Goal: Task Accomplishment & Management: Manage account settings

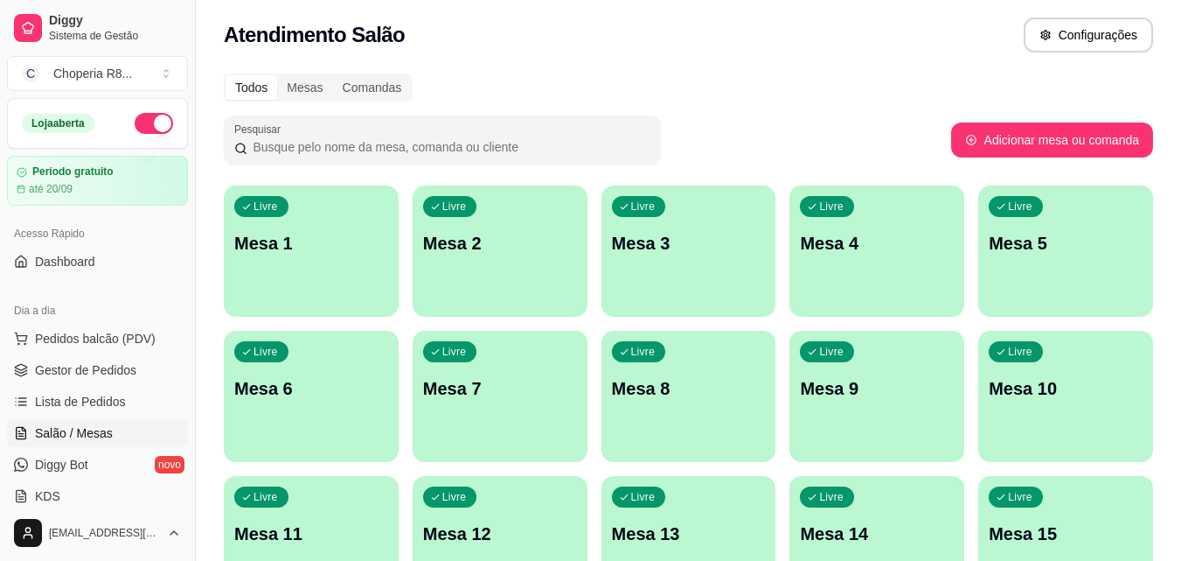
scroll to position [266, 0]
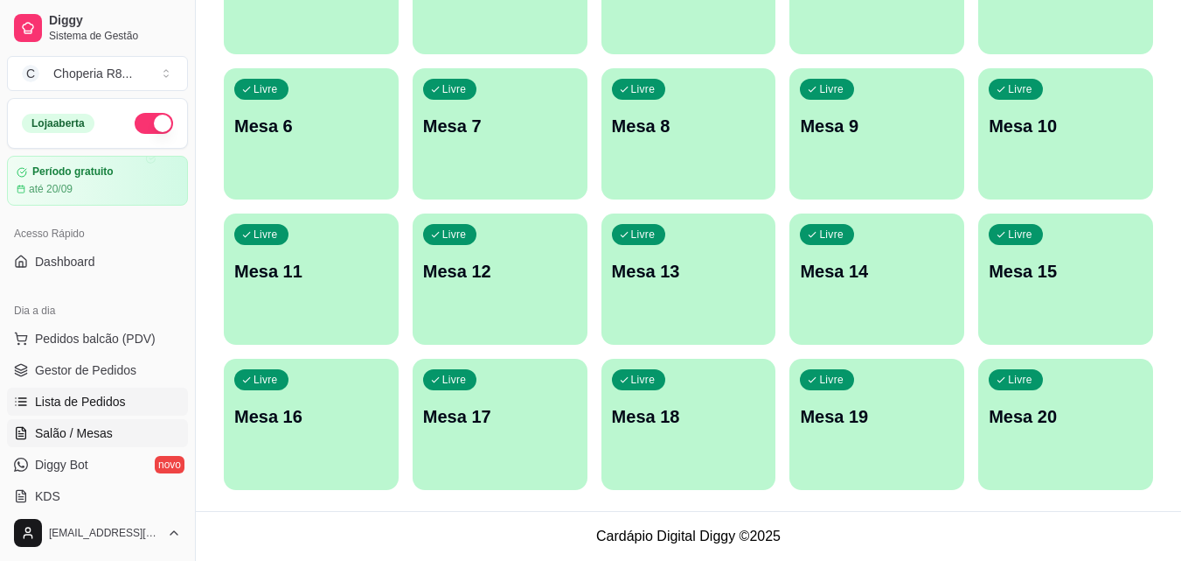
click at [99, 399] on span "Lista de Pedidos" at bounding box center [80, 401] width 91 height 17
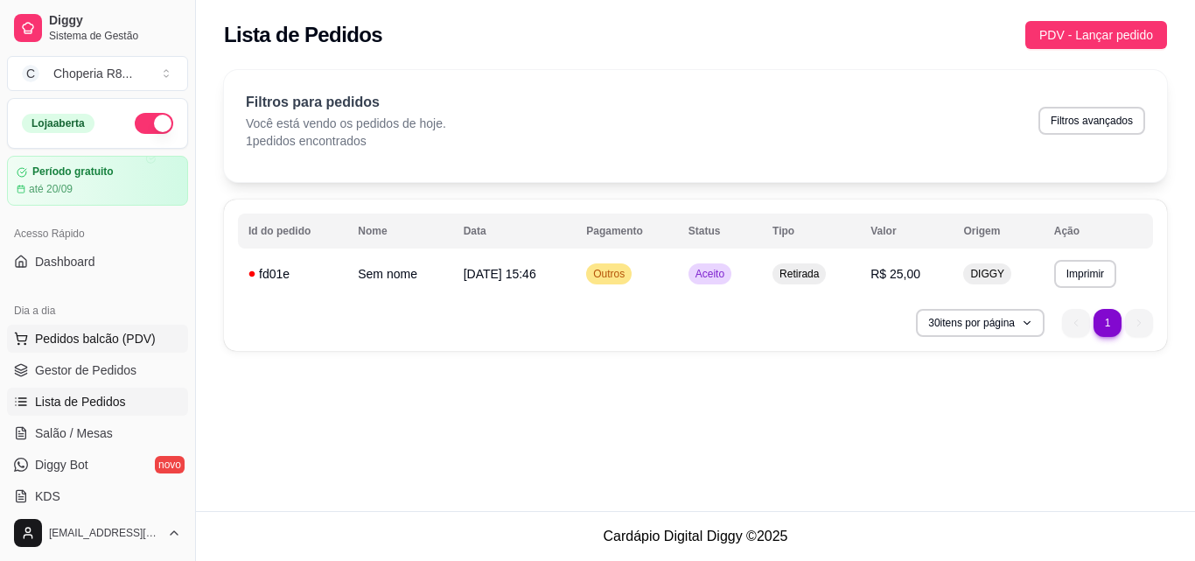
click at [96, 334] on span "Pedidos balcão (PDV)" at bounding box center [95, 338] width 121 height 17
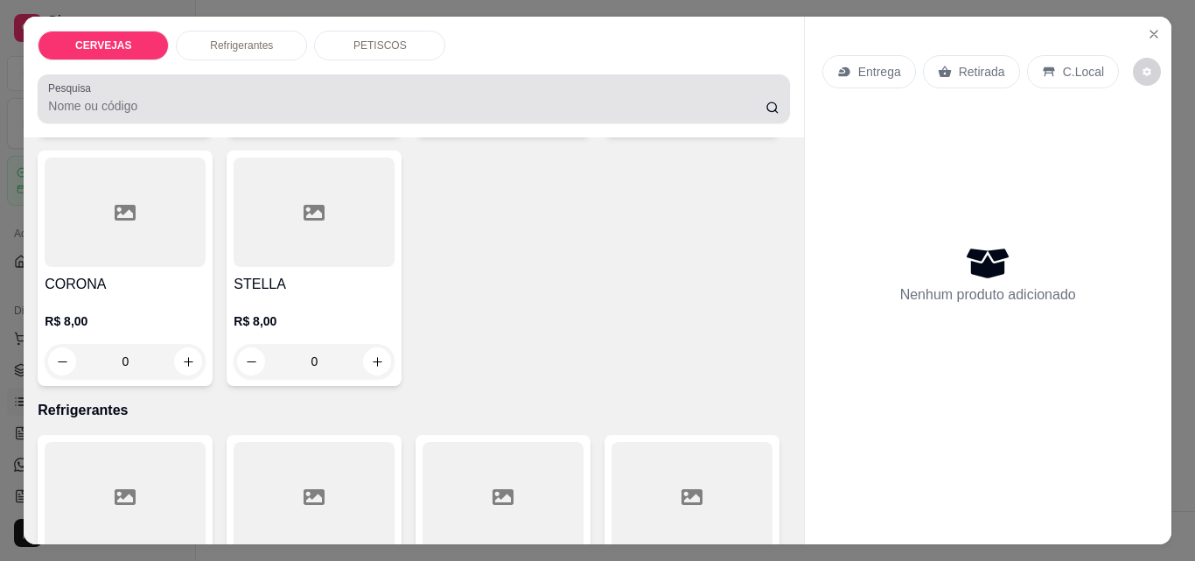
click at [376, 52] on div "CERVEJAS Refrigerantes PETISCOS Pesquisa" at bounding box center [413, 77] width 779 height 121
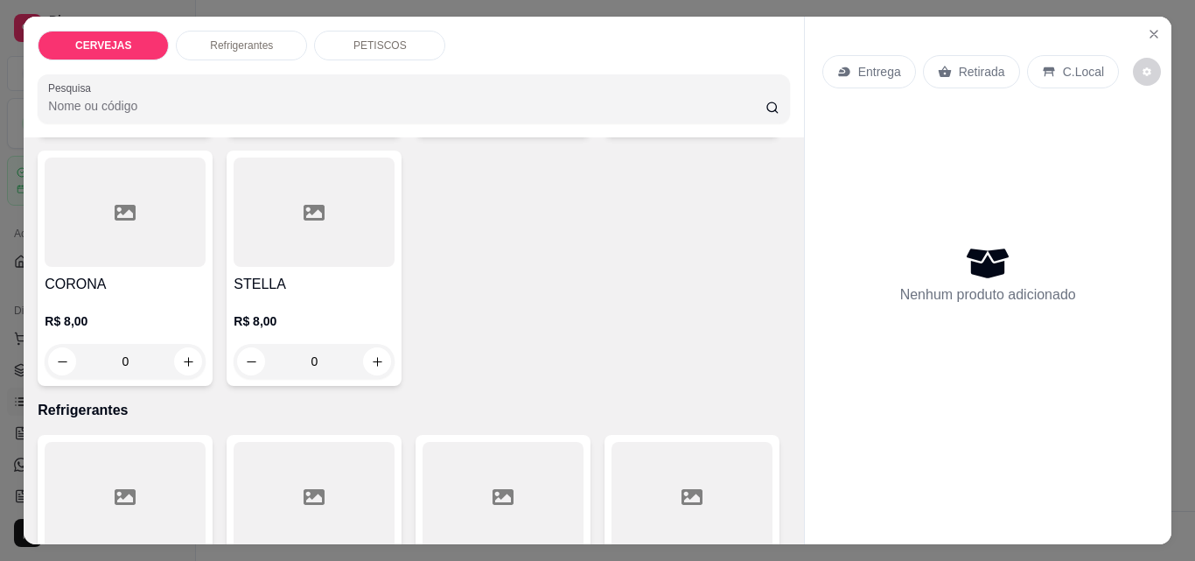
click at [376, 52] on div "PETISCOS" at bounding box center [379, 46] width 131 height 30
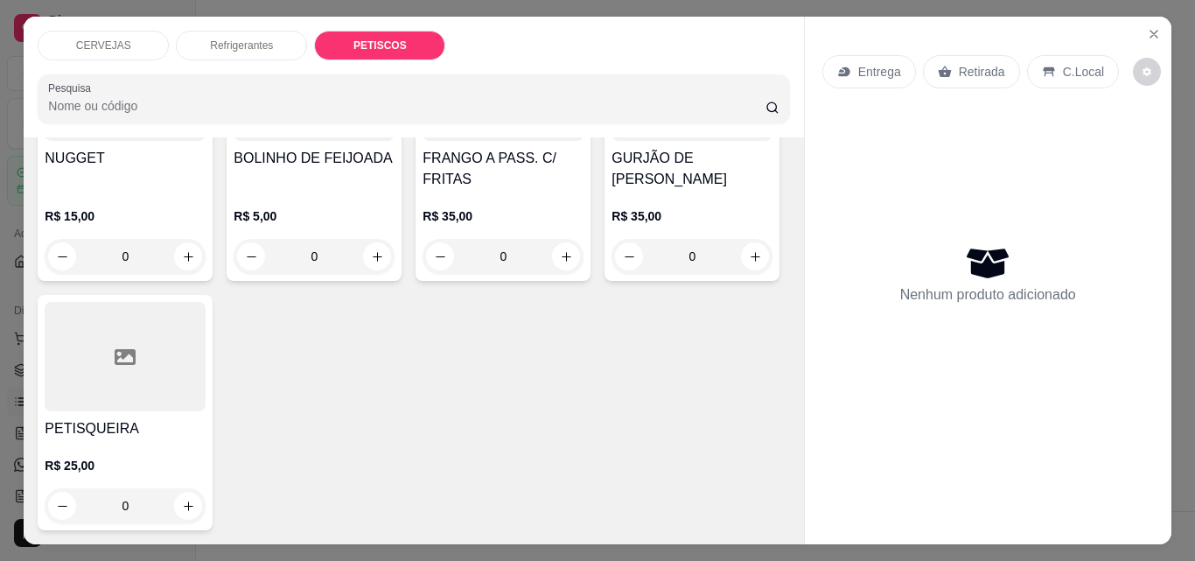
scroll to position [1792, 0]
click at [560, 263] on icon "increase-product-quantity" at bounding box center [566, 256] width 13 height 13
type input "1"
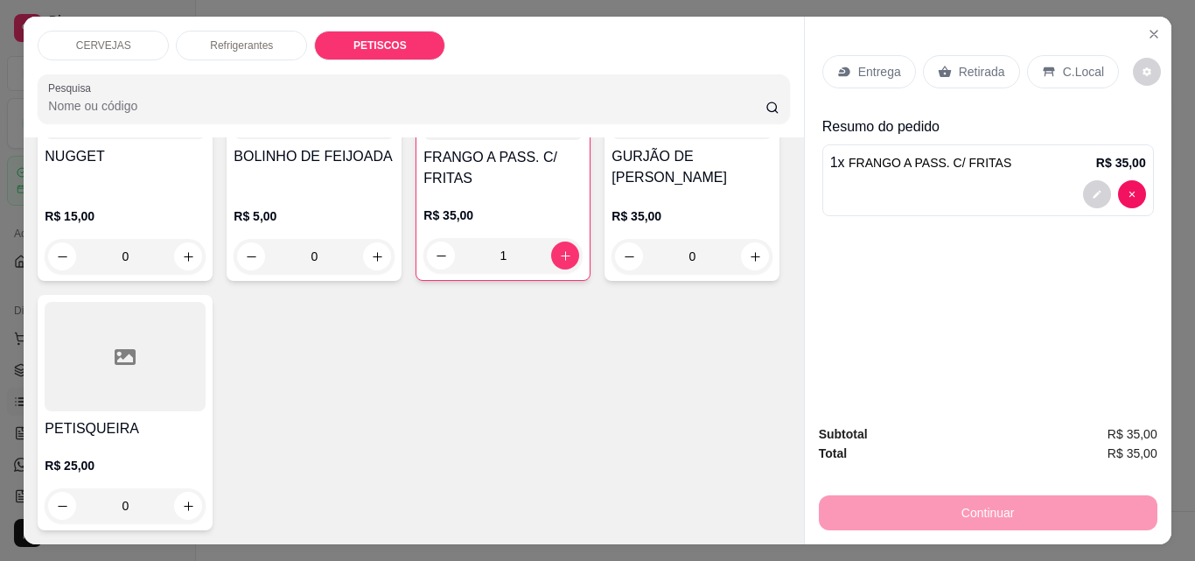
click at [950, 63] on div "Retirada" at bounding box center [971, 71] width 97 height 33
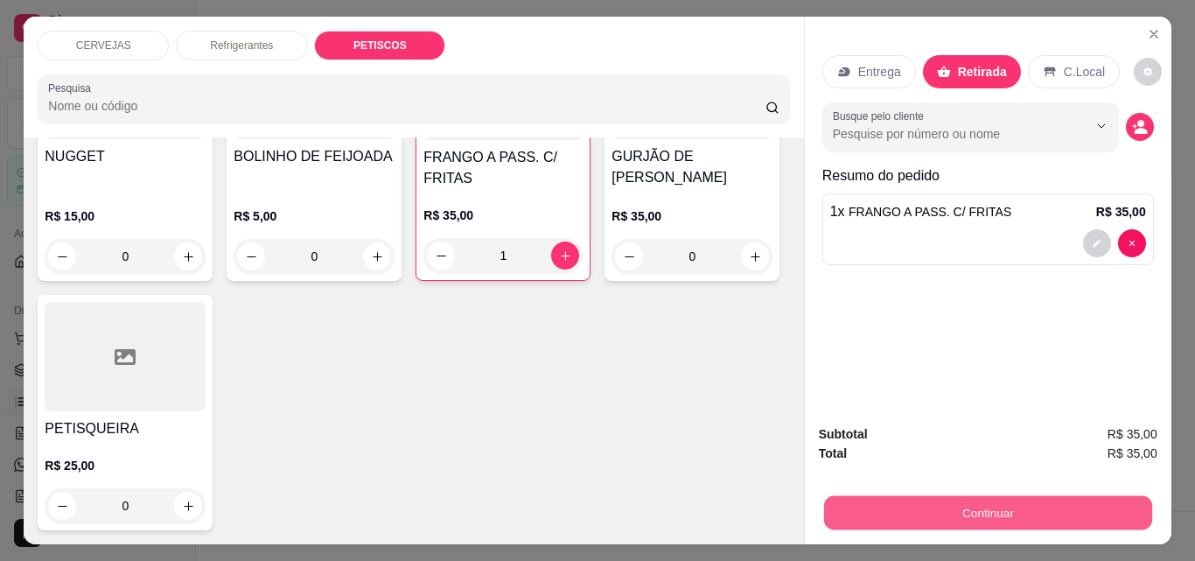
click at [1042, 506] on button "Continuar" at bounding box center [987, 512] width 328 height 34
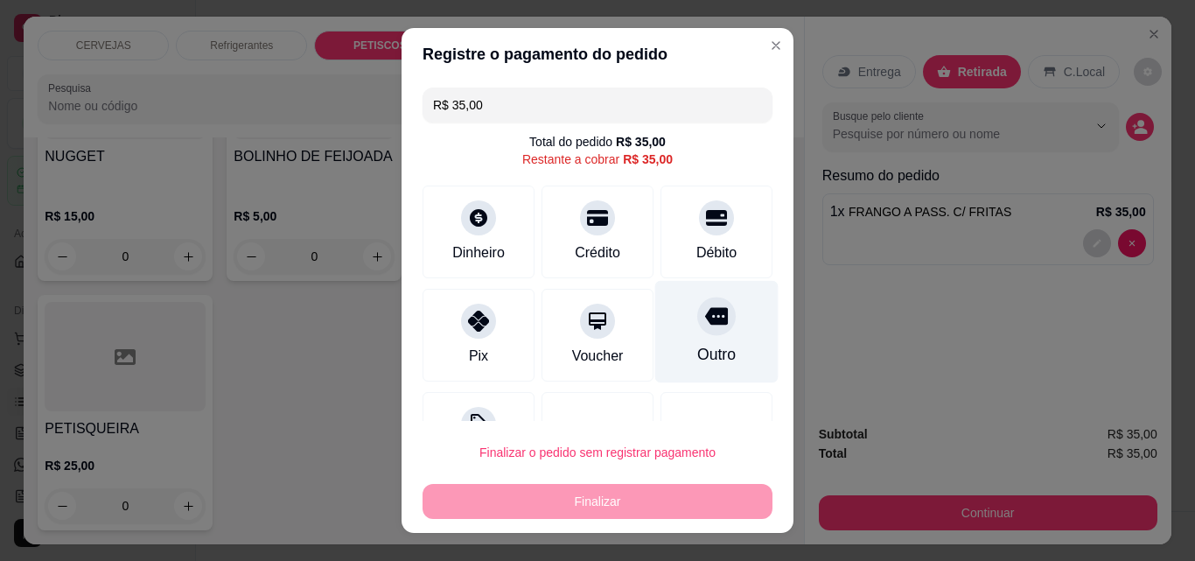
click at [695, 335] on div "Outro" at bounding box center [716, 332] width 123 height 102
type input "R$ 0,00"
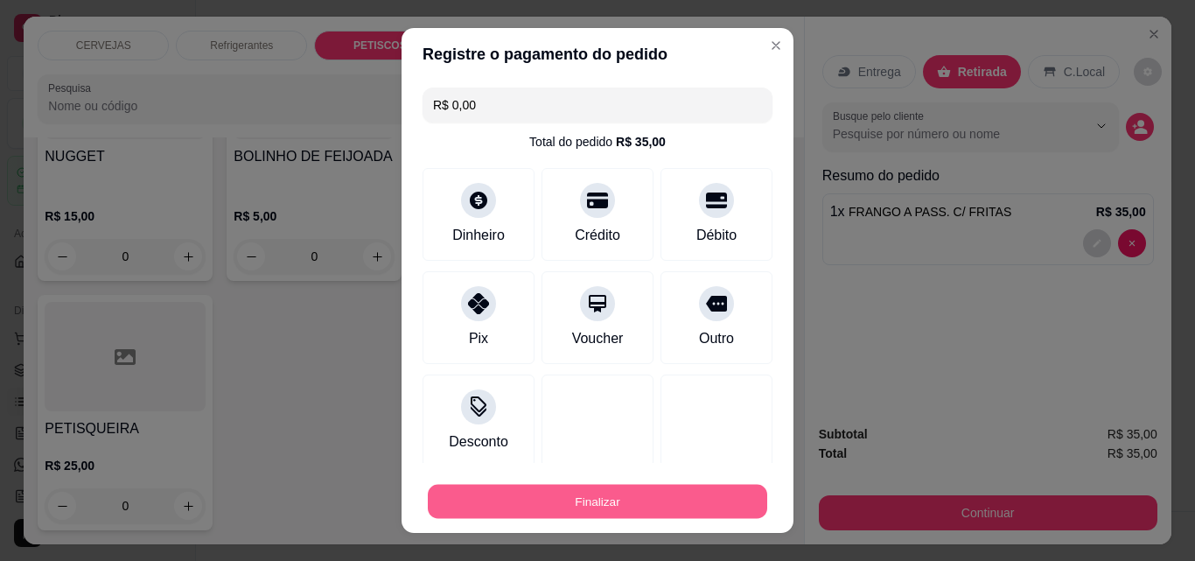
click at [640, 495] on button "Finalizar" at bounding box center [597, 501] width 339 height 34
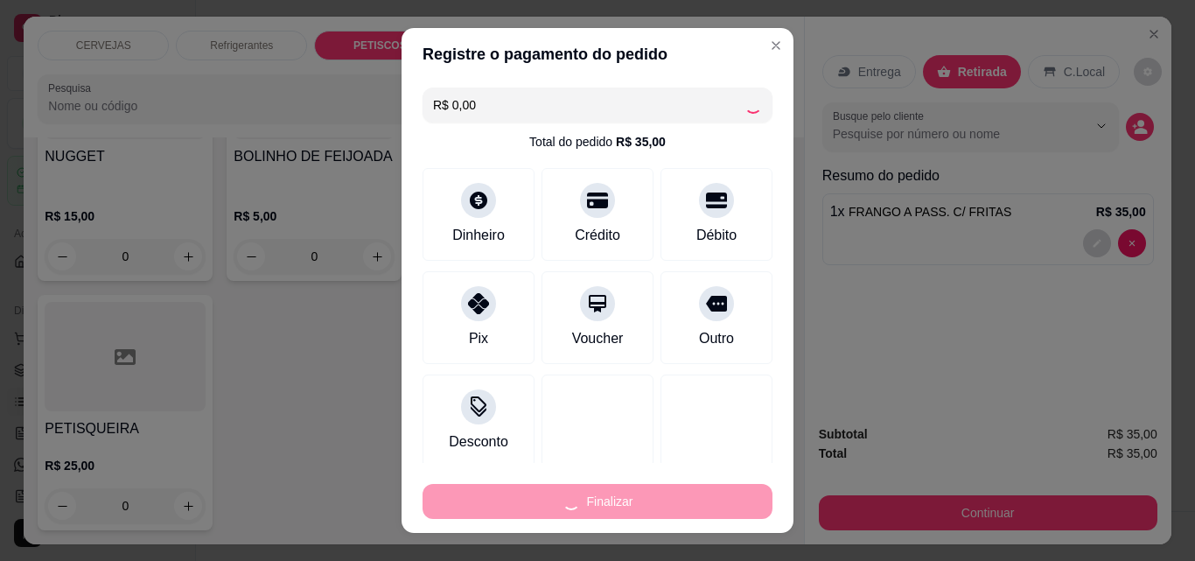
type input "0"
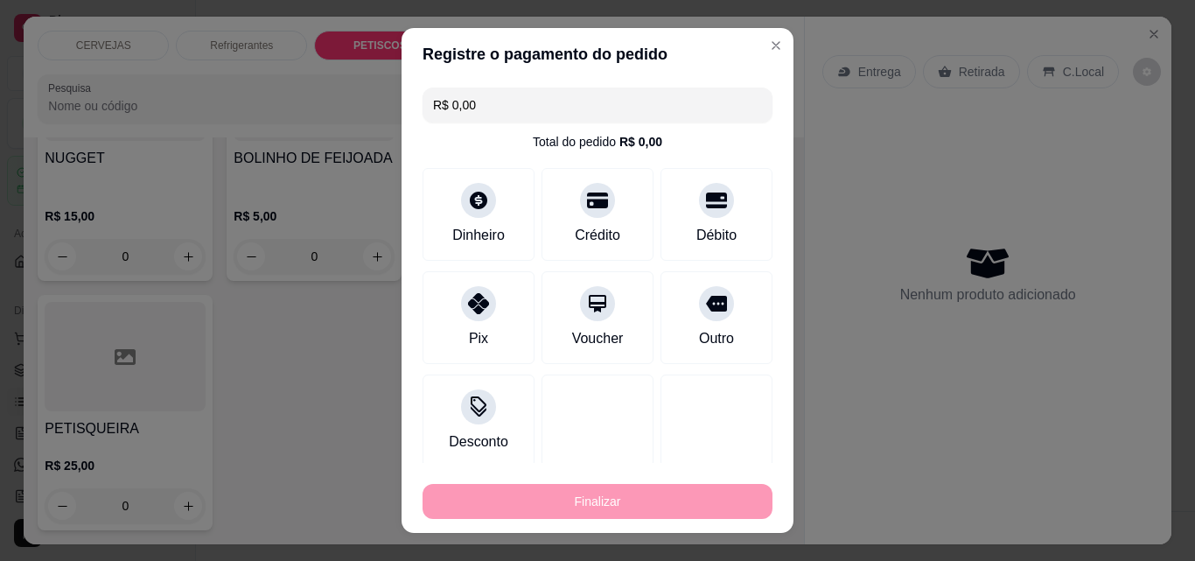
type input "-R$ 35,00"
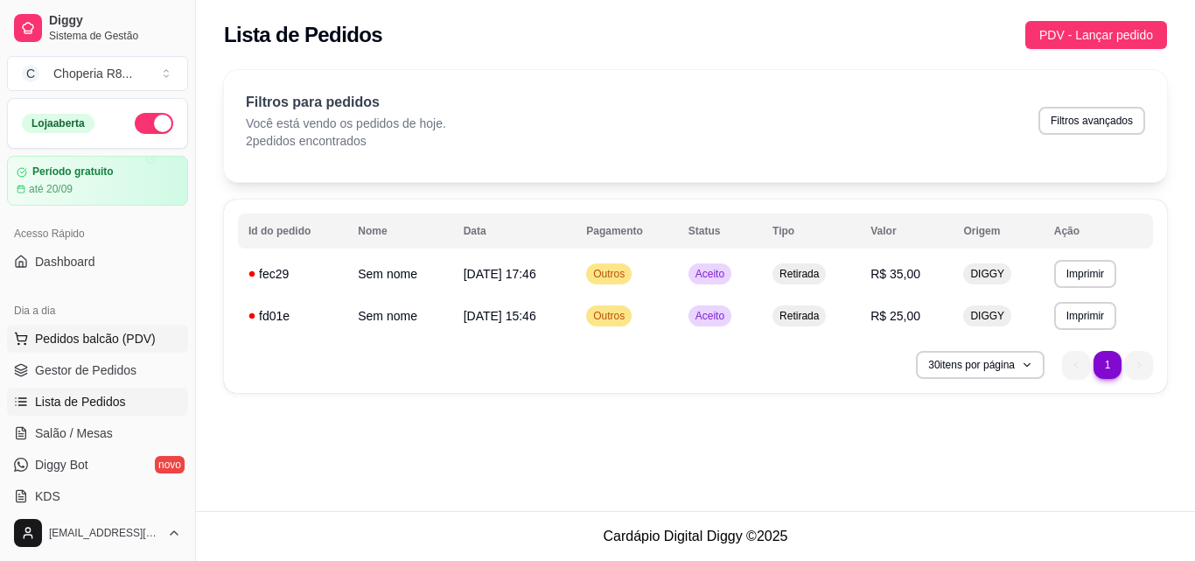
click at [108, 343] on span "Pedidos balcão (PDV)" at bounding box center [95, 338] width 121 height 17
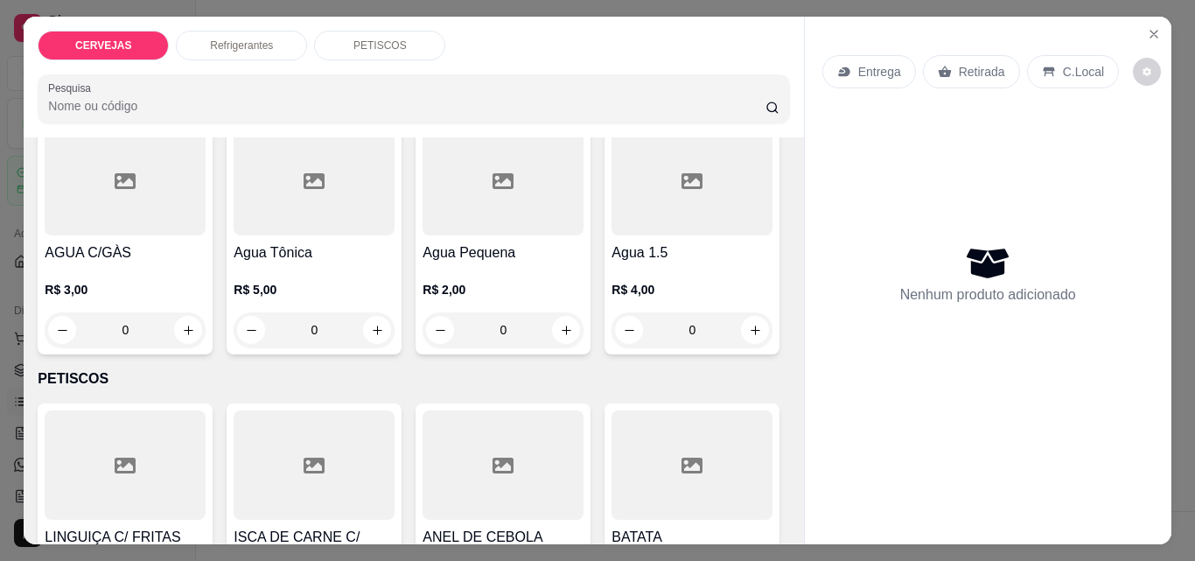
scroll to position [962, 0]
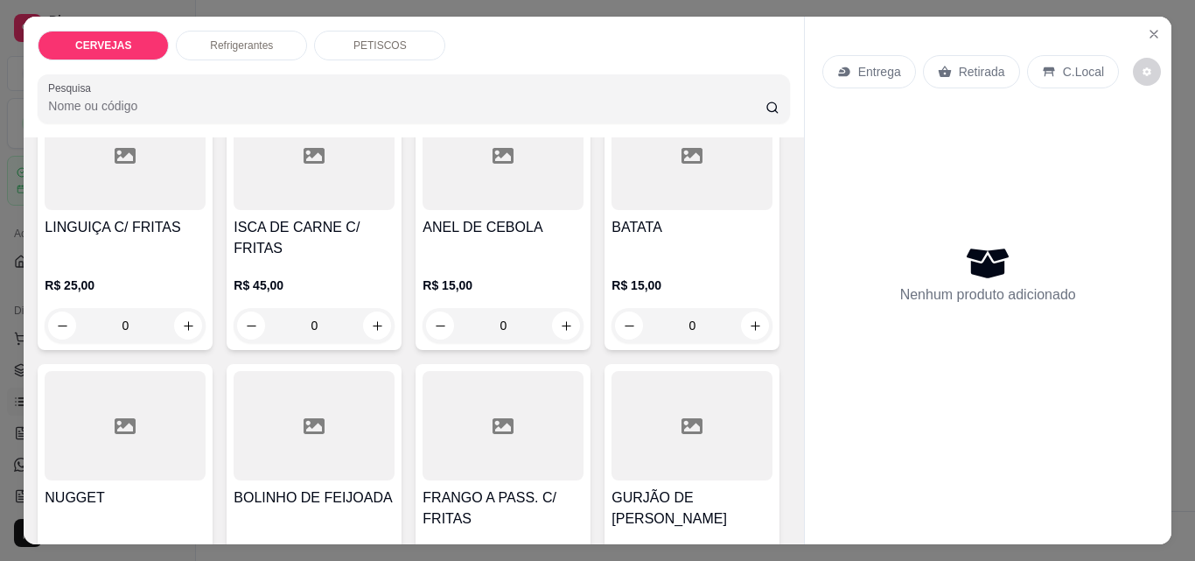
click at [382, 38] on p "PETISCOS" at bounding box center [379, 45] width 53 height 14
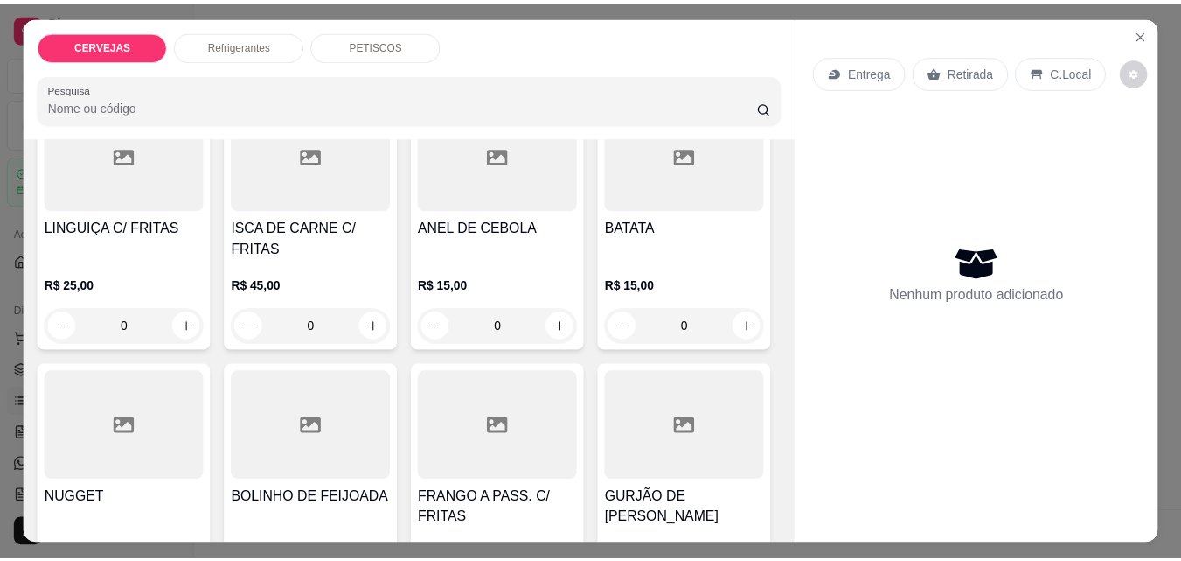
scroll to position [45, 0]
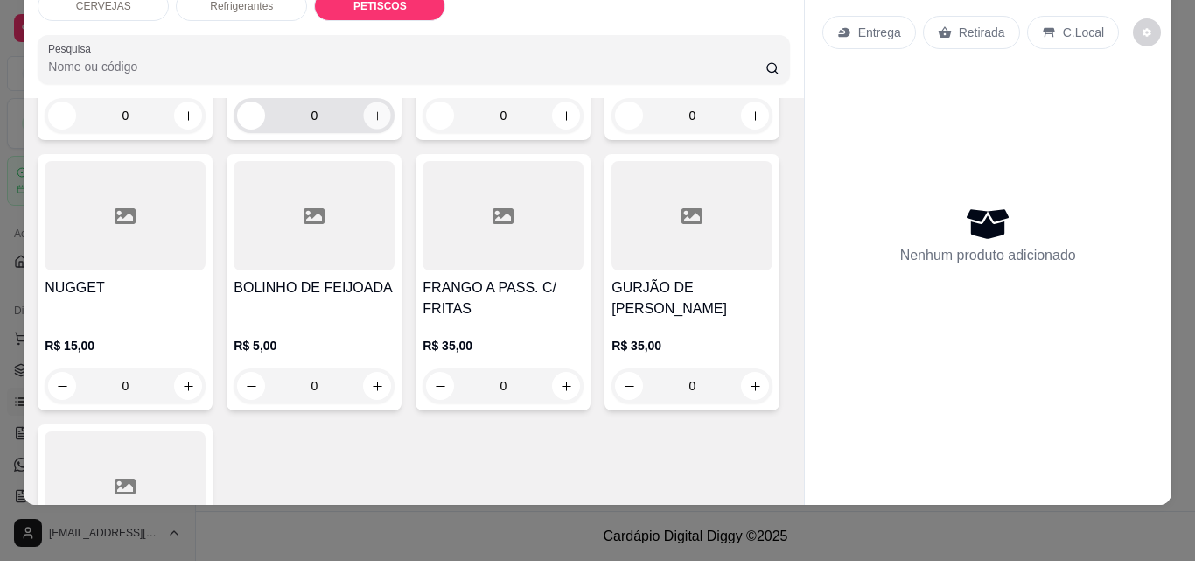
click at [376, 122] on icon "increase-product-quantity" at bounding box center [377, 115] width 13 height 13
type input "1"
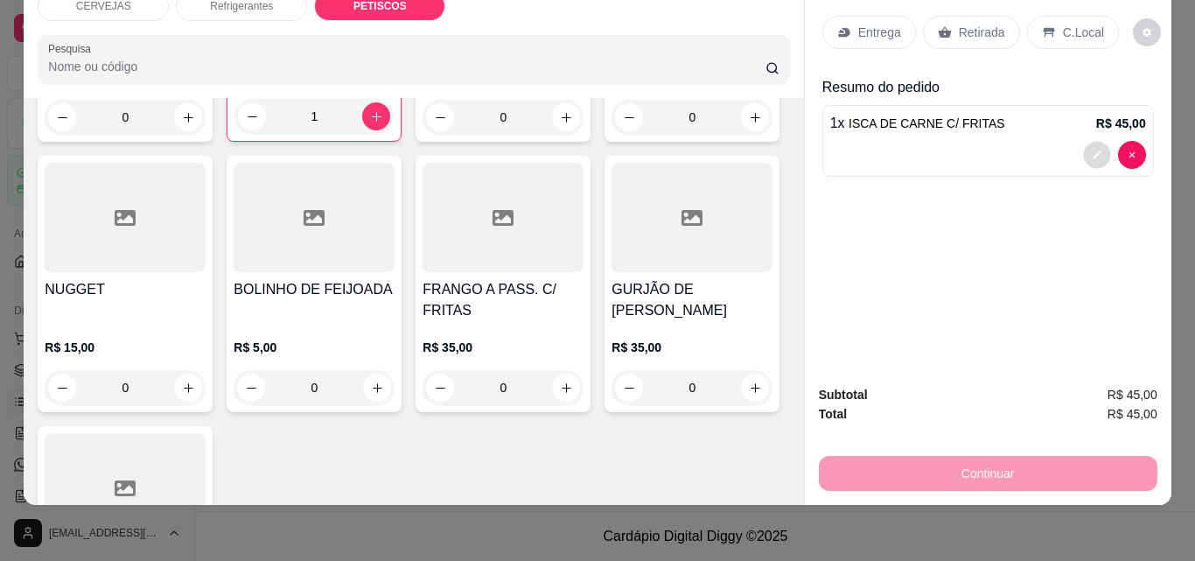
click at [1091, 150] on icon "decrease-product-quantity" at bounding box center [1096, 155] width 10 height 10
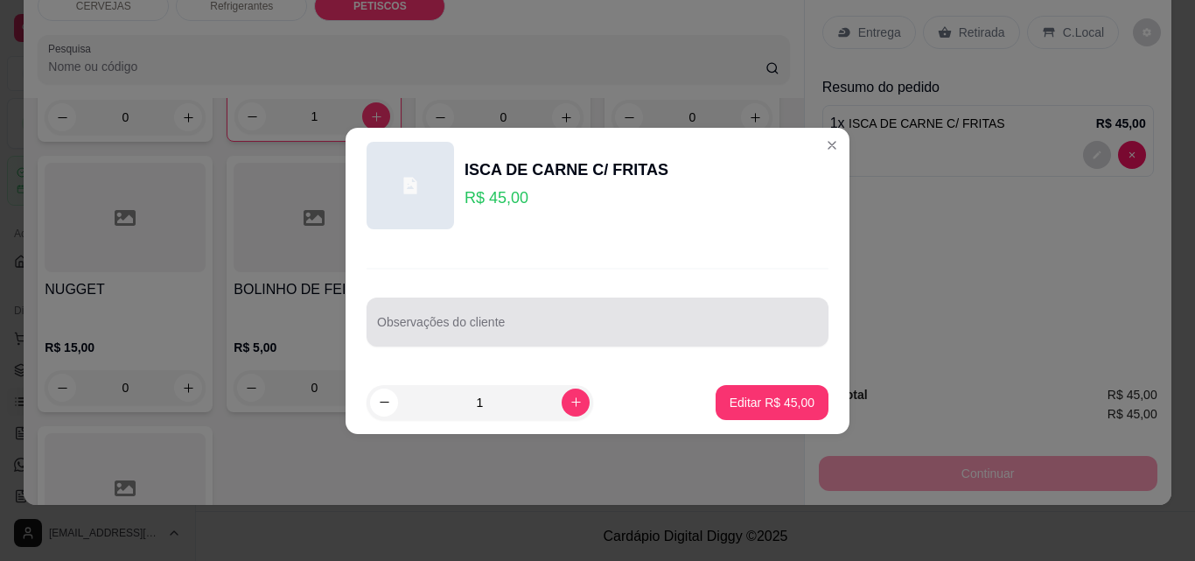
click at [538, 332] on input "Observações do cliente" at bounding box center [597, 328] width 441 height 17
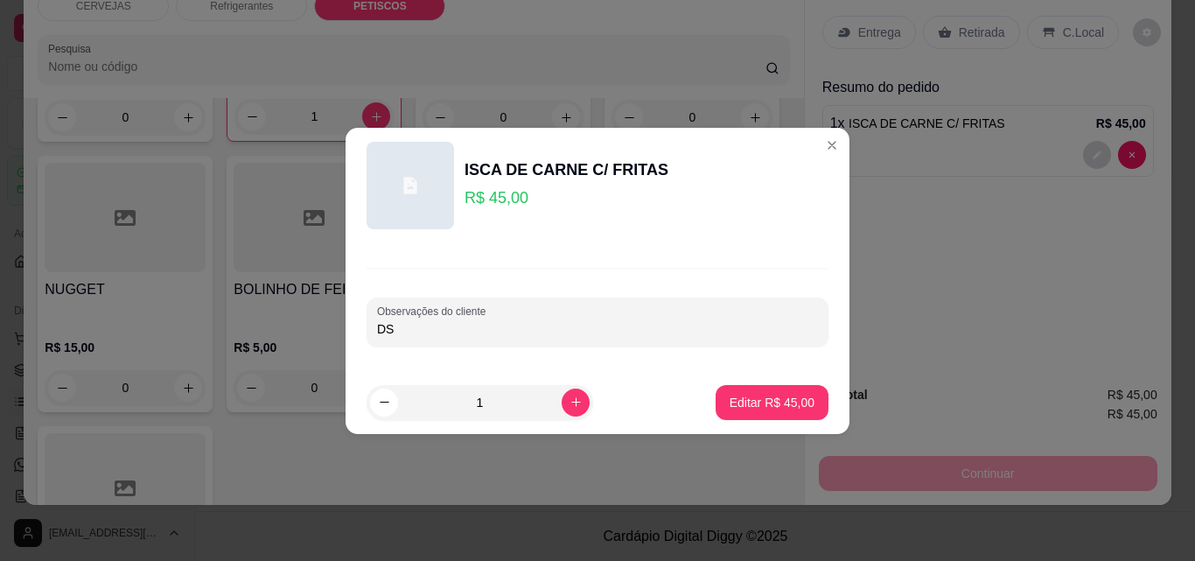
type input "D"
type input "SEM BATATA"
click at [776, 410] on button "Editar R$ 45,00" at bounding box center [771, 402] width 113 height 35
type input "0"
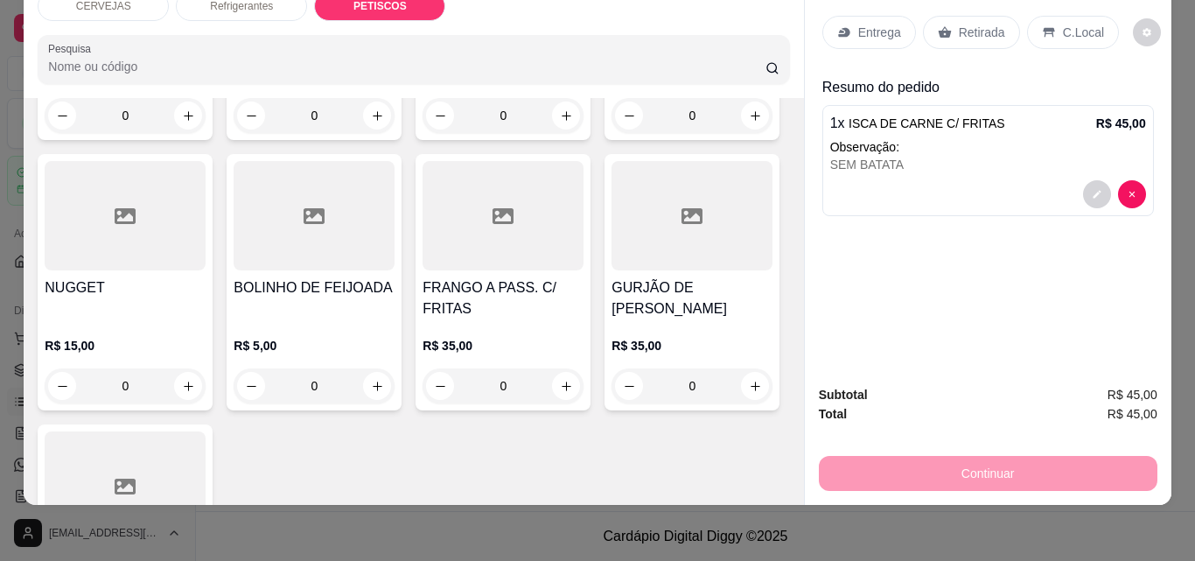
drag, startPoint x: 977, startPoint y: 17, endPoint x: 964, endPoint y: 29, distance: 17.9
click at [976, 24] on p "Retirada" at bounding box center [981, 32] width 46 height 17
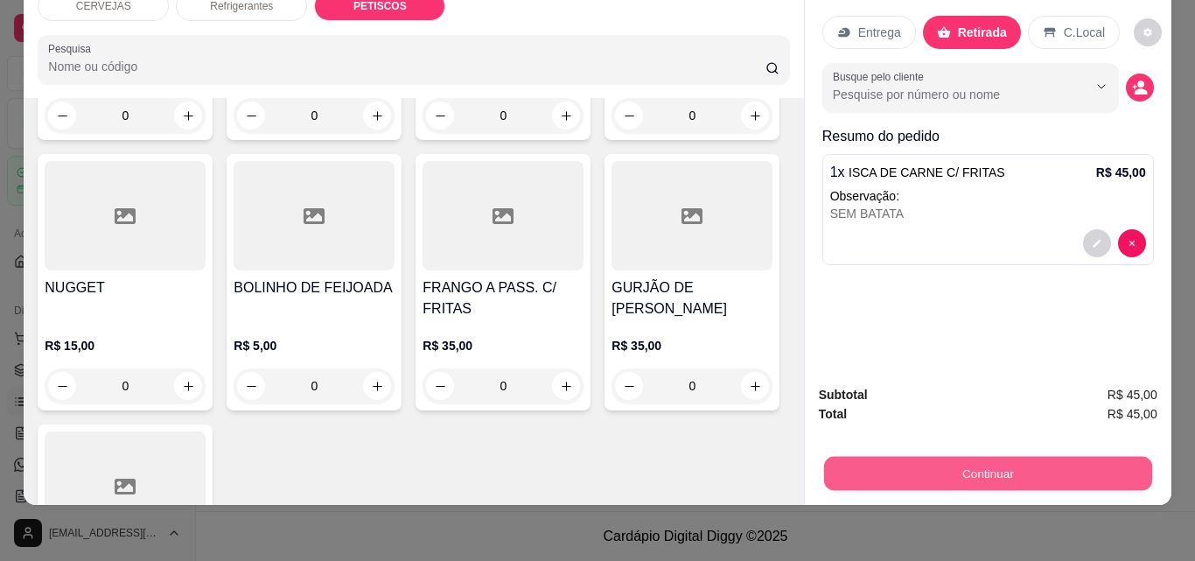
click at [962, 456] on button "Continuar" at bounding box center [987, 473] width 328 height 34
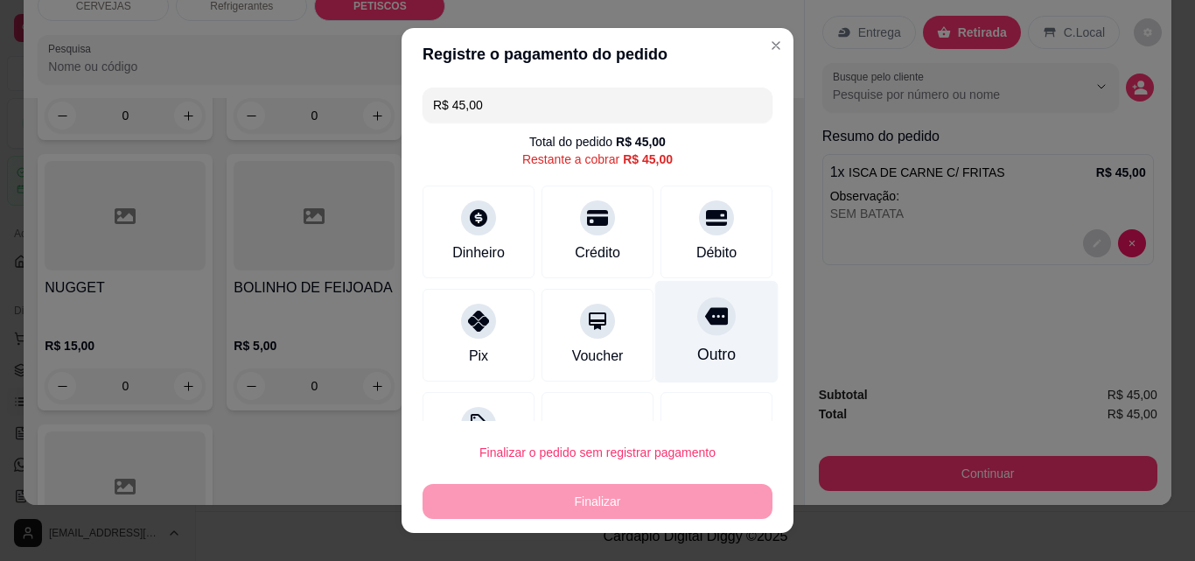
click at [698, 347] on div "Outro" at bounding box center [716, 354] width 38 height 23
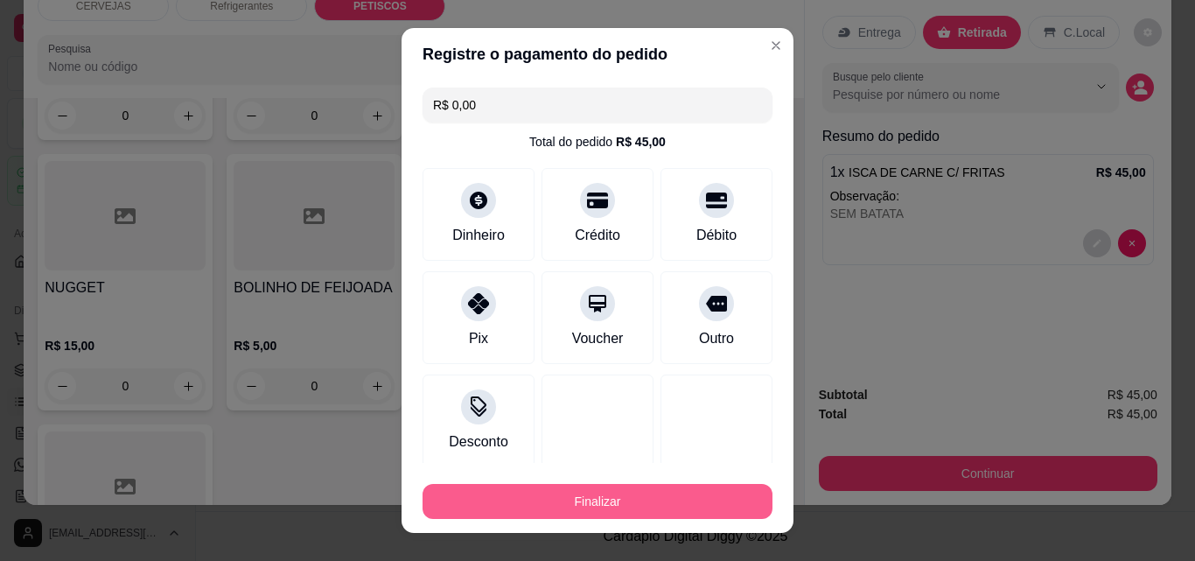
click at [676, 499] on button "Finalizar" at bounding box center [597, 501] width 350 height 35
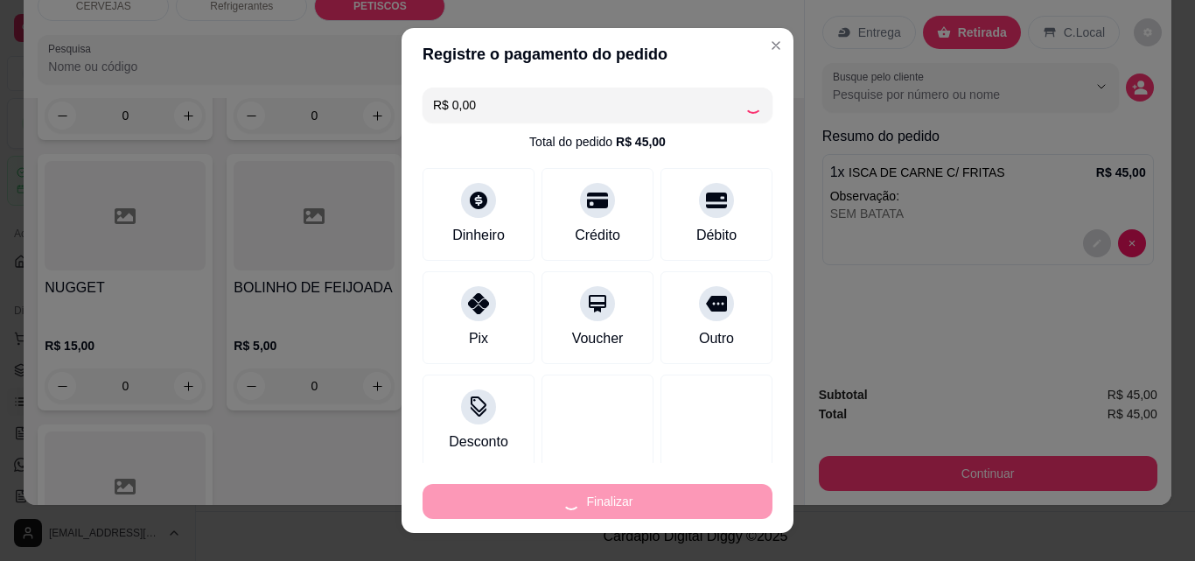
type input "-R$ 45,00"
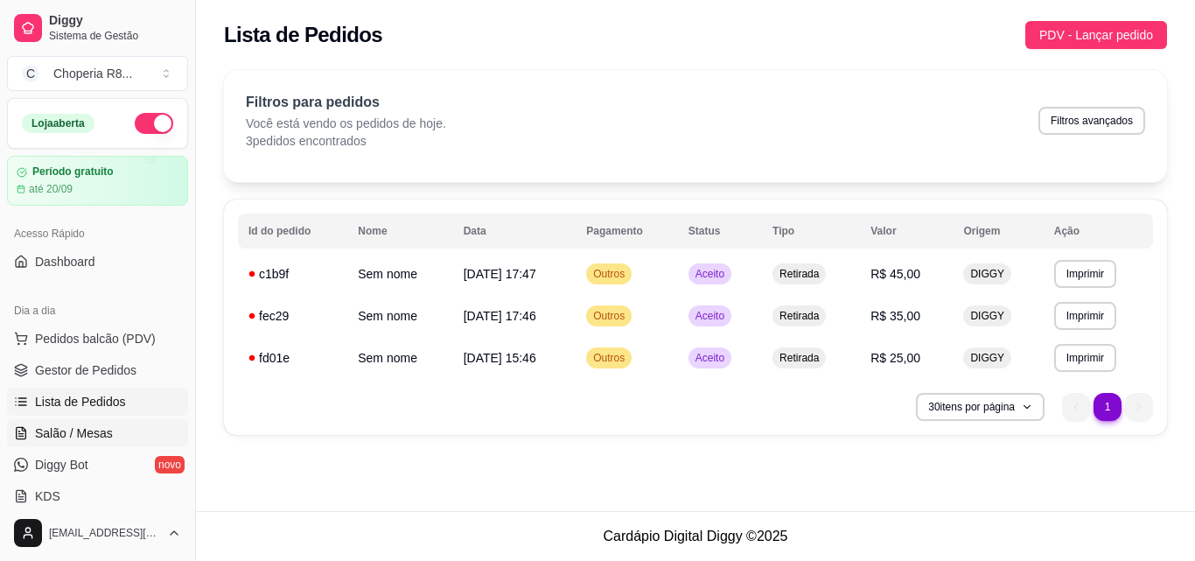
click at [99, 439] on span "Salão / Mesas" at bounding box center [74, 432] width 78 height 17
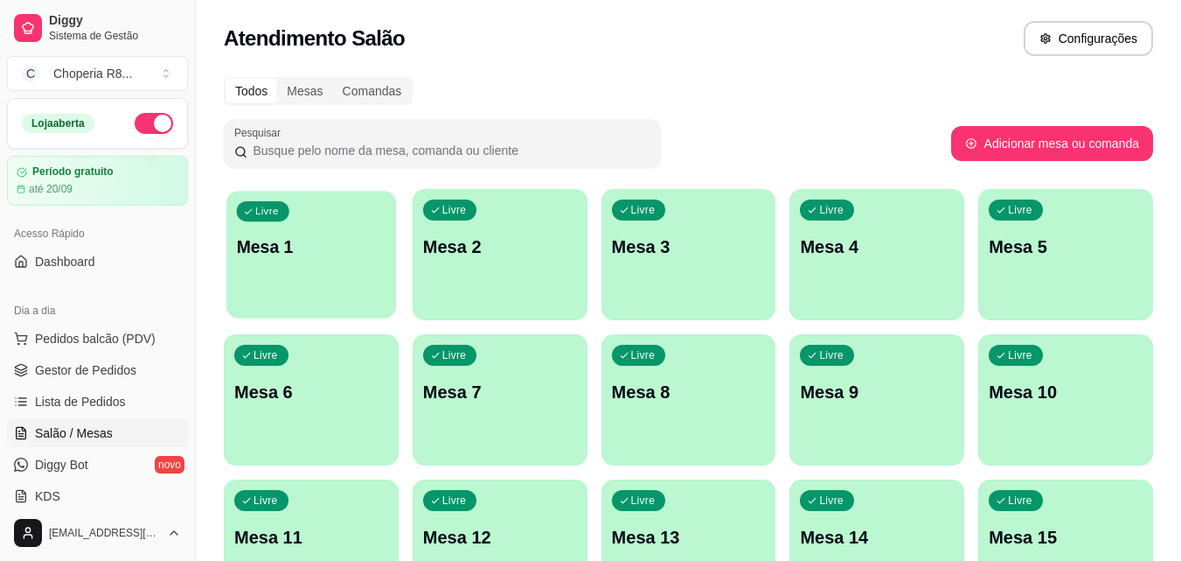
click at [313, 226] on div "Livre Mesa 1" at bounding box center [311, 244] width 170 height 107
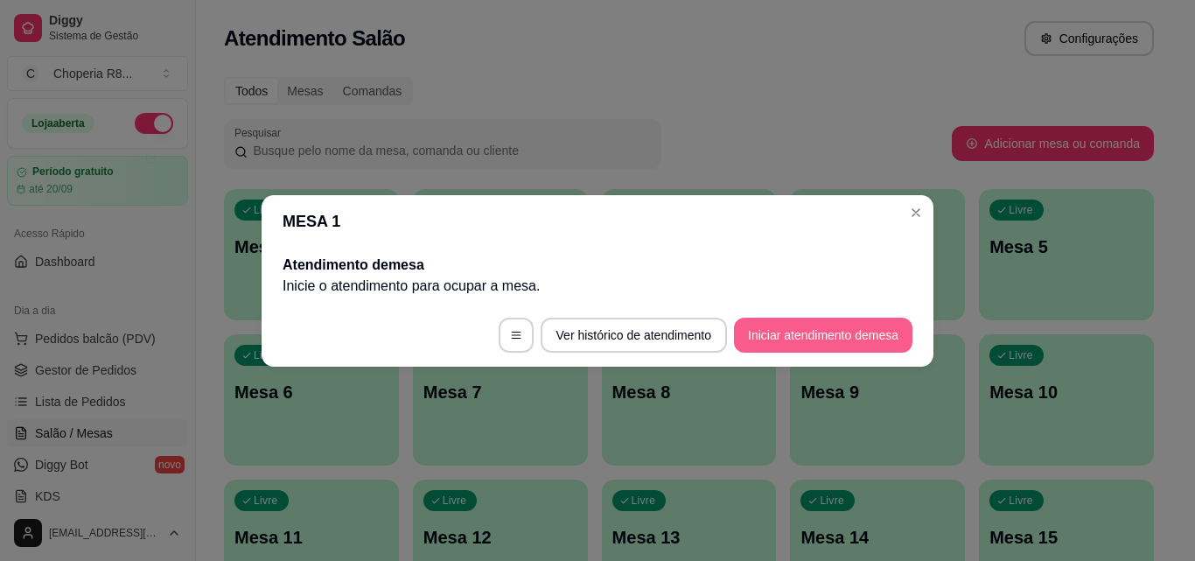
click at [814, 335] on button "Iniciar atendimento de mesa" at bounding box center [823, 334] width 178 height 35
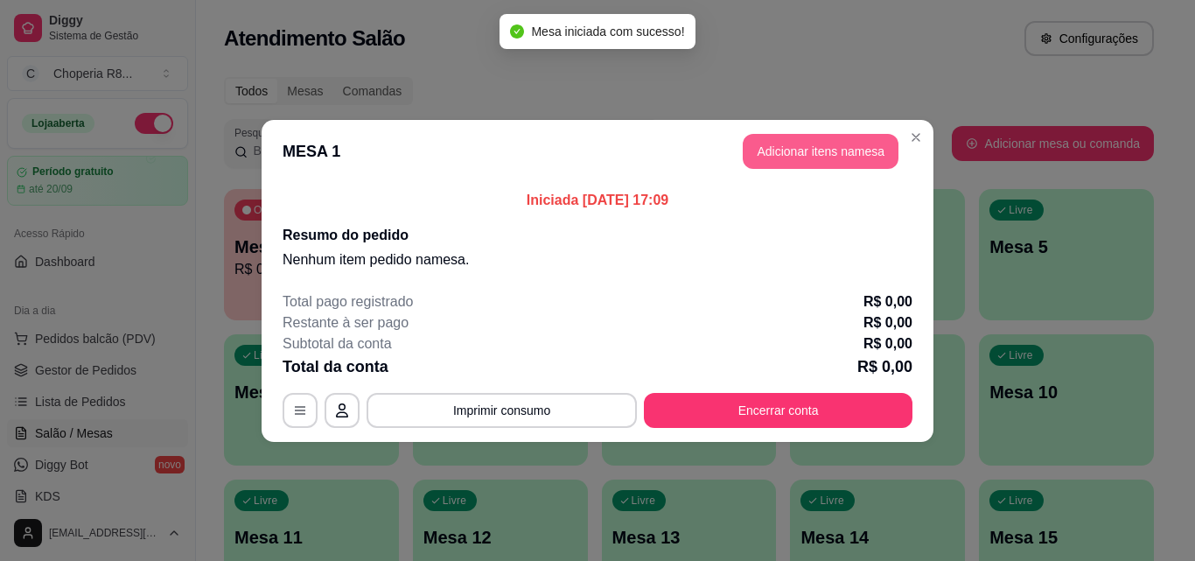
click at [822, 141] on button "Adicionar itens na mesa" at bounding box center [820, 151] width 156 height 35
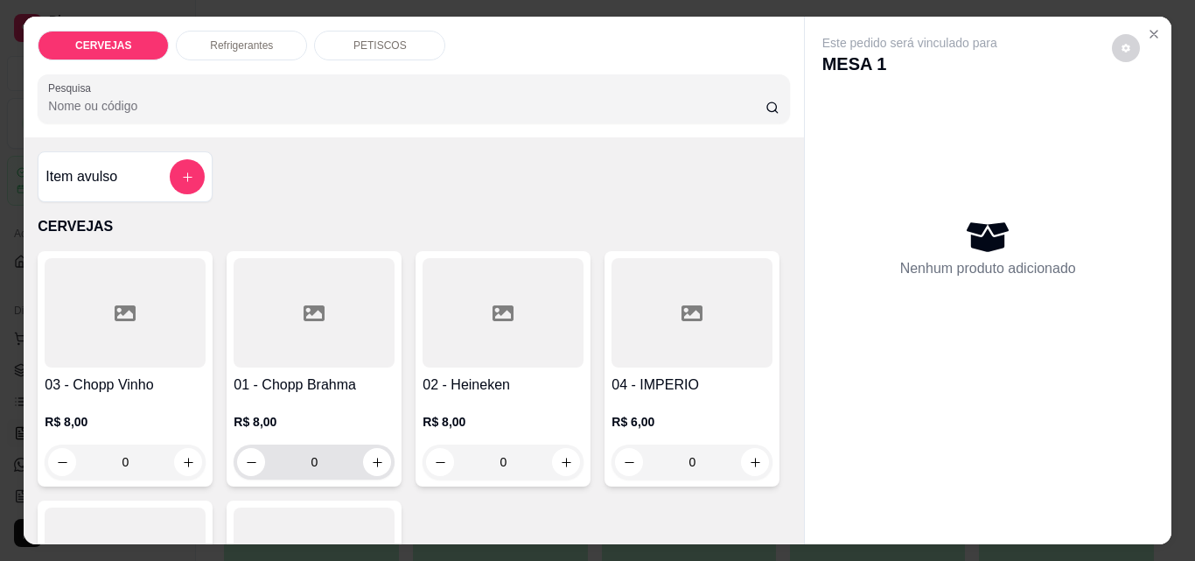
click at [340, 455] on input "0" at bounding box center [314, 461] width 98 height 35
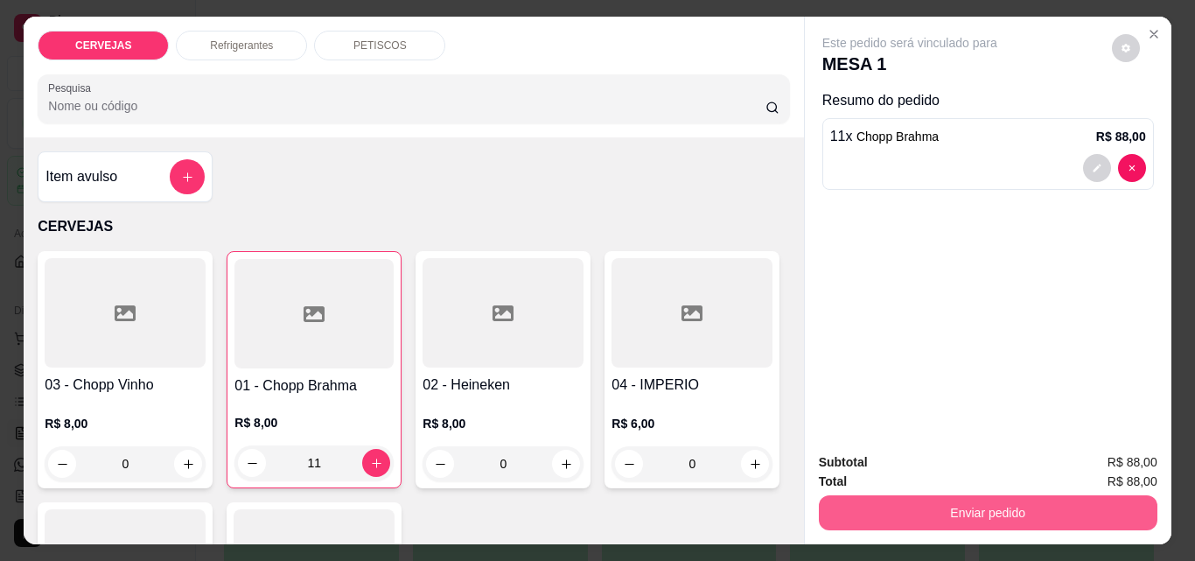
type input "11"
click at [1088, 495] on button "Enviar pedido" at bounding box center [987, 512] width 328 height 34
click at [1016, 502] on button "Enviar pedido" at bounding box center [987, 512] width 328 height 34
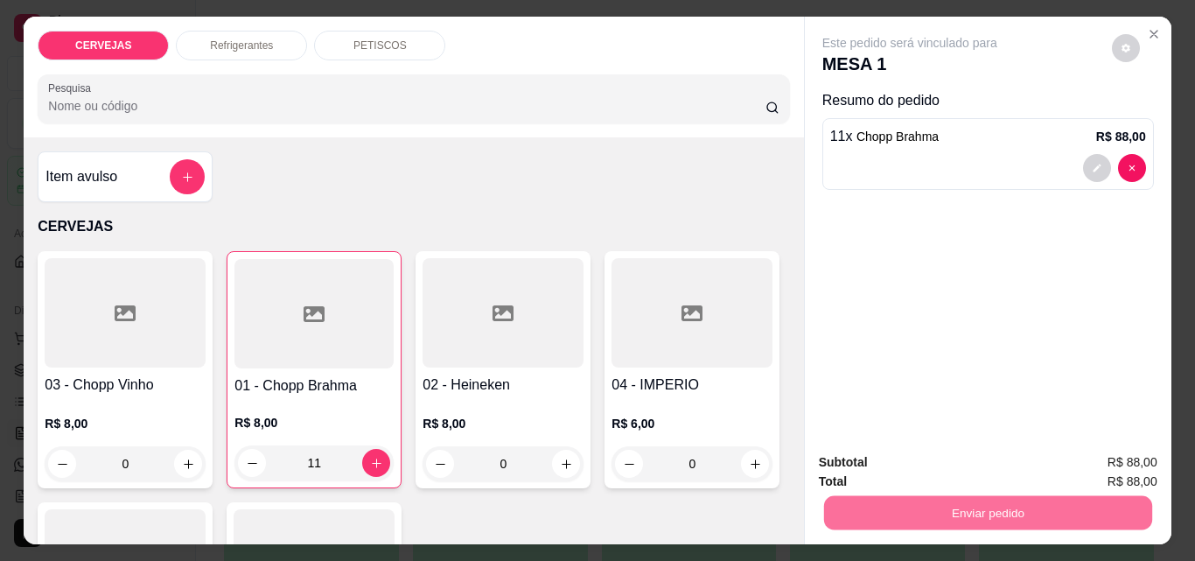
click at [1097, 467] on button "Sim, quero registrar" at bounding box center [1096, 462] width 126 height 32
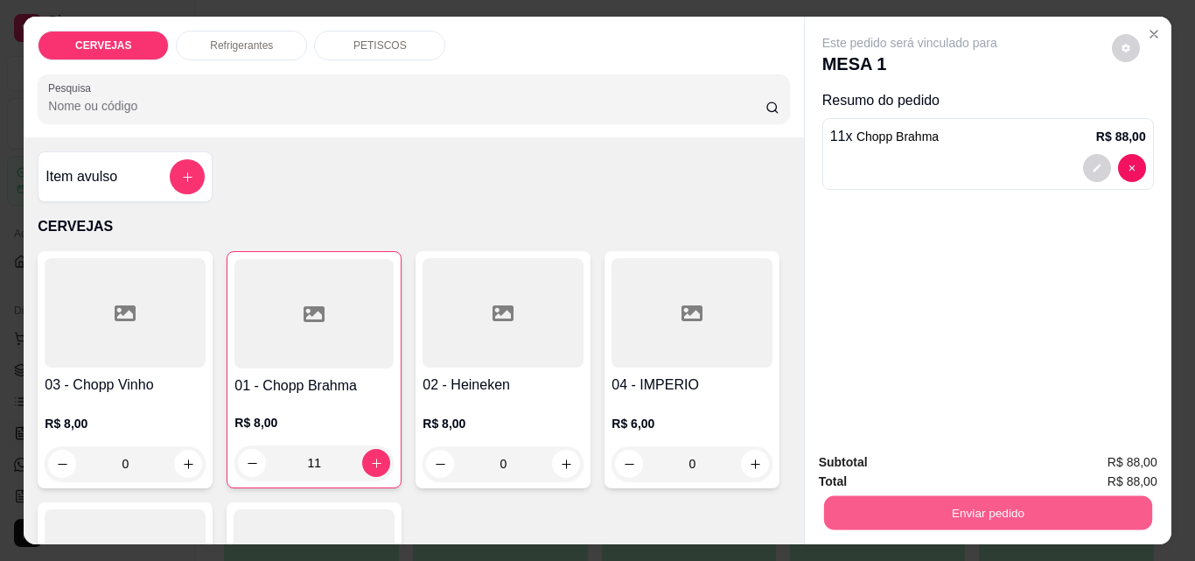
click at [1067, 502] on button "Enviar pedido" at bounding box center [987, 512] width 328 height 34
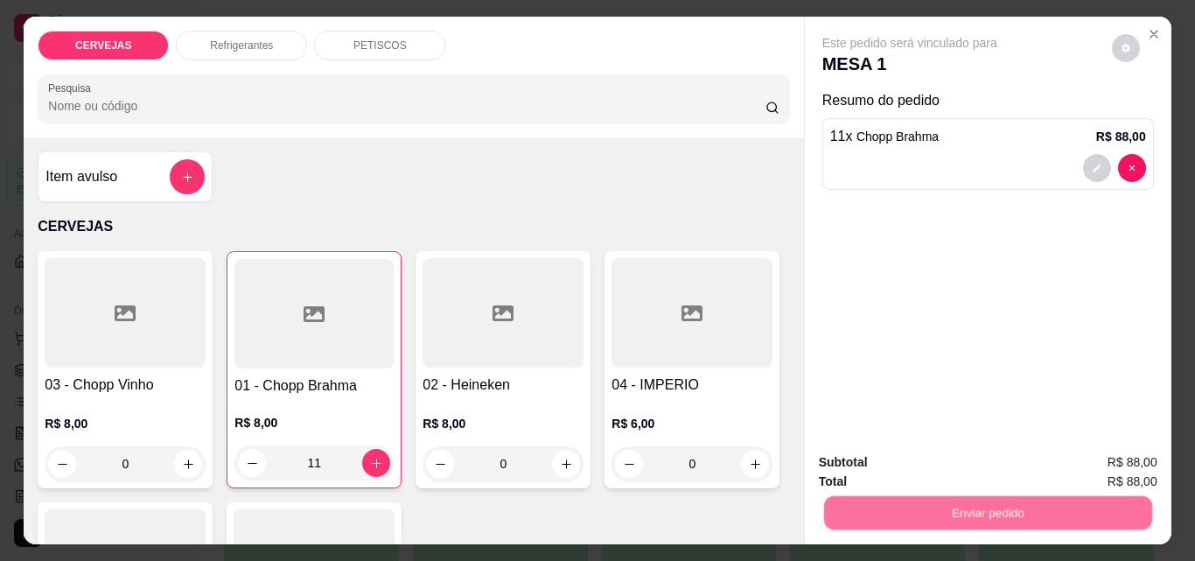
click at [983, 456] on button "Não registrar e enviar pedido" at bounding box center [929, 462] width 177 height 32
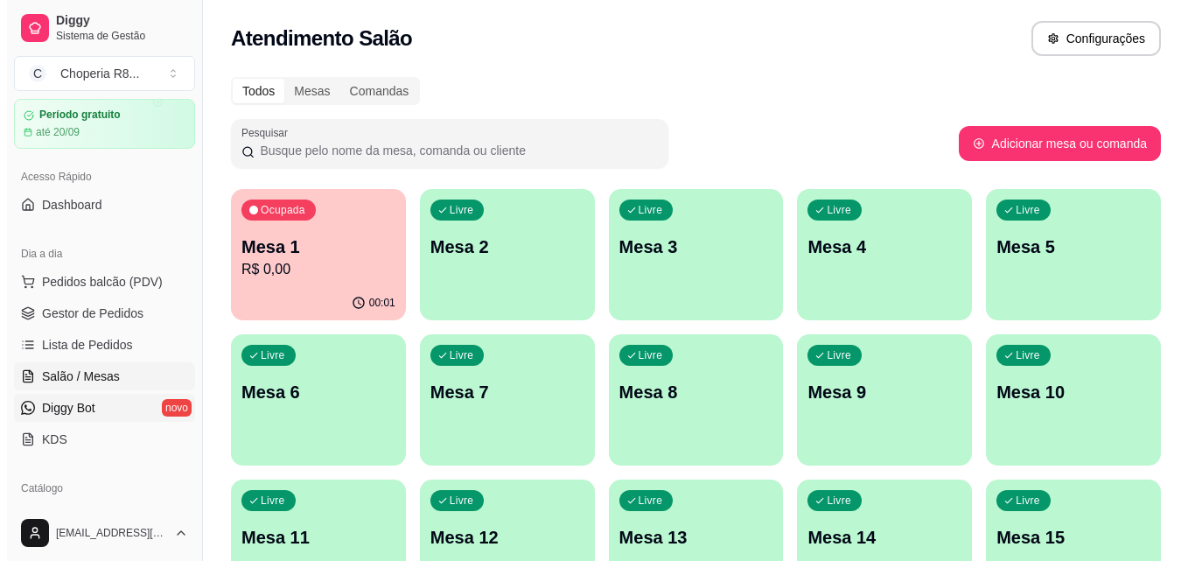
scroll to position [175, 0]
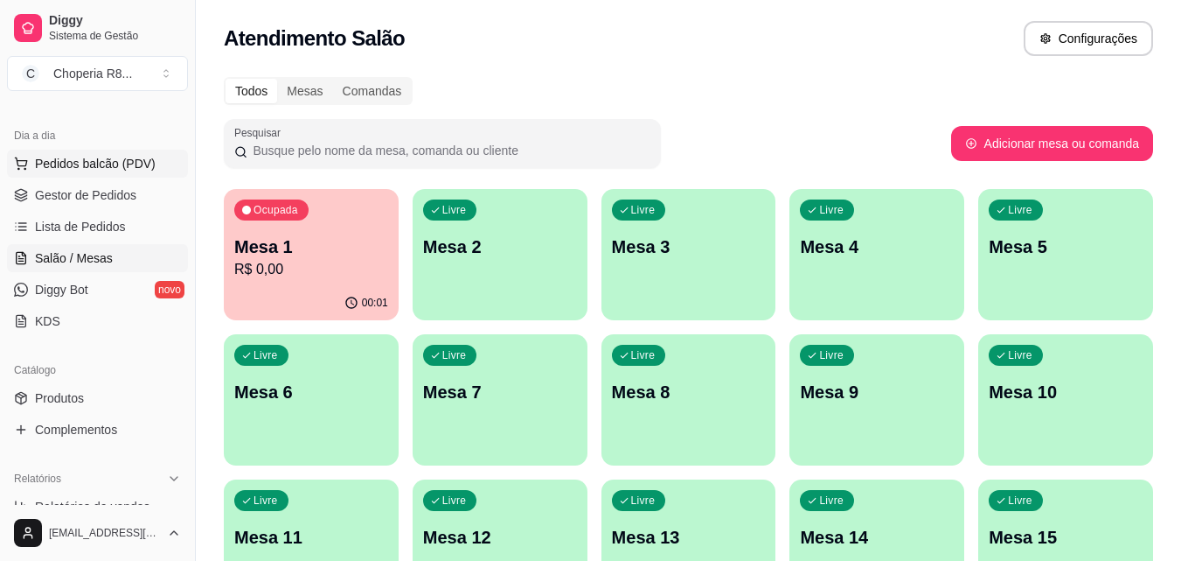
click at [111, 171] on span "Pedidos balcão (PDV)" at bounding box center [95, 163] width 121 height 17
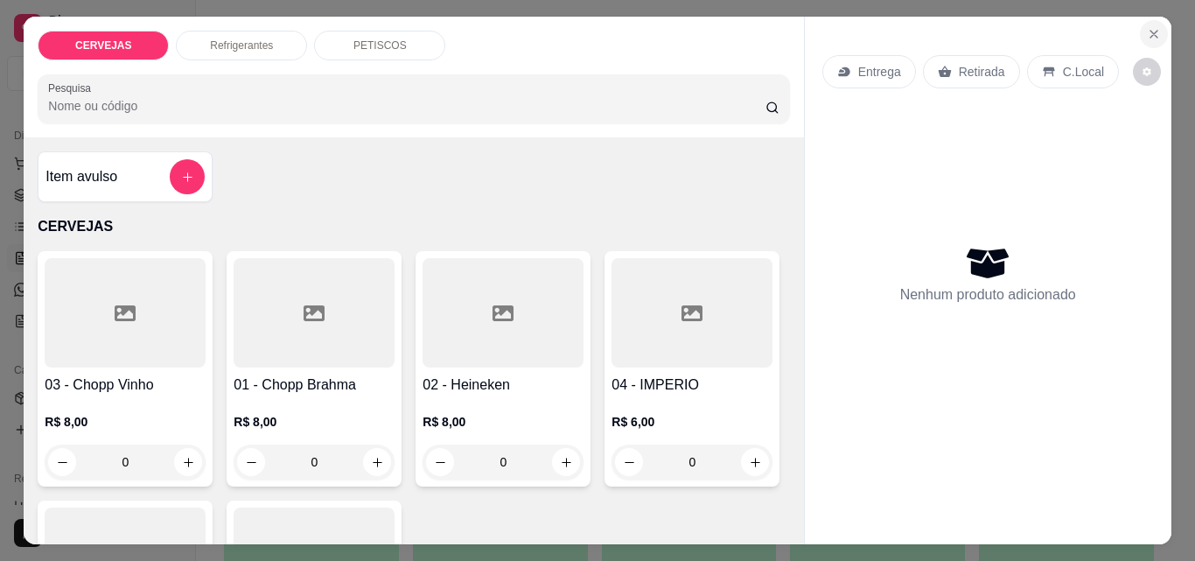
click at [1152, 27] on icon "Close" at bounding box center [1153, 34] width 14 height 14
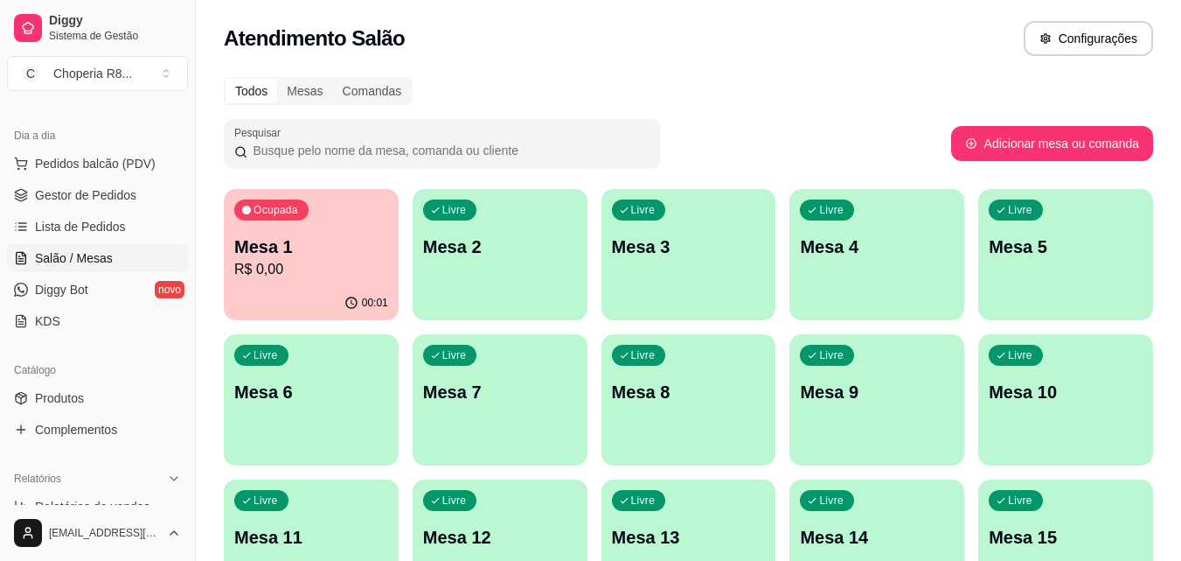
click at [351, 282] on div "Ocupada Mesa 1 R$ 0,00" at bounding box center [311, 237] width 175 height 97
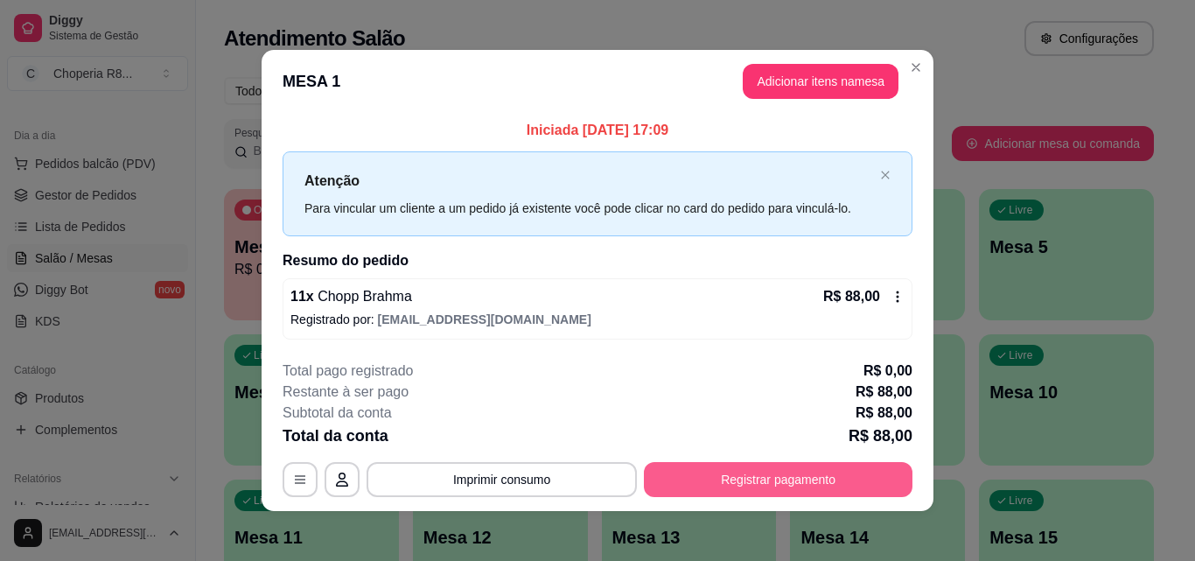
click at [689, 481] on button "Registrar pagamento" at bounding box center [778, 479] width 268 height 35
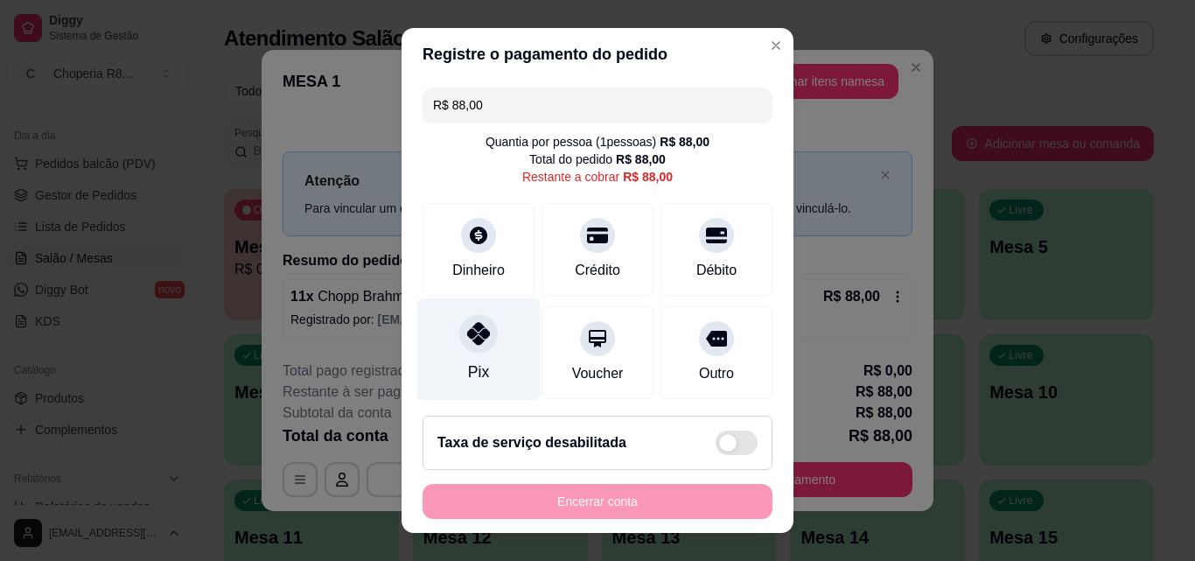
drag, startPoint x: 484, startPoint y: 331, endPoint x: 505, endPoint y: 387, distance: 60.6
click at [484, 331] on div at bounding box center [478, 333] width 38 height 38
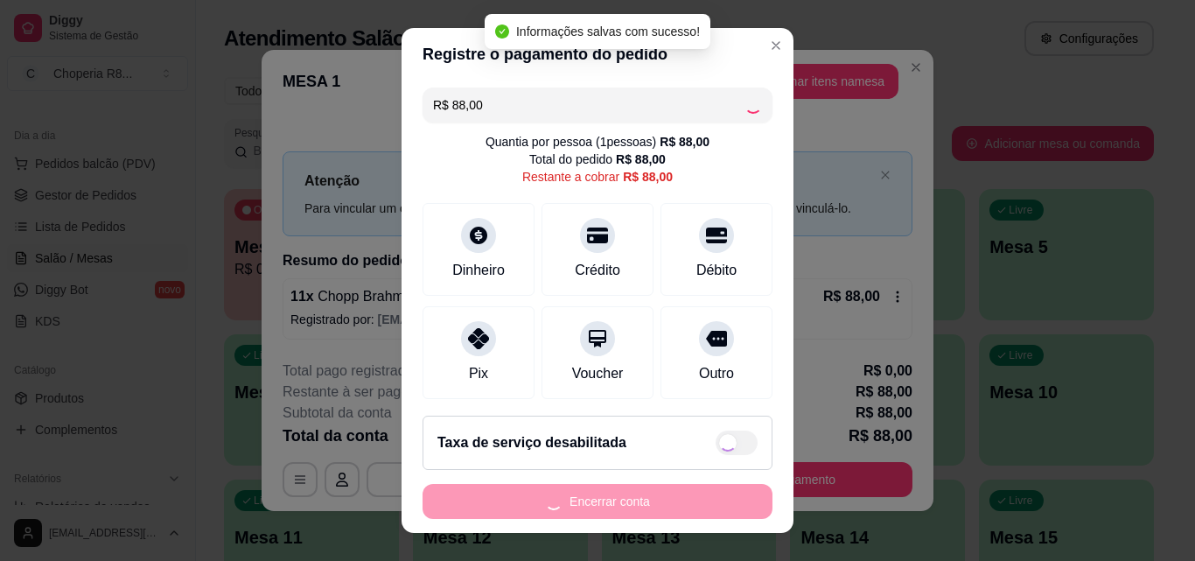
type input "R$ 0,00"
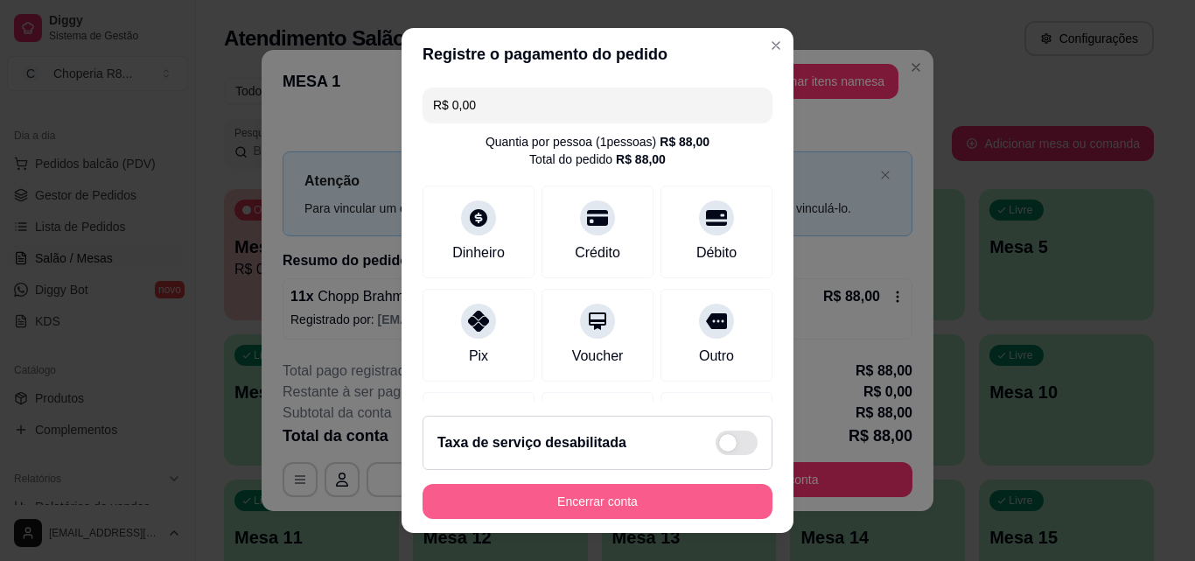
click at [513, 498] on button "Encerrar conta" at bounding box center [597, 501] width 350 height 35
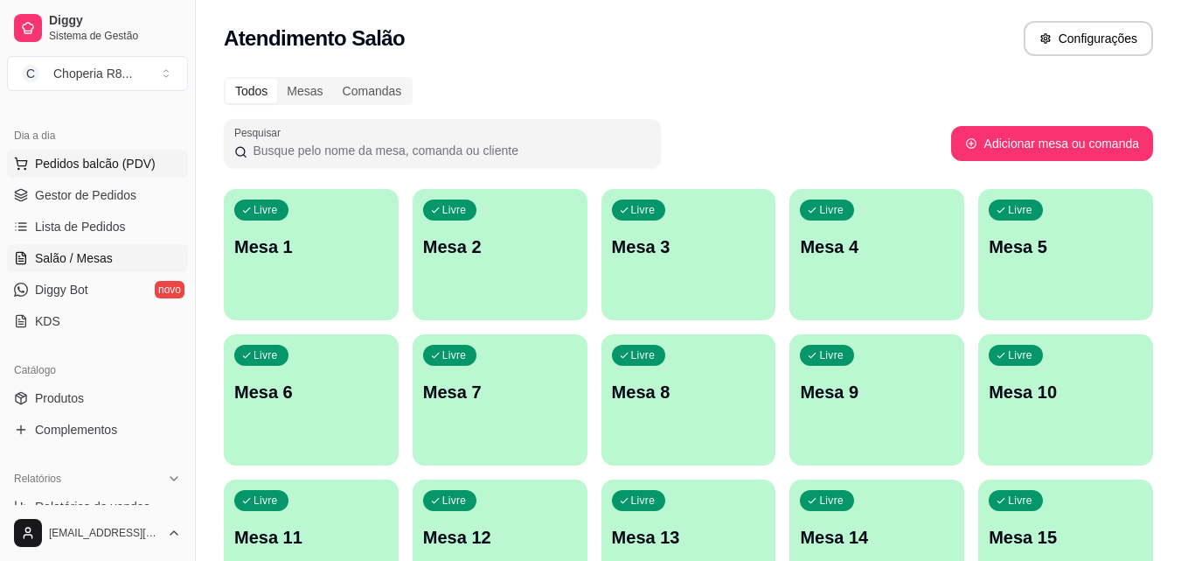
click at [87, 171] on button "Pedidos balcão (PDV)" at bounding box center [97, 164] width 181 height 28
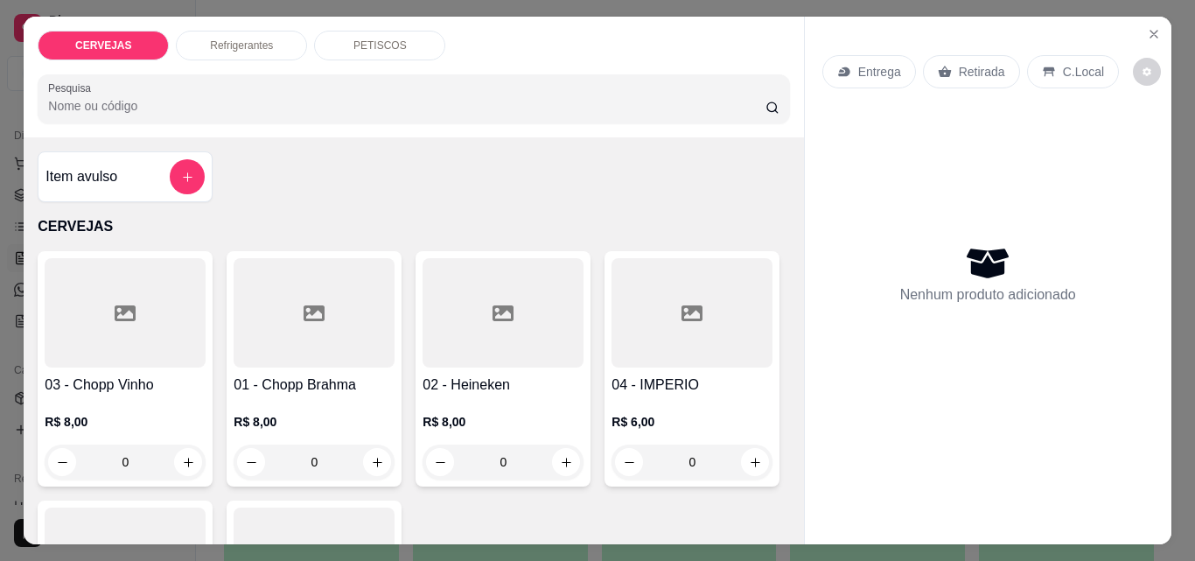
click at [335, 451] on input "0" at bounding box center [314, 461] width 98 height 35
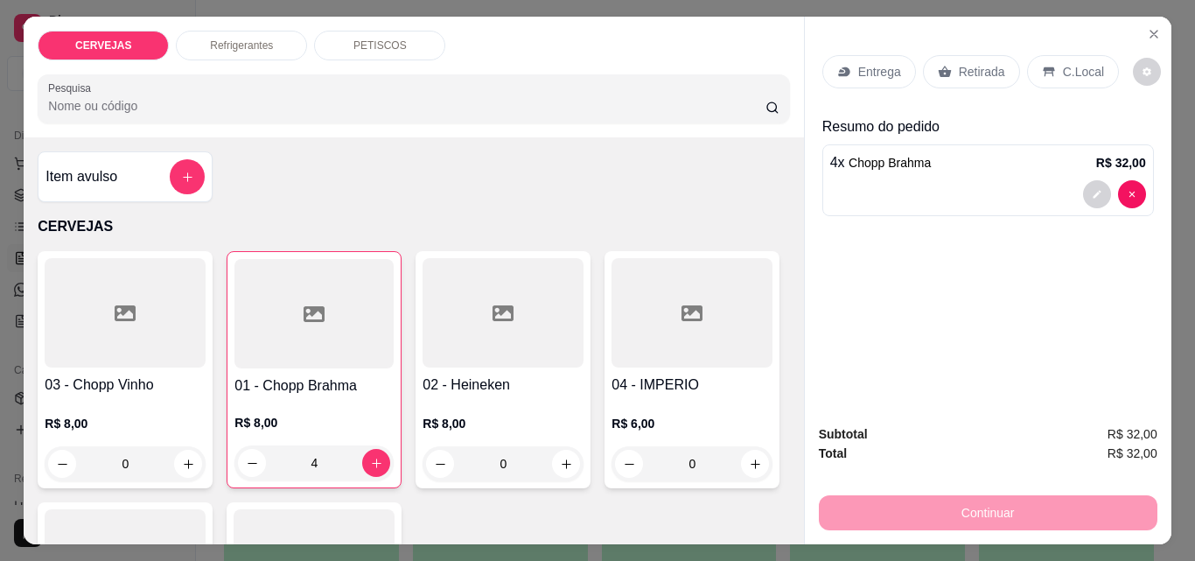
type input "4"
click at [909, 424] on div "Subtotal R$ 32,00" at bounding box center [988, 433] width 338 height 19
click at [991, 70] on p "Retirada" at bounding box center [981, 71] width 46 height 17
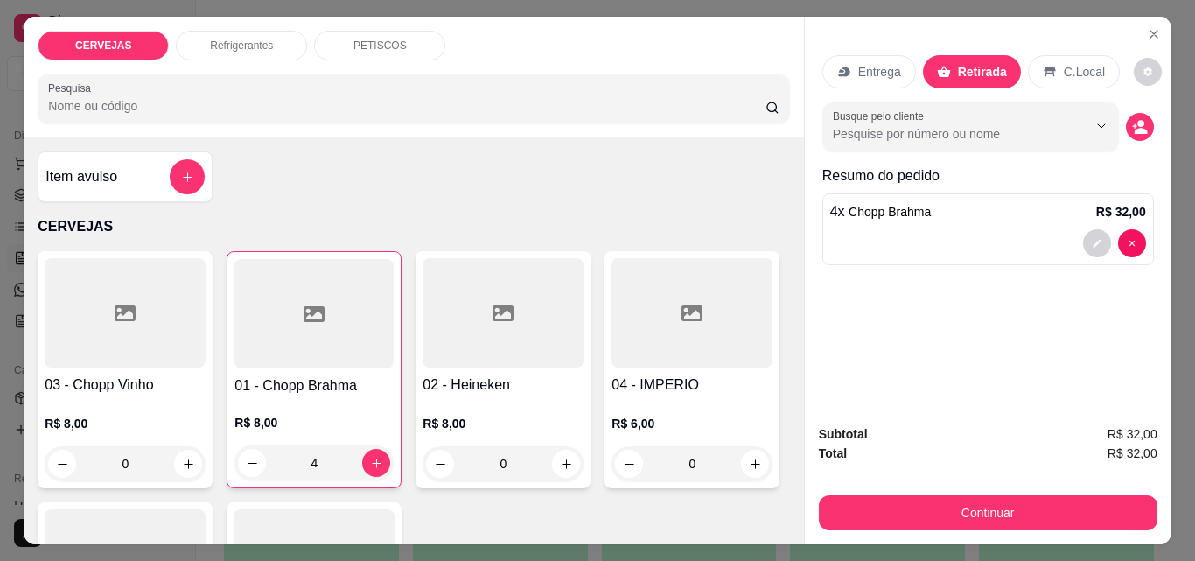
click at [1043, 75] on div "C.Local" at bounding box center [1074, 71] width 92 height 33
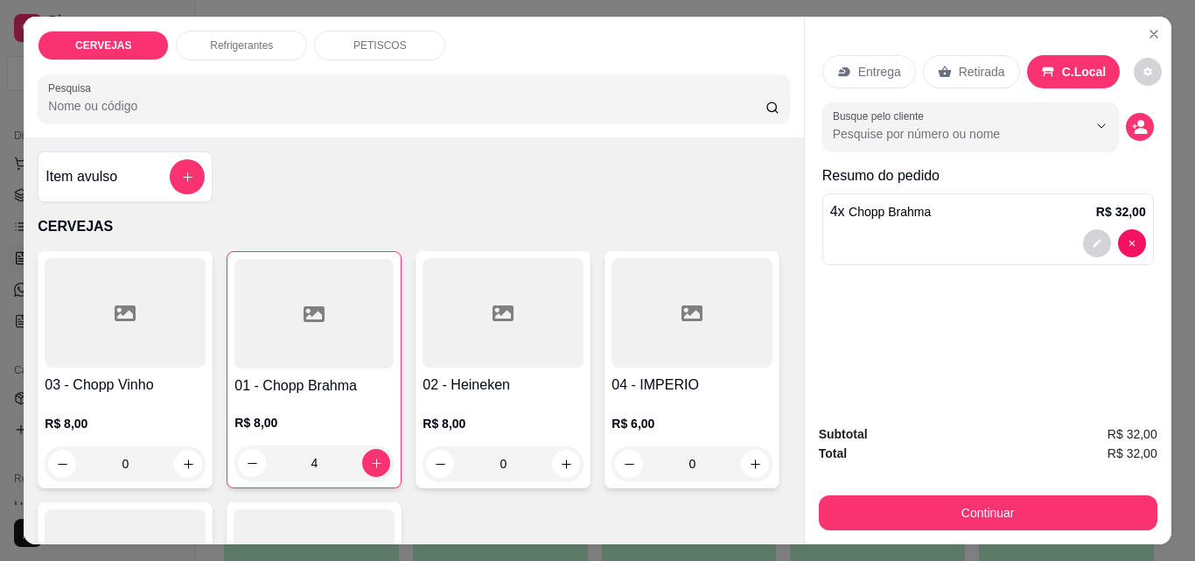
click at [958, 63] on p "Retirada" at bounding box center [981, 71] width 46 height 17
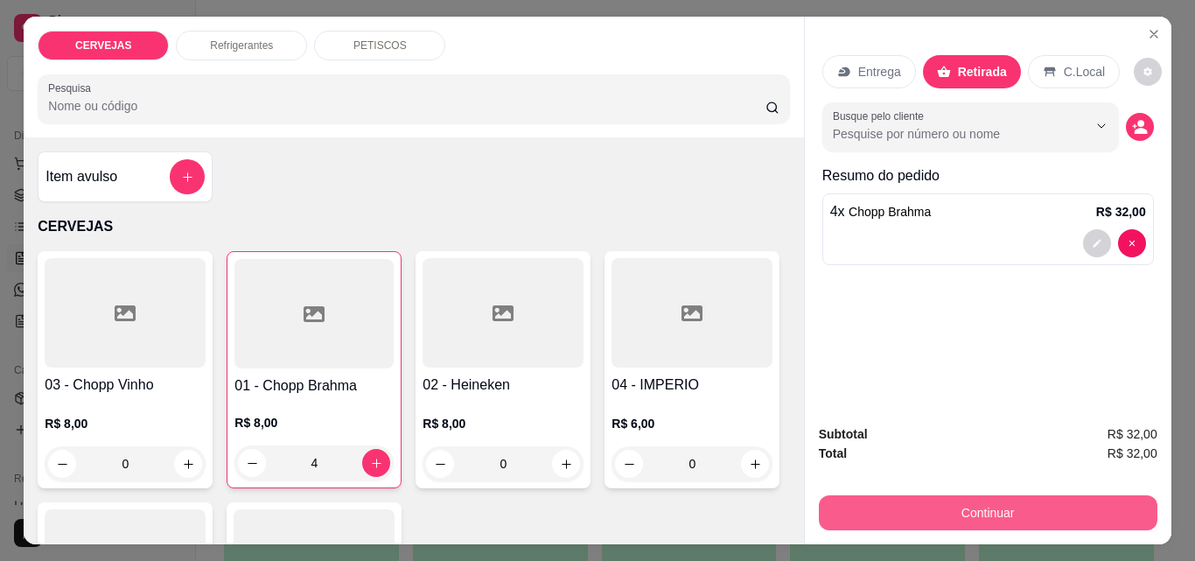
click at [982, 496] on button "Continuar" at bounding box center [988, 512] width 338 height 35
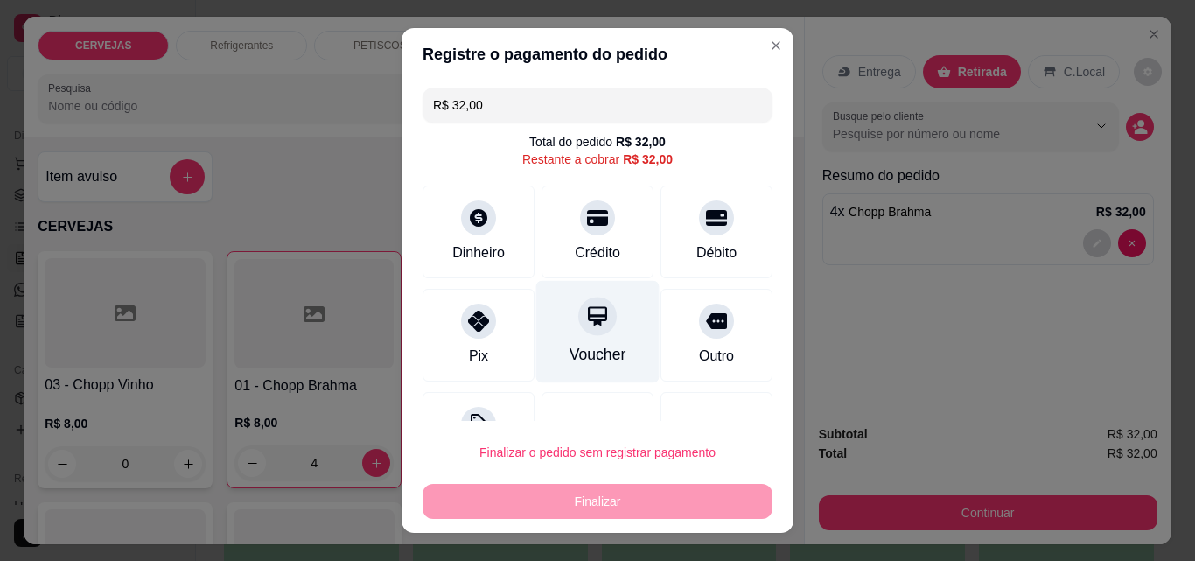
scroll to position [71, 0]
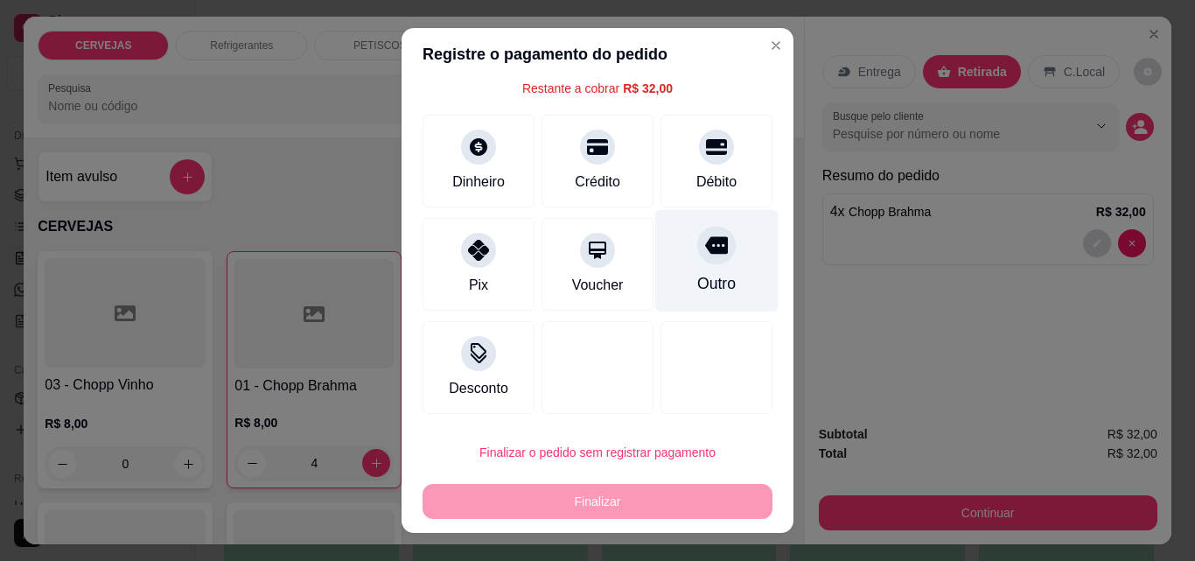
click at [697, 273] on div "Outro" at bounding box center [716, 283] width 38 height 23
type input "R$ 0,00"
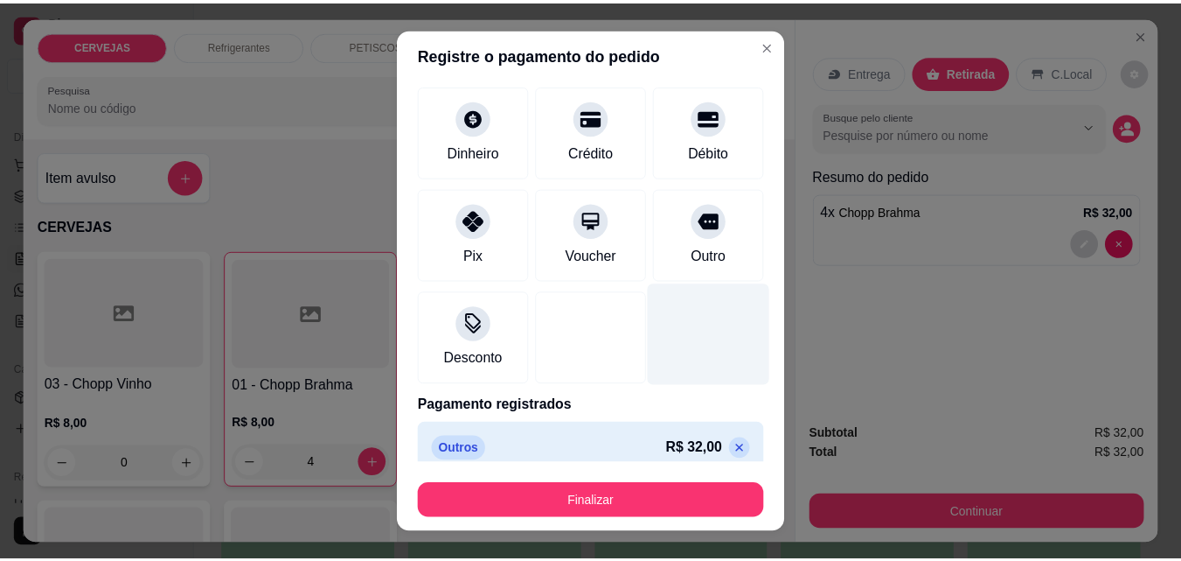
scroll to position [102, 0]
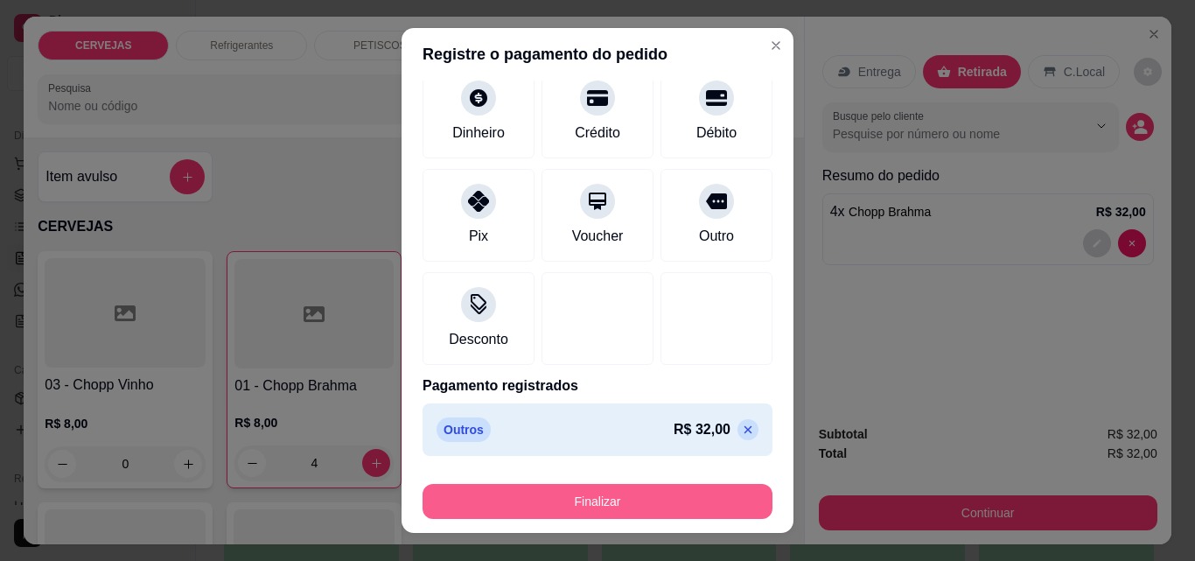
click at [692, 500] on button "Finalizar" at bounding box center [597, 501] width 350 height 35
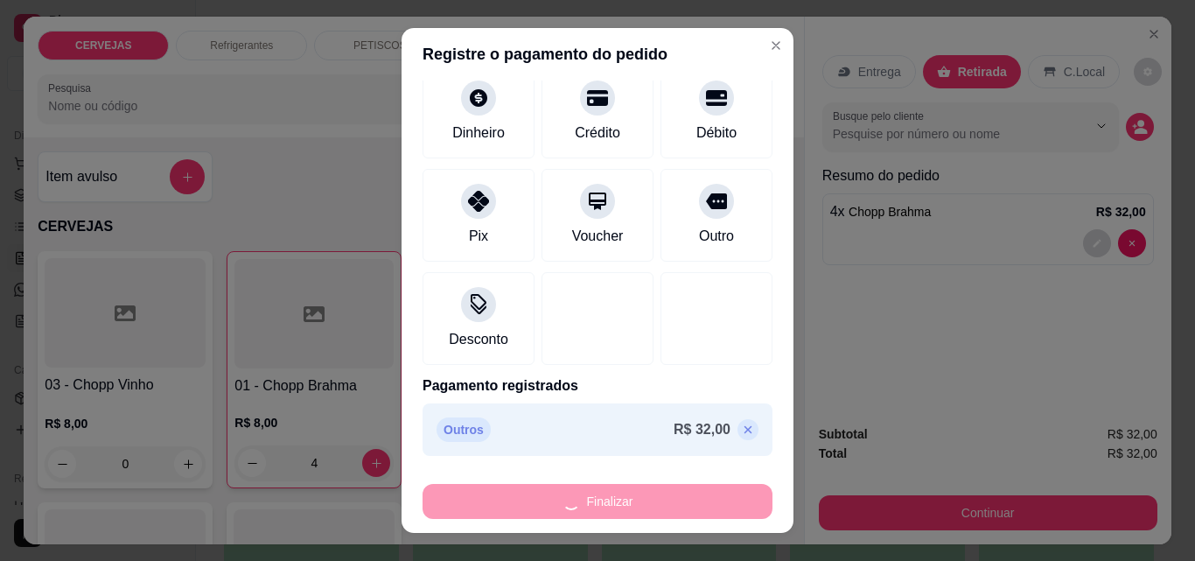
type input "0"
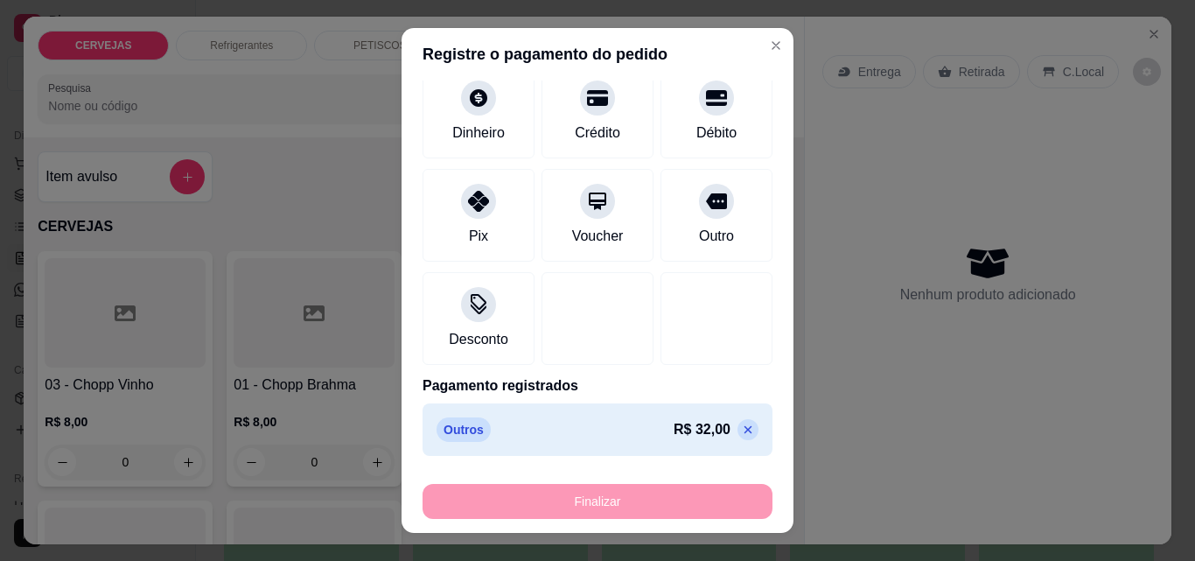
type input "-R$ 32,00"
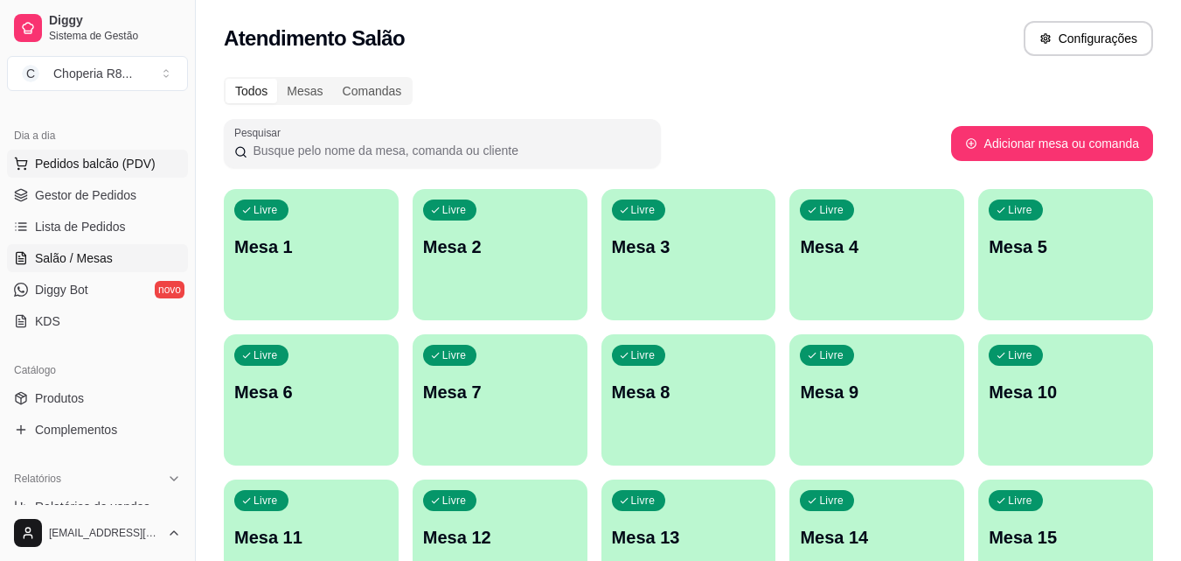
click at [106, 165] on span "Pedidos balcão (PDV)" at bounding box center [95, 163] width 121 height 17
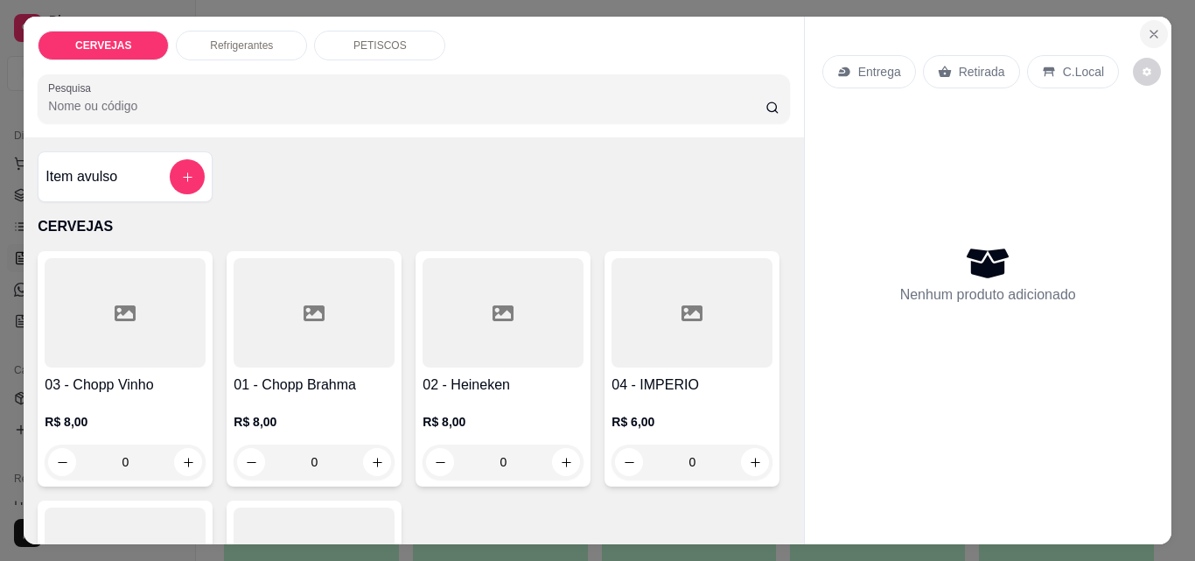
click at [1150, 31] on icon "Close" at bounding box center [1153, 34] width 7 height 7
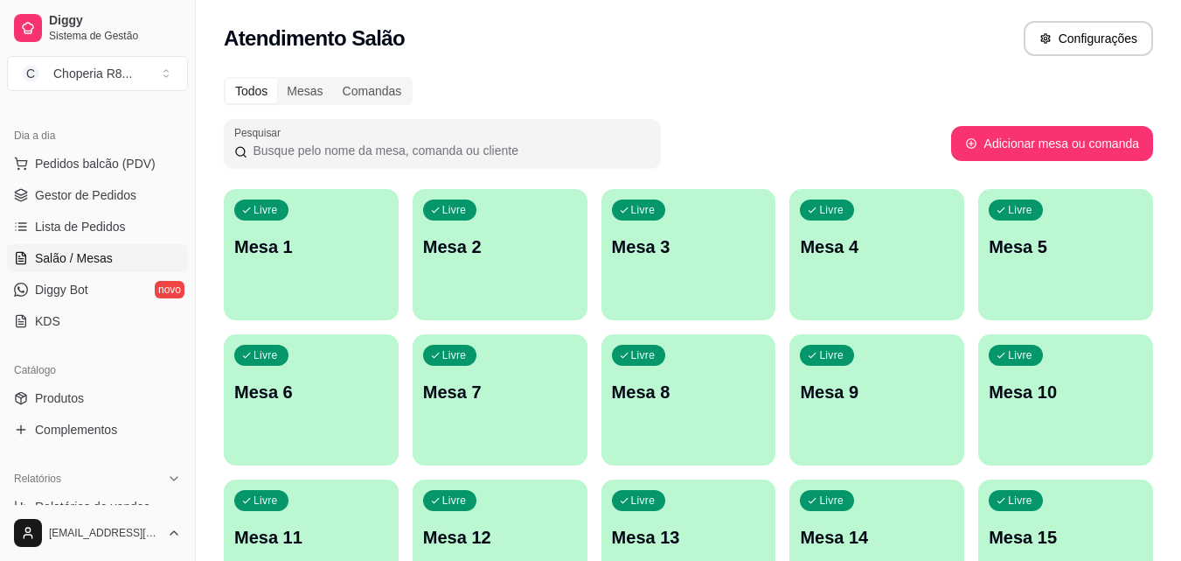
click at [282, 314] on div "button" at bounding box center [311, 309] width 175 height 21
click at [348, 268] on div "Livre Mesa 1" at bounding box center [311, 244] width 175 height 110
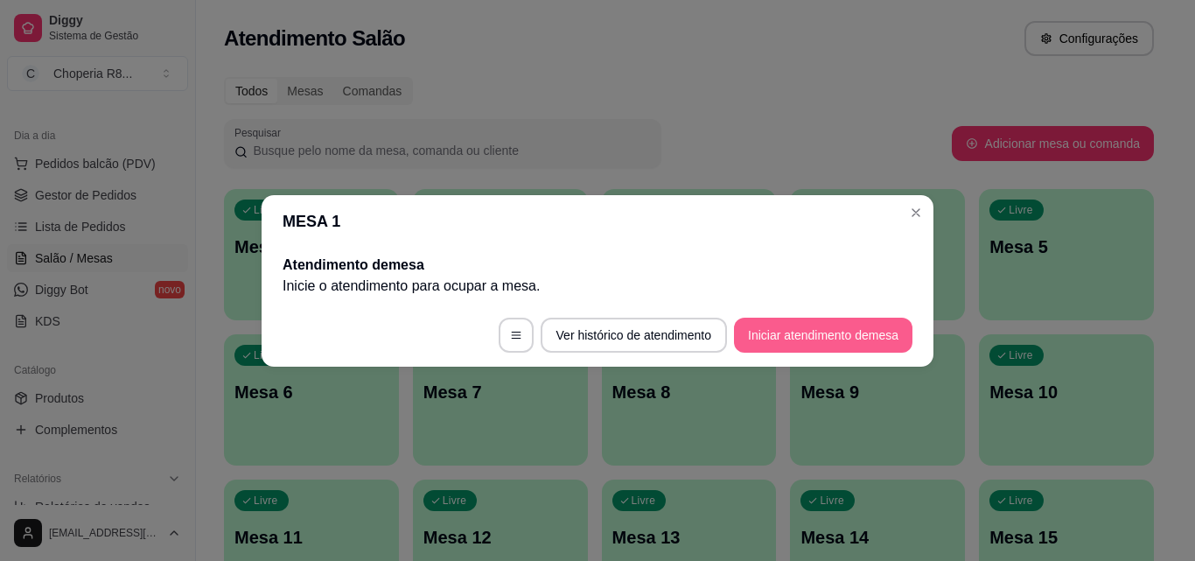
click at [756, 334] on button "Iniciar atendimento de mesa" at bounding box center [823, 334] width 178 height 35
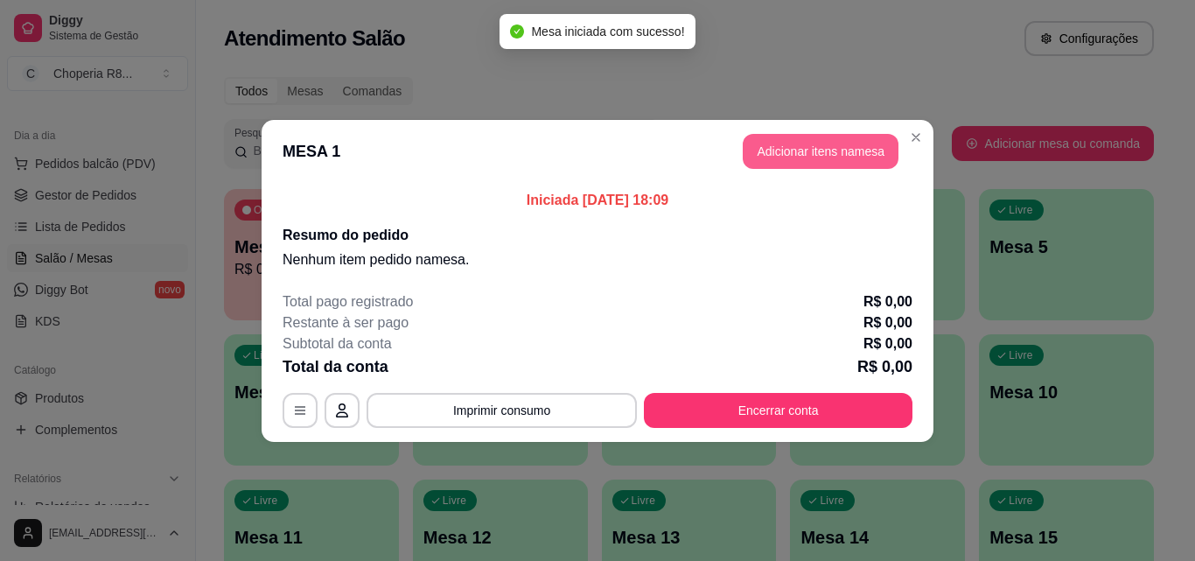
click at [842, 142] on button "Adicionar itens na mesa" at bounding box center [820, 151] width 156 height 35
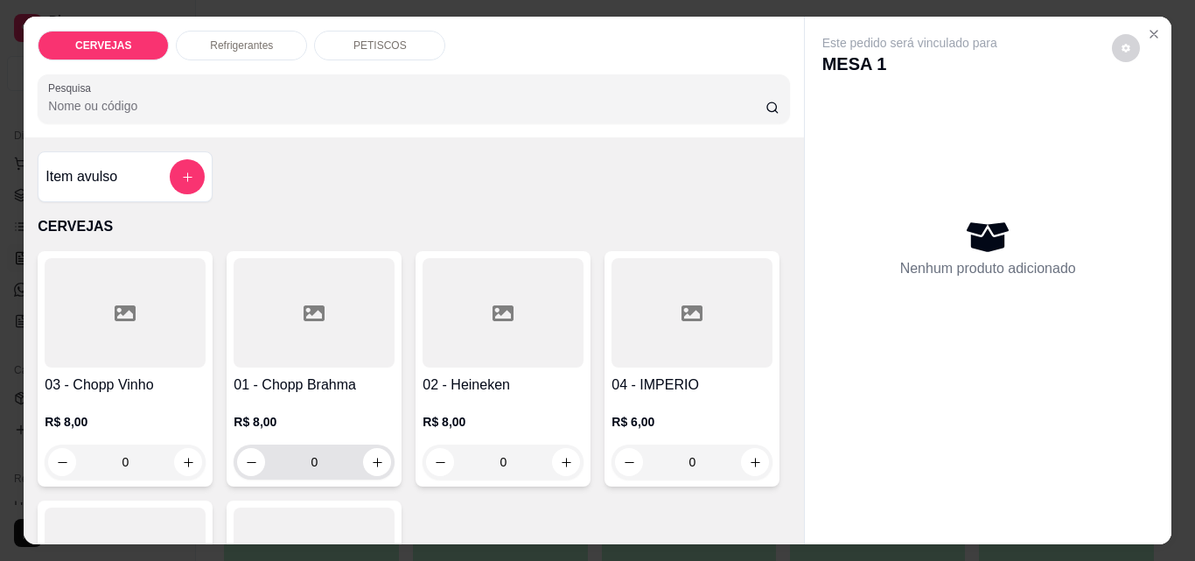
click at [311, 444] on input "0" at bounding box center [314, 461] width 98 height 35
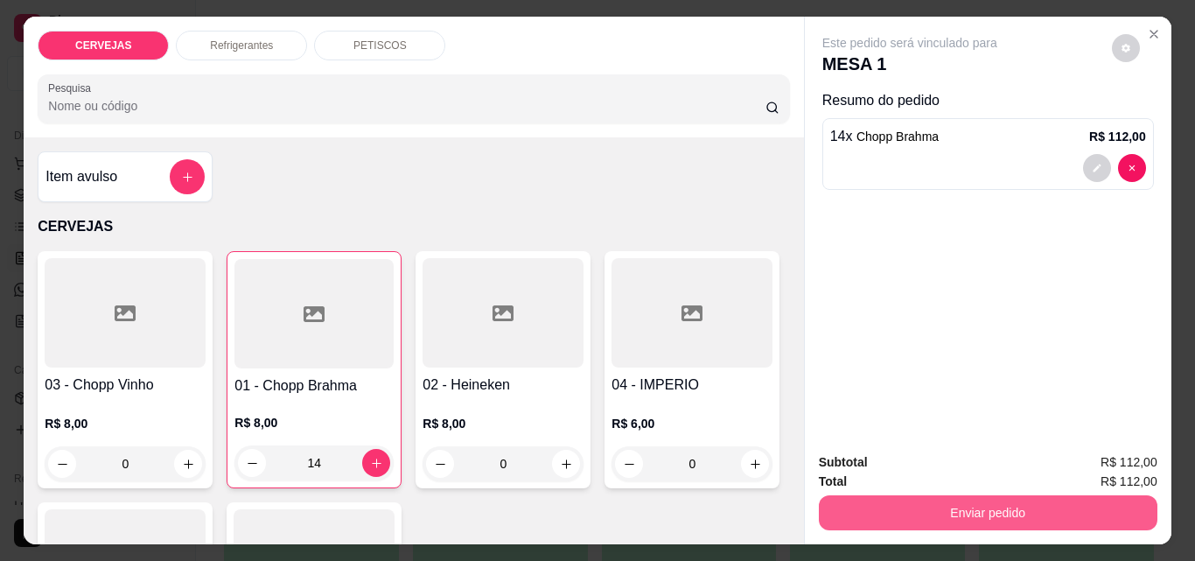
type input "14"
click at [1008, 504] on button "Enviar pedido" at bounding box center [988, 512] width 338 height 35
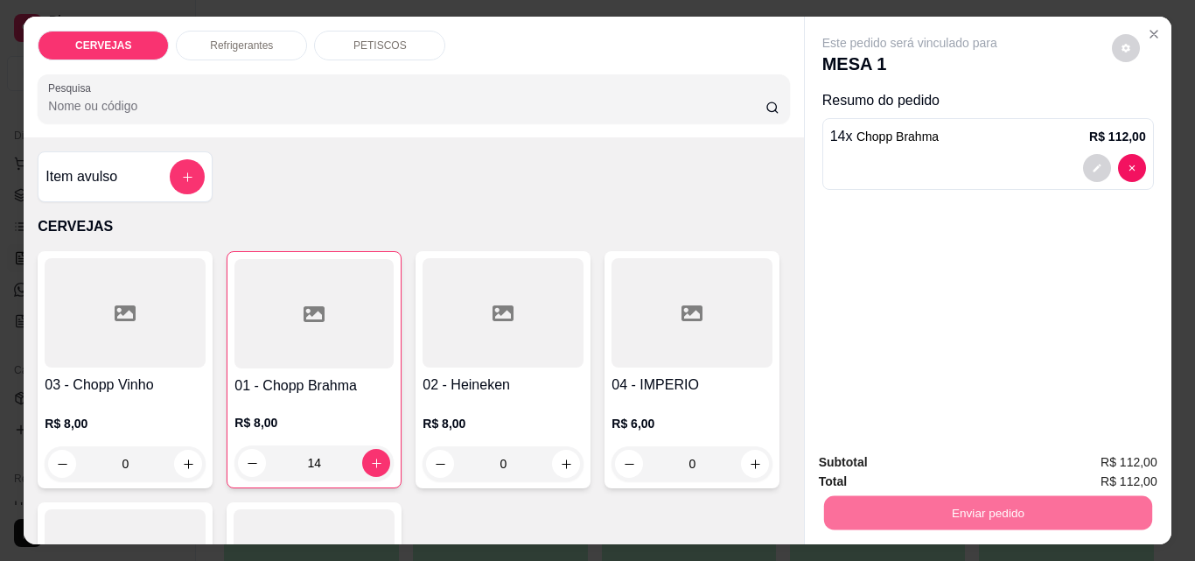
click at [981, 450] on button "Não registrar e enviar pedido" at bounding box center [929, 462] width 177 height 32
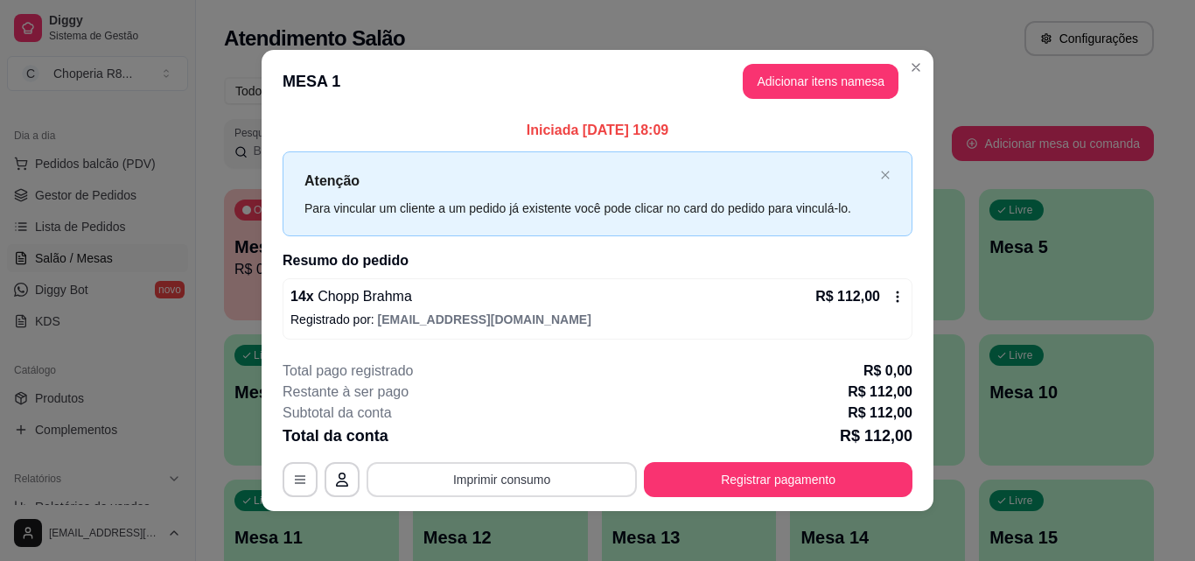
click at [549, 478] on button "Imprimir consumo" at bounding box center [501, 479] width 270 height 35
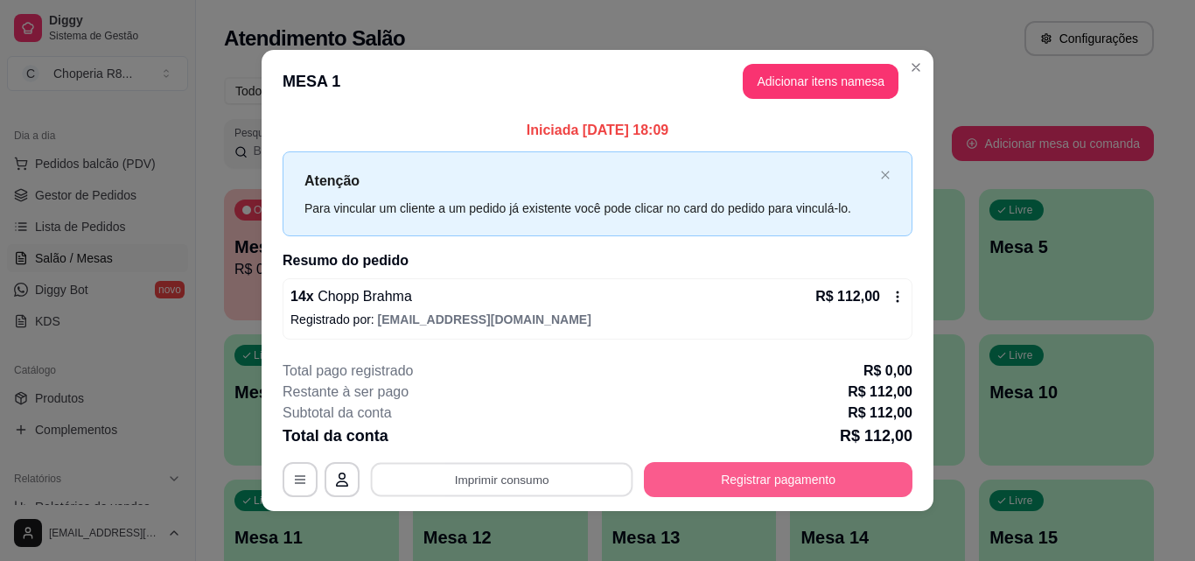
click at [738, 477] on button "Registrar pagamento" at bounding box center [778, 479] width 268 height 35
click at [733, 468] on button "Registrar pagamento" at bounding box center [778, 480] width 261 height 34
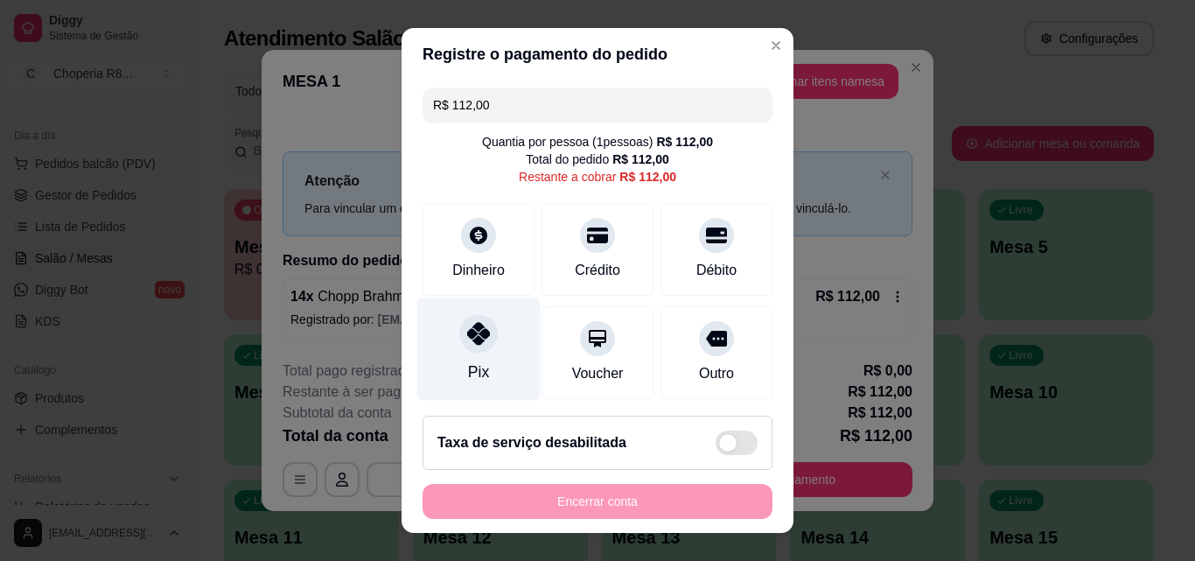
click at [471, 359] on div "Pix" at bounding box center [478, 349] width 123 height 102
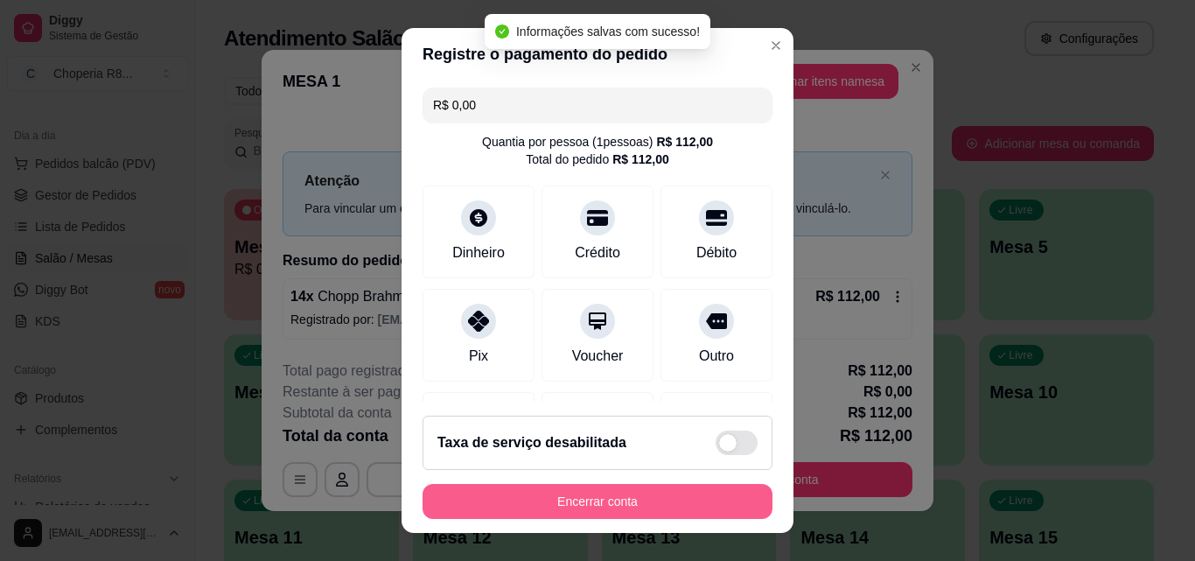
type input "R$ 0,00"
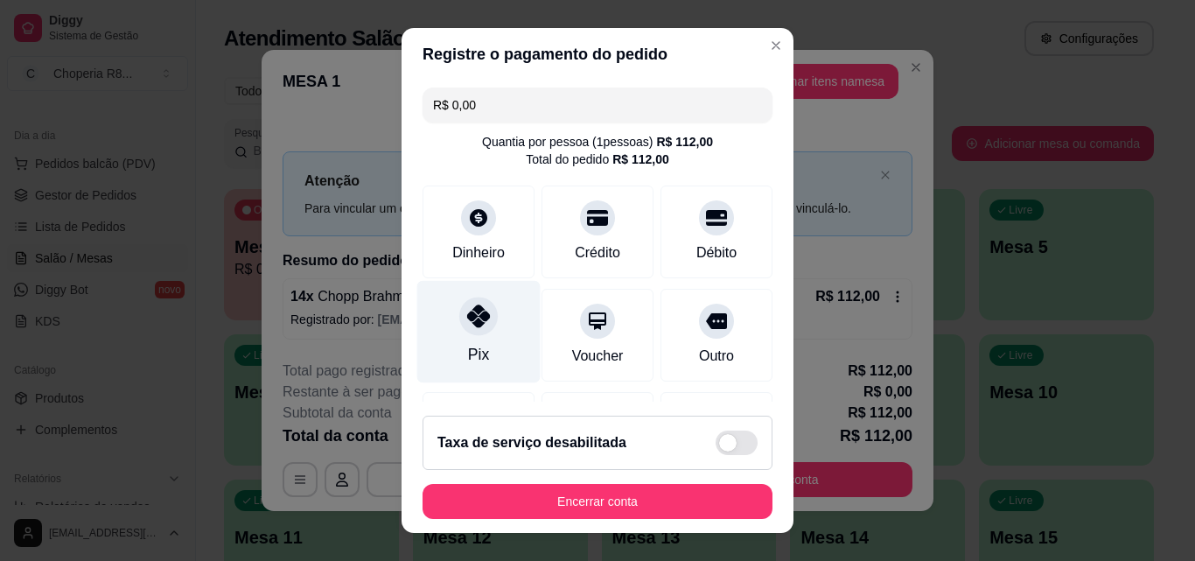
click at [476, 326] on icon at bounding box center [478, 315] width 23 height 23
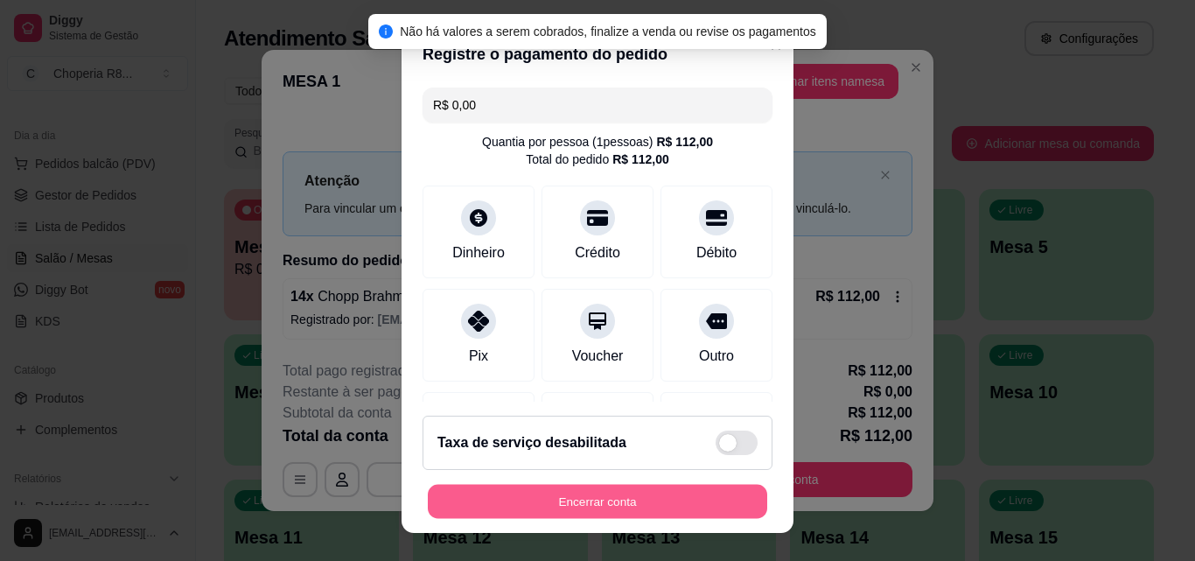
click at [600, 511] on button "Encerrar conta" at bounding box center [597, 501] width 339 height 34
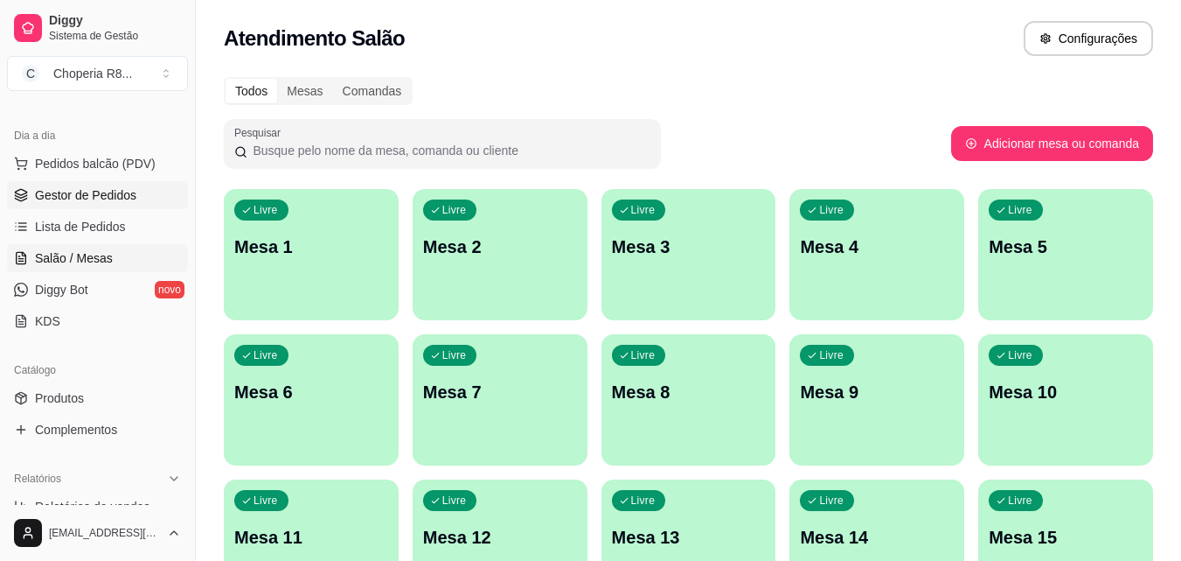
click at [114, 194] on span "Gestor de Pedidos" at bounding box center [85, 194] width 101 height 17
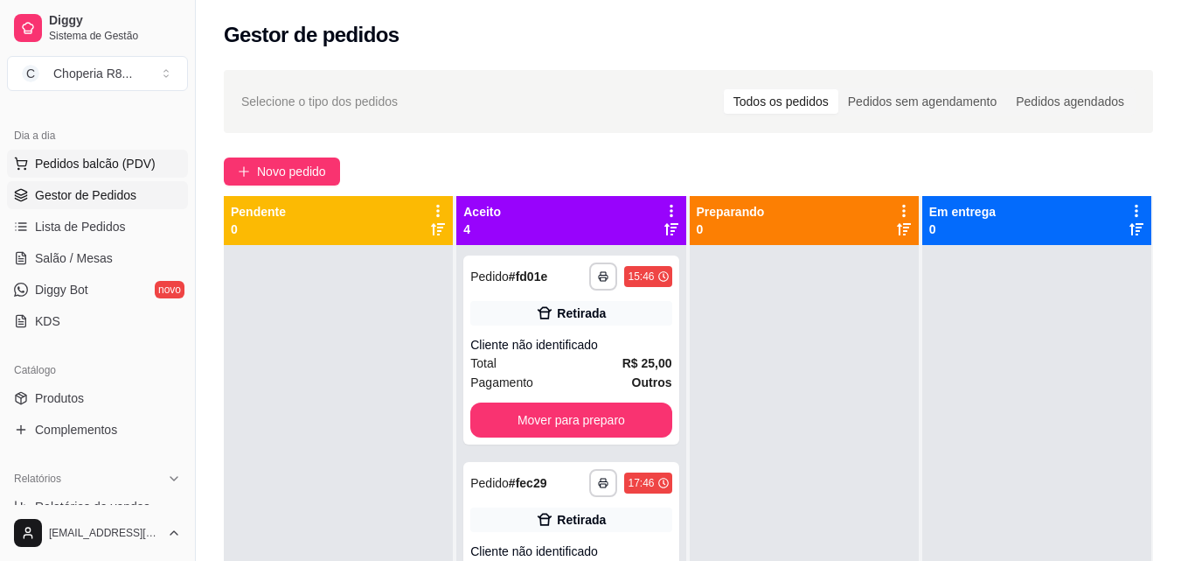
click at [121, 171] on span "Pedidos balcão (PDV)" at bounding box center [95, 163] width 121 height 17
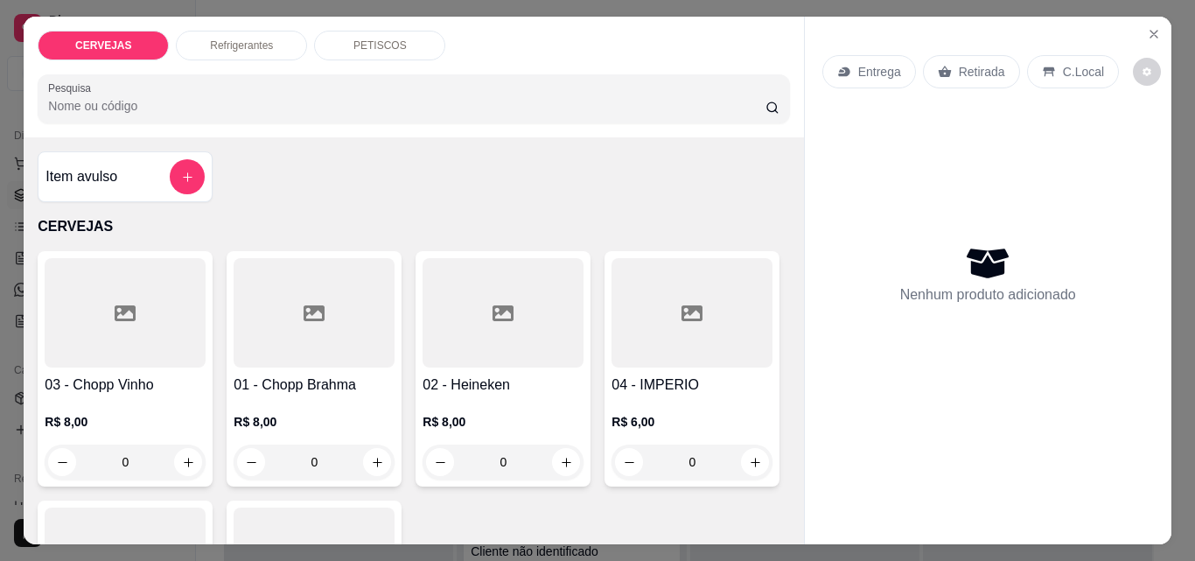
click at [406, 50] on div "PETISCOS" at bounding box center [379, 46] width 131 height 30
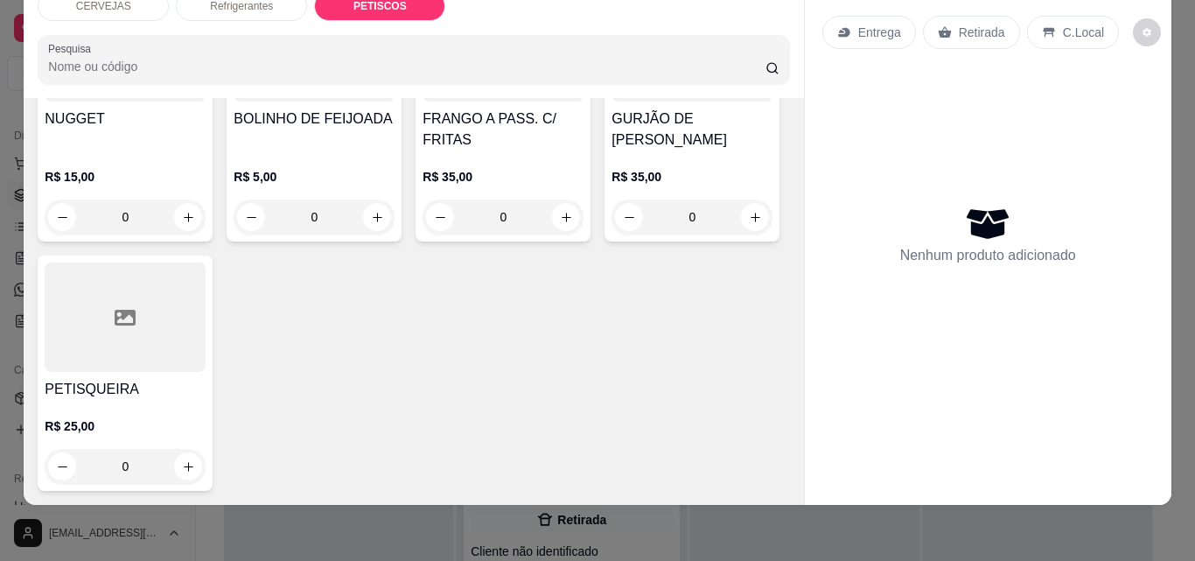
scroll to position [1792, 0]
click at [552, 231] on button "increase-product-quantity" at bounding box center [566, 217] width 28 height 28
type input "1"
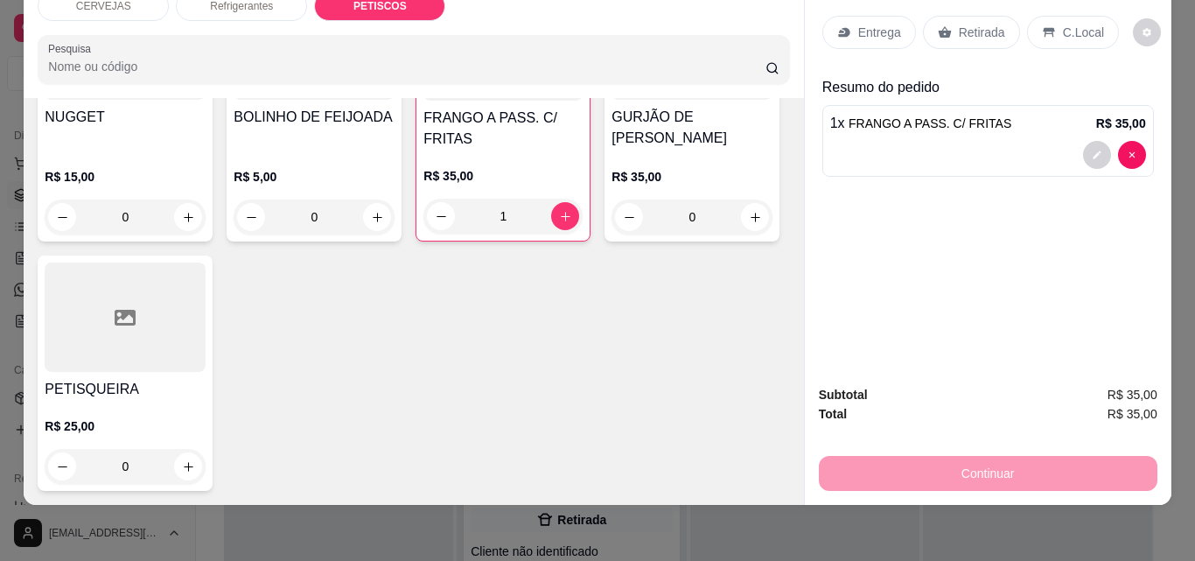
click at [1054, 470] on div "Continuar" at bounding box center [988, 470] width 338 height 39
click at [975, 25] on p "Retirada" at bounding box center [981, 32] width 46 height 17
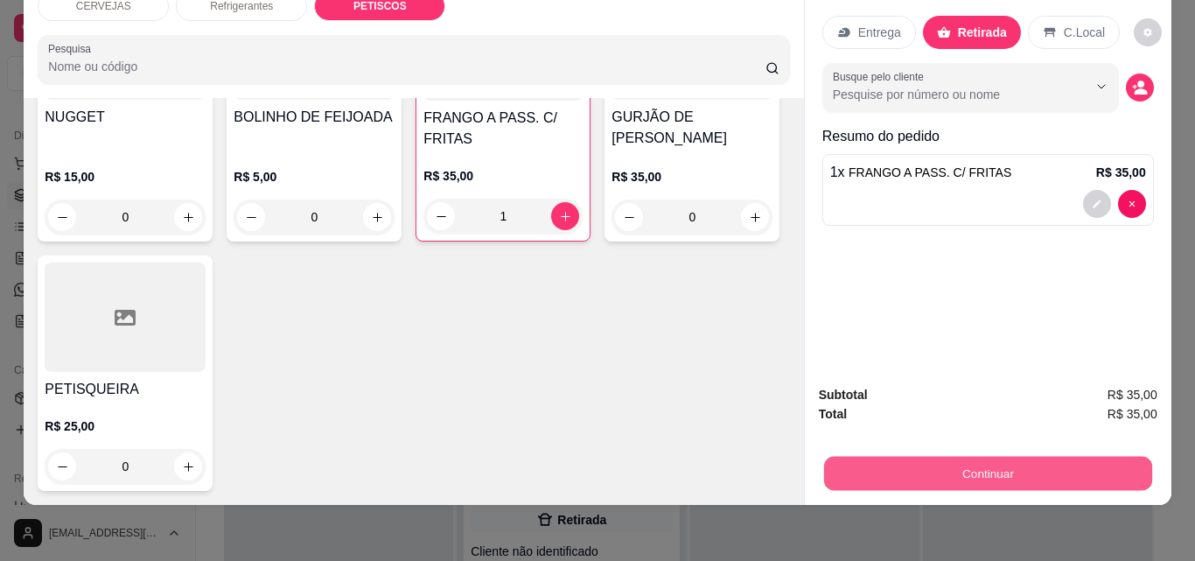
click at [1011, 467] on button "Continuar" at bounding box center [987, 473] width 328 height 34
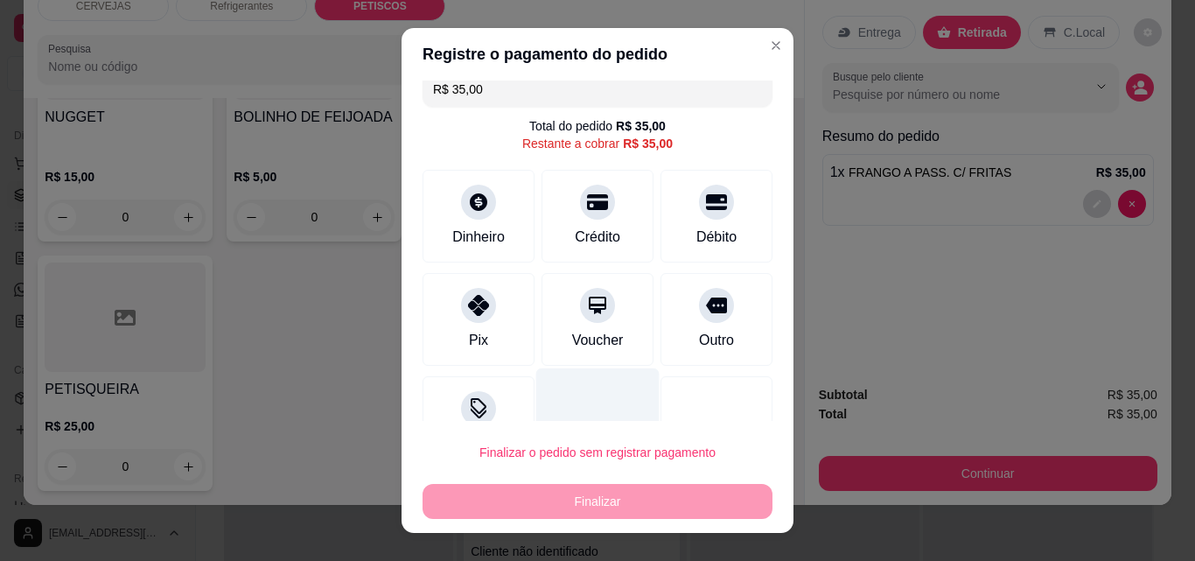
scroll to position [0, 0]
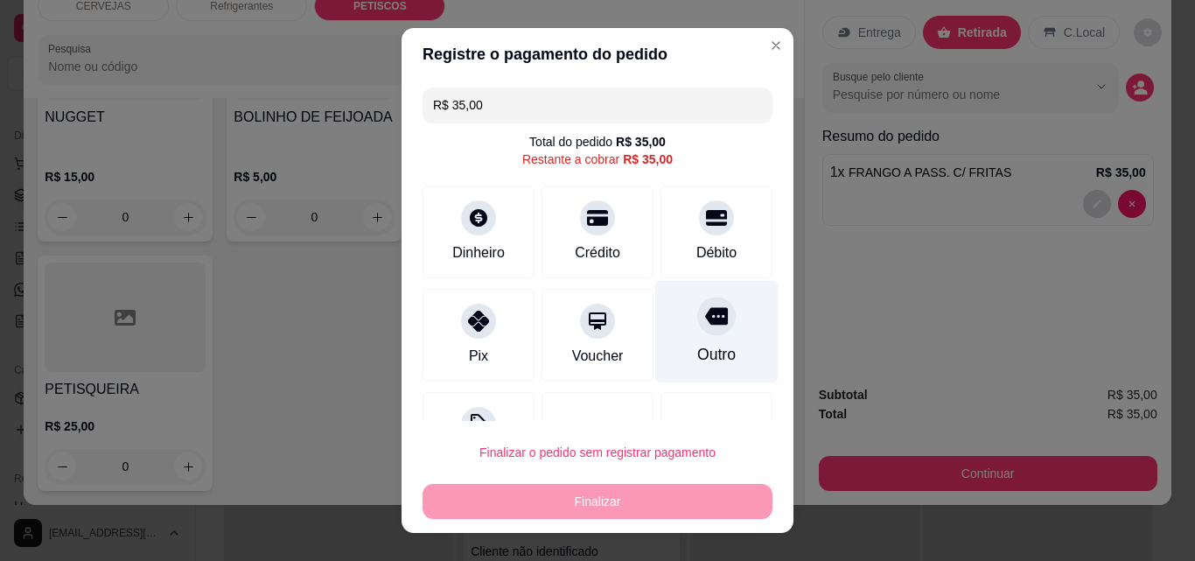
click at [697, 352] on div "Outro" at bounding box center [716, 354] width 38 height 23
type input "R$ 0,00"
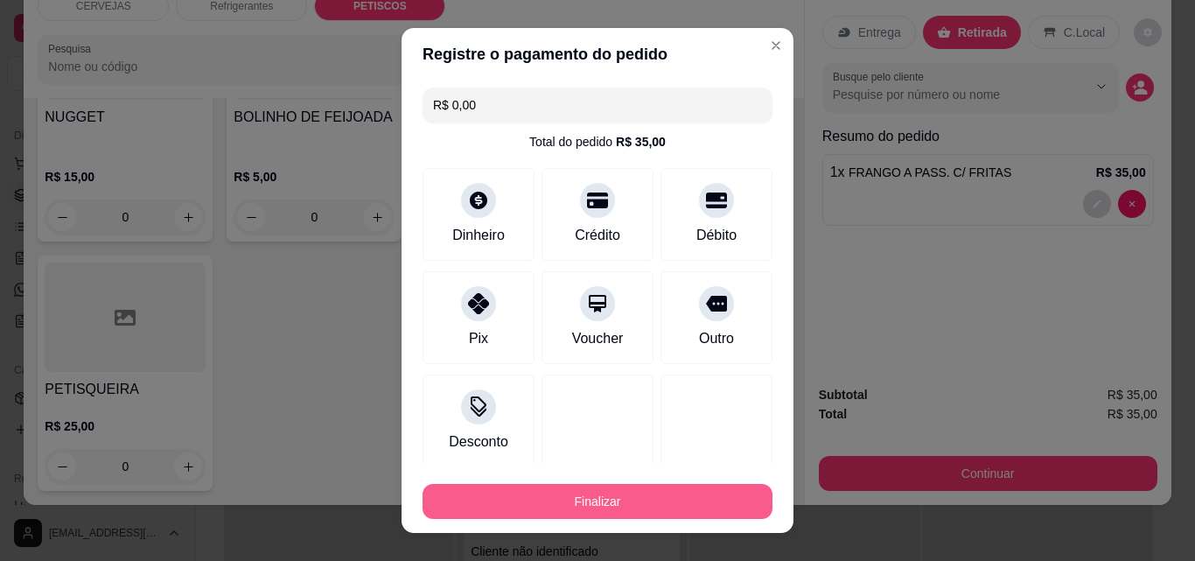
click at [662, 505] on button "Finalizar" at bounding box center [597, 501] width 350 height 35
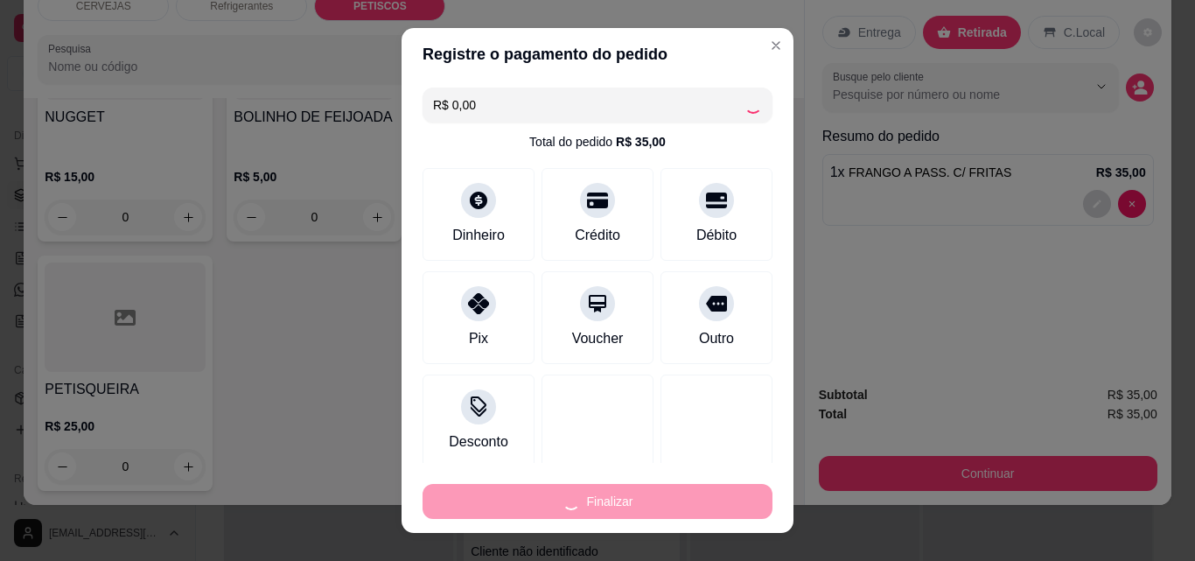
type input "0"
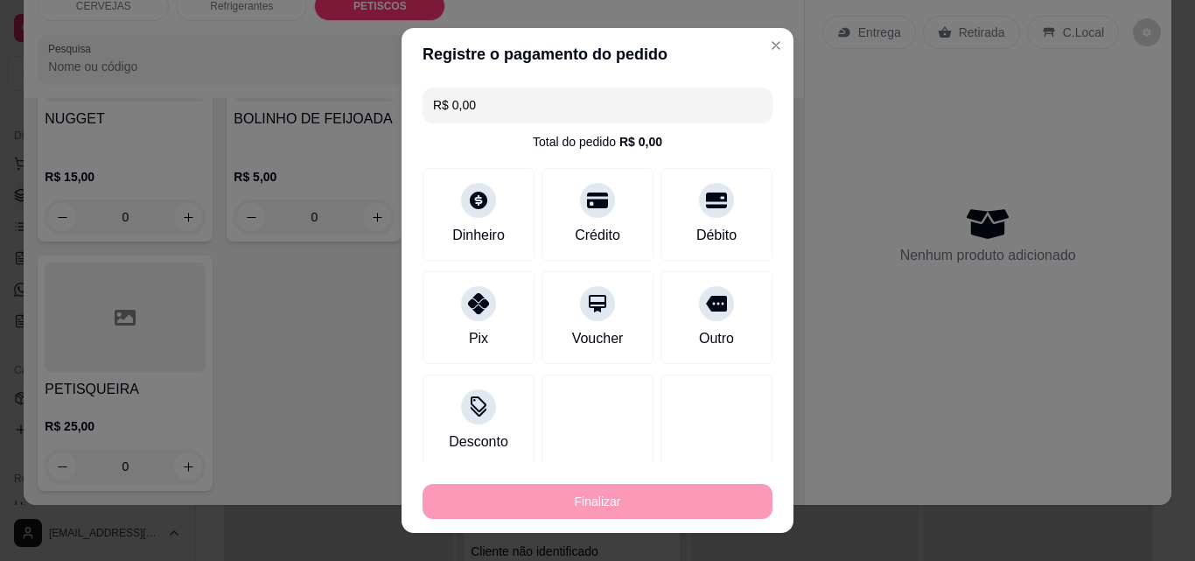
type input "-R$ 35,00"
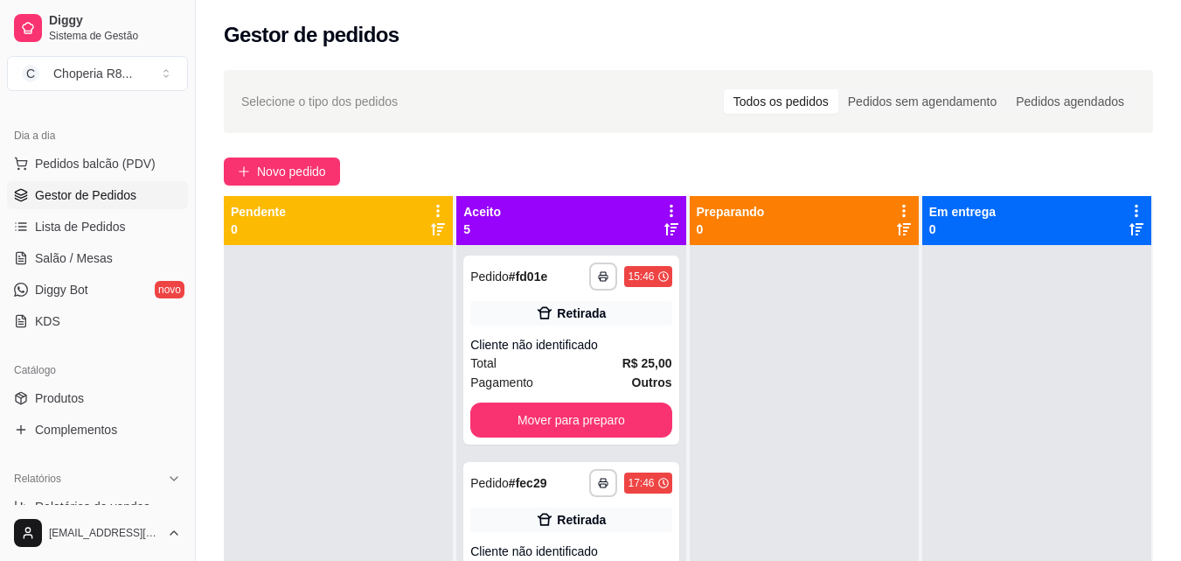
click at [790, 341] on div at bounding box center [804, 525] width 229 height 561
click at [111, 164] on span "Pedidos balcão (PDV)" at bounding box center [95, 163] width 121 height 17
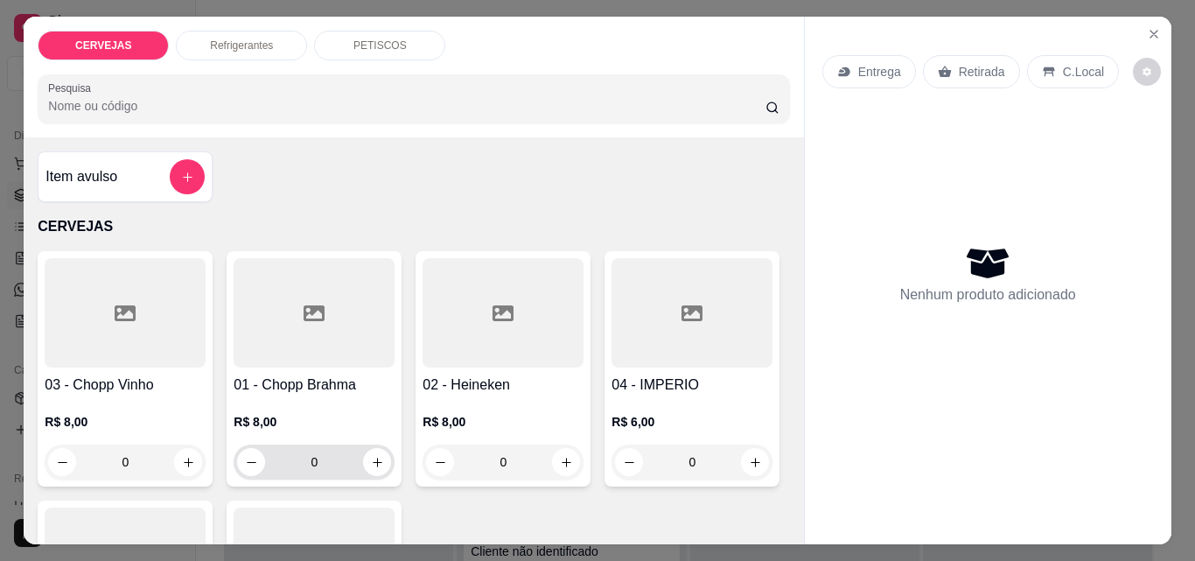
click at [338, 456] on input "0" at bounding box center [314, 461] width 98 height 35
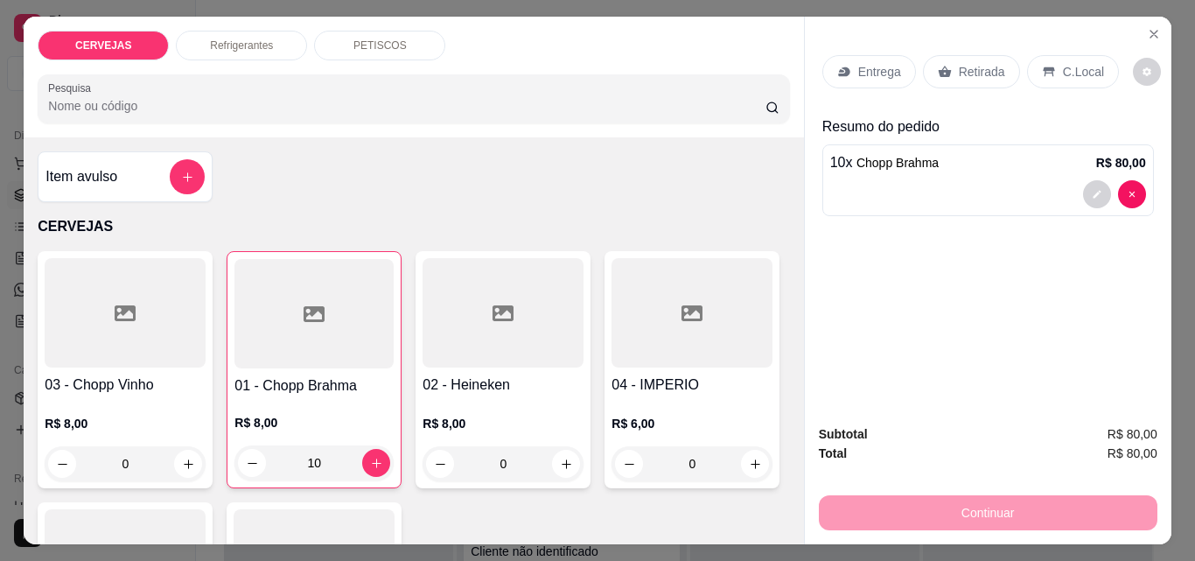
type input "10"
click at [939, 73] on div "Retirada" at bounding box center [971, 71] width 97 height 33
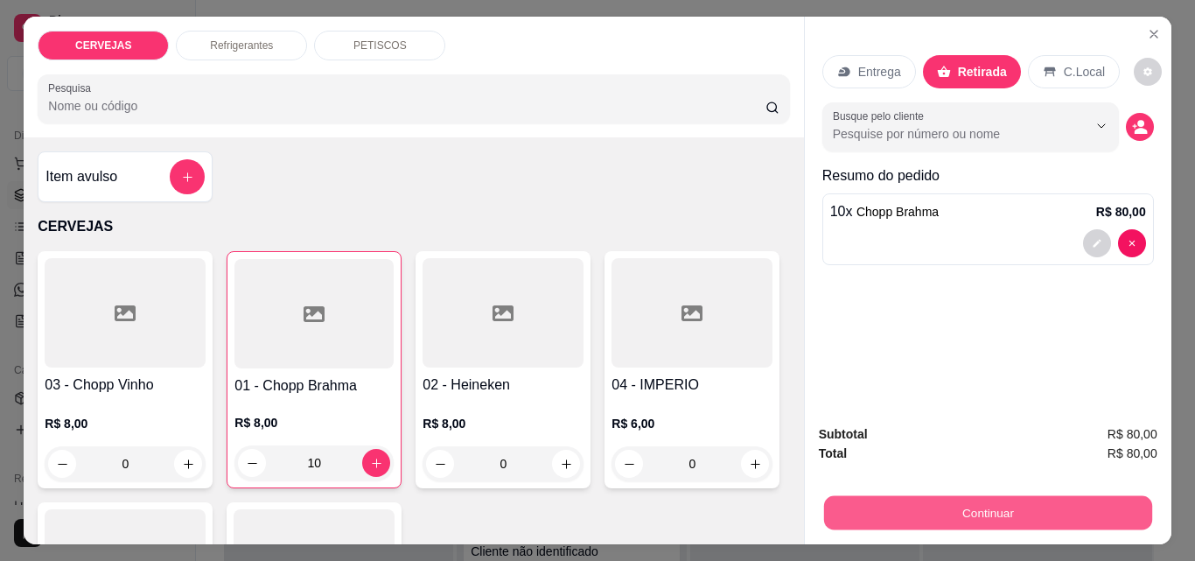
click at [1027, 509] on button "Continuar" at bounding box center [987, 512] width 328 height 34
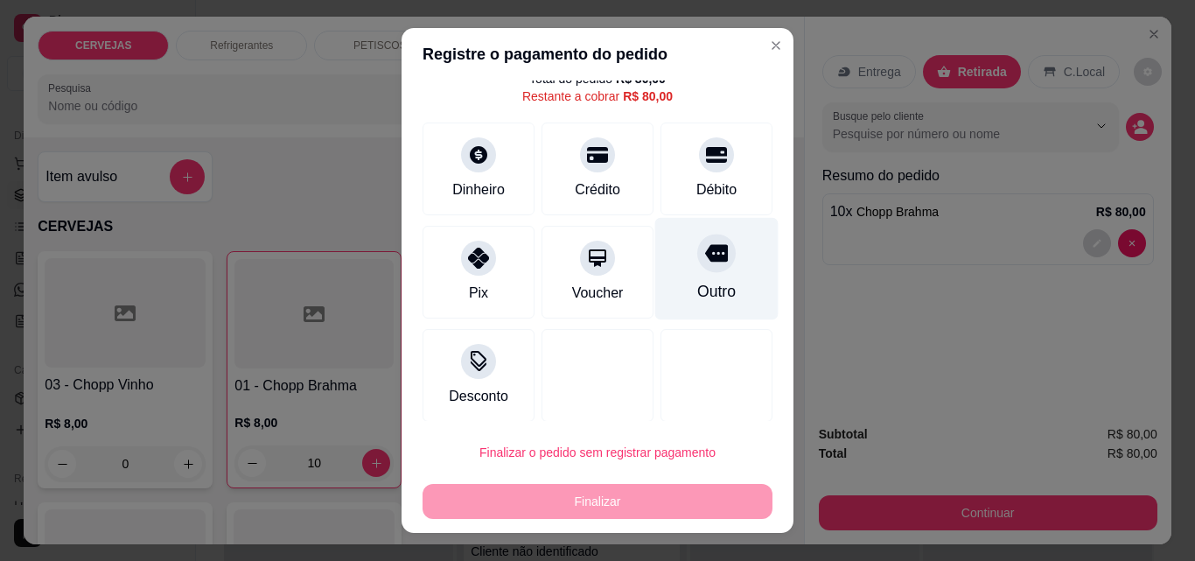
scroll to position [71, 0]
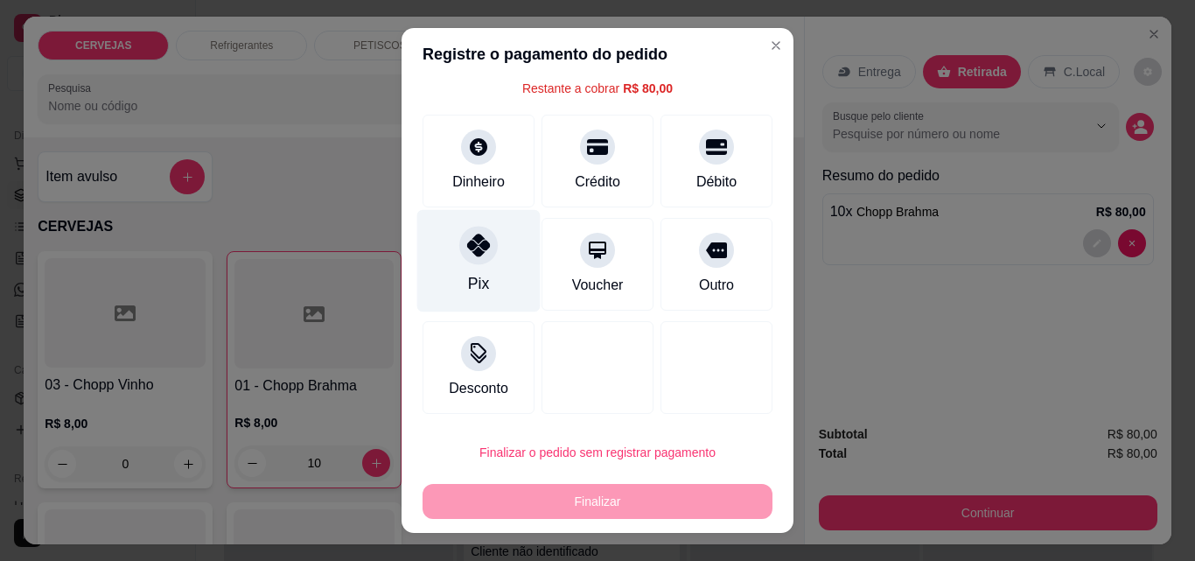
click at [479, 272] on div "Pix" at bounding box center [478, 261] width 123 height 102
type input "R$ 0,00"
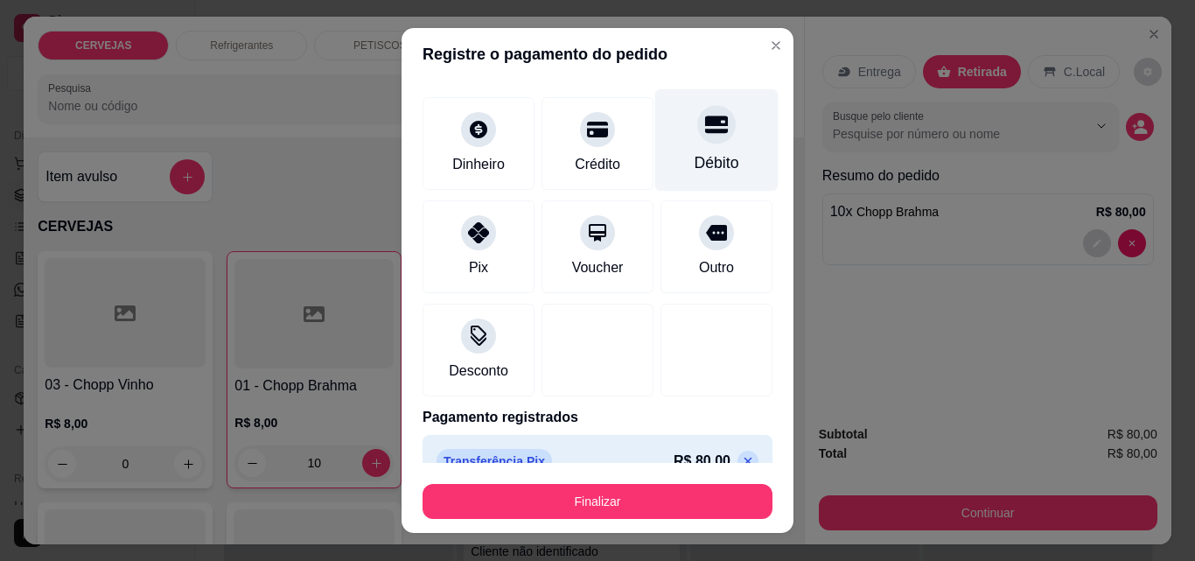
click at [694, 167] on div "Débito" at bounding box center [716, 162] width 45 height 23
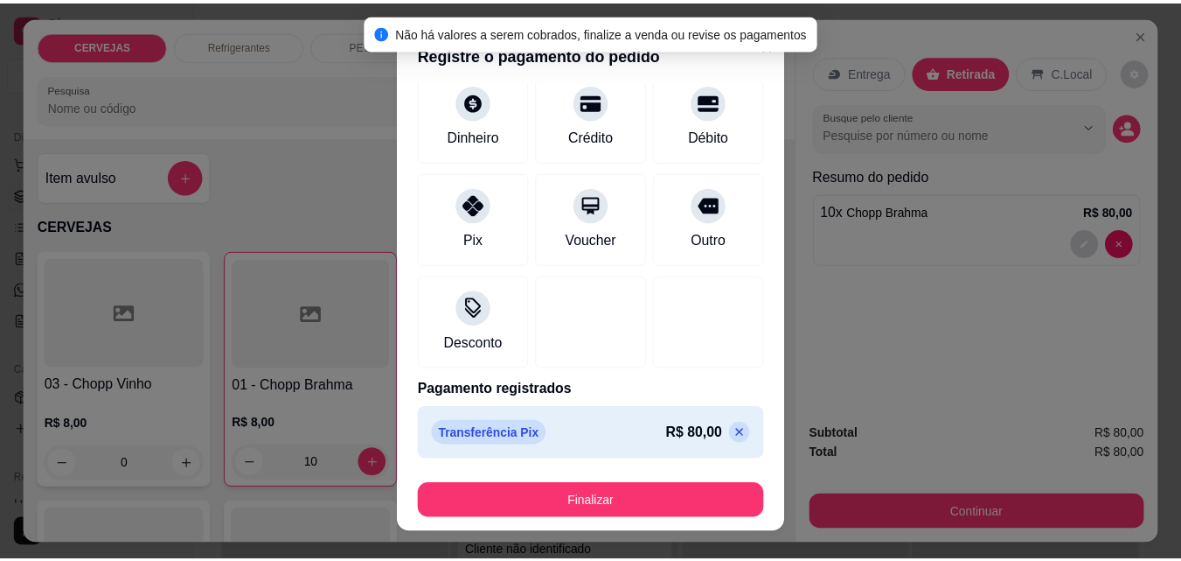
scroll to position [102, 0]
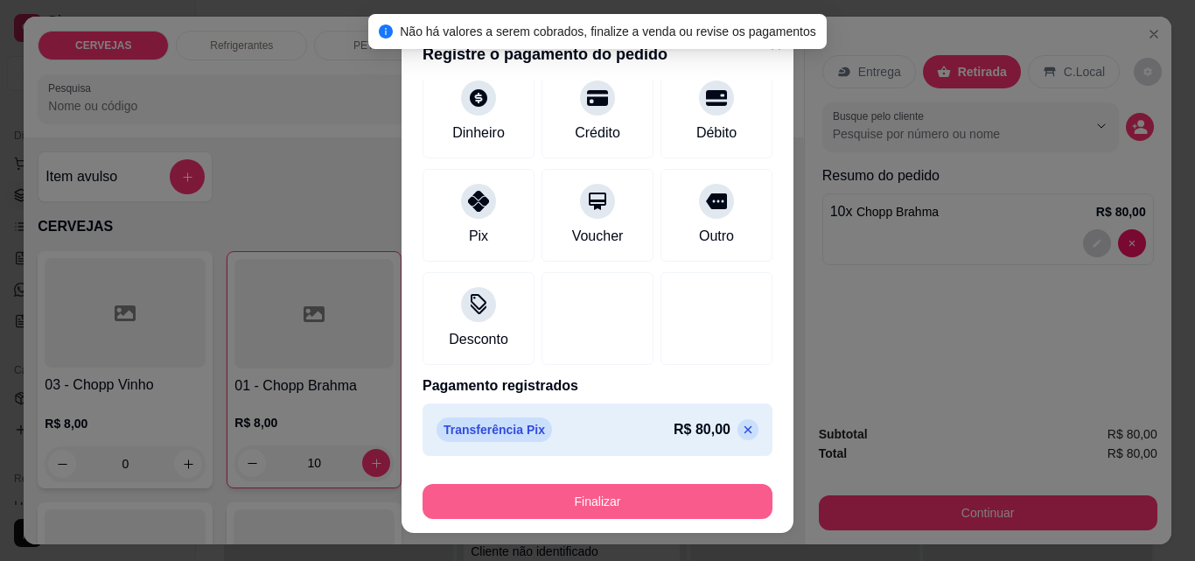
click at [634, 498] on button "Finalizar" at bounding box center [597, 501] width 350 height 35
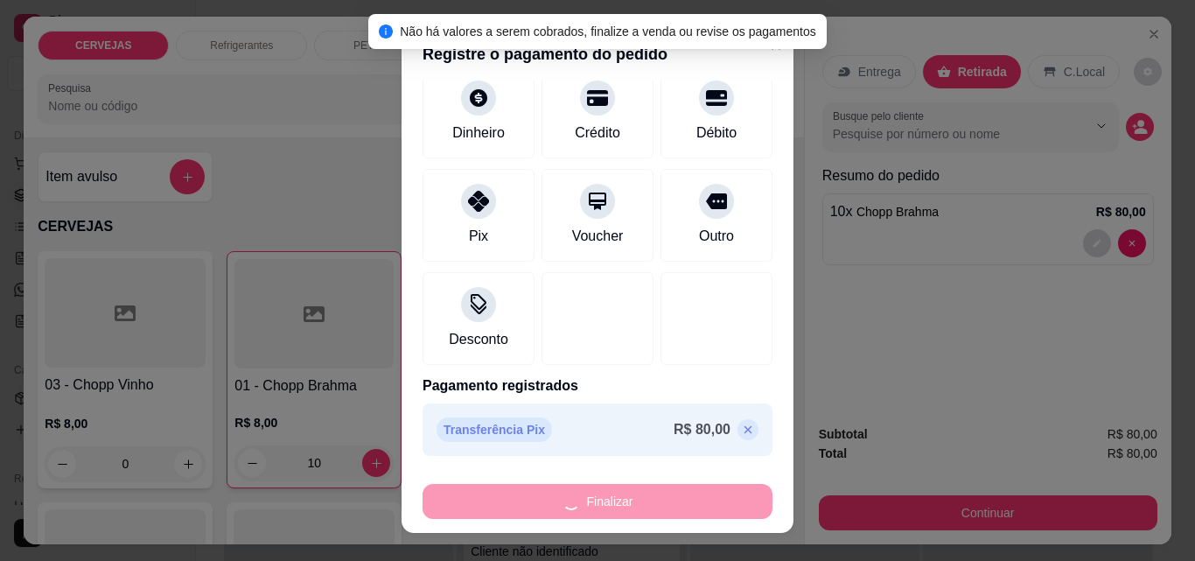
type input "0"
type input "-R$ 80,00"
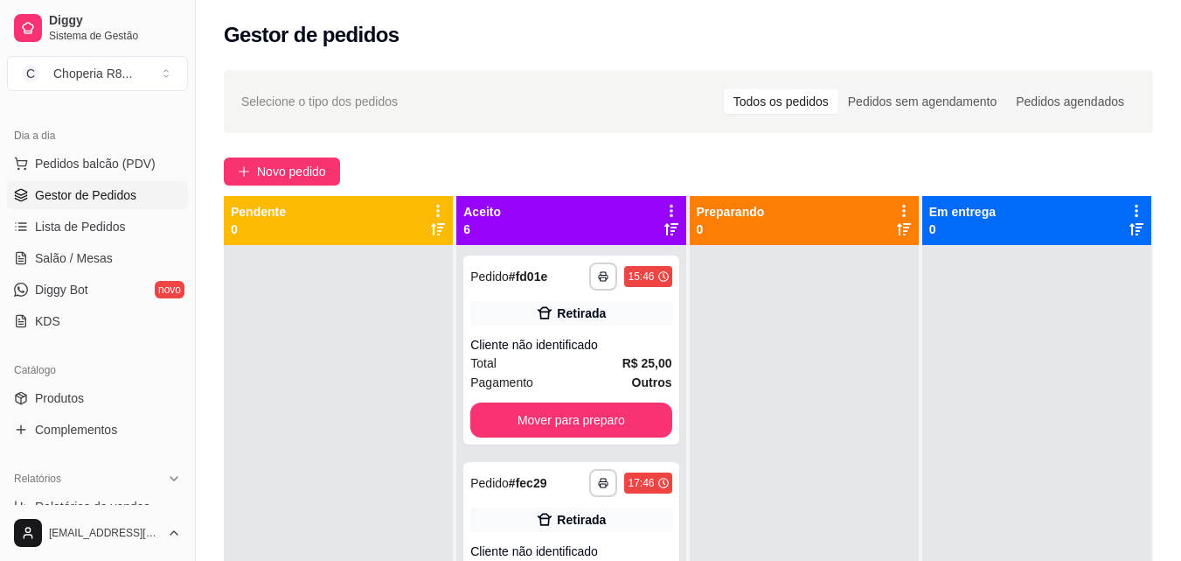
click at [705, 149] on div "**********" at bounding box center [689, 418] width 986 height 718
click at [102, 160] on span "Pedidos balcão (PDV)" at bounding box center [95, 163] width 121 height 17
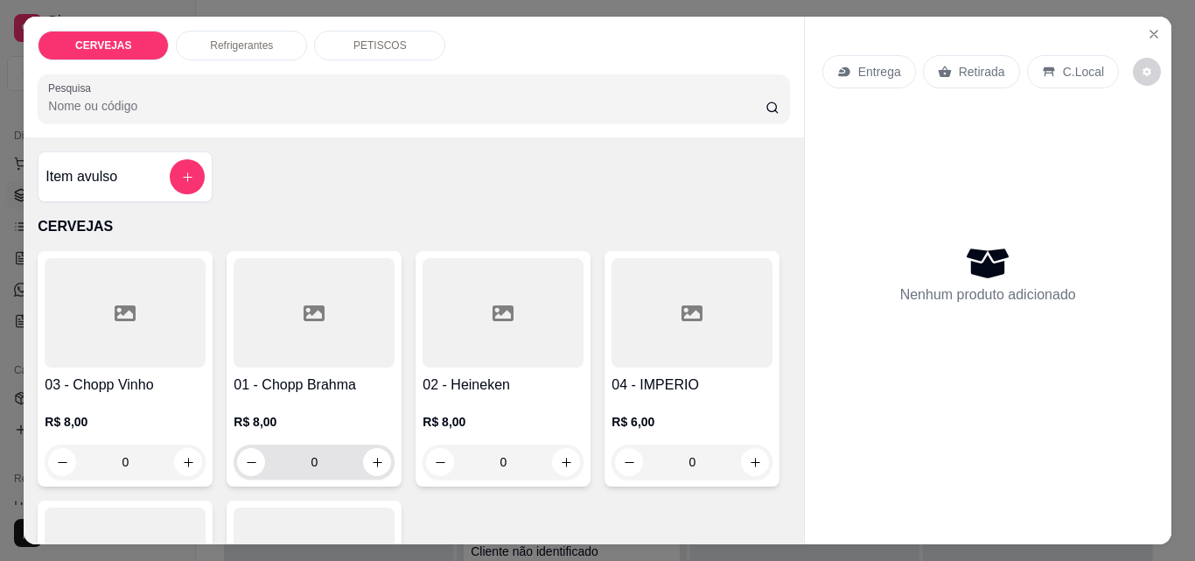
click at [298, 452] on input "0" at bounding box center [314, 461] width 98 height 35
drag, startPoint x: 319, startPoint y: 452, endPoint x: 278, endPoint y: 452, distance: 41.1
click at [278, 453] on input "0" at bounding box center [314, 461] width 98 height 35
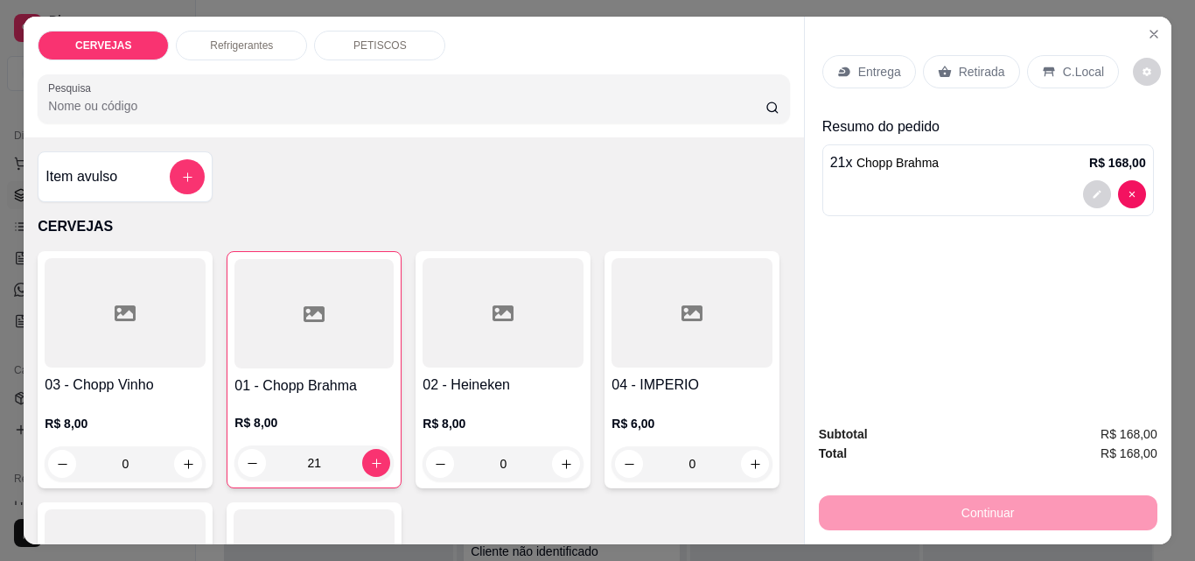
type input "21"
click at [937, 68] on icon at bounding box center [943, 71] width 13 height 11
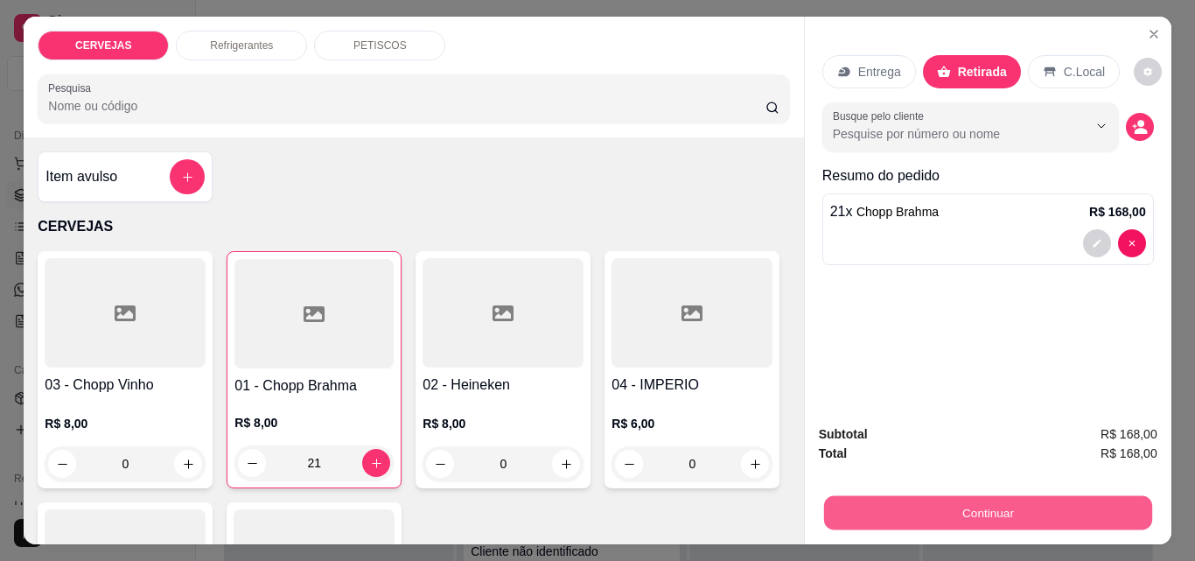
click at [985, 496] on button "Continuar" at bounding box center [987, 512] width 328 height 34
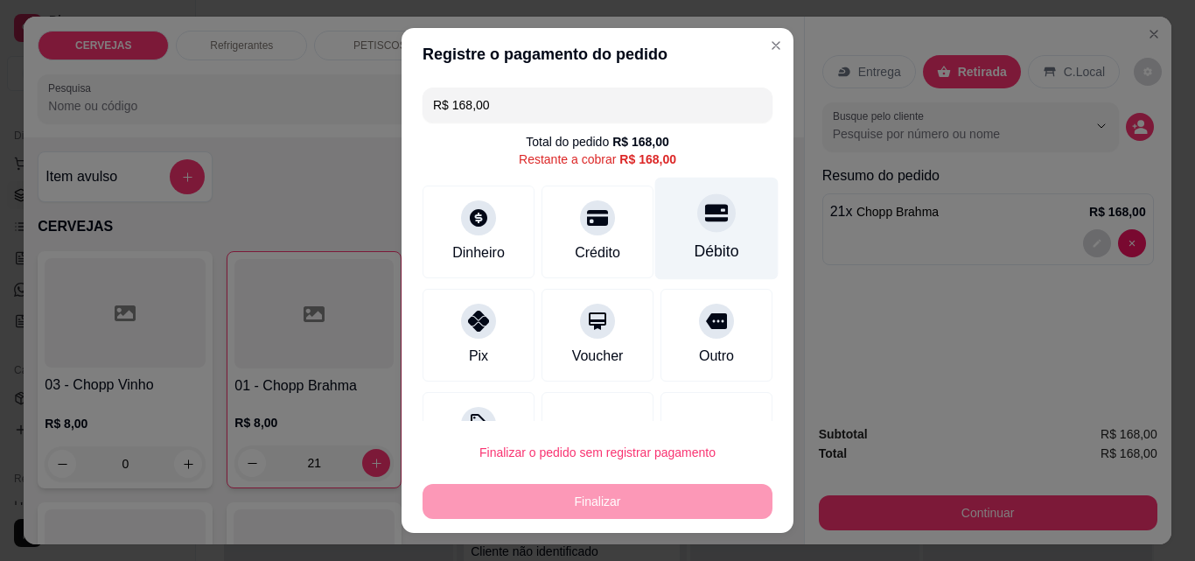
click at [674, 233] on div "Débito" at bounding box center [716, 229] width 123 height 102
type input "R$ 0,00"
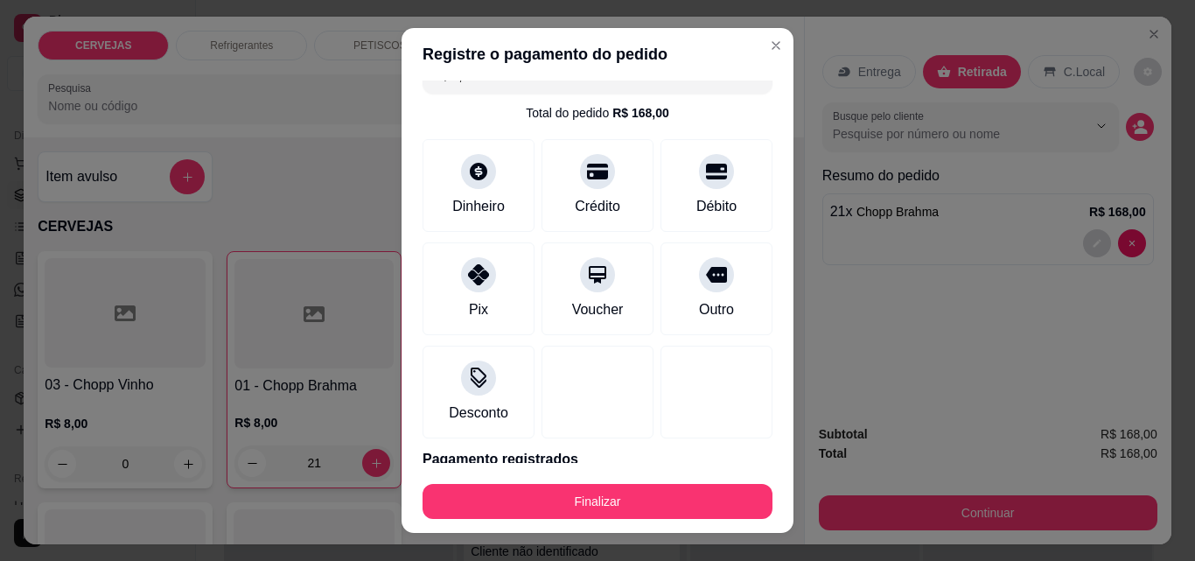
scroll to position [102, 0]
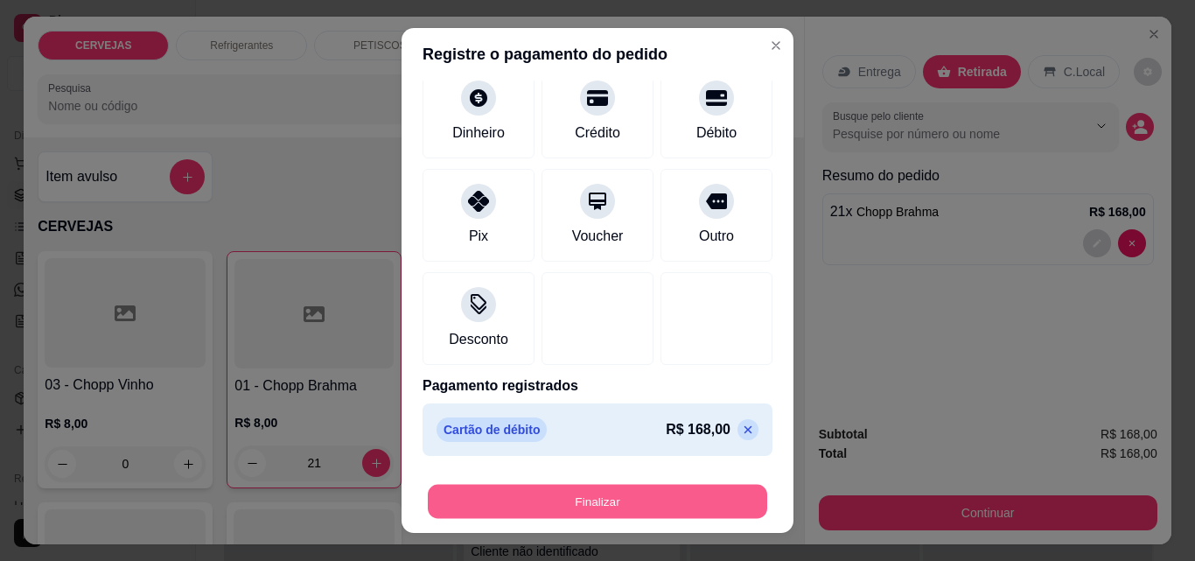
click at [636, 497] on button "Finalizar" at bounding box center [597, 501] width 339 height 34
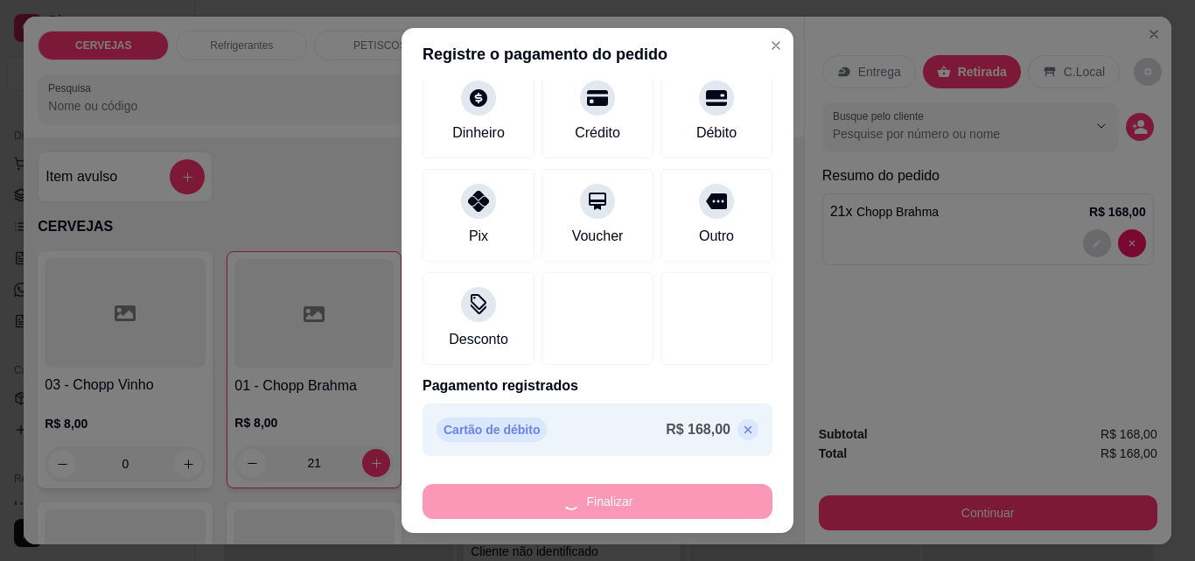
type input "0"
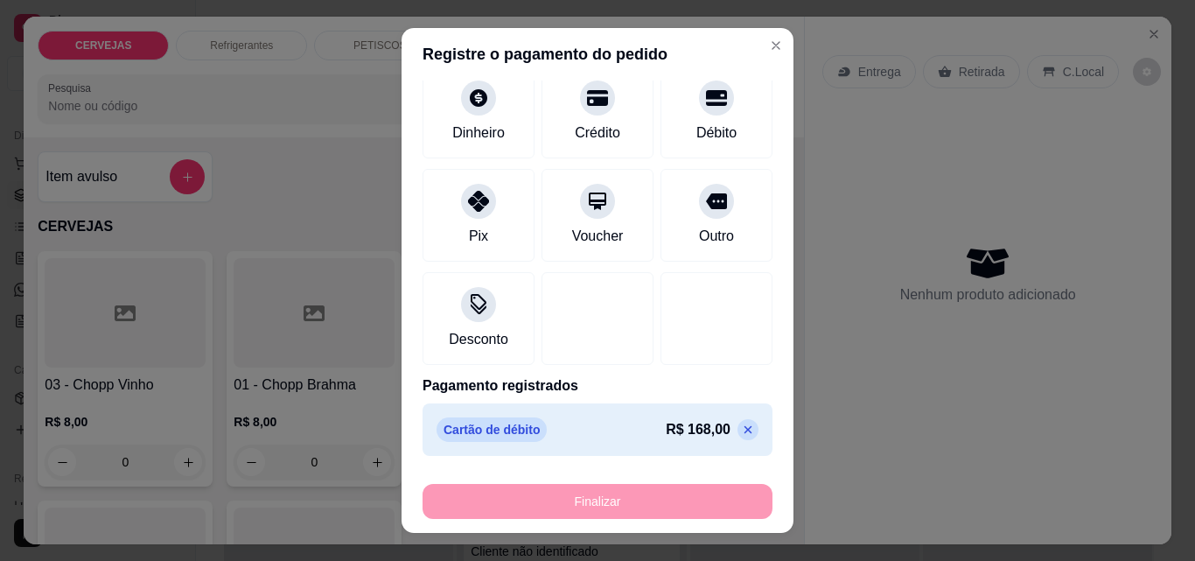
type input "-R$ 168,00"
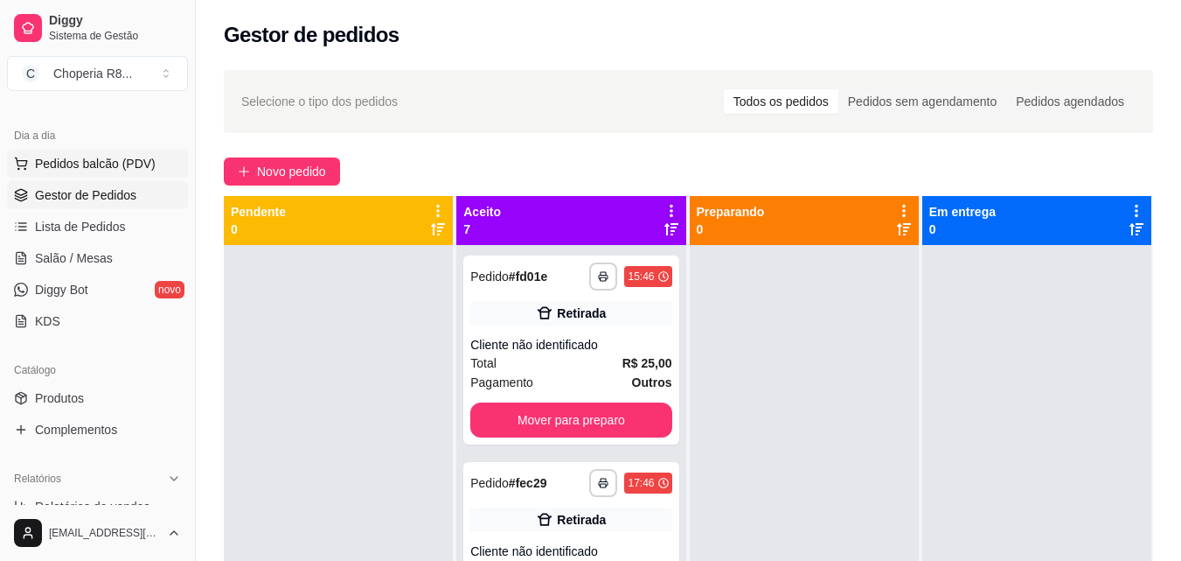
click at [134, 160] on span "Pedidos balcão (PDV)" at bounding box center [95, 163] width 121 height 17
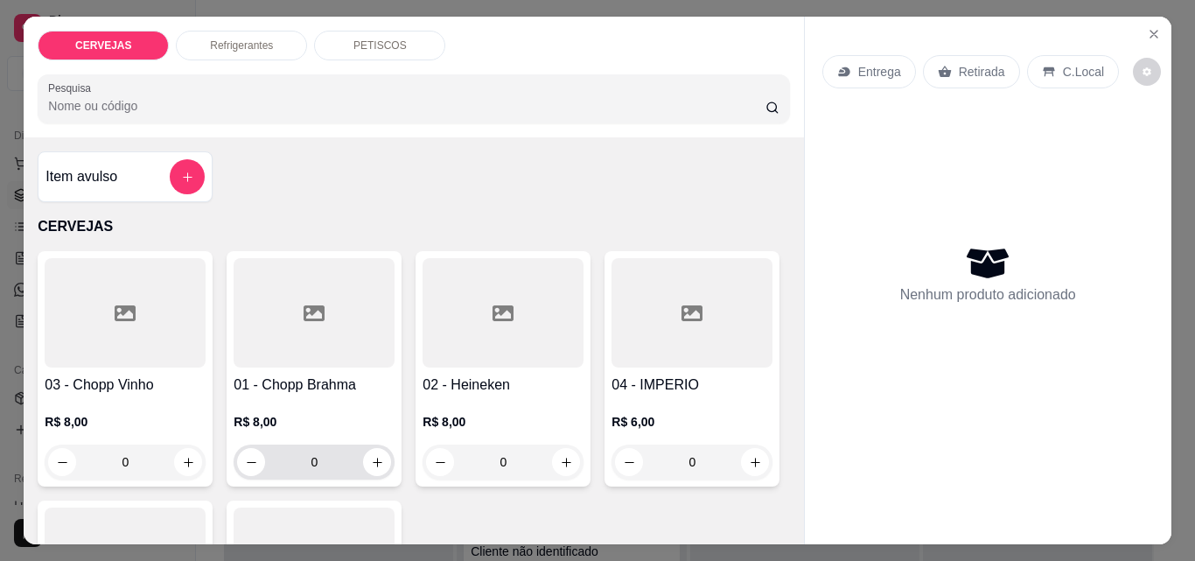
click at [332, 457] on input "0" at bounding box center [314, 461] width 98 height 35
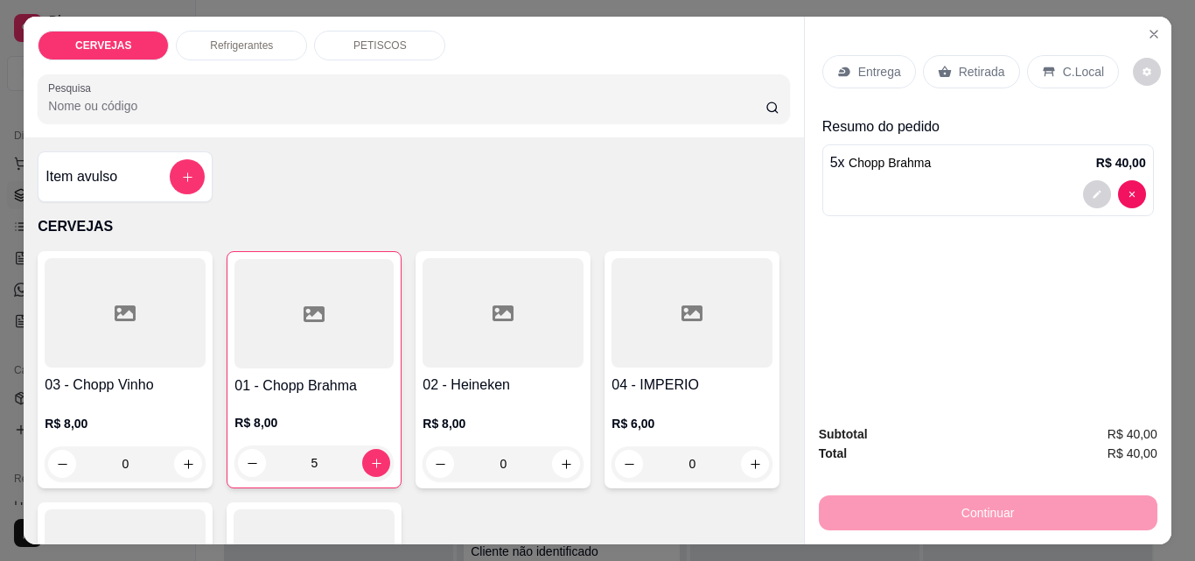
type input "5"
click at [965, 69] on p "Retirada" at bounding box center [981, 71] width 46 height 17
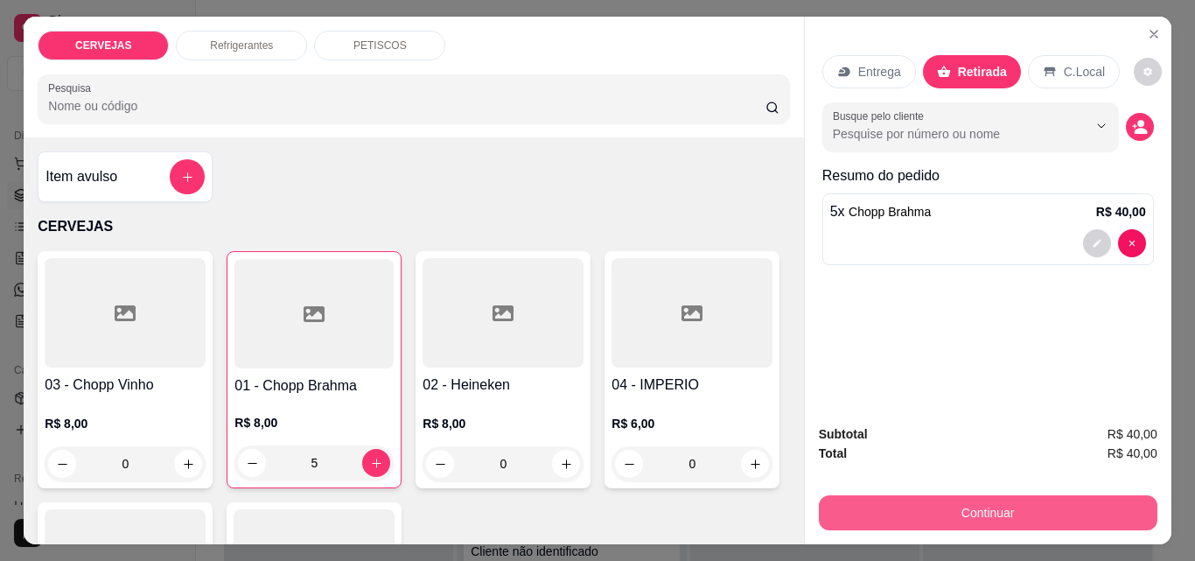
click at [993, 512] on button "Continuar" at bounding box center [988, 512] width 338 height 35
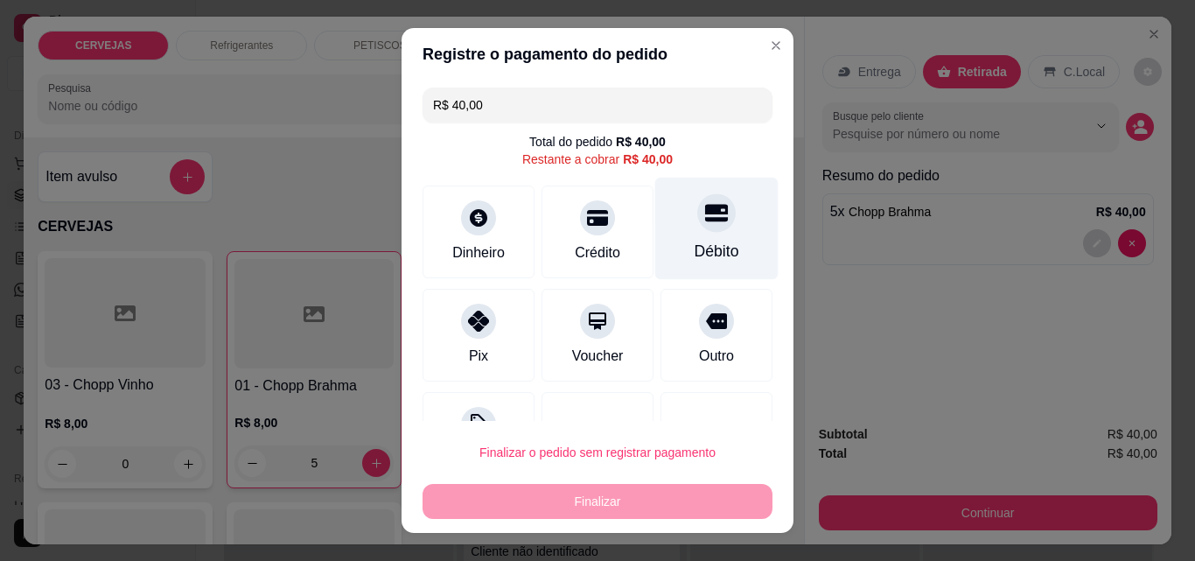
click at [694, 246] on div "Débito" at bounding box center [716, 251] width 45 height 23
type input "R$ 0,00"
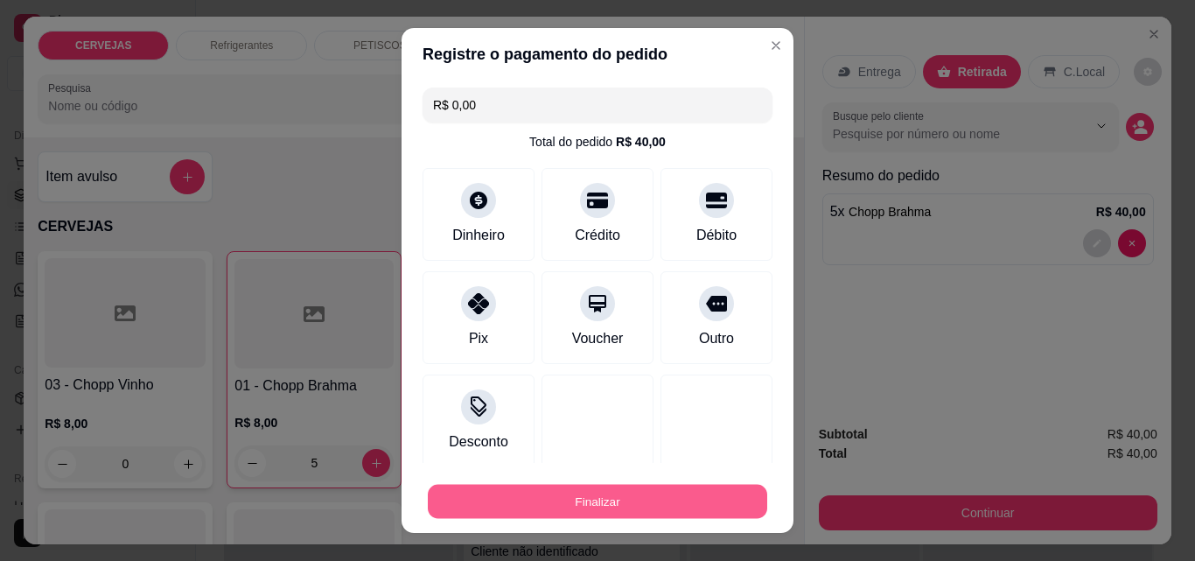
click at [671, 497] on button "Finalizar" at bounding box center [597, 501] width 339 height 34
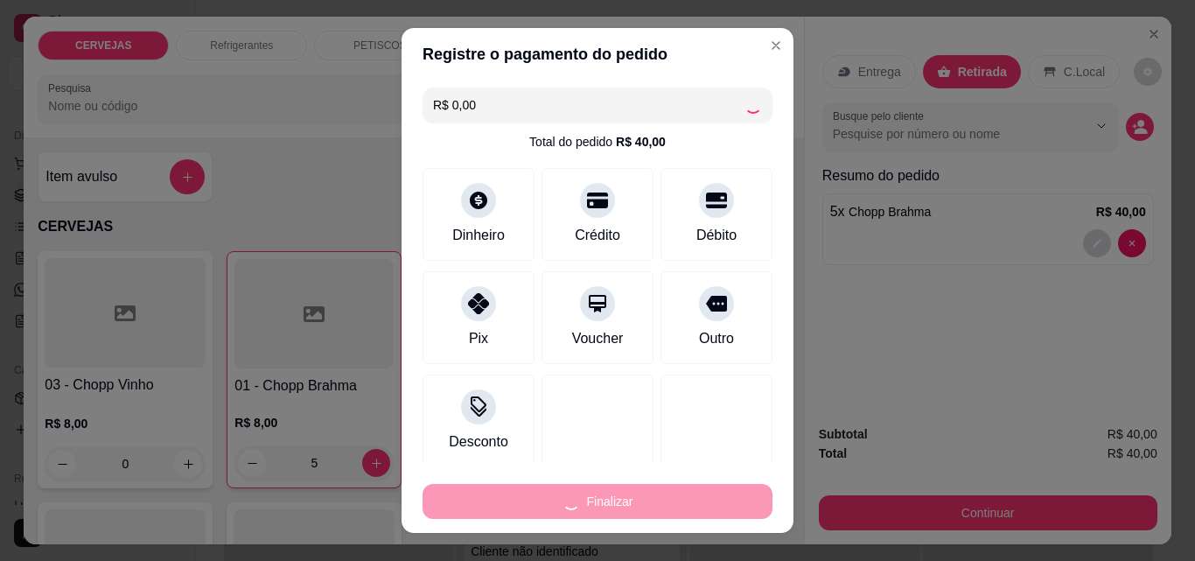
type input "0"
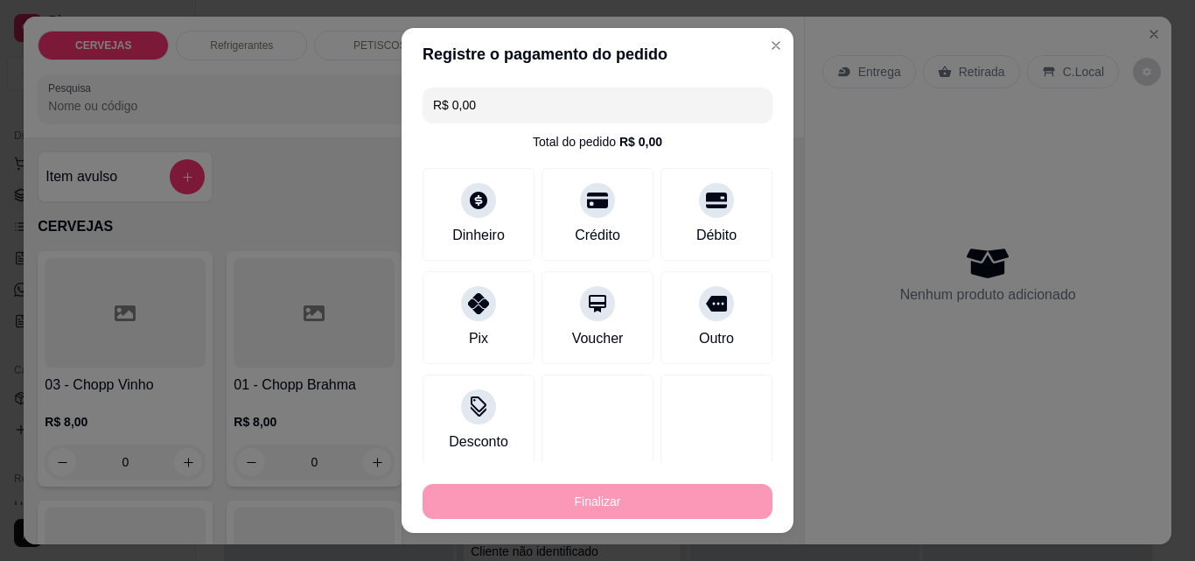
type input "-R$ 40,00"
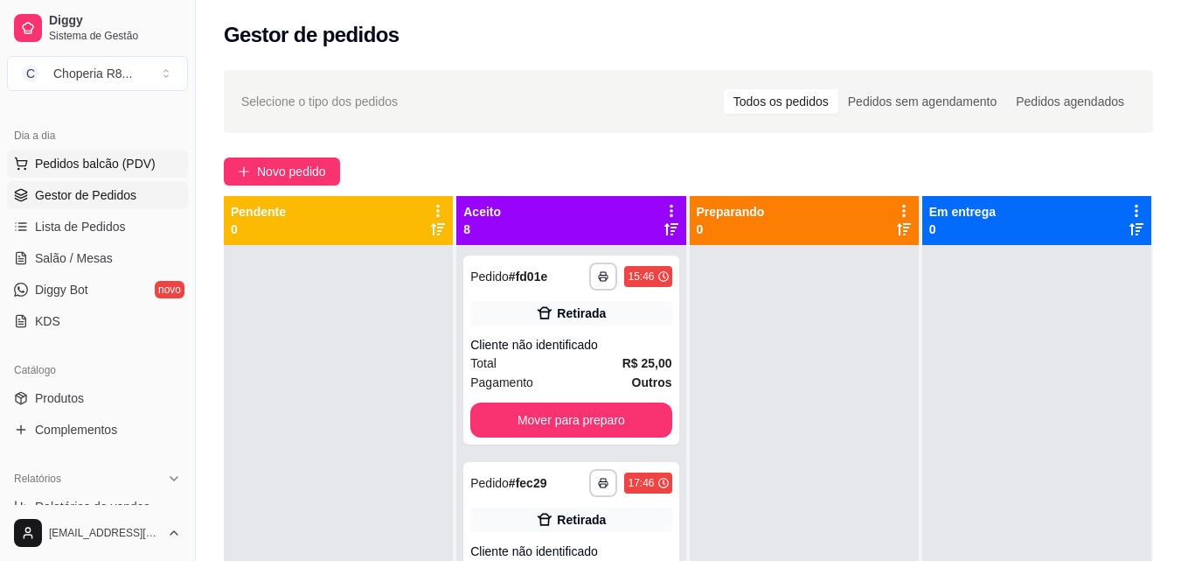
click at [82, 164] on span "Pedidos balcão (PDV)" at bounding box center [95, 163] width 121 height 17
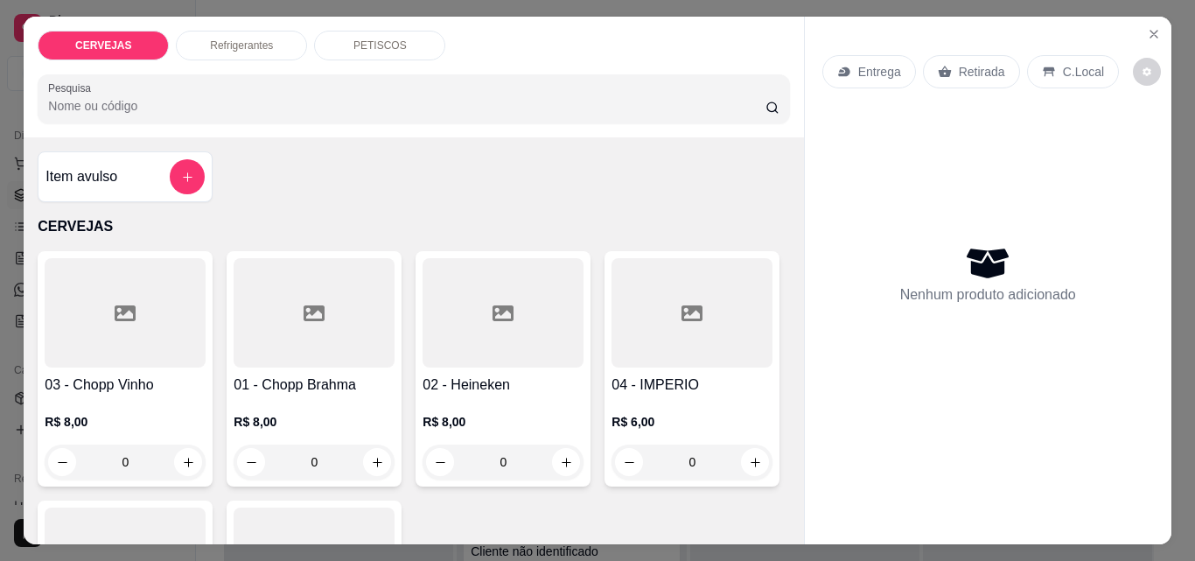
click at [400, 45] on div "PETISCOS" at bounding box center [379, 46] width 131 height 30
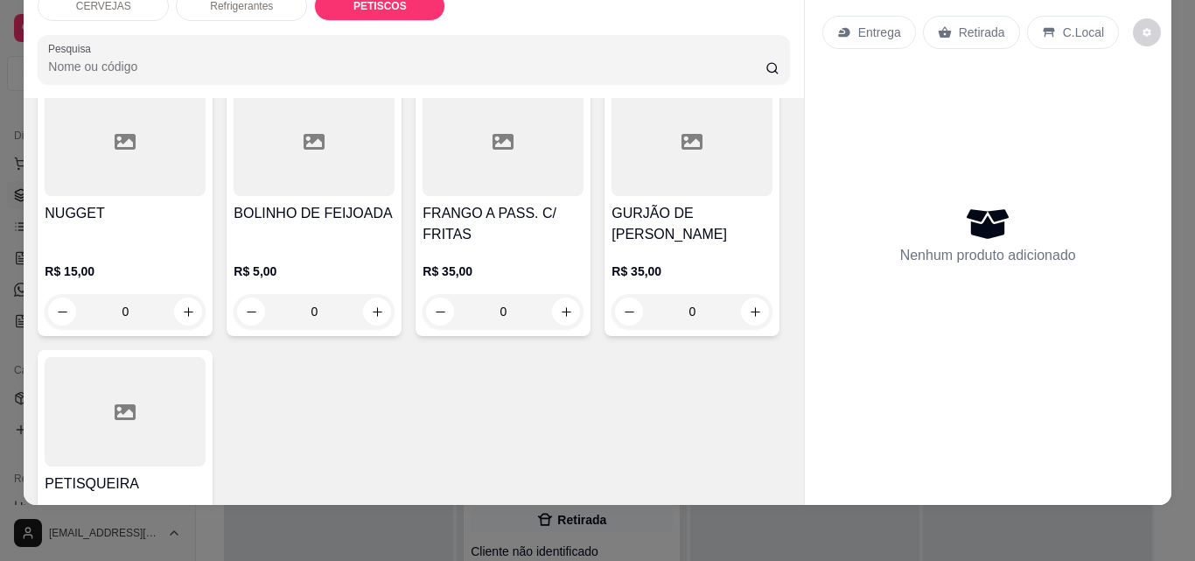
scroll to position [1395, 0]
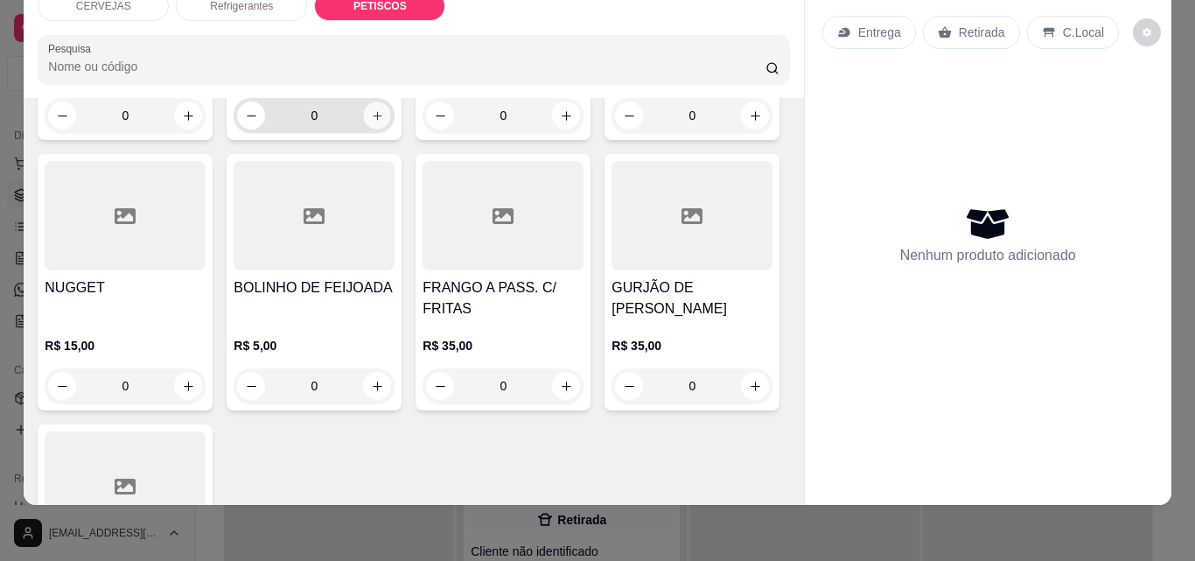
click at [379, 129] on button "increase-product-quantity" at bounding box center [377, 115] width 27 height 27
type input "1"
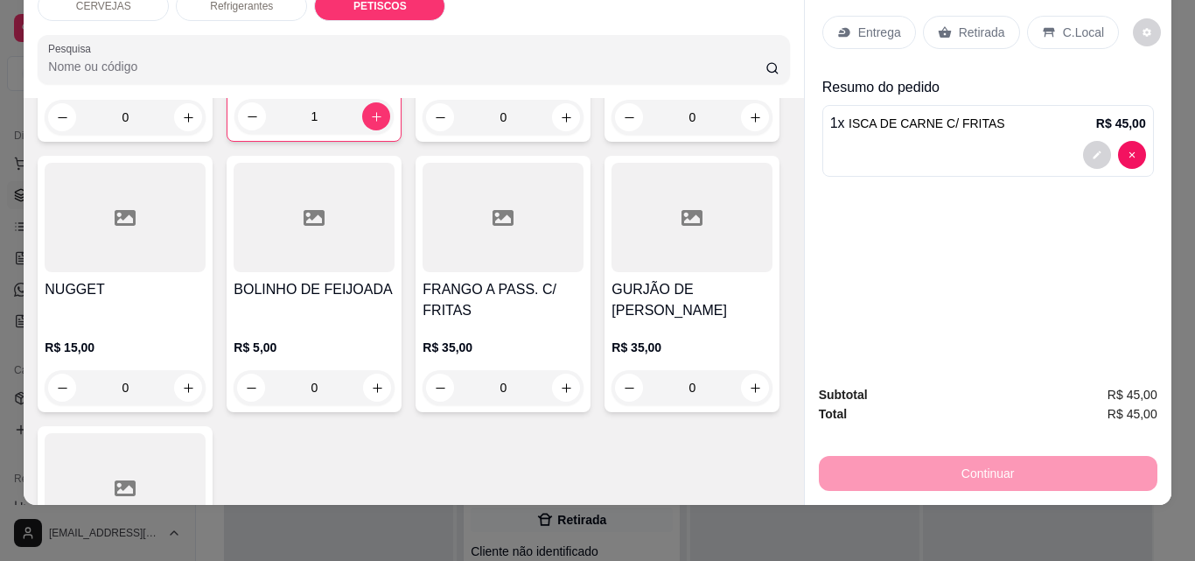
click at [964, 24] on p "Retirada" at bounding box center [981, 32] width 46 height 17
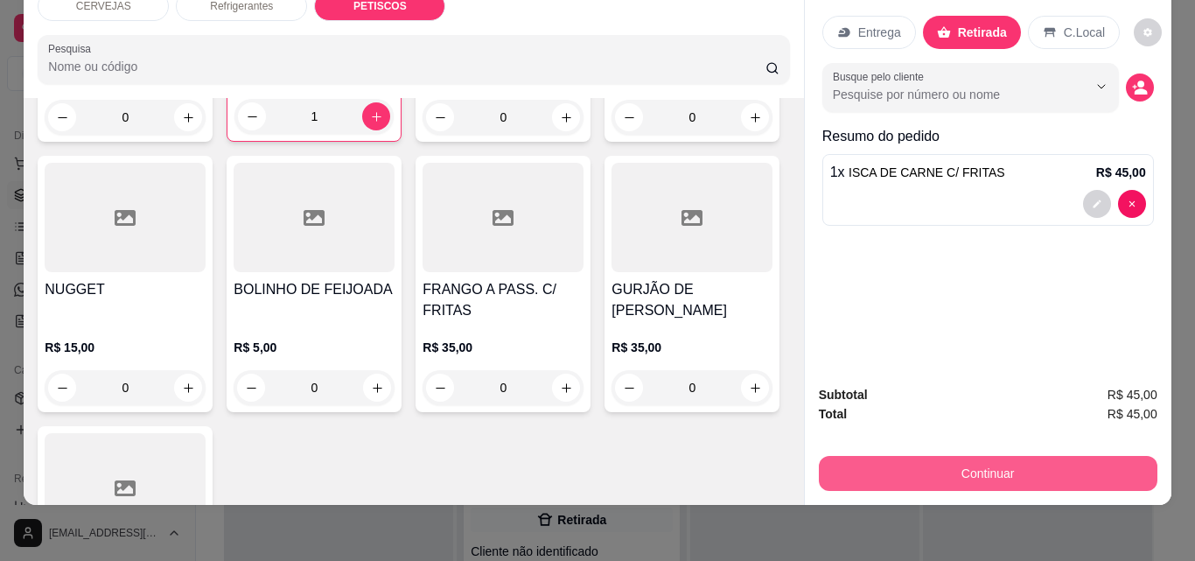
click at [1006, 469] on button "Continuar" at bounding box center [988, 473] width 338 height 35
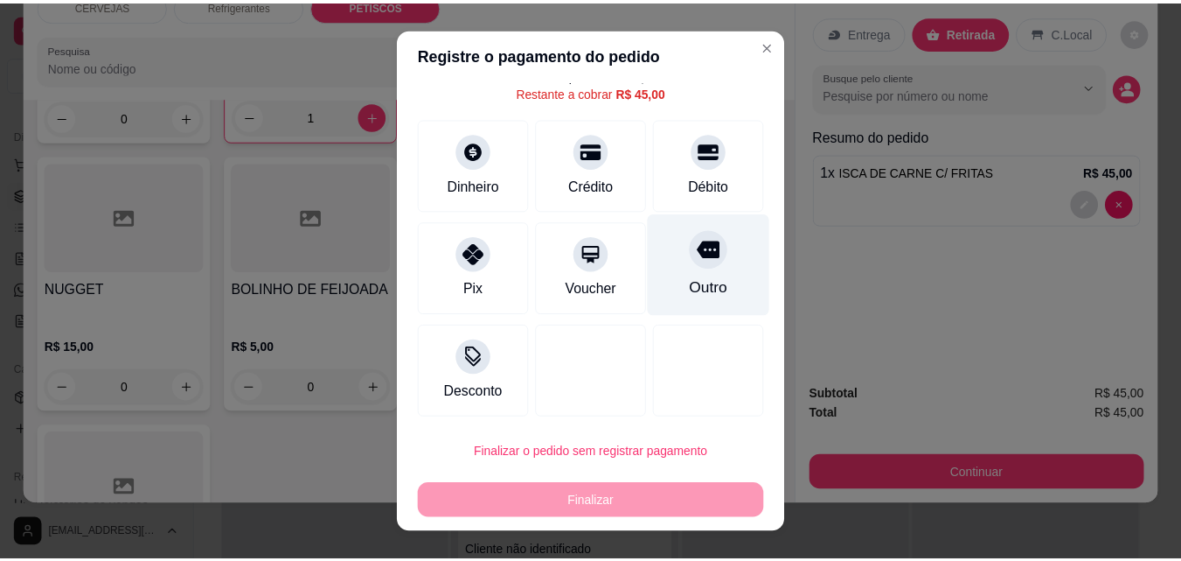
scroll to position [71, 0]
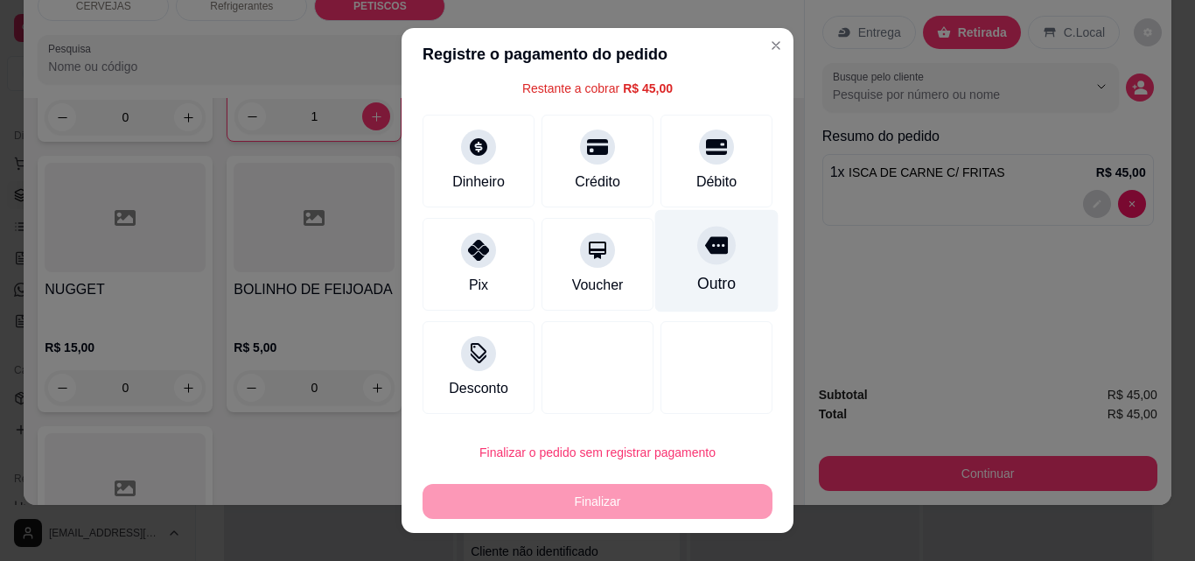
click at [716, 285] on div "Outro" at bounding box center [716, 261] width 123 height 102
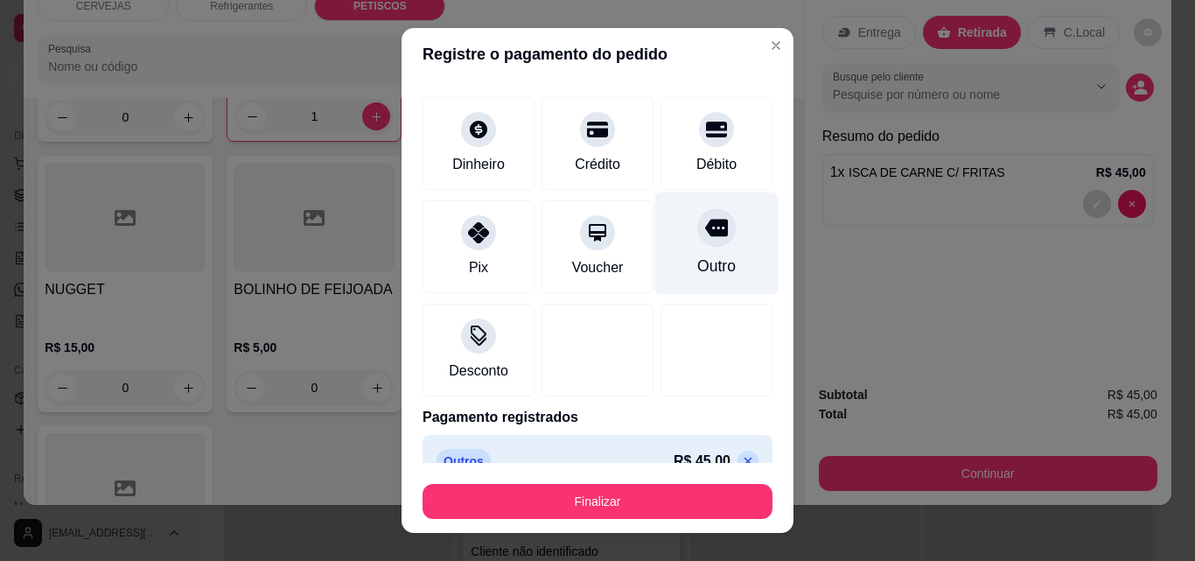
type input "R$ 0,00"
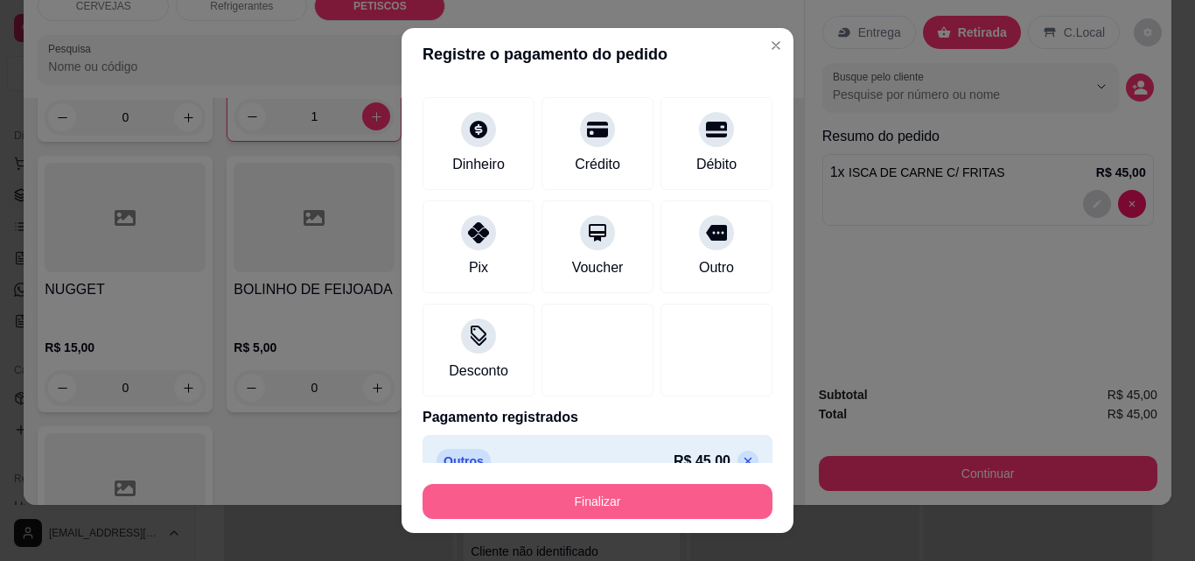
click at [655, 497] on button "Finalizar" at bounding box center [597, 501] width 350 height 35
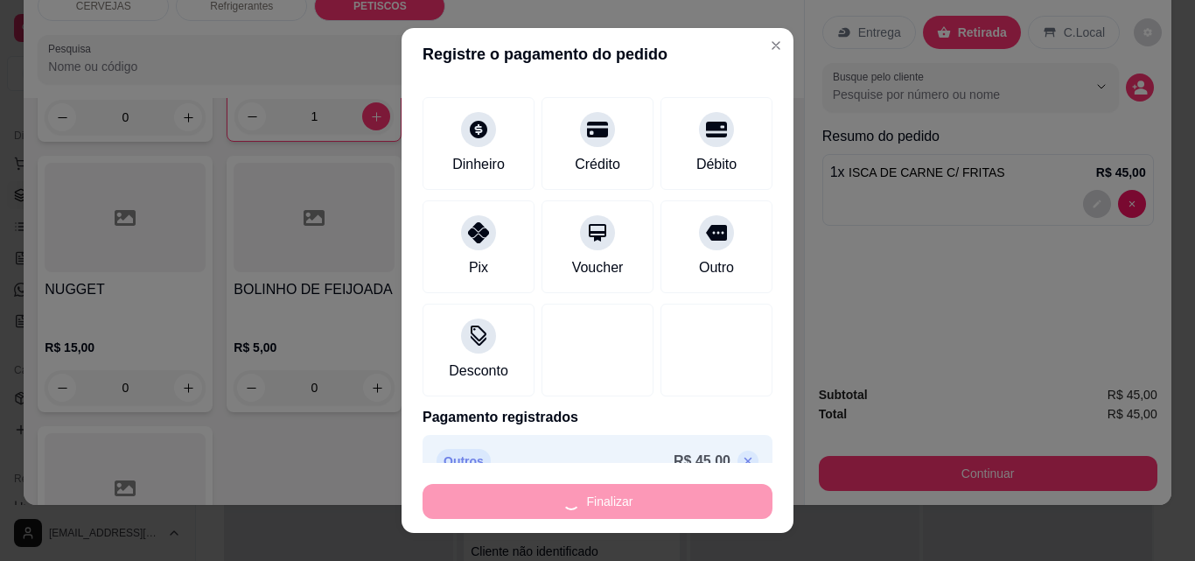
type input "0"
type input "-R$ 45,00"
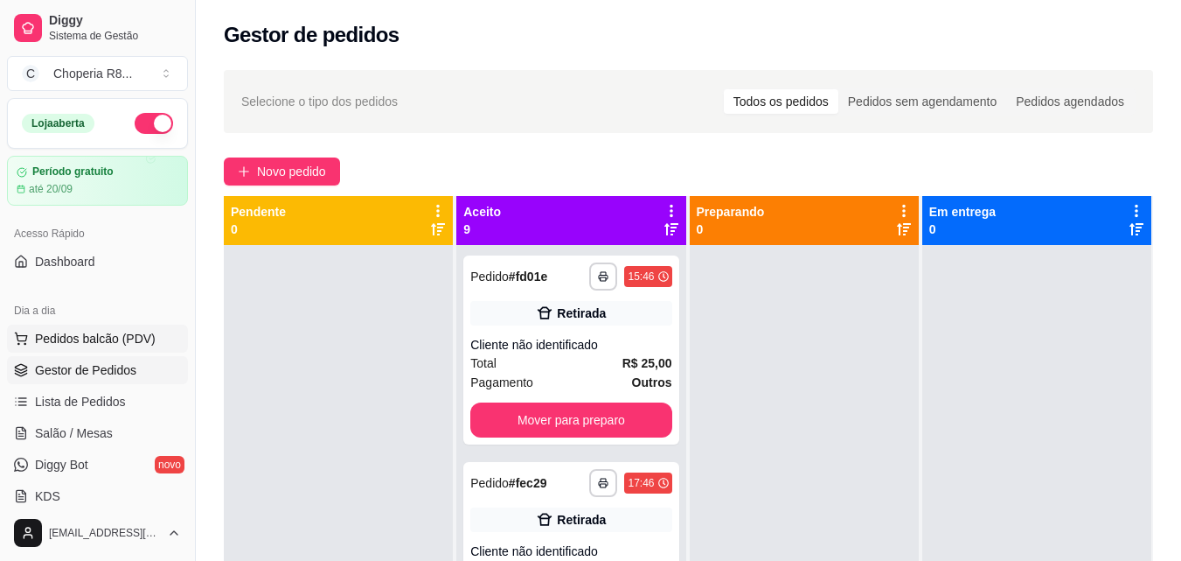
click at [78, 330] on button "Pedidos balcão (PDV)" at bounding box center [97, 338] width 181 height 28
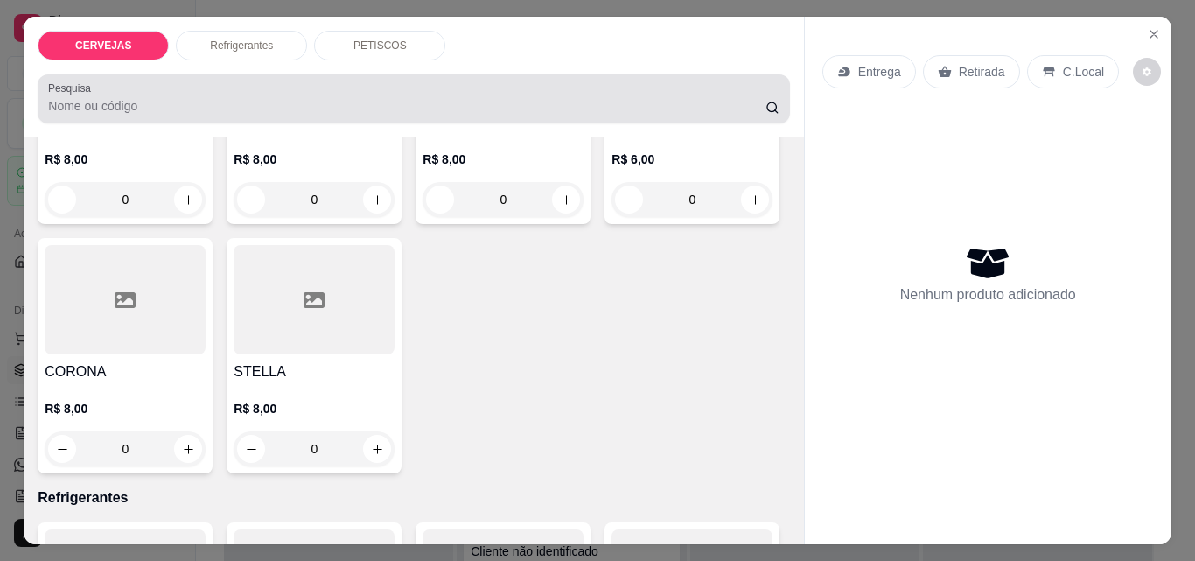
click at [421, 45] on div "PETISCOS" at bounding box center [379, 46] width 131 height 30
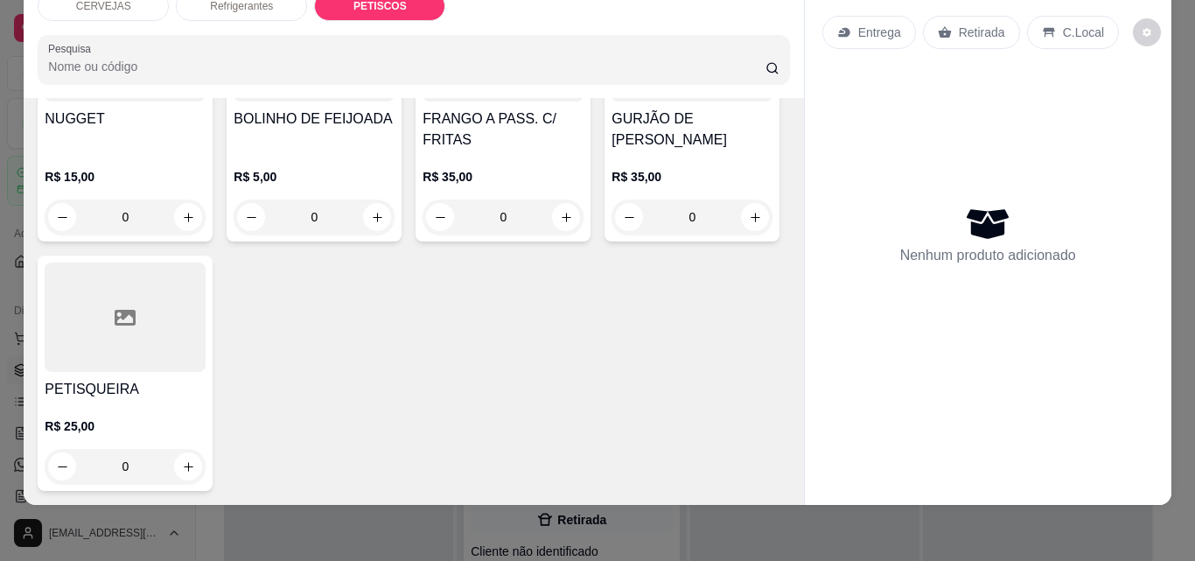
scroll to position [1792, 0]
click at [741, 231] on button "increase-product-quantity" at bounding box center [755, 217] width 28 height 28
type input "1"
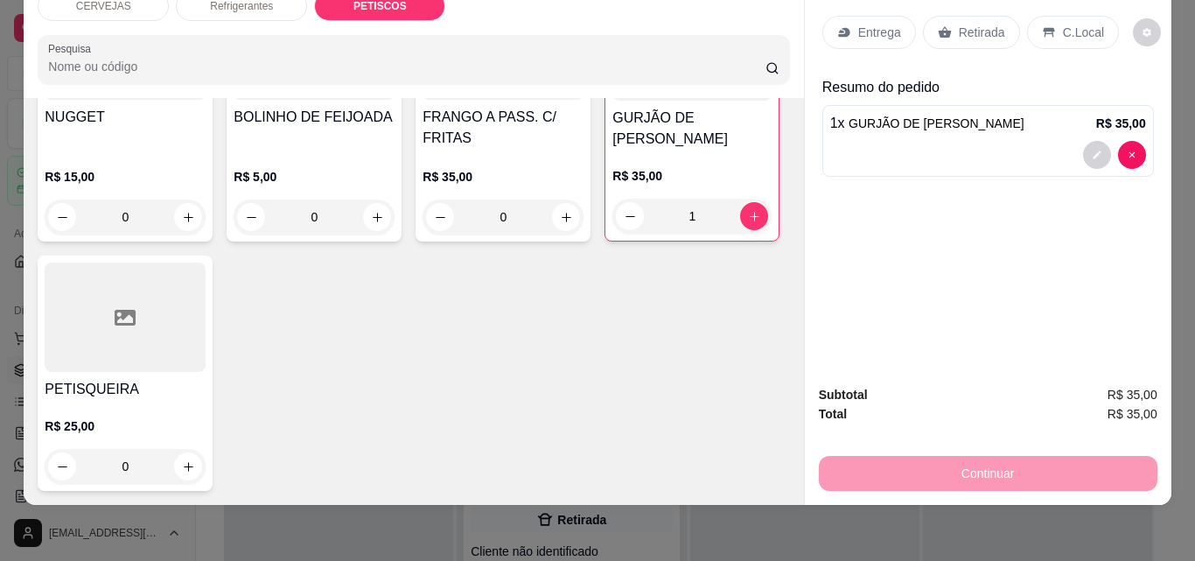
click at [960, 33] on div "Retirada" at bounding box center [971, 32] width 97 height 33
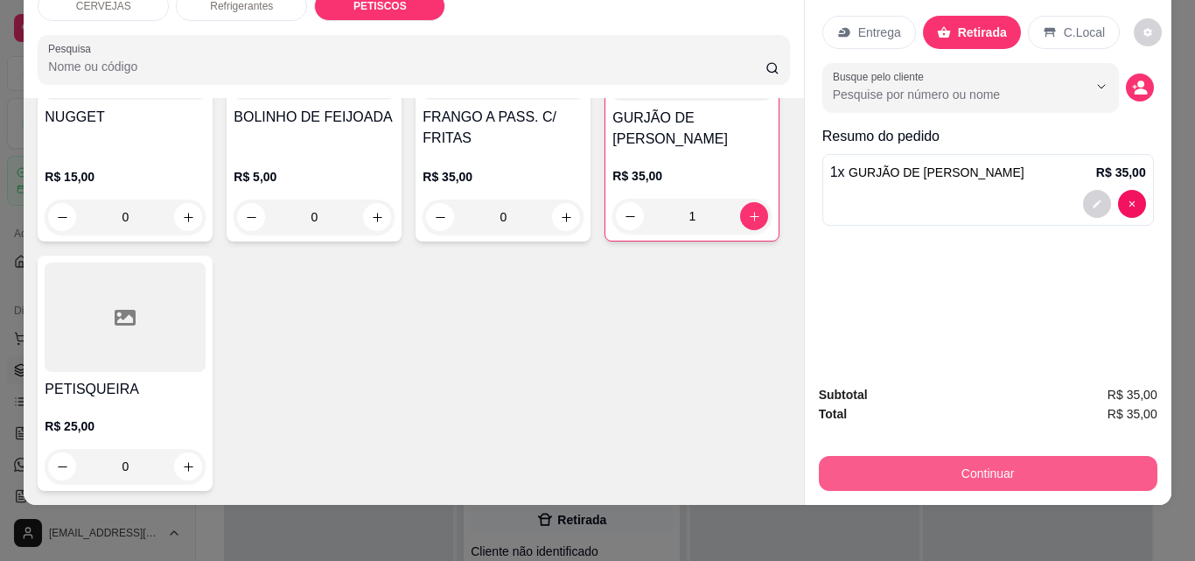
click at [962, 456] on button "Continuar" at bounding box center [988, 473] width 338 height 35
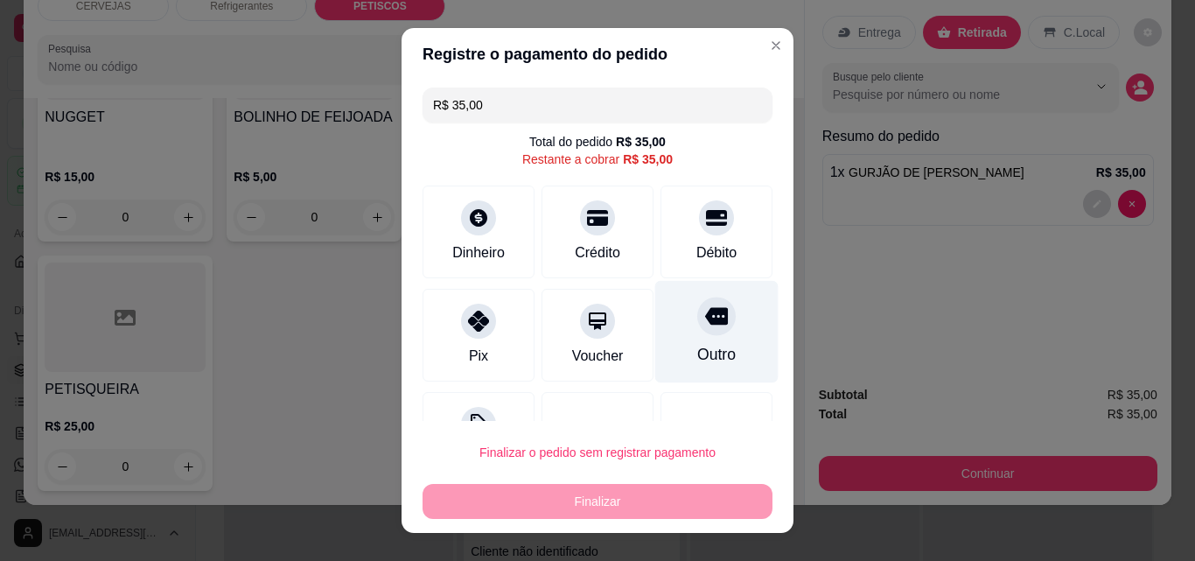
click at [697, 351] on div "Outro" at bounding box center [716, 354] width 38 height 23
type input "R$ 0,00"
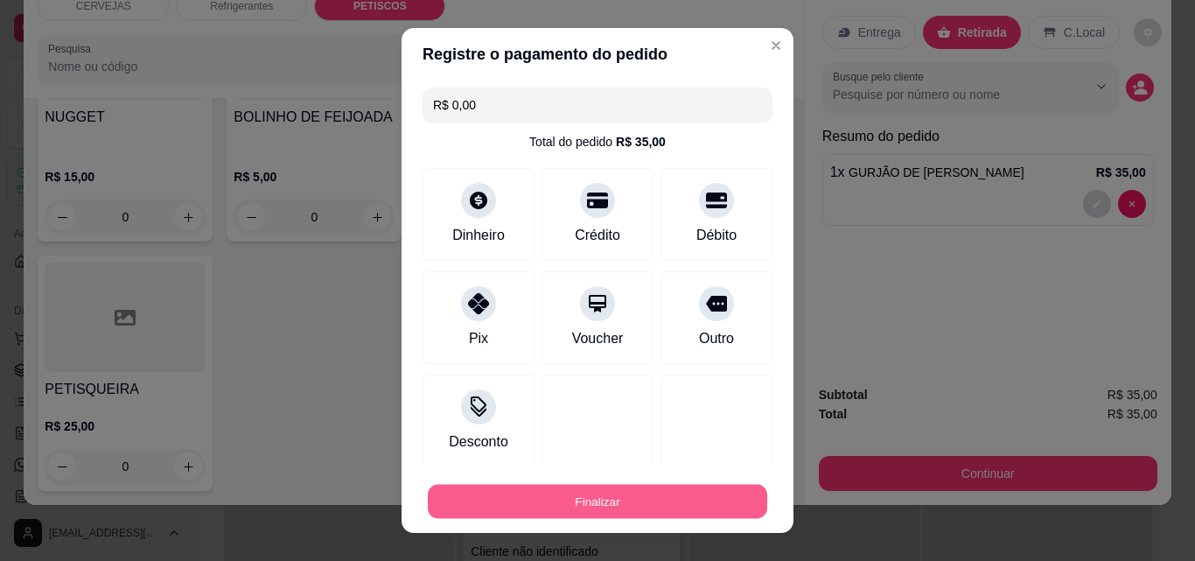
click at [666, 488] on button "Finalizar" at bounding box center [597, 501] width 339 height 34
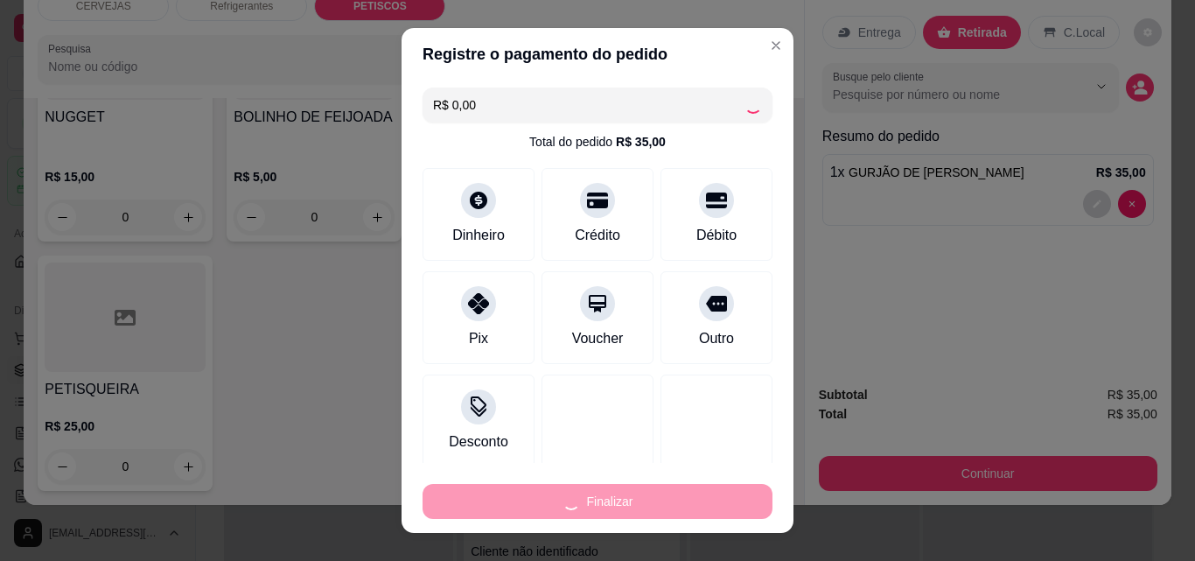
type input "0"
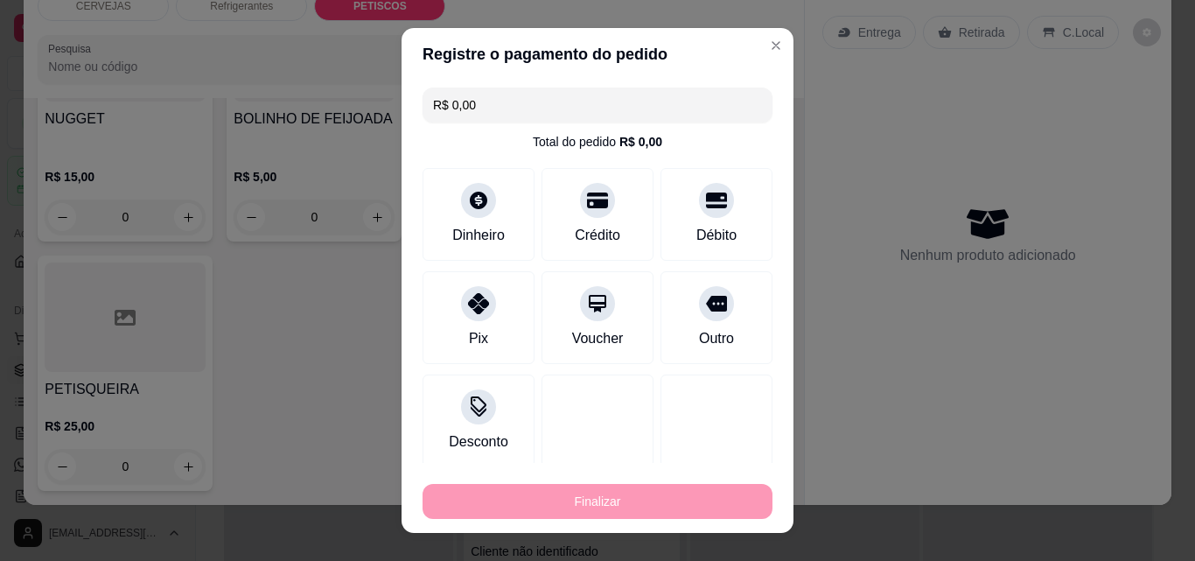
type input "-R$ 35,00"
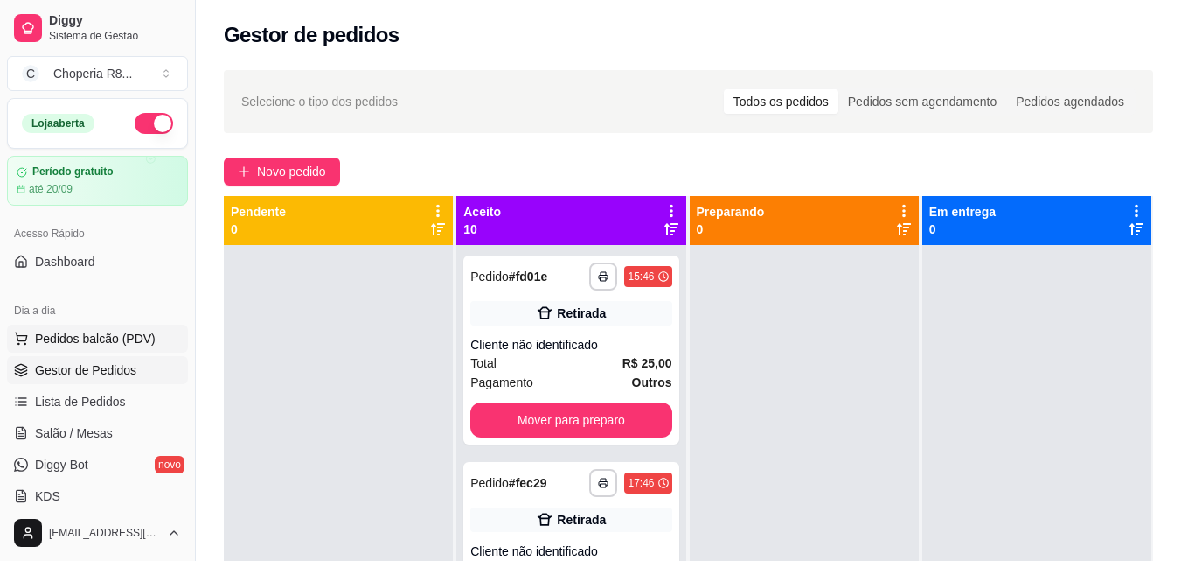
click at [104, 344] on span "Pedidos balcão (PDV)" at bounding box center [95, 338] width 121 height 17
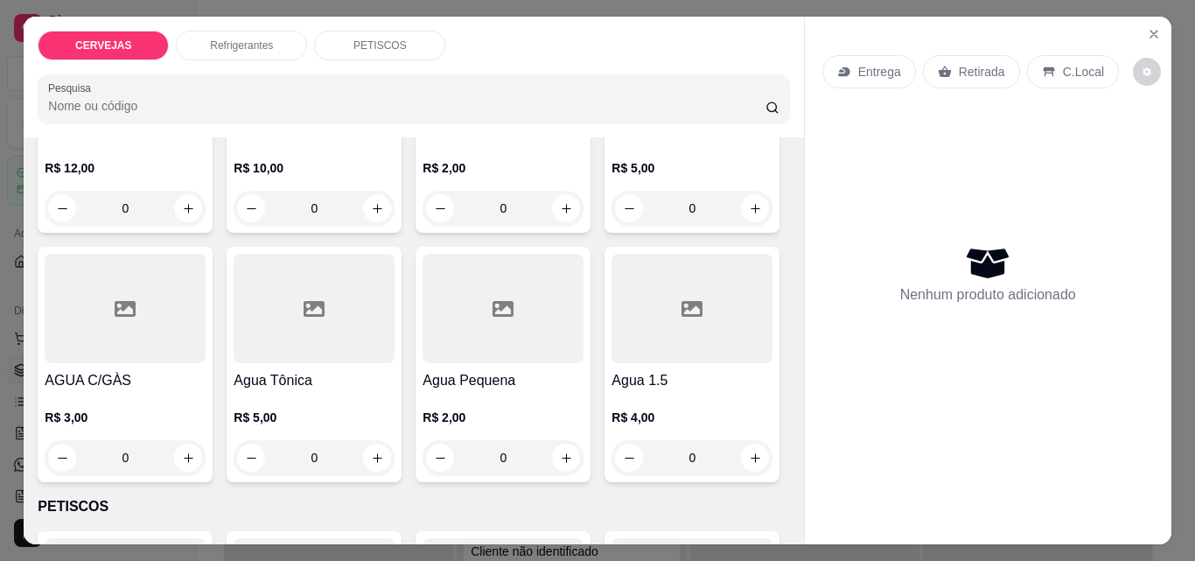
click at [385, 52] on div "CERVEJAS Refrigerantes PETISCOS Pesquisa" at bounding box center [413, 77] width 779 height 121
click at [388, 40] on p "PETISCOS" at bounding box center [379, 45] width 53 height 14
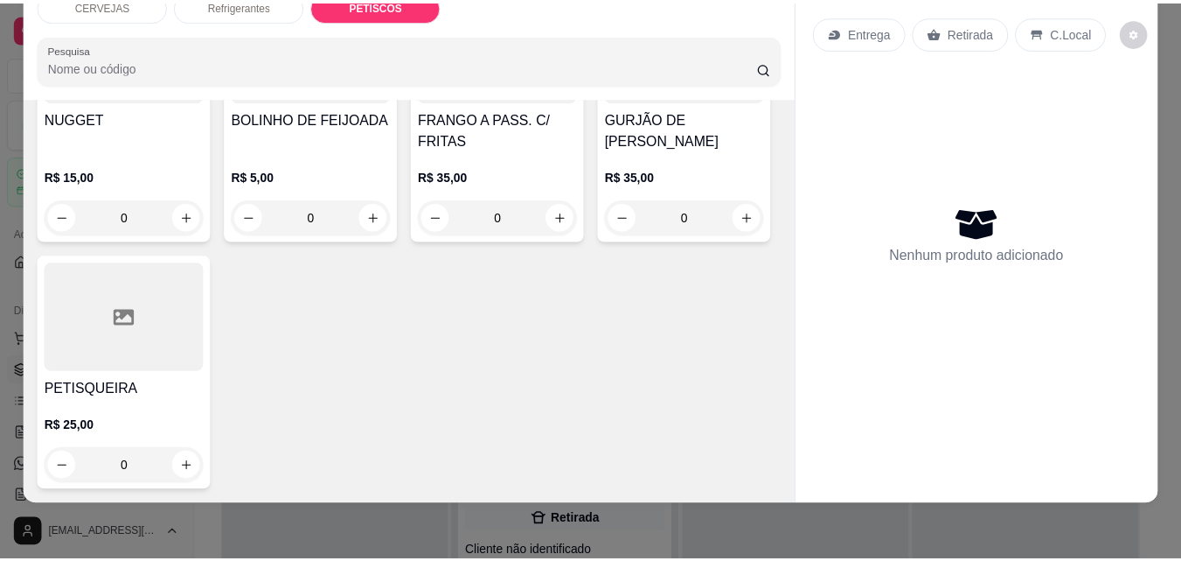
scroll to position [1792, 0]
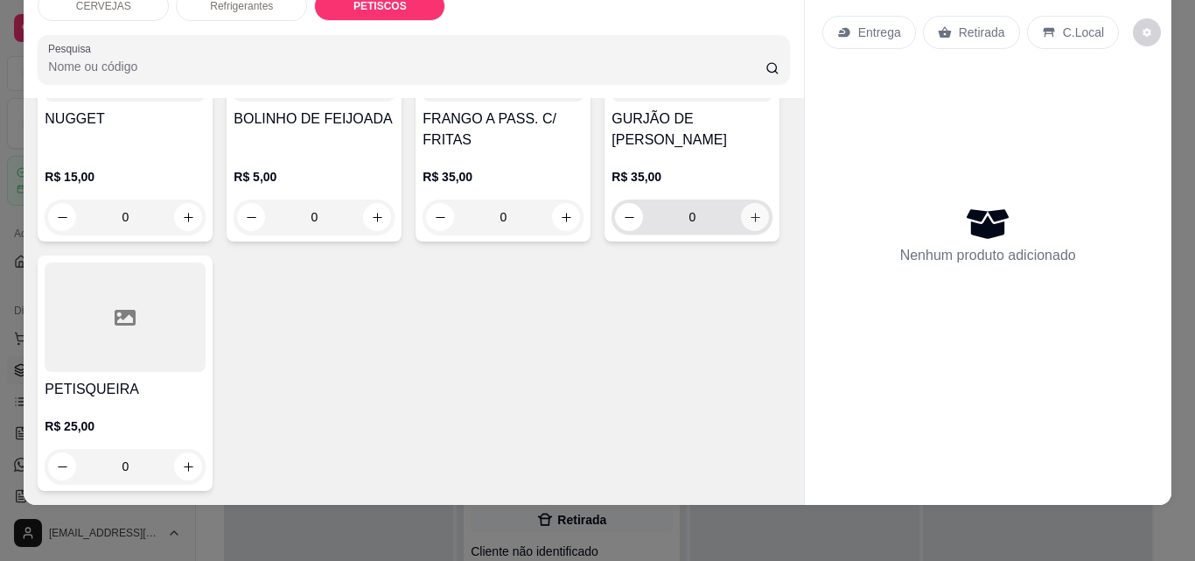
click at [741, 231] on button "increase-product-quantity" at bounding box center [755, 217] width 28 height 28
type input "1"
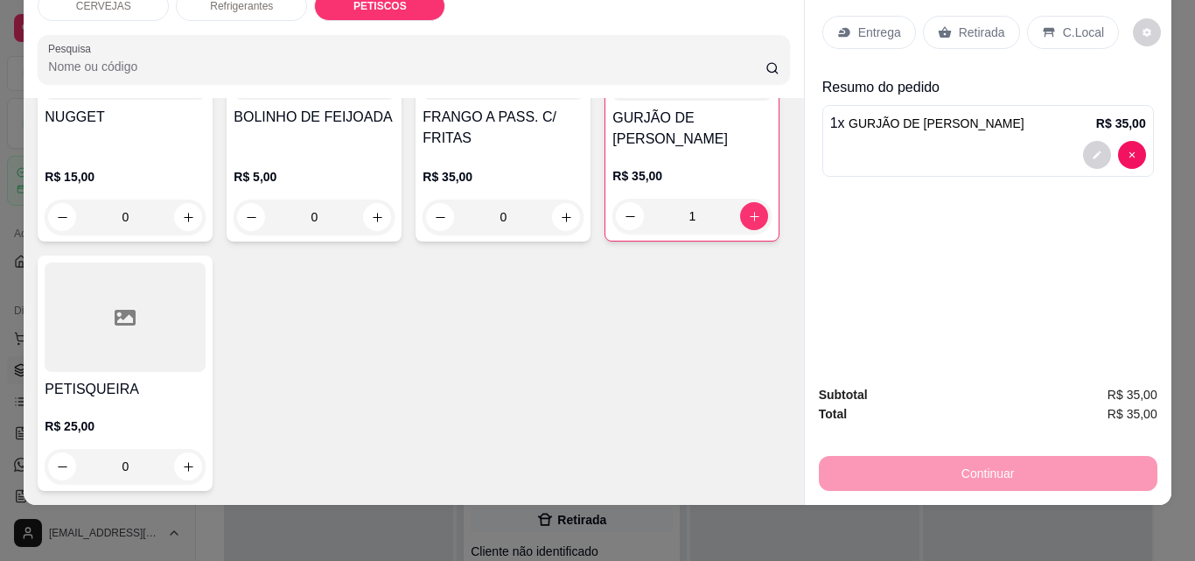
click at [979, 27] on p "Retirada" at bounding box center [981, 32] width 46 height 17
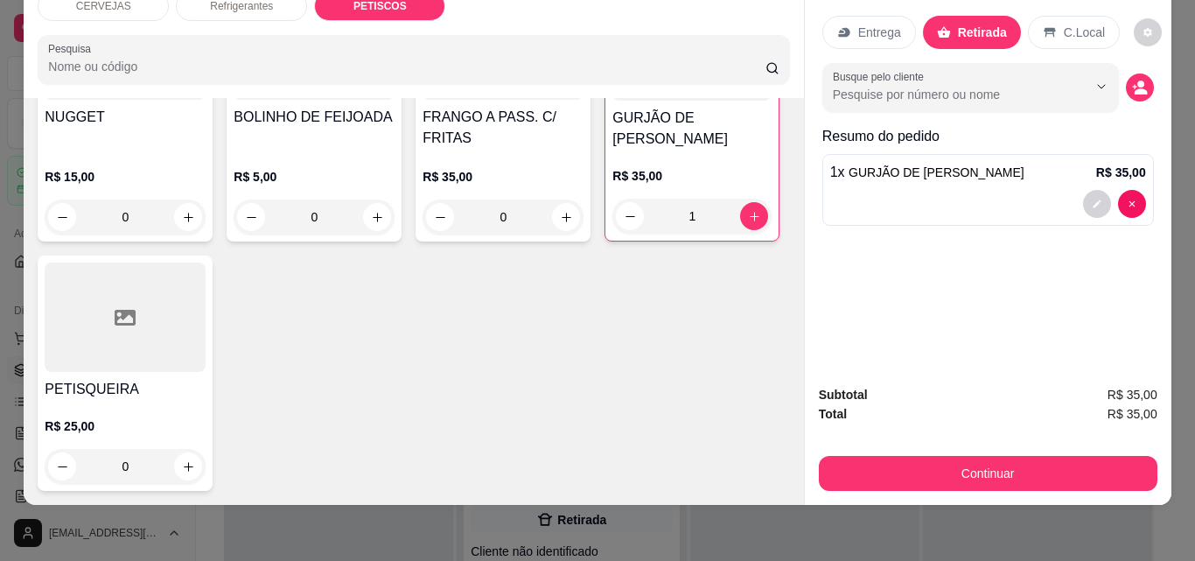
click at [1019, 451] on div "Continuar" at bounding box center [988, 470] width 338 height 39
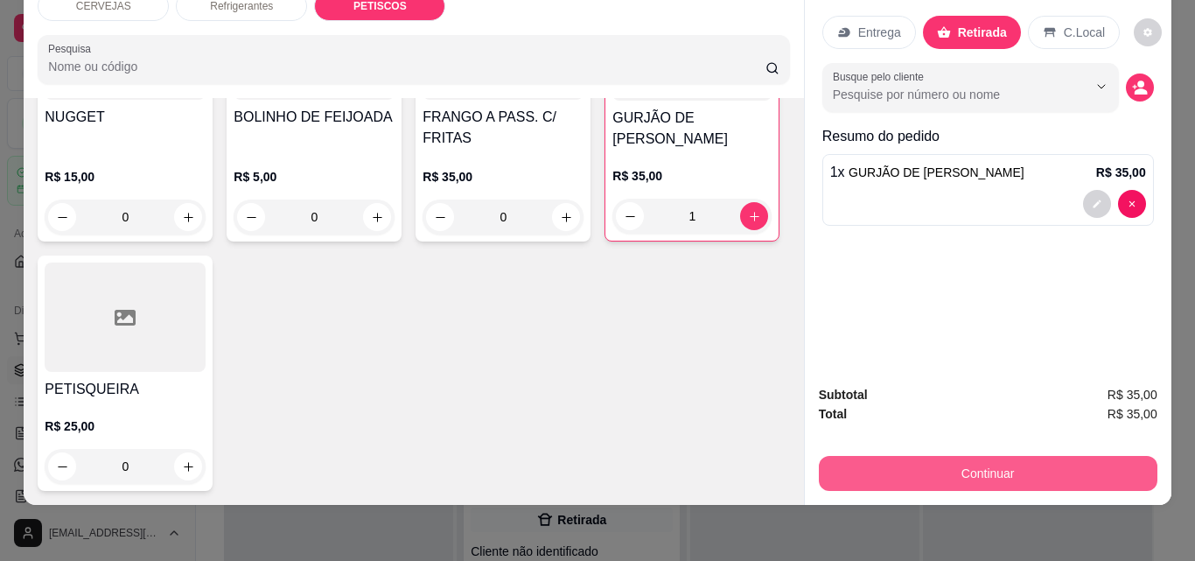
click at [1019, 456] on button "Continuar" at bounding box center [988, 473] width 338 height 35
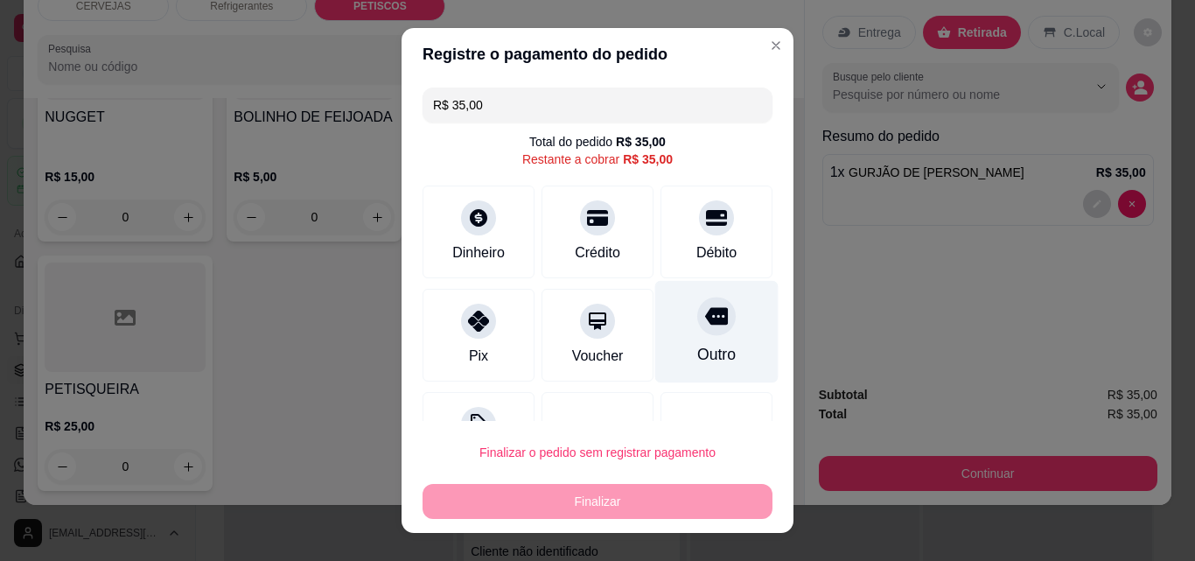
click at [697, 331] on div at bounding box center [716, 315] width 38 height 38
type input "R$ 0,00"
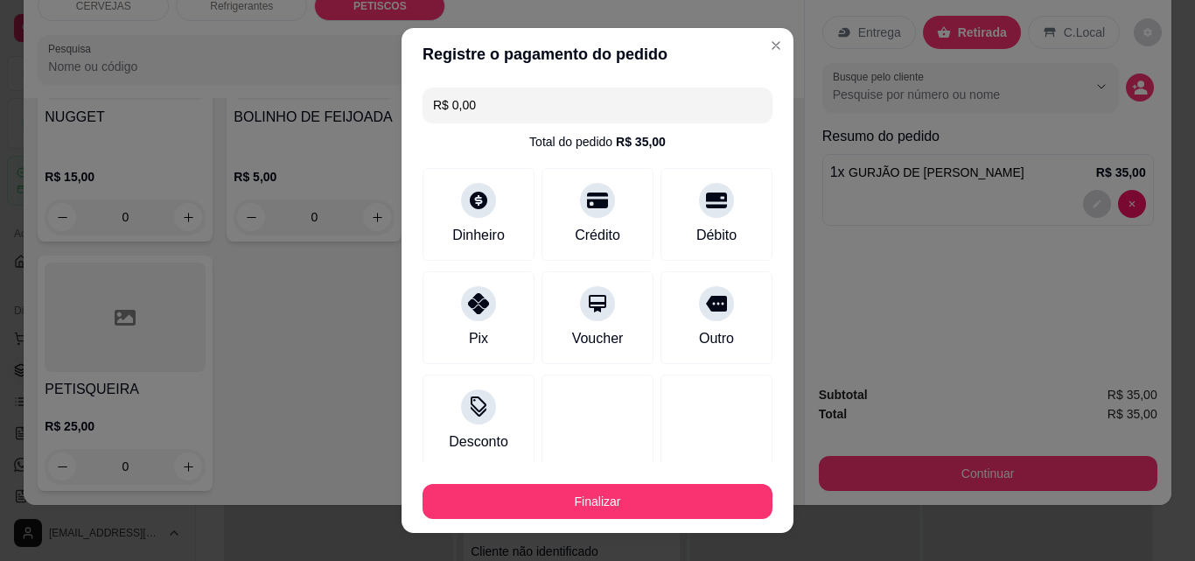
click at [655, 481] on div "Finalizar" at bounding box center [597, 498] width 350 height 42
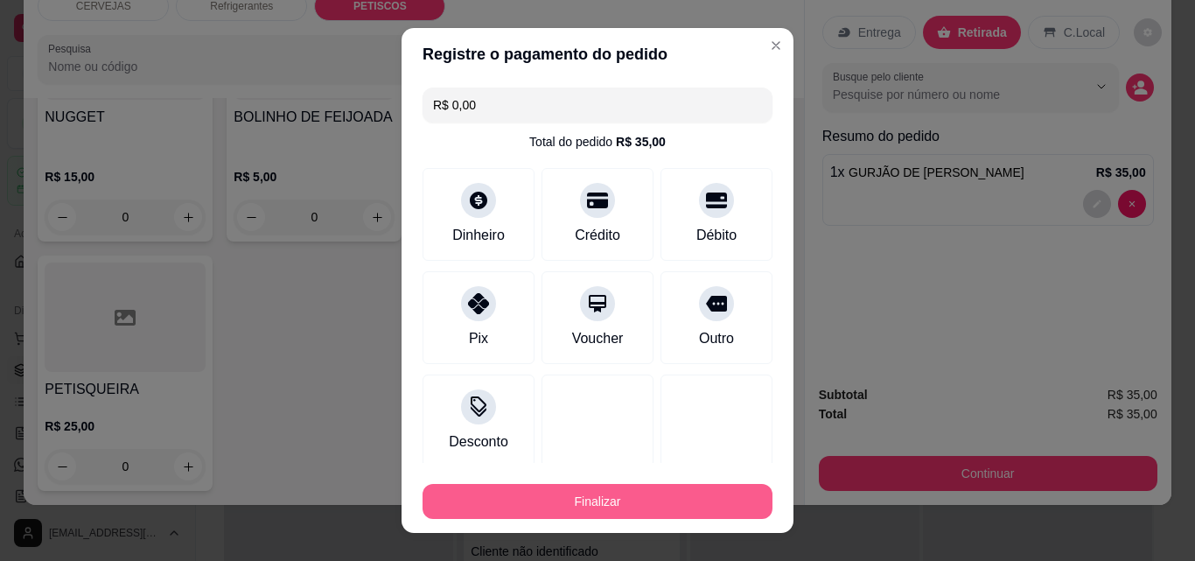
click at [653, 490] on button "Finalizar" at bounding box center [597, 501] width 350 height 35
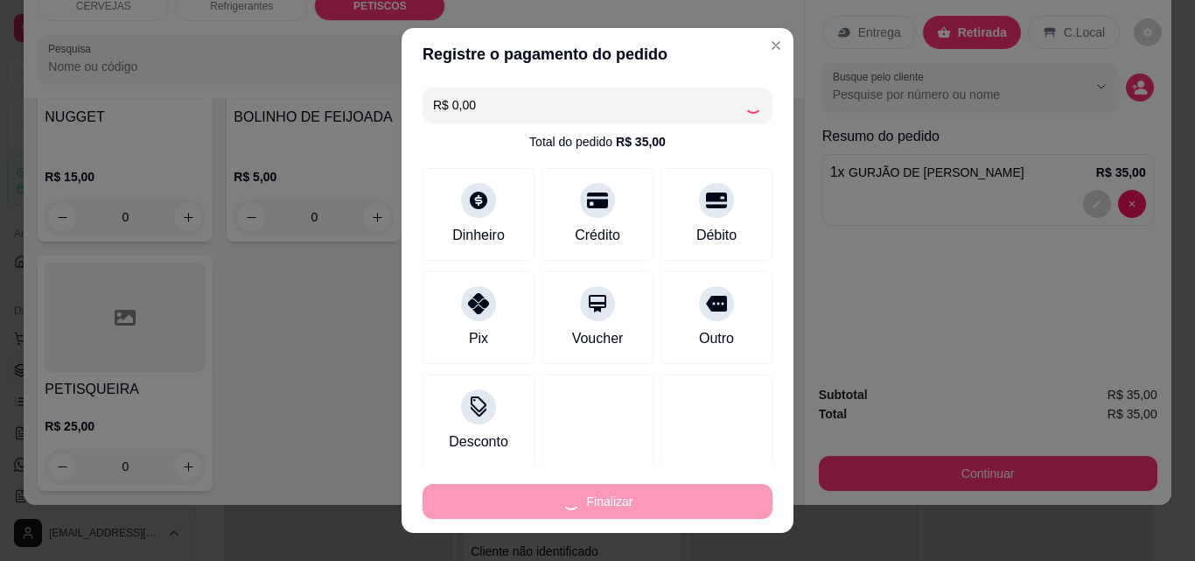
type input "0"
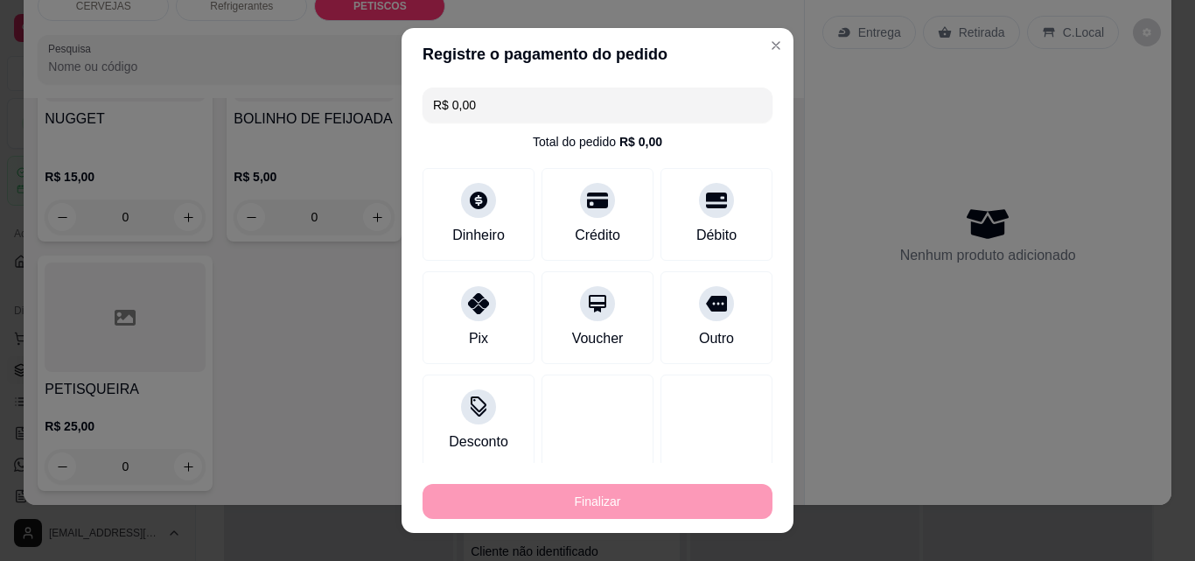
type input "-R$ 35,00"
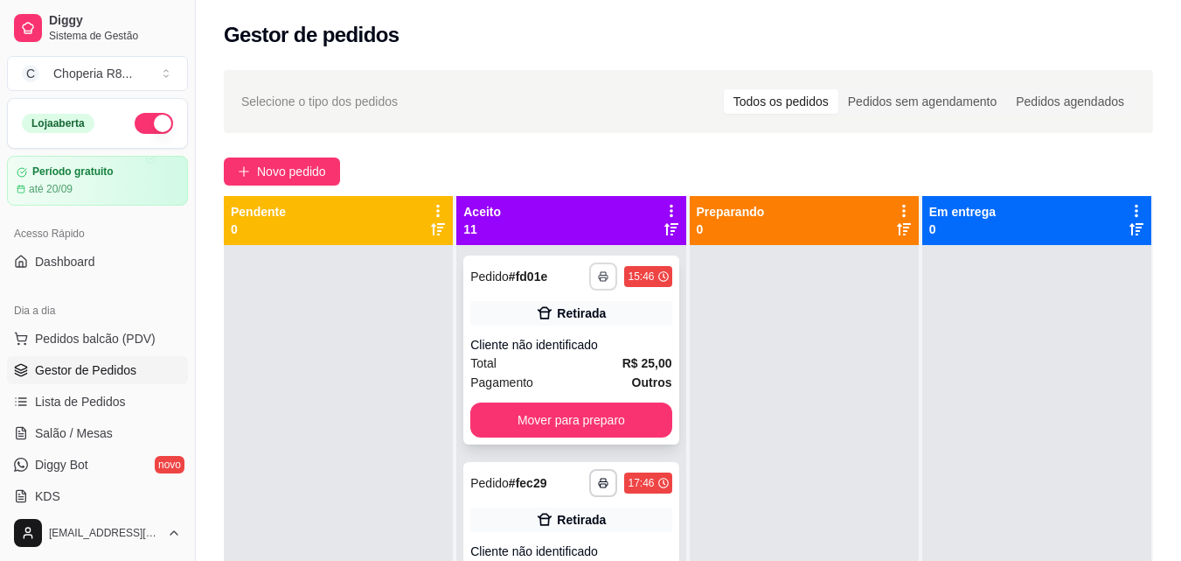
click at [599, 277] on icon "button" at bounding box center [603, 277] width 9 height 4
click at [568, 333] on button "IMPRESSORA" at bounding box center [538, 337] width 122 height 27
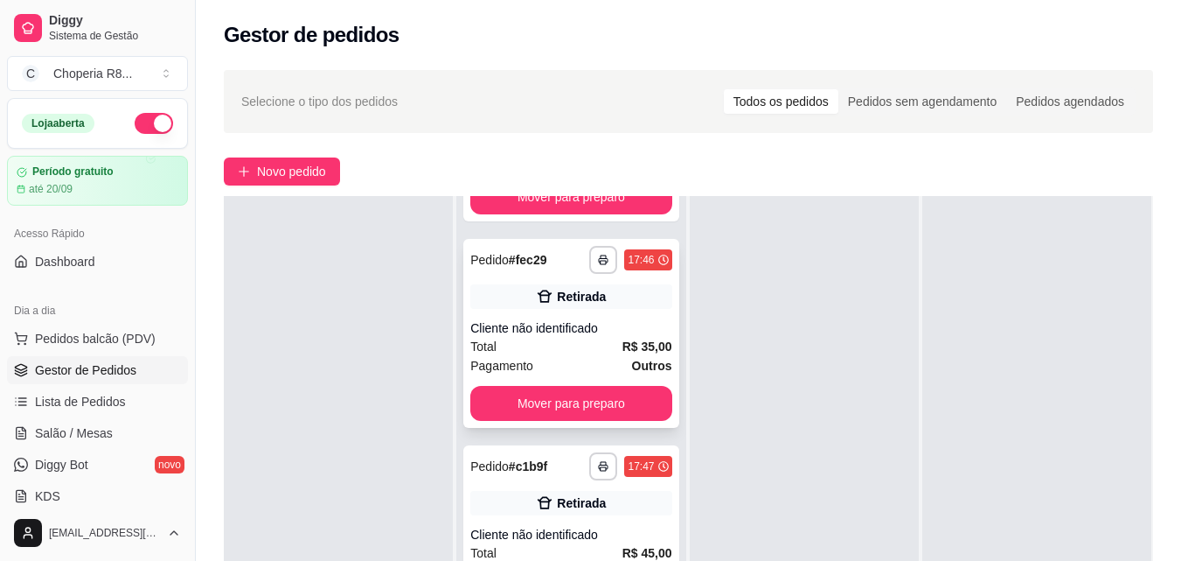
scroll to position [175, 0]
click at [593, 257] on button "button" at bounding box center [603, 259] width 28 height 28
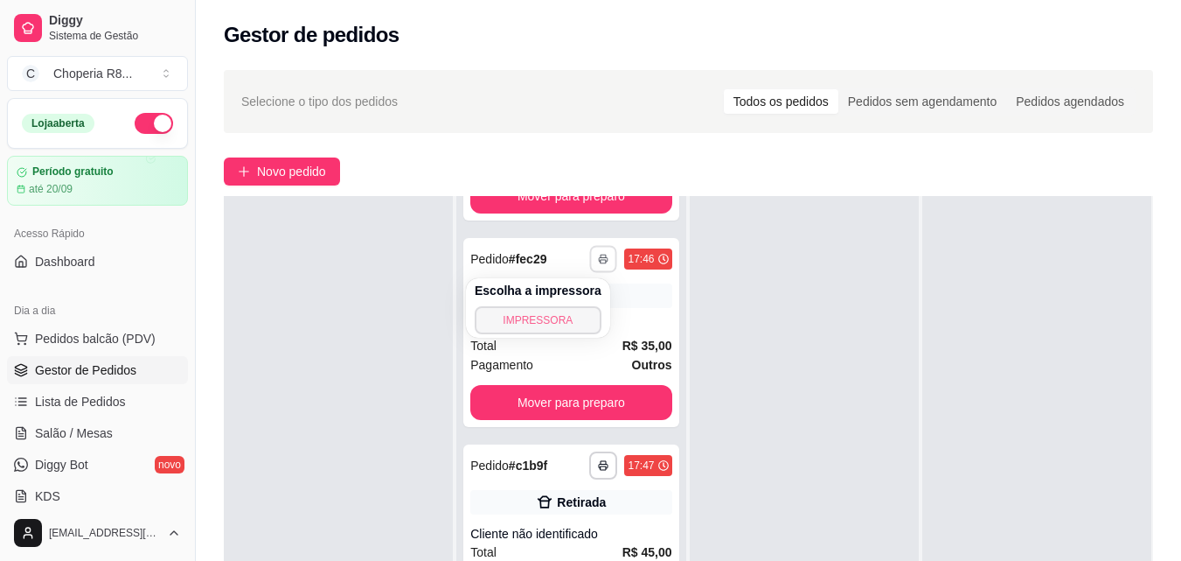
click at [561, 318] on button "IMPRESSORA" at bounding box center [538, 320] width 127 height 28
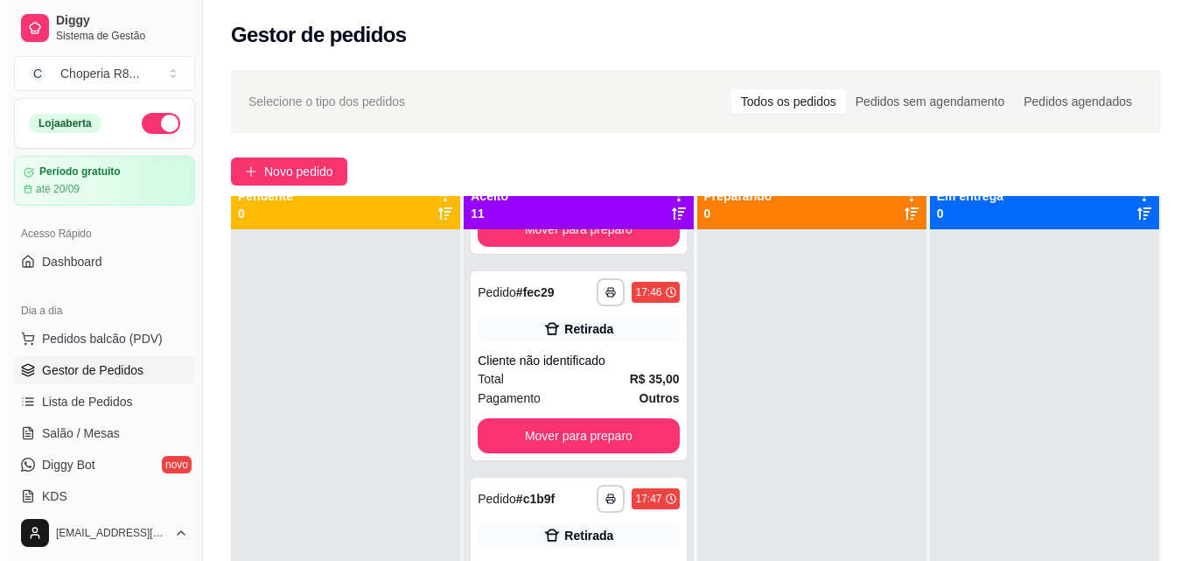
scroll to position [0, 0]
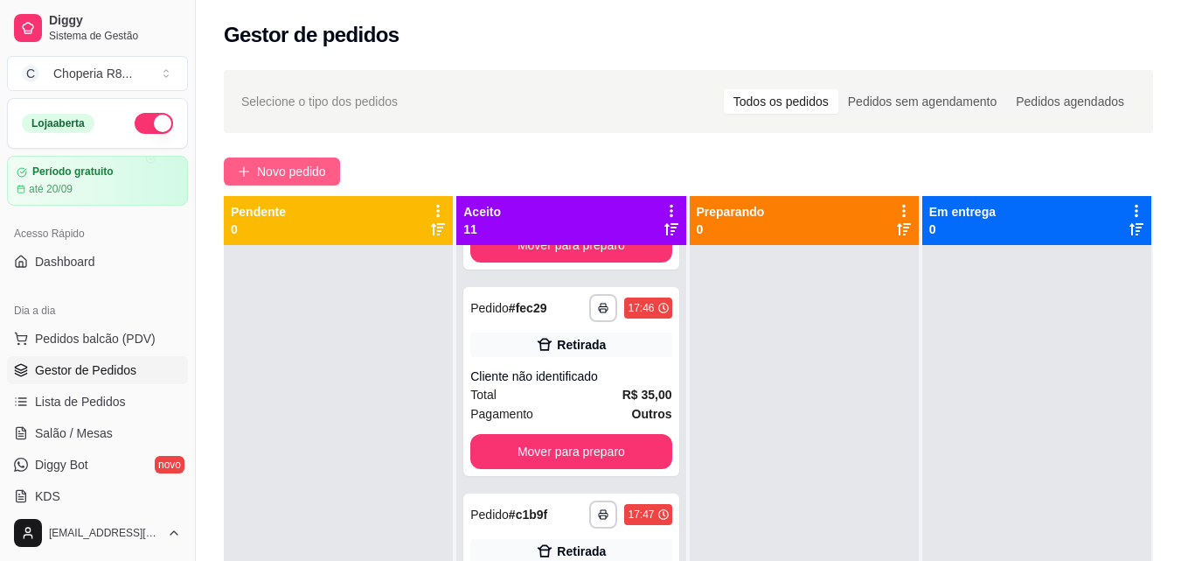
click at [306, 162] on span "Novo pedido" at bounding box center [291, 171] width 69 height 19
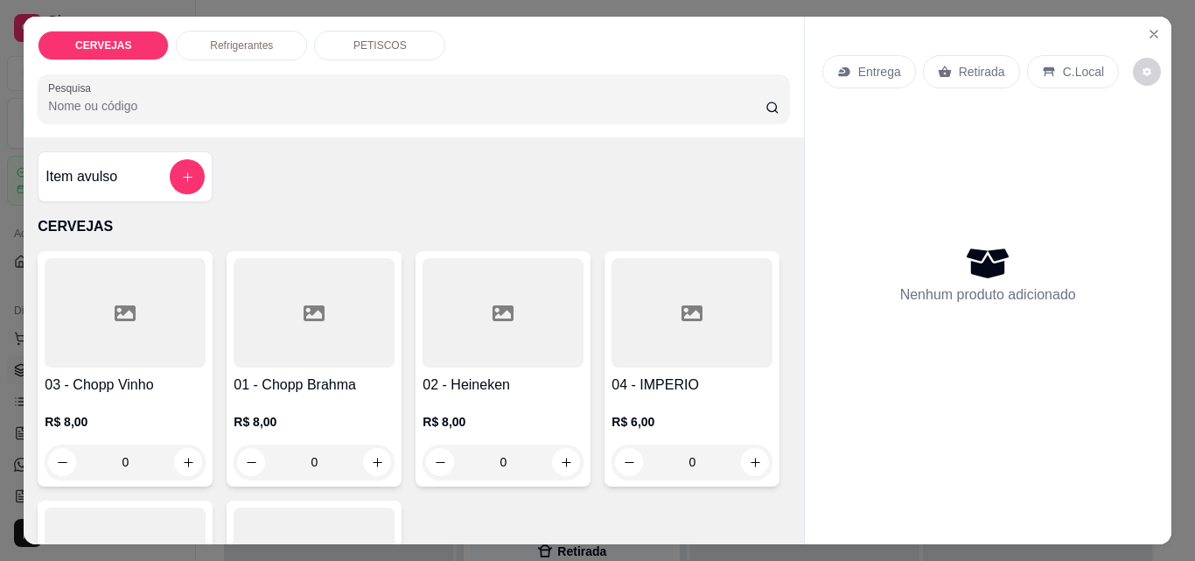
click at [388, 31] on div "PETISCOS" at bounding box center [379, 46] width 131 height 30
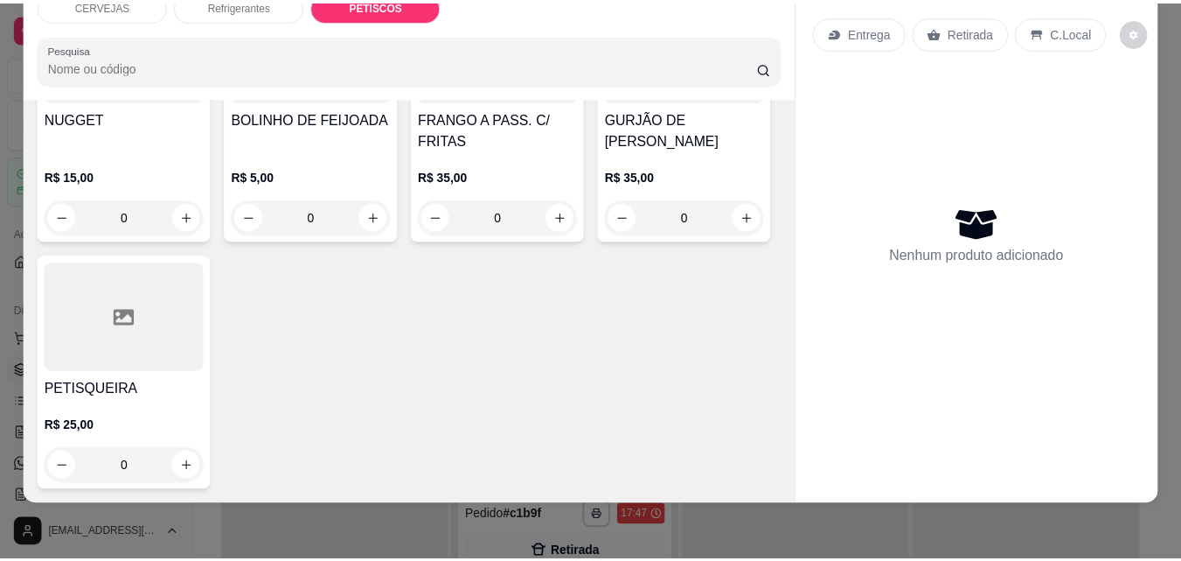
scroll to position [1792, 0]
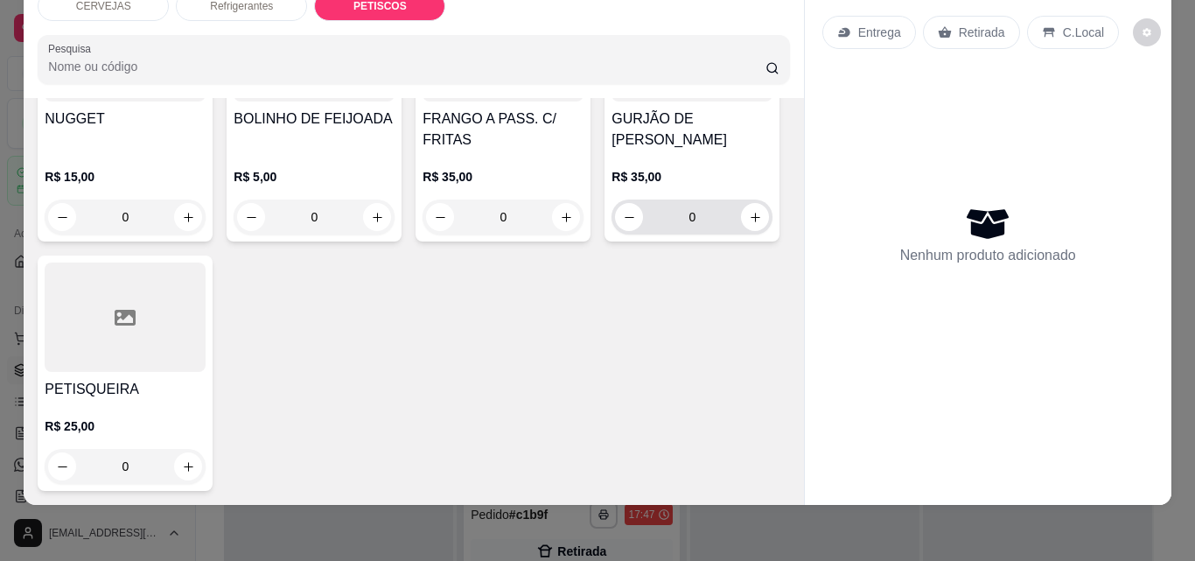
click at [615, 234] on div "0" at bounding box center [692, 216] width 154 height 35
click at [749, 224] on icon "increase-product-quantity" at bounding box center [755, 217] width 13 height 13
type input "1"
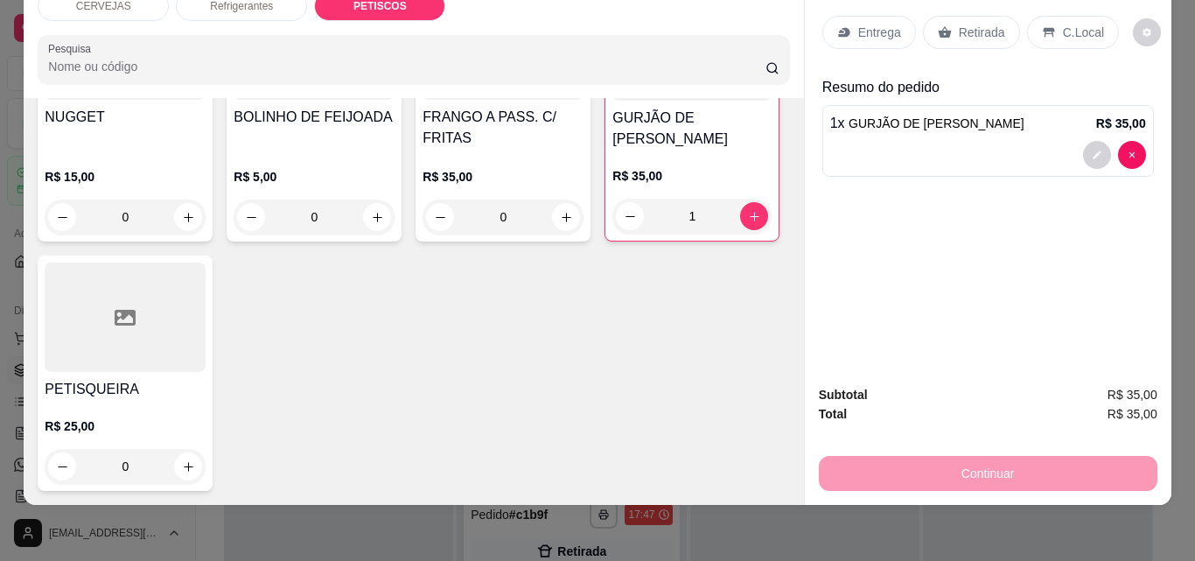
click at [991, 28] on p "Retirada" at bounding box center [981, 32] width 46 height 17
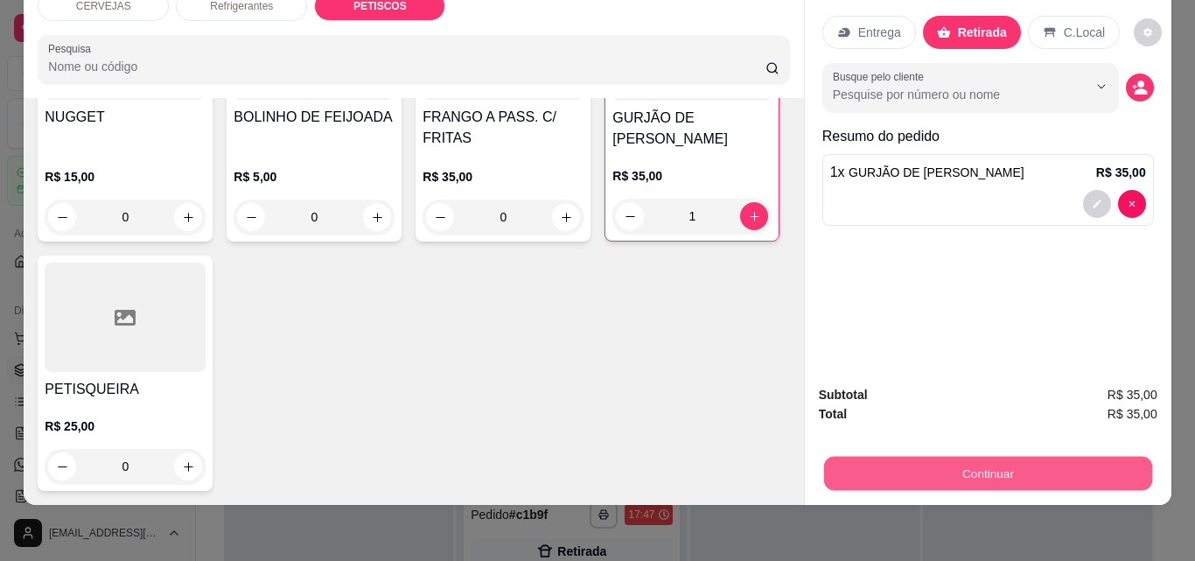
click at [995, 456] on button "Continuar" at bounding box center [987, 473] width 328 height 34
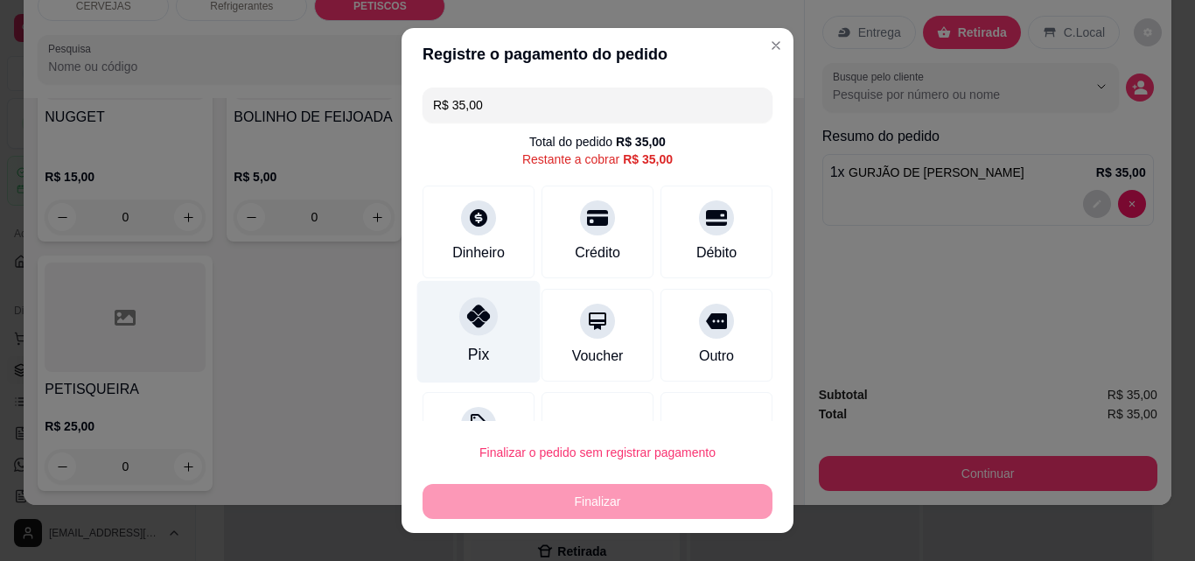
click at [467, 320] on icon at bounding box center [478, 315] width 23 height 23
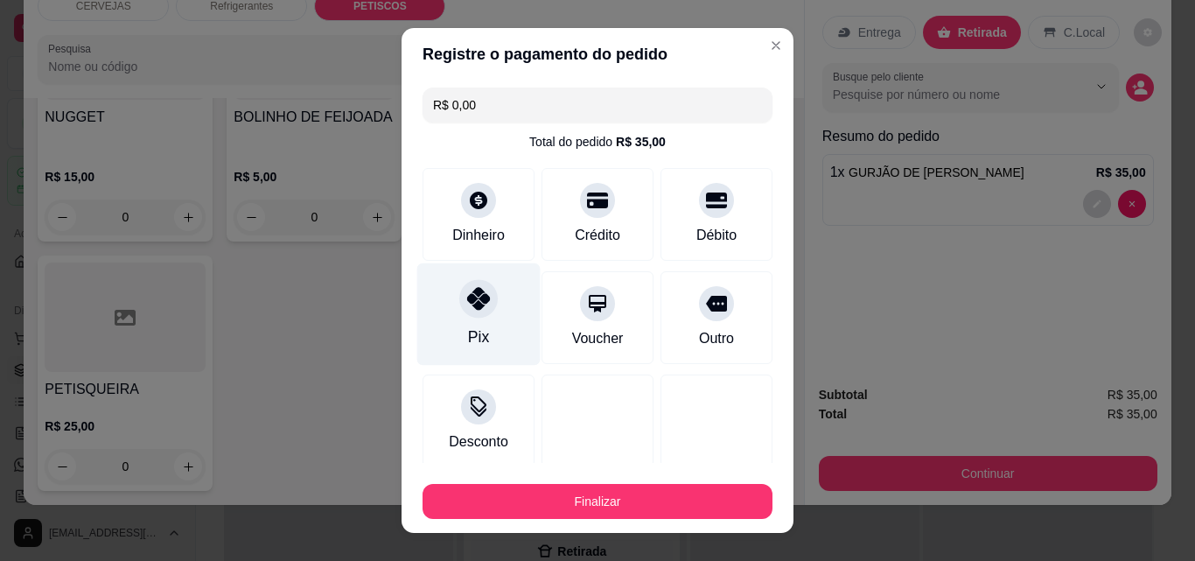
type input "R$ 0,00"
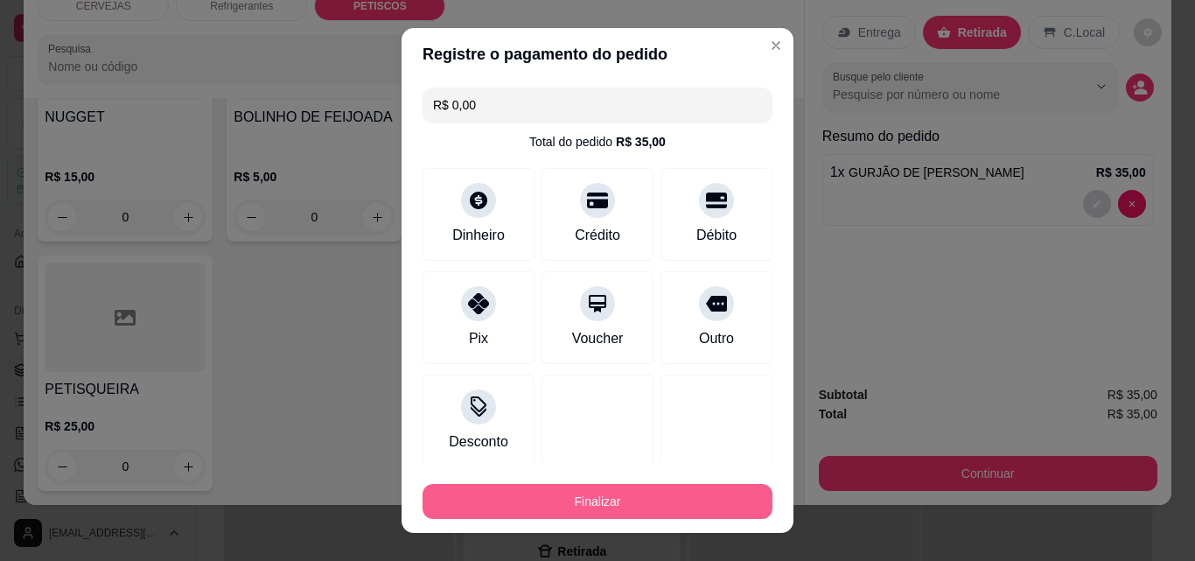
click at [539, 484] on button "Finalizar" at bounding box center [597, 501] width 350 height 35
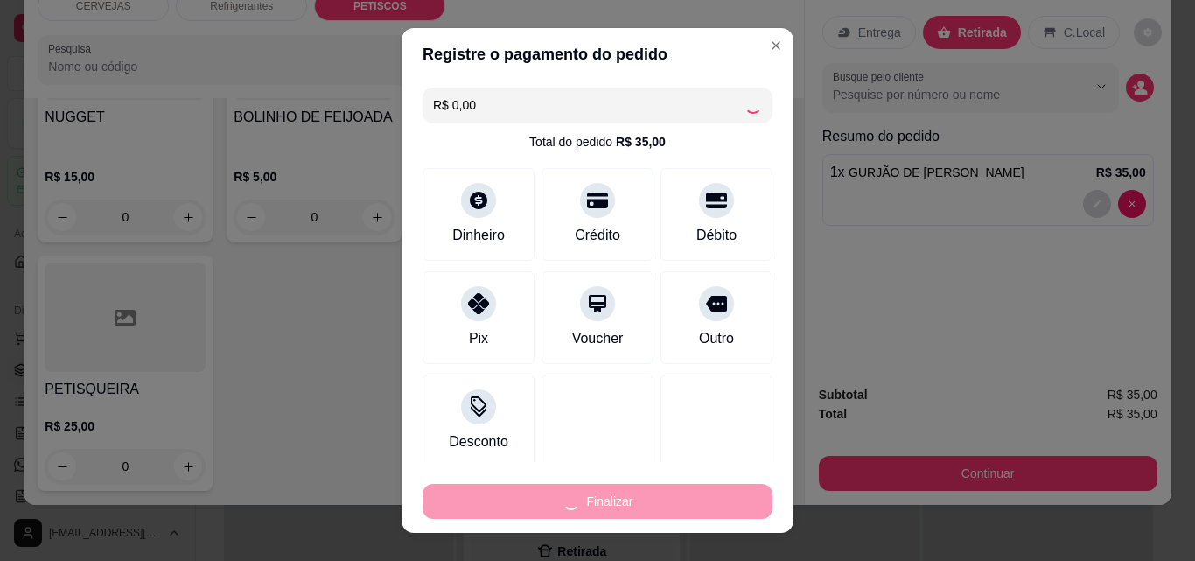
type input "0"
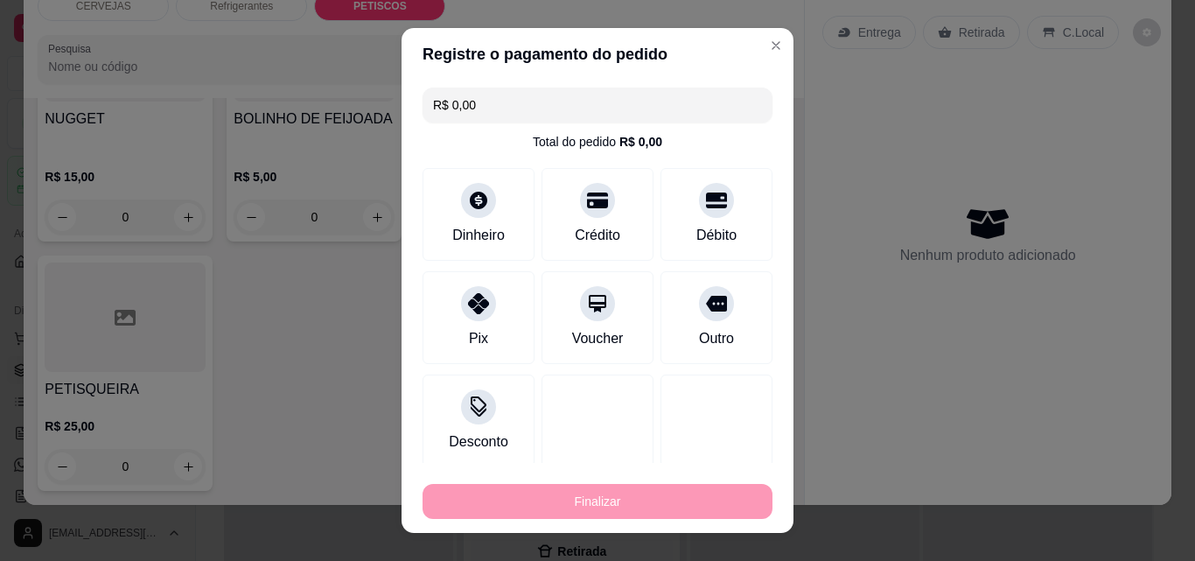
type input "-R$ 35,00"
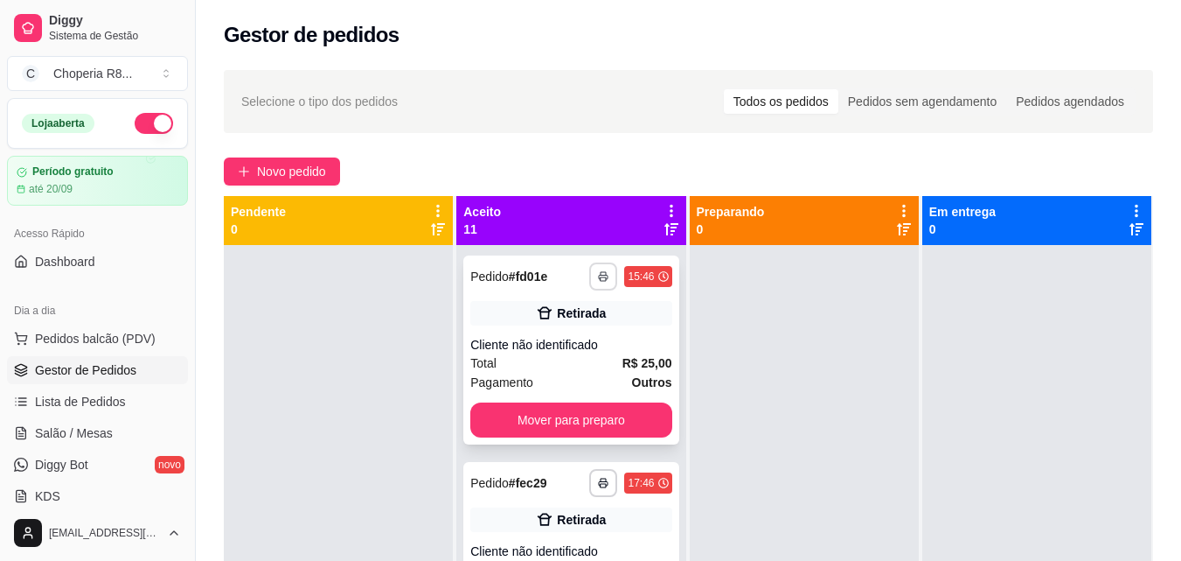
click at [598, 278] on icon "button" at bounding box center [603, 276] width 10 height 10
click at [574, 333] on button "IMPRESSORA" at bounding box center [538, 337] width 122 height 27
click at [92, 429] on span "Salão / Mesas" at bounding box center [74, 432] width 78 height 17
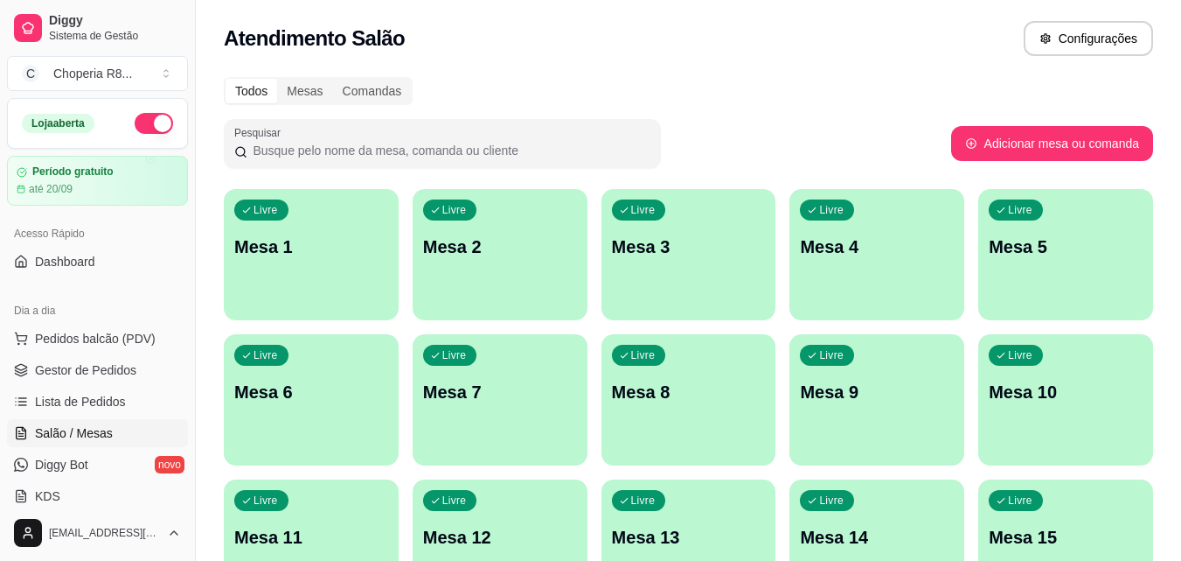
click at [338, 226] on div "Livre Mesa 1" at bounding box center [311, 244] width 175 height 110
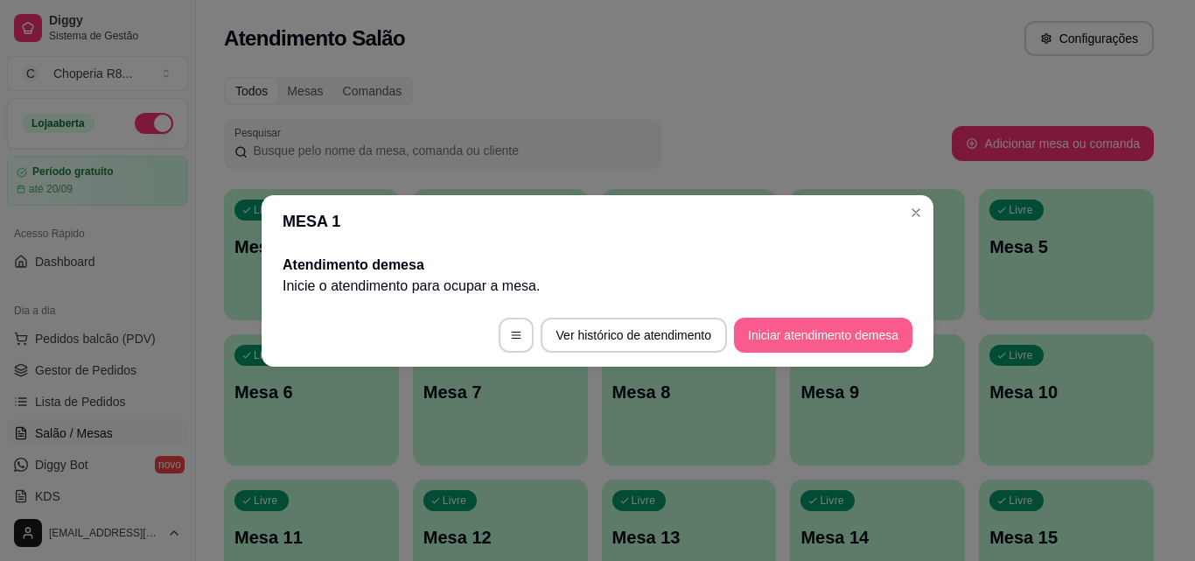
click at [807, 341] on button "Iniciar atendimento de mesa" at bounding box center [823, 334] width 178 height 35
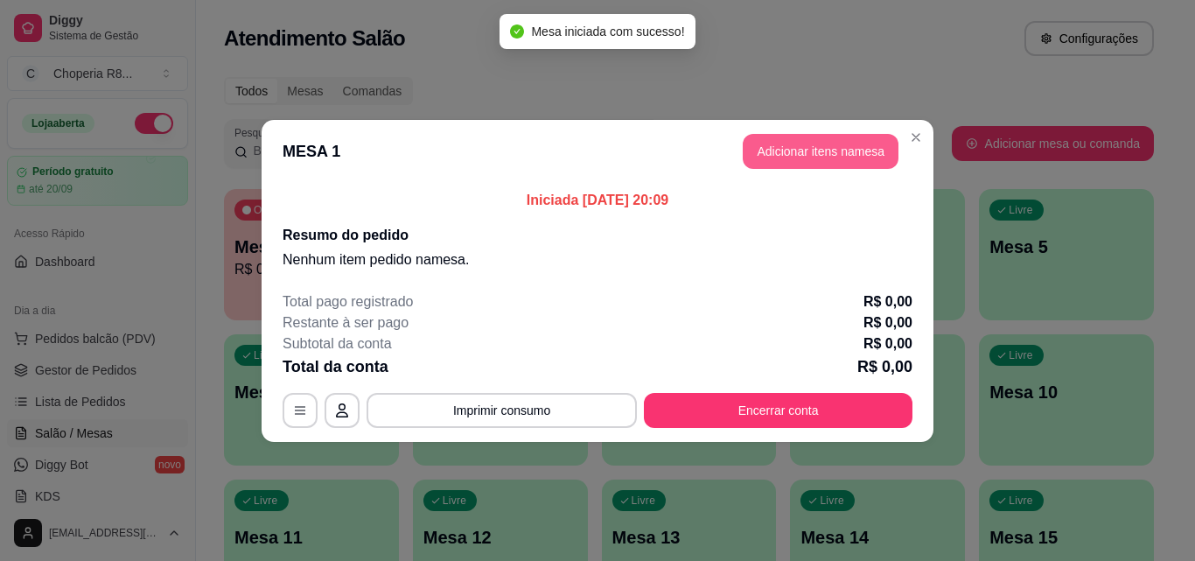
click at [806, 135] on button "Adicionar itens na mesa" at bounding box center [820, 151] width 156 height 35
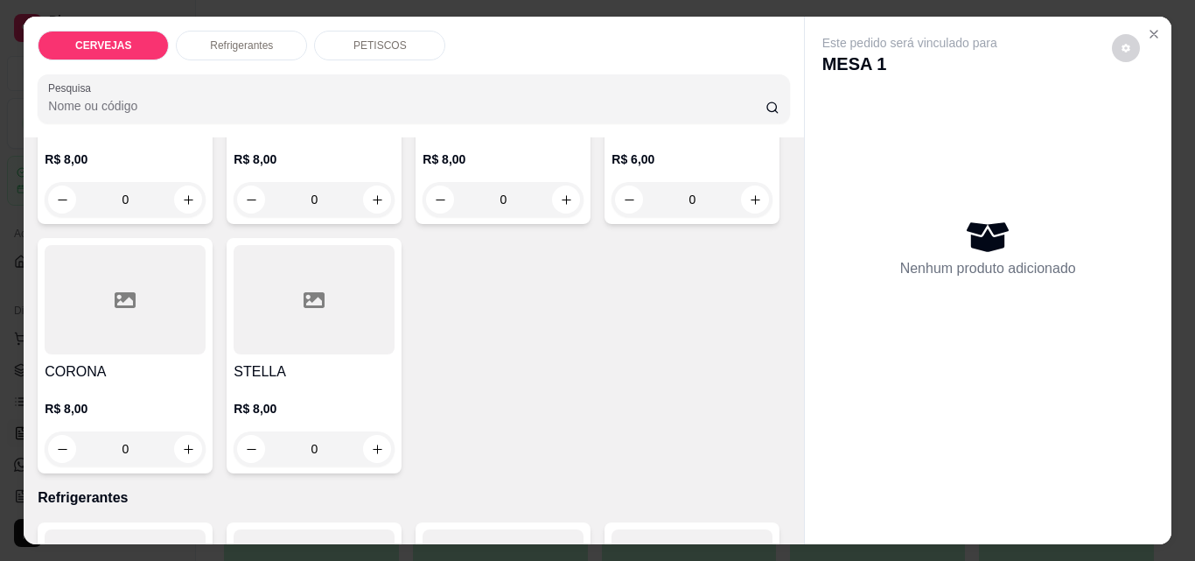
click at [410, 46] on div "PETISCOS" at bounding box center [379, 46] width 131 height 30
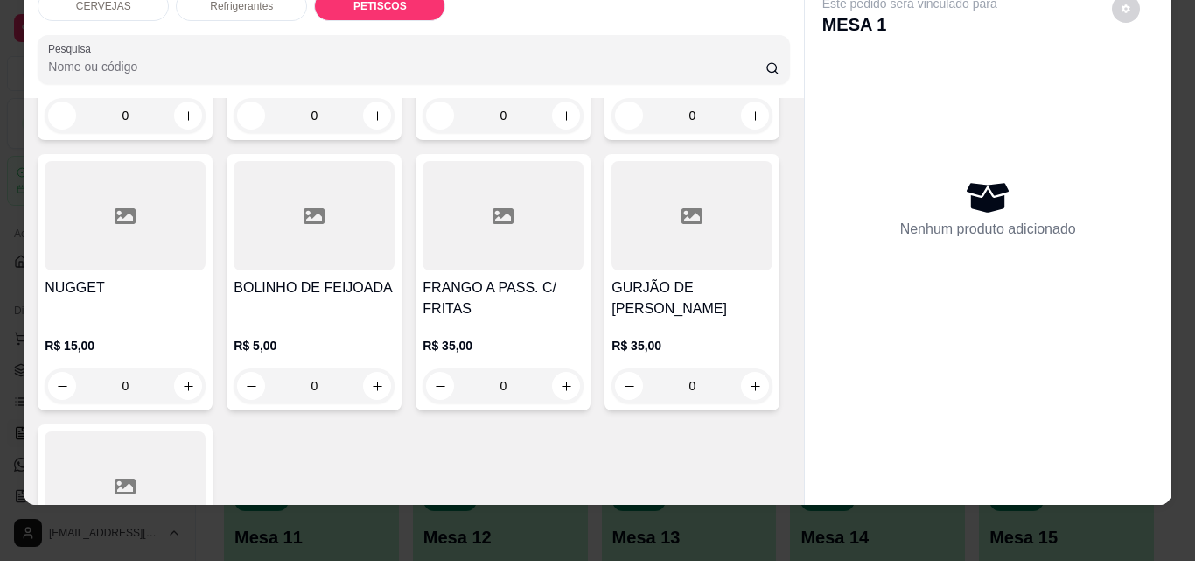
scroll to position [1792, 0]
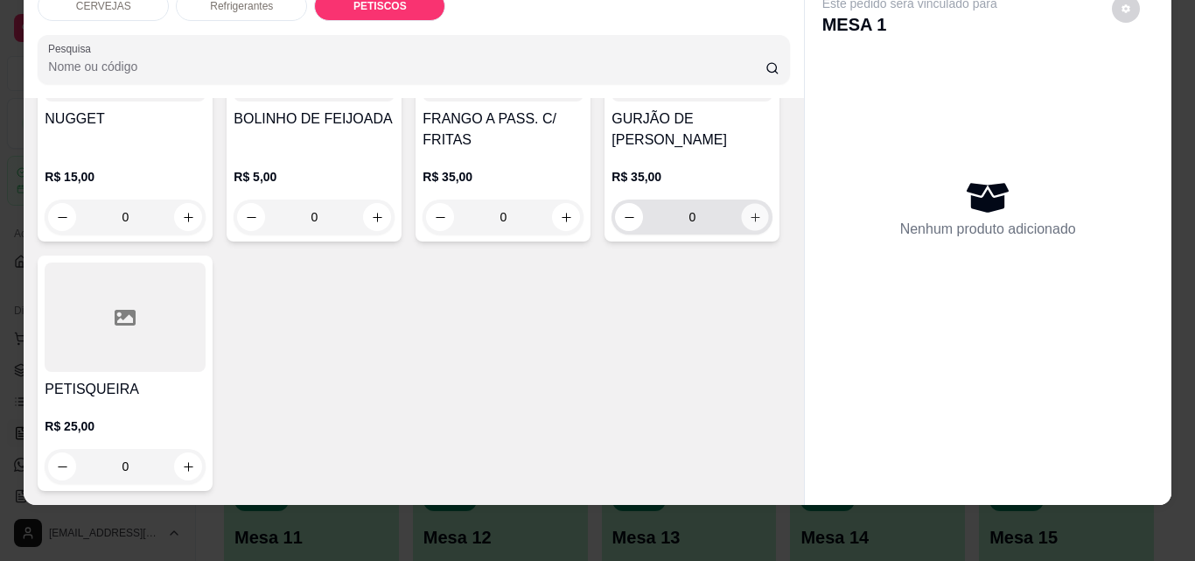
click at [749, 224] on icon "increase-product-quantity" at bounding box center [755, 217] width 13 height 13
type input "1"
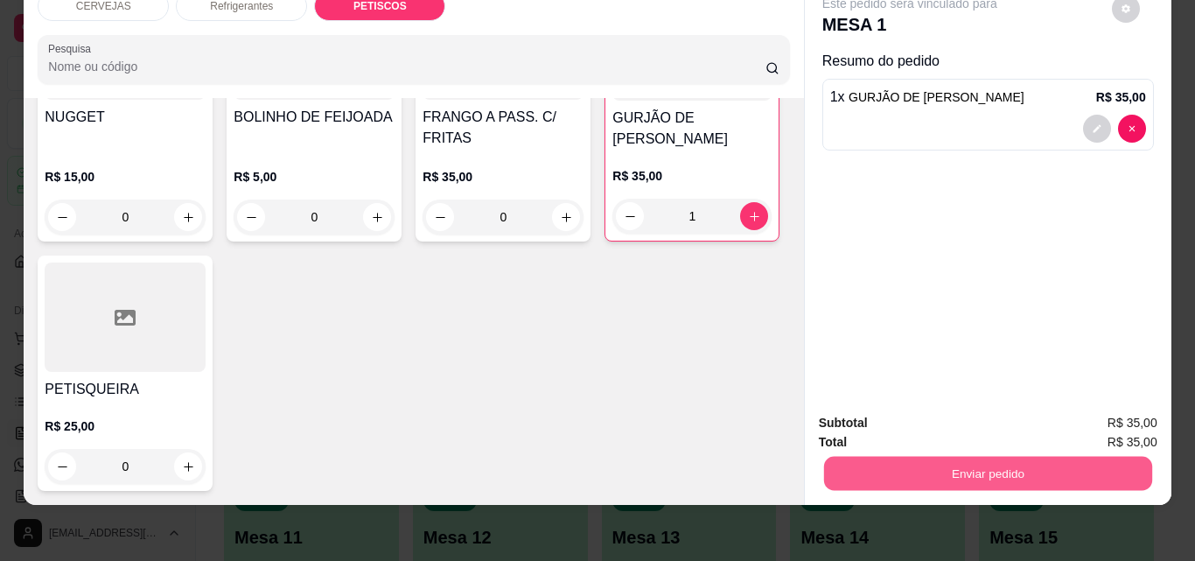
click at [1105, 458] on button "Enviar pedido" at bounding box center [987, 473] width 328 height 34
click at [993, 422] on button "Não registrar e enviar pedido" at bounding box center [930, 417] width 182 height 33
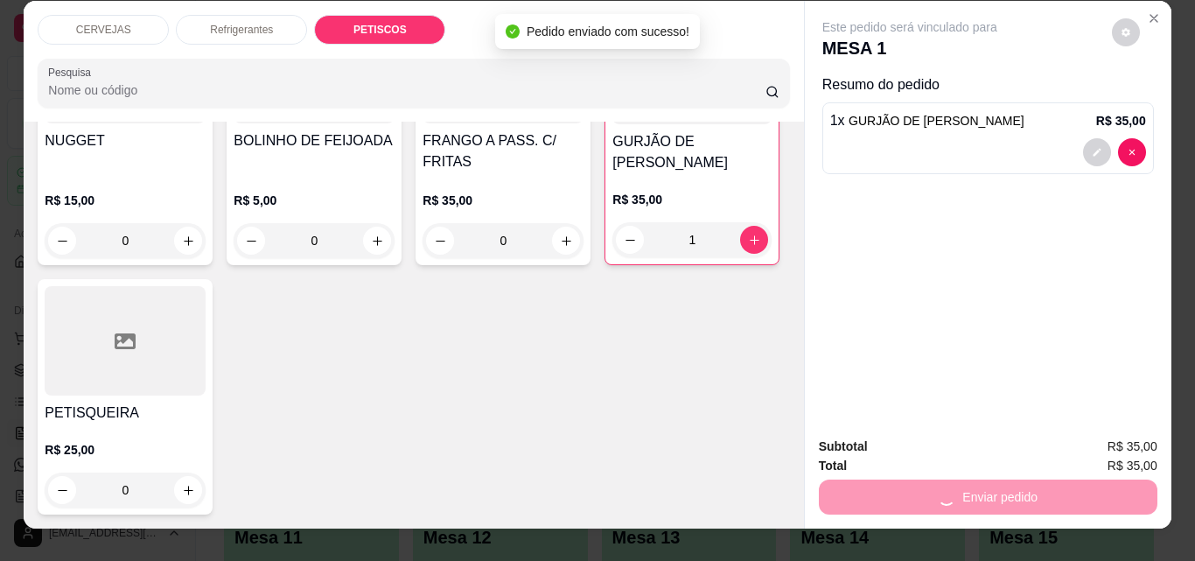
scroll to position [0, 0]
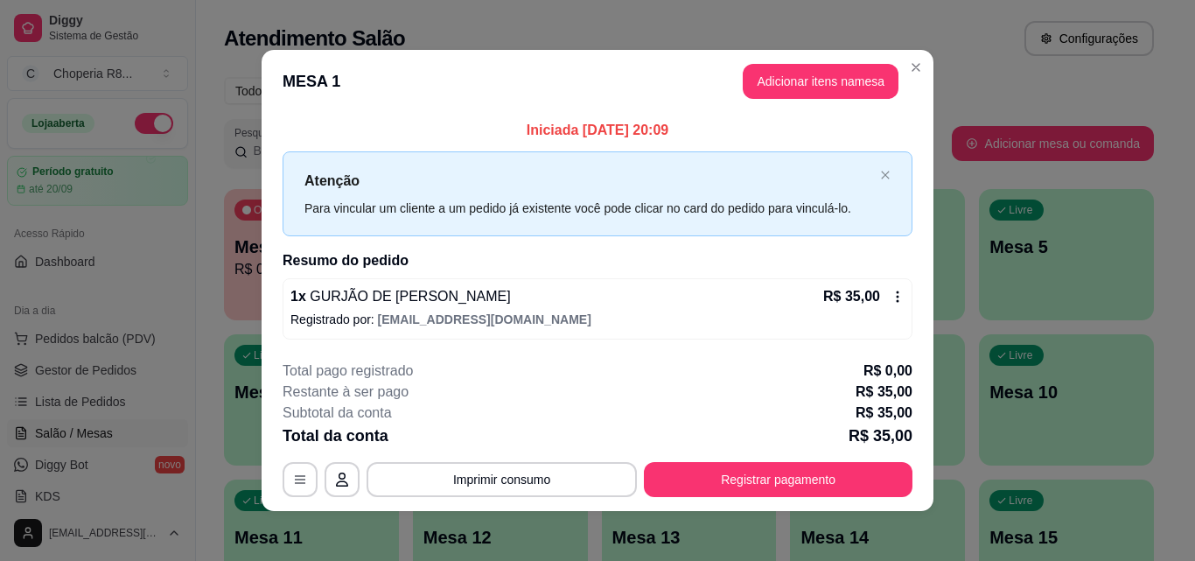
click at [570, 503] on footer "**********" at bounding box center [597, 428] width 672 height 164
click at [579, 483] on button "Imprimir consumo" at bounding box center [501, 479] width 270 height 35
click at [536, 439] on button "IMPRESSORA" at bounding box center [500, 438] width 122 height 27
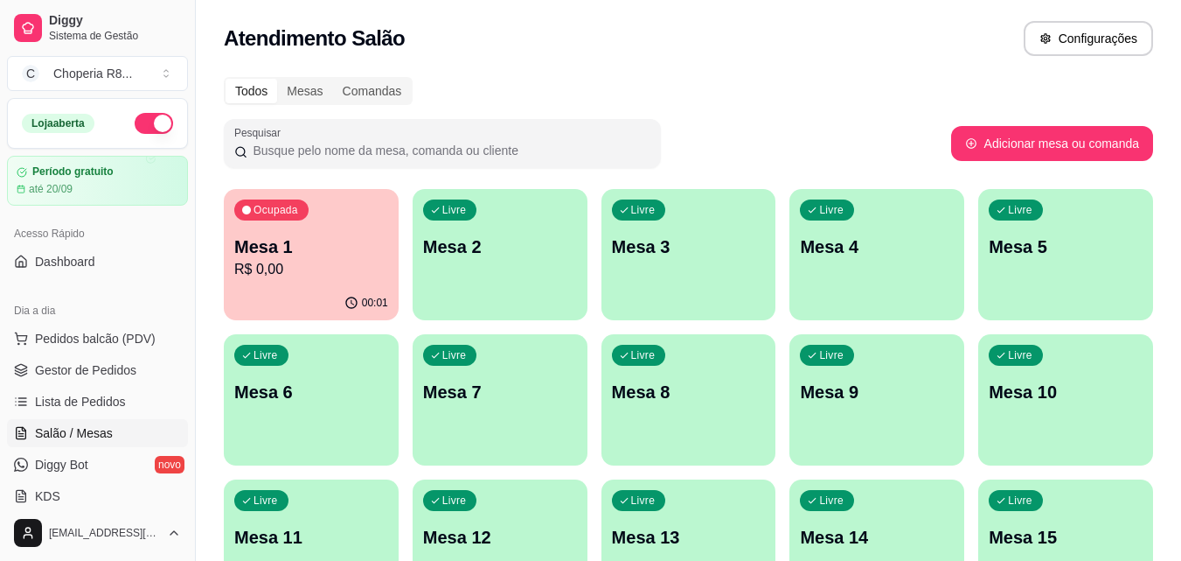
click at [324, 266] on p "R$ 0,00" at bounding box center [311, 269] width 154 height 21
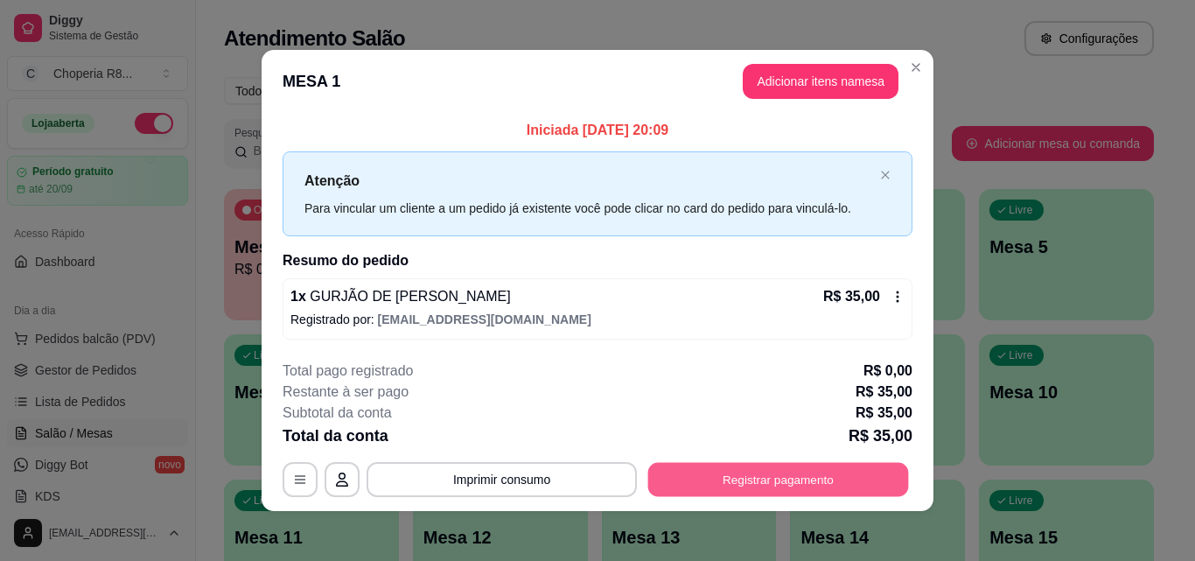
click at [673, 497] on div "**********" at bounding box center [597, 479] width 630 height 35
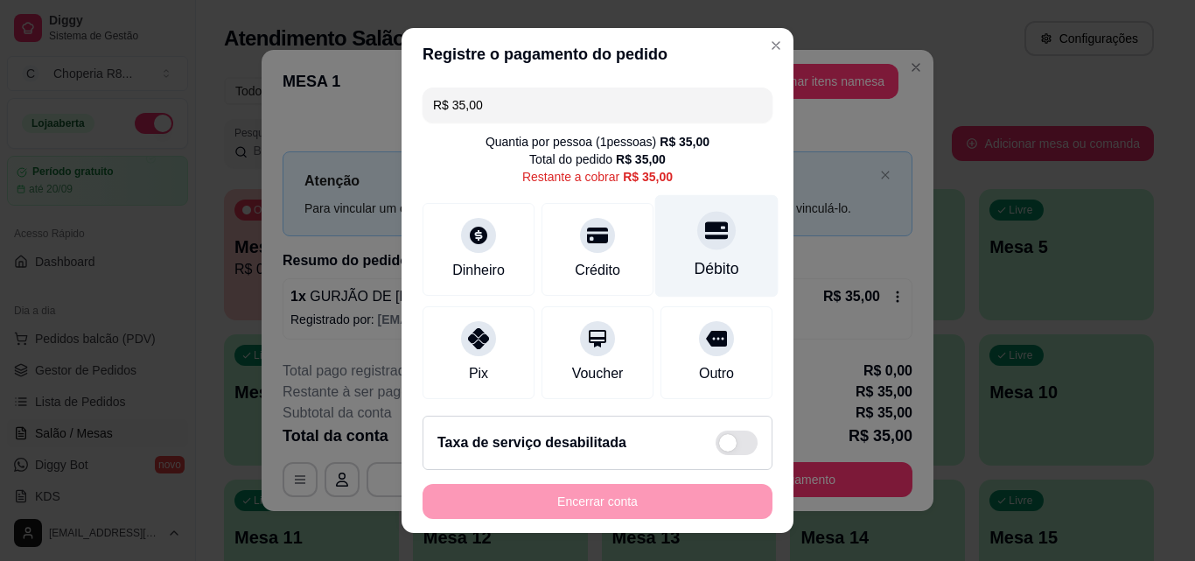
scroll to position [129, 0]
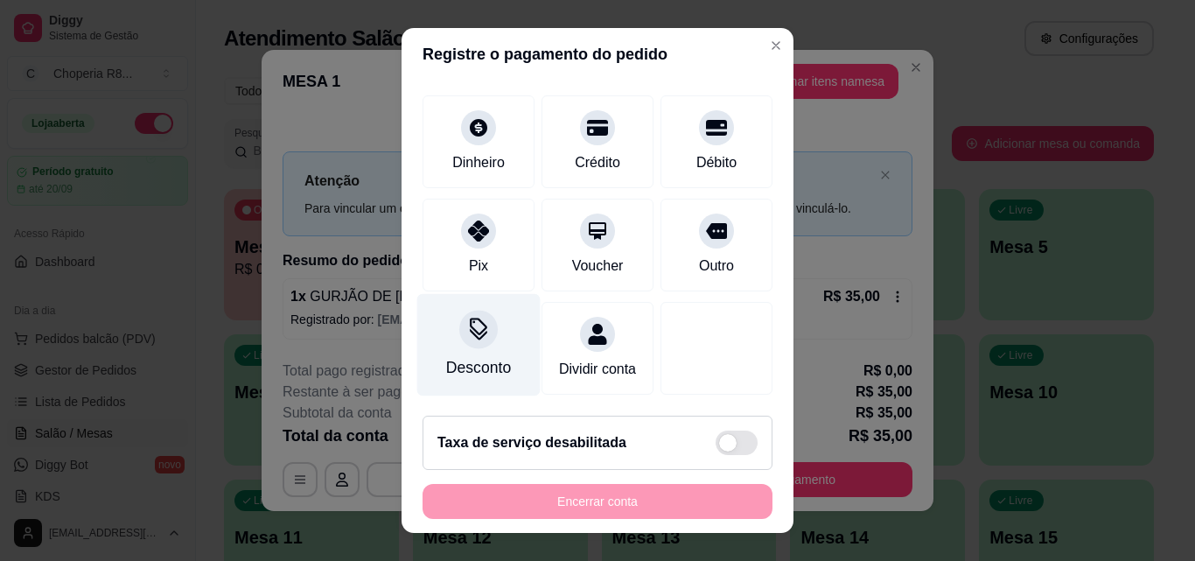
click at [488, 356] on div "Desconto" at bounding box center [478, 367] width 65 height 23
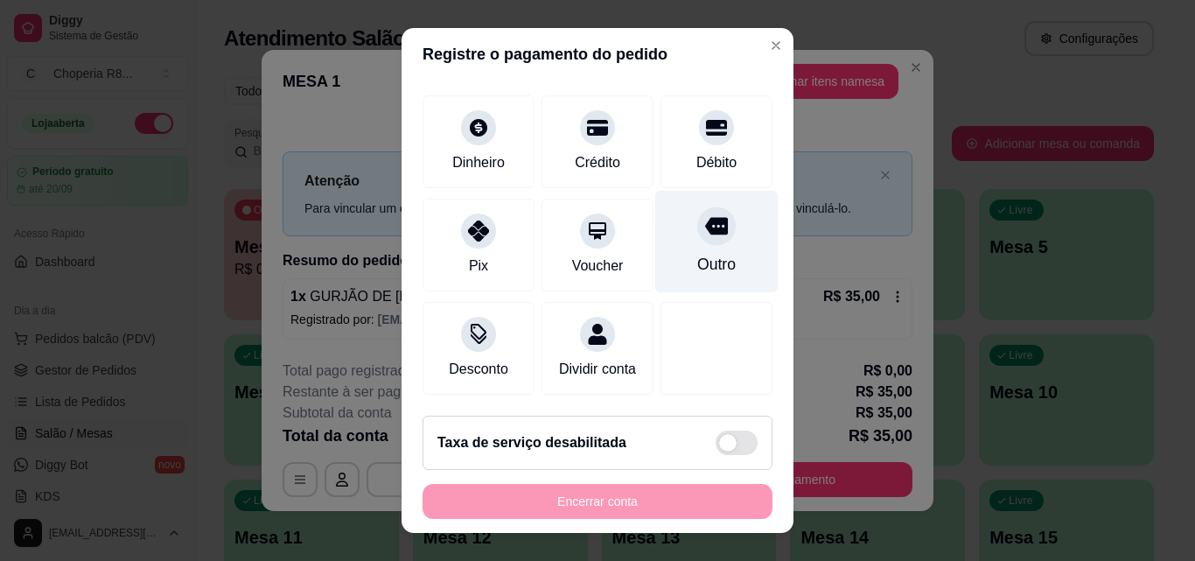
click at [698, 253] on div "Outro" at bounding box center [716, 264] width 38 height 23
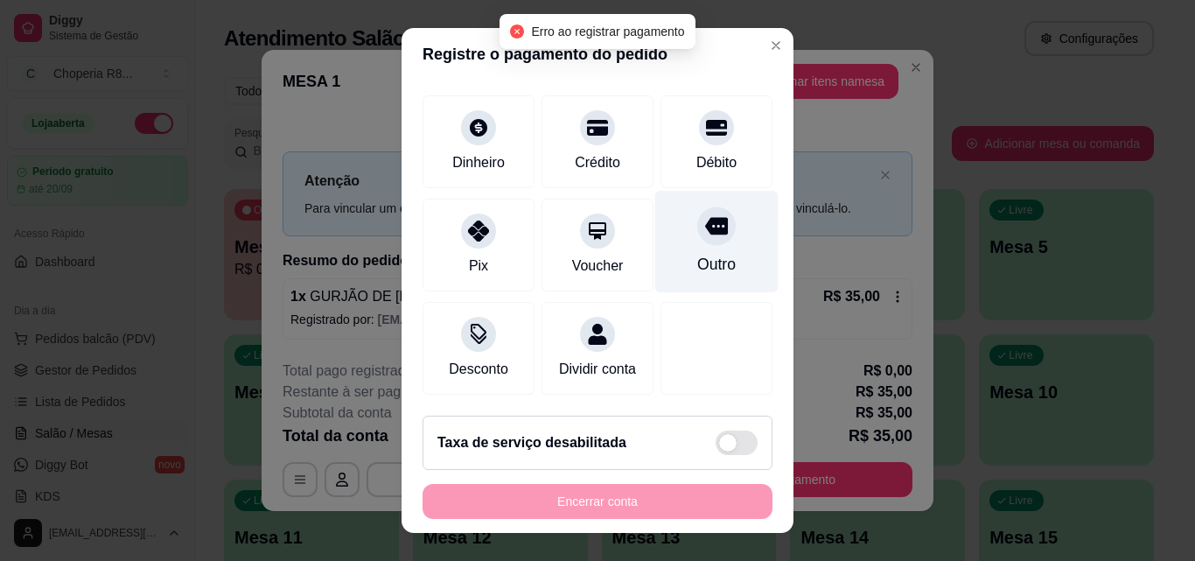
click at [697, 253] on div "Outro" at bounding box center [716, 264] width 38 height 23
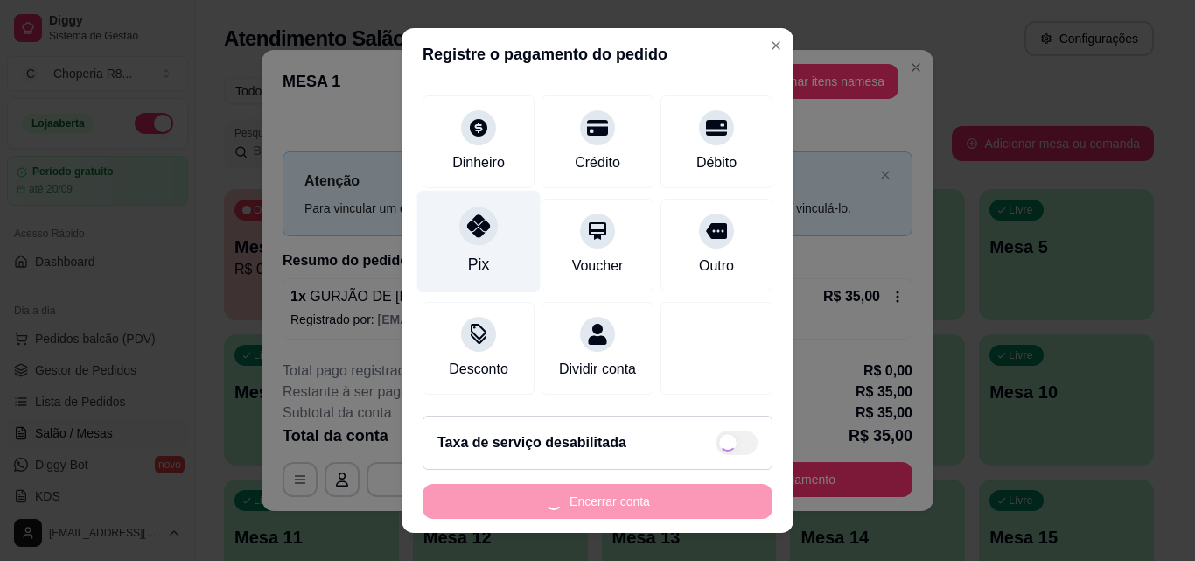
click at [467, 214] on icon at bounding box center [478, 225] width 23 height 23
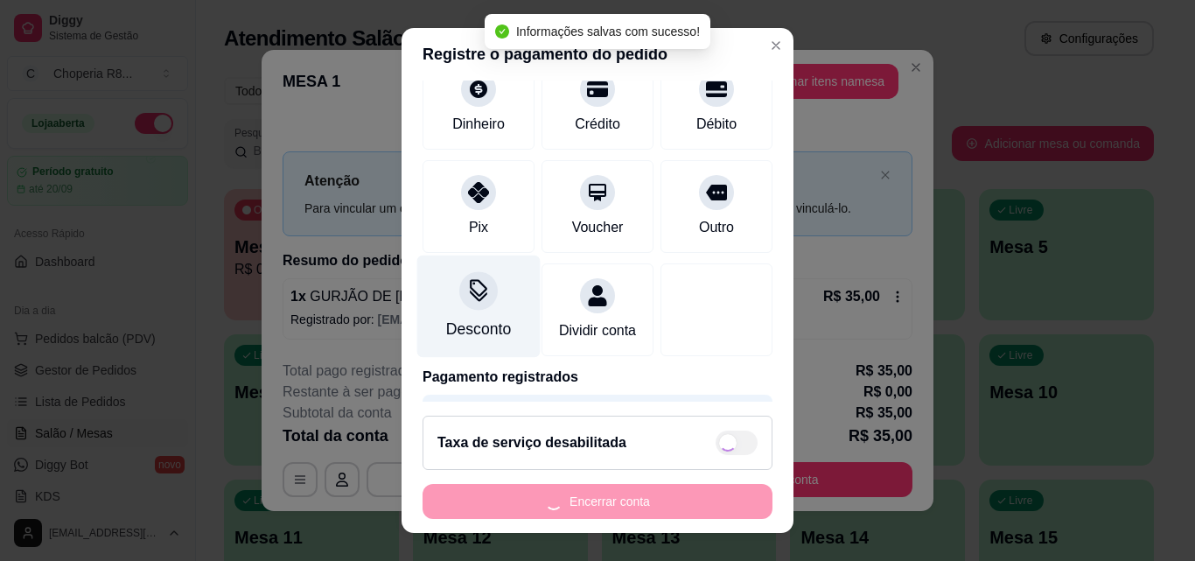
type input "R$ 0,00"
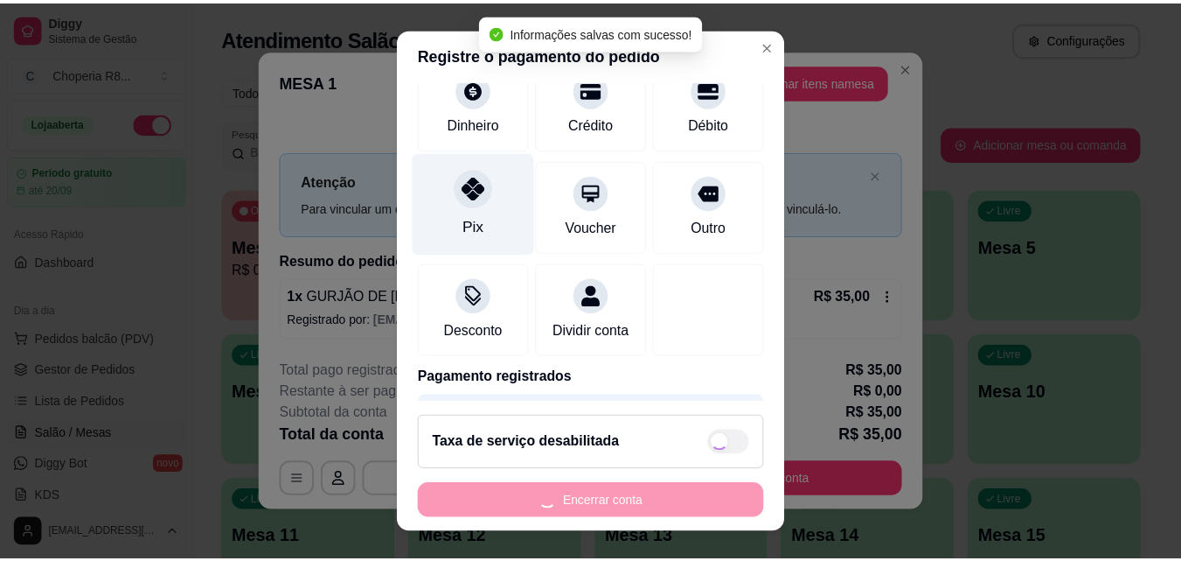
scroll to position [111, 0]
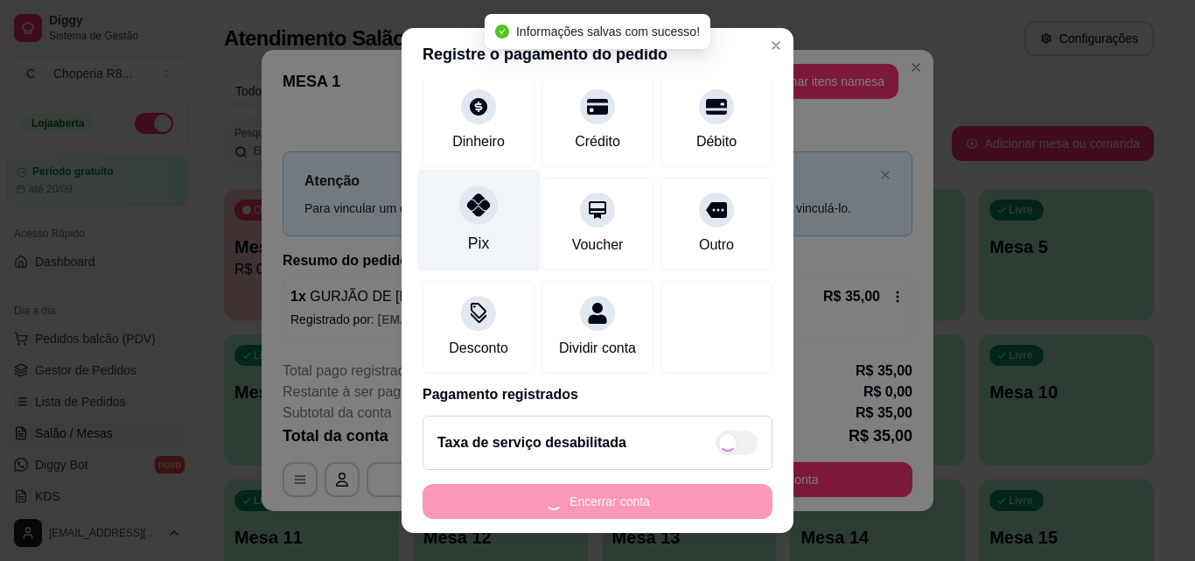
click at [449, 209] on div "Pix" at bounding box center [478, 221] width 123 height 102
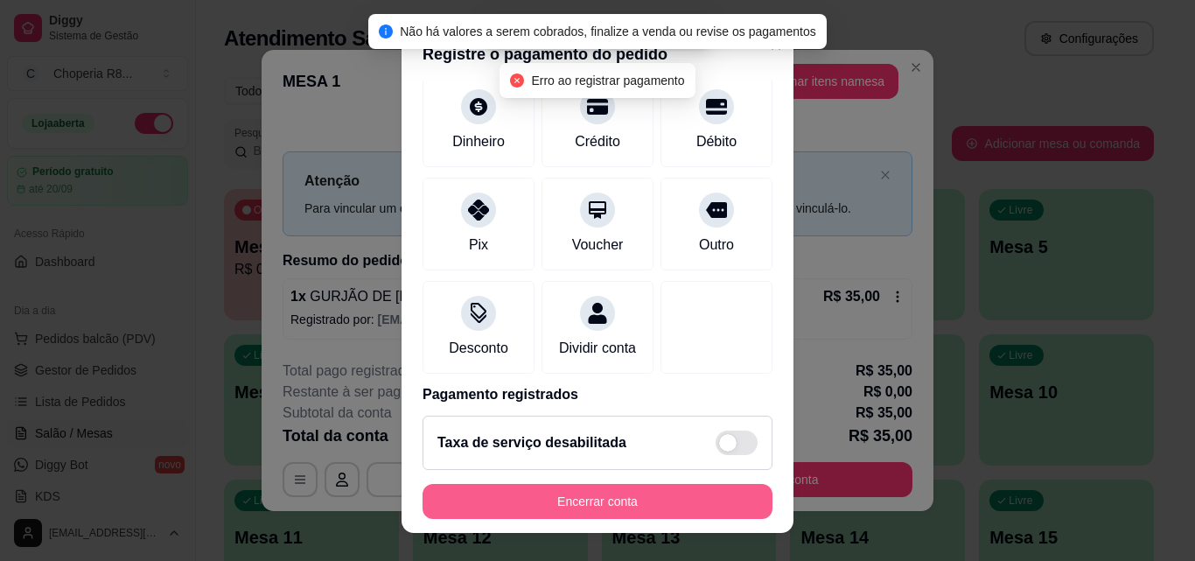
click at [588, 505] on button "Encerrar conta" at bounding box center [597, 501] width 350 height 35
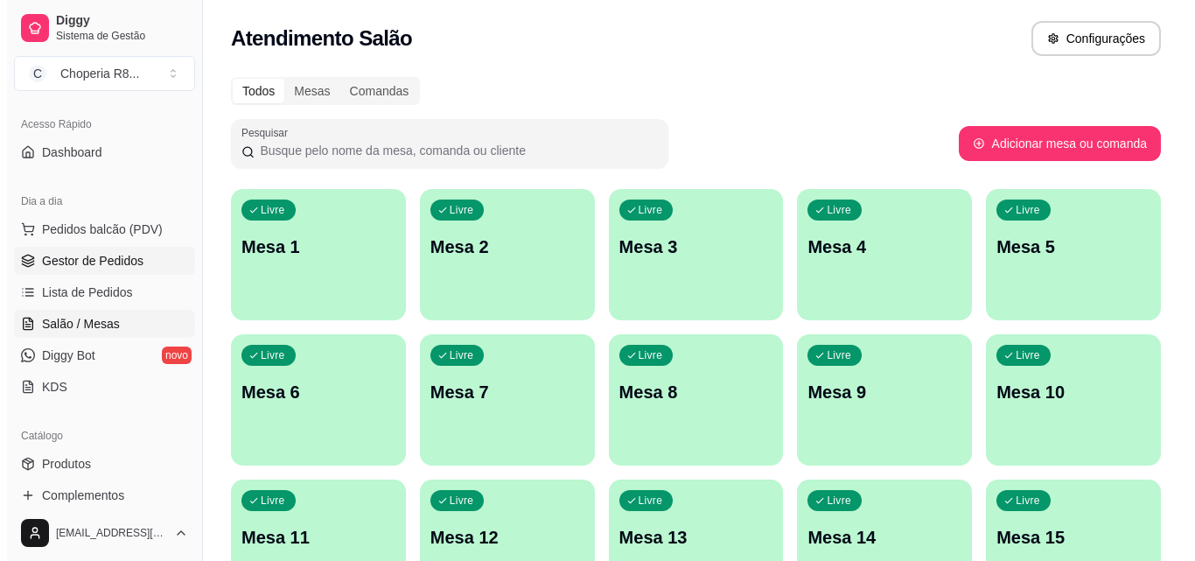
scroll to position [0, 0]
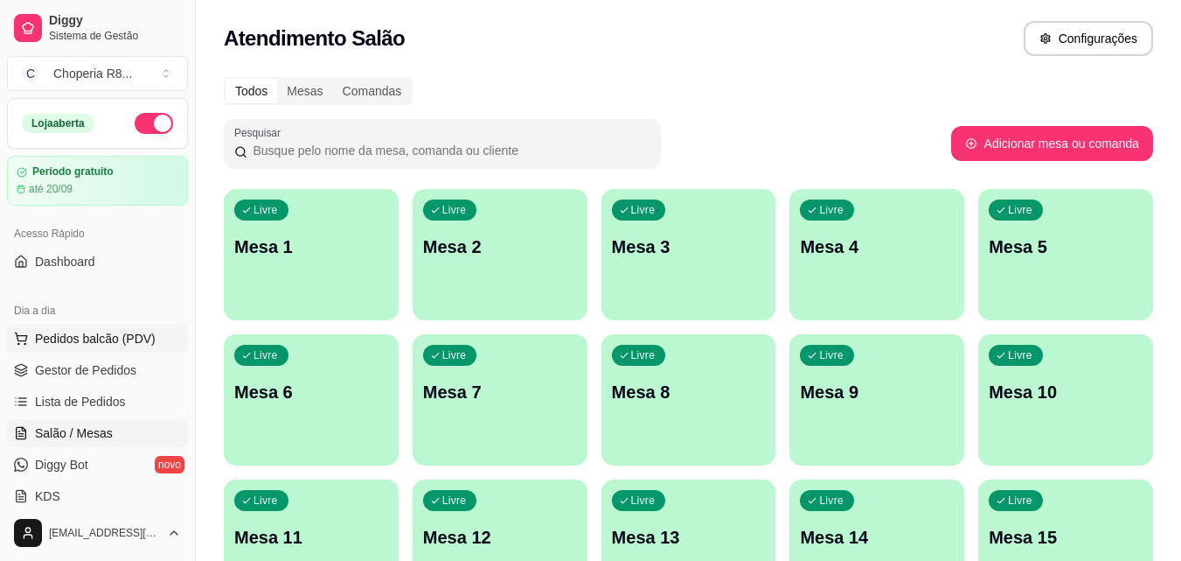
click at [123, 338] on span "Pedidos balcão (PDV)" at bounding box center [95, 338] width 121 height 17
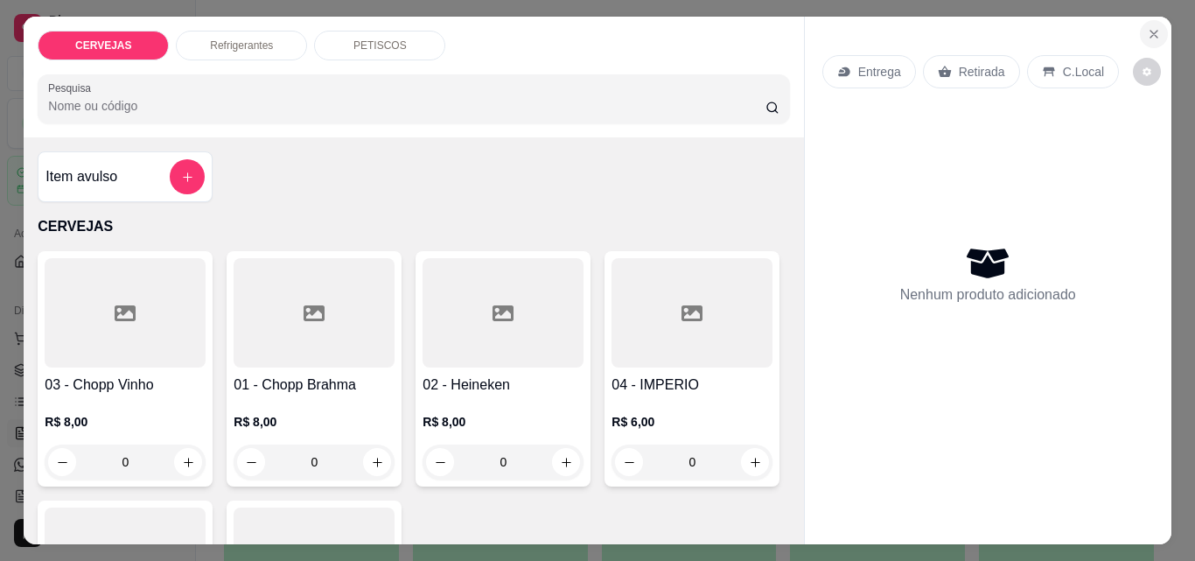
click at [1157, 29] on button "Close" at bounding box center [1153, 34] width 28 height 28
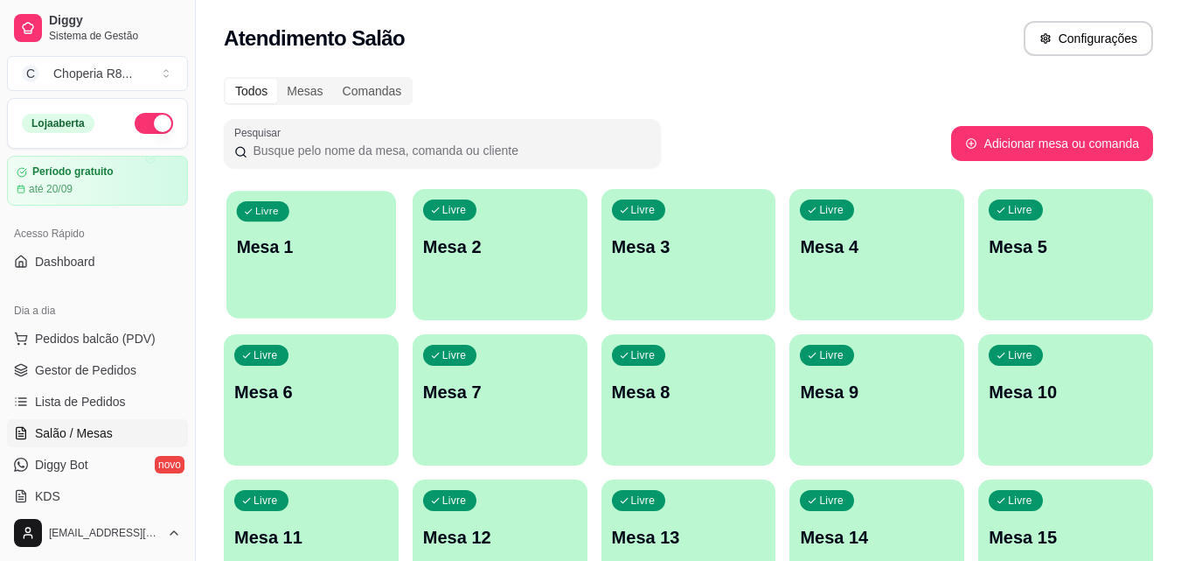
click at [318, 240] on p "Mesa 1" at bounding box center [312, 247] width 150 height 24
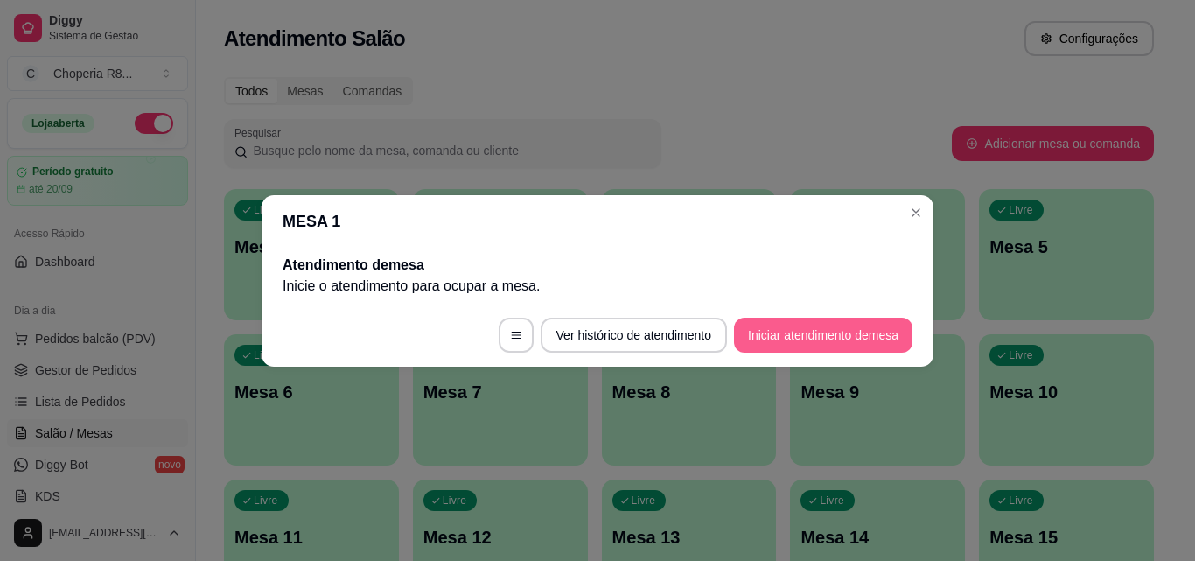
click at [796, 338] on button "Iniciar atendimento de mesa" at bounding box center [823, 334] width 178 height 35
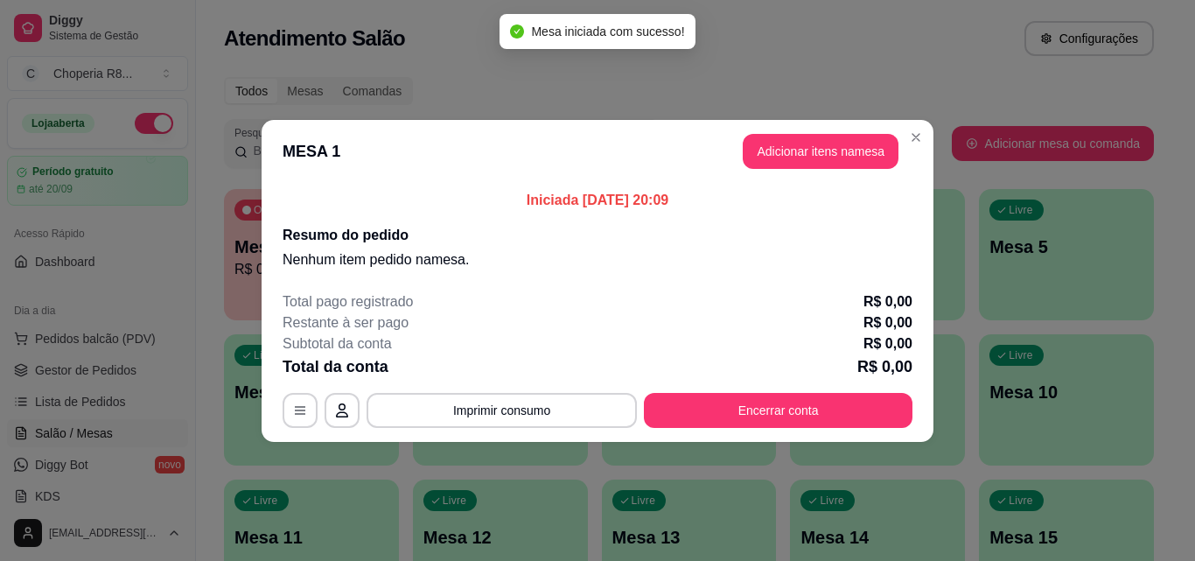
drag, startPoint x: 826, startPoint y: 175, endPoint x: 834, endPoint y: 155, distance: 21.6
click at [827, 173] on header "MESA 1 Adicionar itens na mesa" at bounding box center [597, 151] width 672 height 63
click at [834, 155] on button "Adicionar itens na mesa" at bounding box center [820, 151] width 150 height 34
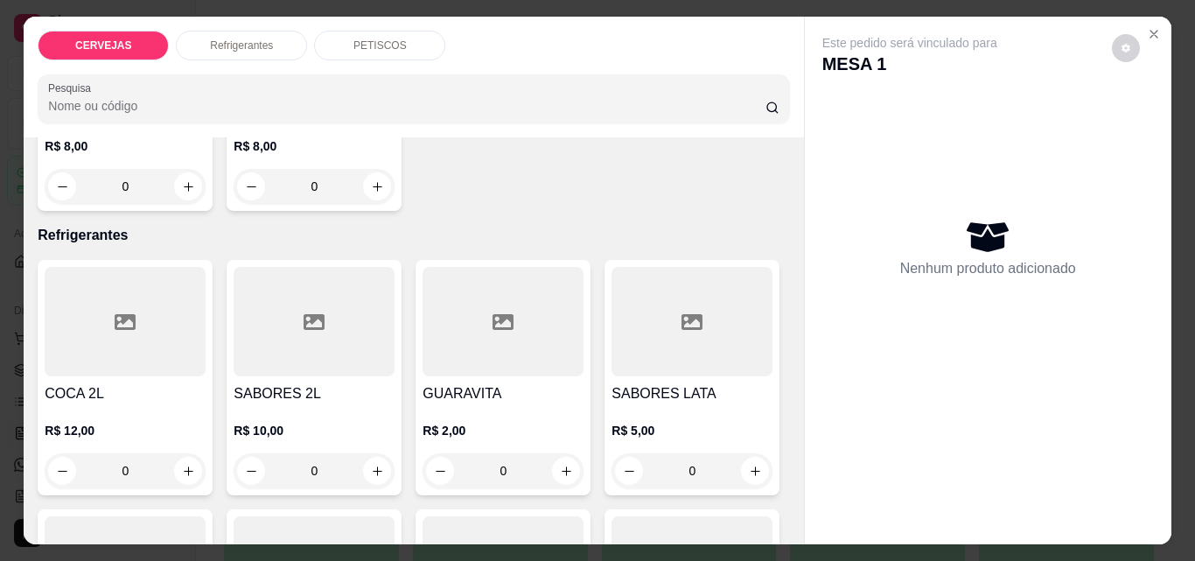
drag, startPoint x: 417, startPoint y: 56, endPoint x: 415, endPoint y: 38, distance: 17.7
click at [417, 51] on div "CERVEJAS Refrigerantes PETISCOS Pesquisa" at bounding box center [413, 77] width 779 height 121
click at [415, 38] on div "PETISCOS" at bounding box center [379, 46] width 131 height 30
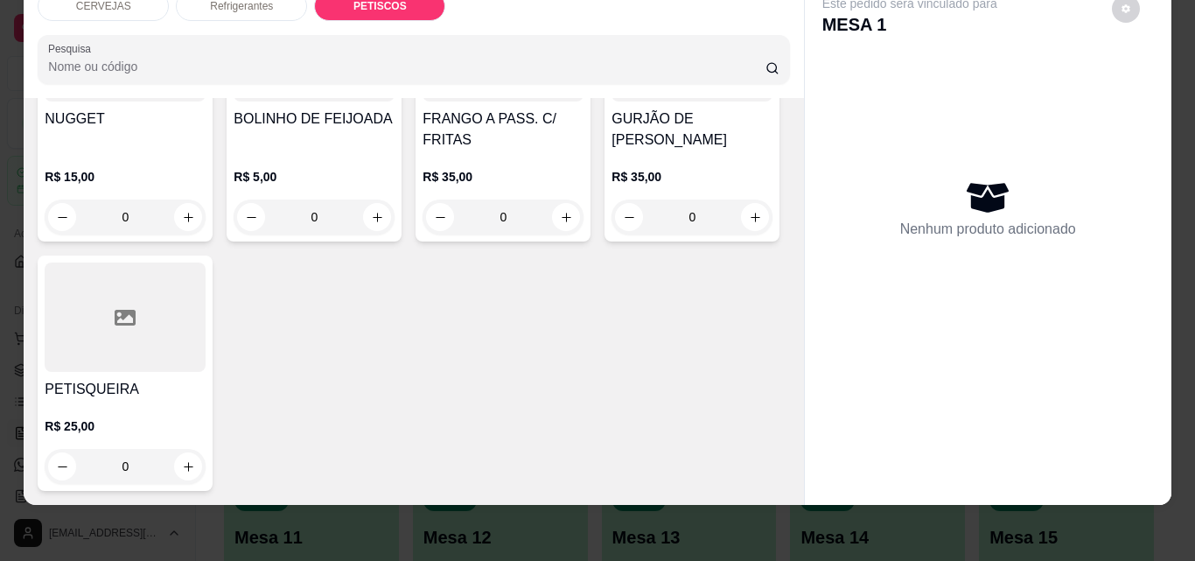
scroll to position [1792, 0]
click at [560, 224] on icon "increase-product-quantity" at bounding box center [566, 217] width 13 height 13
type input "1"
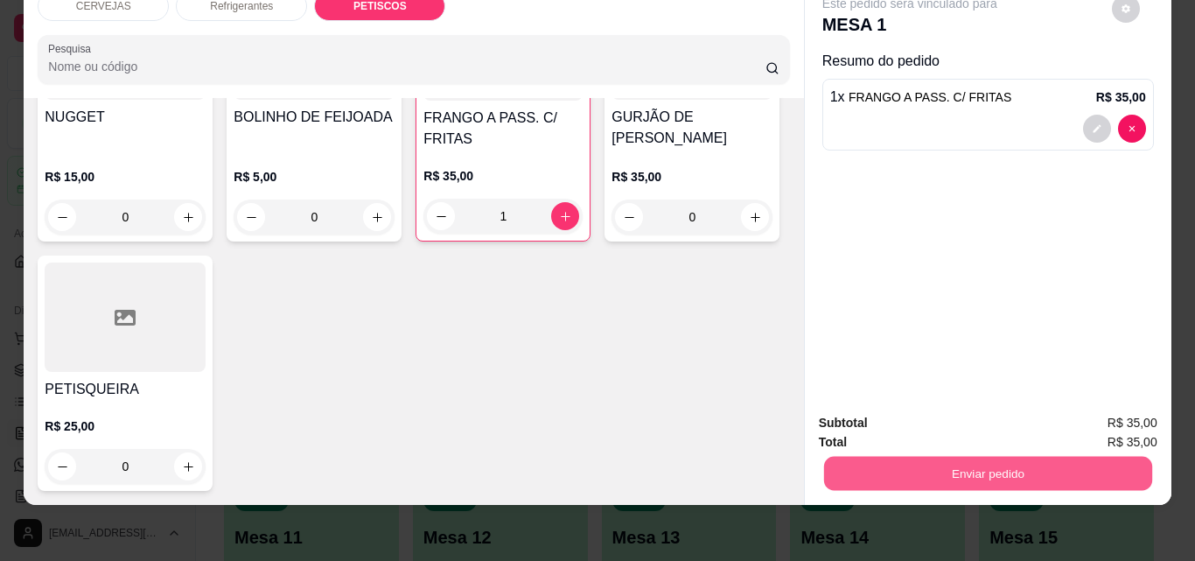
click at [881, 456] on button "Enviar pedido" at bounding box center [987, 473] width 328 height 34
click at [1004, 413] on button "Não registrar e enviar pedido" at bounding box center [929, 417] width 177 height 32
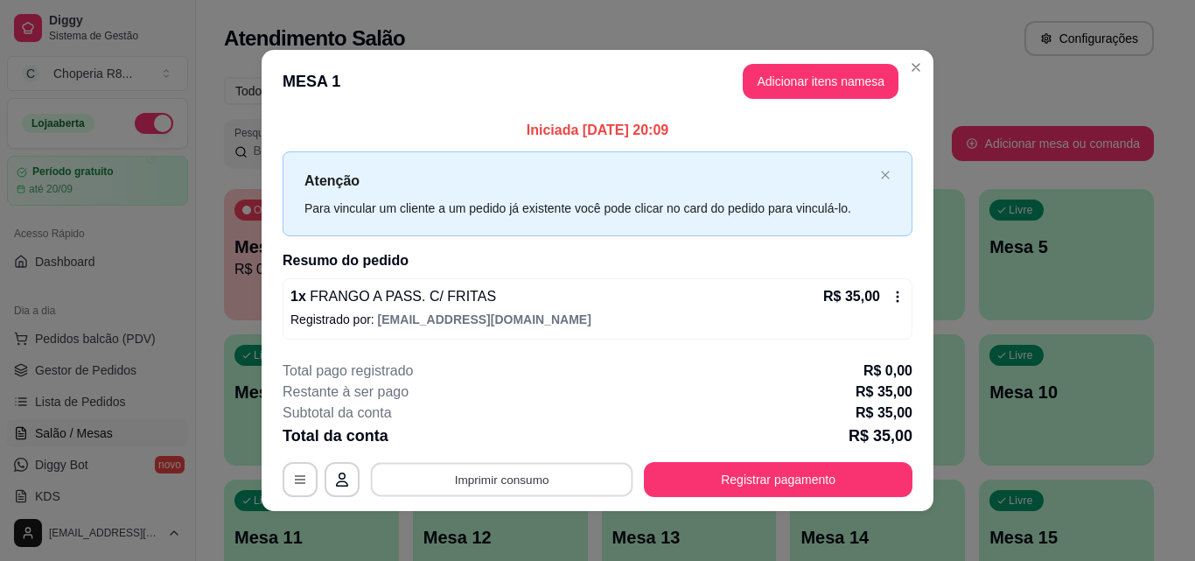
click at [577, 476] on button "Imprimir consumo" at bounding box center [502, 480] width 262 height 34
click at [523, 429] on button "IMPRESSORA" at bounding box center [500, 439] width 127 height 28
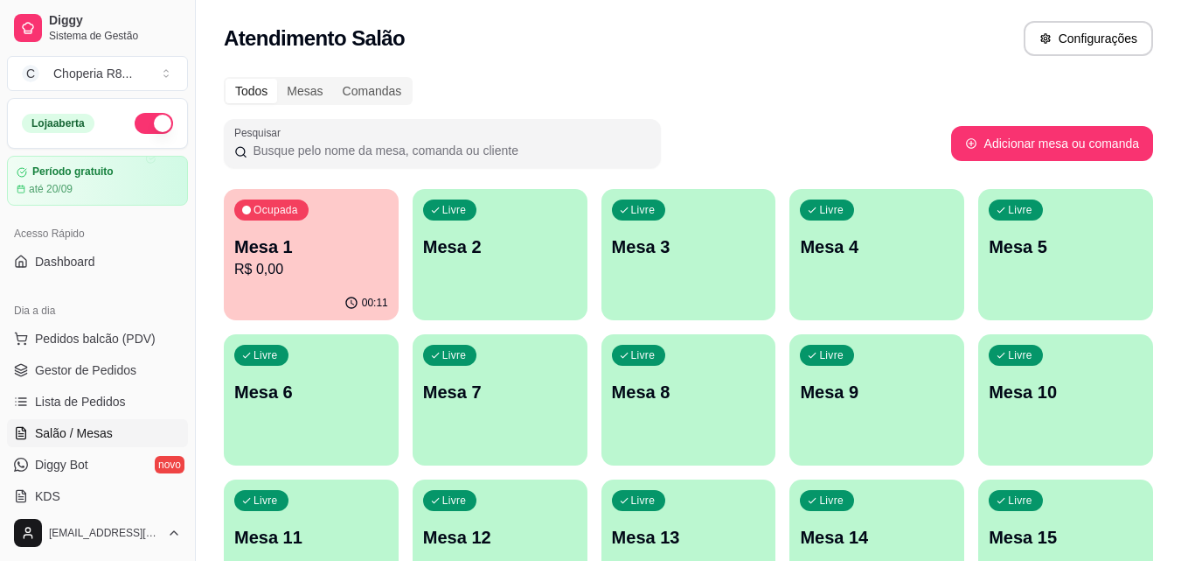
click at [499, 282] on div "Livre Mesa 2" at bounding box center [500, 244] width 175 height 110
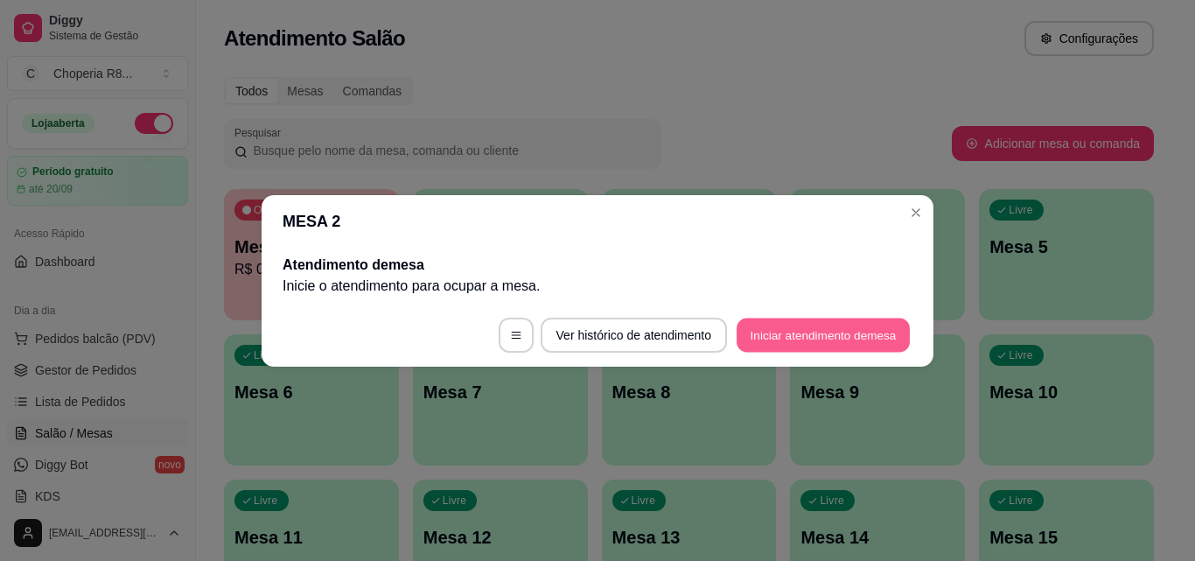
click at [812, 338] on button "Iniciar atendimento de mesa" at bounding box center [822, 334] width 173 height 34
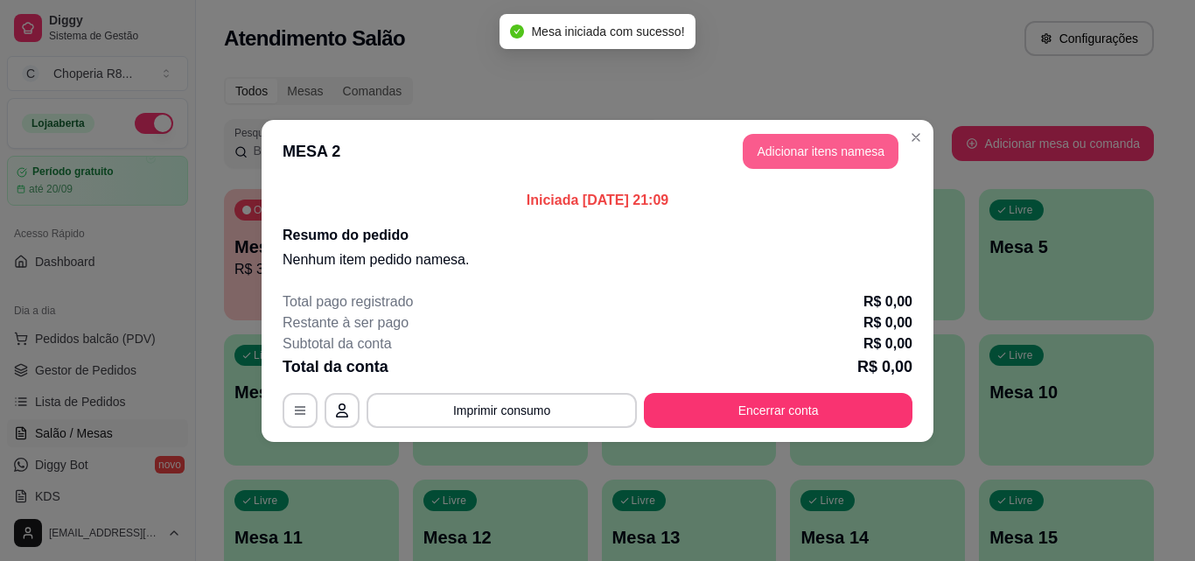
click at [812, 143] on button "Adicionar itens na mesa" at bounding box center [820, 151] width 156 height 35
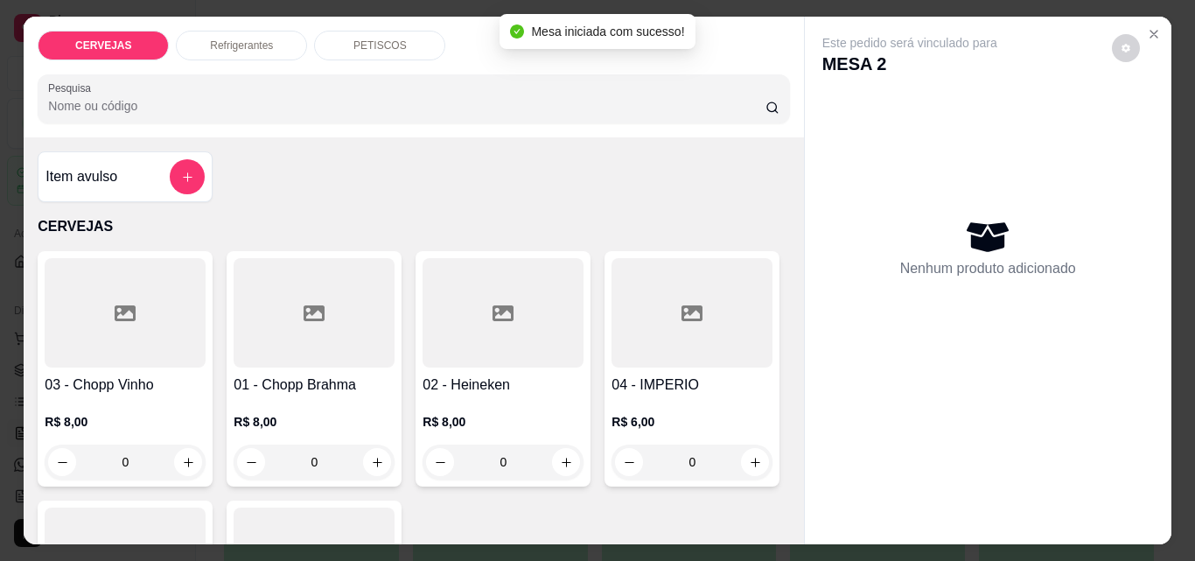
click at [376, 46] on div "PETISCOS" at bounding box center [379, 46] width 131 height 30
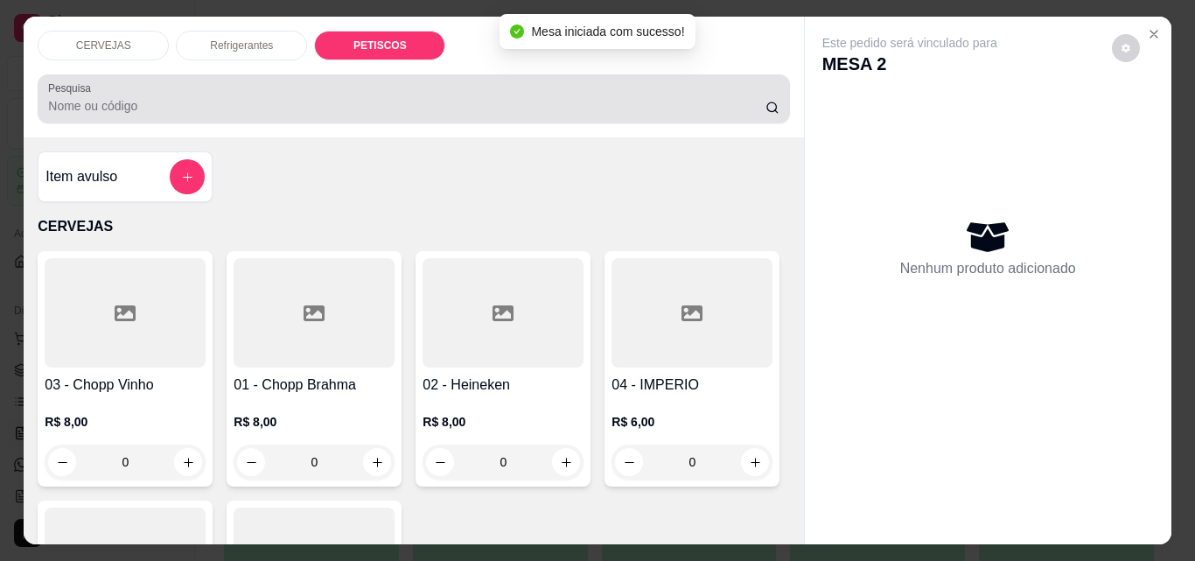
scroll to position [45, 0]
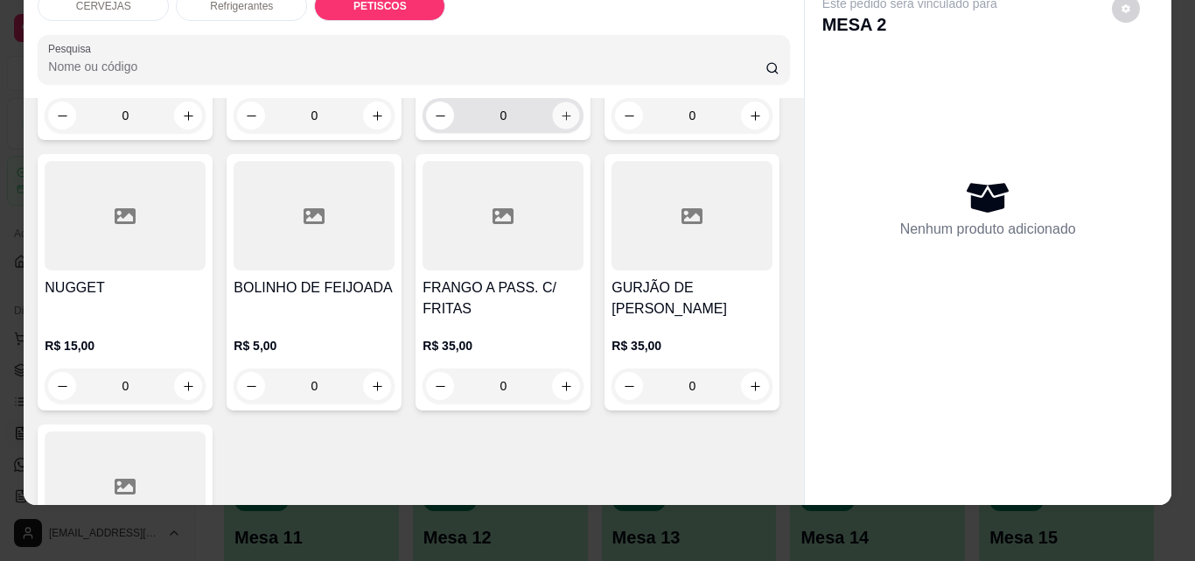
click at [564, 122] on icon "increase-product-quantity" at bounding box center [566, 115] width 13 height 13
type input "1"
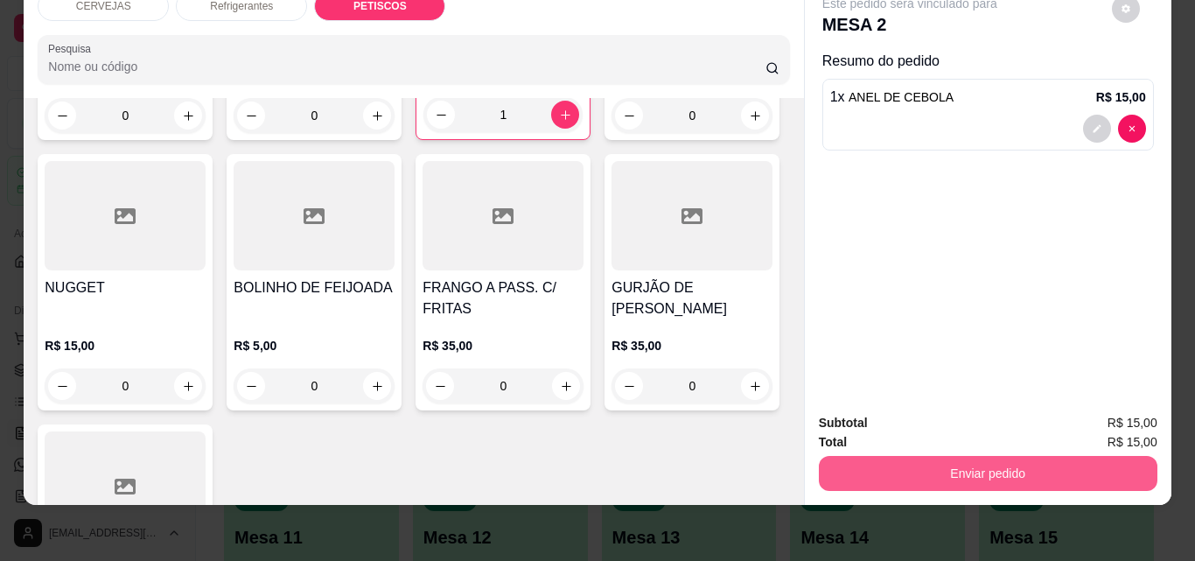
click at [940, 463] on button "Enviar pedido" at bounding box center [988, 473] width 338 height 35
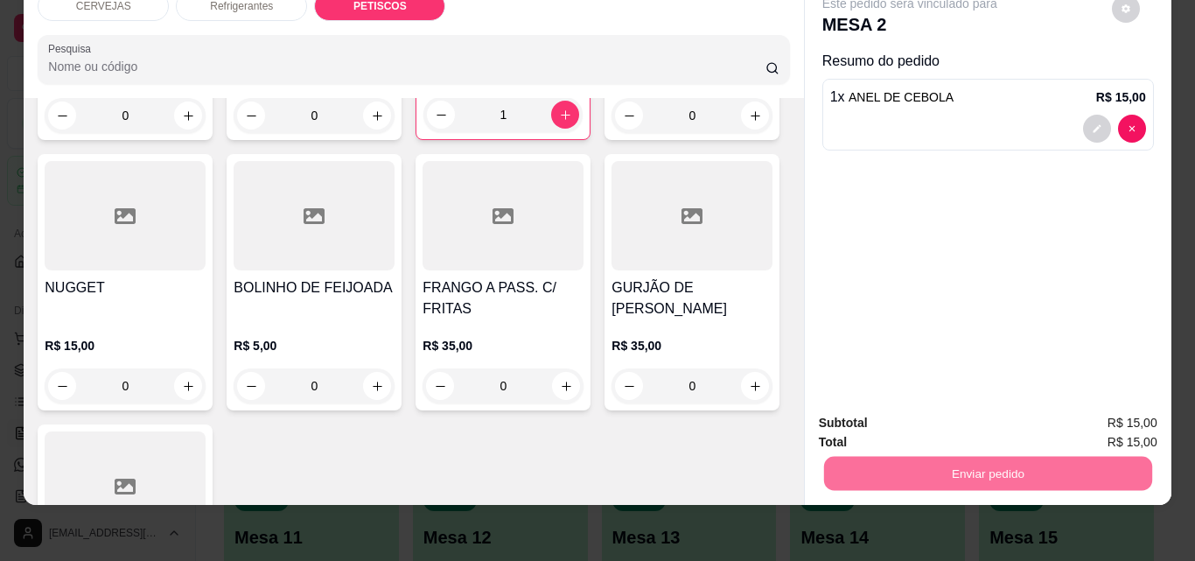
click at [991, 418] on button "Não registrar e enviar pedido" at bounding box center [930, 417] width 182 height 33
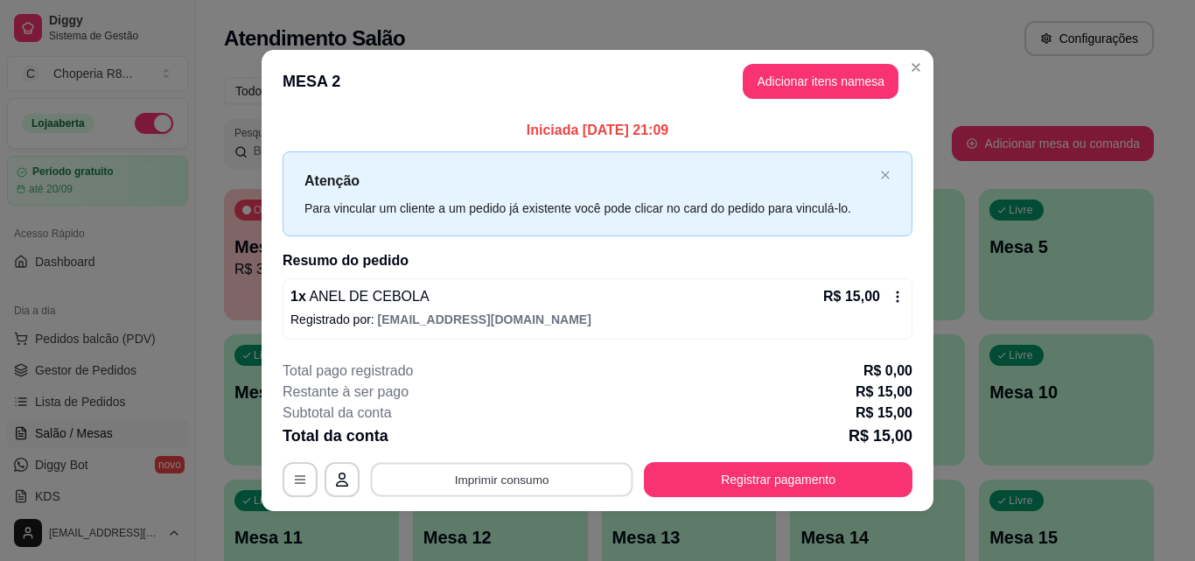
click at [528, 485] on button "Imprimir consumo" at bounding box center [502, 480] width 262 height 34
click at [531, 444] on button "IMPRESSORA" at bounding box center [500, 438] width 122 height 27
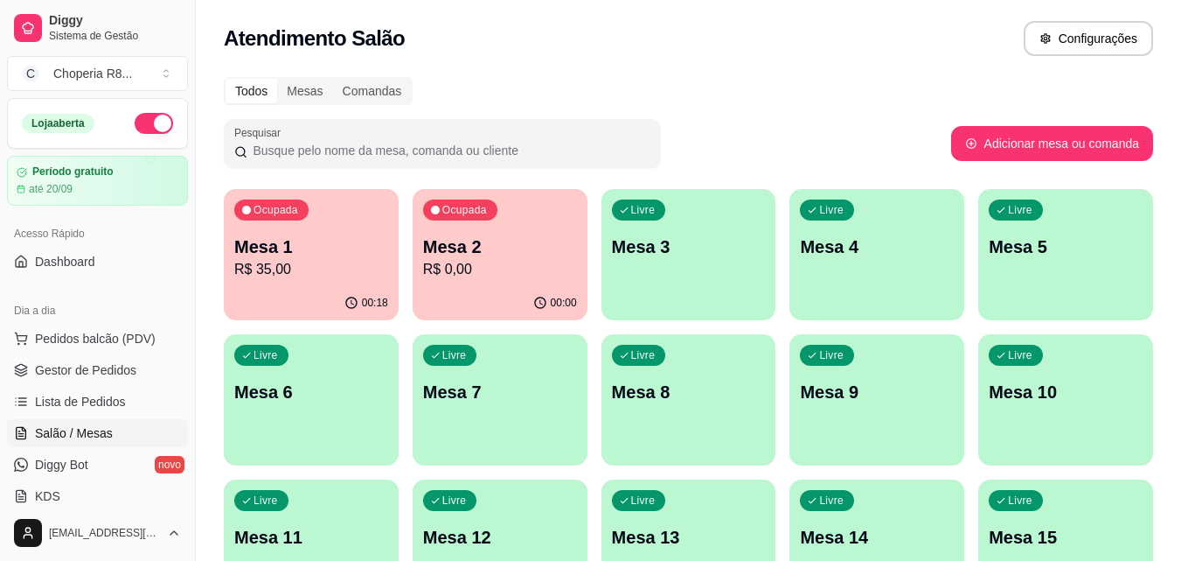
click at [679, 216] on div "Livre Mesa 3" at bounding box center [689, 244] width 175 height 110
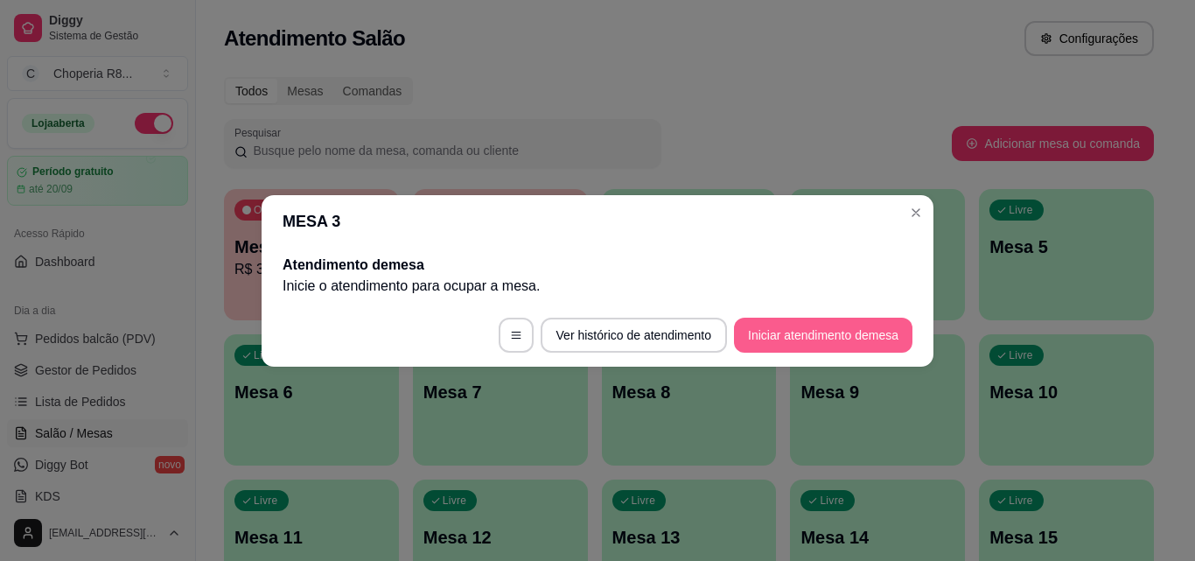
click at [784, 338] on button "Iniciar atendimento de mesa" at bounding box center [823, 334] width 178 height 35
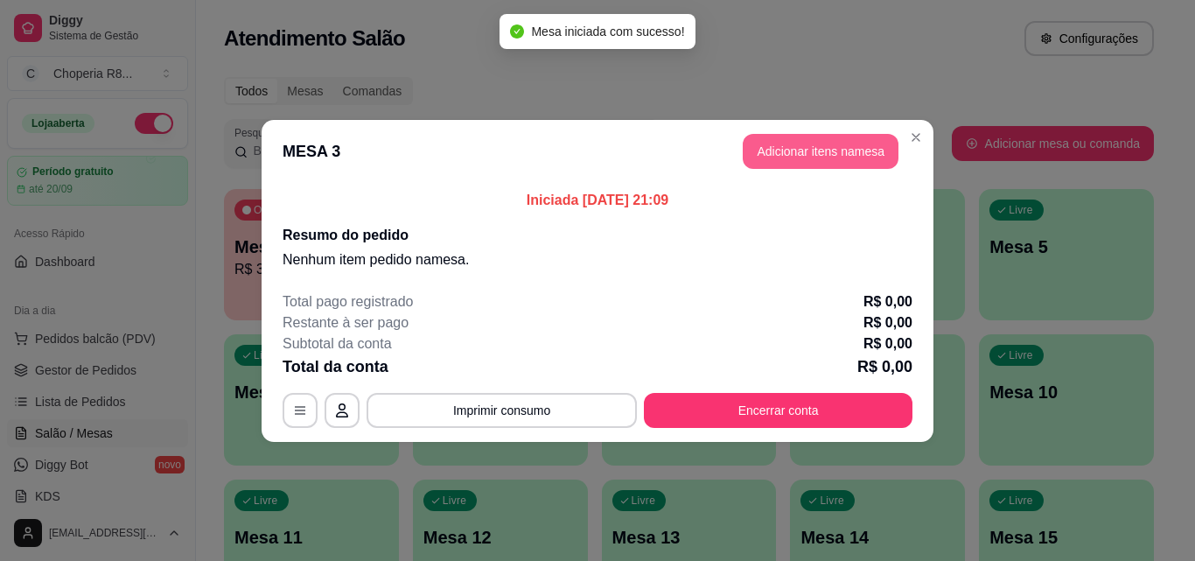
click at [822, 143] on button "Adicionar itens na mesa" at bounding box center [820, 151] width 156 height 35
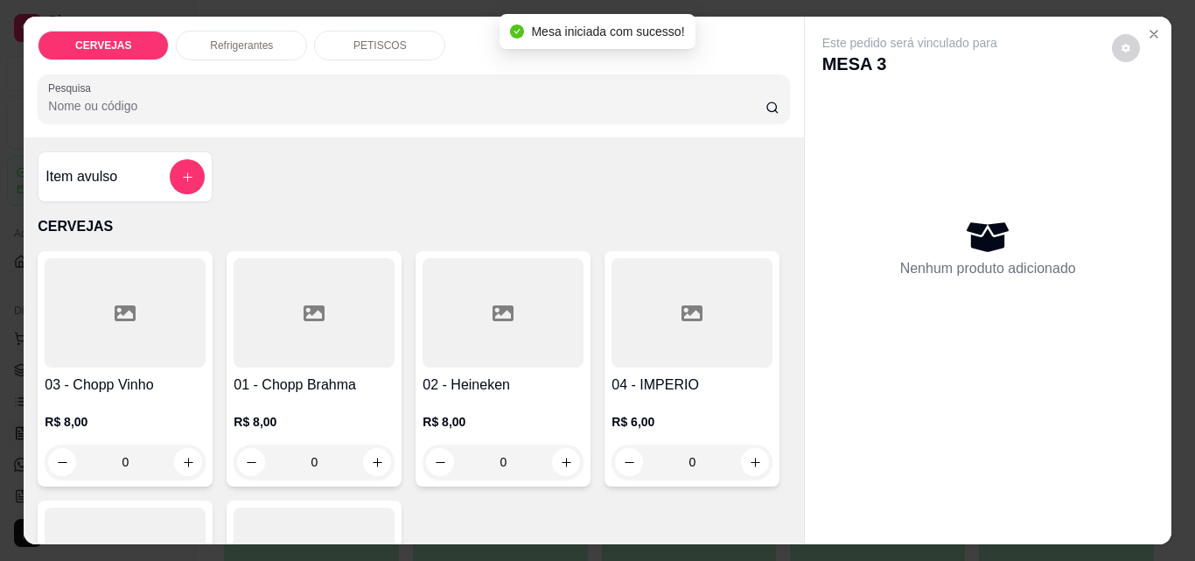
click at [348, 19] on div "CERVEJAS Refrigerantes PETISCOS Pesquisa" at bounding box center [413, 77] width 779 height 121
click at [349, 31] on div "PETISCOS" at bounding box center [379, 46] width 131 height 30
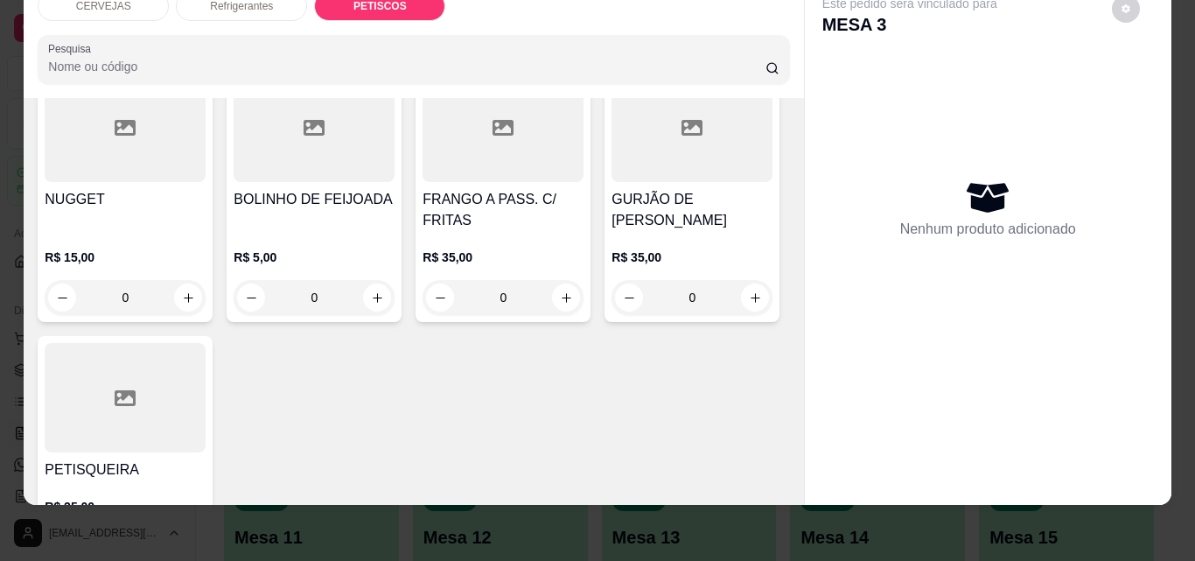
scroll to position [1482, 0]
click at [376, 35] on icon "increase-product-quantity" at bounding box center [377, 28] width 13 height 13
type input "1"
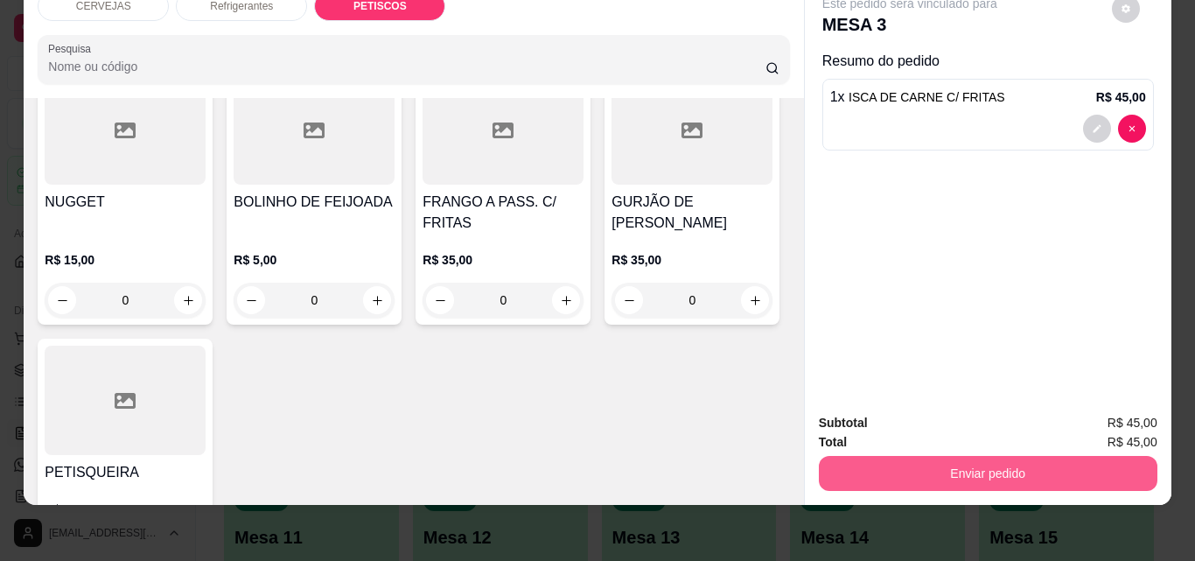
click at [1022, 456] on button "Enviar pedido" at bounding box center [988, 473] width 338 height 35
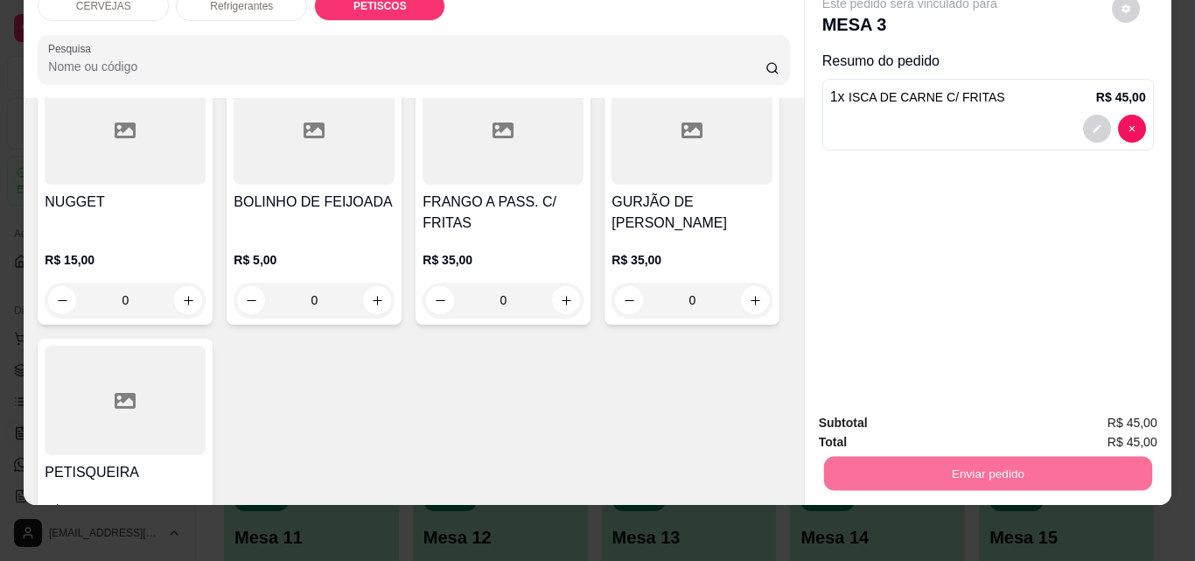
click at [965, 422] on button "Não registrar e enviar pedido" at bounding box center [930, 417] width 182 height 33
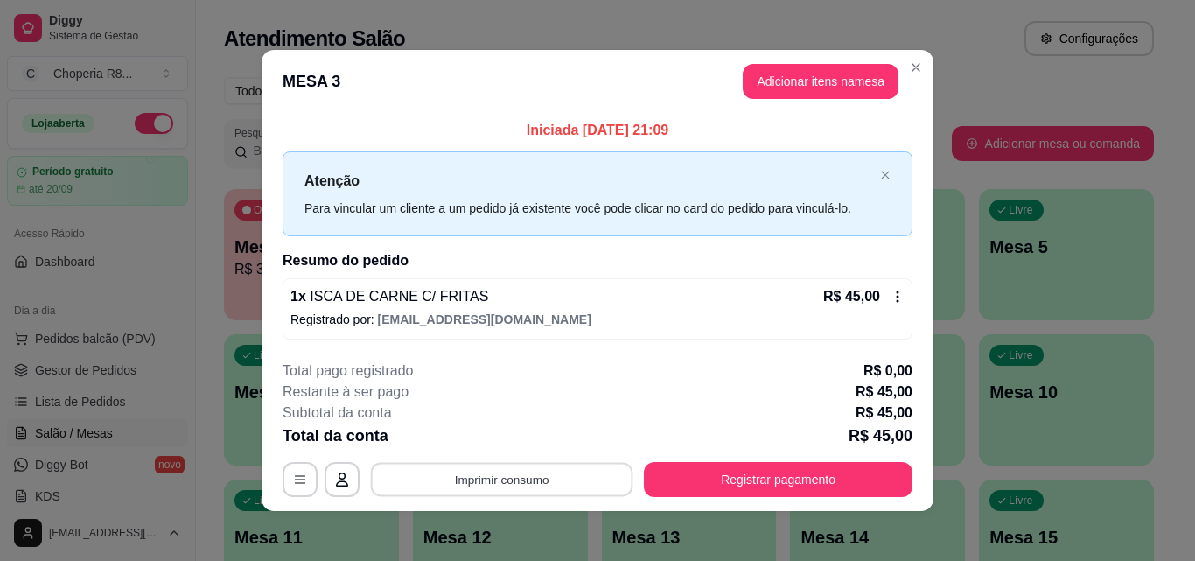
click at [593, 471] on button "Imprimir consumo" at bounding box center [502, 480] width 262 height 34
click at [538, 443] on button "IMPRESSORA" at bounding box center [500, 438] width 122 height 27
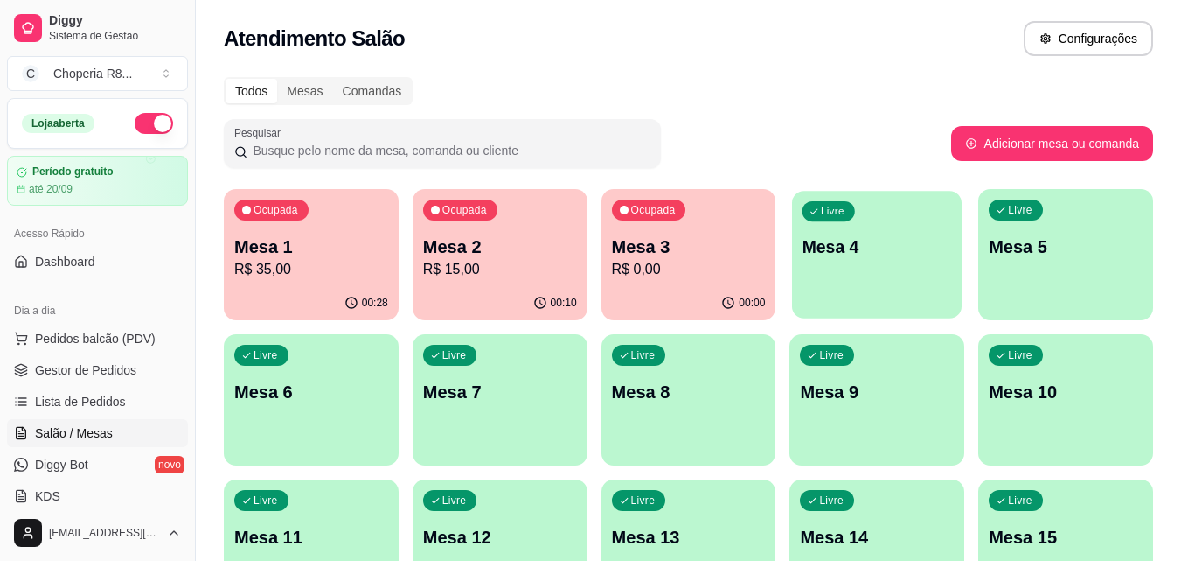
click at [842, 290] on div "Livre Mesa 4" at bounding box center [877, 244] width 170 height 107
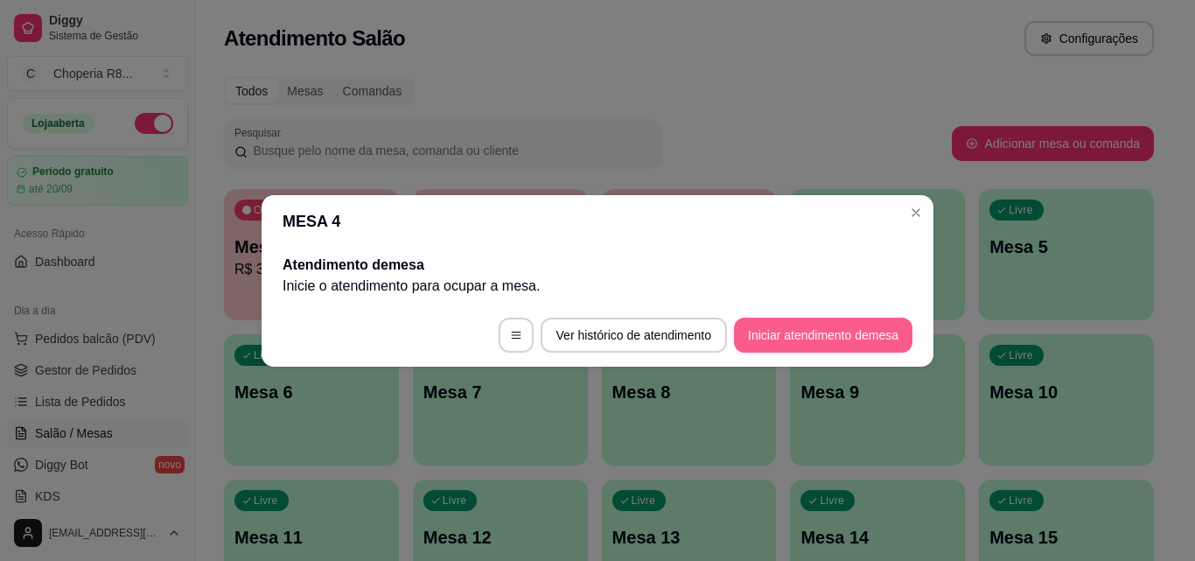
click at [796, 343] on button "Iniciar atendimento de mesa" at bounding box center [823, 334] width 178 height 35
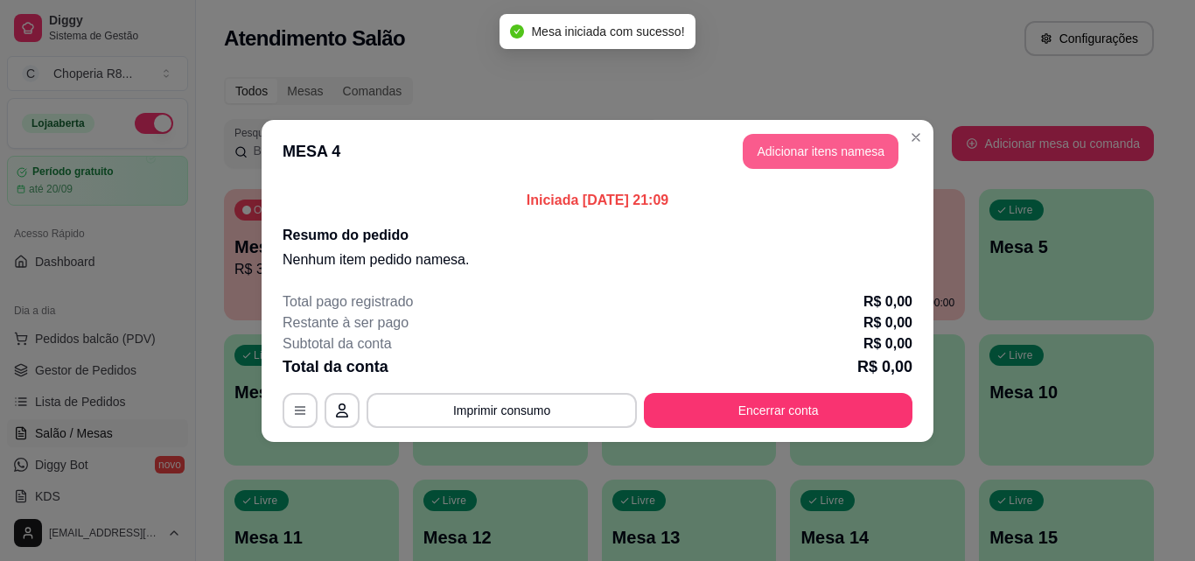
click at [779, 150] on button "Adicionar itens na mesa" at bounding box center [820, 151] width 156 height 35
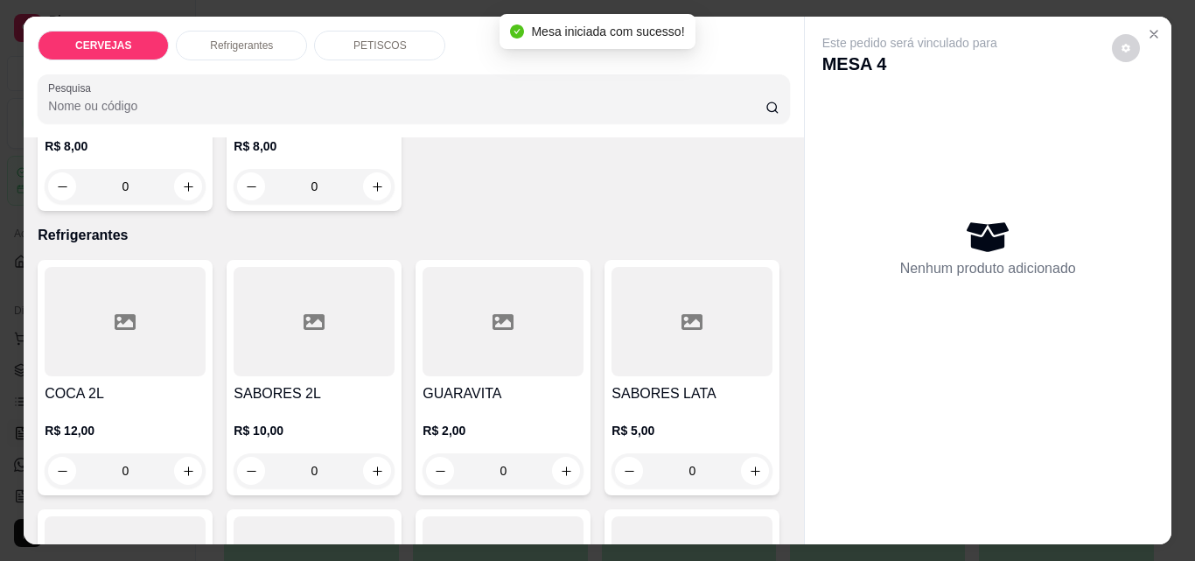
scroll to position [962, 0]
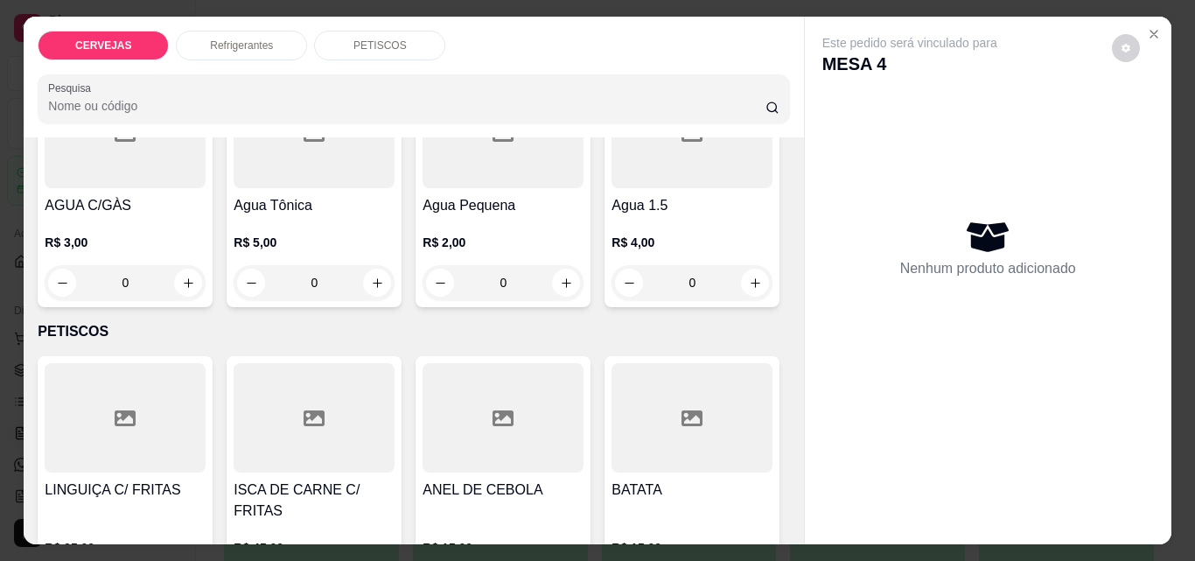
click at [348, 24] on div "CERVEJAS Refrigerantes PETISCOS Pesquisa" at bounding box center [413, 77] width 779 height 121
click at [355, 38] on p "PETISCOS" at bounding box center [379, 45] width 53 height 14
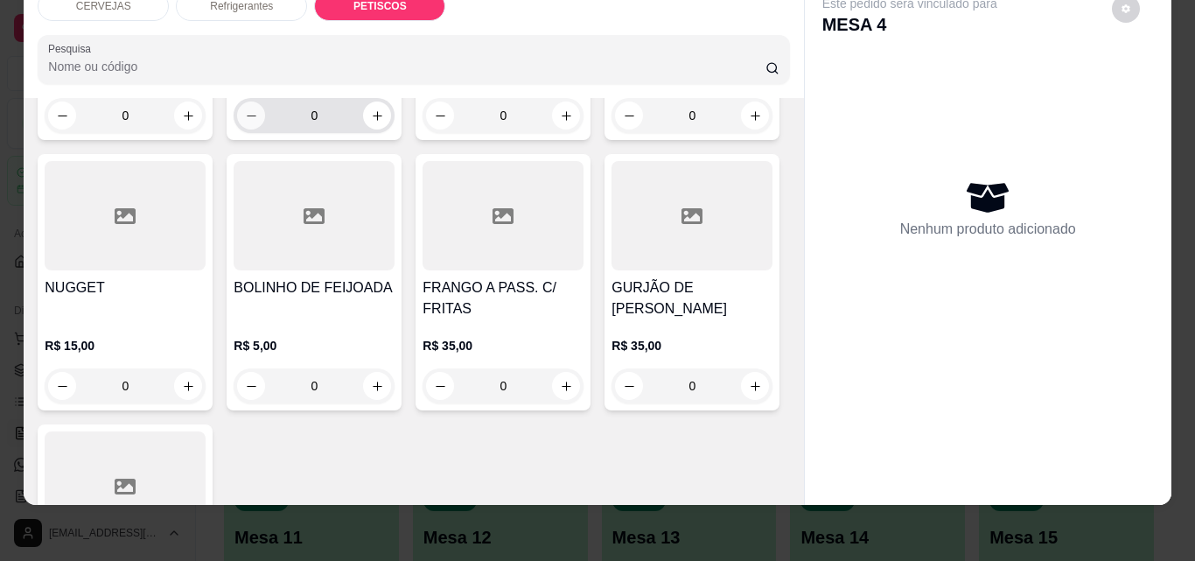
scroll to position [1792, 0]
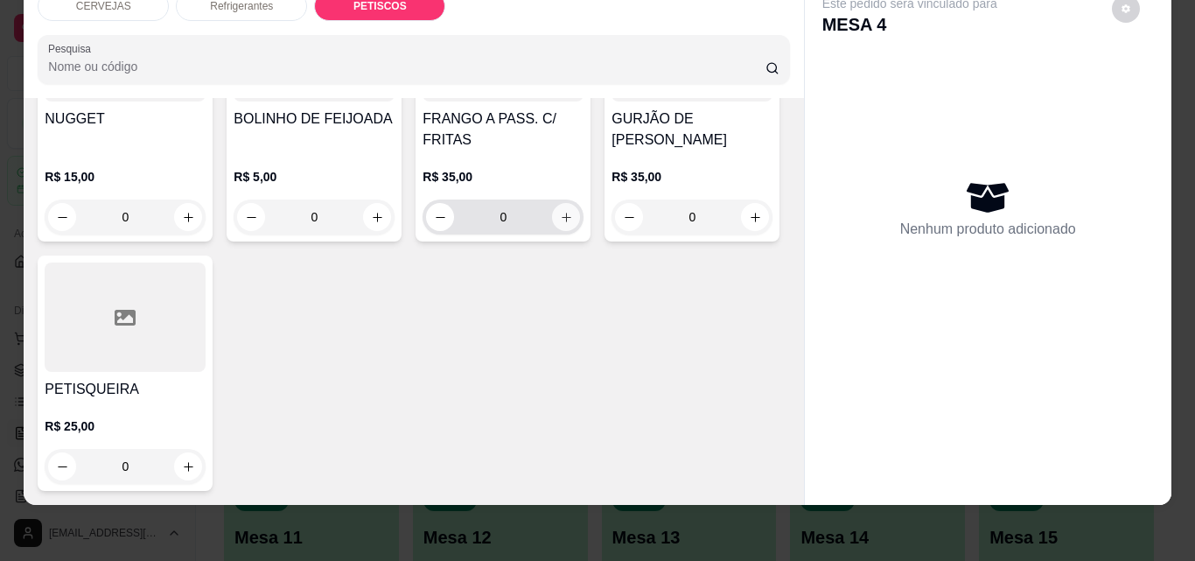
click at [552, 231] on button "increase-product-quantity" at bounding box center [566, 217] width 28 height 28
type input "1"
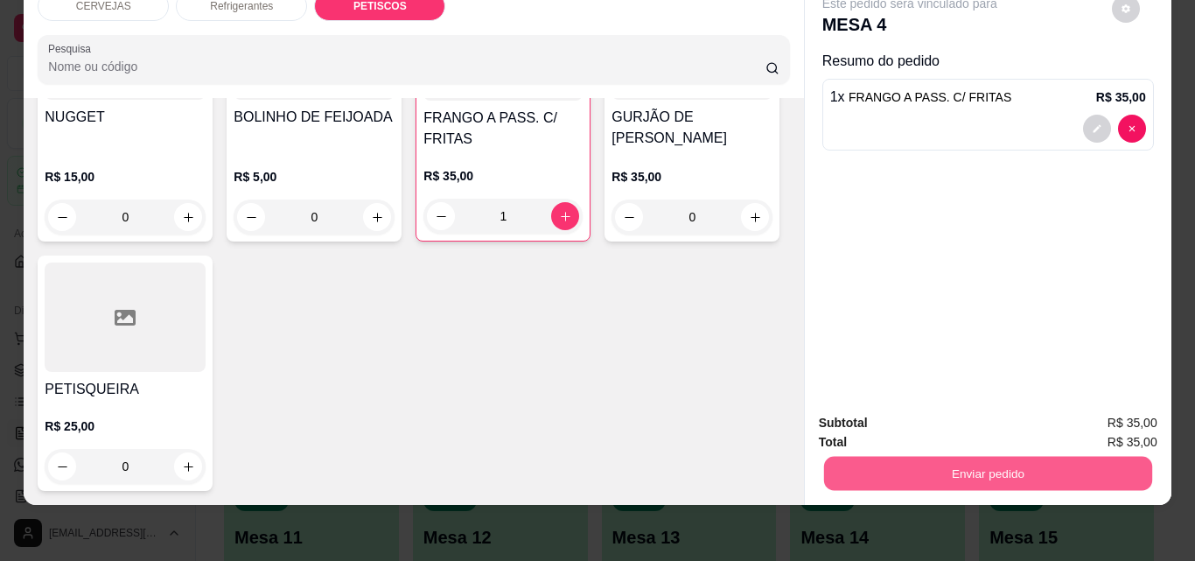
click at [867, 456] on button "Enviar pedido" at bounding box center [987, 473] width 328 height 34
click at [950, 424] on button "Não registrar e enviar pedido" at bounding box center [929, 417] width 177 height 32
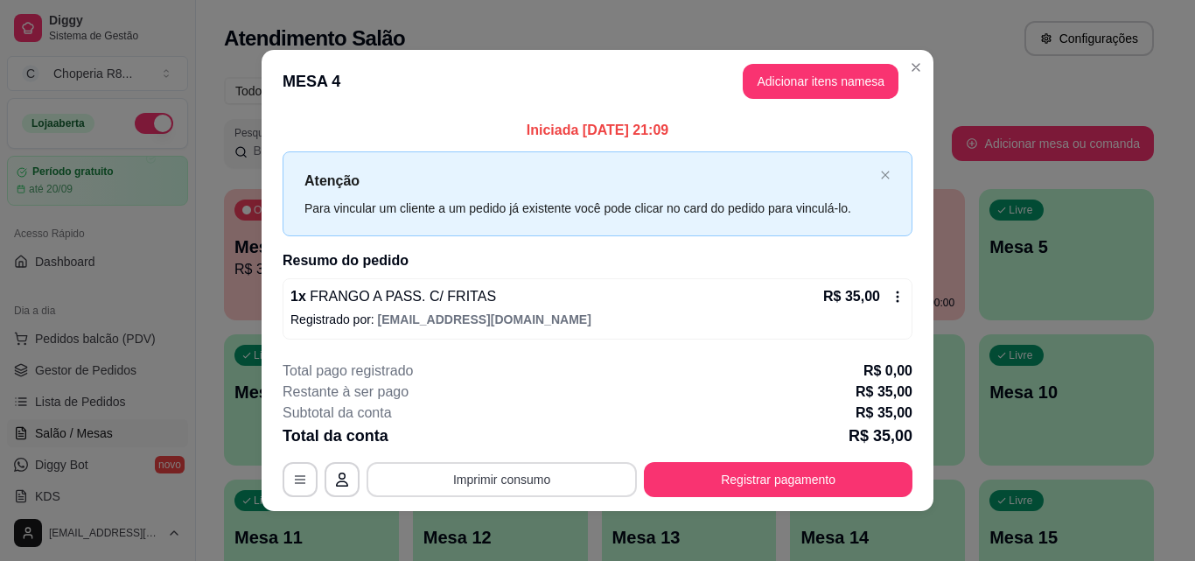
click at [580, 482] on button "Imprimir consumo" at bounding box center [501, 479] width 270 height 35
click at [546, 437] on button "IMPRESSORA" at bounding box center [500, 438] width 122 height 27
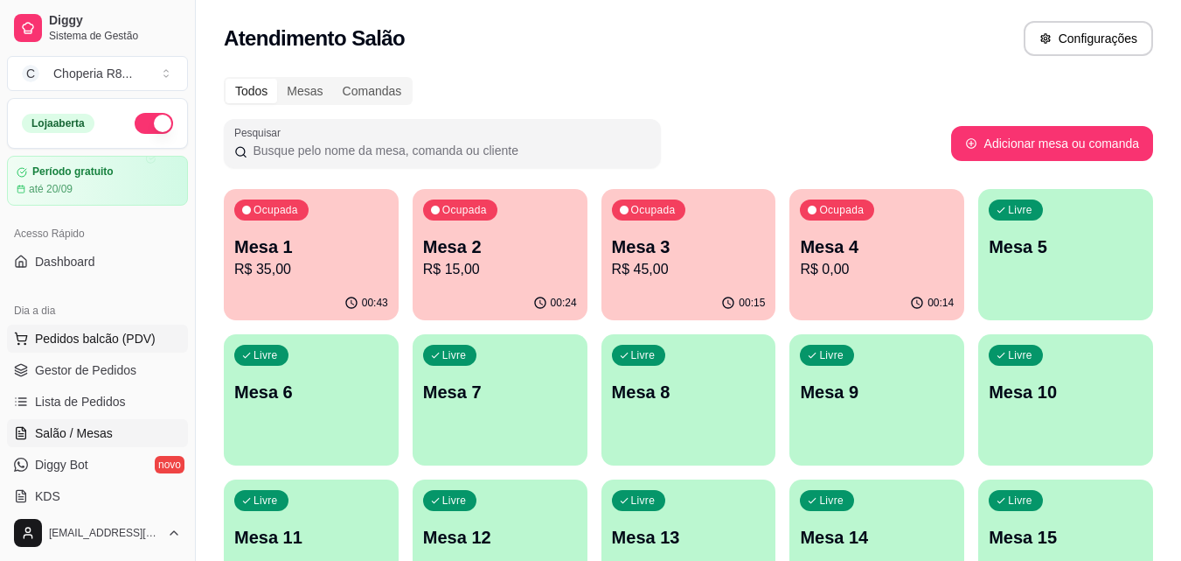
click at [112, 341] on span "Pedidos balcão (PDV)" at bounding box center [95, 338] width 121 height 17
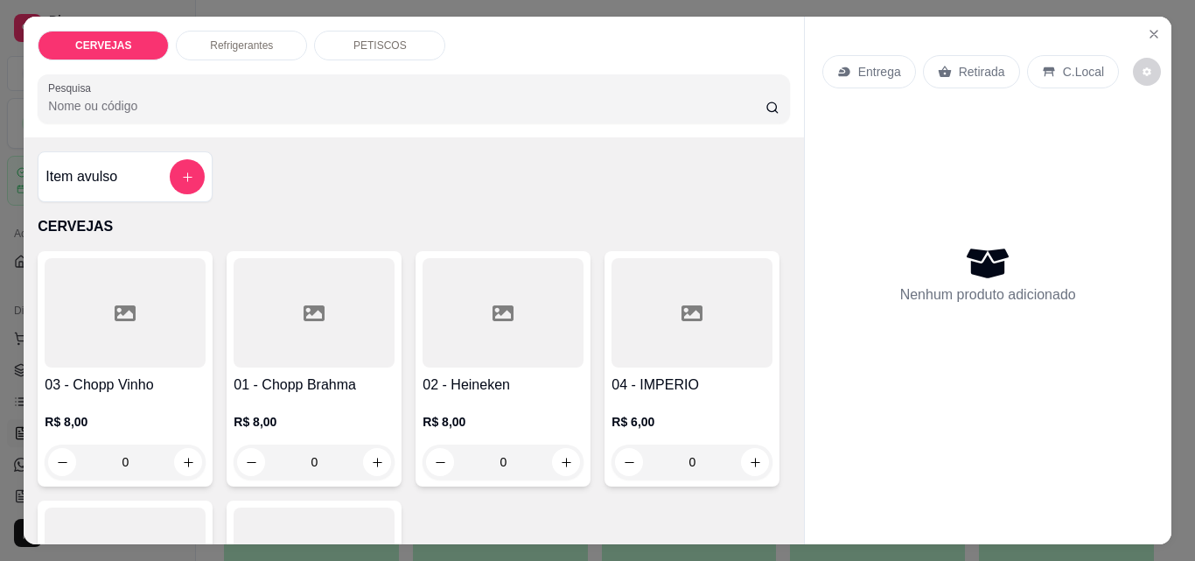
drag, startPoint x: 323, startPoint y: 457, endPoint x: 287, endPoint y: 443, distance: 38.8
click at [288, 444] on input "0" at bounding box center [314, 461] width 98 height 35
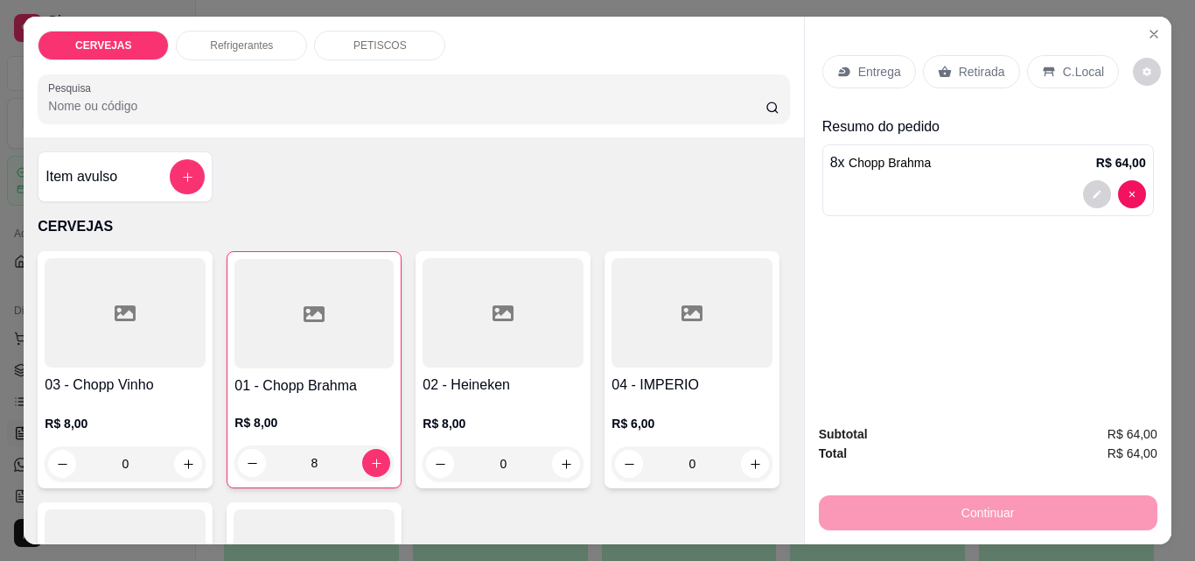
type input "8"
click at [990, 56] on div "Retirada" at bounding box center [971, 71] width 97 height 33
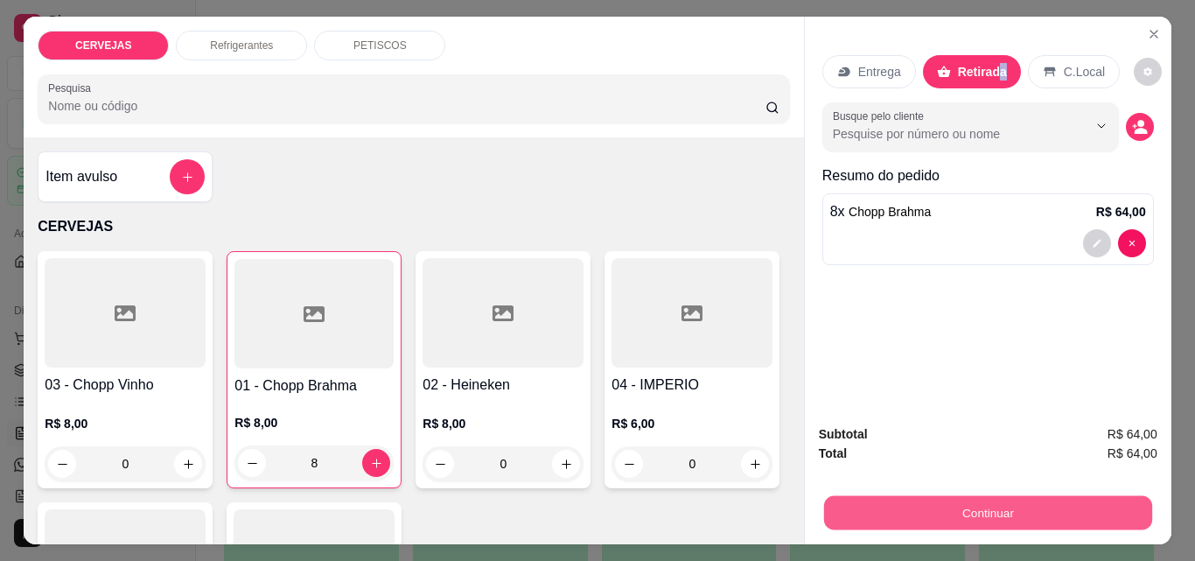
click at [1118, 502] on button "Continuar" at bounding box center [987, 512] width 328 height 34
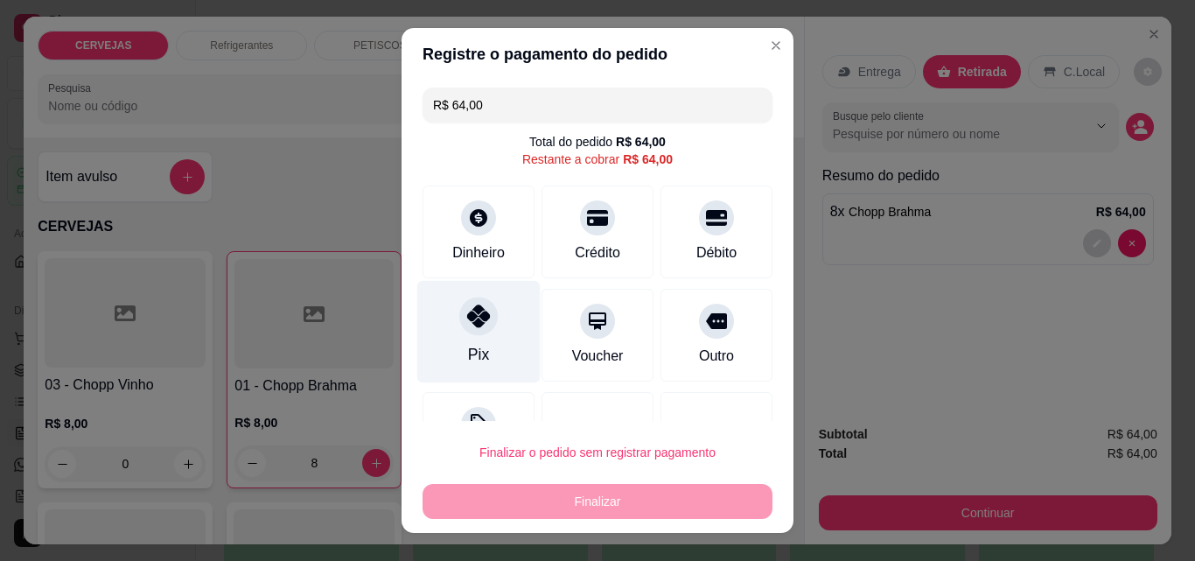
click at [465, 329] on div at bounding box center [478, 315] width 38 height 38
type input "R$ 0,00"
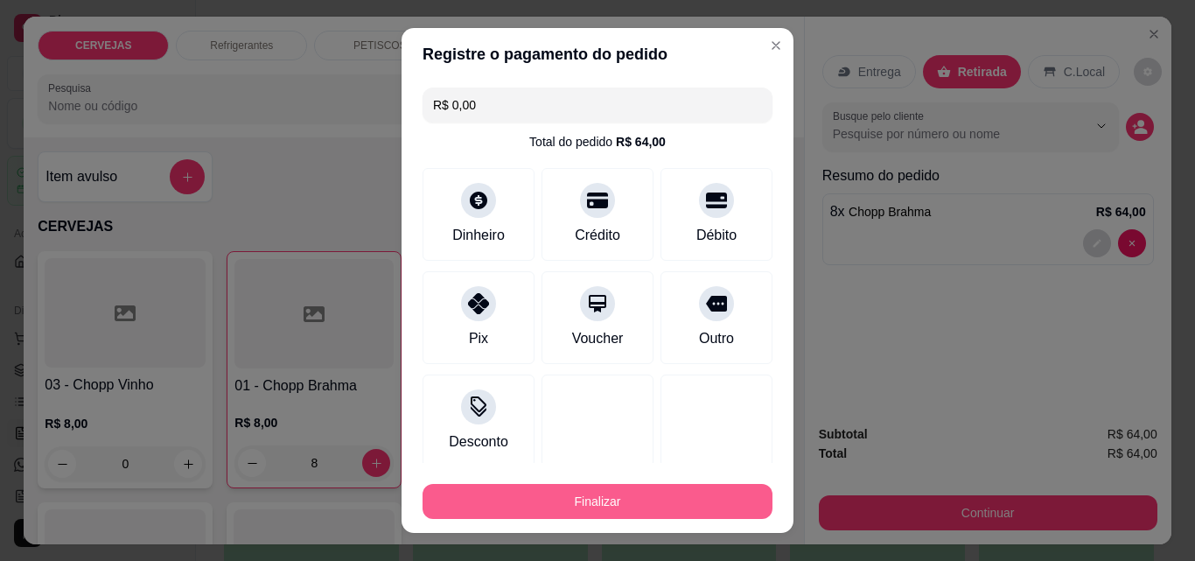
click at [545, 493] on button "Finalizar" at bounding box center [597, 501] width 350 height 35
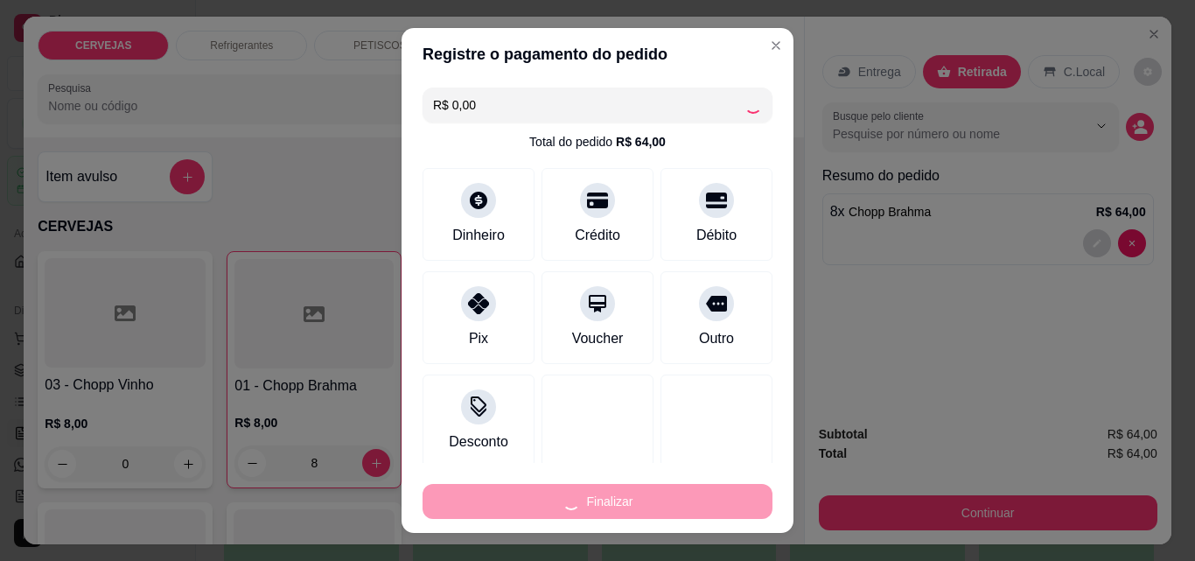
type input "0"
type input "-R$ 64,00"
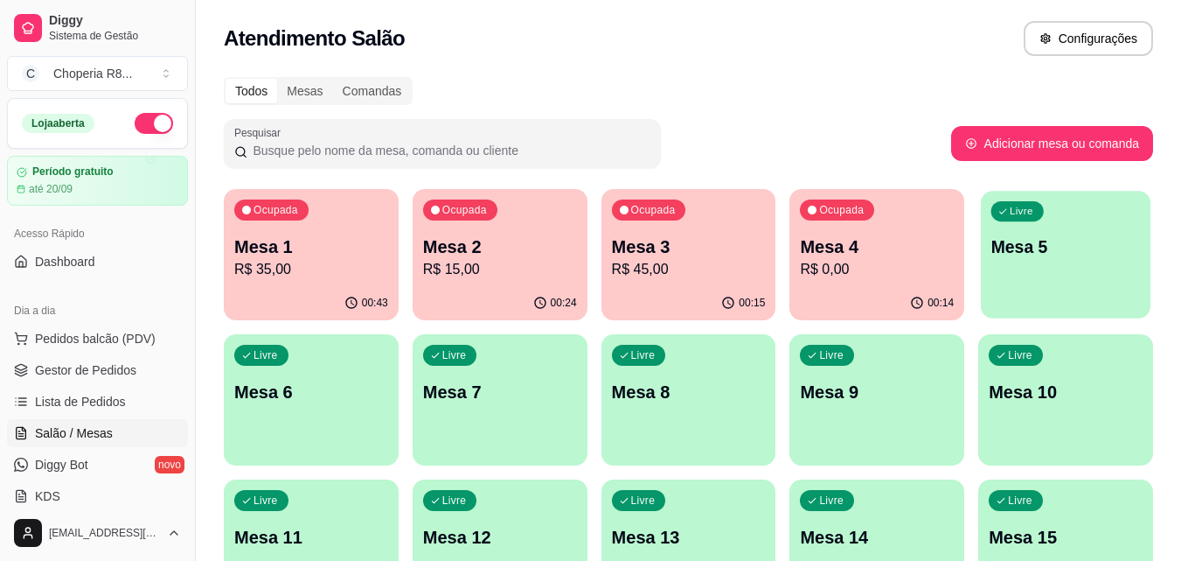
click at [1039, 225] on div "Livre Mesa 5" at bounding box center [1066, 244] width 170 height 107
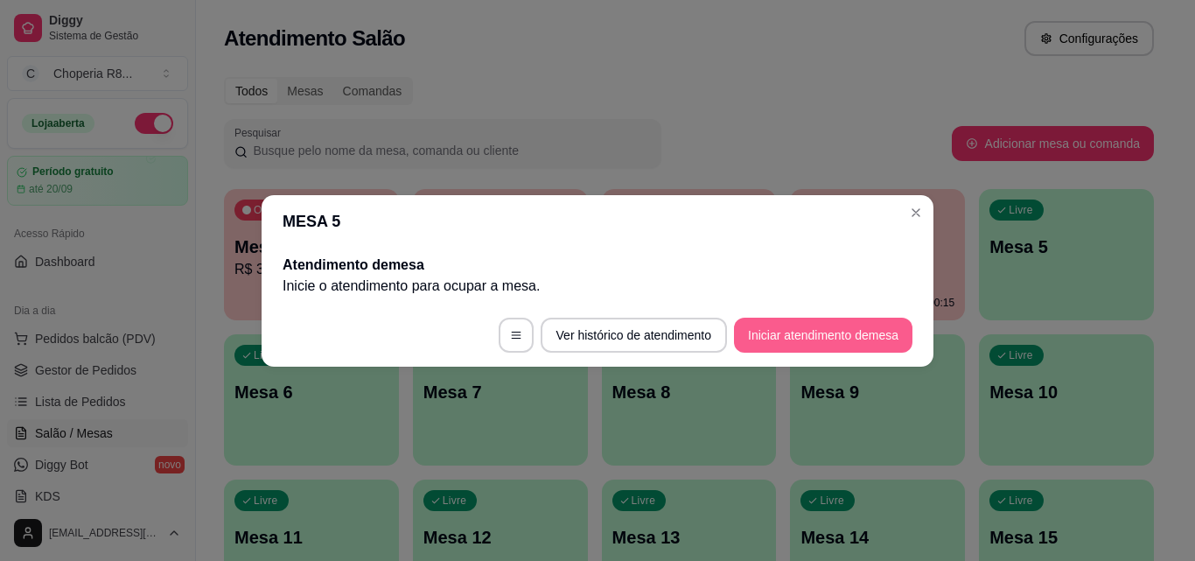
click at [742, 332] on button "Iniciar atendimento de mesa" at bounding box center [823, 334] width 178 height 35
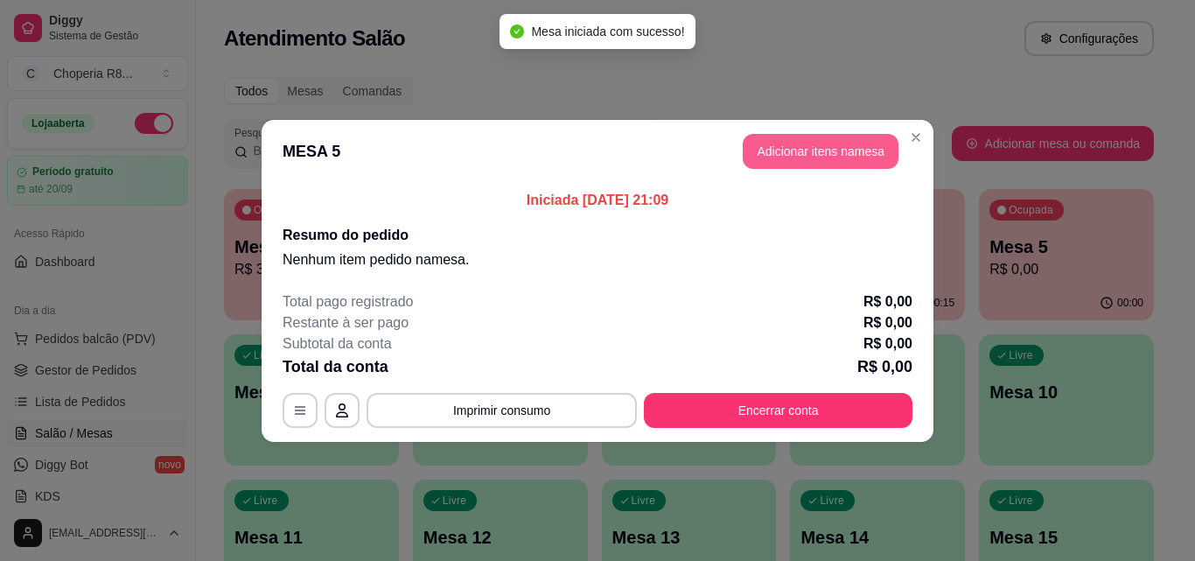
click at [815, 159] on button "Adicionar itens na mesa" at bounding box center [820, 151] width 156 height 35
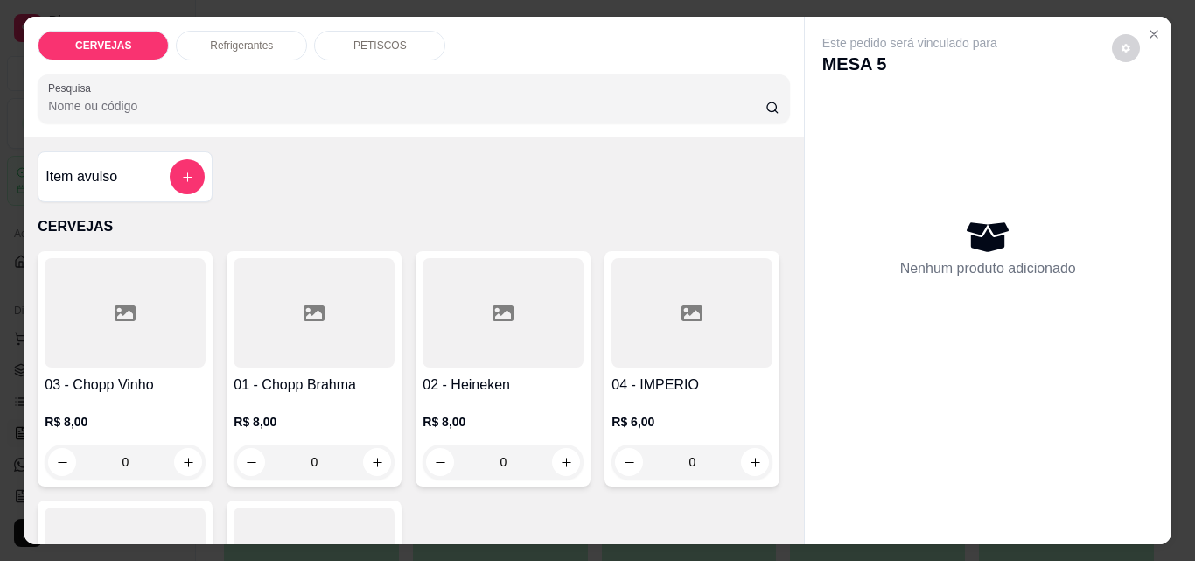
click at [333, 444] on input "0" at bounding box center [314, 461] width 98 height 35
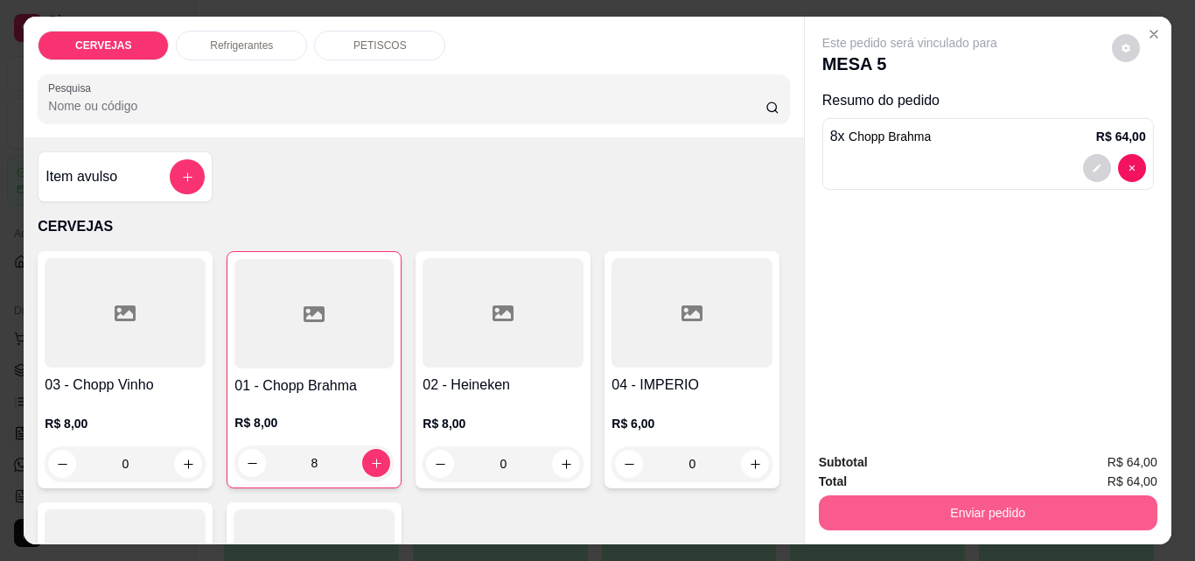
type input "8"
click at [1028, 495] on button "Enviar pedido" at bounding box center [987, 512] width 328 height 34
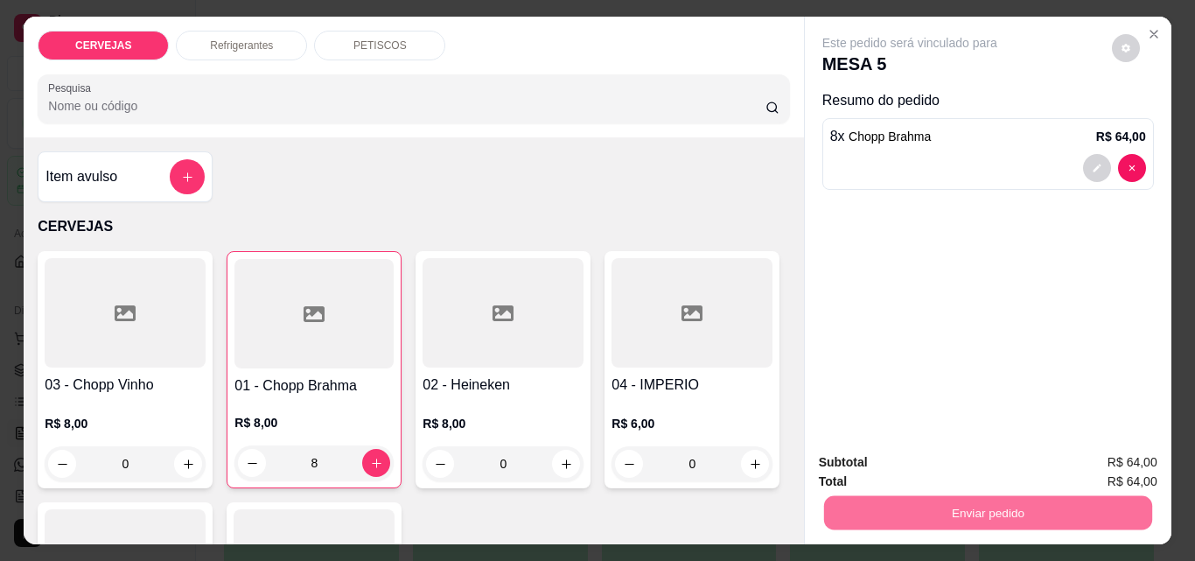
click at [981, 460] on button "Não registrar e enviar pedido" at bounding box center [930, 462] width 182 height 33
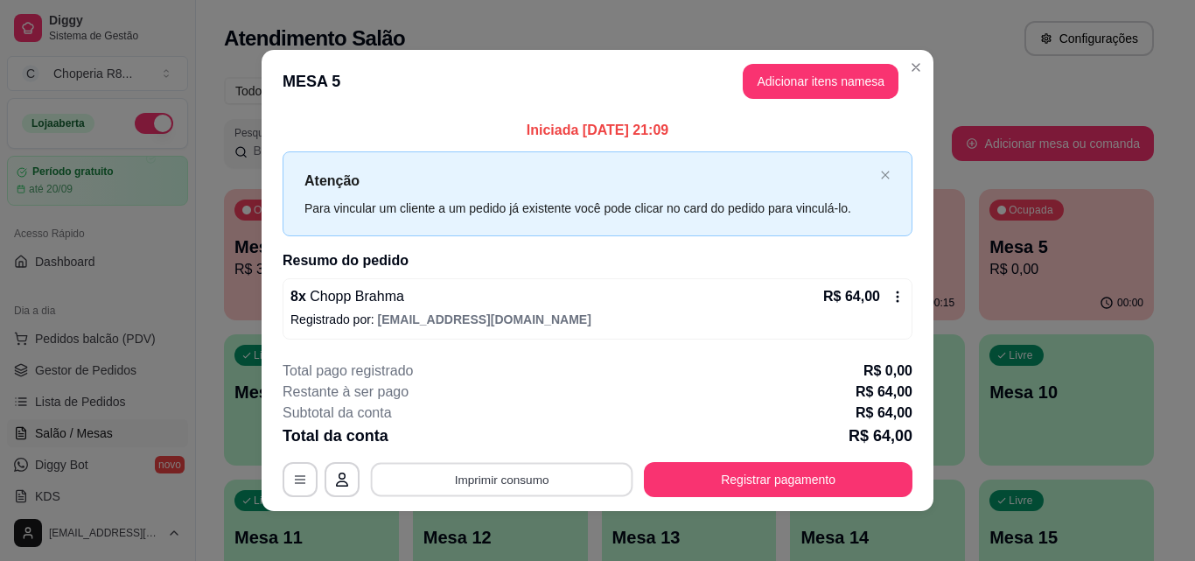
click at [484, 464] on button "Imprimir consumo" at bounding box center [502, 480] width 262 height 34
click at [484, 444] on button "IMPRESSORA" at bounding box center [500, 438] width 122 height 27
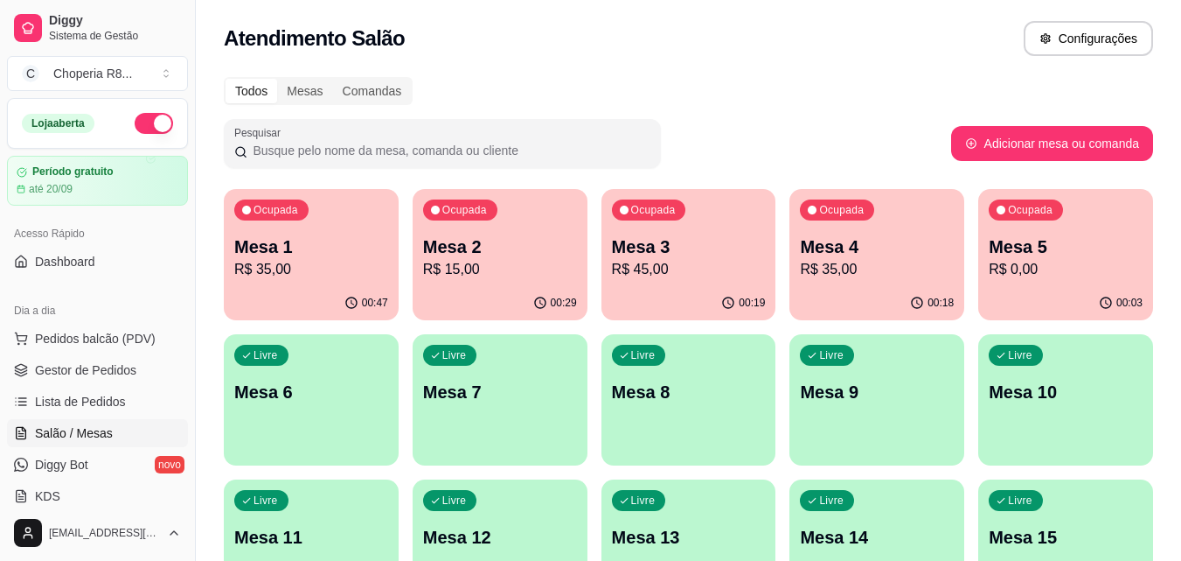
click at [369, 401] on p "Mesa 6" at bounding box center [311, 392] width 154 height 24
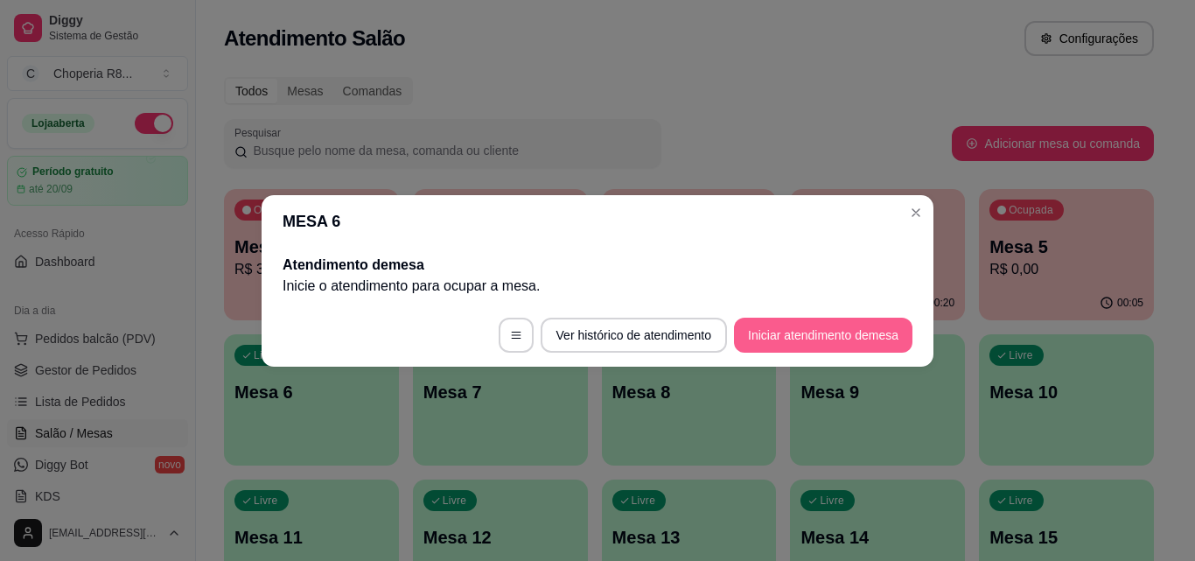
click at [767, 329] on button "Iniciar atendimento de mesa" at bounding box center [823, 334] width 178 height 35
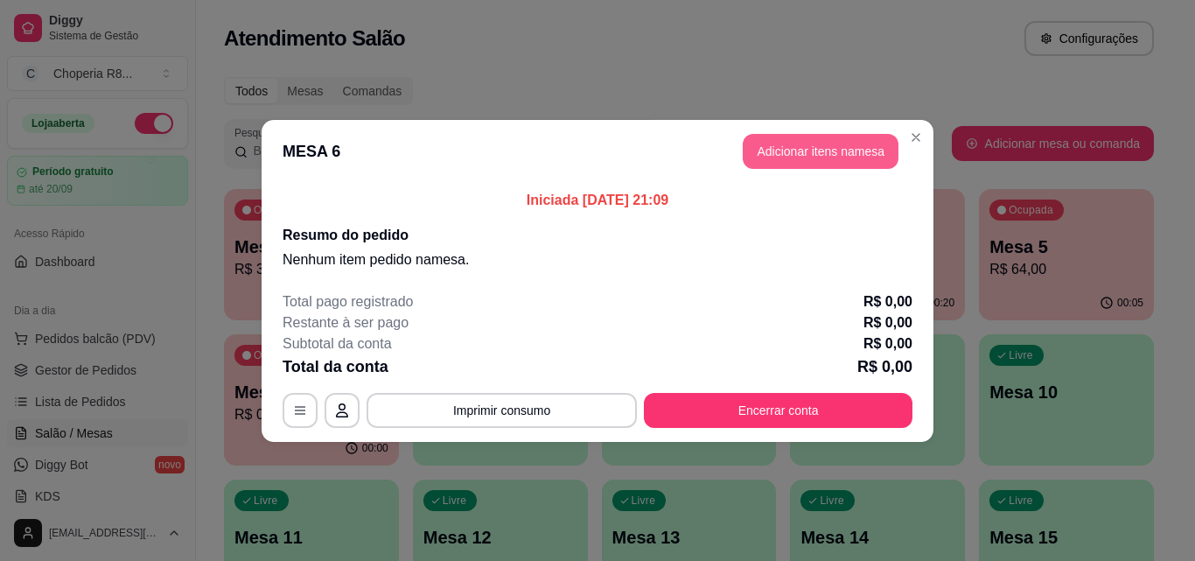
click at [783, 152] on button "Adicionar itens na mesa" at bounding box center [820, 151] width 156 height 35
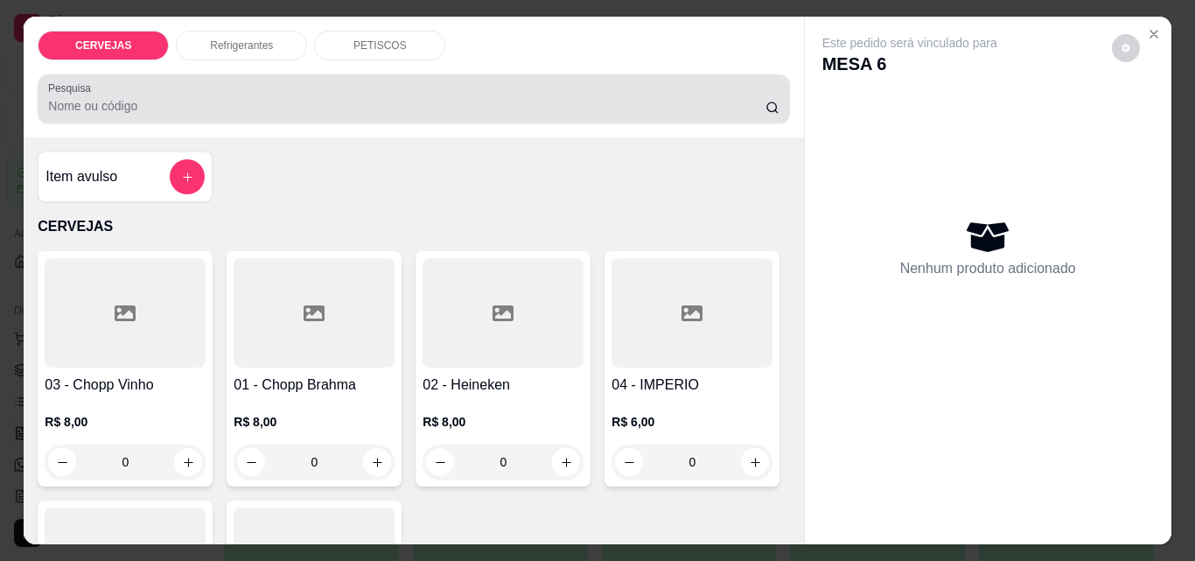
click at [394, 43] on div "PETISCOS" at bounding box center [379, 46] width 131 height 30
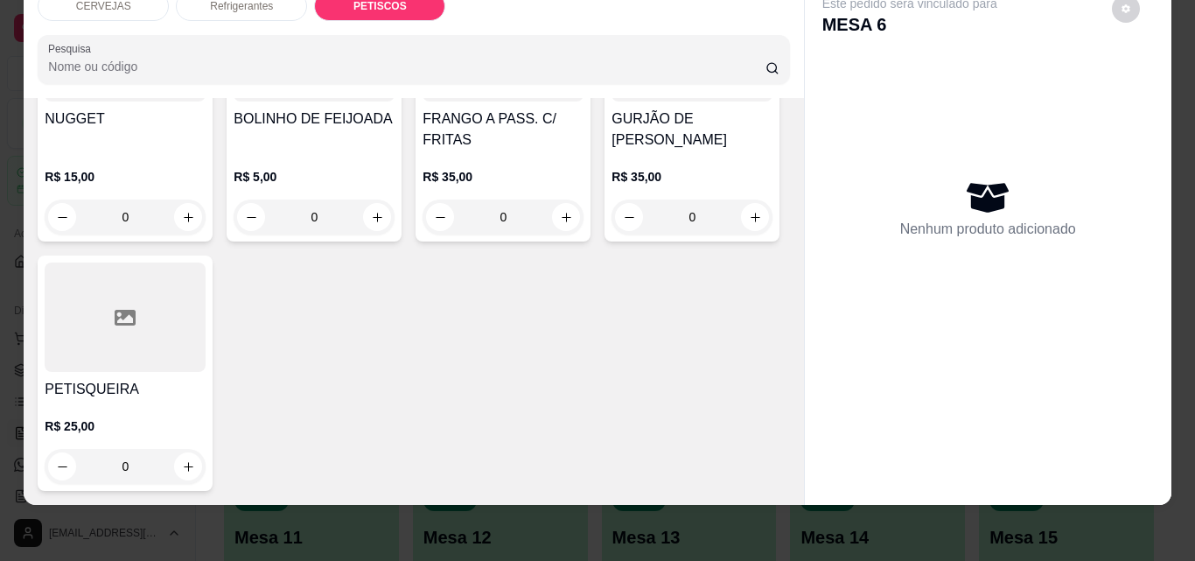
scroll to position [1792, 0]
click at [749, 224] on icon "increase-product-quantity" at bounding box center [755, 217] width 13 height 13
type input "1"
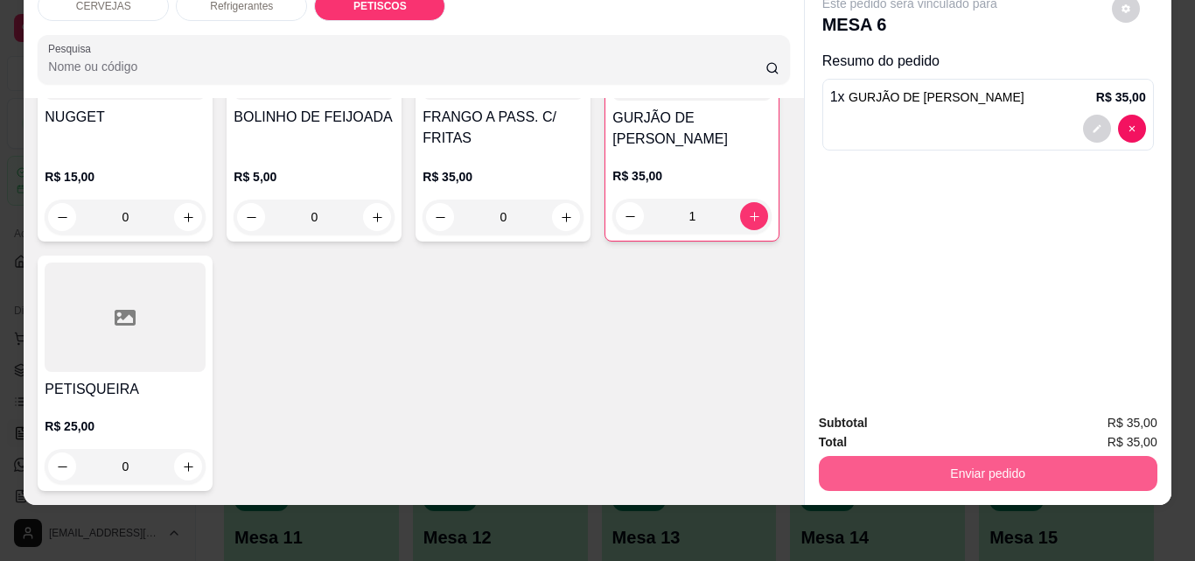
click at [1014, 456] on button "Enviar pedido" at bounding box center [988, 473] width 338 height 35
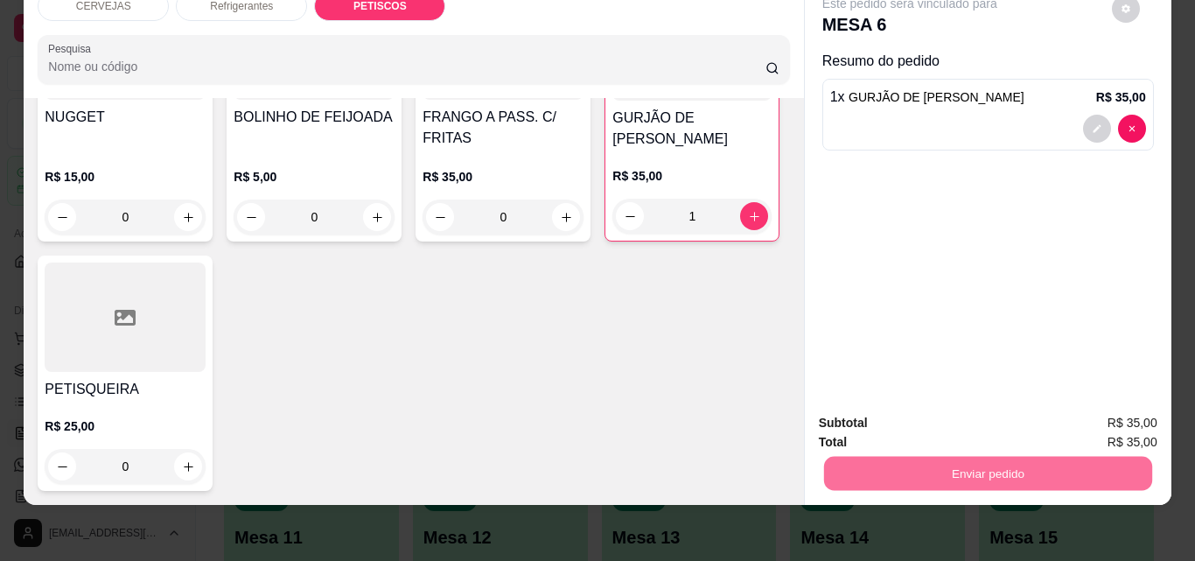
click at [972, 404] on button "Não registrar e enviar pedido" at bounding box center [930, 417] width 182 height 33
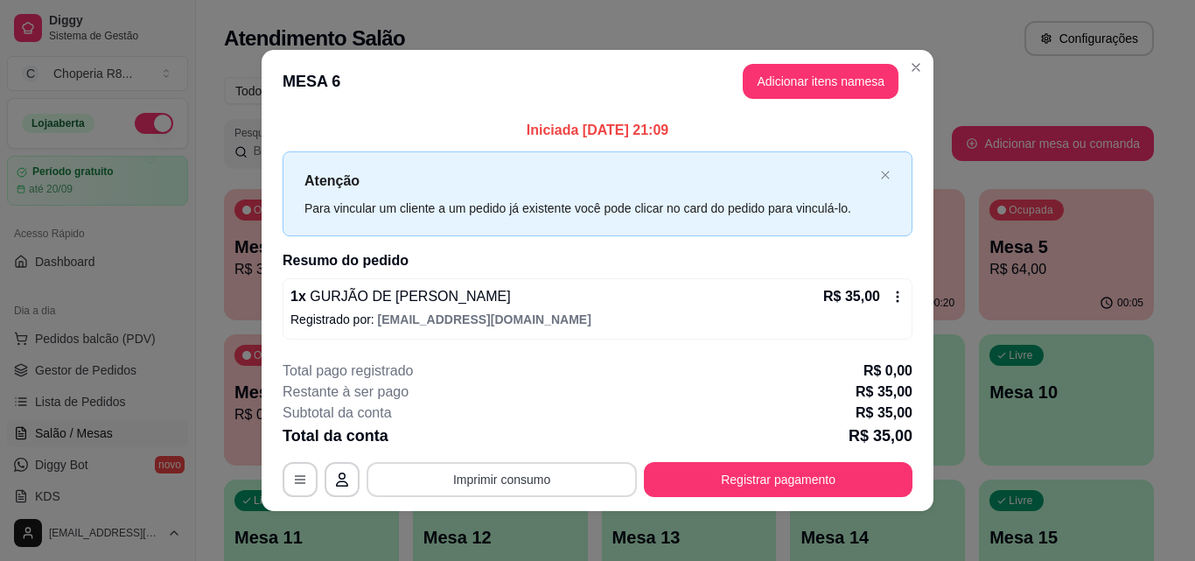
click at [560, 485] on button "Imprimir consumo" at bounding box center [501, 479] width 270 height 35
click at [527, 430] on button "IMPRESSORA" at bounding box center [500, 439] width 127 height 28
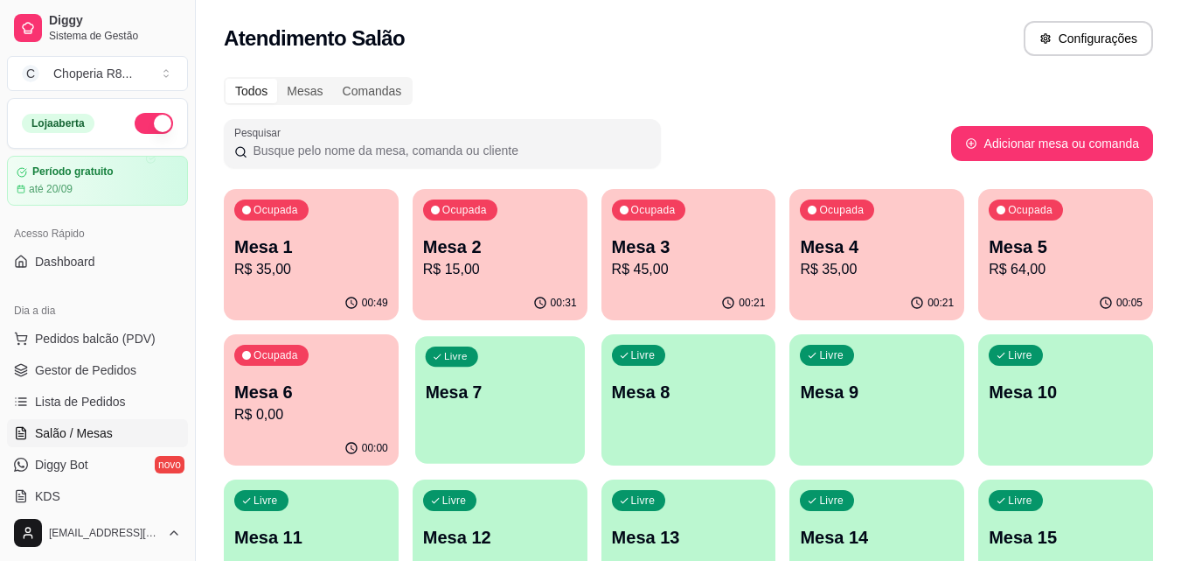
click at [454, 422] on div "Livre Mesa 7" at bounding box center [500, 389] width 170 height 107
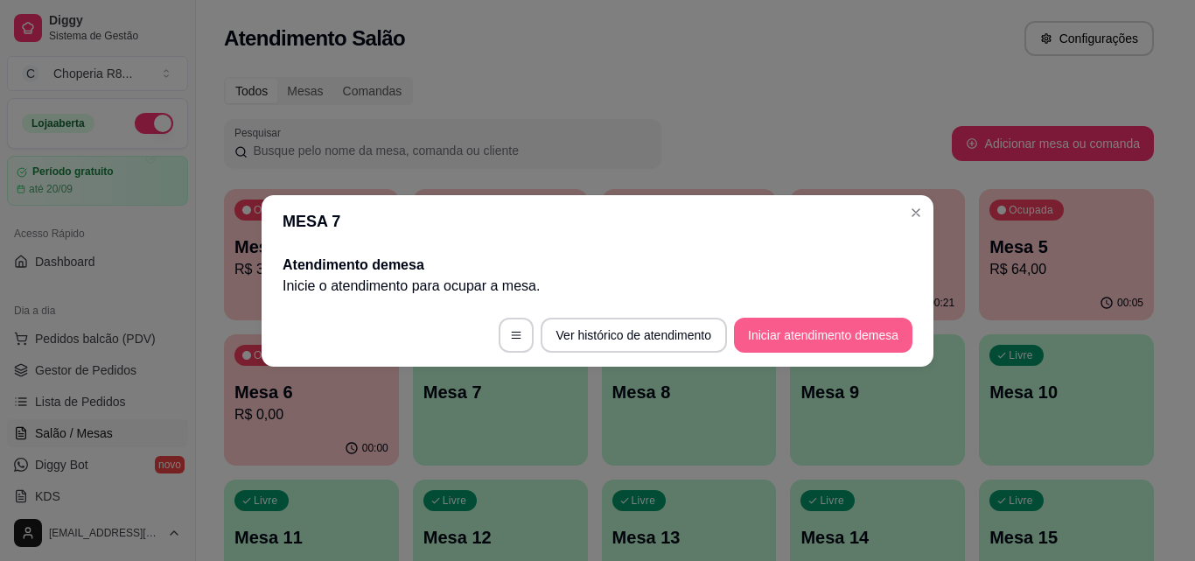
click at [809, 342] on button "Iniciar atendimento de mesa" at bounding box center [823, 334] width 178 height 35
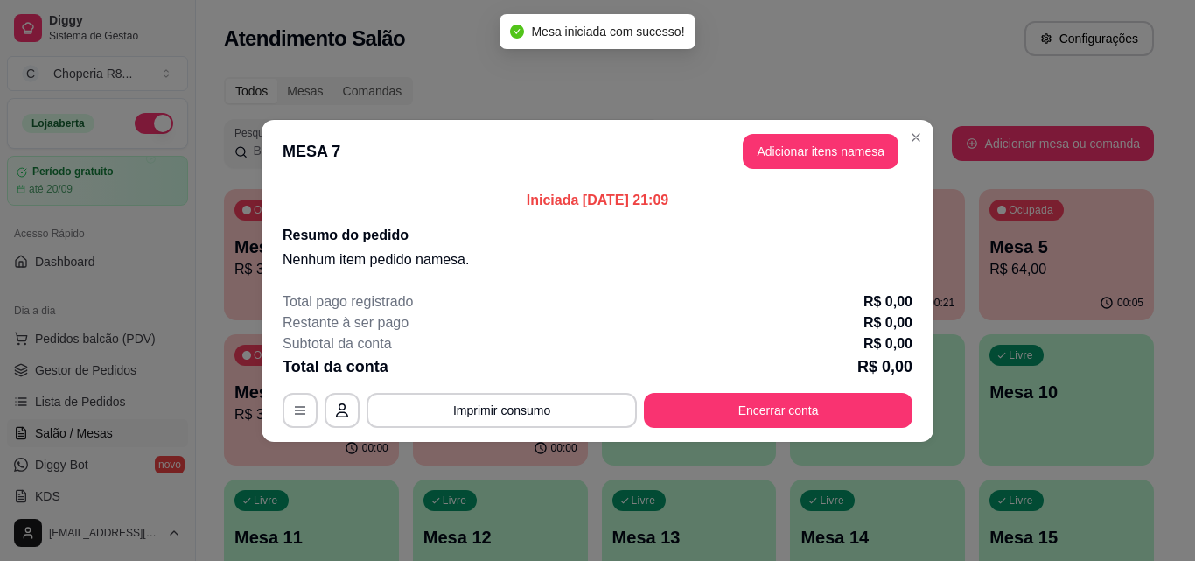
click at [828, 169] on header "MESA 7 Adicionar itens na mesa" at bounding box center [597, 151] width 672 height 63
click at [826, 162] on button "Adicionar itens na mesa" at bounding box center [820, 151] width 156 height 35
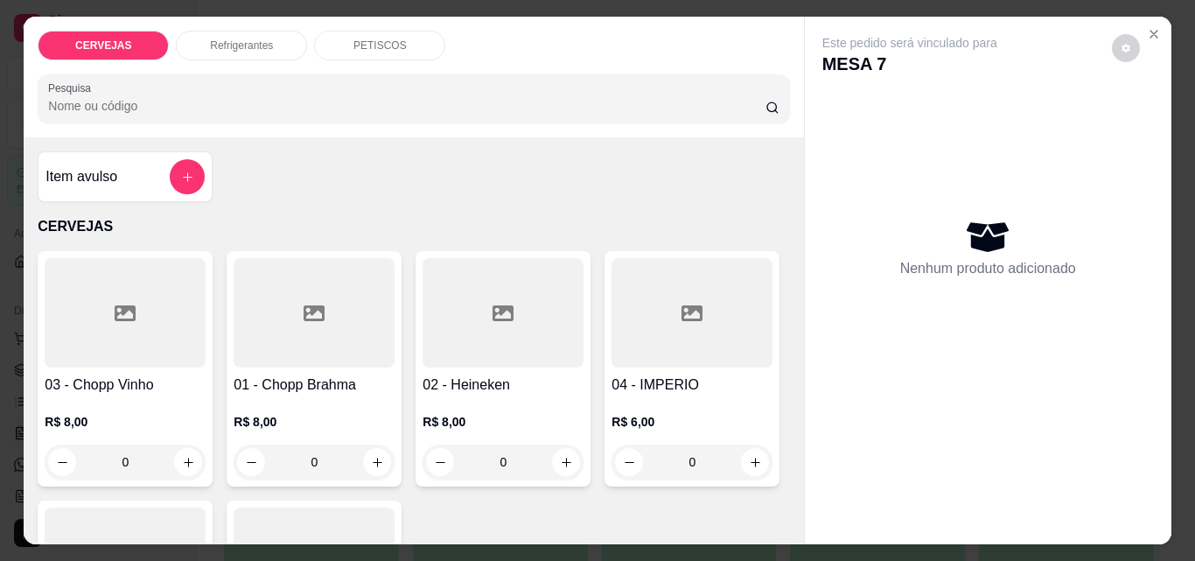
scroll to position [525, 0]
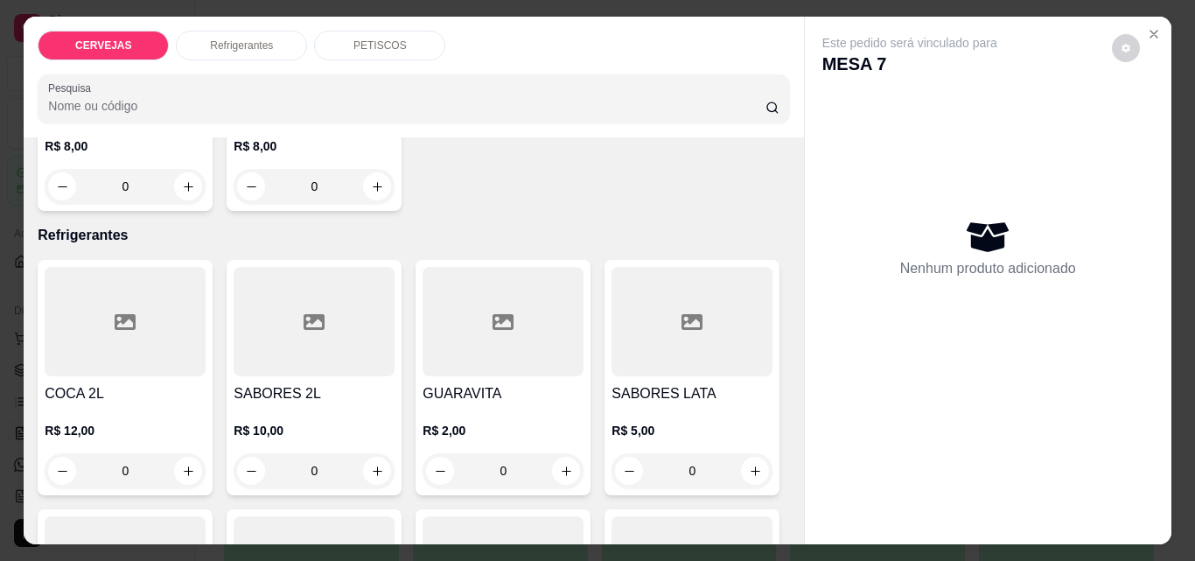
click at [364, 38] on p "PETISCOS" at bounding box center [379, 45] width 53 height 14
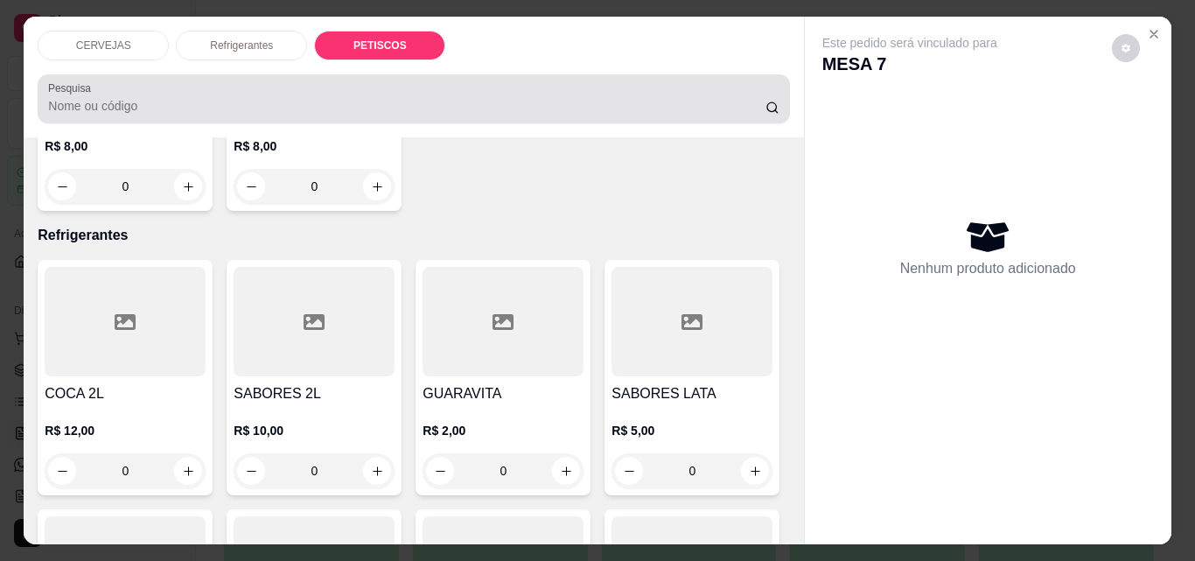
scroll to position [45, 0]
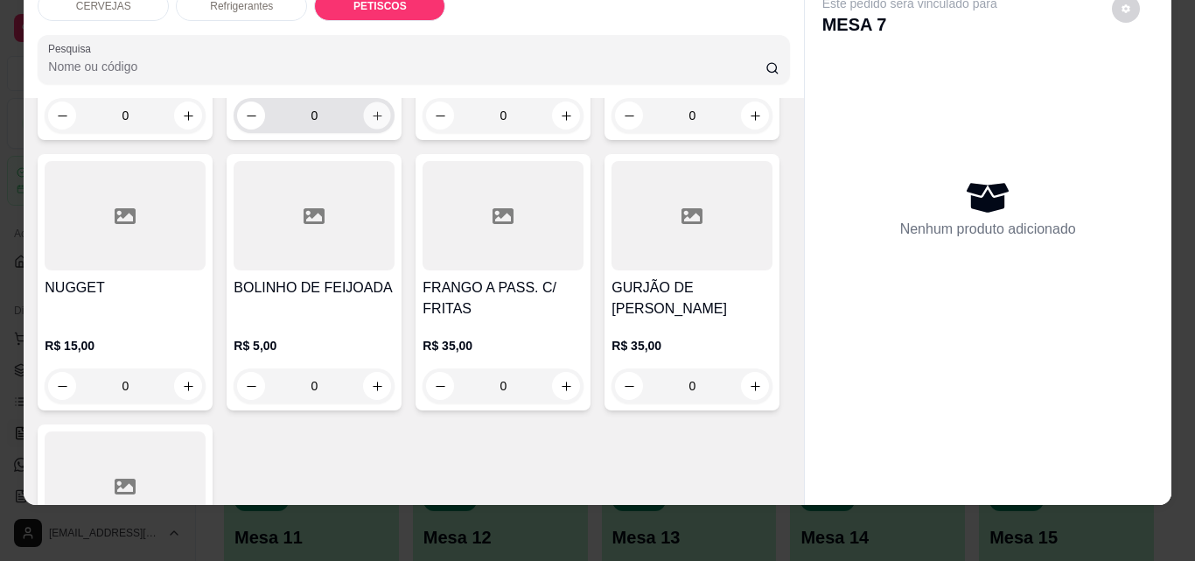
click at [371, 122] on icon "increase-product-quantity" at bounding box center [377, 115] width 13 height 13
type input "1"
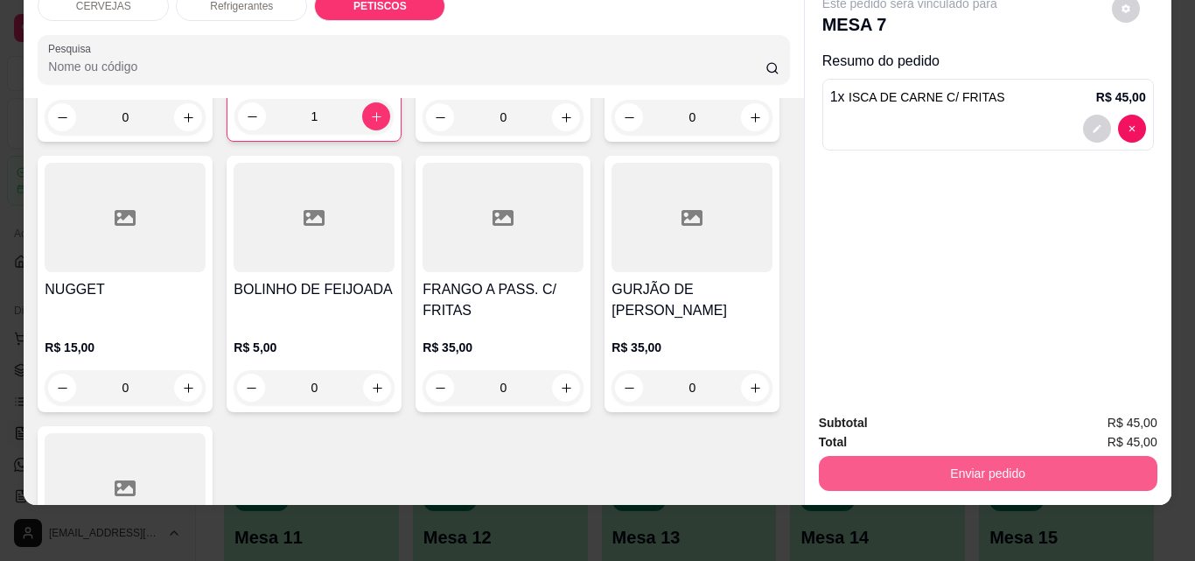
click at [944, 462] on button "Enviar pedido" at bounding box center [988, 473] width 338 height 35
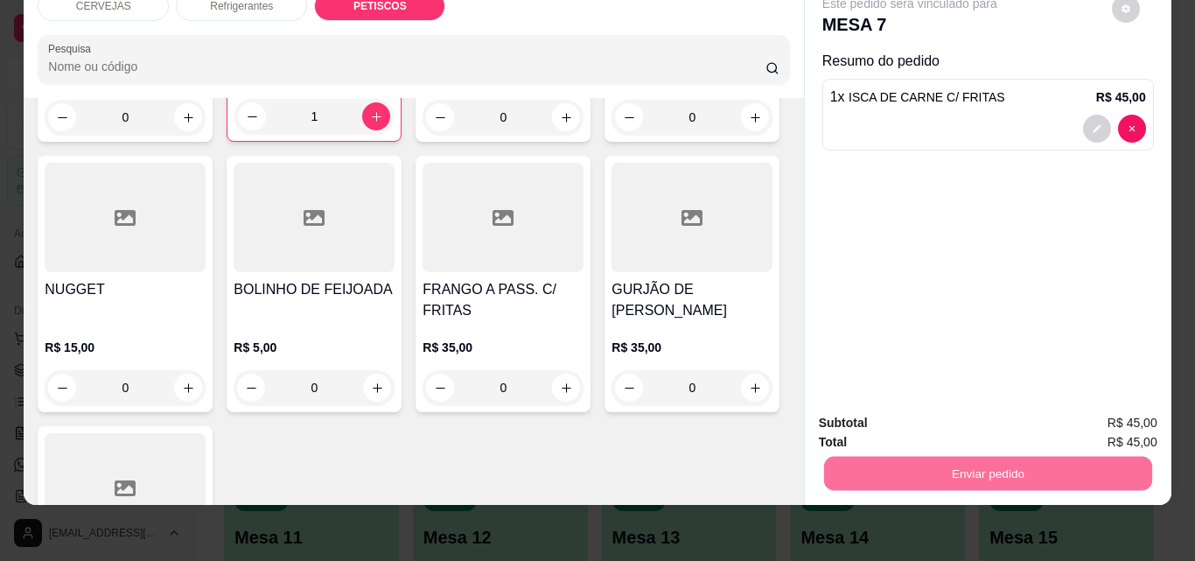
click at [984, 422] on button "Não registrar e enviar pedido" at bounding box center [930, 417] width 182 height 33
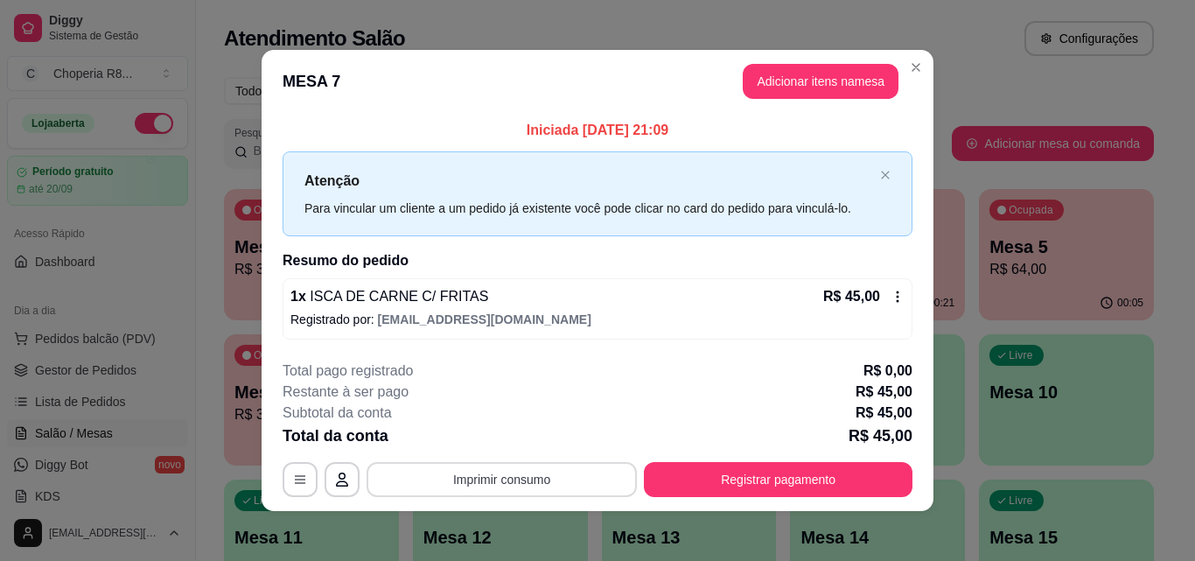
click at [560, 477] on button "Imprimir consumo" at bounding box center [501, 479] width 270 height 35
click at [530, 436] on button "IMPRESSORA" at bounding box center [500, 438] width 122 height 27
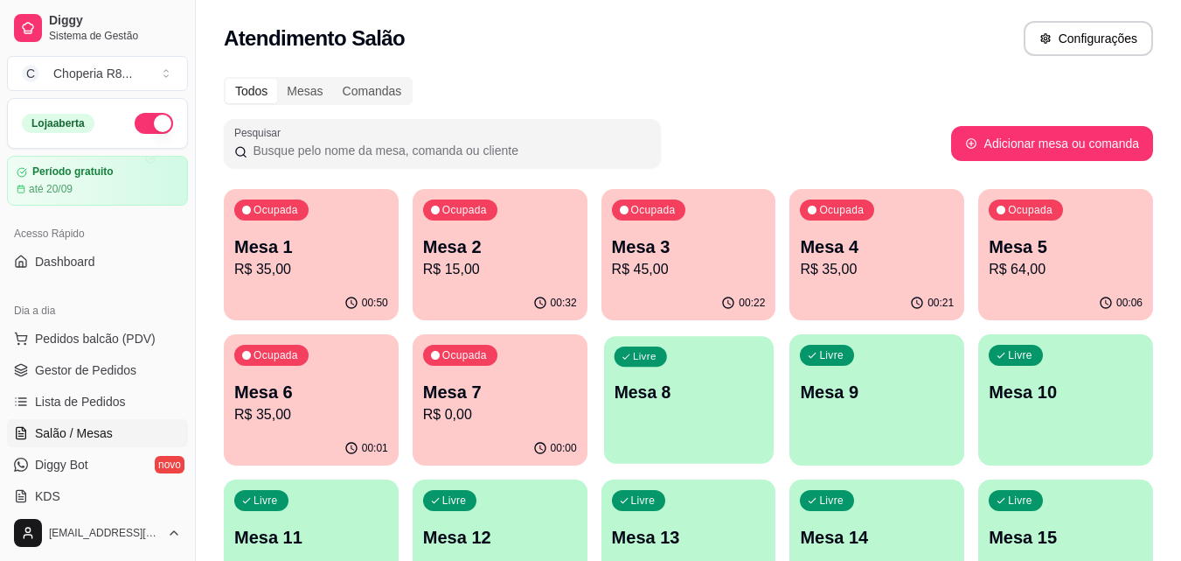
click at [656, 413] on div "Livre Mesa 8" at bounding box center [689, 389] width 170 height 107
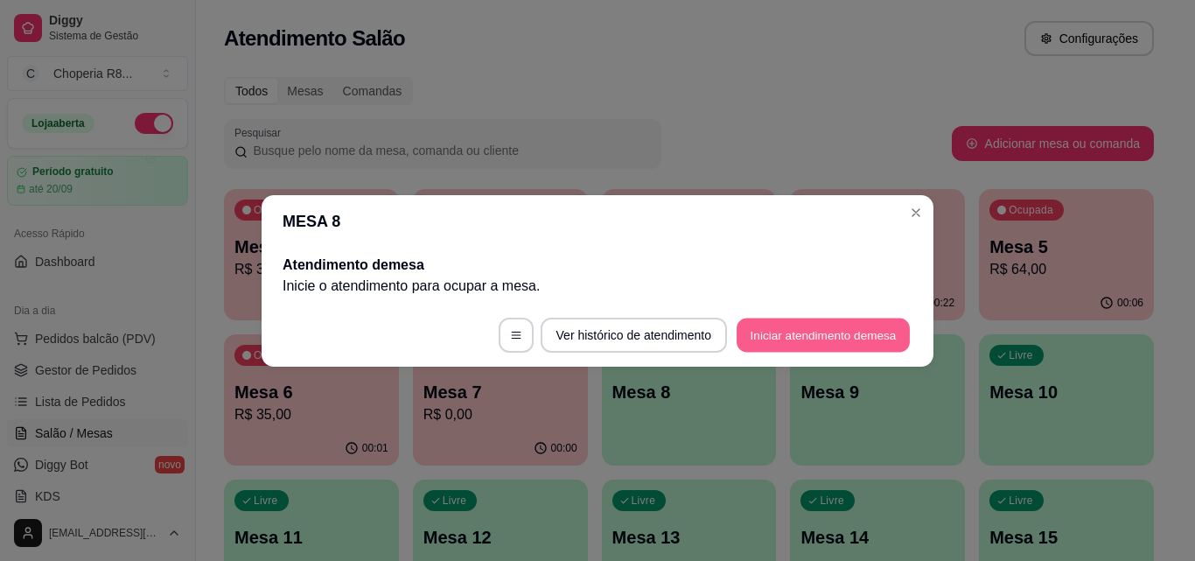
click at [750, 317] on footer "Ver histórico de atendimento Iniciar atendimento de mesa" at bounding box center [597, 334] width 672 height 63
click at [749, 335] on button "Iniciar atendimento de mesa" at bounding box center [823, 334] width 178 height 35
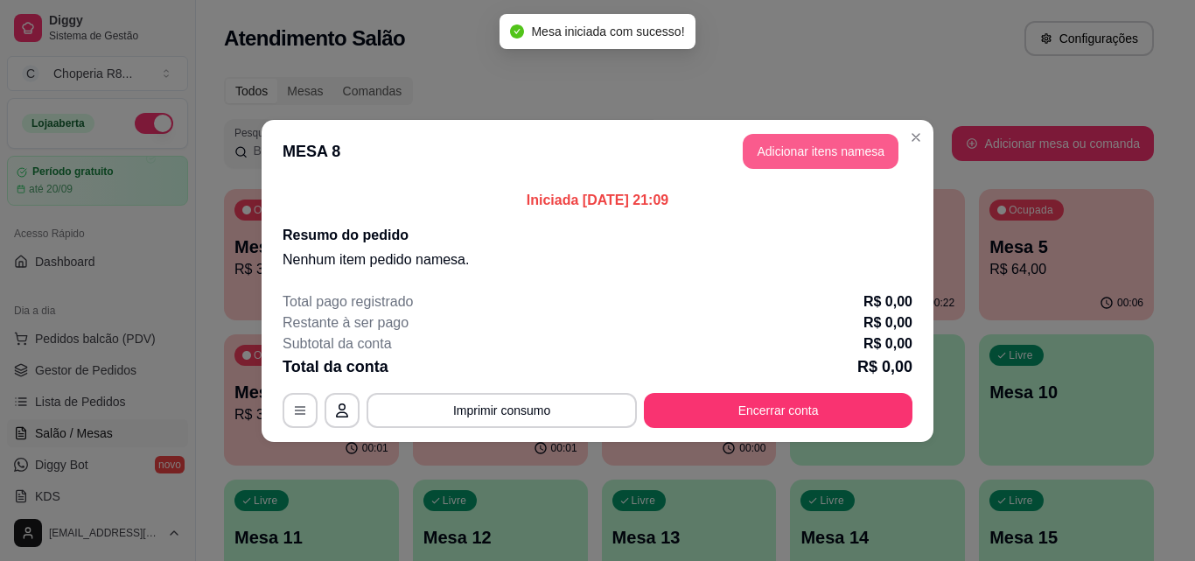
click at [808, 146] on button "Adicionar itens na mesa" at bounding box center [820, 151] width 156 height 35
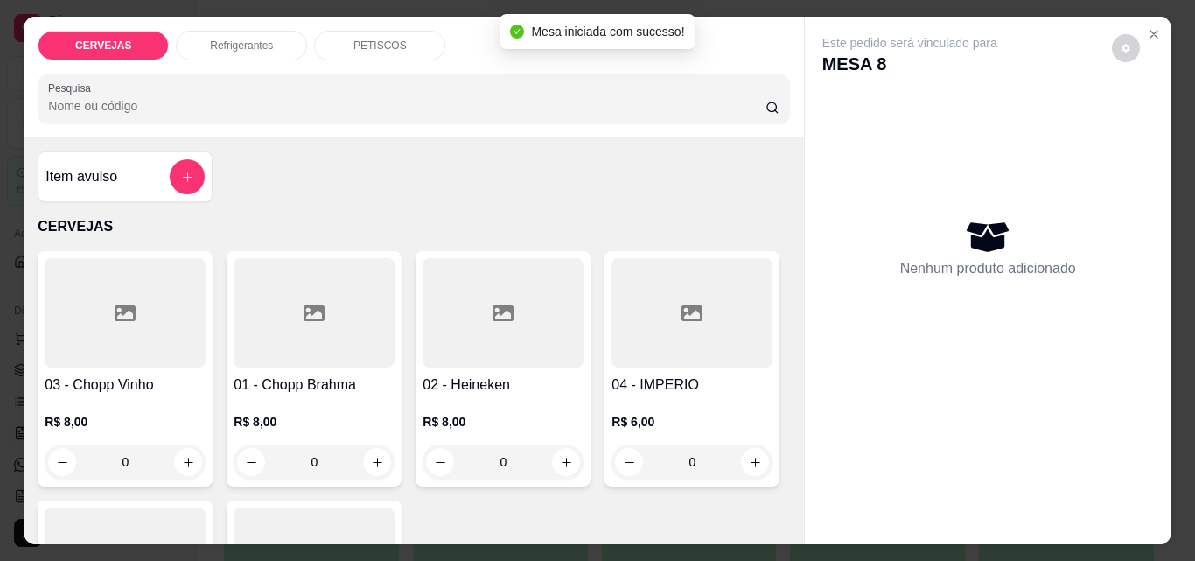
click at [354, 38] on p "PETISCOS" at bounding box center [379, 45] width 53 height 14
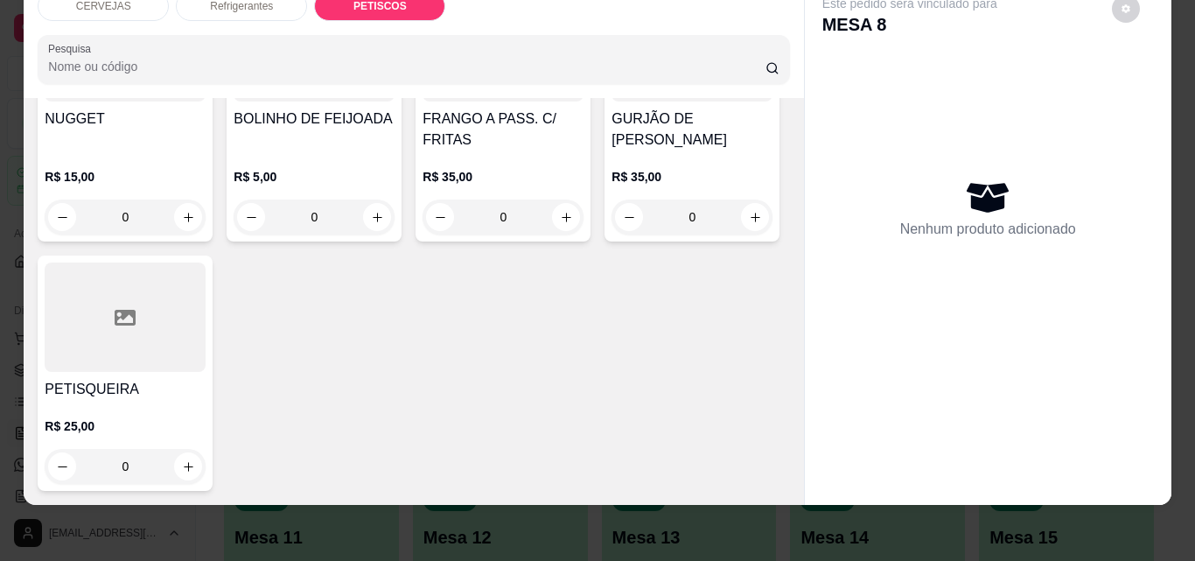
scroll to position [1792, 0]
click at [749, 224] on icon "increase-product-quantity" at bounding box center [755, 217] width 13 height 13
type input "1"
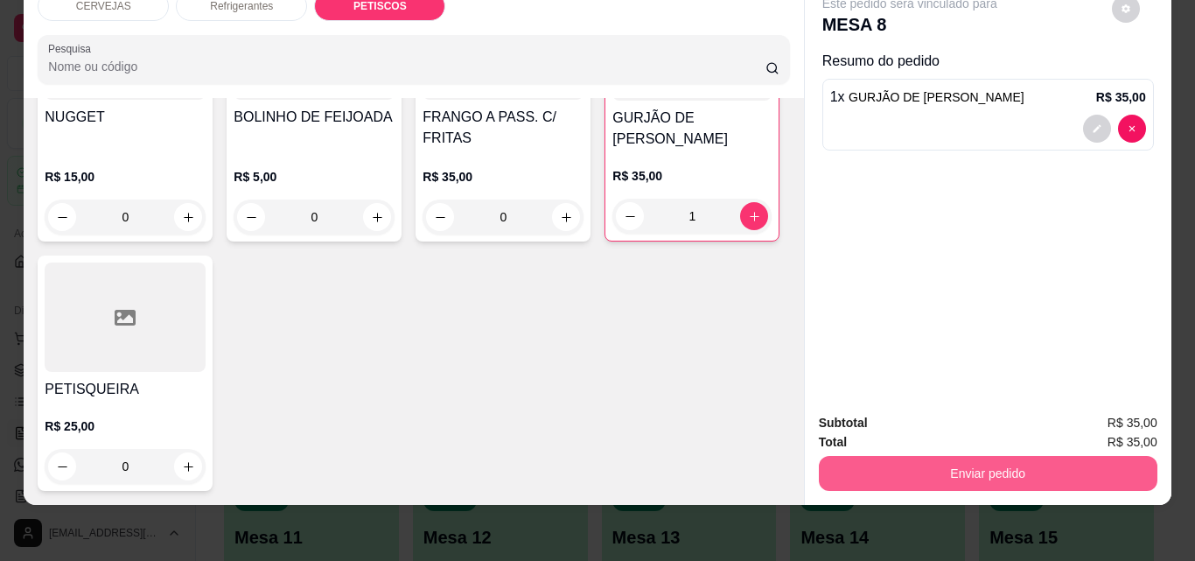
click at [977, 456] on button "Enviar pedido" at bounding box center [988, 473] width 338 height 35
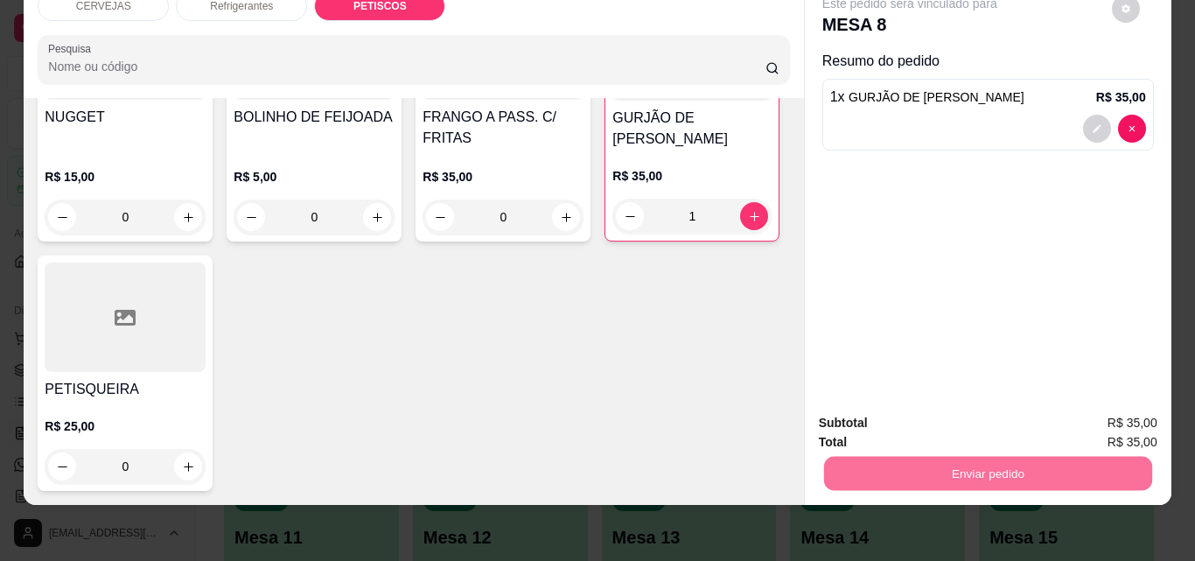
click at [970, 416] on button "Não registrar e enviar pedido" at bounding box center [930, 417] width 182 height 33
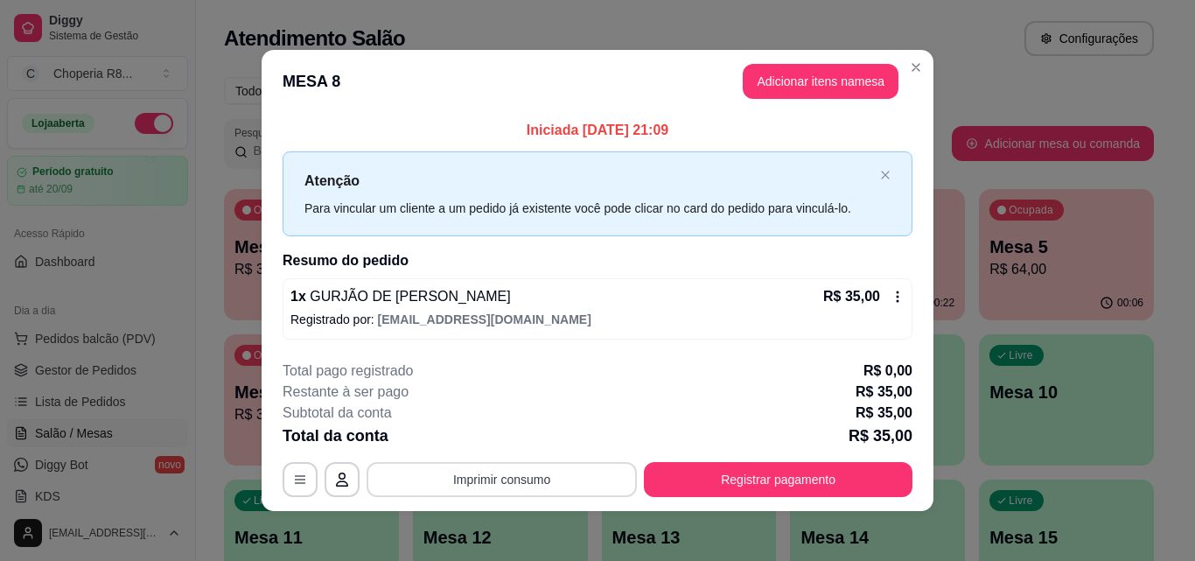
click at [501, 478] on button "Imprimir consumo" at bounding box center [501, 479] width 270 height 35
click at [510, 437] on button "IMPRESSORA" at bounding box center [500, 439] width 127 height 28
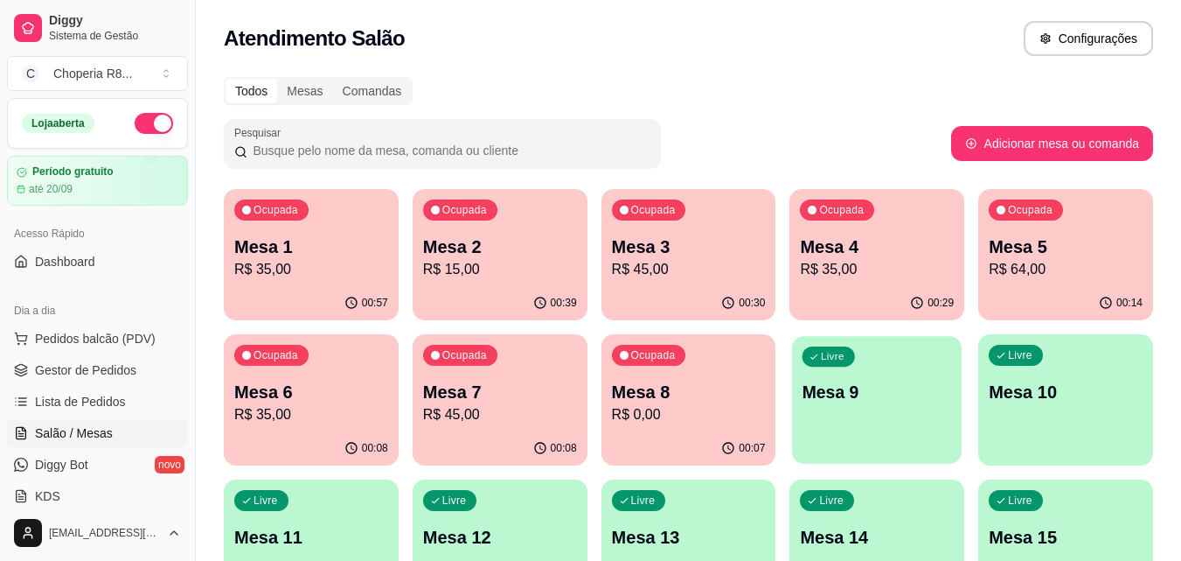
click at [869, 439] on div "Livre Mesa 9" at bounding box center [877, 389] width 170 height 107
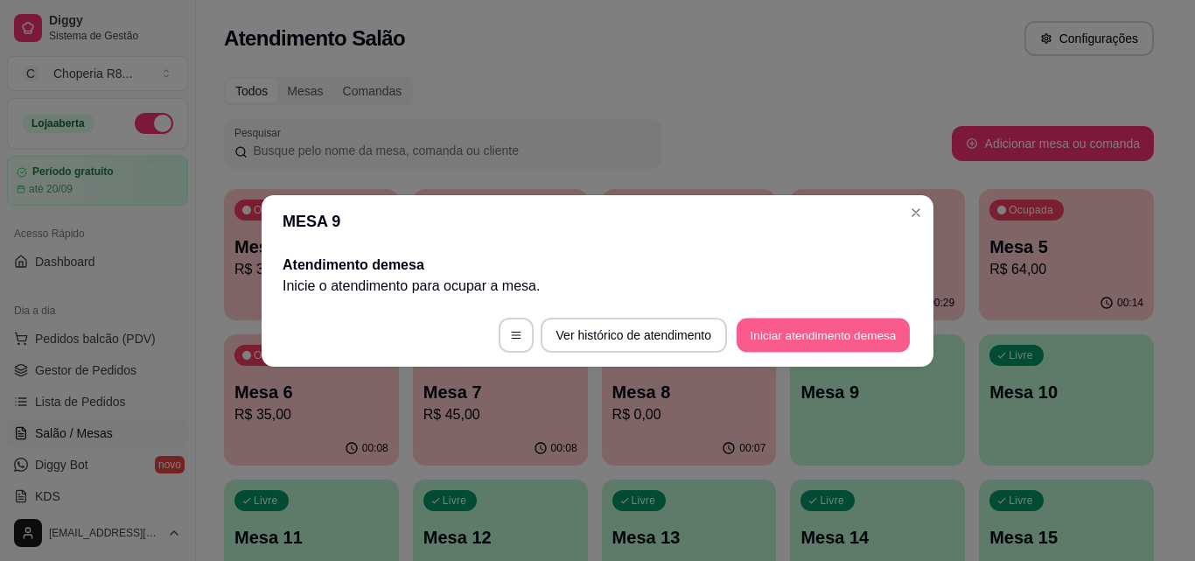
click at [830, 338] on button "Iniciar atendimento de mesa" at bounding box center [822, 334] width 173 height 34
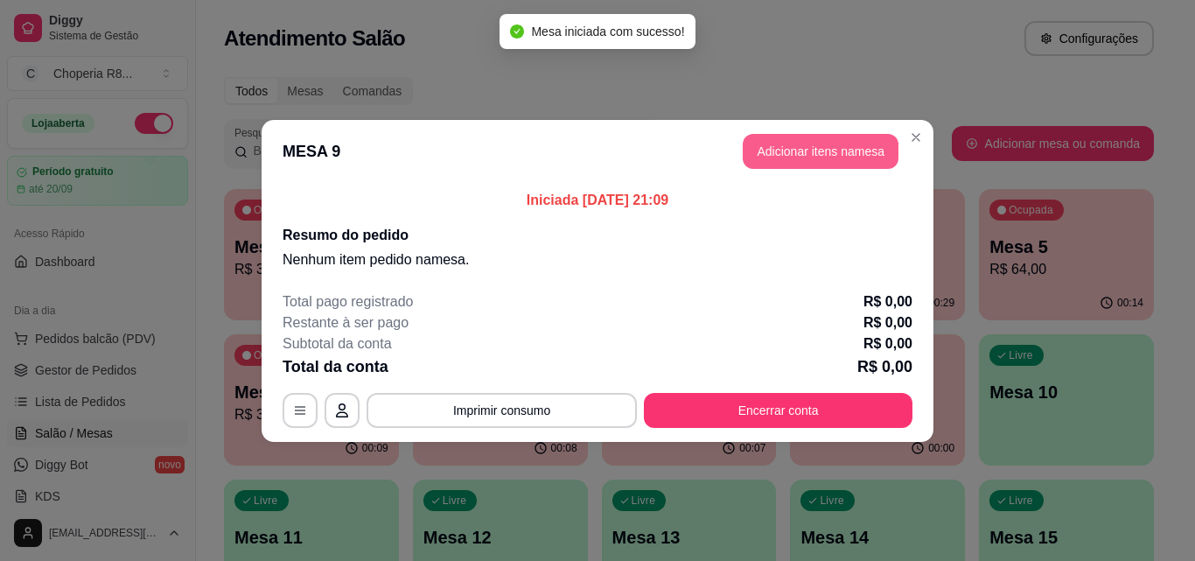
click at [816, 170] on header "MESA 9 Adicionar itens na mesa" at bounding box center [597, 151] width 672 height 63
click at [818, 158] on button "Adicionar itens na mesa" at bounding box center [820, 151] width 150 height 34
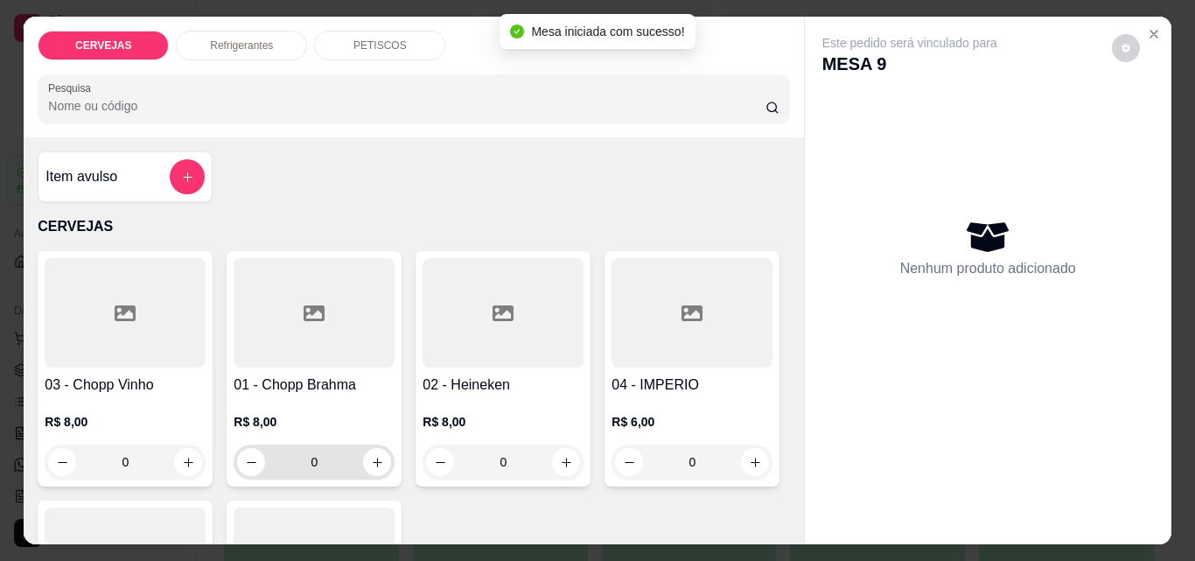
click at [330, 454] on input "0" at bounding box center [314, 461] width 98 height 35
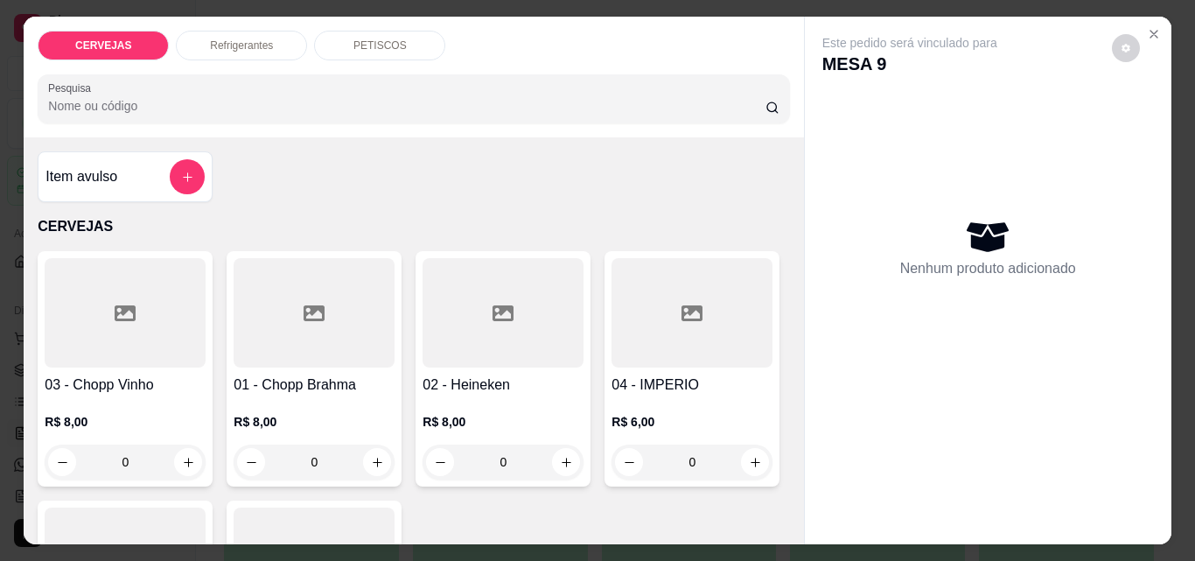
drag, startPoint x: 330, startPoint y: 454, endPoint x: 303, endPoint y: 454, distance: 26.2
click at [303, 454] on input "0" at bounding box center [314, 461] width 98 height 35
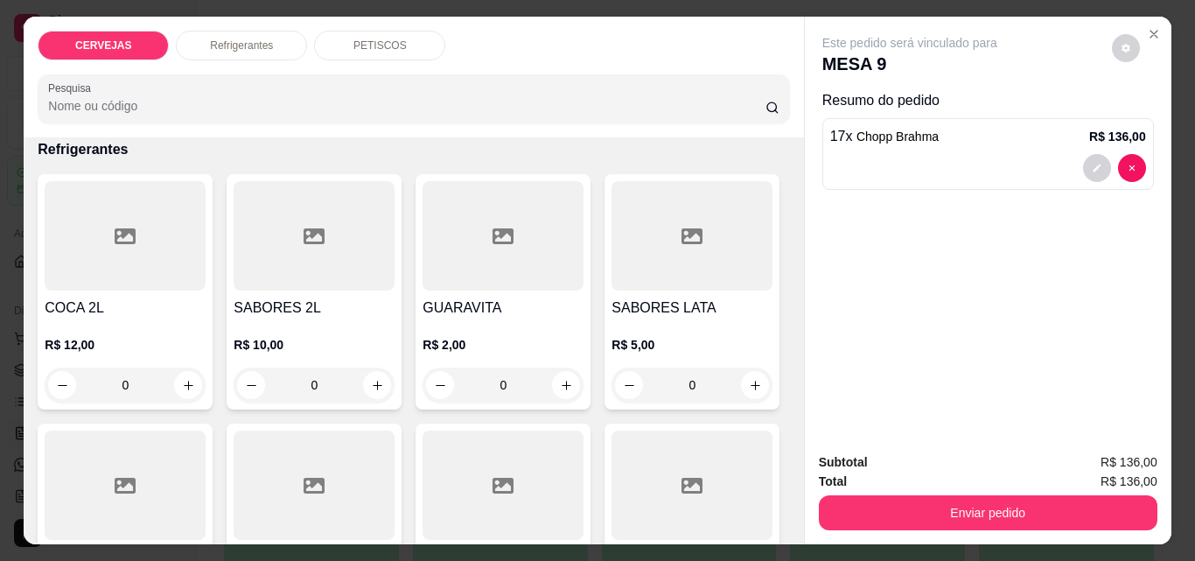
type input "17"
click at [391, 52] on div "PETISCOS" at bounding box center [379, 46] width 131 height 30
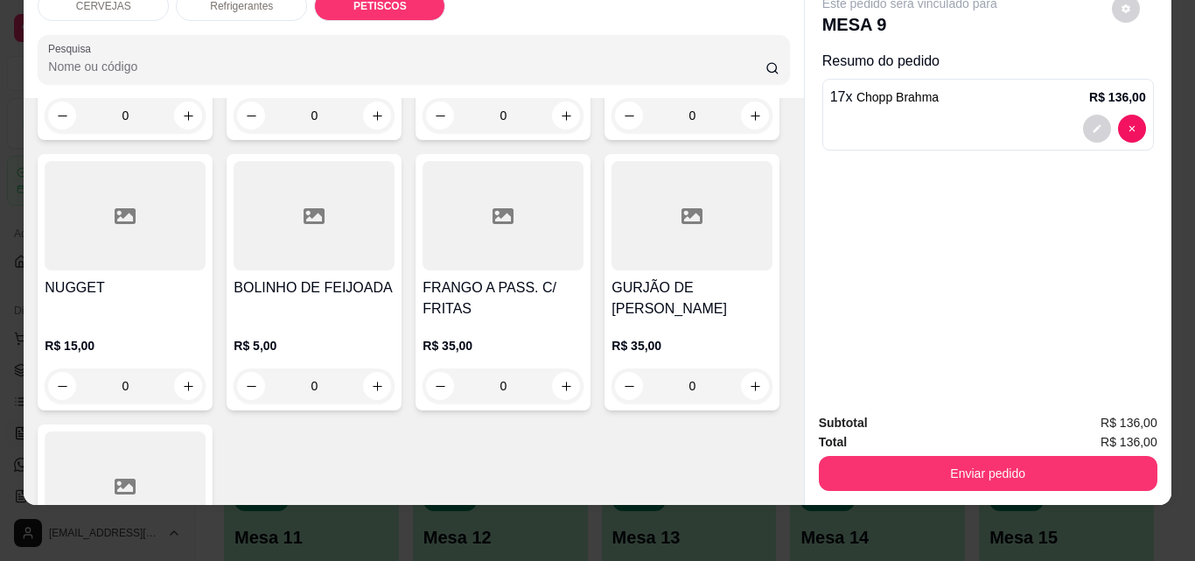
scroll to position [1794, 0]
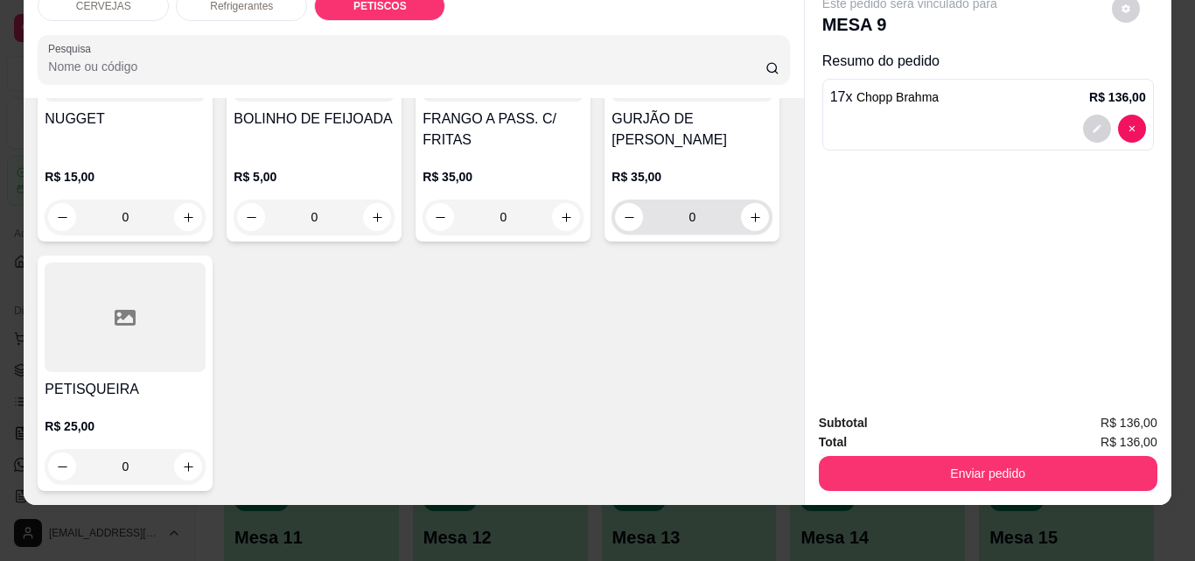
click at [615, 234] on div "0" at bounding box center [692, 216] width 154 height 35
click at [749, 224] on icon "increase-product-quantity" at bounding box center [755, 217] width 13 height 13
type input "1"
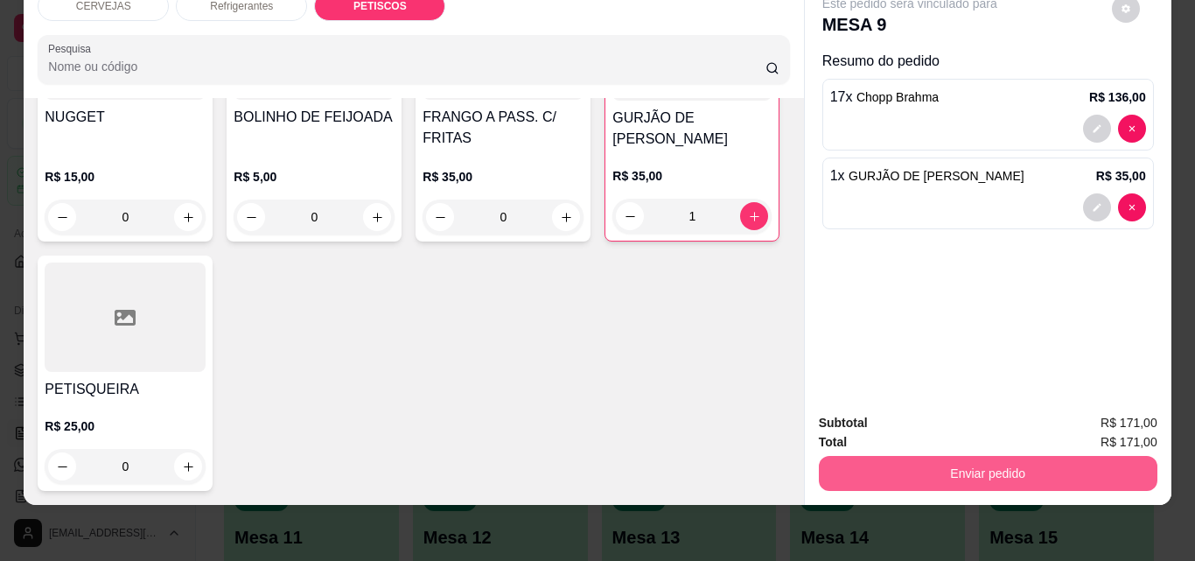
click at [951, 456] on button "Enviar pedido" at bounding box center [988, 473] width 338 height 35
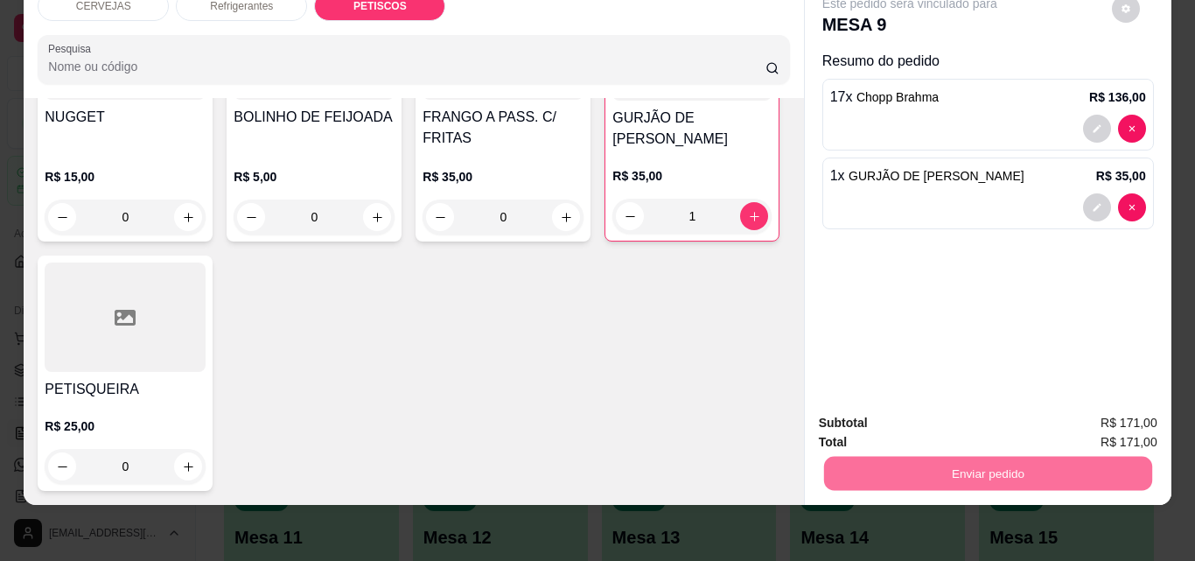
click at [964, 423] on button "Não registrar e enviar pedido" at bounding box center [929, 417] width 177 height 32
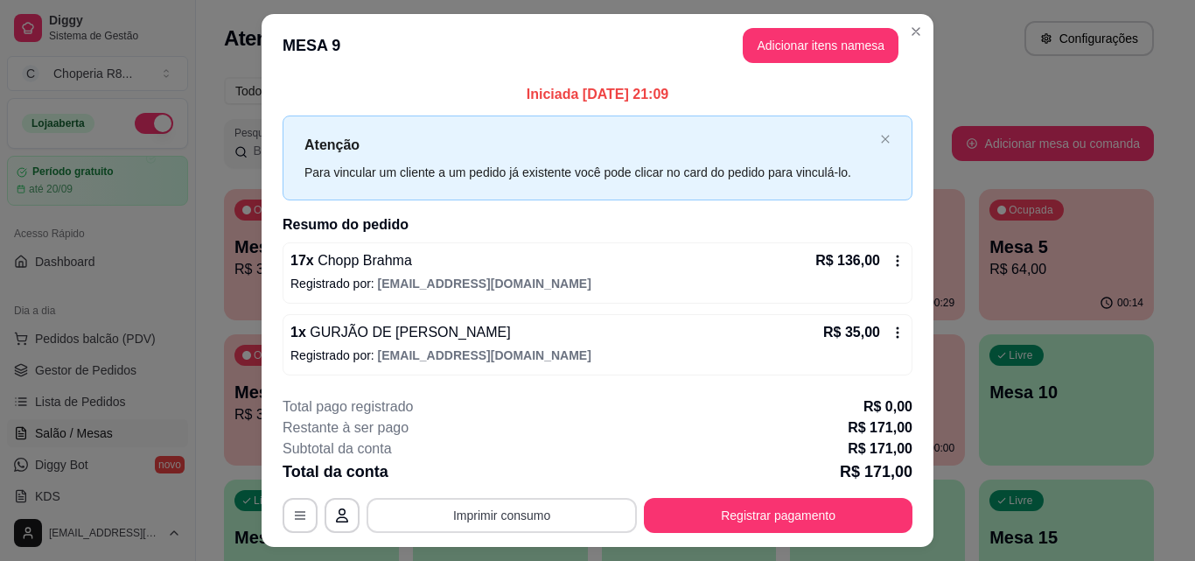
click at [572, 517] on button "Imprimir consumo" at bounding box center [501, 515] width 270 height 35
click at [533, 484] on button "IMPRESSORA" at bounding box center [500, 475] width 127 height 28
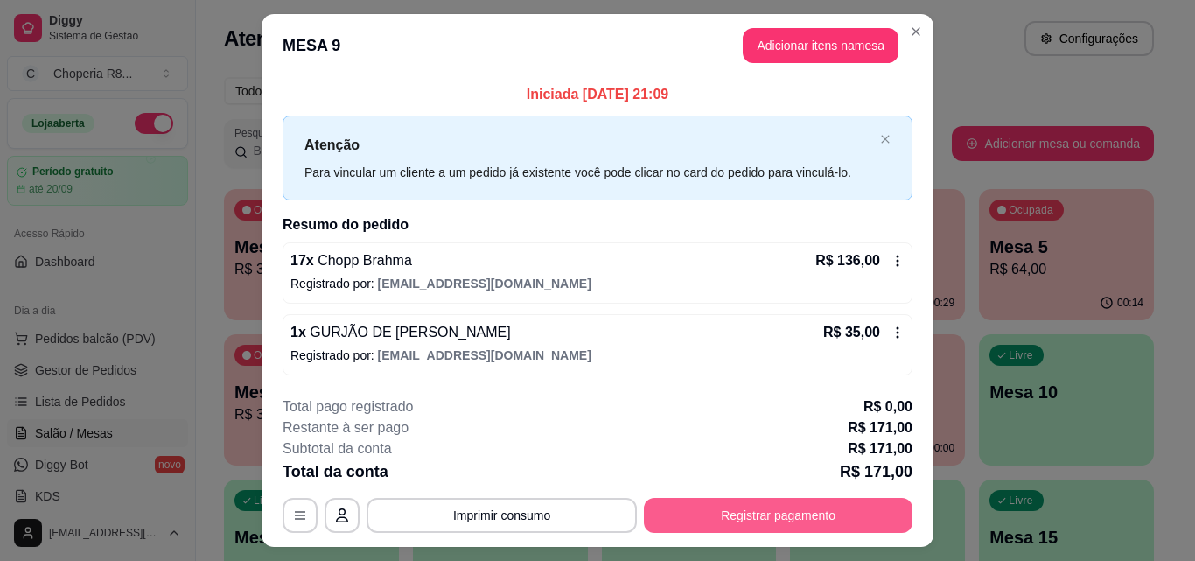
click at [690, 508] on button "Registrar pagamento" at bounding box center [778, 515] width 268 height 35
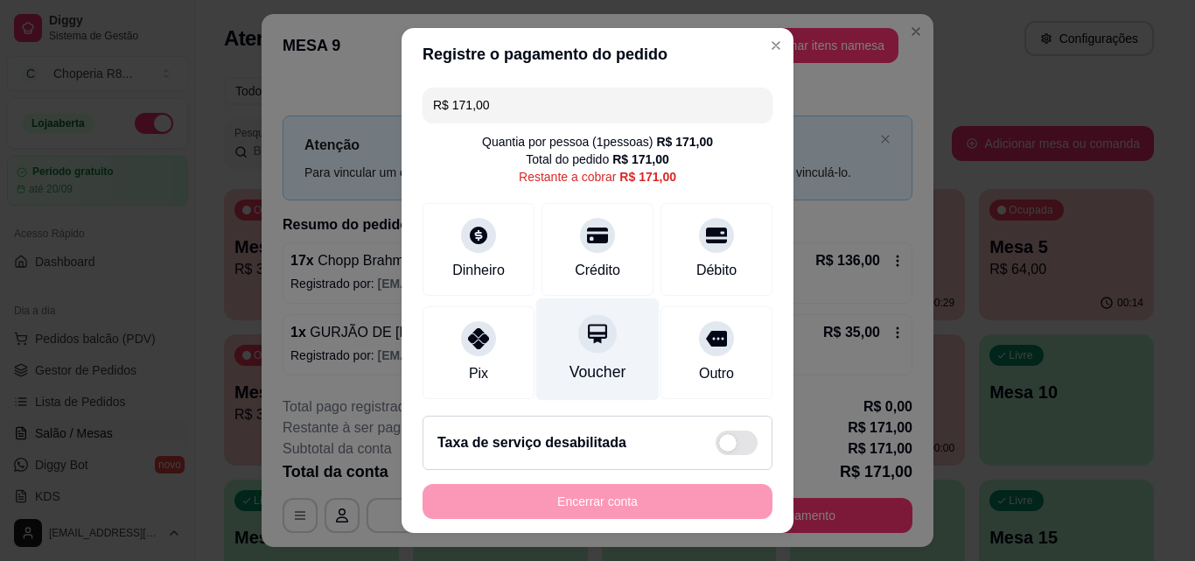
click at [600, 373] on div "Voucher" at bounding box center [597, 371] width 57 height 23
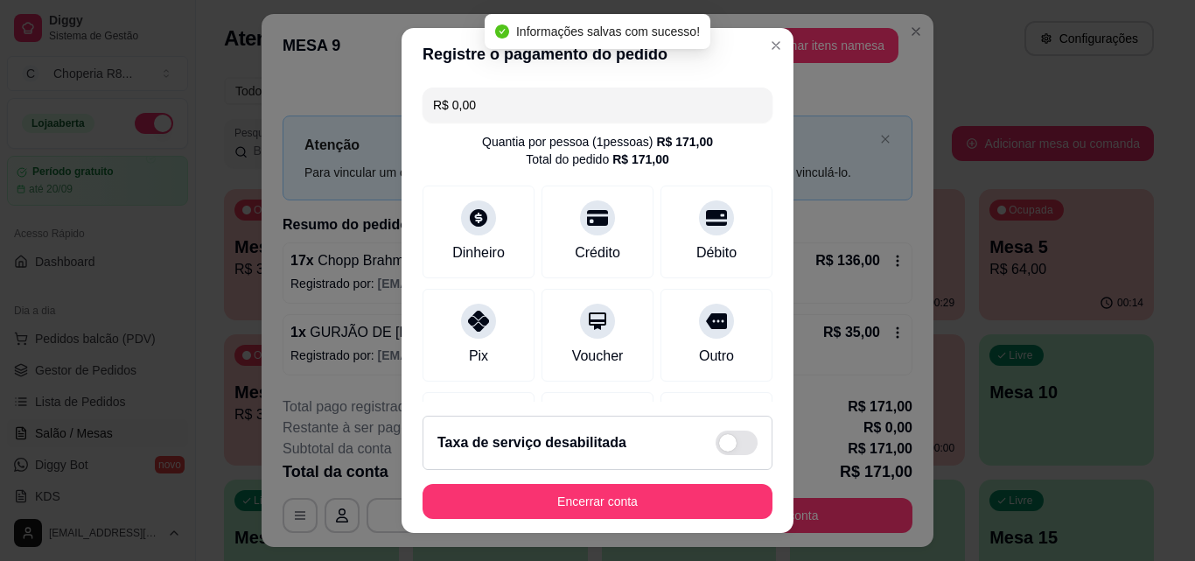
type input "R$ 0,00"
click at [697, 363] on div "Outro" at bounding box center [716, 354] width 38 height 23
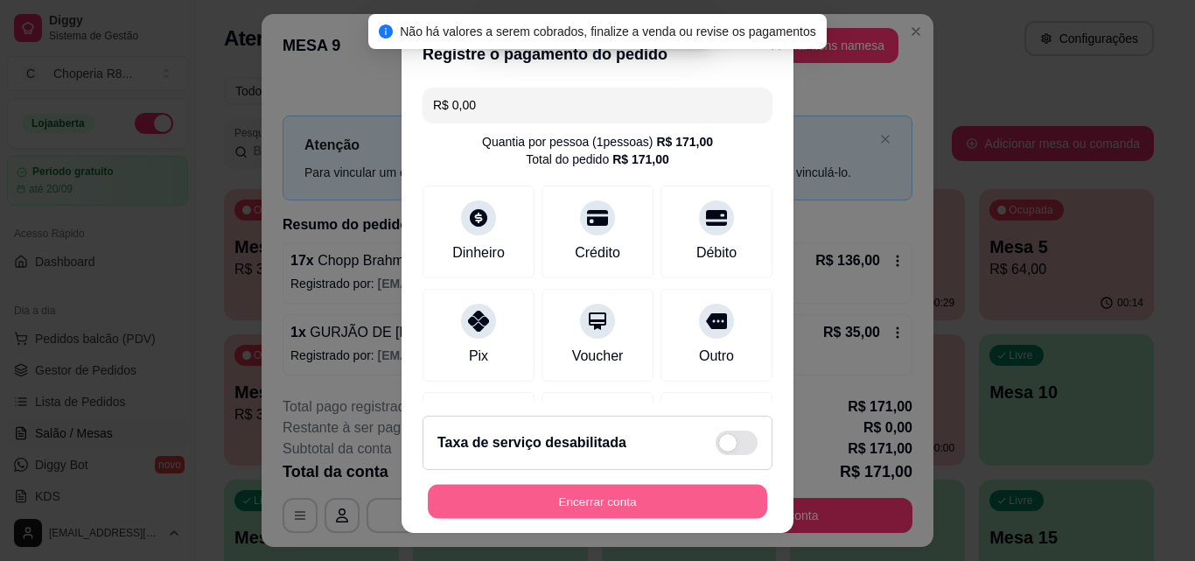
click at [654, 497] on button "Encerrar conta" at bounding box center [597, 501] width 339 height 34
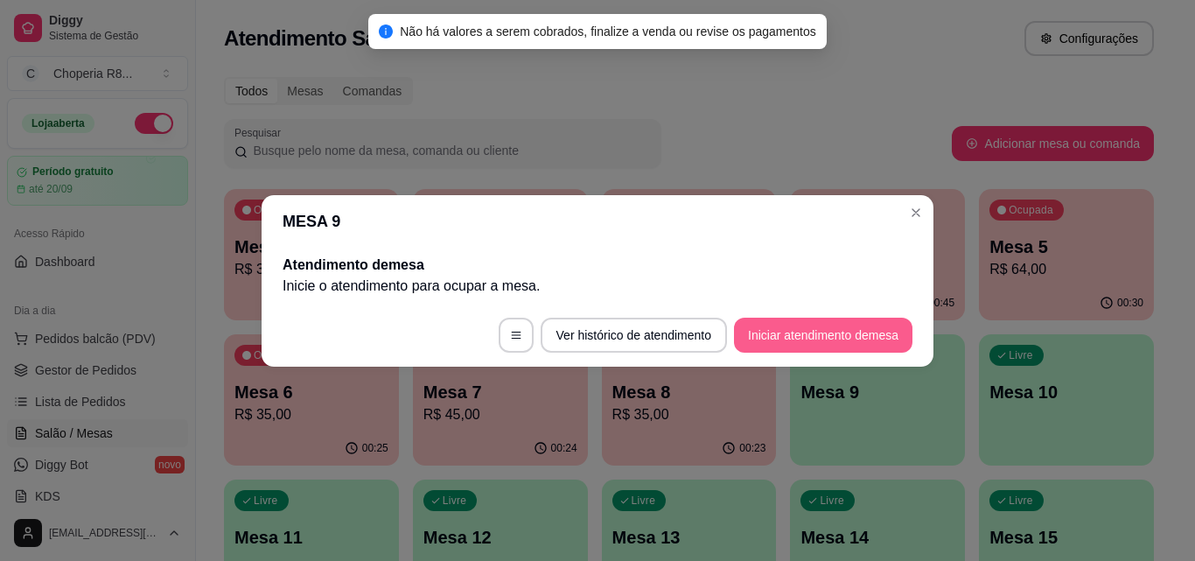
click at [819, 334] on button "Iniciar atendimento de mesa" at bounding box center [823, 334] width 178 height 35
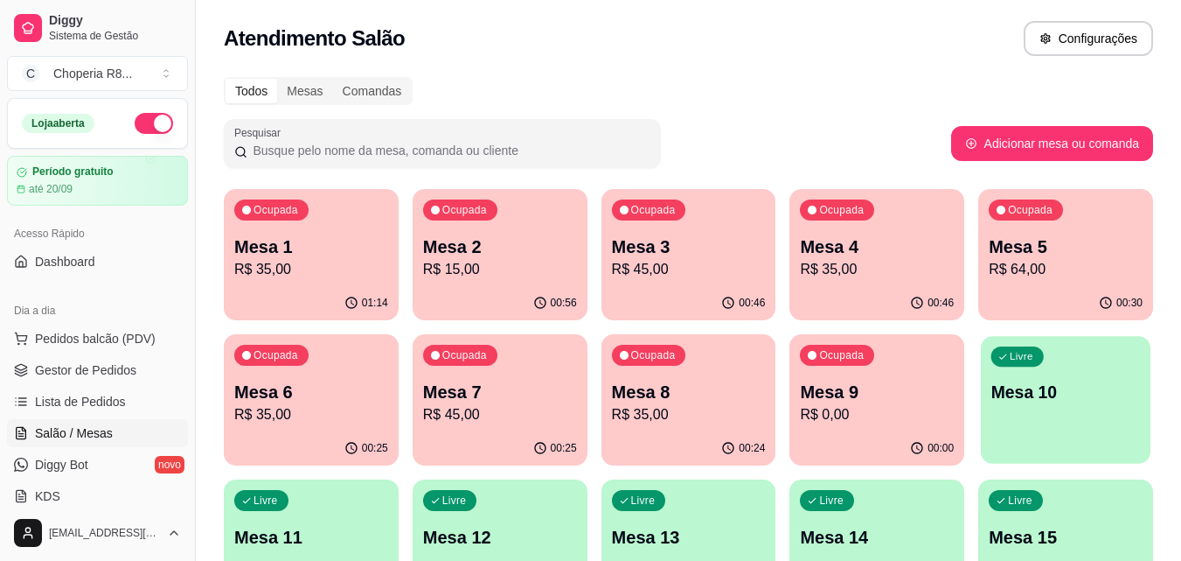
click at [1001, 423] on div "Livre Mesa 10" at bounding box center [1066, 389] width 170 height 107
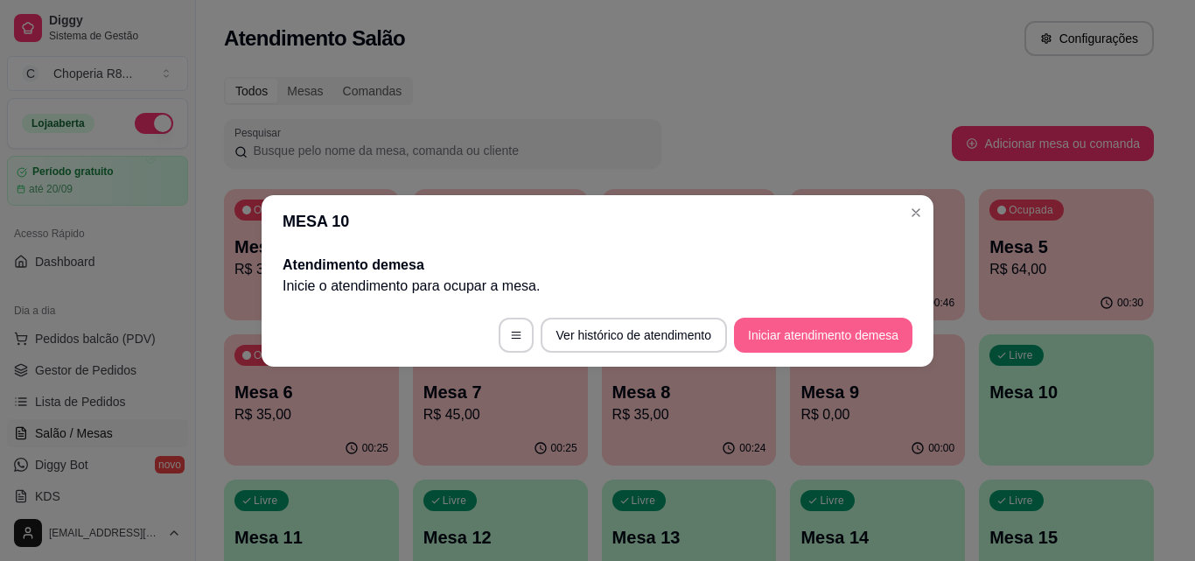
click at [834, 335] on button "Iniciar atendimento de mesa" at bounding box center [823, 334] width 178 height 35
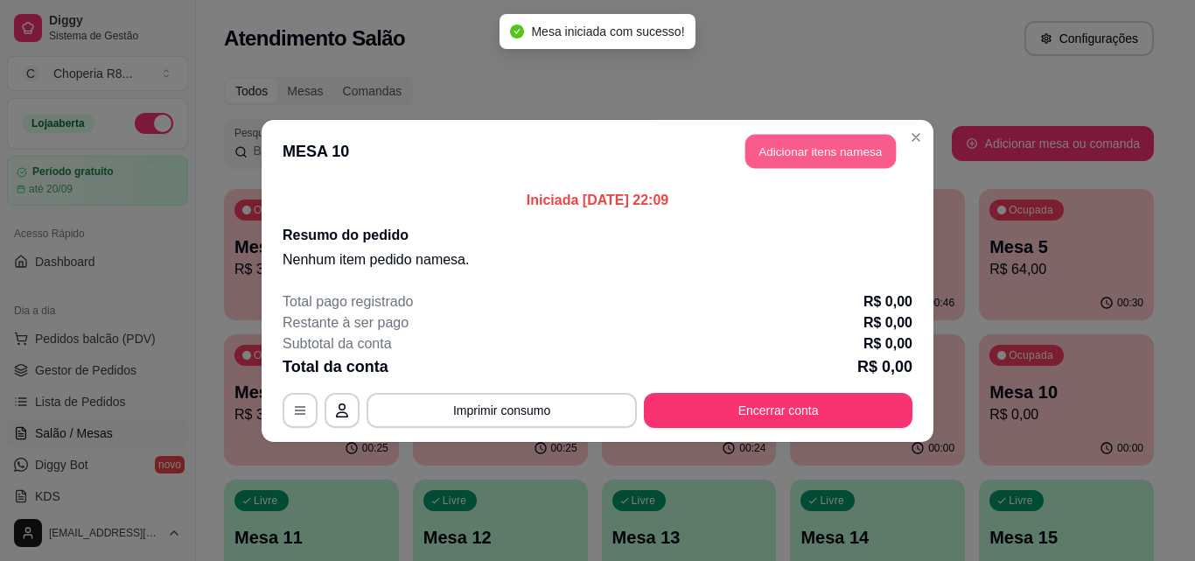
click at [845, 152] on button "Adicionar itens na mesa" at bounding box center [820, 151] width 150 height 34
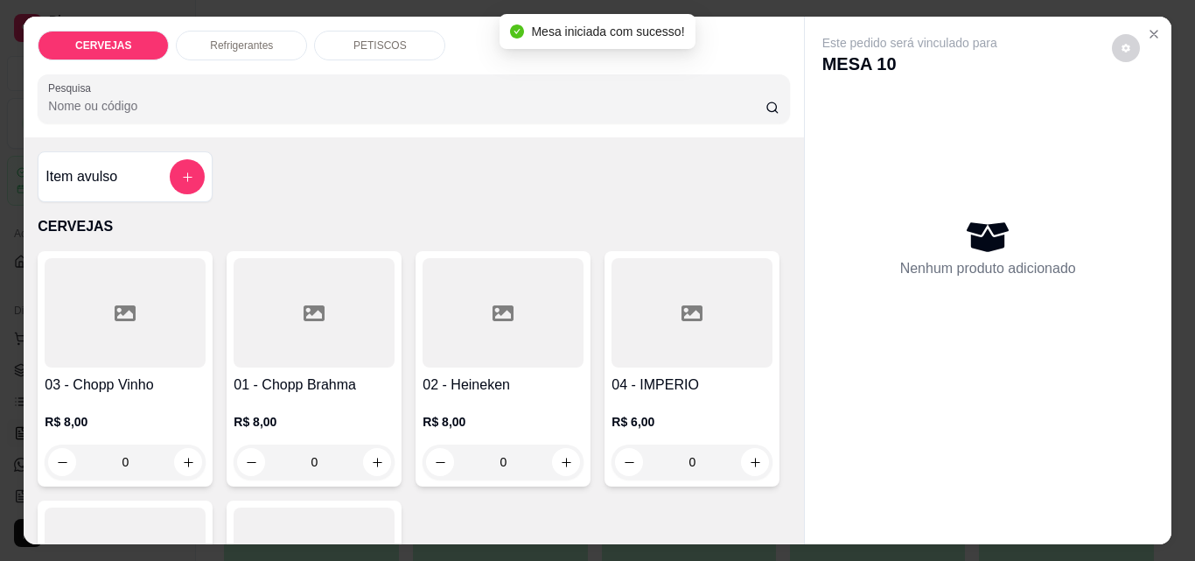
click at [403, 45] on div "PETISCOS" at bounding box center [379, 46] width 131 height 30
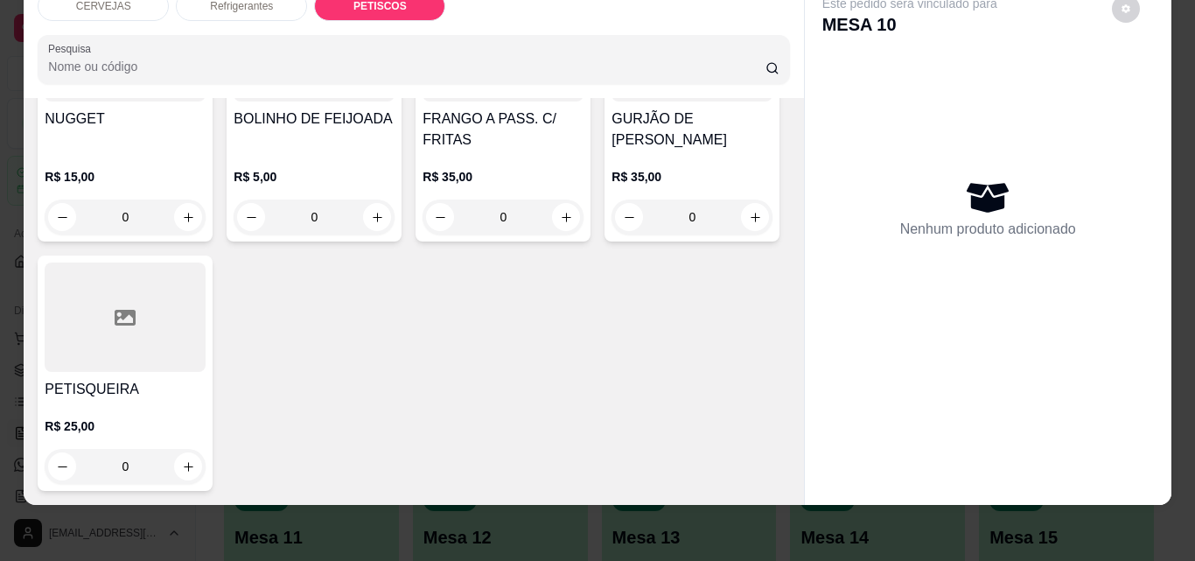
scroll to position [1792, 0]
click at [560, 224] on icon "increase-product-quantity" at bounding box center [566, 217] width 13 height 13
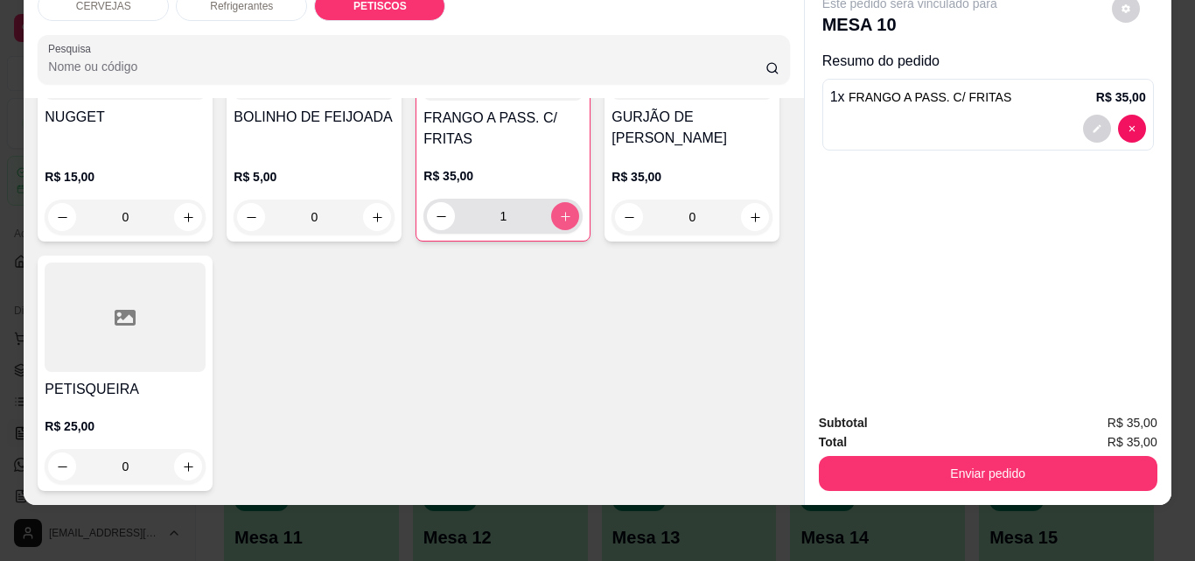
type input "1"
click at [885, 461] on button "Enviar pedido" at bounding box center [988, 473] width 338 height 35
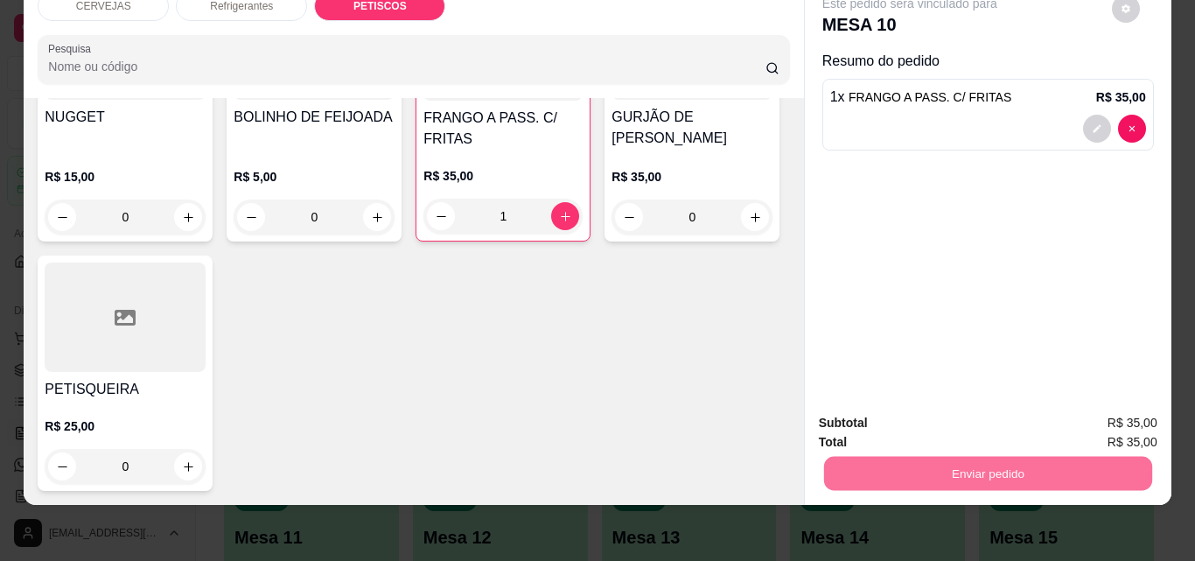
click at [962, 425] on button "Não registrar e enviar pedido" at bounding box center [929, 417] width 177 height 32
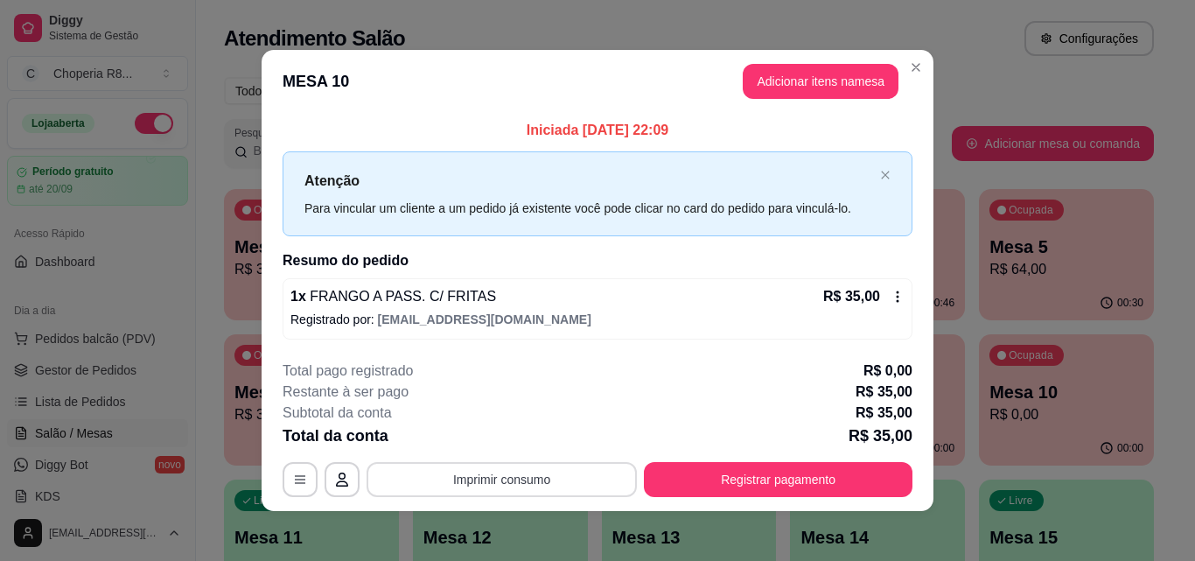
click at [526, 470] on button "Imprimir consumo" at bounding box center [501, 479] width 270 height 35
click at [514, 438] on button "IMPRESSORA" at bounding box center [500, 439] width 127 height 28
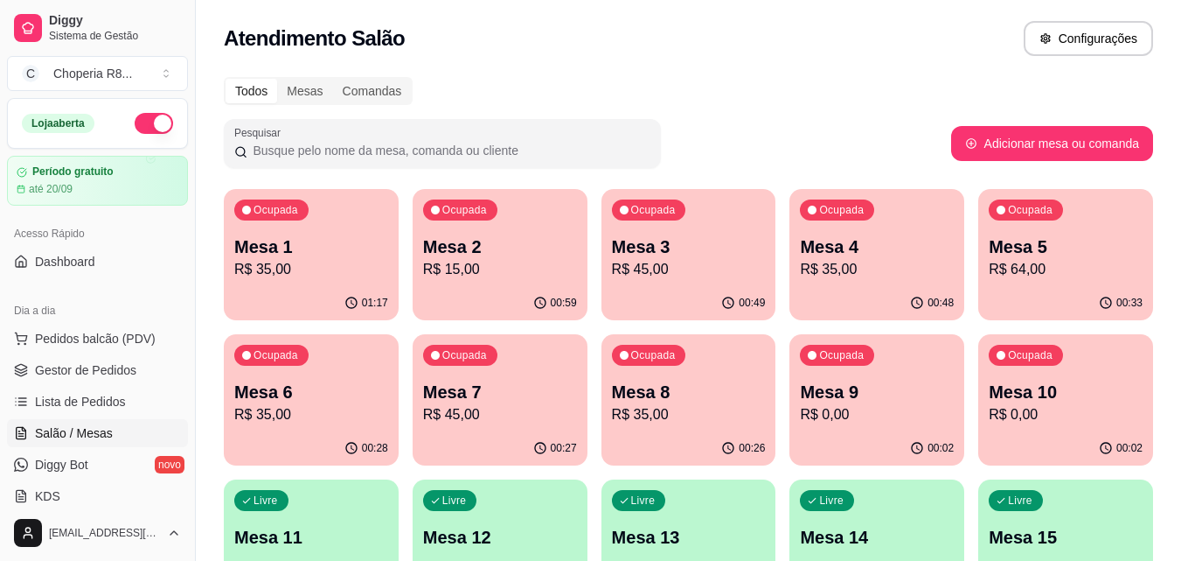
click at [321, 529] on p "Mesa 11" at bounding box center [311, 537] width 154 height 24
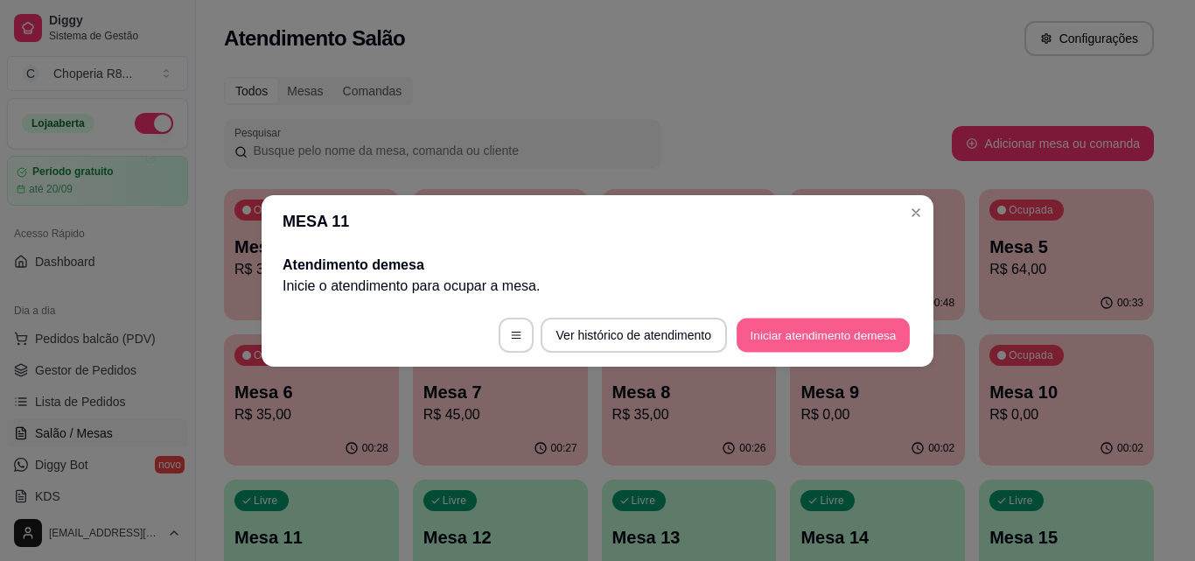
click at [802, 342] on button "Iniciar atendimento de mesa" at bounding box center [822, 334] width 173 height 34
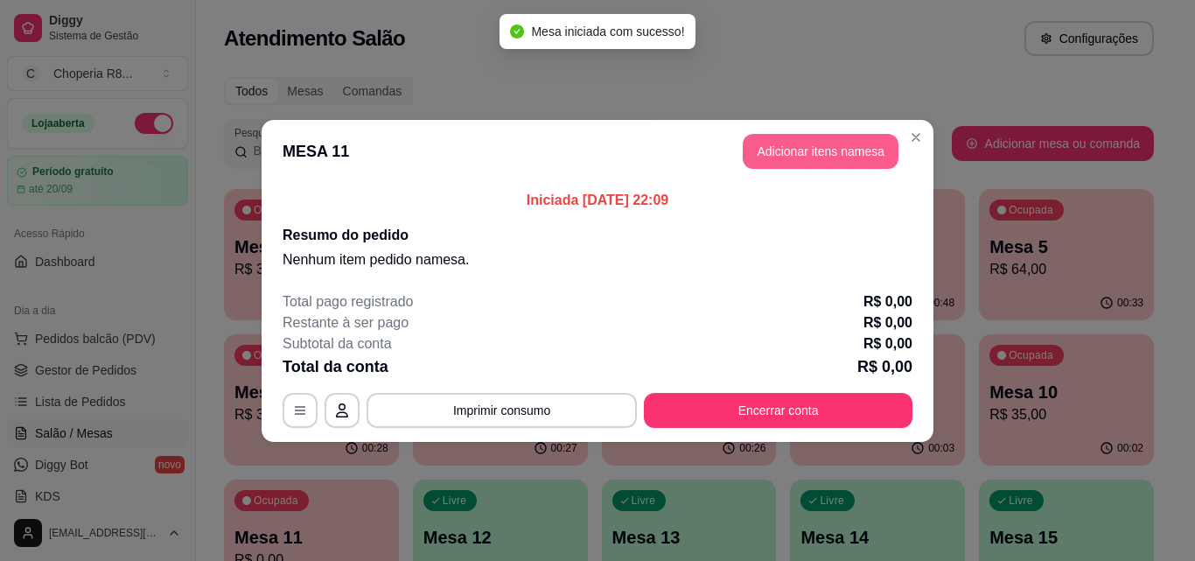
click at [834, 151] on button "Adicionar itens na mesa" at bounding box center [820, 151] width 156 height 35
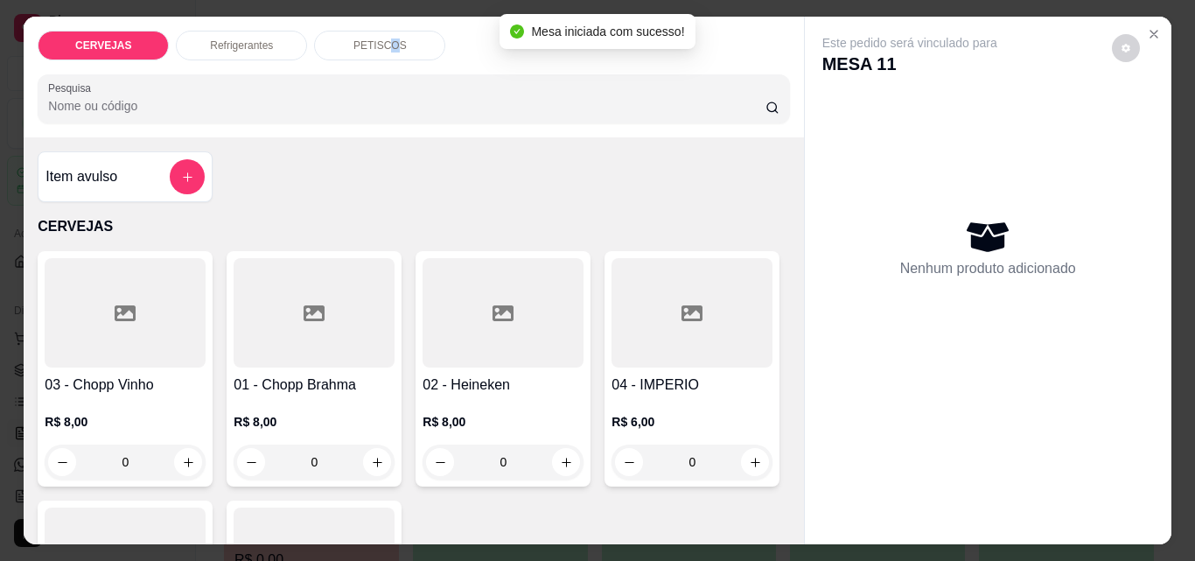
drag, startPoint x: 386, startPoint y: 39, endPoint x: 385, endPoint y: 78, distance: 38.5
click at [384, 39] on p "PETISCOS" at bounding box center [379, 45] width 53 height 14
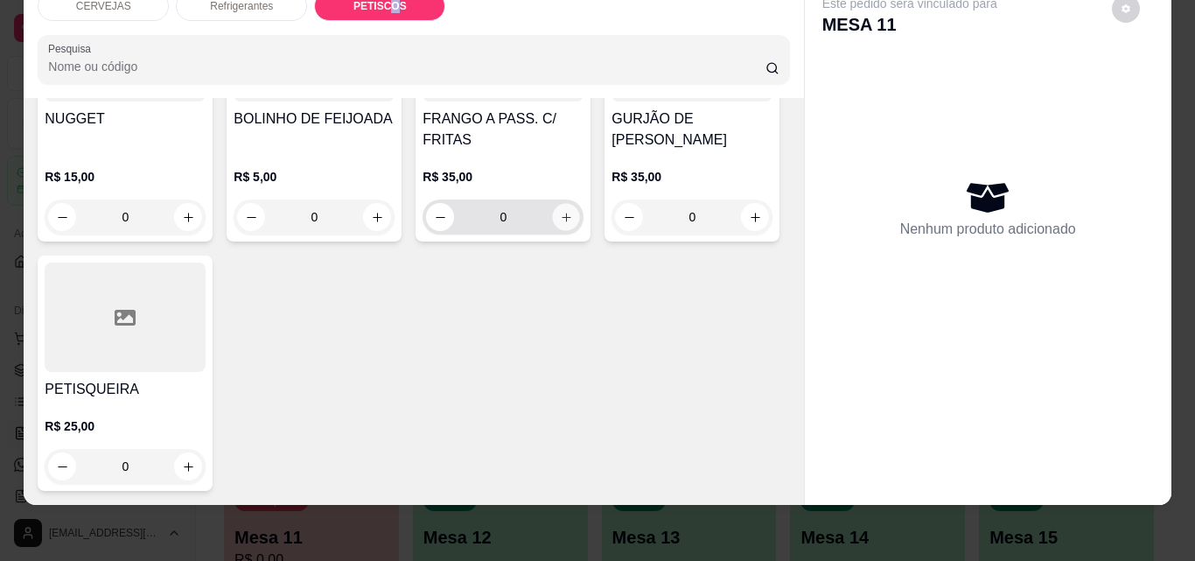
click at [560, 224] on icon "increase-product-quantity" at bounding box center [566, 217] width 13 height 13
type input "1"
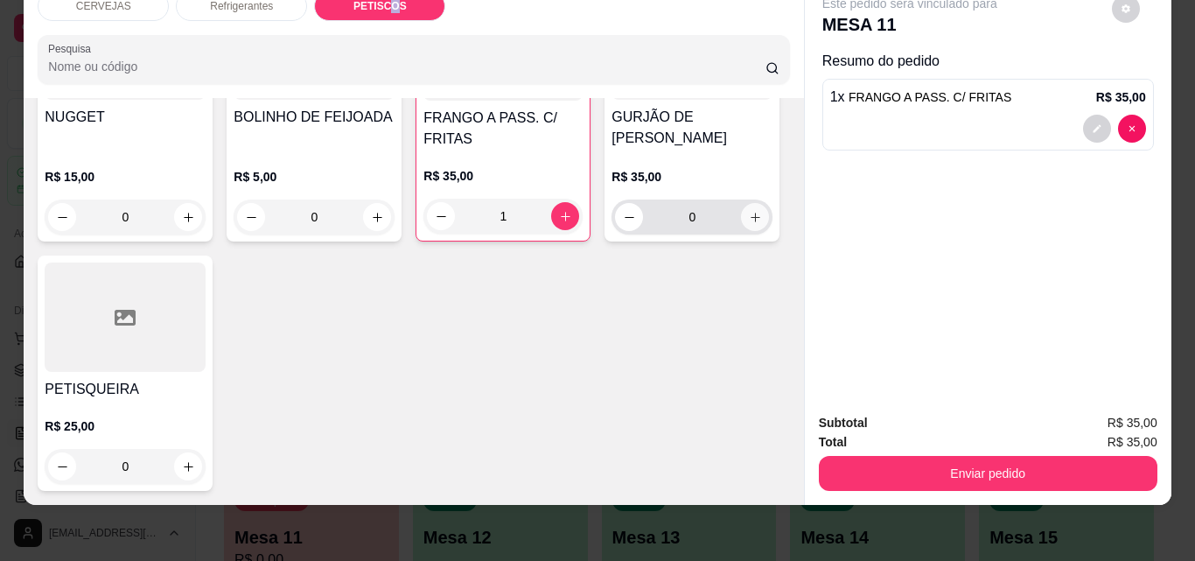
click at [741, 231] on button "increase-product-quantity" at bounding box center [755, 217] width 28 height 28
type input "1"
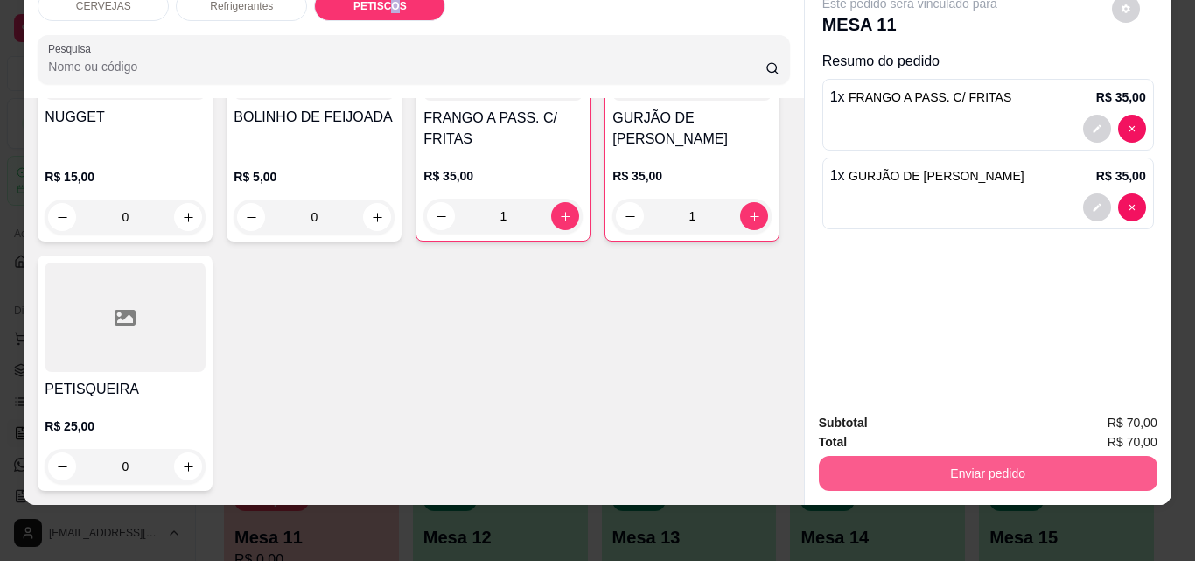
click at [904, 461] on button "Enviar pedido" at bounding box center [988, 473] width 338 height 35
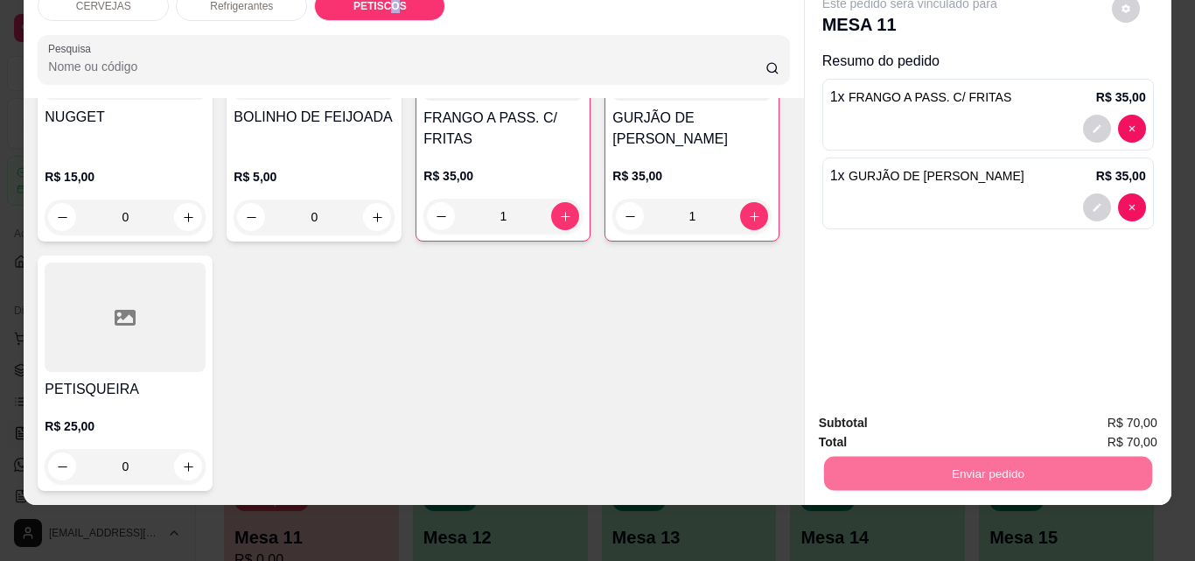
click at [958, 415] on button "Não registrar e enviar pedido" at bounding box center [929, 417] width 177 height 32
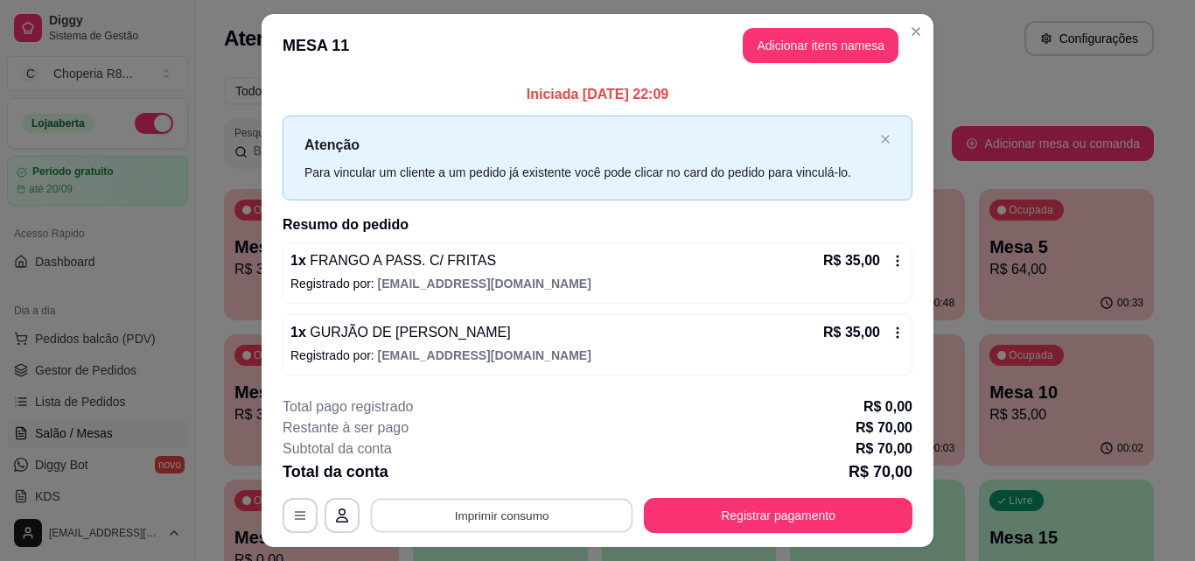
click at [550, 511] on button "Imprimir consumo" at bounding box center [502, 515] width 262 height 34
click at [497, 472] on button "IMPRESSORA" at bounding box center [500, 475] width 127 height 28
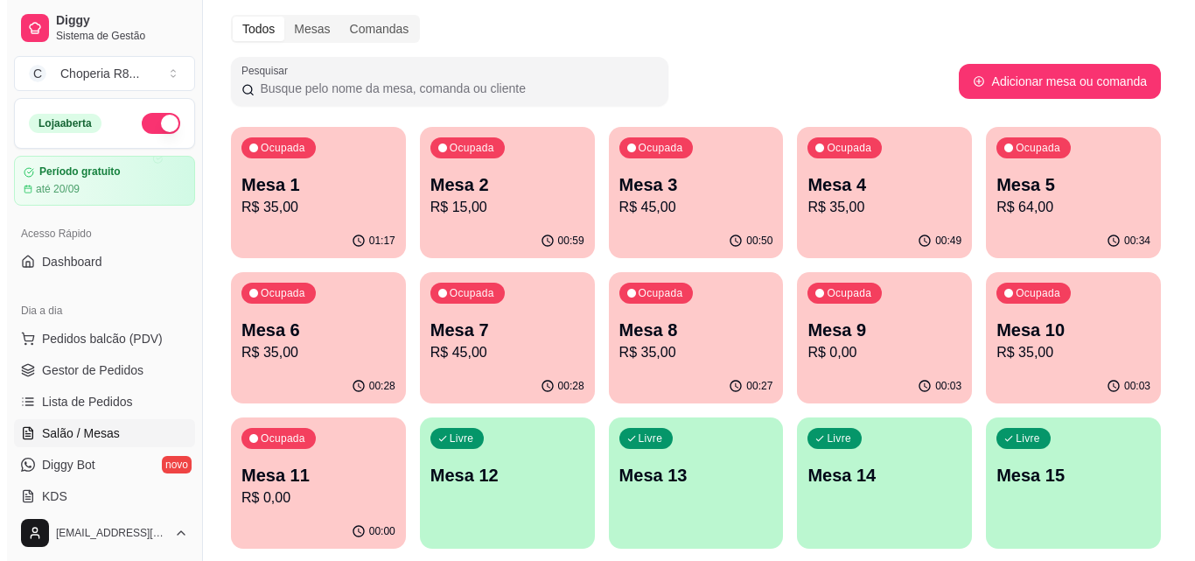
scroll to position [87, 0]
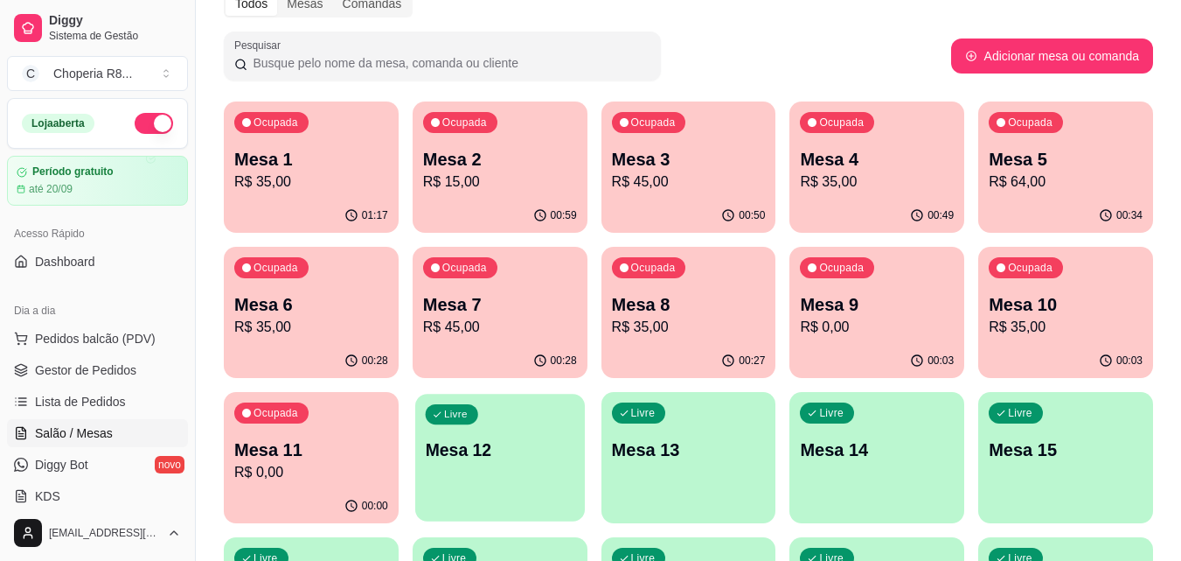
click at [555, 445] on p "Mesa 12" at bounding box center [500, 450] width 150 height 24
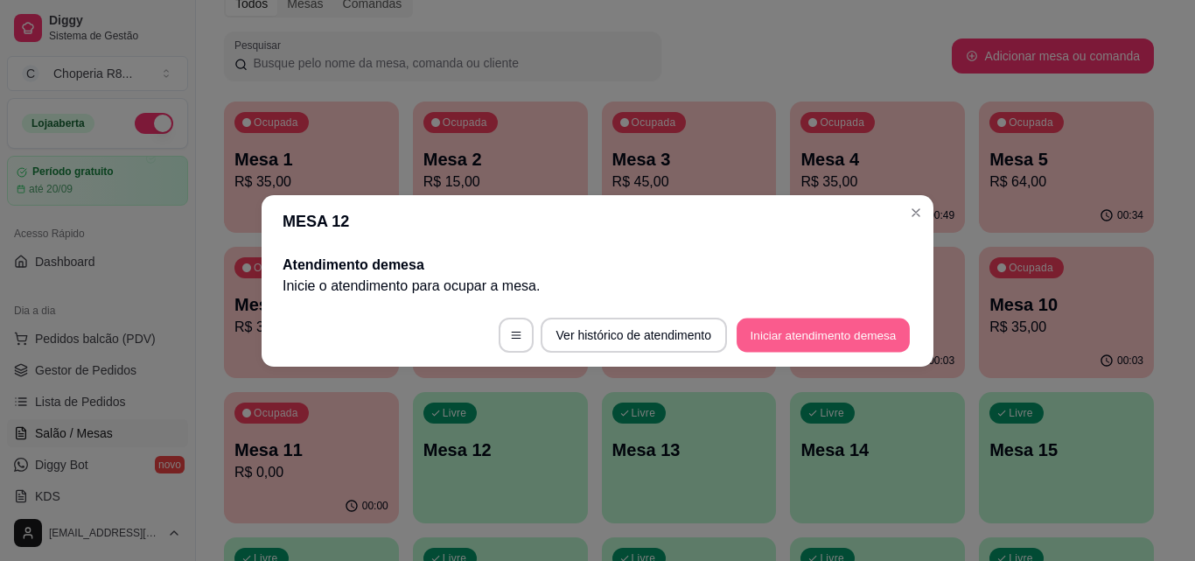
click at [766, 324] on button "Iniciar atendimento de mesa" at bounding box center [822, 334] width 173 height 34
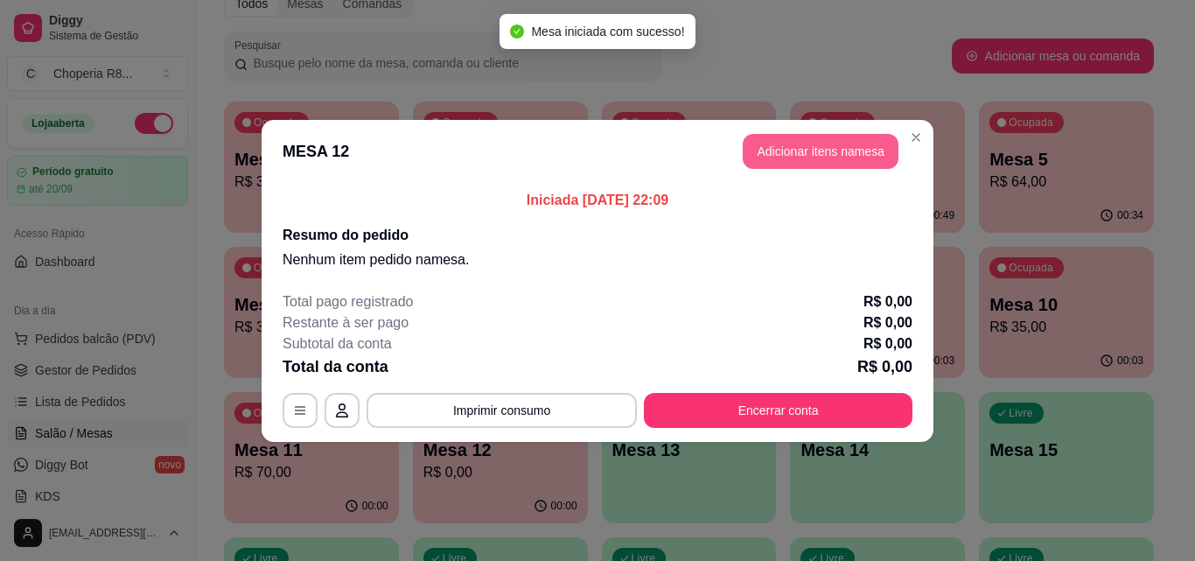
click at [812, 156] on button "Adicionar itens na mesa" at bounding box center [820, 151] width 156 height 35
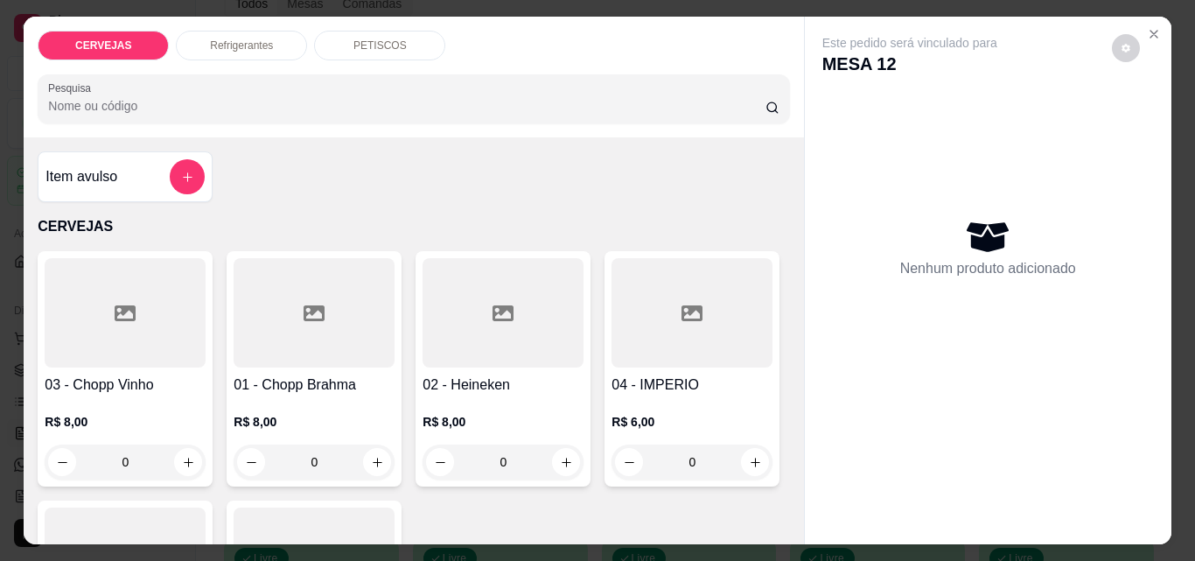
click at [367, 44] on p "PETISCOS" at bounding box center [379, 45] width 53 height 14
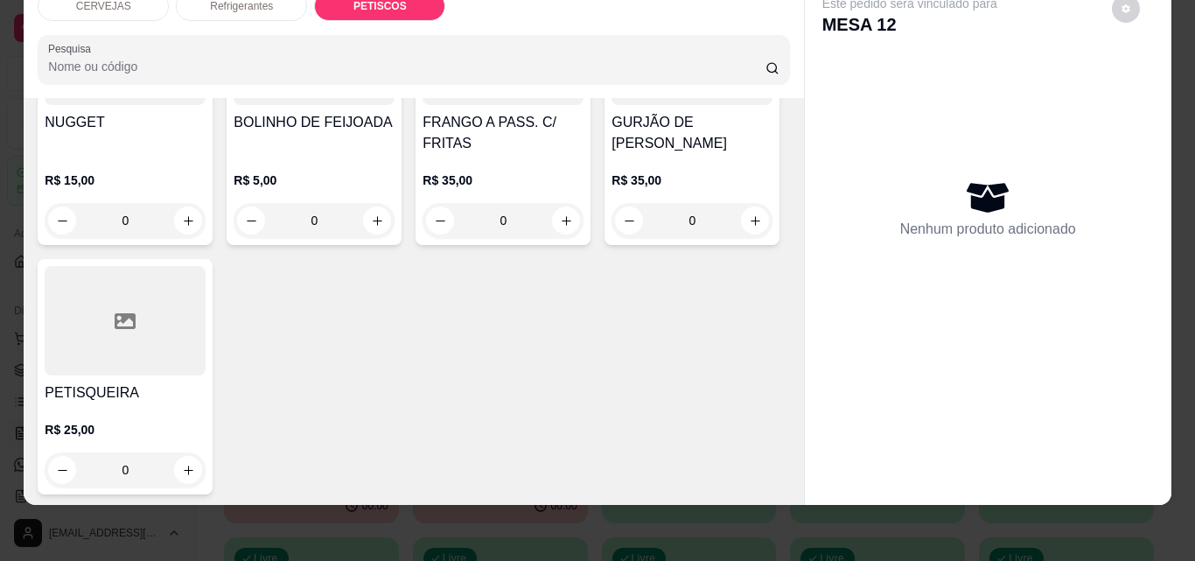
scroll to position [1570, 0]
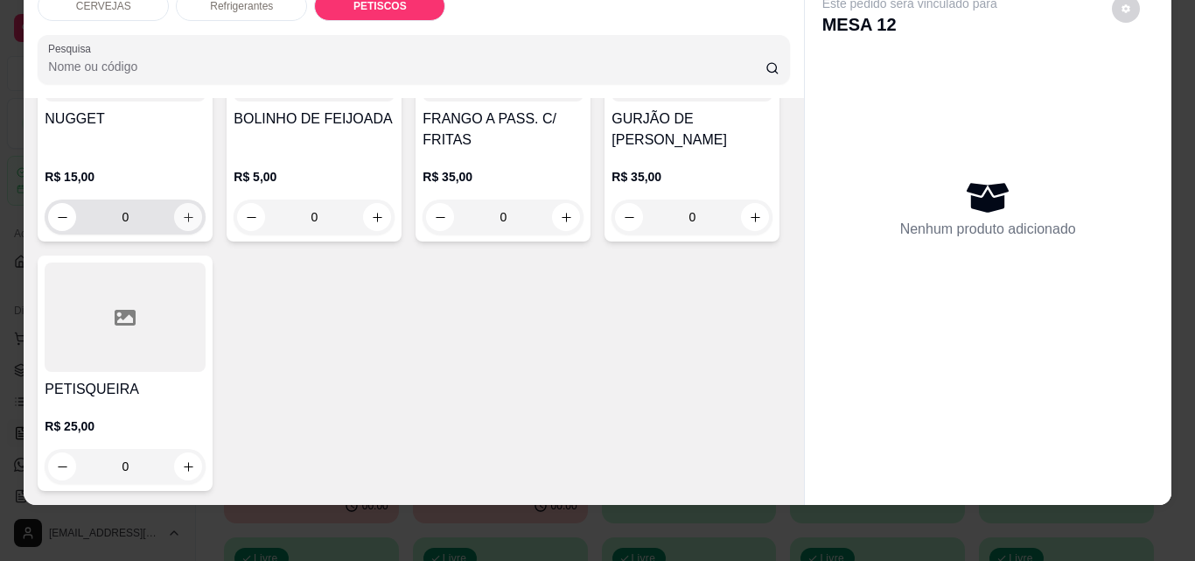
click at [202, 231] on button "increase-product-quantity" at bounding box center [188, 217] width 28 height 28
type input "1"
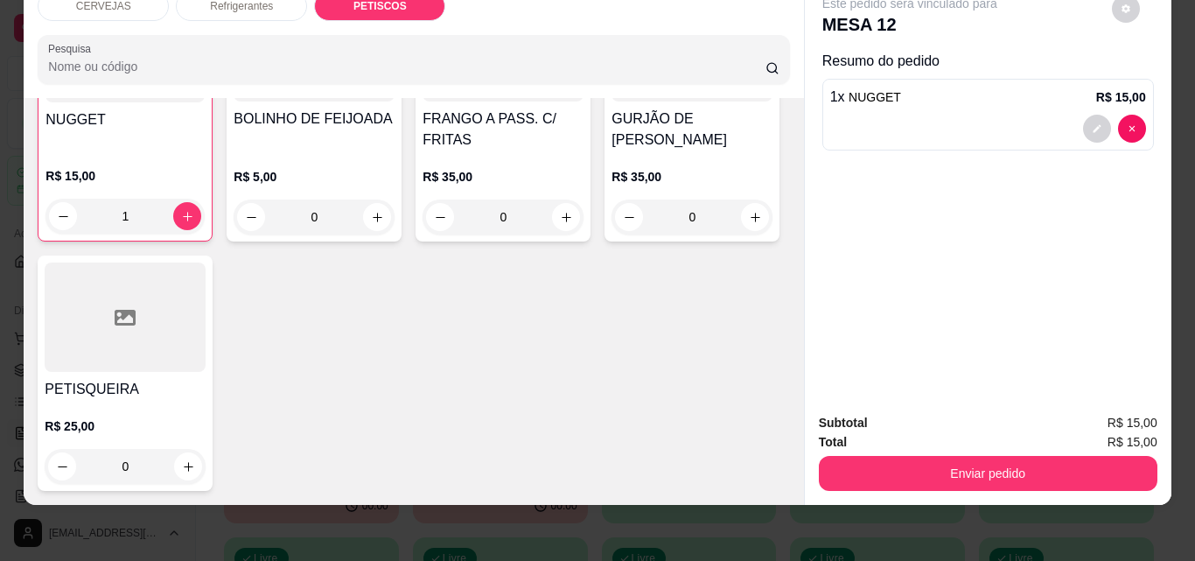
scroll to position [1619, 0]
type input "1"
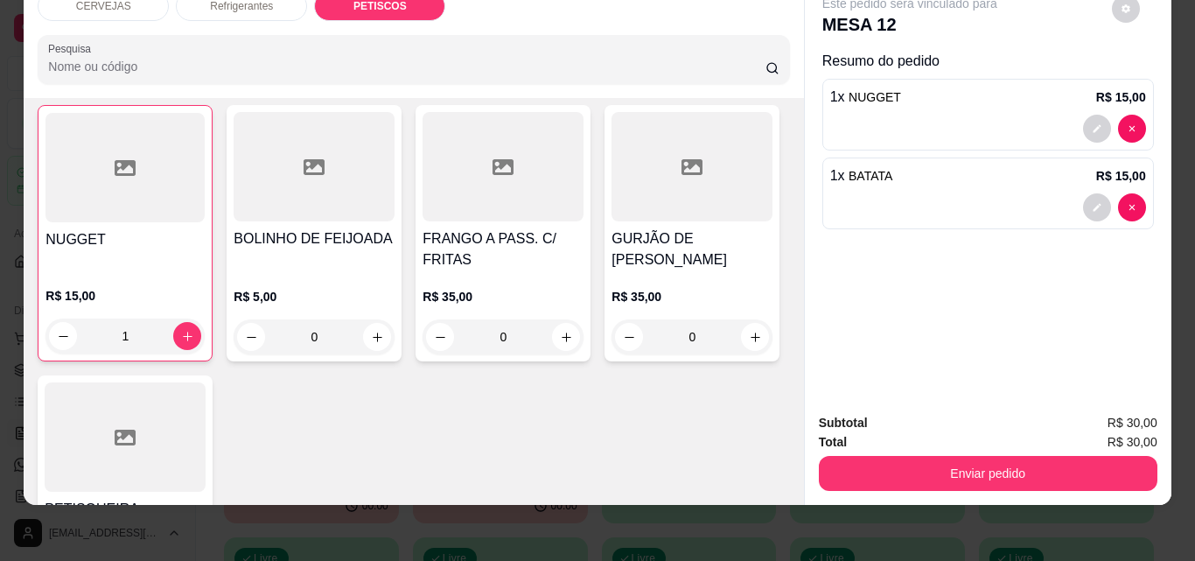
click at [552, 80] on button "increase-product-quantity" at bounding box center [566, 66] width 28 height 28
type input "1"
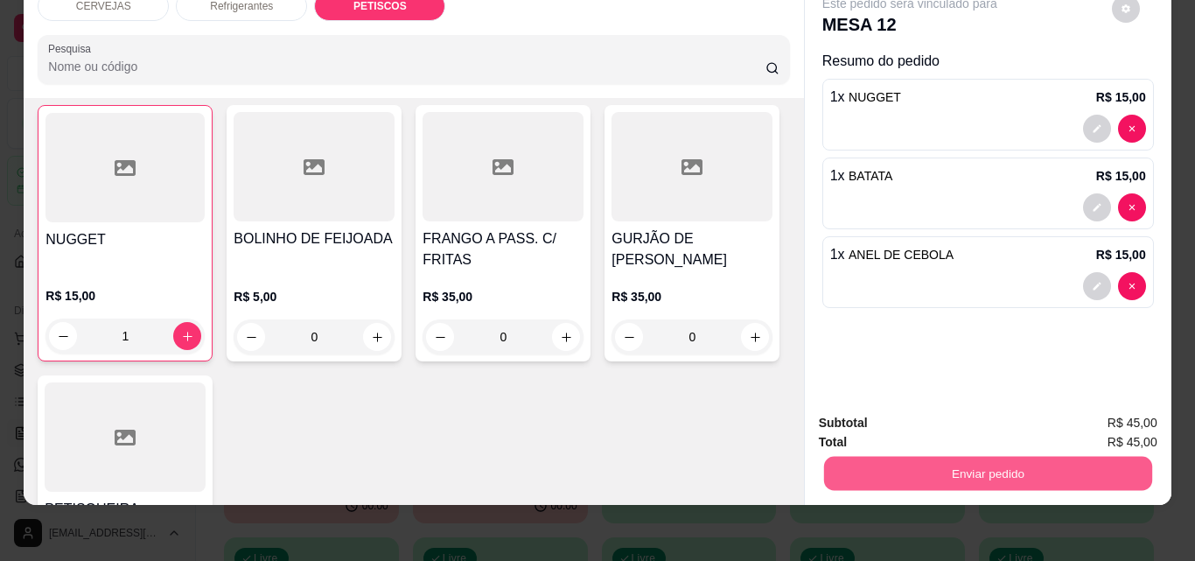
click at [1071, 462] on button "Enviar pedido" at bounding box center [987, 473] width 328 height 34
click at [998, 408] on button "Não registrar e enviar pedido" at bounding box center [930, 417] width 182 height 33
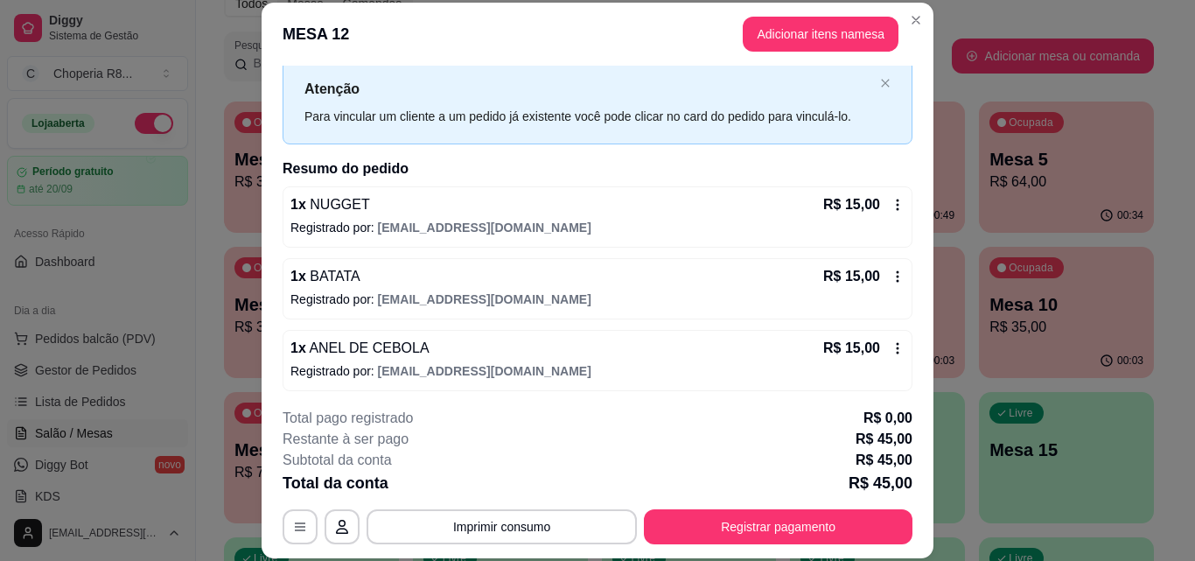
scroll to position [49, 0]
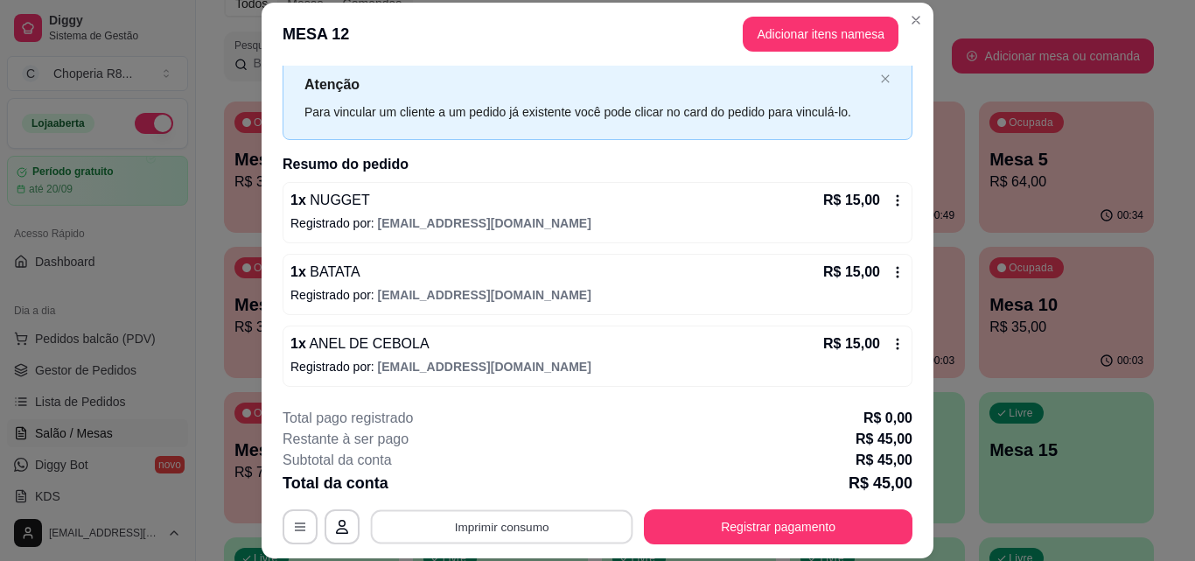
click at [533, 517] on button "Imprimir consumo" at bounding box center [502, 526] width 262 height 34
click at [512, 487] on button "IMPRESSORA" at bounding box center [500, 486] width 127 height 28
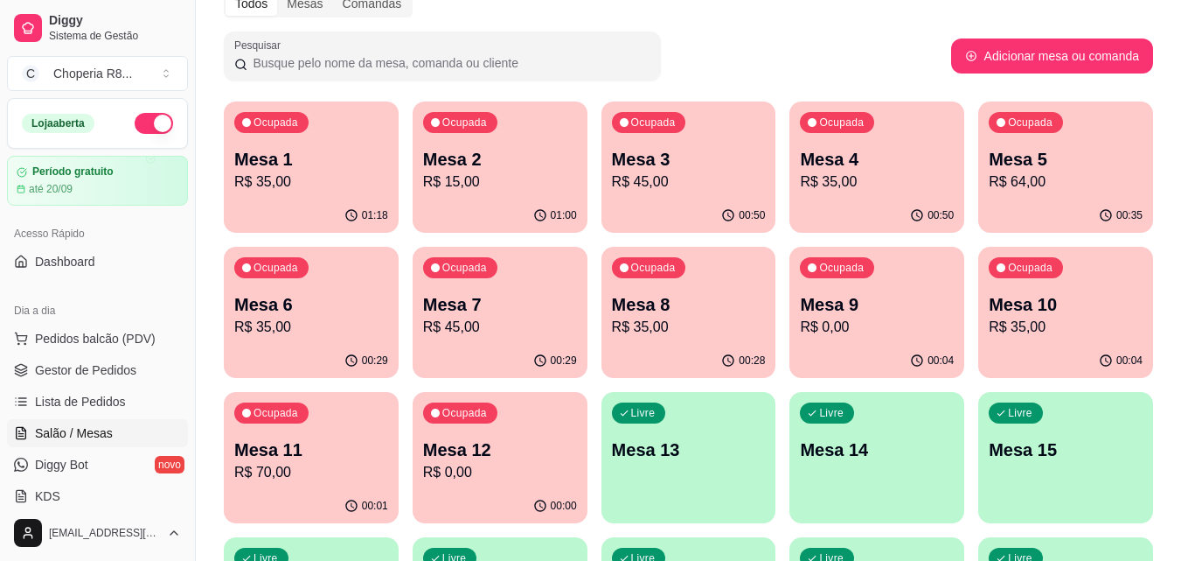
click at [674, 464] on div "Livre Mesa 13" at bounding box center [689, 447] width 175 height 110
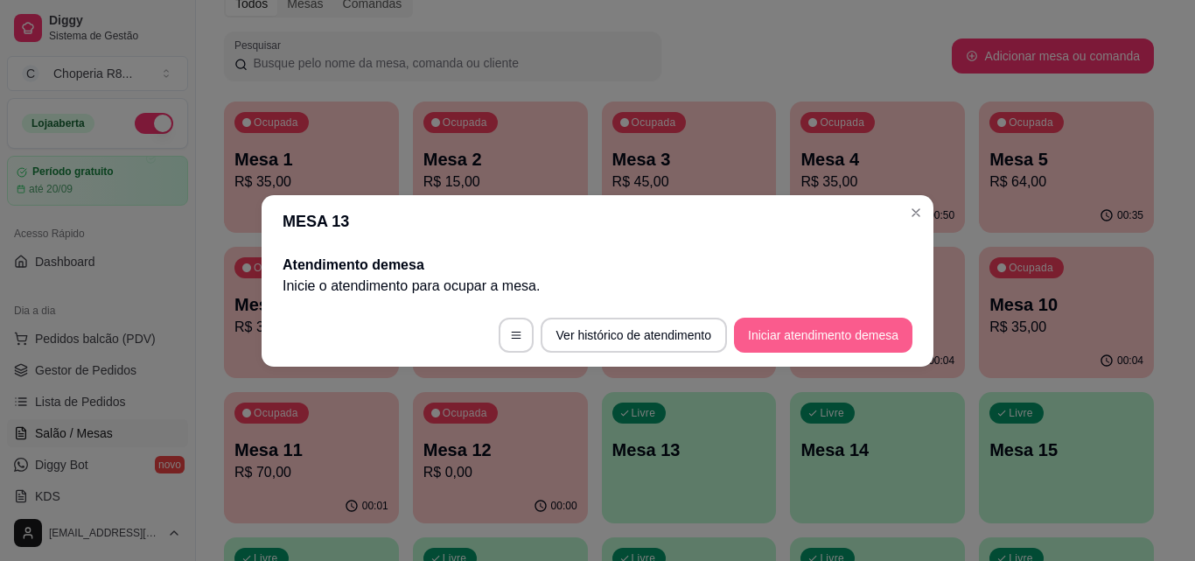
click at [784, 337] on button "Iniciar atendimento de mesa" at bounding box center [823, 334] width 178 height 35
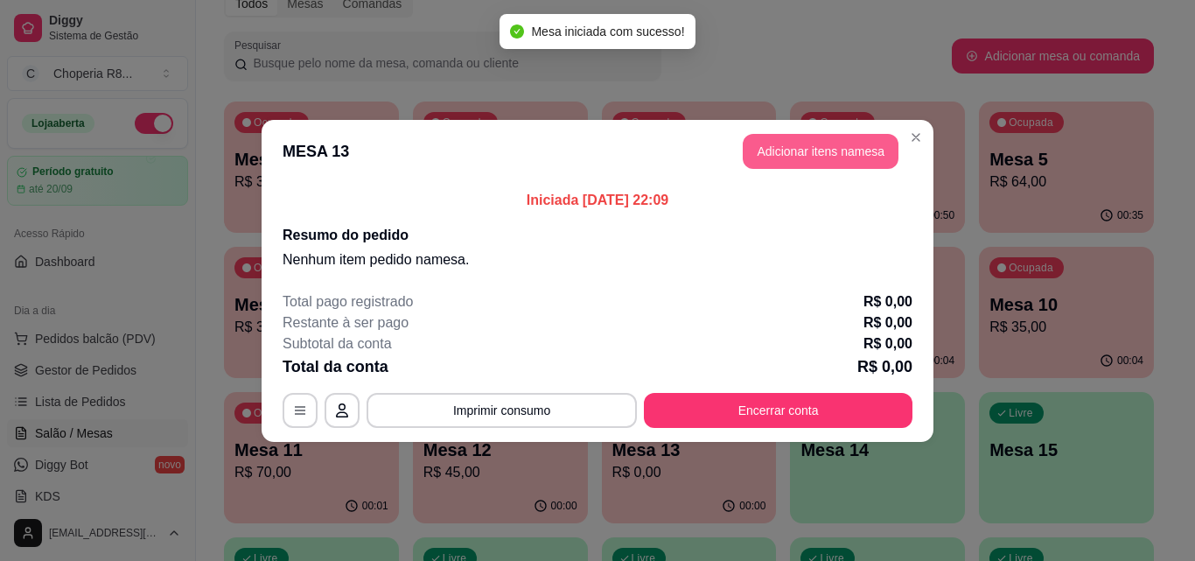
click at [806, 160] on button "Adicionar itens na mesa" at bounding box center [820, 151] width 156 height 35
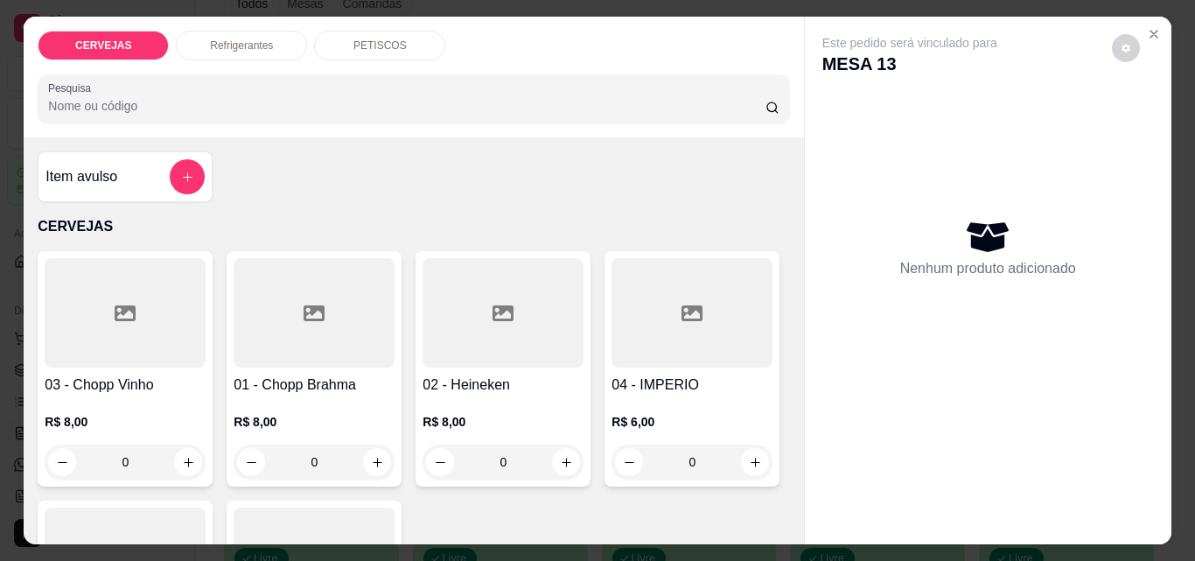
drag, startPoint x: 340, startPoint y: 468, endPoint x: 229, endPoint y: 468, distance: 111.1
click at [233, 468] on div "0" at bounding box center [313, 461] width 161 height 35
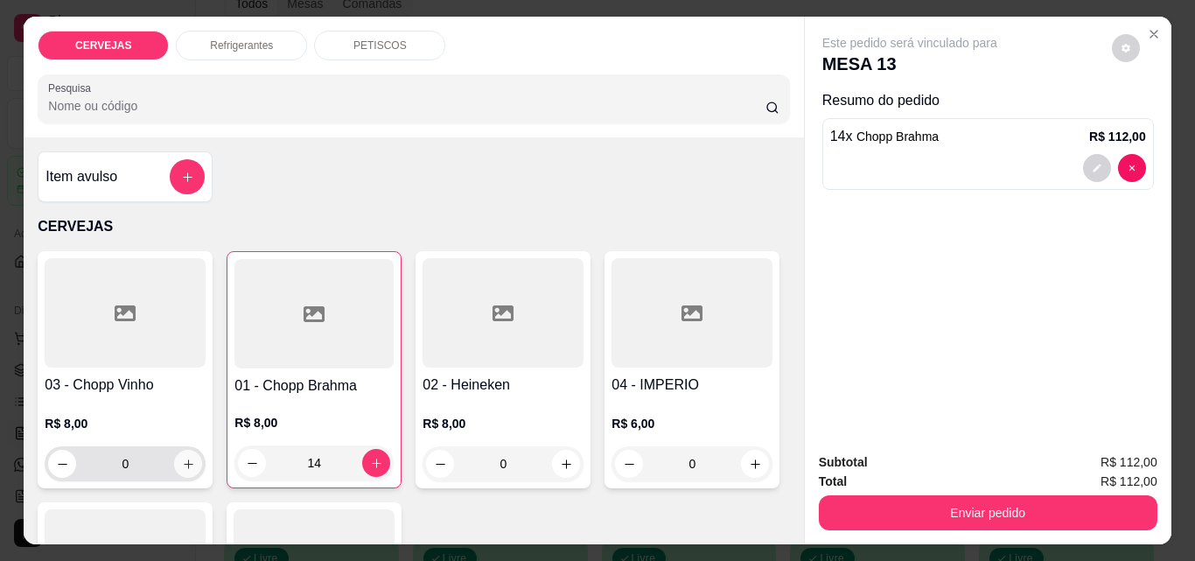
type input "14"
click at [185, 458] on icon "increase-product-quantity" at bounding box center [188, 463] width 13 height 13
type input "1"
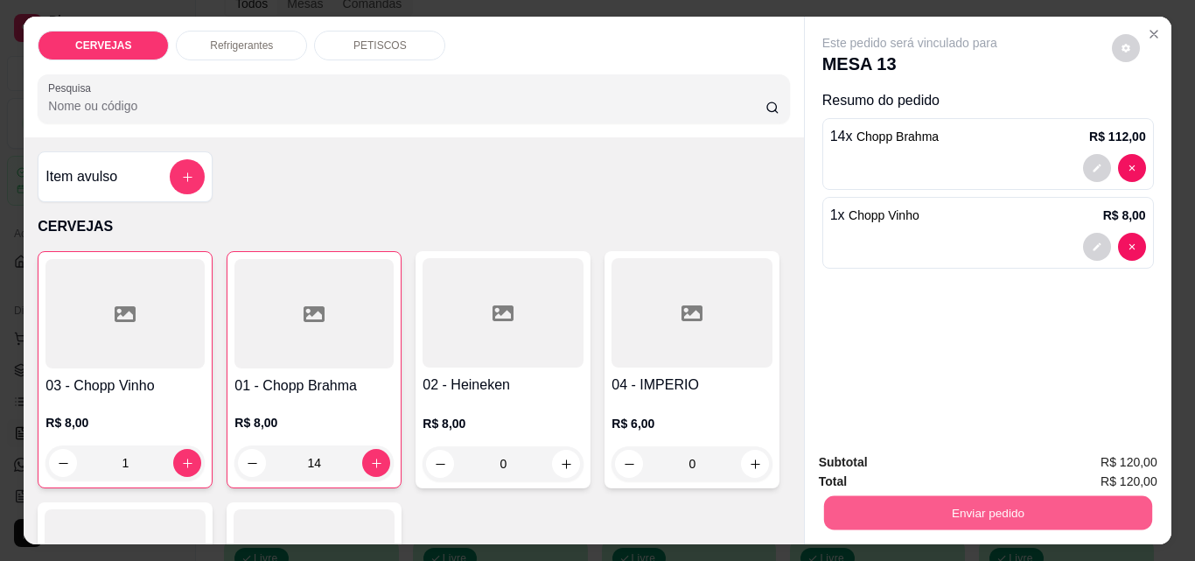
click at [911, 505] on button "Enviar pedido" at bounding box center [987, 512] width 328 height 34
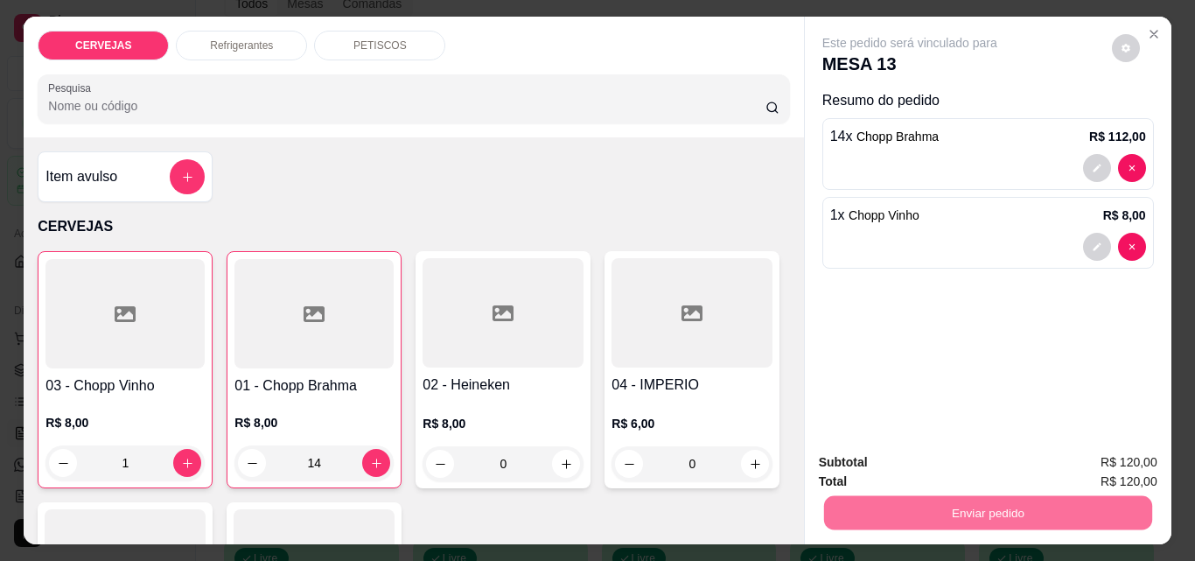
click at [930, 456] on button "Não registrar e enviar pedido" at bounding box center [930, 462] width 182 height 33
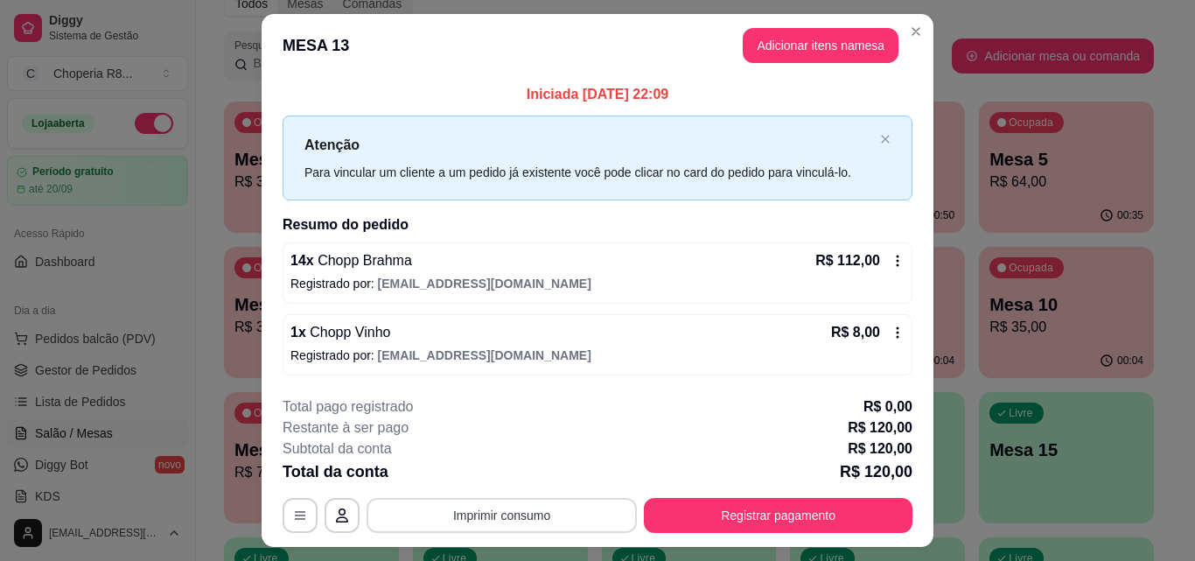
click at [551, 513] on button "Imprimir consumo" at bounding box center [501, 515] width 270 height 35
click at [536, 483] on button "IMPRESSORA" at bounding box center [500, 474] width 122 height 27
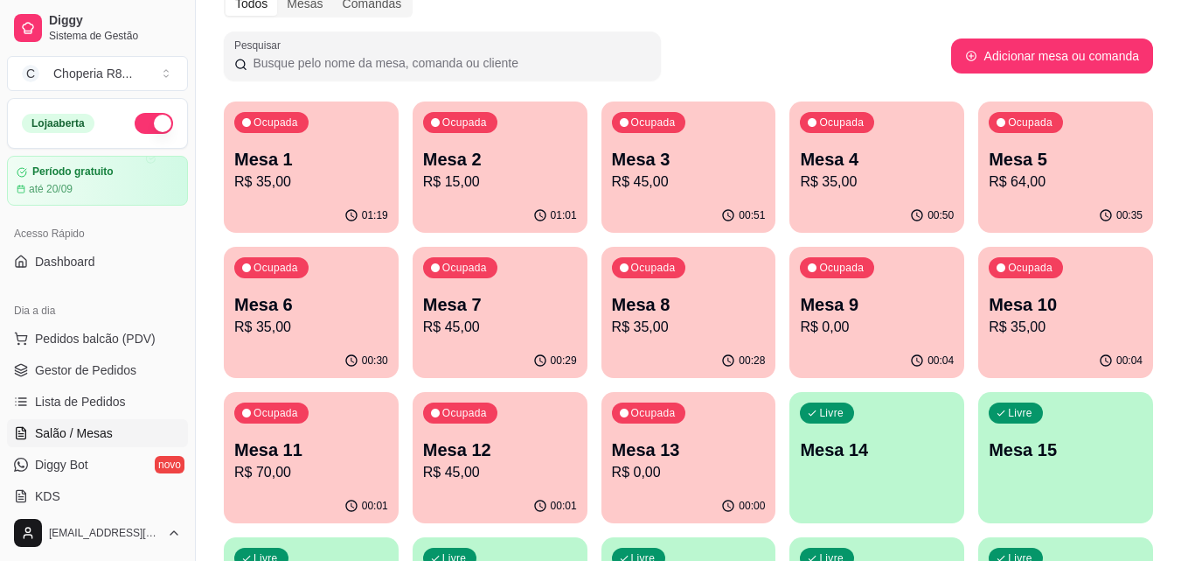
click at [383, 181] on p "R$ 35,00" at bounding box center [311, 181] width 154 height 21
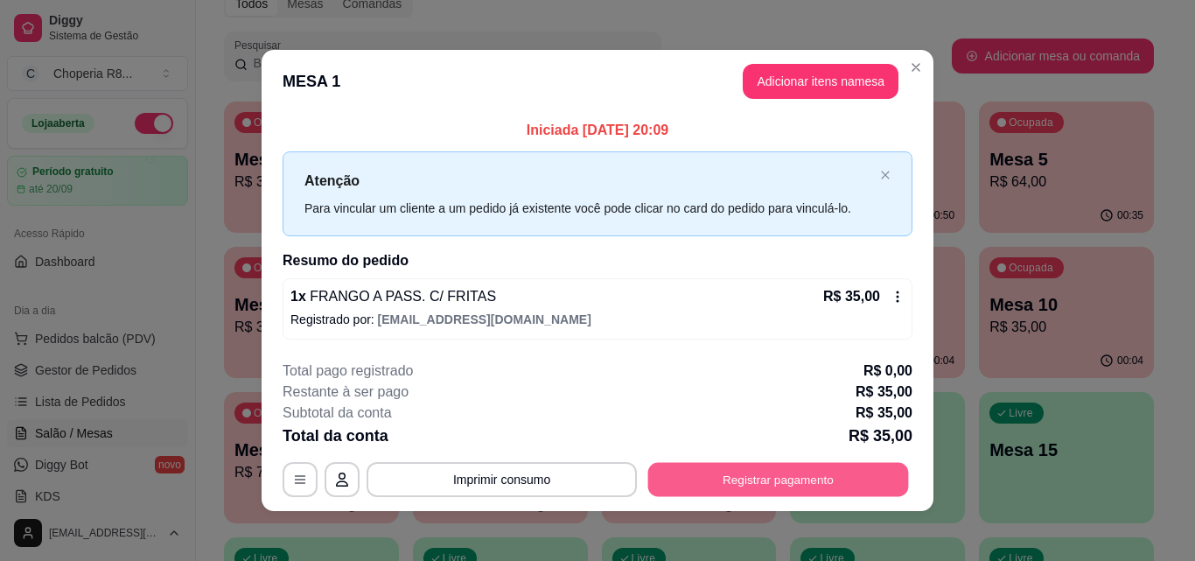
click at [779, 476] on button "Registrar pagamento" at bounding box center [778, 480] width 261 height 34
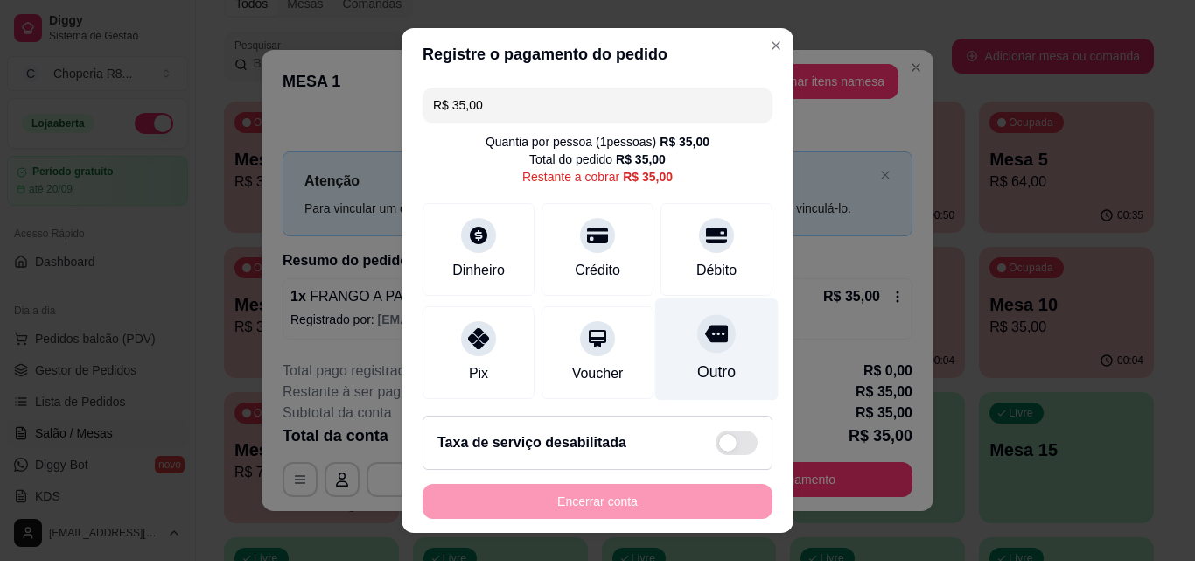
click at [697, 349] on div at bounding box center [716, 333] width 38 height 38
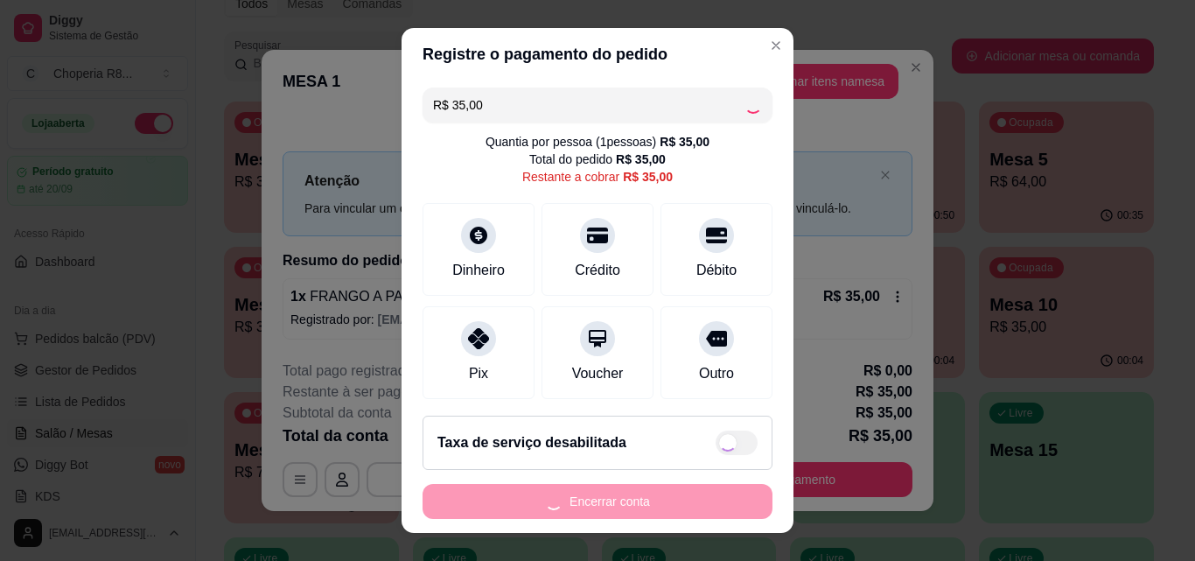
click at [600, 491] on div "Encerrar conta" at bounding box center [597, 501] width 350 height 35
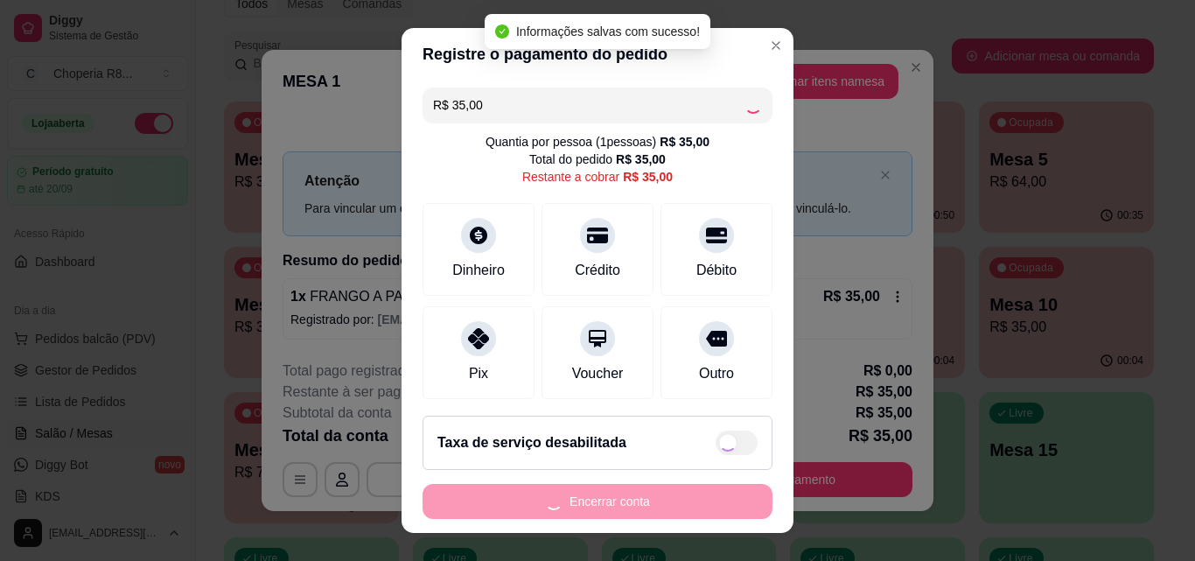
type input "R$ 0,00"
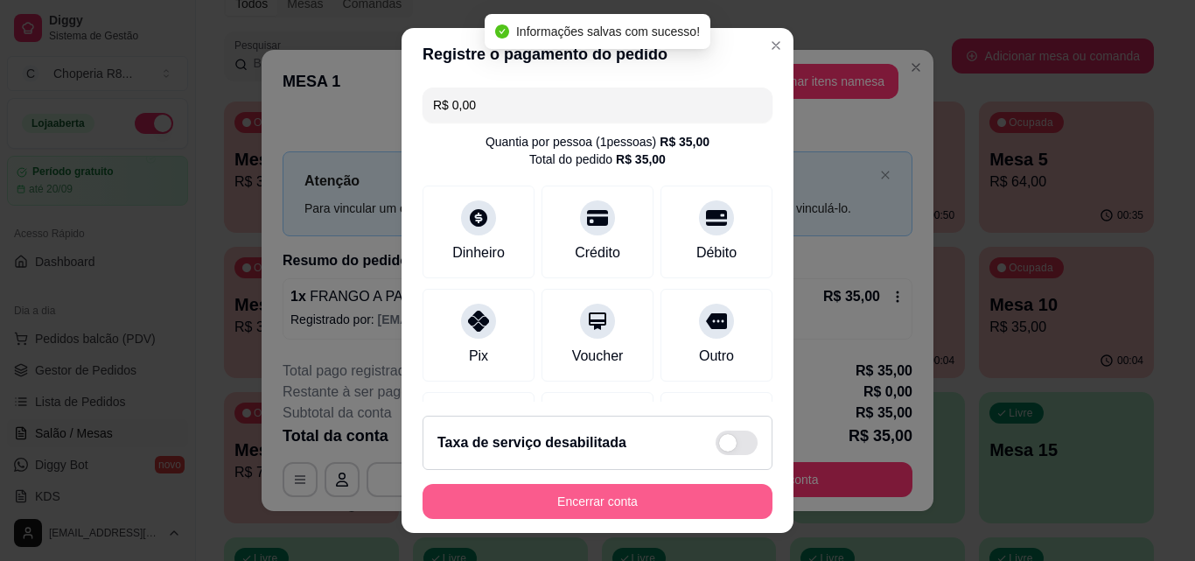
click at [603, 503] on button "Encerrar conta" at bounding box center [597, 501] width 350 height 35
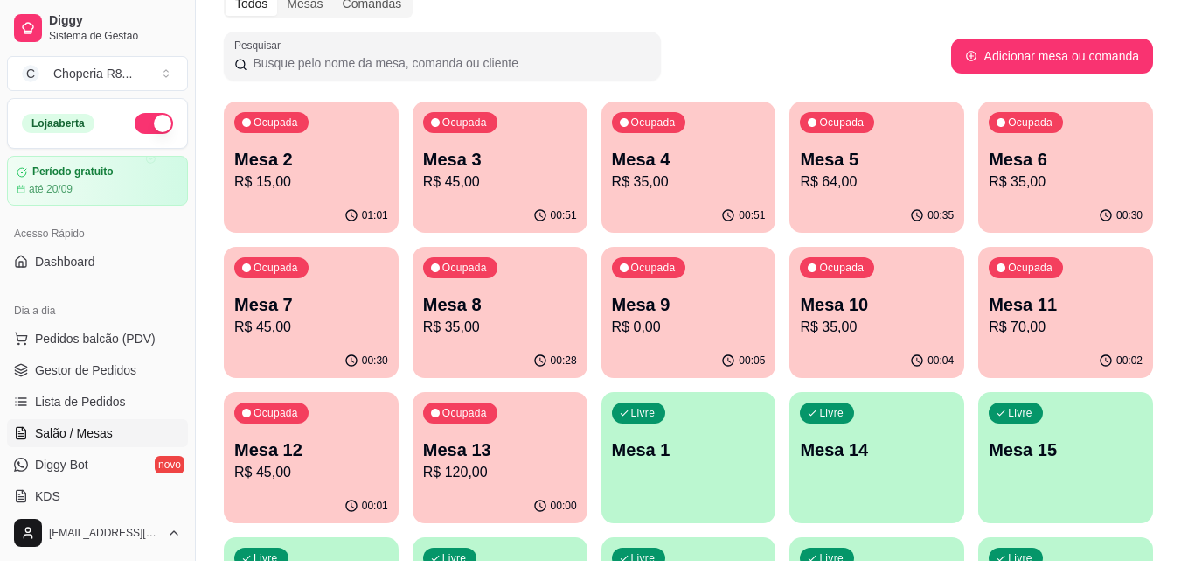
click at [330, 198] on div "Ocupada Mesa 2 R$ 15,00" at bounding box center [311, 149] width 175 height 97
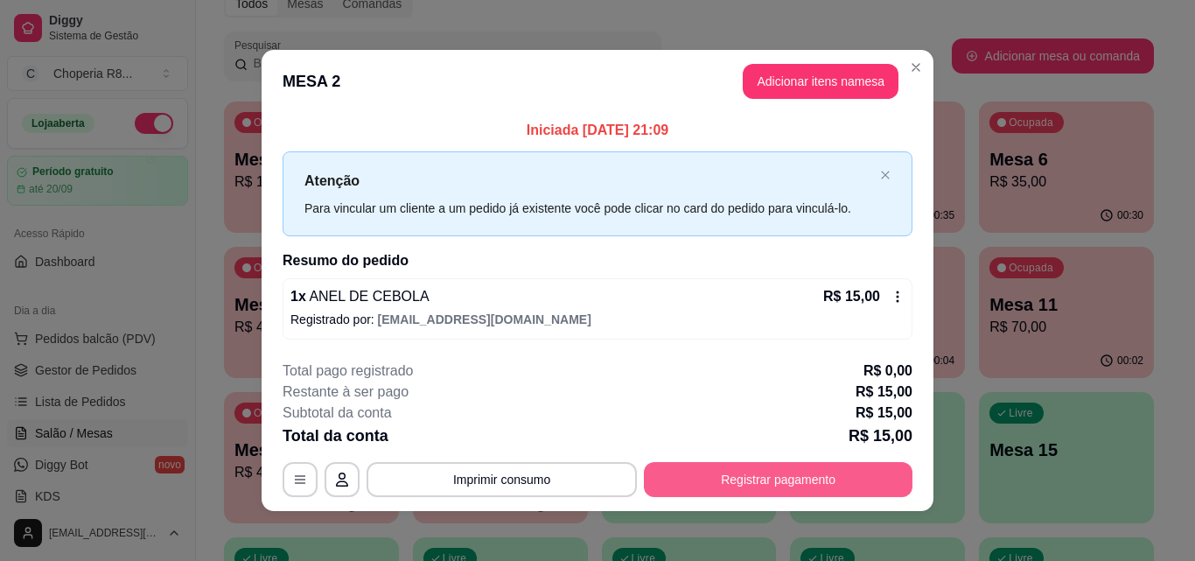
click at [657, 478] on button "Registrar pagamento" at bounding box center [778, 479] width 268 height 35
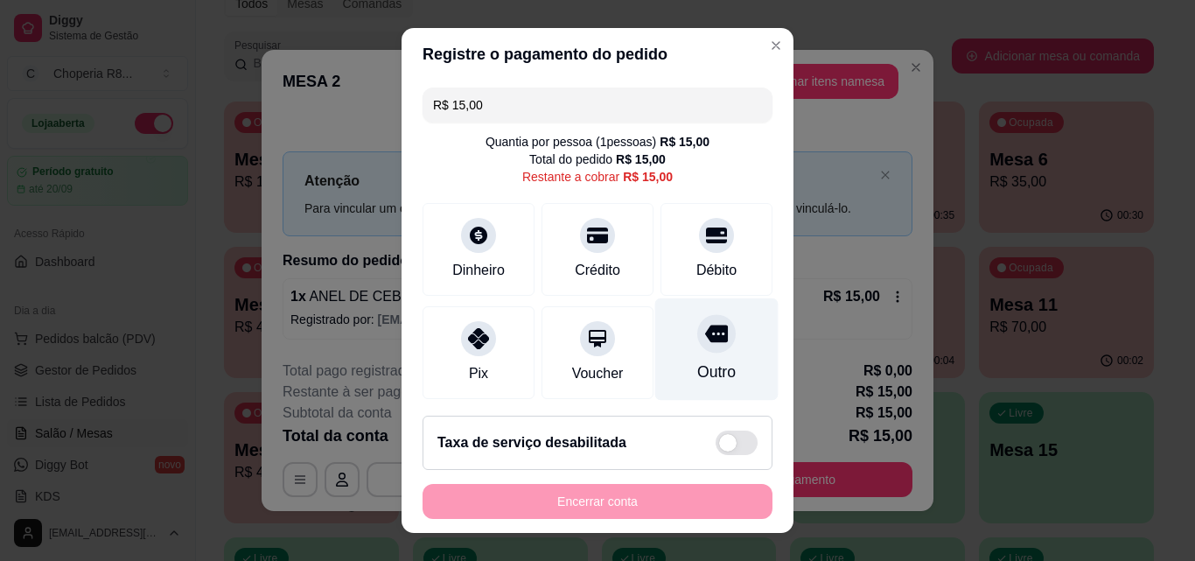
click at [700, 365] on div "Outro" at bounding box center [716, 371] width 38 height 23
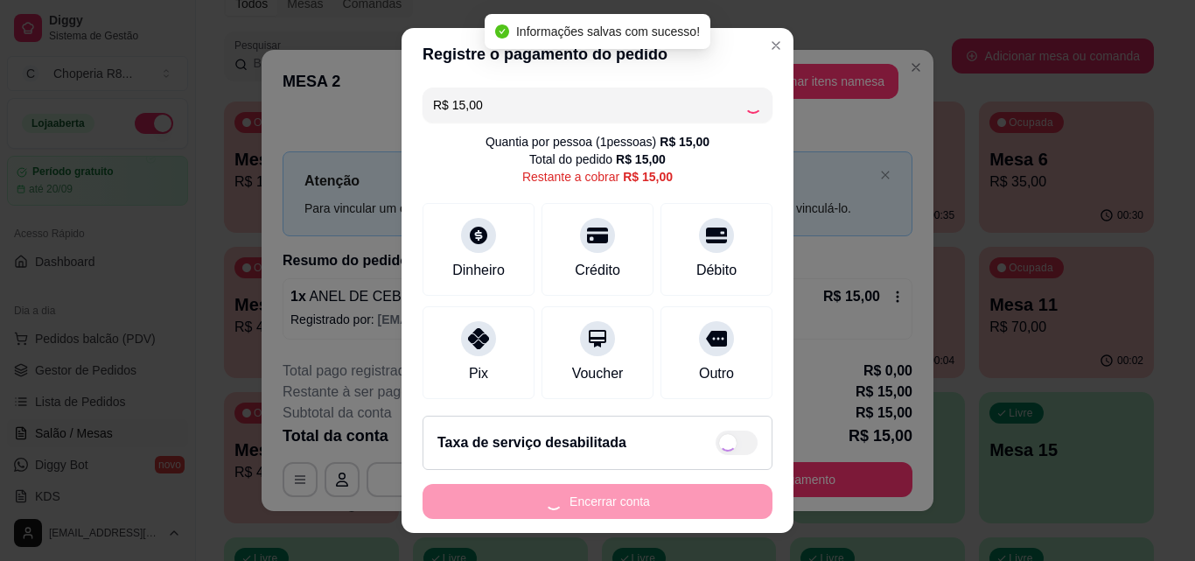
type input "R$ 0,00"
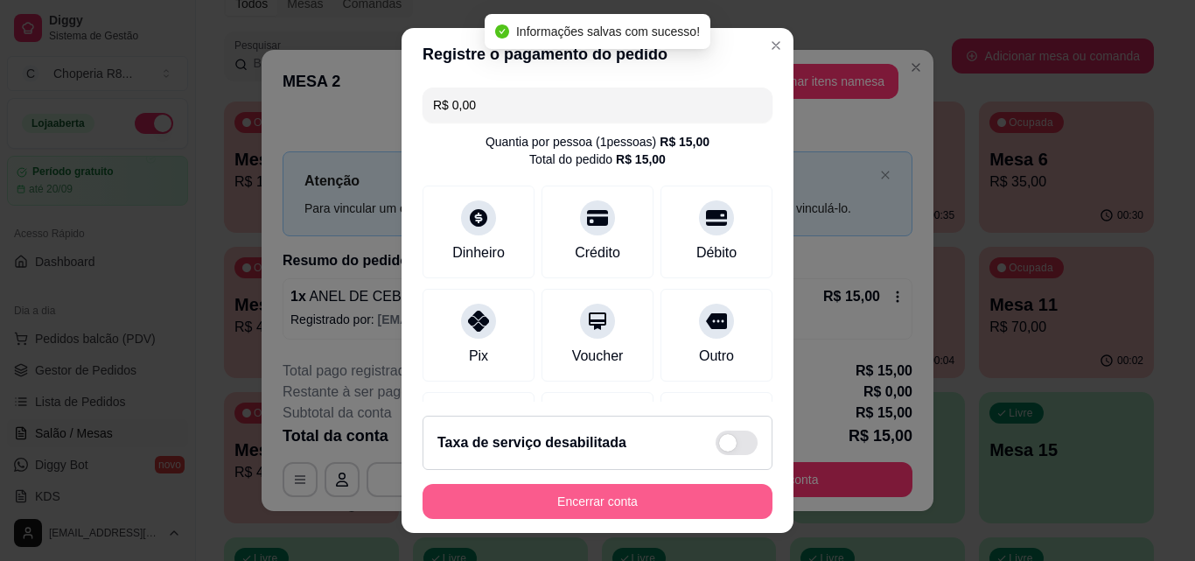
click at [635, 496] on button "Encerrar conta" at bounding box center [597, 501] width 350 height 35
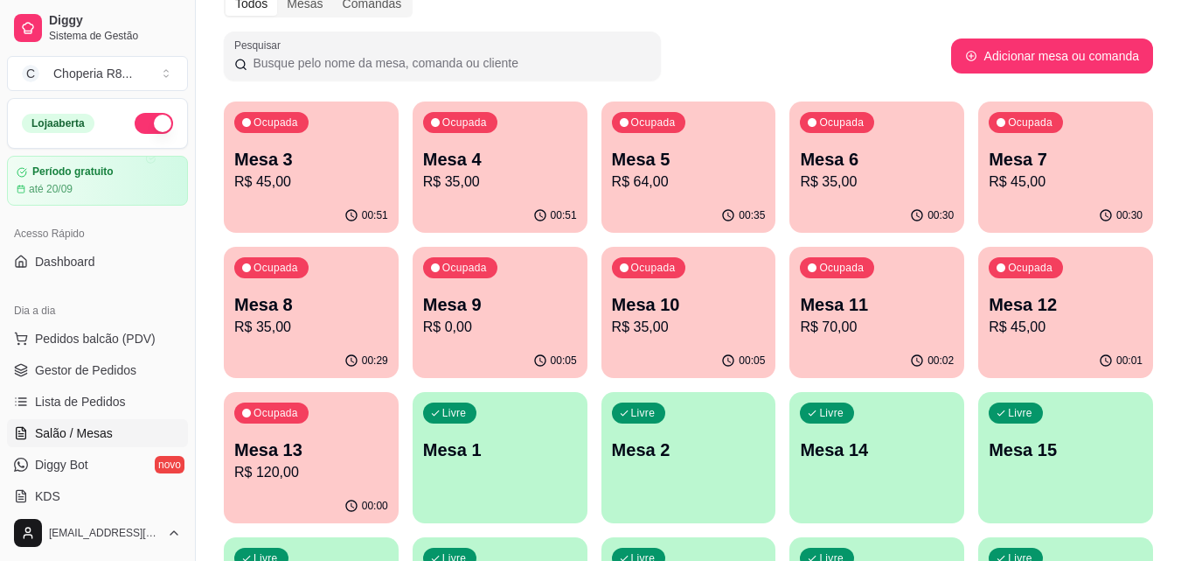
click at [360, 192] on div "Ocupada Mesa 3 R$ 45,00" at bounding box center [311, 149] width 175 height 97
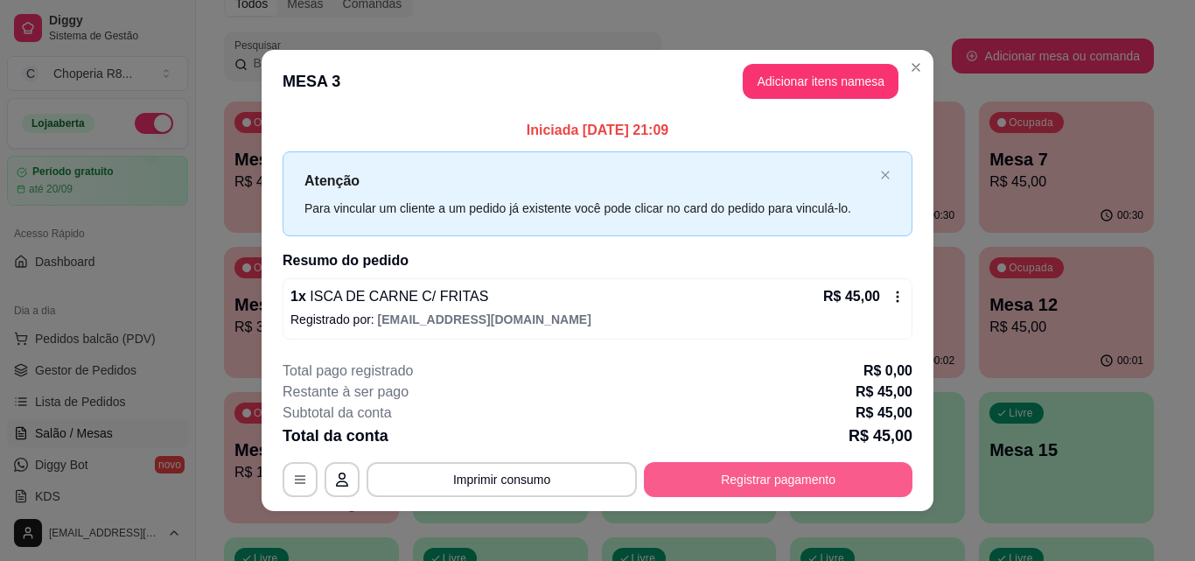
click at [747, 467] on button "Registrar pagamento" at bounding box center [778, 479] width 268 height 35
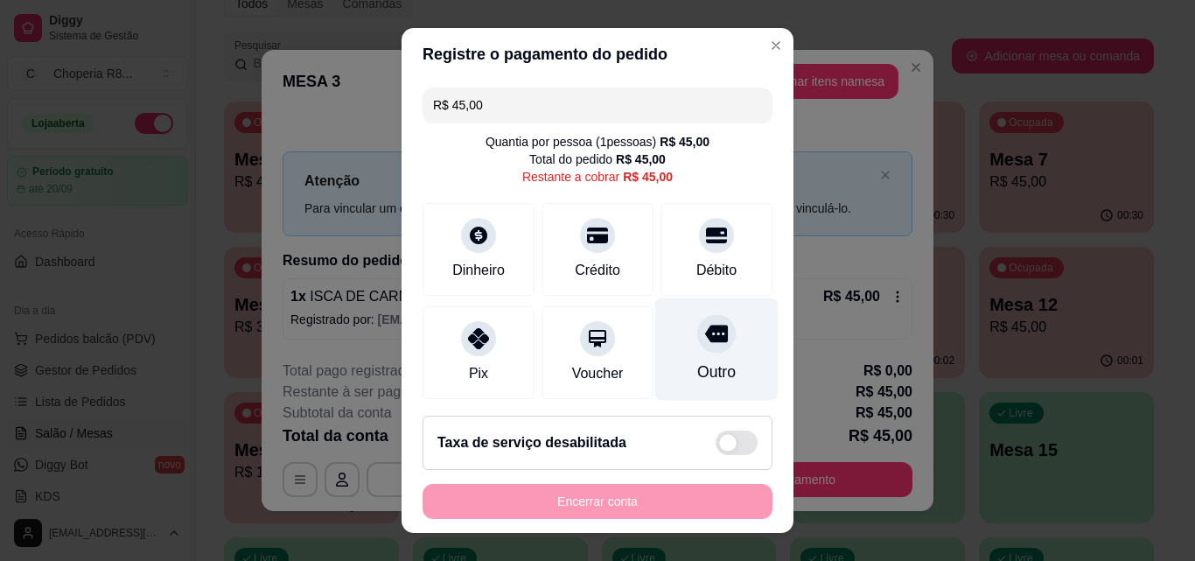
click at [677, 356] on div "Outro" at bounding box center [716, 349] width 123 height 102
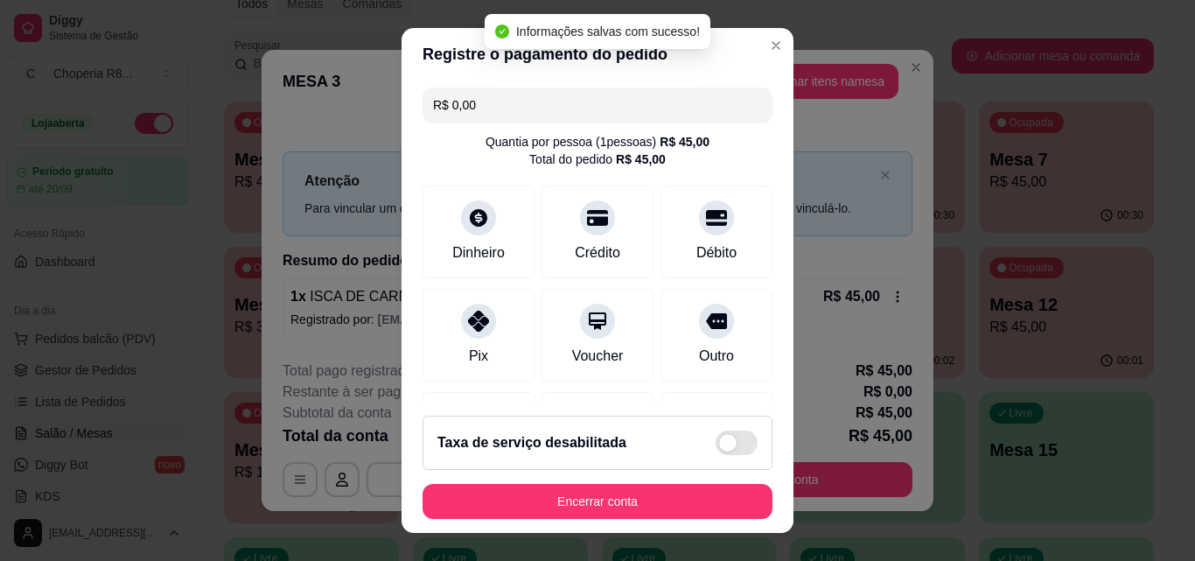
type input "R$ 0,00"
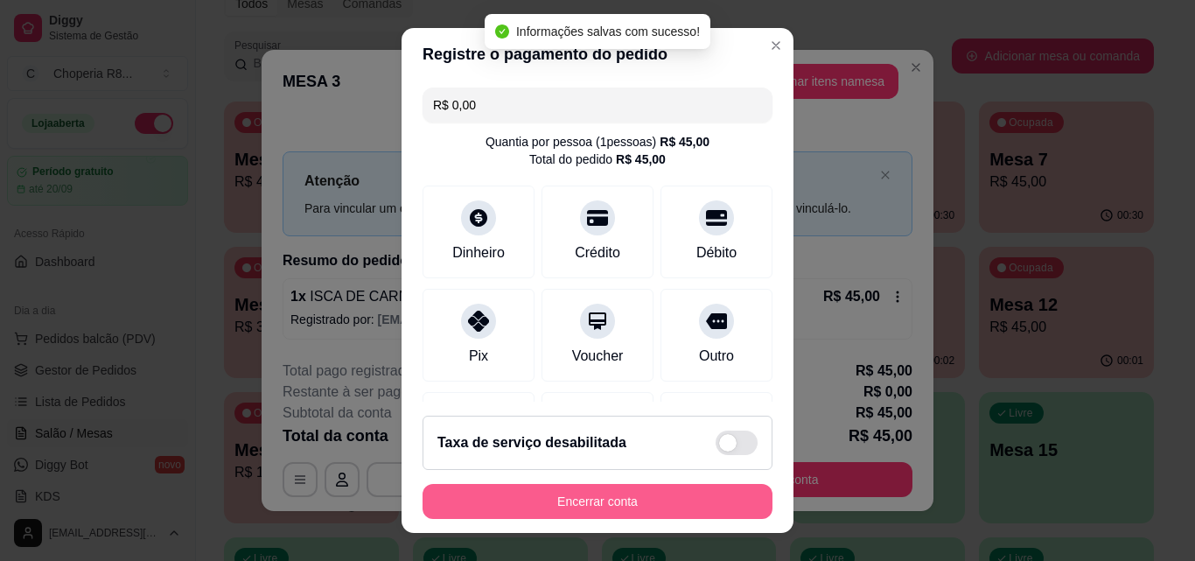
click at [668, 491] on button "Encerrar conta" at bounding box center [597, 501] width 350 height 35
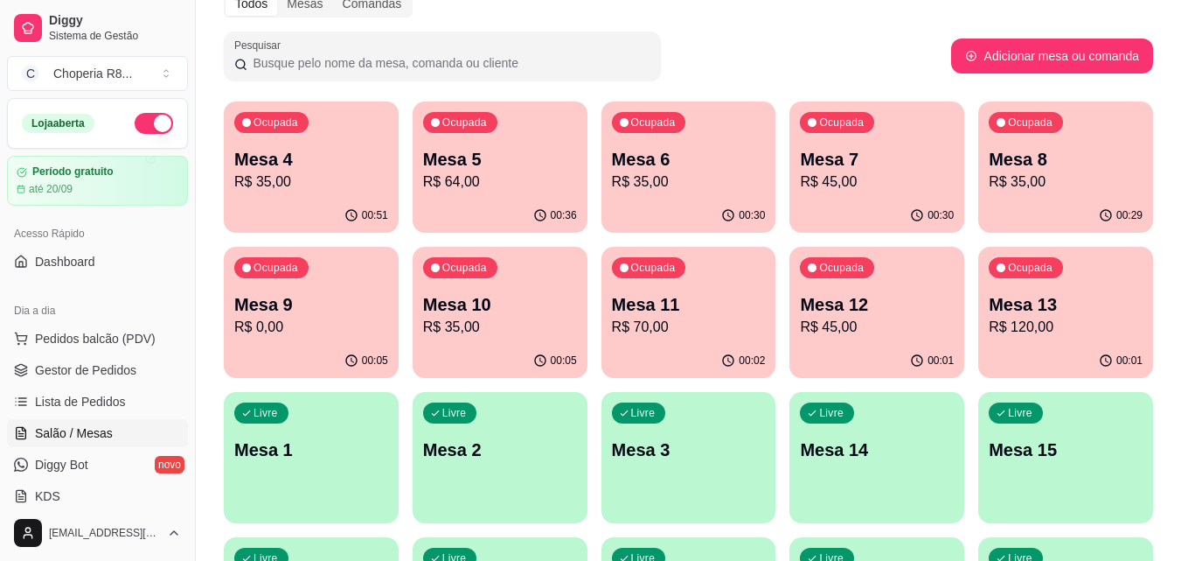
click at [394, 164] on div "Ocupada Mesa 4 R$ 35,00" at bounding box center [311, 149] width 175 height 97
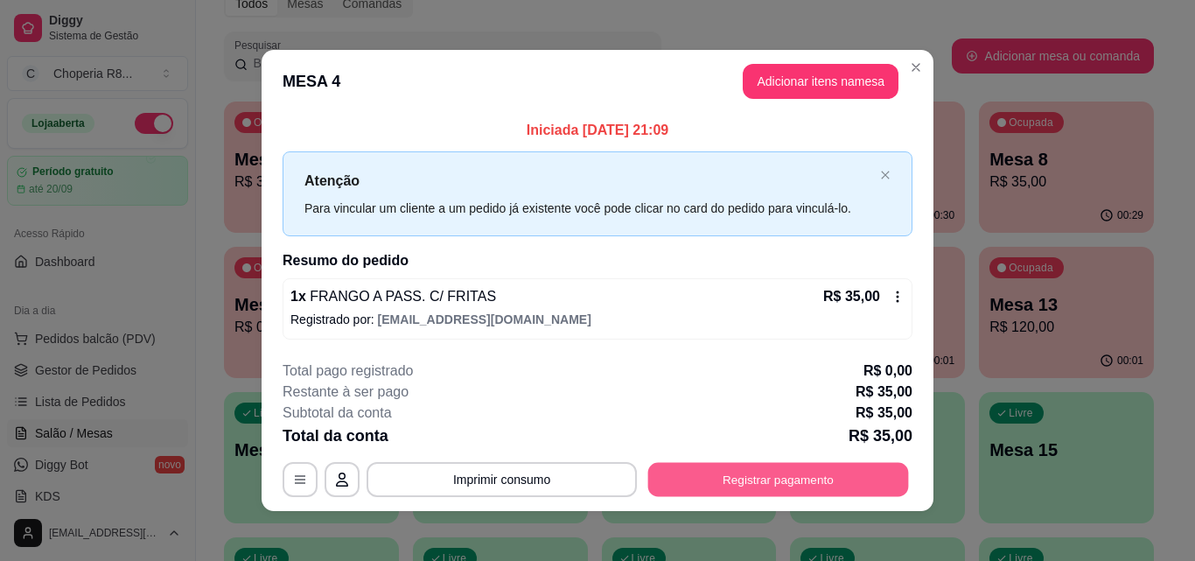
click at [724, 470] on button "Registrar pagamento" at bounding box center [778, 480] width 261 height 34
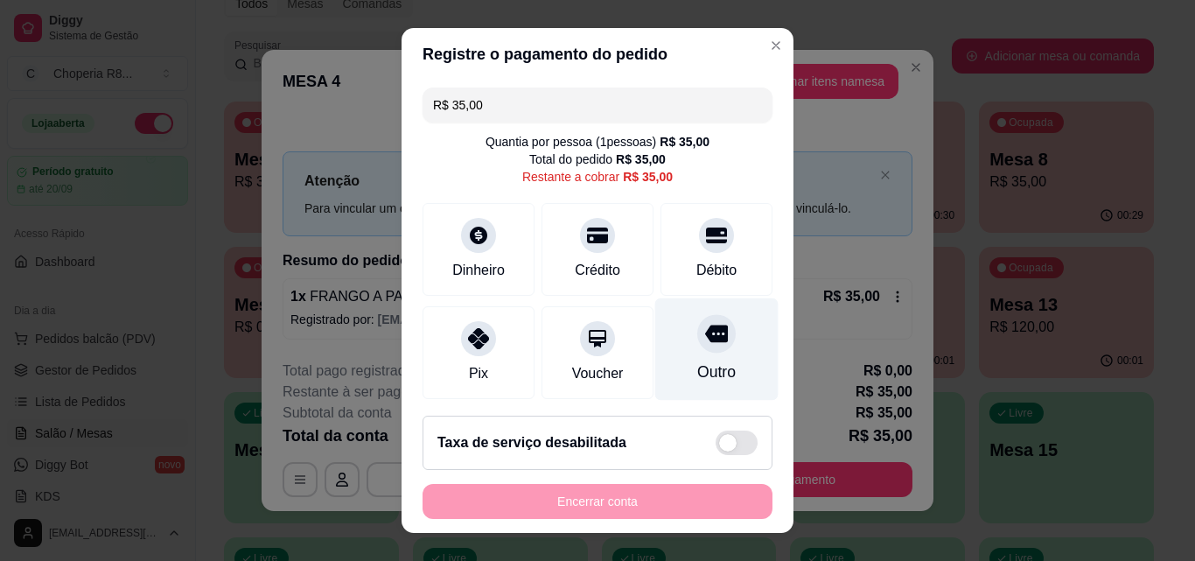
click at [655, 363] on div "Outro" at bounding box center [716, 349] width 123 height 102
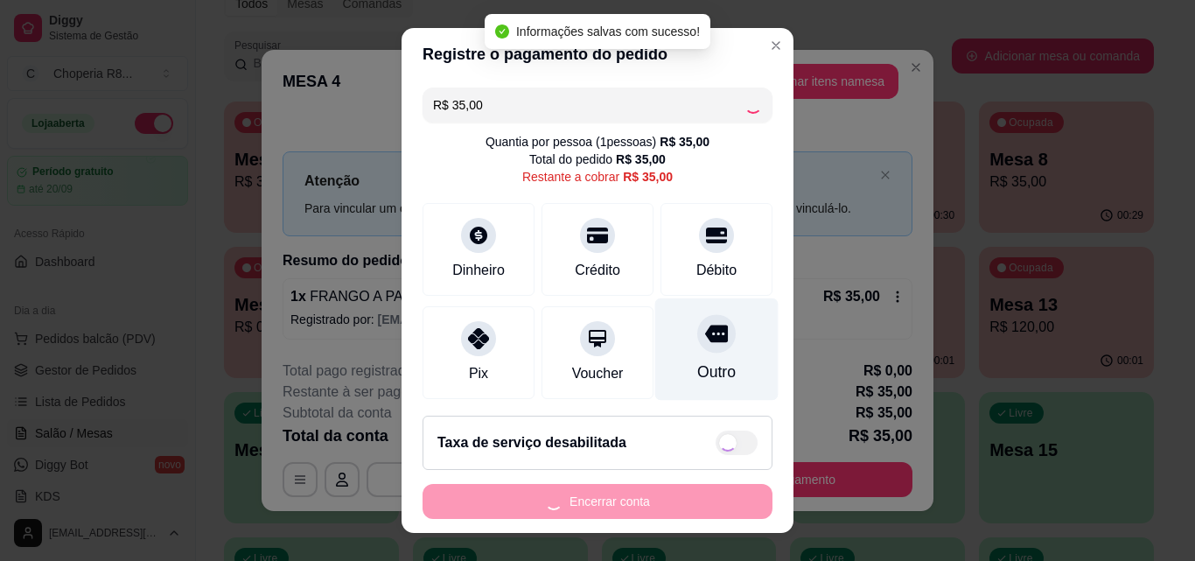
type input "R$ 0,00"
click at [697, 360] on div "Outro" at bounding box center [716, 371] width 38 height 23
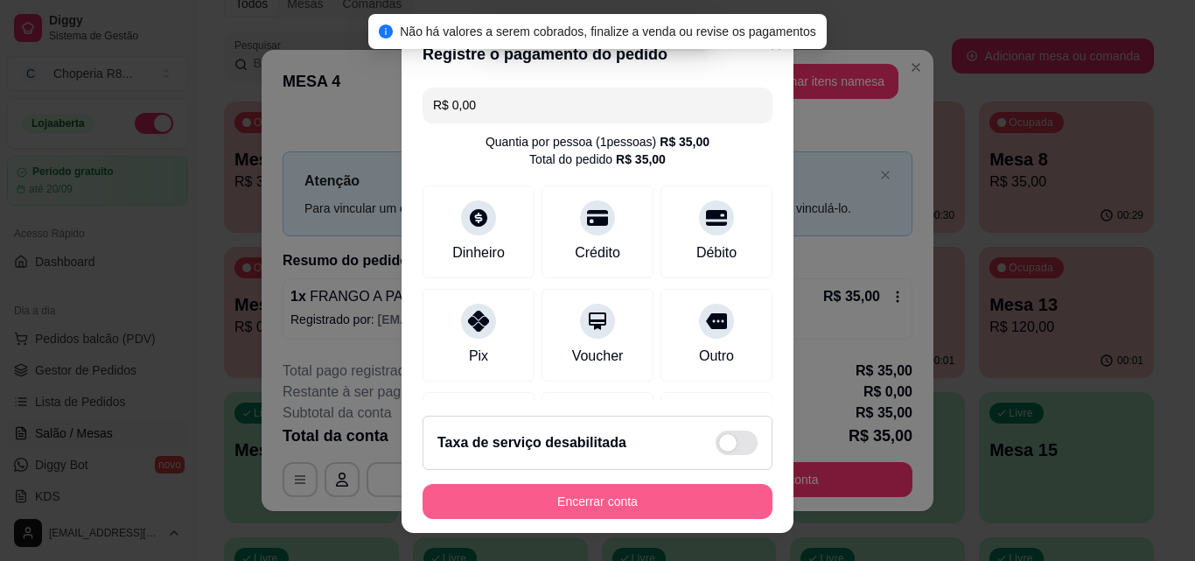
click at [648, 489] on button "Encerrar conta" at bounding box center [597, 501] width 350 height 35
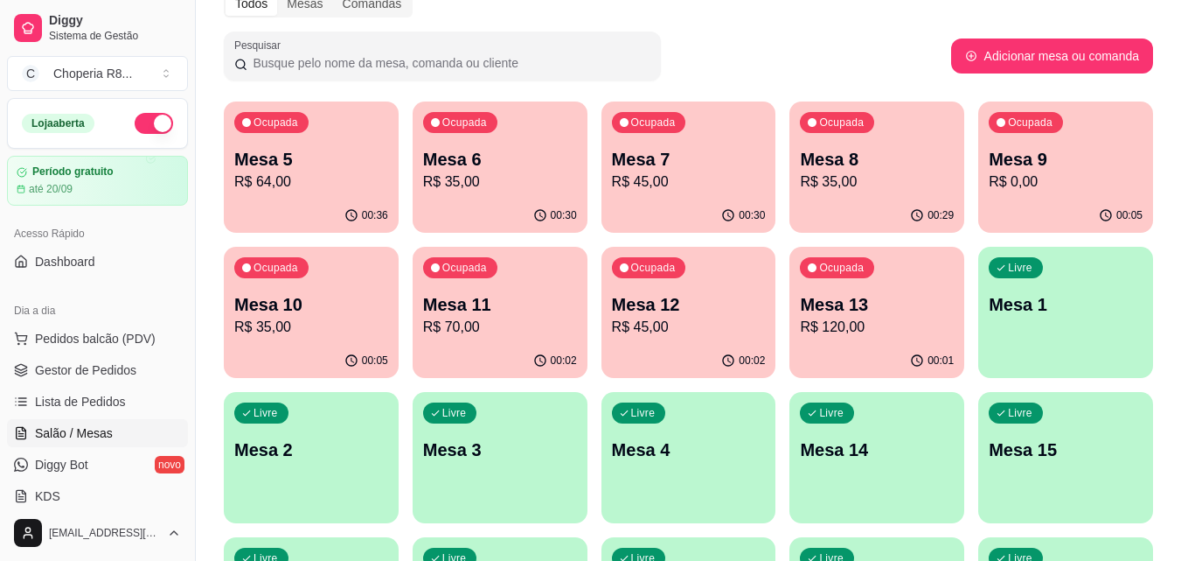
click at [351, 204] on div "00:36" at bounding box center [311, 216] width 175 height 34
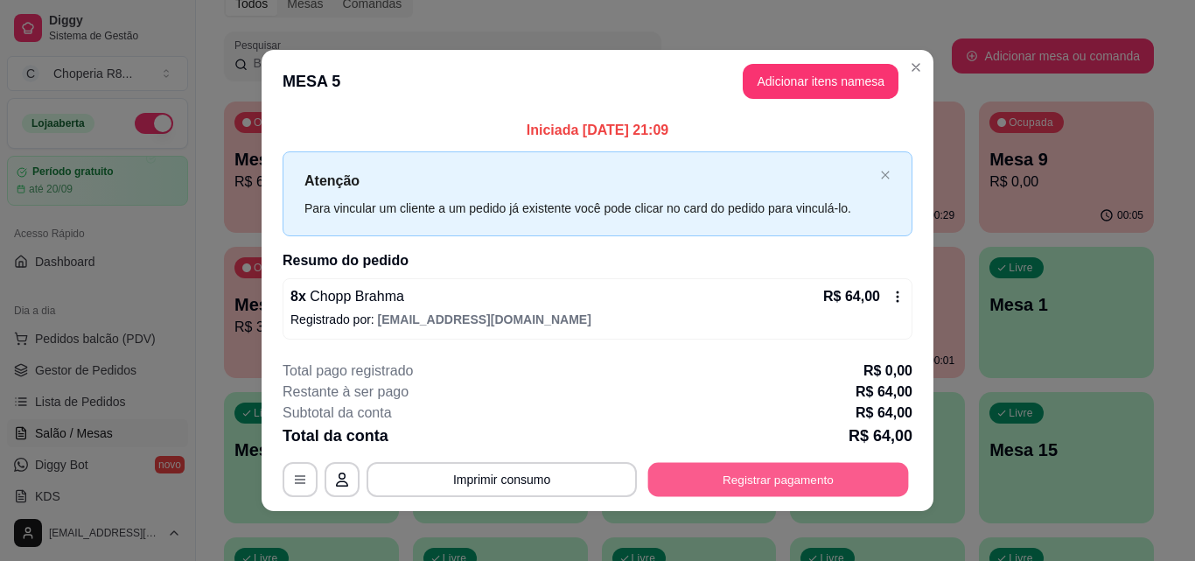
click at [772, 469] on button "Registrar pagamento" at bounding box center [778, 480] width 261 height 34
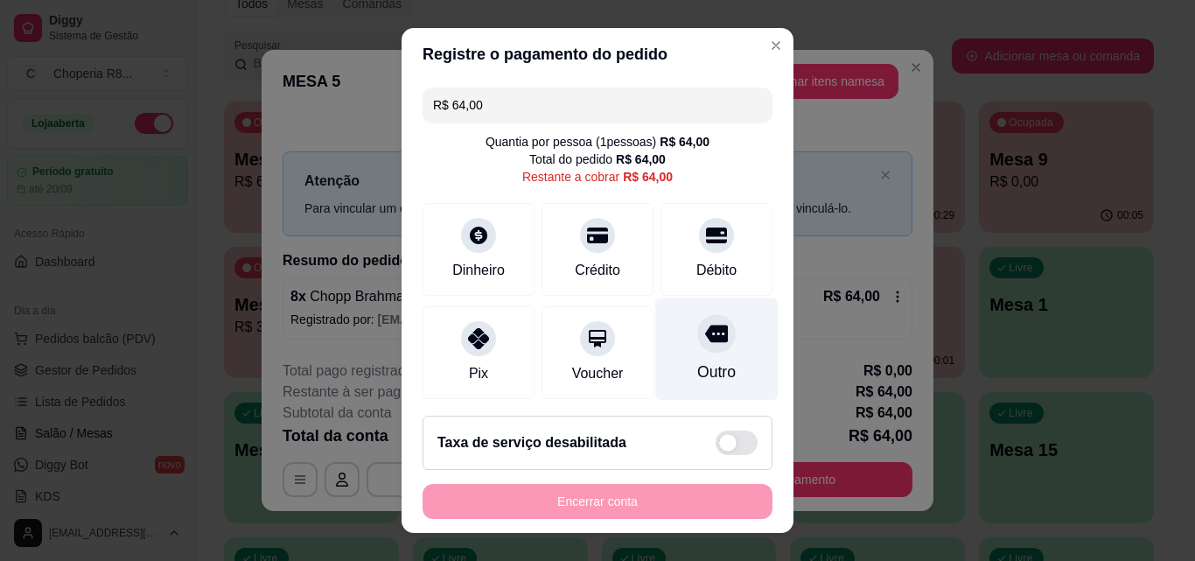
click at [705, 328] on icon at bounding box center [716, 333] width 23 height 23
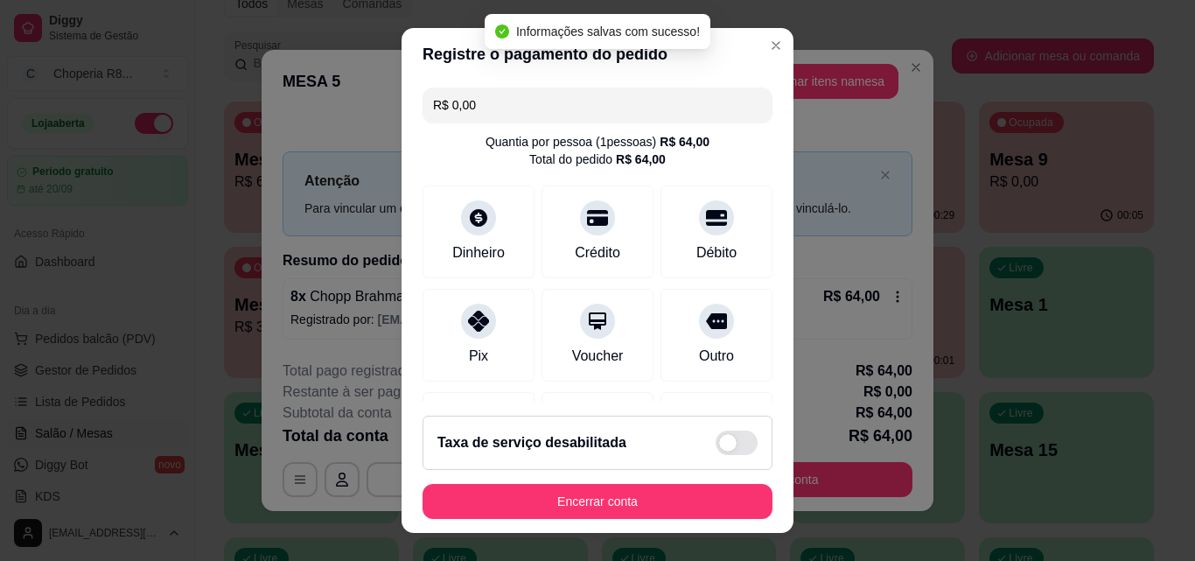
type input "R$ 0,00"
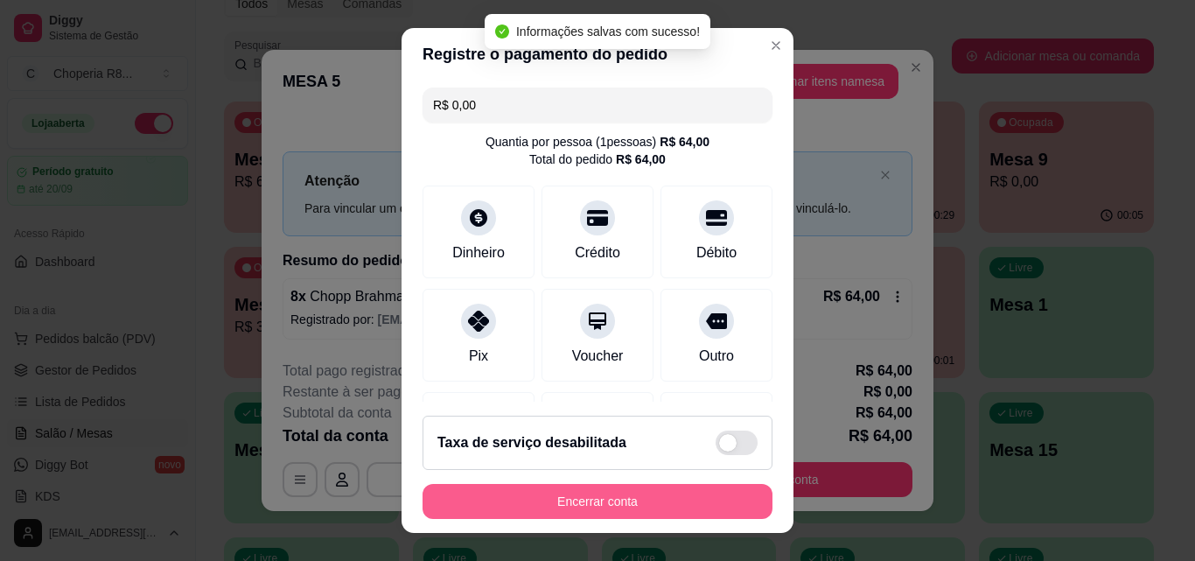
click at [652, 504] on button "Encerrar conta" at bounding box center [597, 501] width 350 height 35
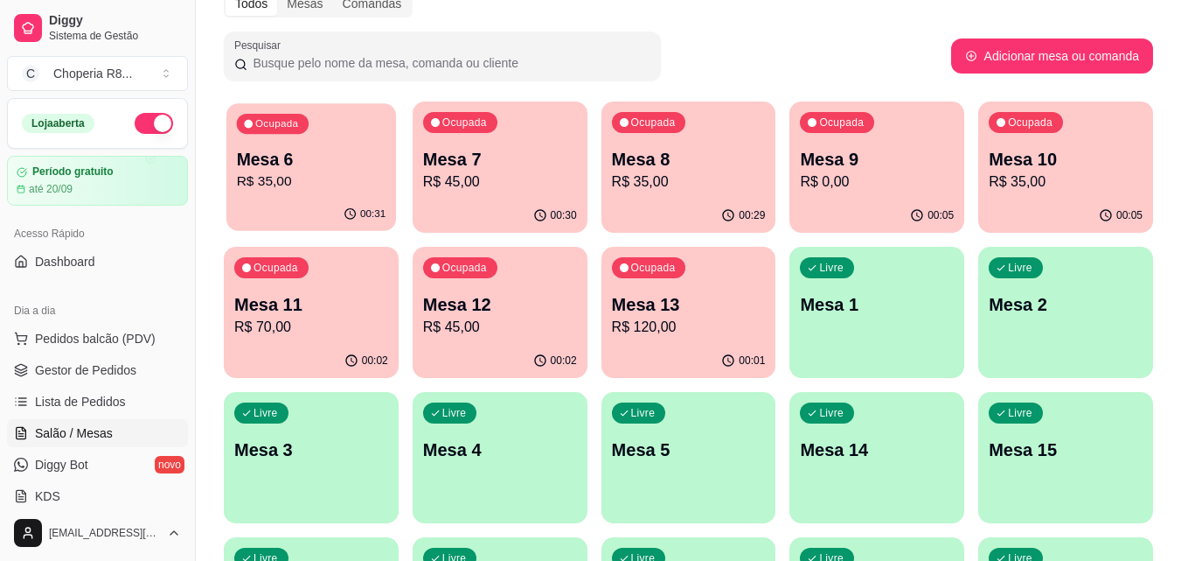
click at [298, 183] on p "R$ 35,00" at bounding box center [312, 181] width 150 height 20
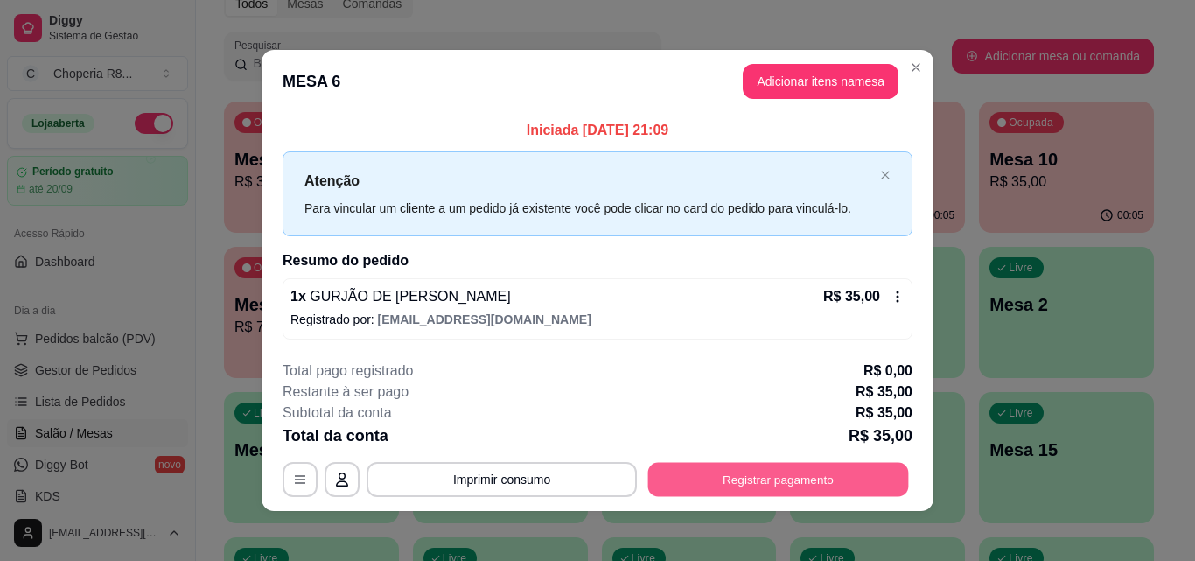
click at [696, 474] on button "Registrar pagamento" at bounding box center [778, 480] width 261 height 34
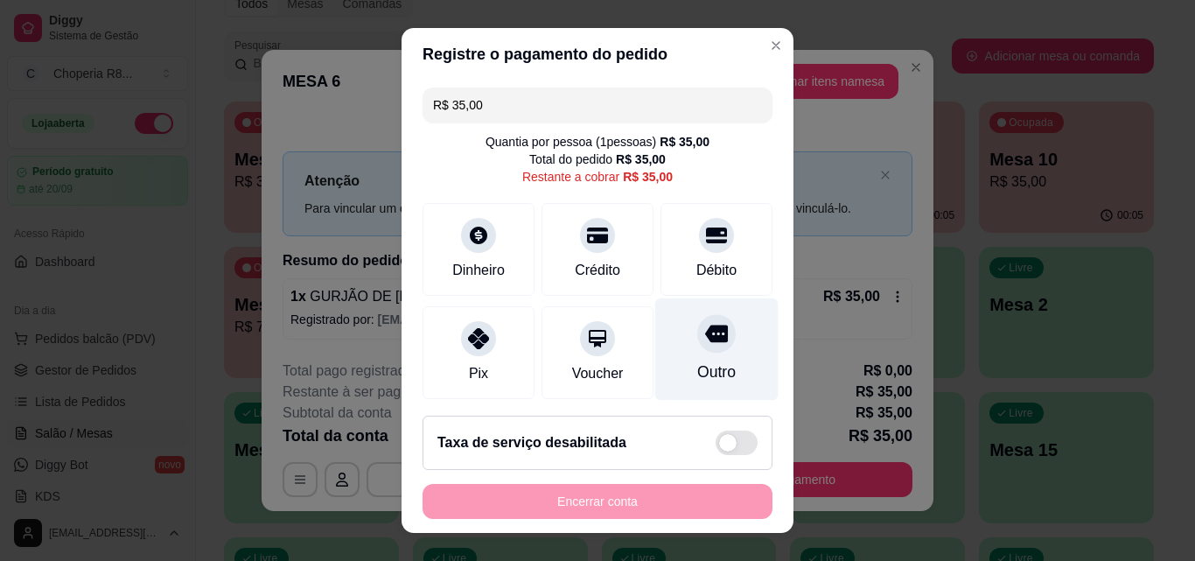
click at [705, 338] on icon at bounding box center [716, 333] width 23 height 17
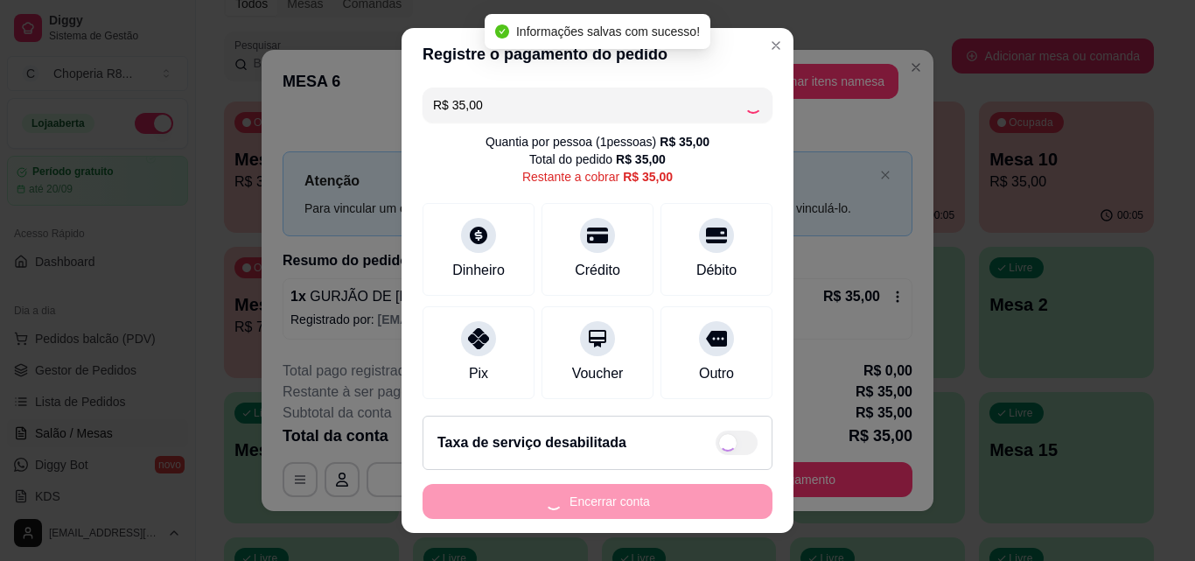
type input "R$ 0,00"
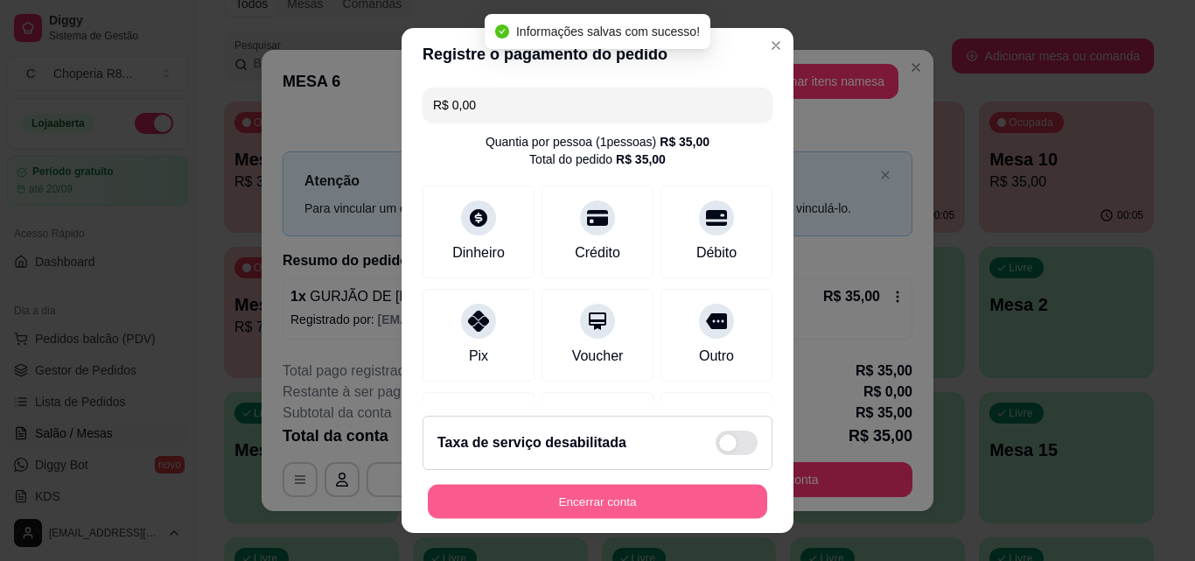
click at [689, 507] on button "Encerrar conta" at bounding box center [597, 501] width 339 height 34
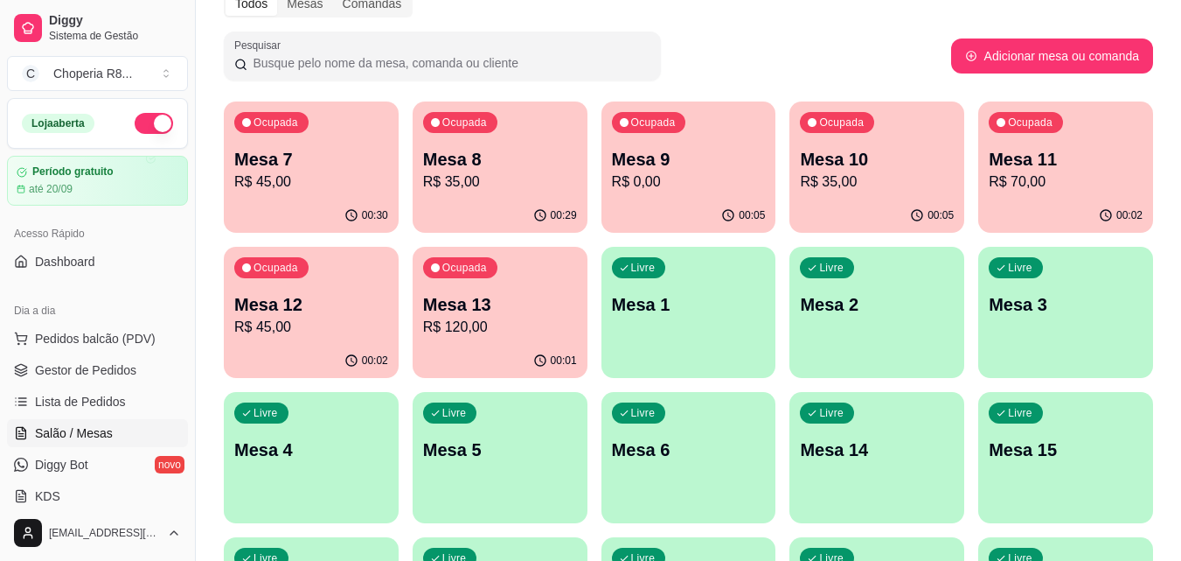
click at [355, 198] on div "Ocupada Mesa 7 R$ 45,00" at bounding box center [311, 149] width 175 height 97
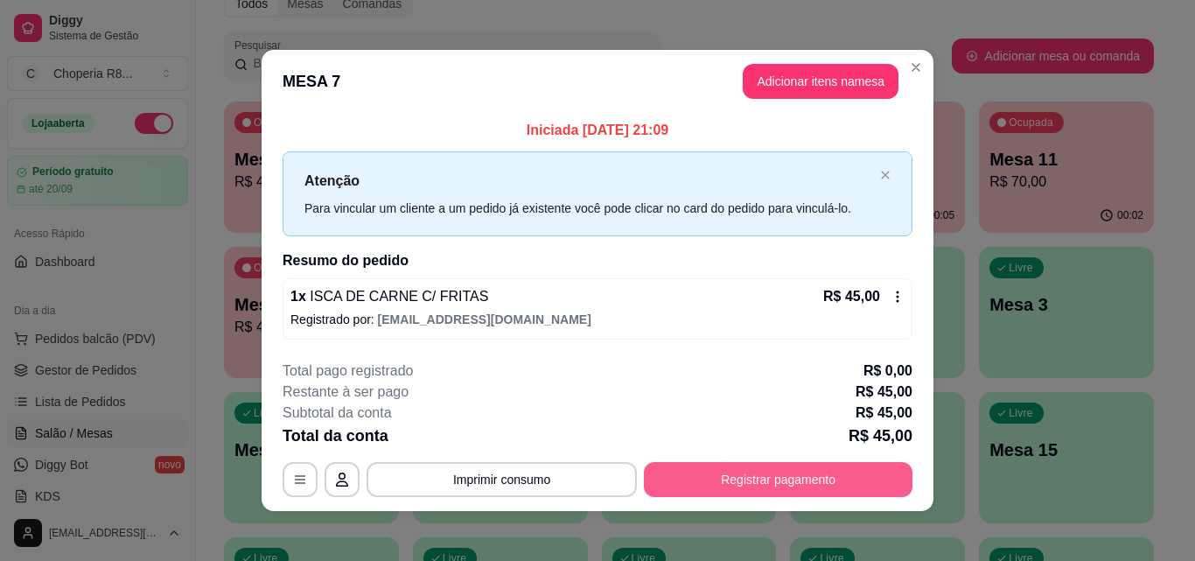
click at [770, 478] on button "Registrar pagamento" at bounding box center [778, 479] width 268 height 35
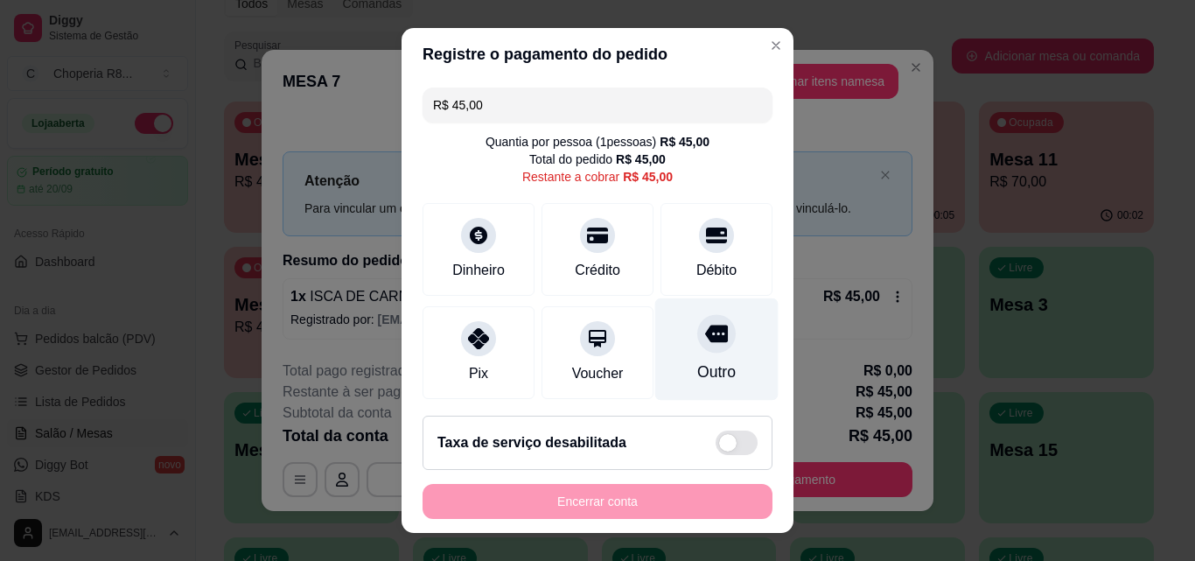
click at [699, 360] on div "Outro" at bounding box center [716, 349] width 123 height 102
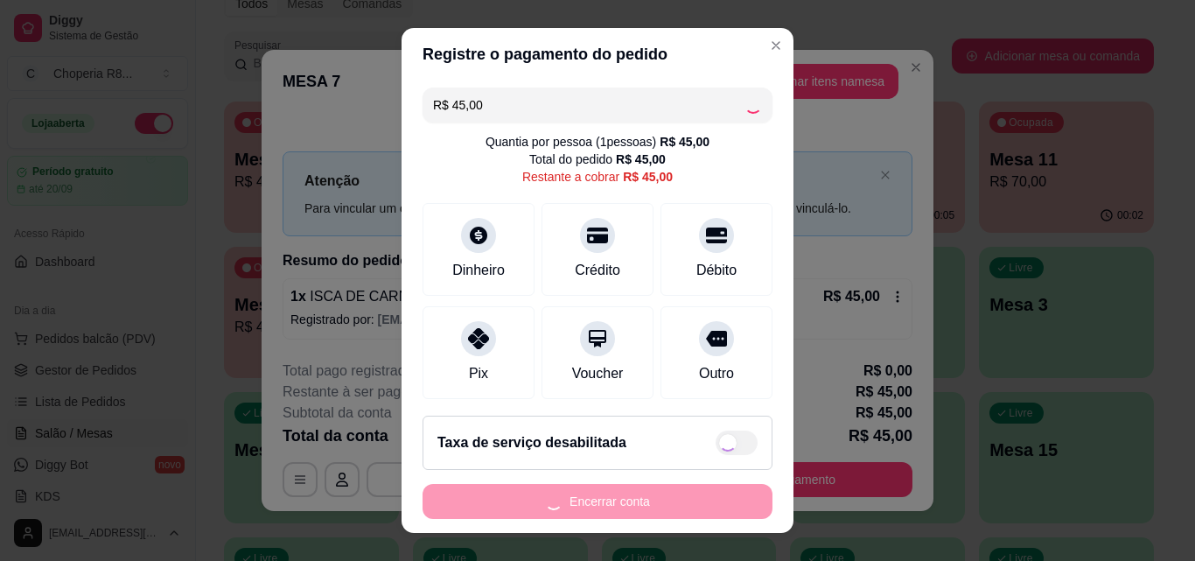
type input "R$ 0,00"
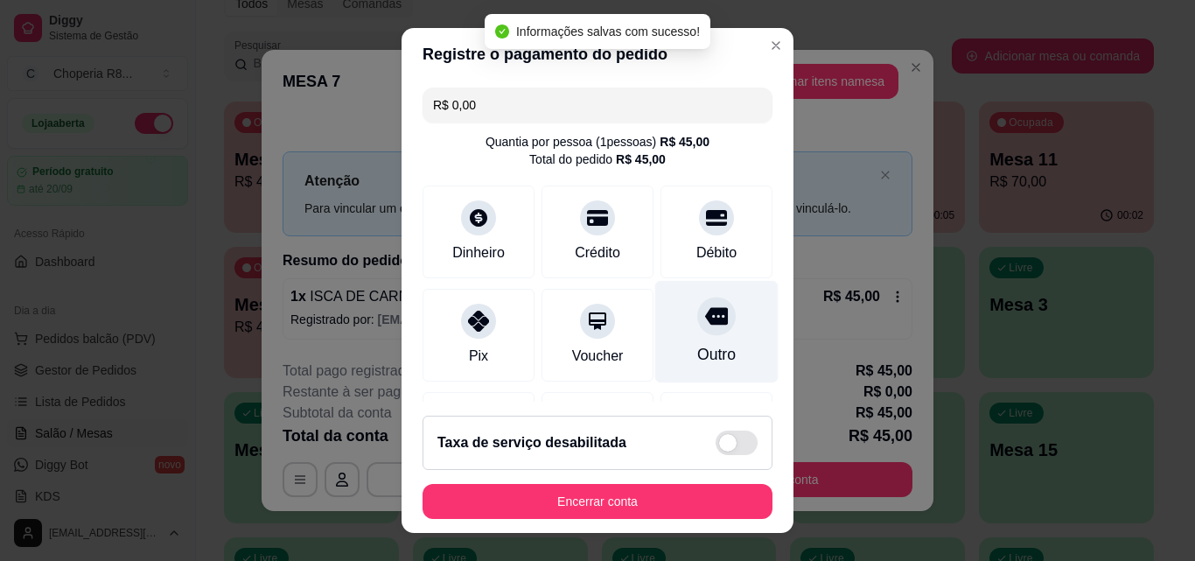
click at [697, 331] on div at bounding box center [716, 315] width 38 height 38
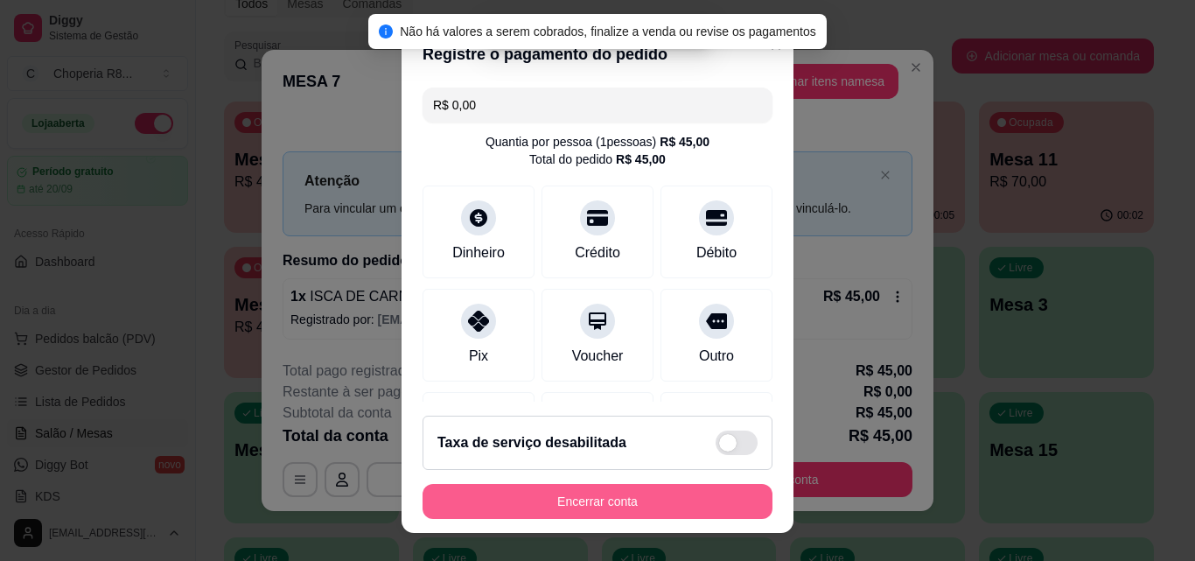
click at [693, 498] on button "Encerrar conta" at bounding box center [597, 501] width 350 height 35
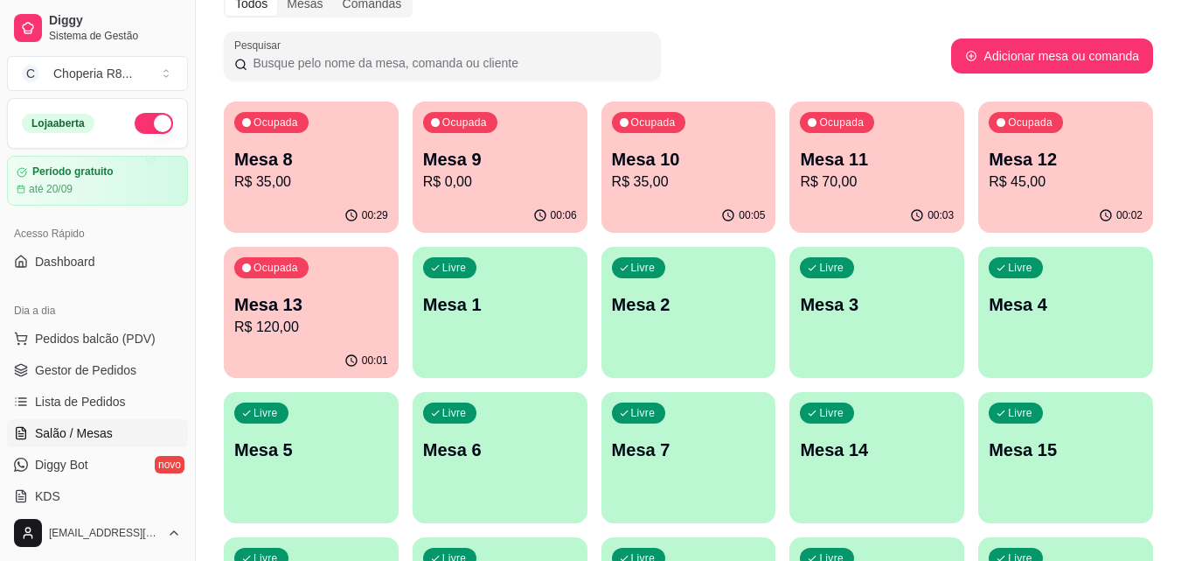
click at [350, 187] on p "R$ 35,00" at bounding box center [311, 181] width 154 height 21
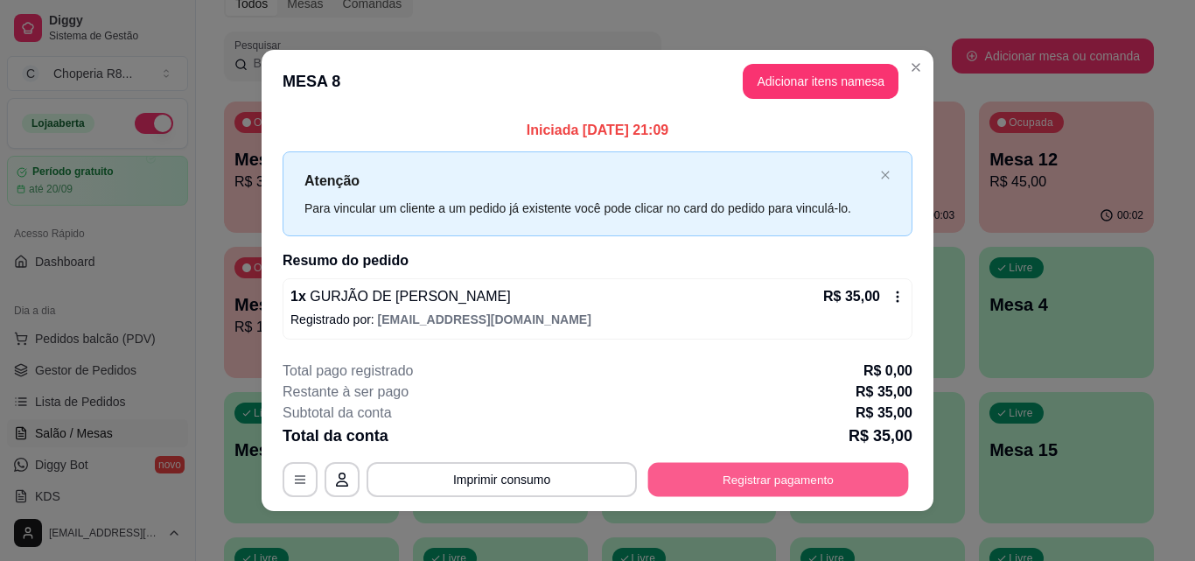
click at [820, 475] on button "Registrar pagamento" at bounding box center [778, 480] width 261 height 34
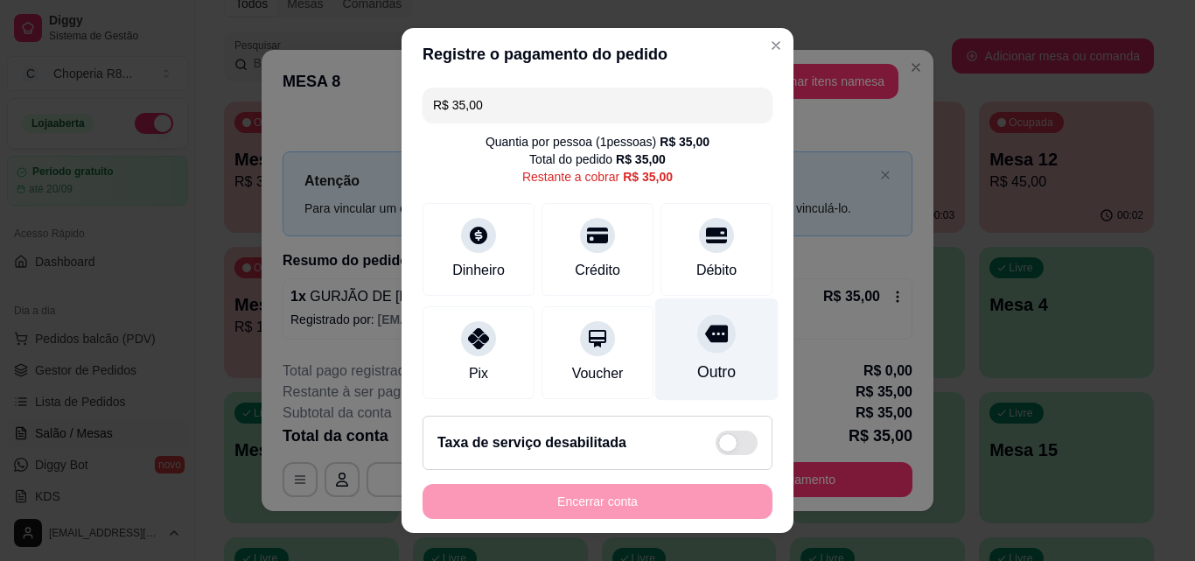
click at [705, 366] on div "Outro" at bounding box center [716, 371] width 38 height 23
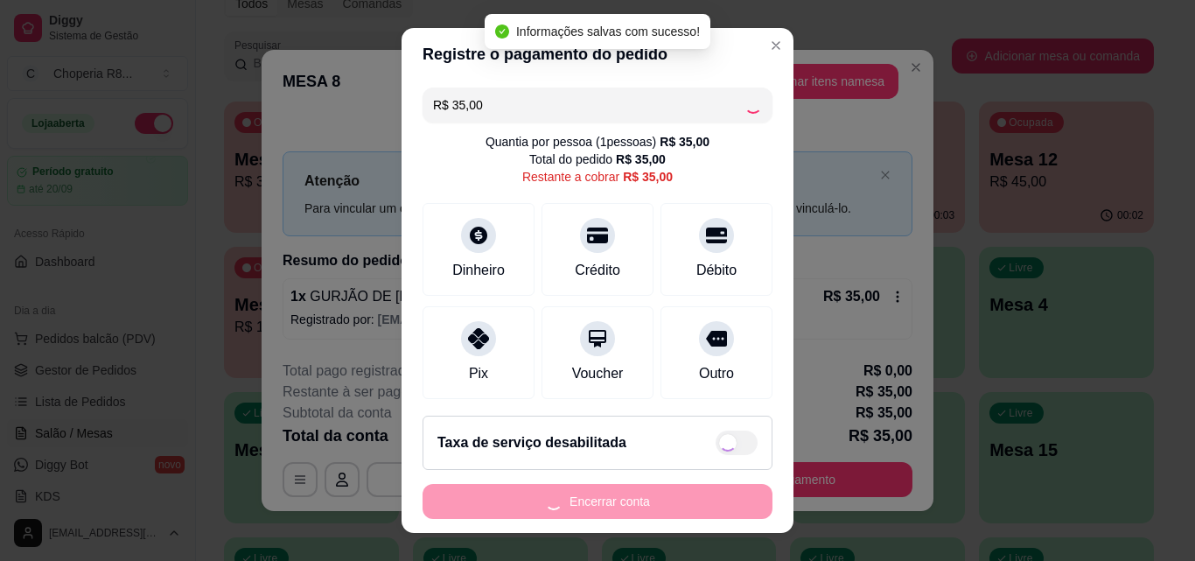
type input "R$ 0,00"
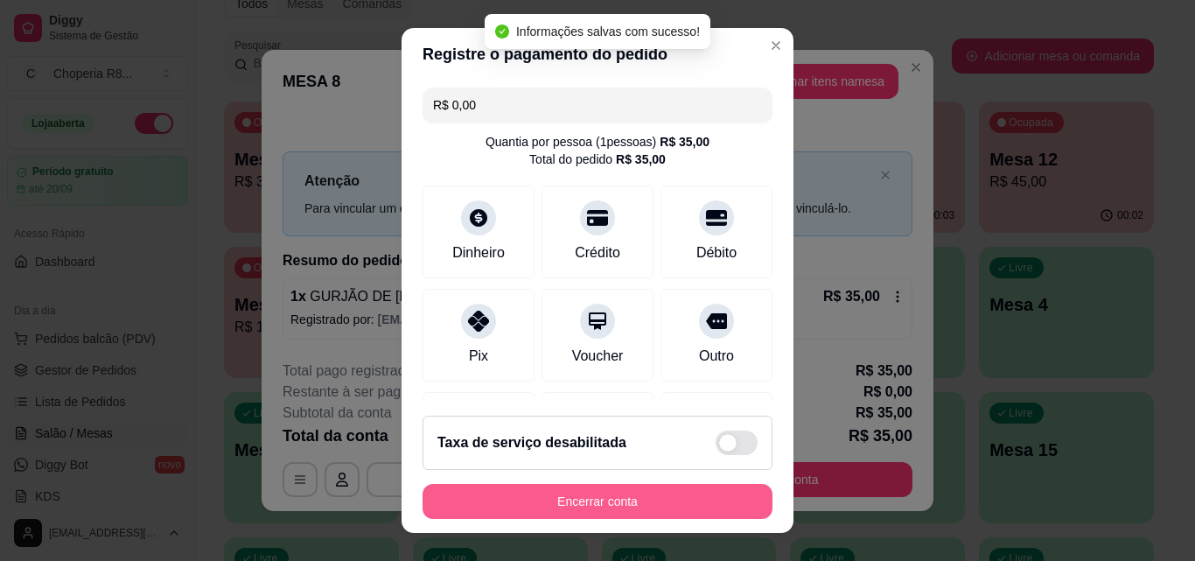
click at [664, 510] on button "Encerrar conta" at bounding box center [597, 501] width 350 height 35
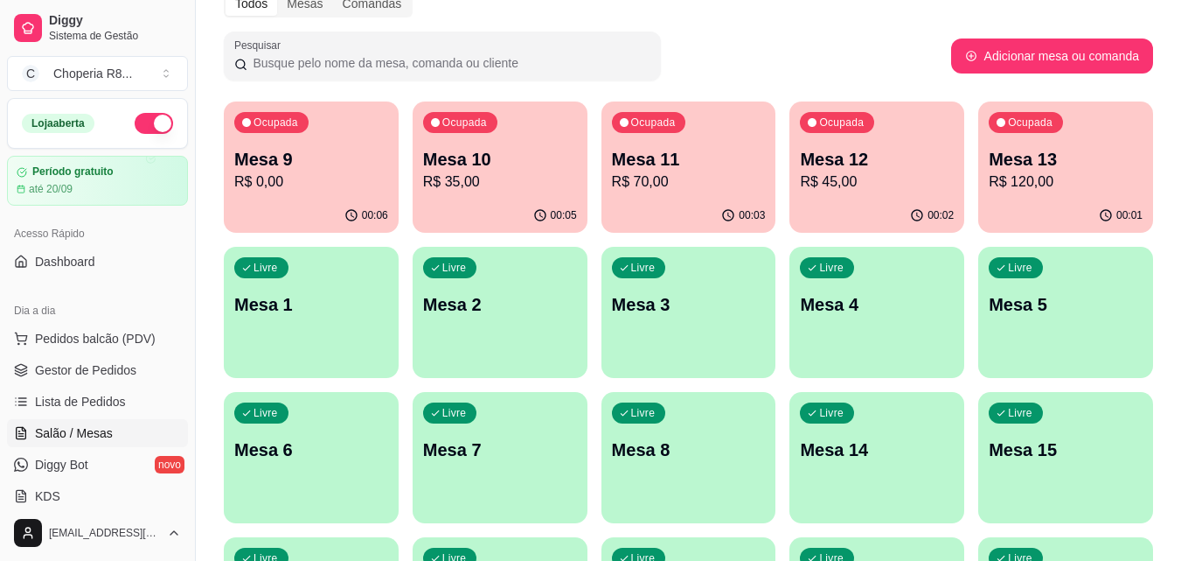
click at [350, 185] on p "R$ 0,00" at bounding box center [311, 181] width 154 height 21
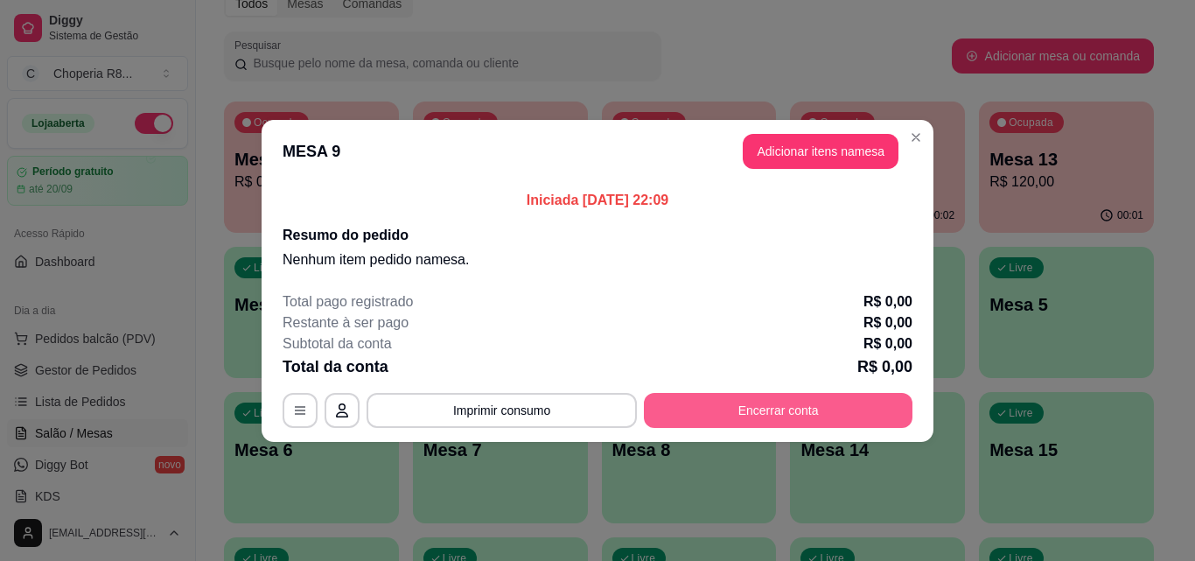
click at [781, 410] on button "Encerrar conta" at bounding box center [778, 410] width 268 height 35
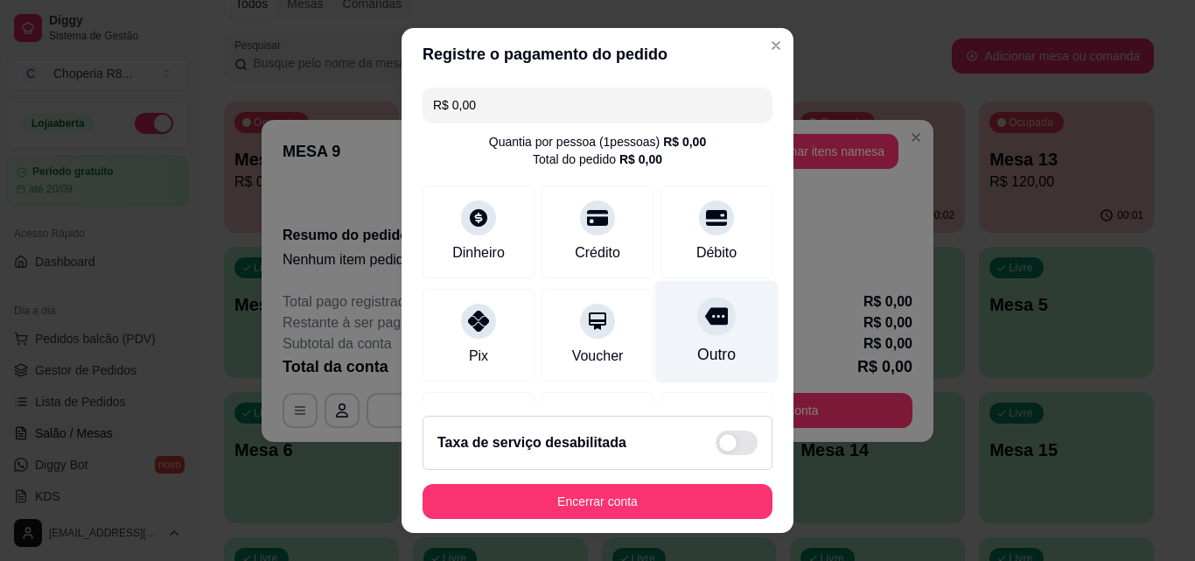
click at [699, 366] on div "Outro" at bounding box center [716, 354] width 38 height 23
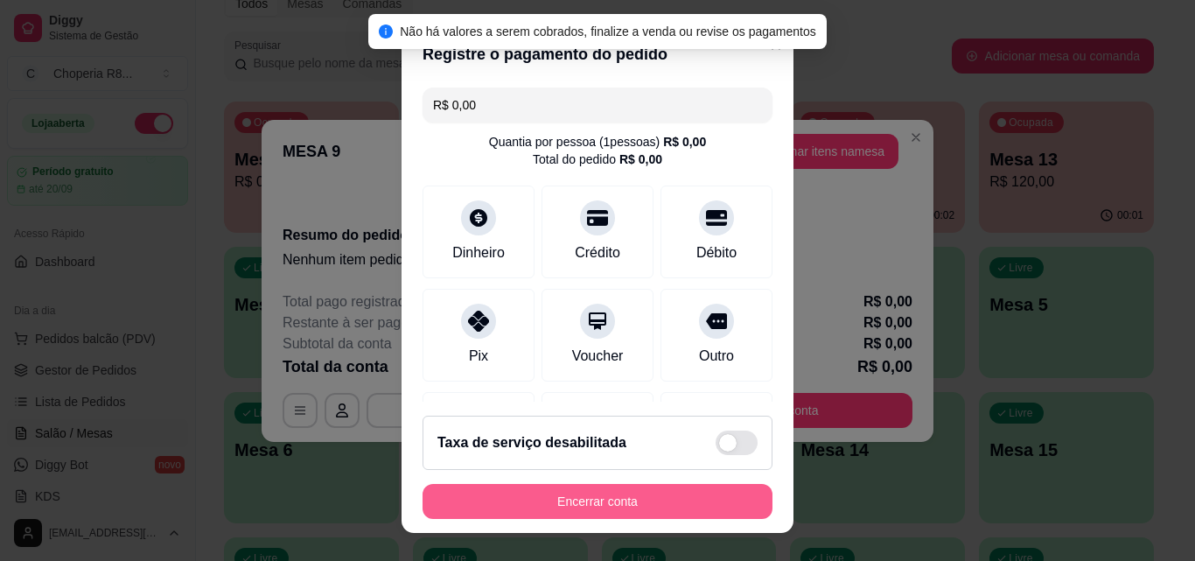
click at [693, 491] on button "Encerrar conta" at bounding box center [597, 501] width 350 height 35
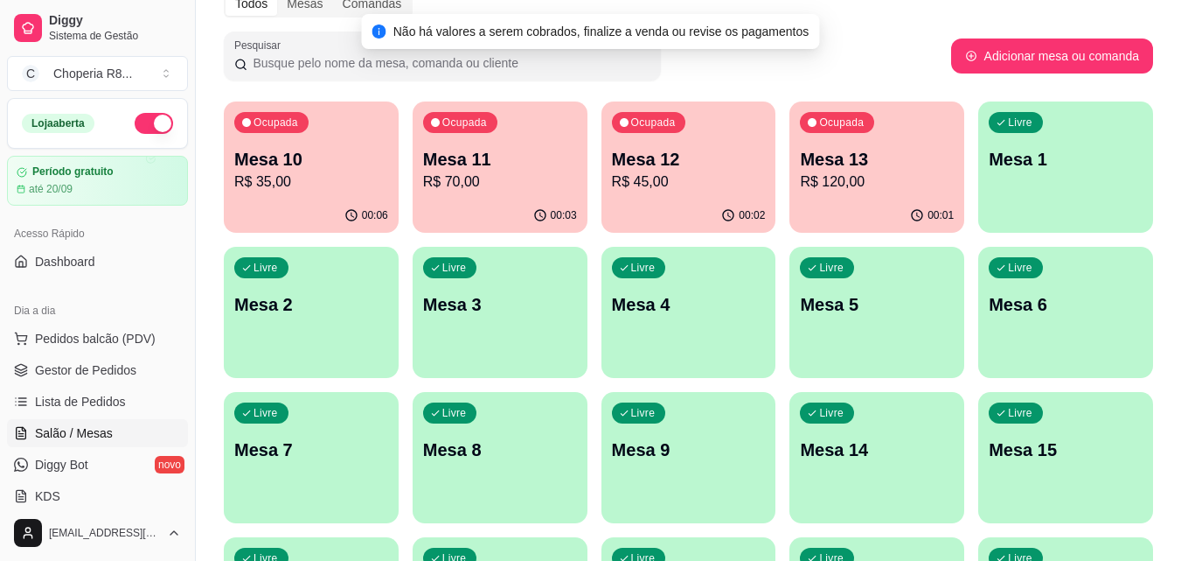
click at [889, 209] on div "00:01" at bounding box center [877, 216] width 175 height 34
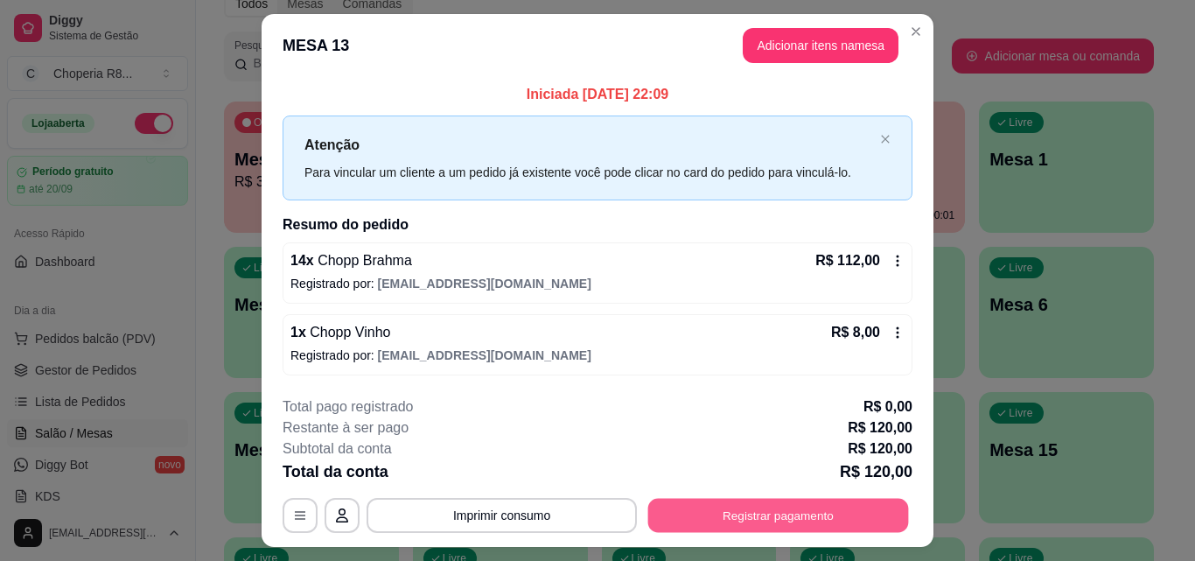
click at [825, 530] on button "Registrar pagamento" at bounding box center [778, 515] width 261 height 34
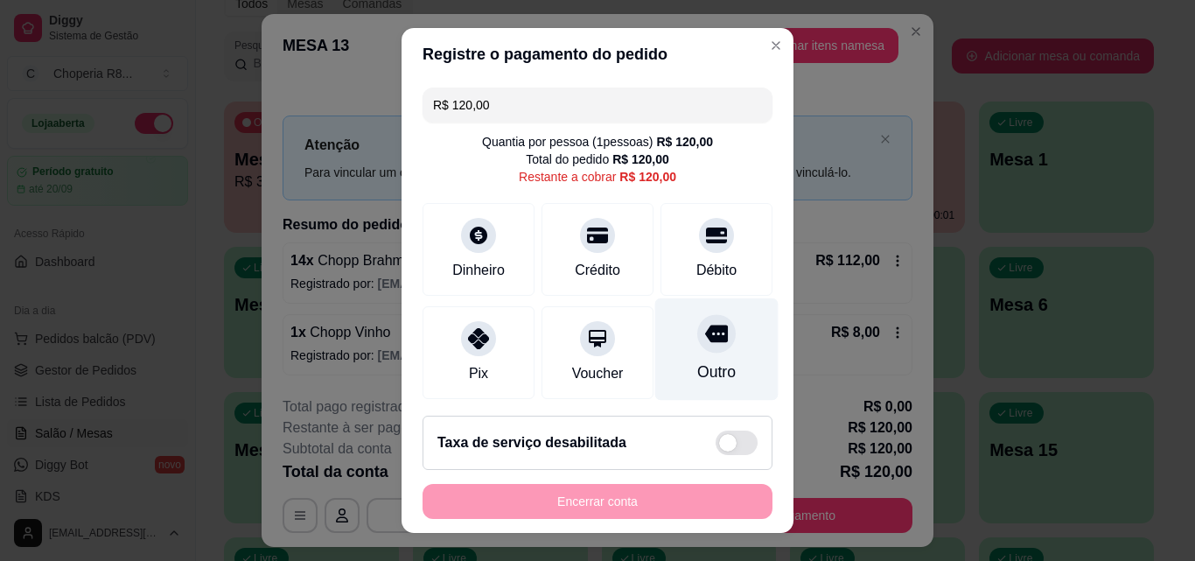
click at [701, 337] on div at bounding box center [716, 333] width 38 height 38
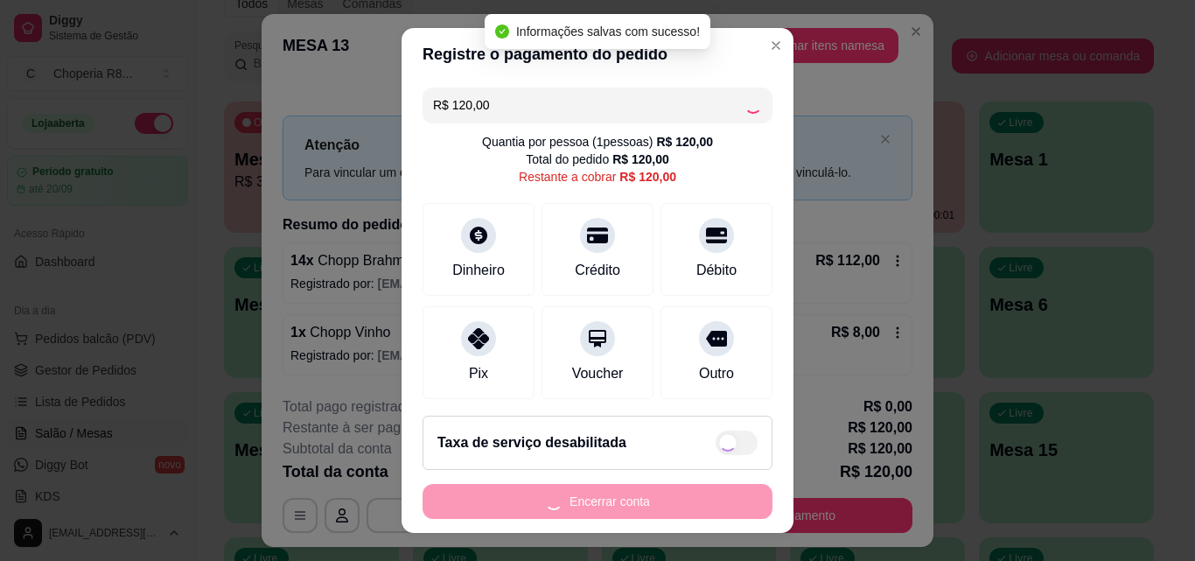
type input "R$ 0,00"
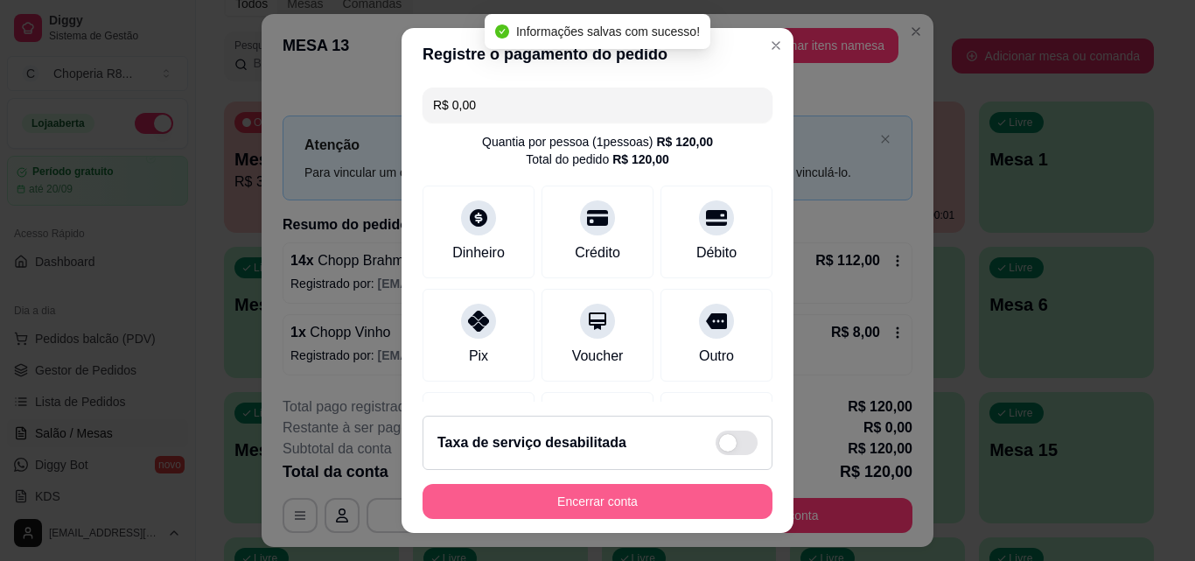
click at [662, 510] on button "Encerrar conta" at bounding box center [597, 501] width 350 height 35
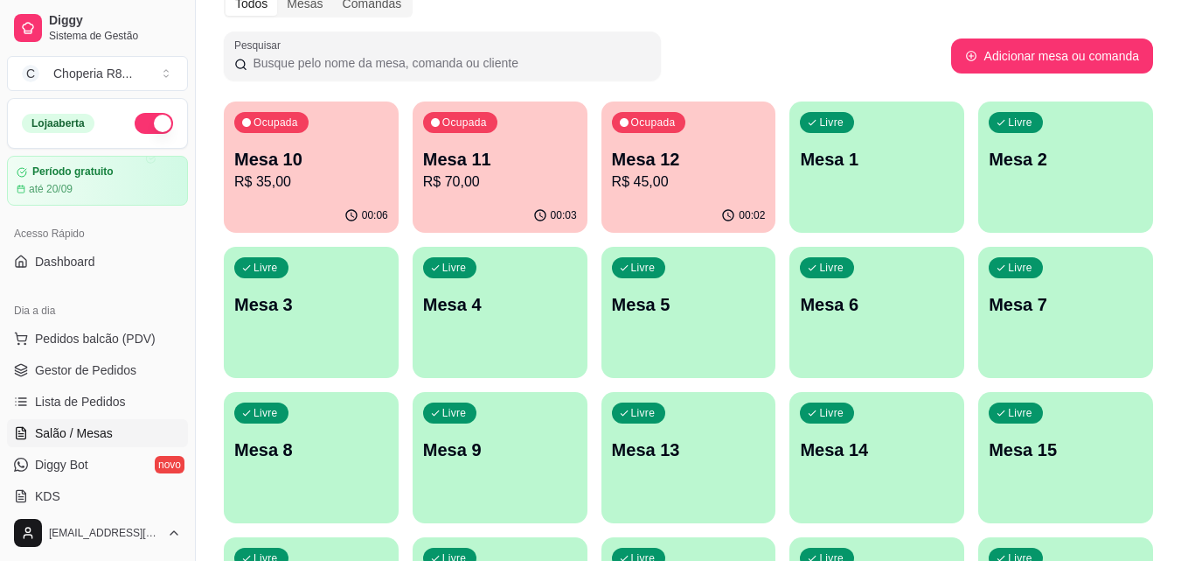
click at [693, 181] on p "R$ 45,00" at bounding box center [689, 181] width 154 height 21
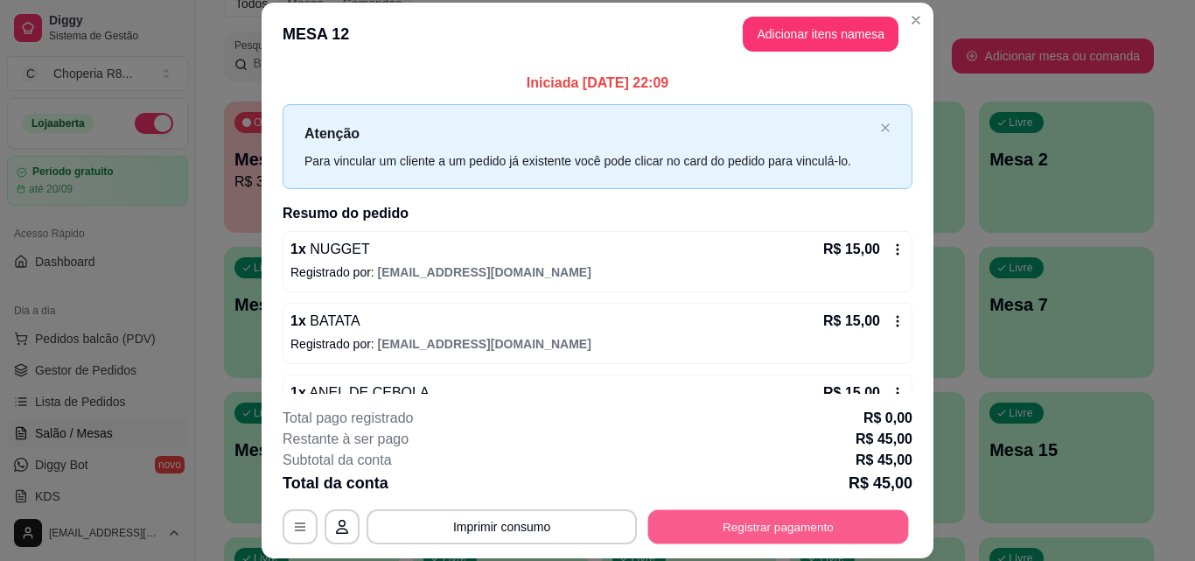
click at [822, 512] on button "Registrar pagamento" at bounding box center [778, 526] width 261 height 34
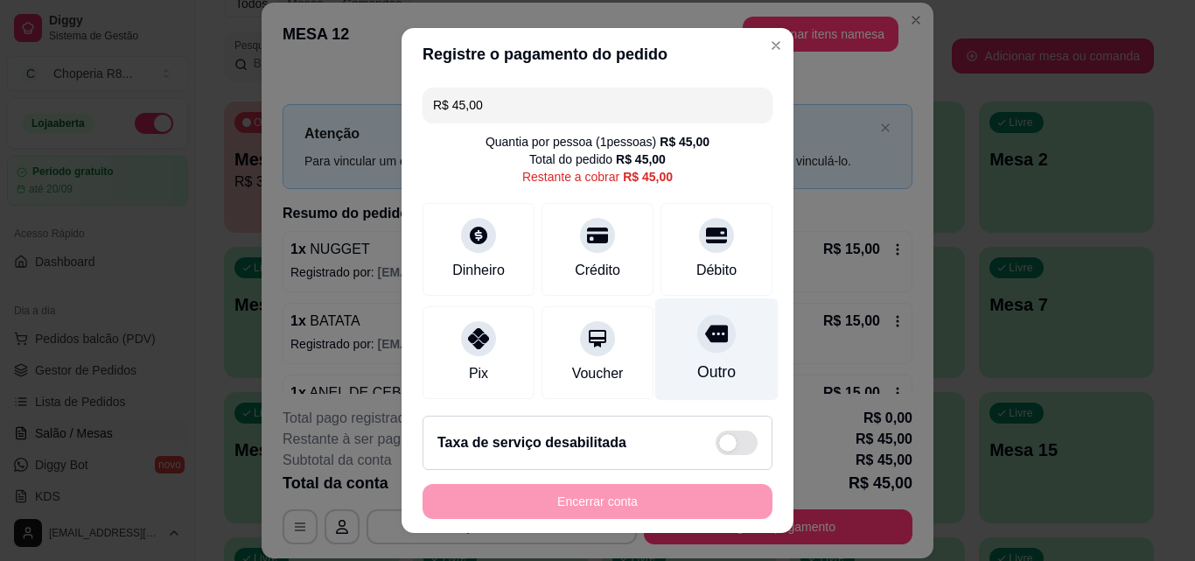
click at [655, 357] on div "Outro" at bounding box center [716, 349] width 123 height 102
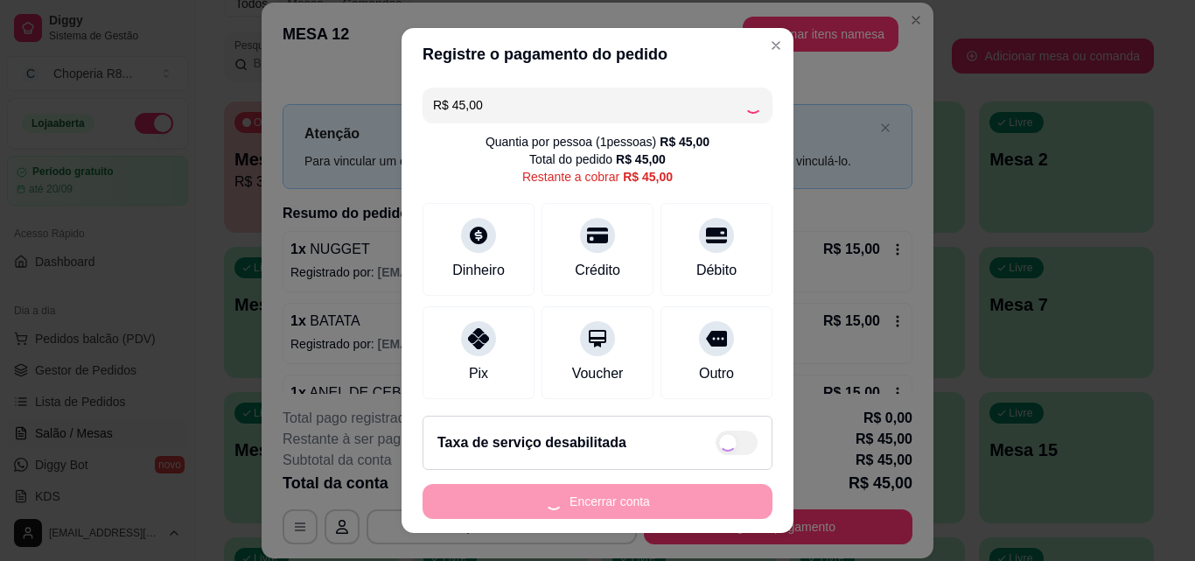
type input "R$ 0,00"
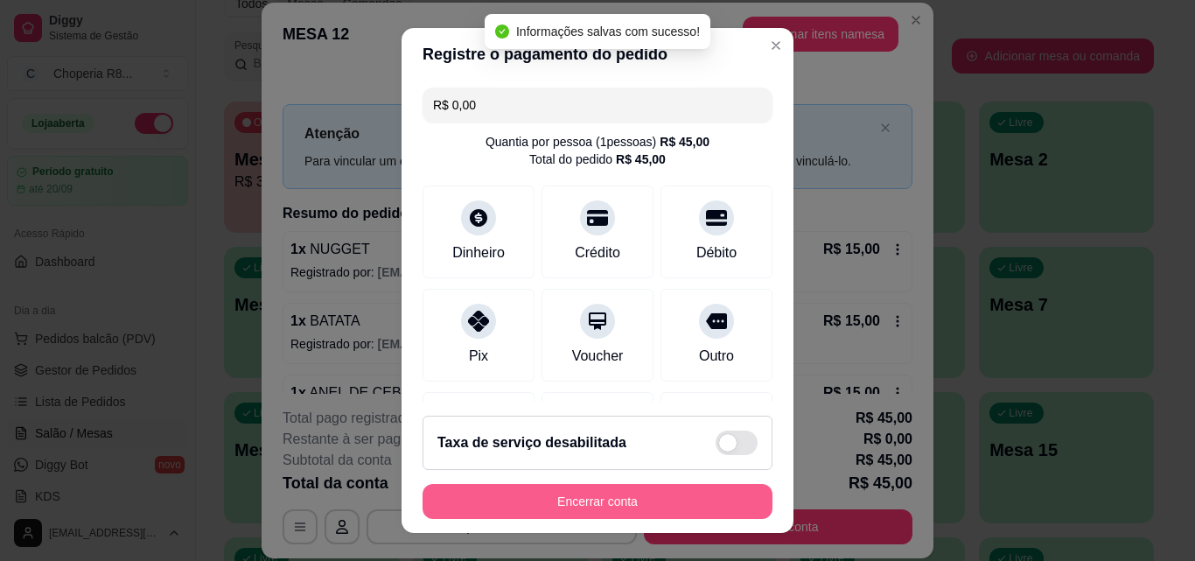
click at [661, 493] on button "Encerrar conta" at bounding box center [597, 501] width 350 height 35
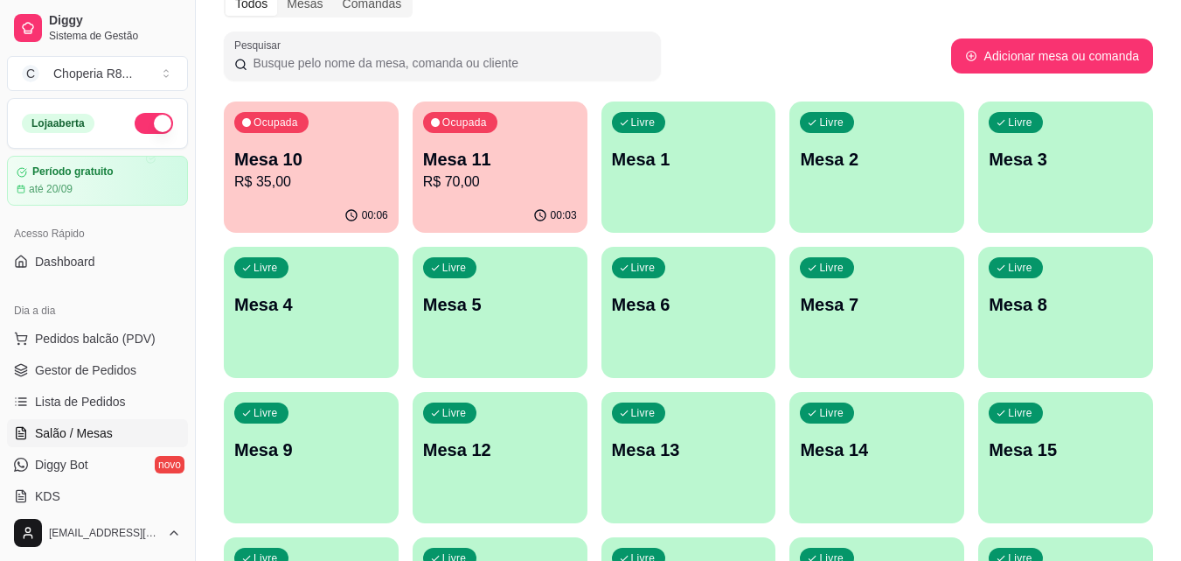
click at [506, 189] on p "R$ 70,00" at bounding box center [500, 181] width 154 height 21
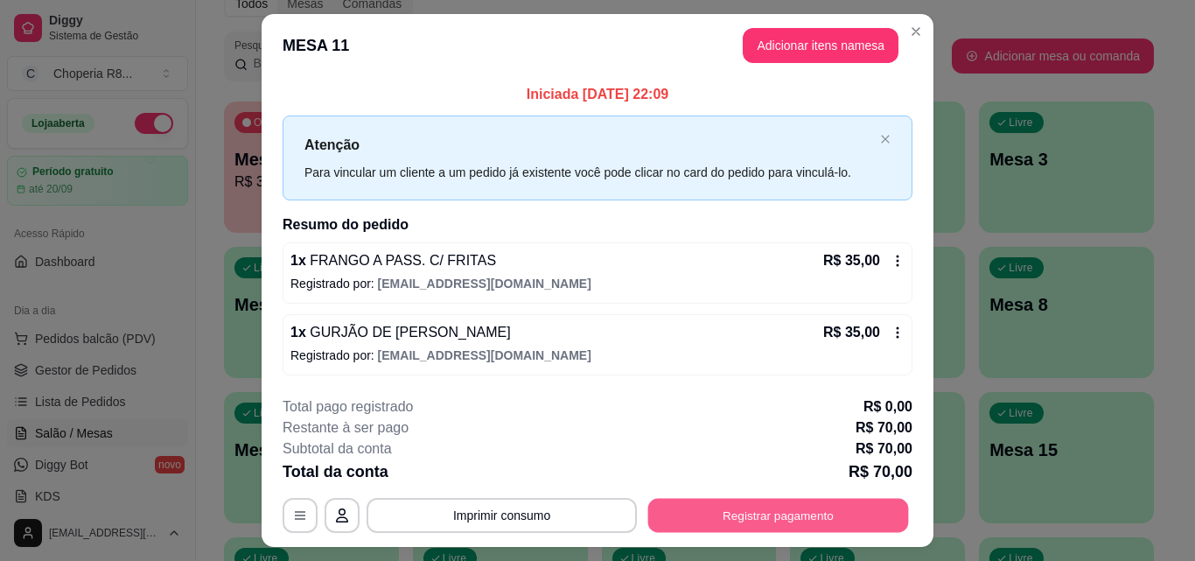
click at [860, 504] on button "Registrar pagamento" at bounding box center [778, 515] width 261 height 34
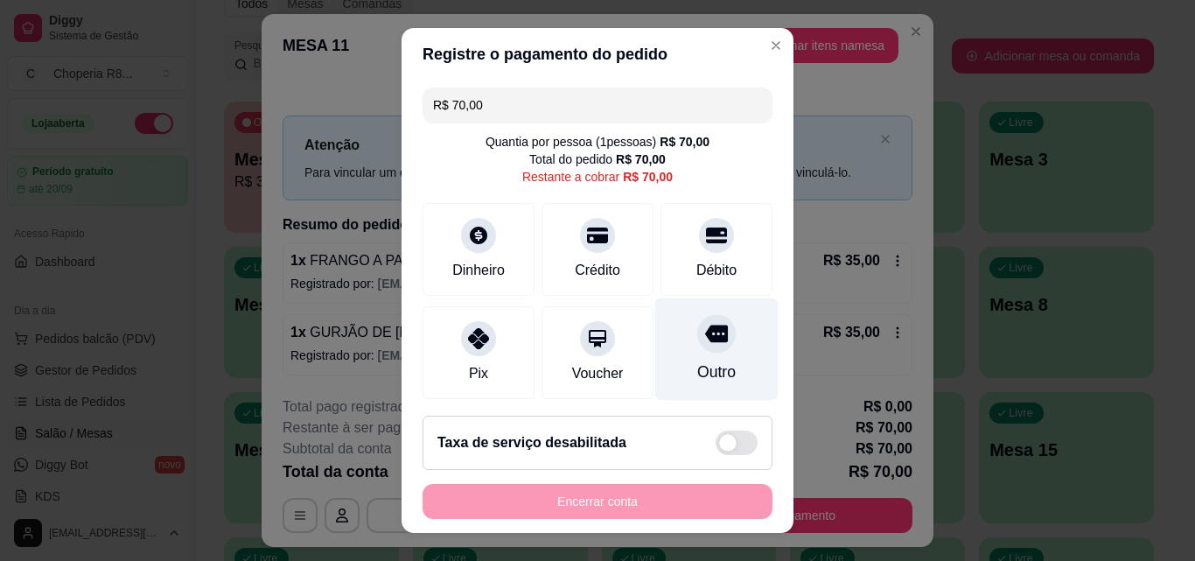
click at [705, 336] on icon at bounding box center [716, 333] width 23 height 17
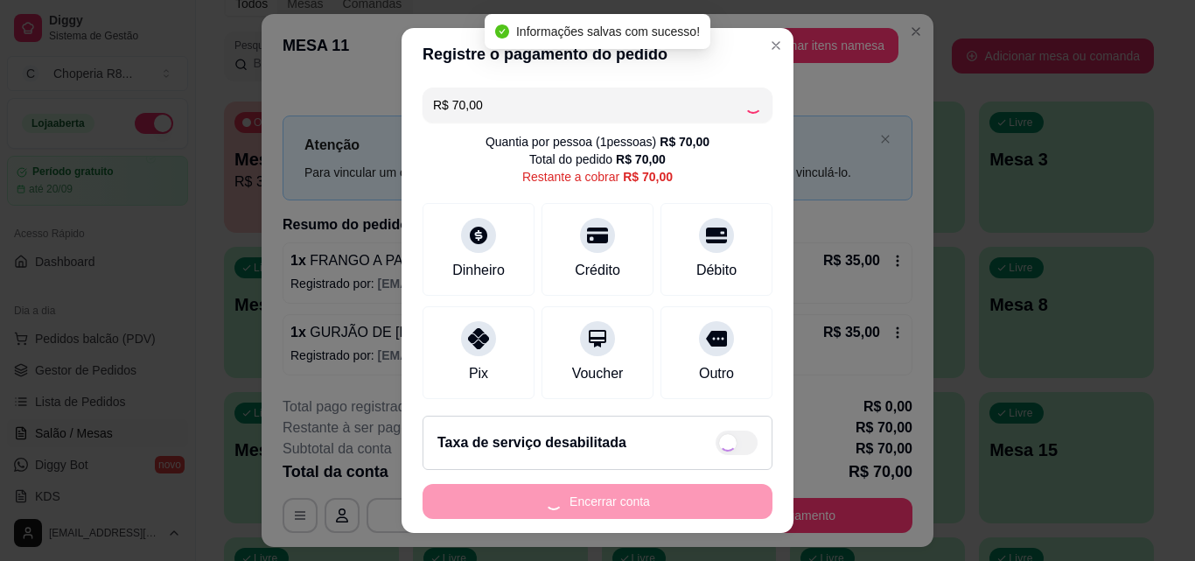
type input "R$ 0,00"
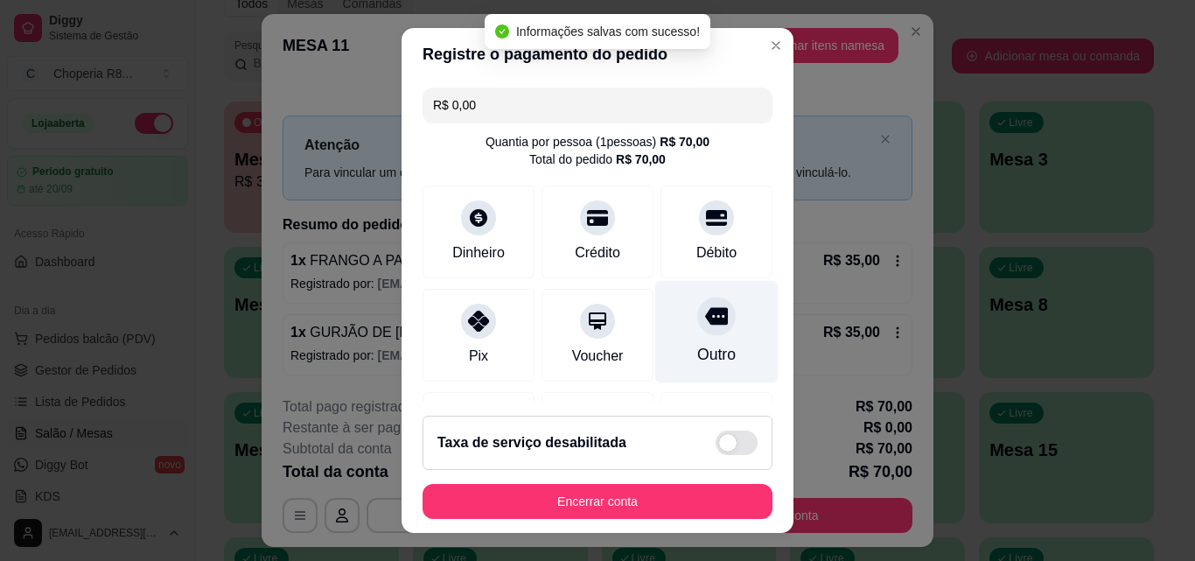
click at [697, 362] on div "Outro" at bounding box center [716, 354] width 38 height 23
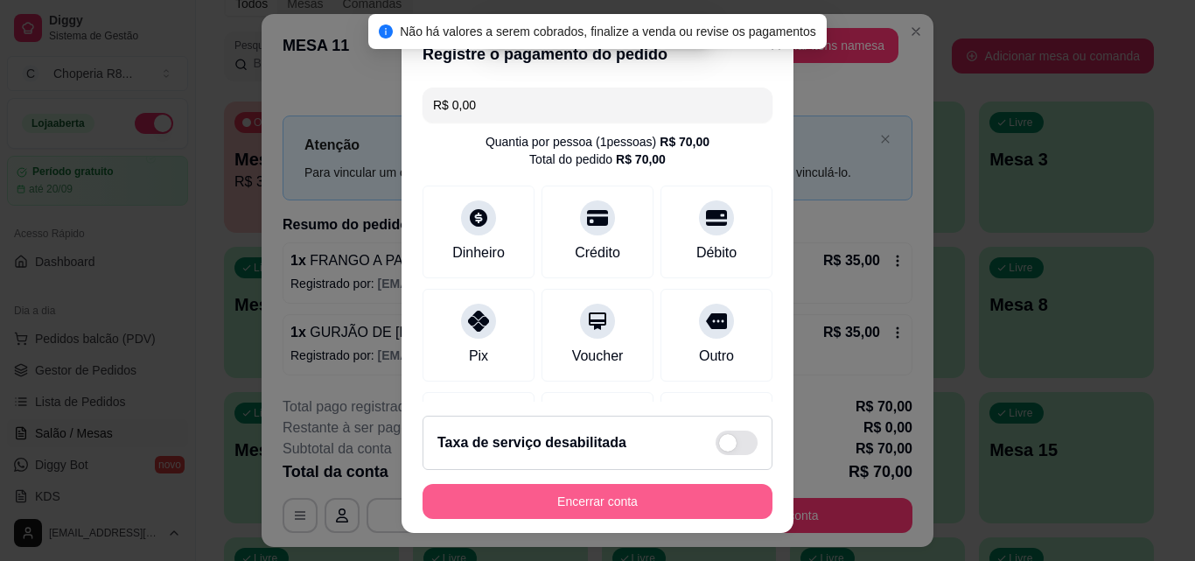
click at [654, 500] on button "Encerrar conta" at bounding box center [597, 501] width 350 height 35
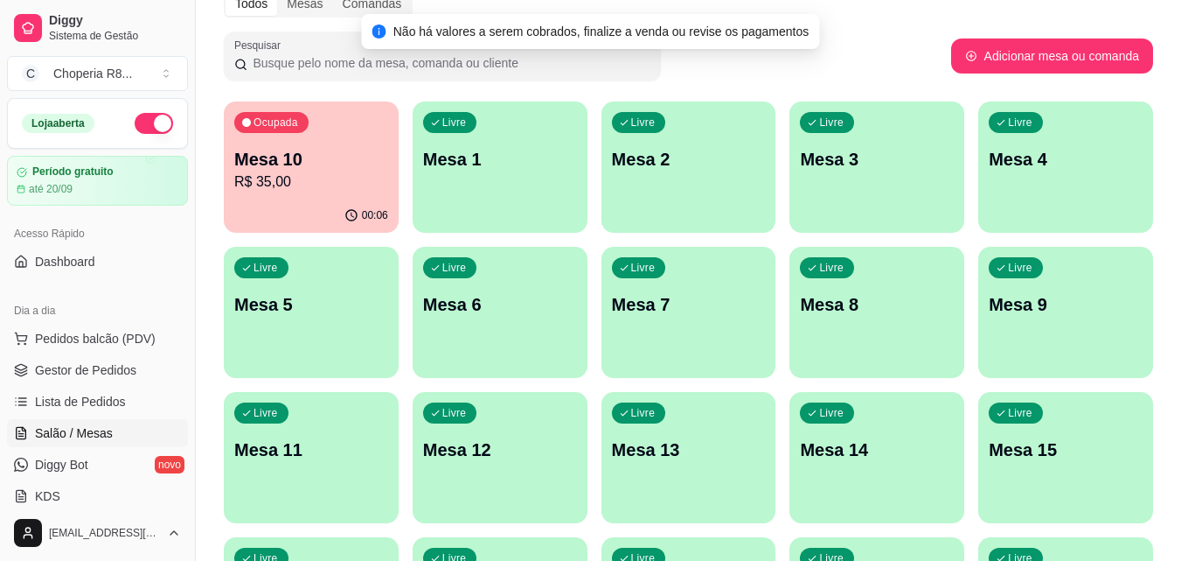
click at [268, 164] on p "Mesa 10" at bounding box center [311, 159] width 154 height 24
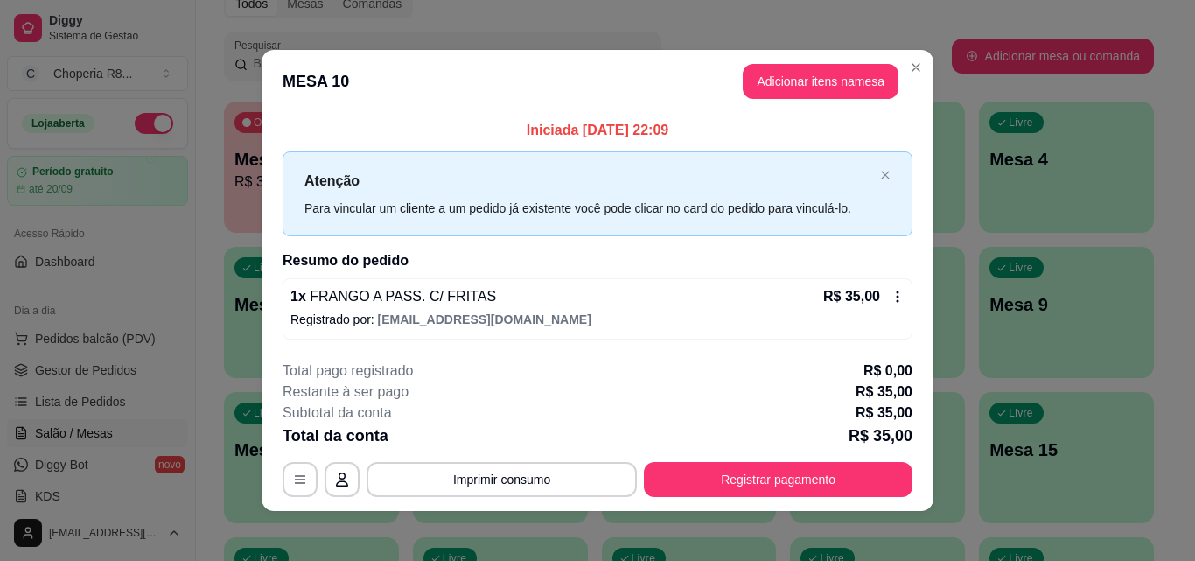
click at [837, 461] on div "**********" at bounding box center [597, 428] width 630 height 136
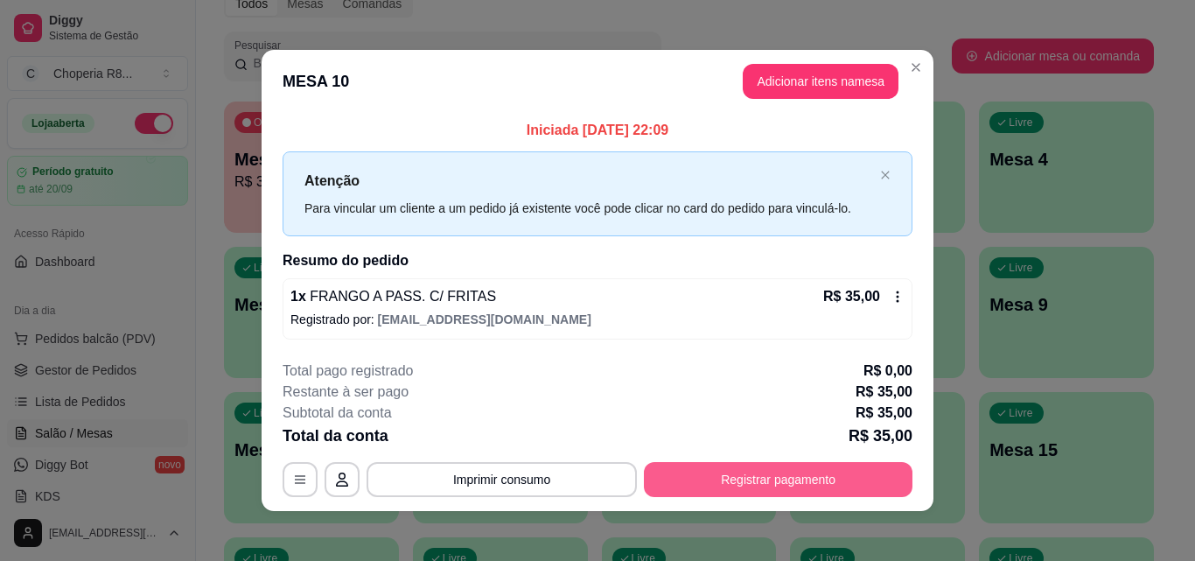
click at [837, 463] on button "Registrar pagamento" at bounding box center [778, 479] width 268 height 35
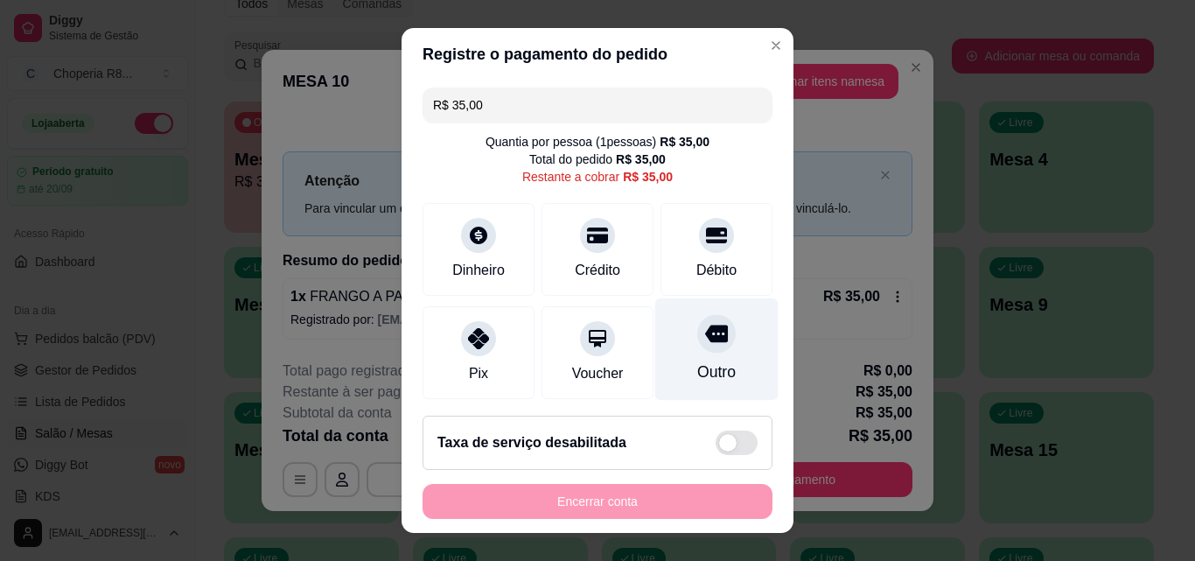
click at [700, 353] on div "Outro" at bounding box center [716, 349] width 123 height 102
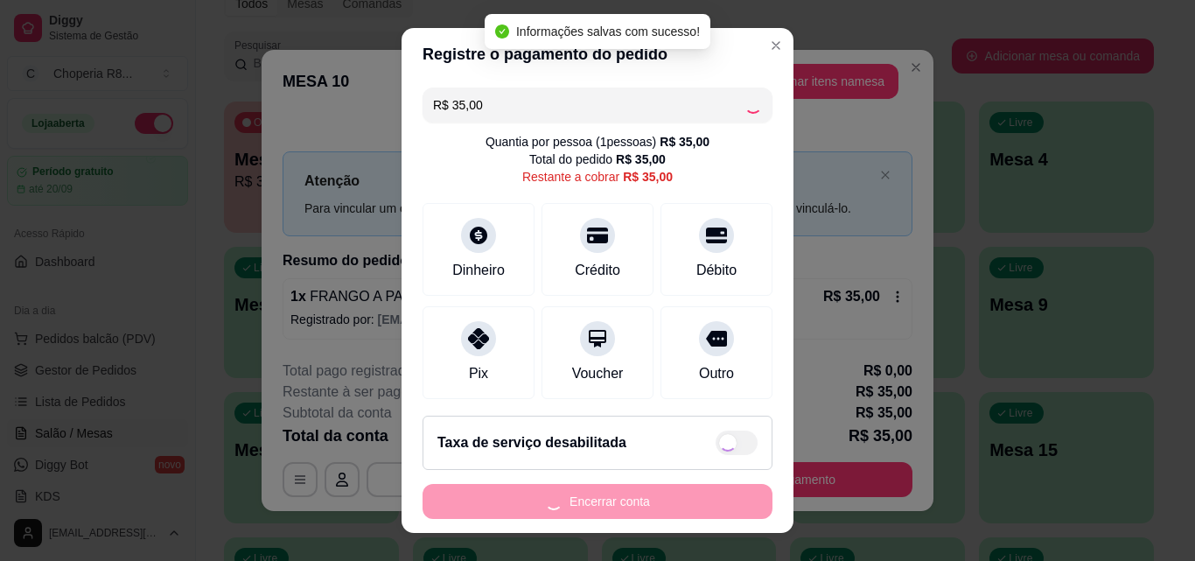
type input "R$ 0,00"
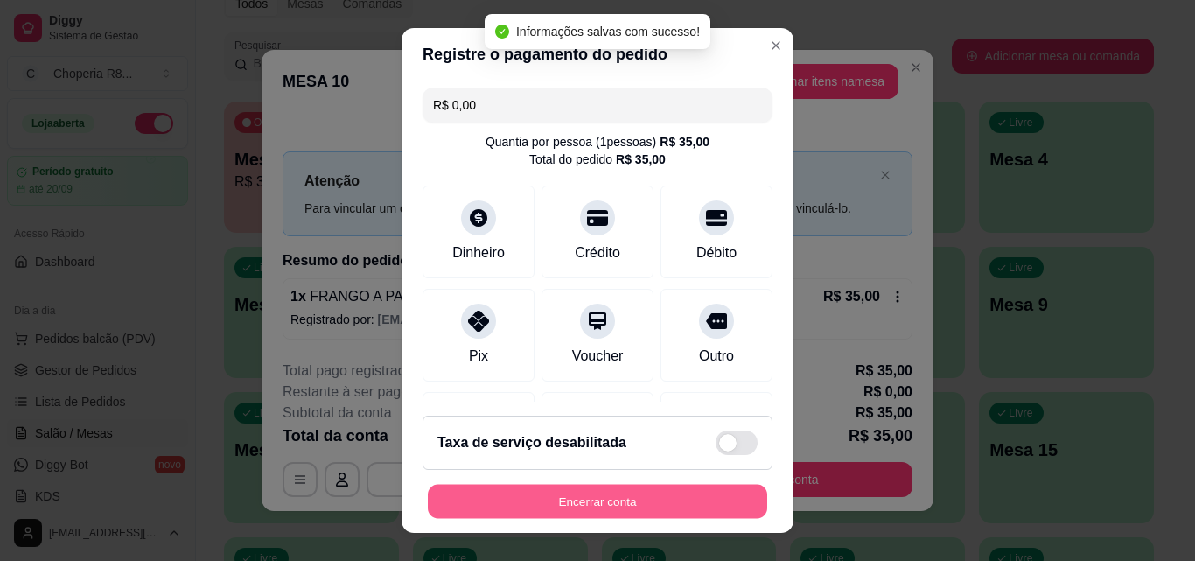
click at [683, 515] on button "Encerrar conta" at bounding box center [597, 501] width 339 height 34
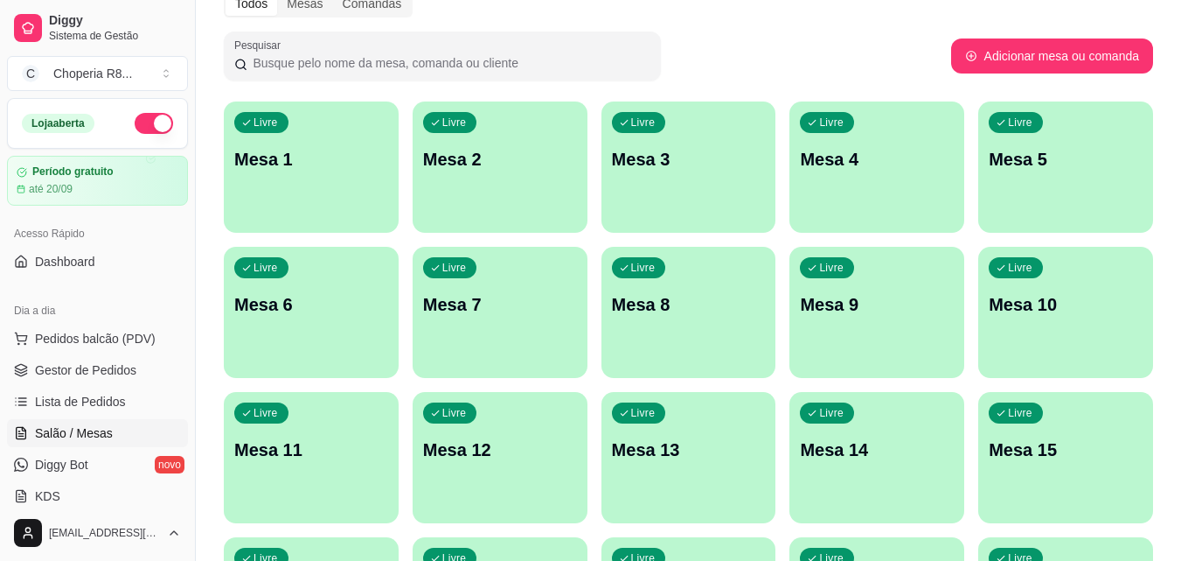
click at [277, 143] on div "Livre Mesa 1" at bounding box center [311, 156] width 175 height 110
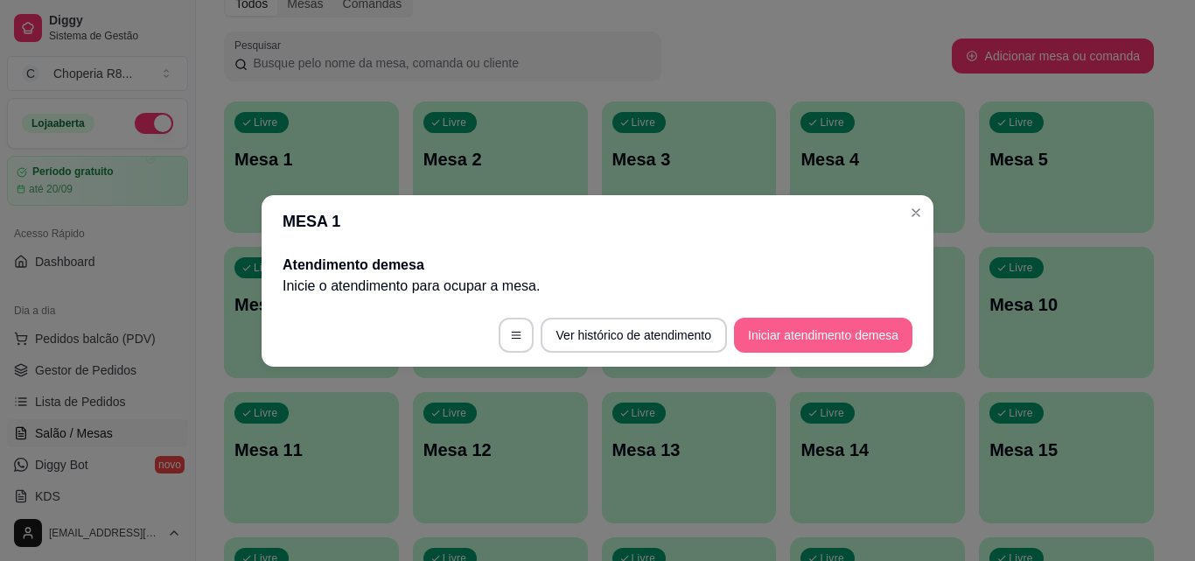
click at [832, 330] on button "Iniciar atendimento de mesa" at bounding box center [823, 334] width 178 height 35
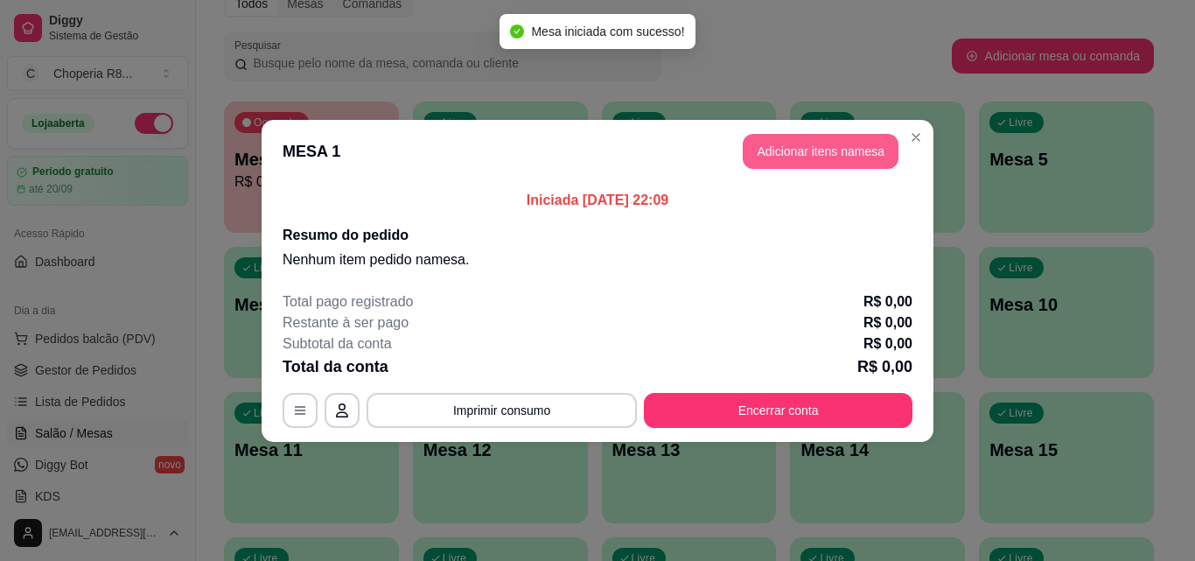
click at [795, 147] on button "Adicionar itens na mesa" at bounding box center [820, 151] width 156 height 35
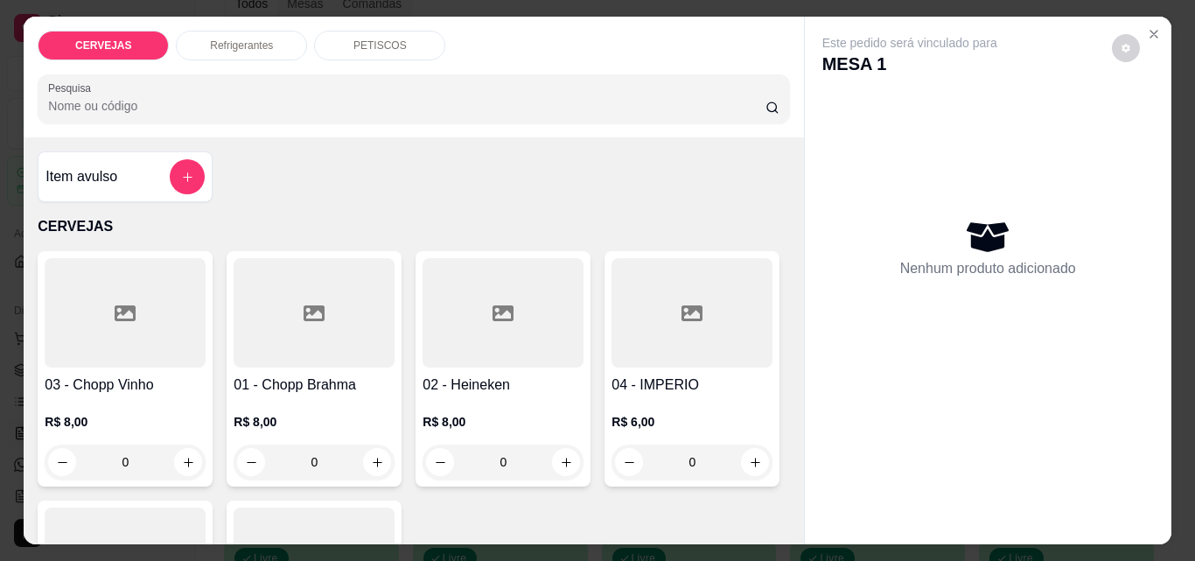
click at [362, 38] on p "PETISCOS" at bounding box center [379, 45] width 53 height 14
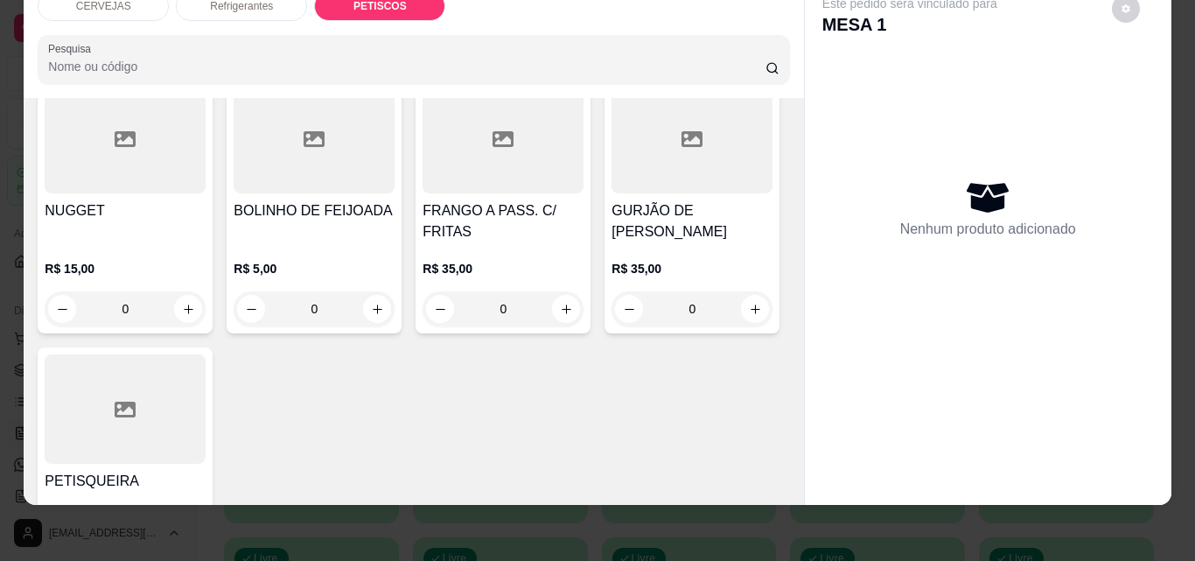
scroll to position [1792, 0]
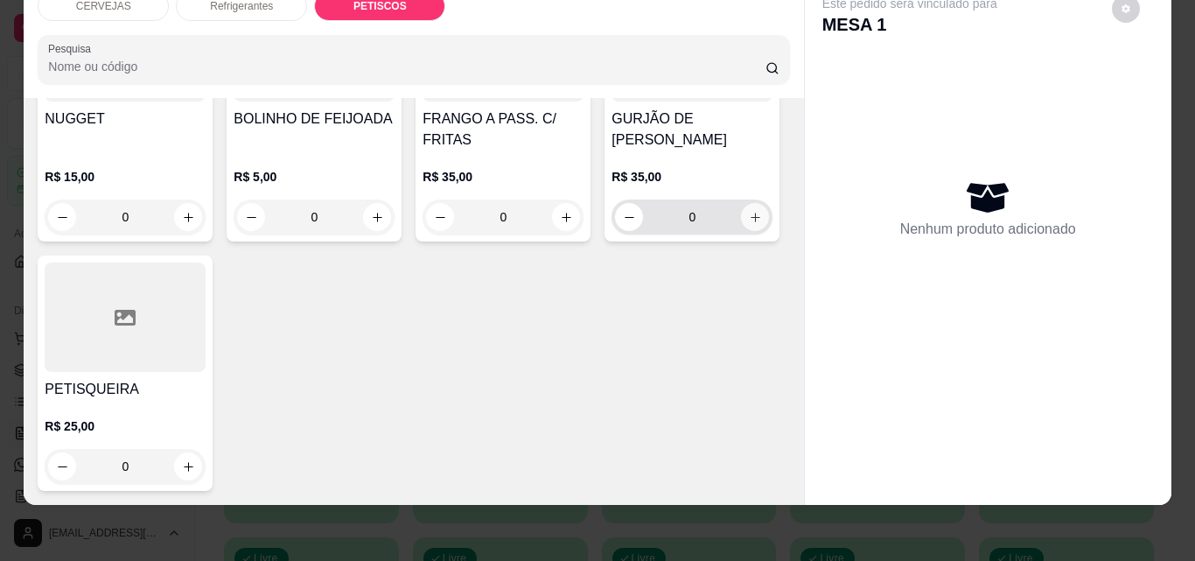
click at [749, 224] on icon "increase-product-quantity" at bounding box center [755, 217] width 13 height 13
type input "1"
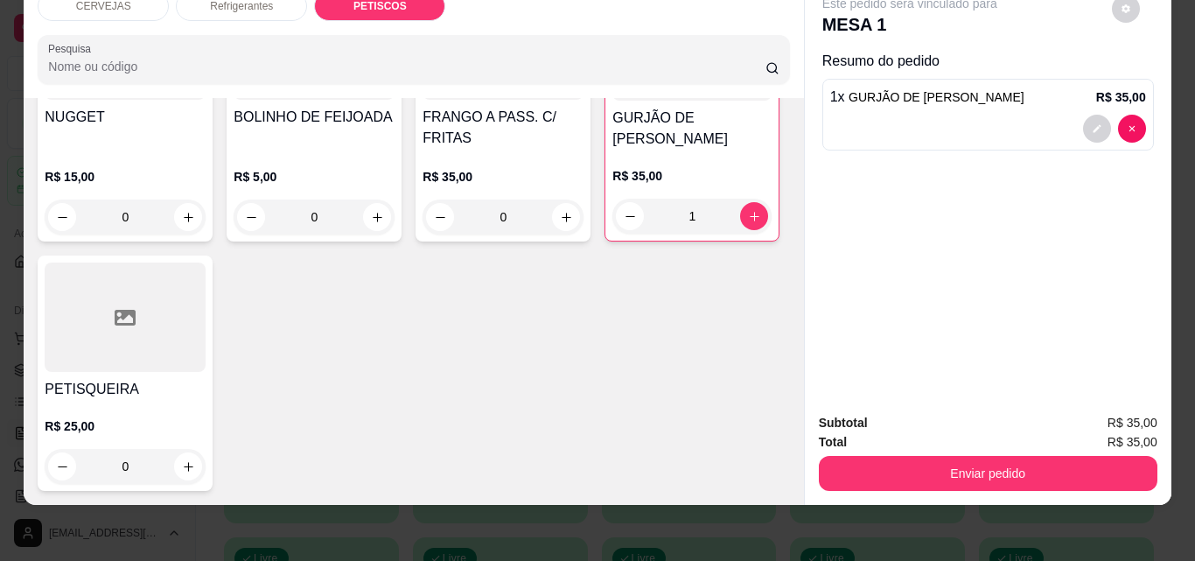
type input "1"
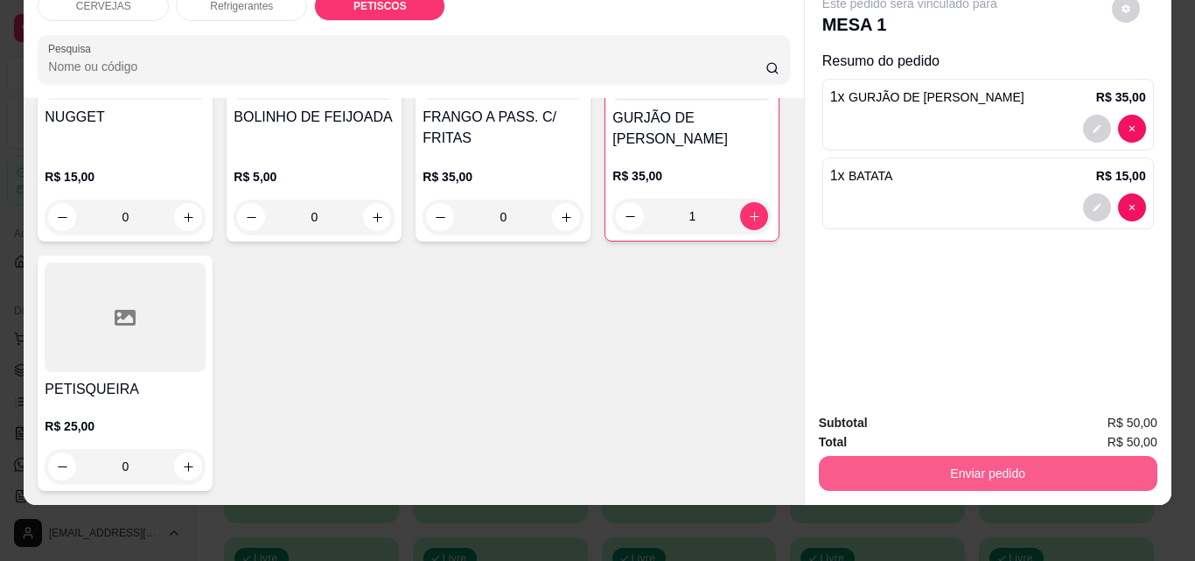
click at [963, 469] on button "Enviar pedido" at bounding box center [988, 473] width 338 height 35
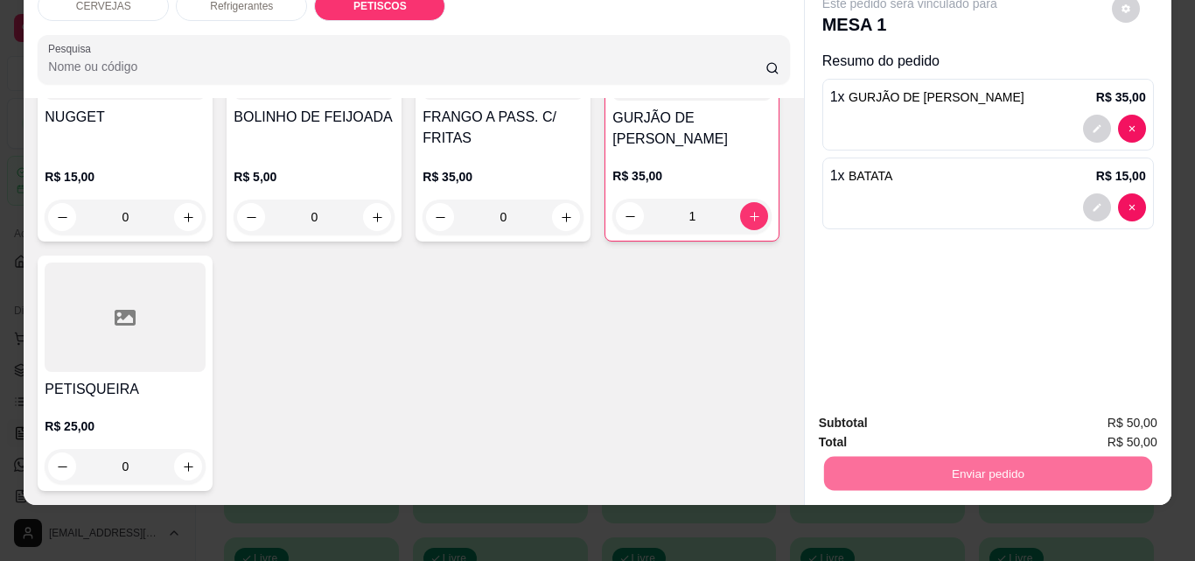
click at [963, 430] on button "Não registrar e enviar pedido" at bounding box center [930, 417] width 182 height 33
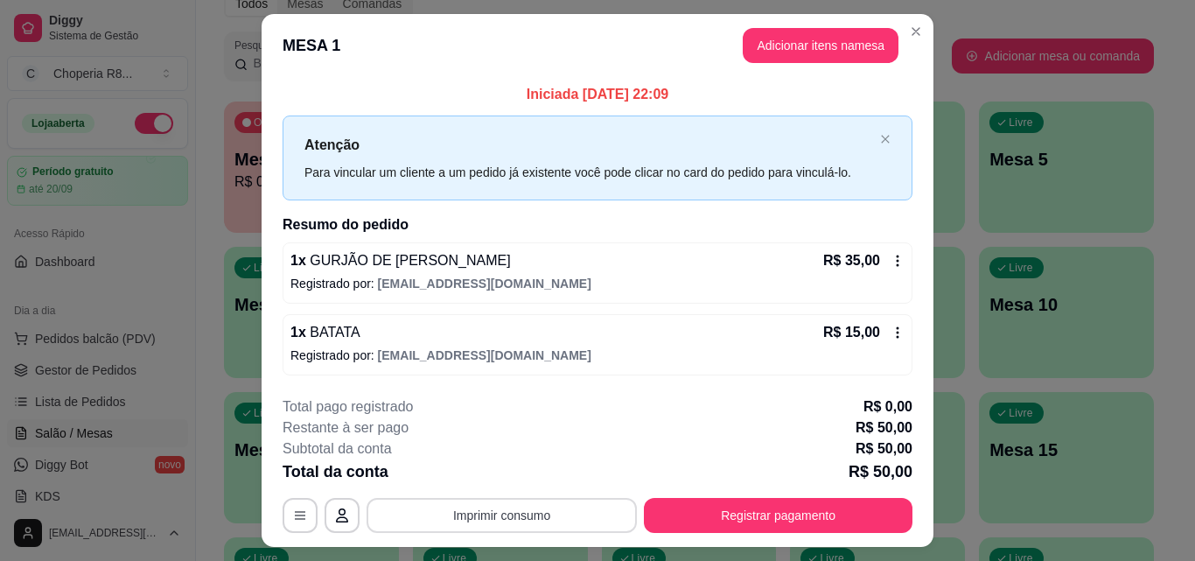
click at [522, 505] on button "Imprimir consumo" at bounding box center [501, 515] width 270 height 35
click at [523, 483] on button "IMPRESSORA" at bounding box center [500, 475] width 127 height 28
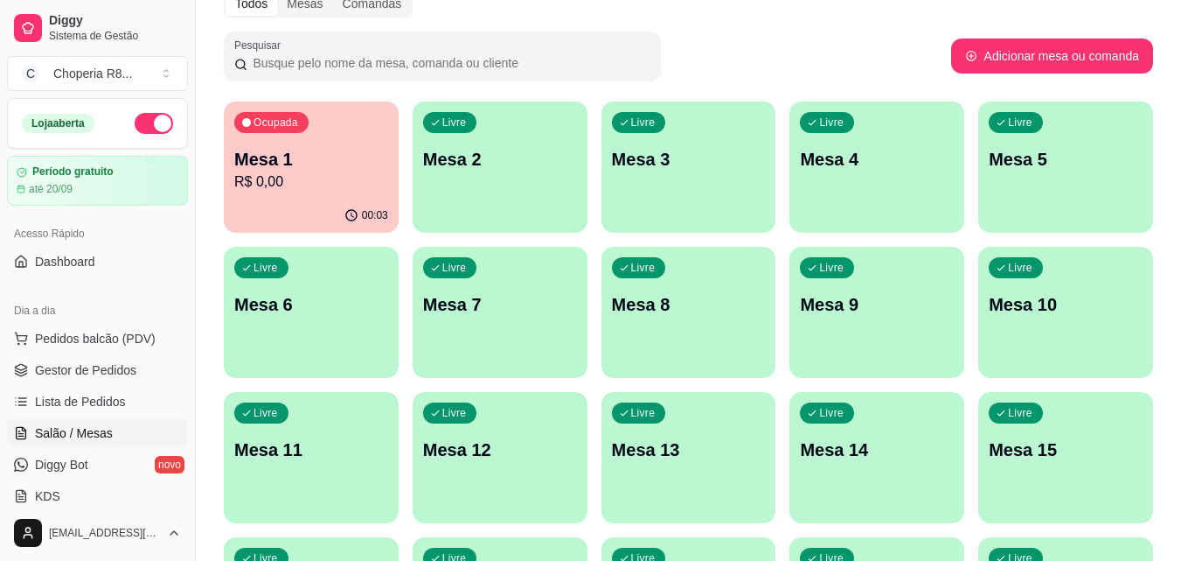
click at [553, 209] on div "Livre Mesa 2" at bounding box center [500, 156] width 175 height 110
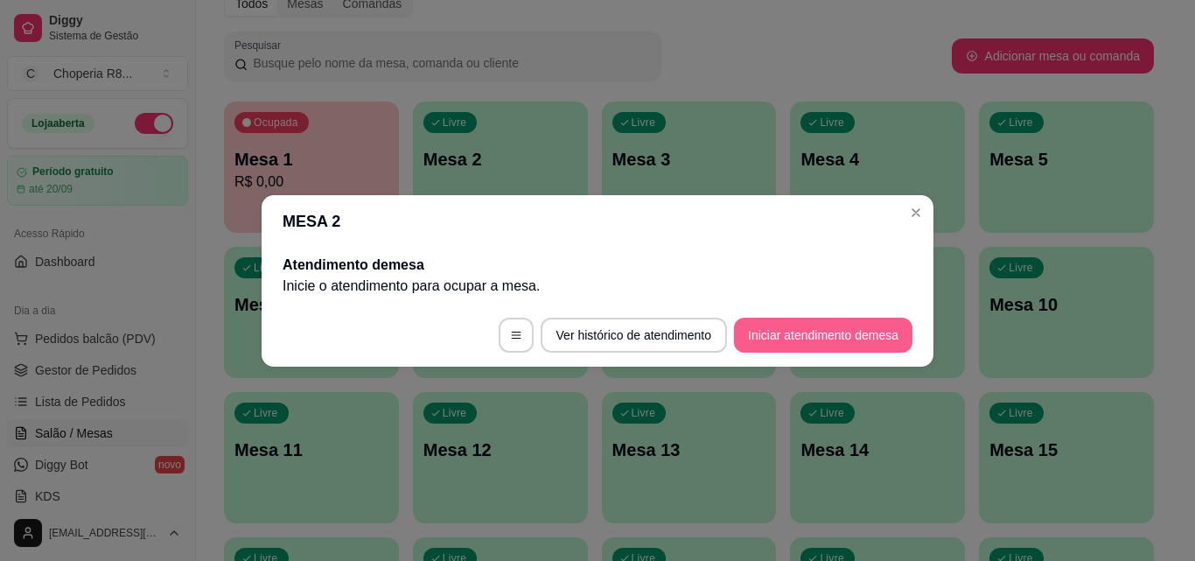
click at [791, 329] on button "Iniciar atendimento de mesa" at bounding box center [823, 334] width 178 height 35
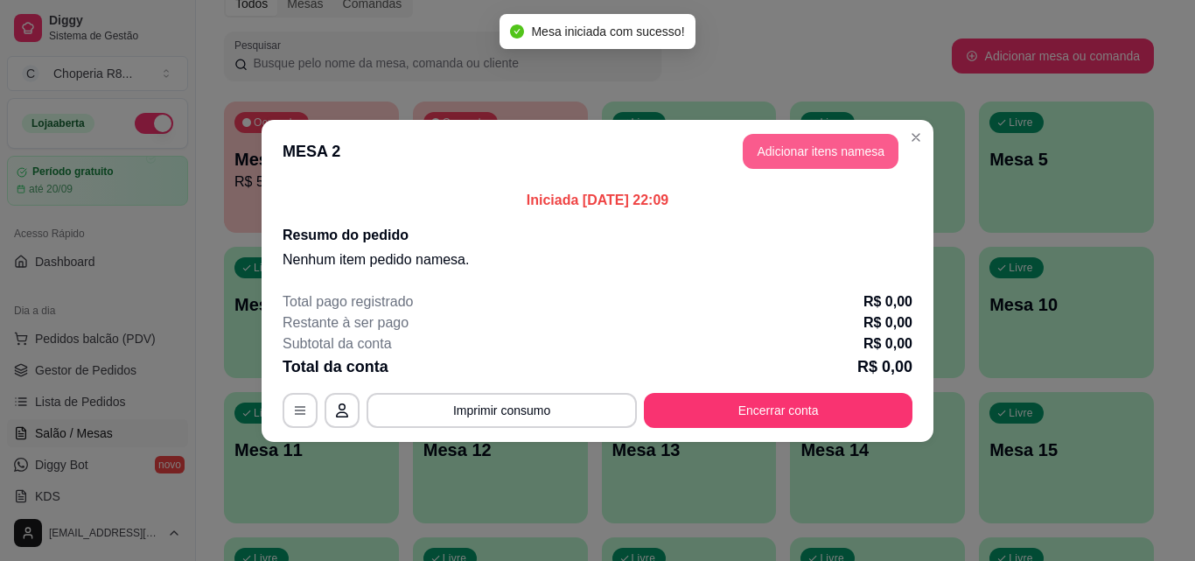
click at [867, 154] on button "Adicionar itens na mesa" at bounding box center [820, 151] width 156 height 35
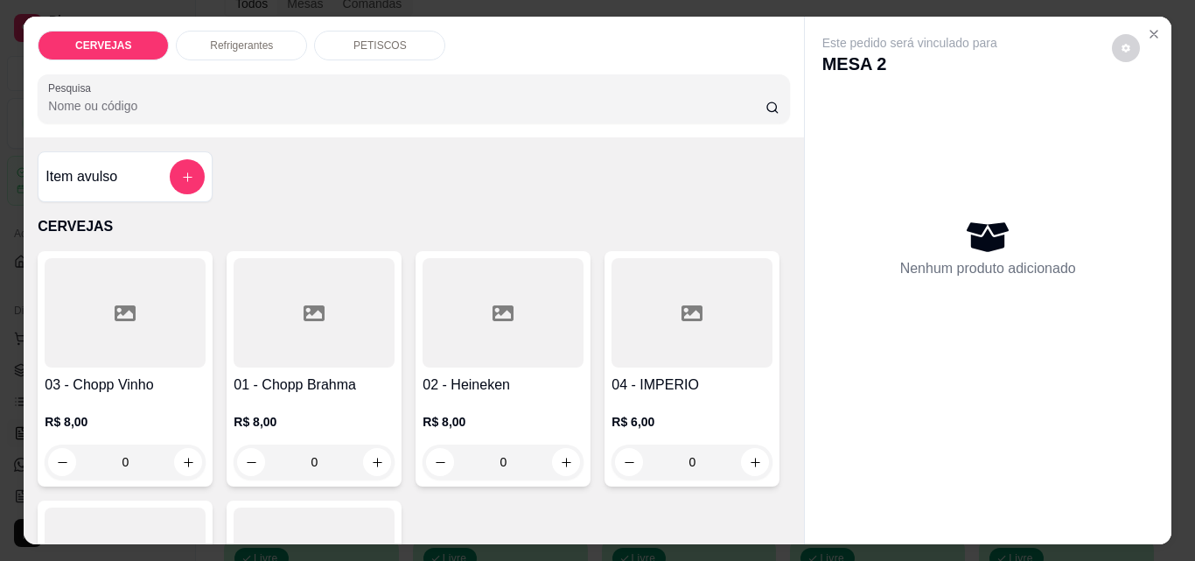
drag, startPoint x: 338, startPoint y: 467, endPoint x: 278, endPoint y: 470, distance: 60.4
click at [278, 470] on input "0" at bounding box center [314, 461] width 98 height 35
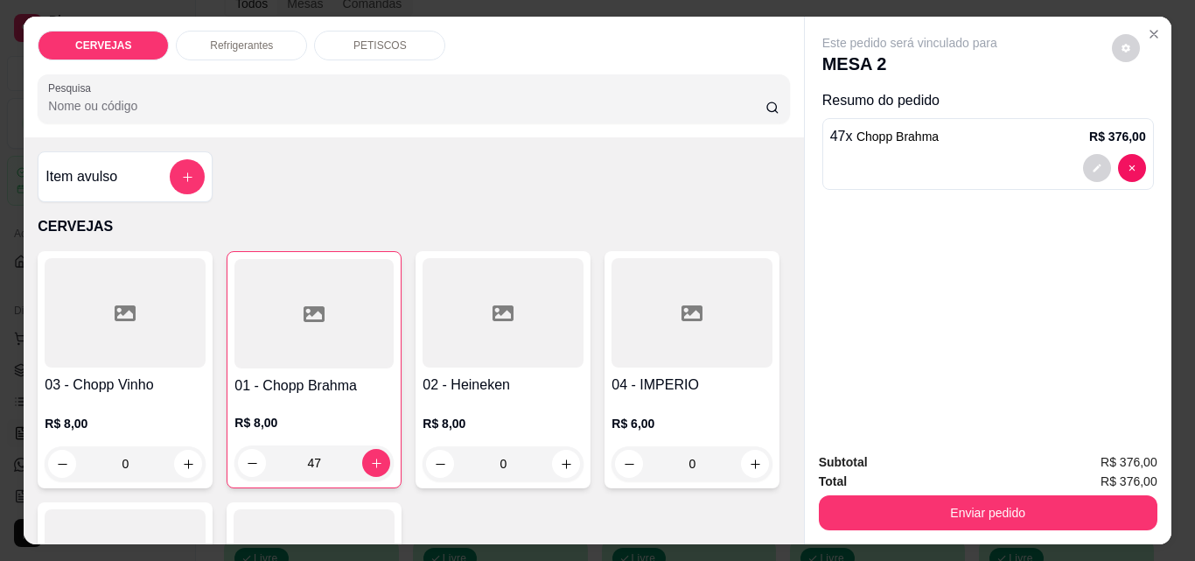
type input "47"
click at [215, 49] on div "Refrigerantes" at bounding box center [241, 46] width 131 height 30
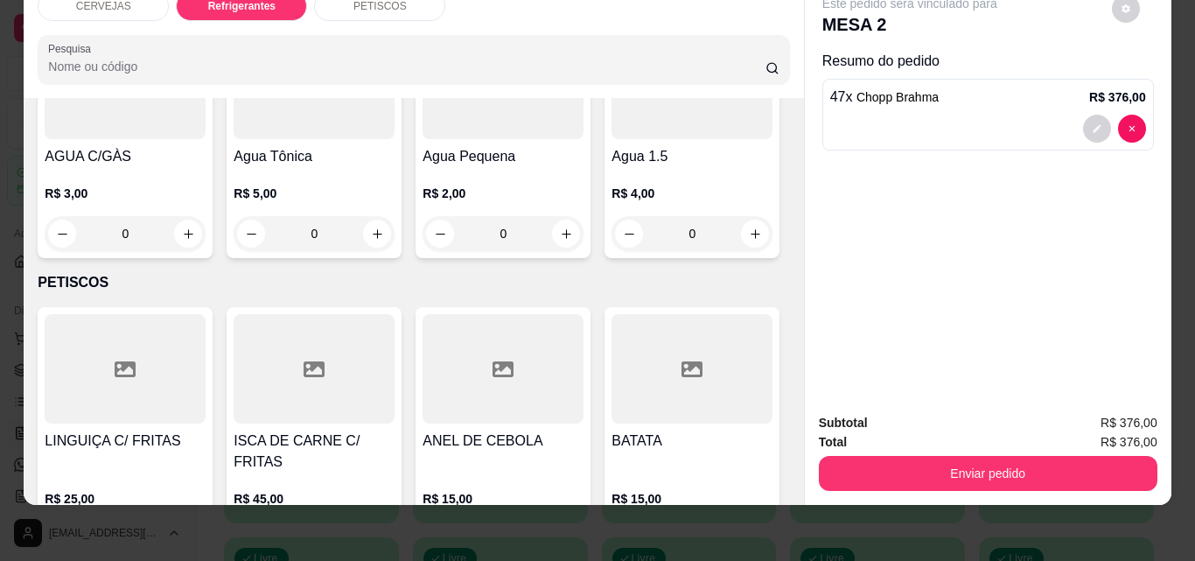
scroll to position [964, 0]
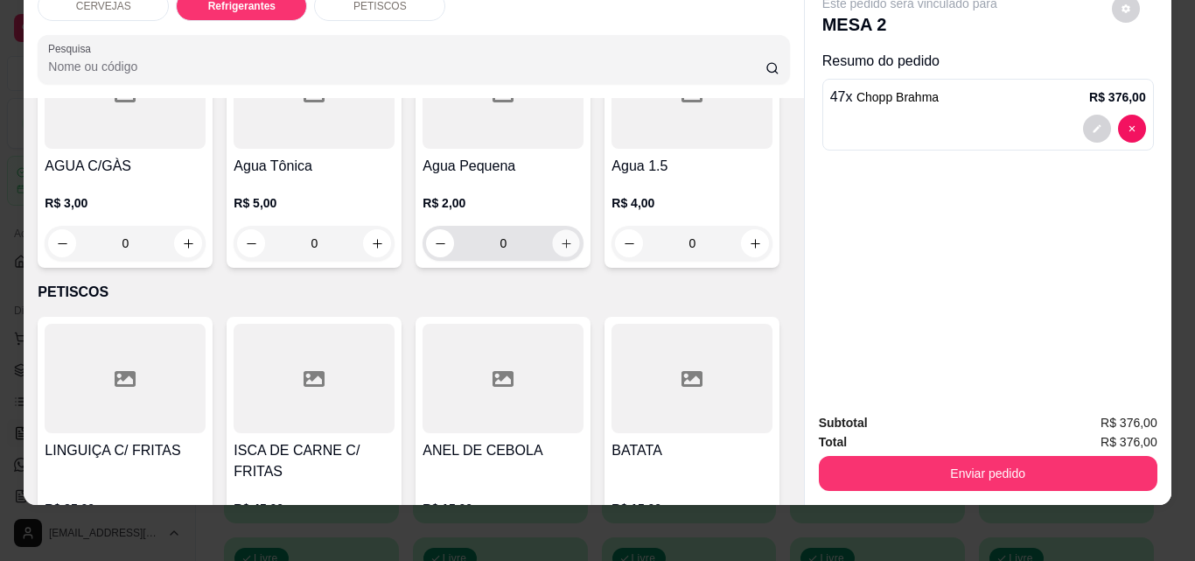
click at [553, 257] on button "increase-product-quantity" at bounding box center [566, 243] width 27 height 27
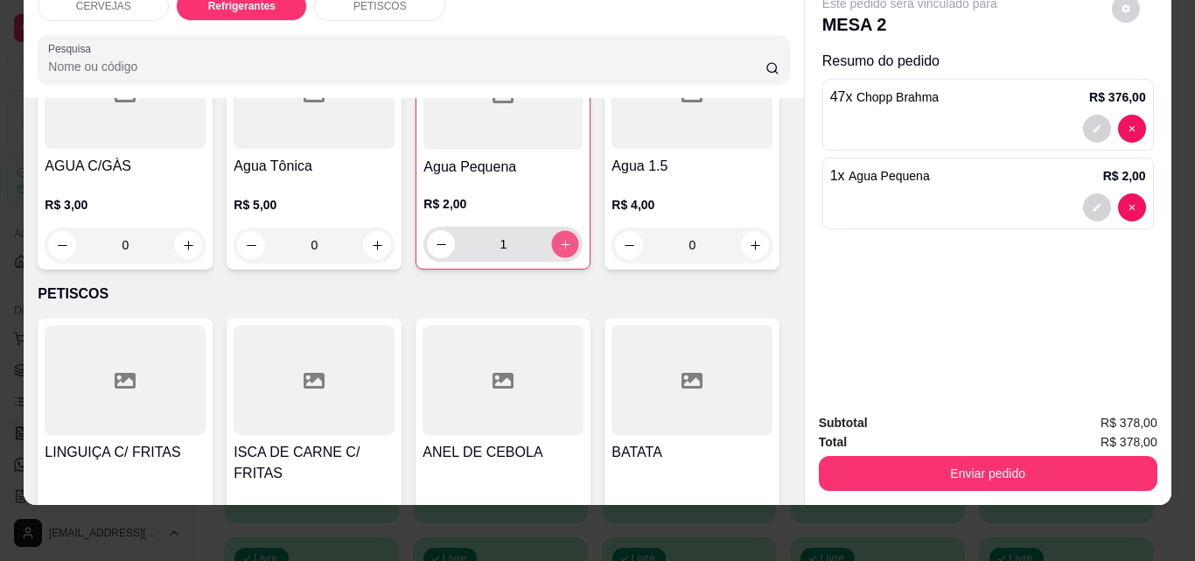
click at [552, 258] on button "increase-product-quantity" at bounding box center [565, 244] width 27 height 27
type input "2"
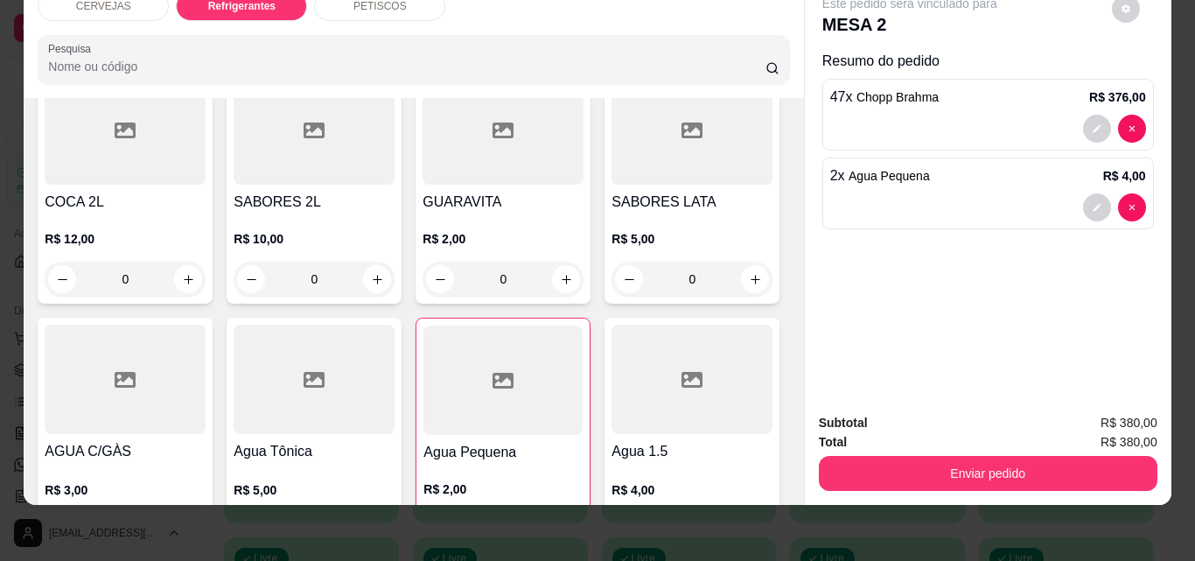
scroll to position [614, 0]
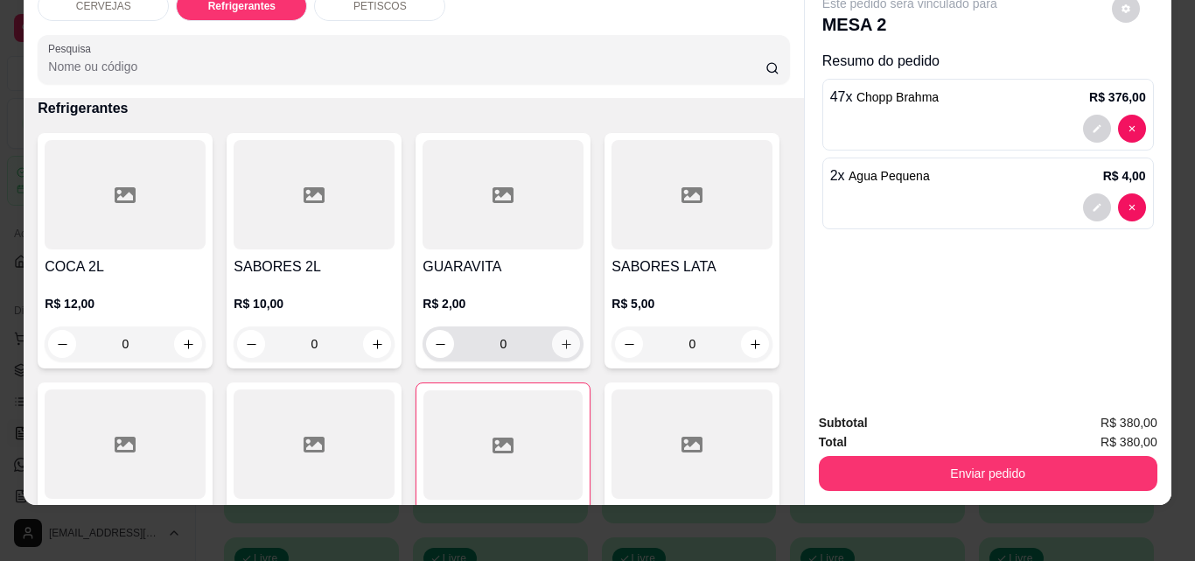
click at [552, 332] on button "increase-product-quantity" at bounding box center [566, 344] width 28 height 28
type input "1"
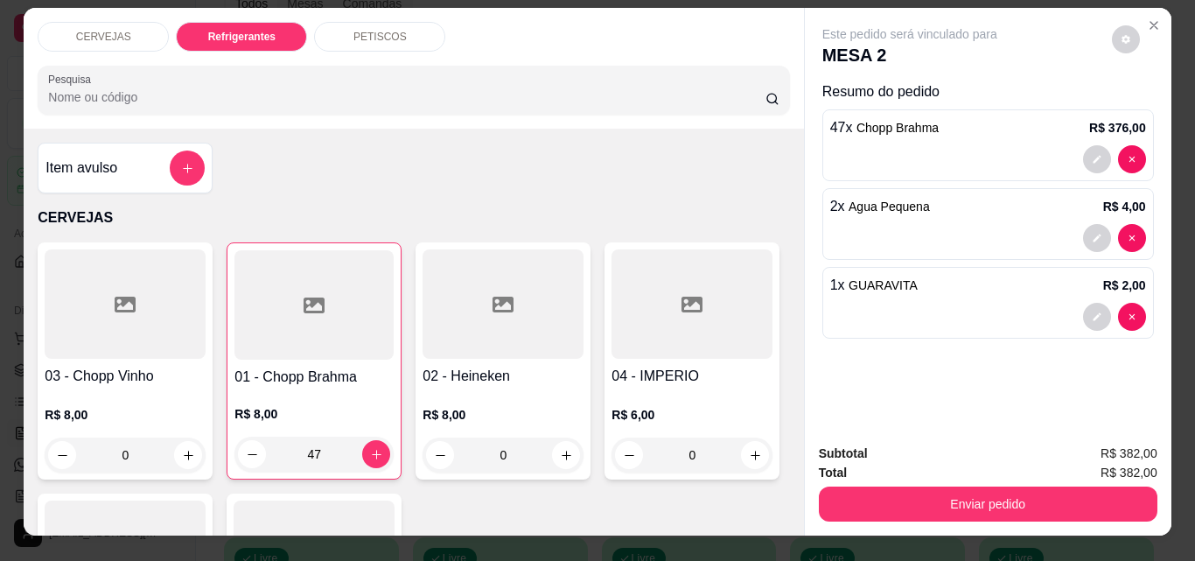
scroll to position [0, 0]
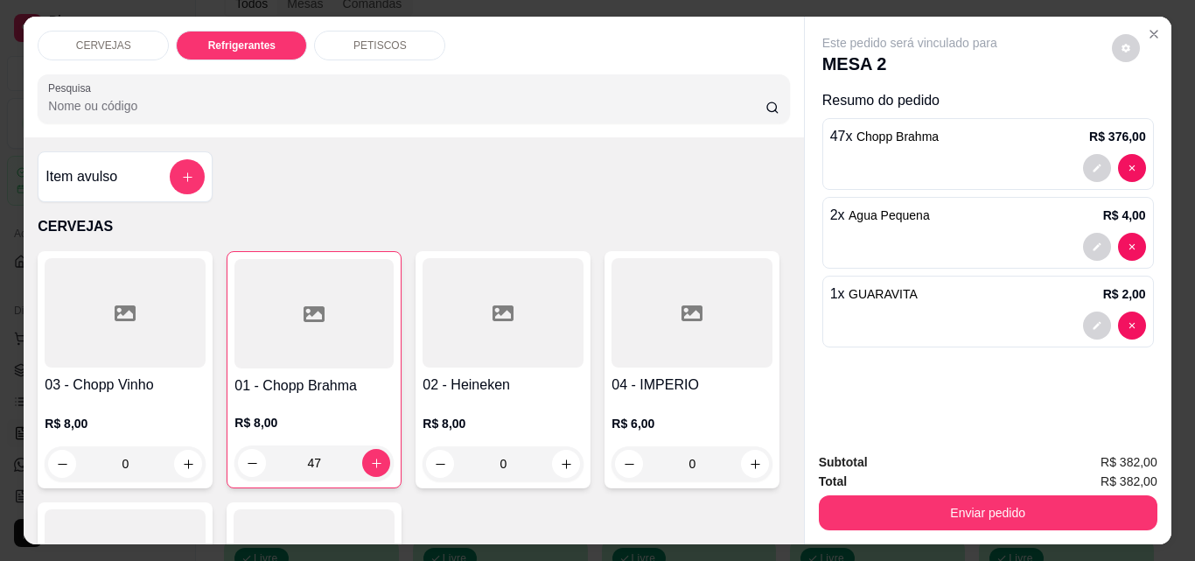
click at [392, 43] on p "PETISCOS" at bounding box center [379, 45] width 53 height 14
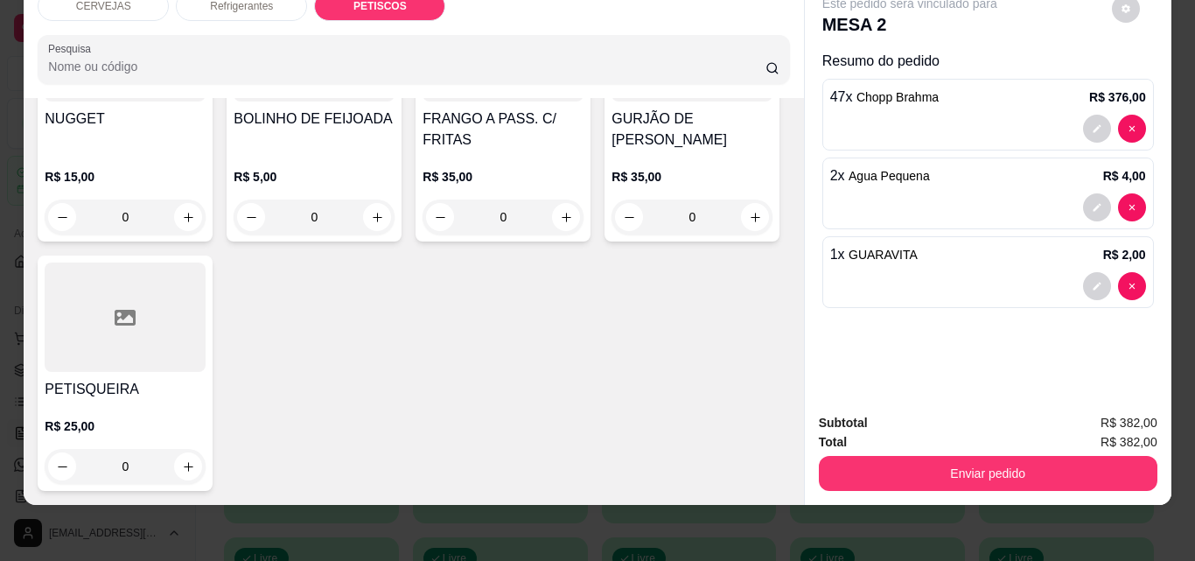
scroll to position [1797, 0]
click at [560, 224] on icon "increase-product-quantity" at bounding box center [566, 217] width 13 height 13
type input "1"
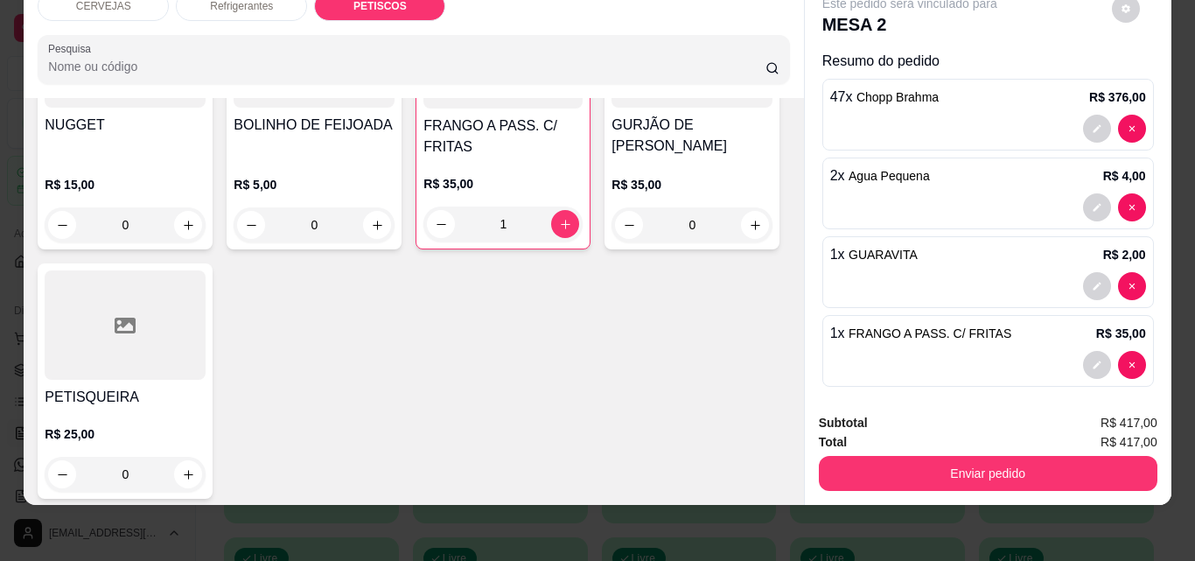
scroll to position [1535, 0]
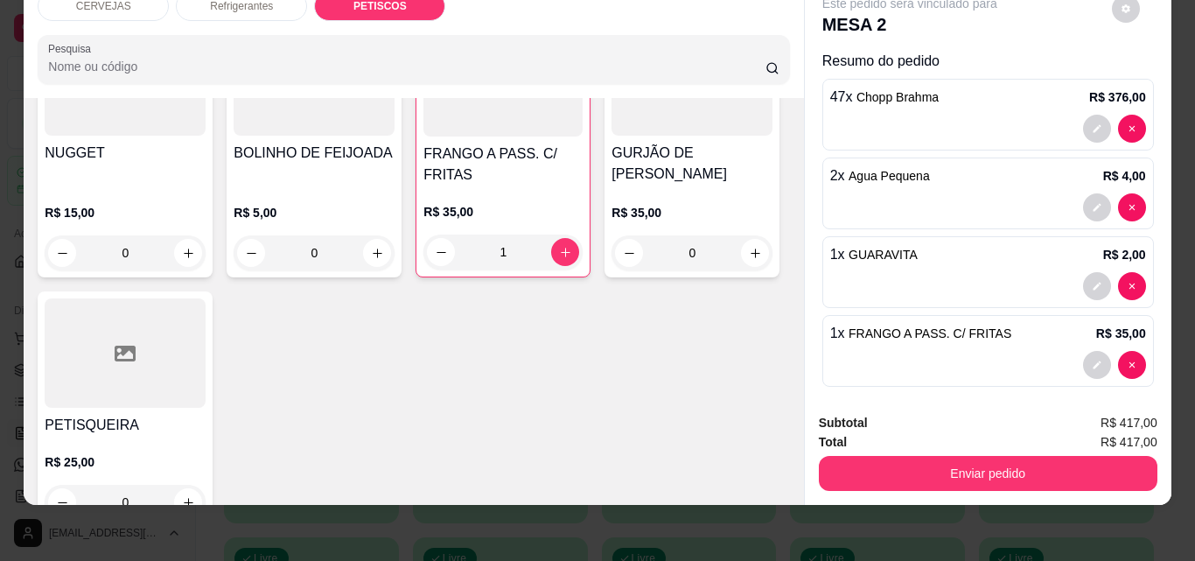
type input "1"
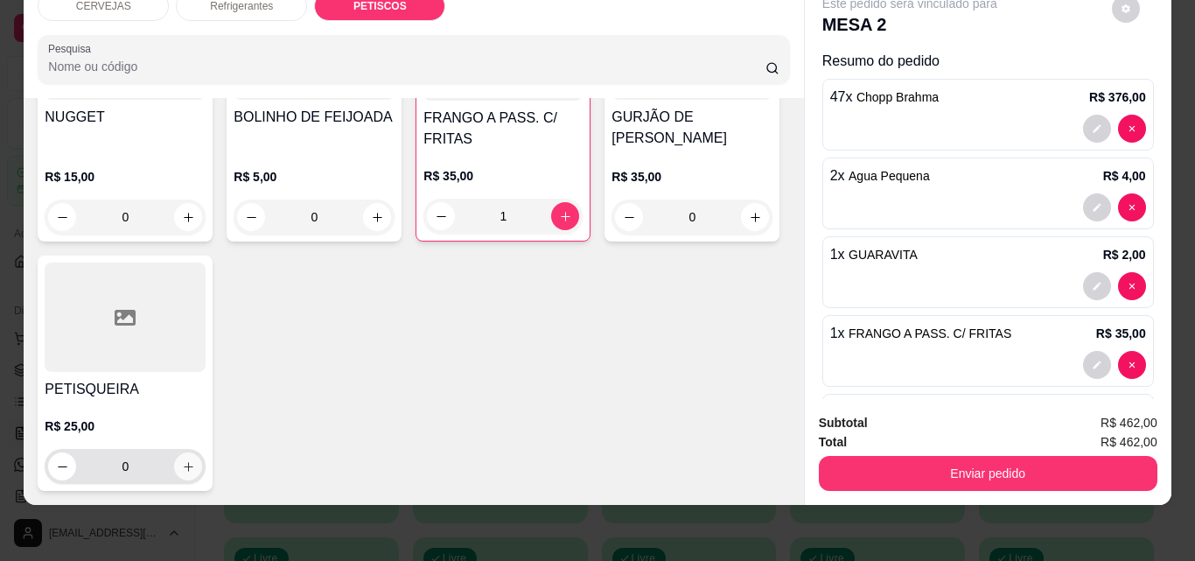
click at [202, 452] on button "increase-product-quantity" at bounding box center [188, 466] width 28 height 28
type input "1"
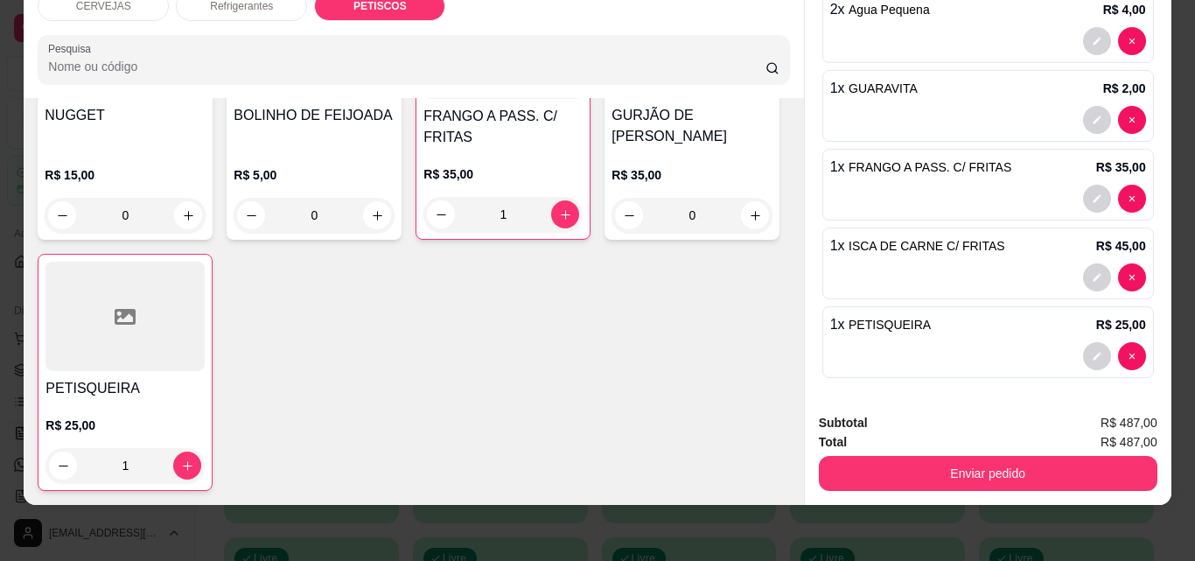
scroll to position [170, 0]
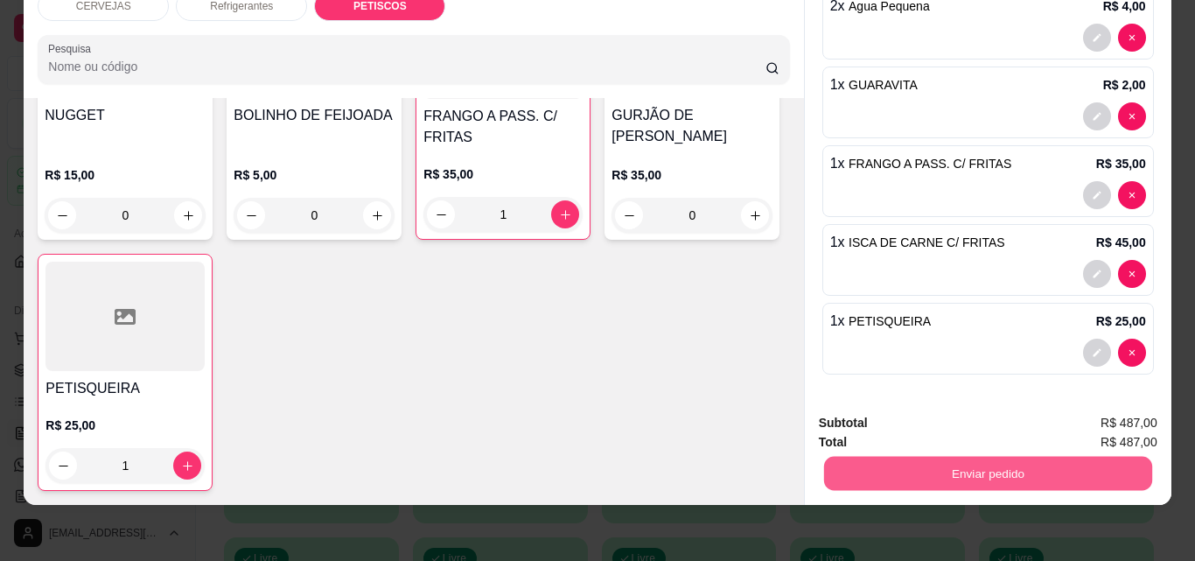
click at [1015, 460] on button "Enviar pedido" at bounding box center [987, 473] width 328 height 34
click at [960, 430] on button "Não registrar e enviar pedido" at bounding box center [930, 417] width 182 height 33
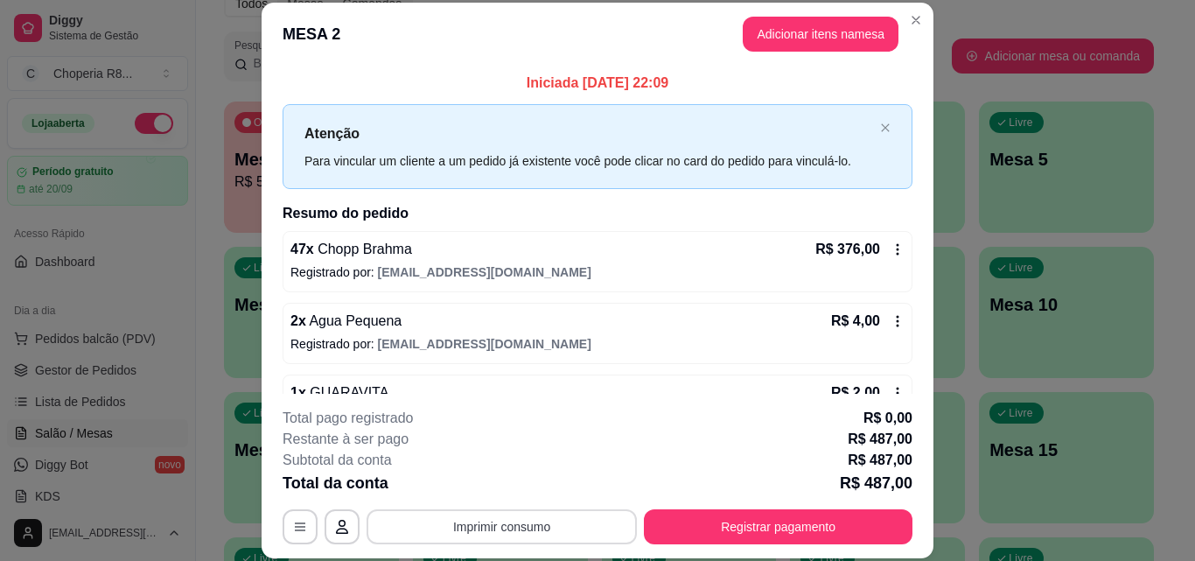
click at [547, 528] on button "Imprimir consumo" at bounding box center [501, 526] width 270 height 35
click at [543, 481] on button "IMPRESSORA" at bounding box center [500, 486] width 127 height 28
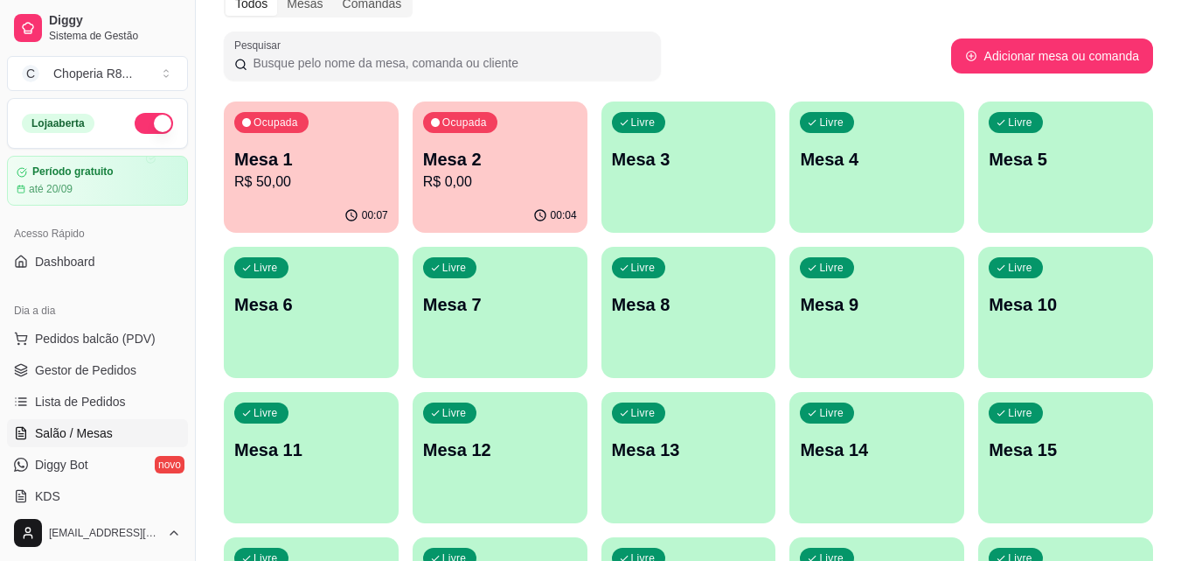
click at [647, 155] on p "Mesa 3" at bounding box center [689, 159] width 154 height 24
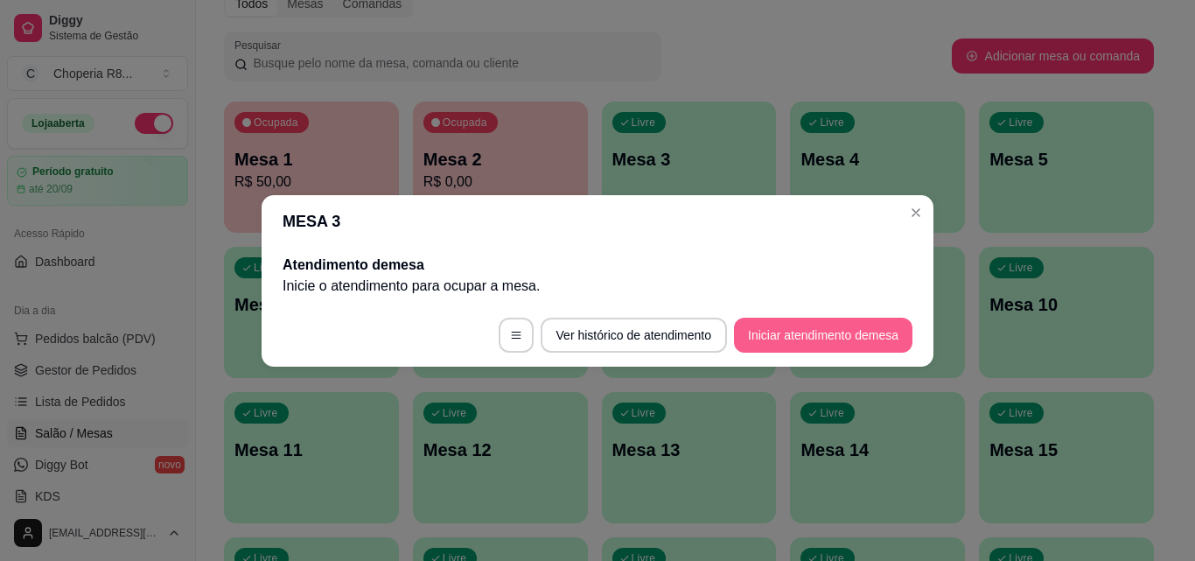
click at [769, 329] on button "Iniciar atendimento de mesa" at bounding box center [823, 334] width 178 height 35
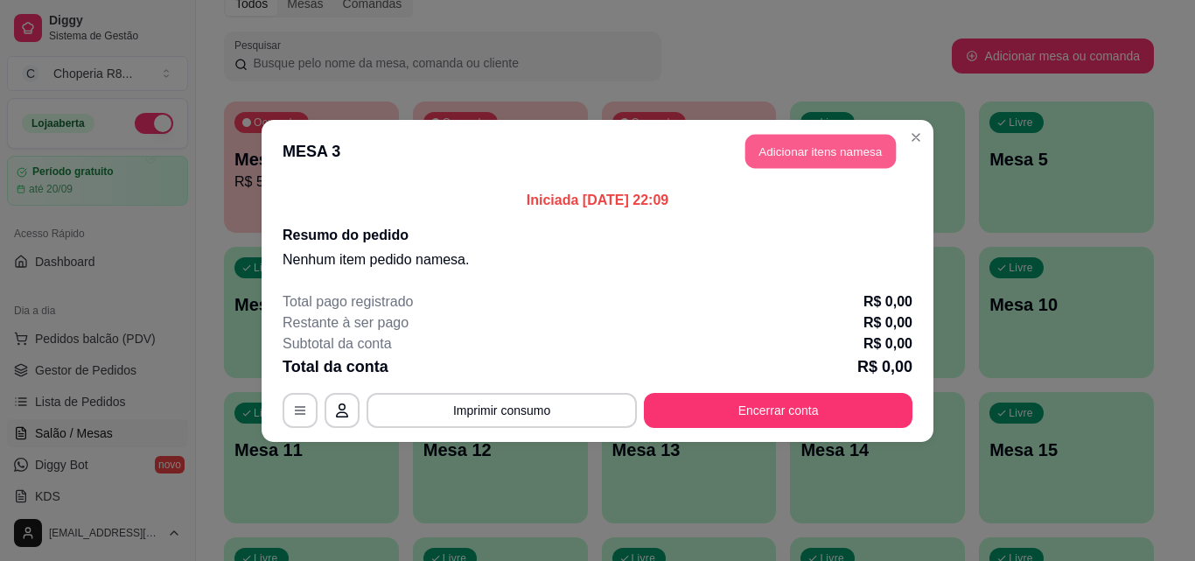
click at [854, 136] on button "Adicionar itens na mesa" at bounding box center [820, 151] width 150 height 34
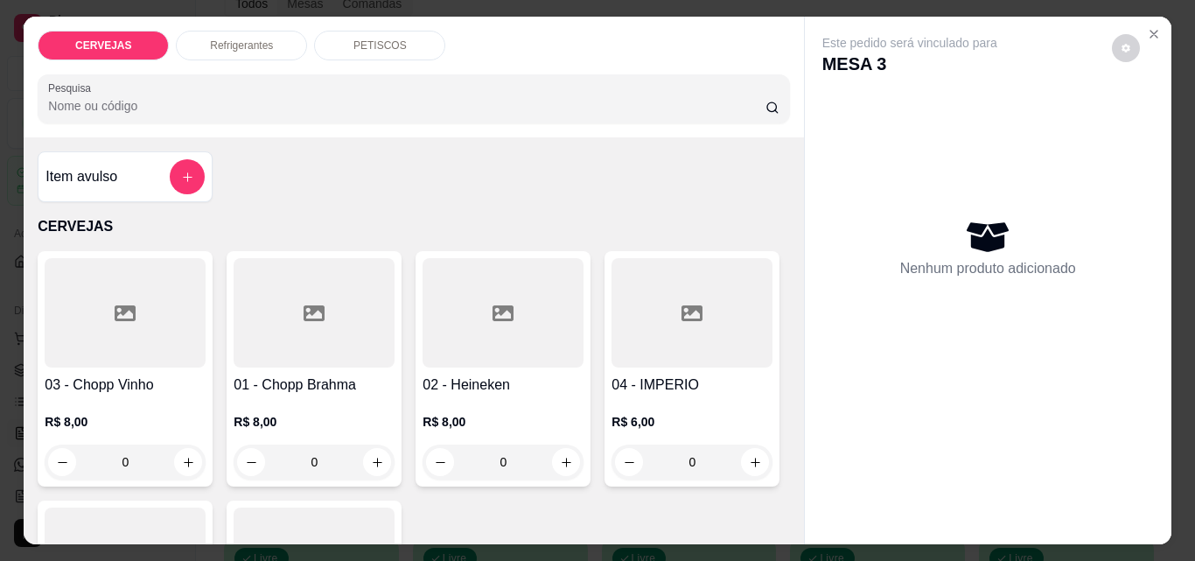
drag, startPoint x: 349, startPoint y: 450, endPoint x: 280, endPoint y: 459, distance: 69.6
click at [280, 459] on input "0" at bounding box center [314, 461] width 98 height 35
drag, startPoint x: 332, startPoint y: 440, endPoint x: 366, endPoint y: 448, distance: 35.0
click at [329, 445] on input "0" at bounding box center [314, 461] width 98 height 35
click at [382, 448] on div "0" at bounding box center [313, 461] width 161 height 35
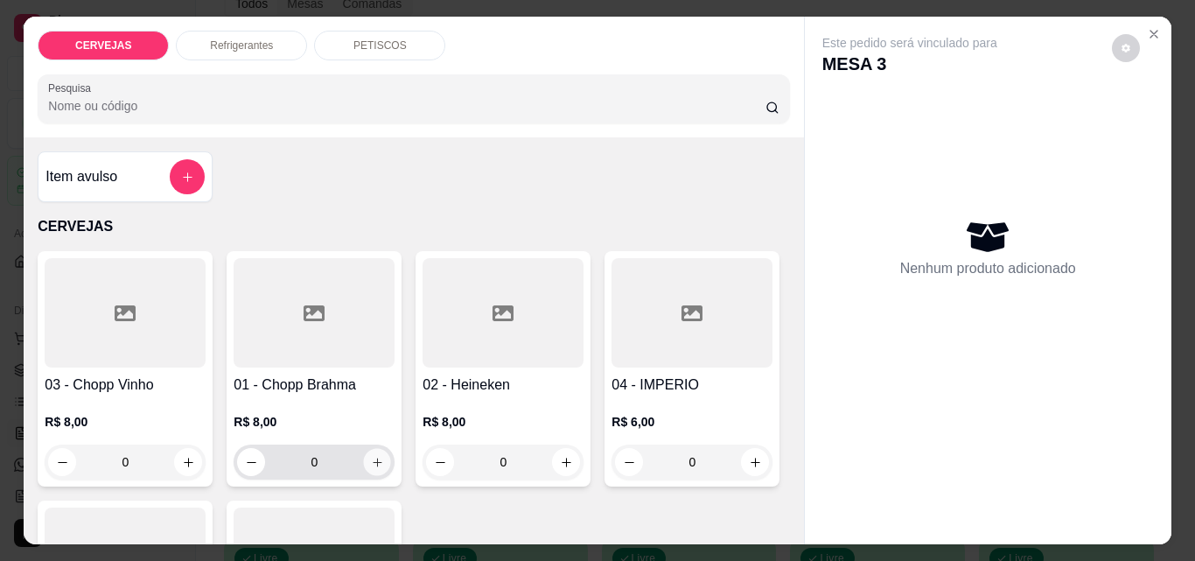
click at [372, 456] on icon "increase-product-quantity" at bounding box center [377, 462] width 13 height 13
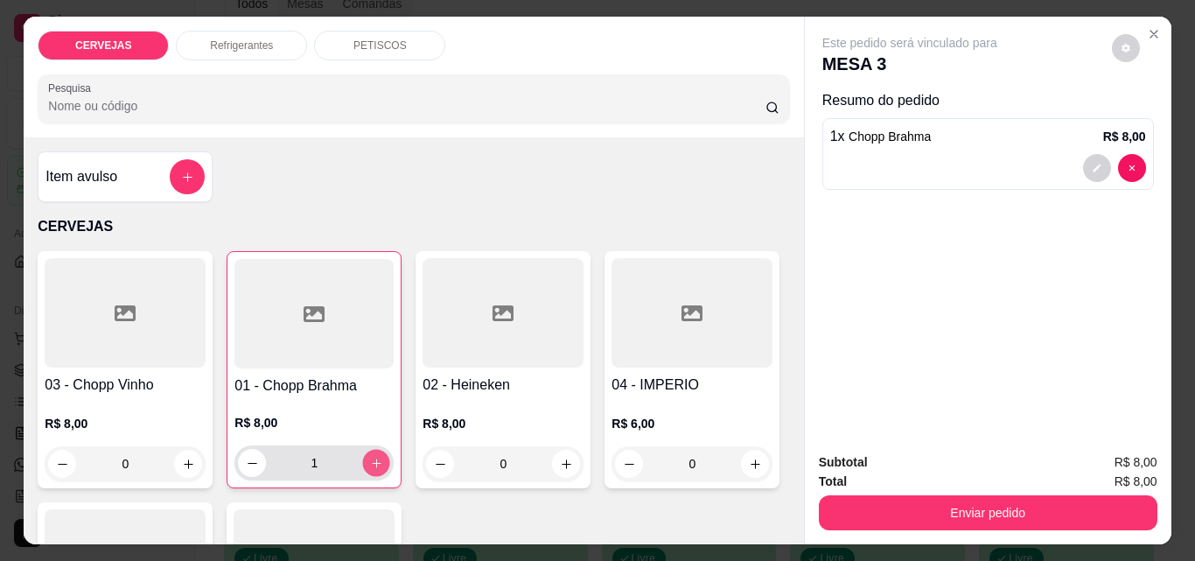
click at [372, 456] on icon "increase-product-quantity" at bounding box center [376, 462] width 13 height 13
type input "4"
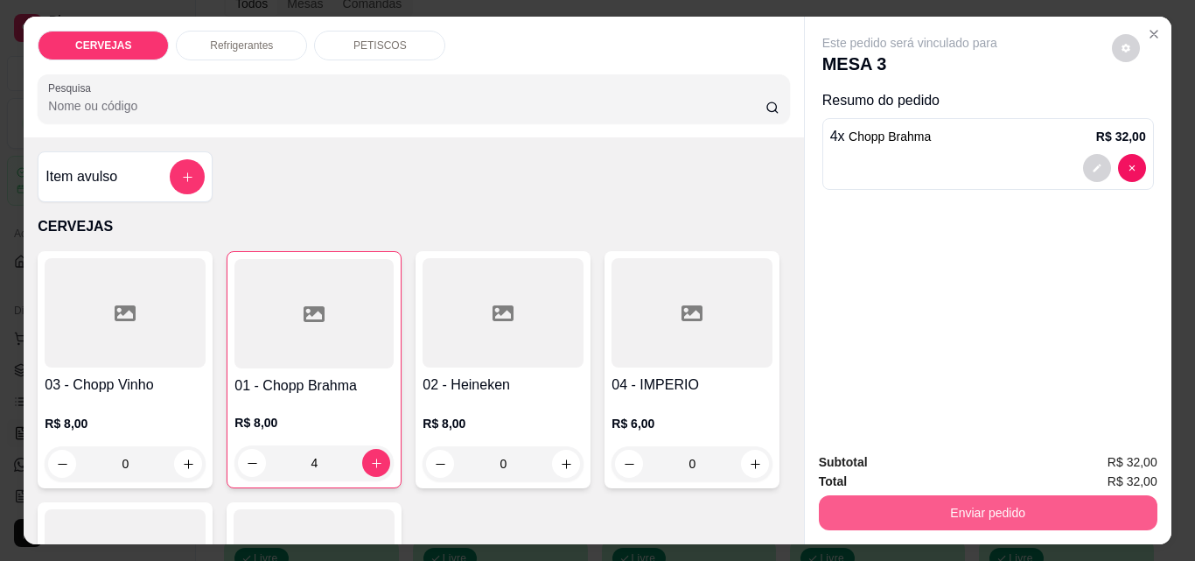
click at [1003, 499] on button "Enviar pedido" at bounding box center [988, 512] width 338 height 35
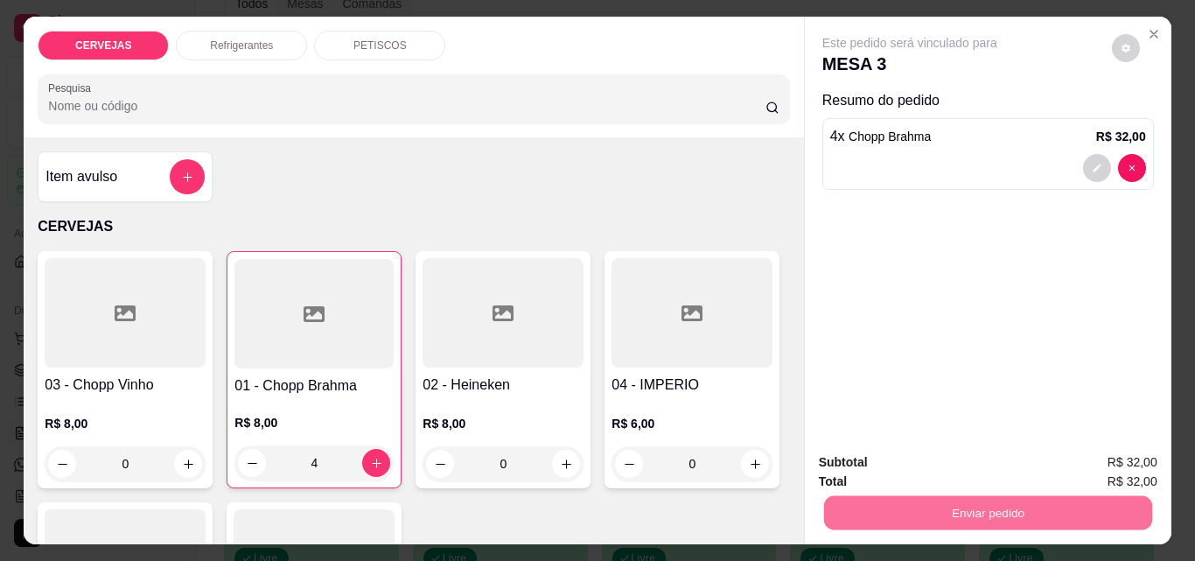
click at [994, 463] on button "Não registrar e enviar pedido" at bounding box center [929, 462] width 177 height 32
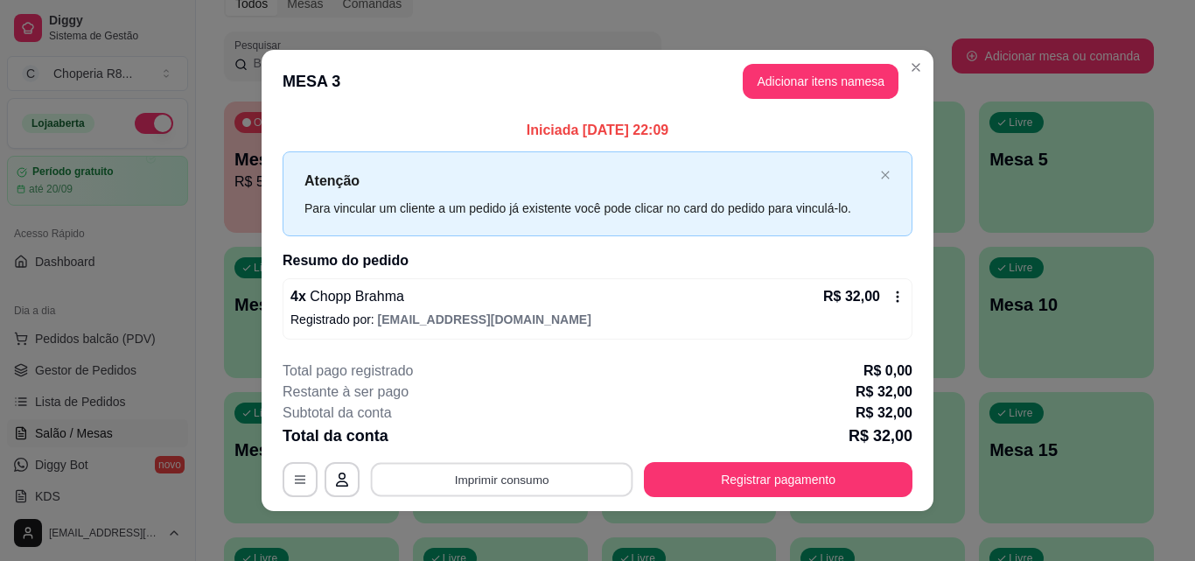
click at [508, 470] on button "Imprimir consumo" at bounding box center [502, 480] width 262 height 34
click at [526, 434] on button "IMPRESSORA" at bounding box center [500, 439] width 127 height 28
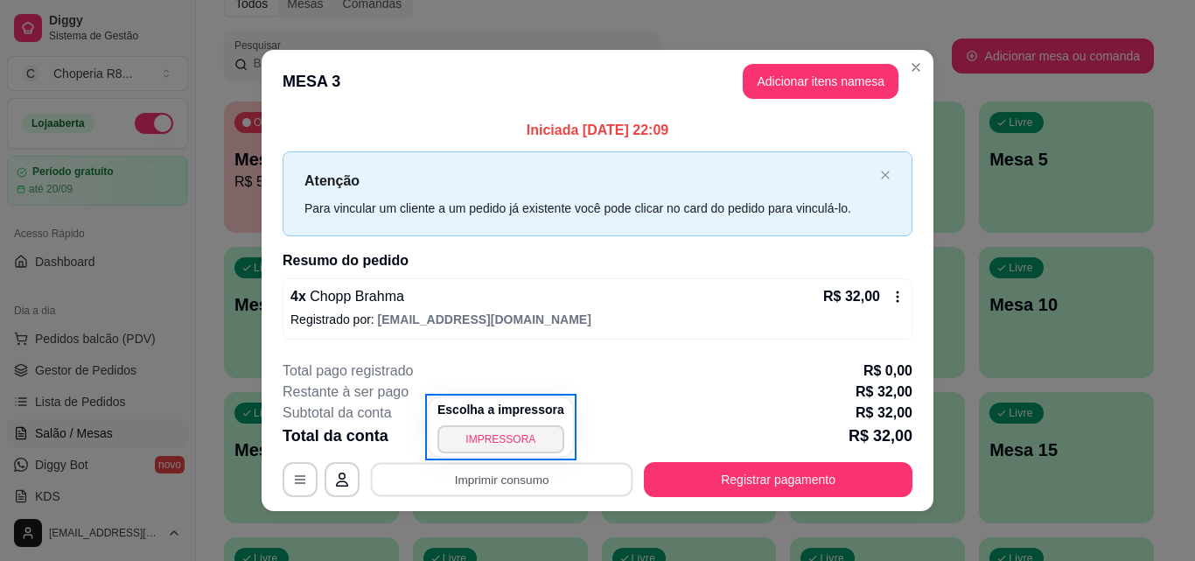
click at [1158, 291] on div "**********" at bounding box center [597, 280] width 1195 height 561
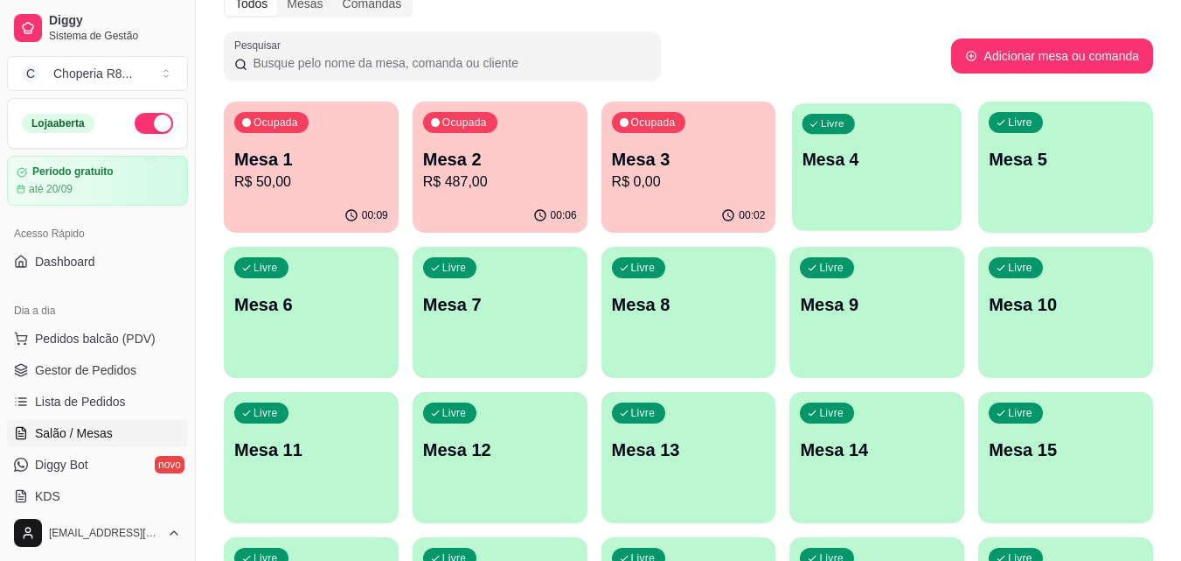
click at [858, 151] on p "Mesa 4" at bounding box center [878, 160] width 150 height 24
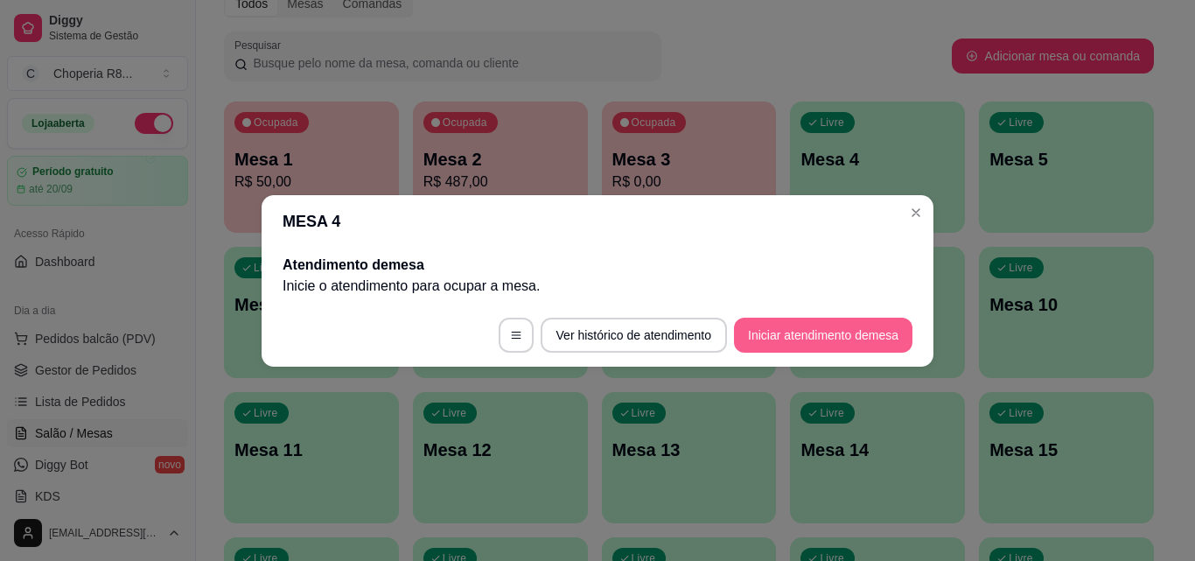
click at [798, 341] on button "Iniciar atendimento de mesa" at bounding box center [823, 334] width 178 height 35
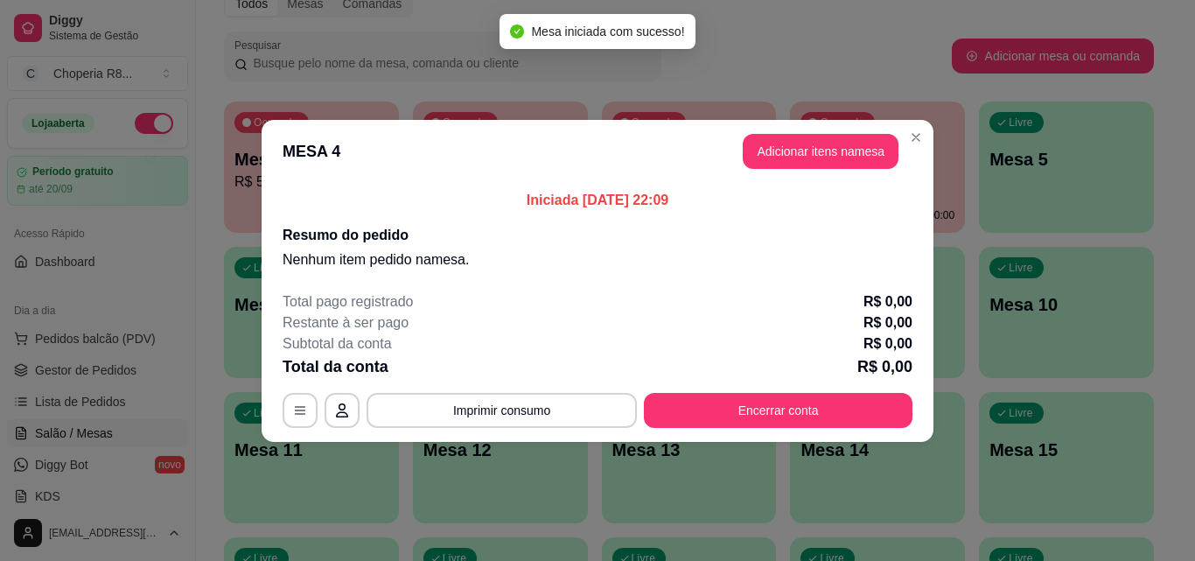
click at [836, 129] on header "MESA 4 Adicionar itens na mesa" at bounding box center [597, 151] width 672 height 63
click at [829, 138] on button "Adicionar itens na mesa" at bounding box center [820, 151] width 156 height 35
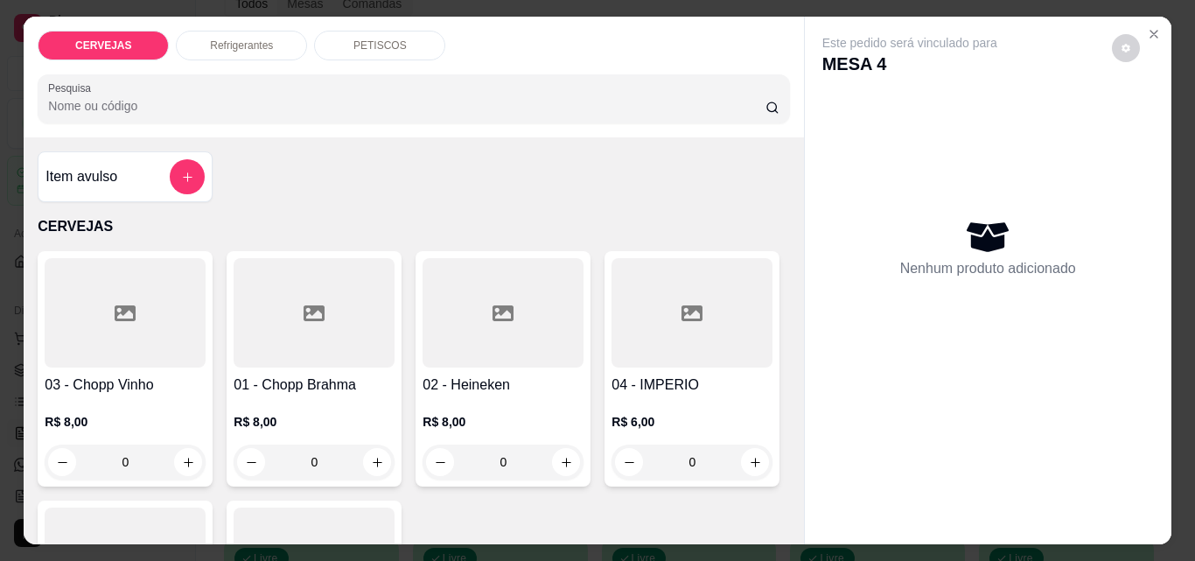
click at [202, 451] on div "03 - Chopp Vinho R$ 8,00 0" at bounding box center [125, 368] width 175 height 235
click at [192, 455] on button "increase-product-quantity" at bounding box center [188, 462] width 28 height 28
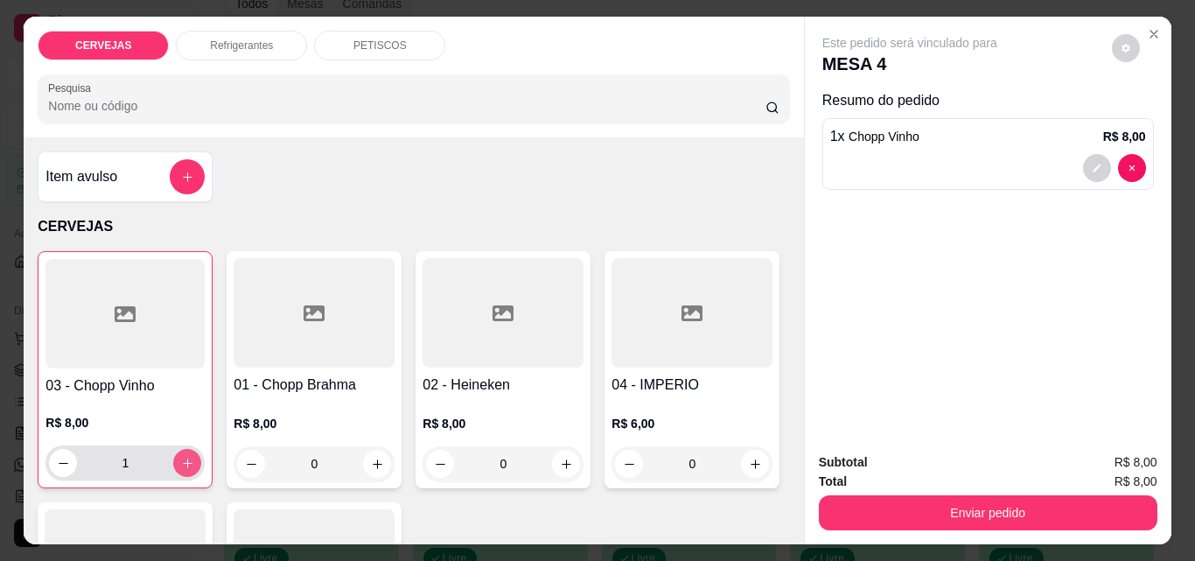
click at [189, 450] on button "increase-product-quantity" at bounding box center [187, 463] width 28 height 28
click at [188, 452] on button "increase-product-quantity" at bounding box center [187, 463] width 28 height 28
type input "3"
click at [339, 45] on div "PETISCOS" at bounding box center [379, 46] width 131 height 30
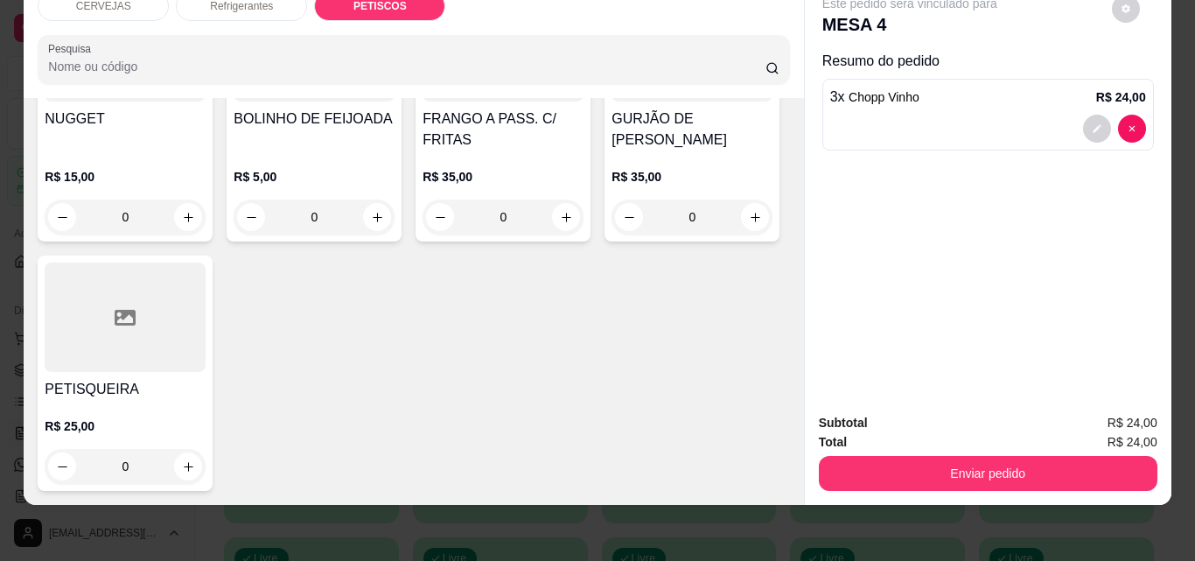
scroll to position [1531, 0]
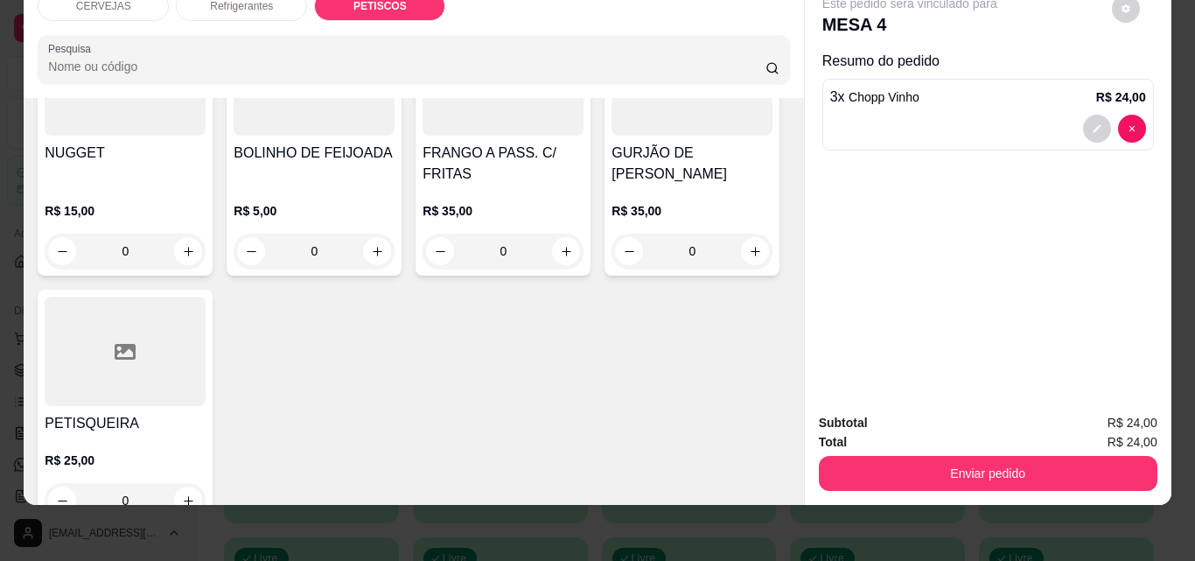
type input "1"
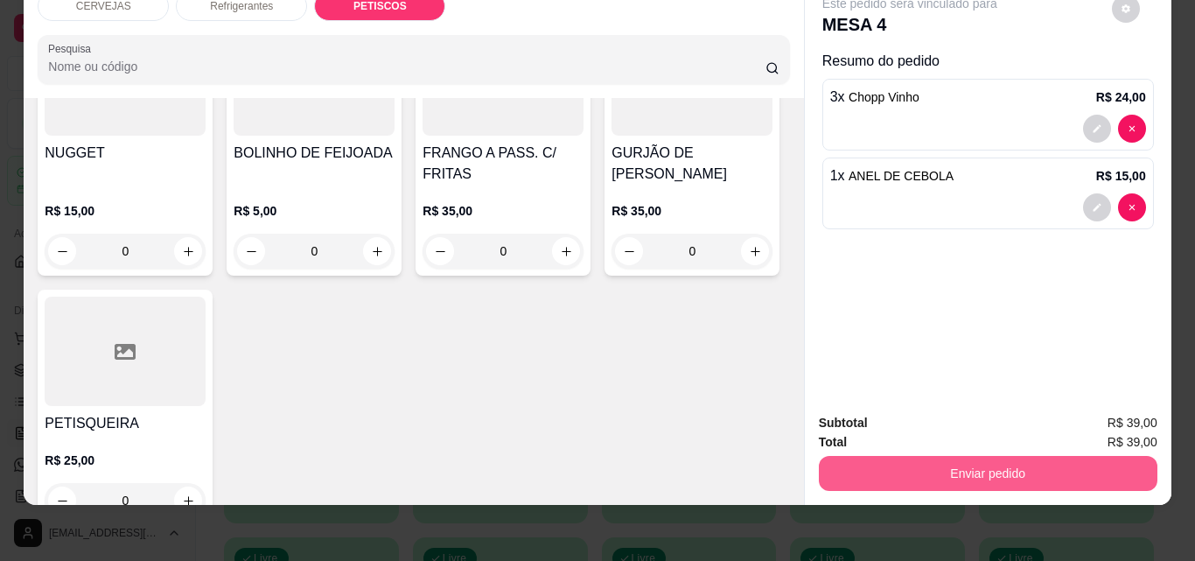
click at [944, 462] on button "Enviar pedido" at bounding box center [988, 473] width 338 height 35
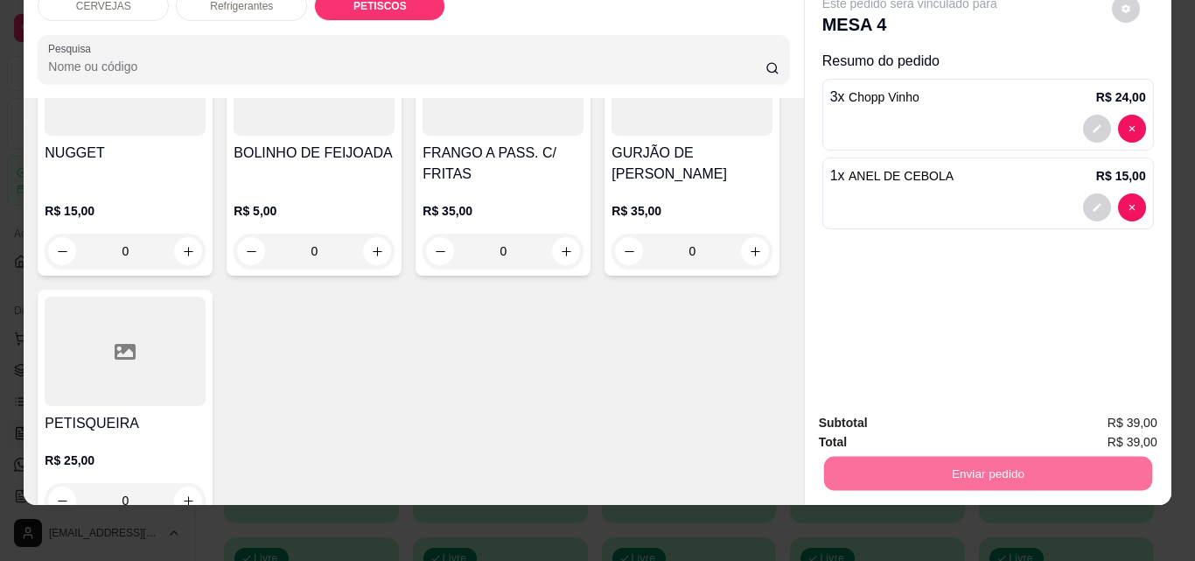
click at [942, 420] on button "Não registrar e enviar pedido" at bounding box center [929, 417] width 177 height 32
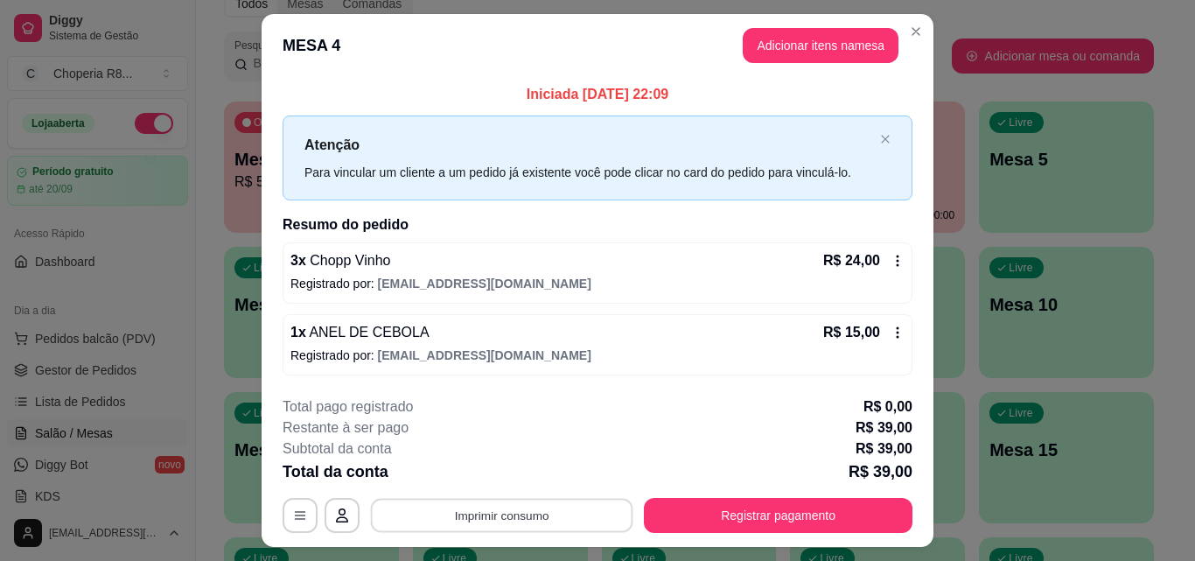
click at [574, 508] on button "Imprimir consumo" at bounding box center [502, 515] width 262 height 34
click at [518, 470] on button "IMPRESSORA" at bounding box center [500, 475] width 127 height 28
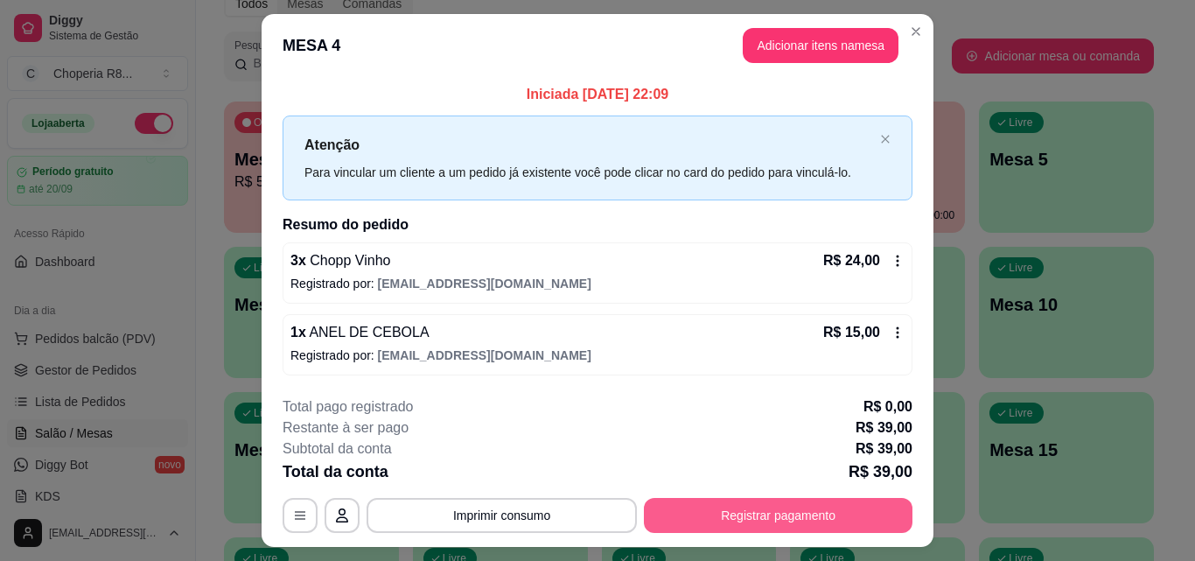
click at [754, 514] on button "Registrar pagamento" at bounding box center [778, 515] width 268 height 35
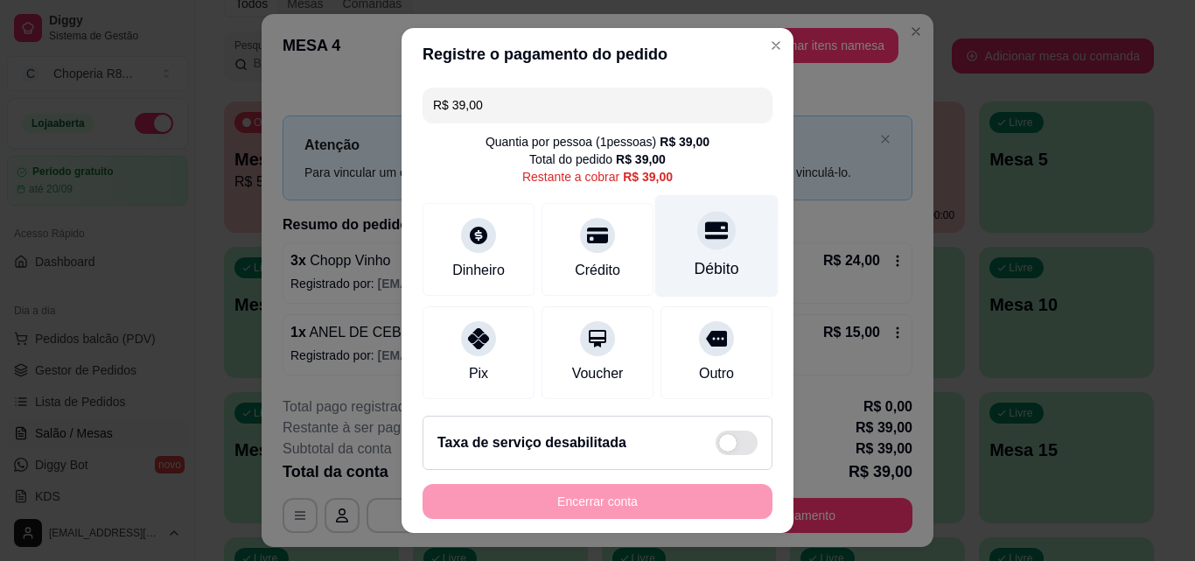
click at [694, 266] on div "Débito" at bounding box center [716, 268] width 45 height 23
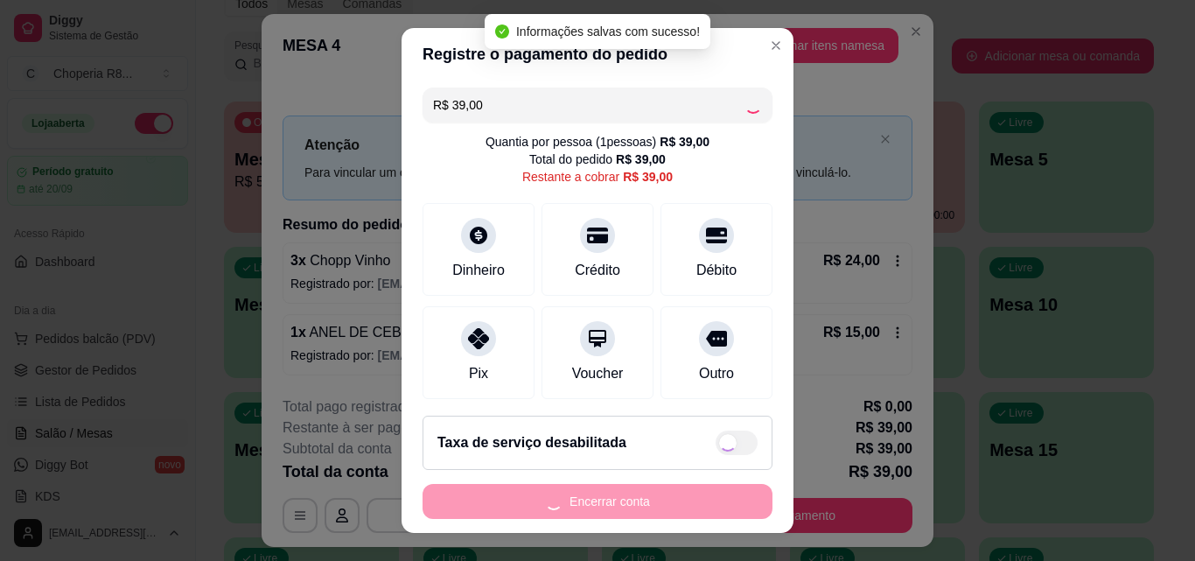
type input "R$ 0,00"
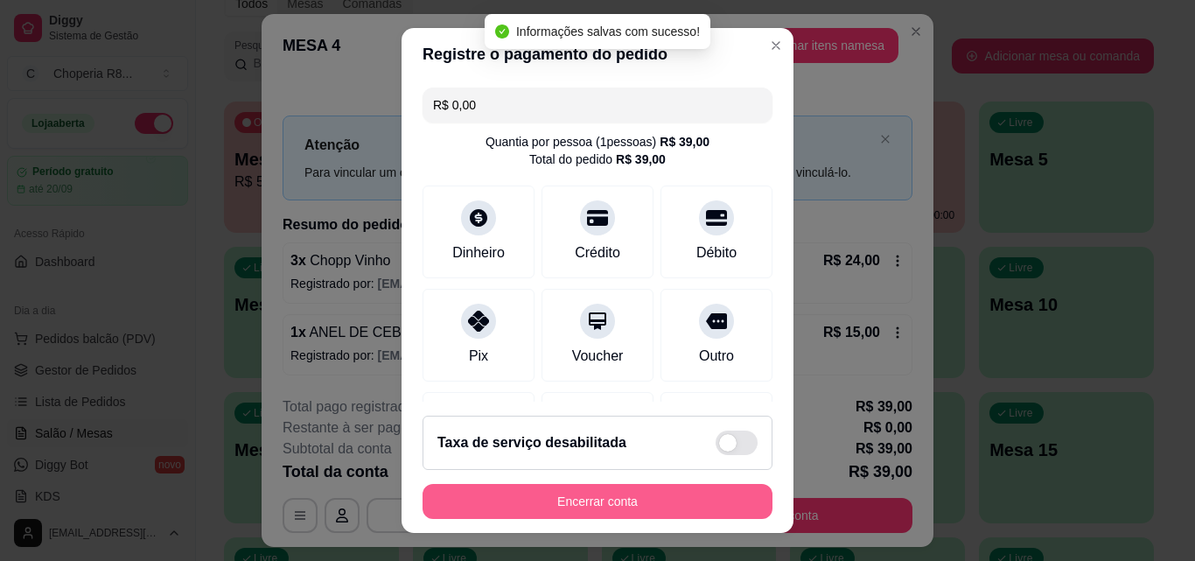
click at [603, 498] on button "Encerrar conta" at bounding box center [597, 501] width 350 height 35
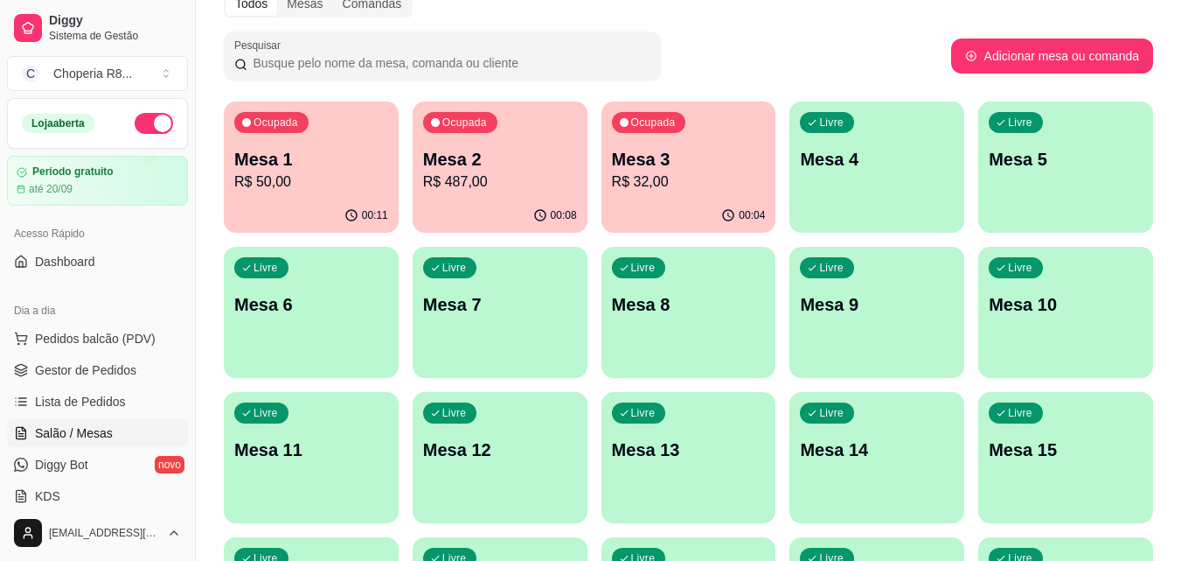
click at [902, 204] on div "Livre Mesa 4" at bounding box center [877, 156] width 175 height 110
click at [885, 184] on div "Livre Mesa 4" at bounding box center [877, 156] width 170 height 107
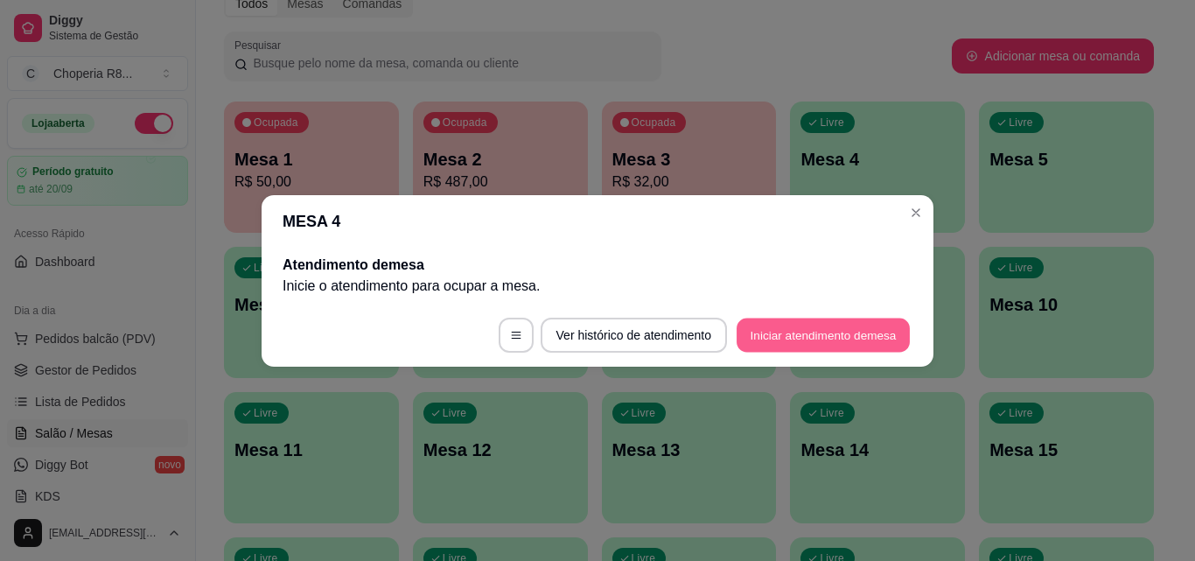
click at [873, 331] on button "Iniciar atendimento de mesa" at bounding box center [822, 334] width 173 height 34
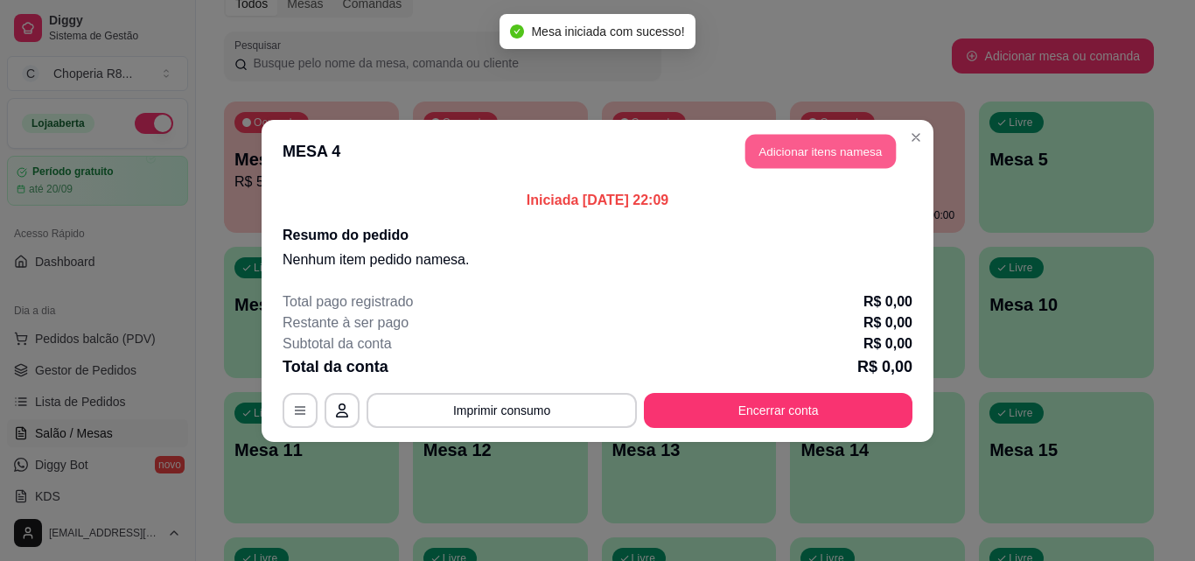
click at [846, 158] on button "Adicionar itens na mesa" at bounding box center [820, 151] width 150 height 34
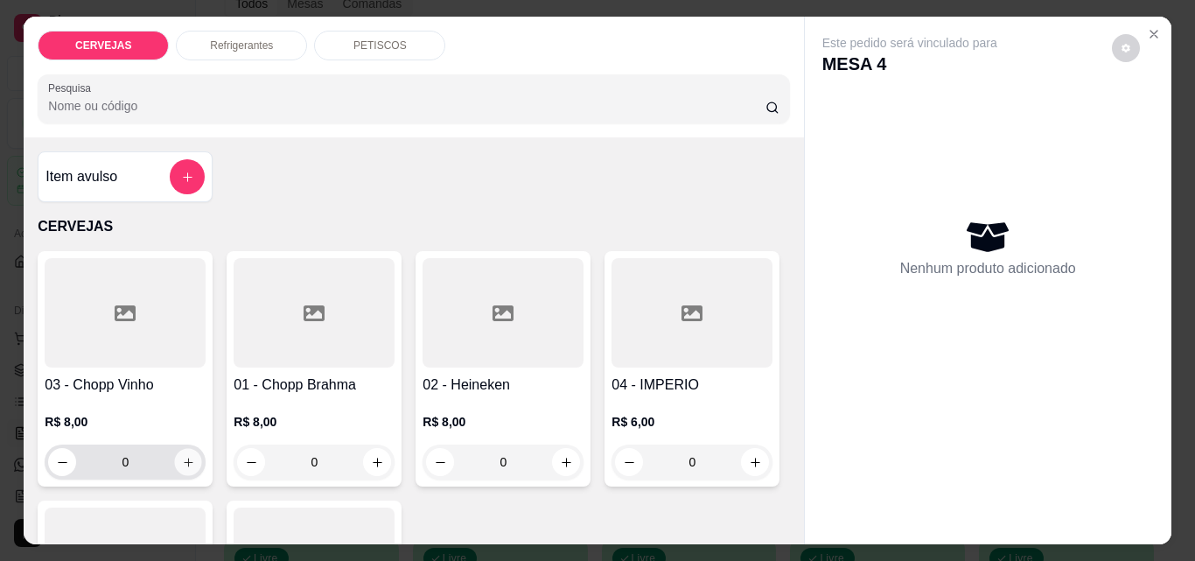
click at [189, 459] on button "increase-product-quantity" at bounding box center [188, 462] width 27 height 27
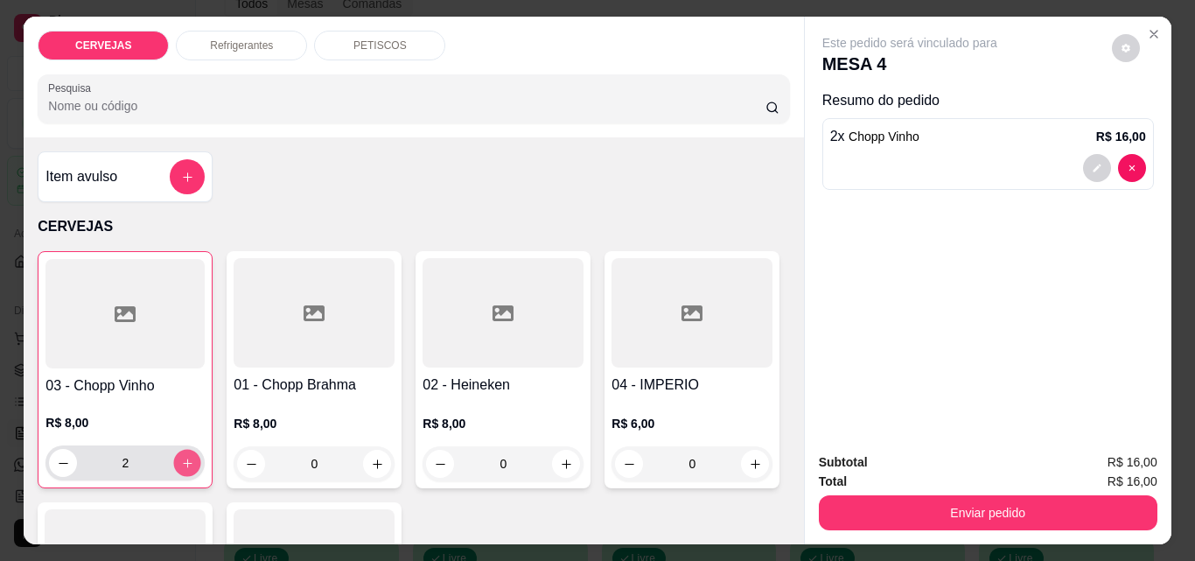
click at [189, 459] on button "increase-product-quantity" at bounding box center [187, 463] width 27 height 27
click at [189, 459] on button "increase-product-quantity" at bounding box center [187, 463] width 28 height 28
type input "5"
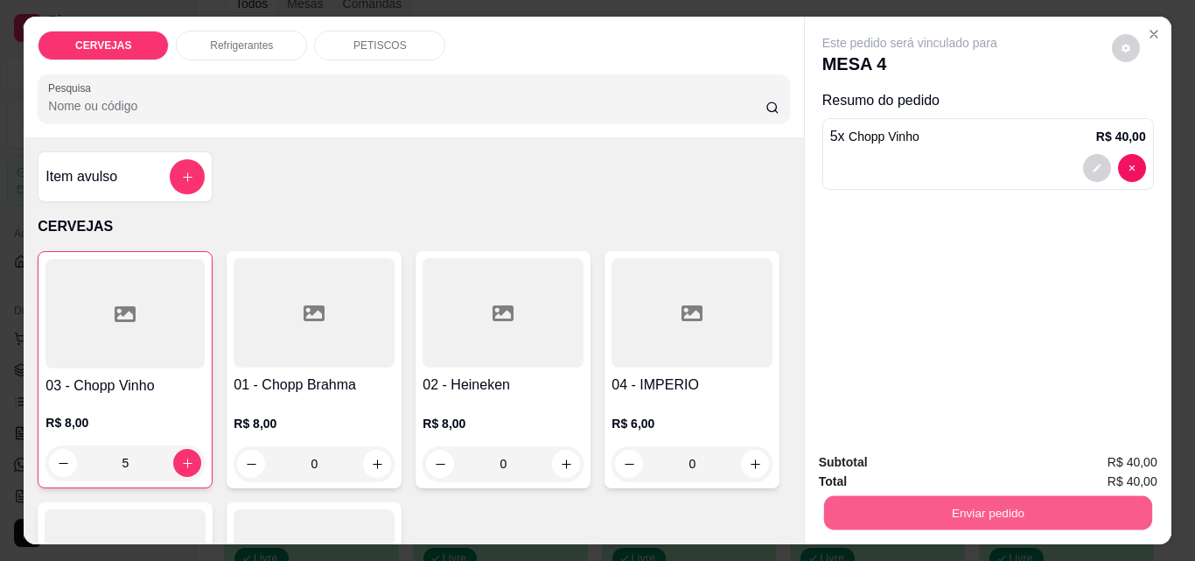
click at [1062, 516] on button "Enviar pedido" at bounding box center [987, 512] width 328 height 34
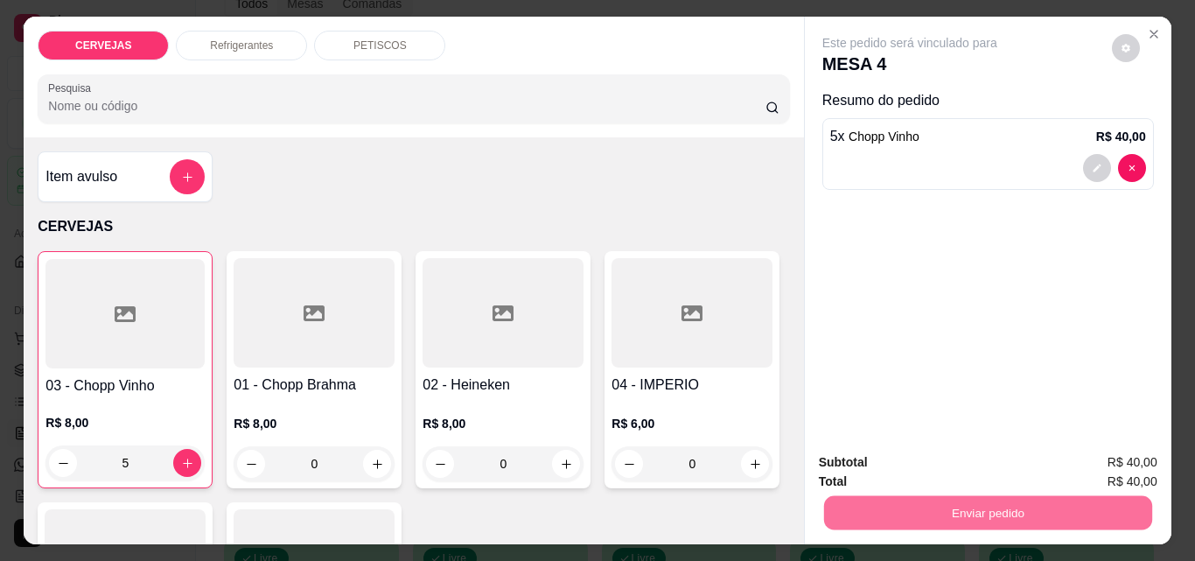
click at [984, 461] on button "Não registrar e enviar pedido" at bounding box center [930, 462] width 182 height 33
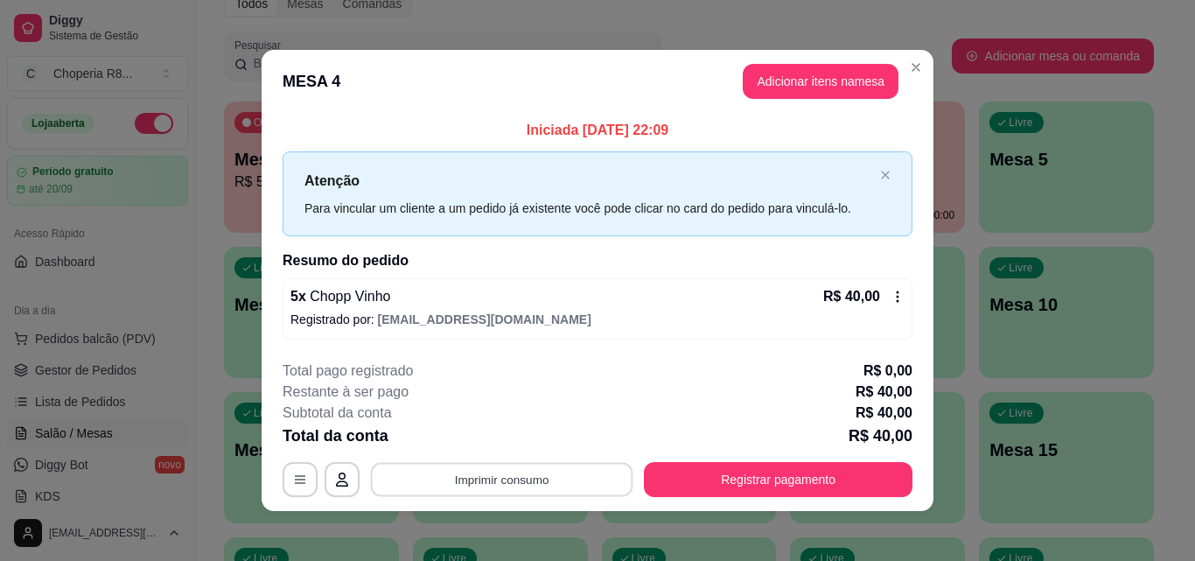
click at [563, 464] on button "Imprimir consumo" at bounding box center [502, 480] width 262 height 34
click at [545, 439] on button "IMPRESSORA" at bounding box center [500, 439] width 127 height 28
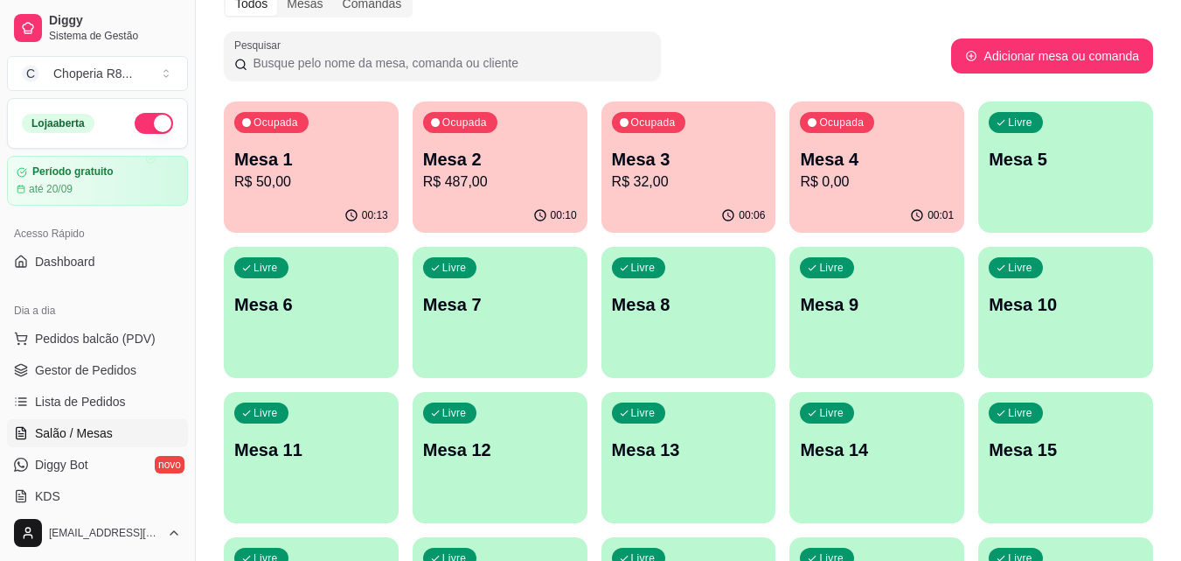
click at [1008, 190] on div "Livre Mesa 5" at bounding box center [1066, 156] width 175 height 110
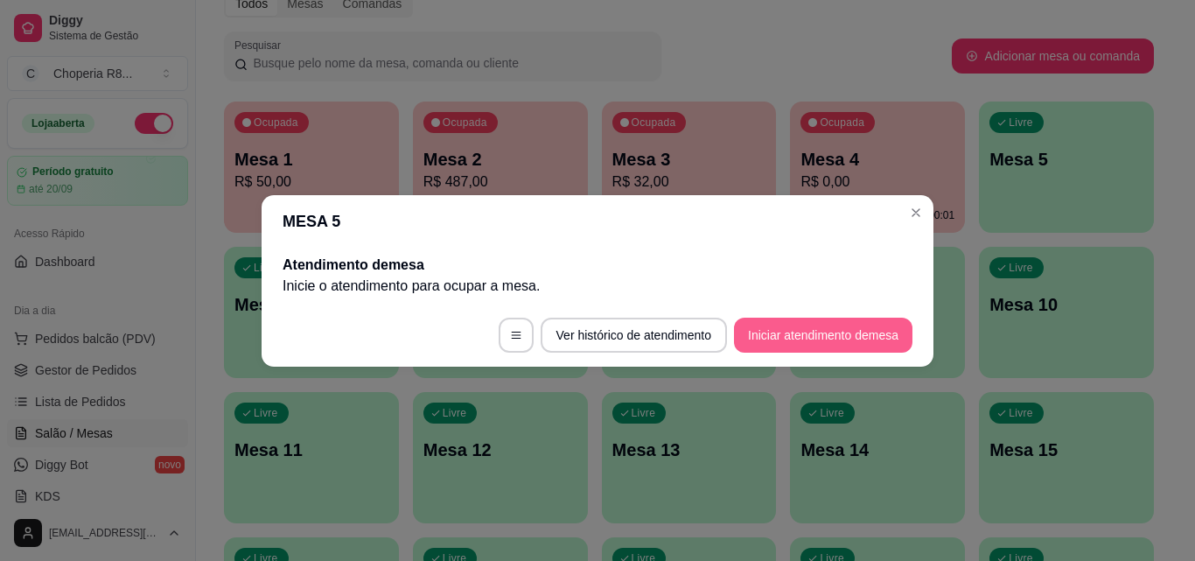
click at [793, 336] on button "Iniciar atendimento de mesa" at bounding box center [823, 334] width 178 height 35
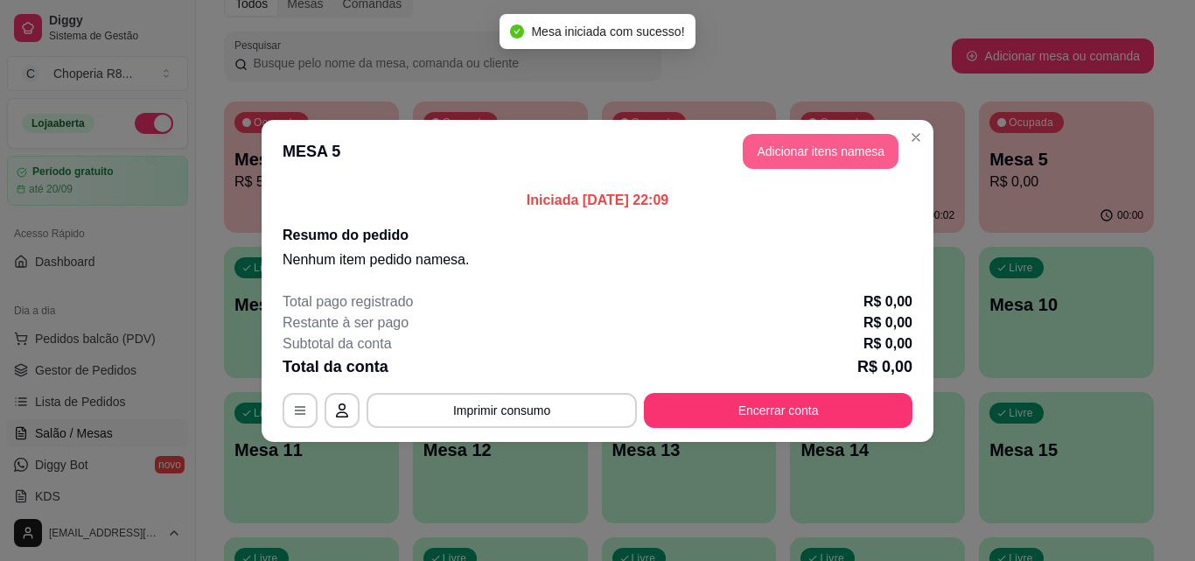
click at [874, 145] on button "Adicionar itens na mesa" at bounding box center [820, 151] width 156 height 35
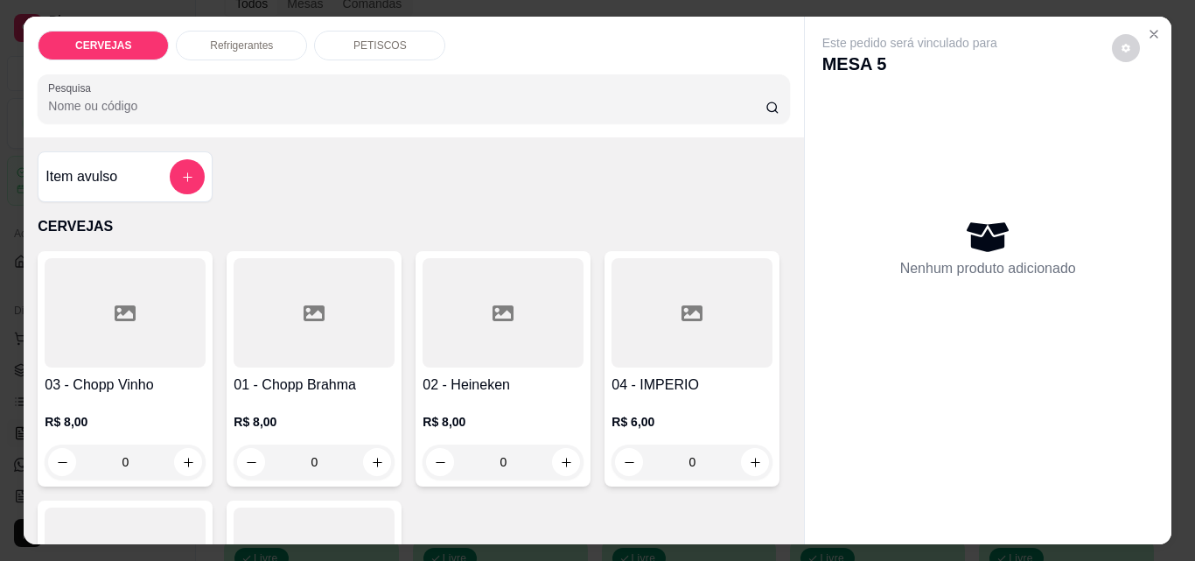
click at [368, 55] on div "CERVEJAS Refrigerantes PETISCOS Pesquisa" at bounding box center [413, 77] width 779 height 121
click at [374, 39] on p "PETISCOS" at bounding box center [379, 45] width 53 height 14
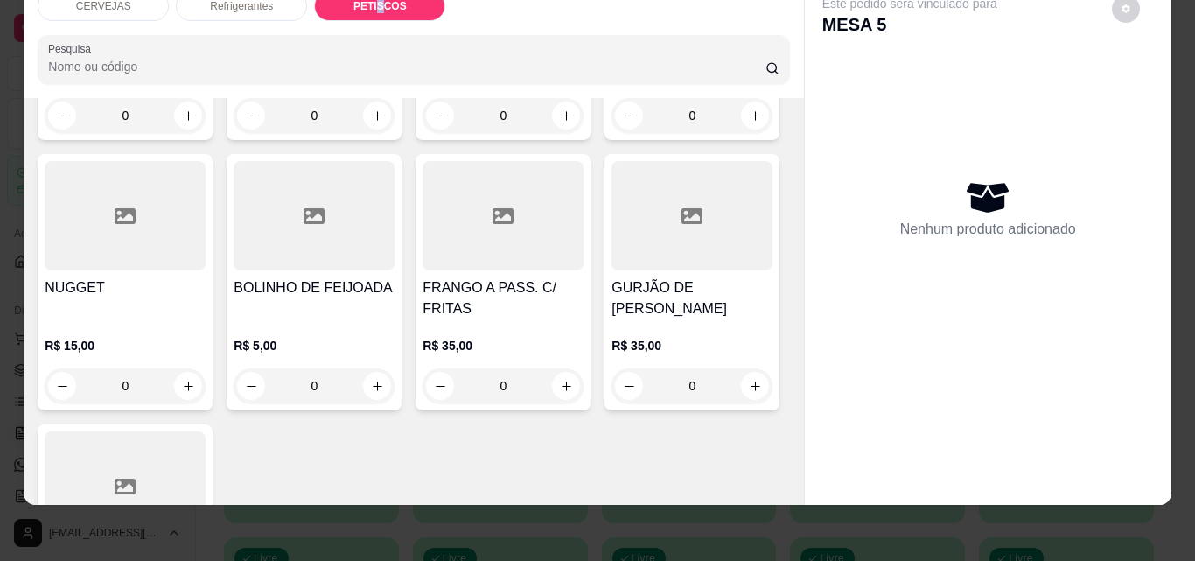
scroll to position [1792, 0]
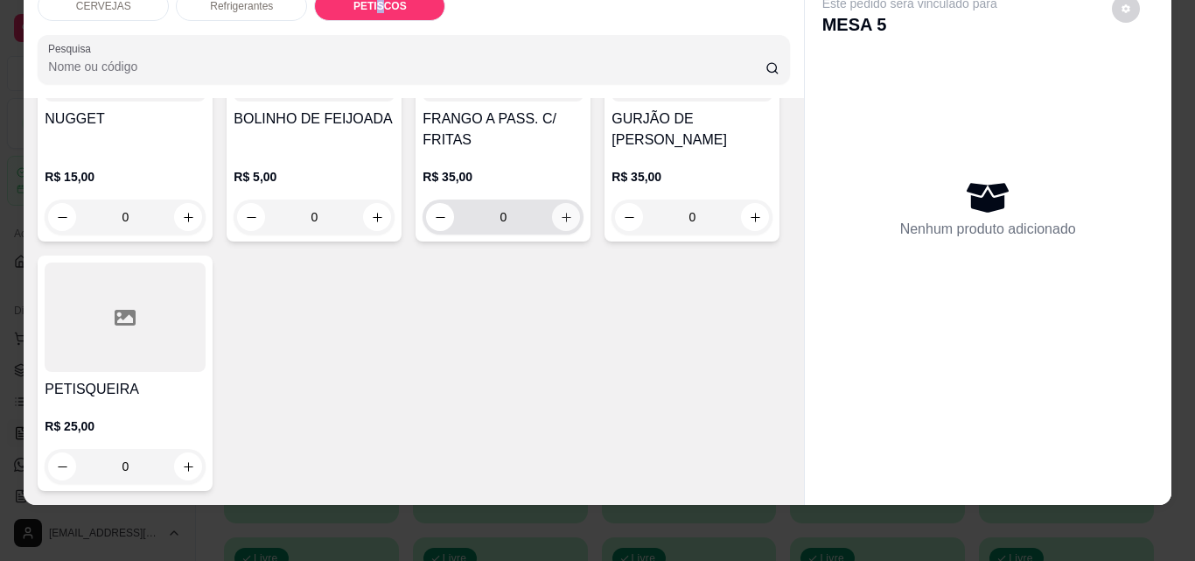
click at [552, 231] on button "increase-product-quantity" at bounding box center [566, 217] width 28 height 28
type input "1"
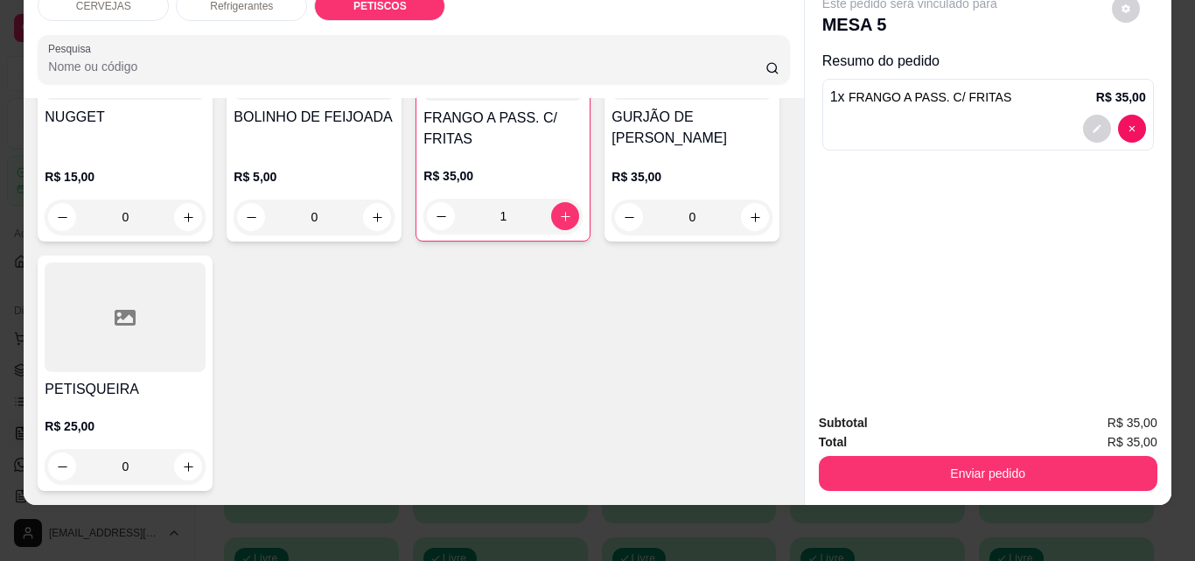
click at [1100, 484] on div "Subtotal R$ 35,00 Total R$ 35,00 Enviar pedido" at bounding box center [988, 452] width 366 height 106
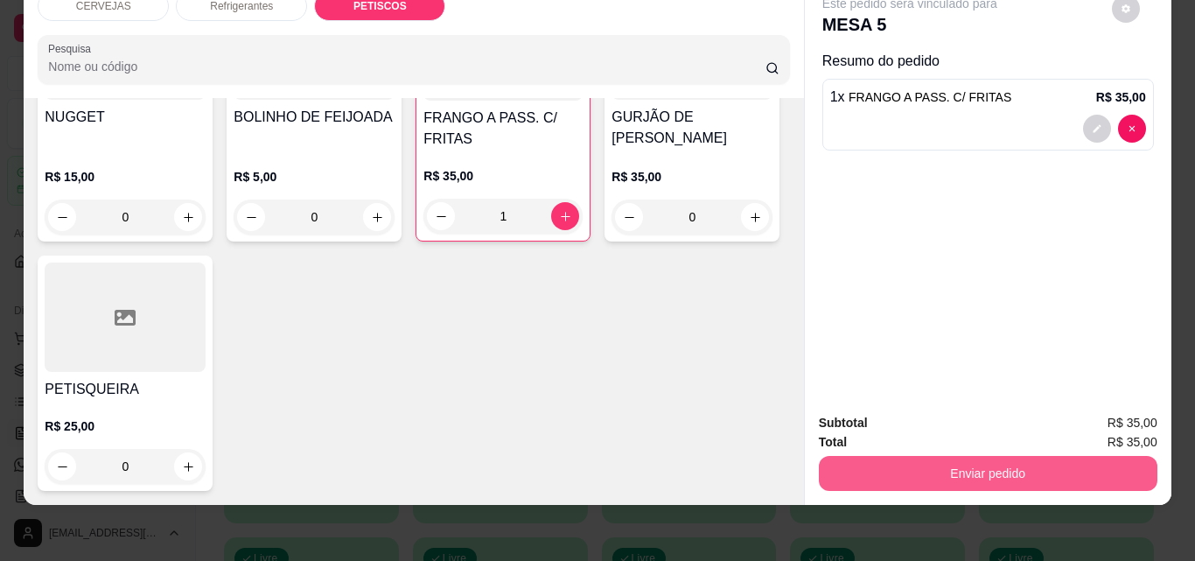
click at [1100, 468] on button "Enviar pedido" at bounding box center [988, 473] width 338 height 35
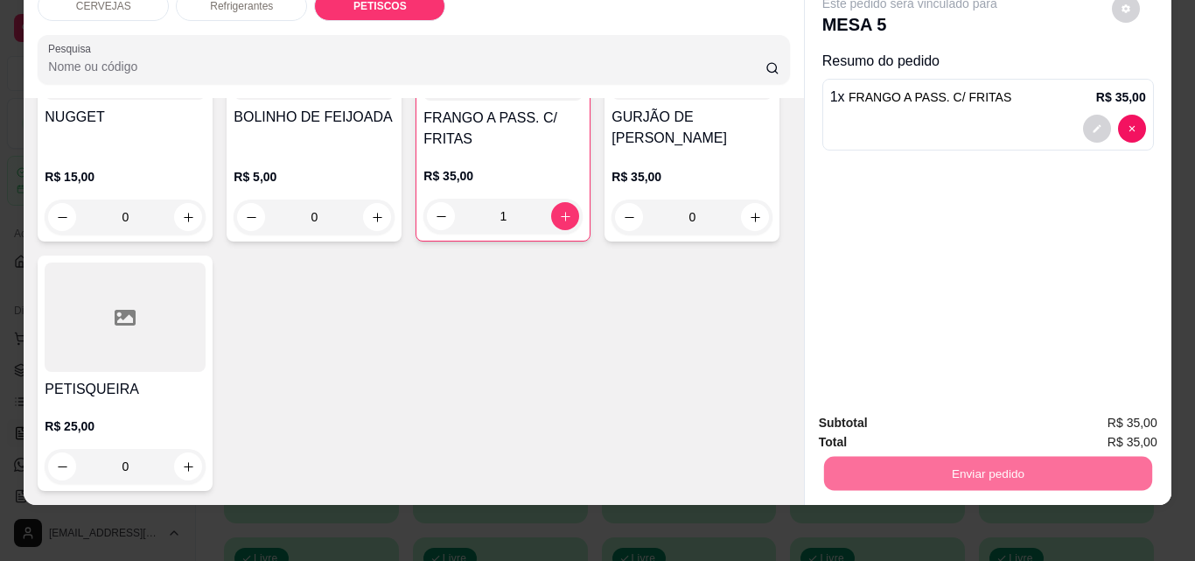
click at [958, 413] on button "Não registrar e enviar pedido" at bounding box center [929, 417] width 177 height 32
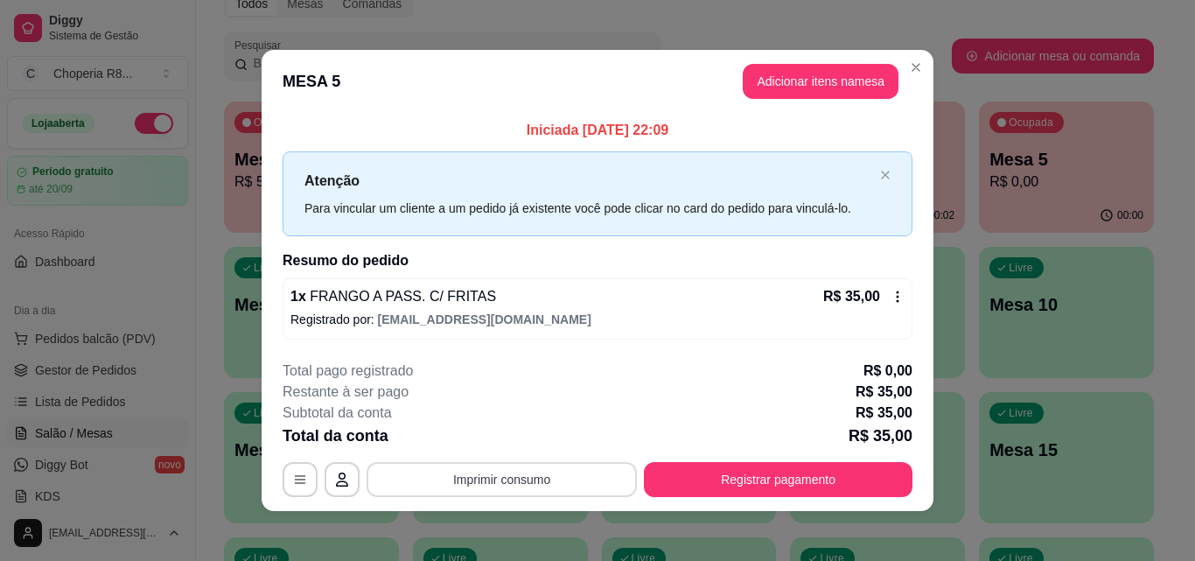
click at [529, 485] on button "Imprimir consumo" at bounding box center [501, 479] width 270 height 35
click at [524, 451] on button "IMPRESSORA" at bounding box center [500, 438] width 122 height 27
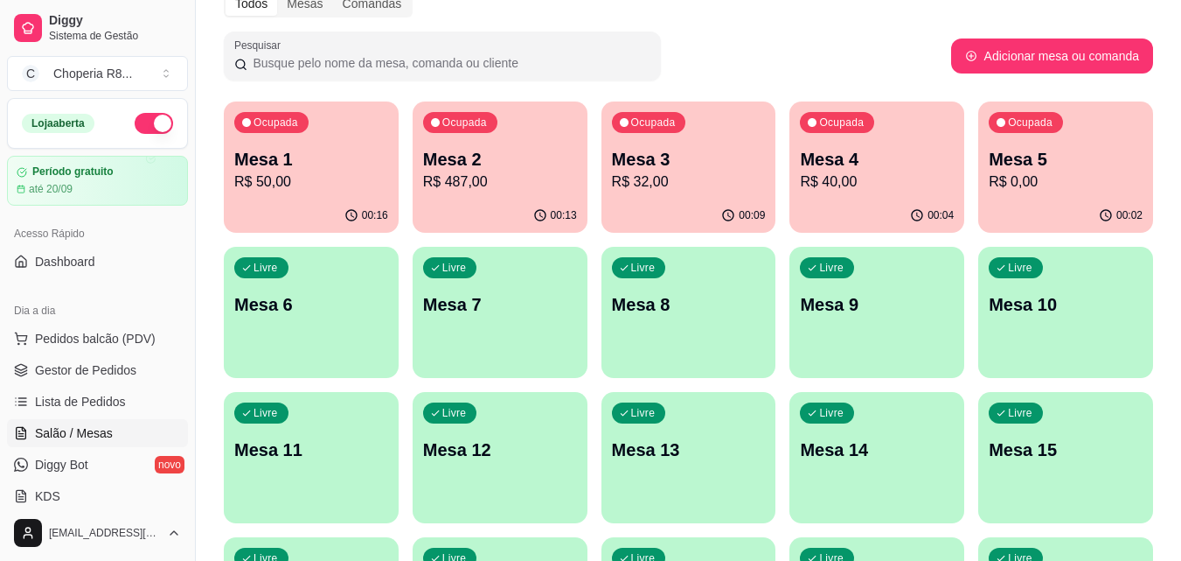
click at [339, 347] on div "Livre Mesa 6" at bounding box center [311, 302] width 175 height 110
click at [499, 298] on p "Mesa 7" at bounding box center [500, 304] width 154 height 24
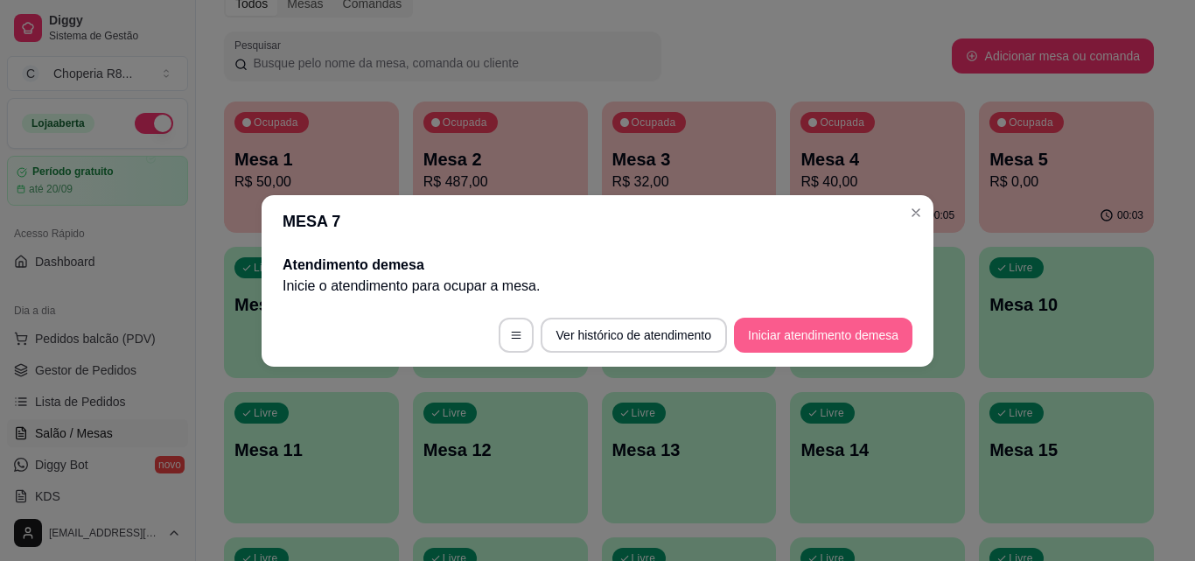
click at [791, 337] on button "Iniciar atendimento de mesa" at bounding box center [823, 334] width 178 height 35
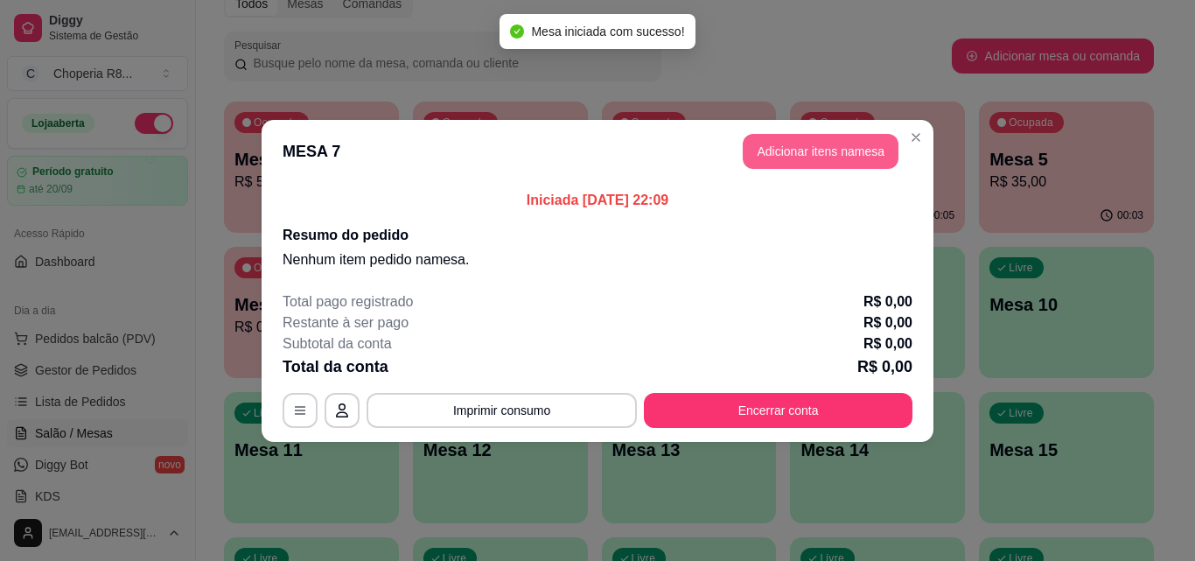
click at [812, 157] on button "Adicionar itens na mesa" at bounding box center [820, 151] width 156 height 35
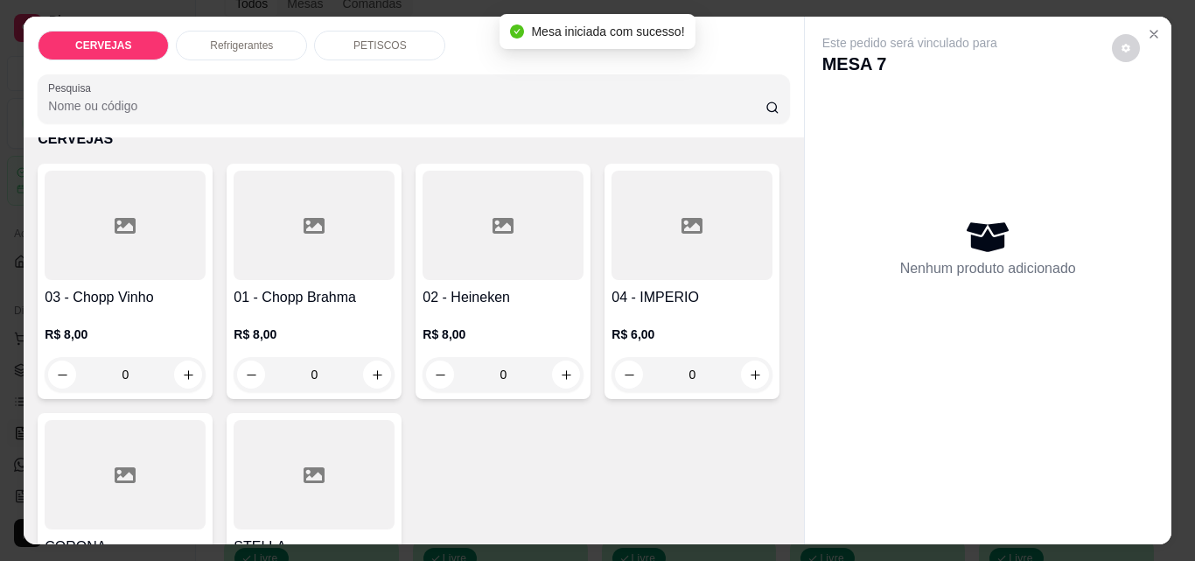
click at [375, 38] on p "PETISCOS" at bounding box center [379, 45] width 53 height 14
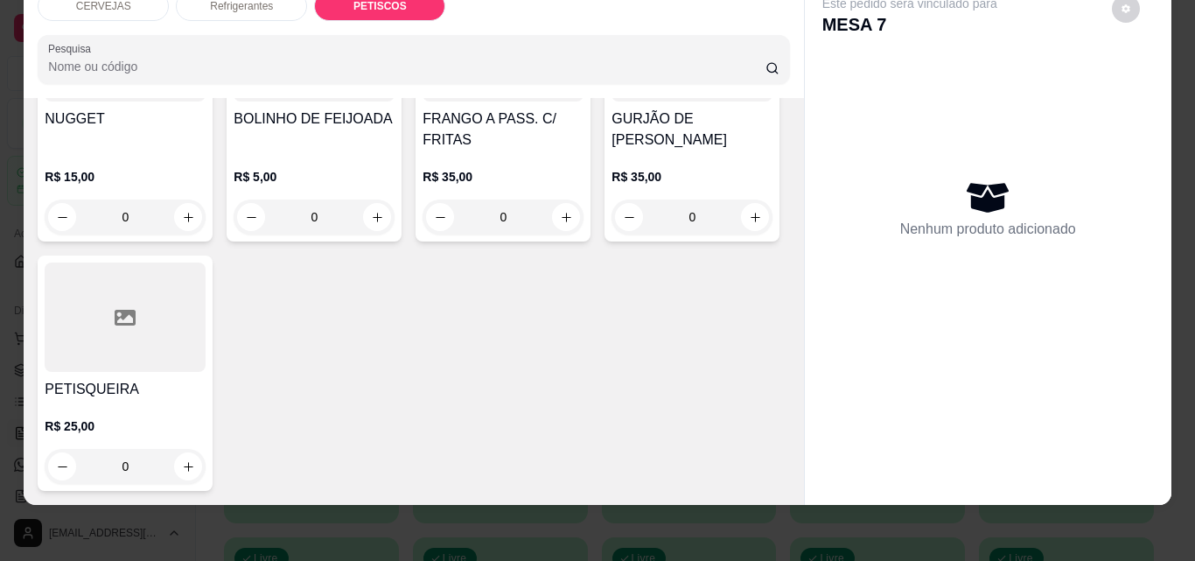
scroll to position [1395, 0]
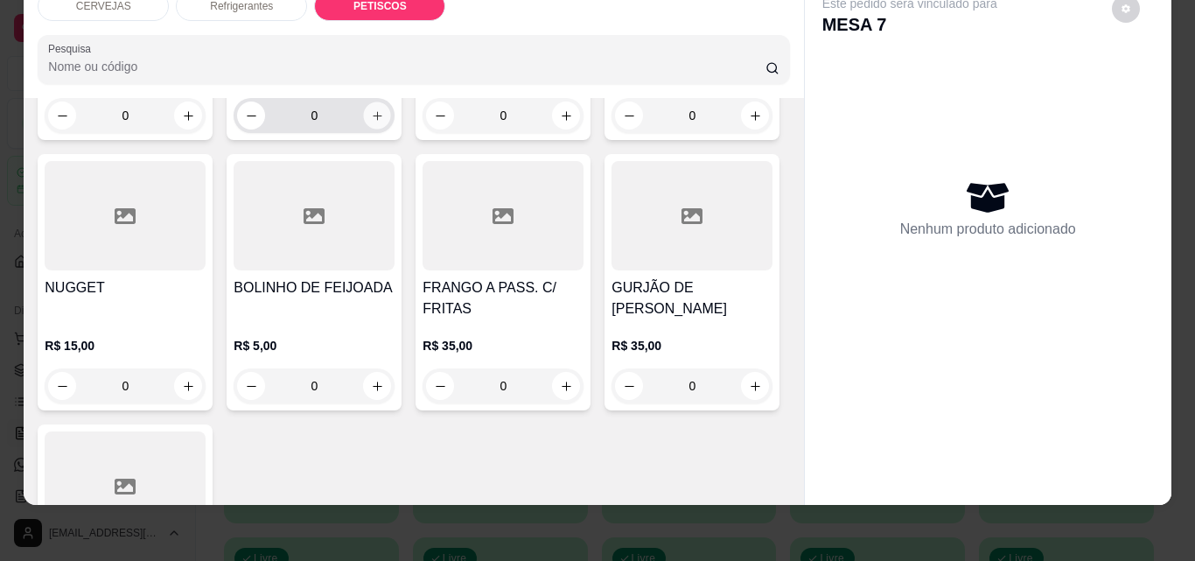
click at [364, 129] on button "increase-product-quantity" at bounding box center [377, 115] width 27 height 27
type input "1"
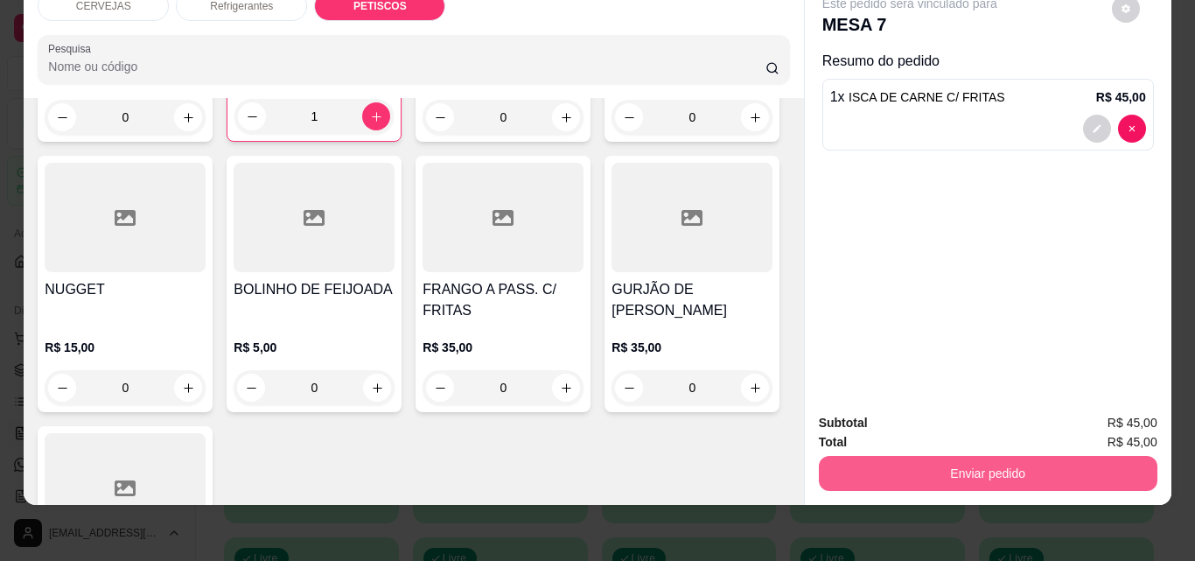
click at [1039, 469] on button "Enviar pedido" at bounding box center [988, 473] width 338 height 35
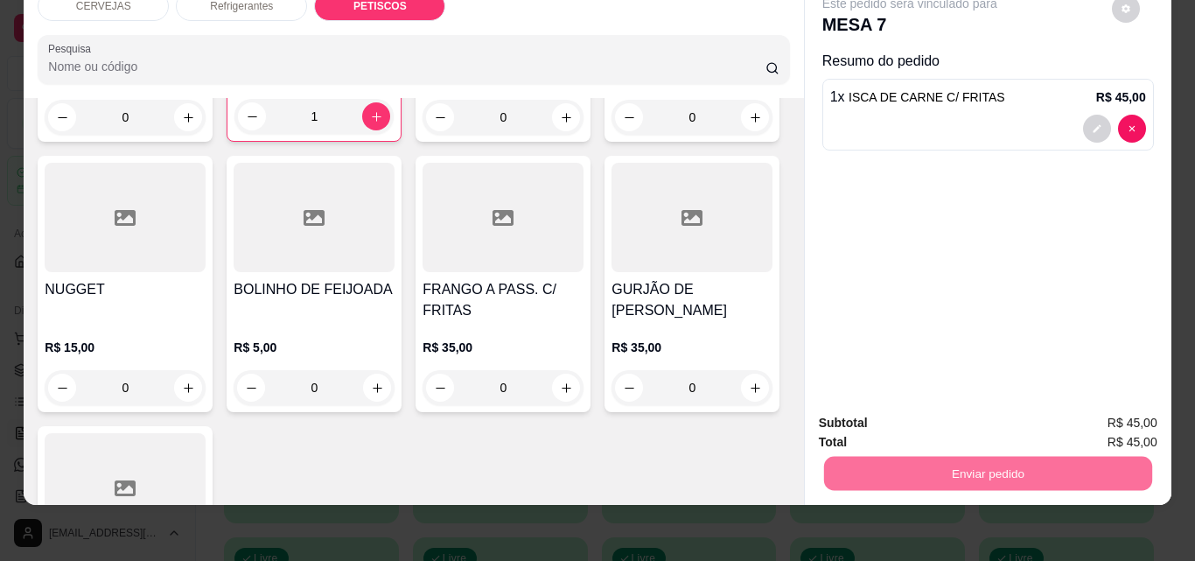
click at [920, 421] on button "Não registrar e enviar pedido" at bounding box center [930, 417] width 182 height 33
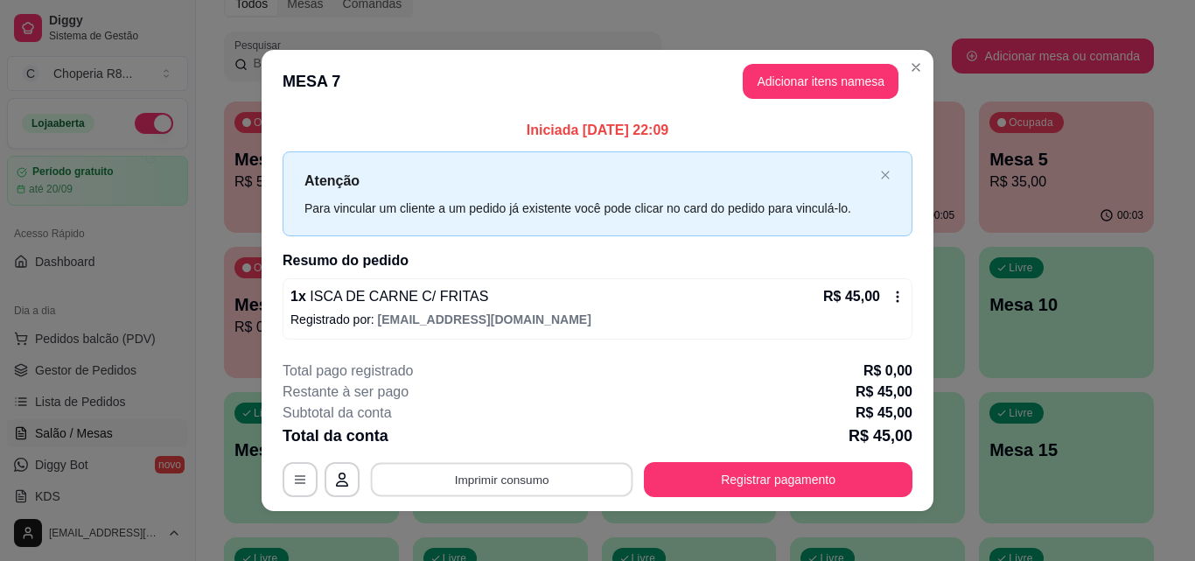
click at [548, 483] on button "Imprimir consumo" at bounding box center [502, 480] width 262 height 34
click at [506, 438] on button "IMPRESSORA" at bounding box center [500, 438] width 122 height 27
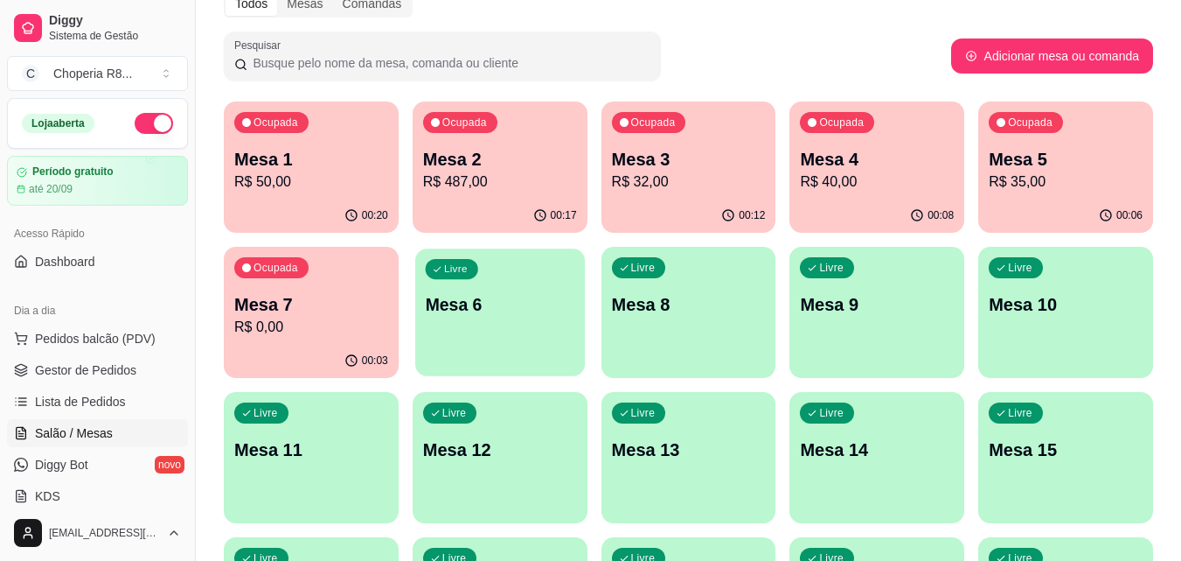
click at [528, 339] on div "Livre Mesa 6" at bounding box center [500, 301] width 170 height 107
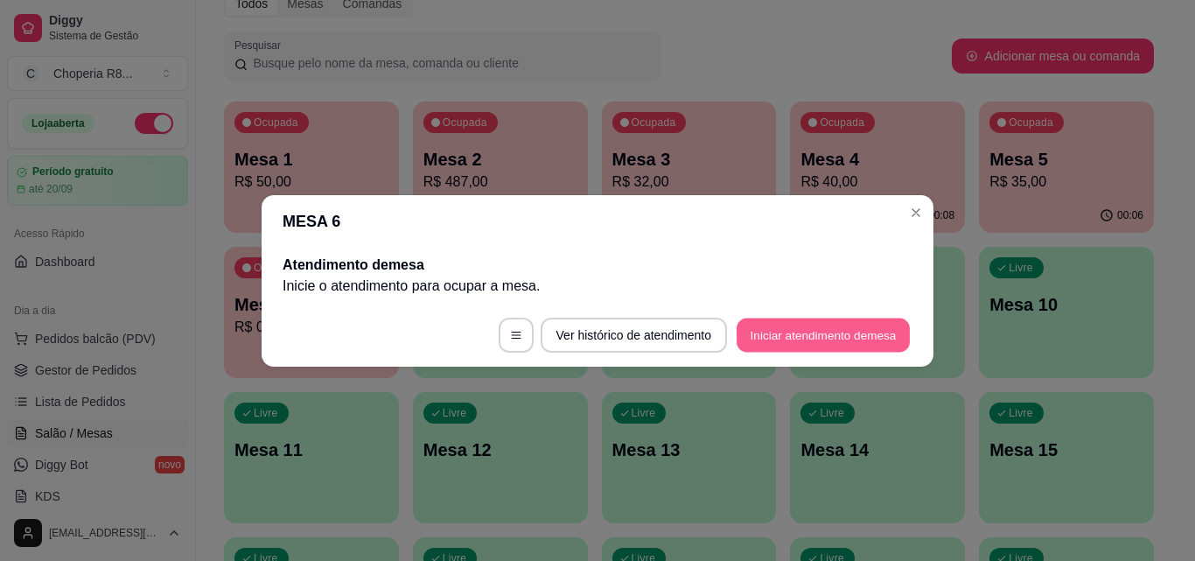
click at [812, 329] on button "Iniciar atendimento de mesa" at bounding box center [822, 334] width 173 height 34
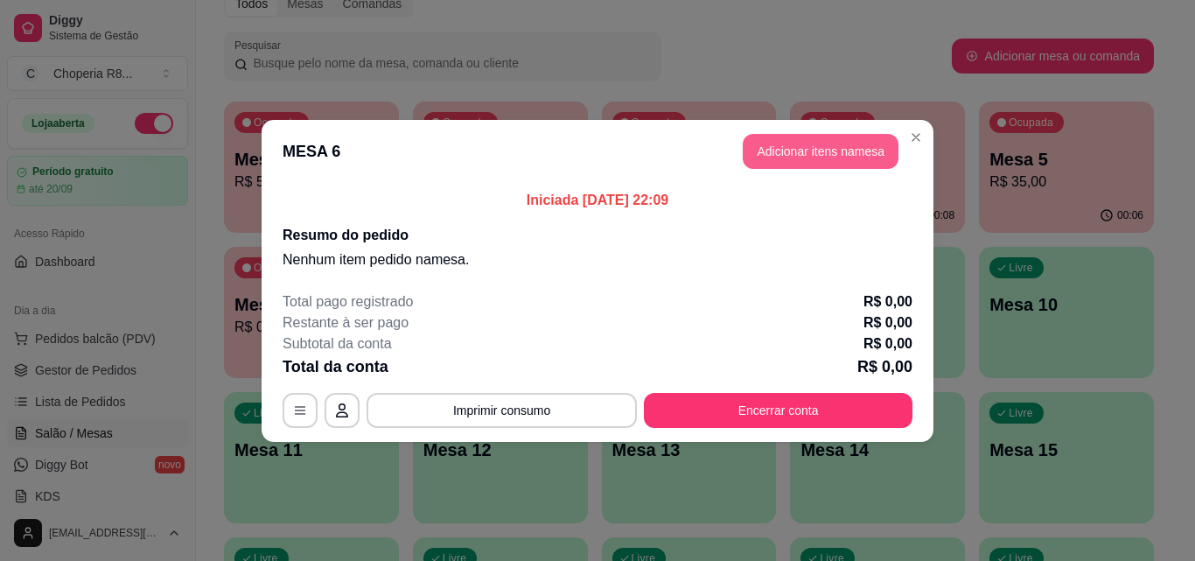
click at [837, 143] on button "Adicionar itens na mesa" at bounding box center [820, 151] width 156 height 35
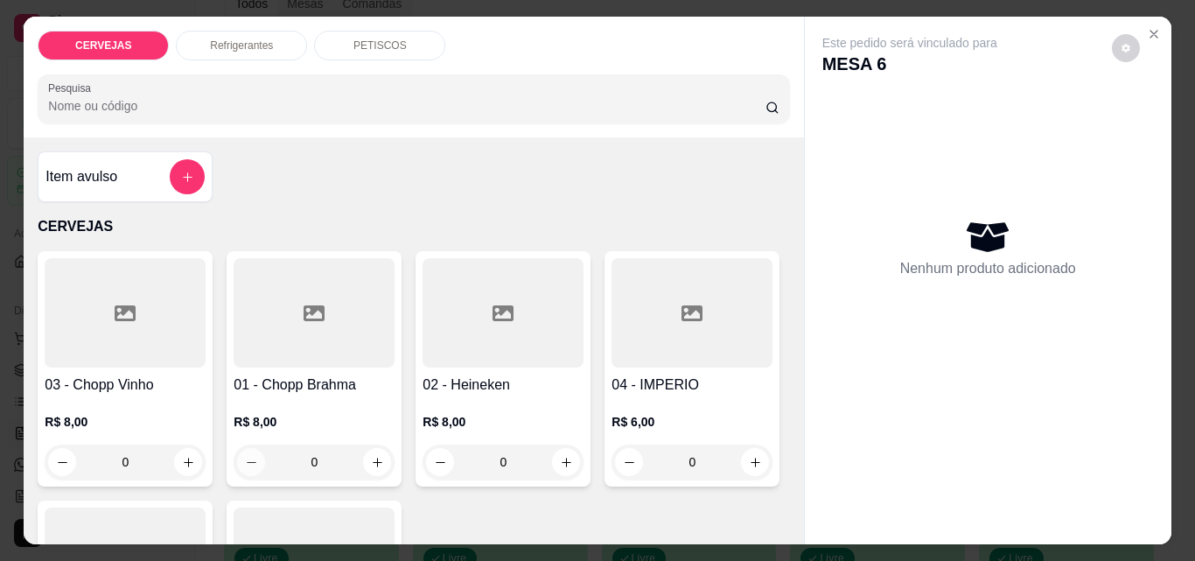
drag, startPoint x: 336, startPoint y: 457, endPoint x: 233, endPoint y: 459, distance: 103.2
click at [237, 459] on div "0" at bounding box center [314, 461] width 154 height 35
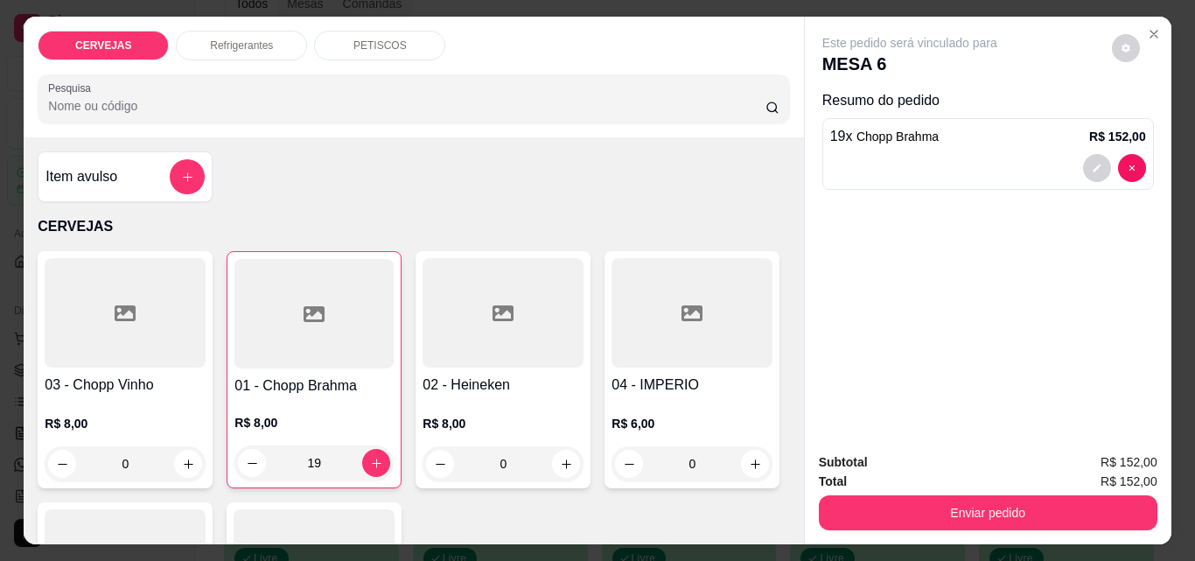
scroll to position [262, 0]
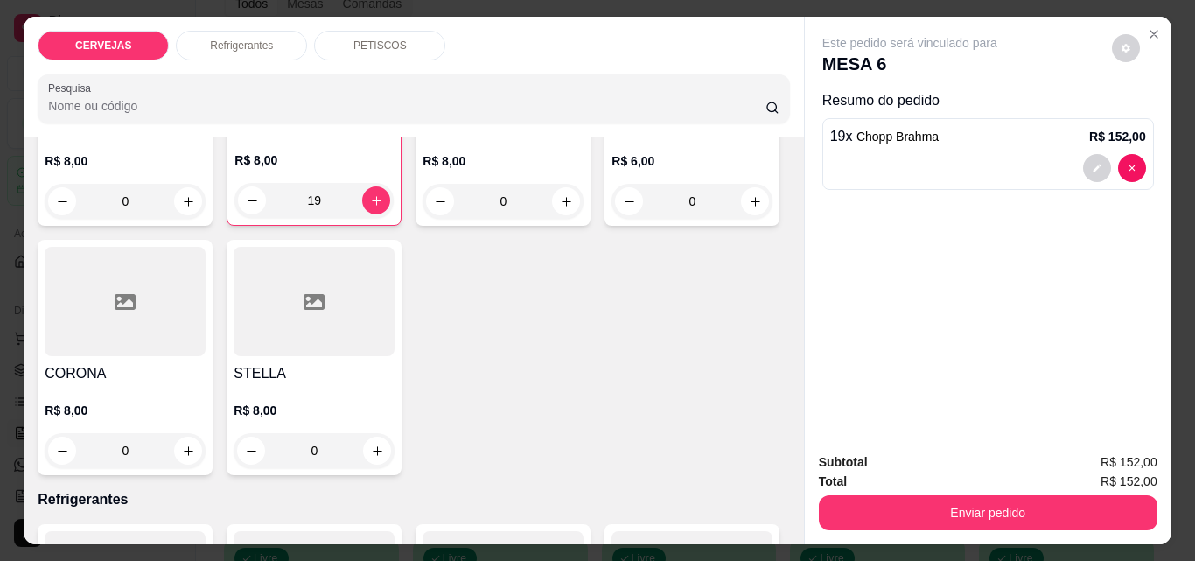
type input "19"
click at [283, 40] on div "Refrigerantes" at bounding box center [241, 46] width 131 height 30
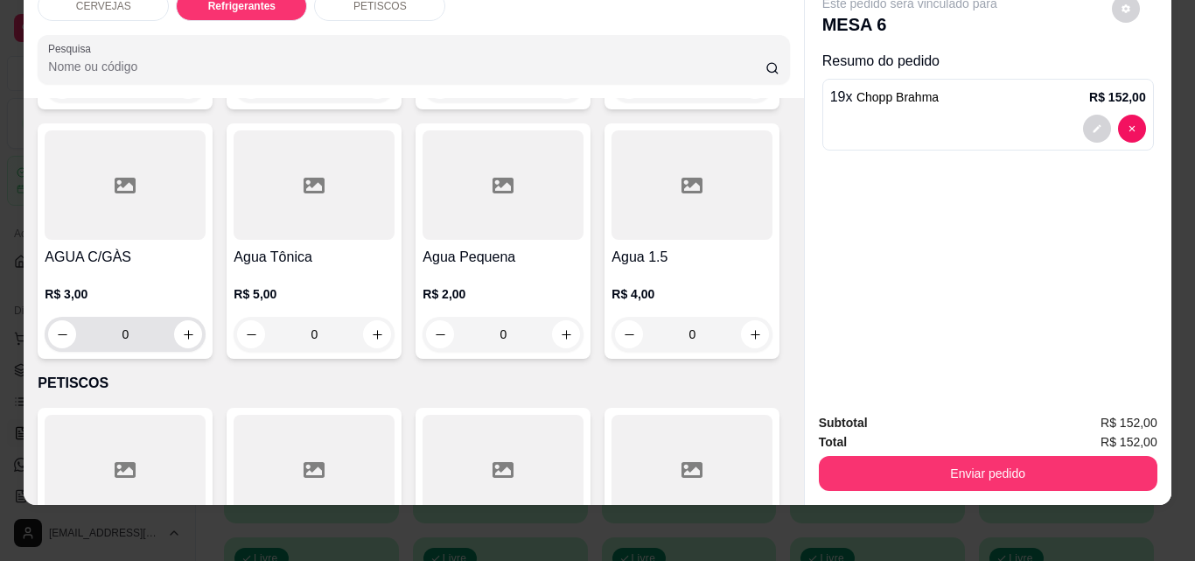
scroll to position [876, 0]
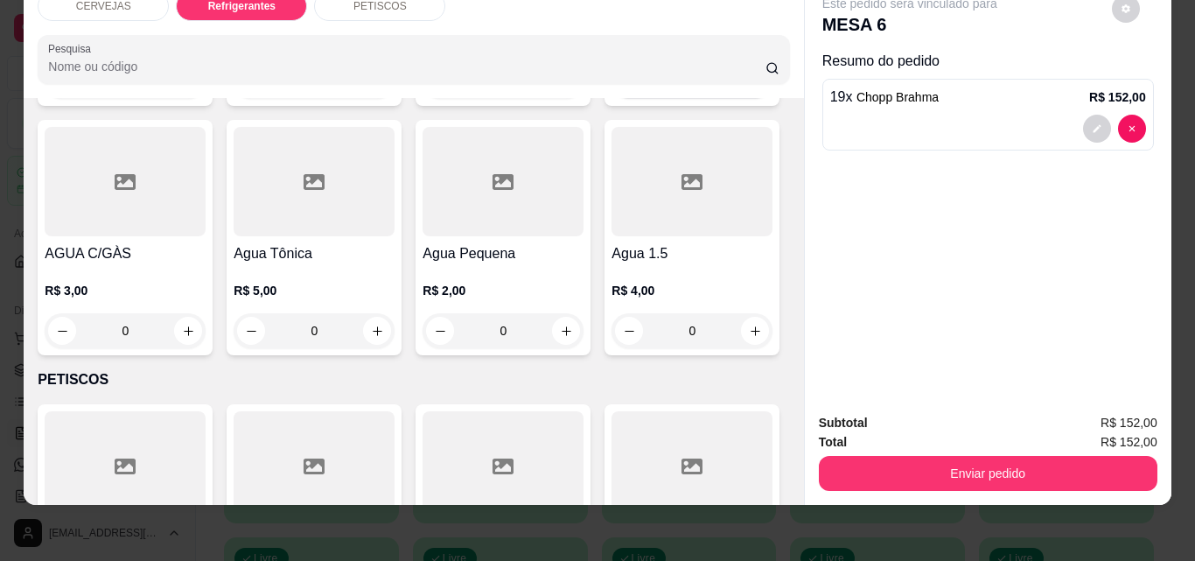
click at [615, 99] on div "0" at bounding box center [692, 81] width 154 height 35
click at [749, 88] on icon "increase-product-quantity" at bounding box center [755, 81] width 13 height 13
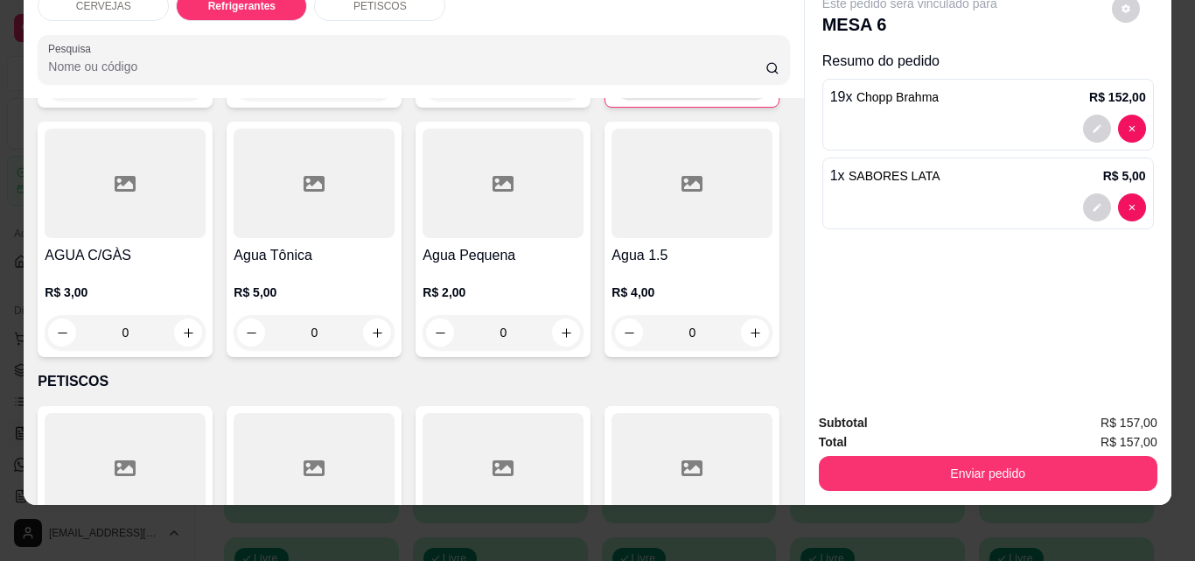
click at [748, 89] on icon "increase-product-quantity" at bounding box center [754, 82] width 13 height 13
type input "3"
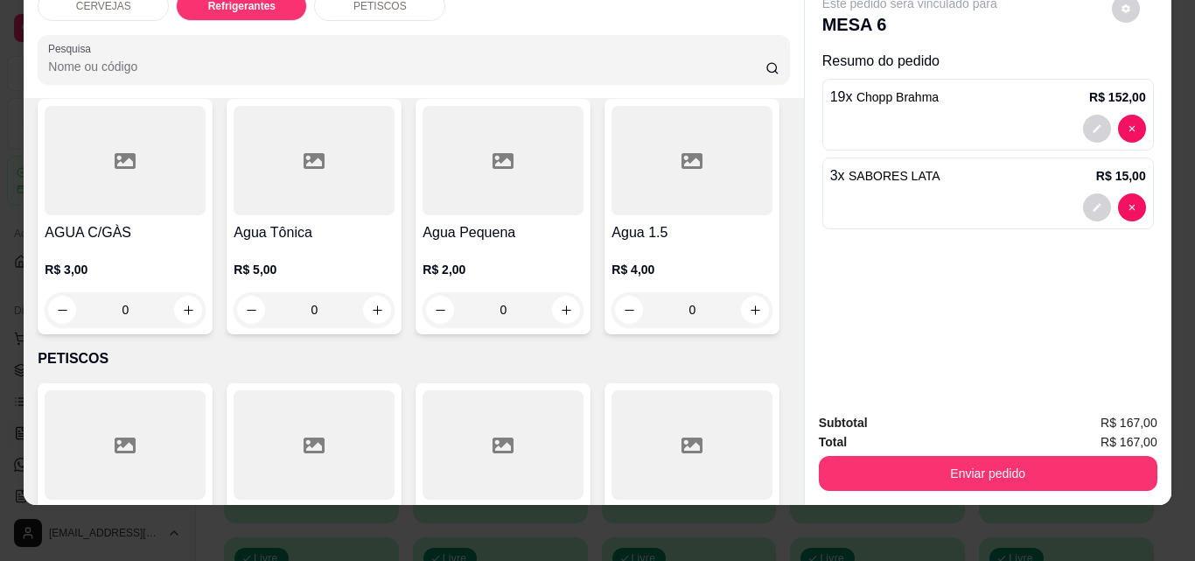
scroll to position [1139, 0]
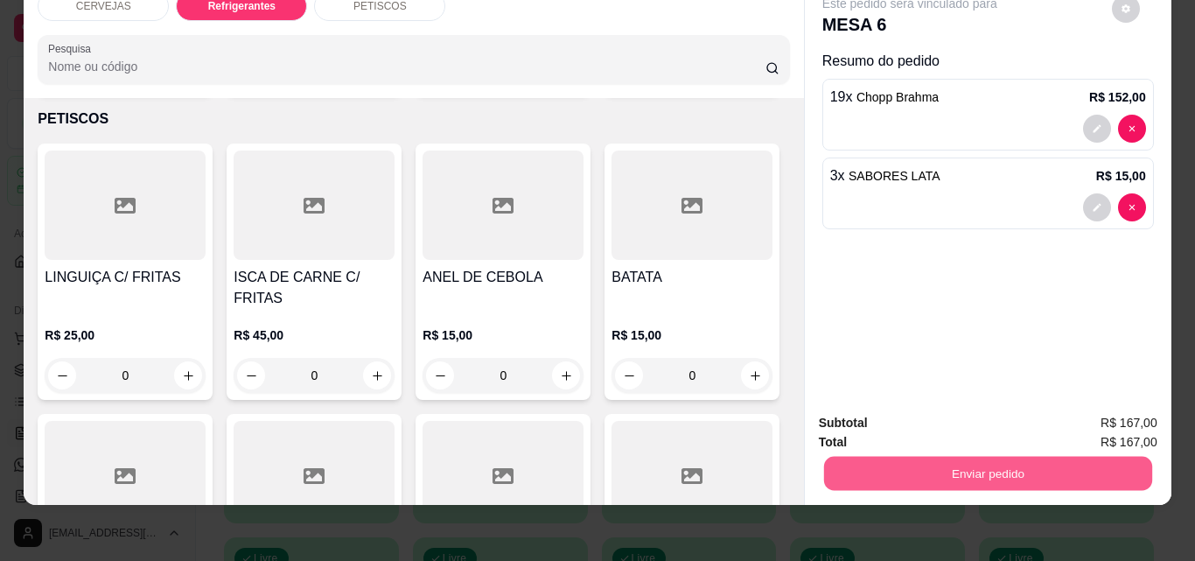
click at [974, 456] on button "Enviar pedido" at bounding box center [987, 473] width 328 height 34
click at [970, 414] on button "Não registrar e enviar pedido" at bounding box center [930, 417] width 182 height 33
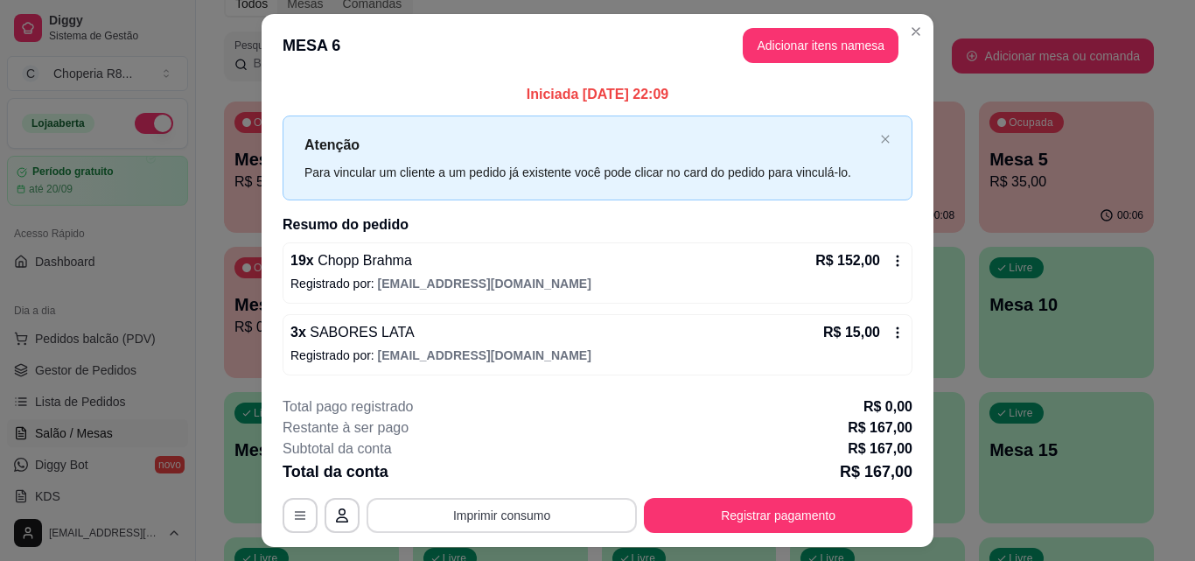
click at [571, 523] on button "Imprimir consumo" at bounding box center [501, 515] width 270 height 35
click at [511, 473] on button "IMPRESSORA" at bounding box center [500, 475] width 127 height 28
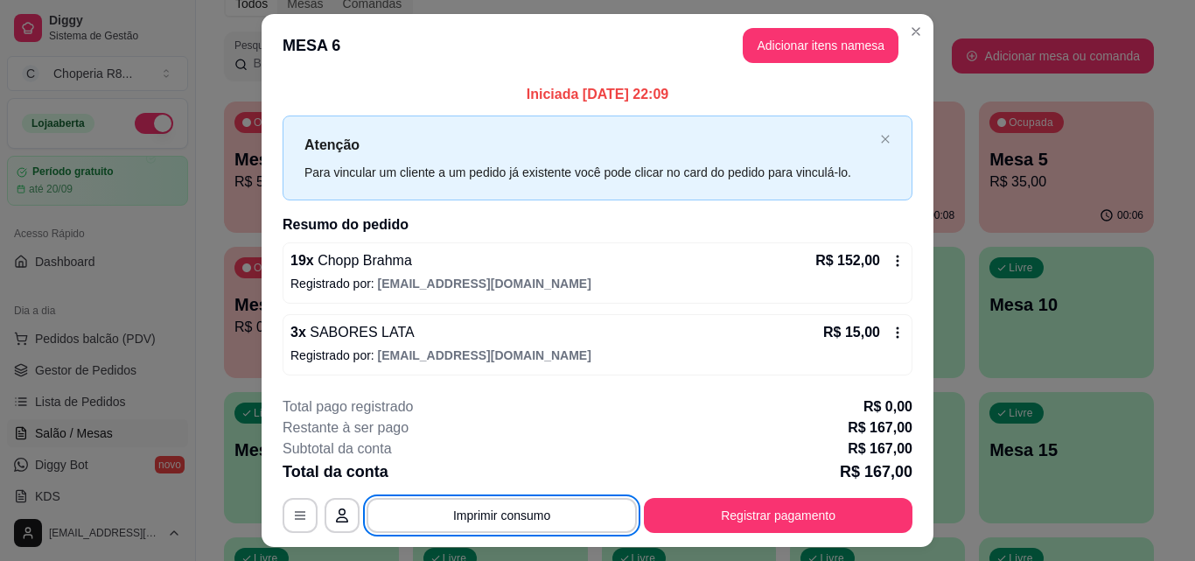
click at [515, 470] on div "Total da conta R$ 167,00" at bounding box center [597, 471] width 630 height 24
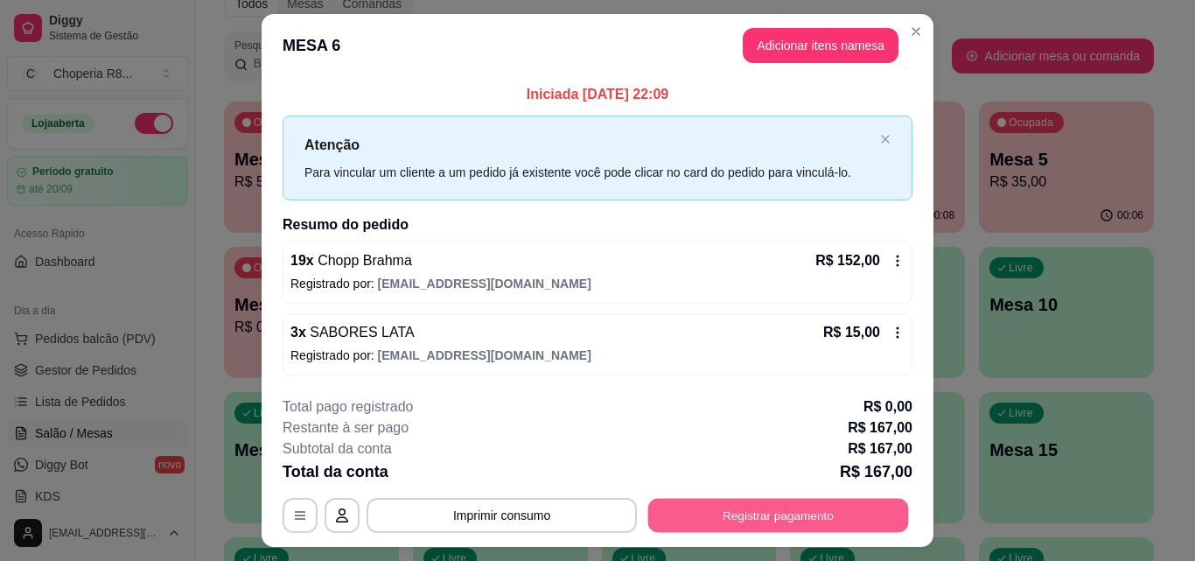
click at [721, 512] on button "Registrar pagamento" at bounding box center [778, 515] width 261 height 34
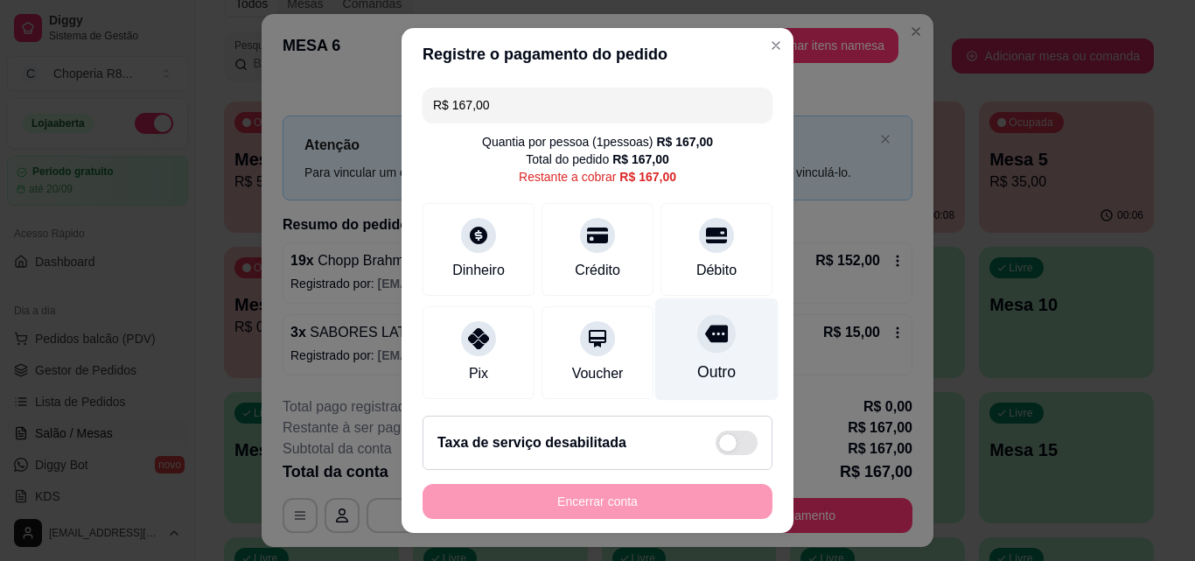
click at [697, 365] on div "Outro" at bounding box center [716, 371] width 38 height 23
click at [669, 352] on div "Outro" at bounding box center [716, 349] width 123 height 102
click at [690, 359] on div "Outro" at bounding box center [716, 349] width 123 height 102
click at [697, 360] on div "Outro" at bounding box center [716, 371] width 38 height 23
click at [708, 324] on div "Outro" at bounding box center [716, 349] width 123 height 102
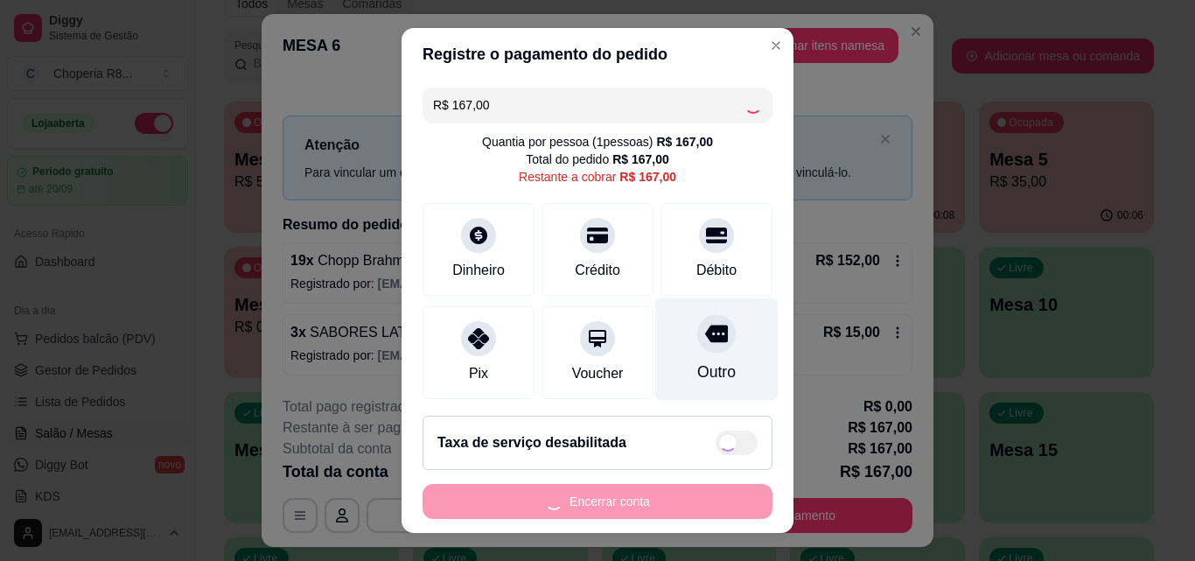
click at [702, 329] on div at bounding box center [716, 333] width 38 height 38
click at [705, 330] on icon at bounding box center [716, 333] width 23 height 17
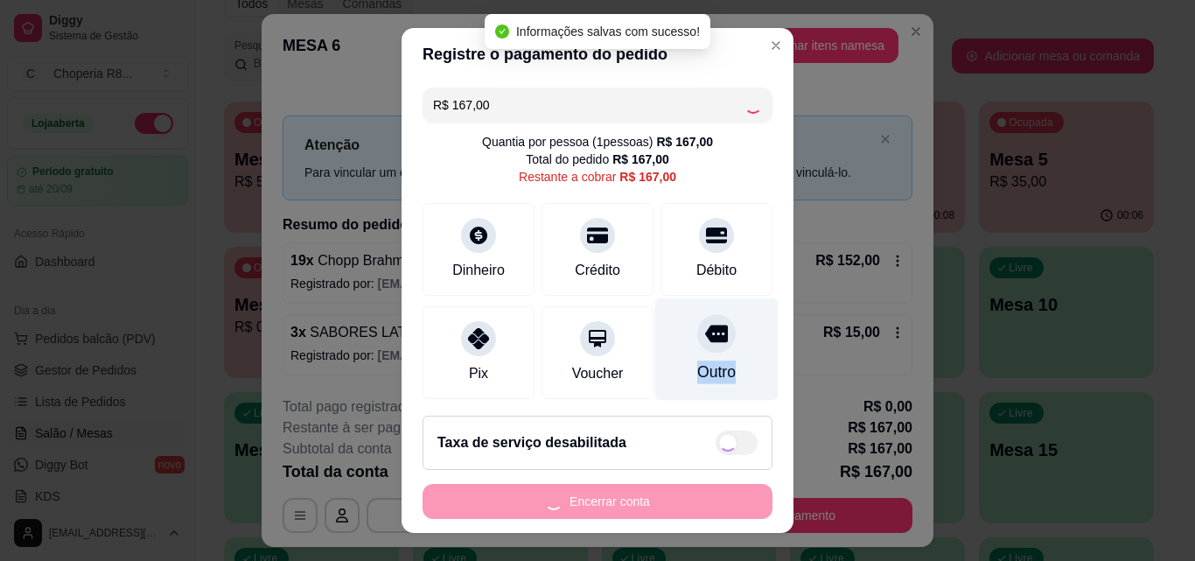
type input "R$ 0,00"
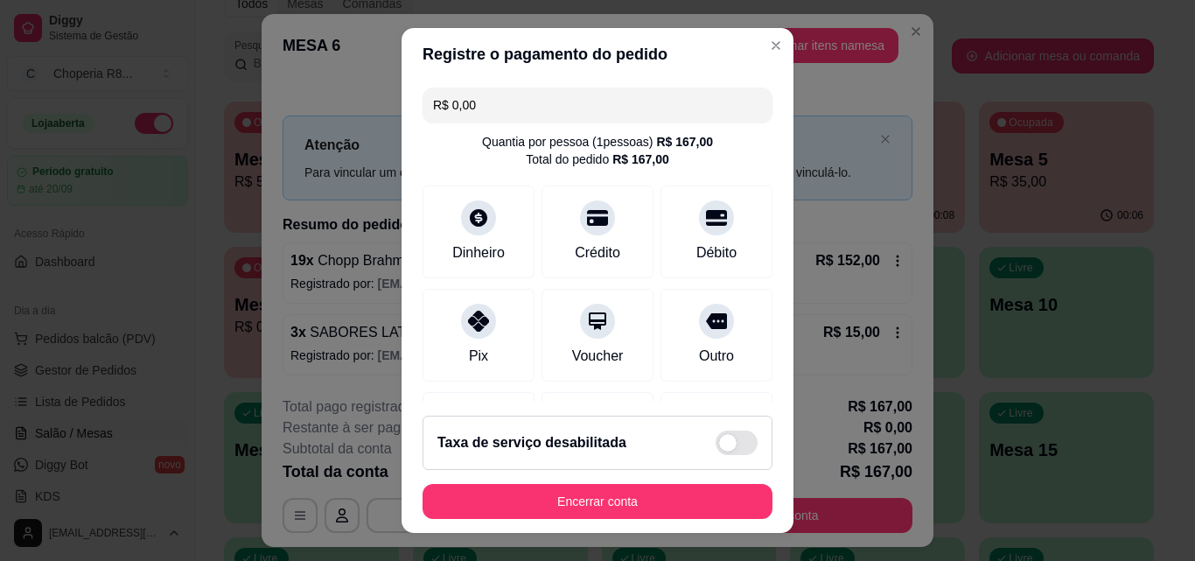
click at [669, 482] on footer "Taxa de serviço desabilitada Encerrar conta" at bounding box center [597, 466] width 392 height 131
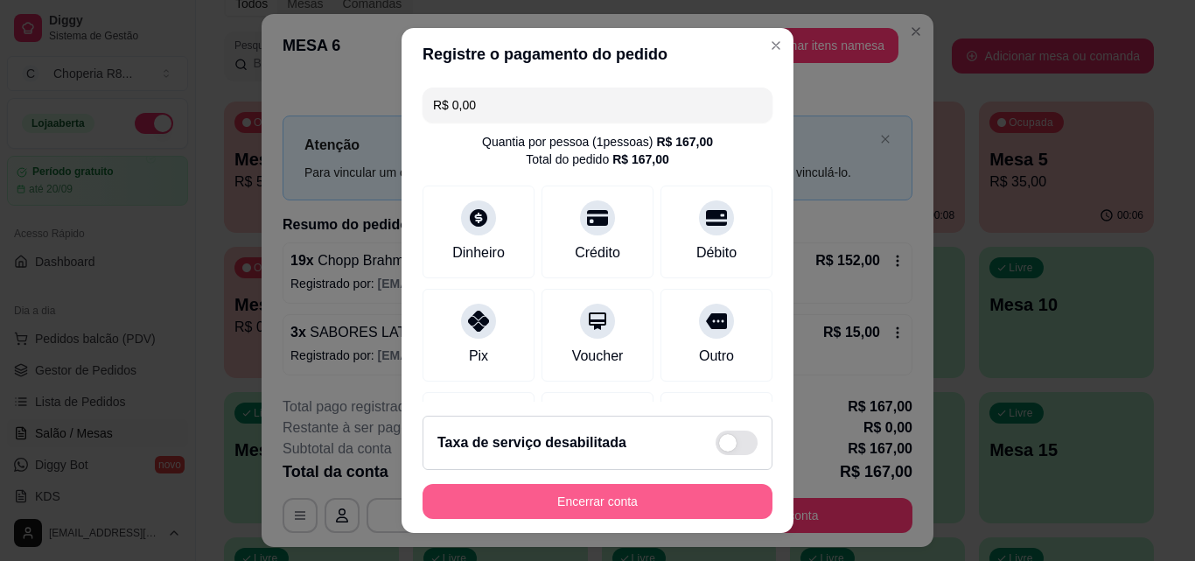
click at [664, 496] on button "Encerrar conta" at bounding box center [597, 501] width 350 height 35
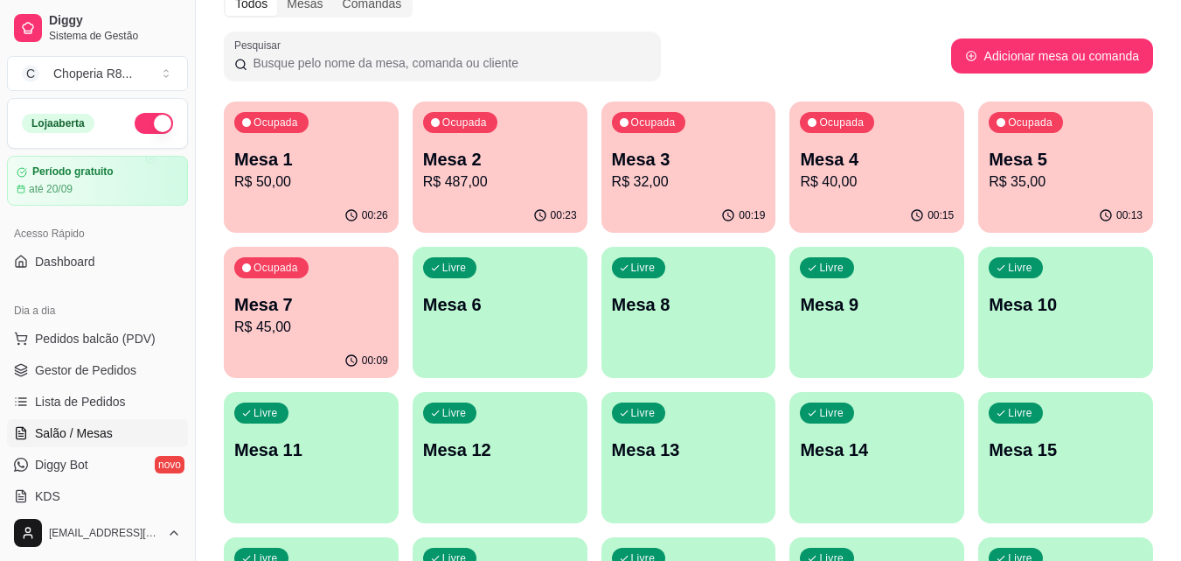
click at [470, 275] on div "Livre" at bounding box center [450, 267] width 54 height 21
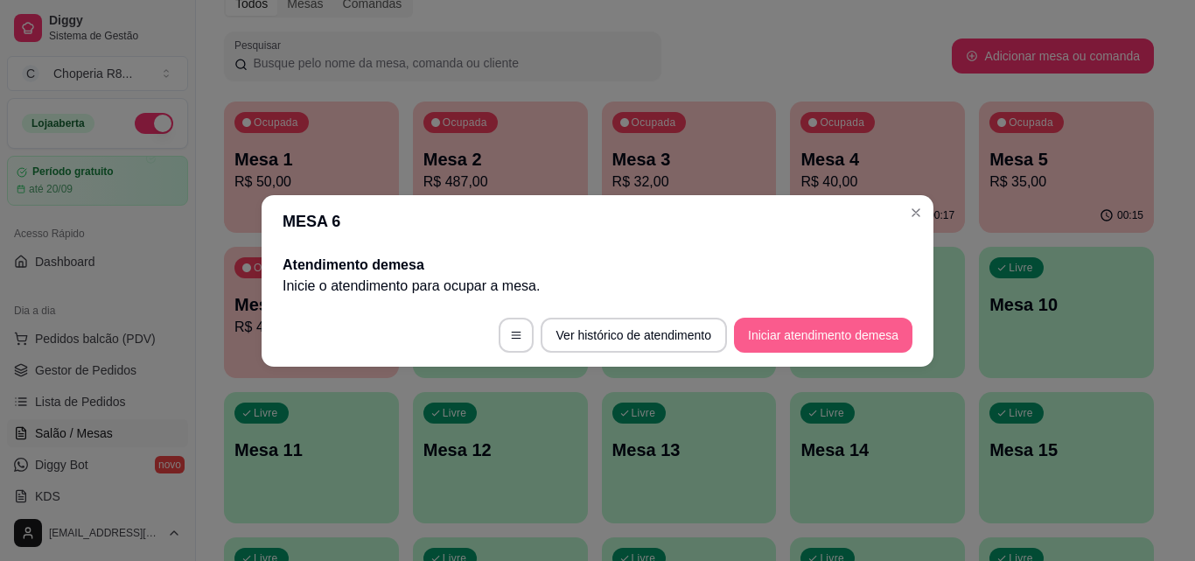
click at [884, 344] on button "Iniciar atendimento de mesa" at bounding box center [823, 334] width 178 height 35
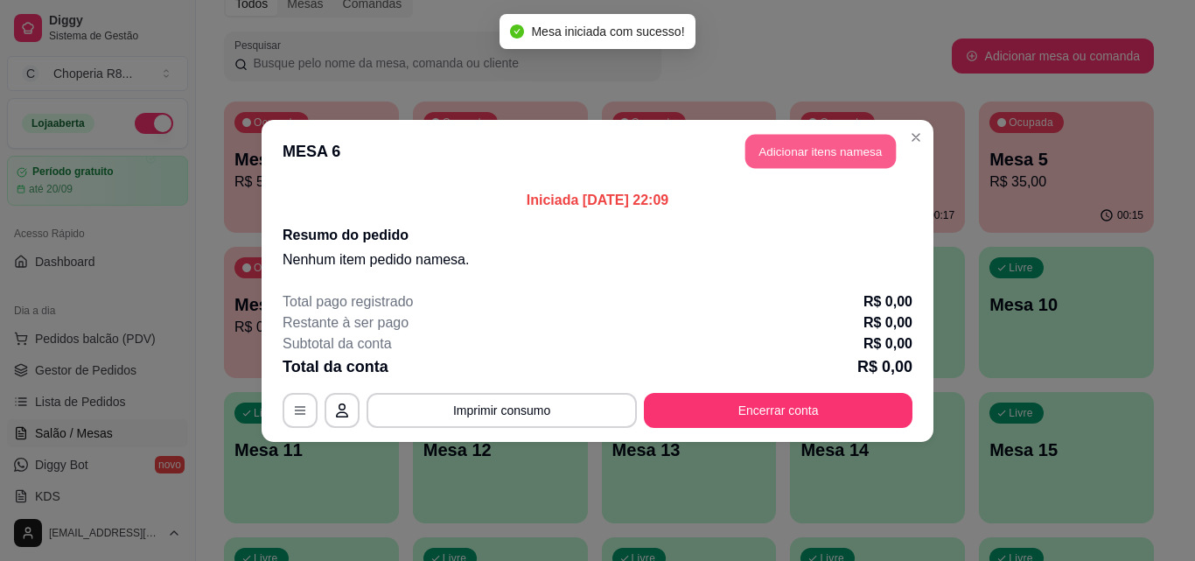
click at [806, 154] on button "Adicionar itens na mesa" at bounding box center [820, 151] width 150 height 34
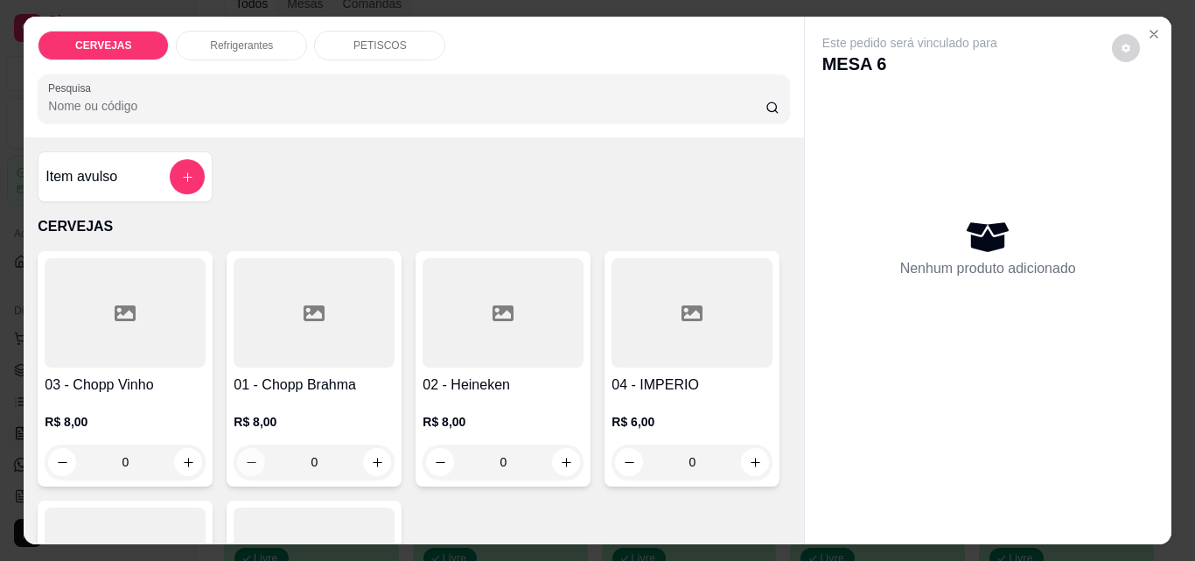
drag, startPoint x: 334, startPoint y: 456, endPoint x: 247, endPoint y: 450, distance: 86.9
click at [247, 450] on div "0" at bounding box center [314, 461] width 154 height 35
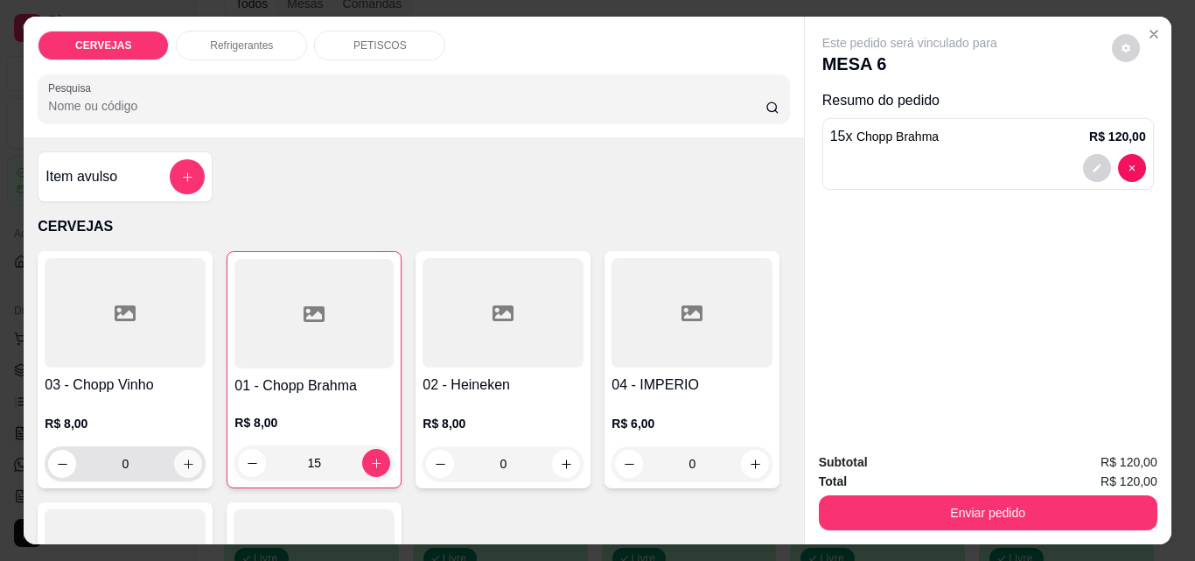
type input "15"
click at [184, 459] on icon "increase-product-quantity" at bounding box center [188, 463] width 9 height 9
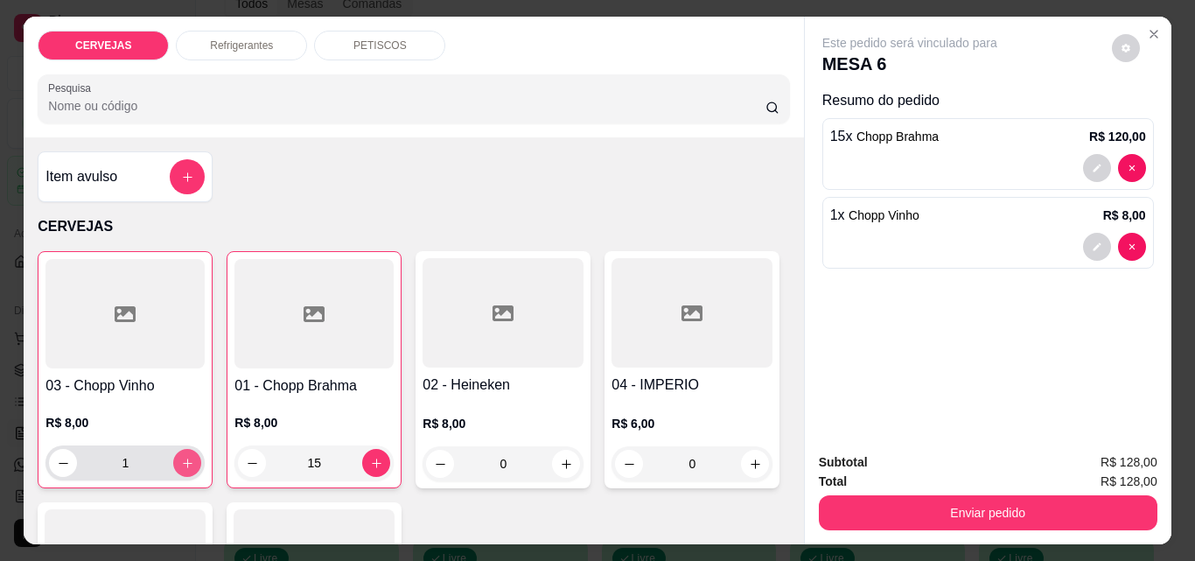
click at [182, 457] on icon "increase-product-quantity" at bounding box center [187, 462] width 13 height 13
type input "2"
drag, startPoint x: 392, startPoint y: 54, endPoint x: 392, endPoint y: 40, distance: 14.0
click at [392, 40] on div "CERVEJAS Refrigerantes PETISCOS Pesquisa" at bounding box center [413, 77] width 779 height 121
click at [392, 40] on p "PETISCOS" at bounding box center [379, 45] width 53 height 14
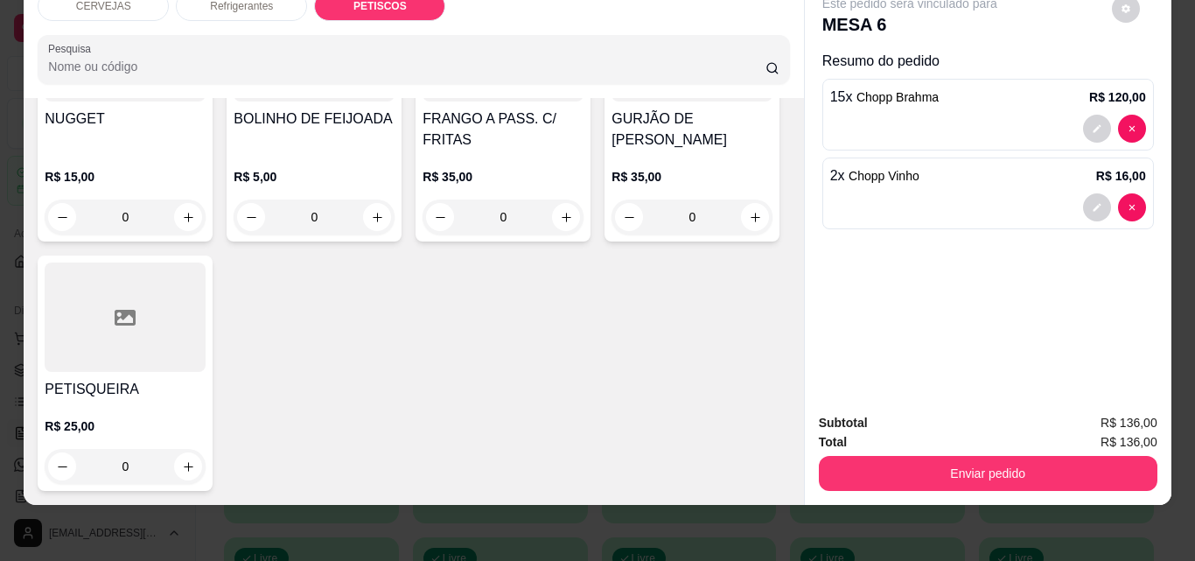
scroll to position [1794, 0]
click at [560, 224] on icon "increase-product-quantity" at bounding box center [566, 217] width 13 height 13
type input "1"
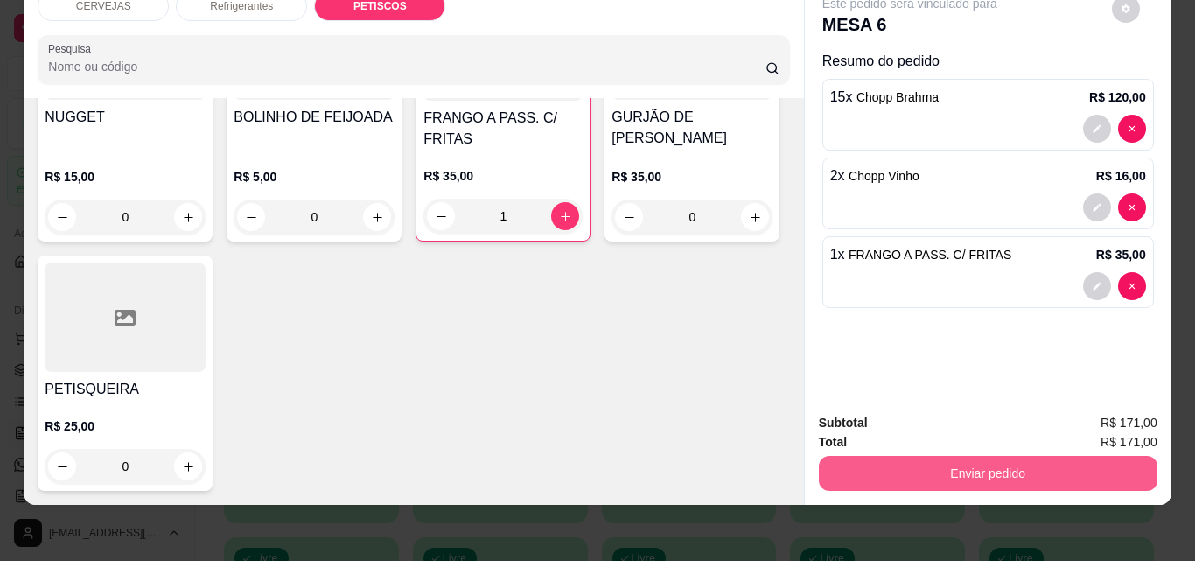
click at [942, 462] on button "Enviar pedido" at bounding box center [988, 473] width 338 height 35
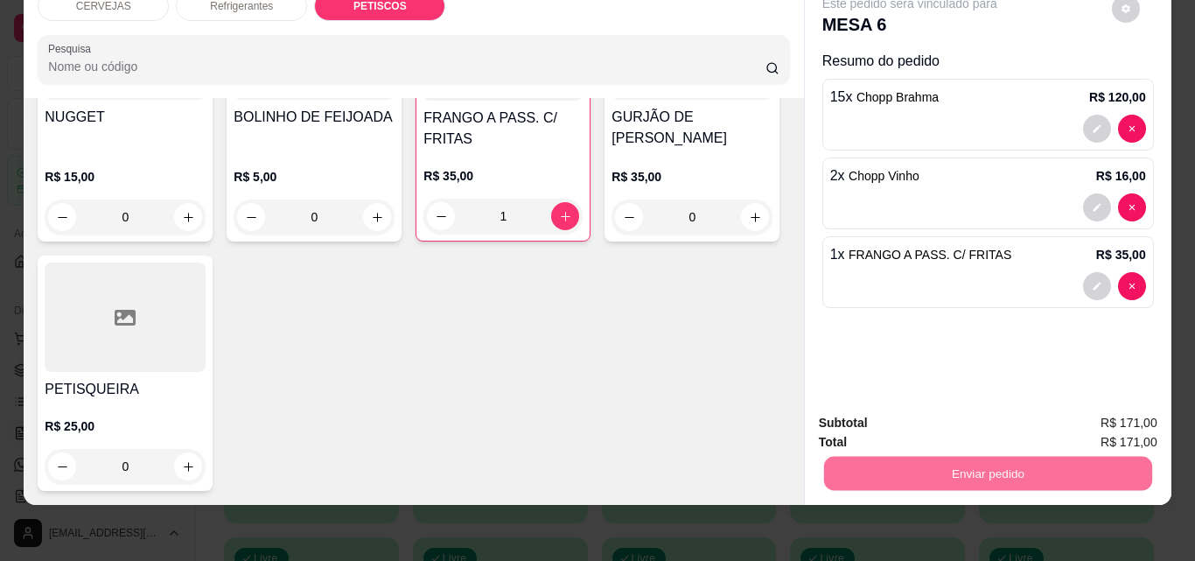
click at [934, 419] on button "Não registrar e enviar pedido" at bounding box center [930, 417] width 182 height 33
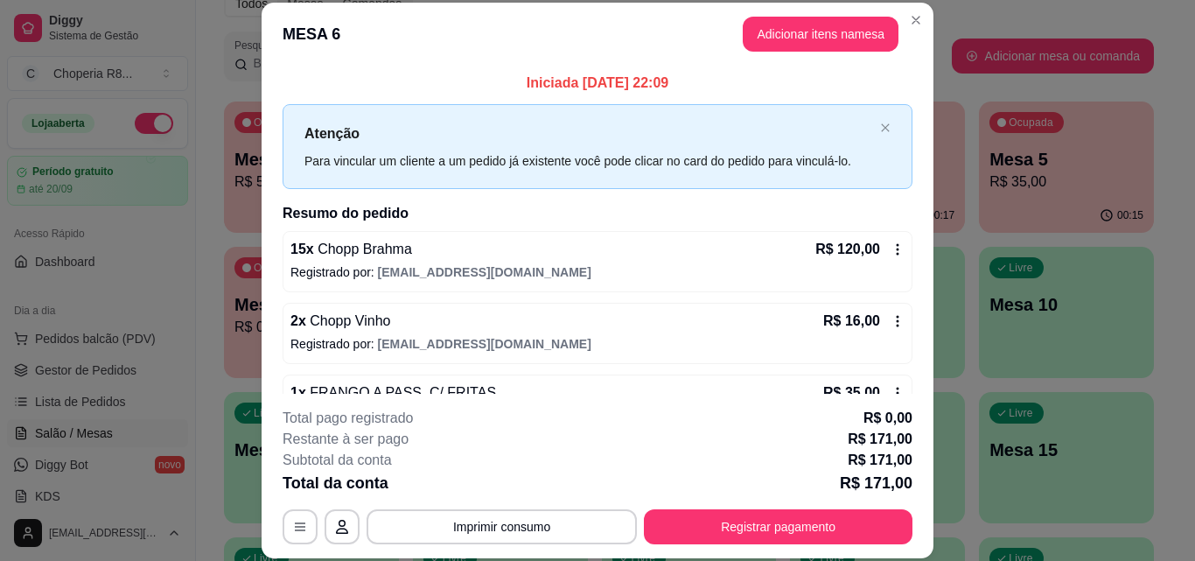
click at [564, 505] on div "**********" at bounding box center [597, 476] width 630 height 136
click at [563, 515] on button "Imprimir consumo" at bounding box center [502, 526] width 262 height 34
click at [531, 482] on button "IMPRESSORA" at bounding box center [500, 486] width 127 height 28
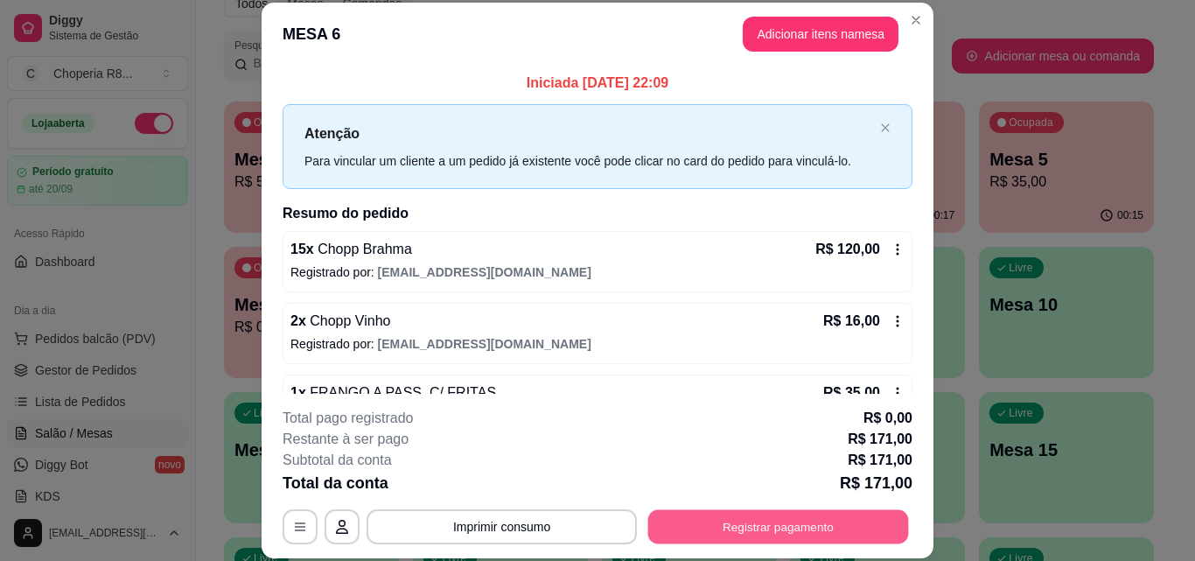
click at [742, 527] on button "Registrar pagamento" at bounding box center [778, 526] width 261 height 34
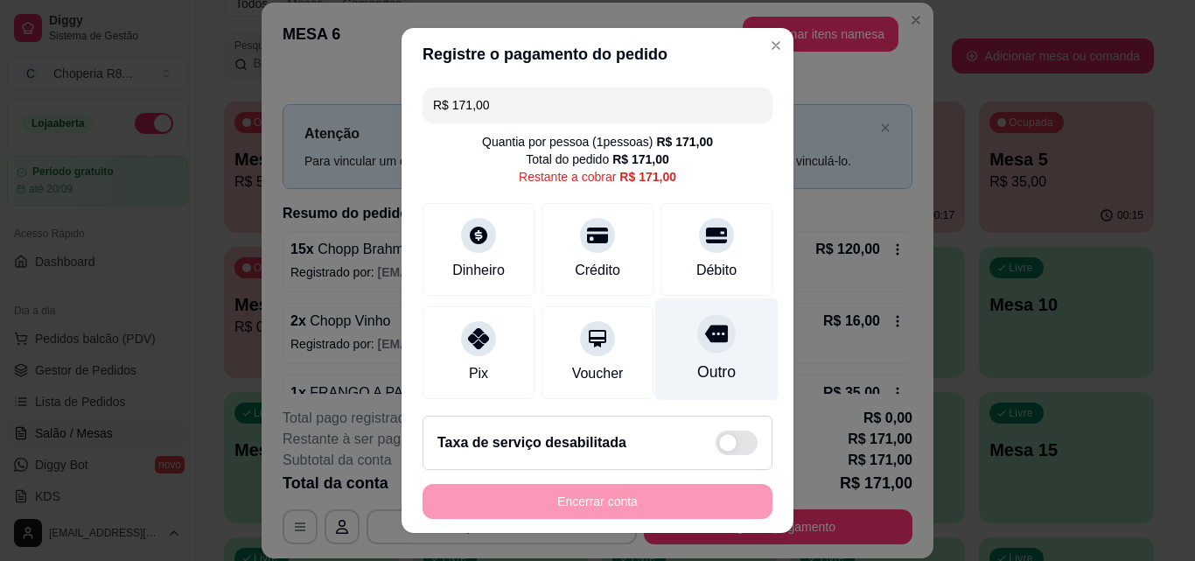
click at [697, 350] on div at bounding box center [716, 333] width 38 height 38
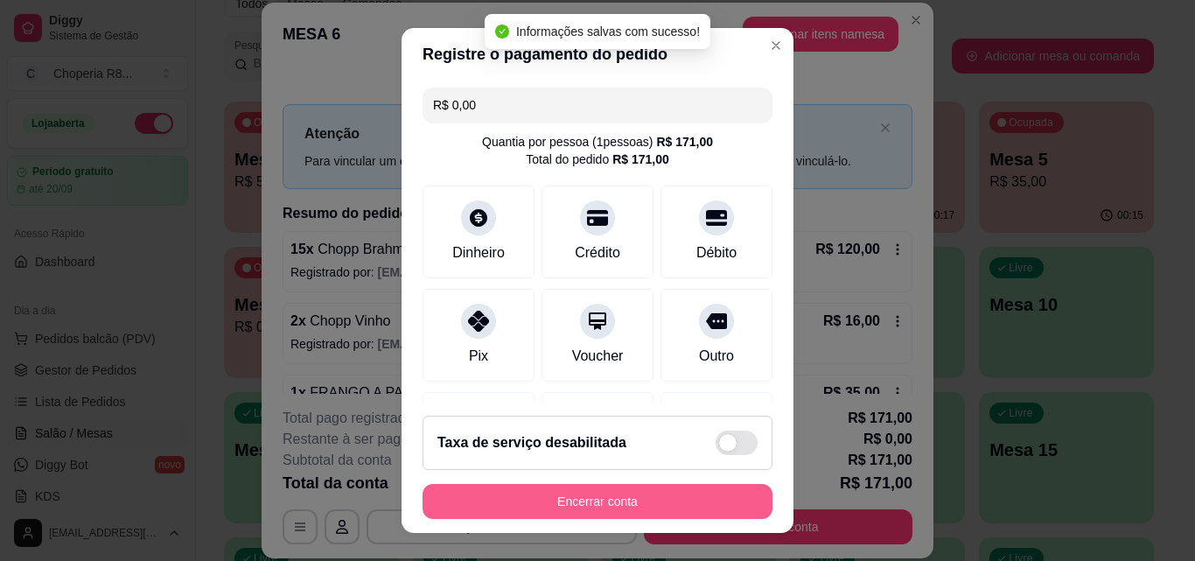
type input "R$ 0,00"
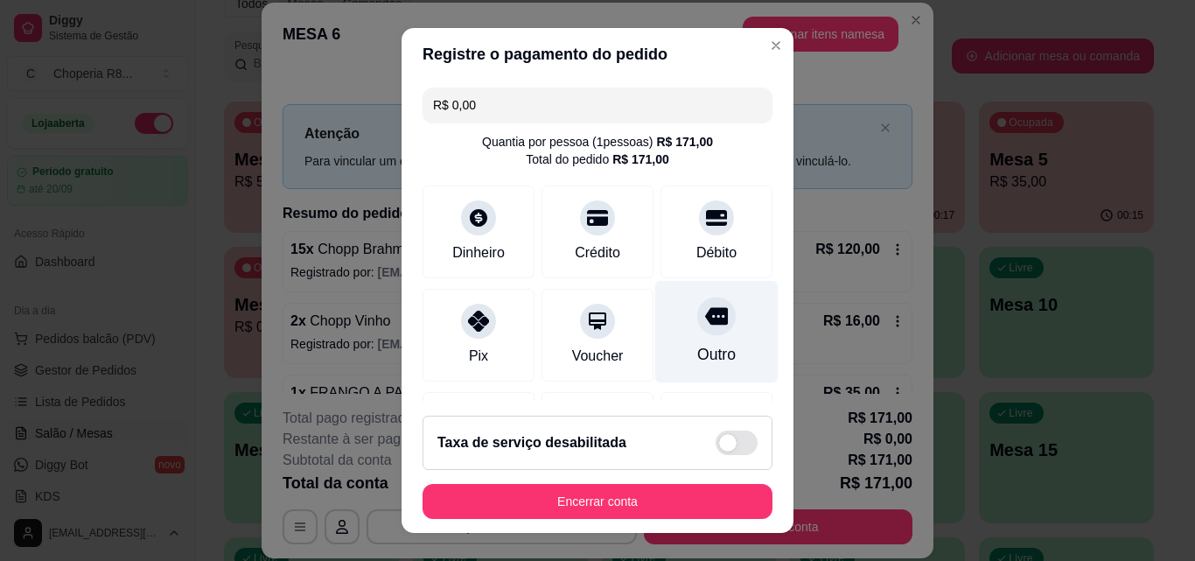
click at [705, 327] on icon at bounding box center [716, 315] width 23 height 23
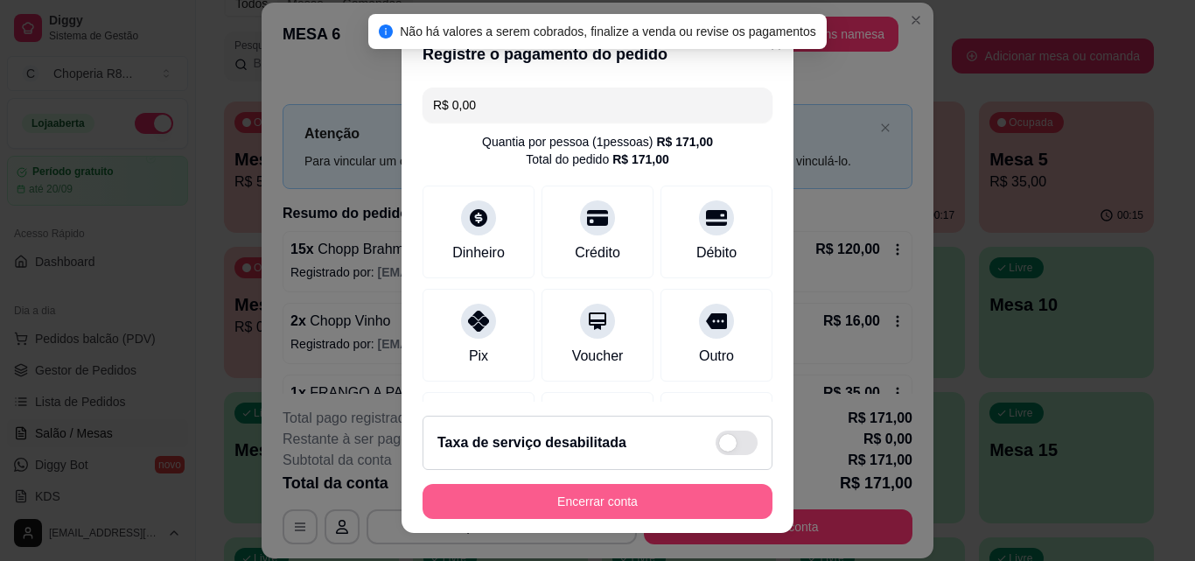
click at [659, 517] on button "Encerrar conta" at bounding box center [597, 501] width 350 height 35
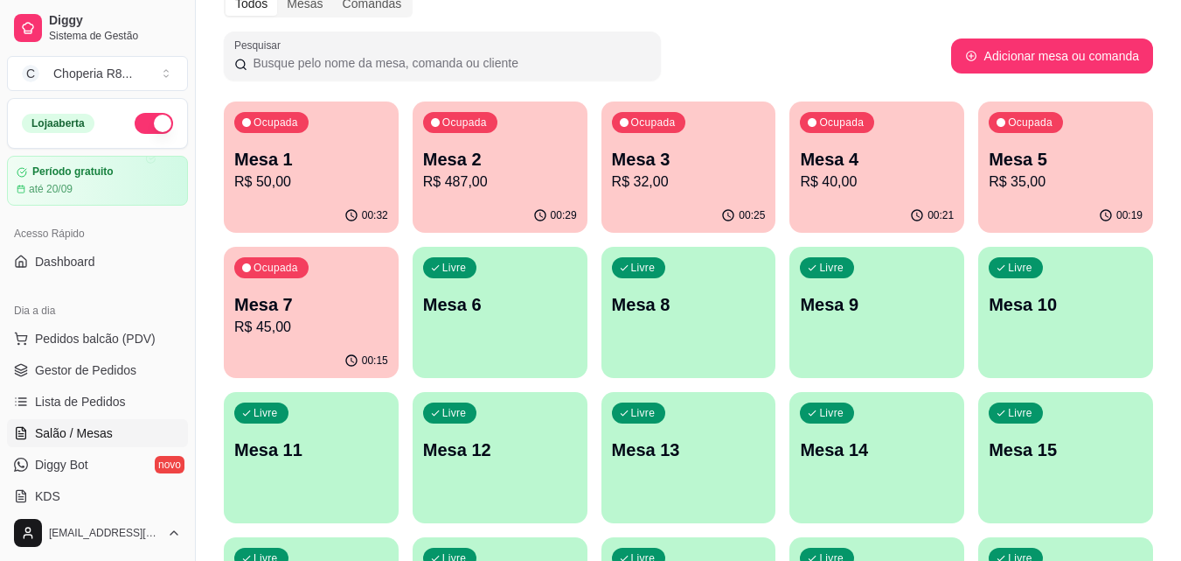
click at [491, 326] on div "Livre Mesa 6" at bounding box center [500, 302] width 175 height 110
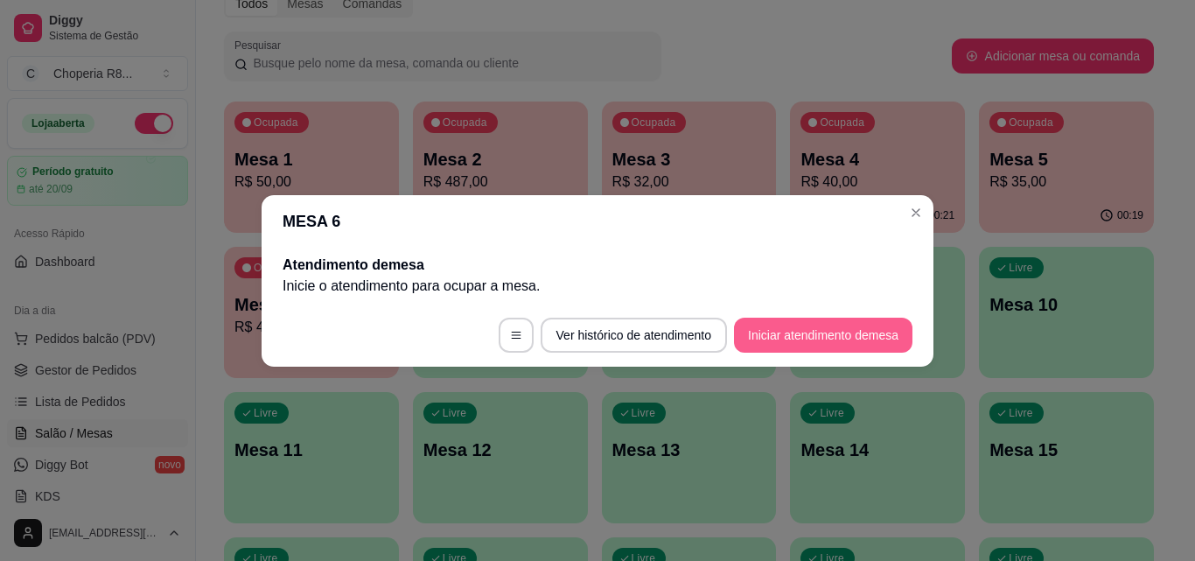
click at [798, 342] on button "Iniciar atendimento de mesa" at bounding box center [823, 334] width 178 height 35
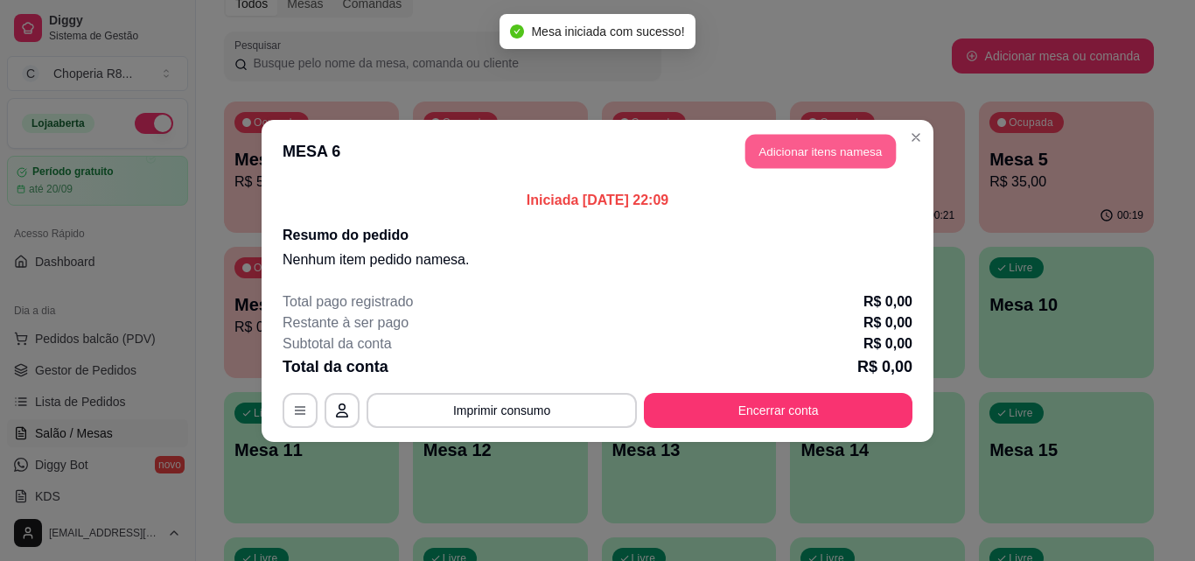
click at [778, 149] on button "Adicionar itens na mesa" at bounding box center [820, 151] width 150 height 34
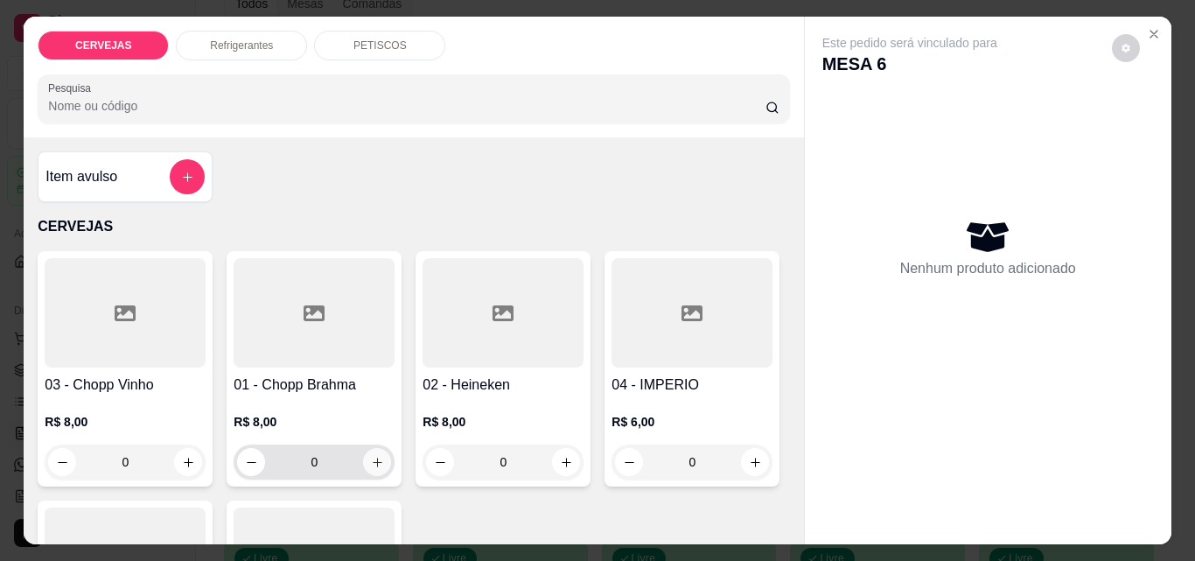
click at [363, 456] on button "increase-product-quantity" at bounding box center [377, 462] width 28 height 28
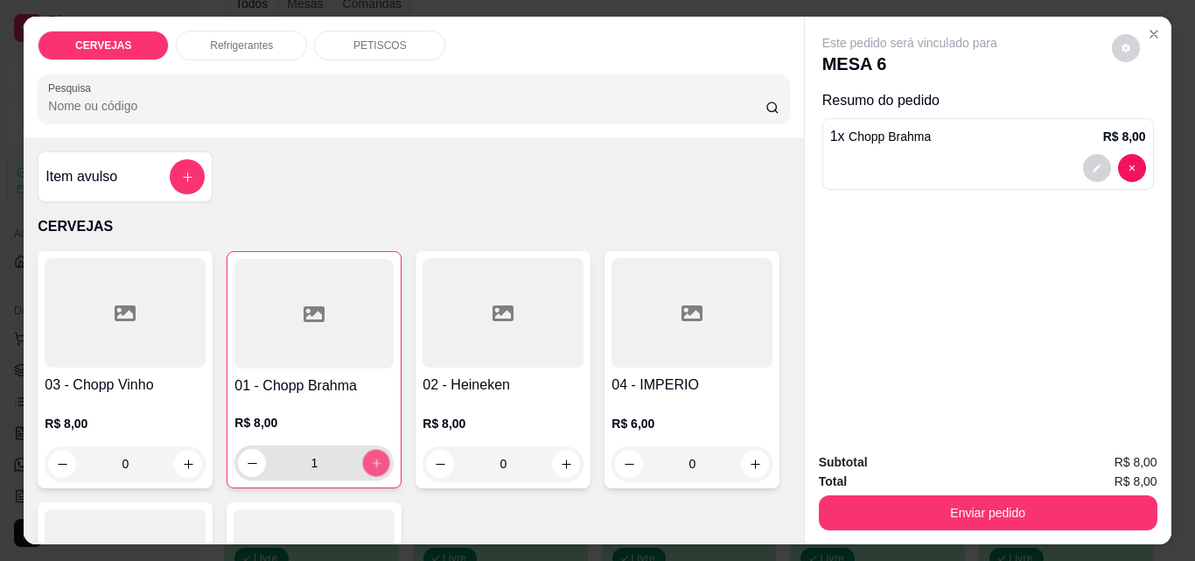
click at [370, 456] on icon "increase-product-quantity" at bounding box center [376, 462] width 13 height 13
type input "3"
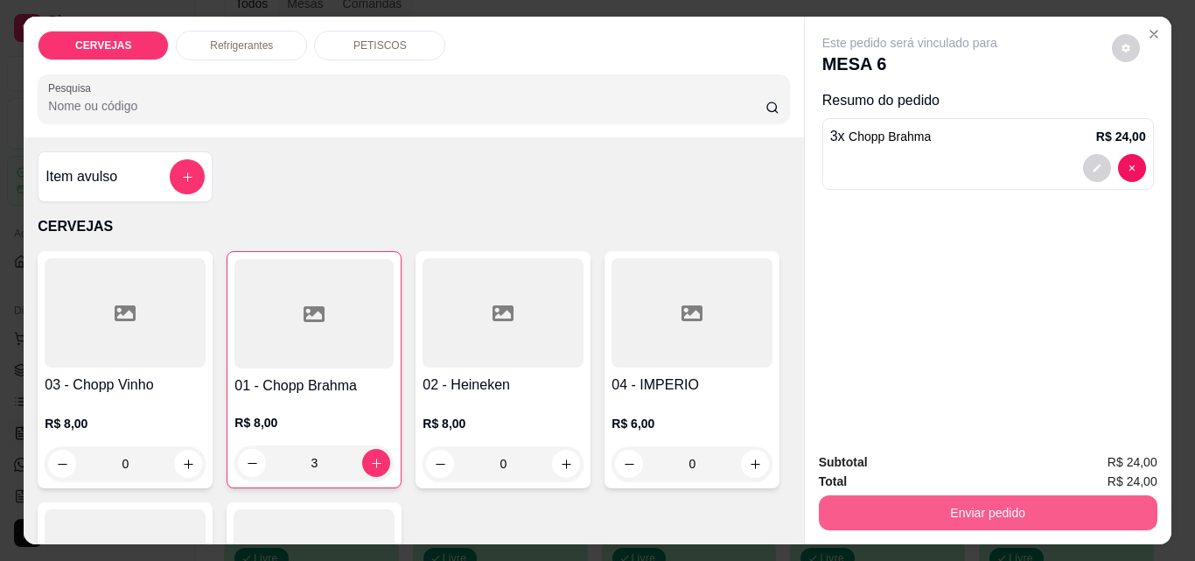
click at [885, 509] on button "Enviar pedido" at bounding box center [988, 512] width 338 height 35
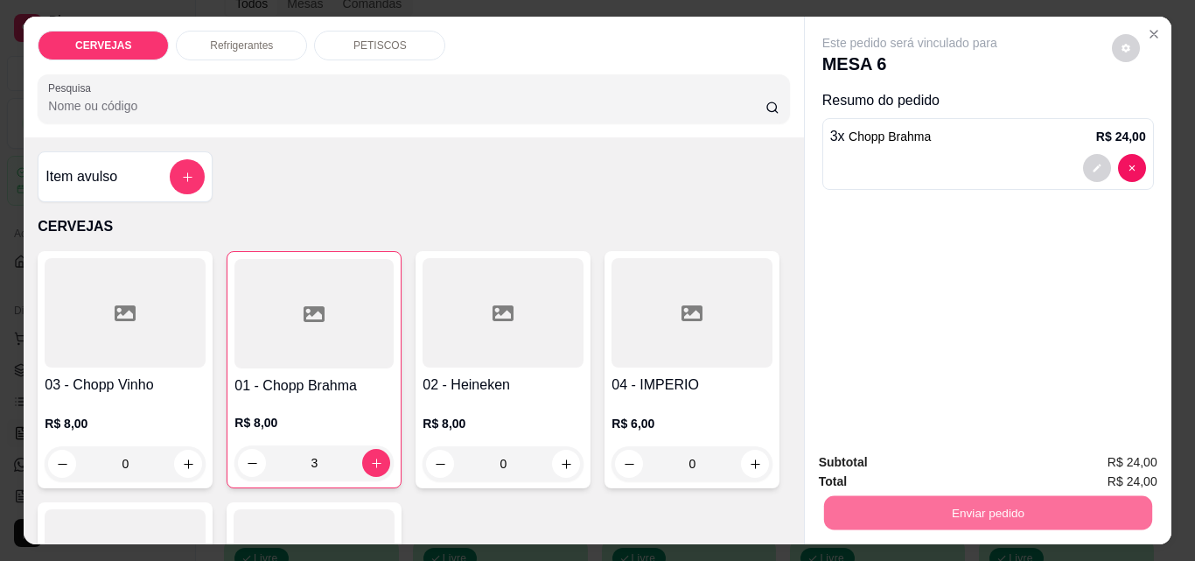
click at [1000, 459] on button "Não registrar e enviar pedido" at bounding box center [929, 462] width 177 height 32
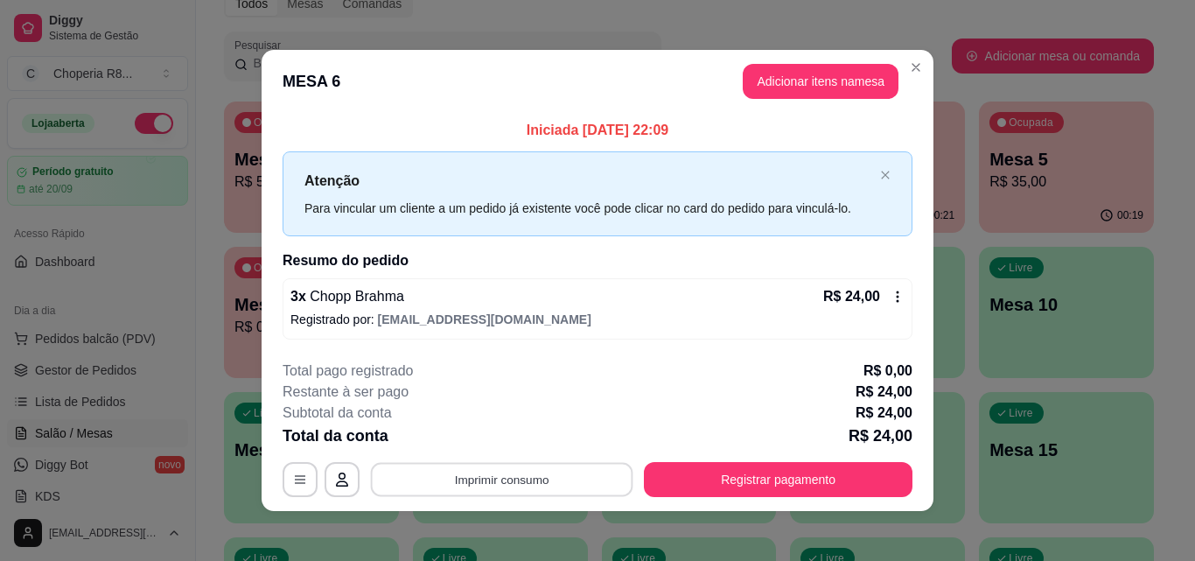
click at [617, 475] on button "Imprimir consumo" at bounding box center [502, 480] width 262 height 34
click at [520, 441] on button "IMPRESSORA" at bounding box center [500, 439] width 127 height 28
click at [708, 451] on div "**********" at bounding box center [597, 428] width 630 height 136
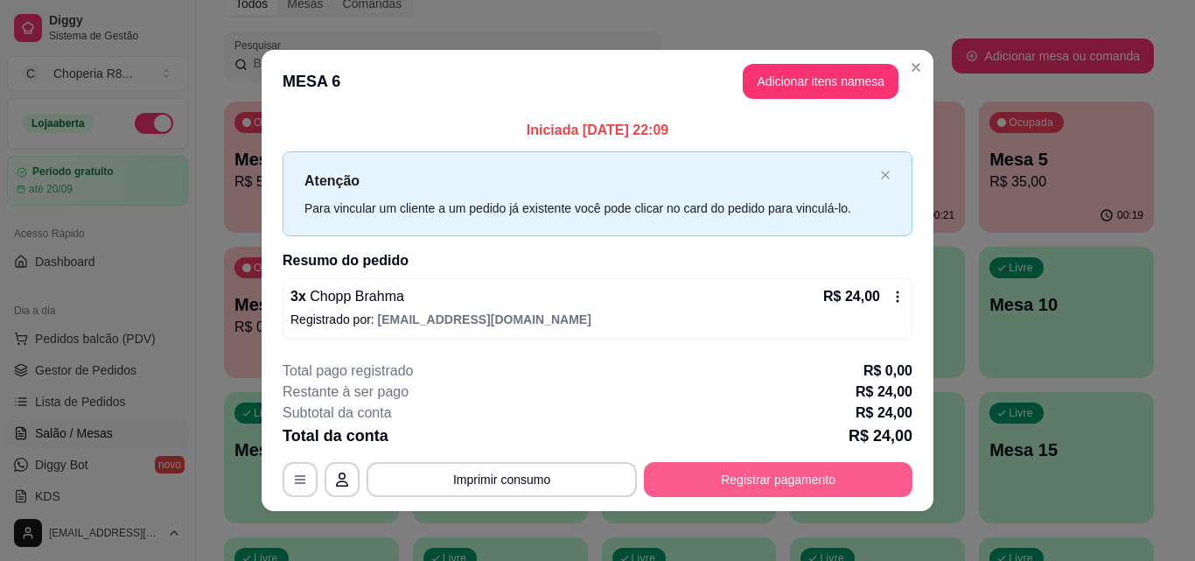
click at [713, 466] on button "Registrar pagamento" at bounding box center [778, 479] width 268 height 35
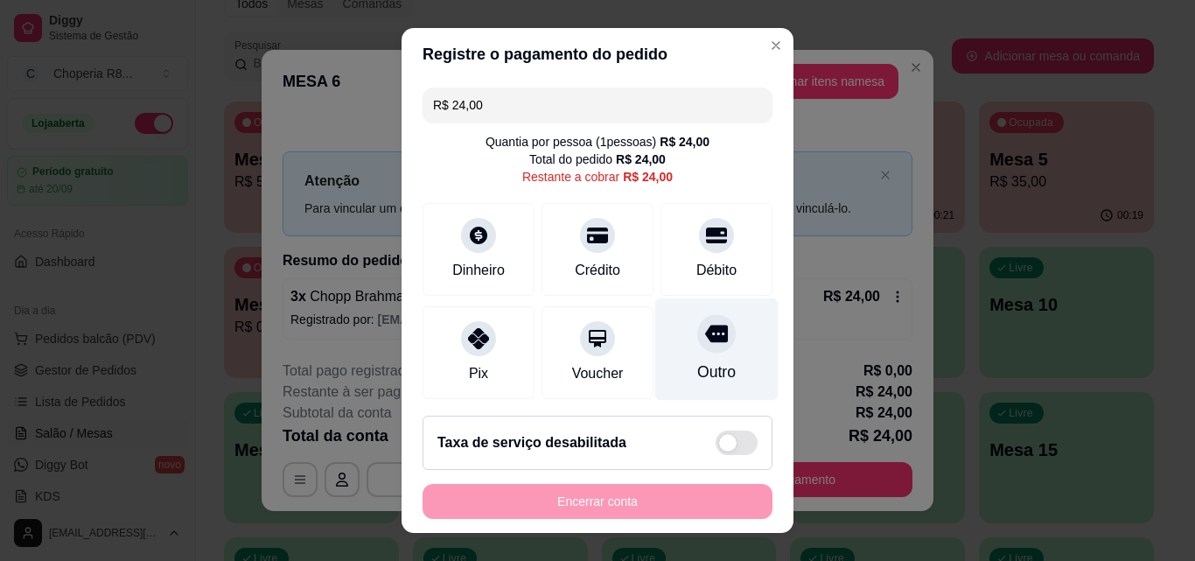
click at [726, 364] on div "Outro" at bounding box center [716, 349] width 123 height 102
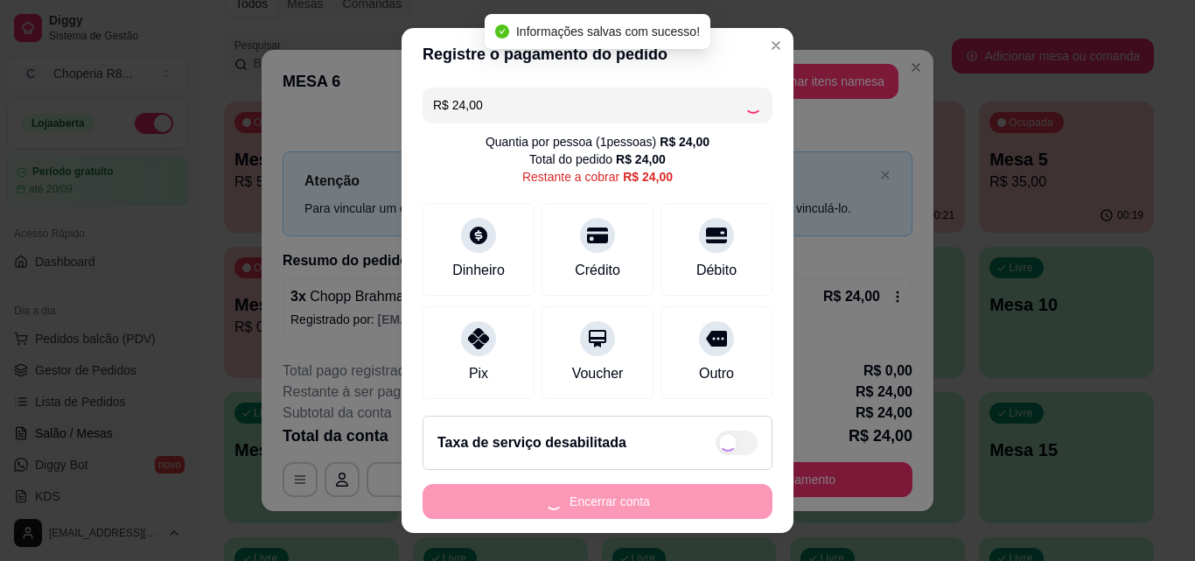
type input "R$ 0,00"
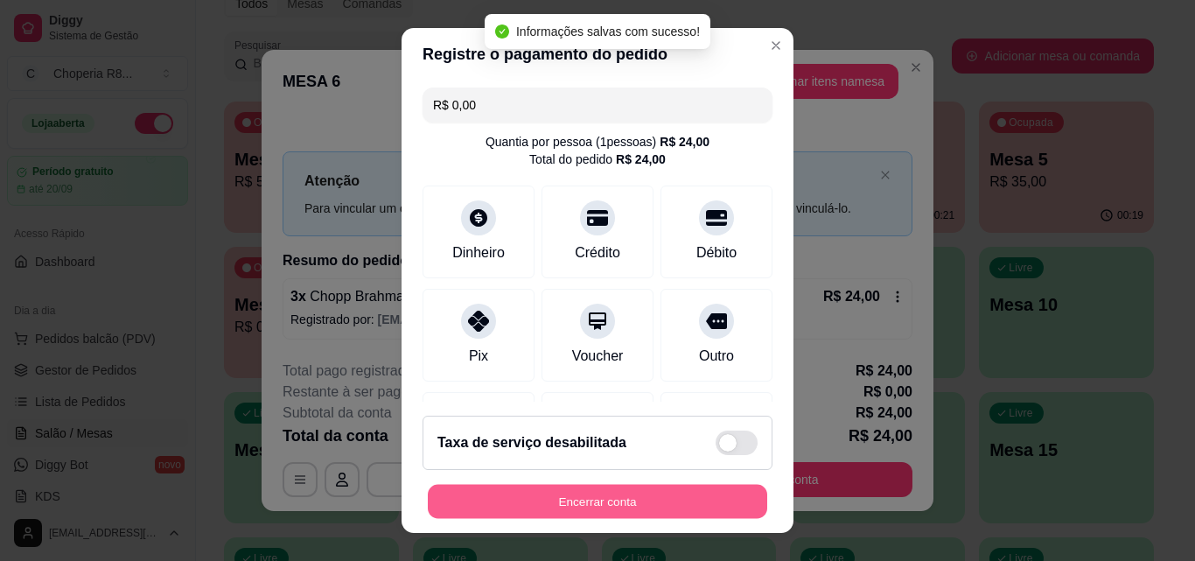
click at [673, 507] on button "Encerrar conta" at bounding box center [597, 501] width 339 height 34
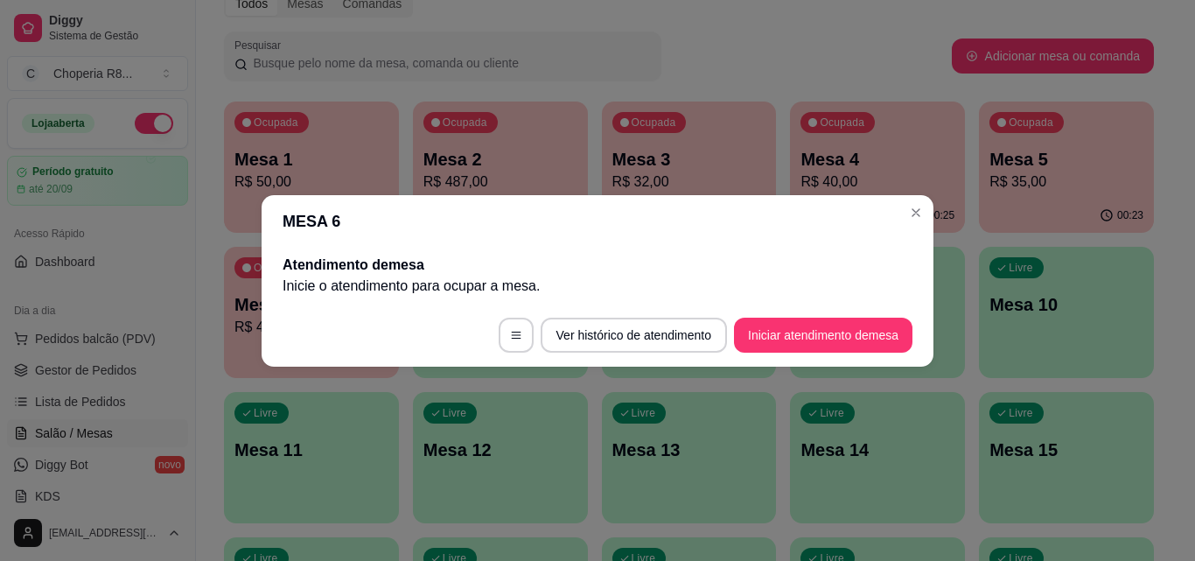
click at [900, 204] on header "MESA 6" at bounding box center [597, 221] width 672 height 52
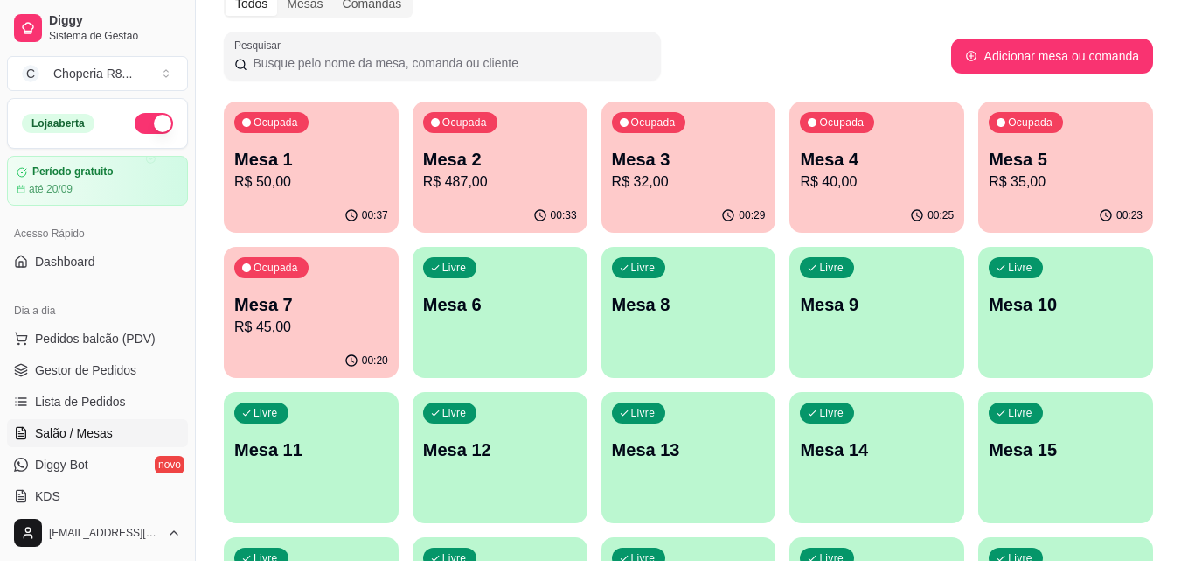
click at [323, 292] on p "Mesa 7" at bounding box center [311, 304] width 154 height 24
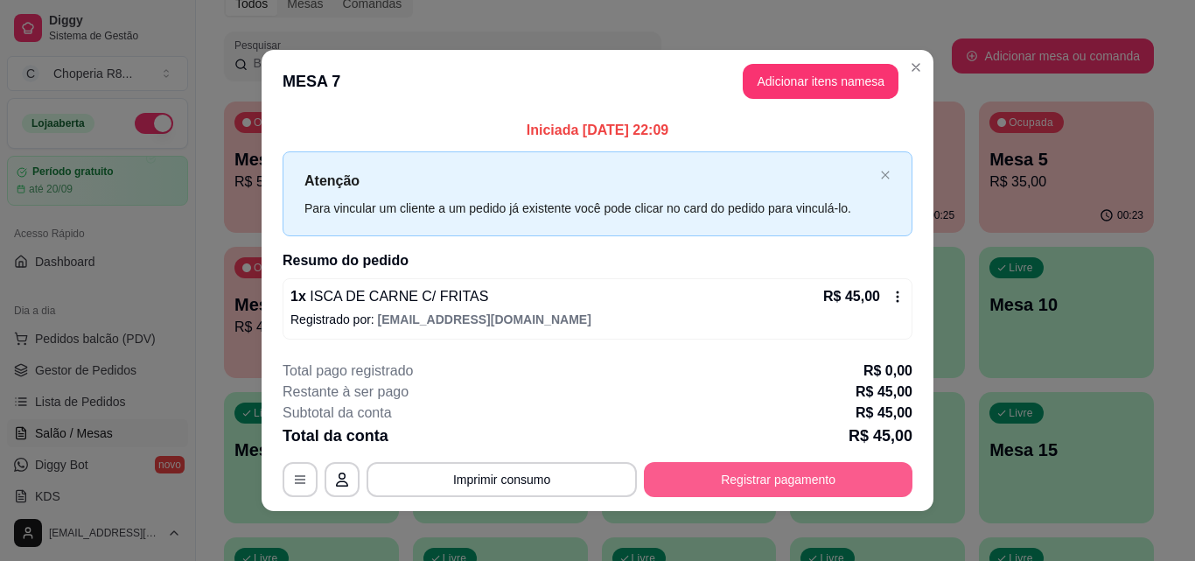
click at [807, 480] on button "Registrar pagamento" at bounding box center [778, 479] width 268 height 35
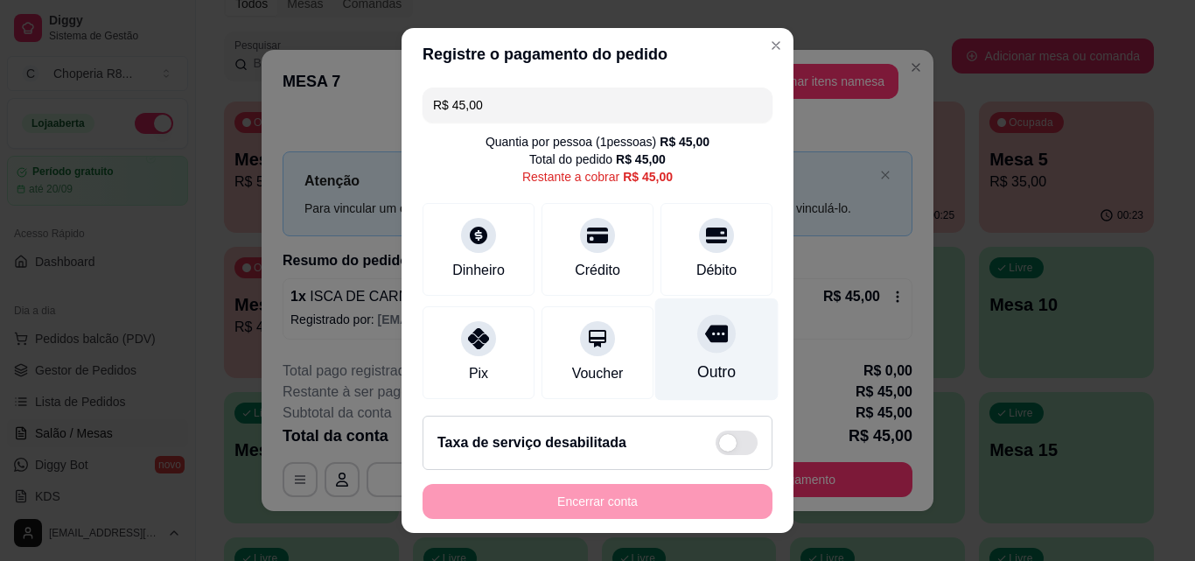
click at [659, 349] on div "Outro" at bounding box center [716, 349] width 123 height 102
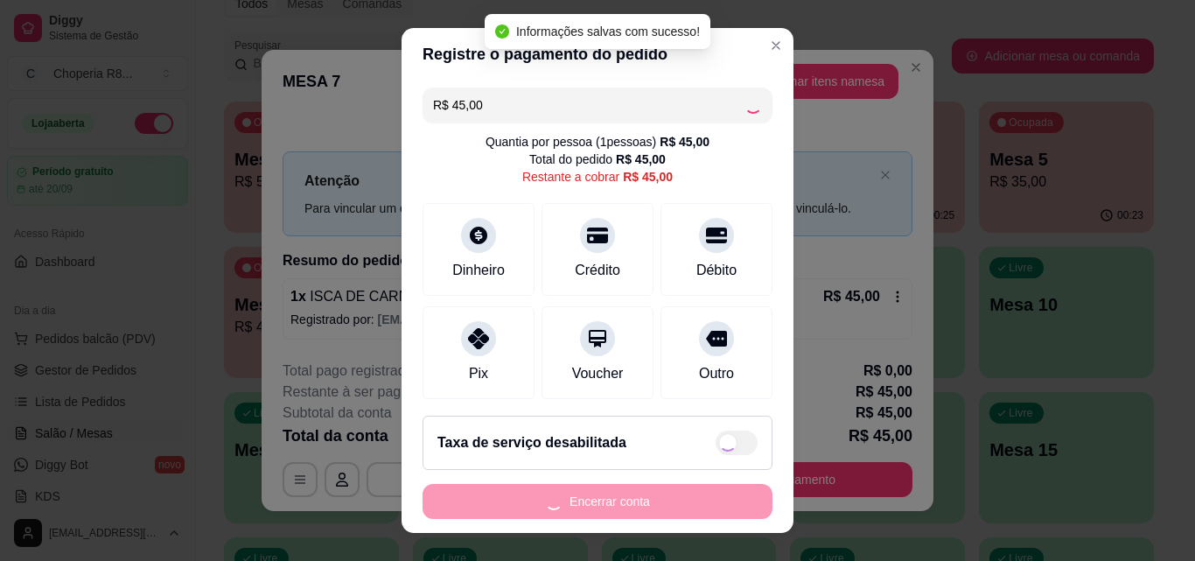
type input "R$ 0,00"
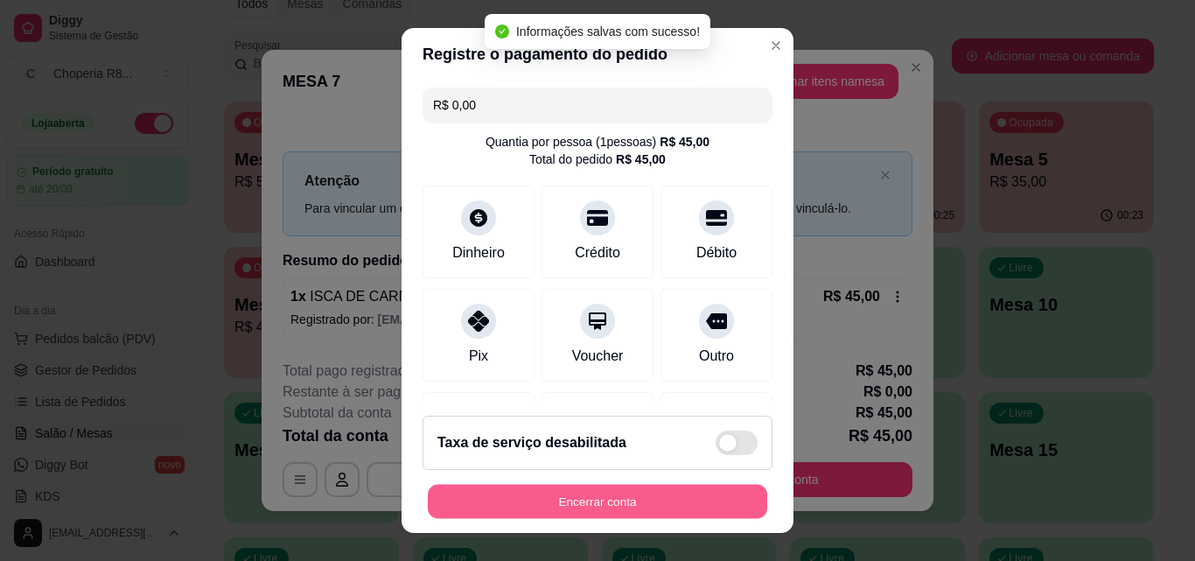
click at [653, 490] on button "Encerrar conta" at bounding box center [597, 501] width 339 height 34
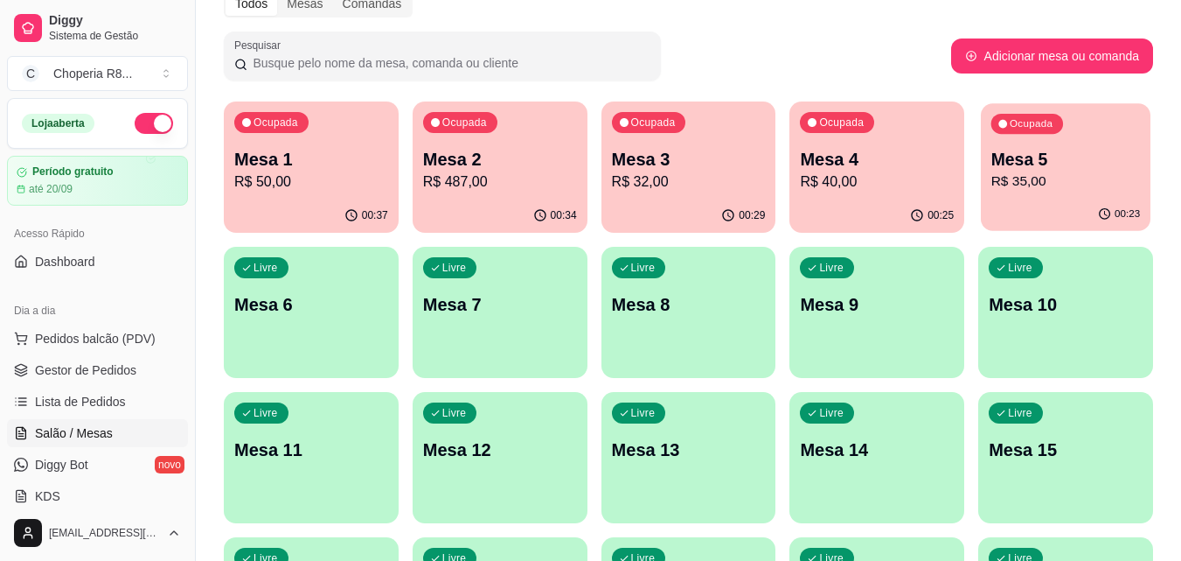
click at [1021, 185] on p "R$ 35,00" at bounding box center [1067, 181] width 150 height 20
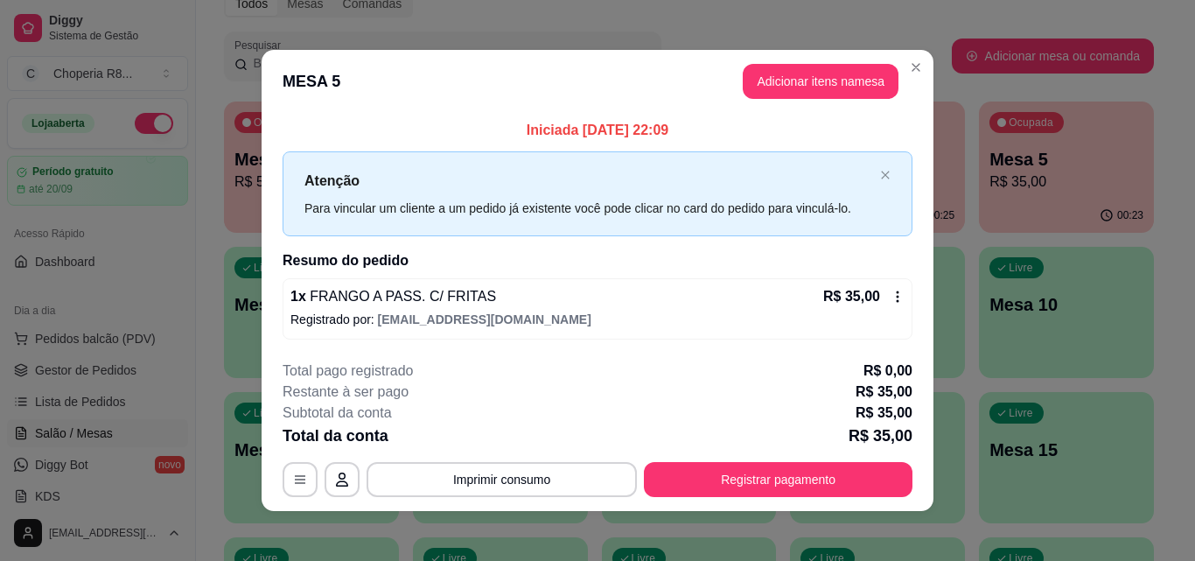
click at [841, 464] on div "**********" at bounding box center [597, 428] width 630 height 136
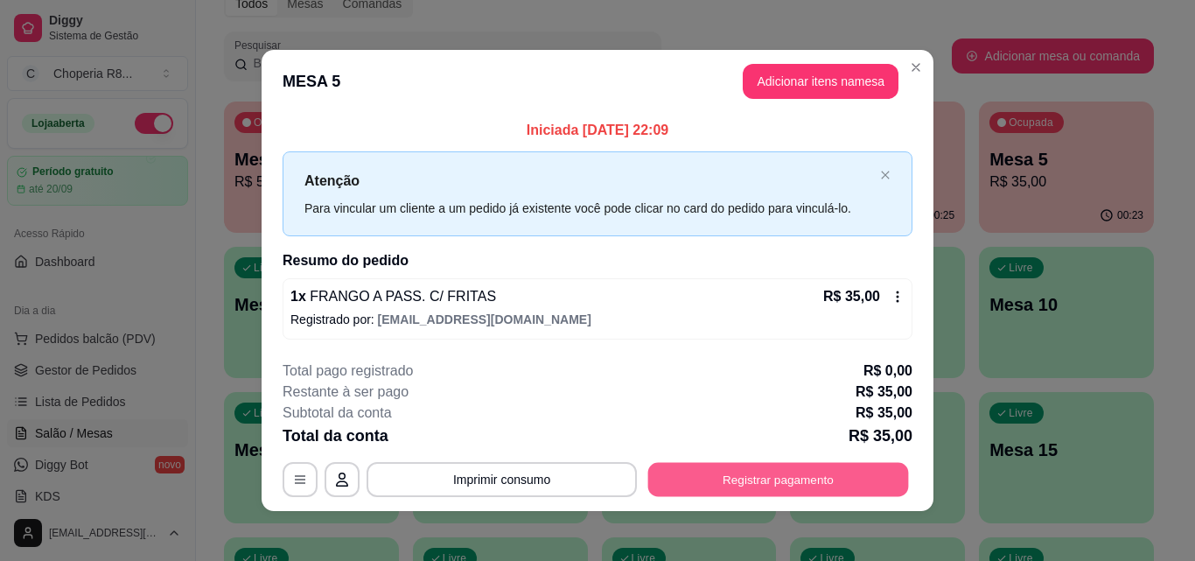
click at [843, 466] on button "Registrar pagamento" at bounding box center [778, 480] width 261 height 34
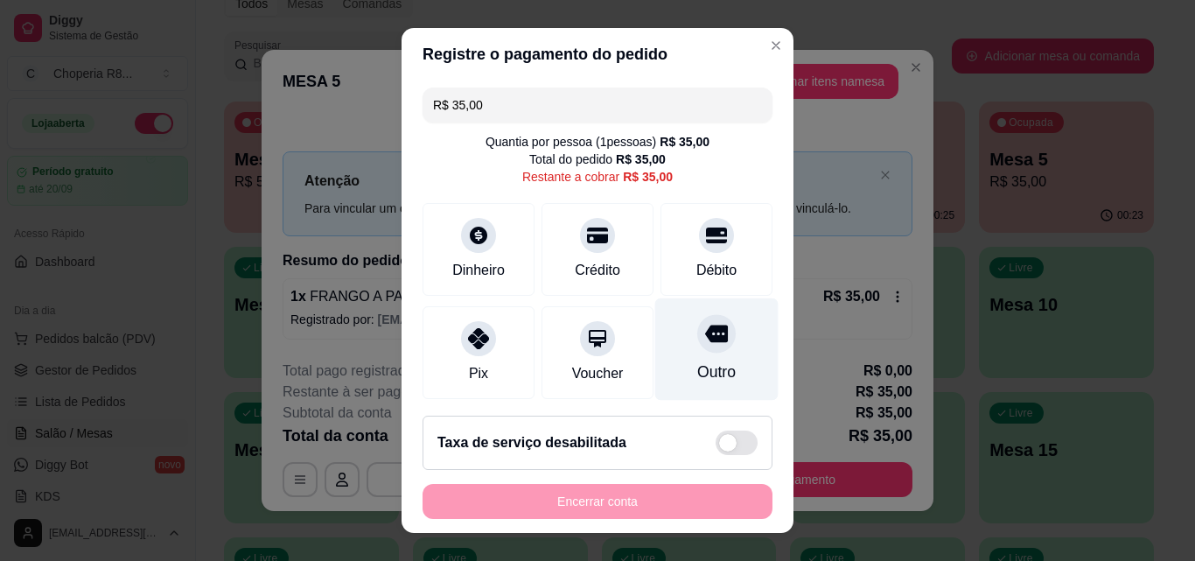
click at [696, 353] on div "Outro" at bounding box center [716, 349] width 123 height 102
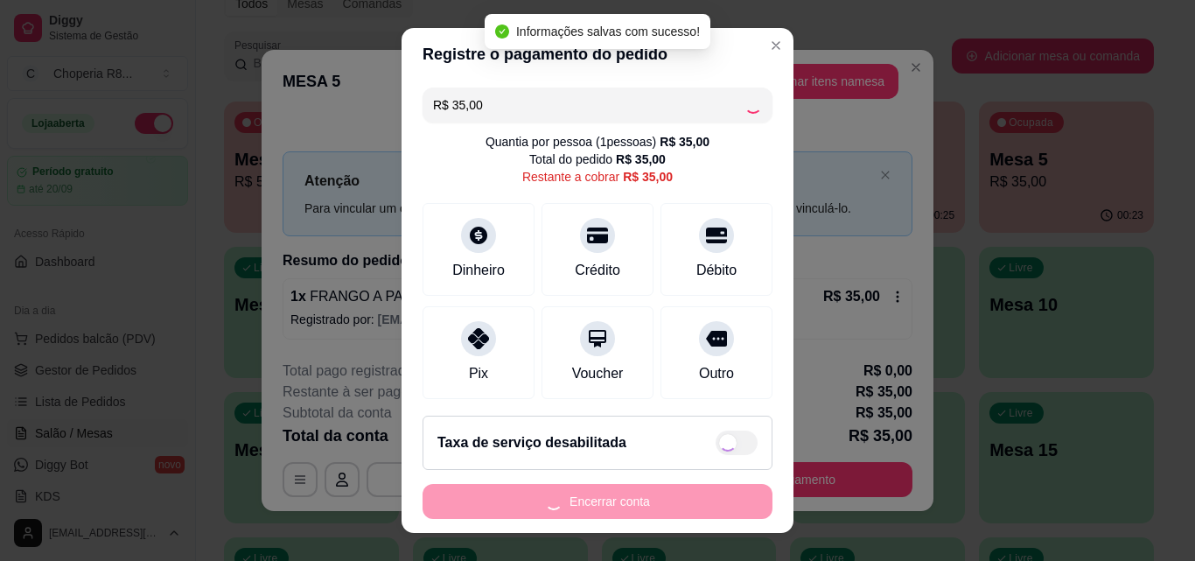
type input "R$ 0,00"
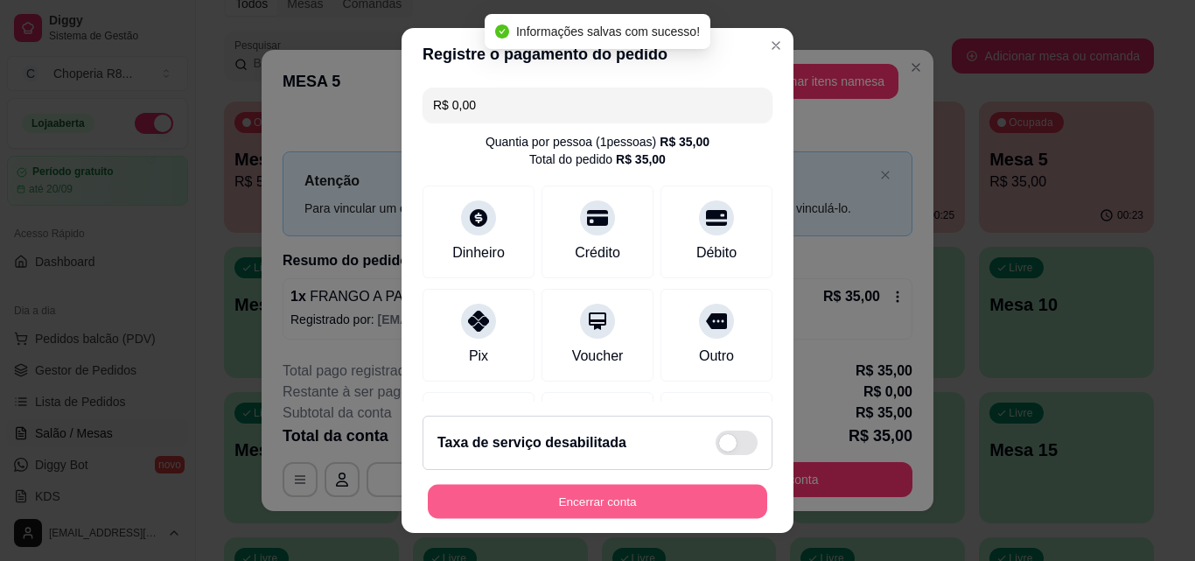
click at [670, 496] on button "Encerrar conta" at bounding box center [597, 501] width 339 height 34
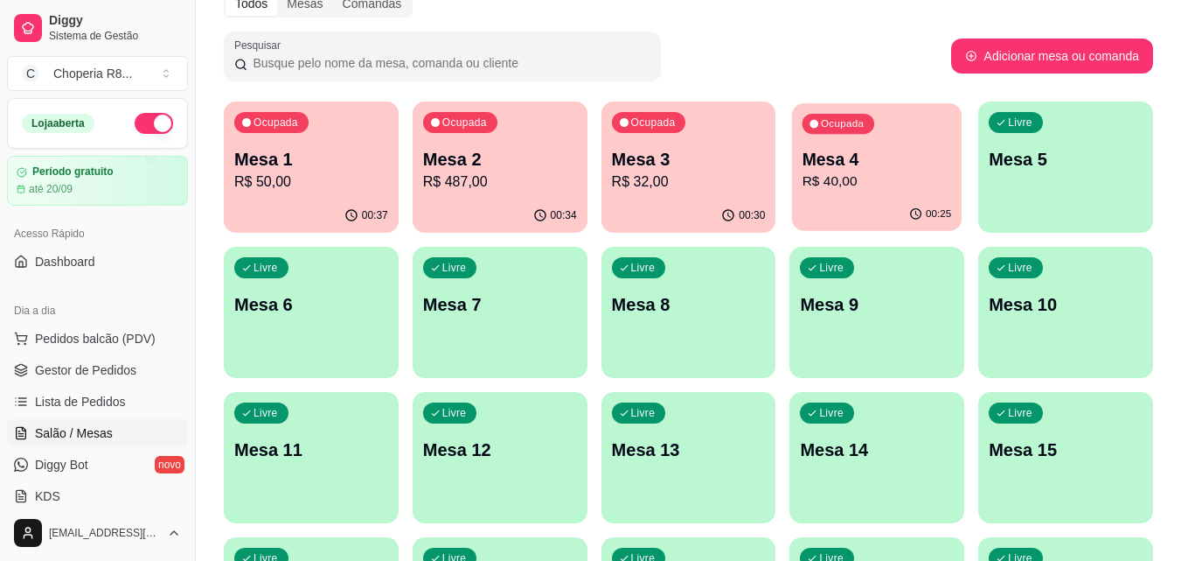
click at [908, 183] on p "R$ 40,00" at bounding box center [878, 181] width 150 height 20
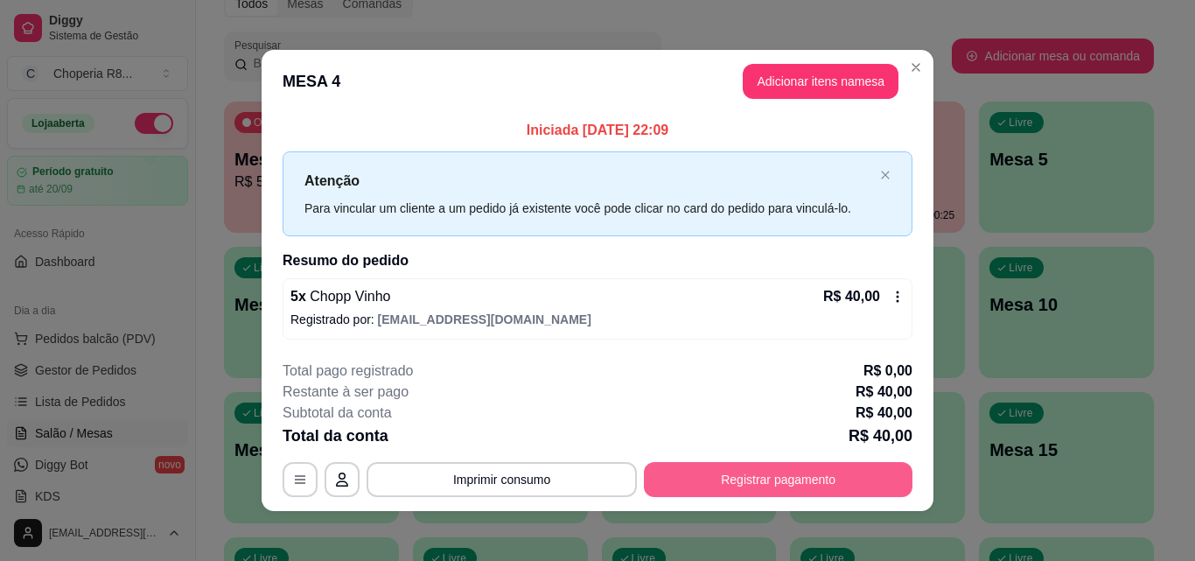
click at [840, 464] on button "Registrar pagamento" at bounding box center [778, 479] width 268 height 35
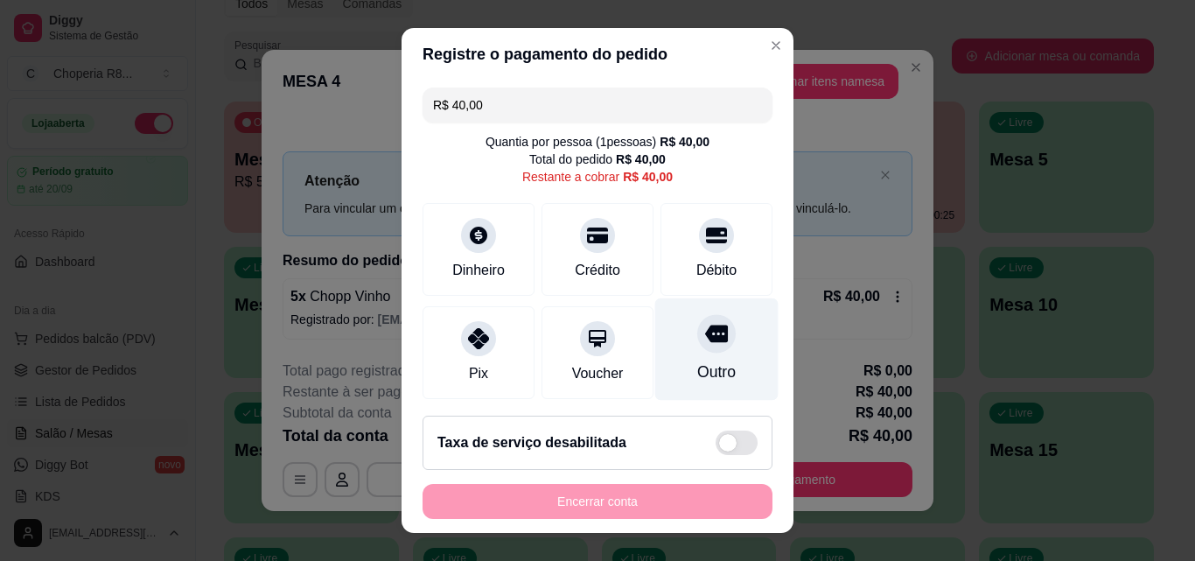
click at [704, 362] on div "Outro" at bounding box center [716, 349] width 123 height 102
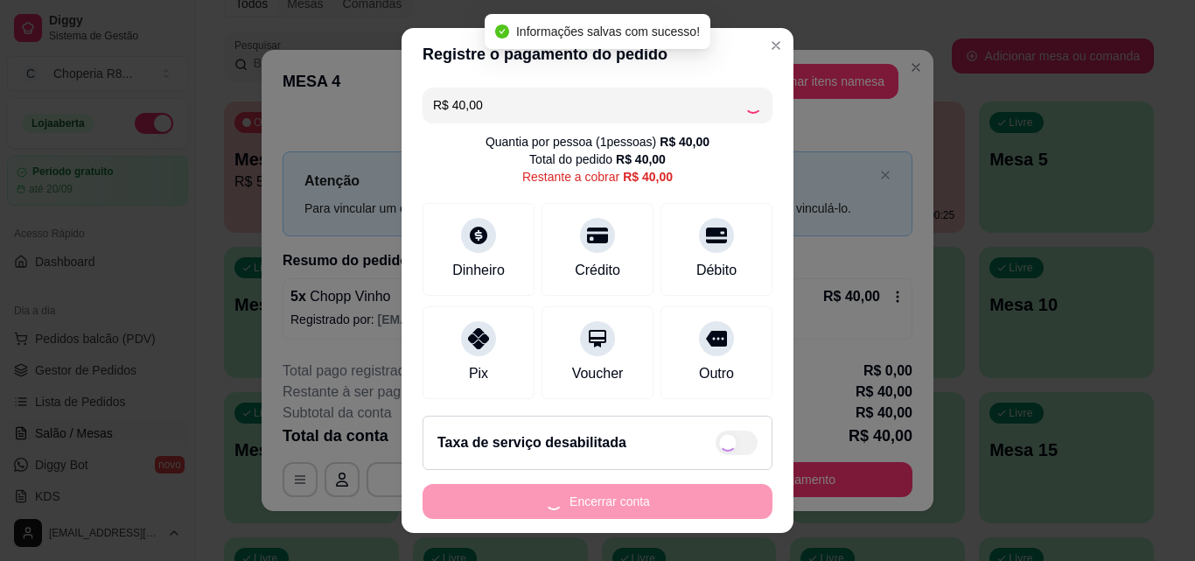
type input "R$ 0,00"
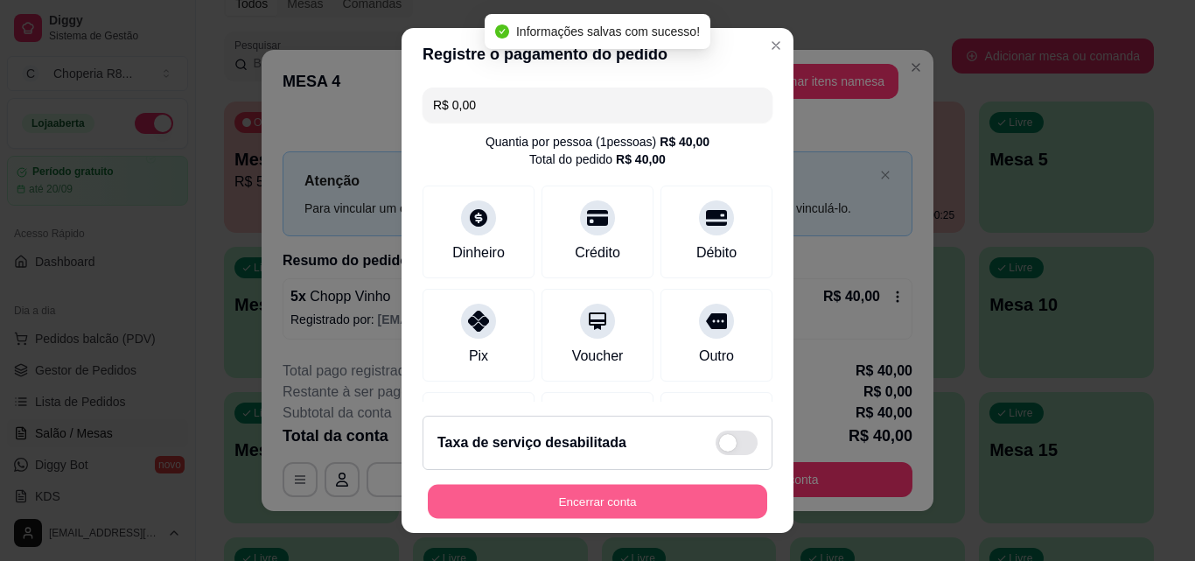
click at [707, 492] on button "Encerrar conta" at bounding box center [597, 501] width 339 height 34
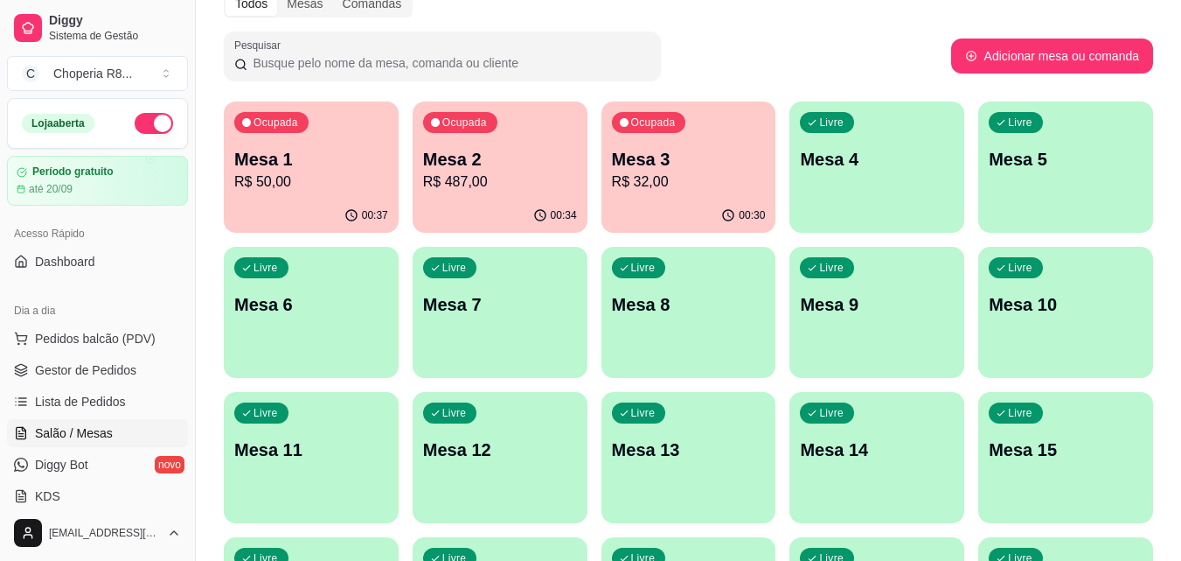
click at [776, 180] on div "Ocupada Mesa 1 R$ 50,00 00:37 Ocupada Mesa 2 R$ 487,00 00:34 Ocupada Mesa 3 R$ …" at bounding box center [689, 384] width 930 height 567
click at [749, 176] on p "R$ 32,00" at bounding box center [689, 181] width 154 height 21
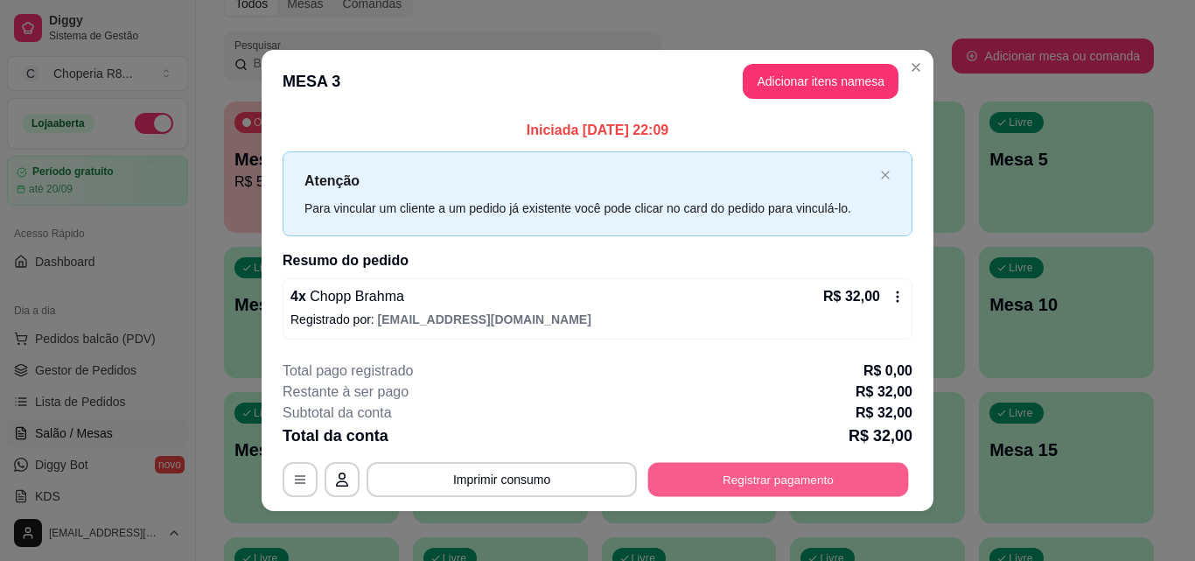
click at [877, 467] on button "Registrar pagamento" at bounding box center [778, 480] width 261 height 34
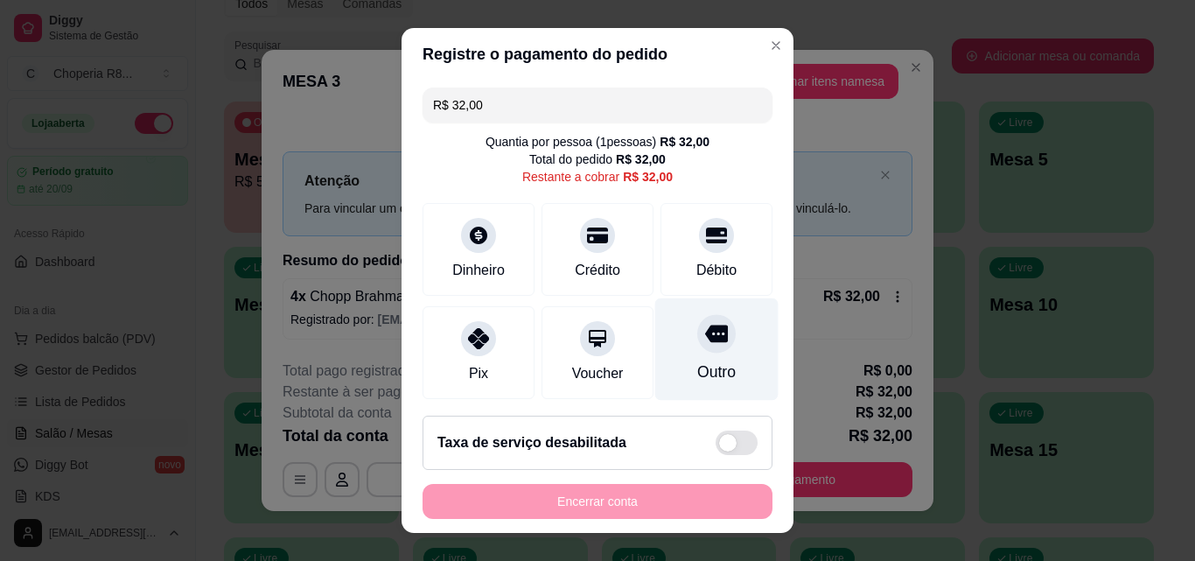
click at [697, 351] on div at bounding box center [716, 333] width 38 height 38
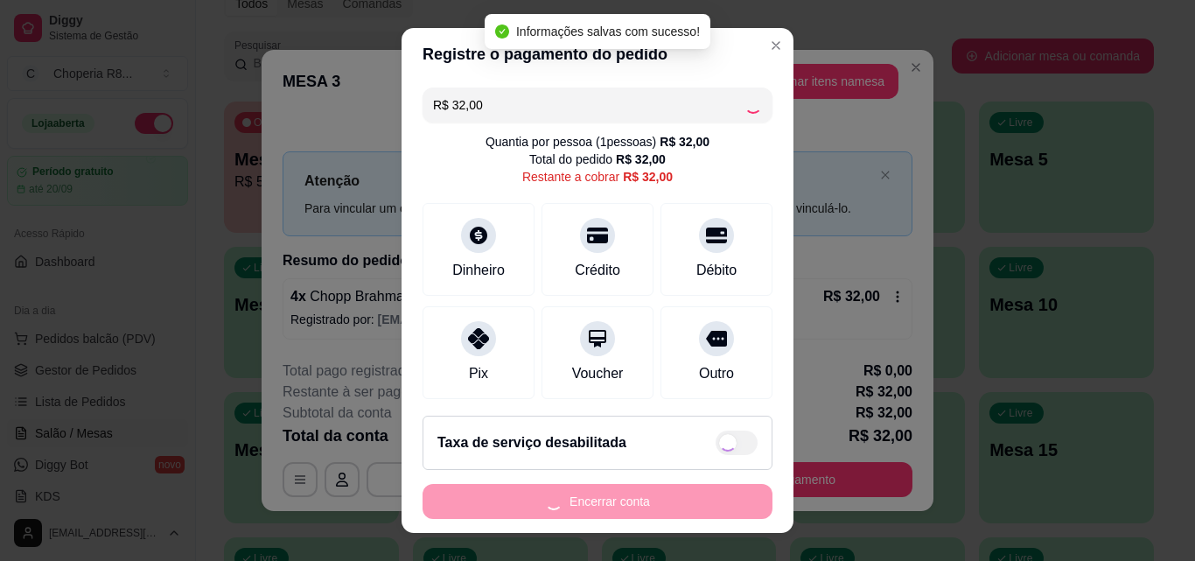
type input "R$ 0,00"
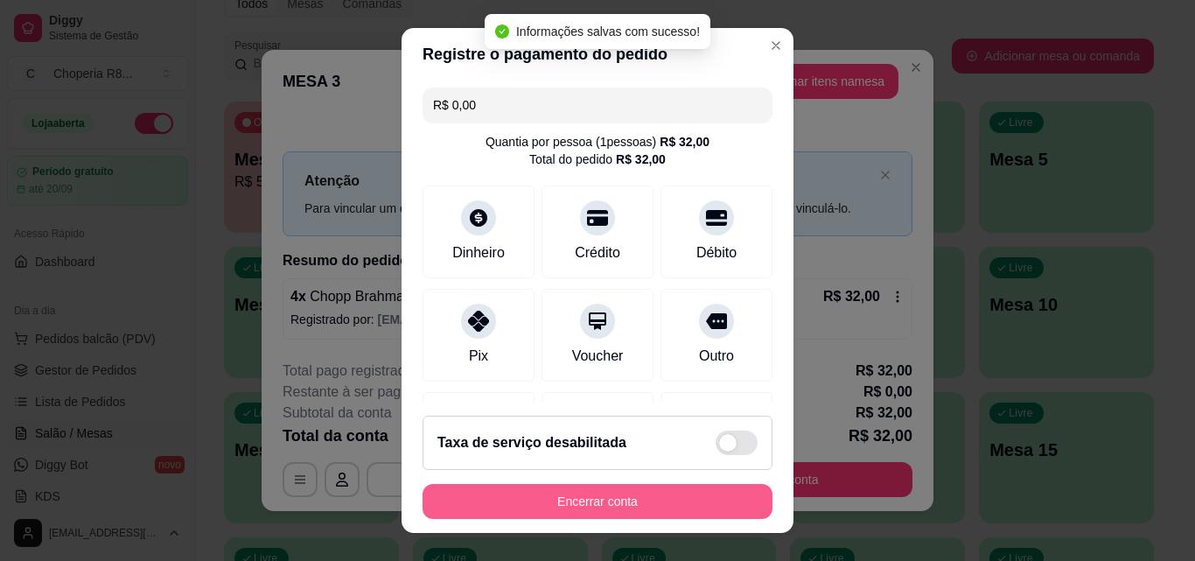
click at [682, 492] on button "Encerrar conta" at bounding box center [597, 501] width 350 height 35
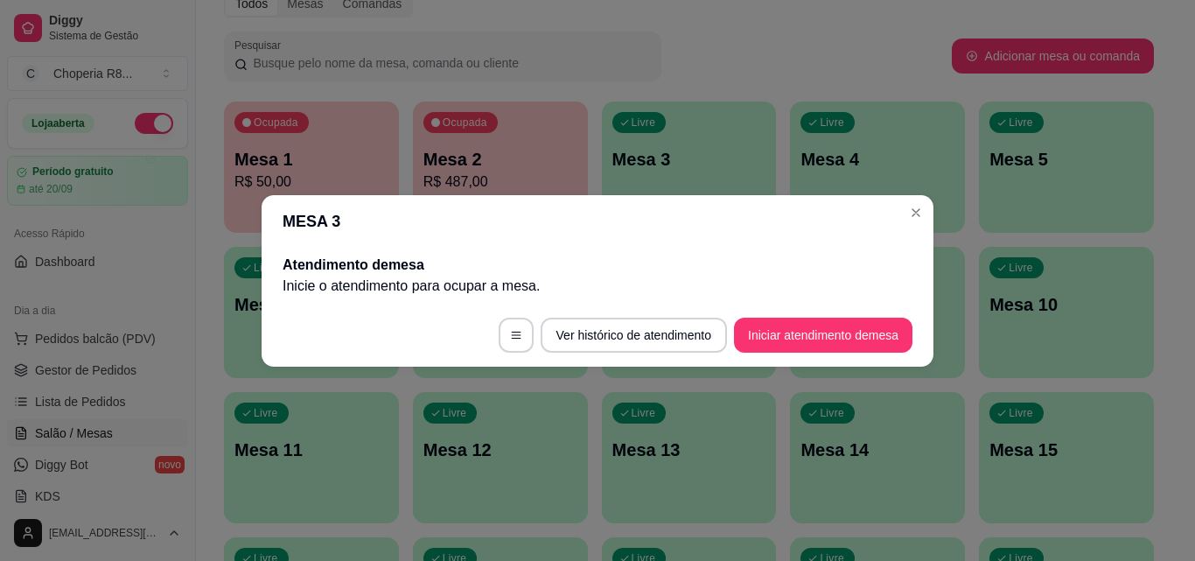
click at [807, 337] on button "Iniciar atendimento de mesa" at bounding box center [823, 334] width 178 height 35
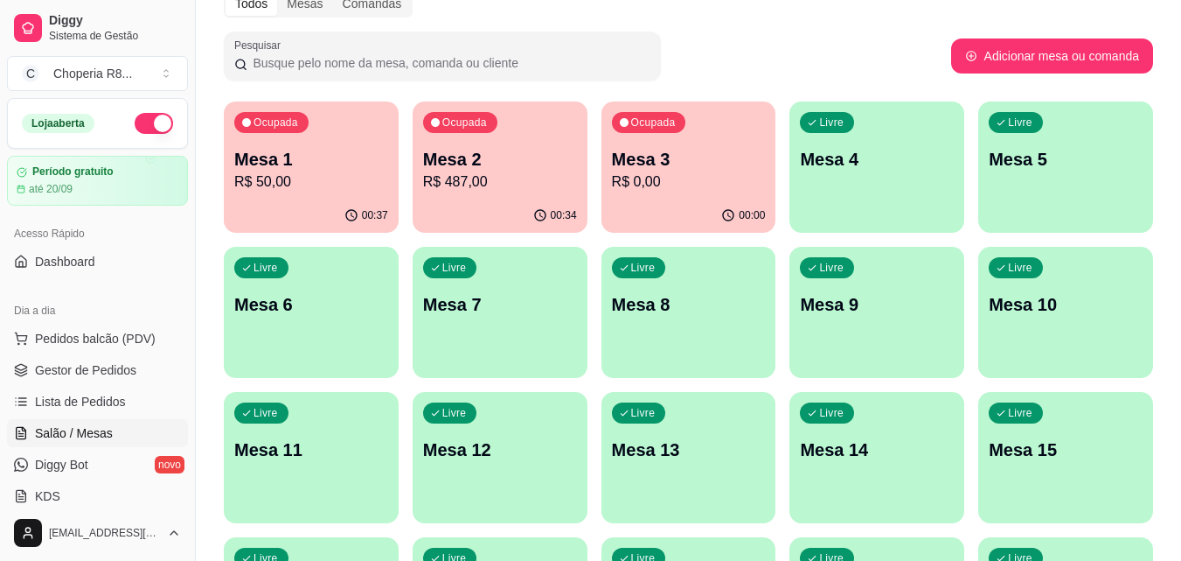
click at [664, 174] on p "R$ 0,00" at bounding box center [689, 181] width 154 height 21
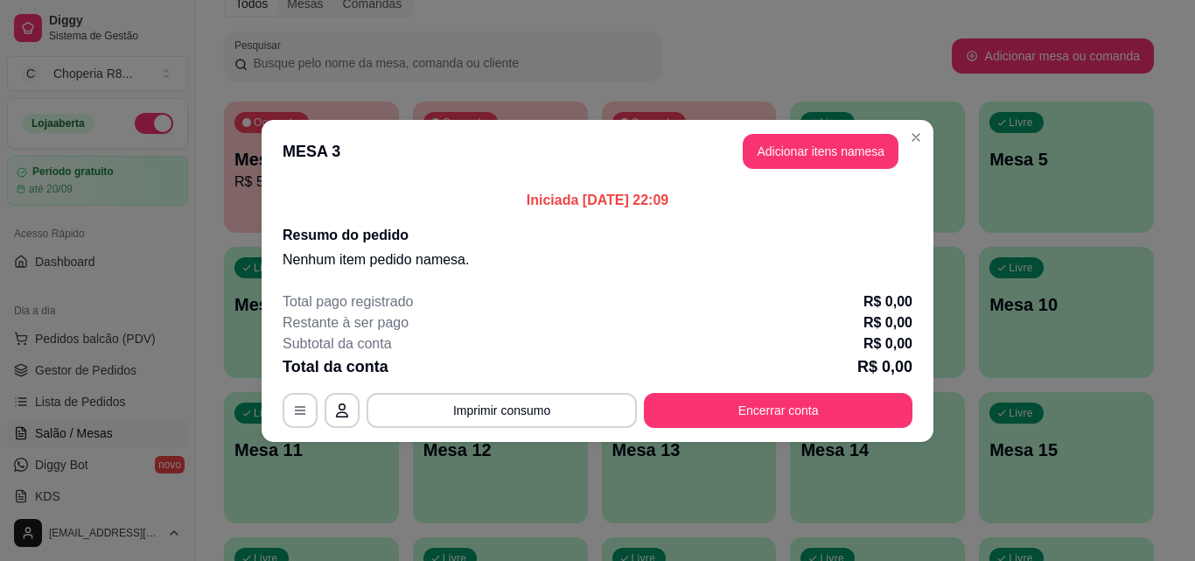
click at [825, 405] on button "Encerrar conta" at bounding box center [778, 410] width 268 height 35
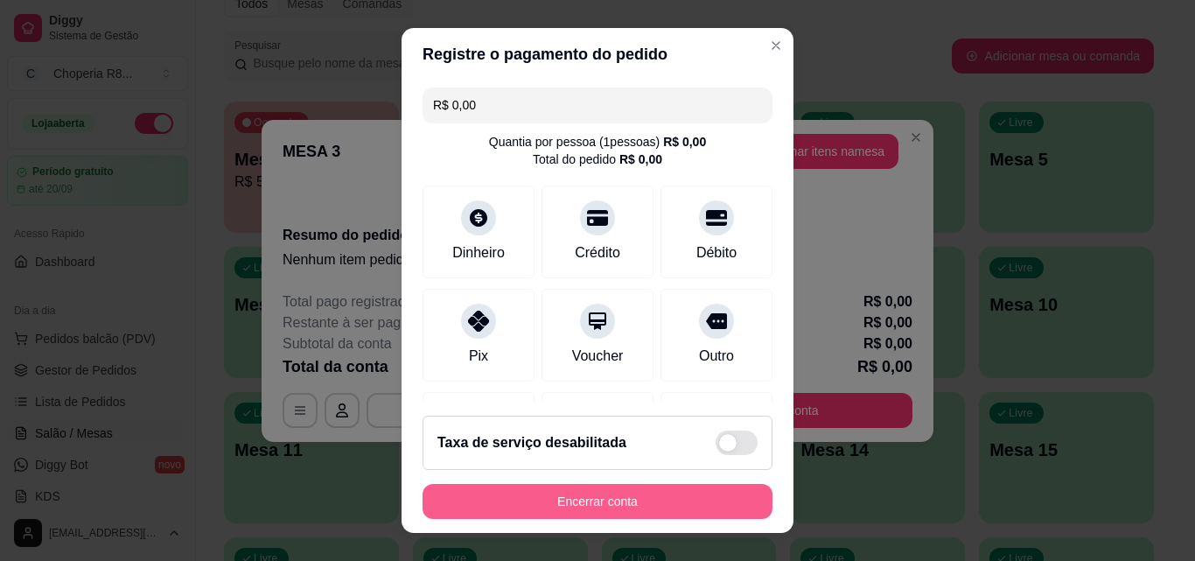
click at [698, 500] on button "Encerrar conta" at bounding box center [597, 501] width 350 height 35
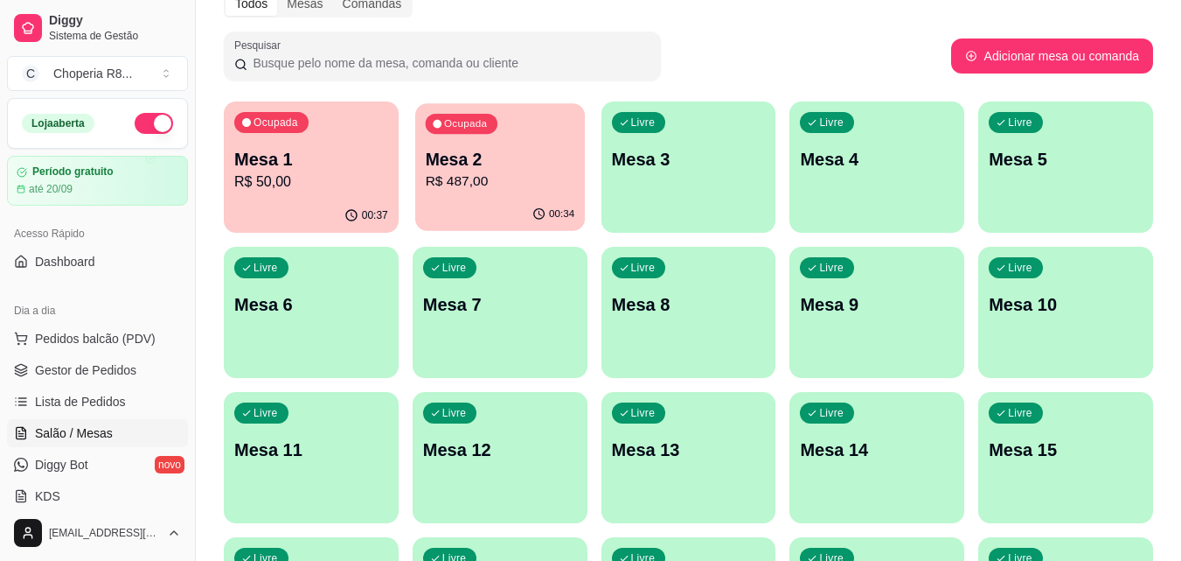
click at [546, 169] on p "Mesa 2" at bounding box center [500, 160] width 150 height 24
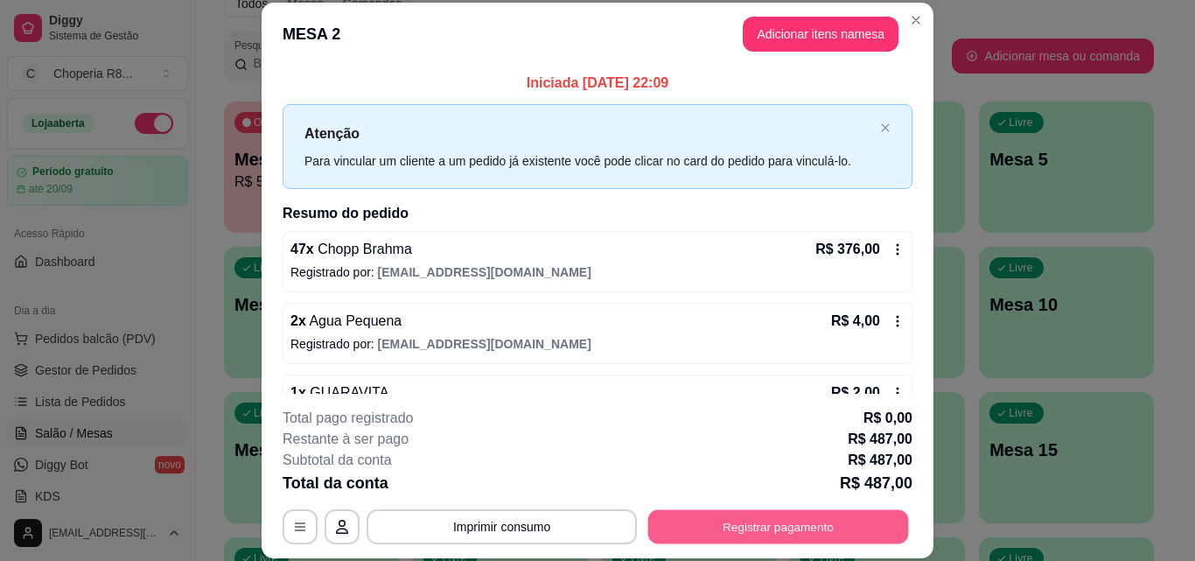
click at [865, 515] on button "Registrar pagamento" at bounding box center [778, 526] width 261 height 34
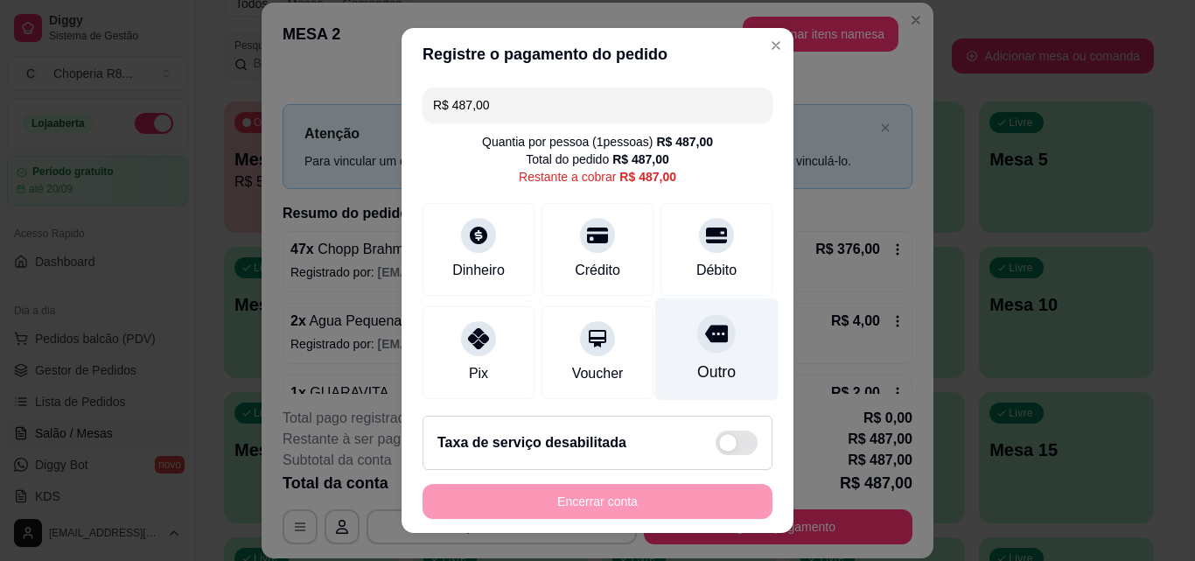
click at [702, 324] on div at bounding box center [716, 333] width 38 height 38
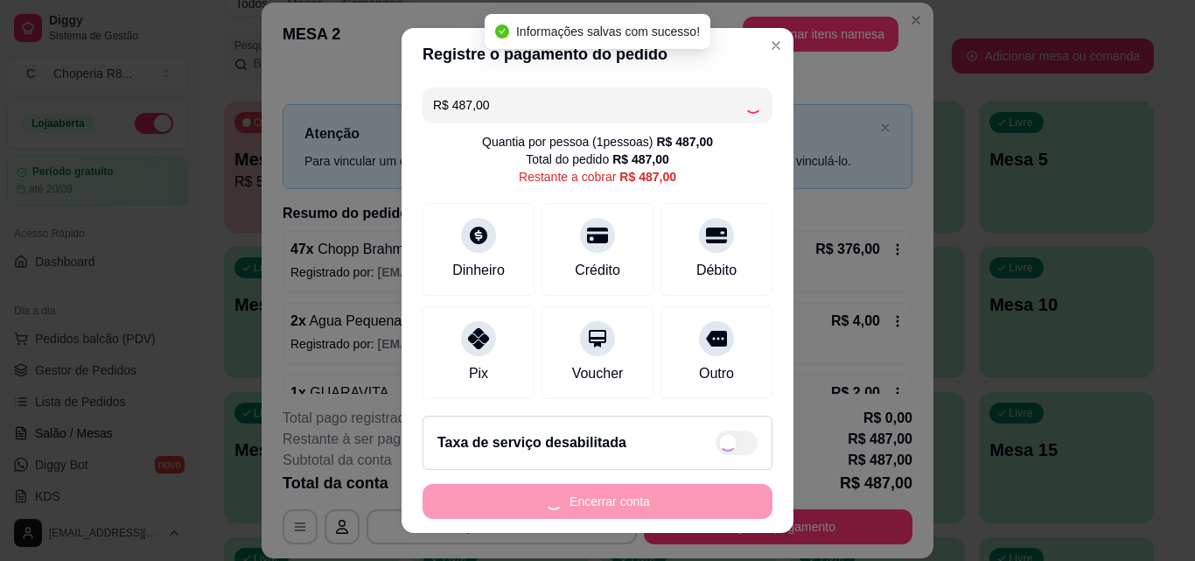
type input "R$ 0,00"
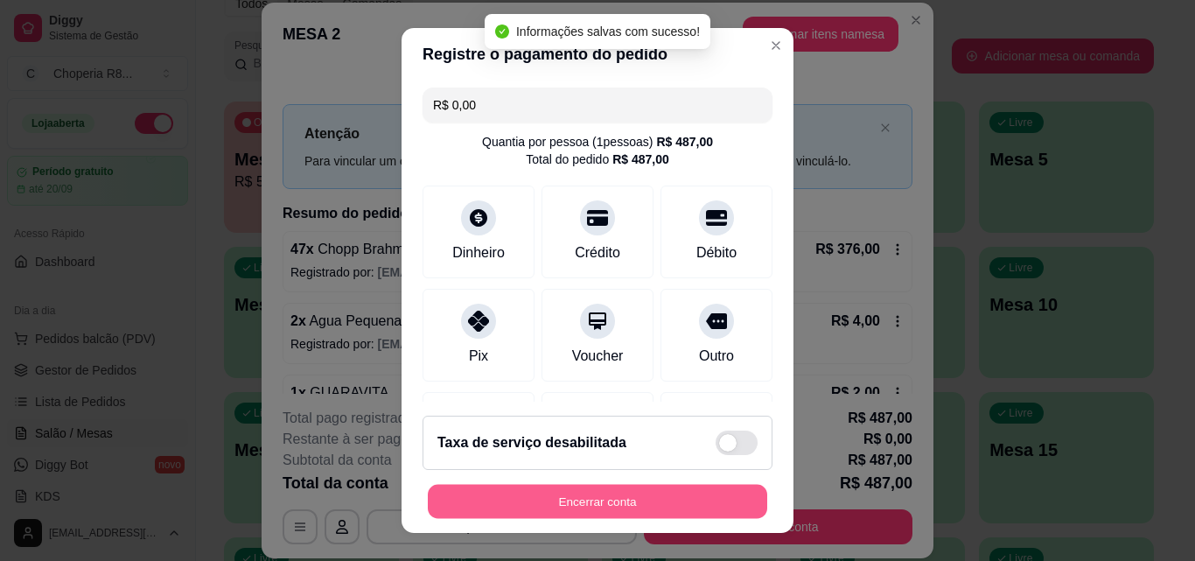
click at [674, 484] on button "Encerrar conta" at bounding box center [597, 501] width 339 height 34
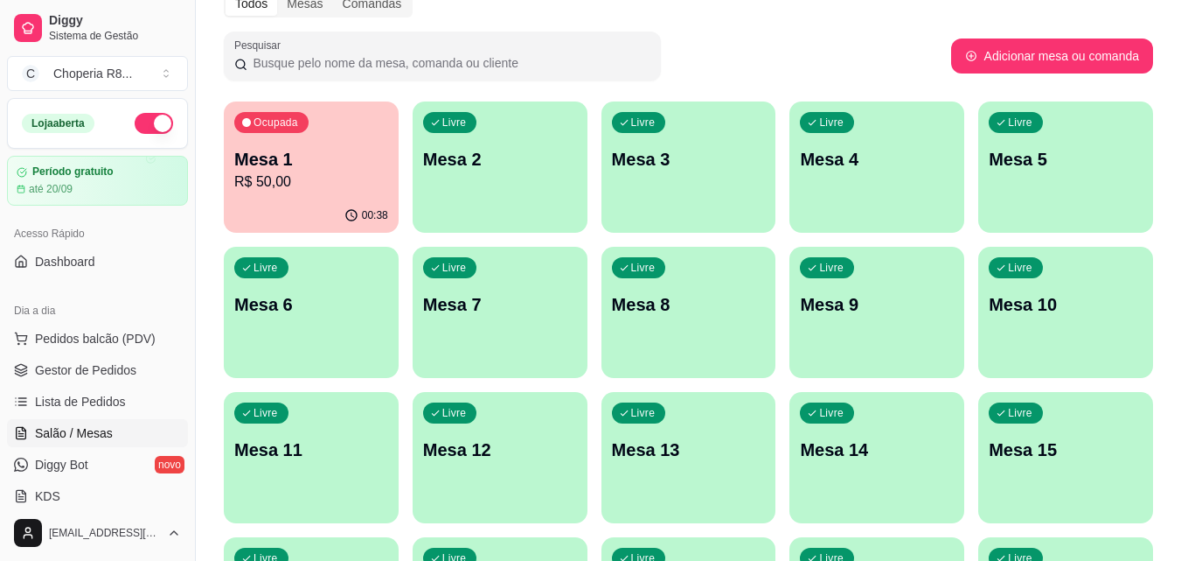
click at [374, 204] on div "00:38" at bounding box center [311, 216] width 175 height 34
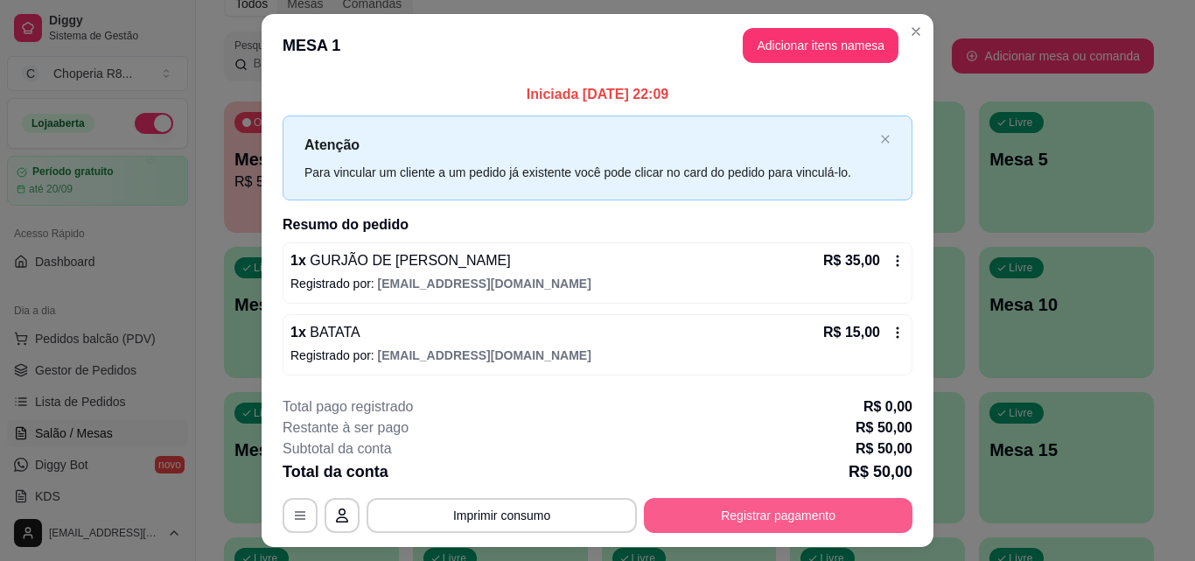
click at [860, 509] on button "Registrar pagamento" at bounding box center [778, 515] width 268 height 35
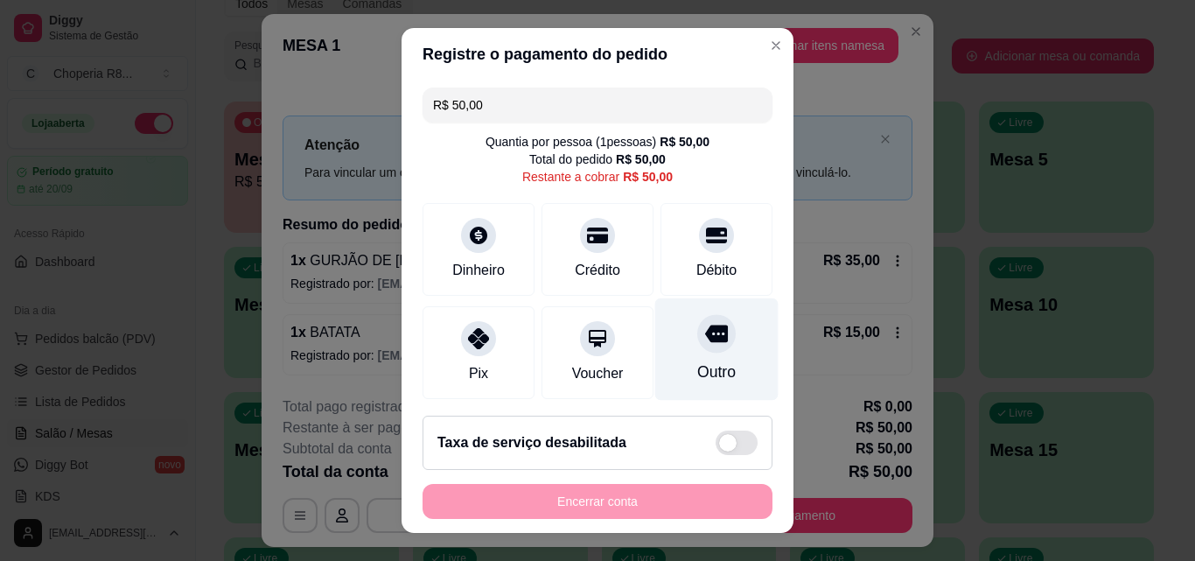
click at [707, 350] on div "Outro" at bounding box center [716, 349] width 123 height 102
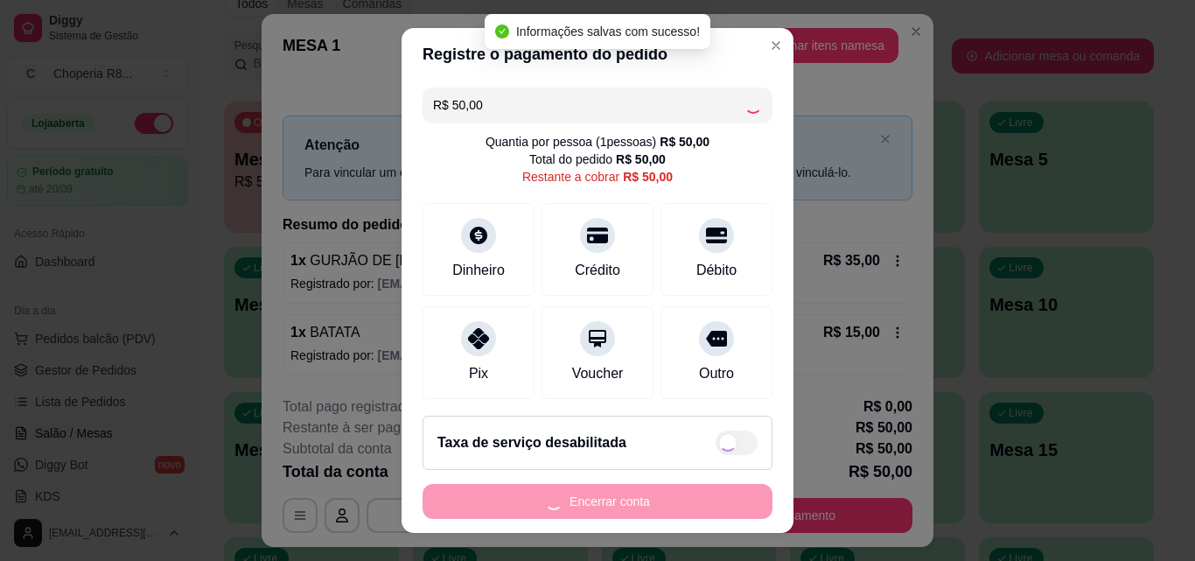
type input "R$ 0,00"
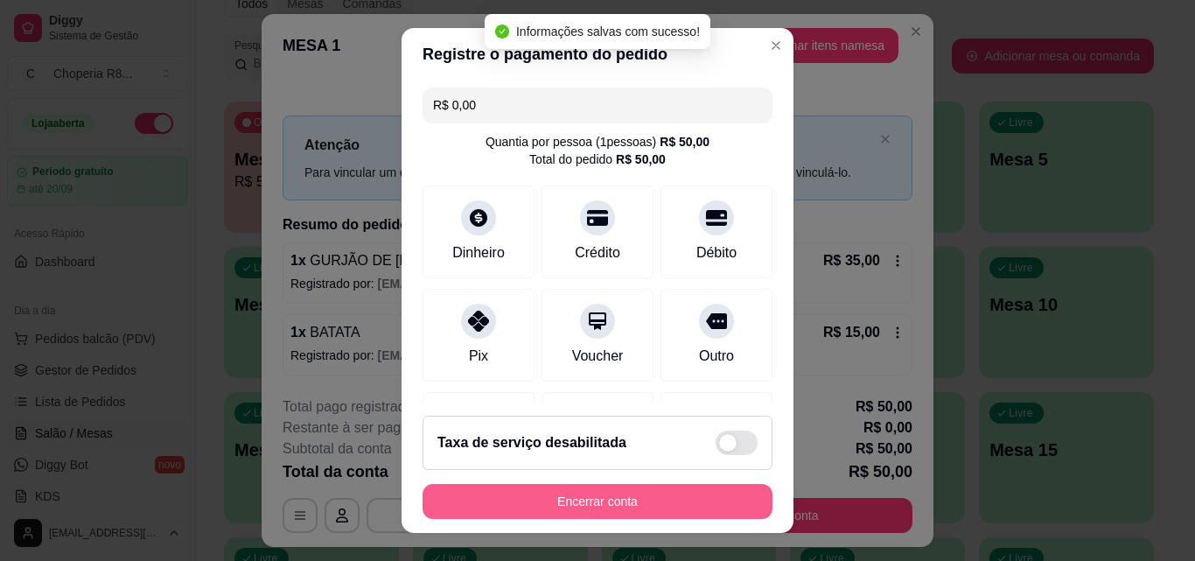
click at [700, 505] on button "Encerrar conta" at bounding box center [597, 501] width 350 height 35
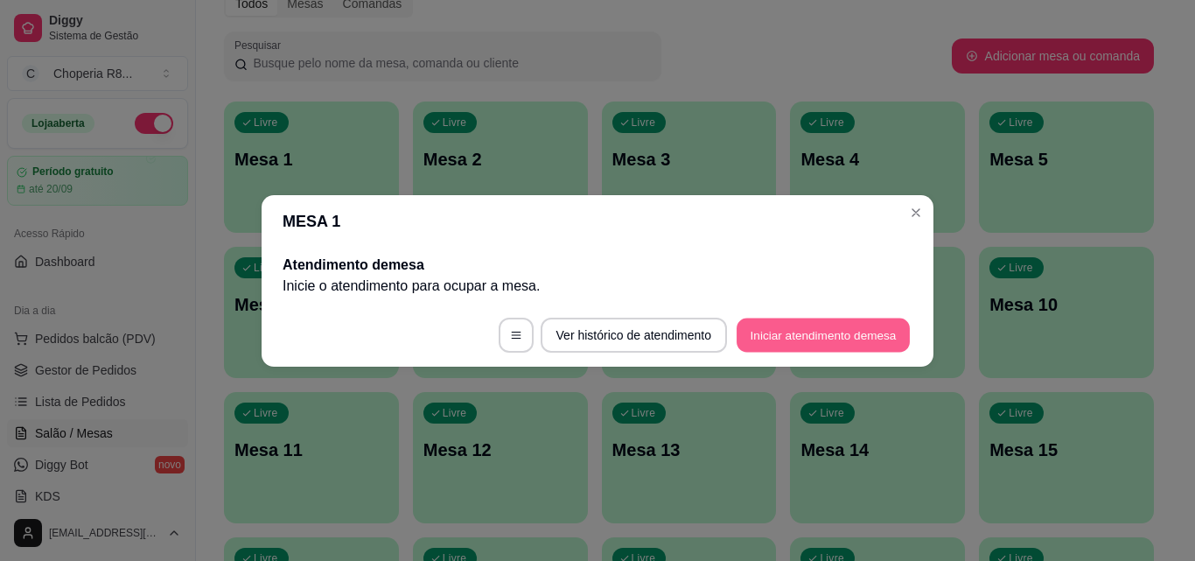
click at [775, 317] on button "Iniciar atendimento de mesa" at bounding box center [822, 334] width 173 height 34
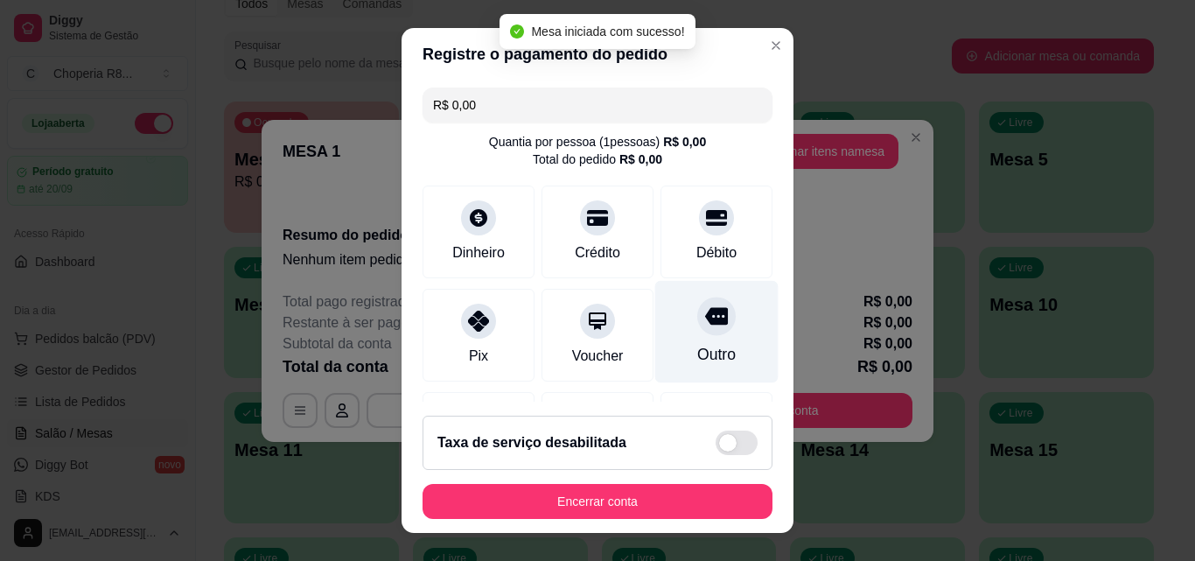
click at [705, 316] on icon at bounding box center [716, 316] width 23 height 17
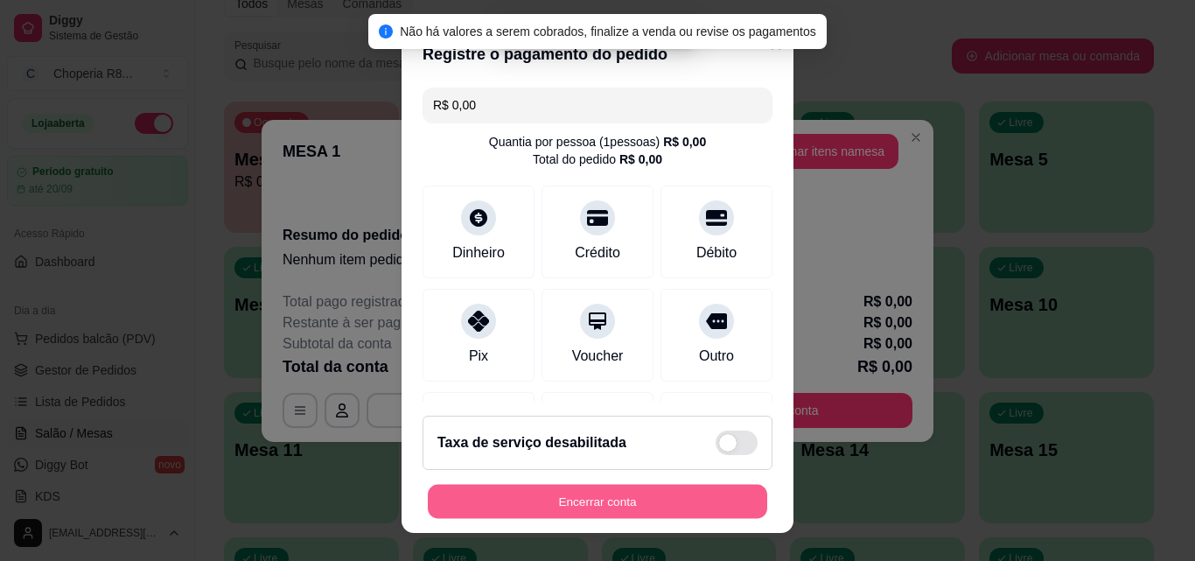
click at [671, 502] on button "Encerrar conta" at bounding box center [597, 501] width 339 height 34
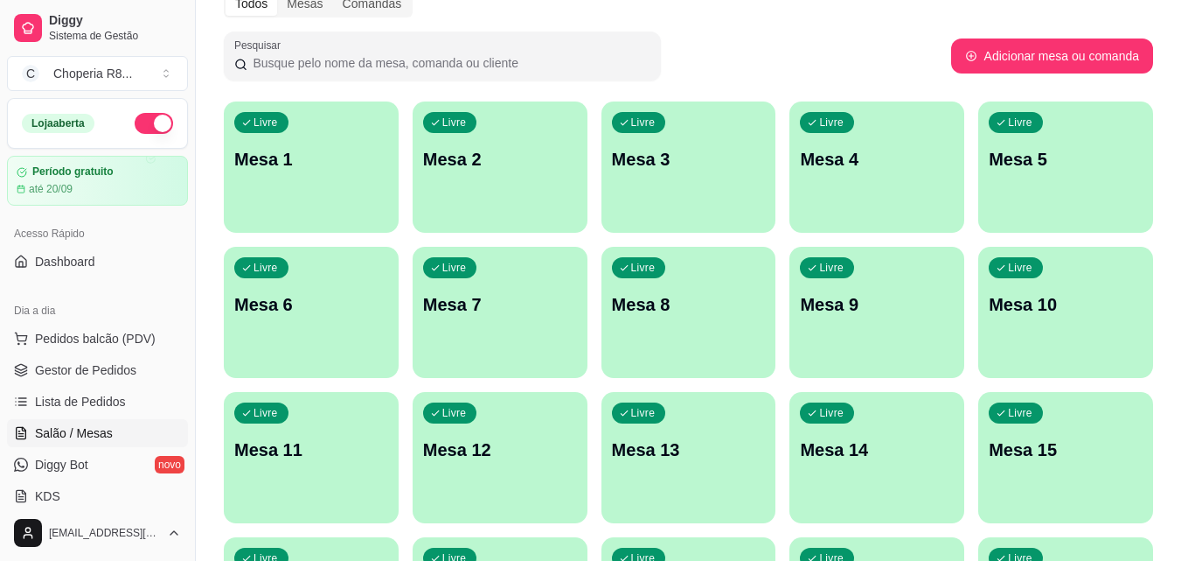
click at [243, 210] on div "Livre Mesa 1" at bounding box center [311, 156] width 175 height 110
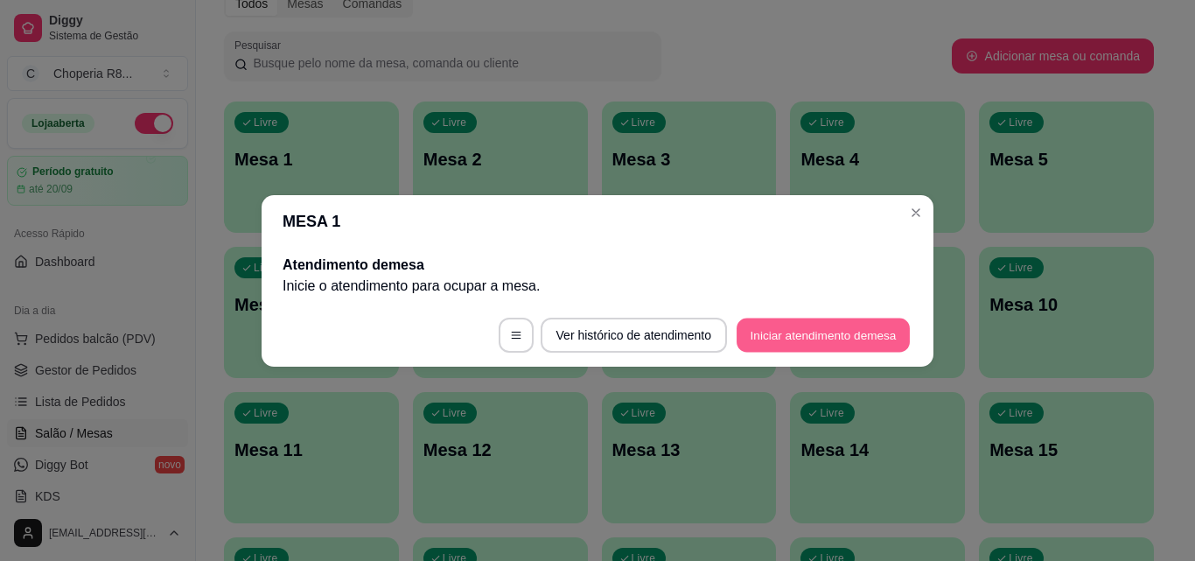
click at [867, 344] on button "Iniciar atendimento de mesa" at bounding box center [822, 334] width 173 height 34
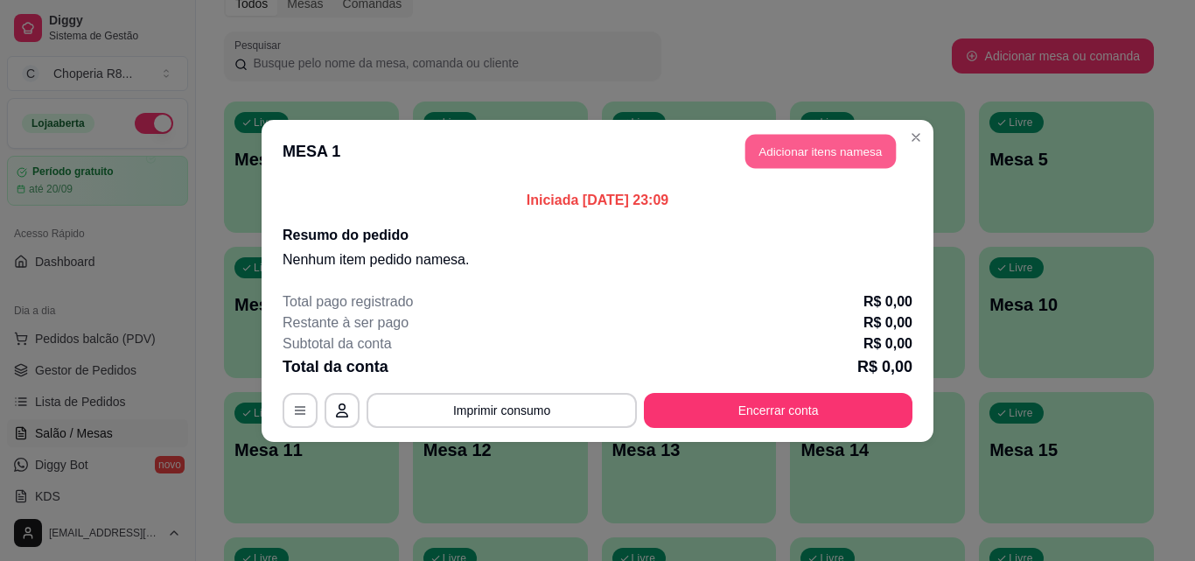
click at [836, 150] on button "Adicionar itens na mesa" at bounding box center [820, 151] width 150 height 34
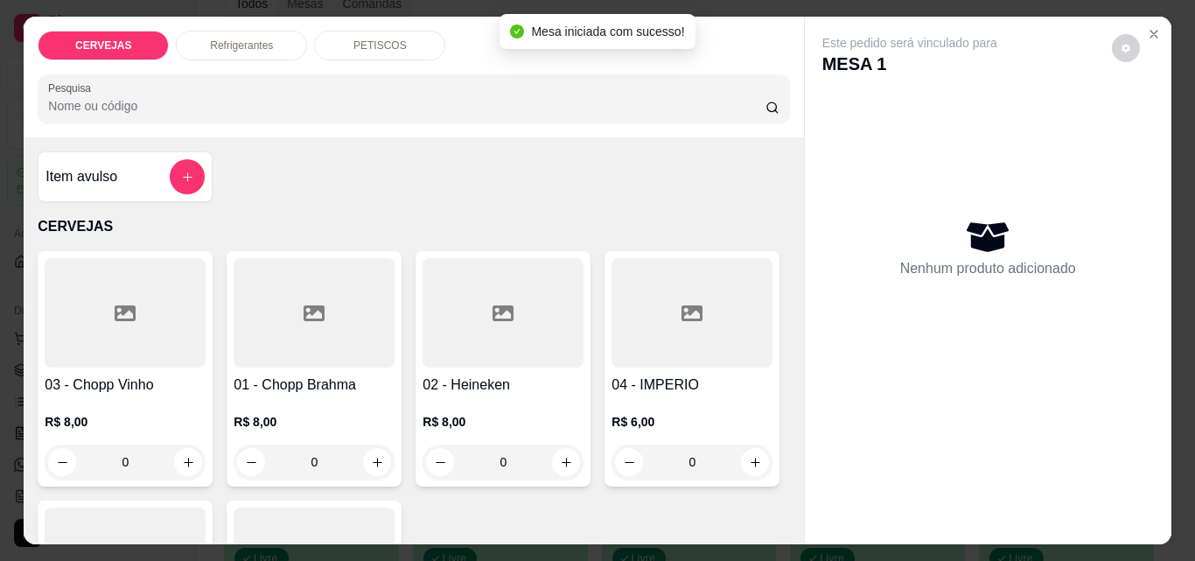
click at [345, 49] on div "PETISCOS" at bounding box center [379, 46] width 131 height 30
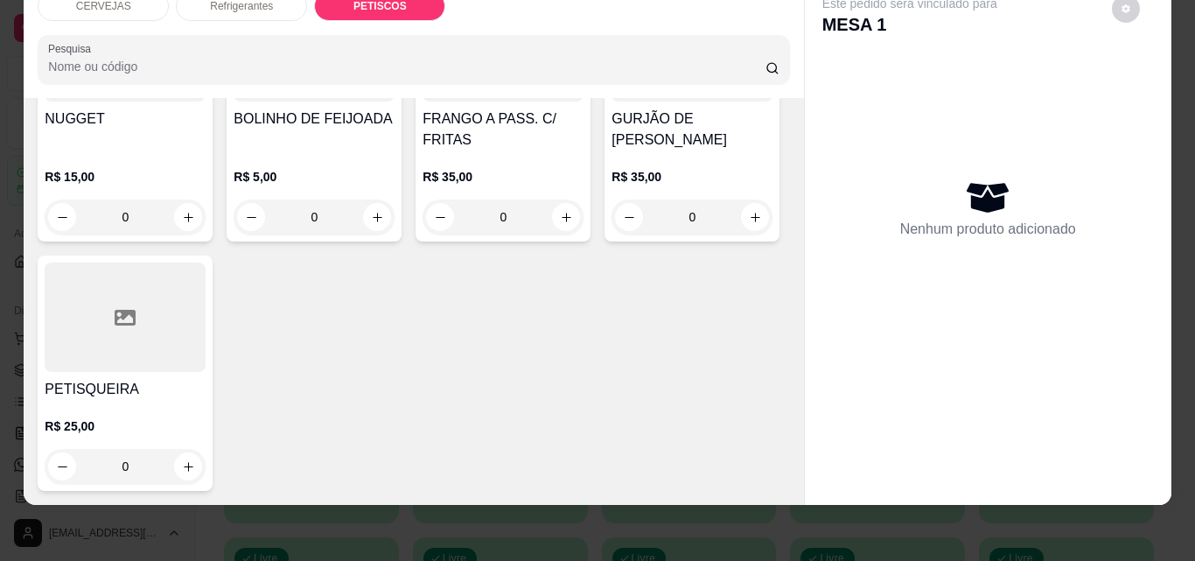
scroll to position [1530, 0]
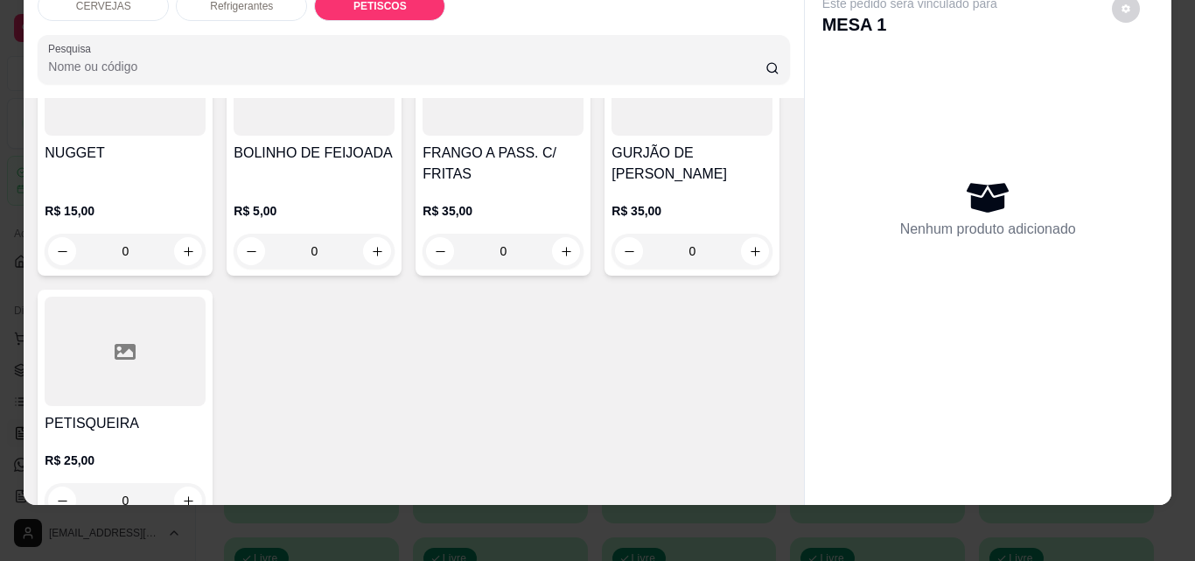
type input "1"
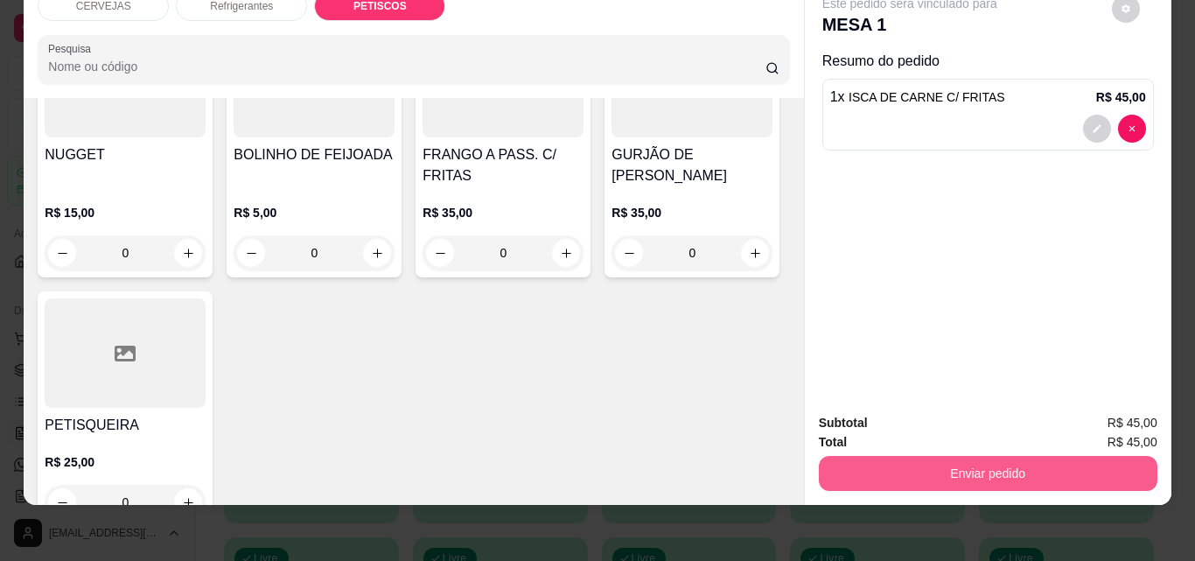
click at [925, 466] on button "Enviar pedido" at bounding box center [988, 473] width 338 height 35
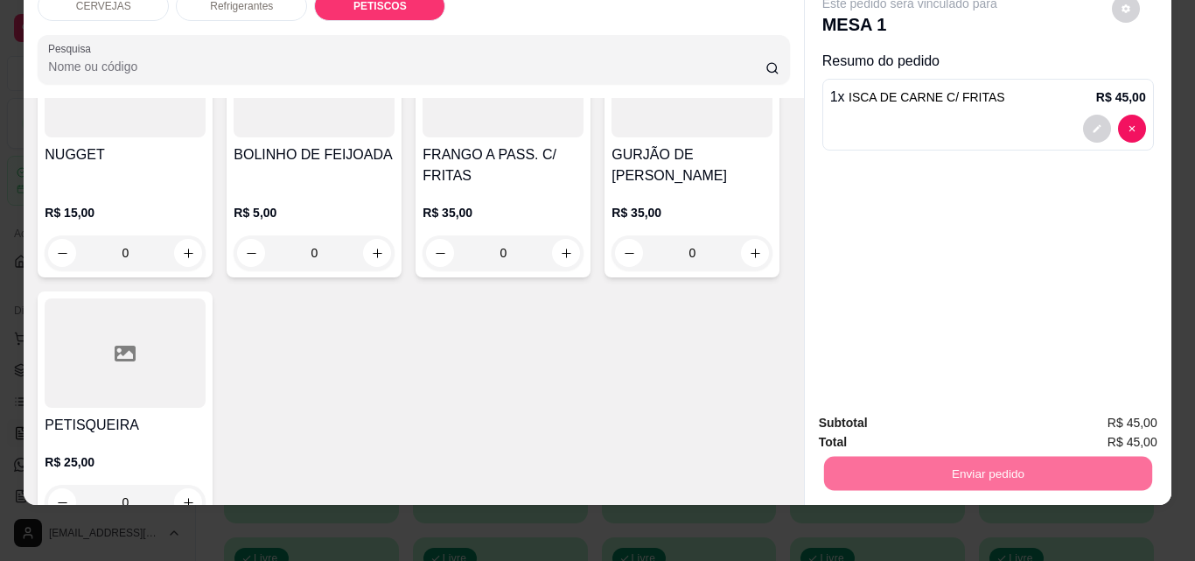
click at [942, 421] on button "Não registrar e enviar pedido" at bounding box center [930, 417] width 182 height 33
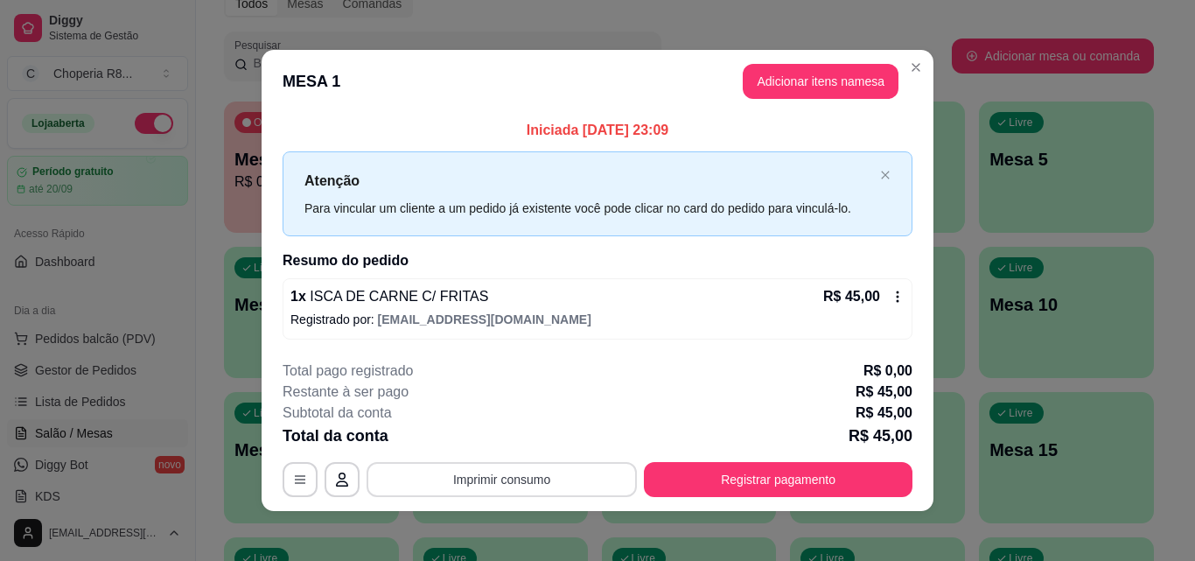
click at [481, 480] on button "Imprimir consumo" at bounding box center [501, 479] width 270 height 35
click at [507, 442] on button "IMPRESSORA" at bounding box center [500, 438] width 122 height 27
click at [527, 477] on button "Imprimir consumo" at bounding box center [501, 479] width 270 height 35
click at [517, 447] on button "IMPRESSORA" at bounding box center [500, 439] width 127 height 28
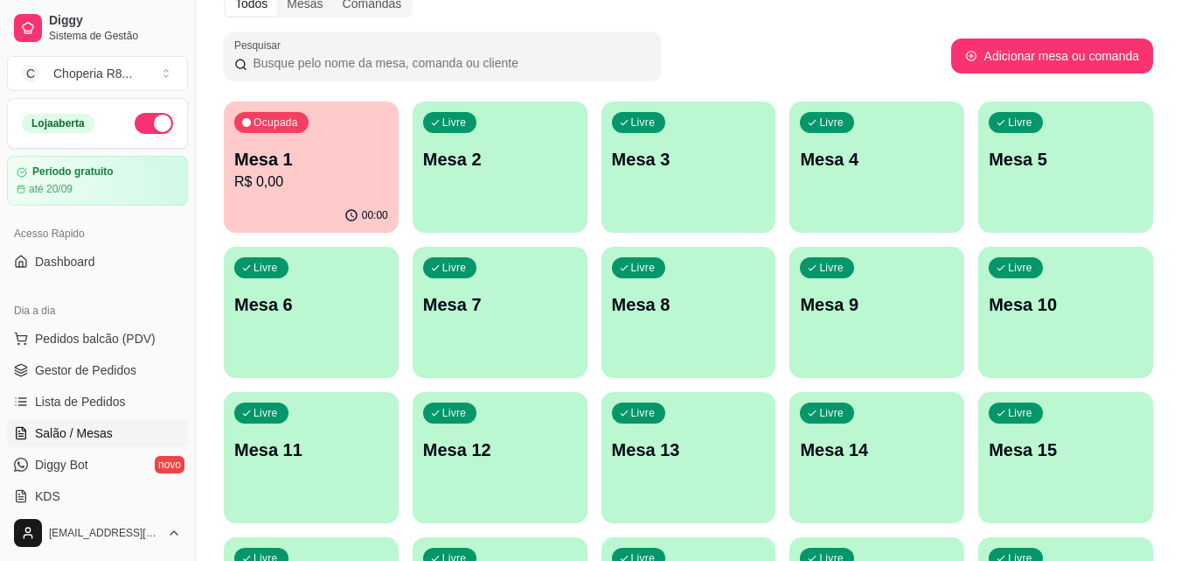
click at [506, 185] on div "Livre Mesa 2" at bounding box center [500, 156] width 175 height 110
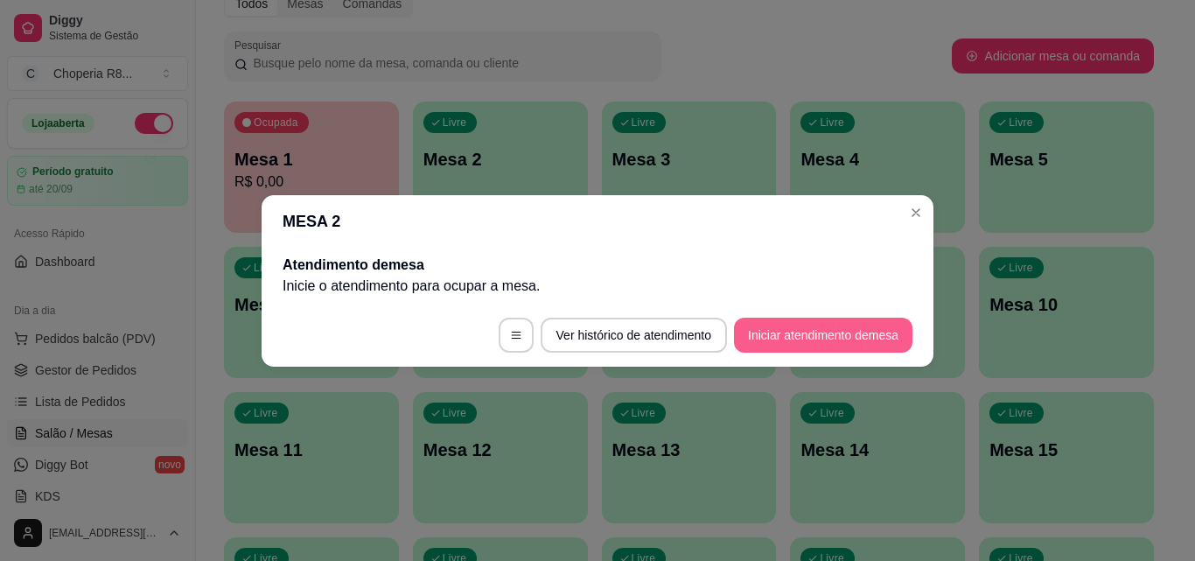
click at [749, 337] on button "Iniciar atendimento de mesa" at bounding box center [823, 334] width 178 height 35
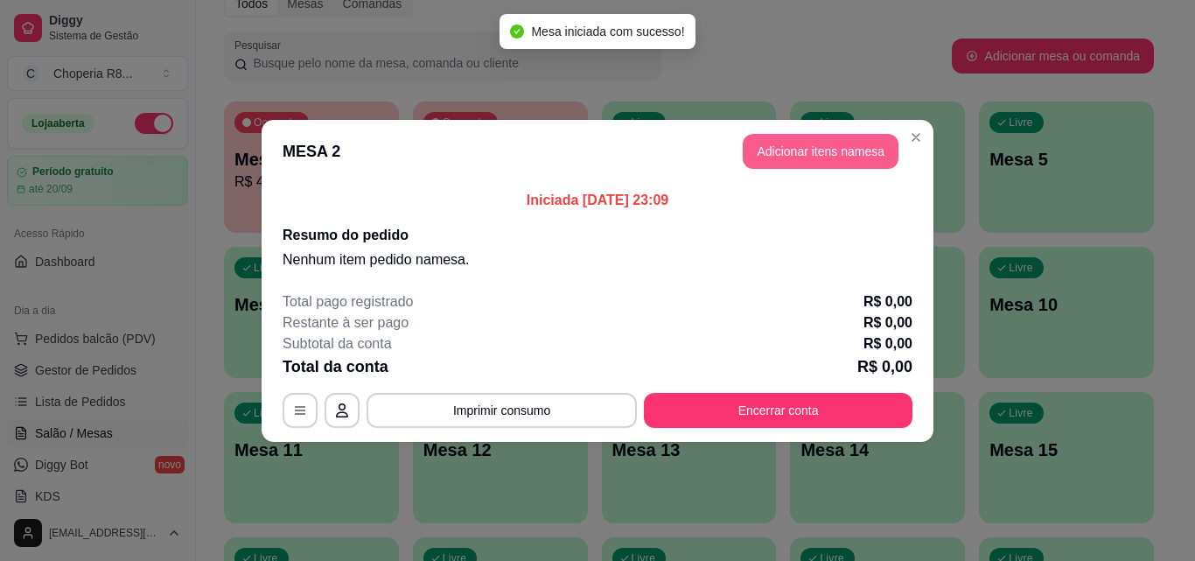
click at [830, 155] on button "Adicionar itens na mesa" at bounding box center [820, 151] width 156 height 35
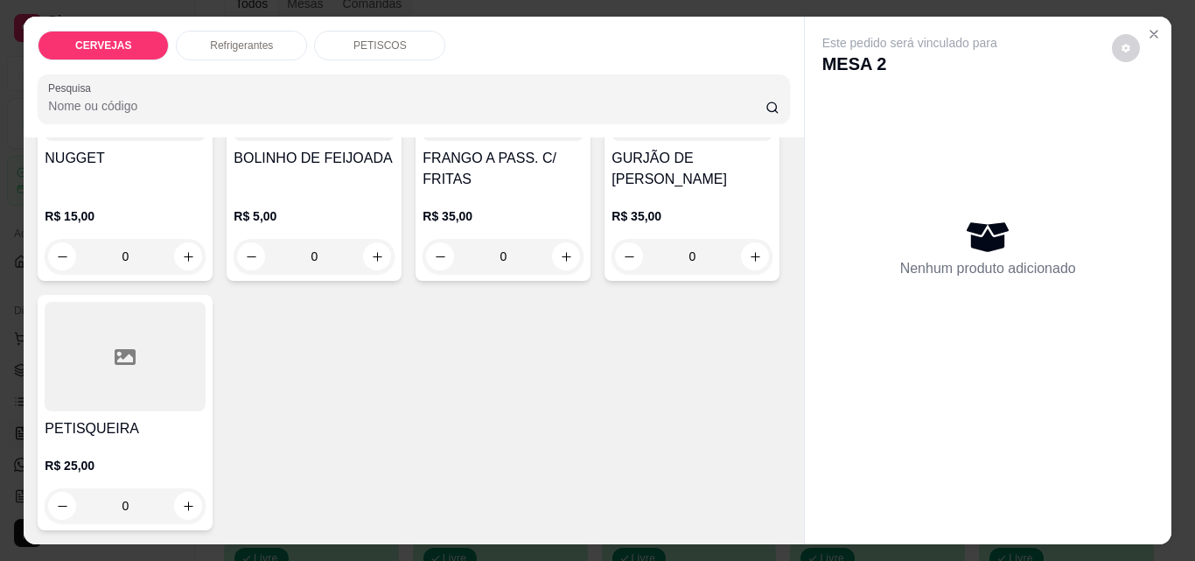
scroll to position [1792, 0]
click at [384, 250] on icon "increase-product-quantity" at bounding box center [377, 256] width 13 height 13
type input "1"
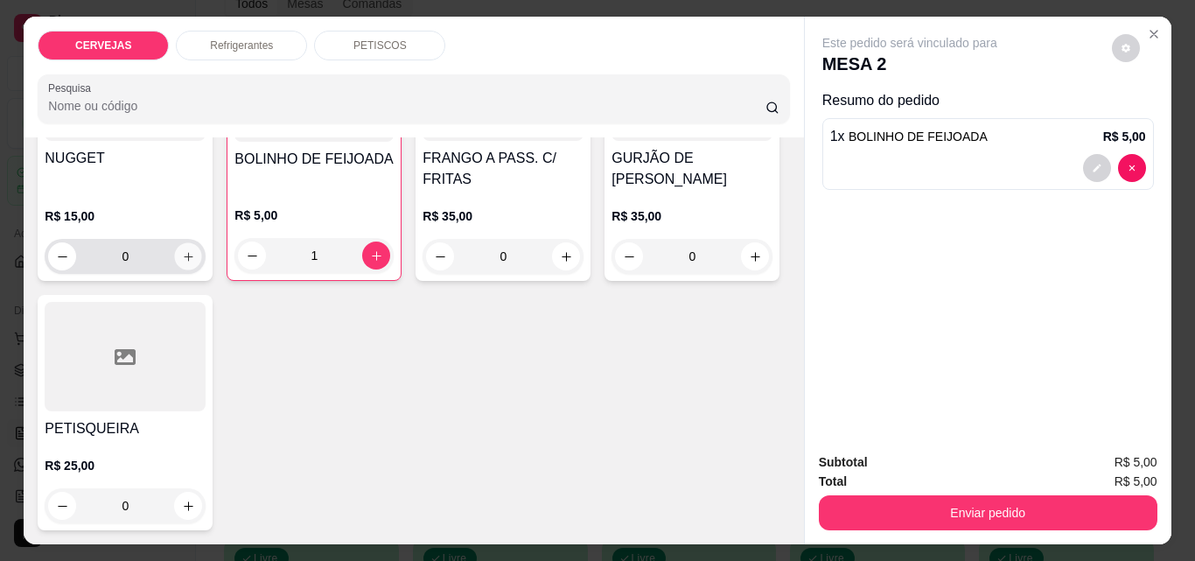
click at [202, 243] on button "increase-product-quantity" at bounding box center [188, 256] width 27 height 27
type input "1"
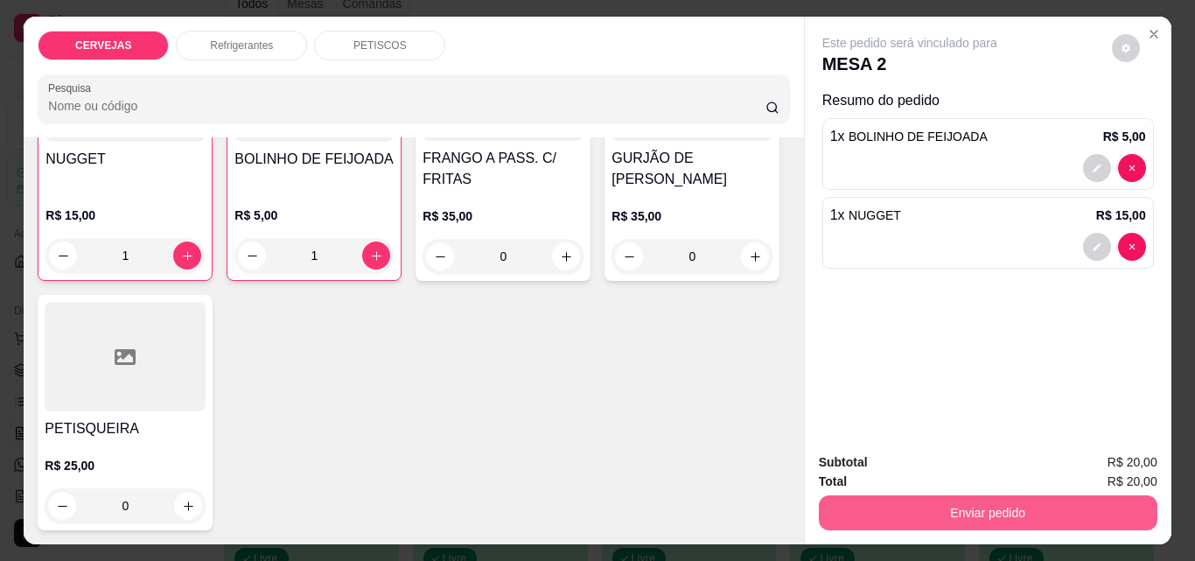
click at [955, 498] on button "Enviar pedido" at bounding box center [988, 512] width 338 height 35
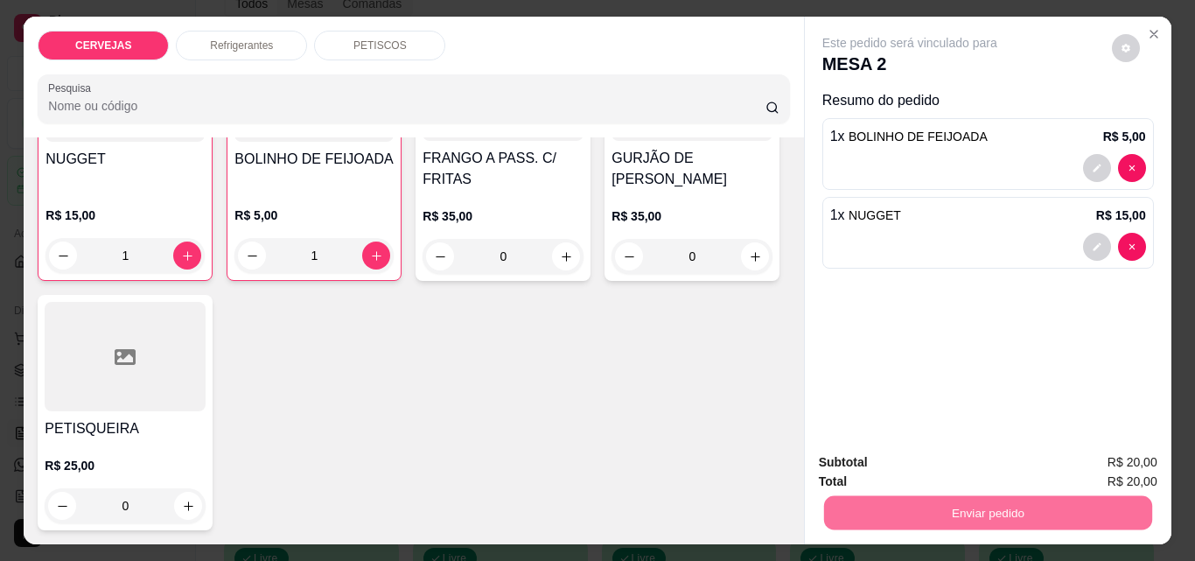
click at [930, 463] on button "Não registrar e enviar pedido" at bounding box center [930, 462] width 182 height 33
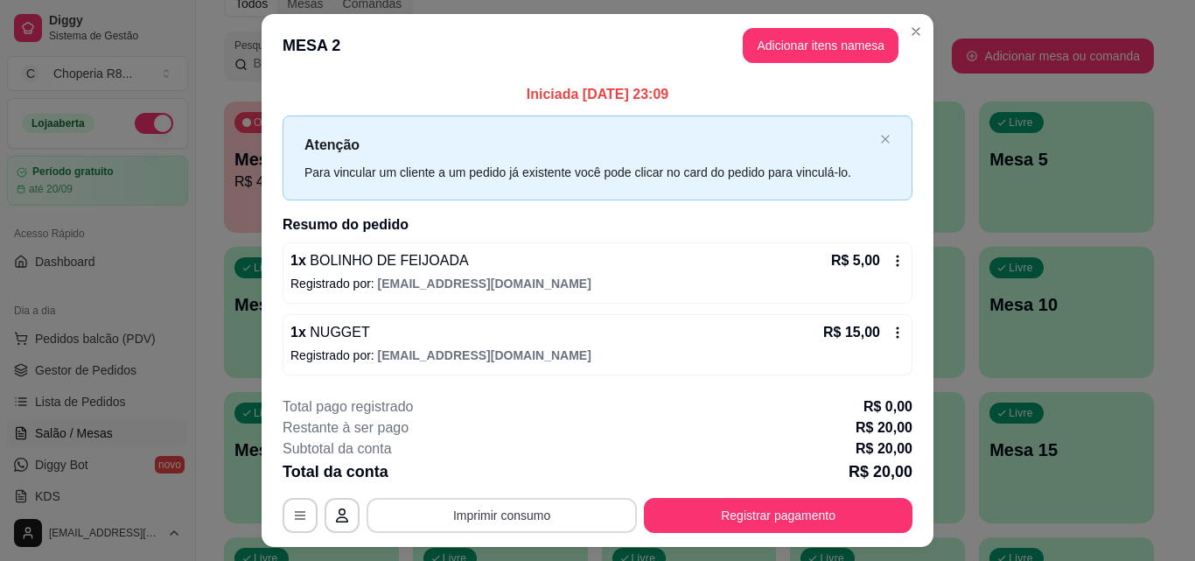
click at [592, 504] on button "Imprimir consumo" at bounding box center [501, 515] width 270 height 35
click at [542, 470] on button "IMPRESSORA" at bounding box center [500, 474] width 122 height 27
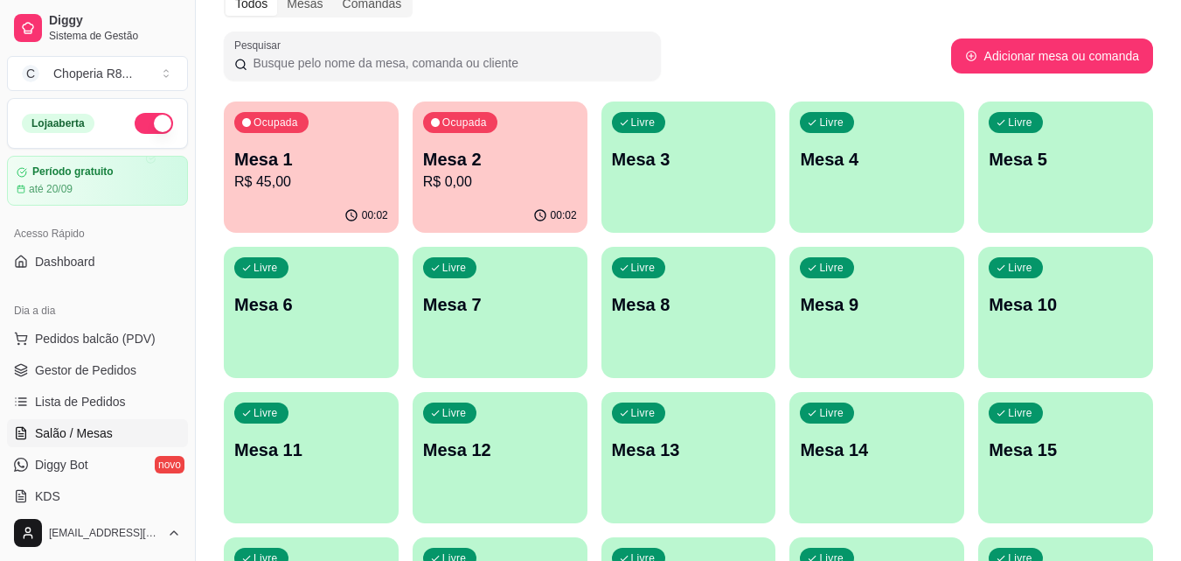
click at [620, 162] on p "Mesa 3" at bounding box center [689, 159] width 154 height 24
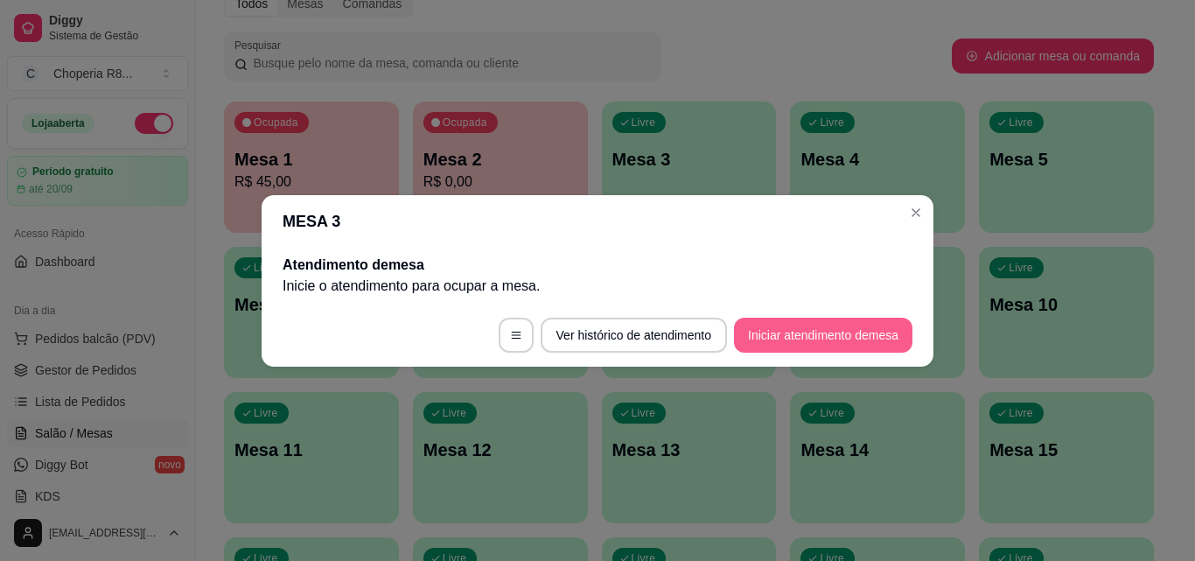
click at [805, 344] on button "Iniciar atendimento de mesa" at bounding box center [823, 334] width 178 height 35
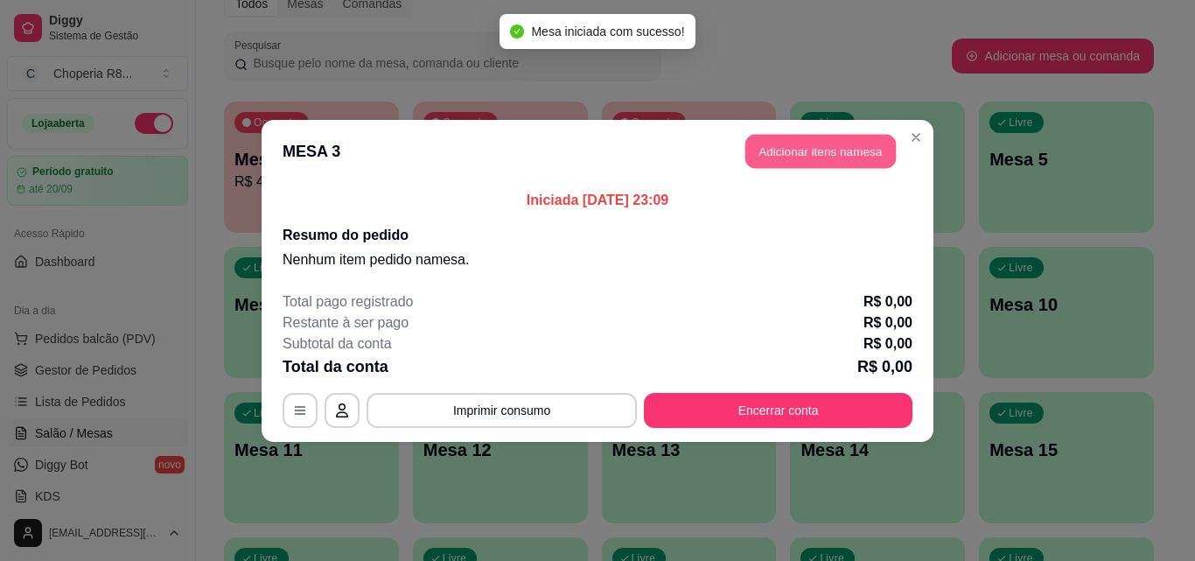
click at [861, 157] on button "Adicionar itens na mesa" at bounding box center [820, 151] width 150 height 34
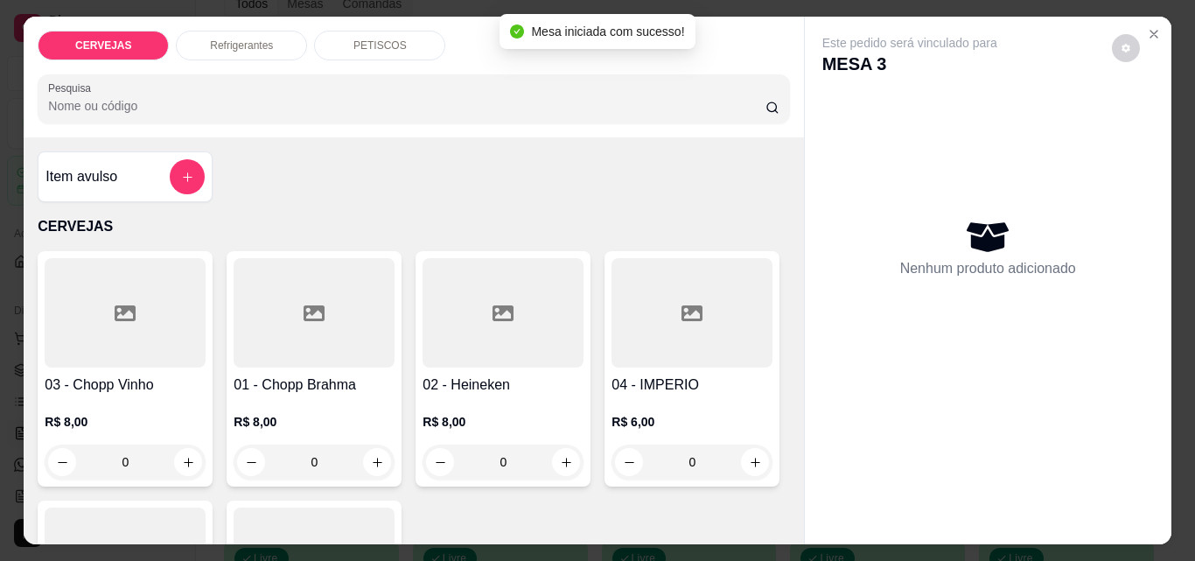
drag, startPoint x: 331, startPoint y: 450, endPoint x: 252, endPoint y: 450, distance: 78.7
click at [252, 450] on div "0" at bounding box center [314, 461] width 154 height 35
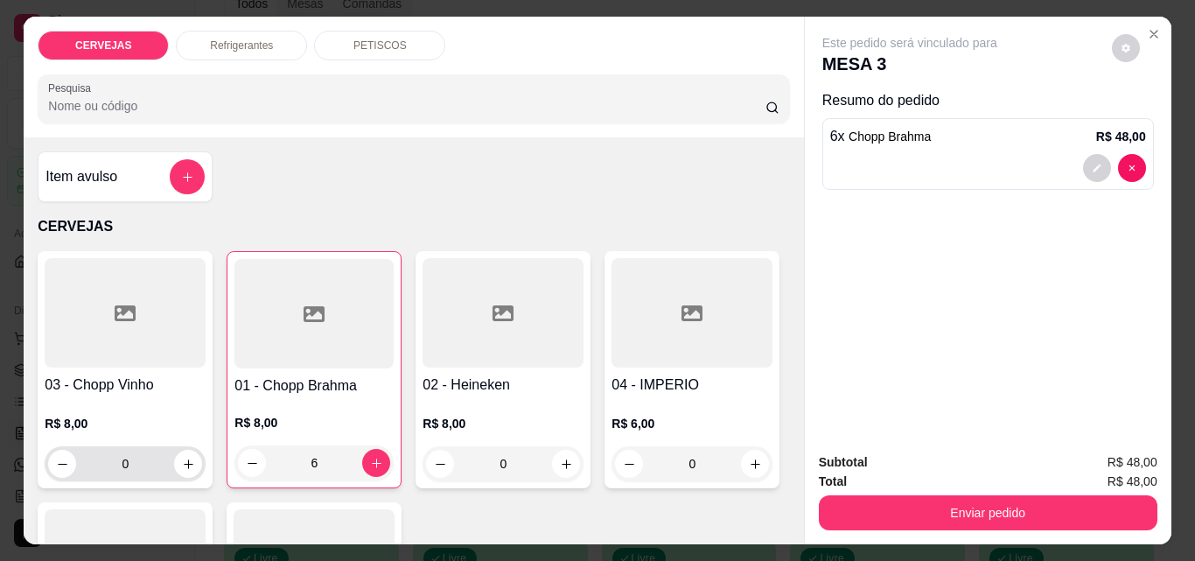
type input "6"
drag, startPoint x: 127, startPoint y: 450, endPoint x: 80, endPoint y: 468, distance: 50.4
click at [81, 468] on input "0" at bounding box center [125, 463] width 98 height 35
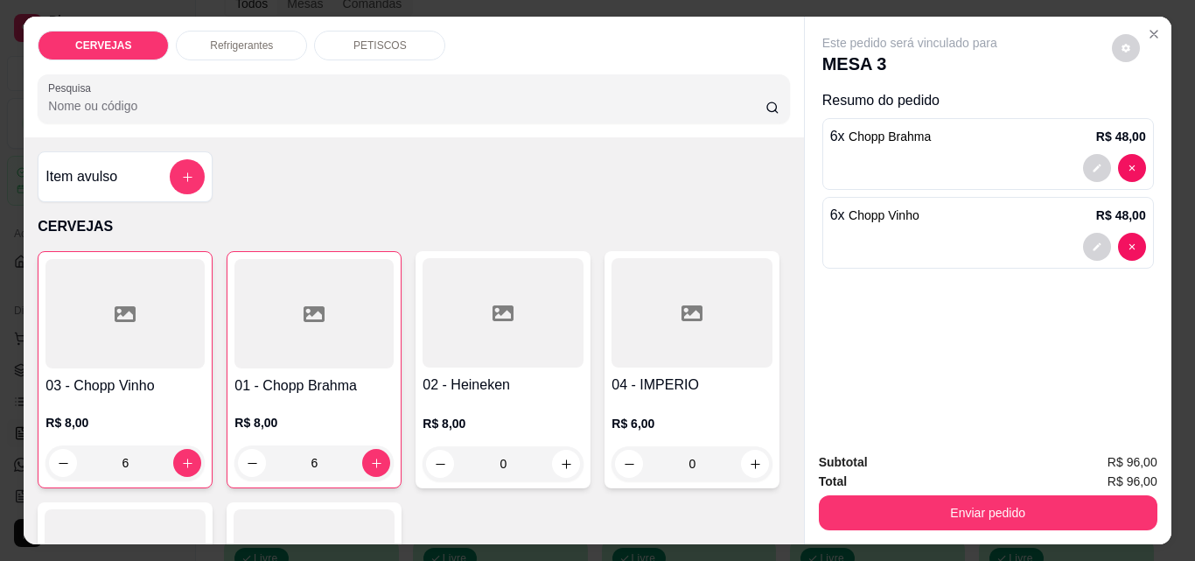
type input "6"
click at [354, 47] on div "PETISCOS" at bounding box center [379, 46] width 131 height 30
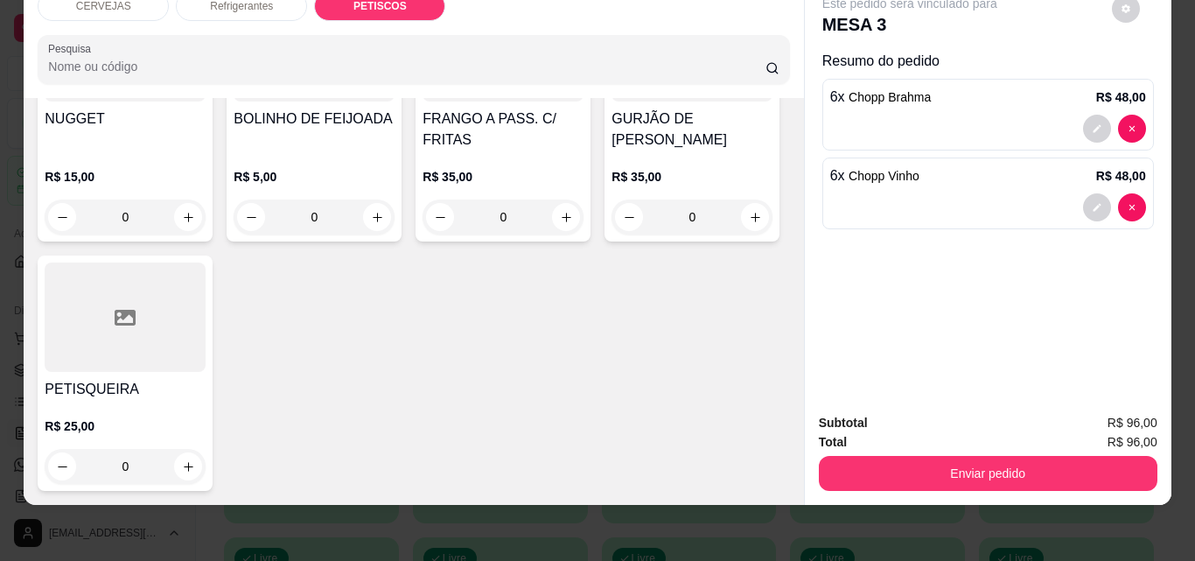
scroll to position [1794, 0]
type input "1"
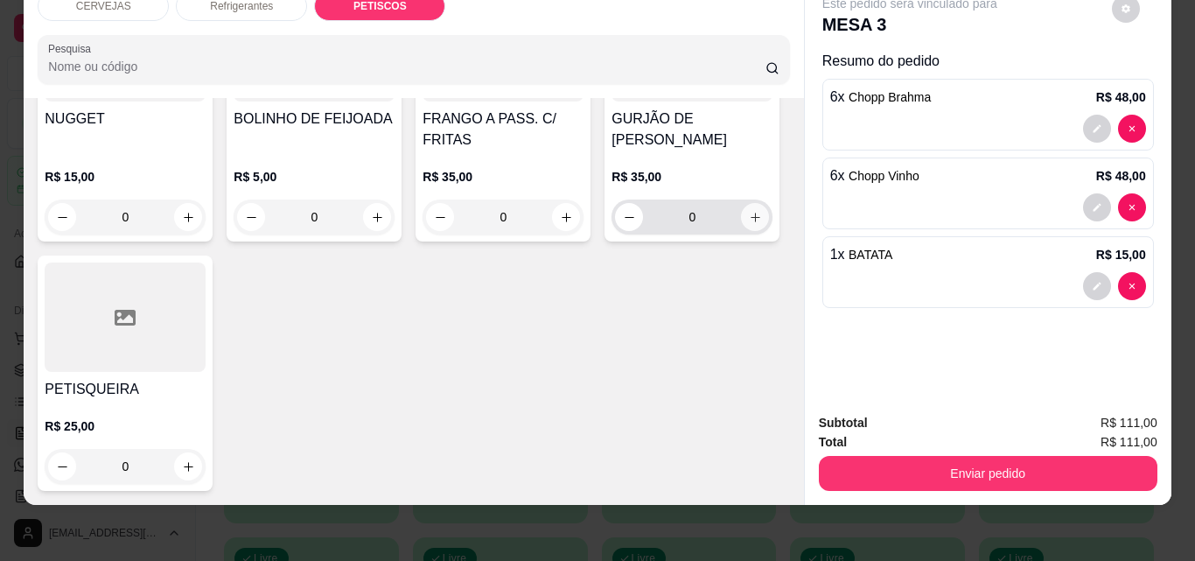
click at [741, 231] on button "increase-product-quantity" at bounding box center [755, 217] width 28 height 28
type input "1"
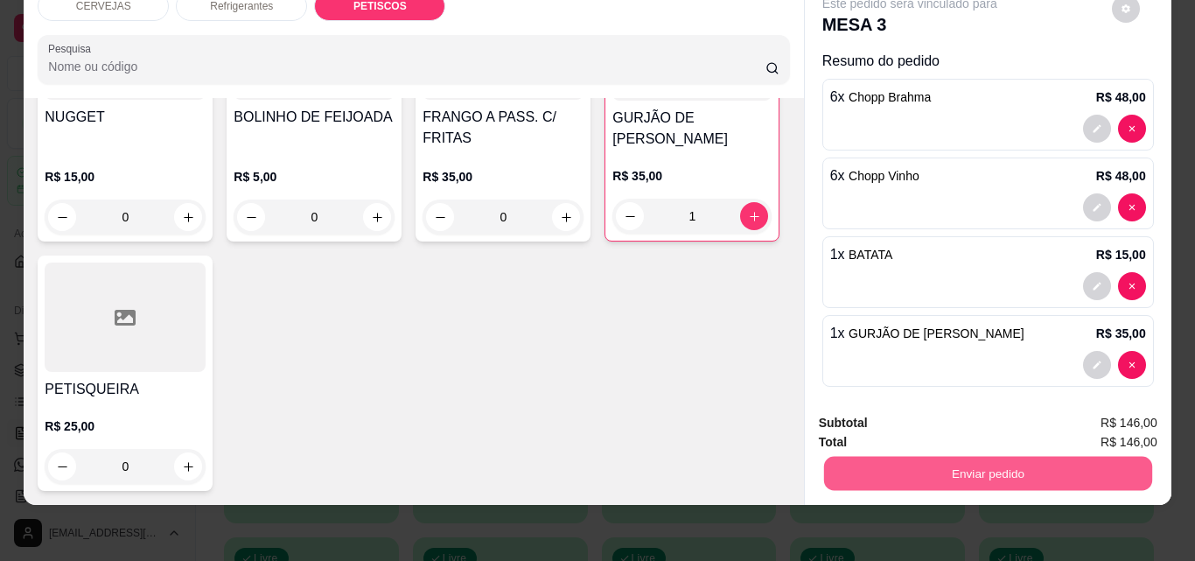
click at [1014, 464] on button "Enviar pedido" at bounding box center [987, 473] width 328 height 34
click at [867, 420] on button "Não registrar e enviar pedido" at bounding box center [930, 417] width 182 height 33
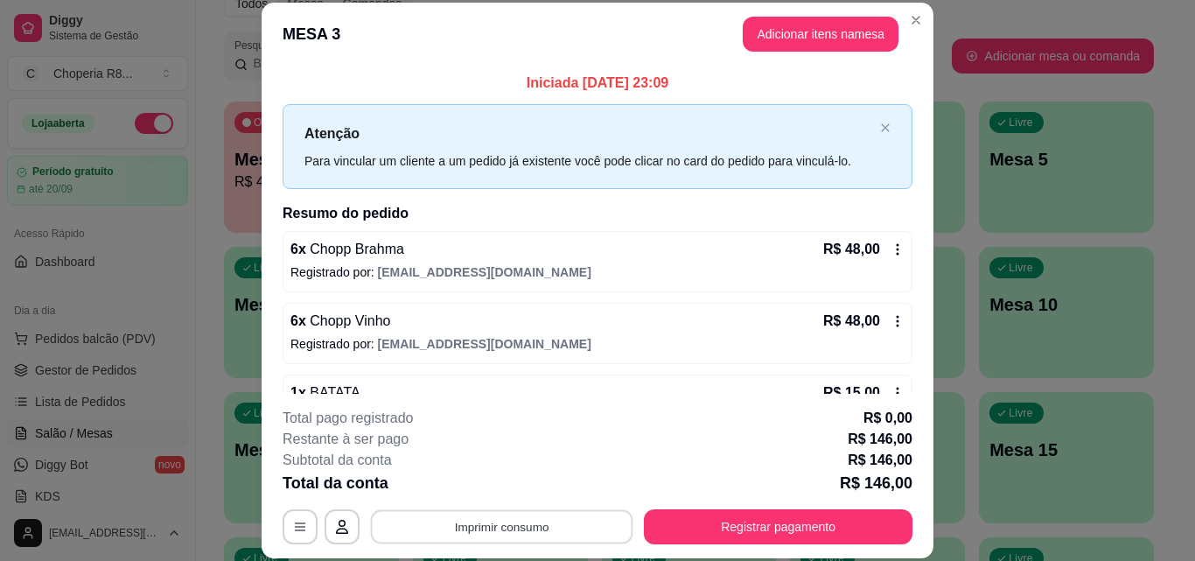
click at [547, 526] on button "Imprimir consumo" at bounding box center [502, 526] width 262 height 34
click at [533, 484] on button "IMPRESSORA" at bounding box center [500, 486] width 127 height 28
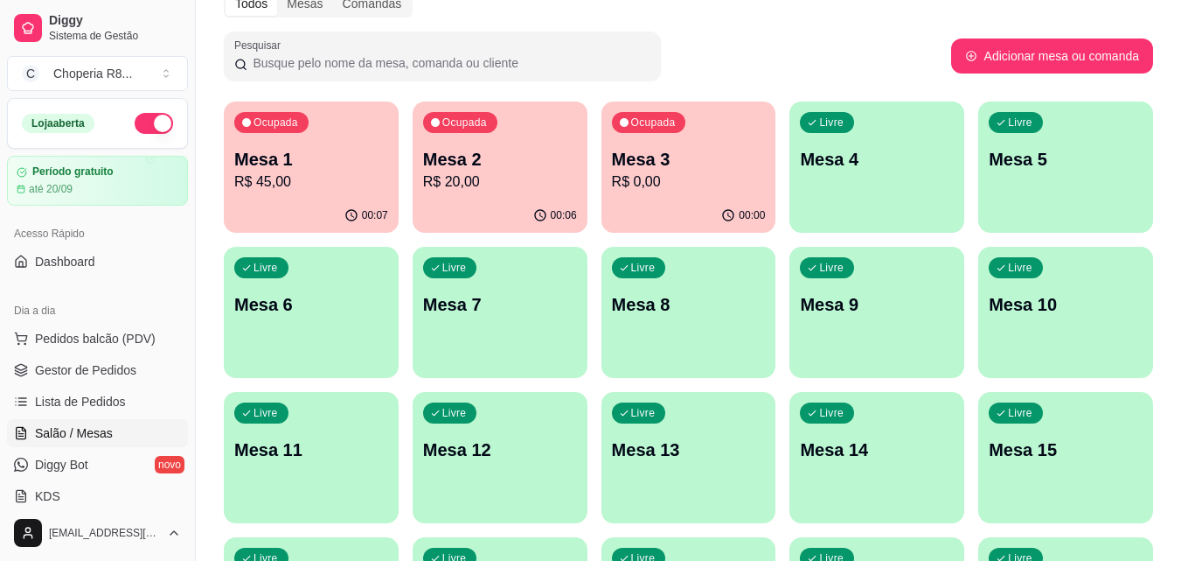
click at [851, 193] on div "Livre Mesa 4" at bounding box center [877, 156] width 175 height 110
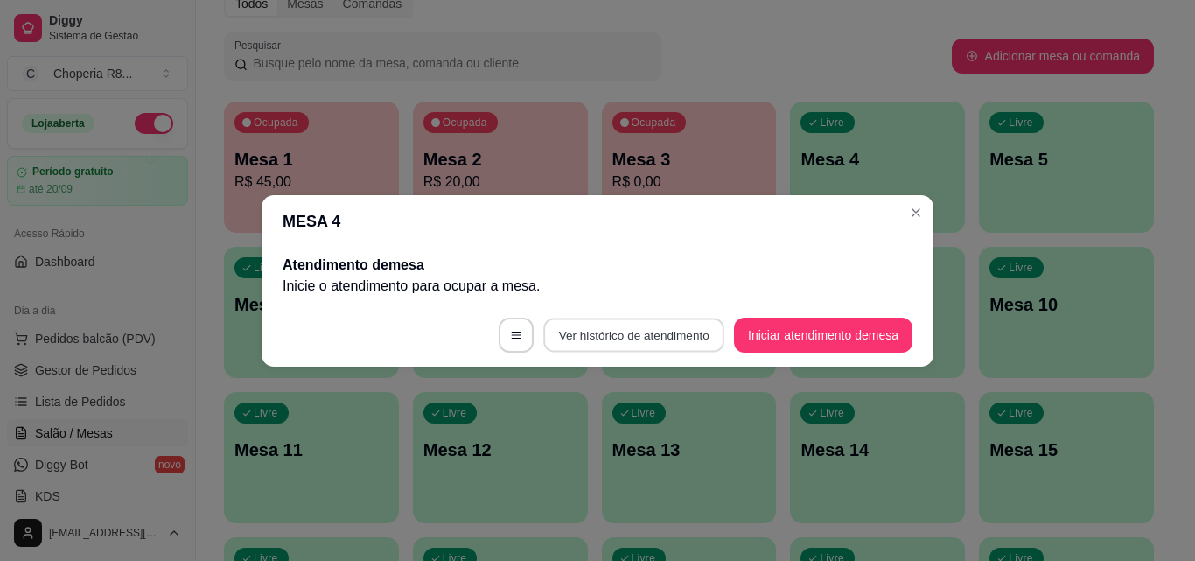
click at [658, 331] on button "Ver histórico de atendimento" at bounding box center [633, 334] width 181 height 34
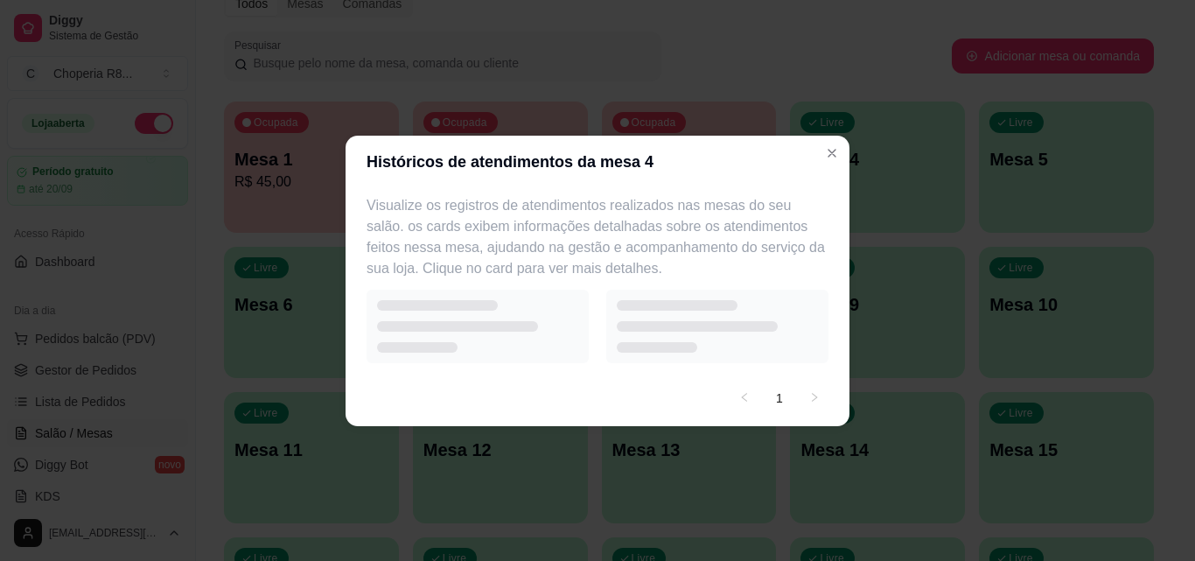
select select "7"
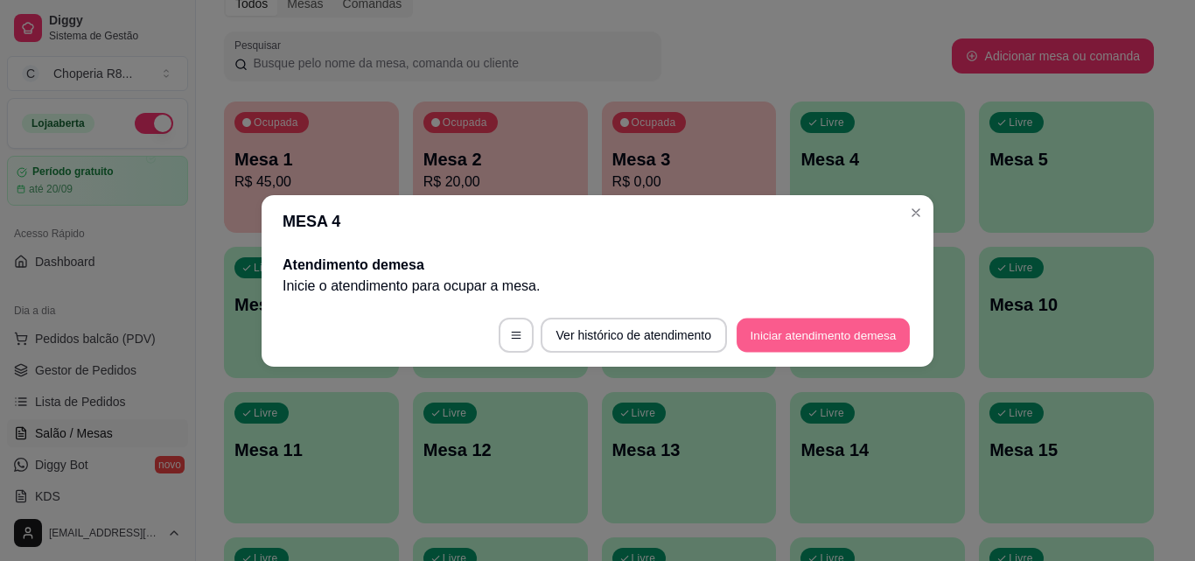
click at [812, 339] on button "Iniciar atendimento de mesa" at bounding box center [822, 334] width 173 height 34
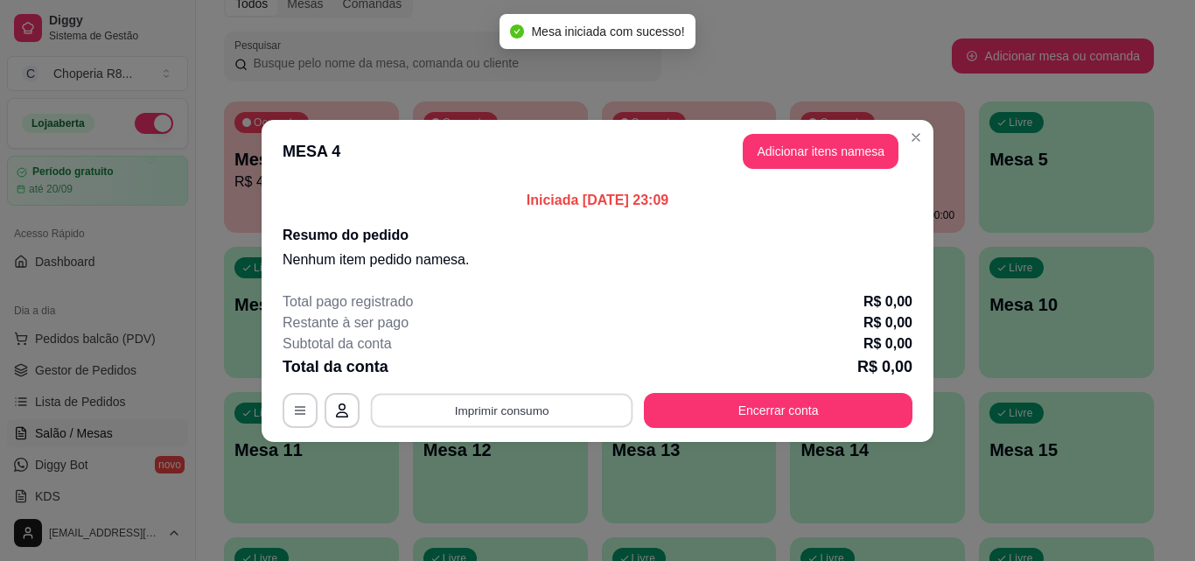
click at [558, 404] on button "Imprimir consumo" at bounding box center [502, 410] width 262 height 34
click at [883, 291] on p "R$ 0,00" at bounding box center [887, 301] width 49 height 21
click at [866, 164] on header "MESA 4 Adicionar itens na mesa" at bounding box center [597, 151] width 672 height 63
click at [866, 159] on button "Adicionar itens na mesa" at bounding box center [820, 151] width 156 height 35
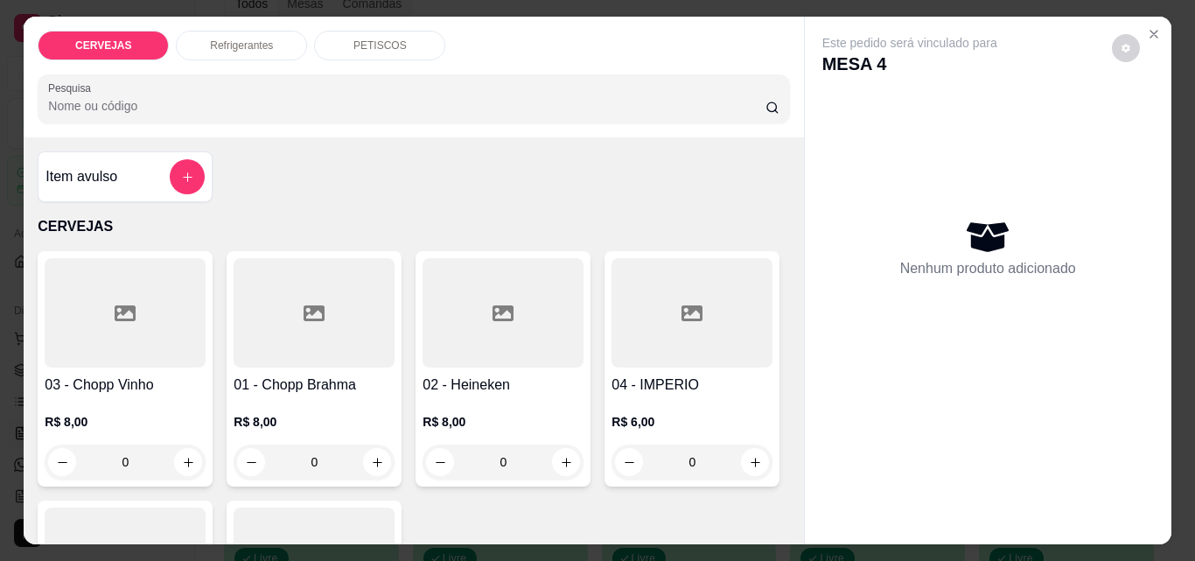
click at [340, 41] on div "PETISCOS" at bounding box center [379, 46] width 131 height 30
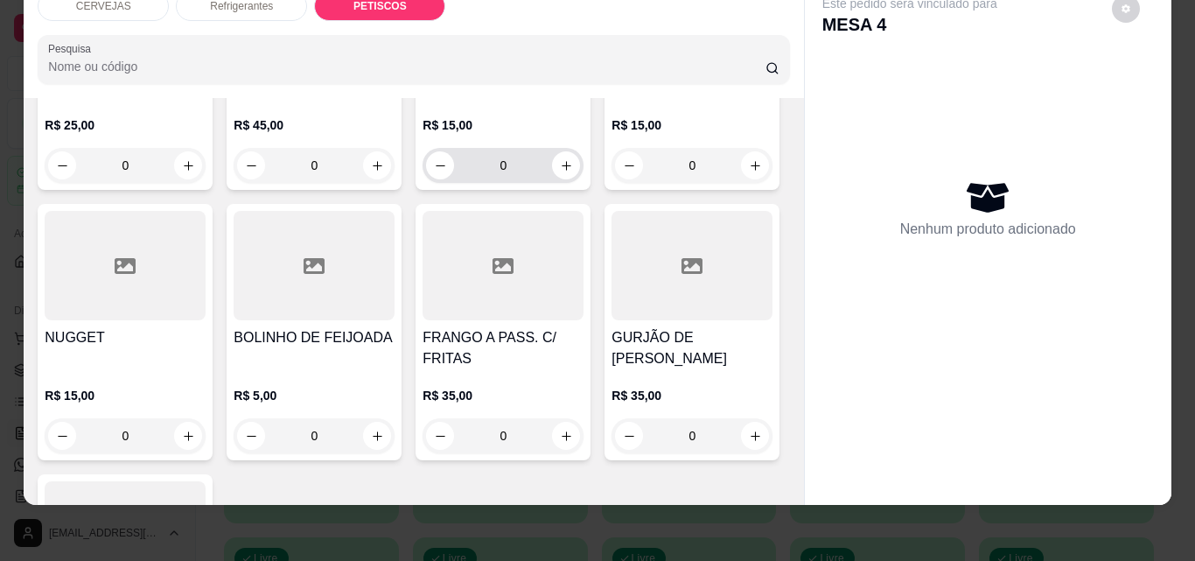
scroll to position [1355, 0]
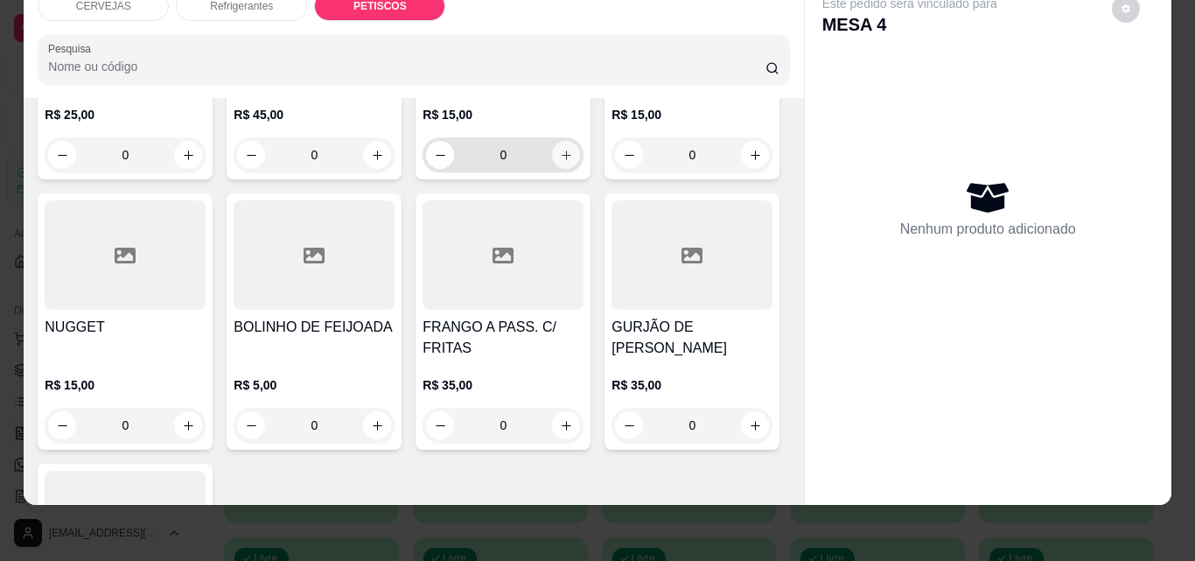
click at [560, 162] on icon "increase-product-quantity" at bounding box center [566, 155] width 13 height 13
type input "1"
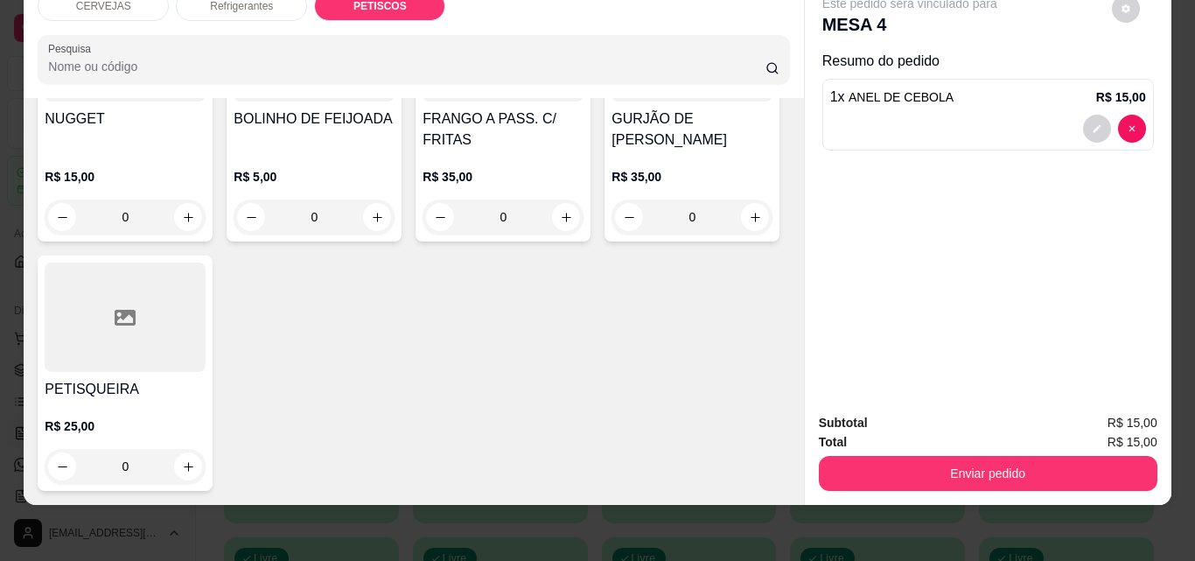
scroll to position [1794, 0]
click at [561, 222] on icon "increase-product-quantity" at bounding box center [566, 218] width 10 height 10
type input "1"
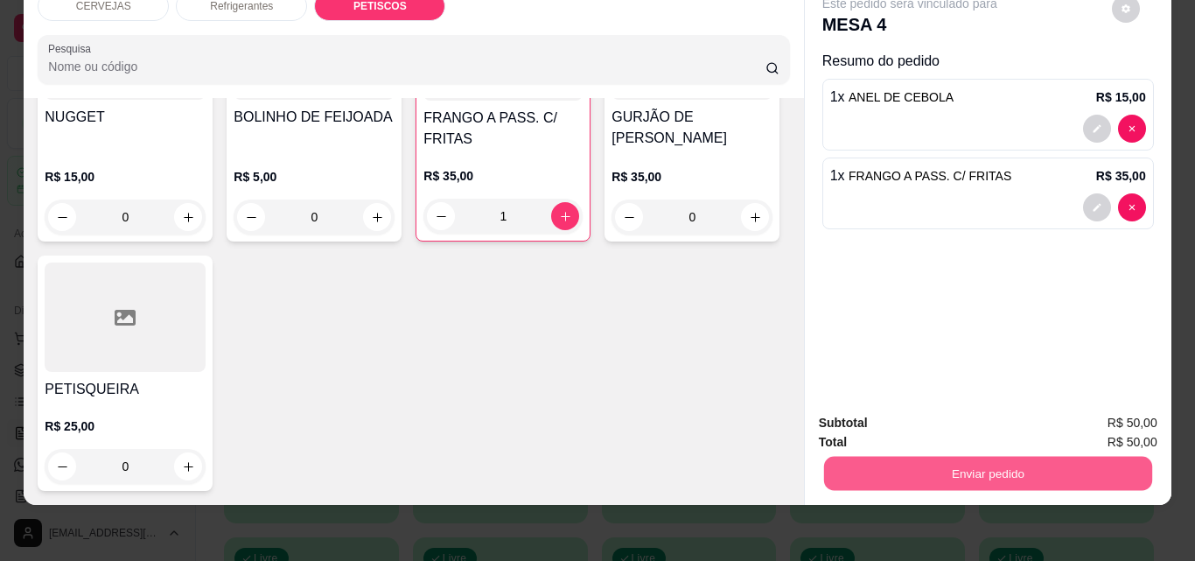
click at [907, 456] on button "Enviar pedido" at bounding box center [987, 473] width 328 height 34
click at [939, 413] on button "Não registrar e enviar pedido" at bounding box center [929, 417] width 177 height 32
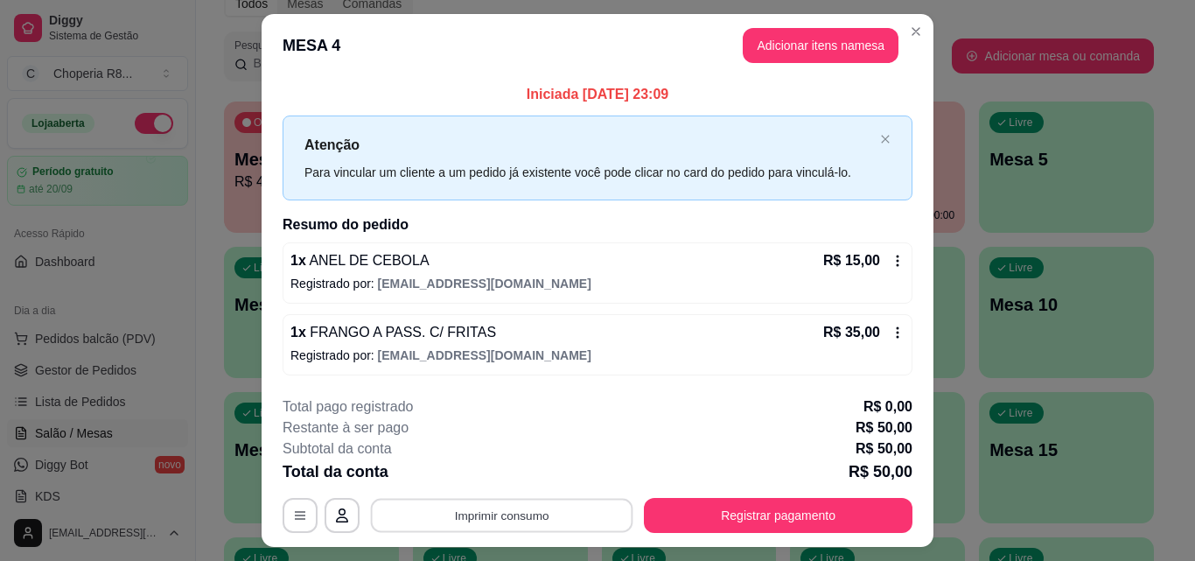
click at [585, 507] on button "Imprimir consumo" at bounding box center [502, 515] width 262 height 34
click at [529, 475] on button "IMPRESSORA" at bounding box center [500, 475] width 127 height 28
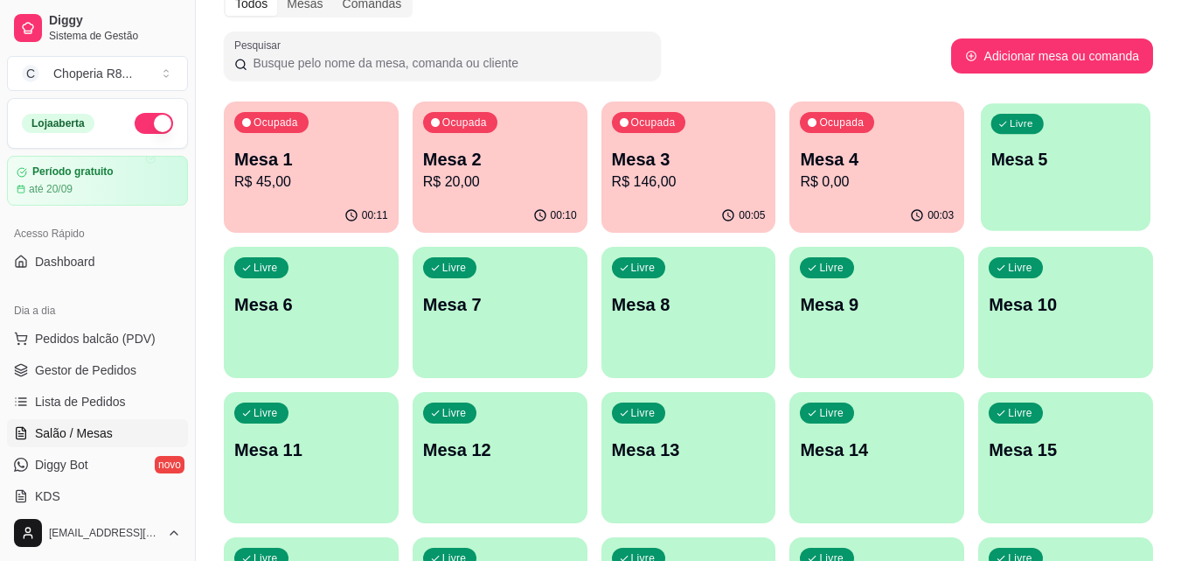
click at [998, 163] on p "Mesa 5" at bounding box center [1067, 160] width 150 height 24
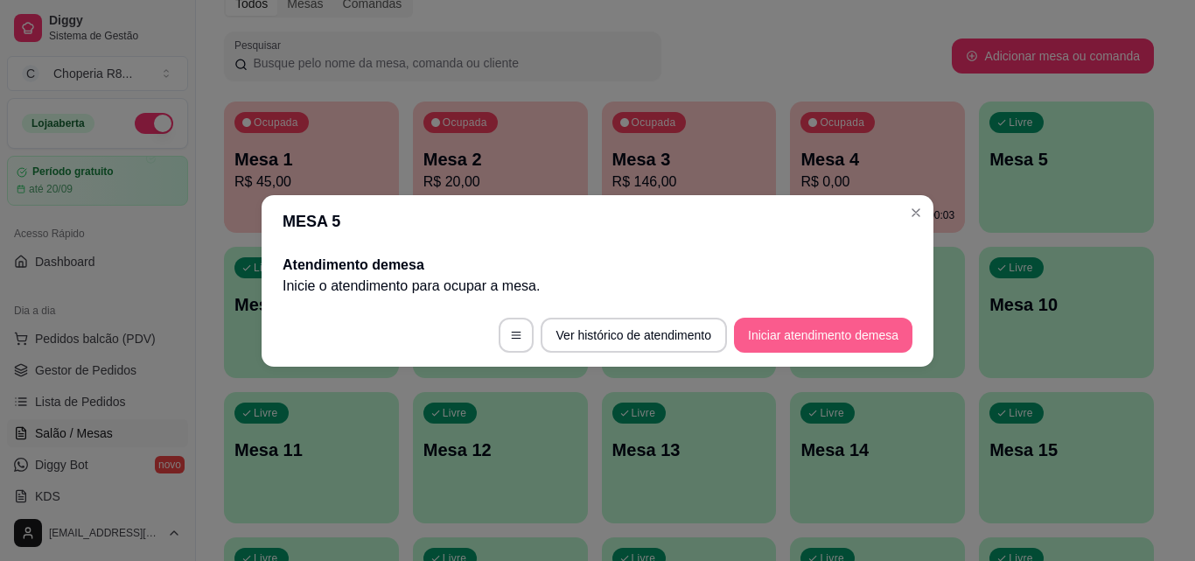
click at [764, 331] on button "Iniciar atendimento de mesa" at bounding box center [823, 334] width 178 height 35
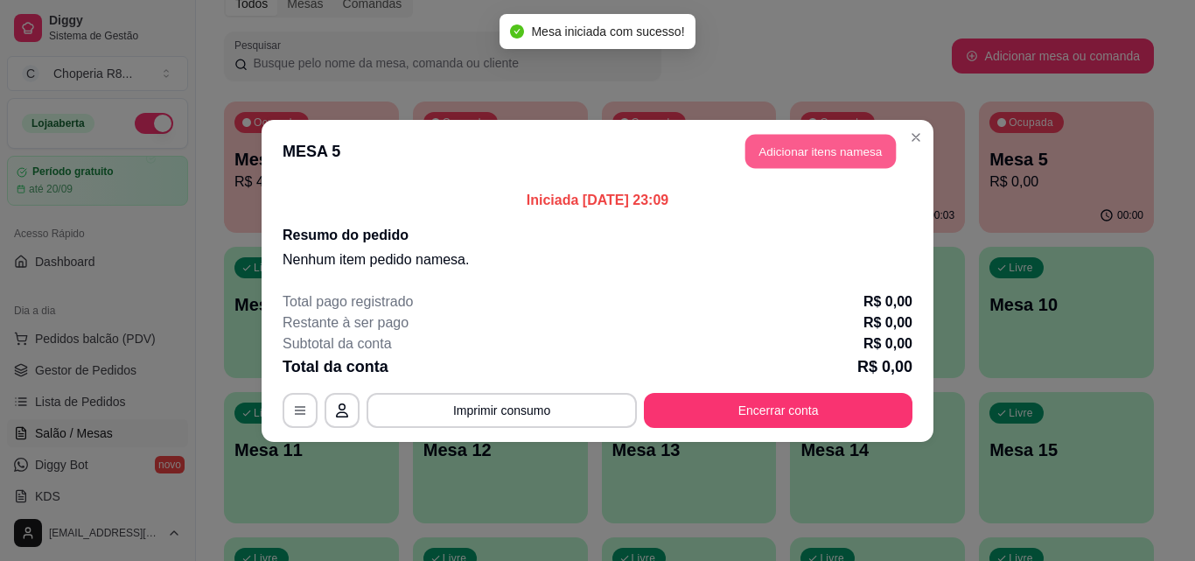
click at [853, 139] on button "Adicionar itens na mesa" at bounding box center [820, 151] width 150 height 34
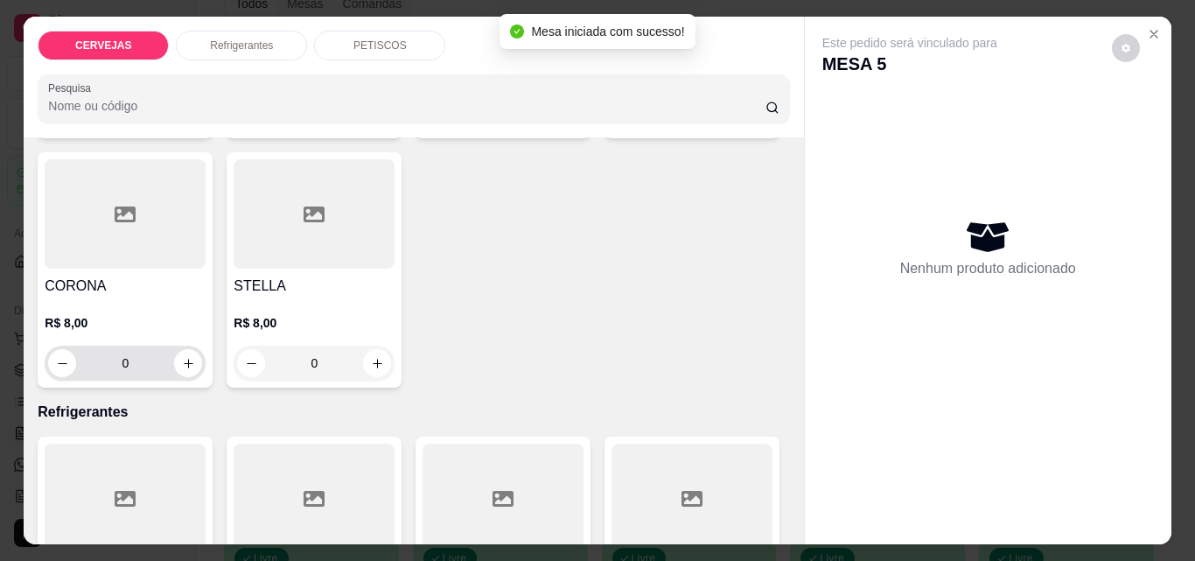
scroll to position [350, 0]
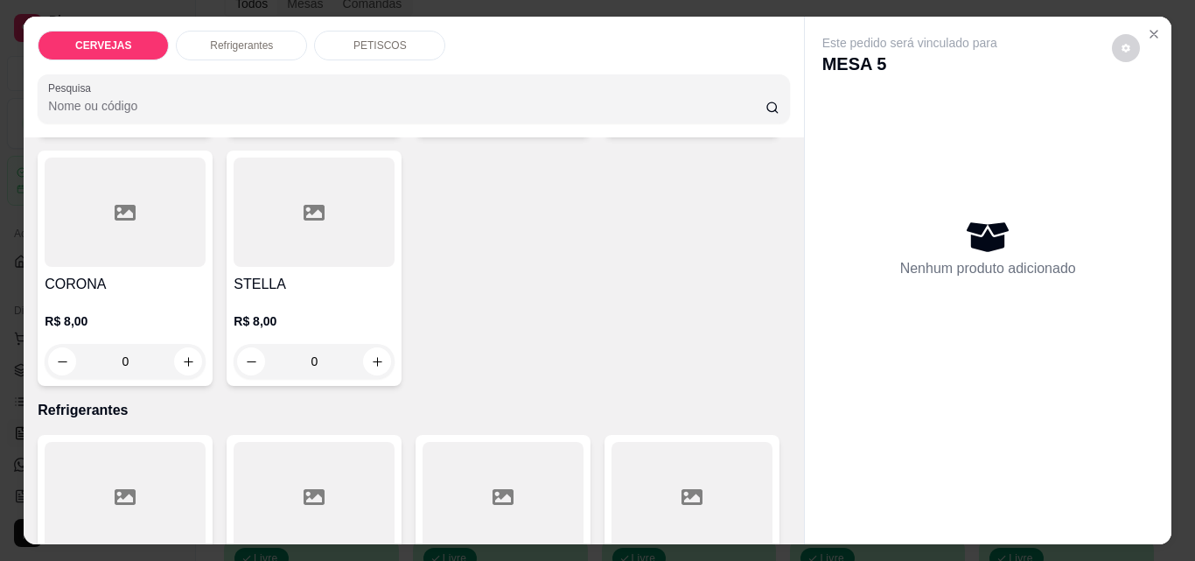
click at [416, 57] on div "CERVEJAS Refrigerantes PETISCOS Pesquisa" at bounding box center [413, 77] width 779 height 121
click at [415, 54] on div "CERVEJAS Refrigerantes PETISCOS Pesquisa" at bounding box center [413, 77] width 779 height 121
click at [415, 42] on div "PETISCOS" at bounding box center [379, 46] width 131 height 30
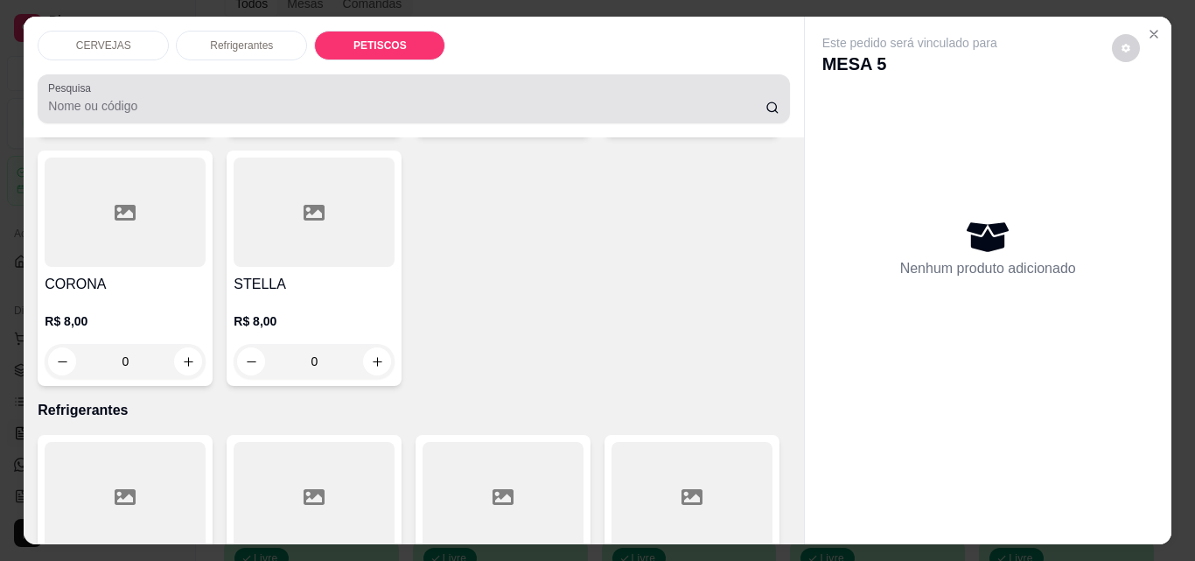
scroll to position [45, 0]
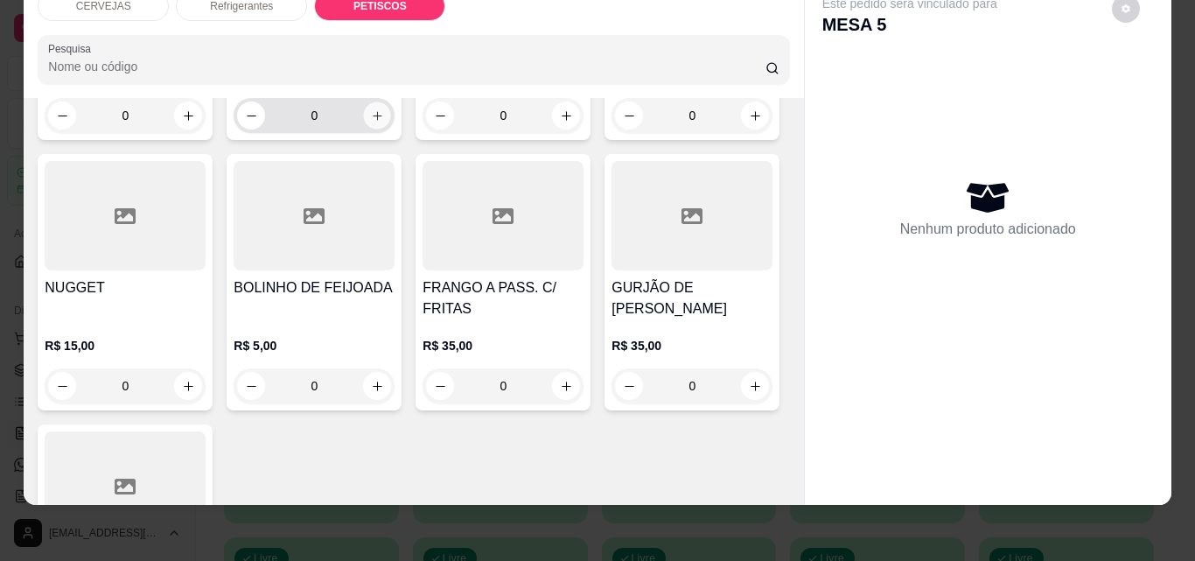
click at [376, 122] on icon "increase-product-quantity" at bounding box center [377, 115] width 13 height 13
type input "1"
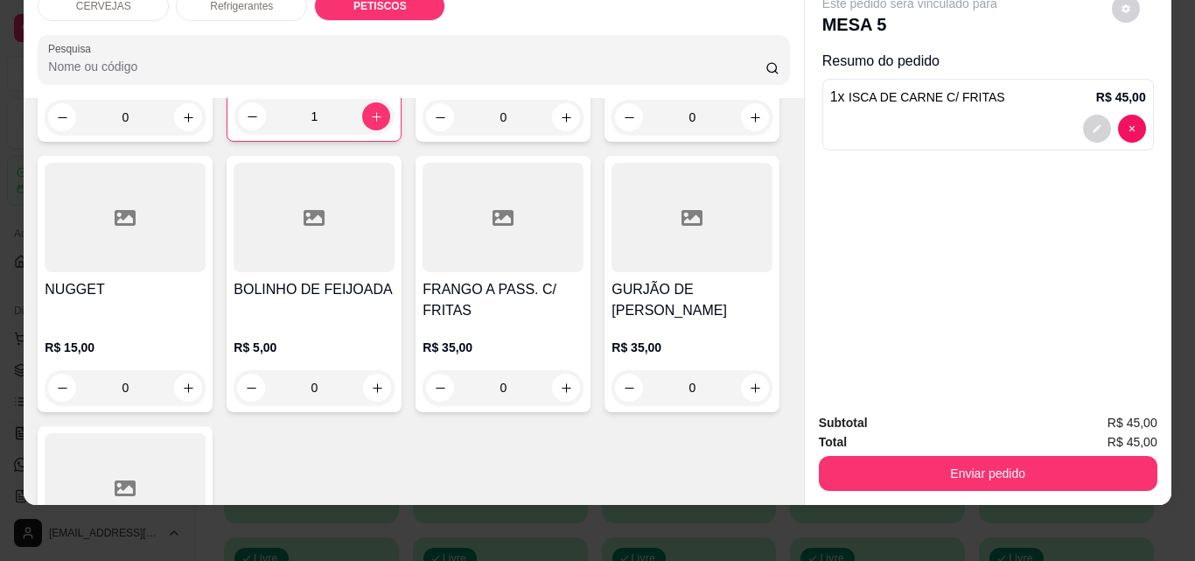
click at [948, 464] on button "Enviar pedido" at bounding box center [988, 473] width 338 height 35
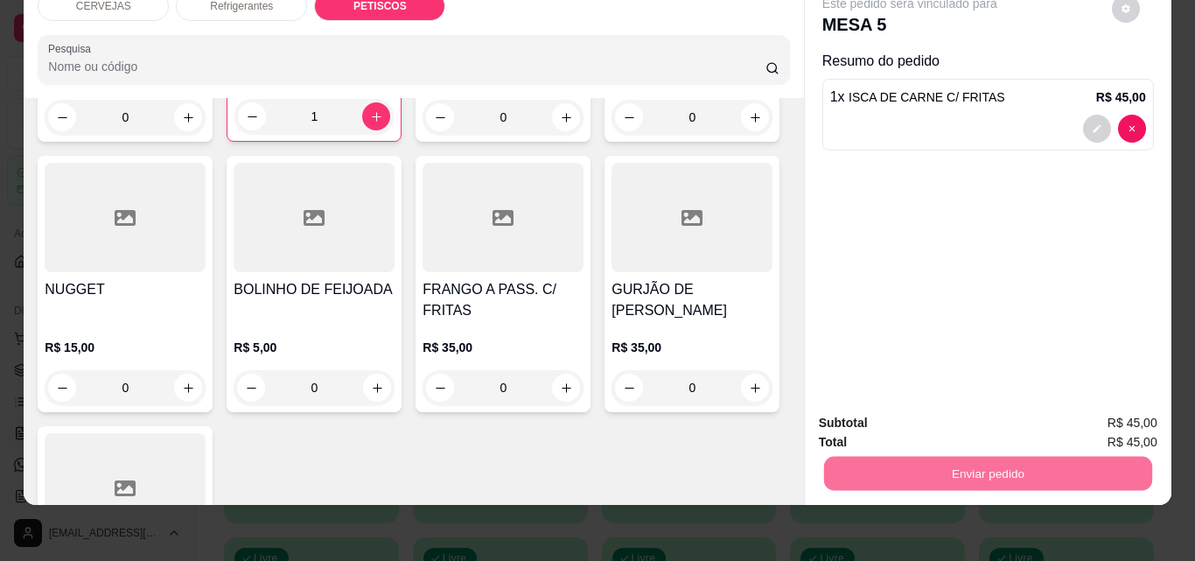
click at [863, 424] on button "Não registrar e enviar pedido" at bounding box center [930, 417] width 182 height 33
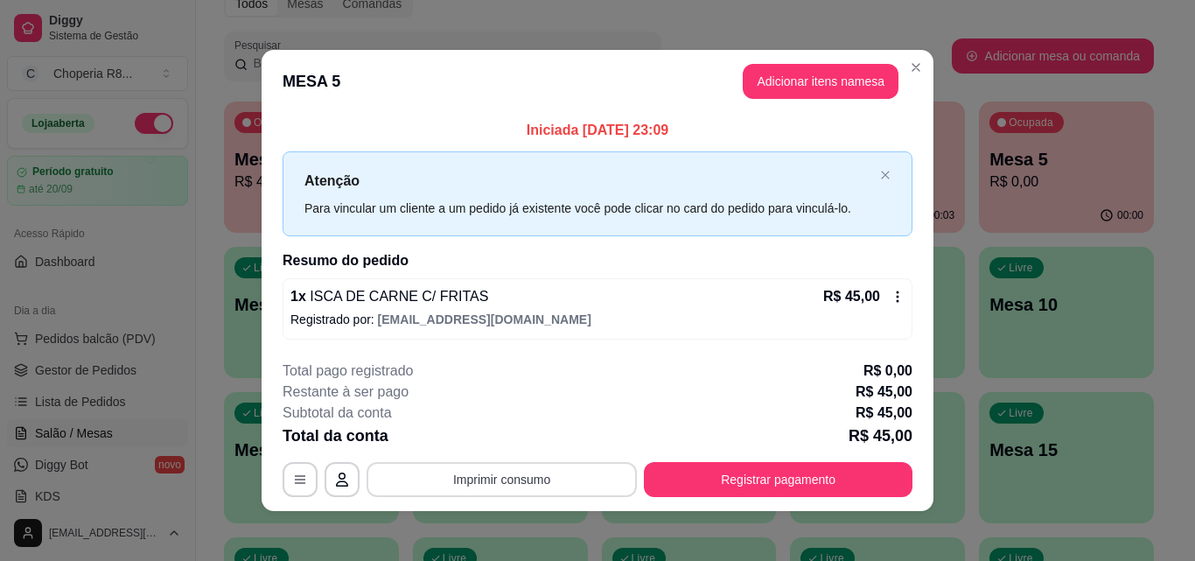
click at [596, 488] on button "Imprimir consumo" at bounding box center [501, 479] width 270 height 35
click at [505, 422] on div "Escolha a impressora IMPRESSORA" at bounding box center [501, 426] width 144 height 59
click at [505, 431] on button "IMPRESSORA" at bounding box center [500, 438] width 122 height 27
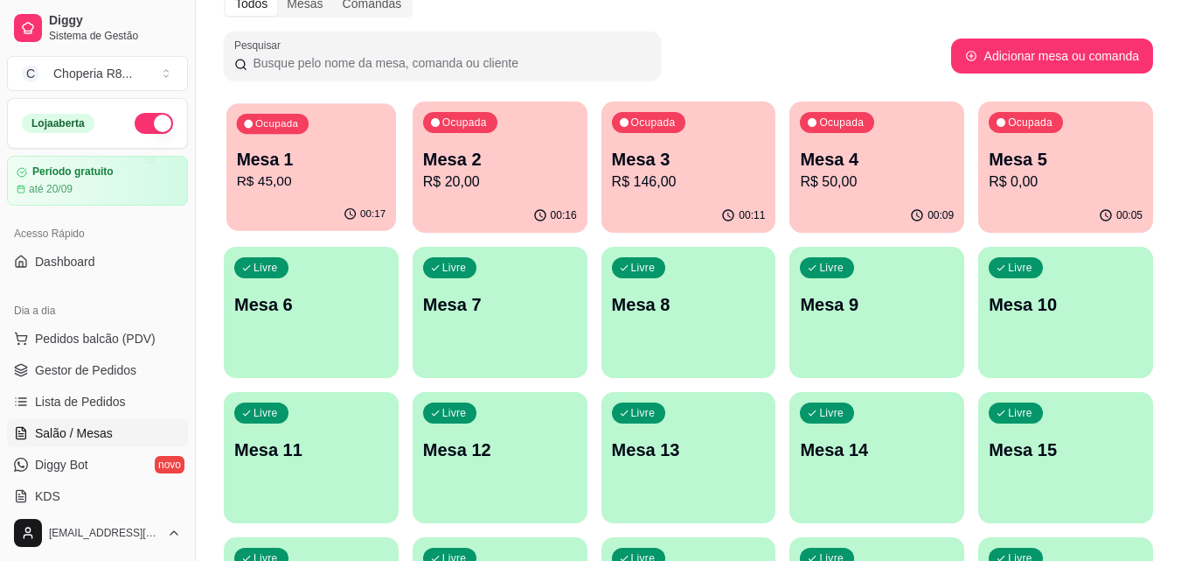
click at [323, 186] on p "R$ 45,00" at bounding box center [312, 181] width 150 height 20
click at [482, 186] on p "R$ 20,00" at bounding box center [500, 181] width 154 height 21
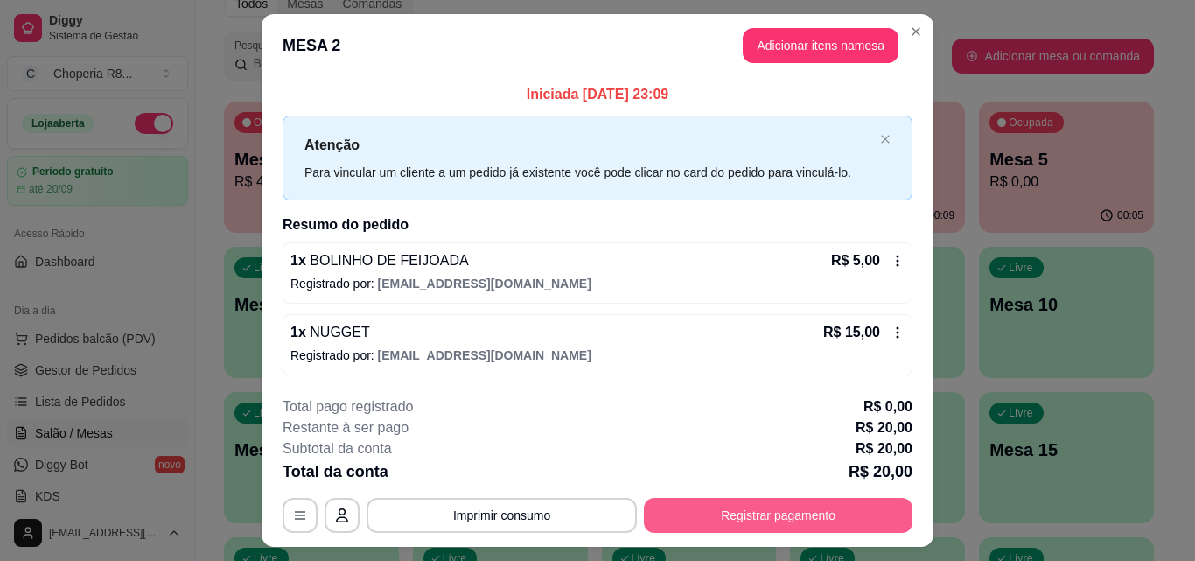
click at [728, 512] on button "Registrar pagamento" at bounding box center [778, 515] width 268 height 35
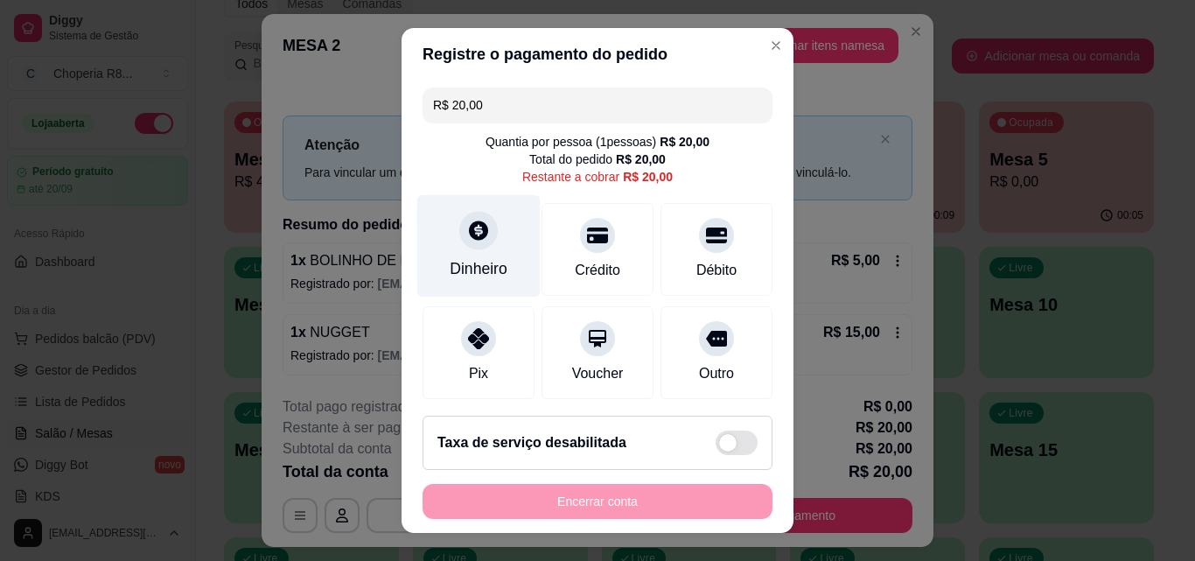
click at [482, 243] on div at bounding box center [478, 230] width 38 height 38
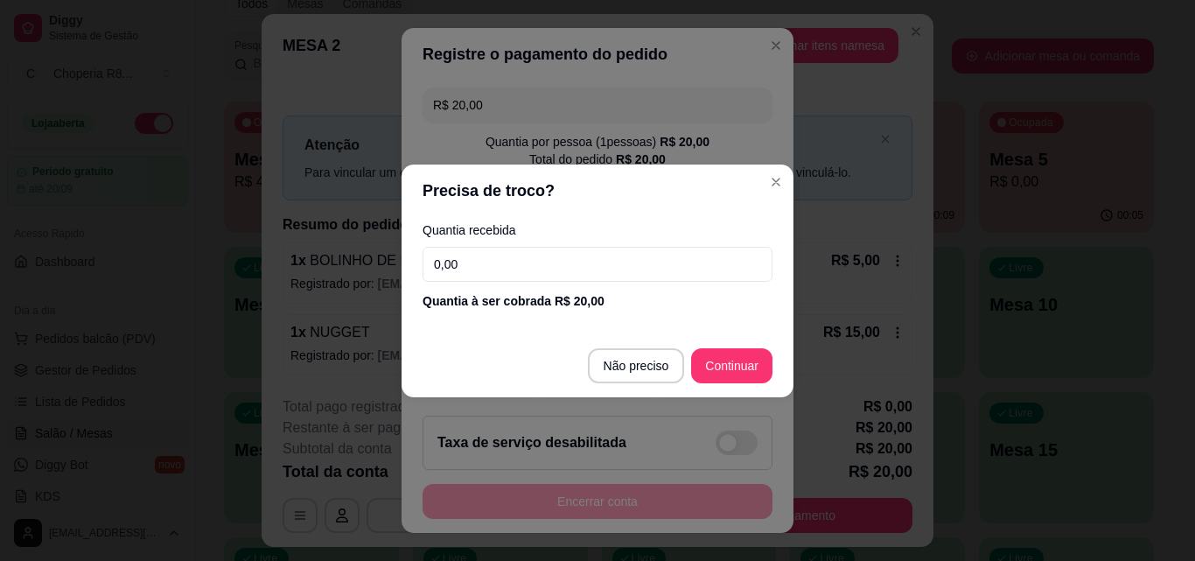
drag, startPoint x: 485, startPoint y: 259, endPoint x: 370, endPoint y: 290, distance: 119.7
click at [370, 290] on div "Precisa de troco? Quantia recebida 0,00 Quantia à ser cobrada R$ 20,00 Não prec…" at bounding box center [597, 280] width 1195 height 561
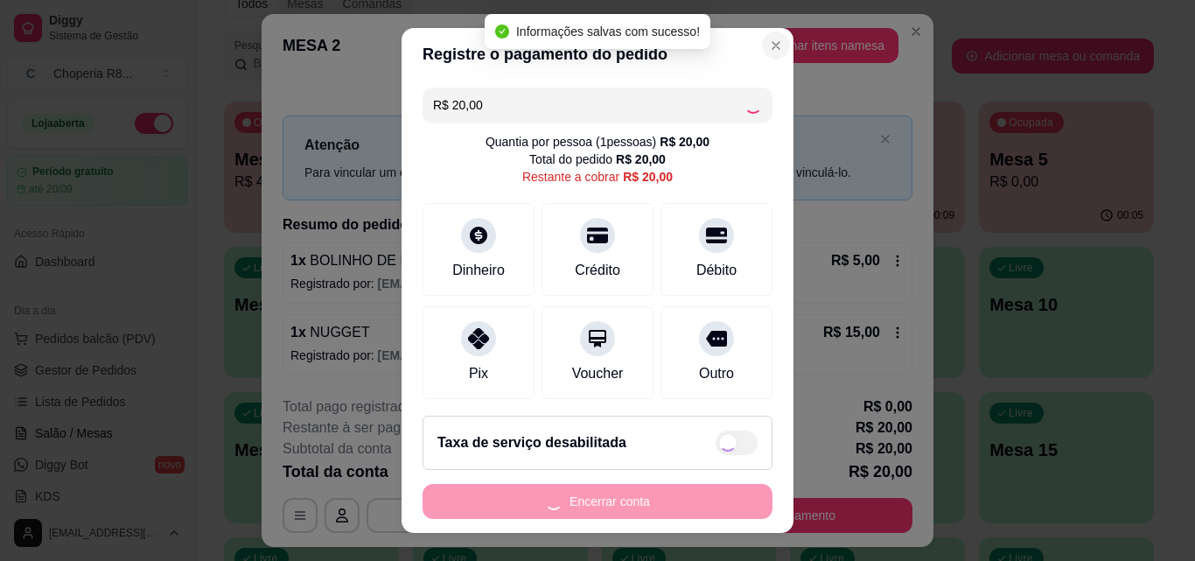
type input "R$ 0,00"
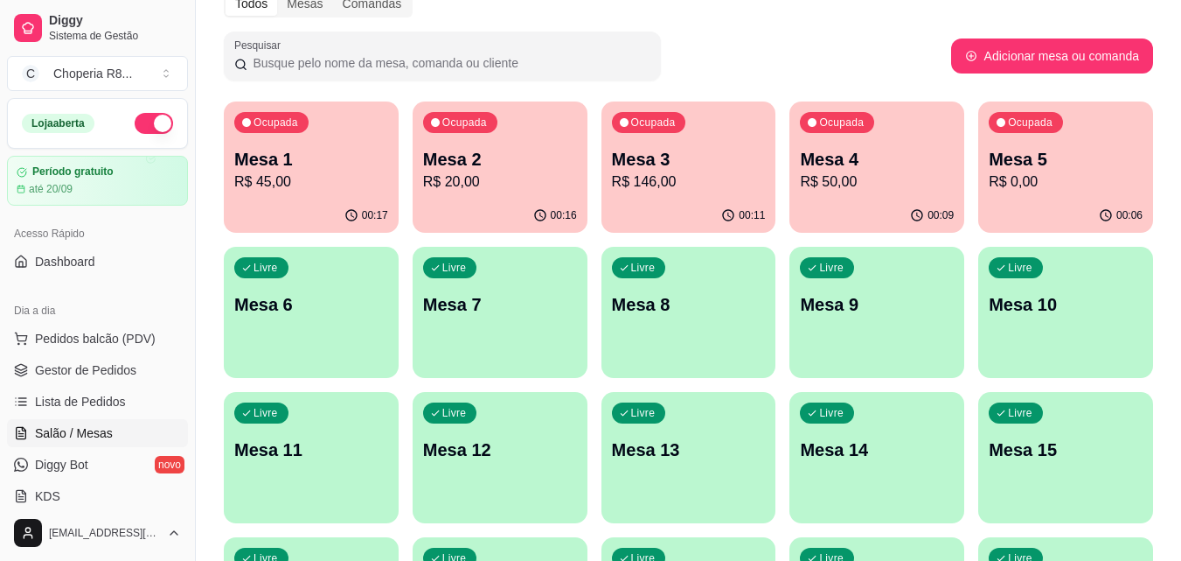
click at [326, 292] on p "Mesa 6" at bounding box center [311, 304] width 154 height 24
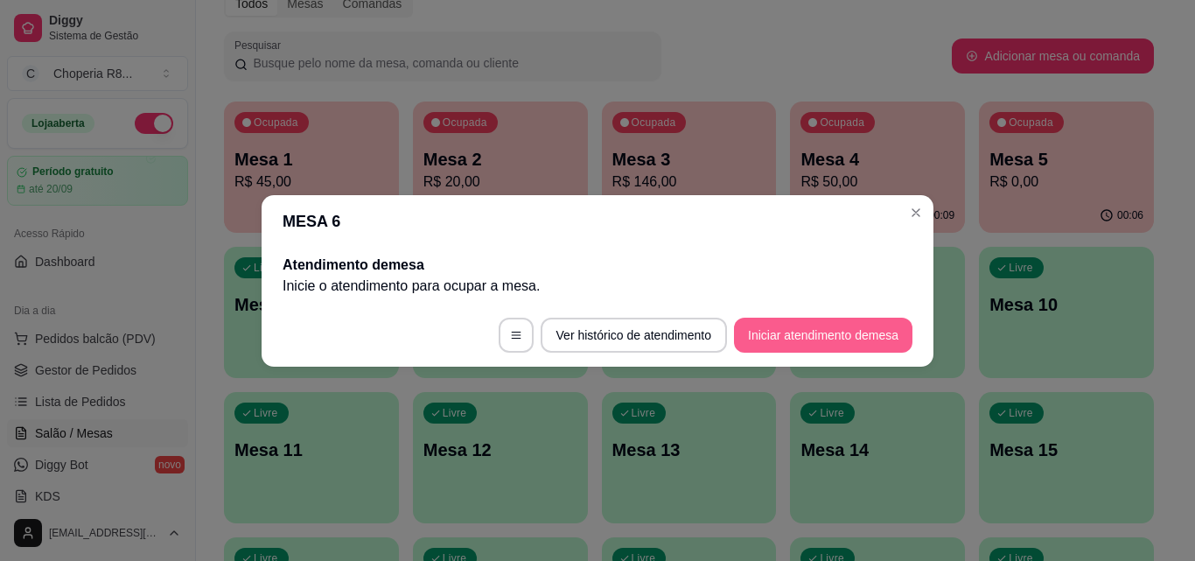
click at [742, 335] on button "Iniciar atendimento de mesa" at bounding box center [823, 334] width 178 height 35
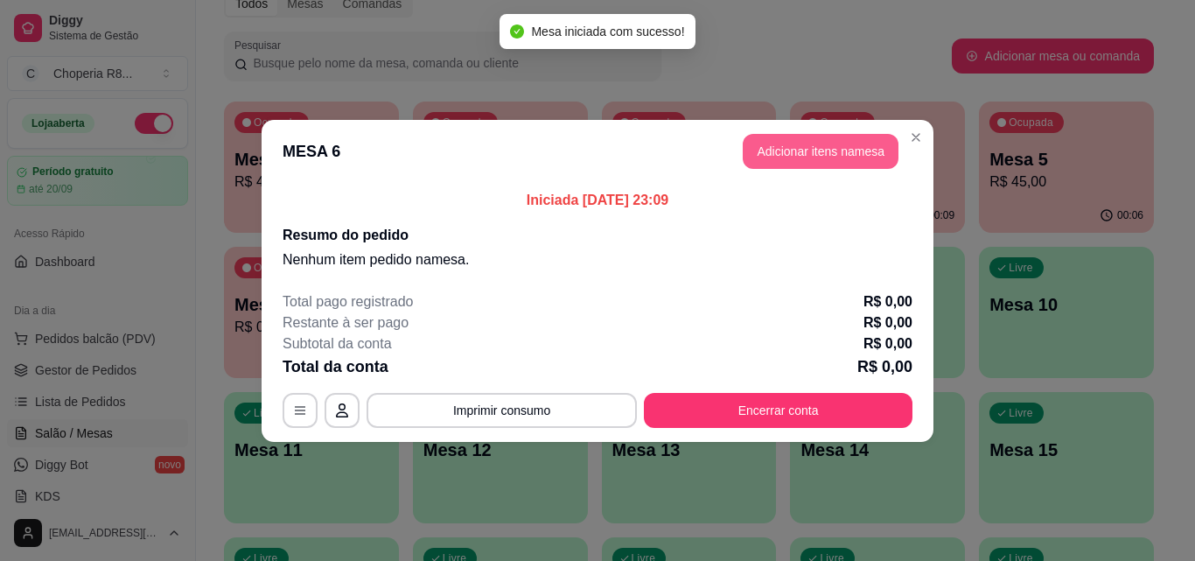
click at [858, 151] on button "Adicionar itens na mesa" at bounding box center [820, 151] width 156 height 35
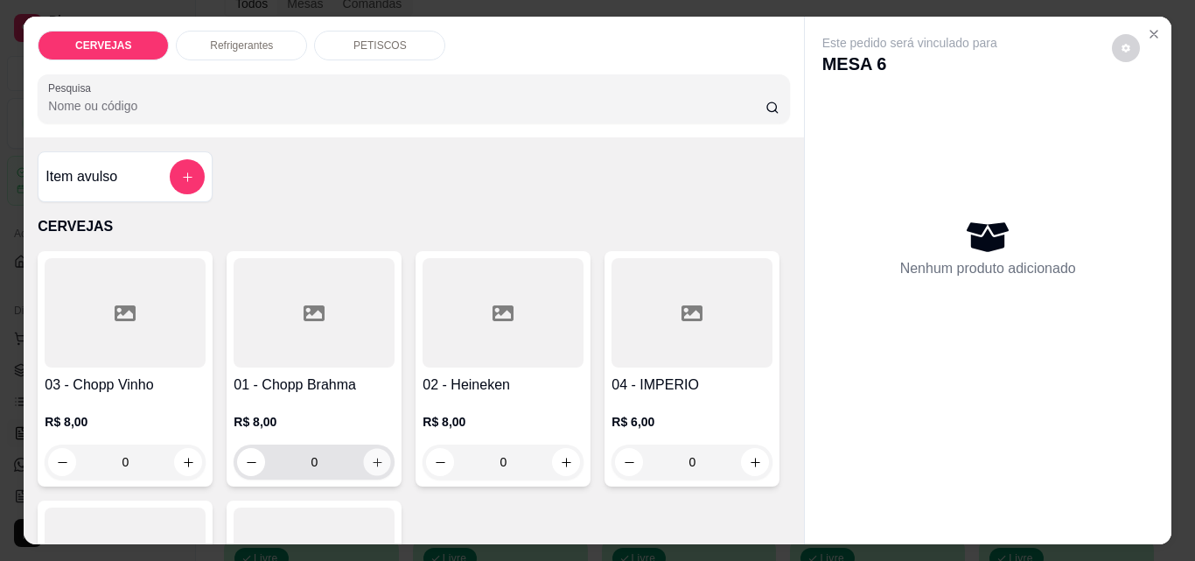
click at [371, 456] on icon "increase-product-quantity" at bounding box center [377, 462] width 13 height 13
type input "2"
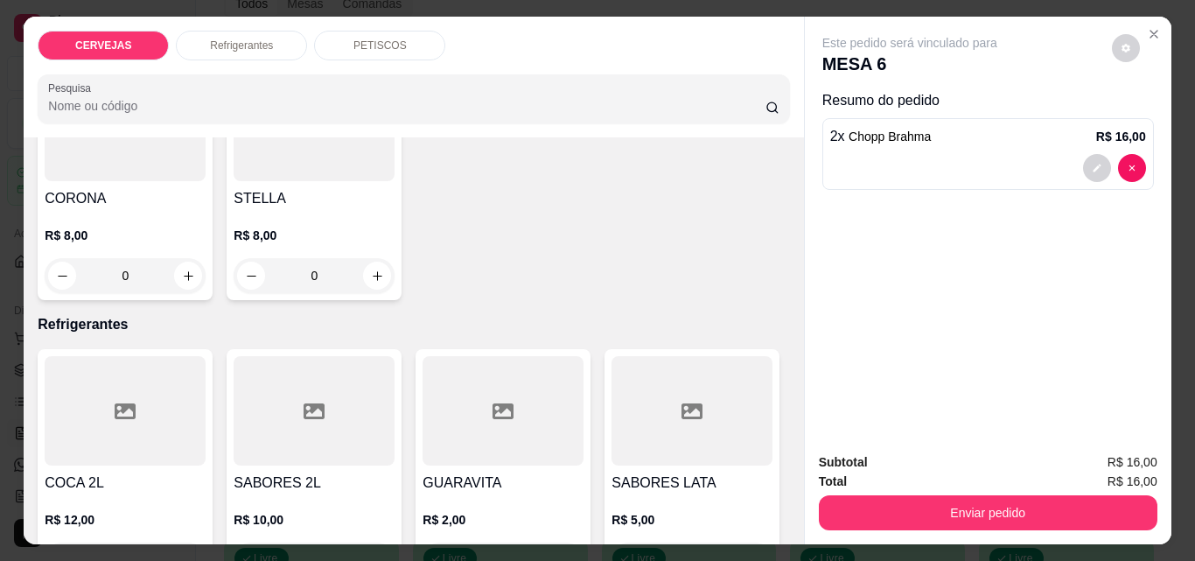
scroll to position [0, 0]
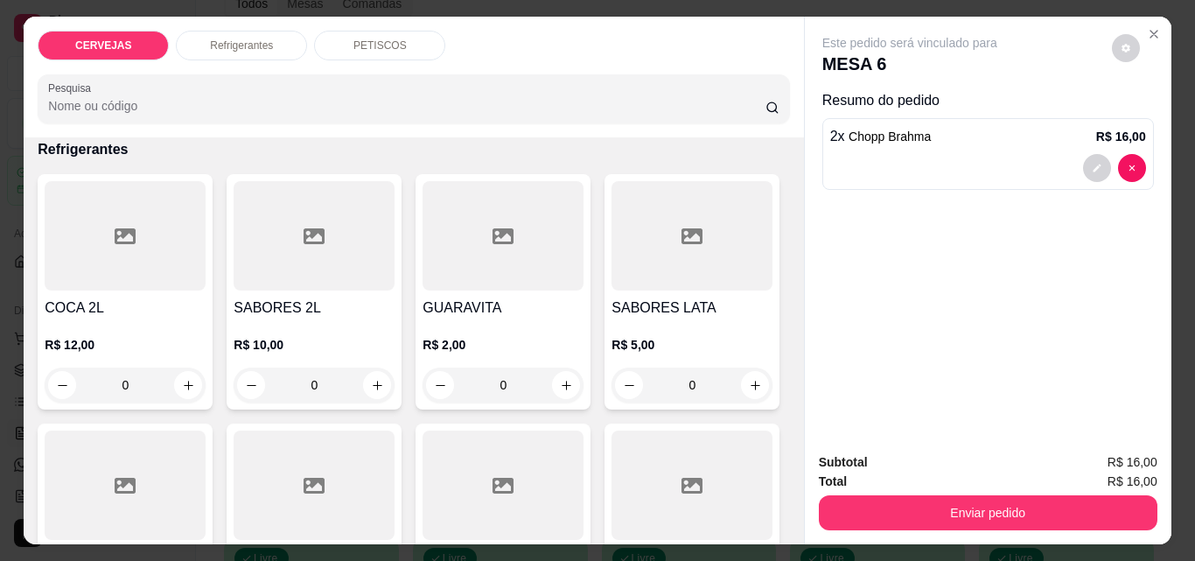
click at [259, 42] on p "Refrigerantes" at bounding box center [241, 45] width 63 height 14
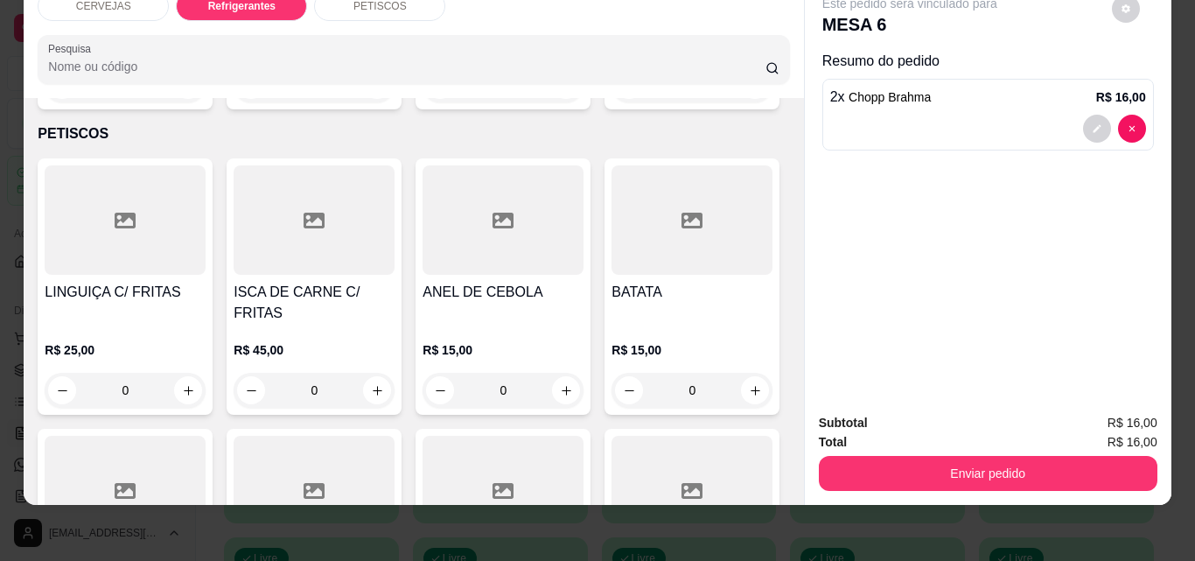
scroll to position [1139, 0]
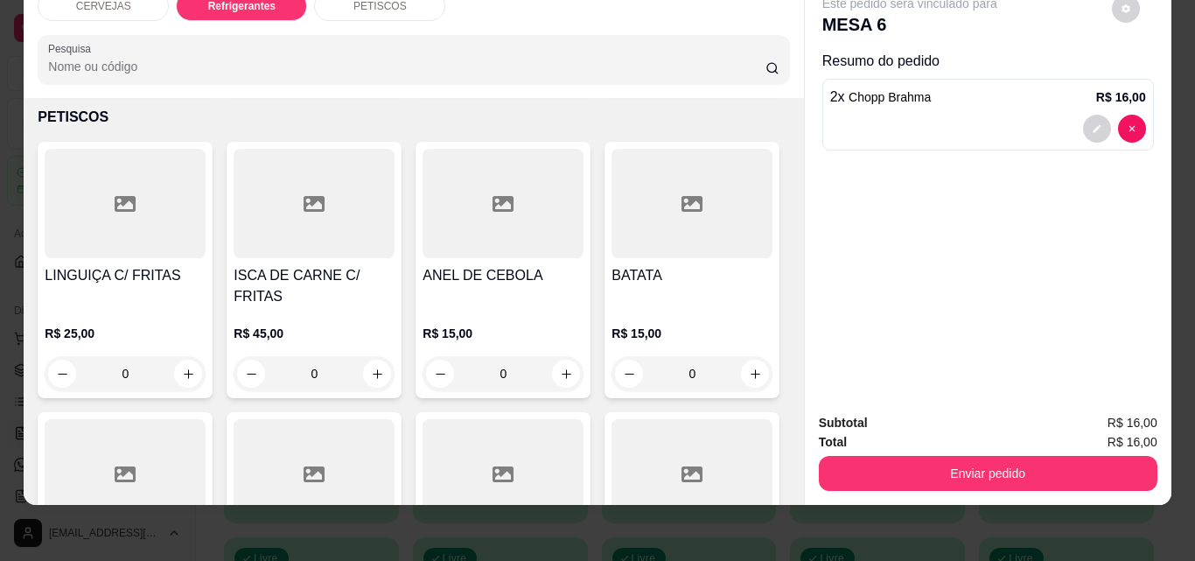
click at [560, 75] on icon "increase-product-quantity" at bounding box center [566, 68] width 13 height 13
type input "1"
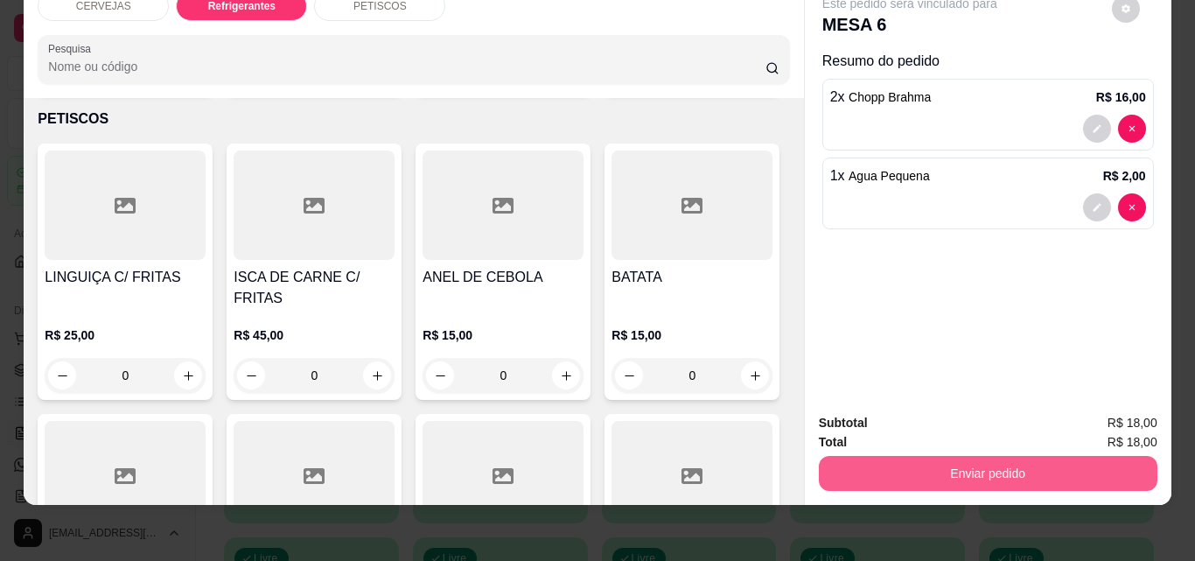
click at [972, 464] on button "Enviar pedido" at bounding box center [988, 473] width 338 height 35
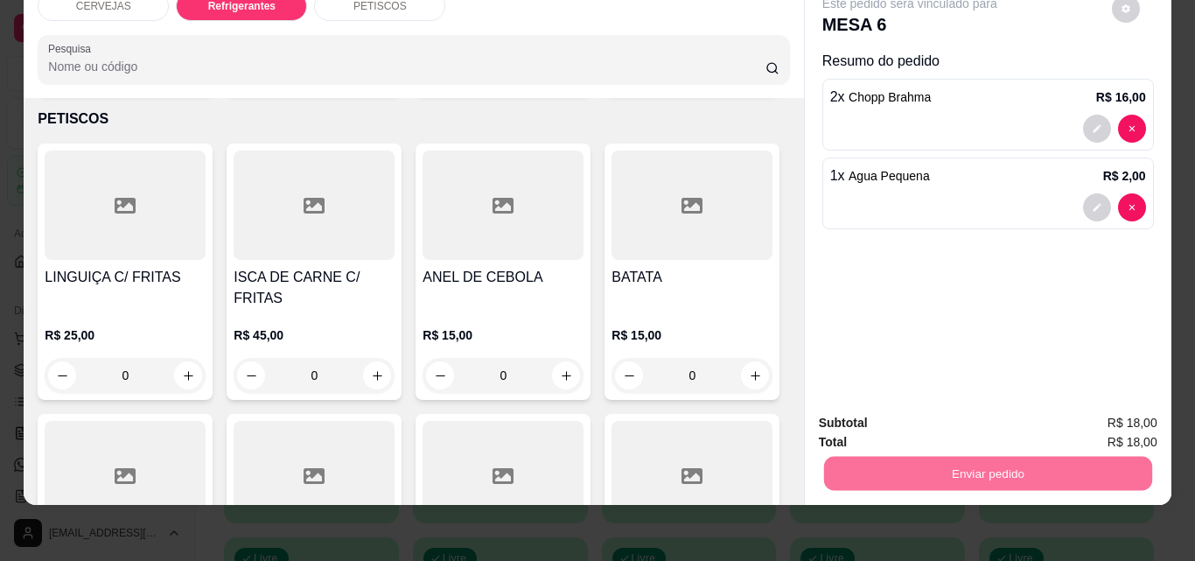
click at [954, 422] on button "Não registrar e enviar pedido" at bounding box center [930, 417] width 182 height 33
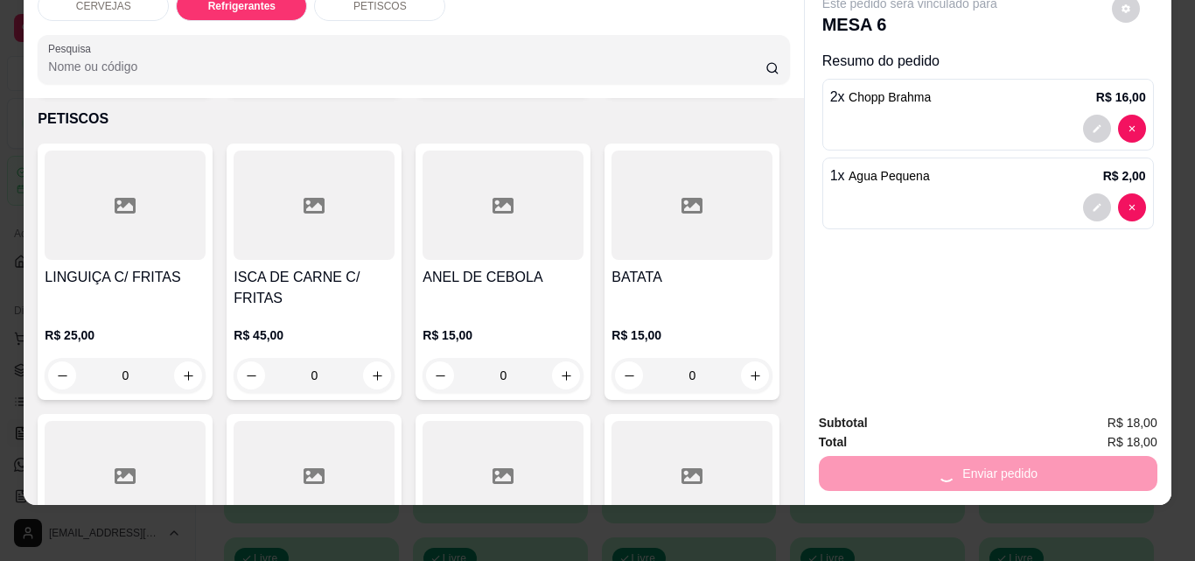
click at [955, 421] on button "Não registrar e enviar pedido" at bounding box center [930, 417] width 182 height 33
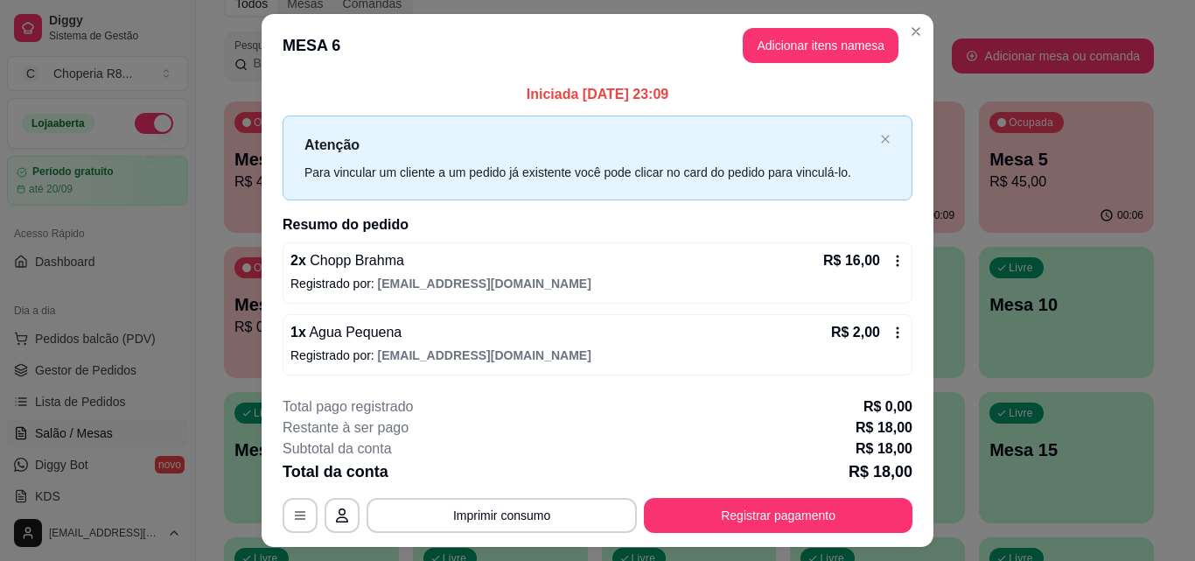
scroll to position [42, 0]
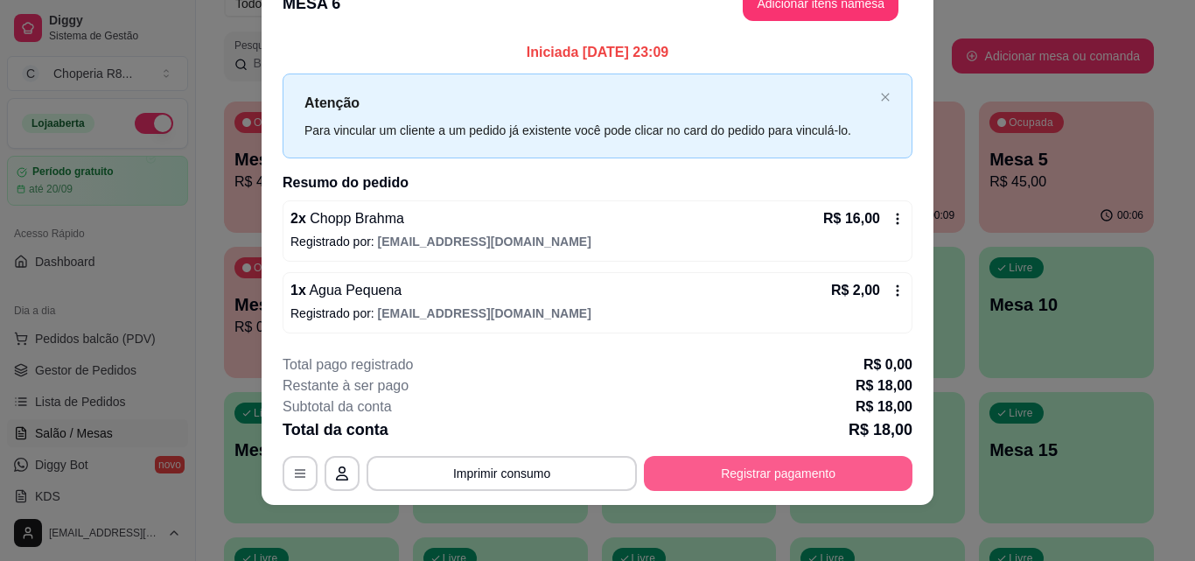
click at [811, 461] on button "Registrar pagamento" at bounding box center [778, 473] width 268 height 35
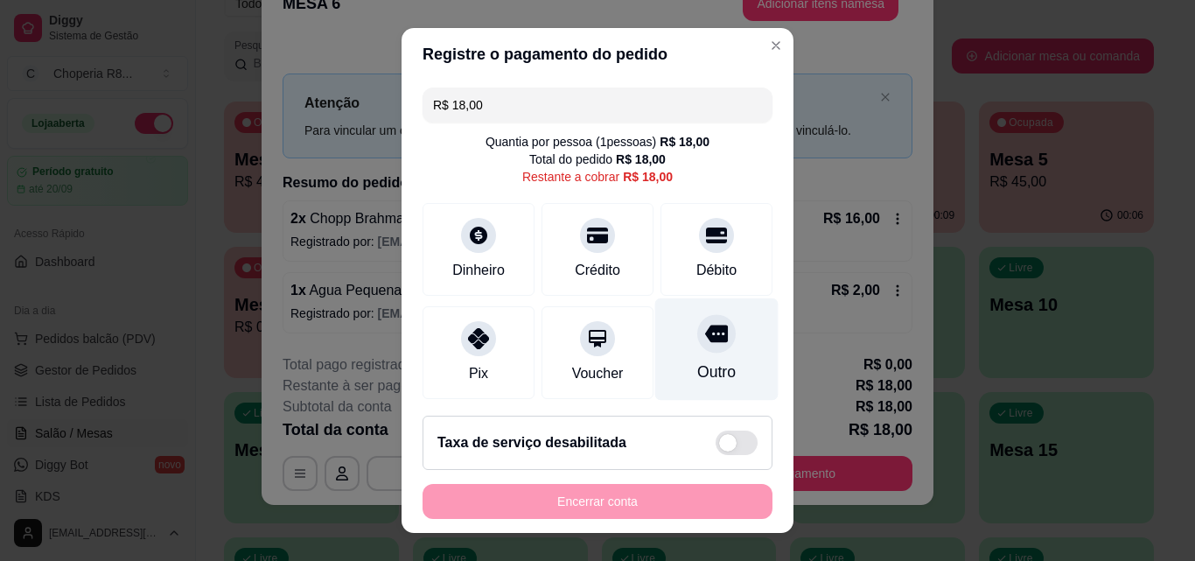
click at [681, 352] on div "Outro" at bounding box center [716, 349] width 123 height 102
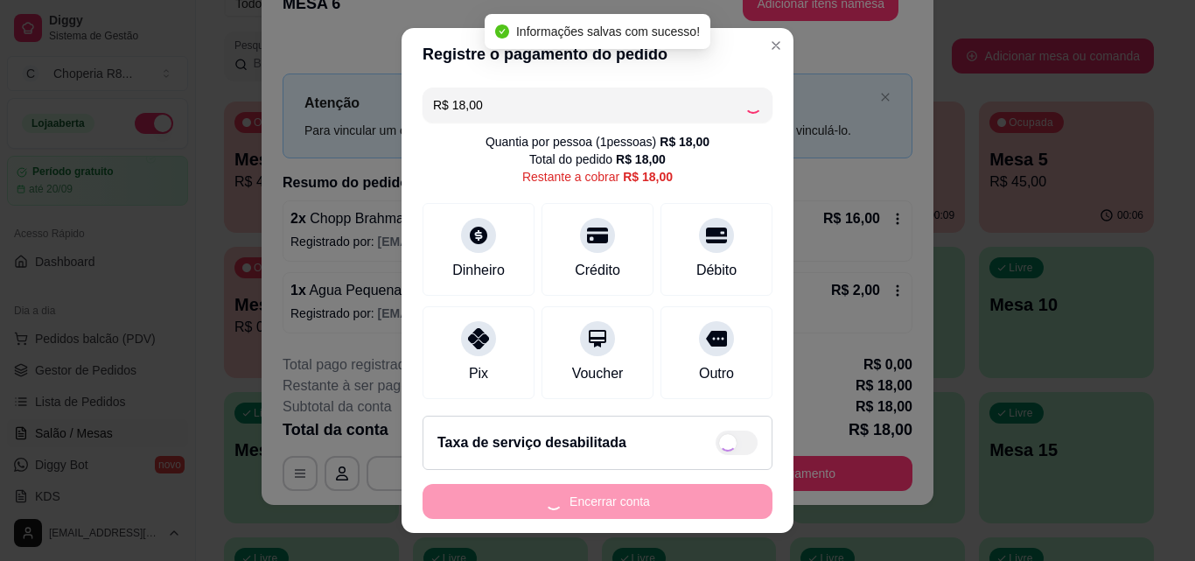
type input "R$ 0,00"
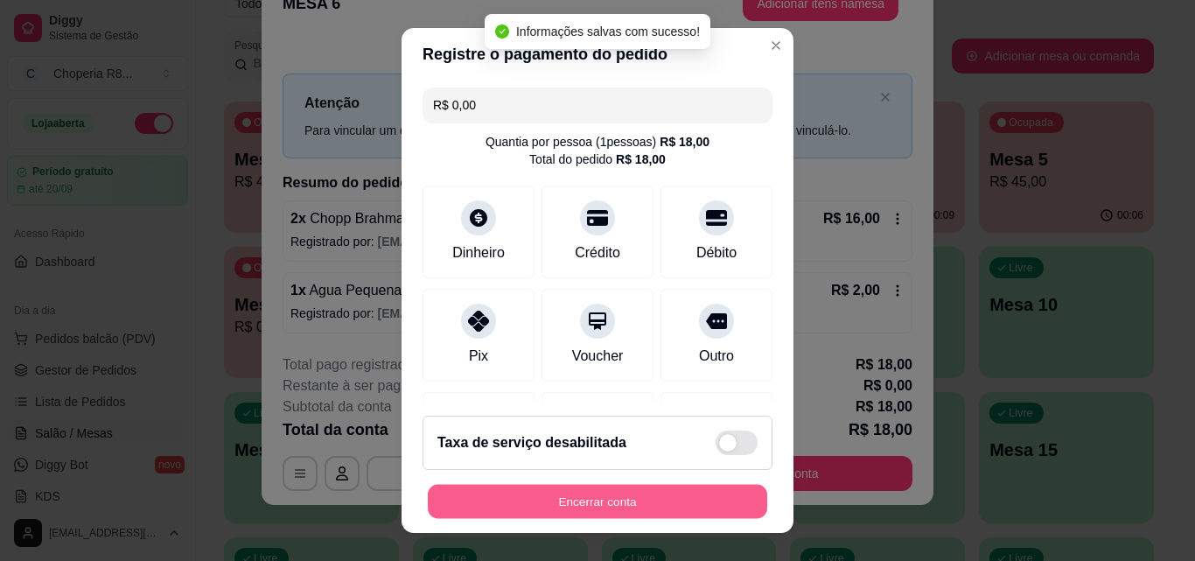
click at [626, 504] on button "Encerrar conta" at bounding box center [597, 501] width 339 height 34
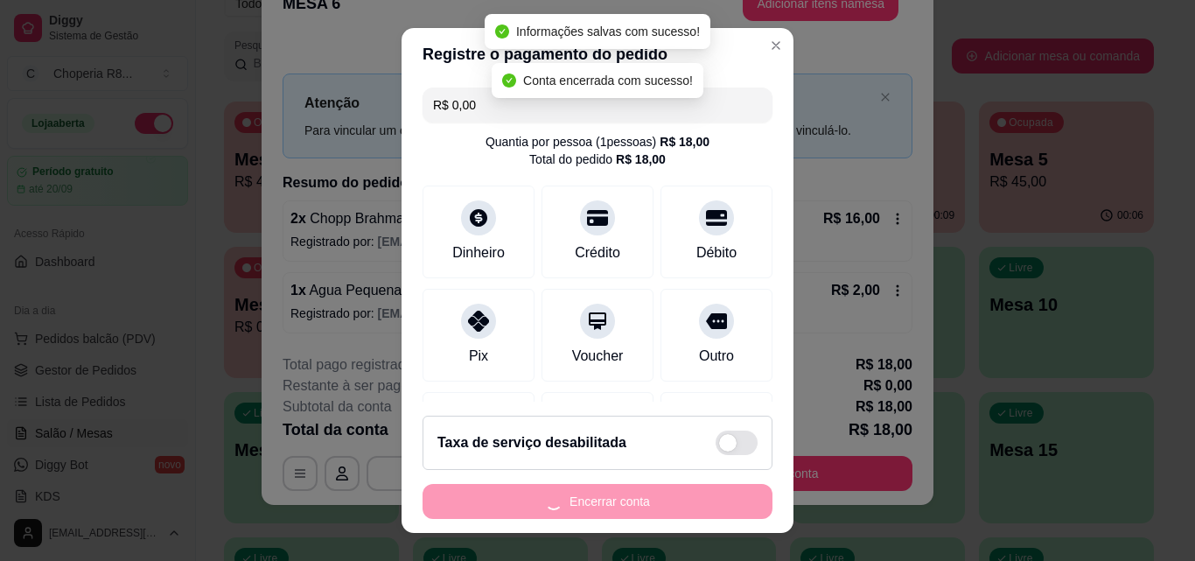
scroll to position [0, 0]
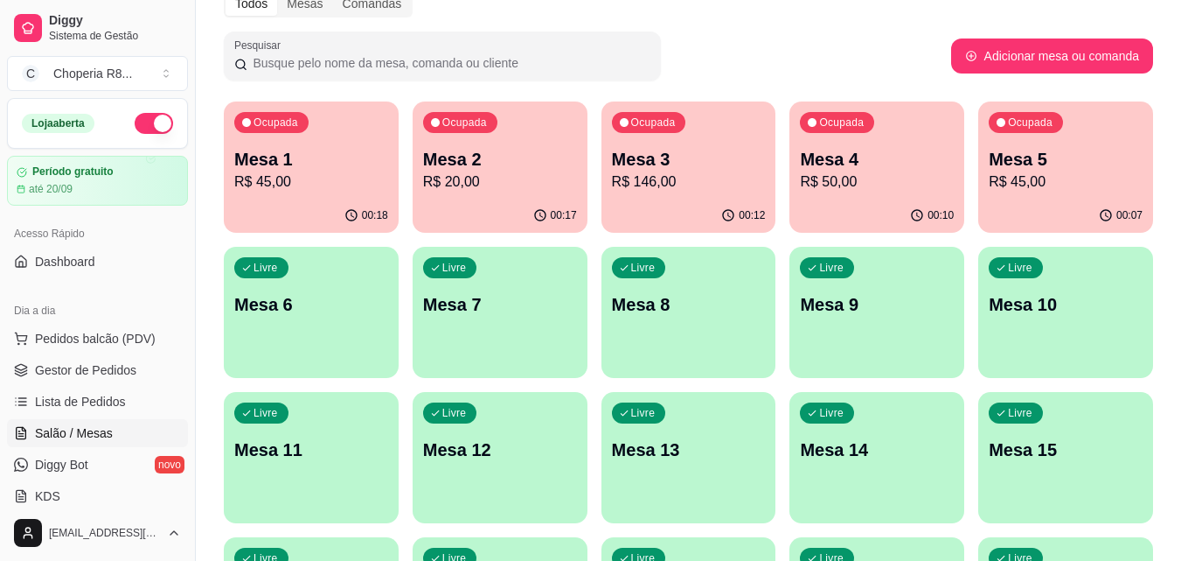
click at [1076, 183] on p "R$ 45,00" at bounding box center [1066, 181] width 154 height 21
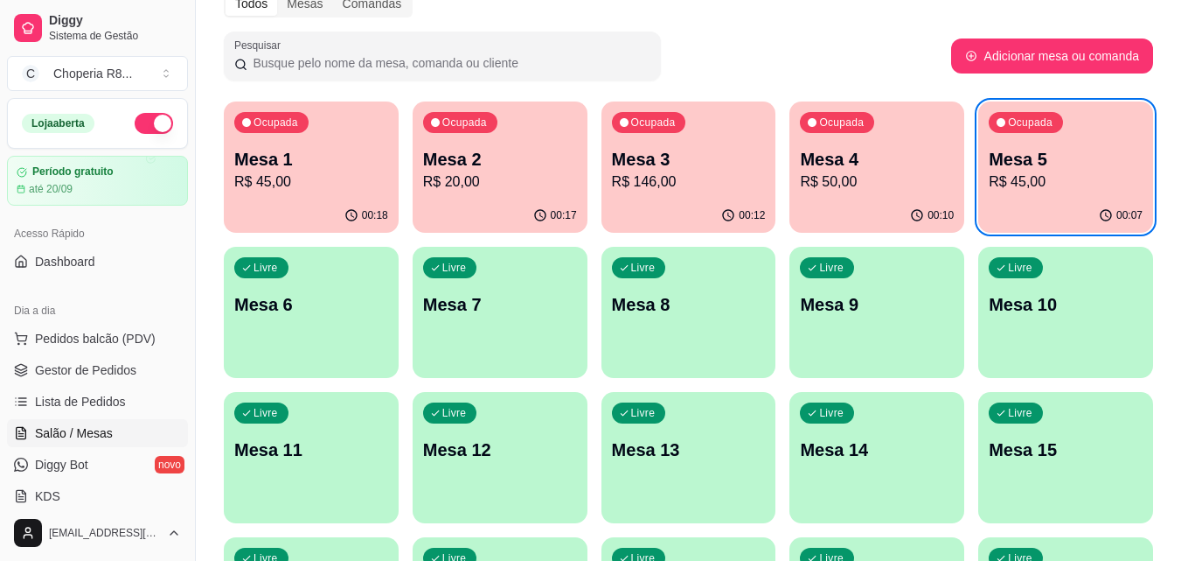
click at [363, 304] on p "Mesa 6" at bounding box center [311, 304] width 154 height 24
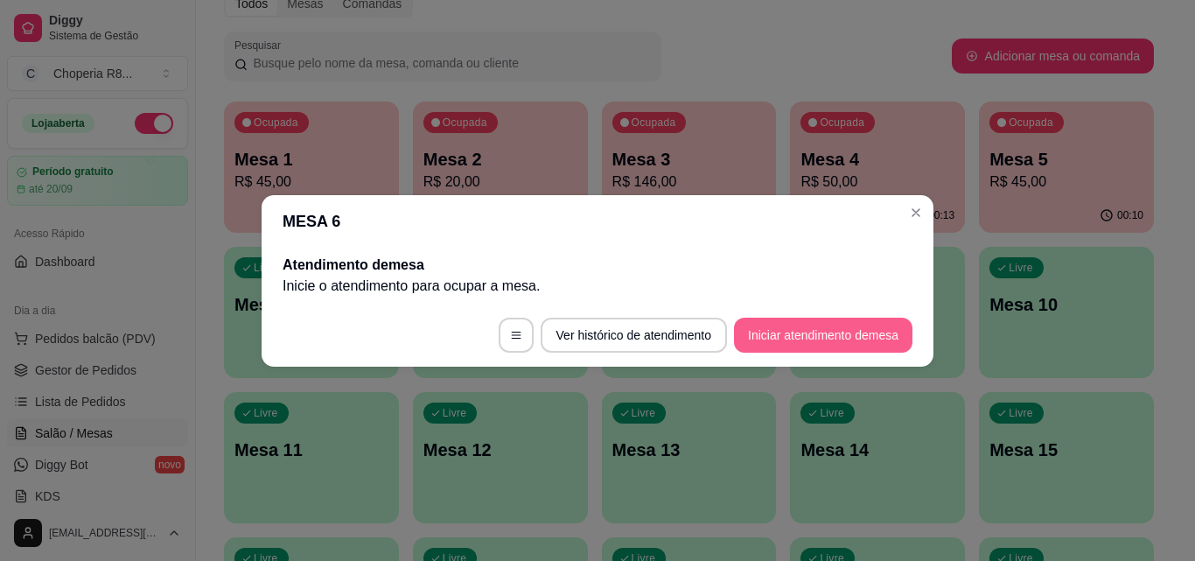
click at [810, 324] on button "Iniciar atendimento de mesa" at bounding box center [823, 334] width 178 height 35
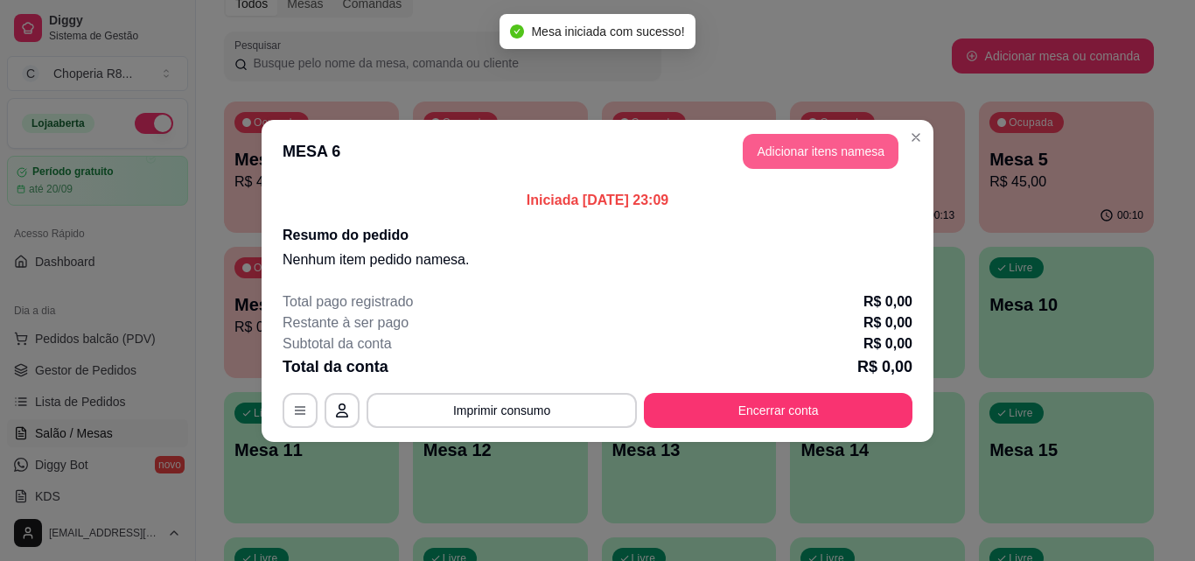
click at [824, 151] on button "Adicionar itens na mesa" at bounding box center [820, 151] width 156 height 35
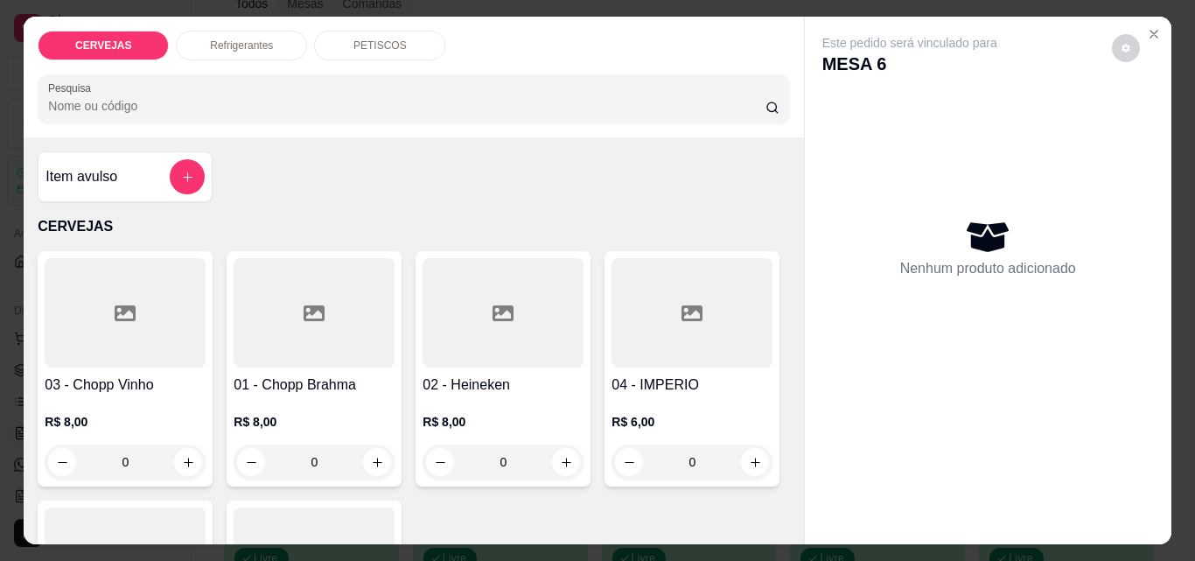
drag, startPoint x: 333, startPoint y: 443, endPoint x: 238, endPoint y: 483, distance: 103.1
click at [238, 483] on div "03 - Chopp Vinho R$ 8,00 0 01 - Chopp Brahma R$ 8,00 0 02 - Heineken R$ 8,00 0 …" at bounding box center [413, 493] width 751 height 484
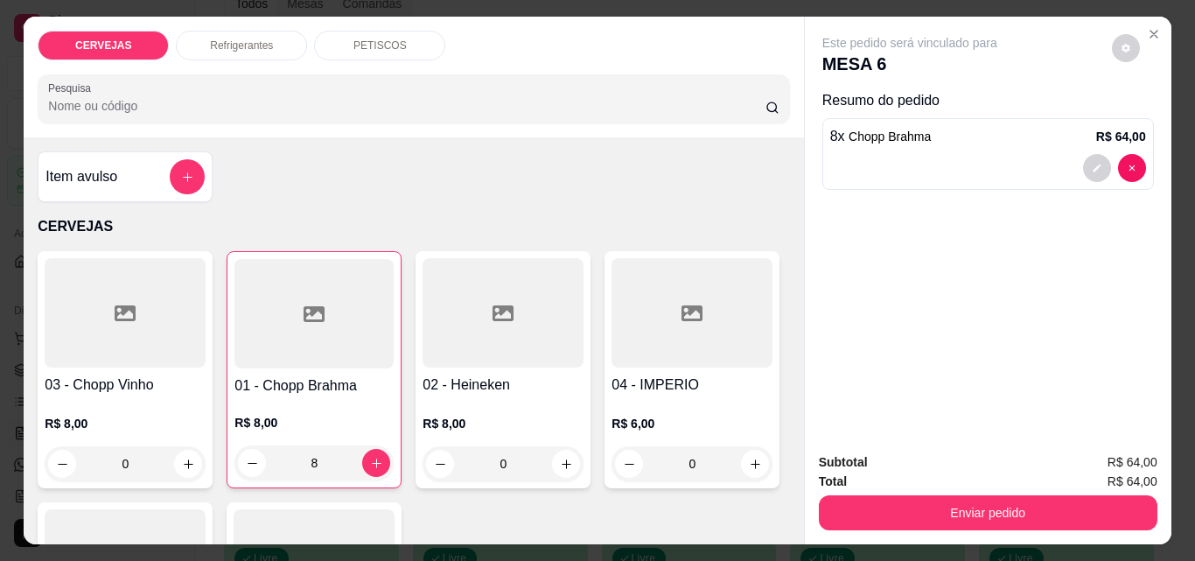
type input "8"
click at [210, 38] on p "Refrigerantes" at bounding box center [241, 45] width 63 height 14
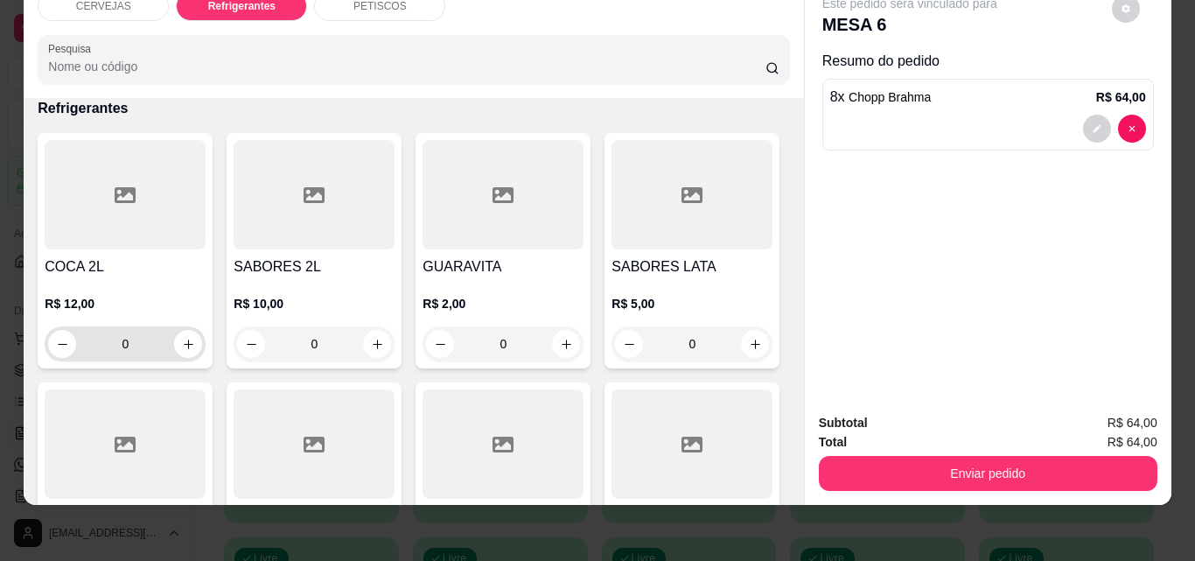
scroll to position [789, 0]
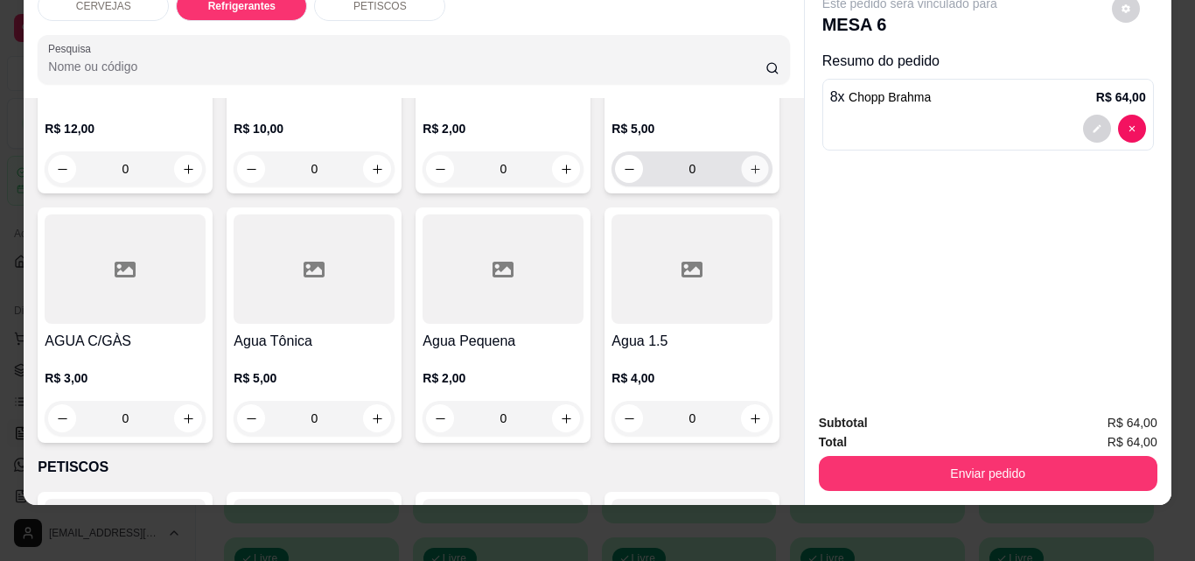
click at [750, 173] on icon "increase-product-quantity" at bounding box center [754, 168] width 9 height 9
type input "1"
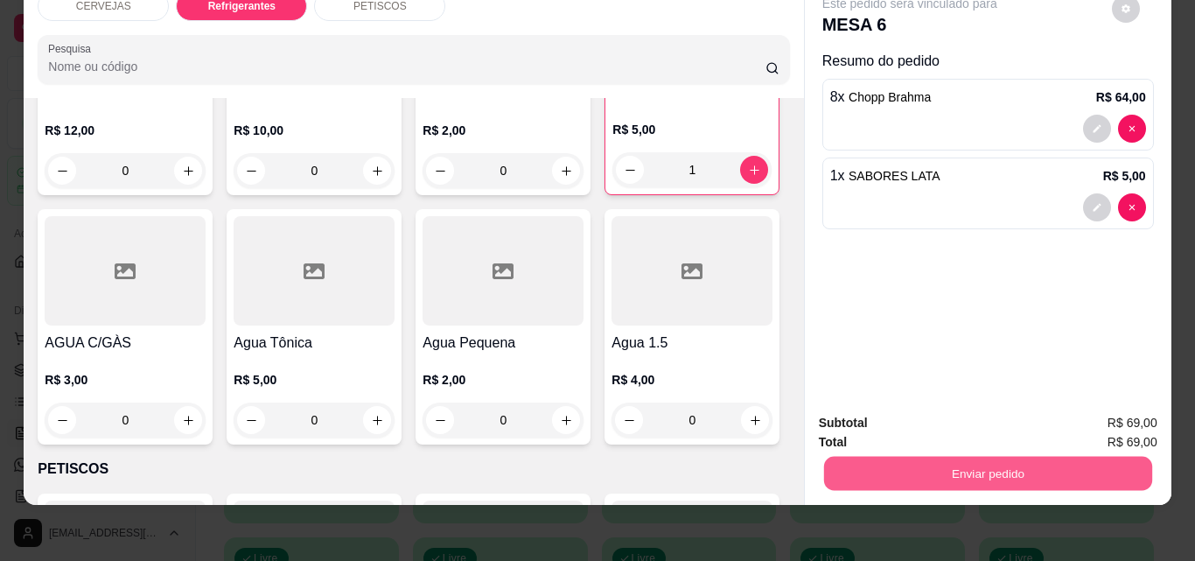
click at [861, 456] on button "Enviar pedido" at bounding box center [987, 473] width 328 height 34
click at [921, 414] on button "Não registrar e enviar pedido" at bounding box center [929, 417] width 177 height 32
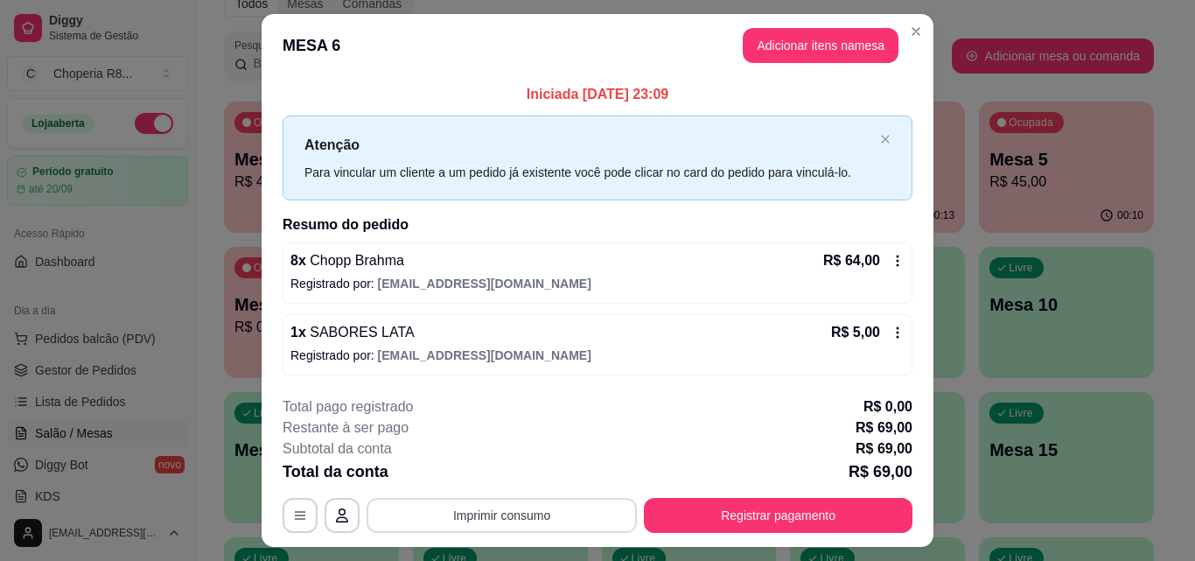
click at [562, 522] on button "Imprimir consumo" at bounding box center [501, 515] width 270 height 35
click at [515, 483] on button "IMPRESSORA" at bounding box center [500, 474] width 122 height 27
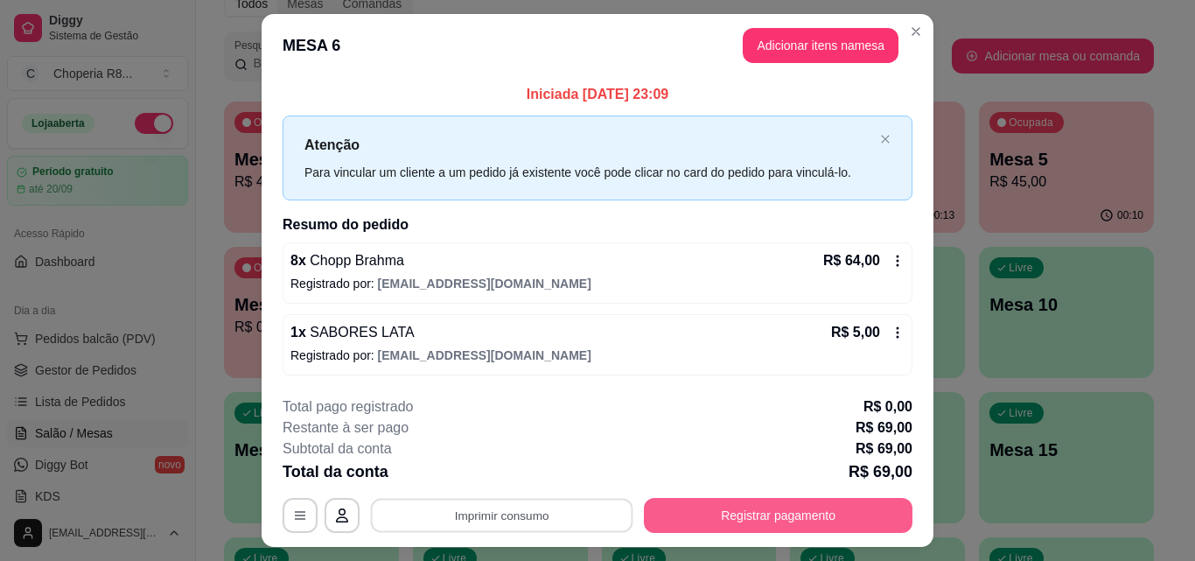
click at [698, 508] on button "Registrar pagamento" at bounding box center [778, 515] width 268 height 35
click at [716, 512] on button "Registrar pagamento" at bounding box center [778, 515] width 261 height 34
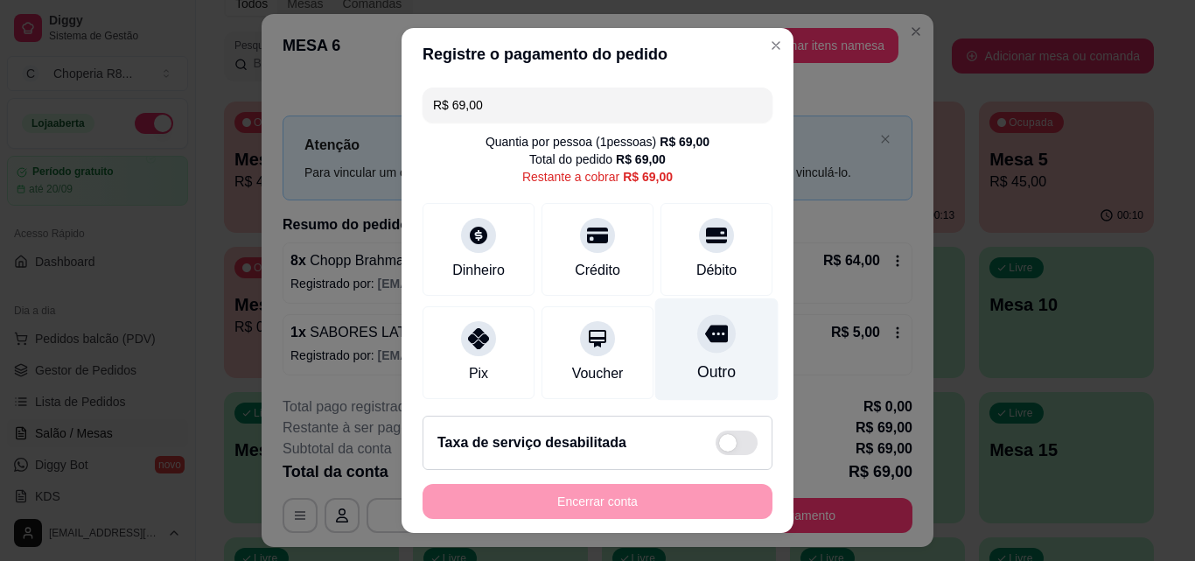
click at [697, 366] on div "Outro" at bounding box center [716, 371] width 38 height 23
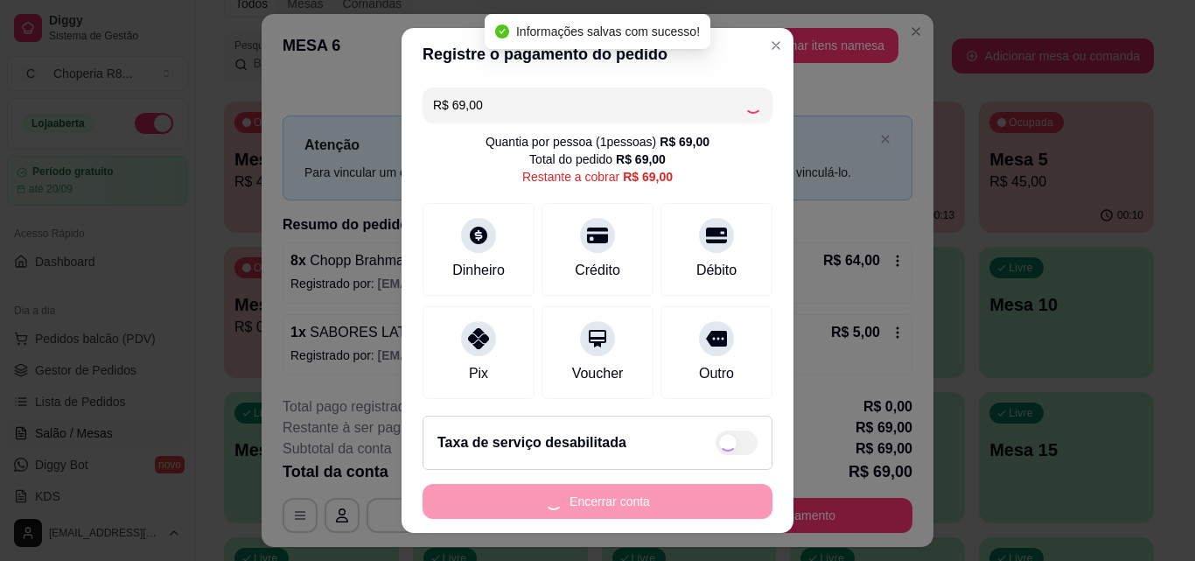
type input "R$ 0,00"
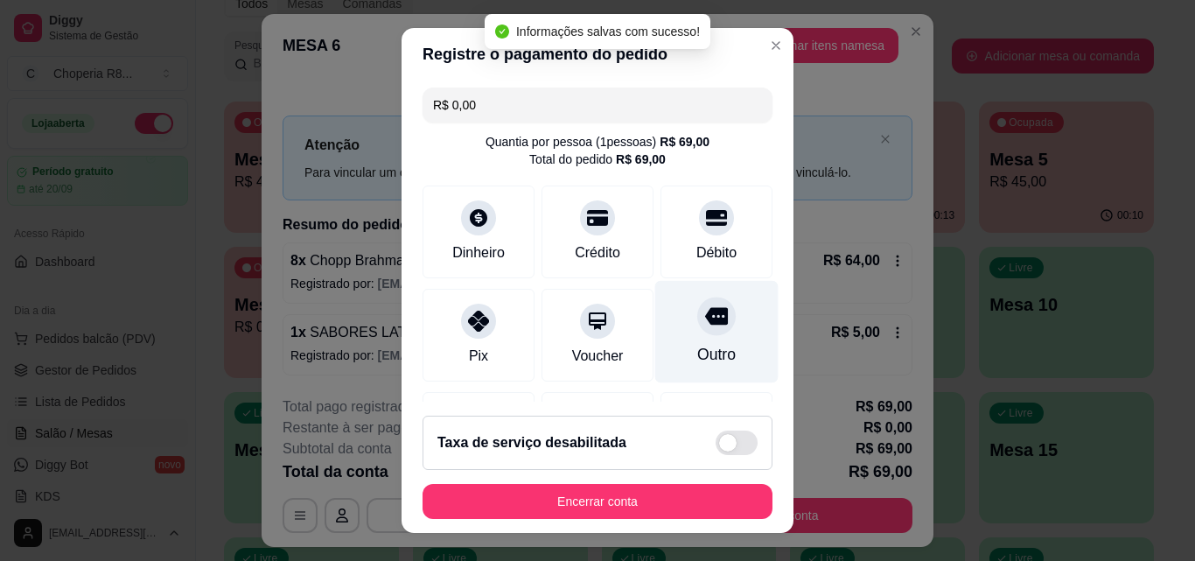
click at [669, 369] on div "Outro" at bounding box center [716, 332] width 123 height 102
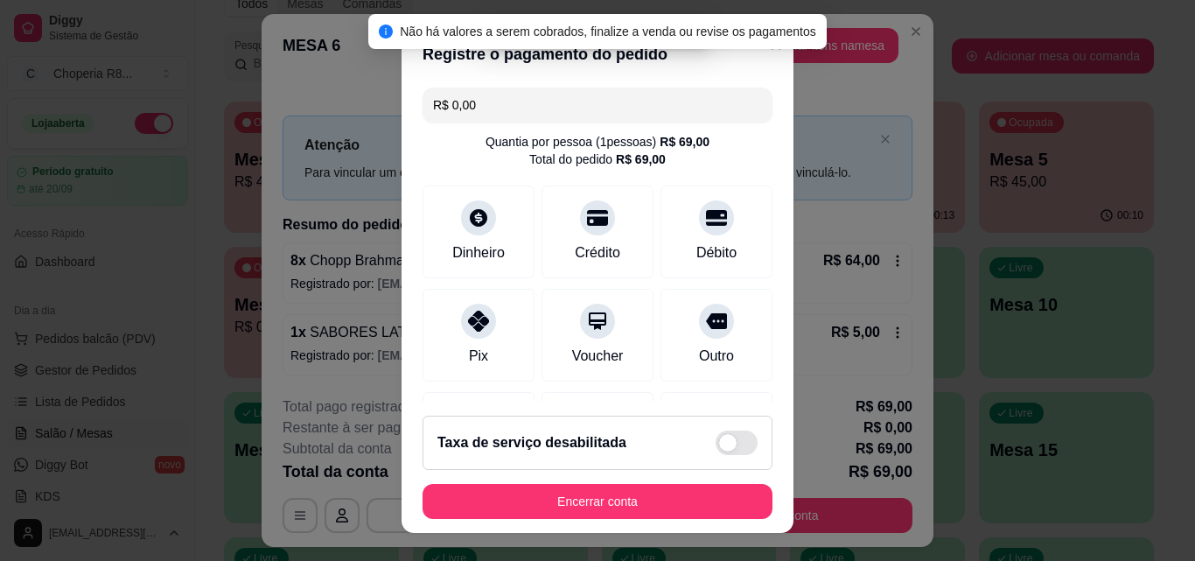
click at [631, 482] on footer "Taxa de serviço desabilitada Encerrar conta" at bounding box center [597, 466] width 392 height 131
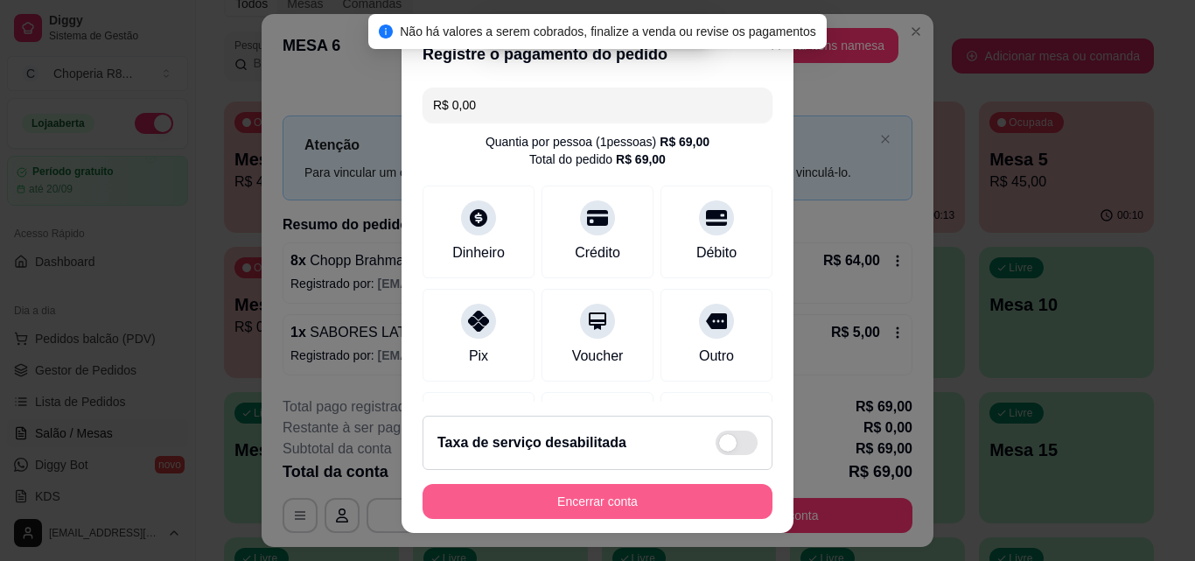
click at [635, 492] on button "Encerrar conta" at bounding box center [597, 501] width 350 height 35
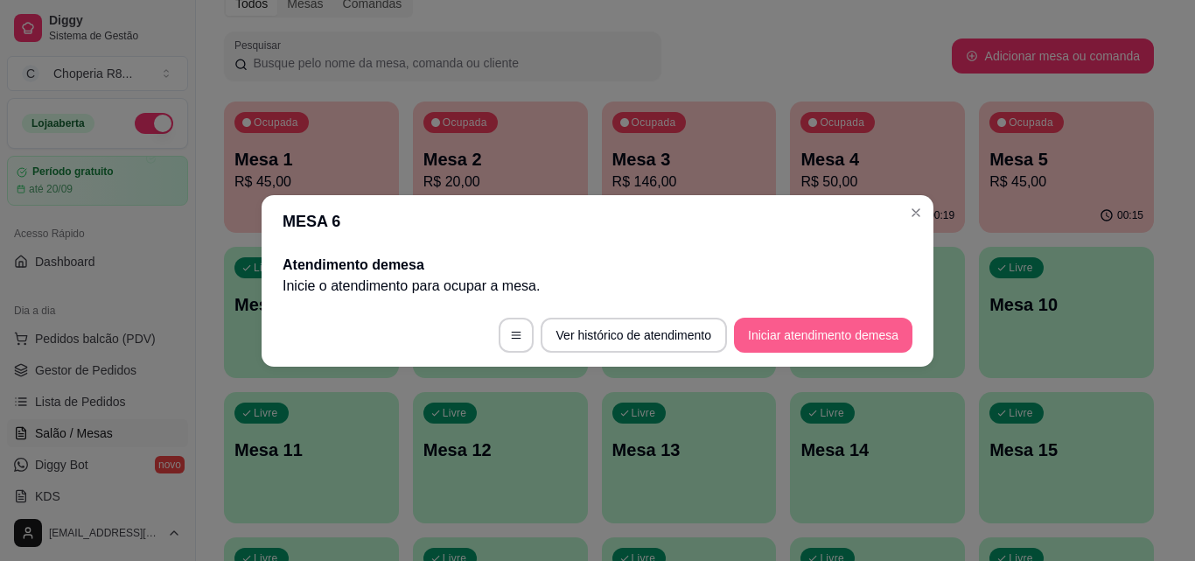
click at [861, 317] on footer "Ver histórico de atendimento Iniciar atendimento de mesa" at bounding box center [597, 334] width 672 height 63
click at [844, 332] on button "Iniciar atendimento de mesa" at bounding box center [823, 334] width 178 height 35
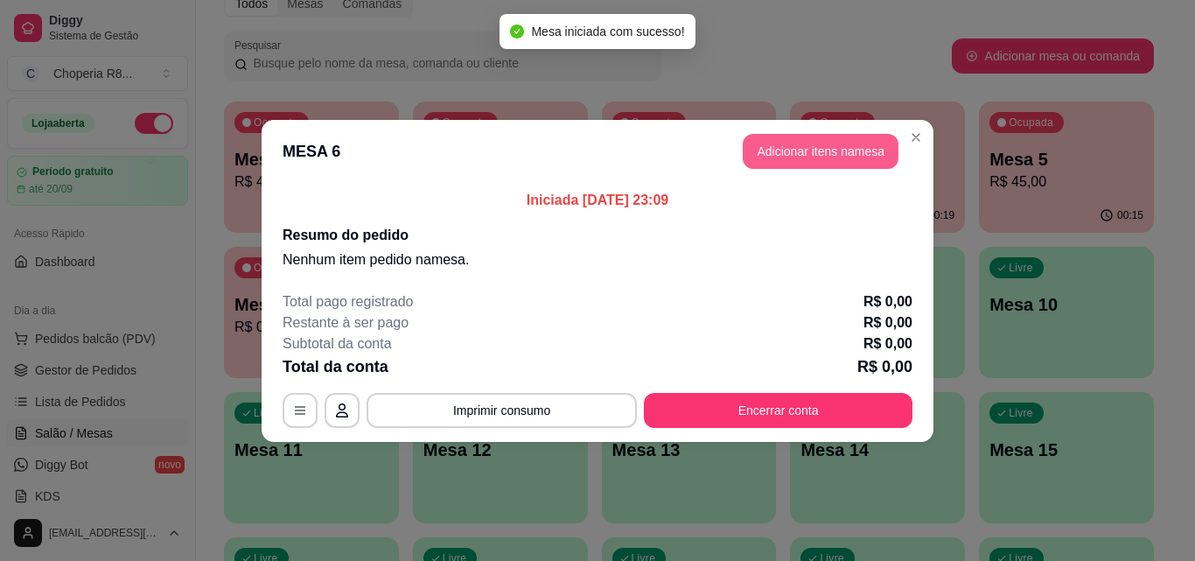
click at [789, 151] on button "Adicionar itens na mesa" at bounding box center [820, 151] width 156 height 35
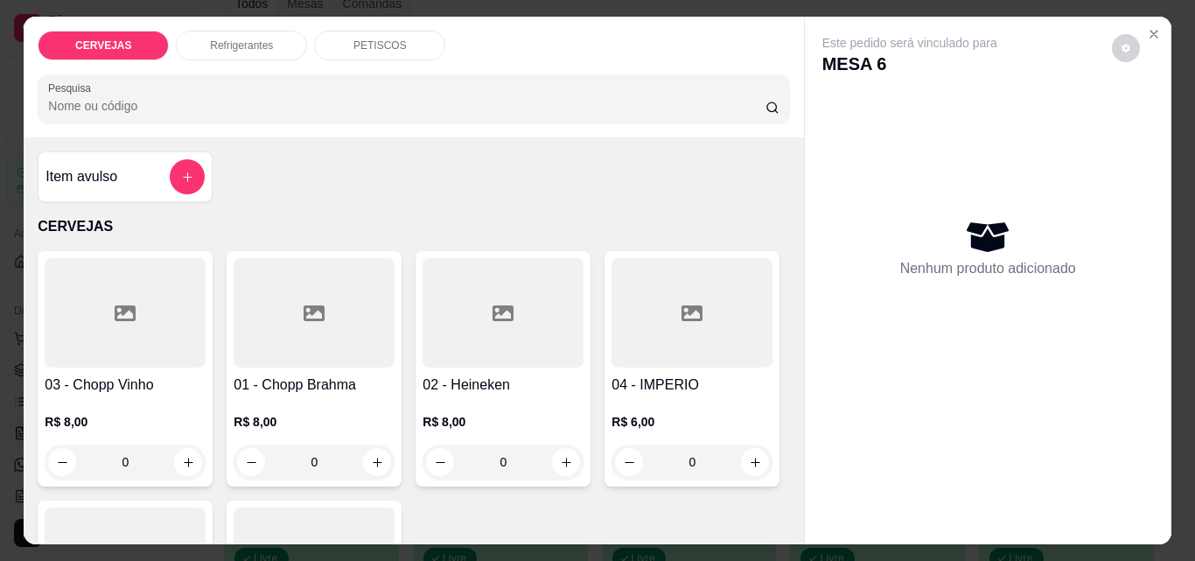
drag, startPoint x: 327, startPoint y: 457, endPoint x: 275, endPoint y: 458, distance: 52.5
click at [275, 458] on input "0" at bounding box center [314, 461] width 98 height 35
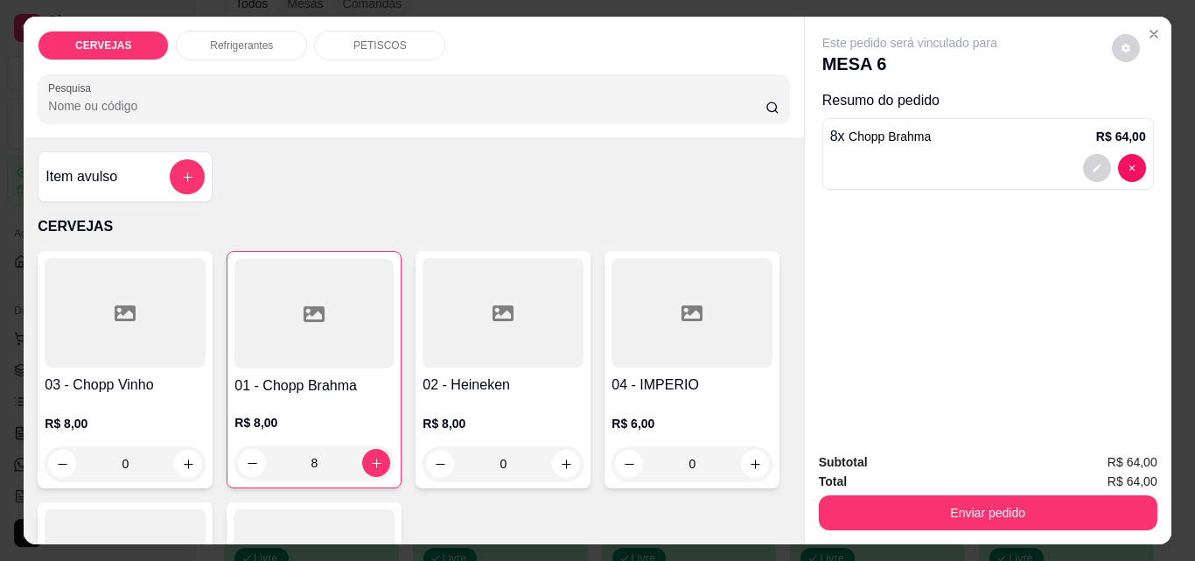
type input "8"
click at [359, 44] on p "PETISCOS" at bounding box center [379, 45] width 53 height 14
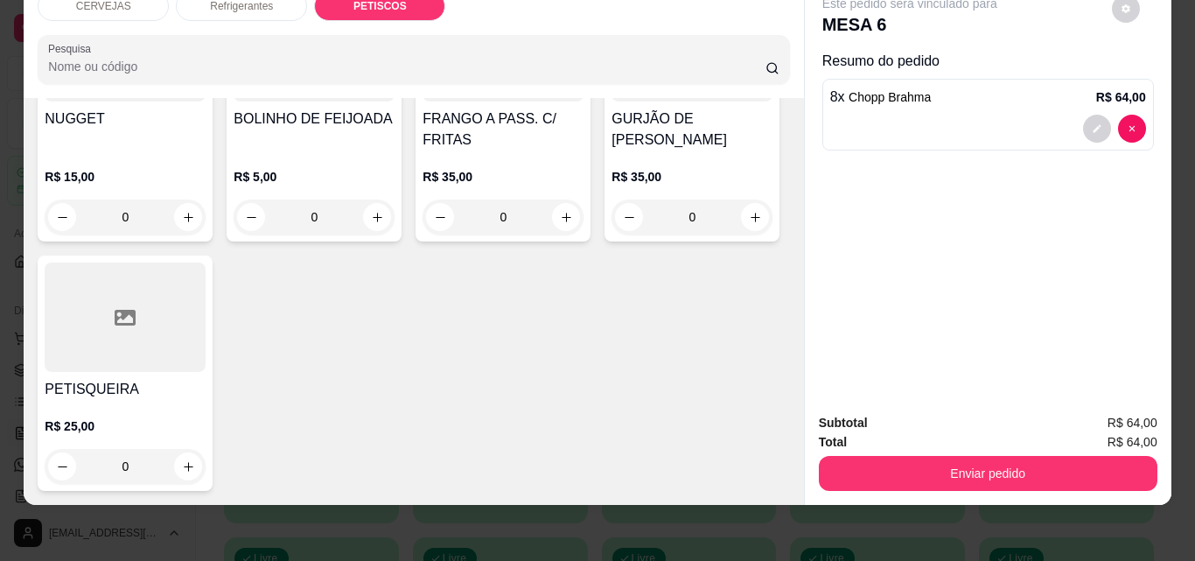
scroll to position [1746, 0]
type input "1"
click at [202, 231] on button "increase-product-quantity" at bounding box center [188, 217] width 28 height 28
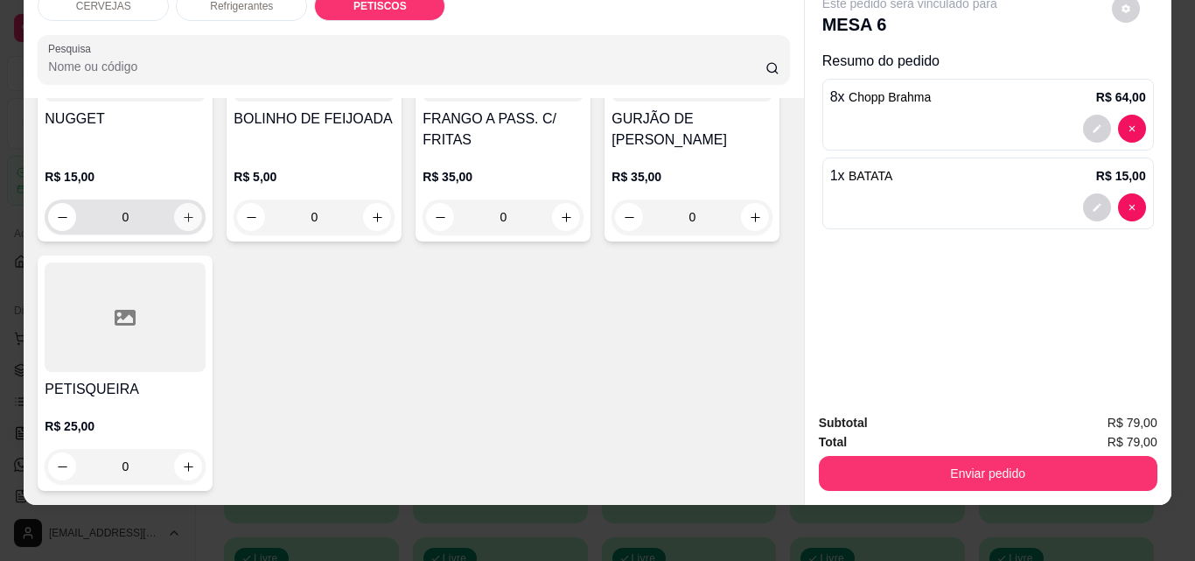
type input "1"
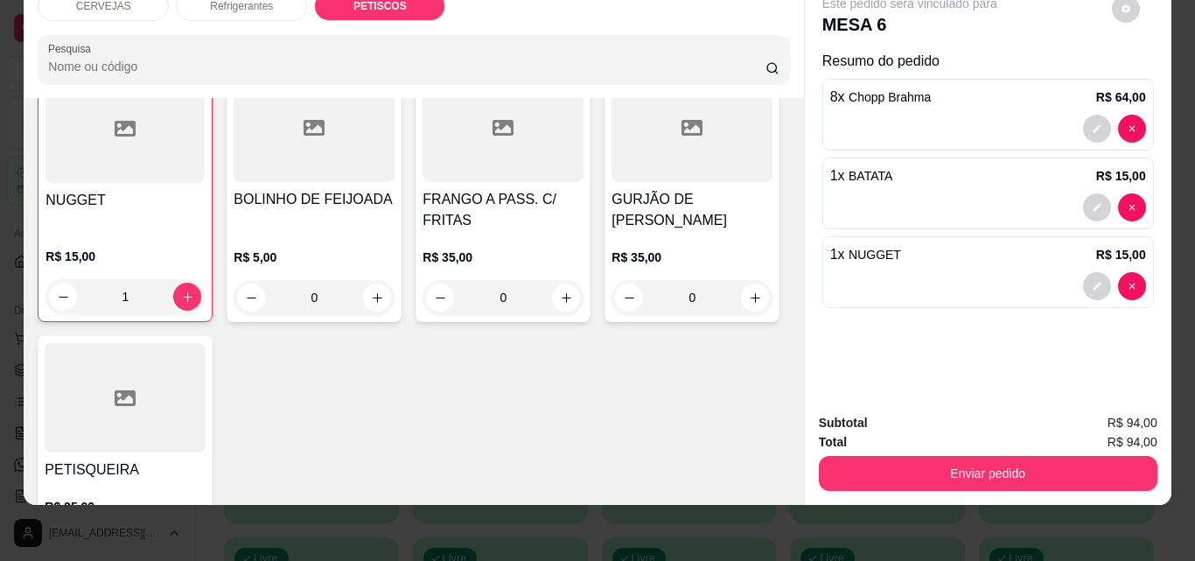
scroll to position [1310, 0]
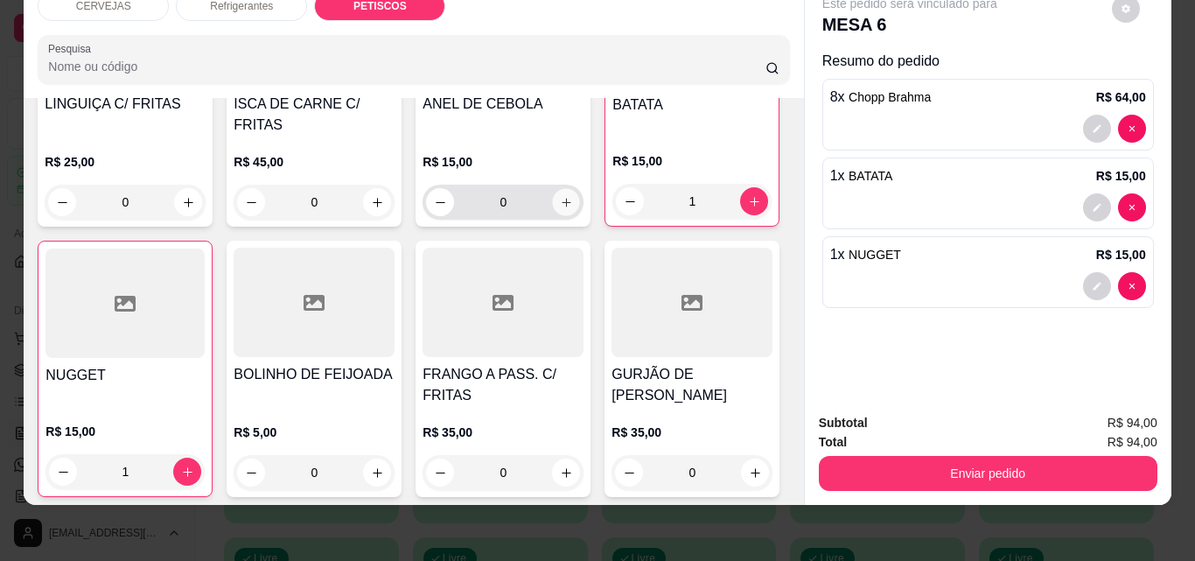
click at [560, 209] on icon "increase-product-quantity" at bounding box center [566, 202] width 13 height 13
type input "1"
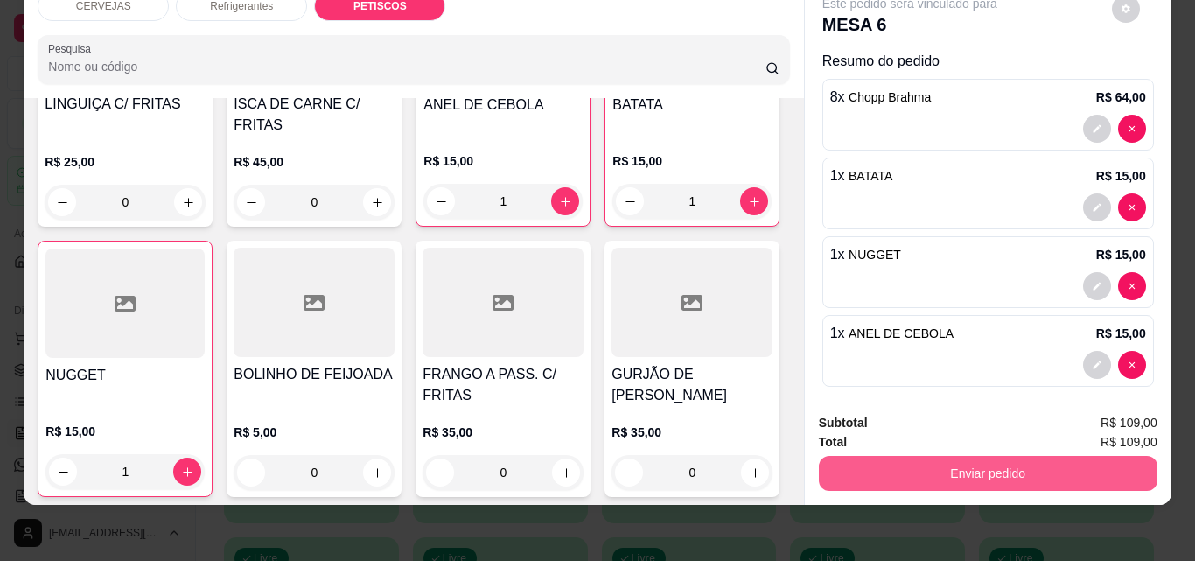
click at [928, 461] on button "Enviar pedido" at bounding box center [988, 473] width 338 height 35
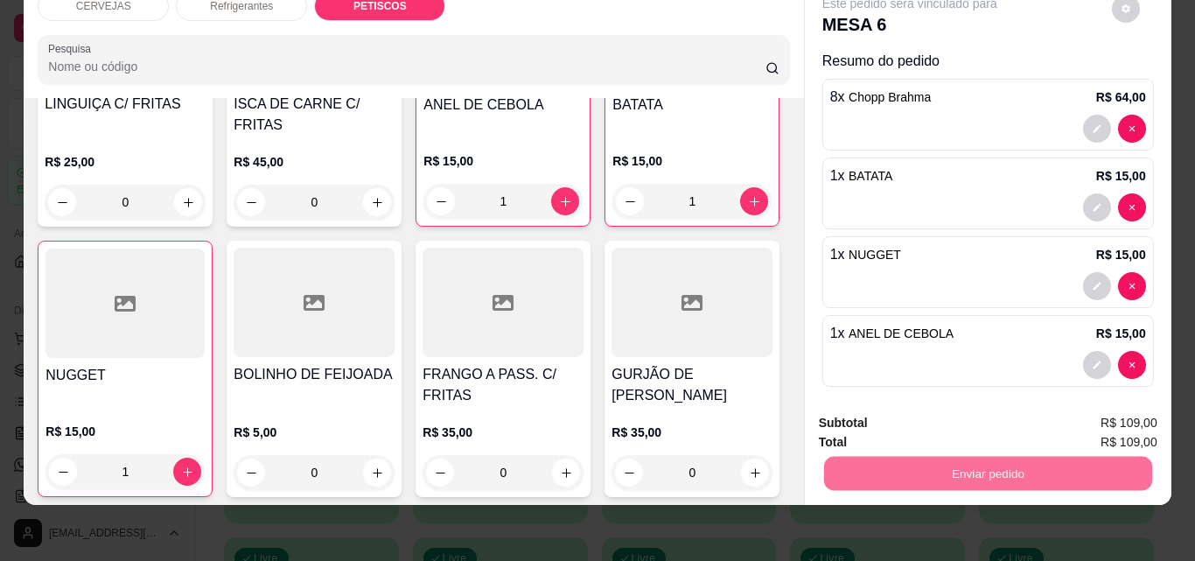
click at [913, 421] on button "Não registrar e enviar pedido" at bounding box center [930, 417] width 182 height 33
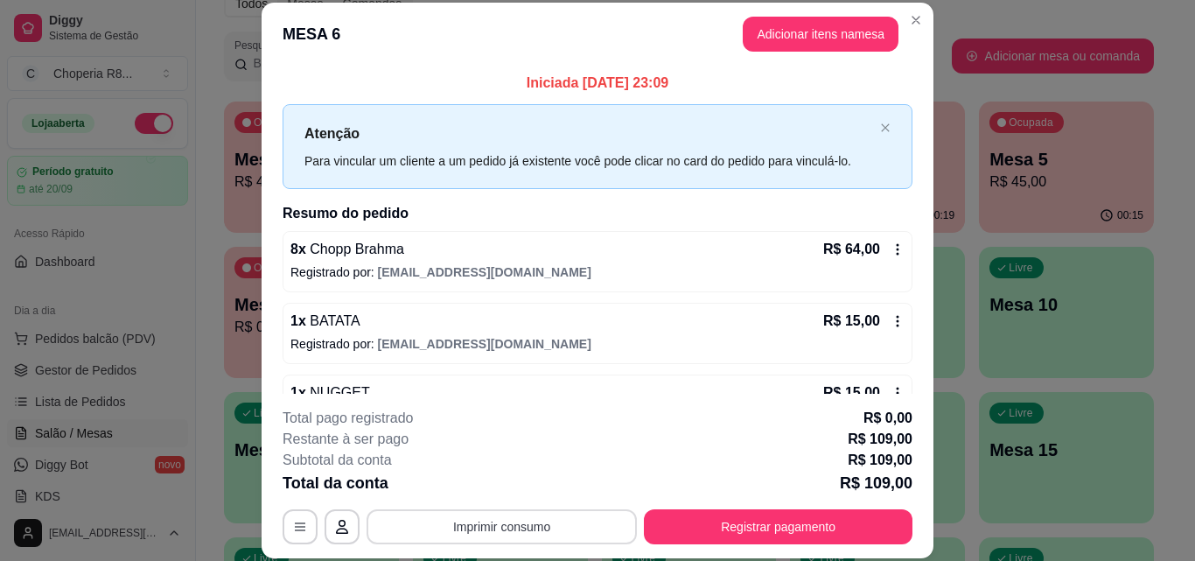
click at [554, 513] on button "Imprimir consumo" at bounding box center [501, 526] width 270 height 35
click at [531, 477] on button "IMPRESSORA" at bounding box center [500, 486] width 127 height 28
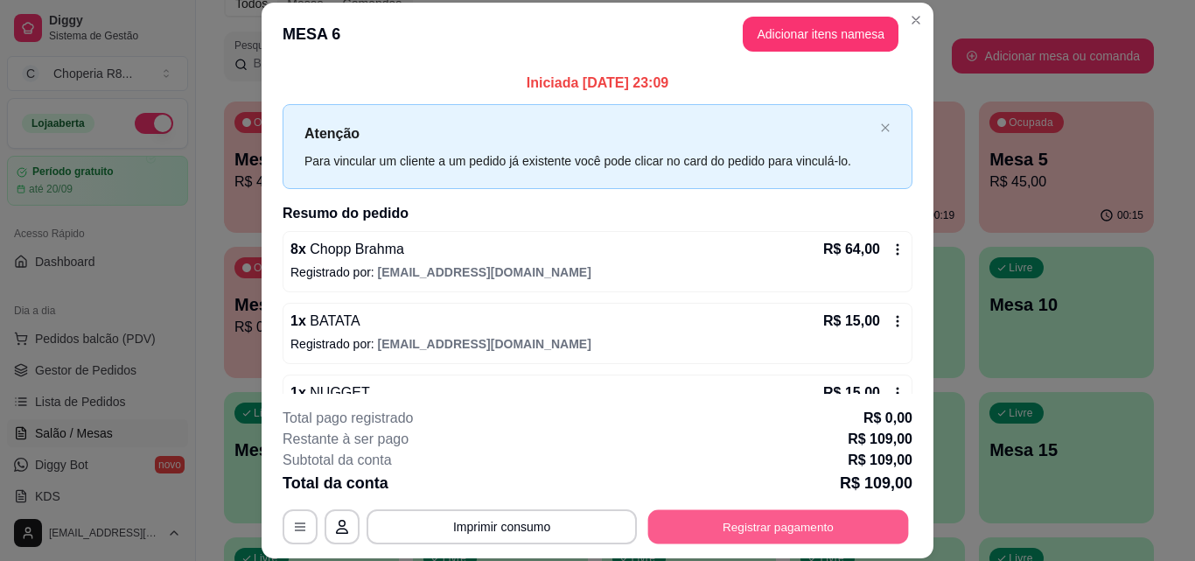
click at [703, 519] on button "Registrar pagamento" at bounding box center [778, 526] width 261 height 34
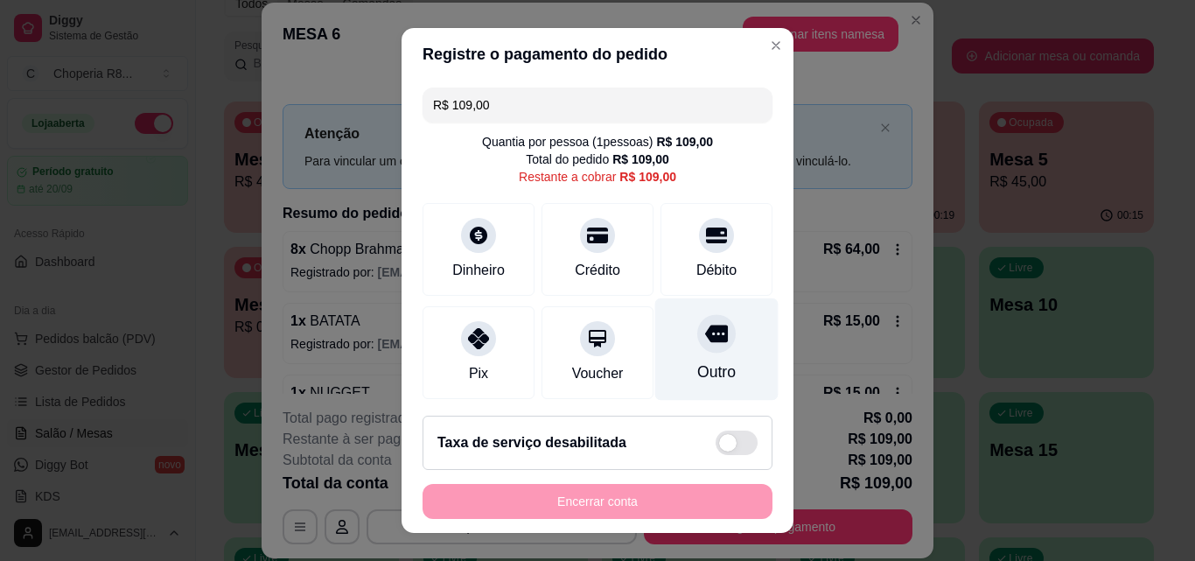
click at [655, 372] on div "Outro" at bounding box center [716, 349] width 123 height 102
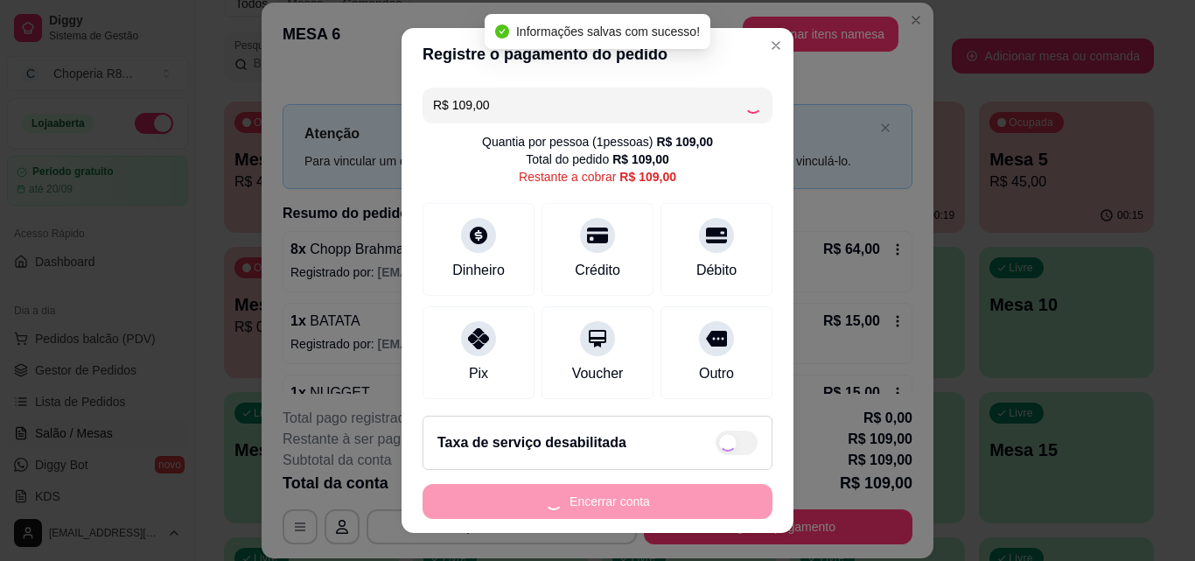
type input "R$ 0,00"
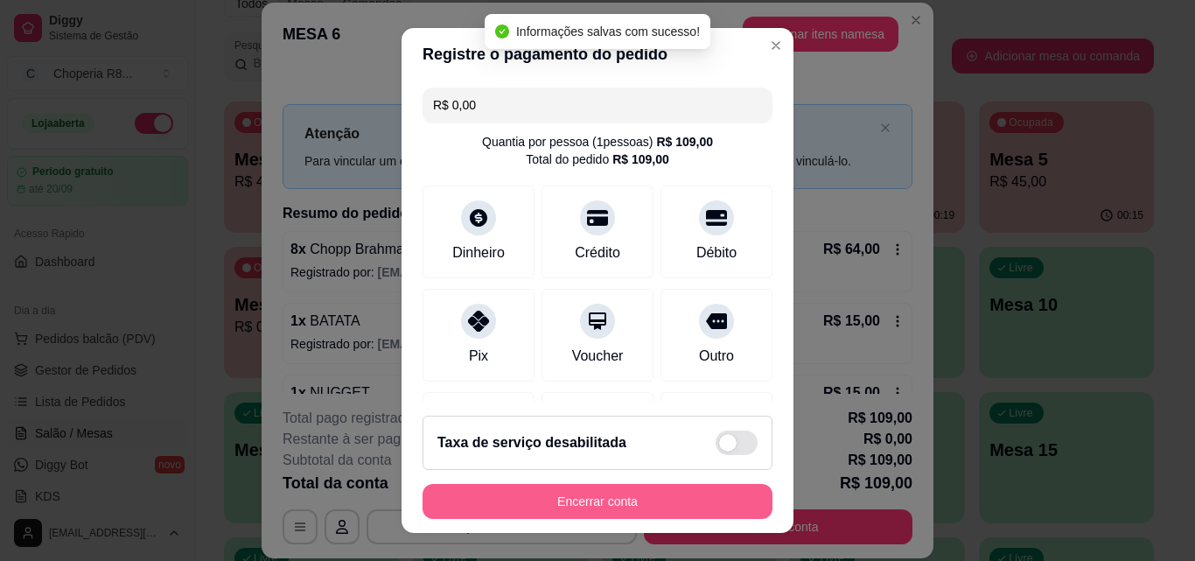
click at [657, 484] on button "Encerrar conta" at bounding box center [597, 501] width 350 height 35
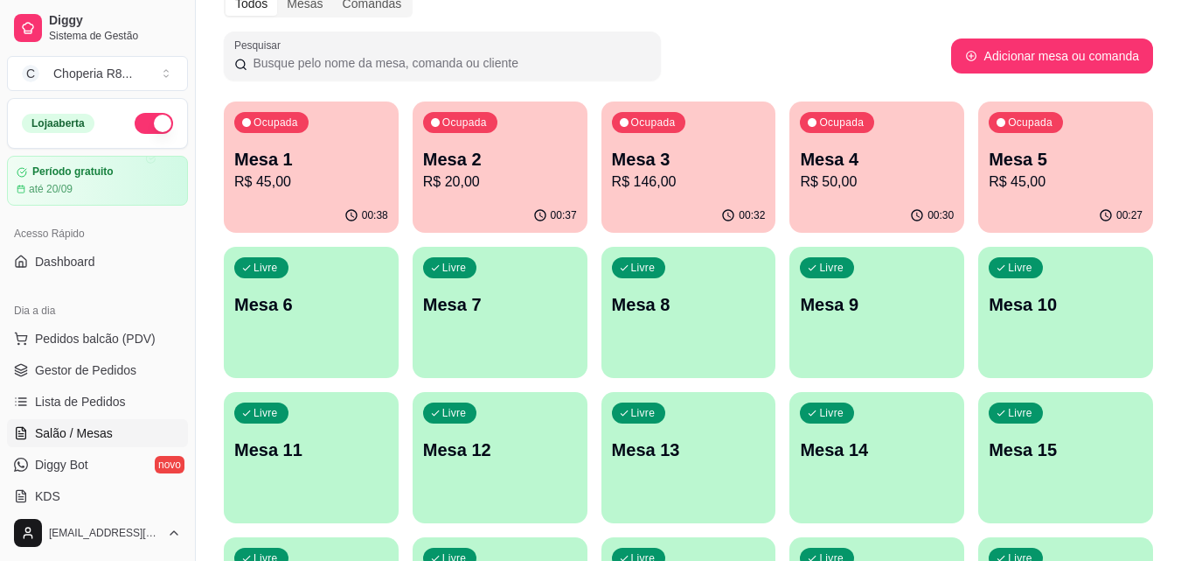
click at [359, 291] on div "Livre Mesa 6" at bounding box center [311, 302] width 175 height 110
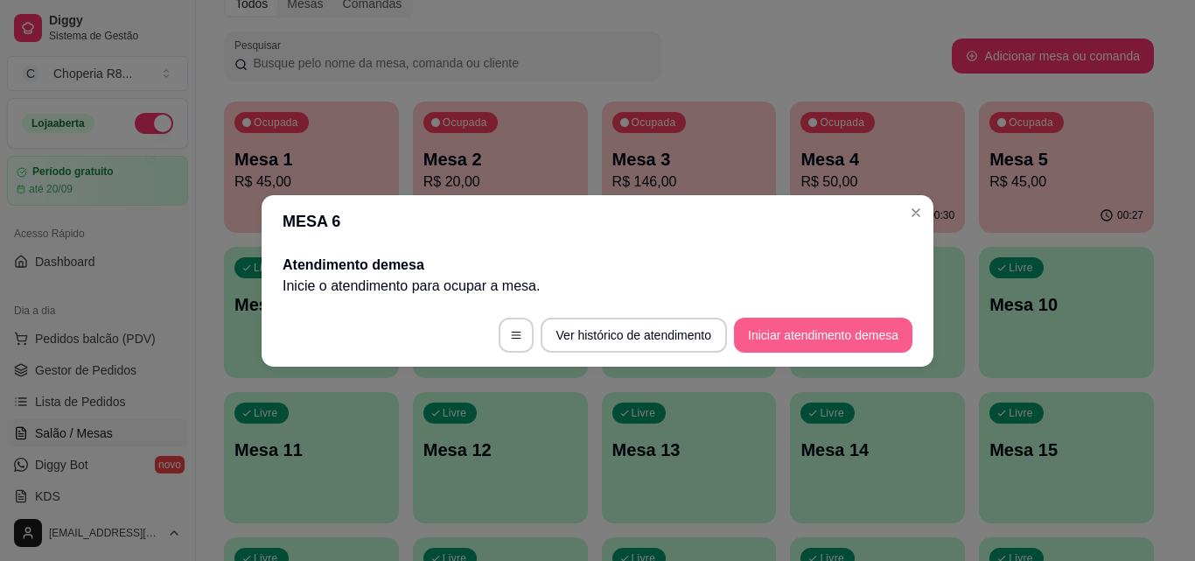
click at [780, 331] on button "Iniciar atendimento de mesa" at bounding box center [823, 334] width 178 height 35
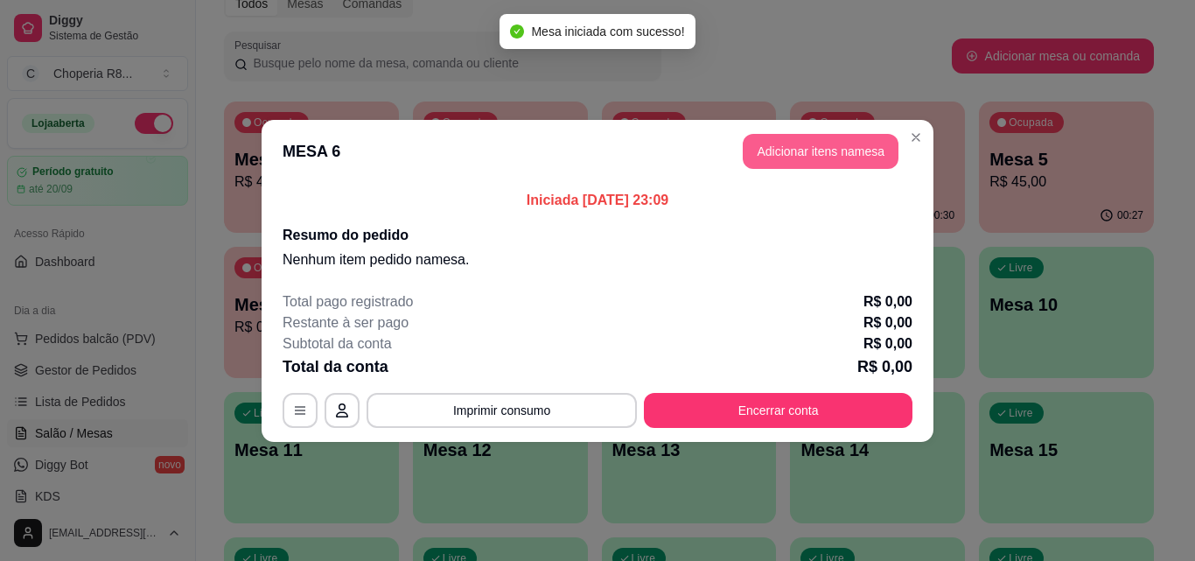
click at [826, 149] on button "Adicionar itens na mesa" at bounding box center [820, 151] width 156 height 35
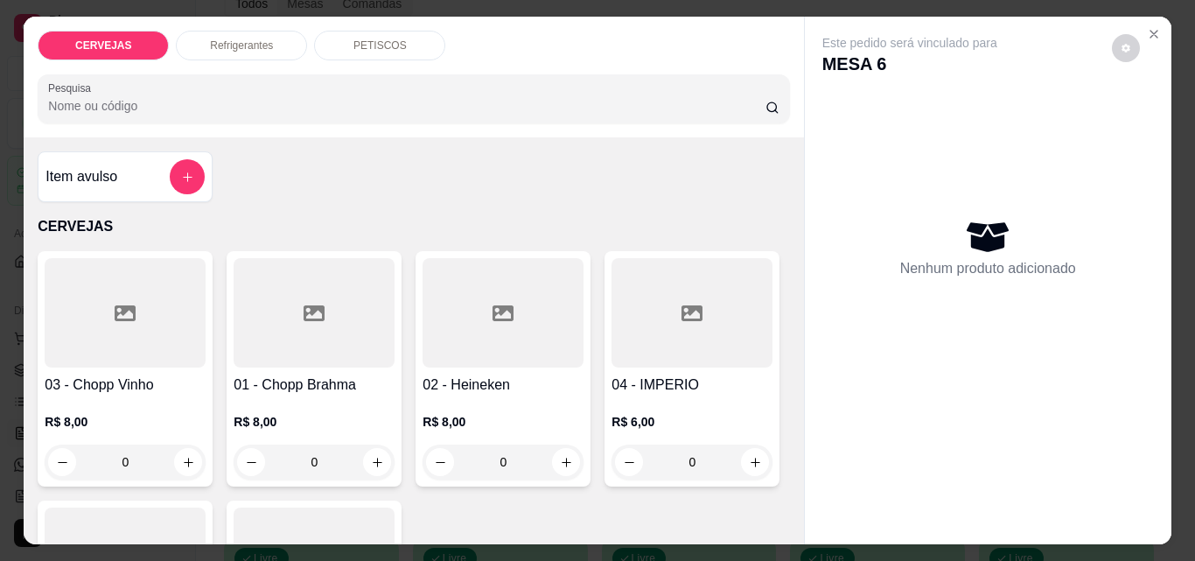
drag, startPoint x: 335, startPoint y: 458, endPoint x: 277, endPoint y: 467, distance: 58.4
click at [283, 463] on input "0" at bounding box center [314, 461] width 98 height 35
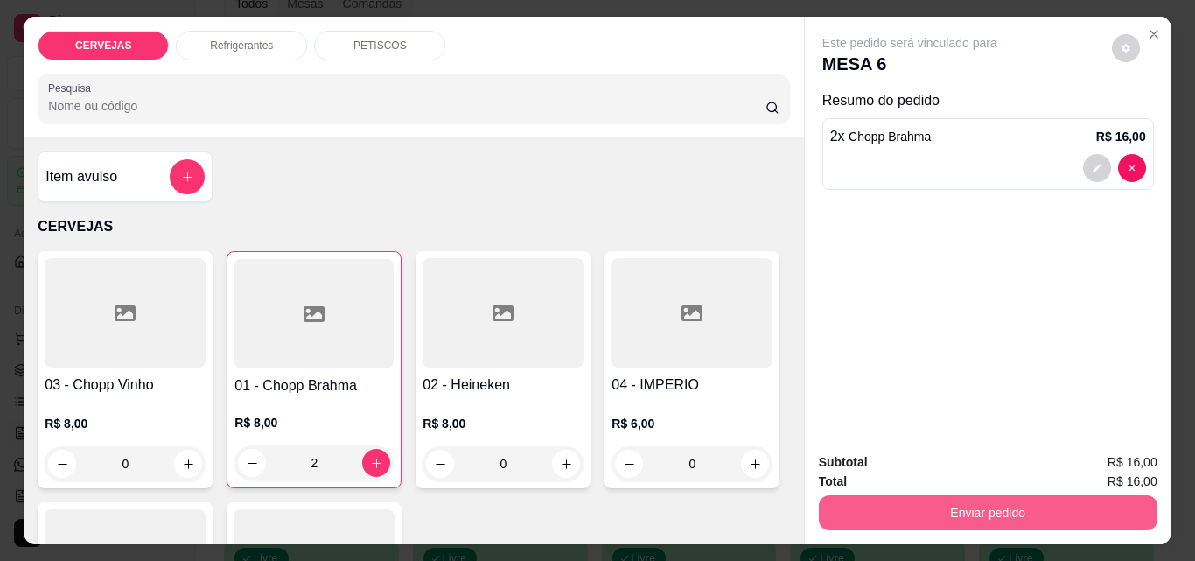
type input "2"
click at [853, 509] on button "Enviar pedido" at bounding box center [988, 512] width 338 height 35
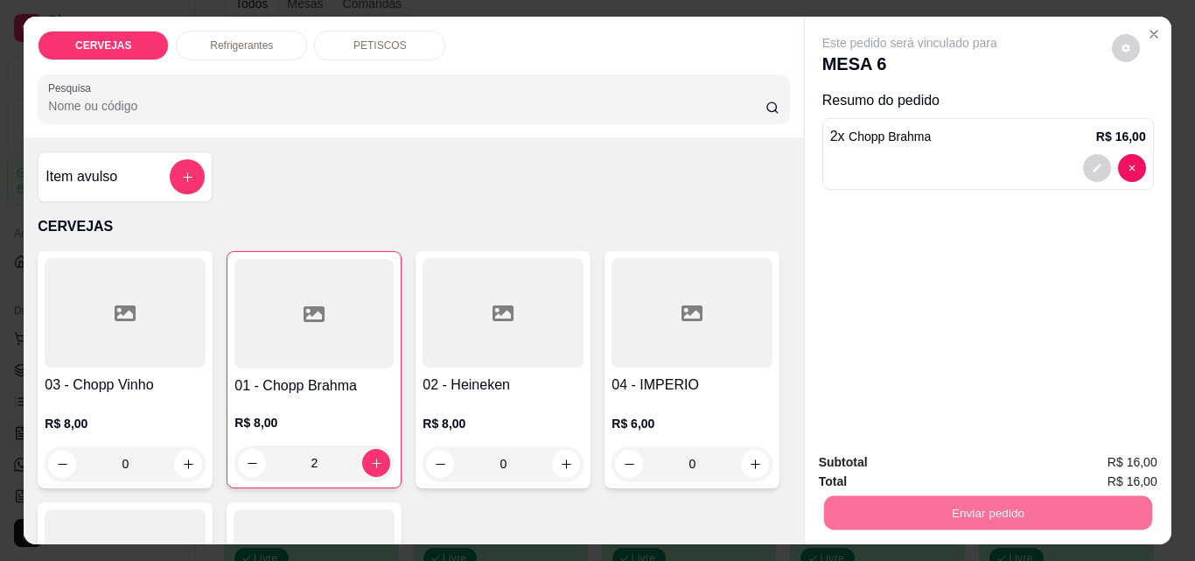
click at [914, 469] on button "Não registrar e enviar pedido" at bounding box center [930, 462] width 182 height 33
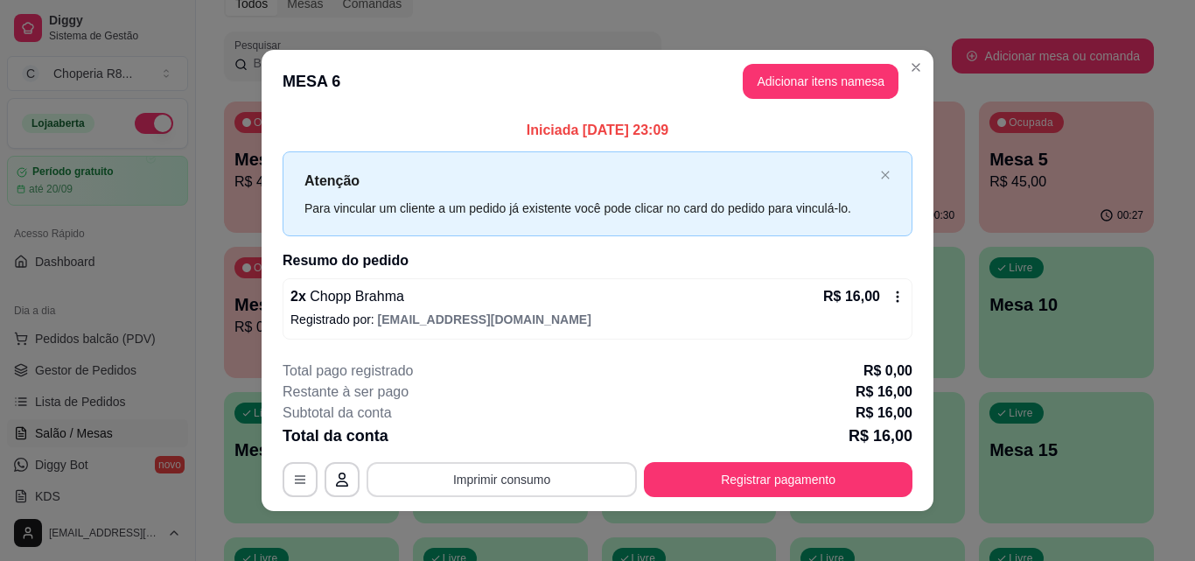
click at [548, 474] on button "Imprimir consumo" at bounding box center [501, 479] width 270 height 35
click at [546, 429] on button "IMPRESSORA" at bounding box center [500, 439] width 127 height 28
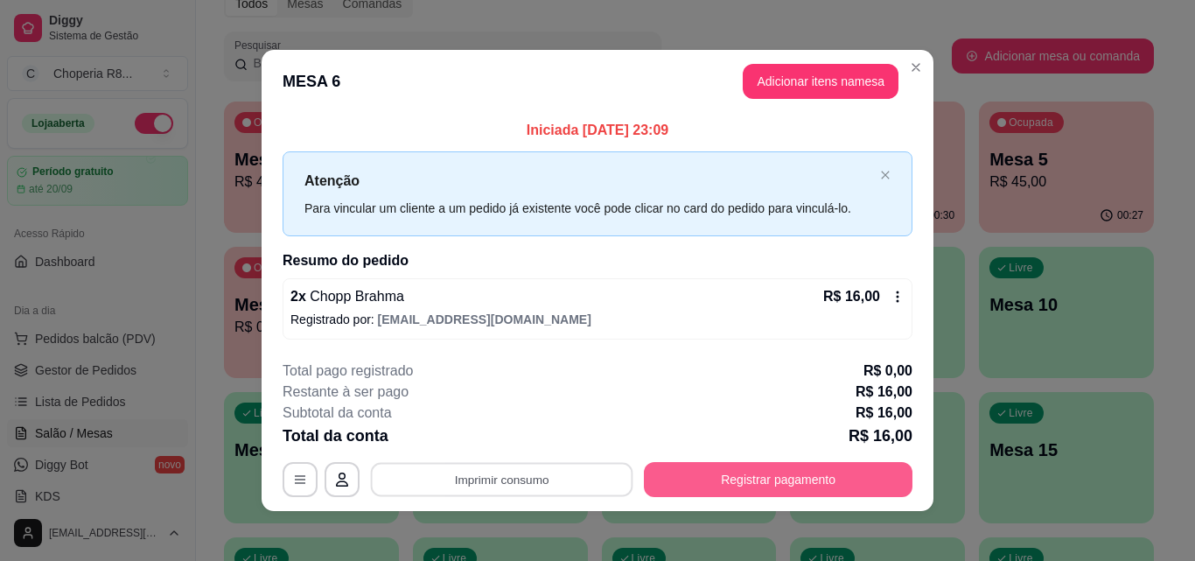
click at [750, 480] on button "Registrar pagamento" at bounding box center [778, 479] width 268 height 35
click at [812, 484] on button "Registrar pagamento" at bounding box center [778, 480] width 261 height 34
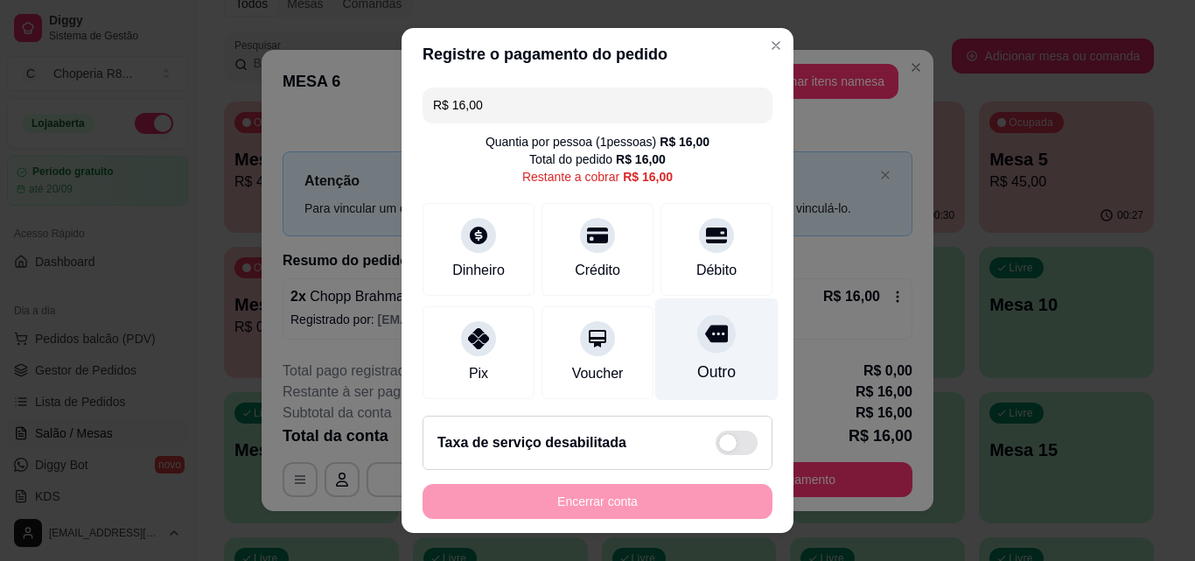
click at [697, 349] on div at bounding box center [716, 333] width 38 height 38
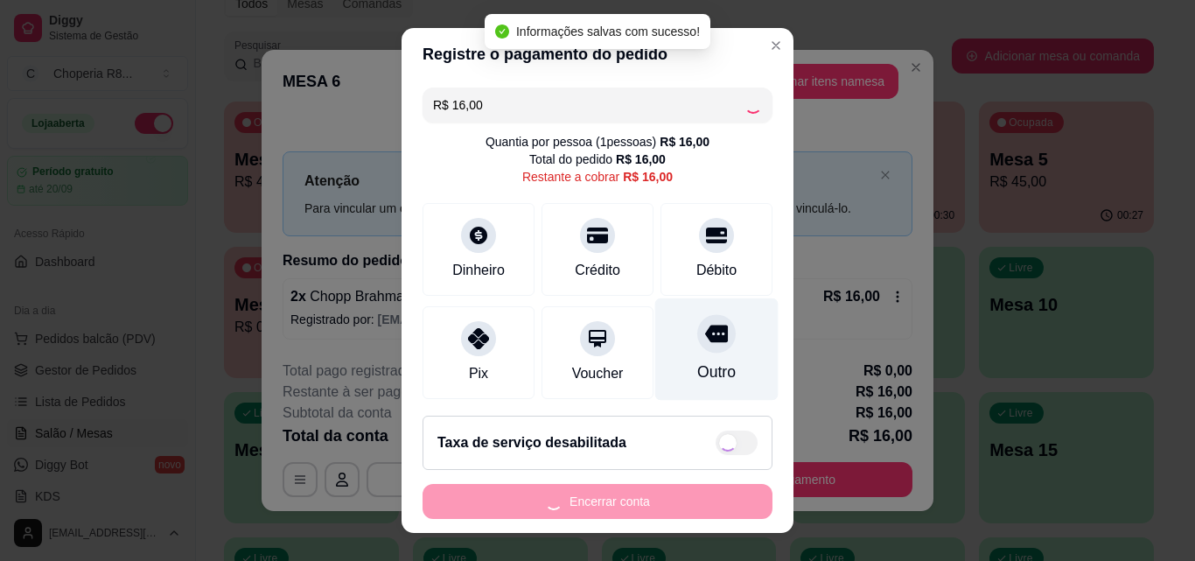
click at [705, 332] on icon at bounding box center [716, 333] width 23 height 17
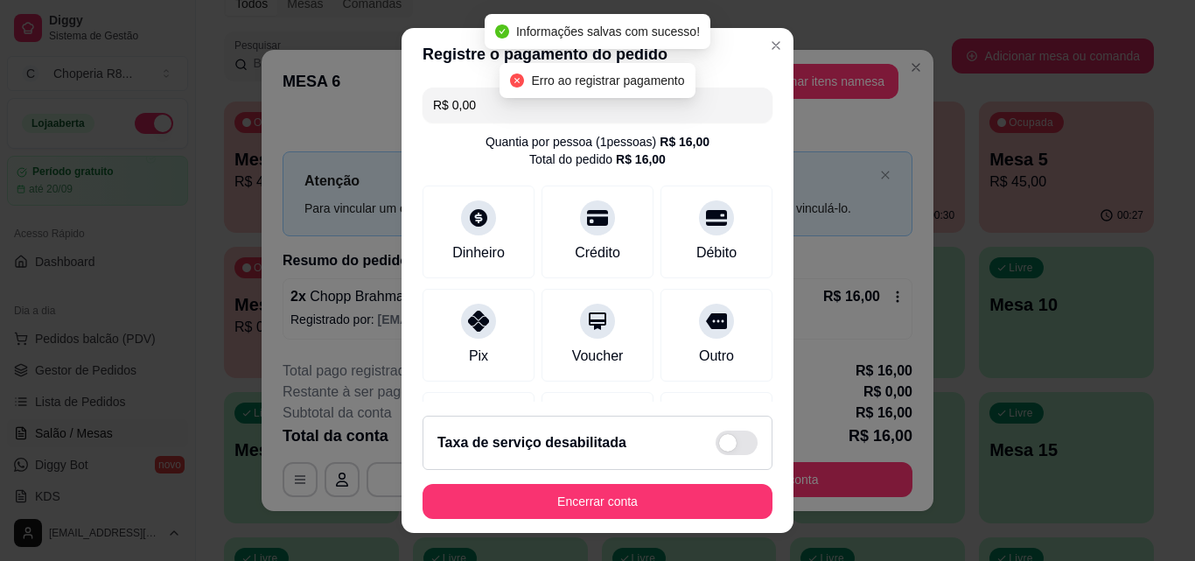
type input "R$ 0,00"
click at [691, 498] on button "Encerrar conta" at bounding box center [597, 501] width 350 height 35
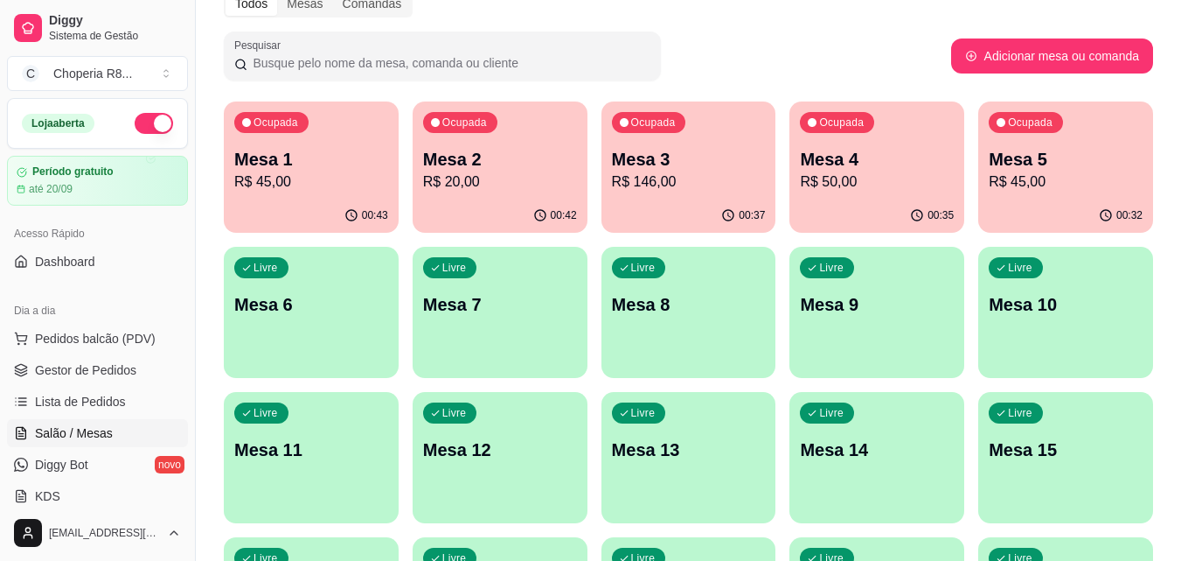
click at [1021, 191] on p "R$ 45,00" at bounding box center [1066, 181] width 154 height 21
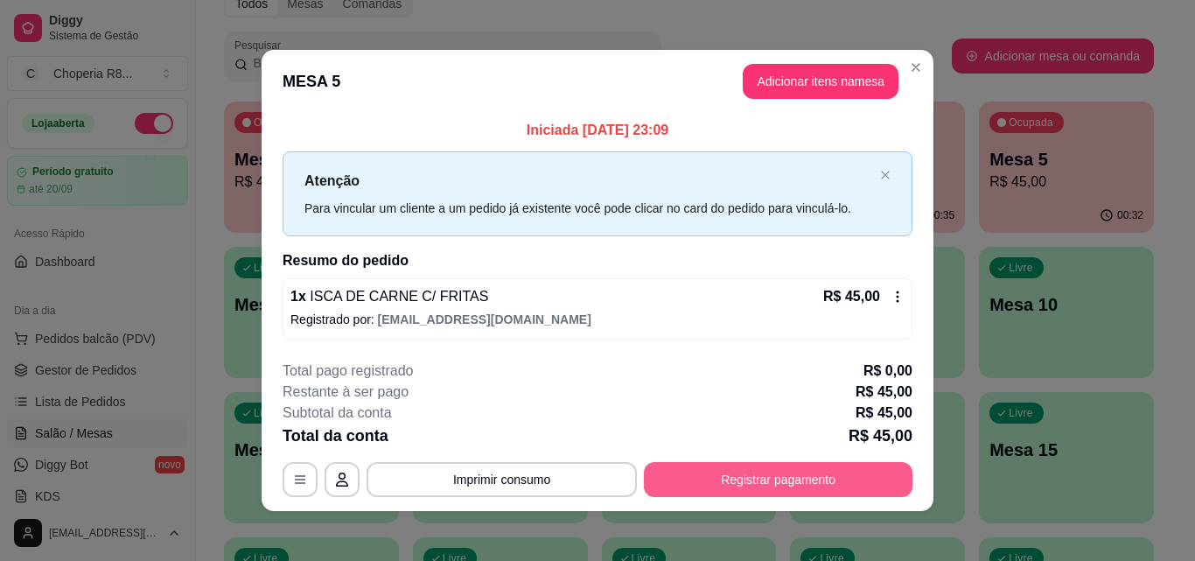
click at [833, 472] on button "Registrar pagamento" at bounding box center [778, 479] width 268 height 35
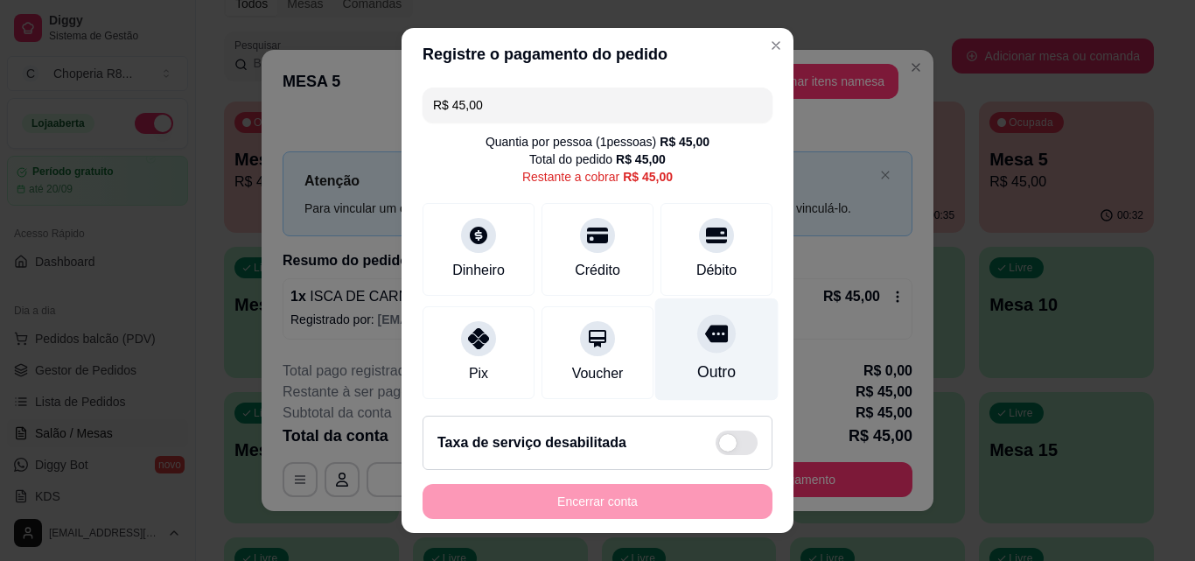
click at [709, 357] on div "Outro" at bounding box center [716, 349] width 123 height 102
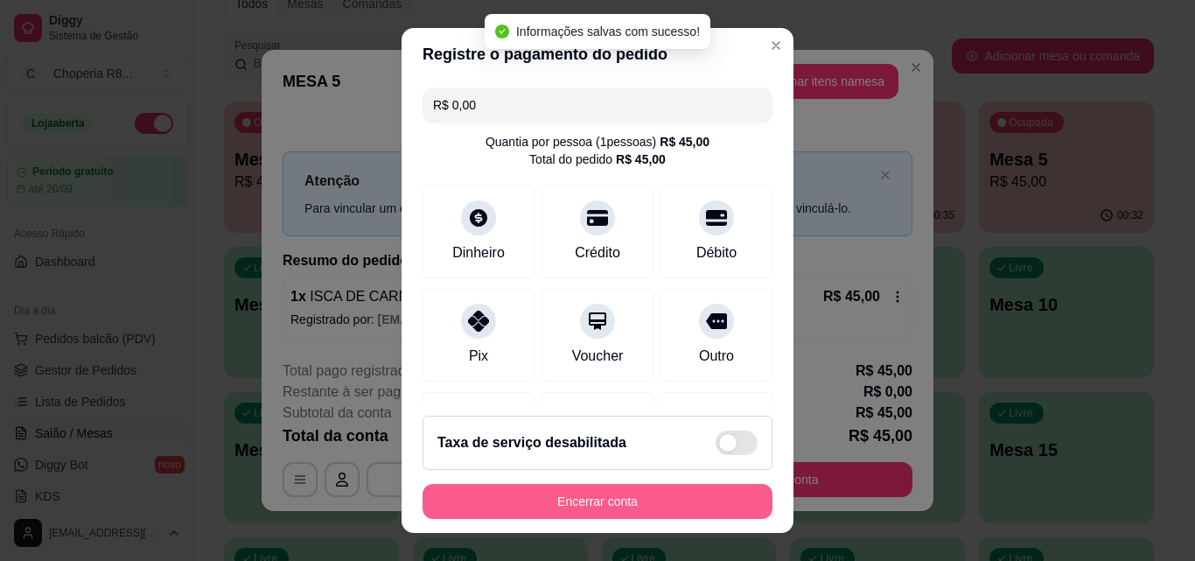
type input "R$ 0,00"
click at [721, 492] on button "Encerrar conta" at bounding box center [597, 501] width 339 height 34
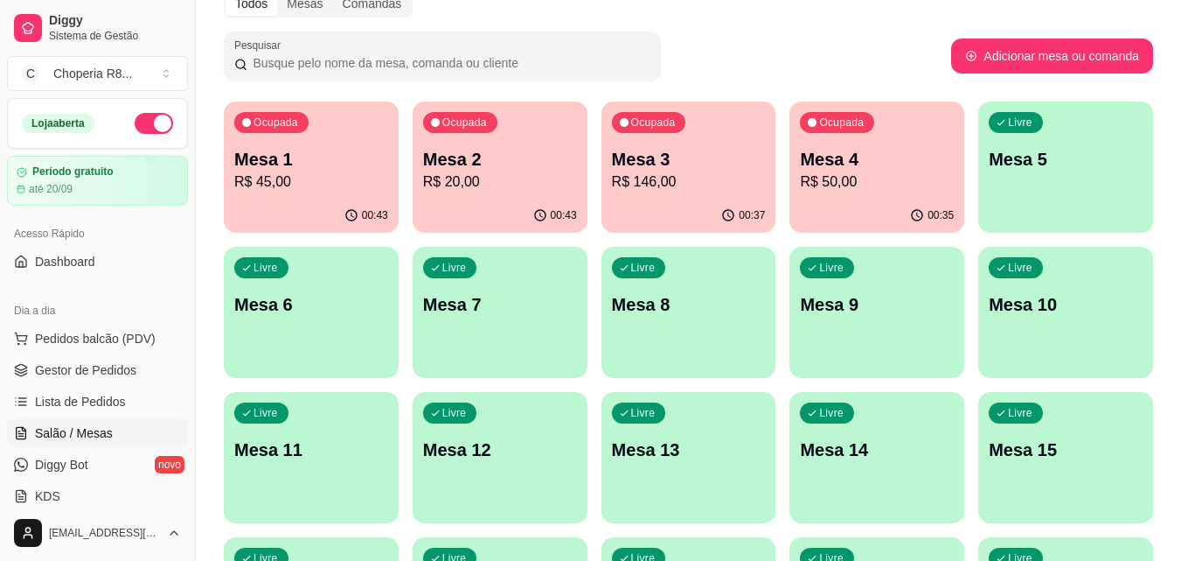
click at [918, 206] on div "00:35" at bounding box center [877, 216] width 175 height 34
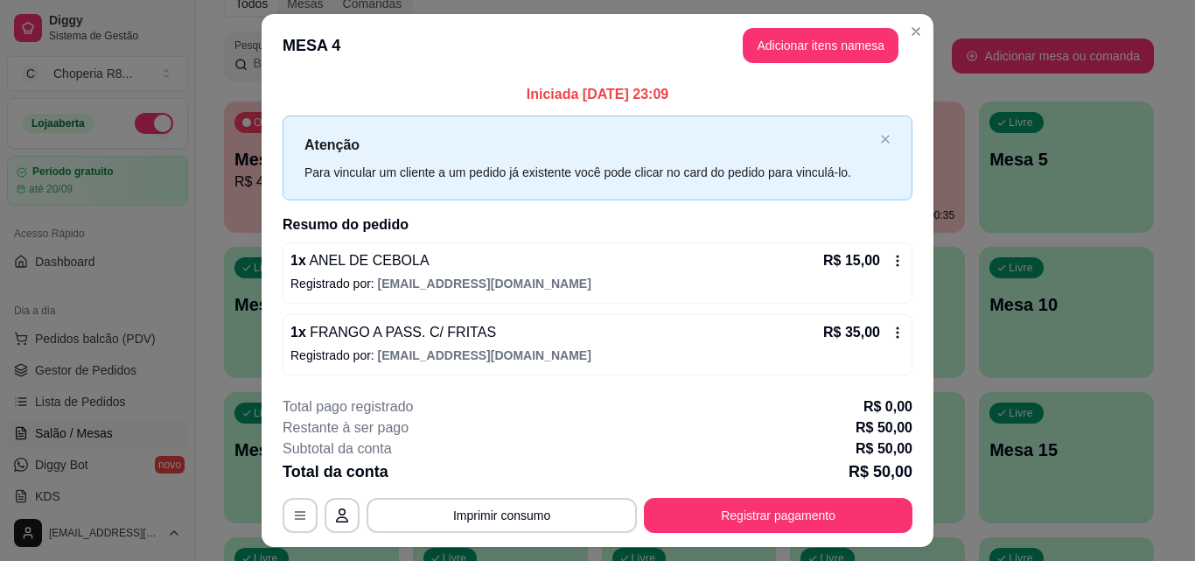
click at [850, 509] on button "Registrar pagamento" at bounding box center [778, 515] width 268 height 35
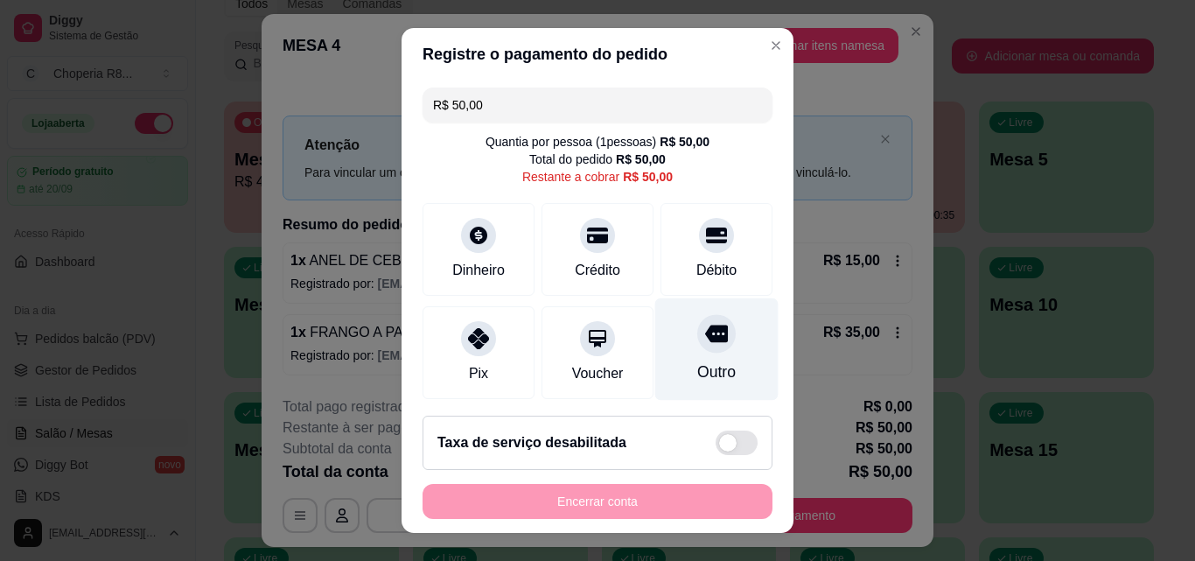
click at [734, 359] on div "Outro" at bounding box center [716, 349] width 123 height 102
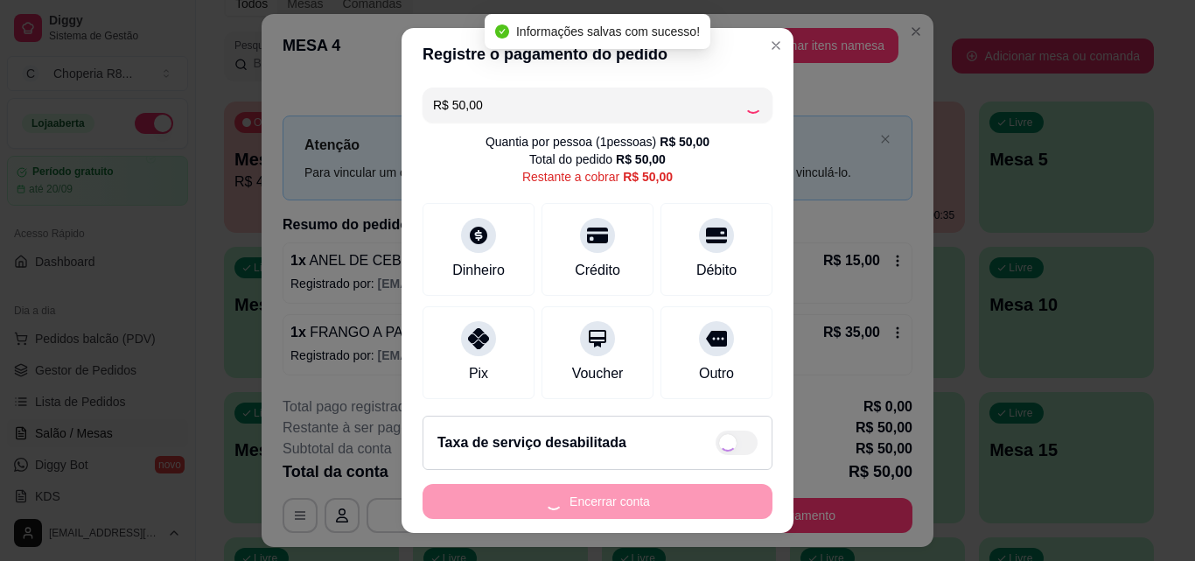
type input "R$ 0,00"
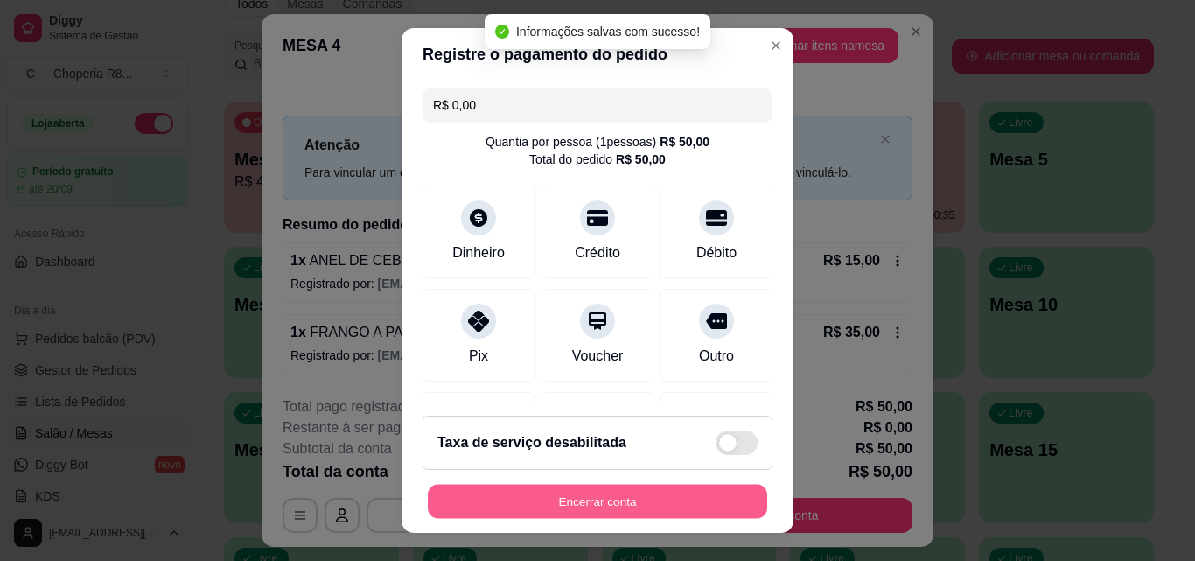
click at [712, 491] on button "Encerrar conta" at bounding box center [597, 501] width 339 height 34
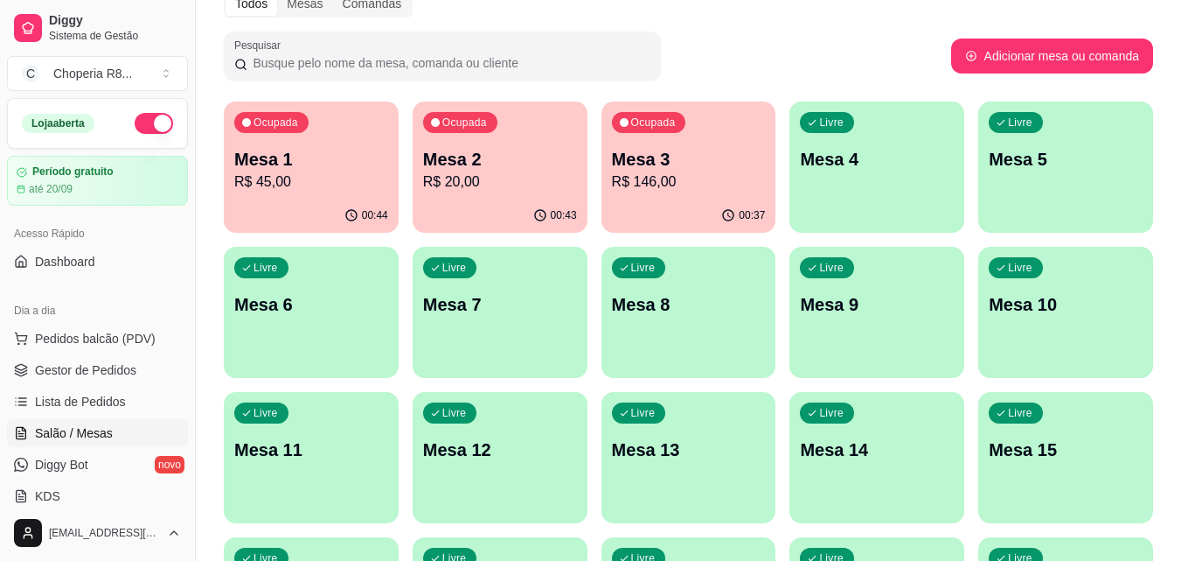
click at [749, 190] on p "R$ 146,00" at bounding box center [689, 181] width 154 height 21
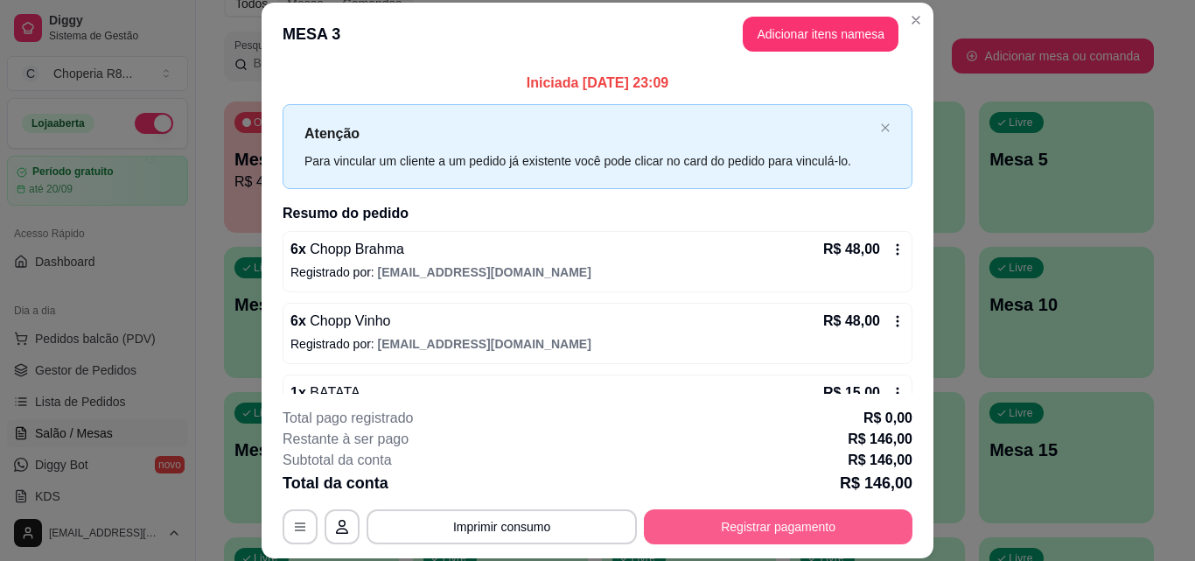
click at [839, 520] on button "Registrar pagamento" at bounding box center [778, 526] width 268 height 35
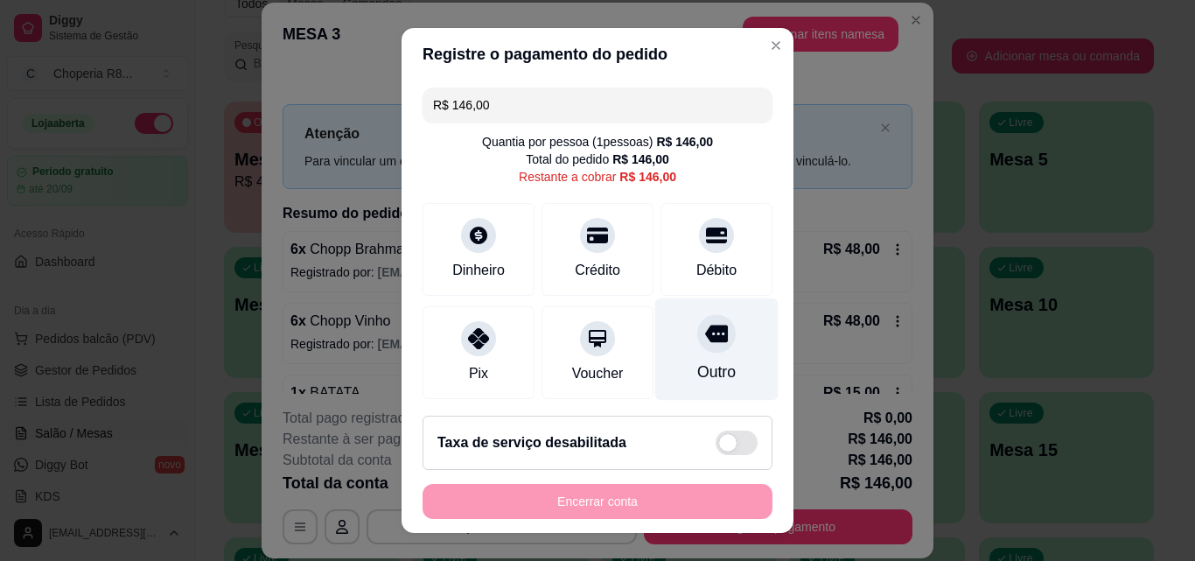
click at [698, 351] on div at bounding box center [716, 333] width 38 height 38
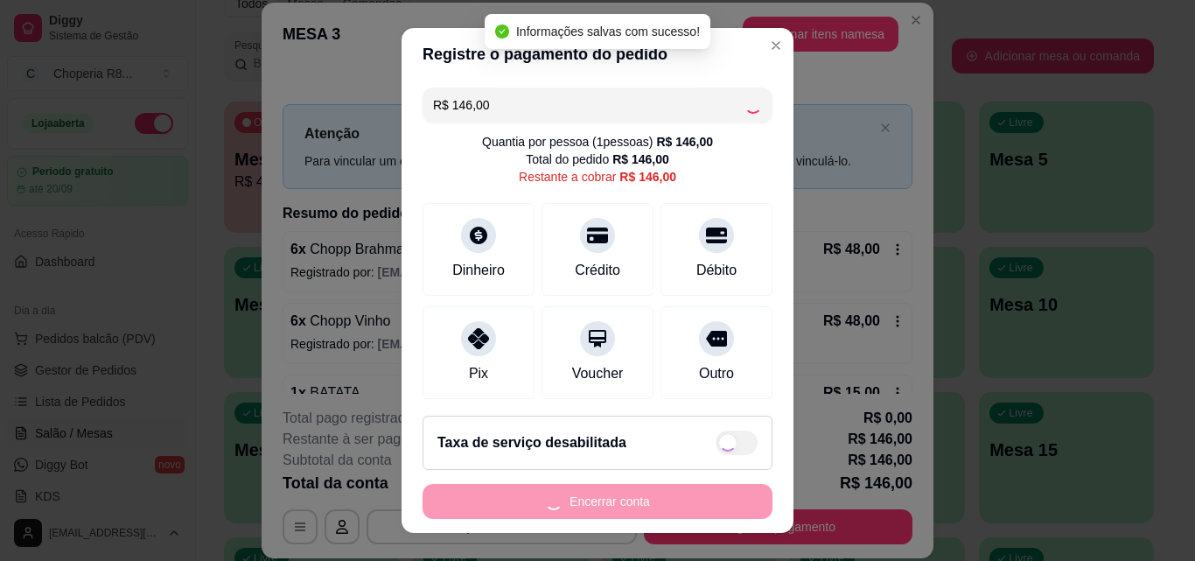
type input "R$ 0,00"
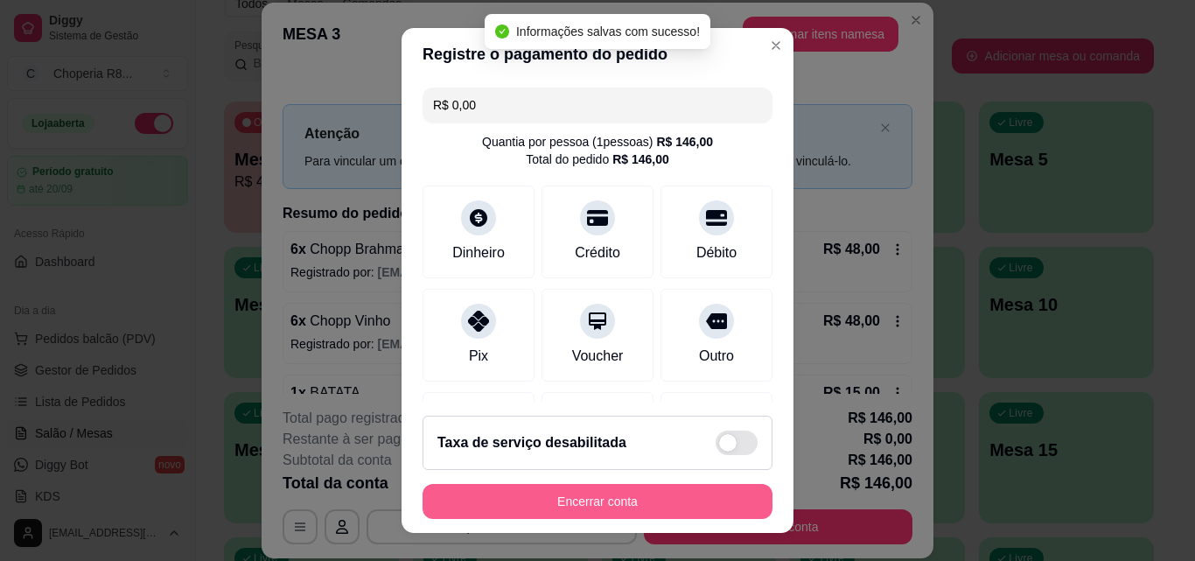
click at [670, 484] on button "Encerrar conta" at bounding box center [597, 501] width 350 height 35
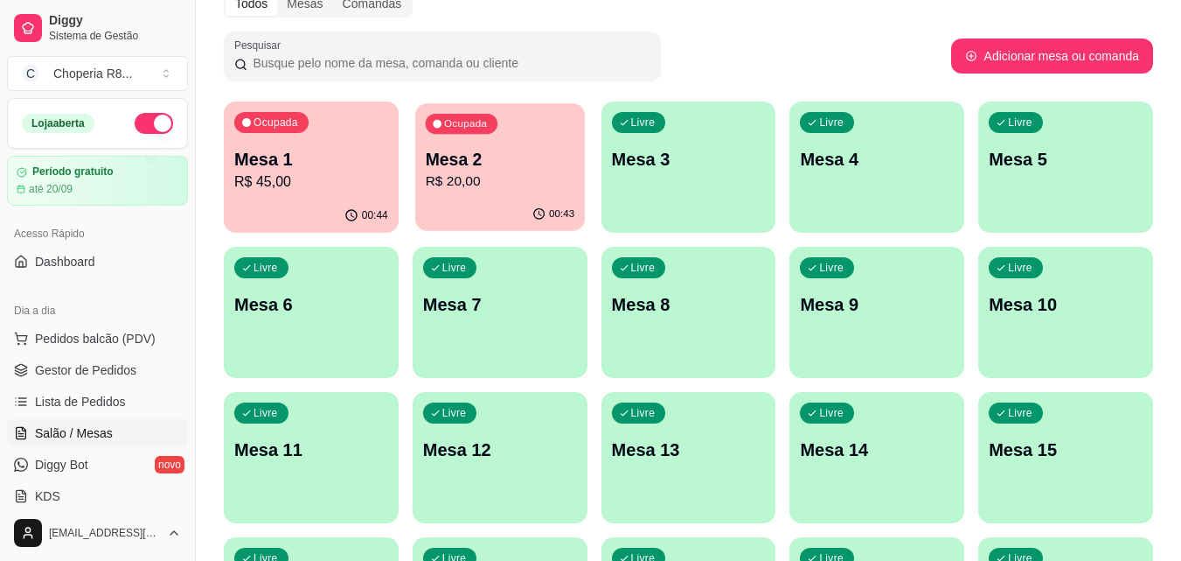
click at [494, 184] on p "R$ 20,00" at bounding box center [500, 181] width 150 height 20
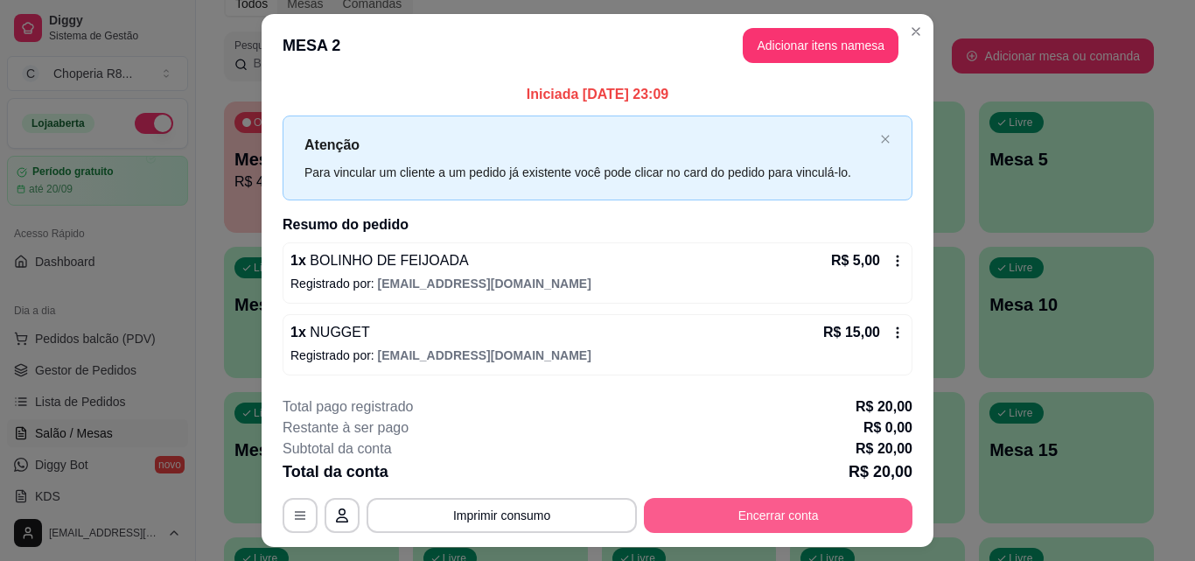
click at [837, 512] on button "Encerrar conta" at bounding box center [778, 515] width 268 height 35
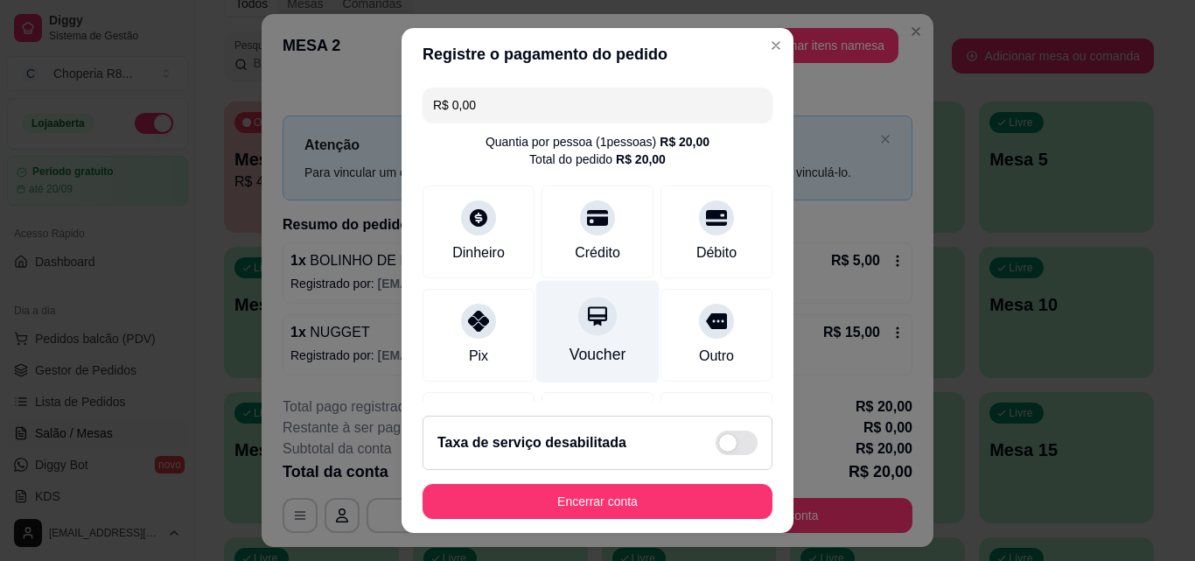
drag, startPoint x: 567, startPoint y: 361, endPoint x: 628, endPoint y: 349, distance: 62.4
click at [573, 358] on div "Voucher" at bounding box center [597, 354] width 57 height 23
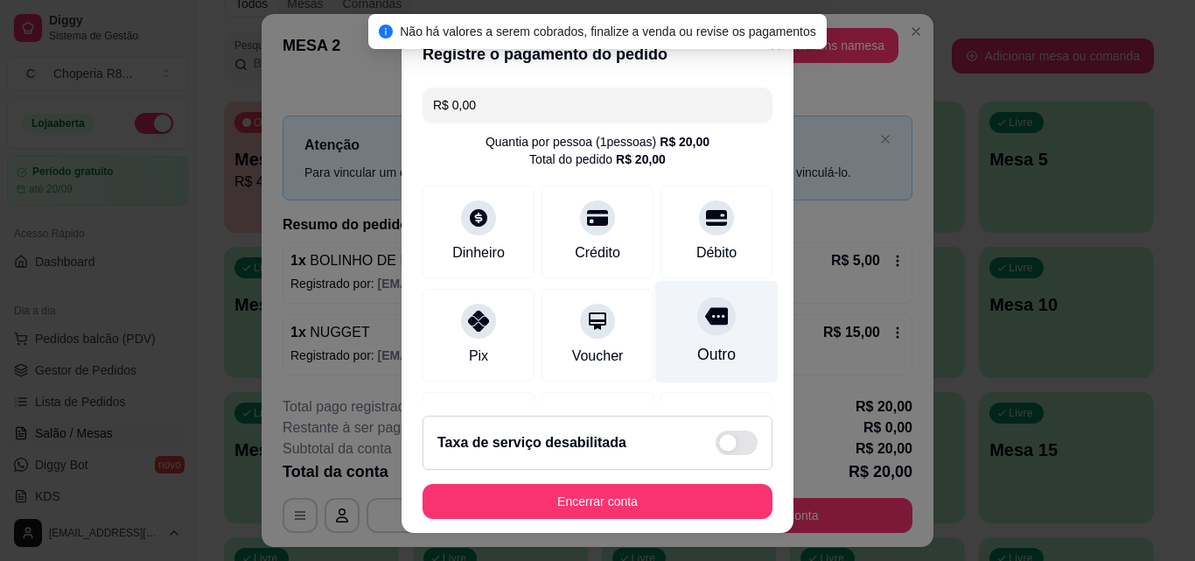
click at [705, 325] on icon at bounding box center [716, 316] width 23 height 17
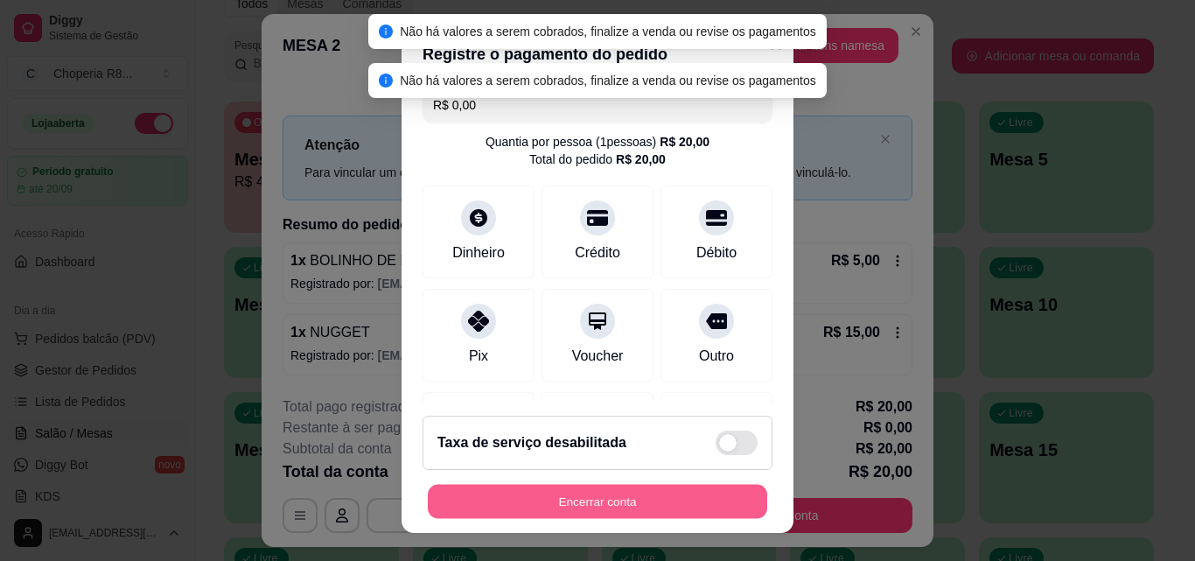
click at [653, 484] on button "Encerrar conta" at bounding box center [597, 501] width 339 height 34
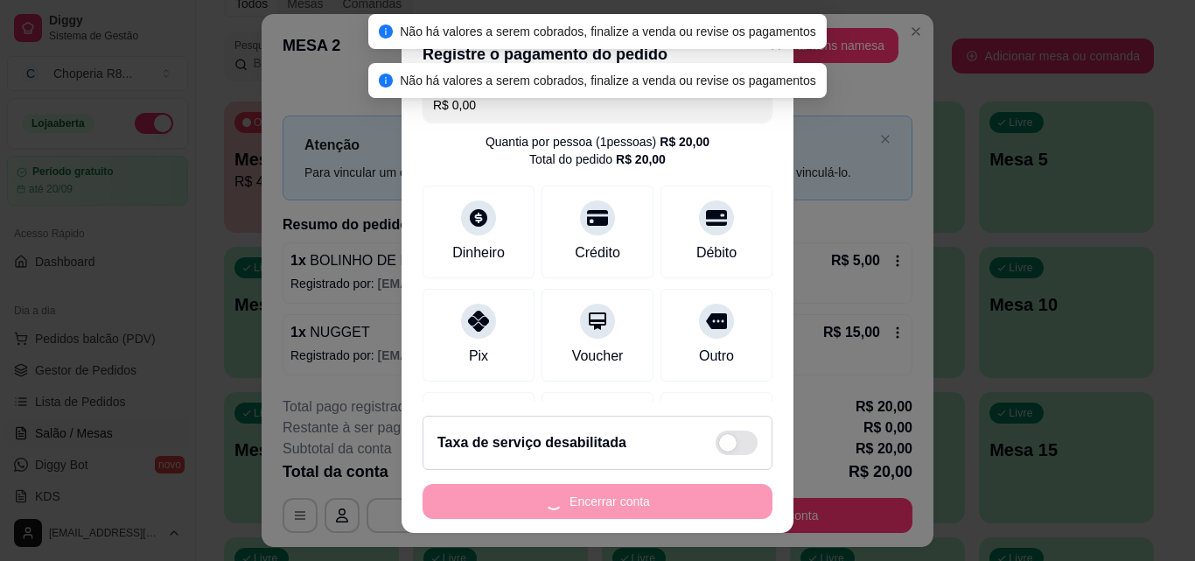
click at [653, 484] on div "Encerrar conta" at bounding box center [597, 501] width 350 height 35
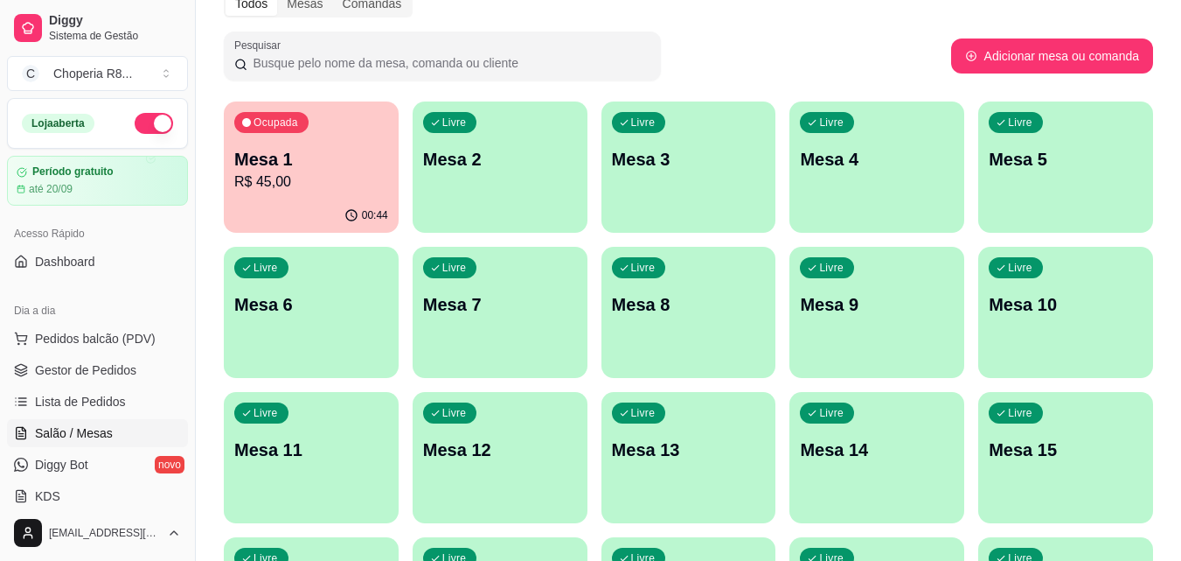
click at [358, 194] on div "Ocupada Mesa 1 R$ 45,00" at bounding box center [311, 149] width 175 height 97
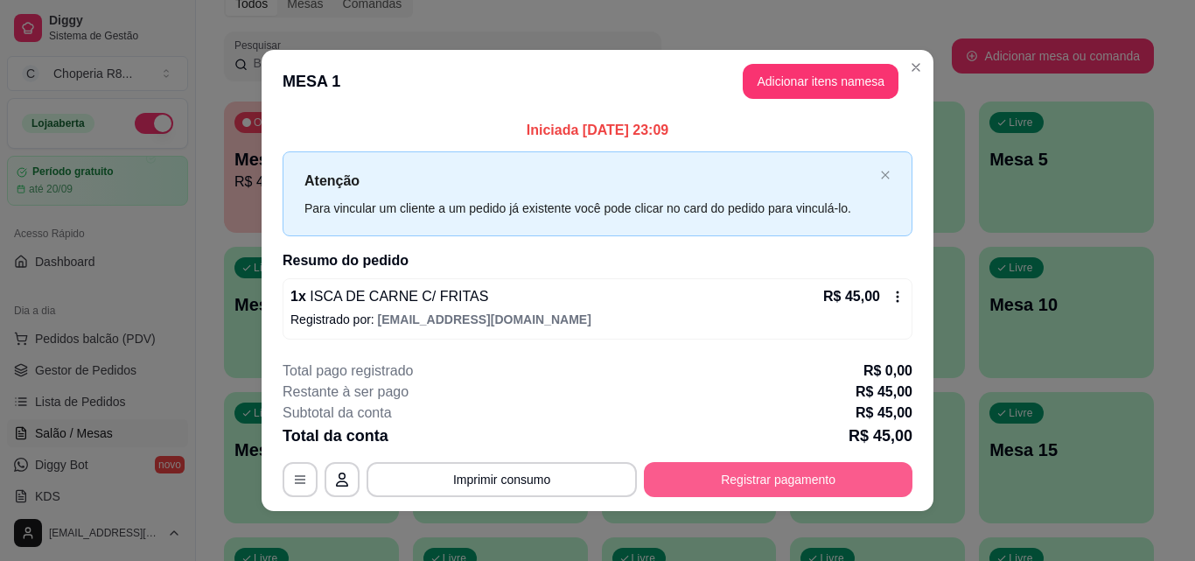
click at [759, 488] on button "Registrar pagamento" at bounding box center [778, 479] width 268 height 35
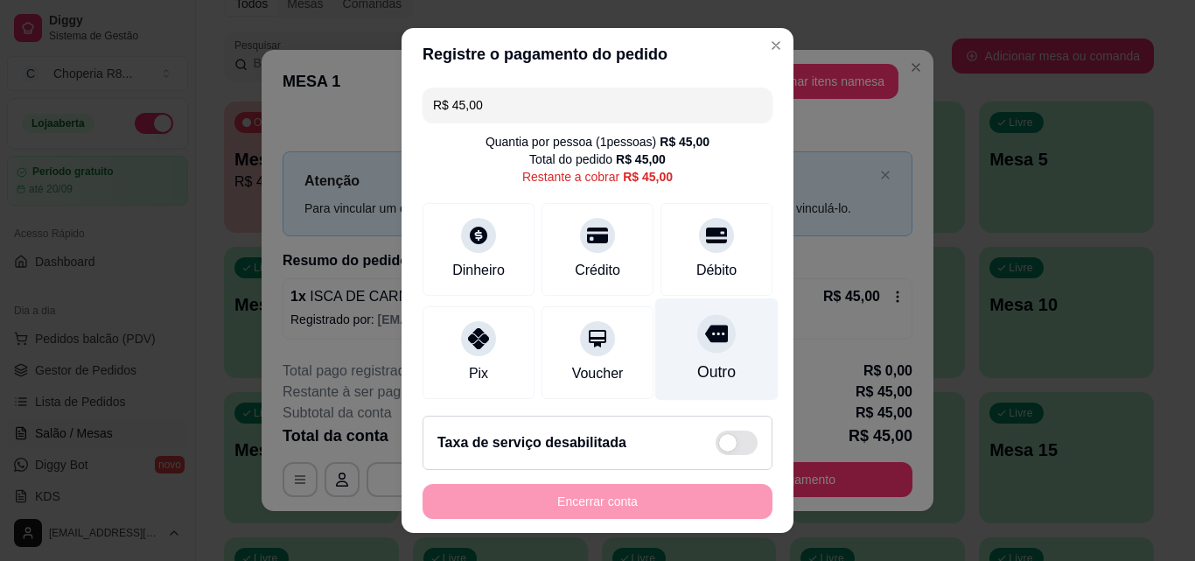
click at [657, 330] on div "Outro" at bounding box center [716, 349] width 123 height 102
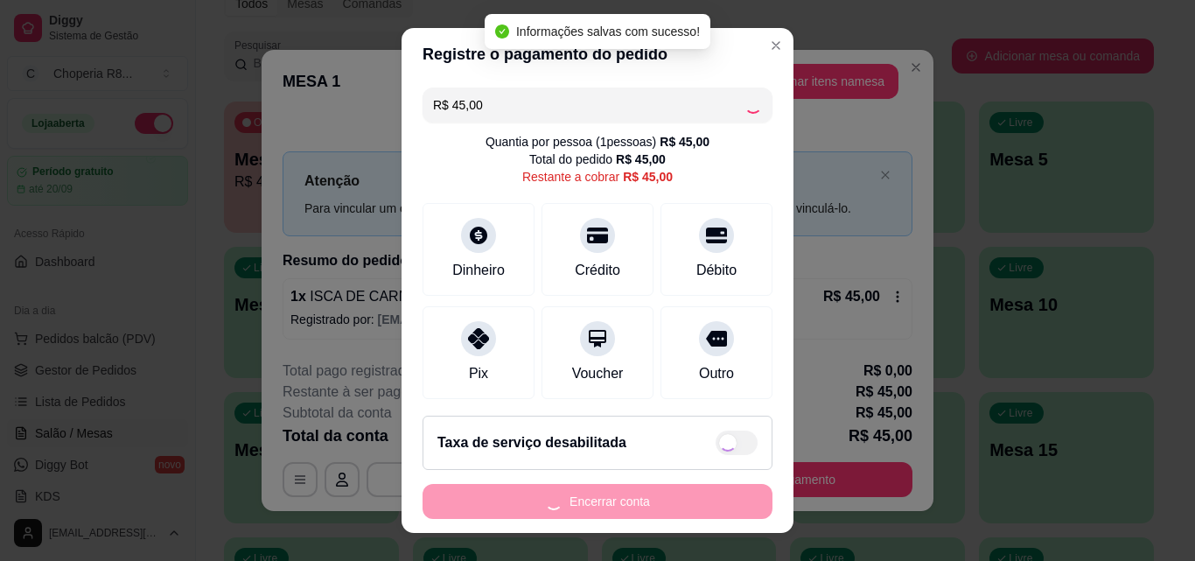
type input "R$ 0,00"
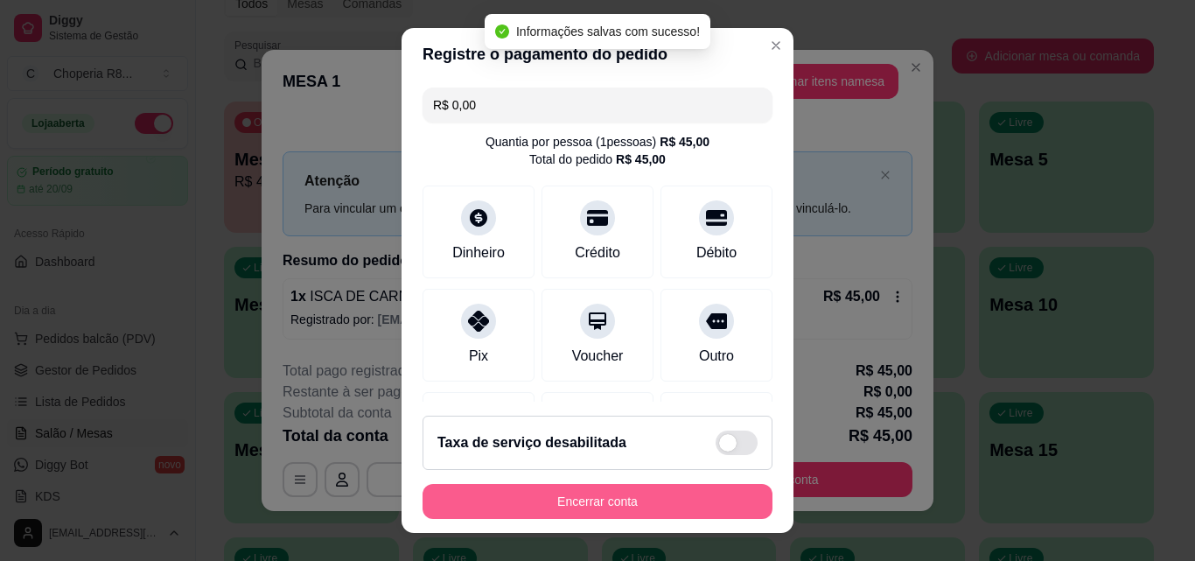
click at [637, 498] on button "Encerrar conta" at bounding box center [597, 501] width 350 height 35
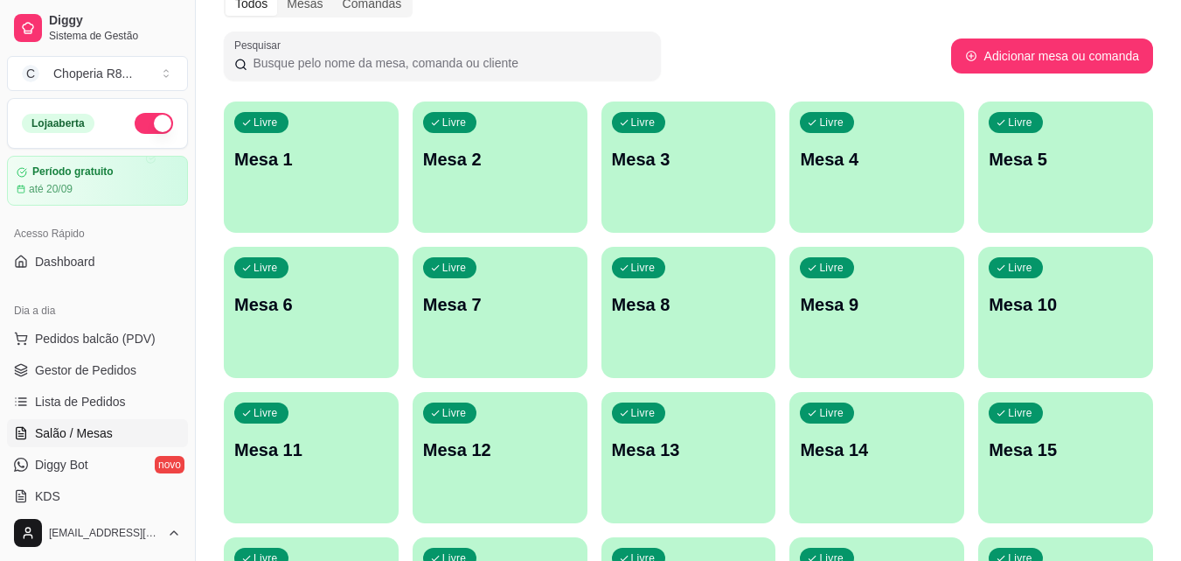
click at [304, 150] on p "Mesa 1" at bounding box center [311, 159] width 154 height 24
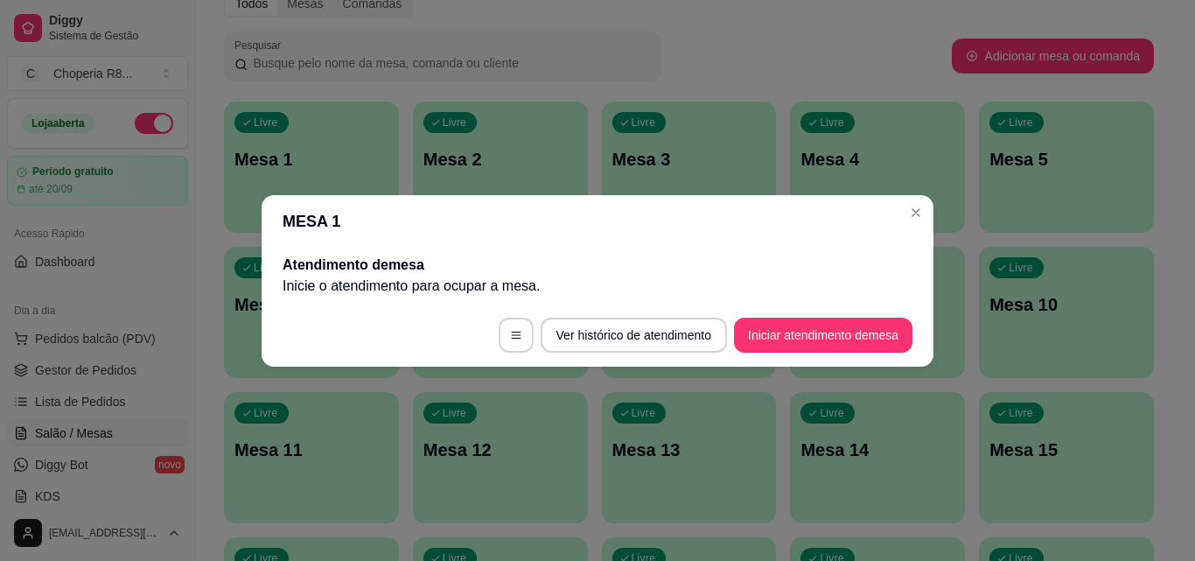
click at [911, 338] on footer "Ver histórico de atendimento Iniciar atendimento de mesa" at bounding box center [597, 334] width 672 height 63
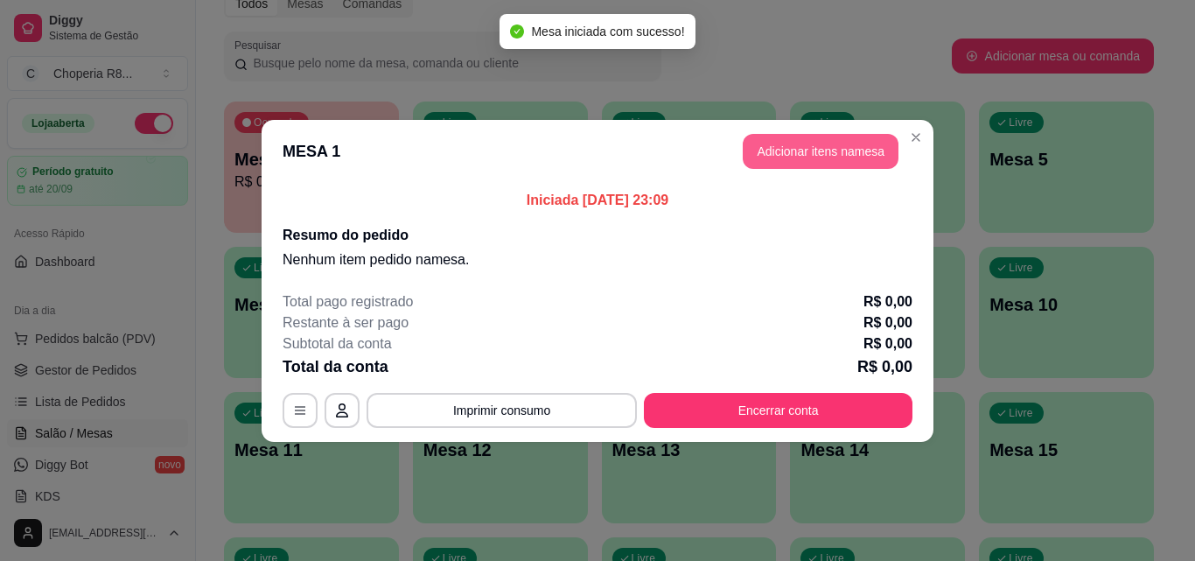
click at [760, 144] on button "Adicionar itens na mesa" at bounding box center [820, 151] width 156 height 35
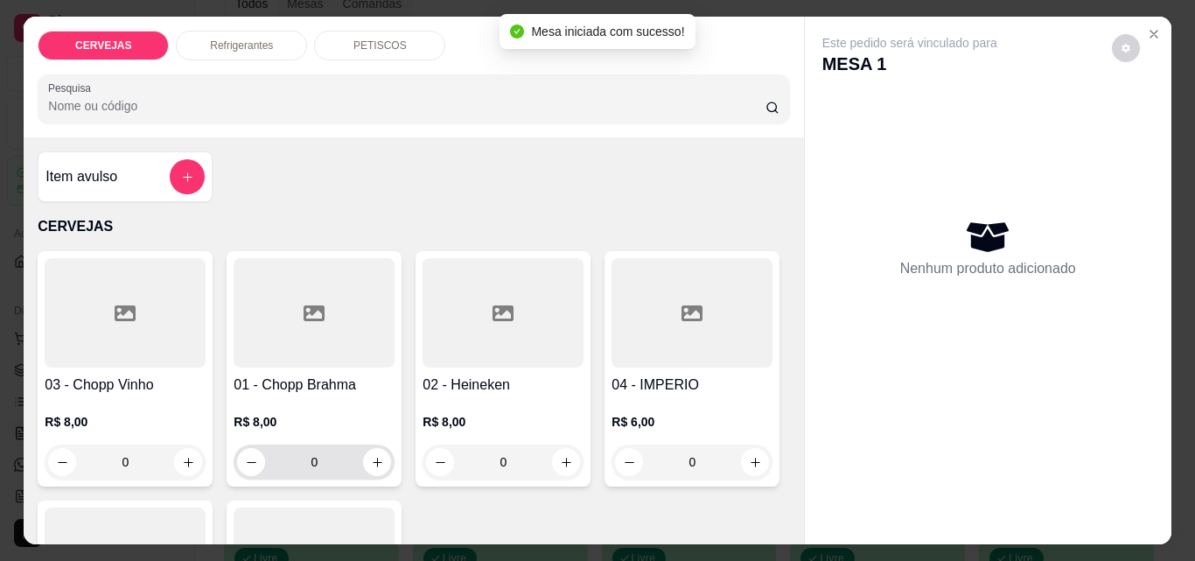
drag, startPoint x: 336, startPoint y: 459, endPoint x: 275, endPoint y: 463, distance: 61.4
click at [275, 463] on input "0" at bounding box center [314, 461] width 98 height 35
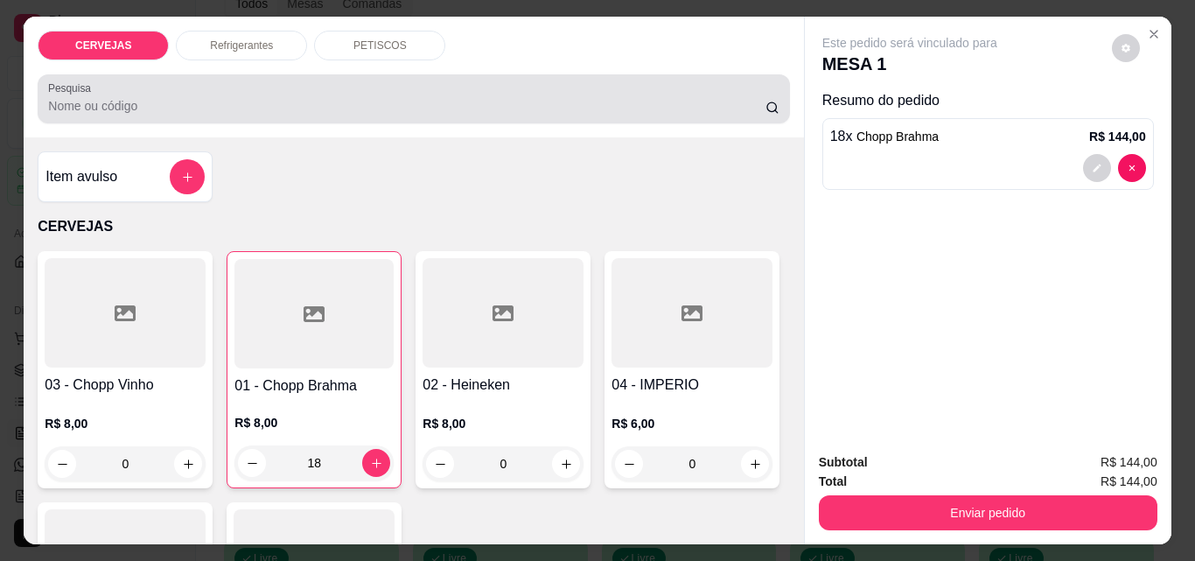
type input "18"
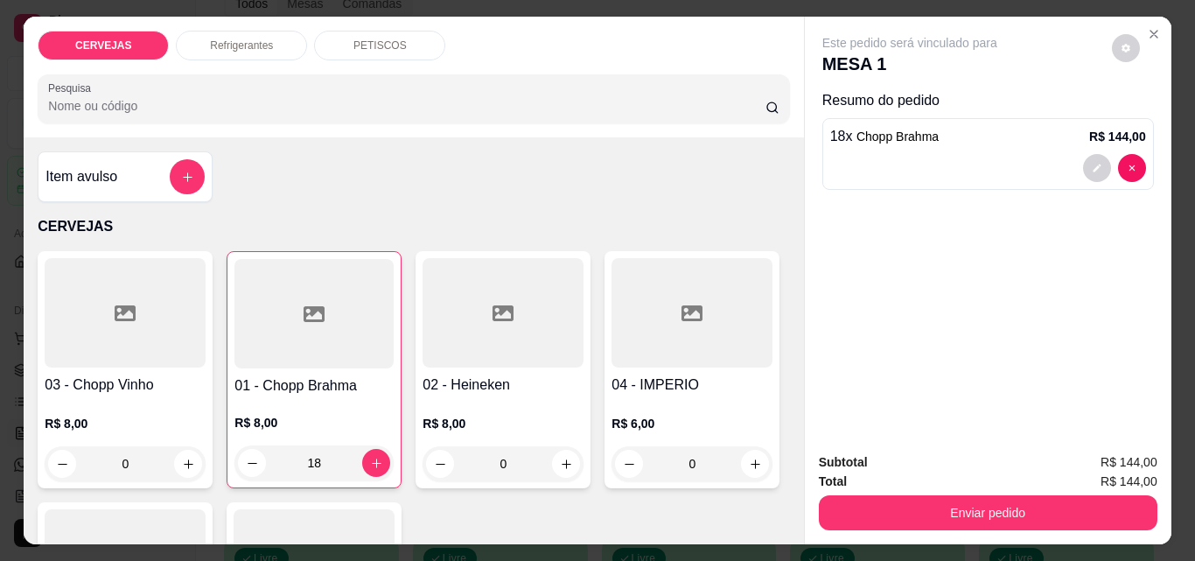
click at [401, 43] on div "PETISCOS" at bounding box center [379, 46] width 131 height 30
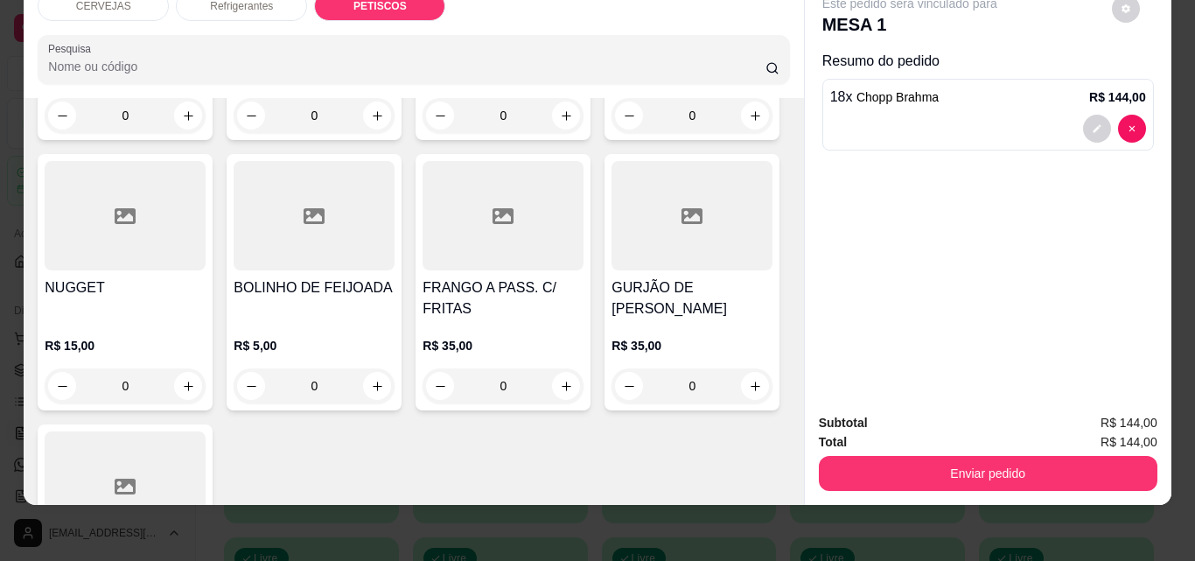
scroll to position [1794, 0]
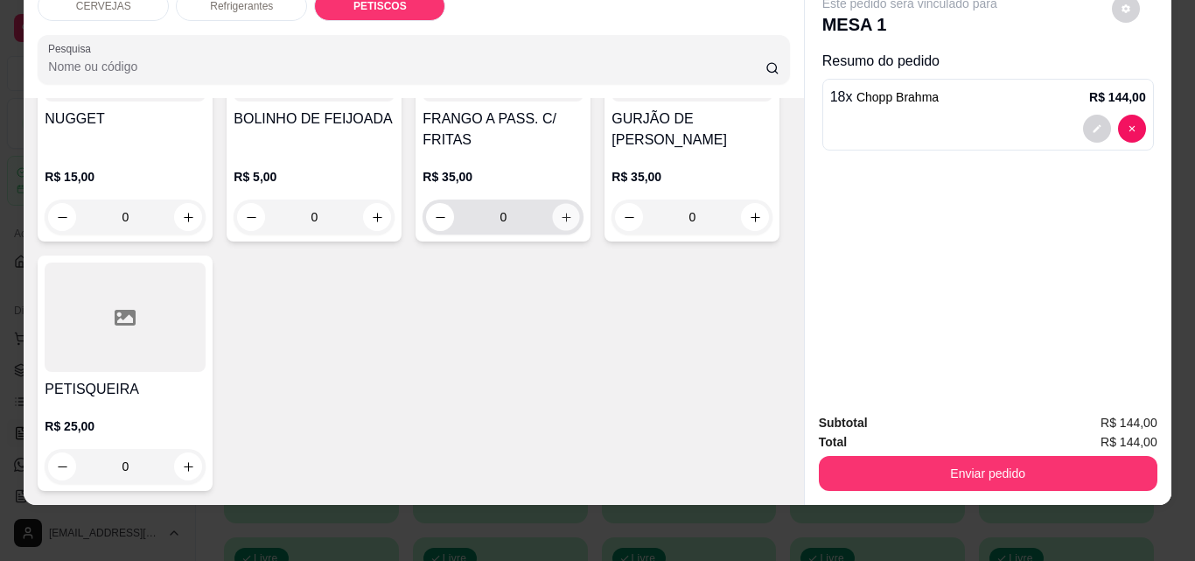
click at [560, 224] on icon "increase-product-quantity" at bounding box center [566, 217] width 13 height 13
type input "1"
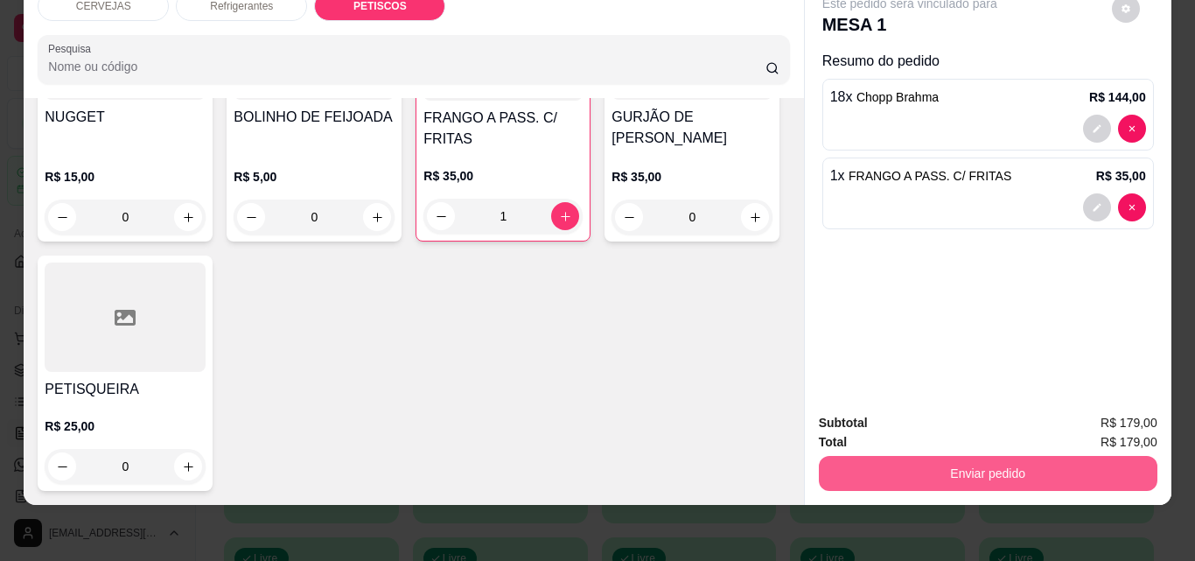
click at [959, 456] on button "Enviar pedido" at bounding box center [988, 473] width 338 height 35
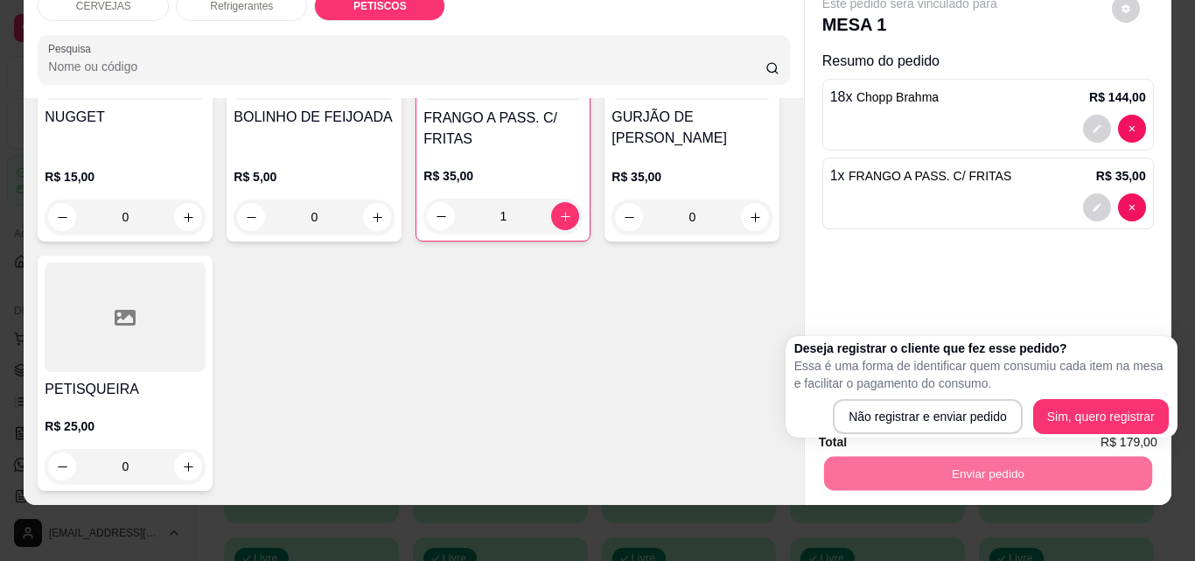
click at [826, 409] on div "Não registrar e enviar pedido Sim, quero registrar" at bounding box center [981, 416] width 374 height 35
click at [834, 409] on button "Não registrar e enviar pedido" at bounding box center [928, 416] width 190 height 35
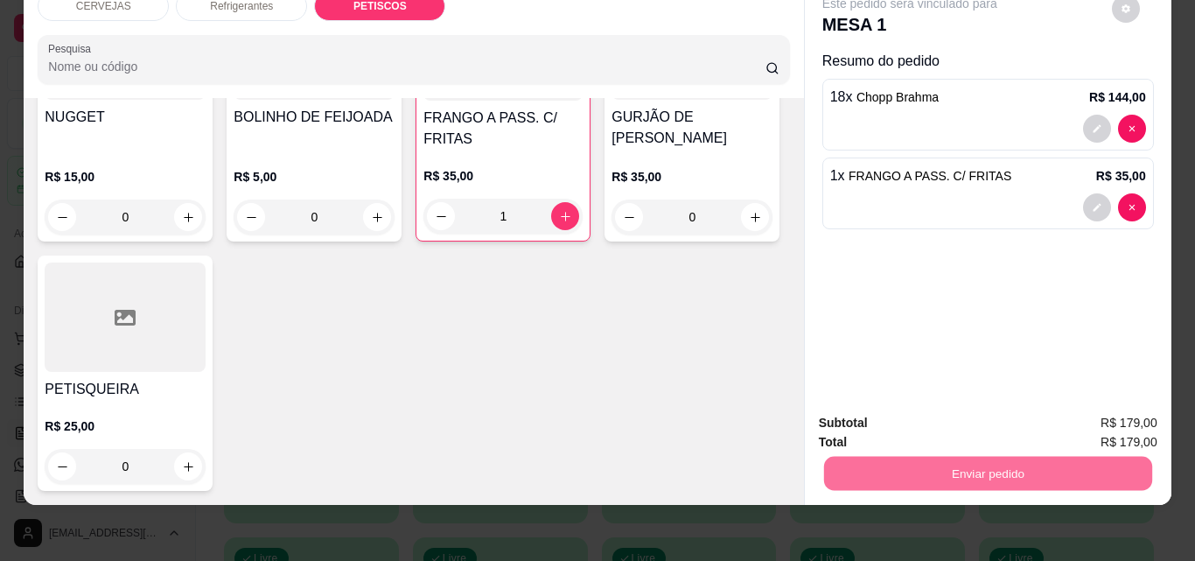
click at [850, 408] on button "Não registrar e enviar pedido" at bounding box center [930, 417] width 182 height 33
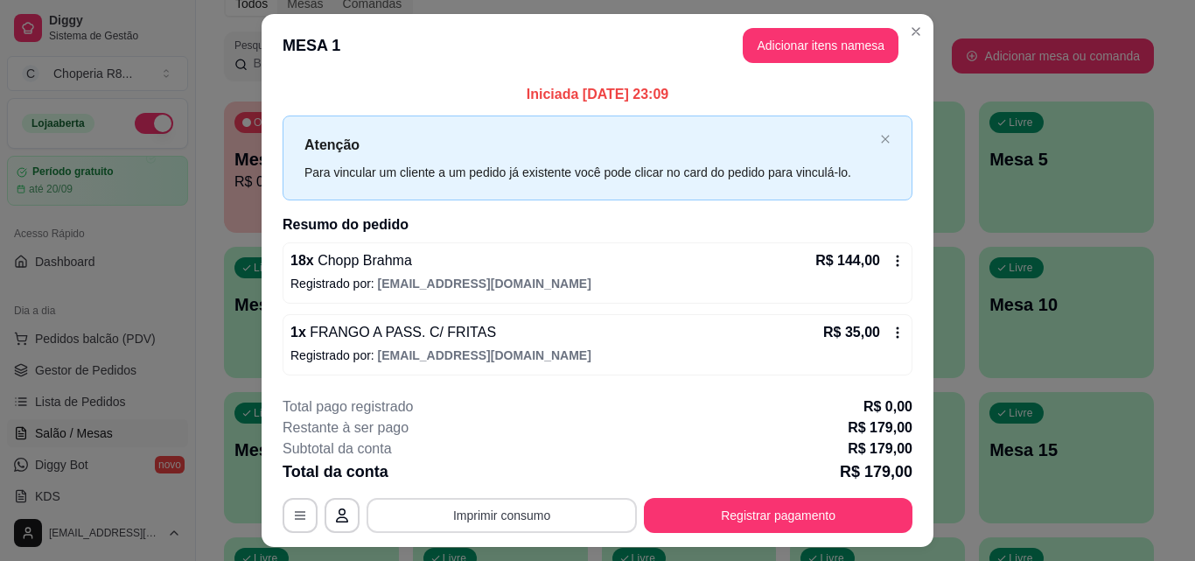
click at [518, 514] on button "Imprimir consumo" at bounding box center [501, 515] width 270 height 35
click at [512, 479] on button "IMPRESSORA" at bounding box center [500, 475] width 127 height 28
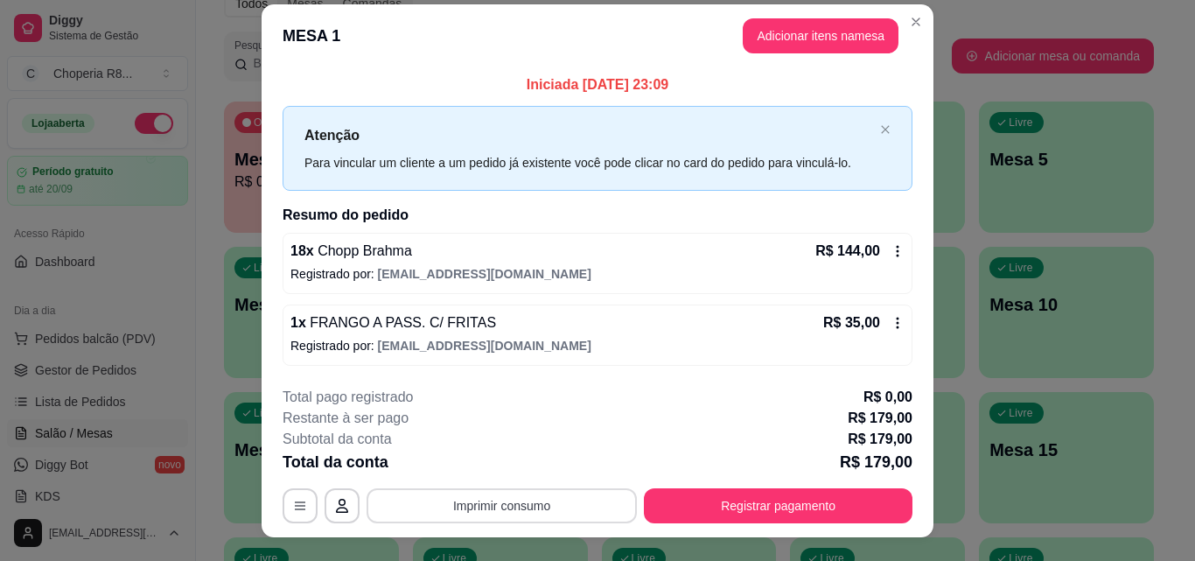
scroll to position [7, 0]
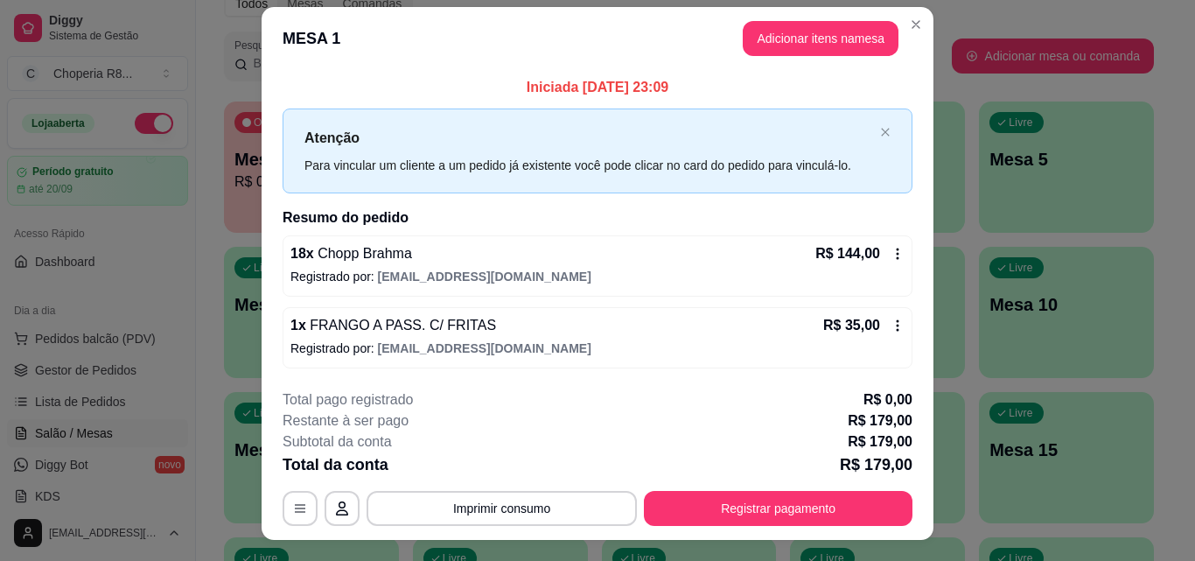
click at [731, 506] on button "Registrar pagamento" at bounding box center [778, 508] width 268 height 35
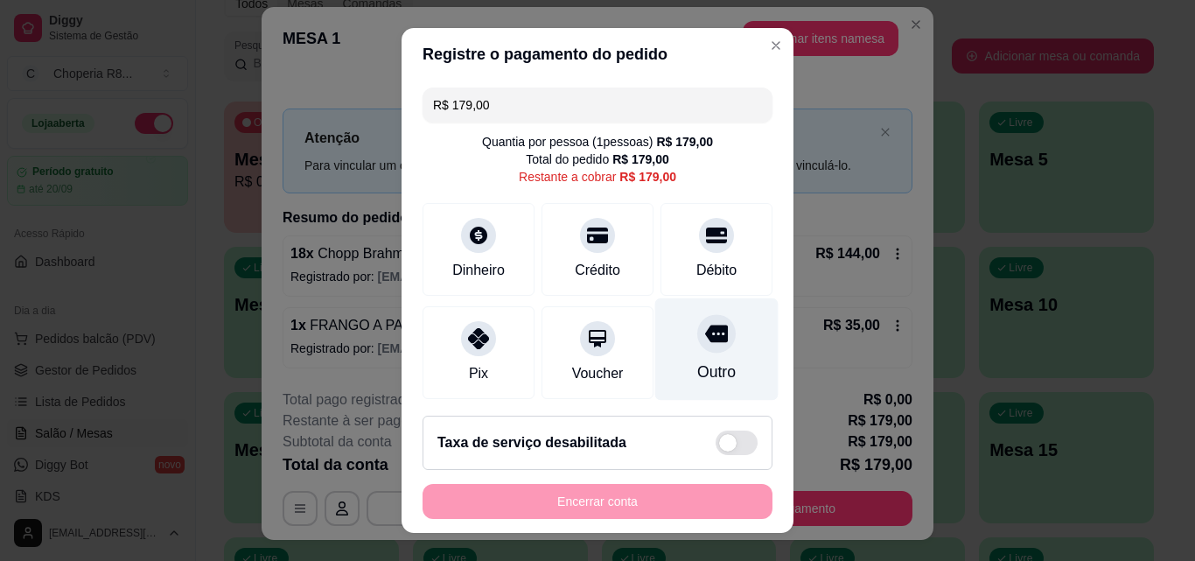
click at [718, 371] on div "Outro" at bounding box center [716, 349] width 123 height 102
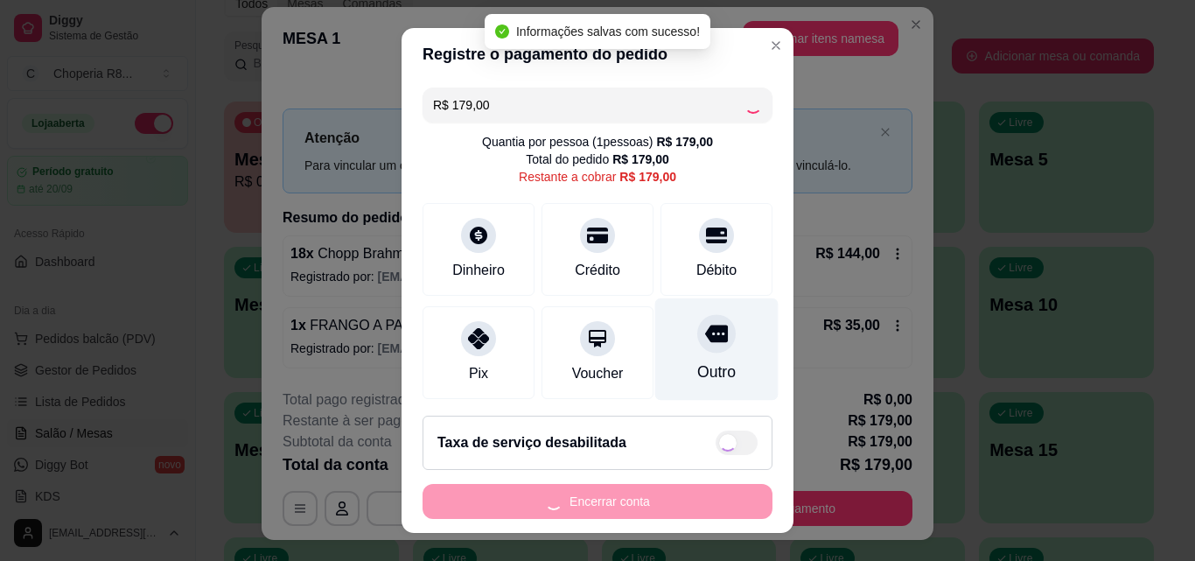
click at [700, 373] on div "Outro" at bounding box center [716, 349] width 123 height 102
type input "R$ 0,00"
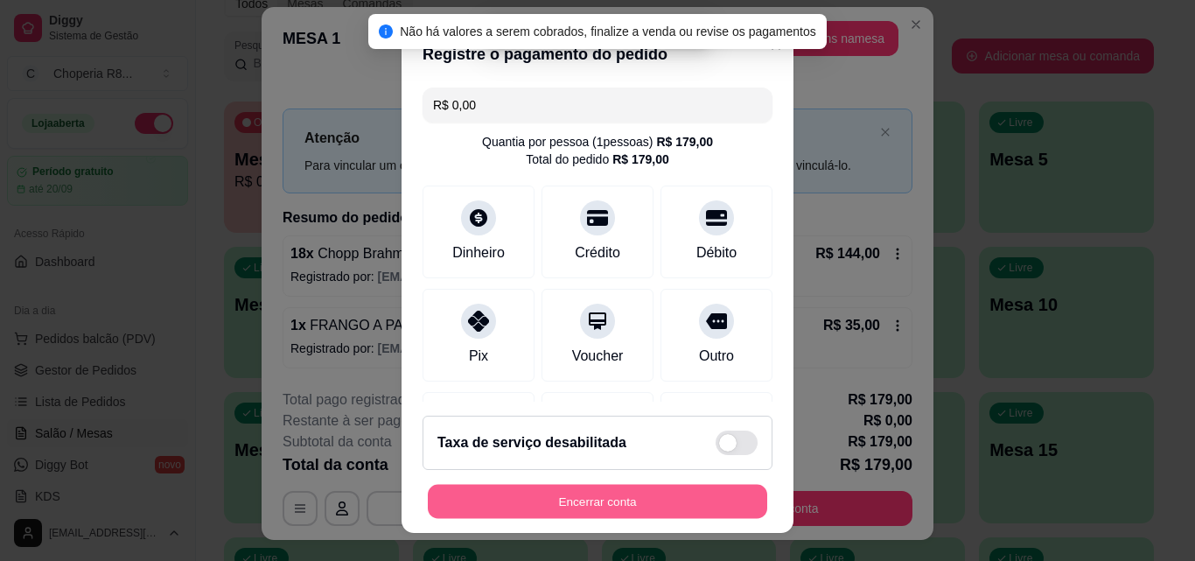
click at [652, 505] on button "Encerrar conta" at bounding box center [597, 501] width 339 height 34
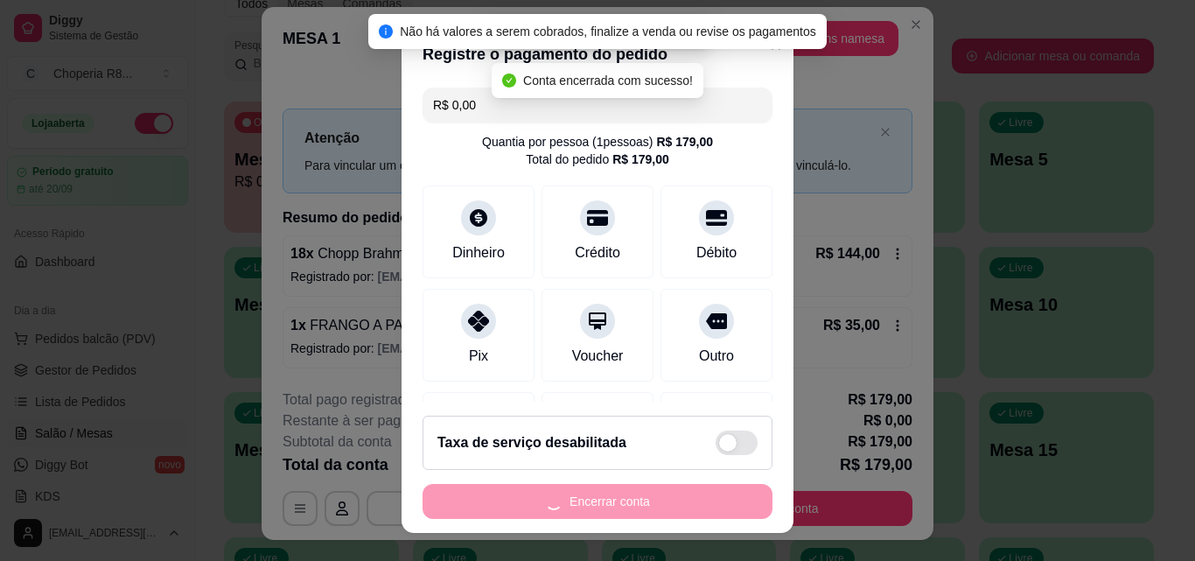
scroll to position [0, 0]
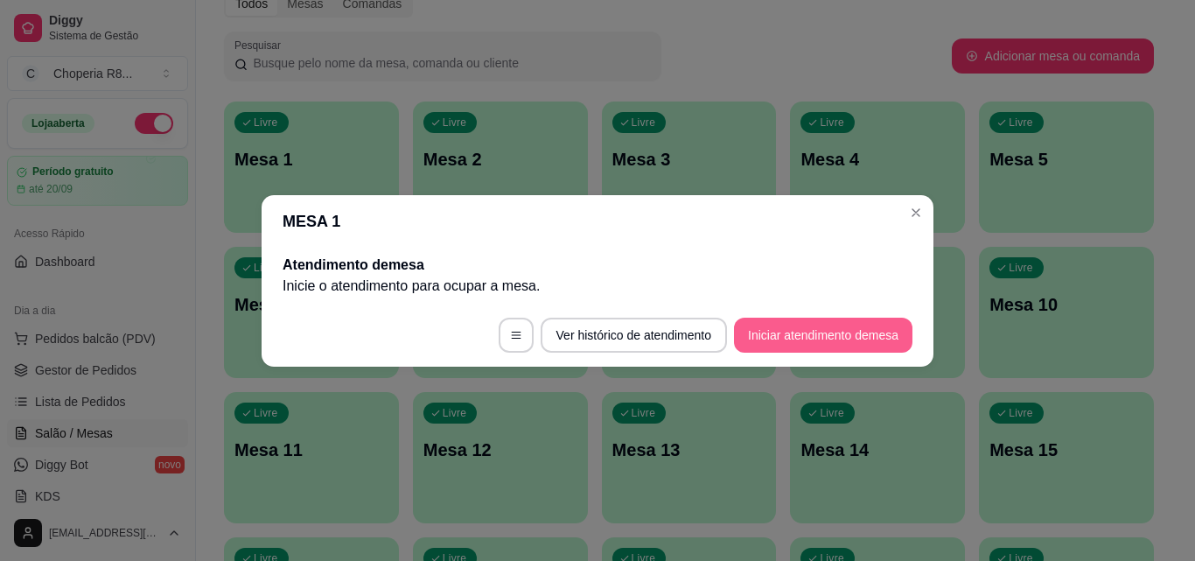
click at [763, 324] on button "Iniciar atendimento de mesa" at bounding box center [823, 334] width 178 height 35
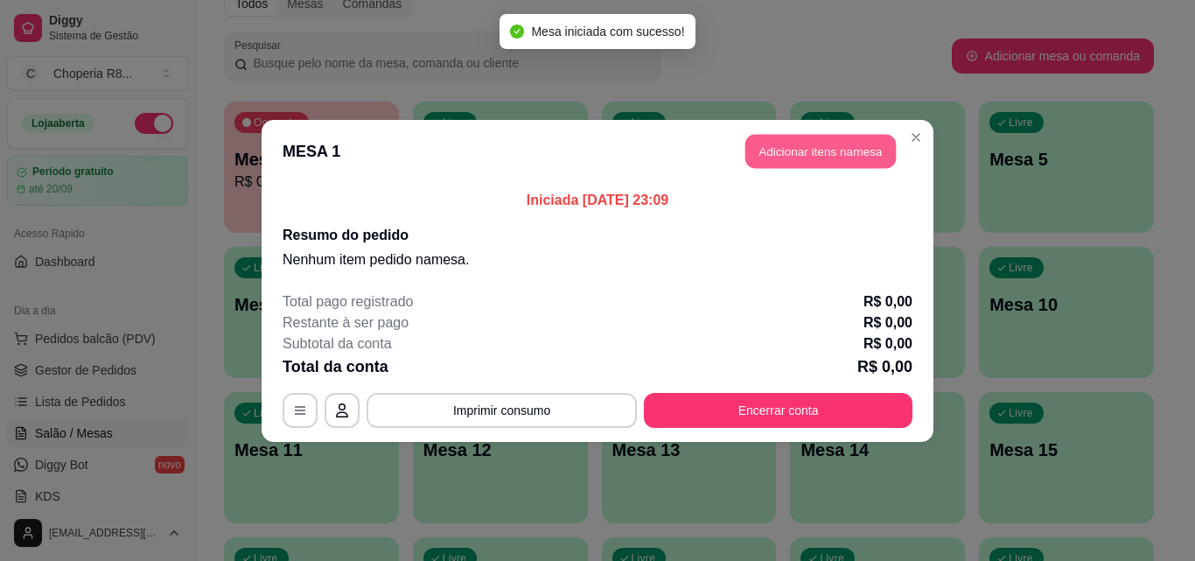
click at [805, 151] on button "Adicionar itens na mesa" at bounding box center [820, 151] width 150 height 34
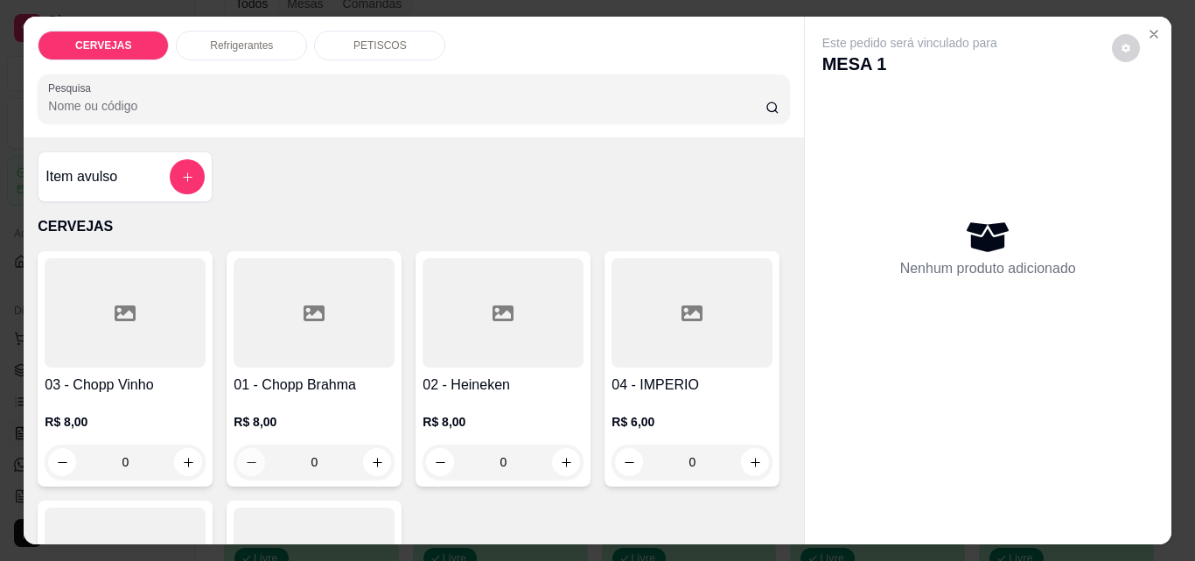
drag, startPoint x: 336, startPoint y: 456, endPoint x: 232, endPoint y: 459, distance: 104.1
click at [237, 459] on div "0" at bounding box center [314, 461] width 154 height 35
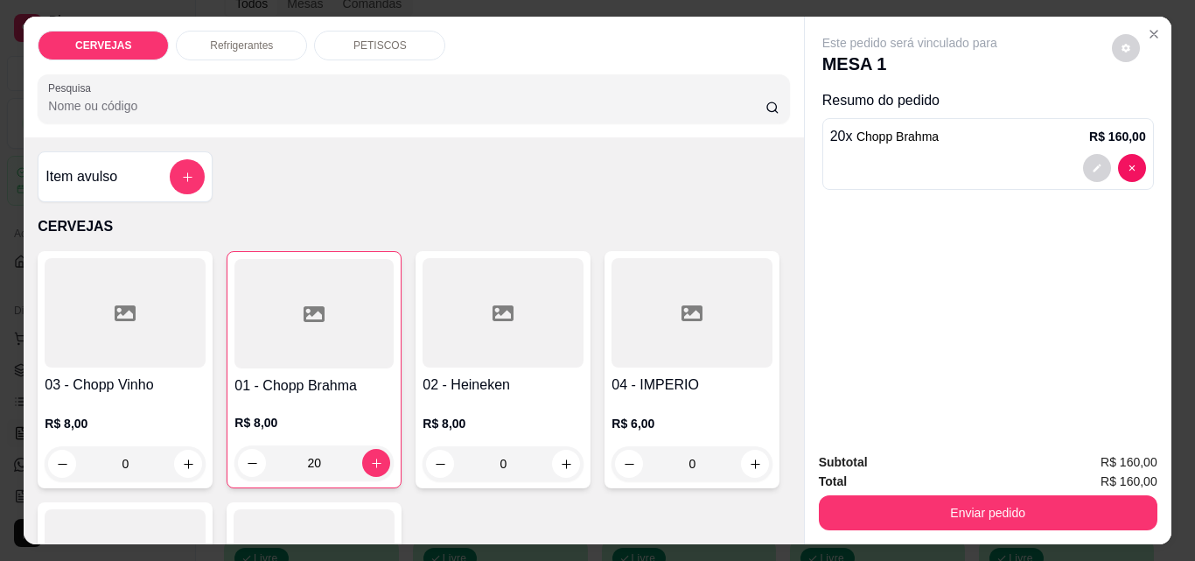
type input "20"
click at [247, 46] on div "Refrigerantes" at bounding box center [241, 46] width 131 height 30
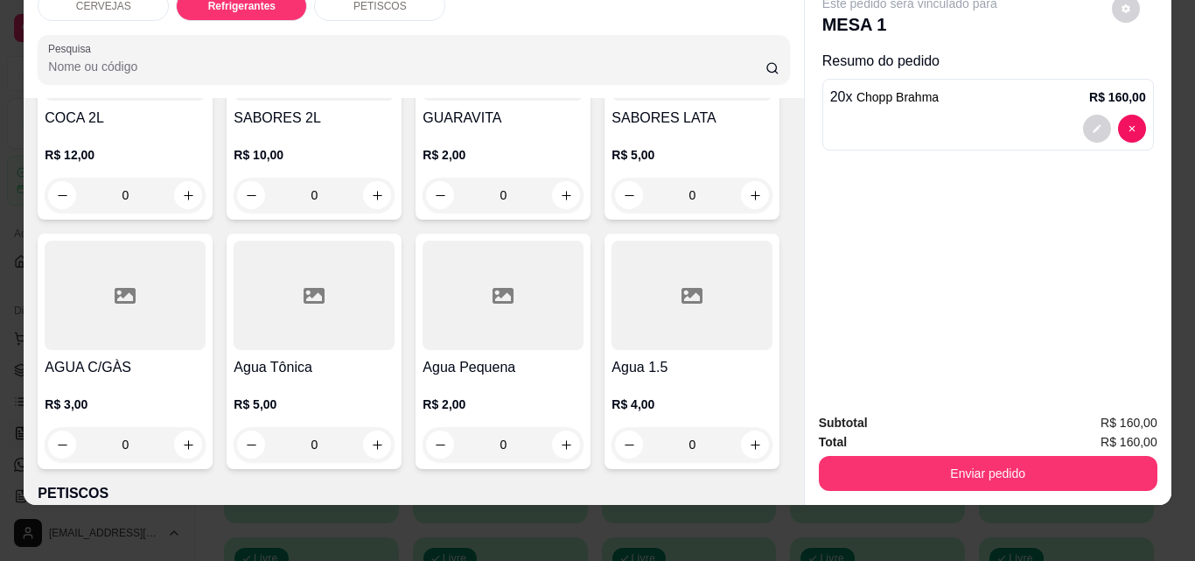
scroll to position [789, 0]
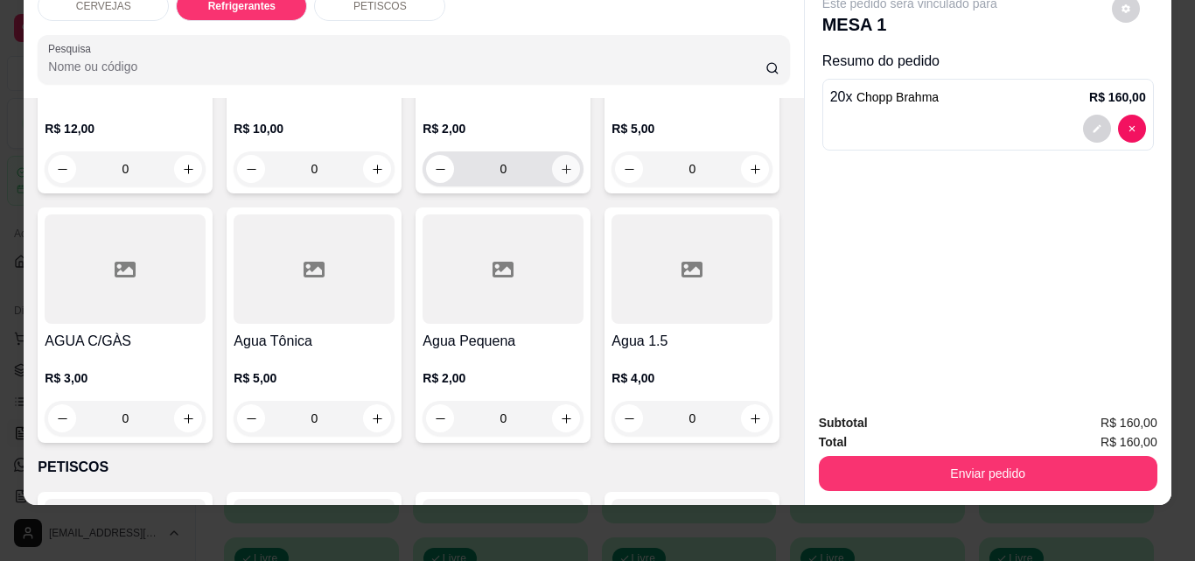
click at [555, 155] on button "increase-product-quantity" at bounding box center [566, 169] width 28 height 28
type input "1"
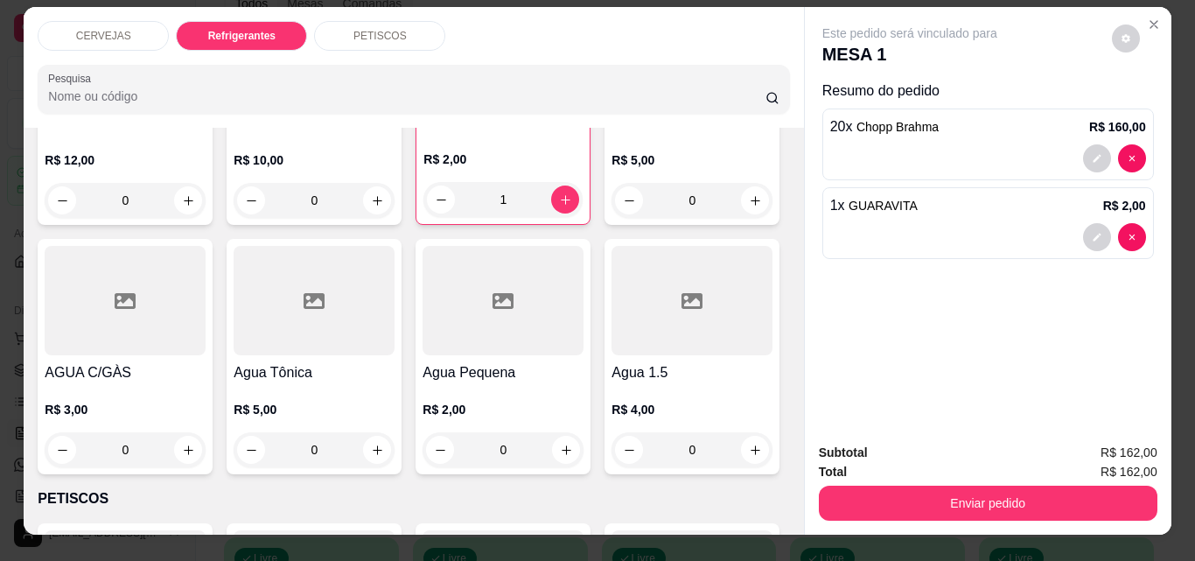
scroll to position [0, 0]
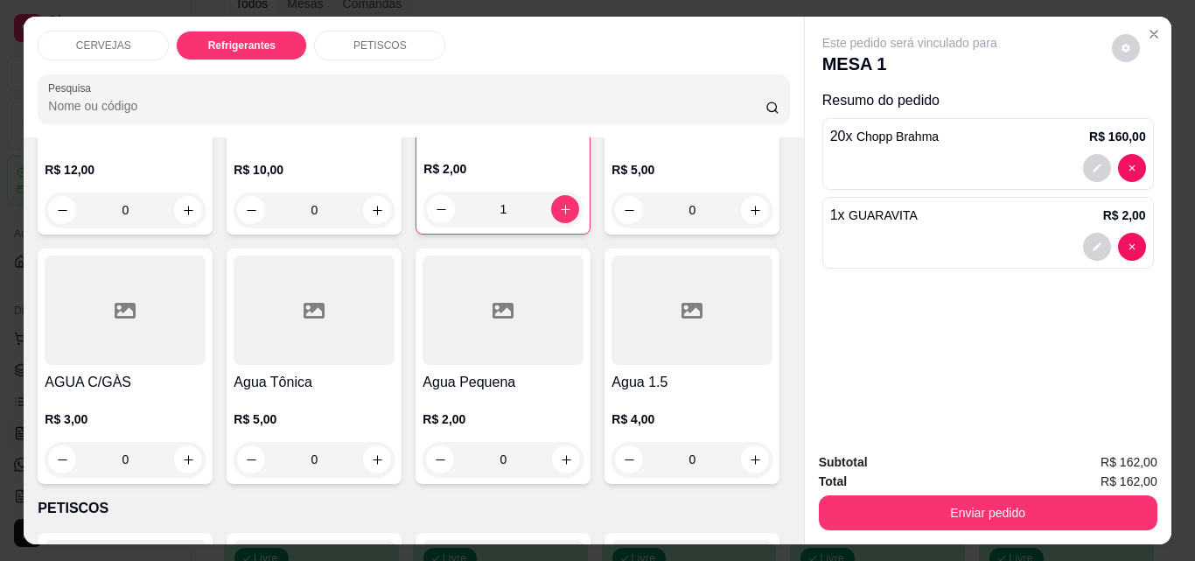
click at [353, 38] on p "PETISCOS" at bounding box center [379, 45] width 53 height 14
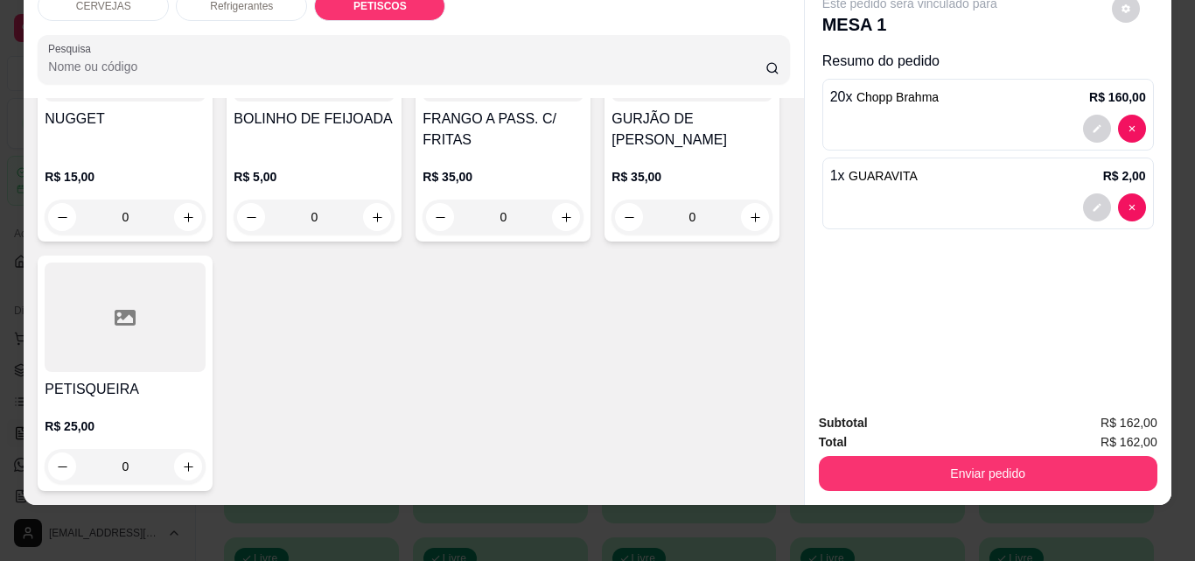
scroll to position [1795, 0]
click at [741, 231] on button "increase-product-quantity" at bounding box center [755, 217] width 28 height 28
type input "1"
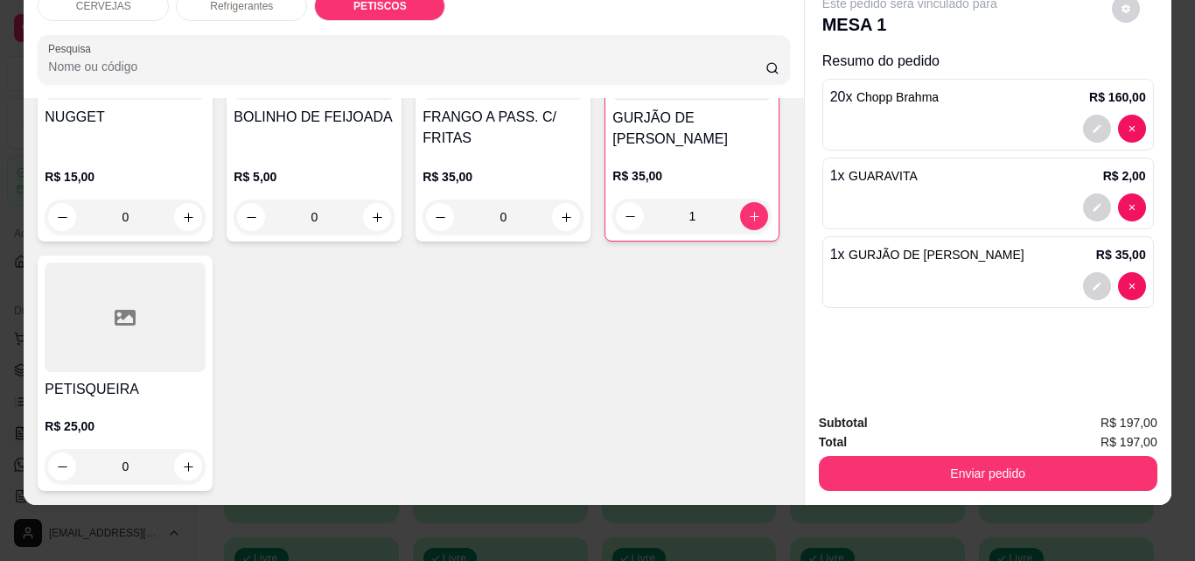
click at [832, 451] on div "Enviar pedido" at bounding box center [988, 470] width 338 height 39
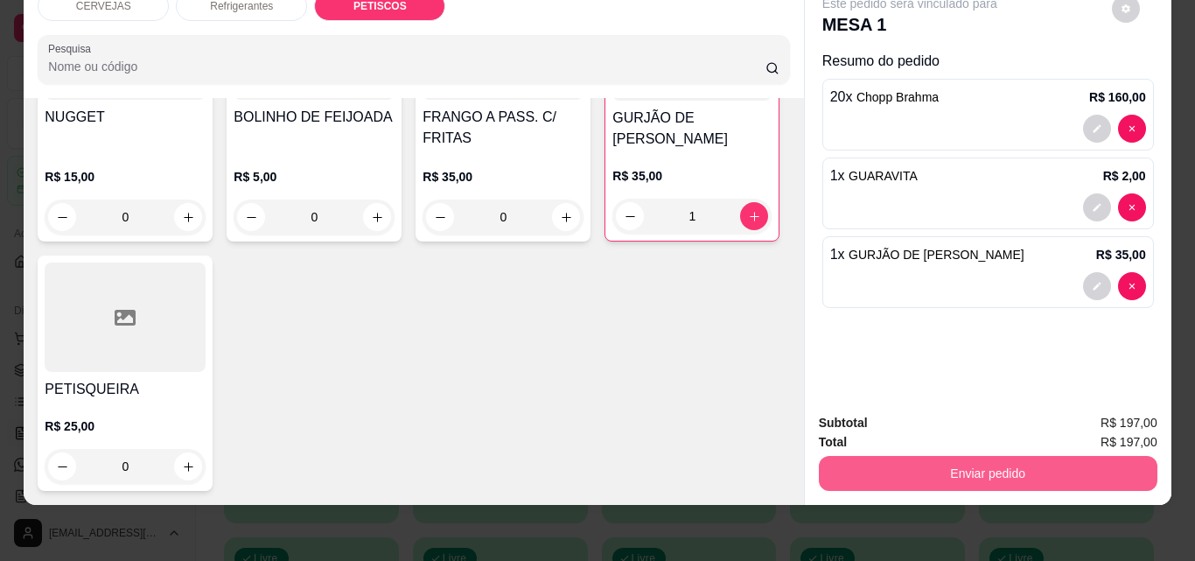
click at [842, 459] on button "Enviar pedido" at bounding box center [988, 473] width 338 height 35
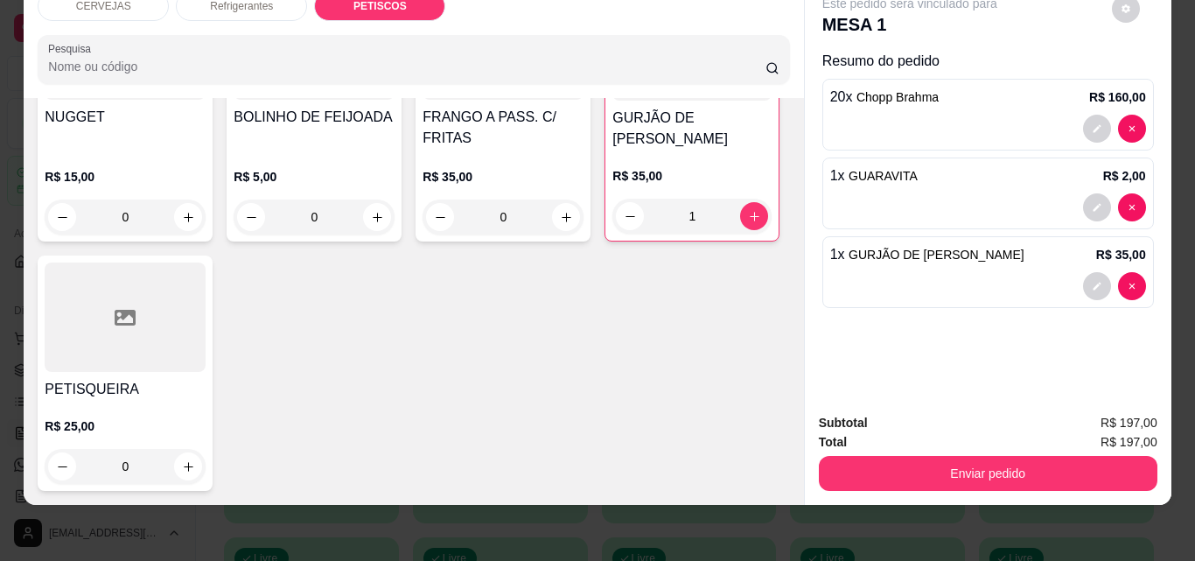
drag, startPoint x: 995, startPoint y: 261, endPoint x: 1102, endPoint y: 381, distance: 160.4
click at [1102, 381] on div "Este pedido será vinculado para MESA 1 Resumo do pedido 20 x Chopp Brahma R$ 16…" at bounding box center [988, 188] width 366 height 422
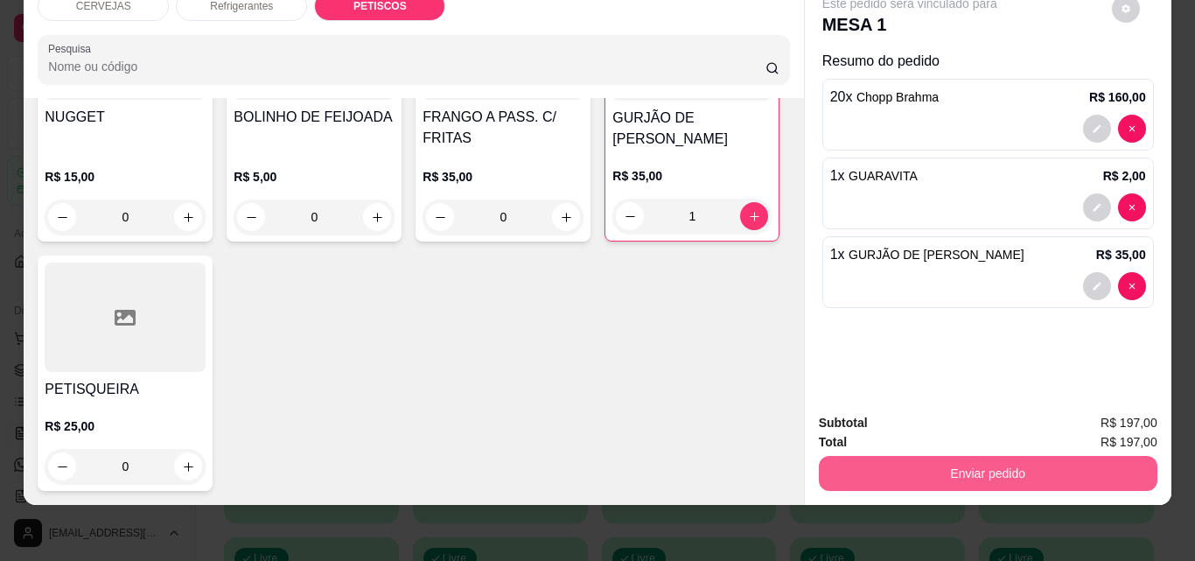
click at [988, 460] on button "Enviar pedido" at bounding box center [988, 473] width 338 height 35
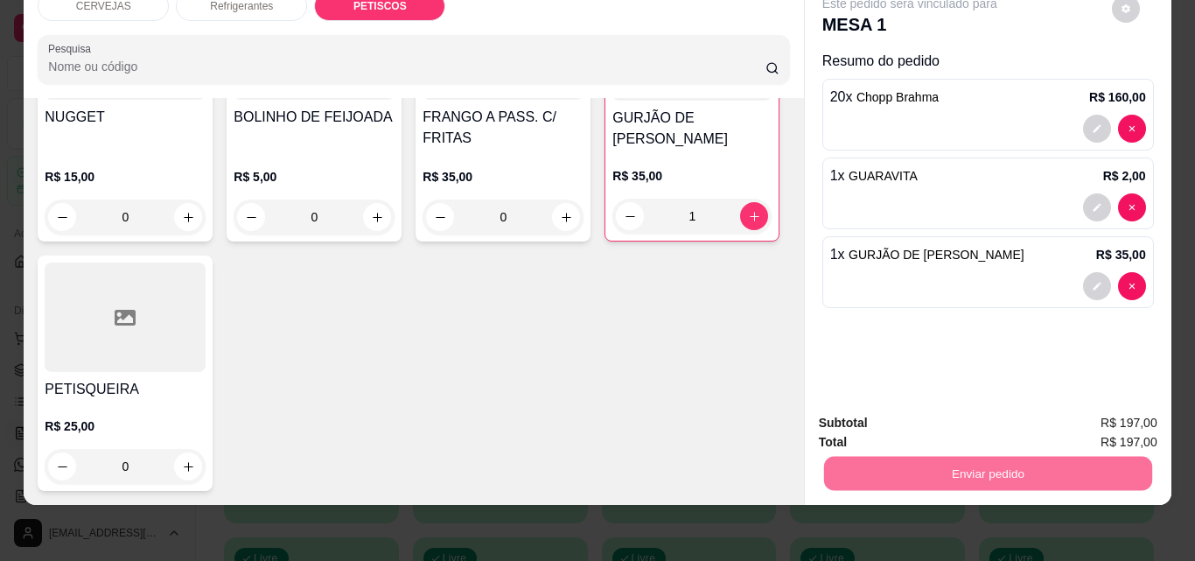
click at [916, 426] on button "Não registrar e enviar pedido" at bounding box center [929, 417] width 177 height 32
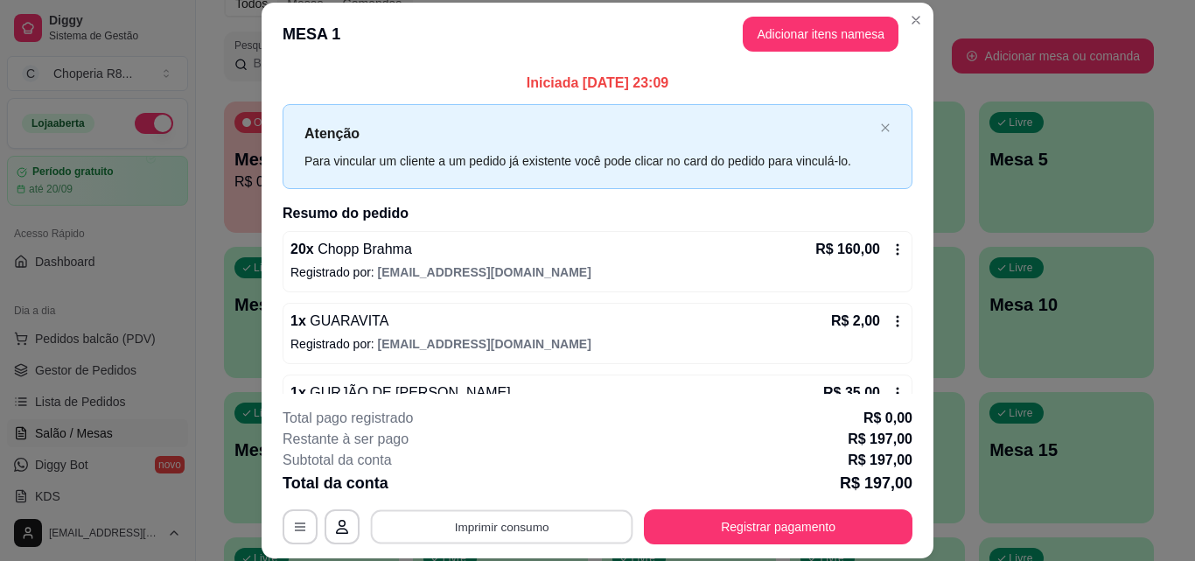
click at [561, 530] on button "Imprimir consumo" at bounding box center [502, 526] width 262 height 34
click at [487, 486] on button "IMPRESSORA" at bounding box center [500, 485] width 122 height 27
click at [554, 526] on button "Imprimir consumo" at bounding box center [501, 526] width 270 height 35
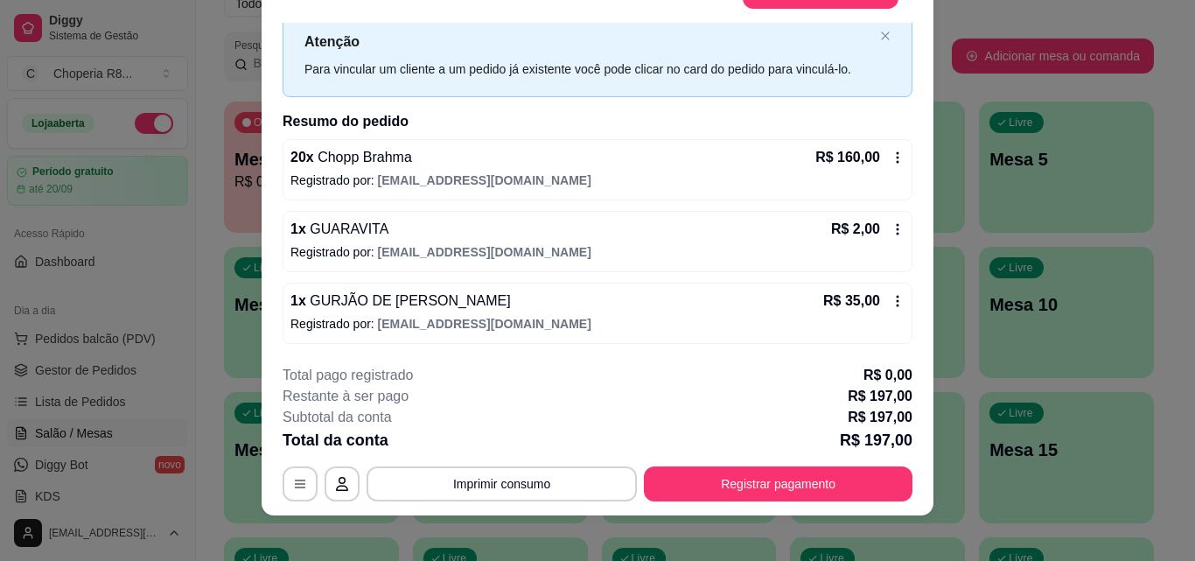
scroll to position [53, 0]
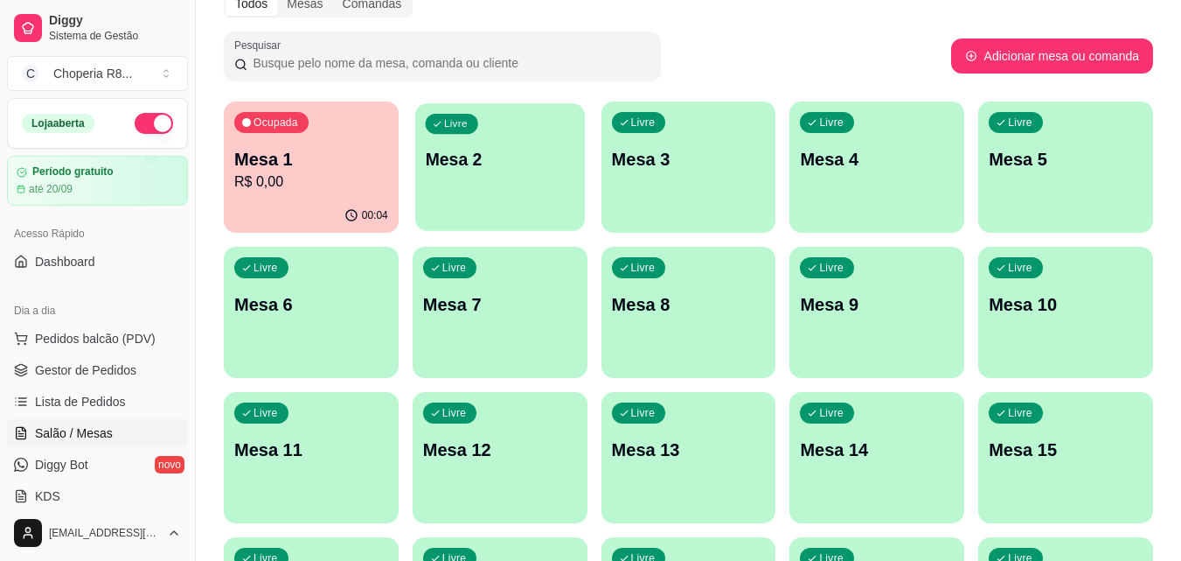
click at [556, 186] on div "Livre Mesa 2" at bounding box center [500, 156] width 170 height 107
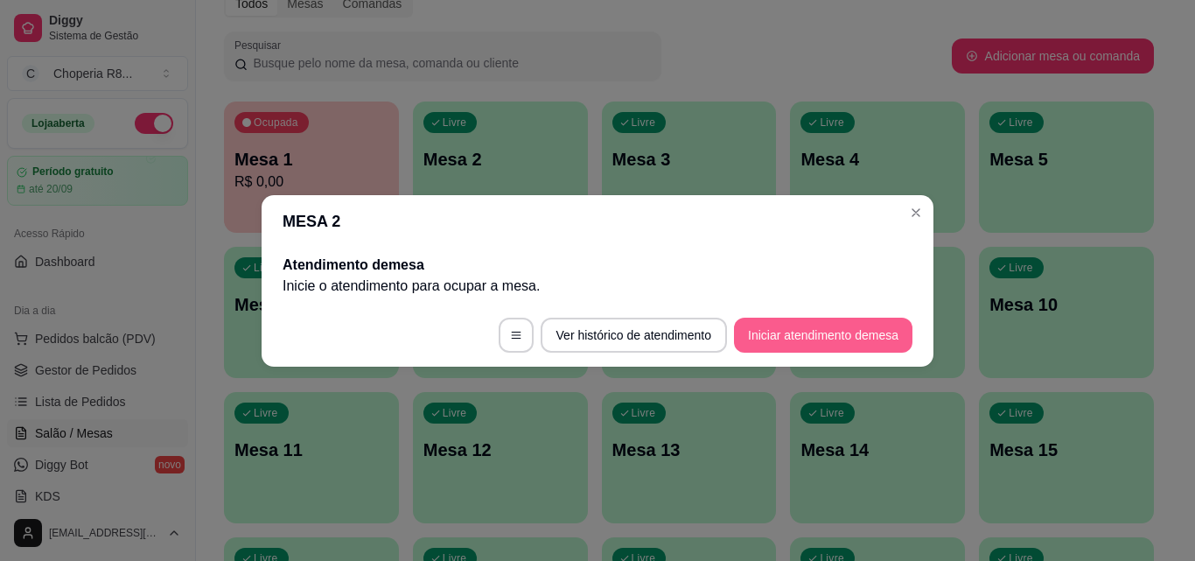
click at [757, 333] on button "Iniciar atendimento de mesa" at bounding box center [823, 334] width 178 height 35
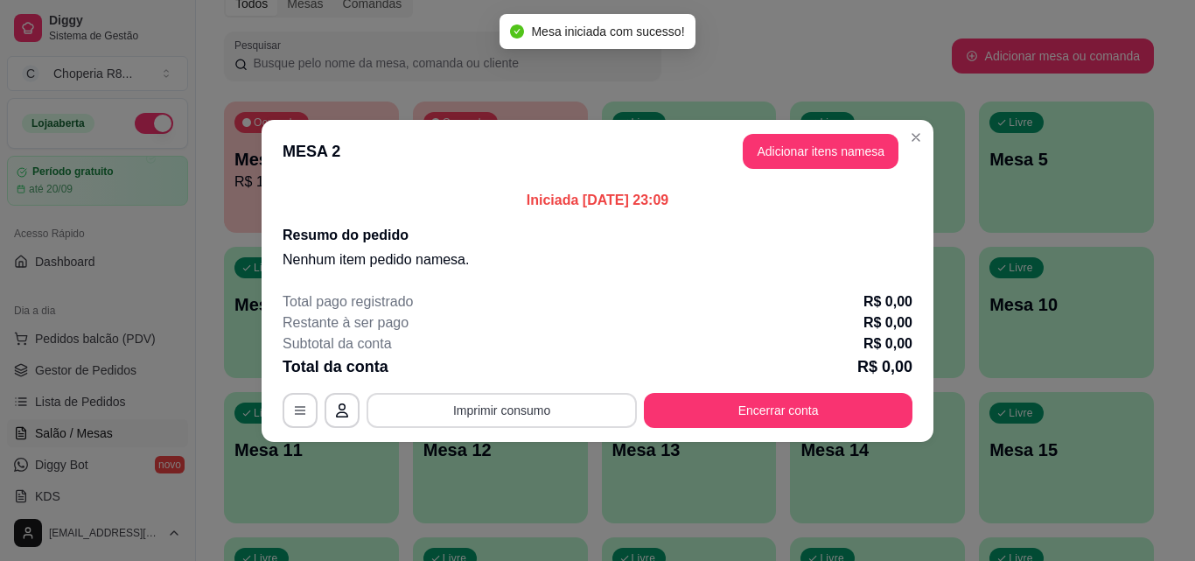
click at [523, 414] on button "Imprimir consumo" at bounding box center [501, 410] width 270 height 35
click at [845, 347] on div "Subtotal da conta R$ 0,00" at bounding box center [597, 343] width 630 height 21
click at [883, 141] on button "Adicionar itens na mesa" at bounding box center [820, 151] width 156 height 35
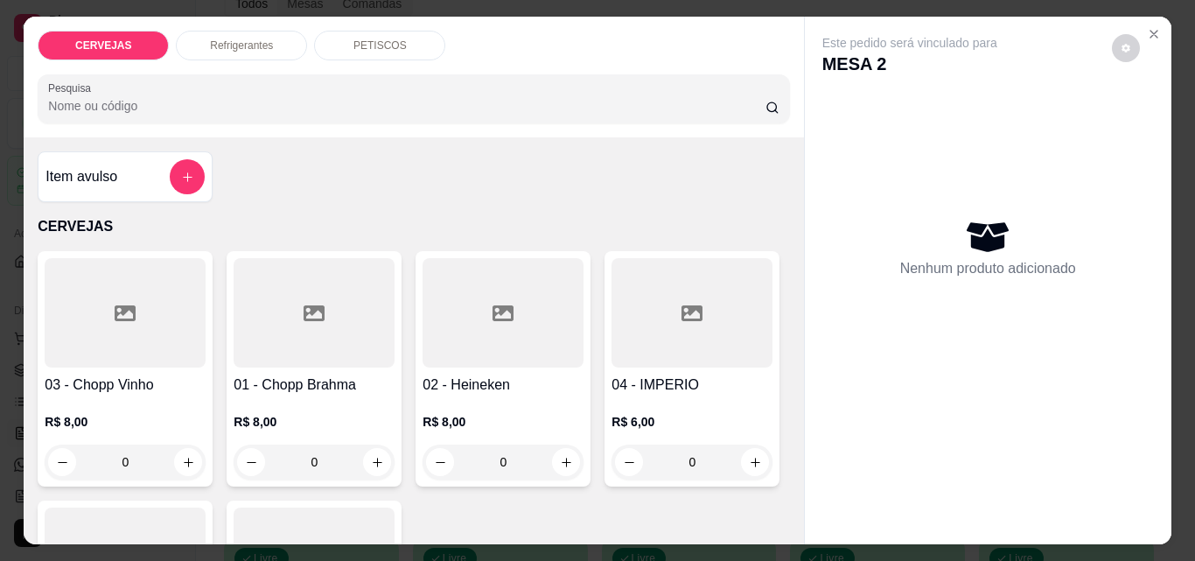
drag, startPoint x: 330, startPoint y: 455, endPoint x: 302, endPoint y: 461, distance: 28.6
click at [303, 461] on input "0" at bounding box center [314, 461] width 98 height 35
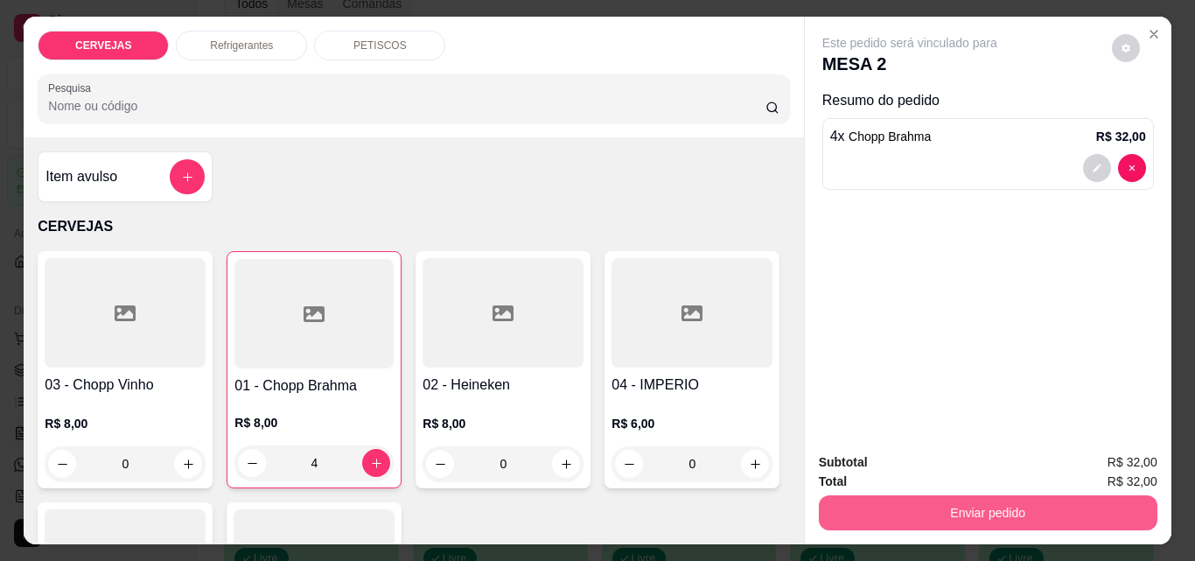
type input "4"
click at [885, 498] on button "Enviar pedido" at bounding box center [988, 512] width 338 height 35
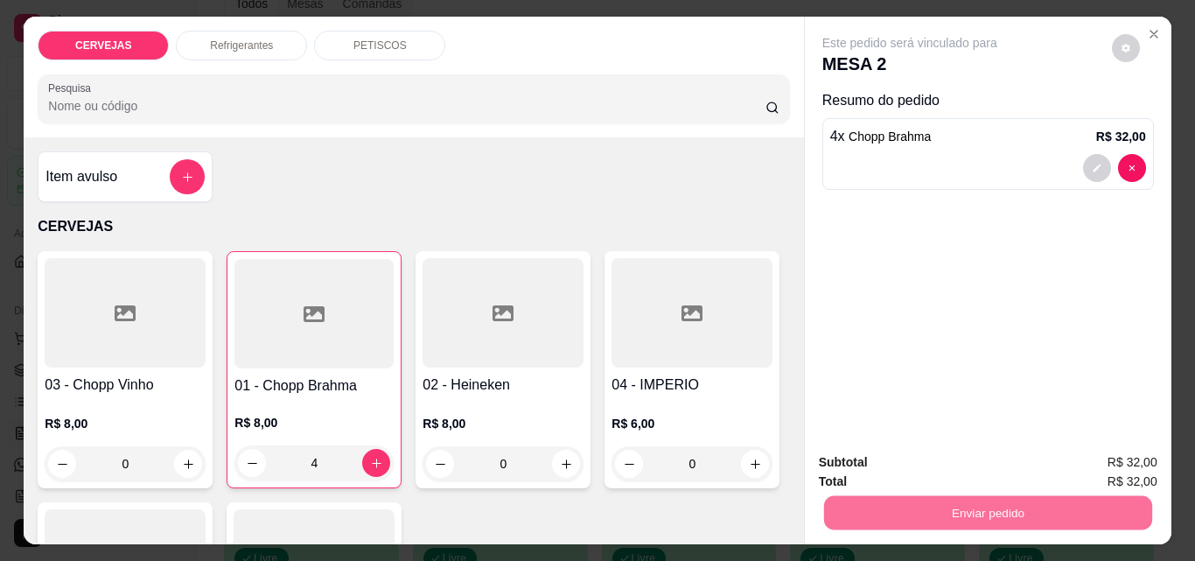
click at [913, 473] on button "Não registrar e enviar pedido" at bounding box center [930, 462] width 182 height 33
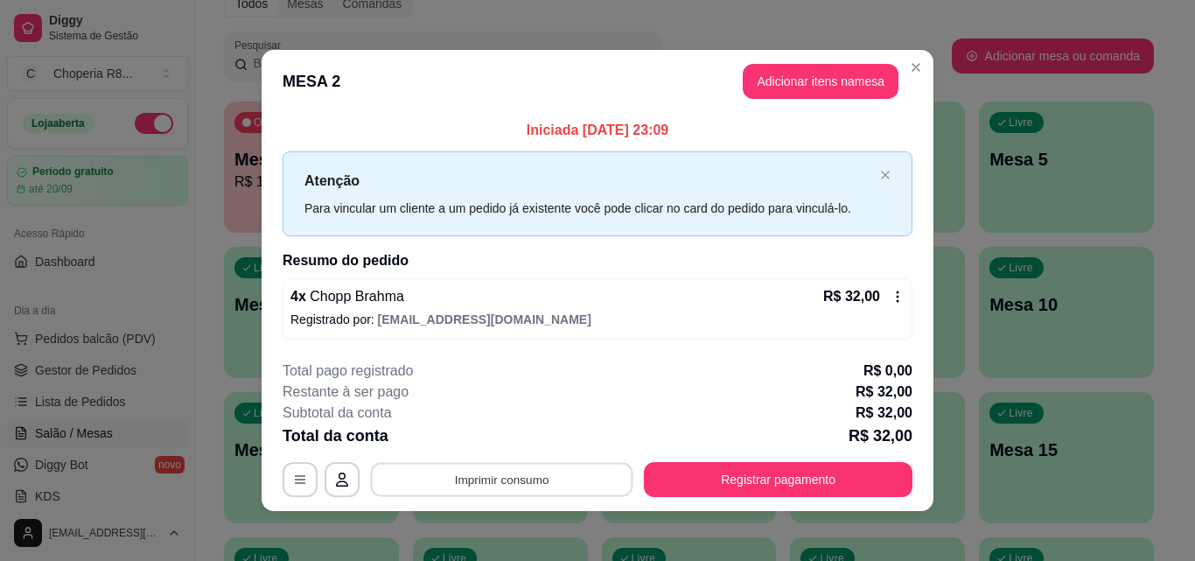
click at [558, 474] on button "Imprimir consumo" at bounding box center [502, 480] width 262 height 34
click at [537, 442] on button "IMPRESSORA" at bounding box center [500, 438] width 122 height 27
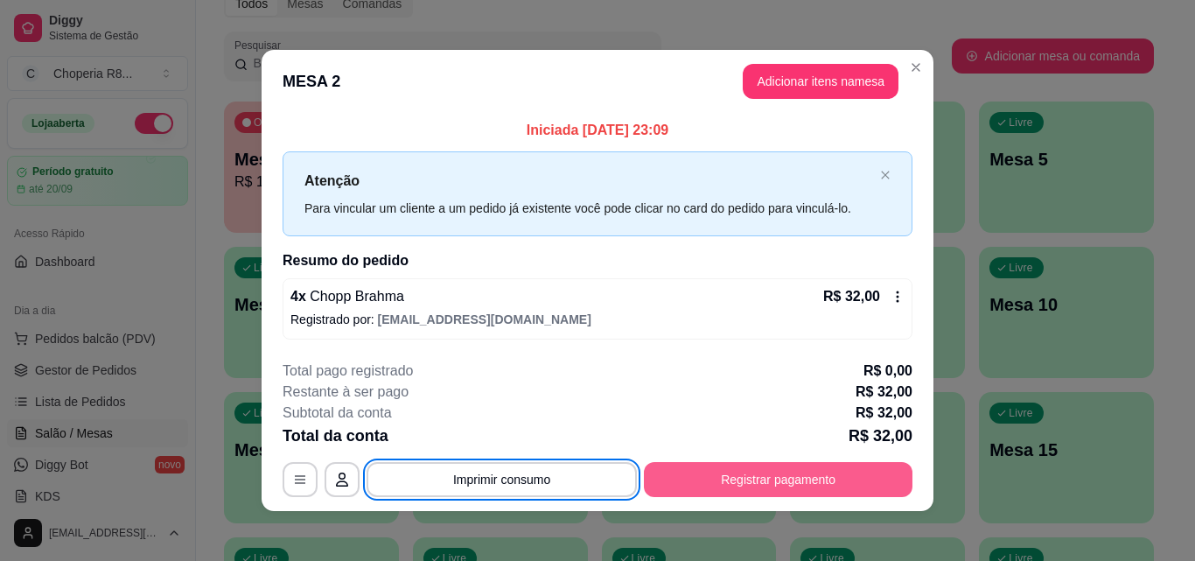
click at [798, 472] on button "Registrar pagamento" at bounding box center [778, 479] width 268 height 35
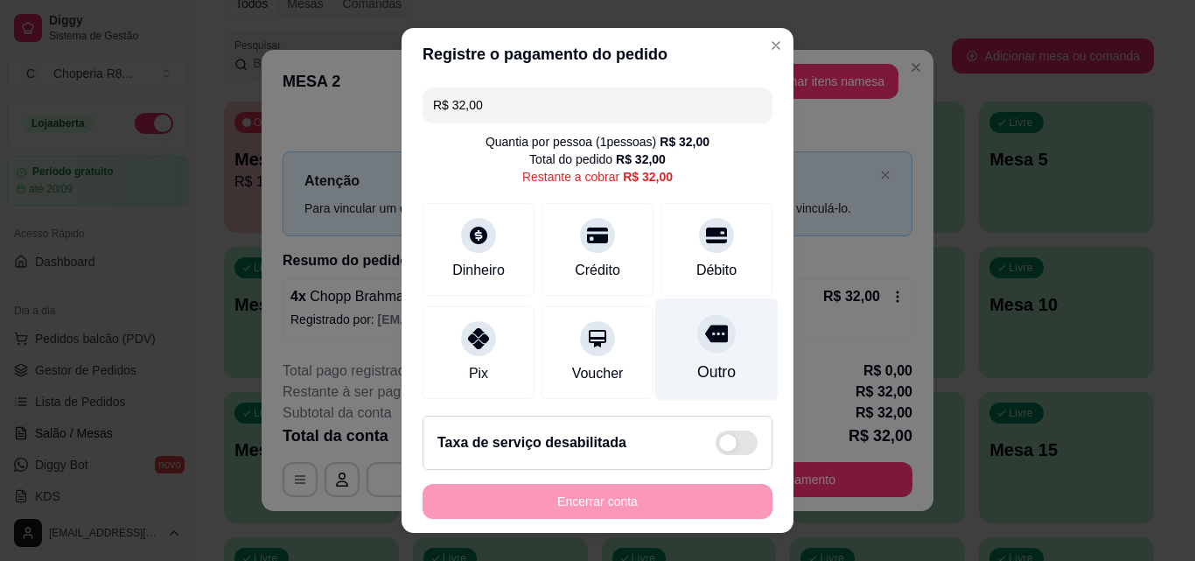
click at [700, 350] on div "Outro" at bounding box center [716, 349] width 123 height 102
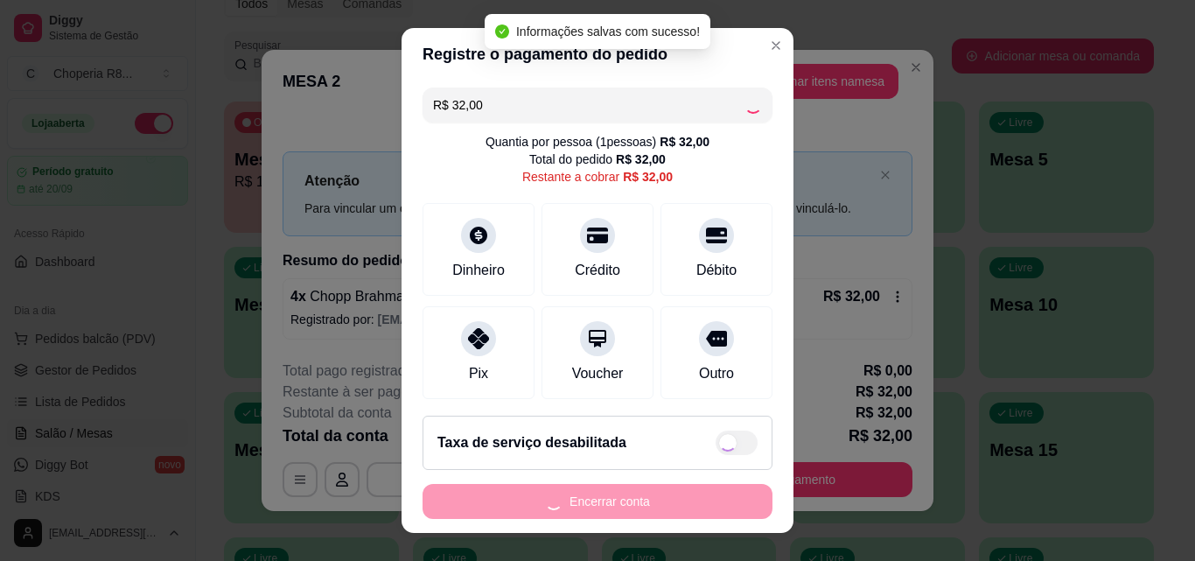
type input "R$ 0,00"
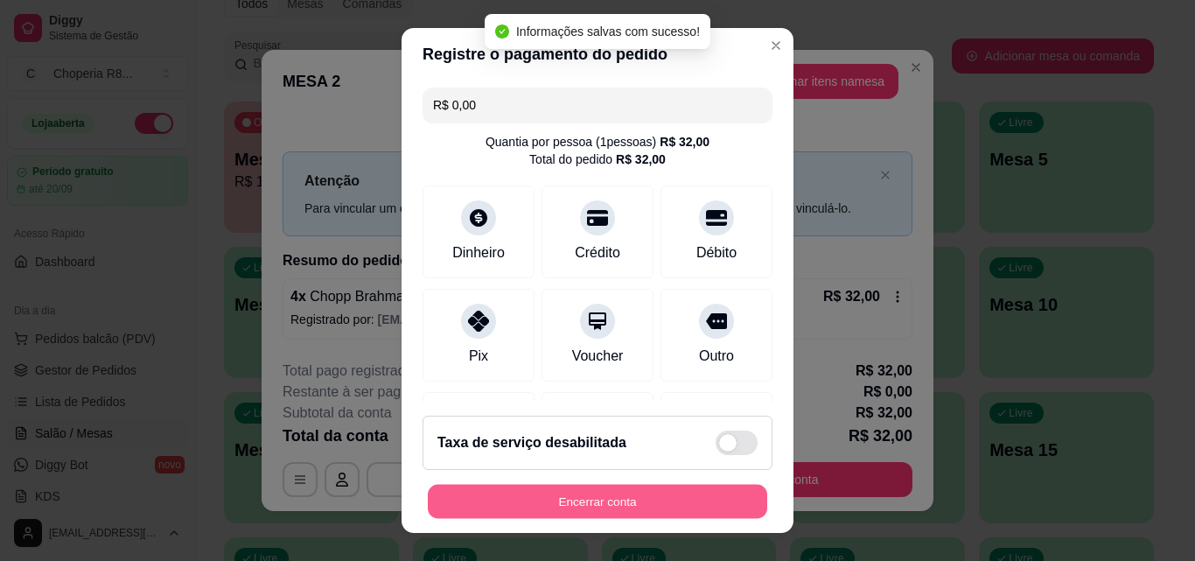
click at [684, 493] on button "Encerrar conta" at bounding box center [597, 501] width 339 height 34
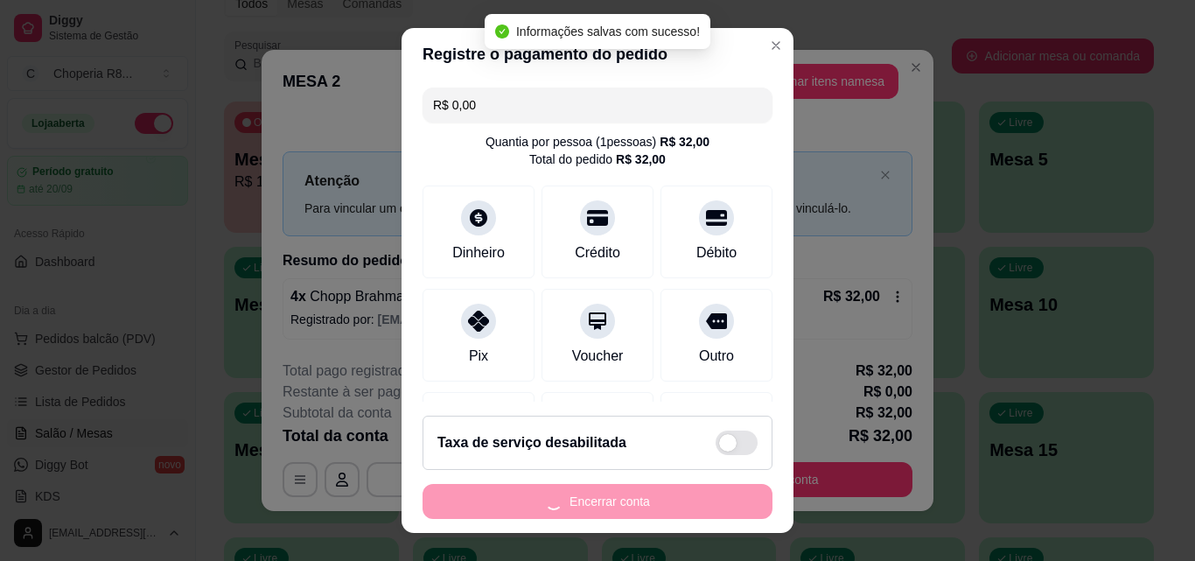
click at [684, 493] on div "Encerrar conta" at bounding box center [597, 501] width 350 height 35
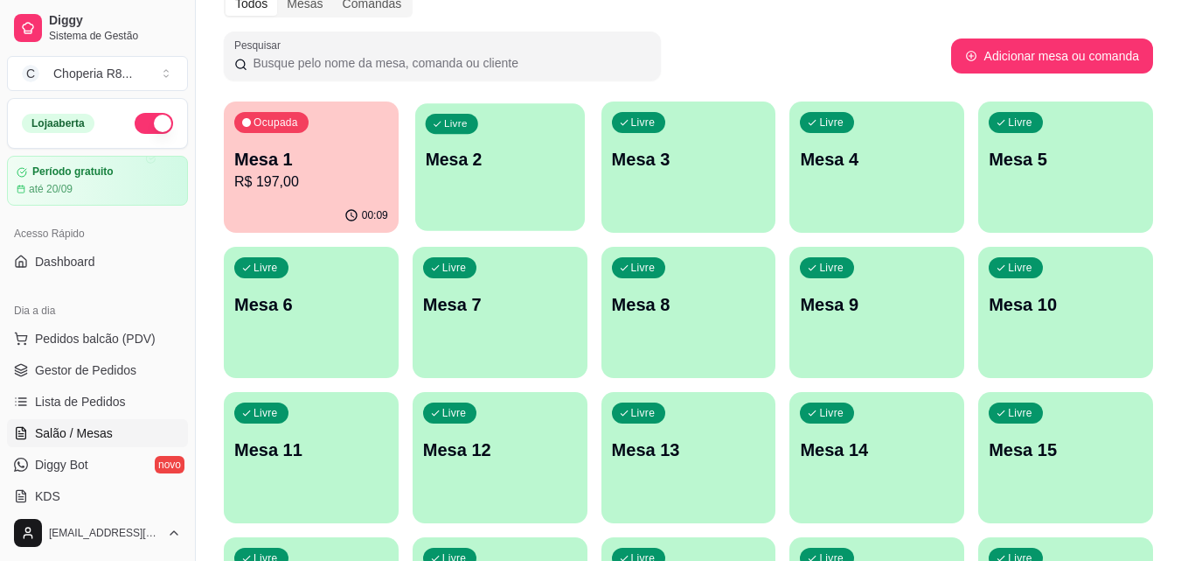
click at [458, 199] on div "Livre Mesa 2" at bounding box center [500, 156] width 170 height 107
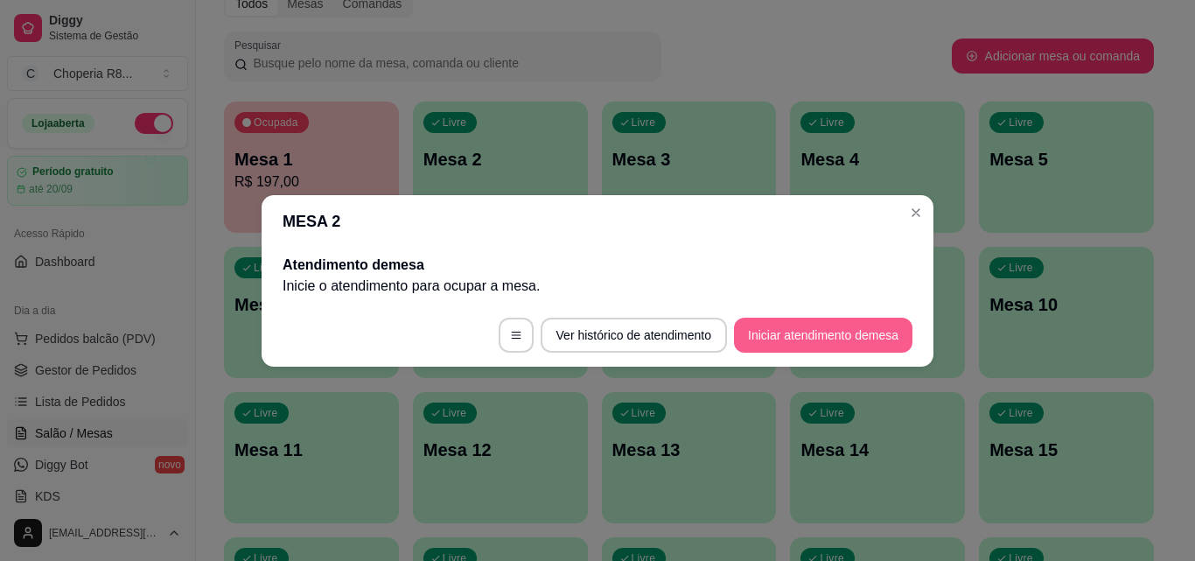
click at [760, 339] on button "Iniciar atendimento de mesa" at bounding box center [823, 334] width 178 height 35
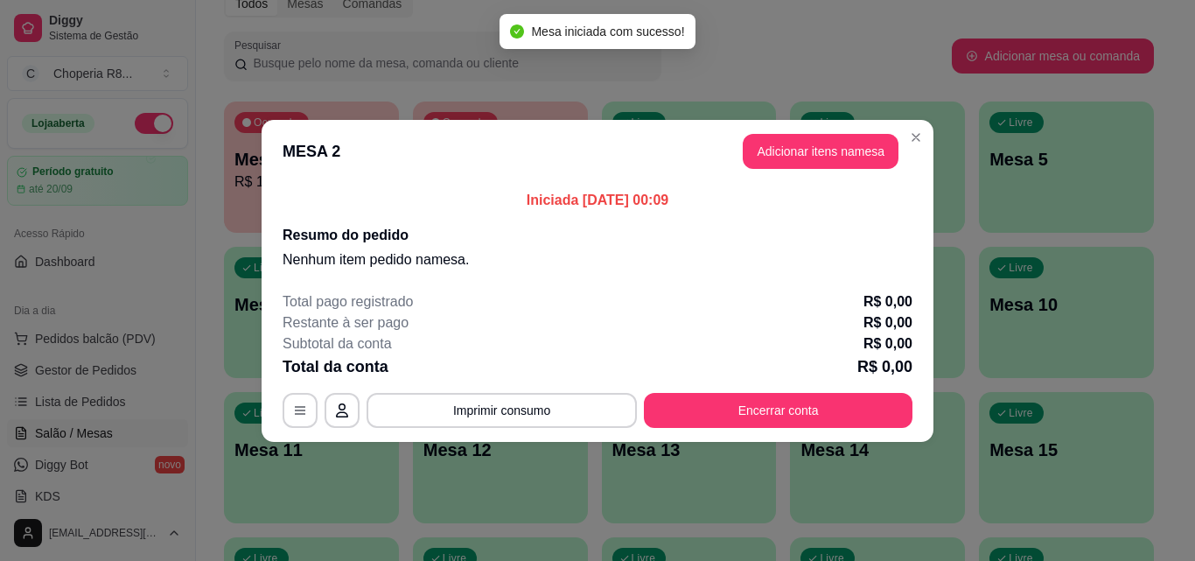
click at [709, 152] on section "MESA 2 Adicionar itens na mesa Iniciada [DATE] 00:09 Resumo do pedido Nenhum it…" at bounding box center [597, 281] width 672 height 322
click at [869, 150] on button "Adicionar itens na mesa" at bounding box center [820, 151] width 156 height 35
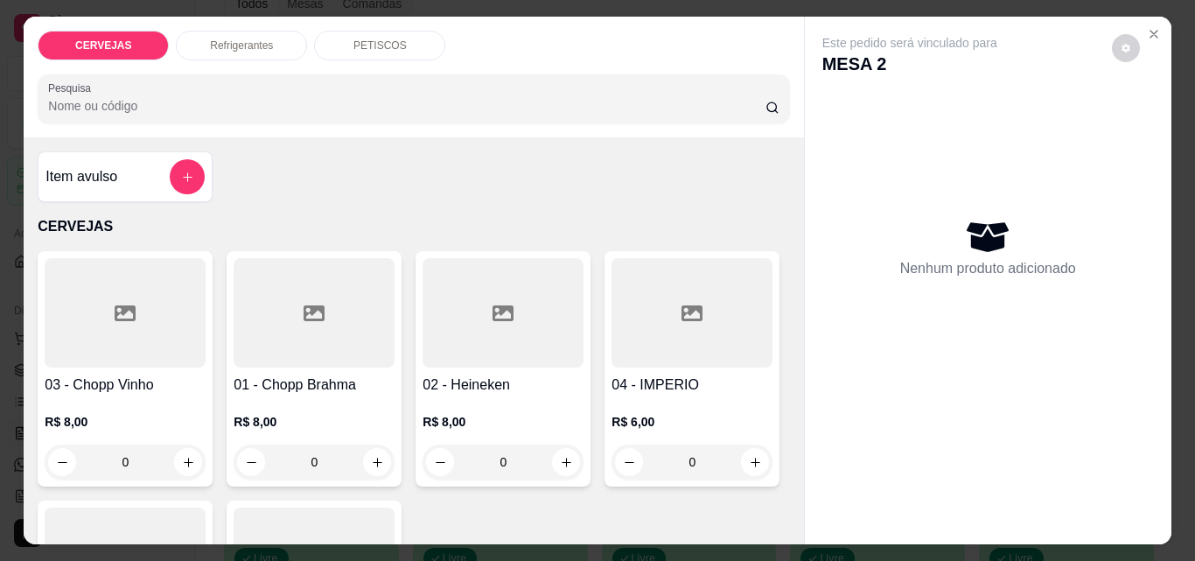
drag, startPoint x: 330, startPoint y: 450, endPoint x: 287, endPoint y: 450, distance: 42.9
click at [287, 450] on input "0" at bounding box center [314, 461] width 98 height 35
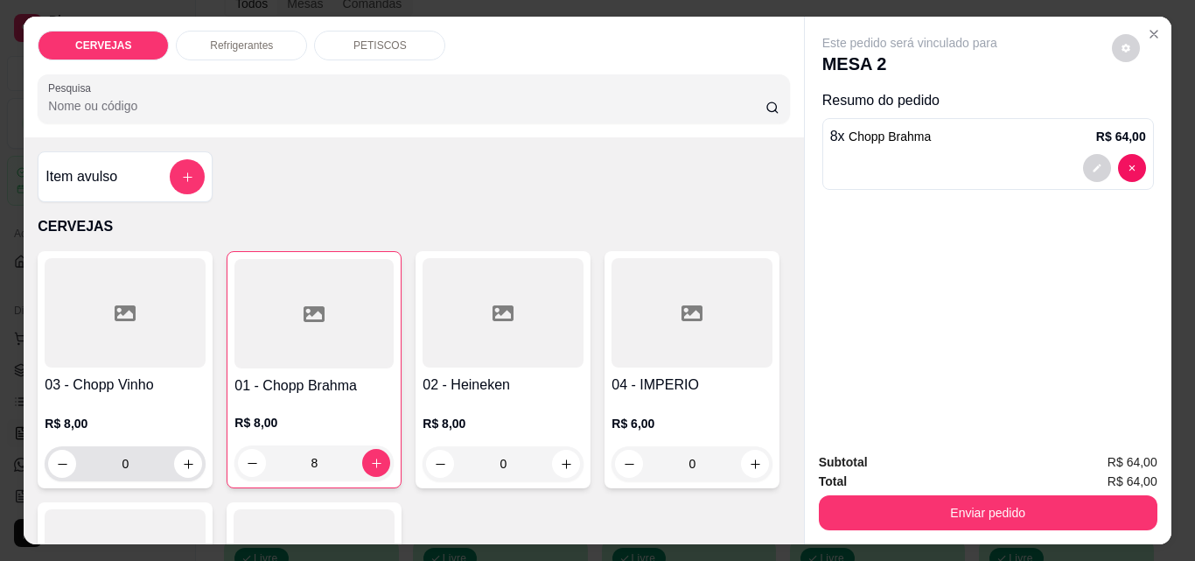
type input "8"
drag, startPoint x: 129, startPoint y: 463, endPoint x: 83, endPoint y: 465, distance: 46.4
click at [83, 465] on input "0" at bounding box center [125, 463] width 98 height 35
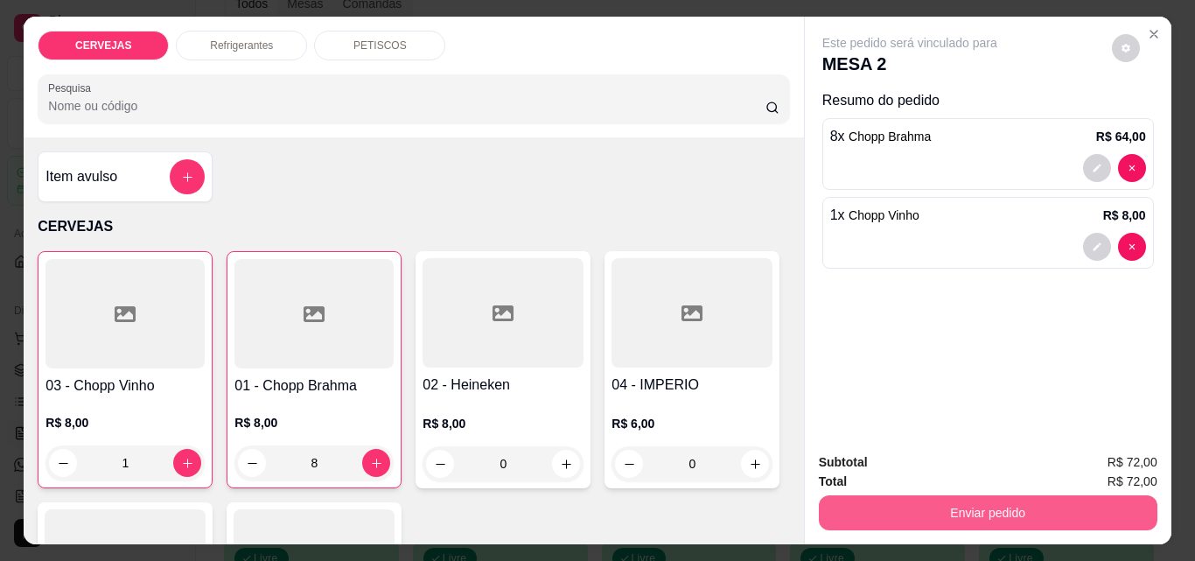
type input "1"
click at [1045, 518] on button "Enviar pedido" at bounding box center [988, 512] width 338 height 35
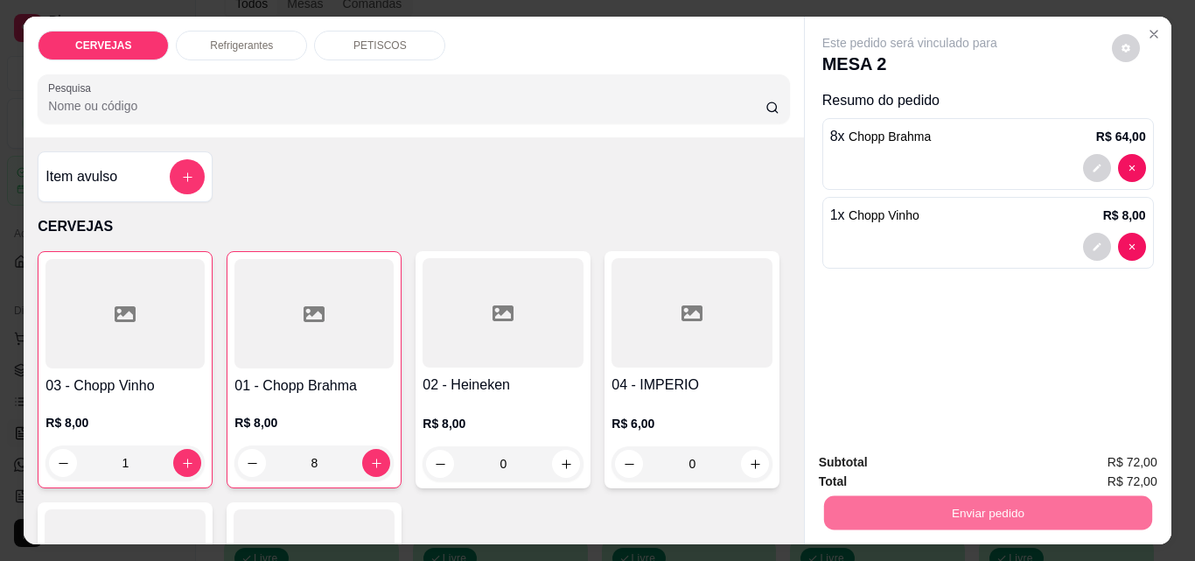
click at [960, 453] on button "Não registrar e enviar pedido" at bounding box center [930, 462] width 182 height 33
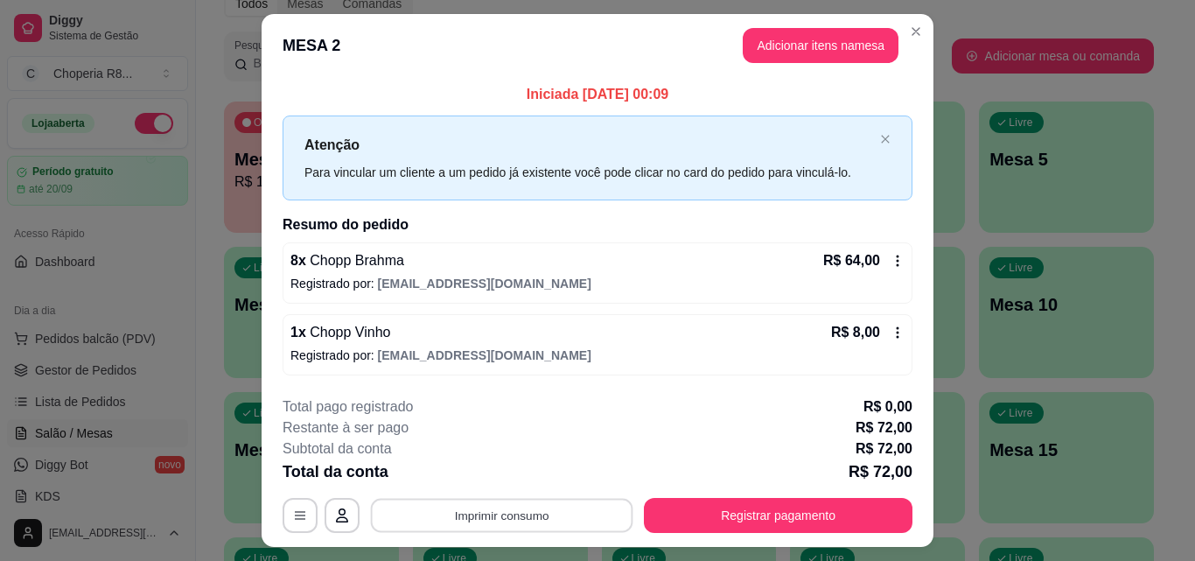
click at [554, 499] on button "Imprimir consumo" at bounding box center [502, 515] width 262 height 34
click at [537, 474] on button "IMPRESSORA" at bounding box center [500, 474] width 122 height 27
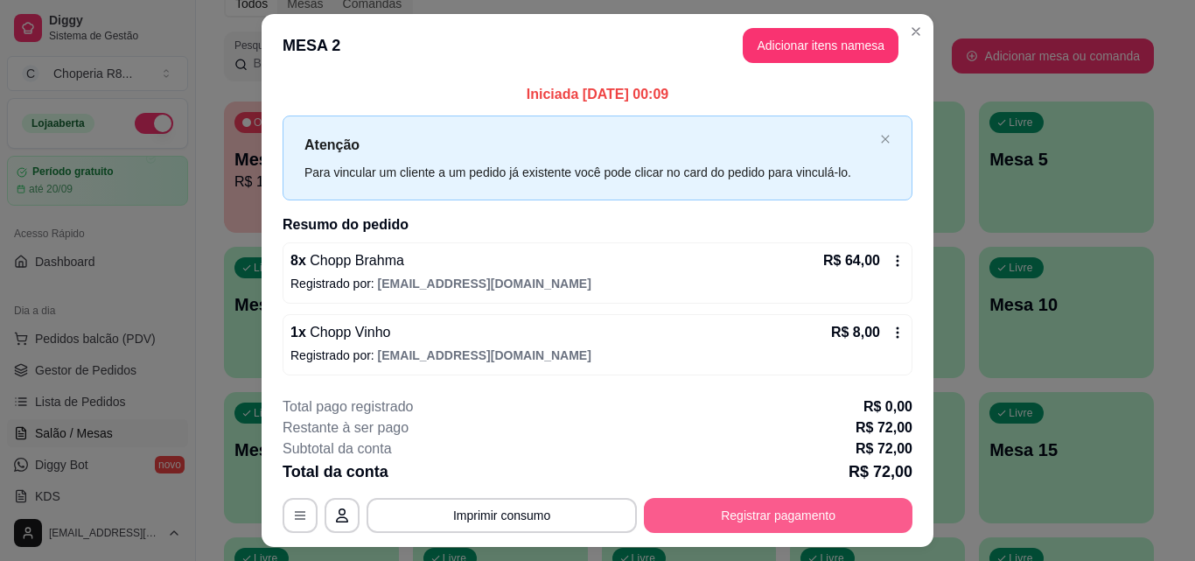
click at [767, 511] on button "Registrar pagamento" at bounding box center [778, 515] width 268 height 35
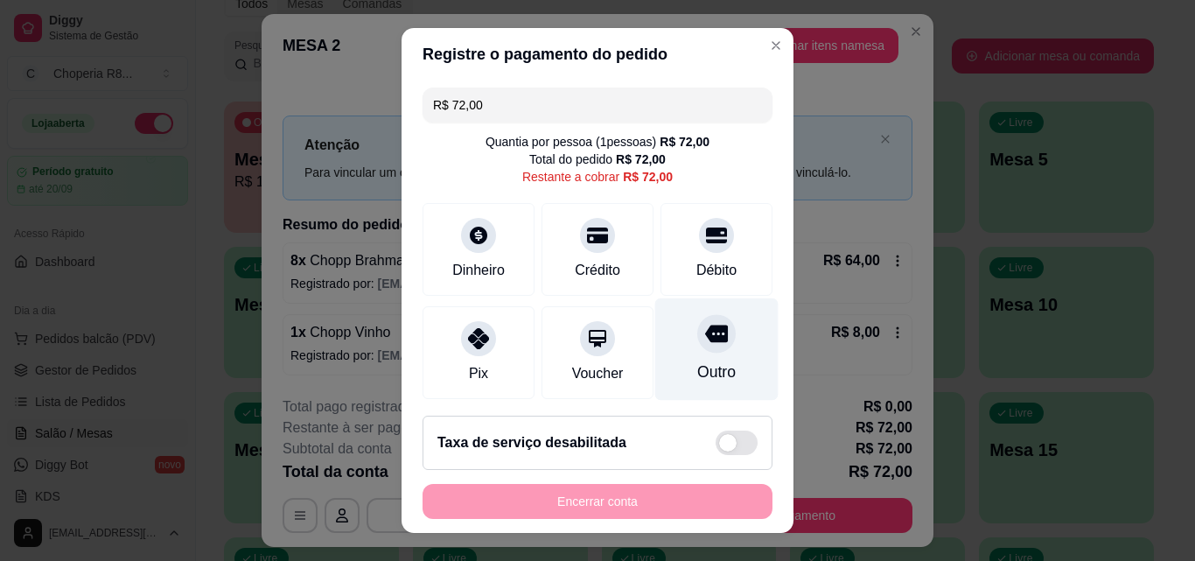
click at [717, 366] on div "Outro" at bounding box center [716, 349] width 123 height 102
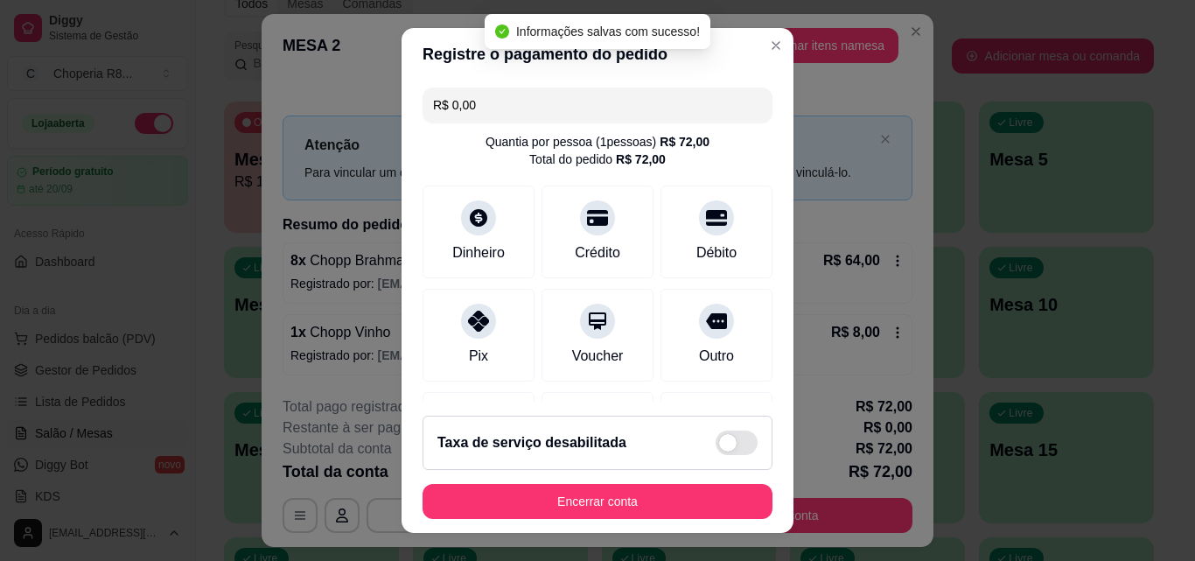
type input "R$ 0,00"
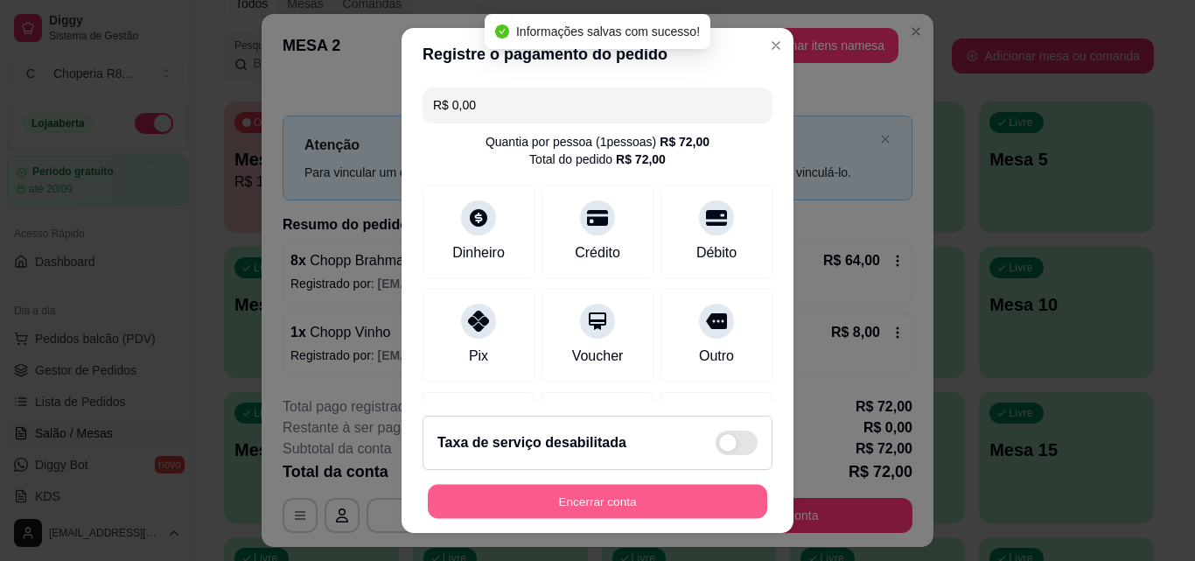
click at [696, 515] on button "Encerrar conta" at bounding box center [597, 501] width 339 height 34
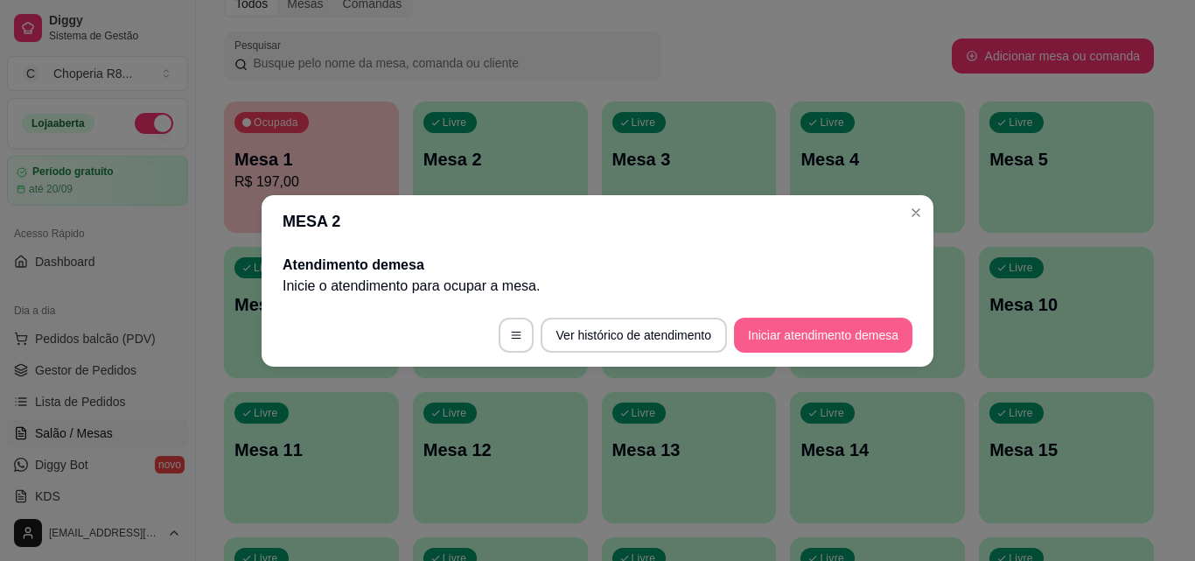
click at [889, 342] on button "Iniciar atendimento de mesa" at bounding box center [823, 334] width 178 height 35
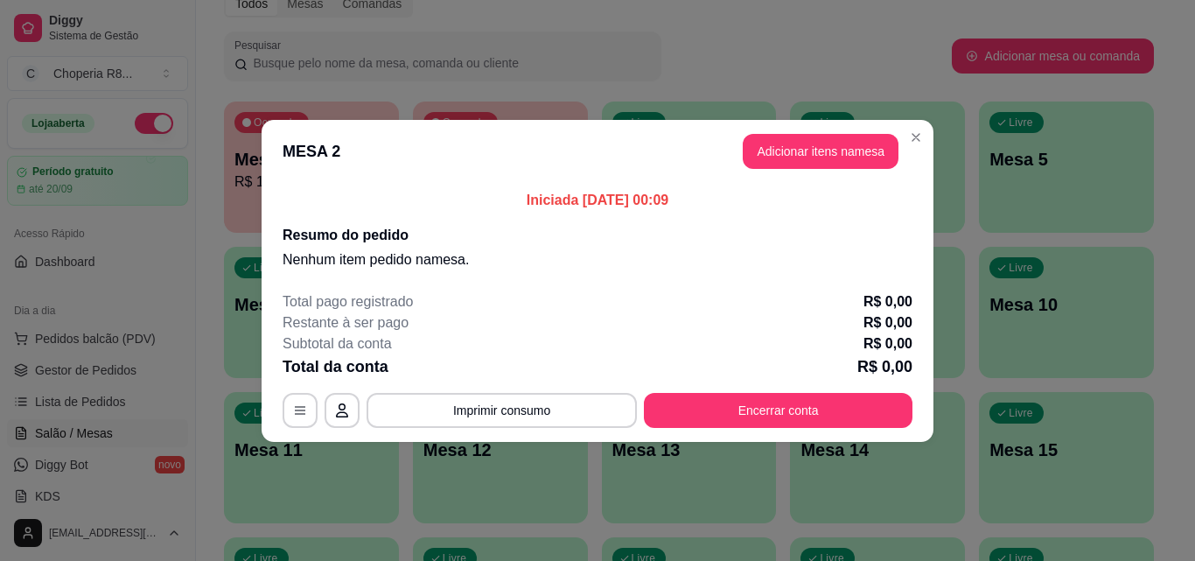
drag, startPoint x: 786, startPoint y: 125, endPoint x: 786, endPoint y: 154, distance: 28.9
click at [786, 131] on header "MESA 2 Adicionar itens na mesa" at bounding box center [597, 151] width 672 height 63
click at [786, 154] on button "Adicionar itens na mesa" at bounding box center [820, 151] width 150 height 34
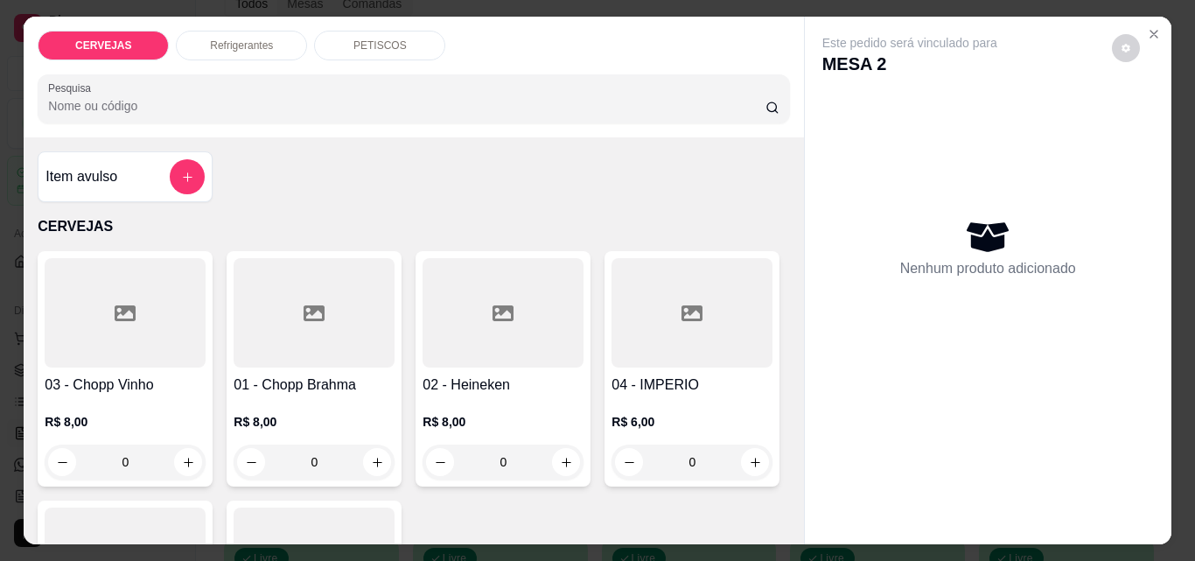
drag, startPoint x: 150, startPoint y: 451, endPoint x: 115, endPoint y: 451, distance: 35.0
click at [122, 451] on input "0" at bounding box center [125, 461] width 98 height 35
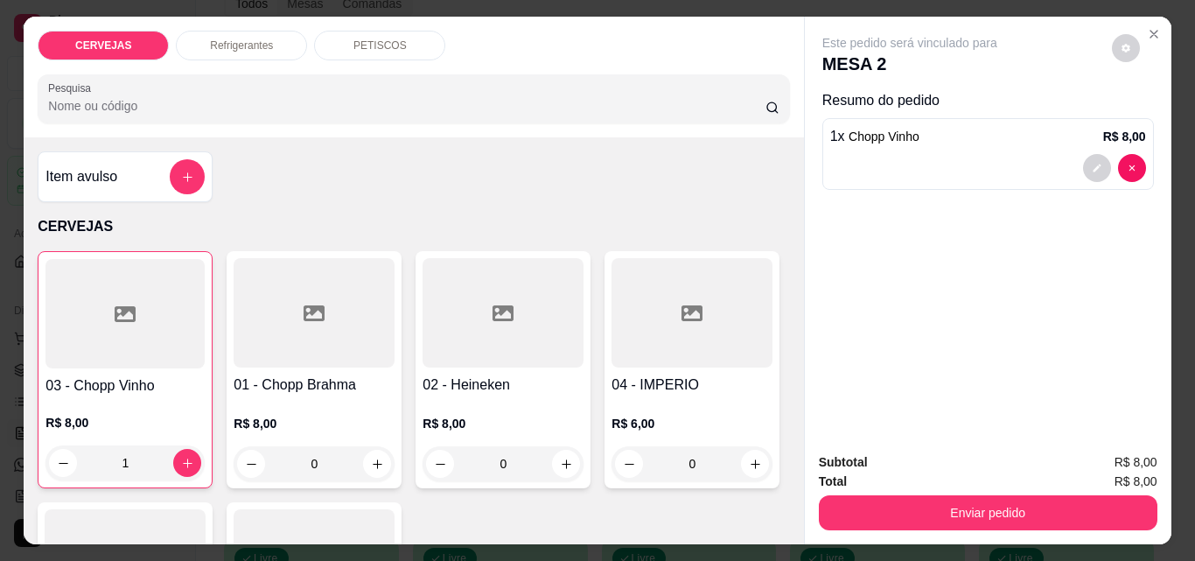
type input "1"
click at [251, 52] on div "CERVEJAS Refrigerantes PETISCOS Pesquisa" at bounding box center [413, 77] width 779 height 121
click at [252, 47] on div "Refrigerantes" at bounding box center [241, 46] width 131 height 30
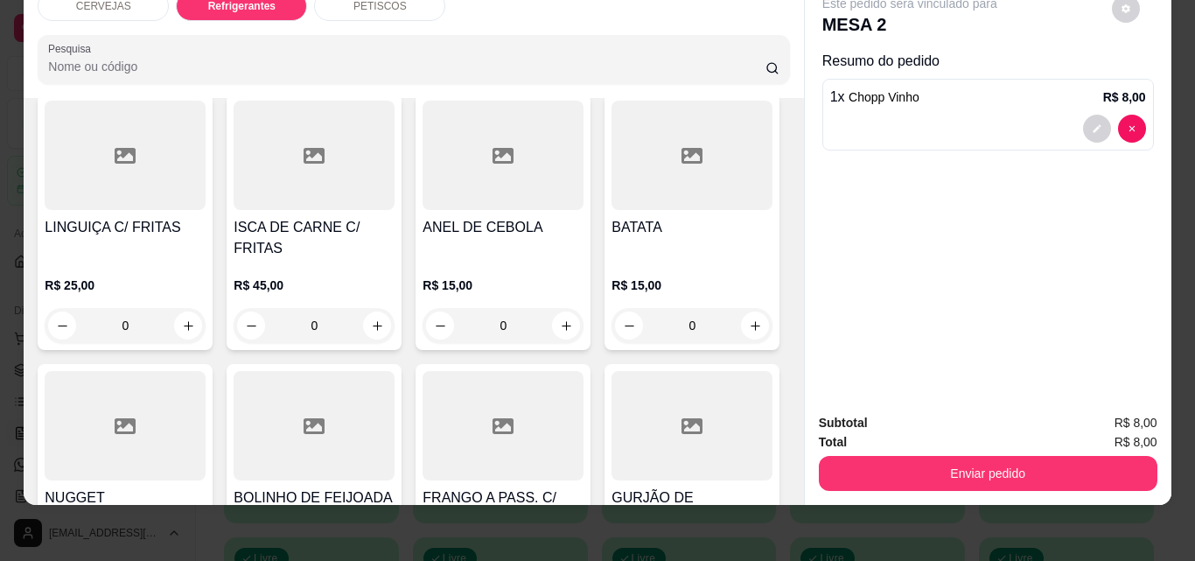
scroll to position [1139, 0]
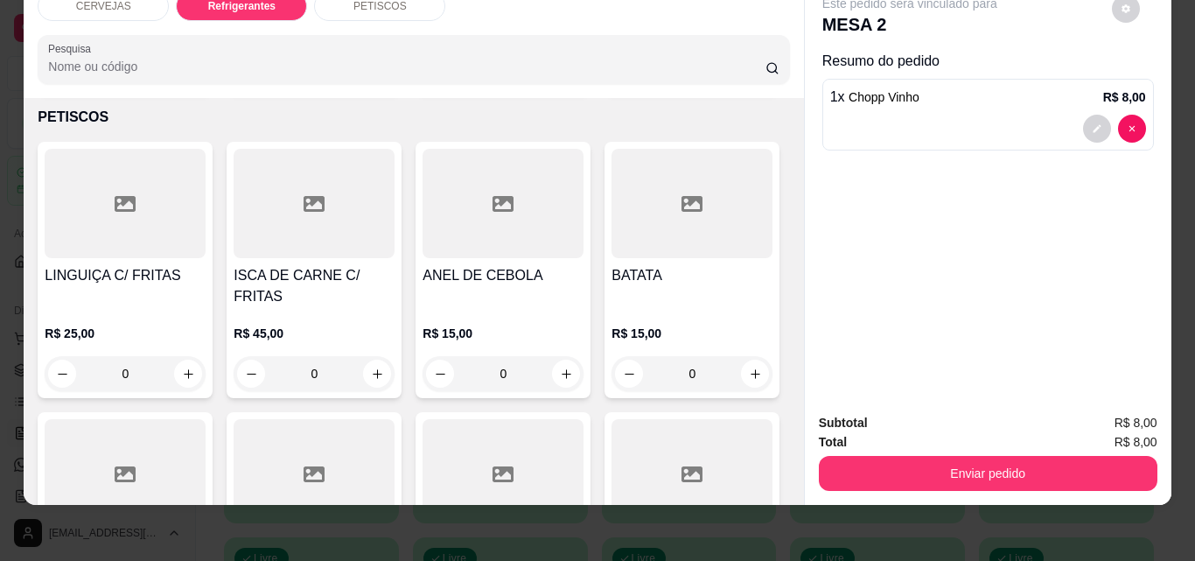
click at [560, 75] on icon "increase-product-quantity" at bounding box center [566, 68] width 13 height 13
type input "1"
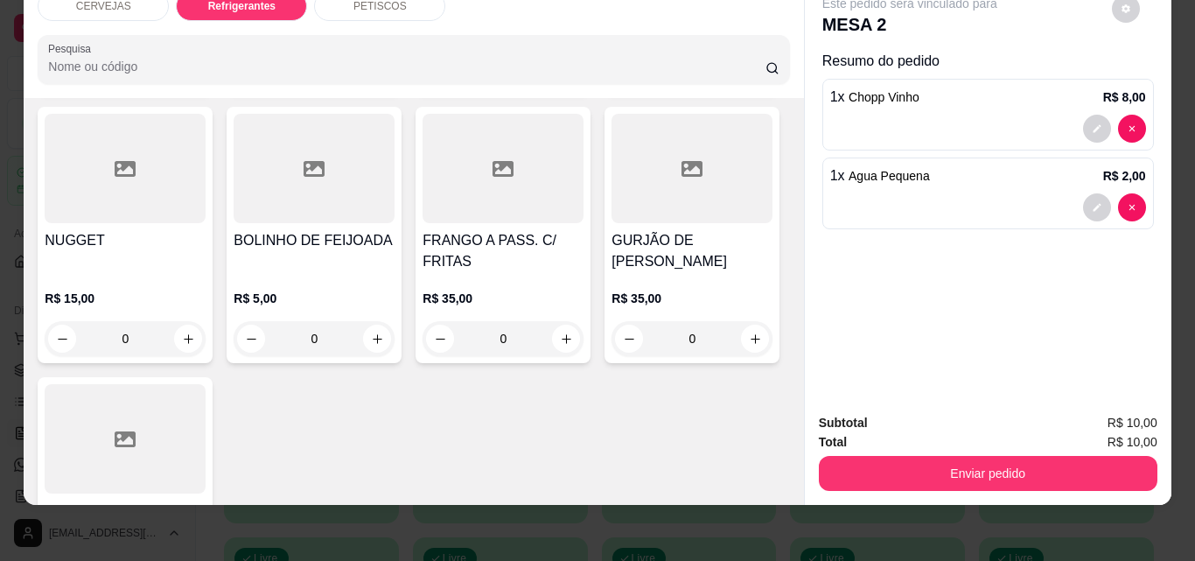
scroll to position [1401, 0]
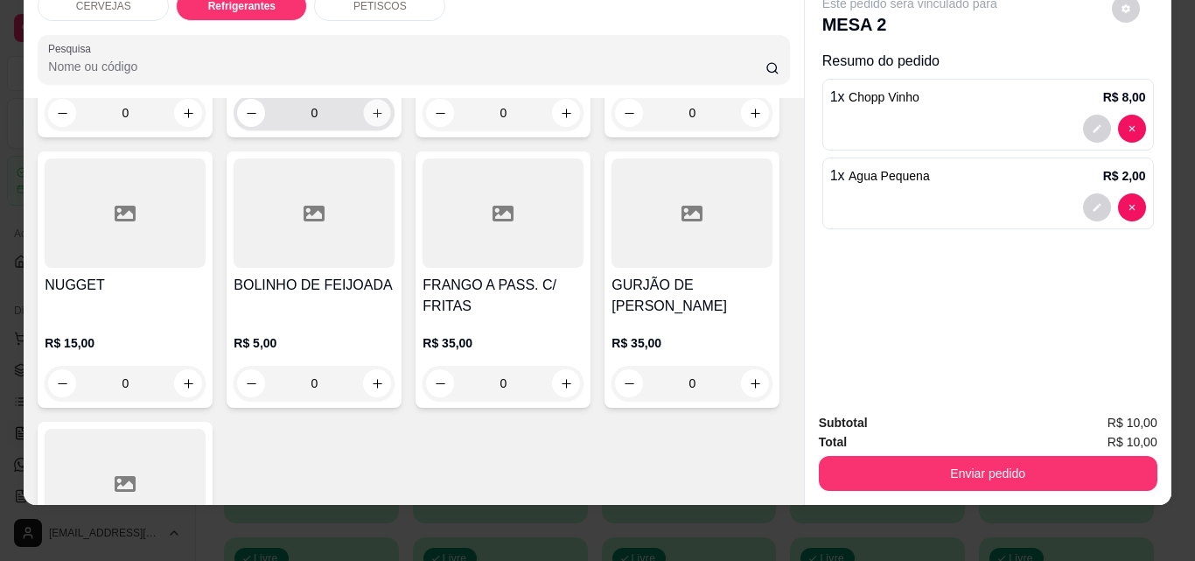
click at [373, 120] on icon "increase-product-quantity" at bounding box center [377, 113] width 13 height 13
type input "1"
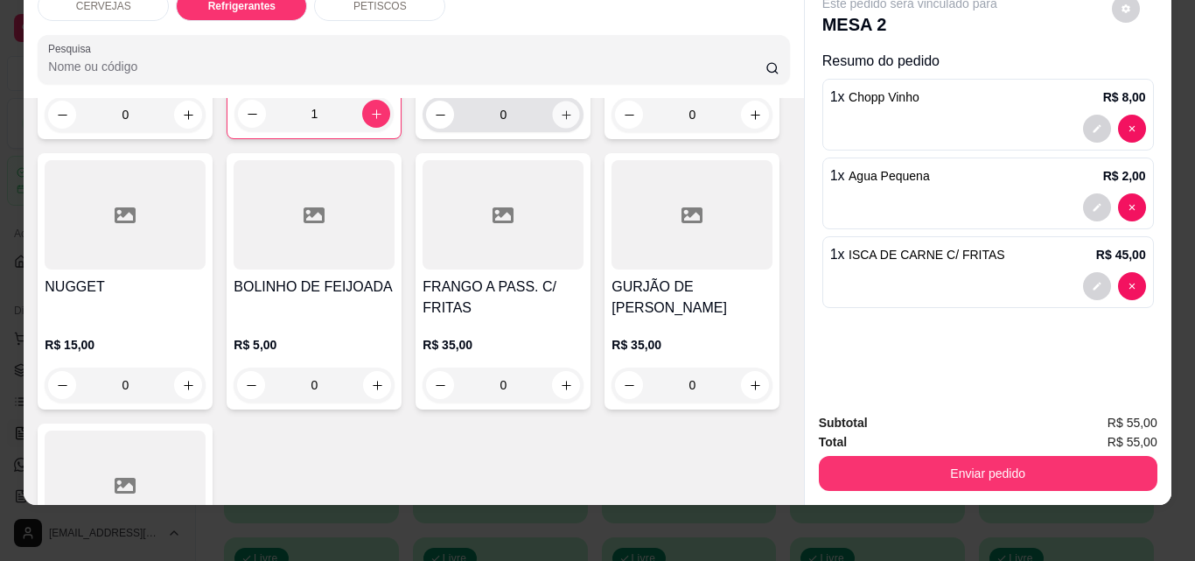
click at [560, 122] on icon "increase-product-quantity" at bounding box center [566, 114] width 13 height 13
type input "1"
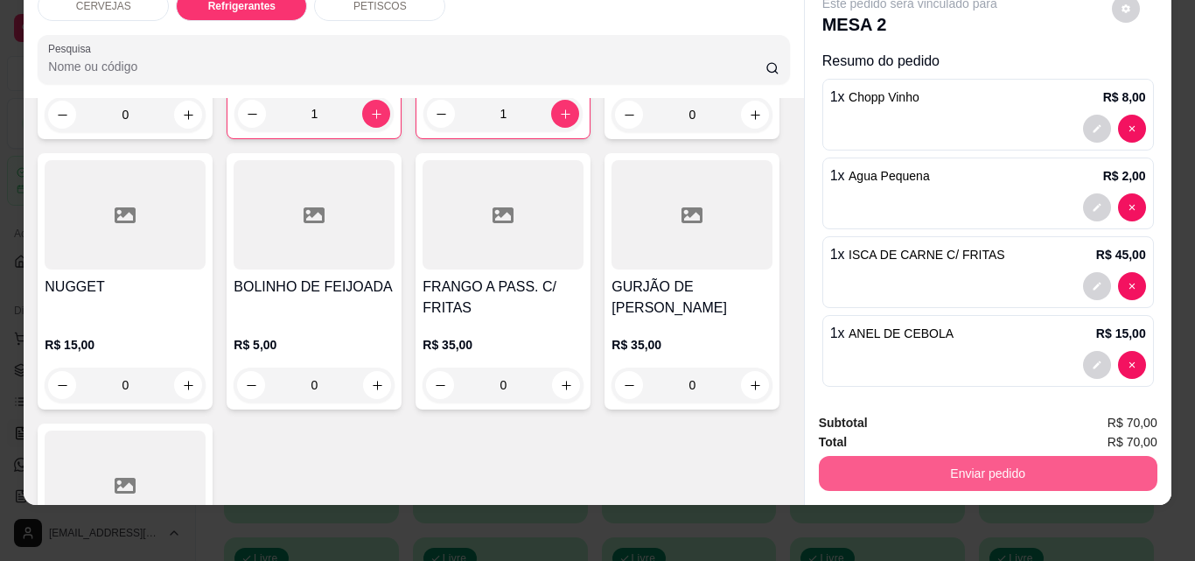
click at [892, 466] on button "Enviar pedido" at bounding box center [988, 473] width 338 height 35
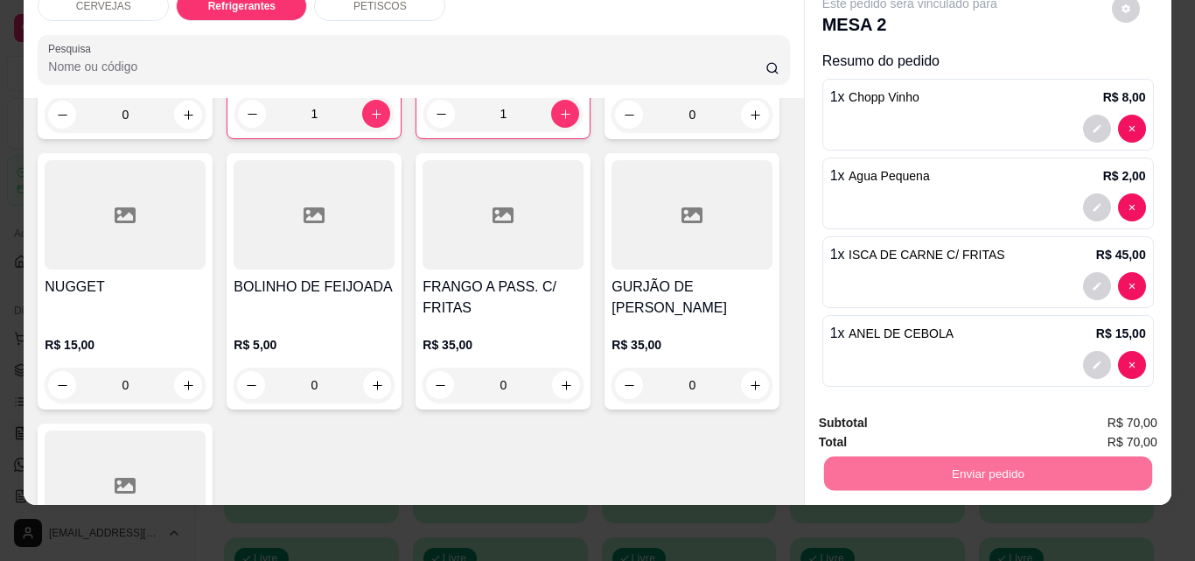
click at [893, 414] on button "Não registrar e enviar pedido" at bounding box center [930, 417] width 182 height 33
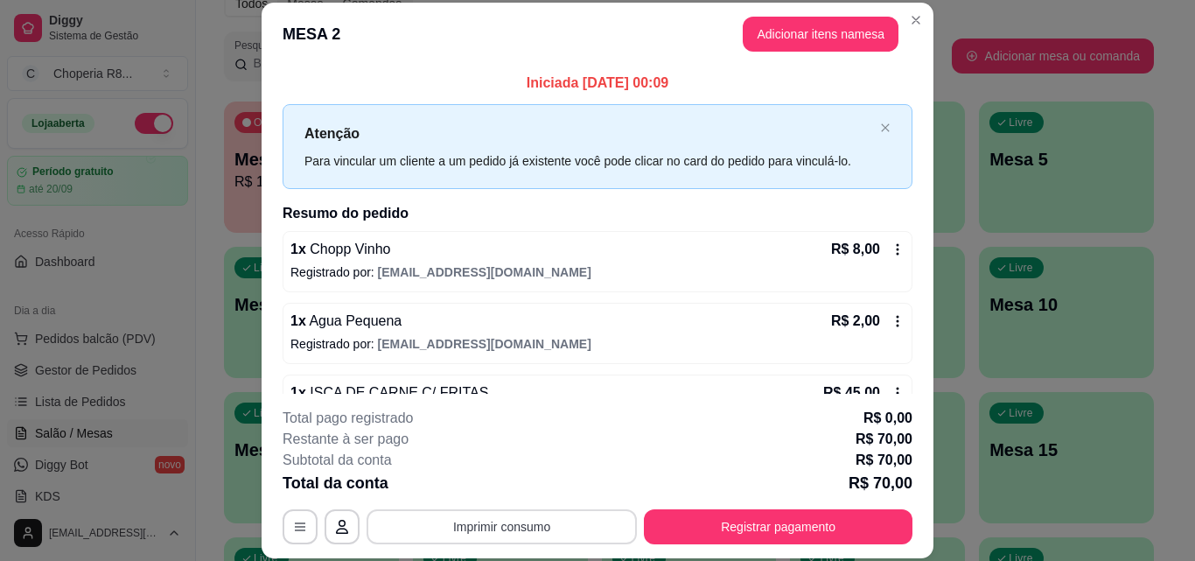
click at [484, 536] on button "Imprimir consumo" at bounding box center [501, 526] width 270 height 35
click at [481, 494] on button "IMPRESSORA" at bounding box center [500, 485] width 122 height 27
click at [868, 38] on button "Adicionar itens na mesa" at bounding box center [820, 34] width 150 height 34
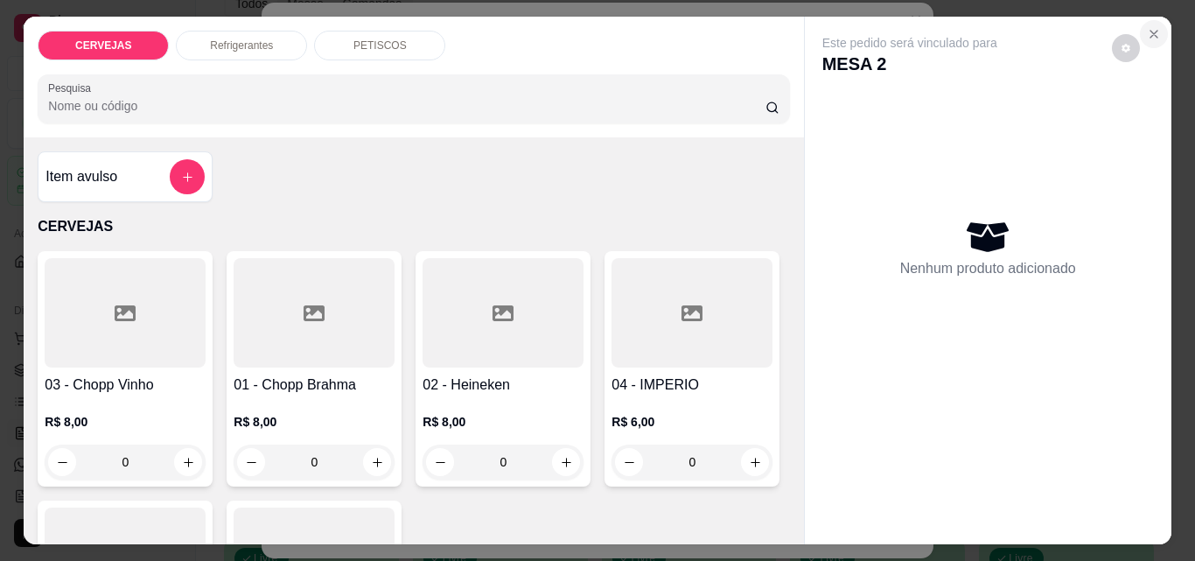
click at [1139, 31] on button "Close" at bounding box center [1153, 34] width 28 height 28
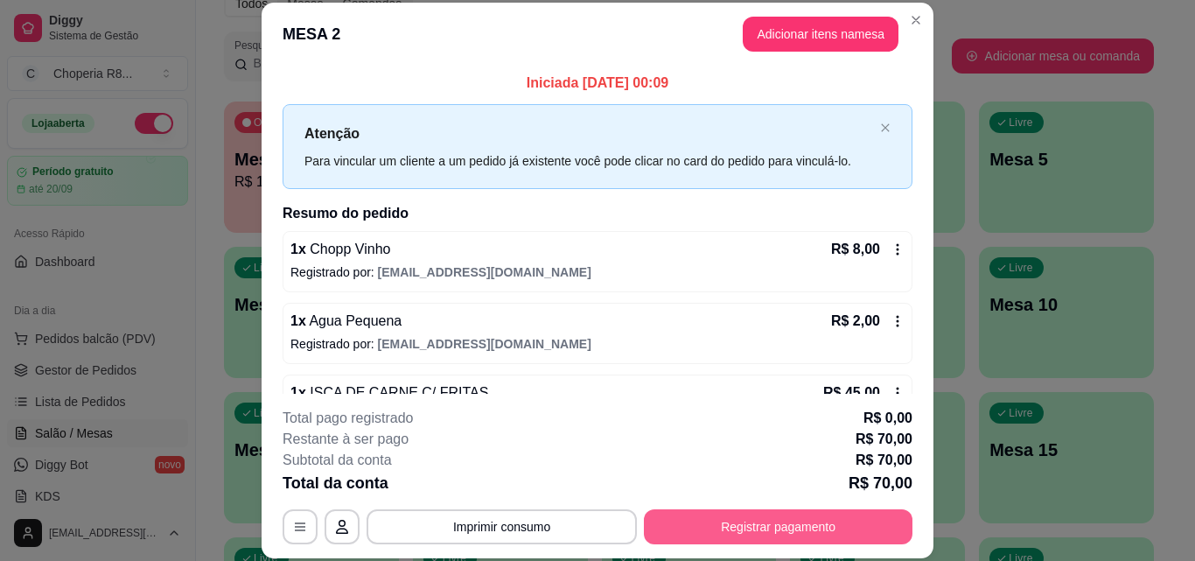
click at [720, 519] on button "Registrar pagamento" at bounding box center [778, 526] width 268 height 35
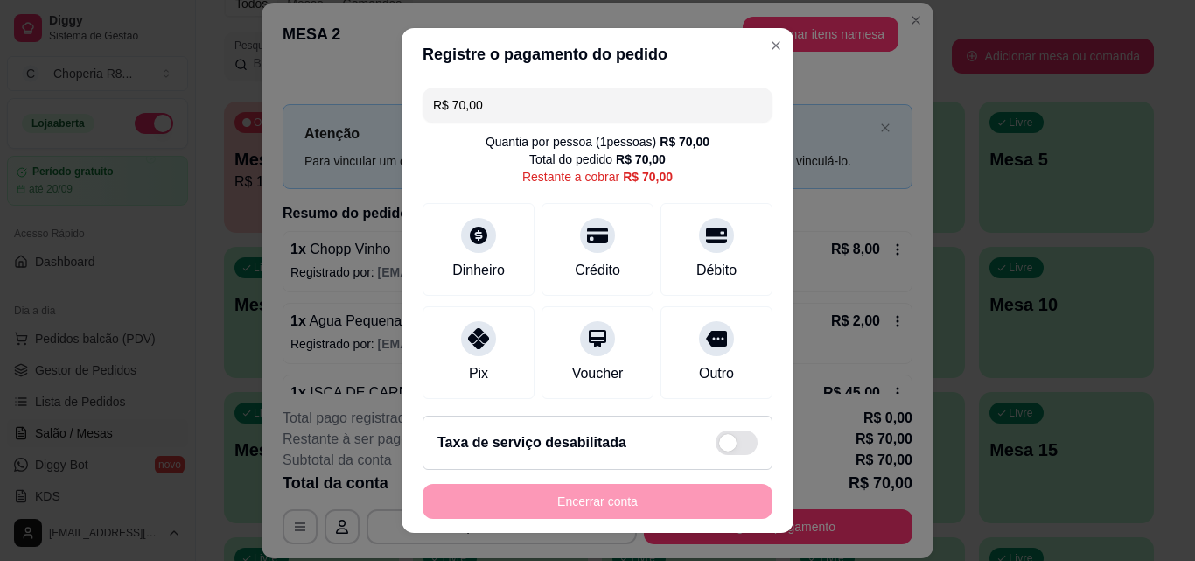
drag, startPoint x: 679, startPoint y: 345, endPoint x: 664, endPoint y: 407, distance: 63.2
click at [706, 345] on icon at bounding box center [716, 338] width 21 height 21
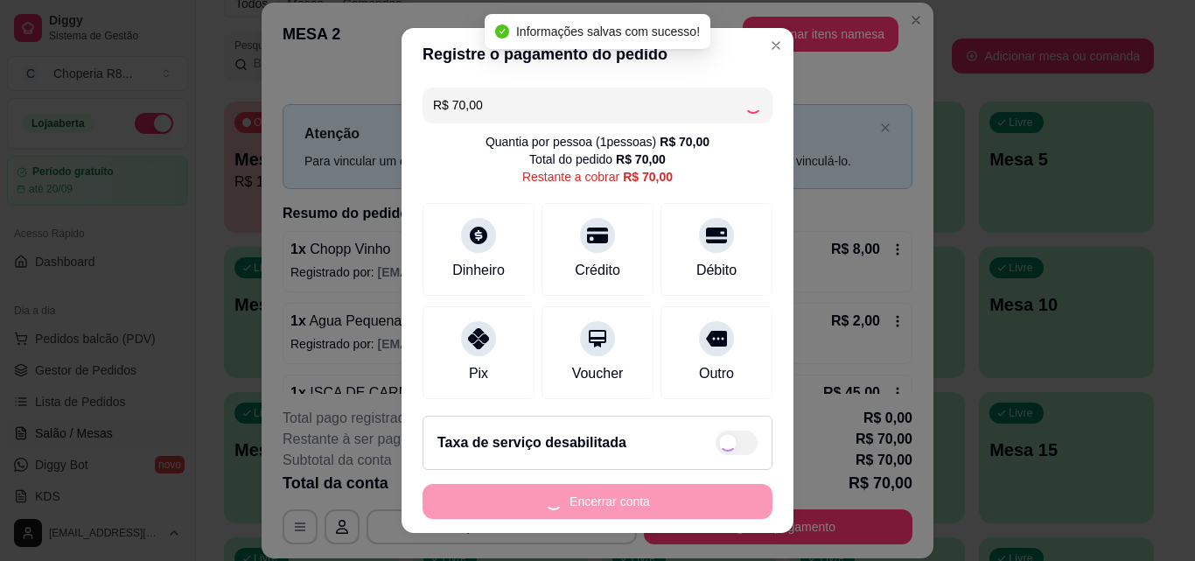
type input "R$ 0,00"
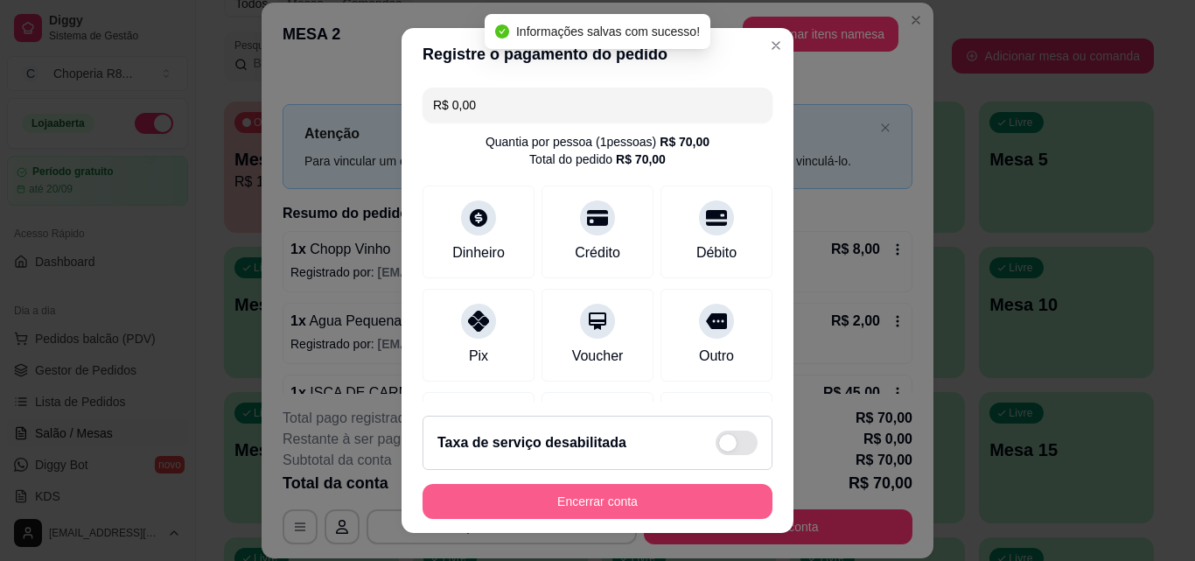
click at [668, 508] on button "Encerrar conta" at bounding box center [597, 501] width 350 height 35
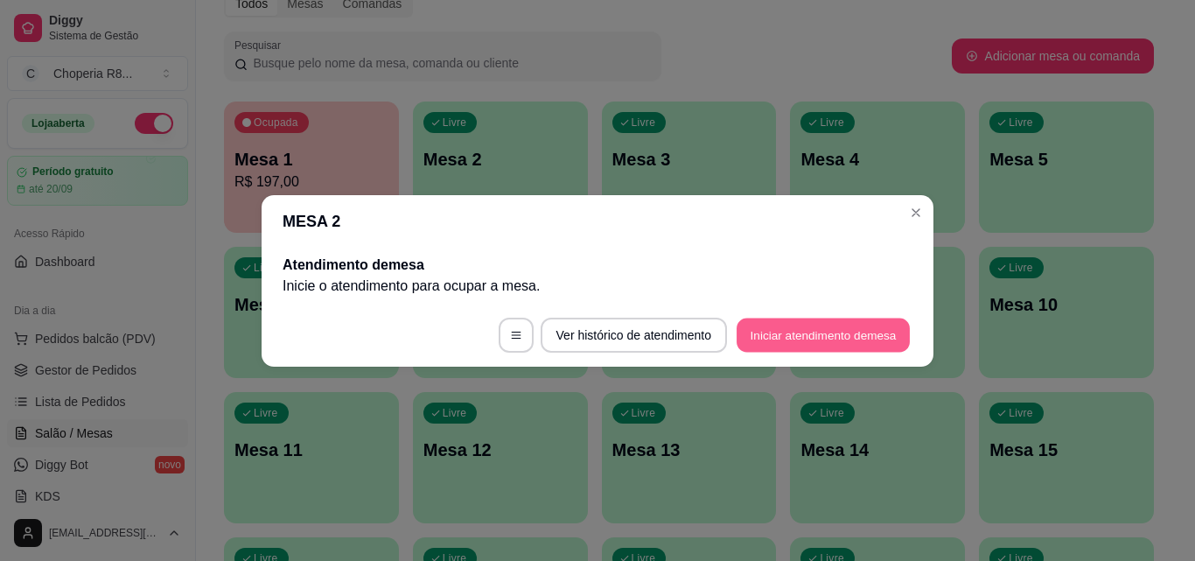
click at [868, 324] on button "Iniciar atendimento de mesa" at bounding box center [822, 334] width 173 height 34
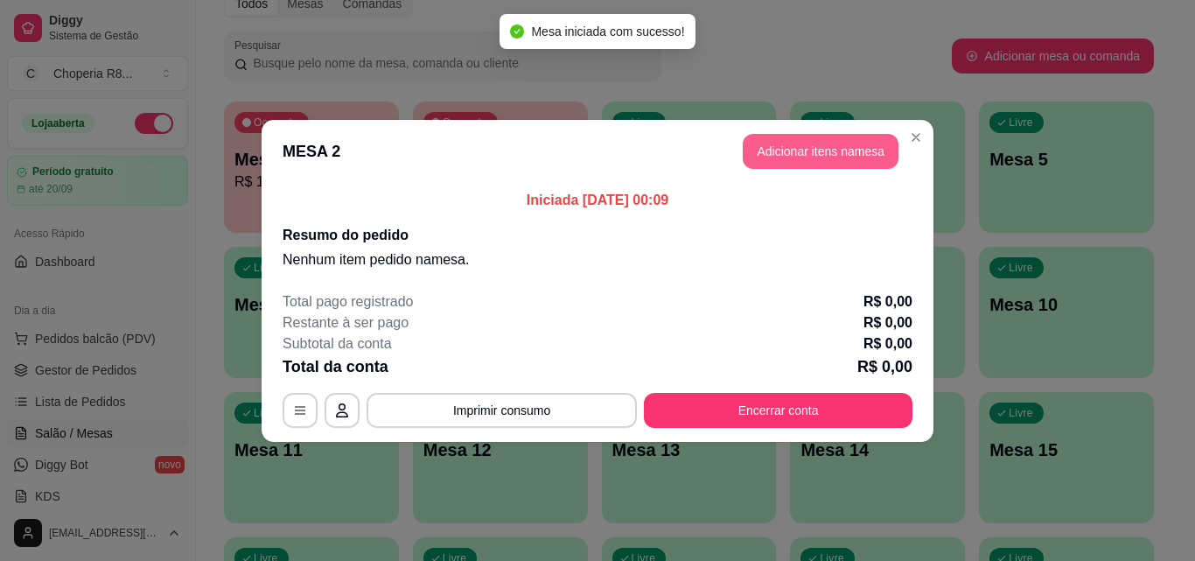
click at [777, 157] on button "Adicionar itens na mesa" at bounding box center [820, 151] width 156 height 35
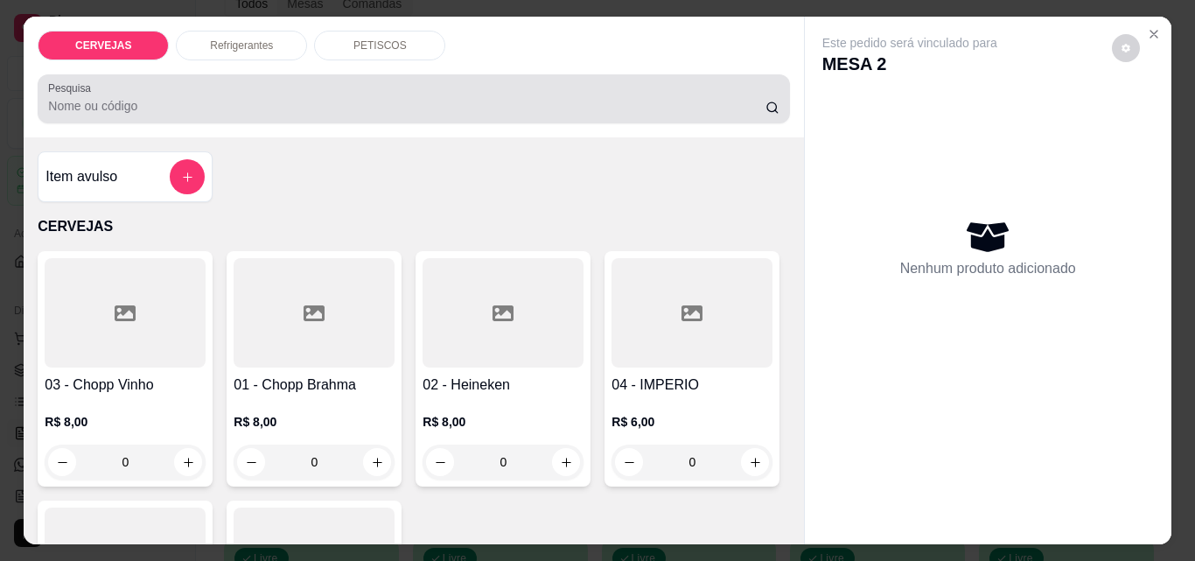
click at [386, 38] on p "PETISCOS" at bounding box center [379, 45] width 53 height 14
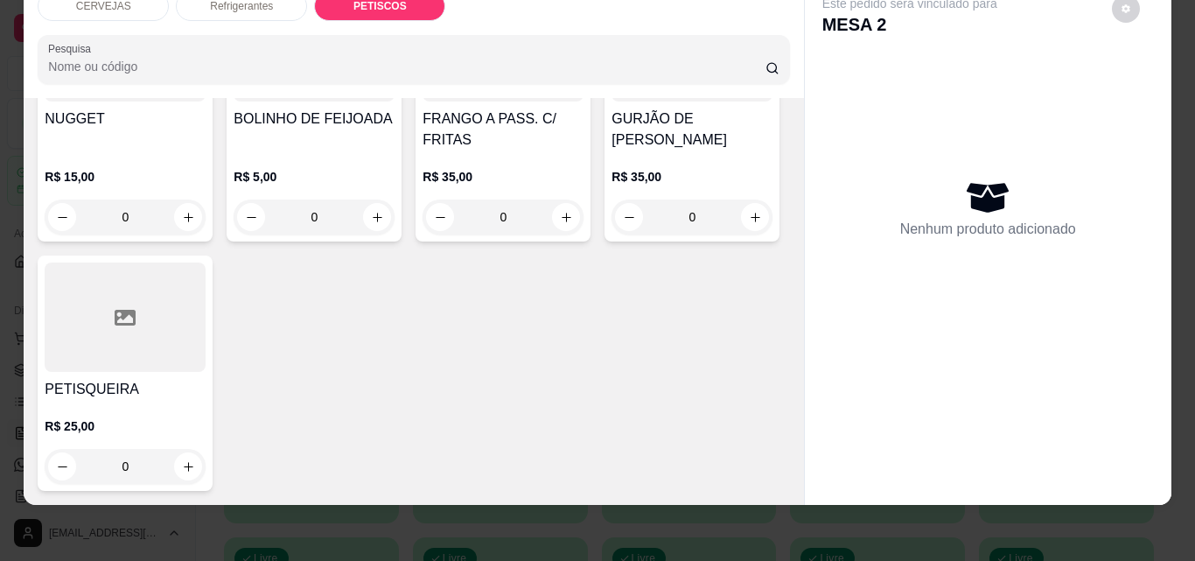
scroll to position [1792, 0]
click at [749, 224] on icon "increase-product-quantity" at bounding box center [755, 217] width 13 height 13
type input "1"
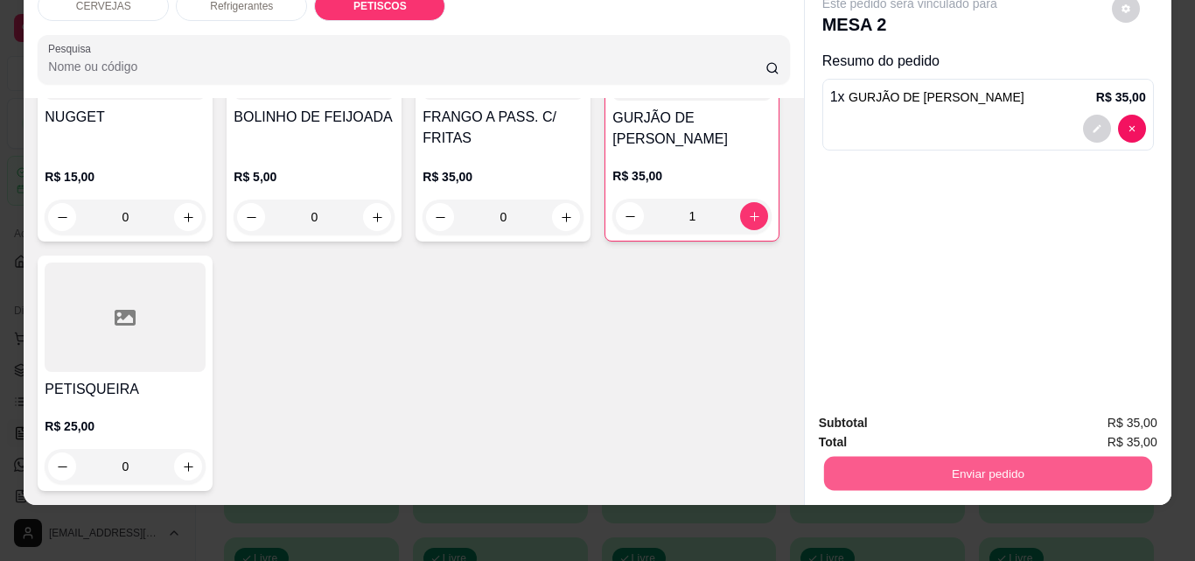
click at [872, 456] on button "Enviar pedido" at bounding box center [987, 473] width 328 height 34
click at [914, 411] on button "Não registrar e enviar pedido" at bounding box center [930, 417] width 182 height 33
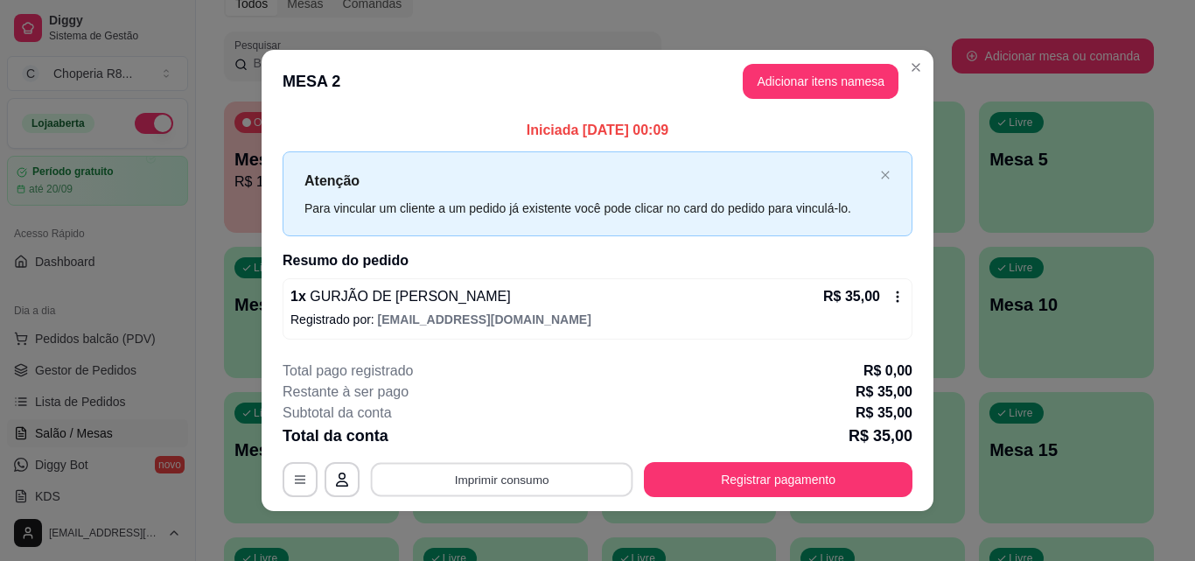
click at [538, 477] on button "Imprimir consumo" at bounding box center [502, 480] width 262 height 34
click at [524, 436] on button "IMPRESSORA" at bounding box center [500, 438] width 122 height 27
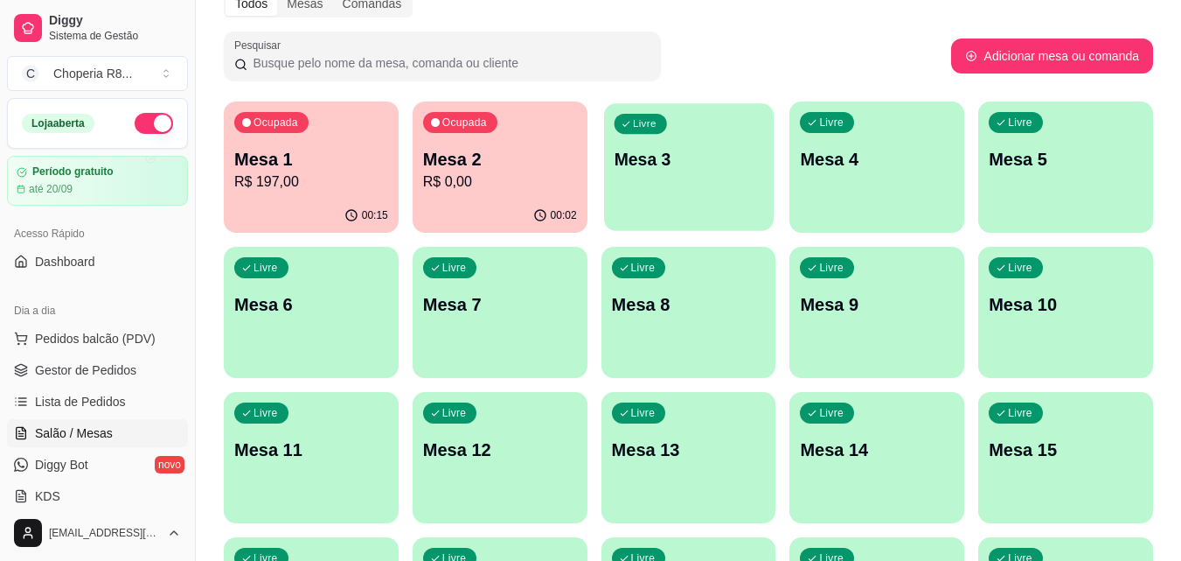
click at [703, 162] on p "Mesa 3" at bounding box center [689, 160] width 150 height 24
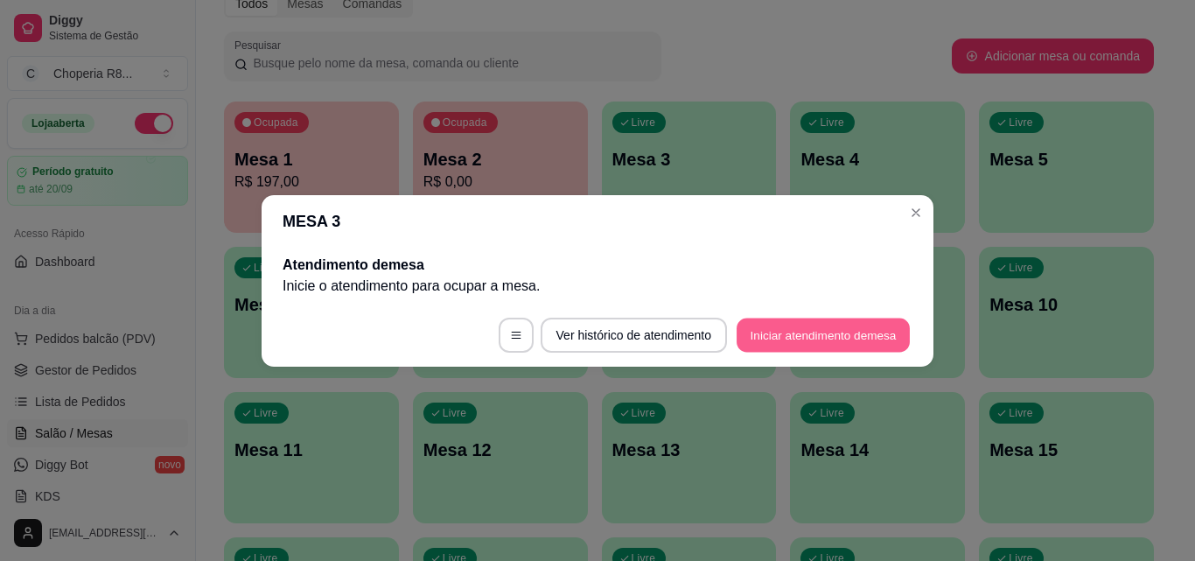
click at [841, 332] on button "Iniciar atendimento de mesa" at bounding box center [822, 334] width 173 height 34
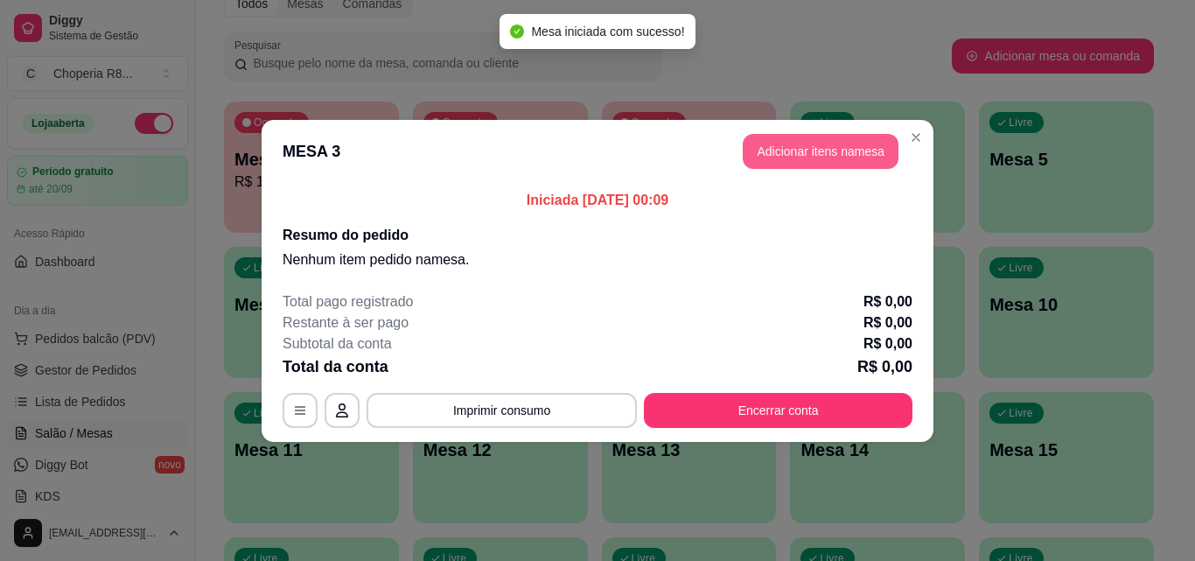
click at [843, 158] on button "Adicionar itens na mesa" at bounding box center [820, 151] width 156 height 35
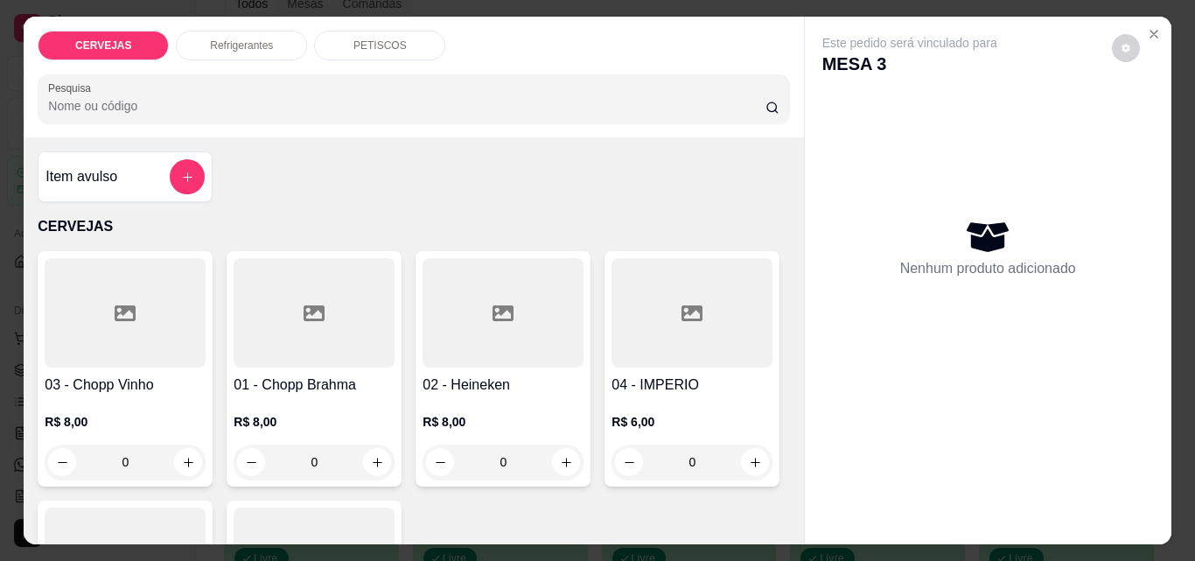
drag, startPoint x: 153, startPoint y: 457, endPoint x: 104, endPoint y: 464, distance: 49.5
click at [104, 464] on input "0" at bounding box center [125, 461] width 98 height 35
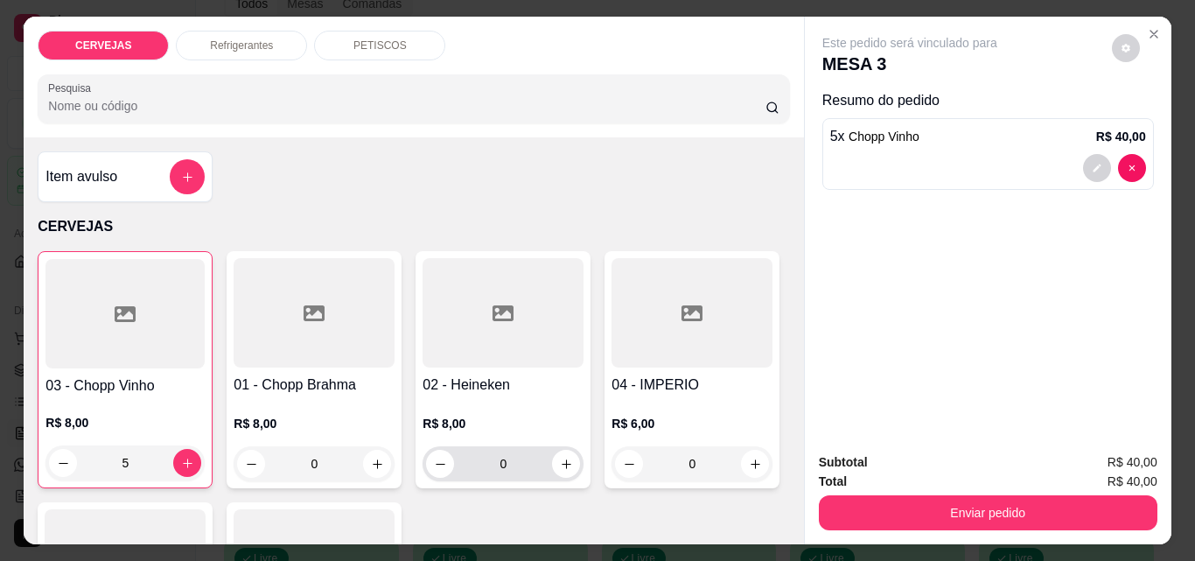
type input "5"
drag, startPoint x: 519, startPoint y: 468, endPoint x: 489, endPoint y: 468, distance: 30.6
click at [490, 468] on input "0" at bounding box center [503, 463] width 98 height 35
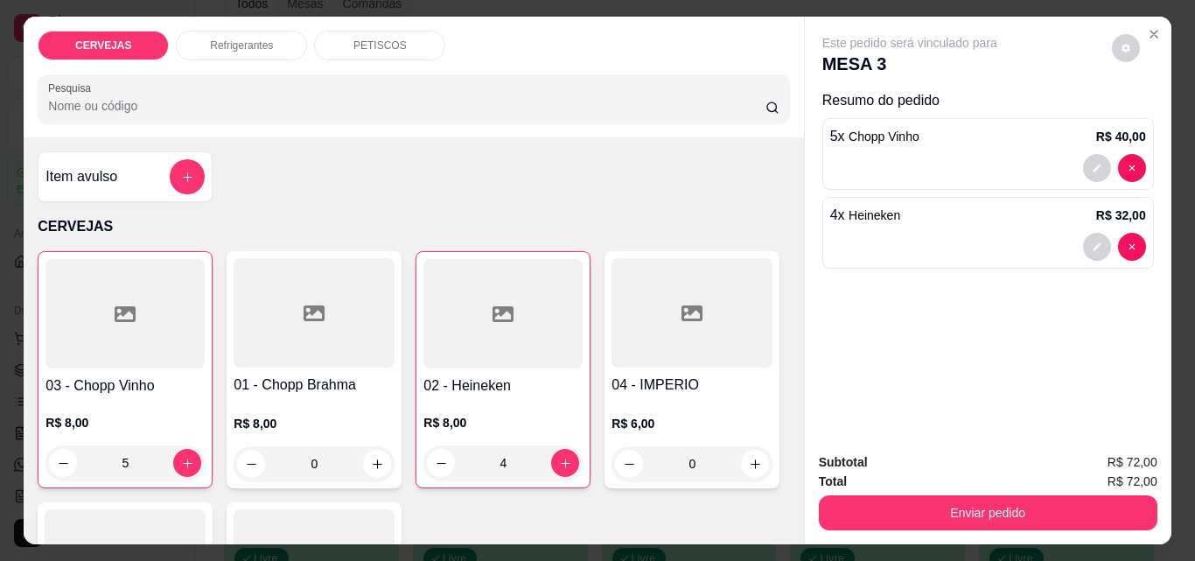
type input "4"
click at [373, 43] on p "PETISCOS" at bounding box center [379, 45] width 53 height 14
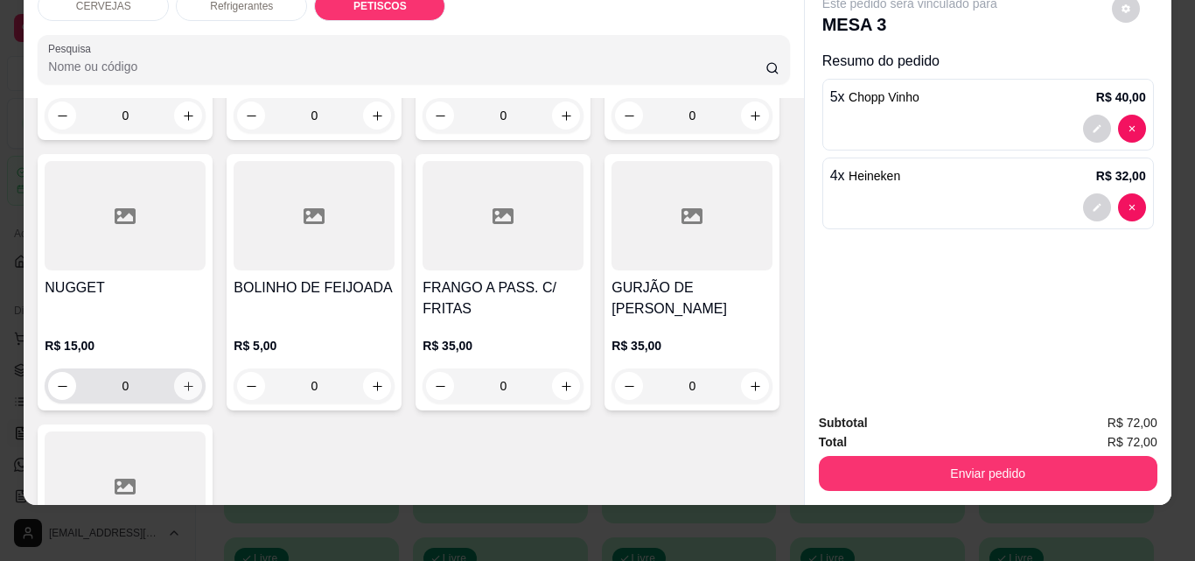
scroll to position [1794, 0]
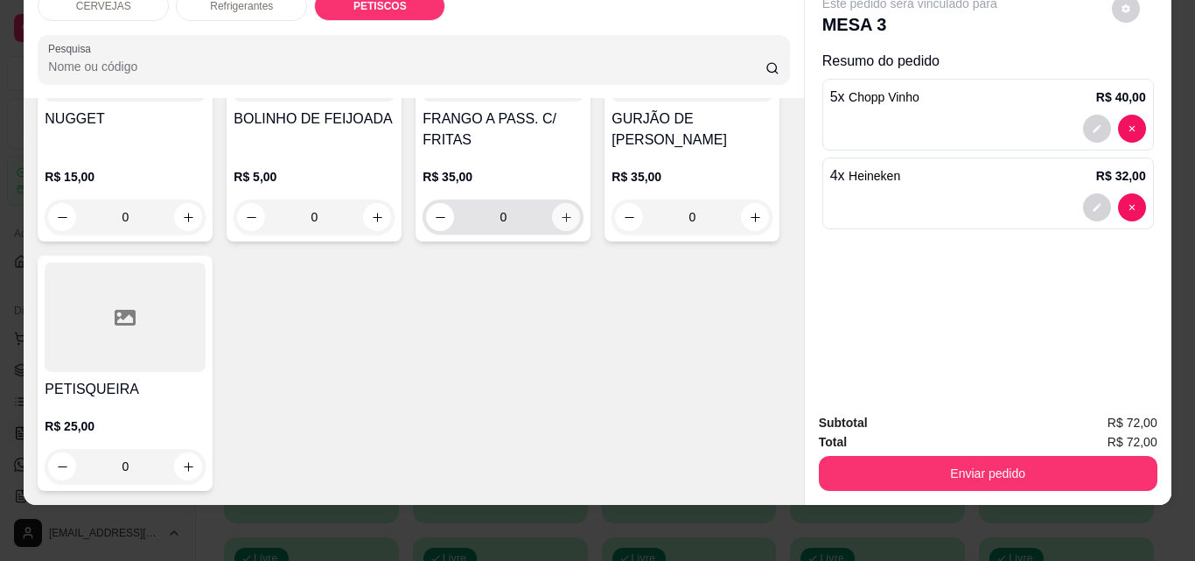
click at [552, 231] on button "increase-product-quantity" at bounding box center [566, 217] width 28 height 28
type input "1"
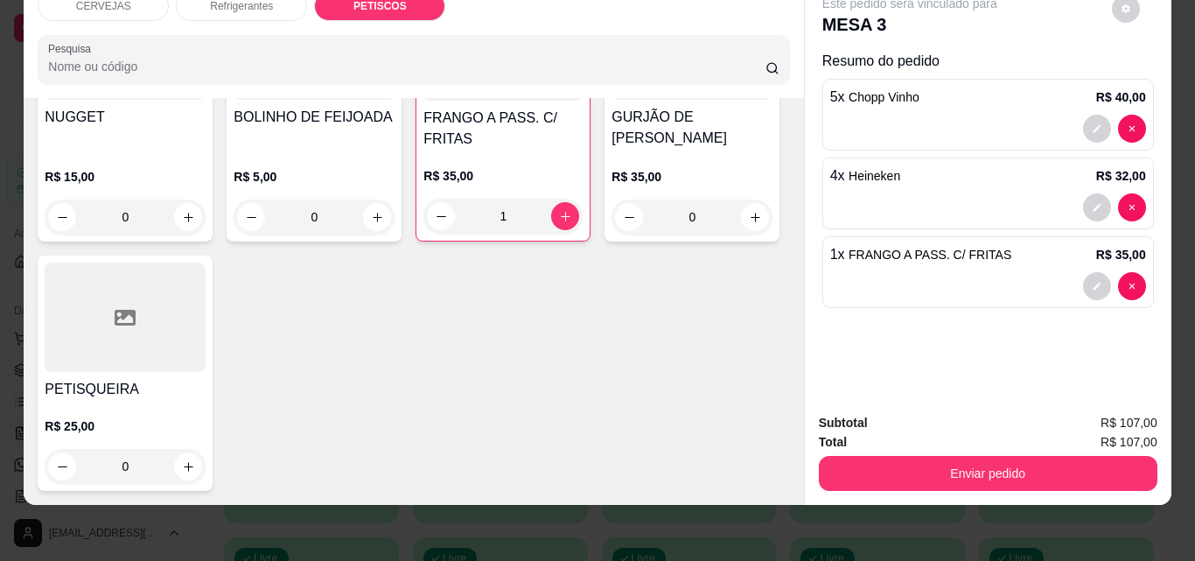
scroll to position [1531, 0]
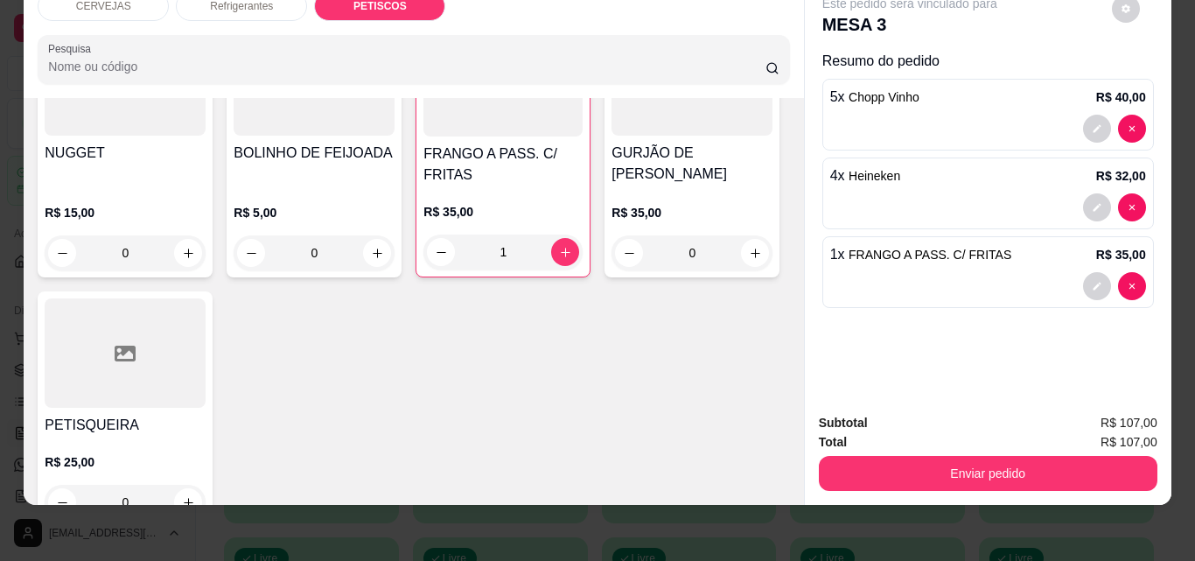
type input "1"
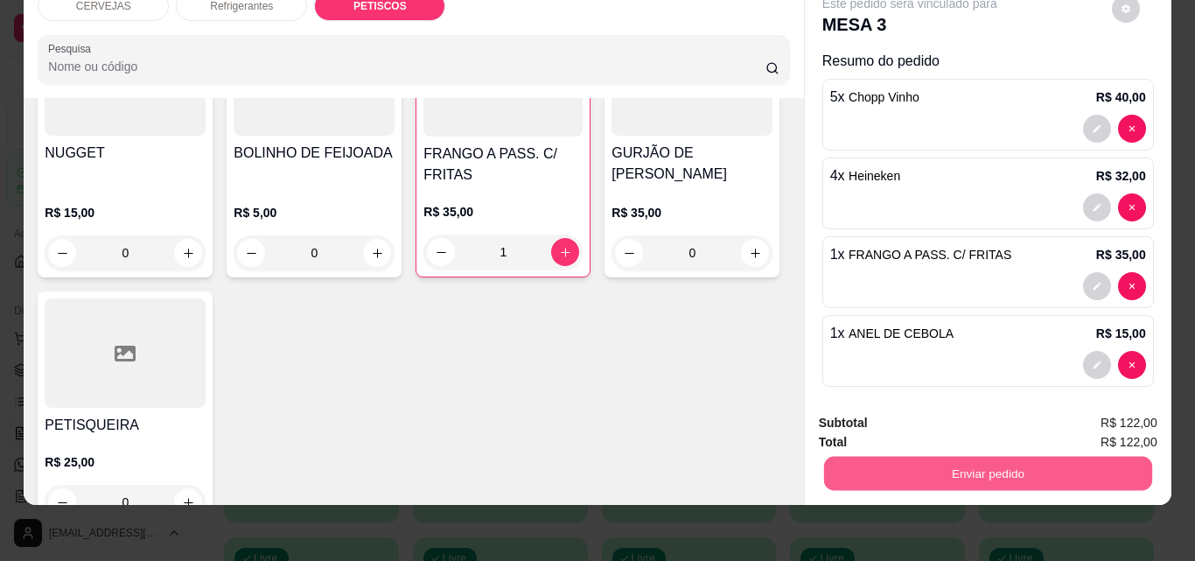
click at [899, 456] on button "Enviar pedido" at bounding box center [987, 473] width 328 height 34
click at [979, 412] on button "Não registrar e enviar pedido" at bounding box center [930, 417] width 182 height 33
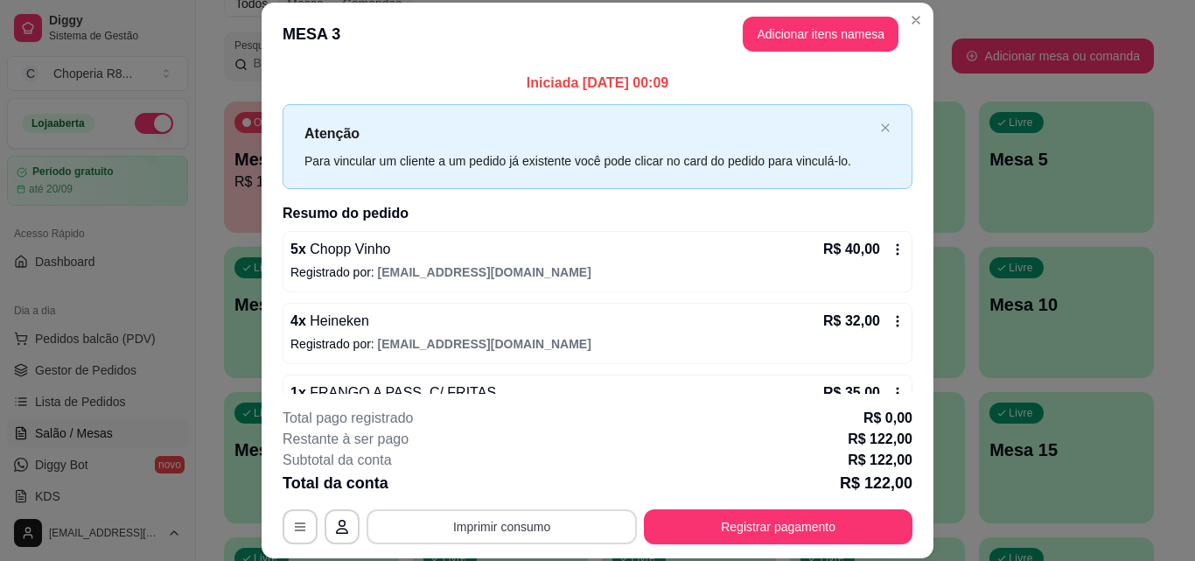
click at [568, 525] on button "Imprimir consumo" at bounding box center [501, 526] width 270 height 35
click at [543, 485] on button "IMPRESSORA" at bounding box center [500, 485] width 122 height 27
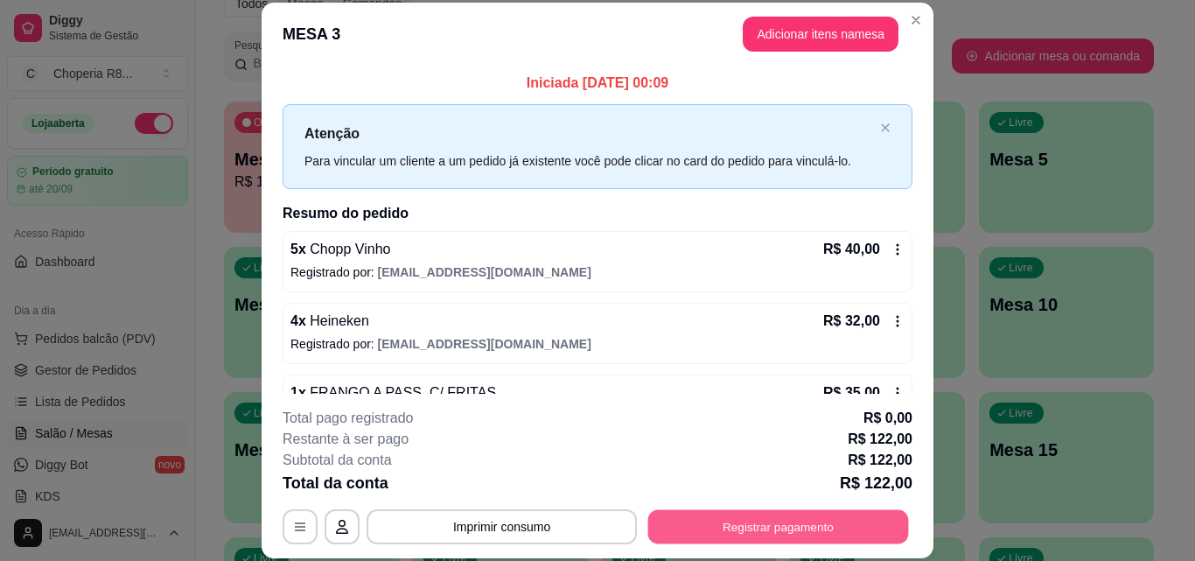
click at [732, 533] on button "Registrar pagamento" at bounding box center [778, 526] width 261 height 34
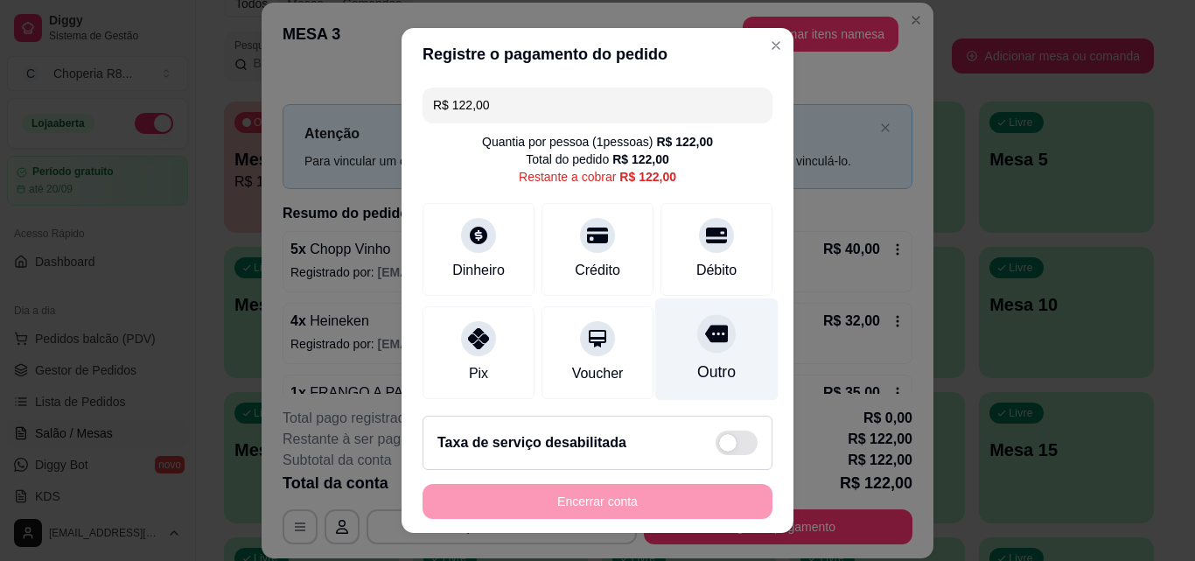
click at [703, 366] on div "Outro" at bounding box center [716, 371] width 38 height 23
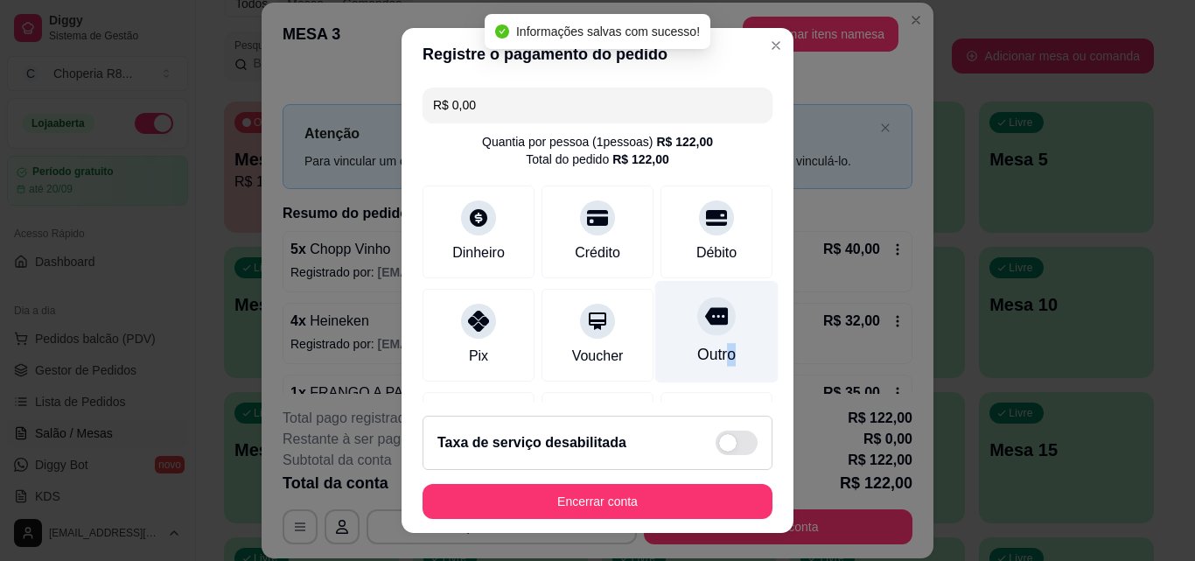
type input "R$ 0,00"
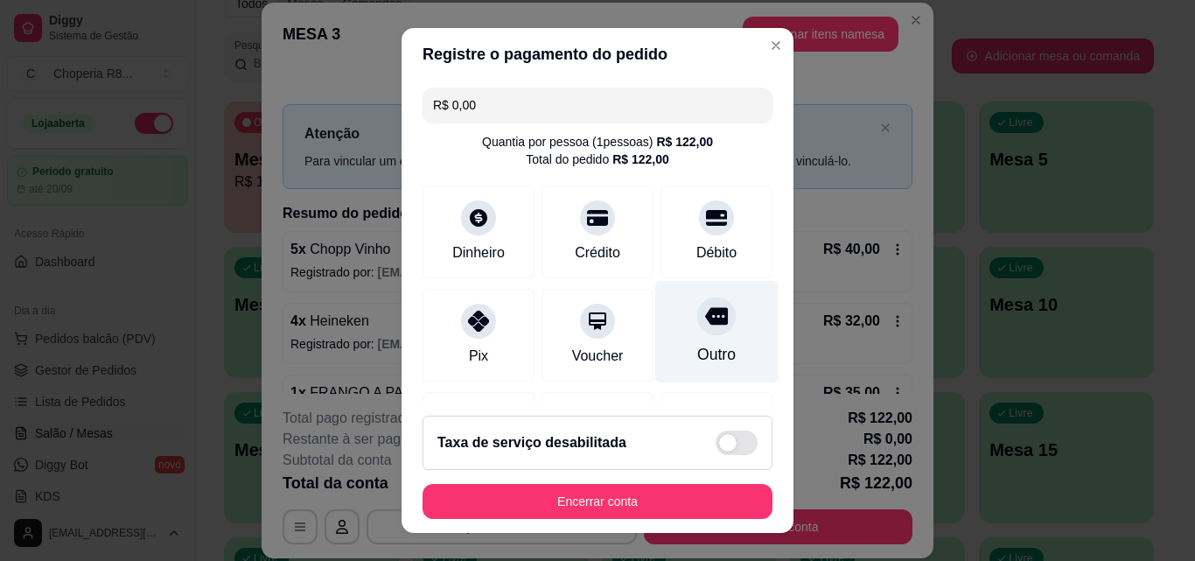
click at [697, 332] on div at bounding box center [716, 315] width 38 height 38
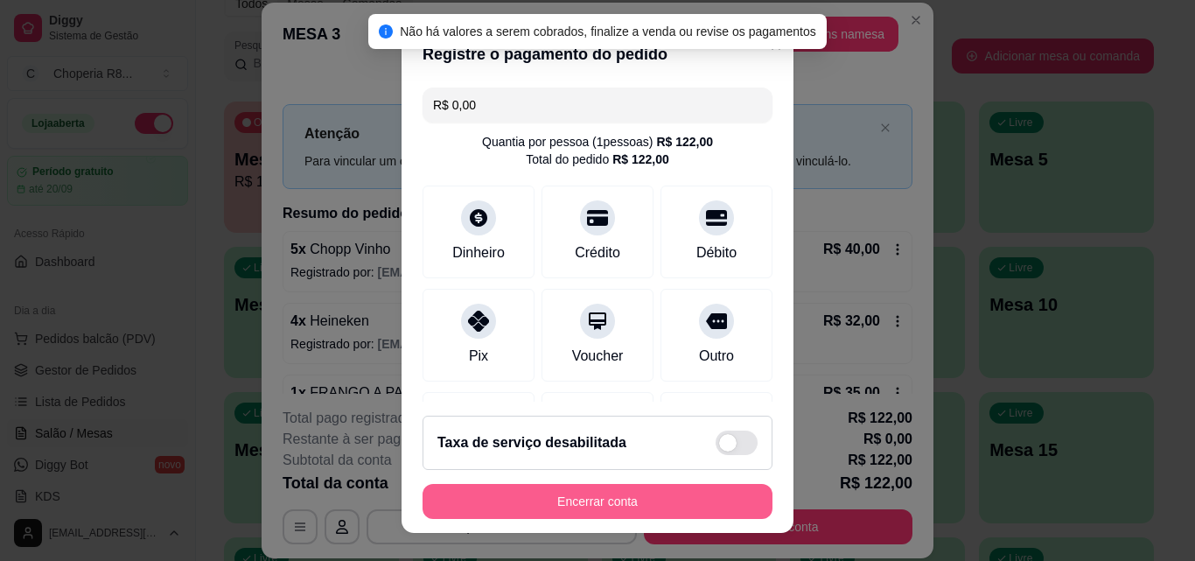
click at [660, 499] on button "Encerrar conta" at bounding box center [597, 501] width 350 height 35
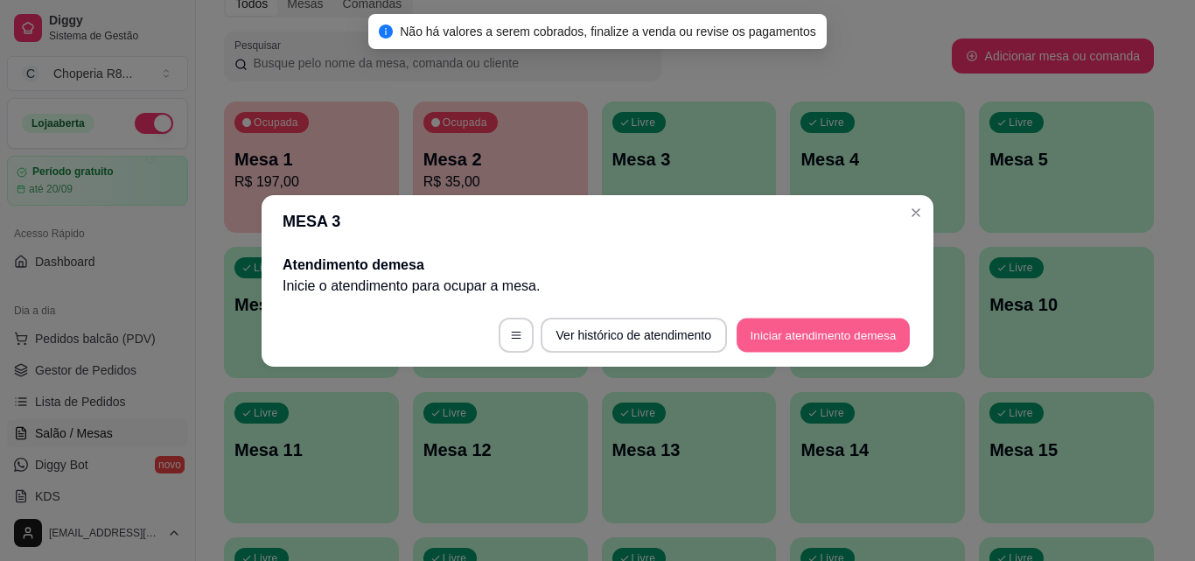
click at [789, 324] on button "Iniciar atendimento de mesa" at bounding box center [822, 334] width 173 height 34
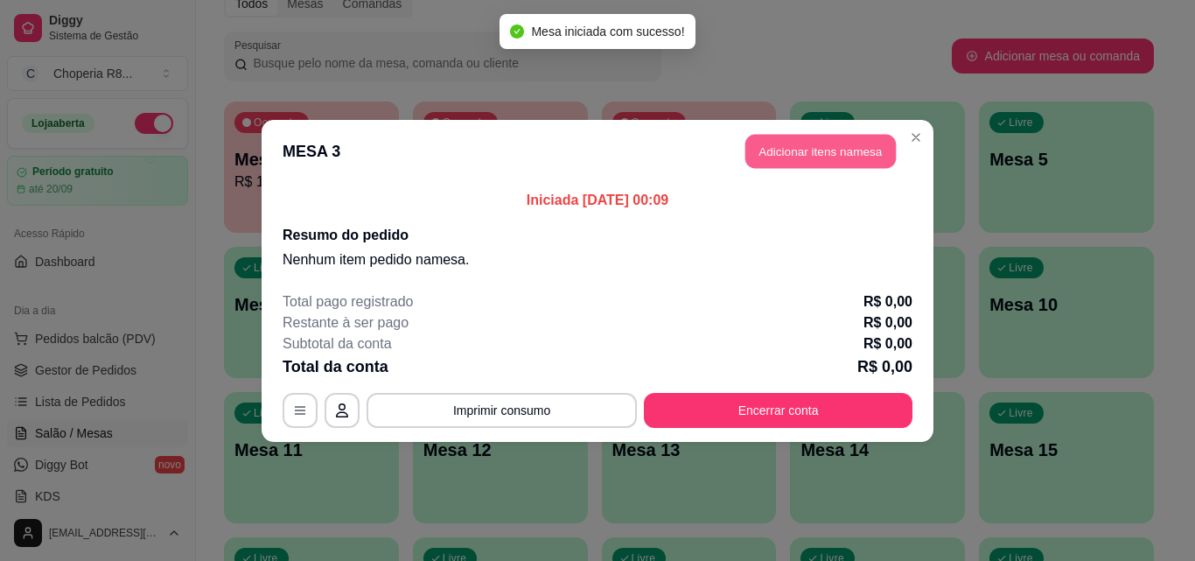
click at [812, 123] on header "MESA 3 Adicionar itens na mesa" at bounding box center [597, 151] width 672 height 63
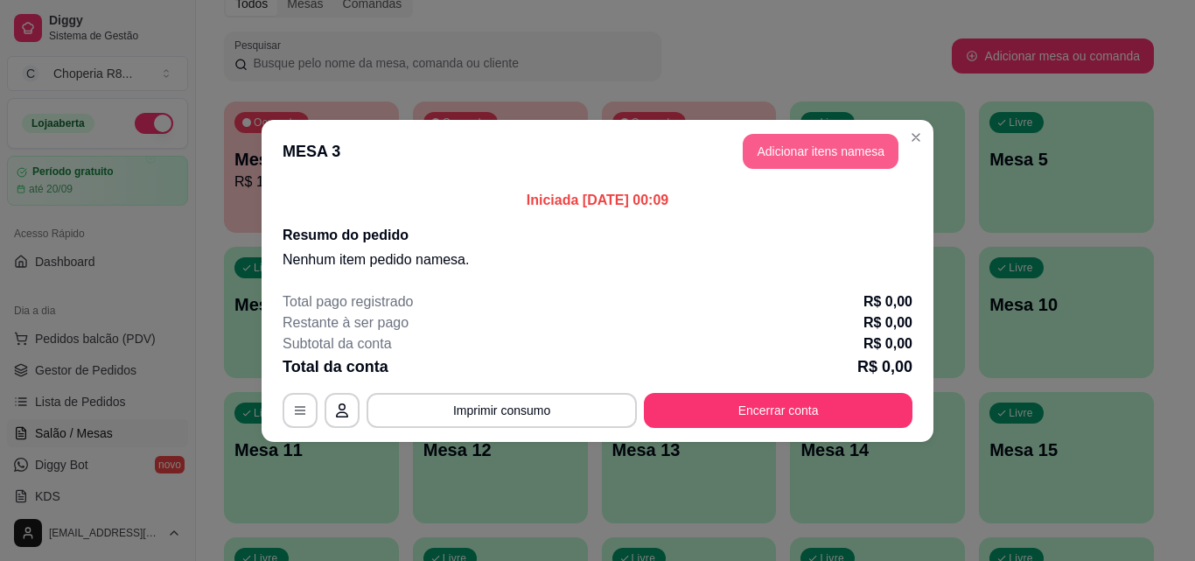
click at [891, 151] on button "Adicionar itens na mesa" at bounding box center [820, 151] width 156 height 35
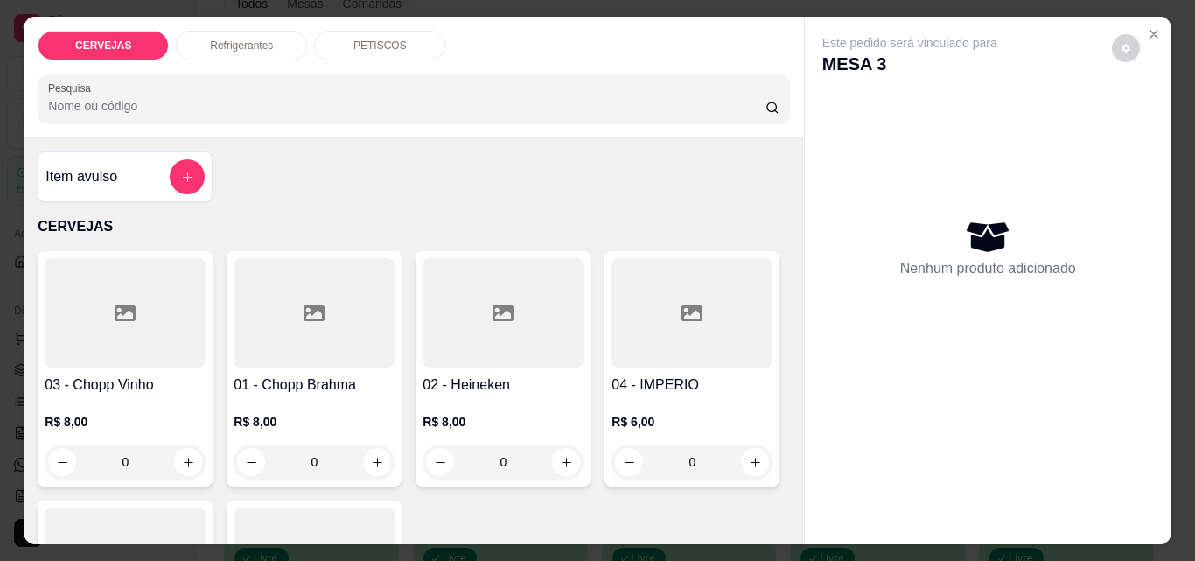
click at [374, 38] on p "PETISCOS" at bounding box center [379, 45] width 53 height 14
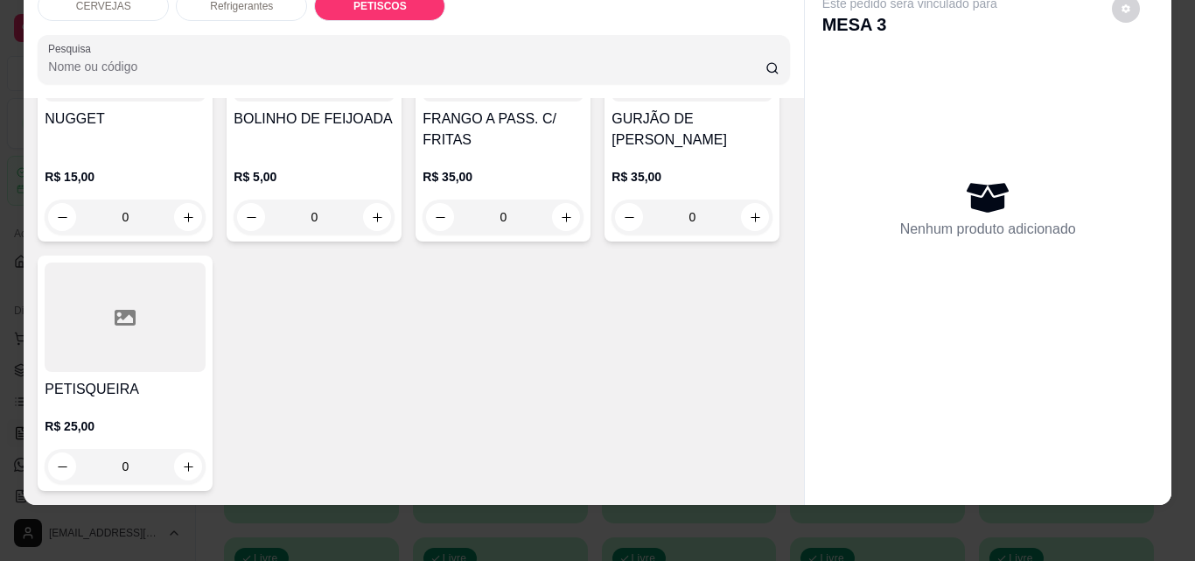
scroll to position [1443, 0]
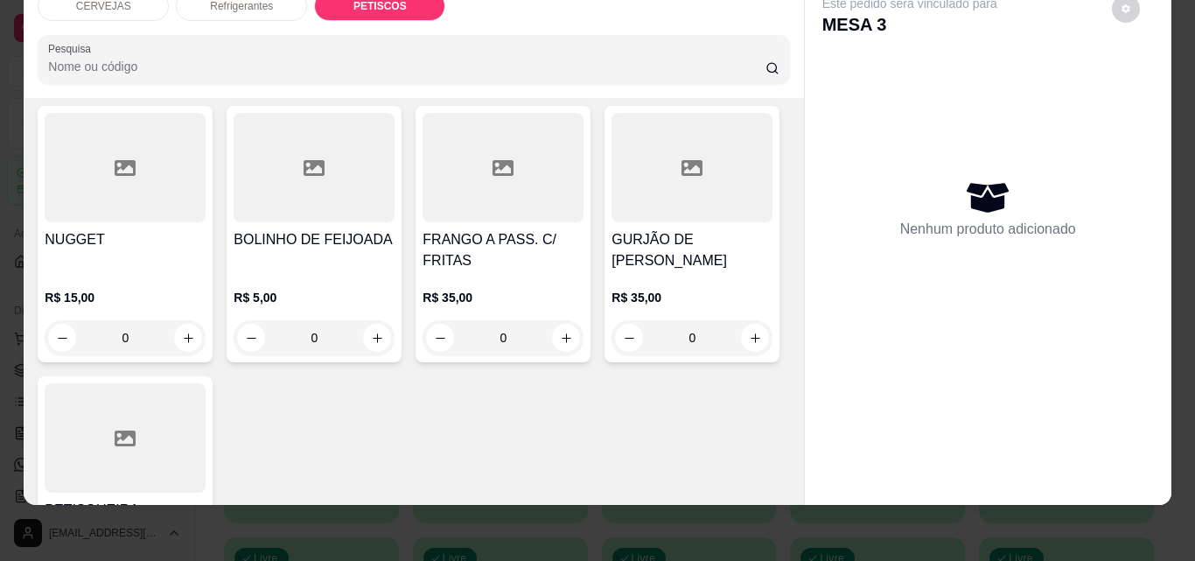
click at [371, 74] on icon "increase-product-quantity" at bounding box center [377, 67] width 13 height 13
type input "1"
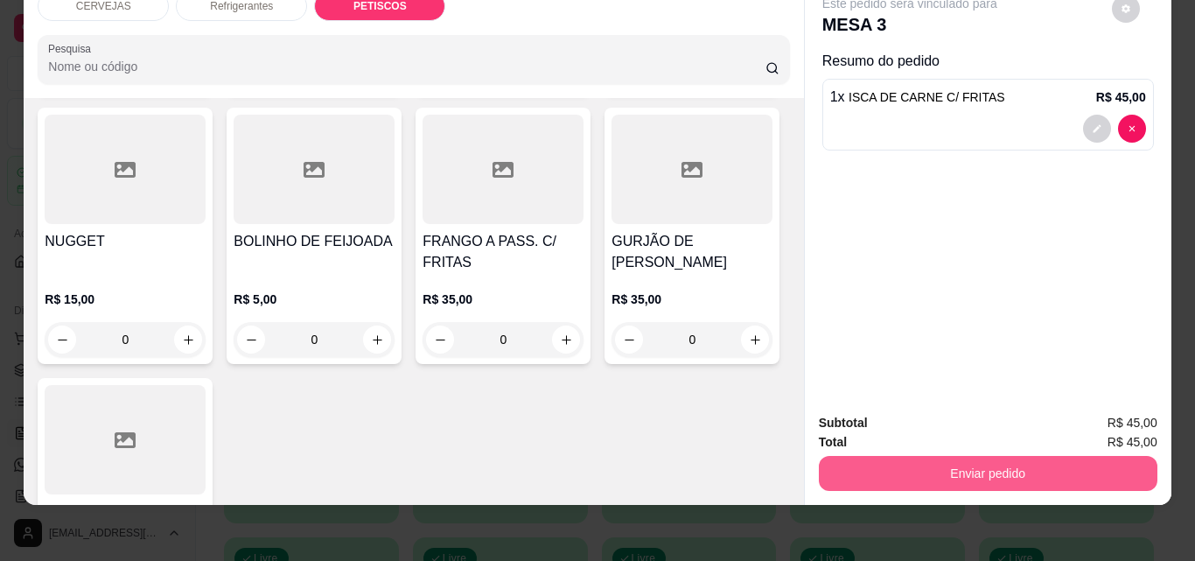
click at [838, 473] on button "Enviar pedido" at bounding box center [988, 473] width 338 height 35
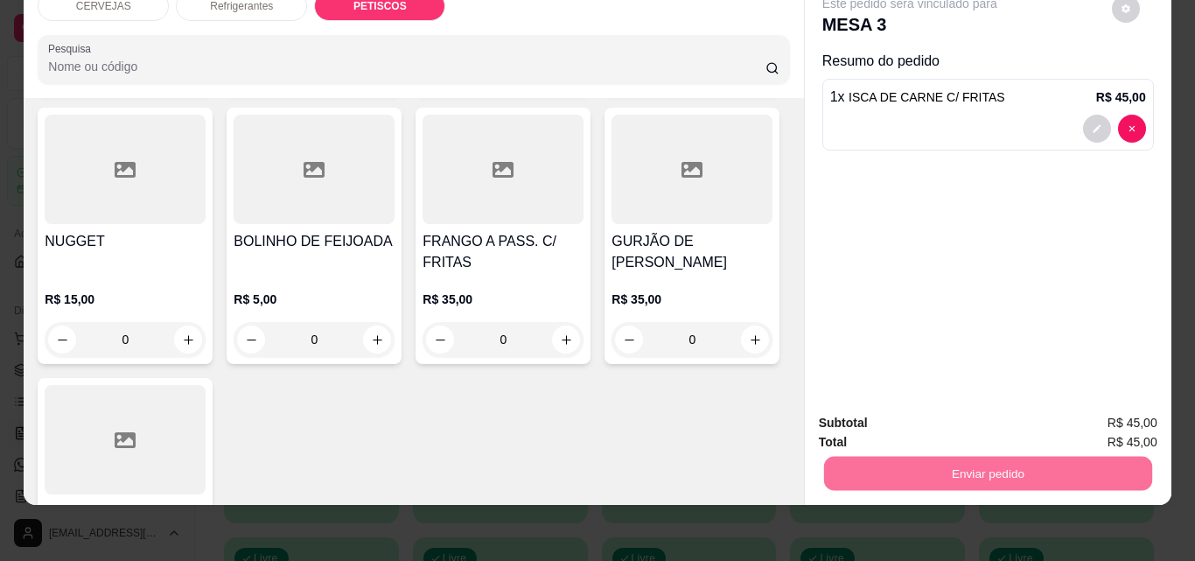
click at [872, 419] on button "Não registrar e enviar pedido" at bounding box center [930, 417] width 182 height 33
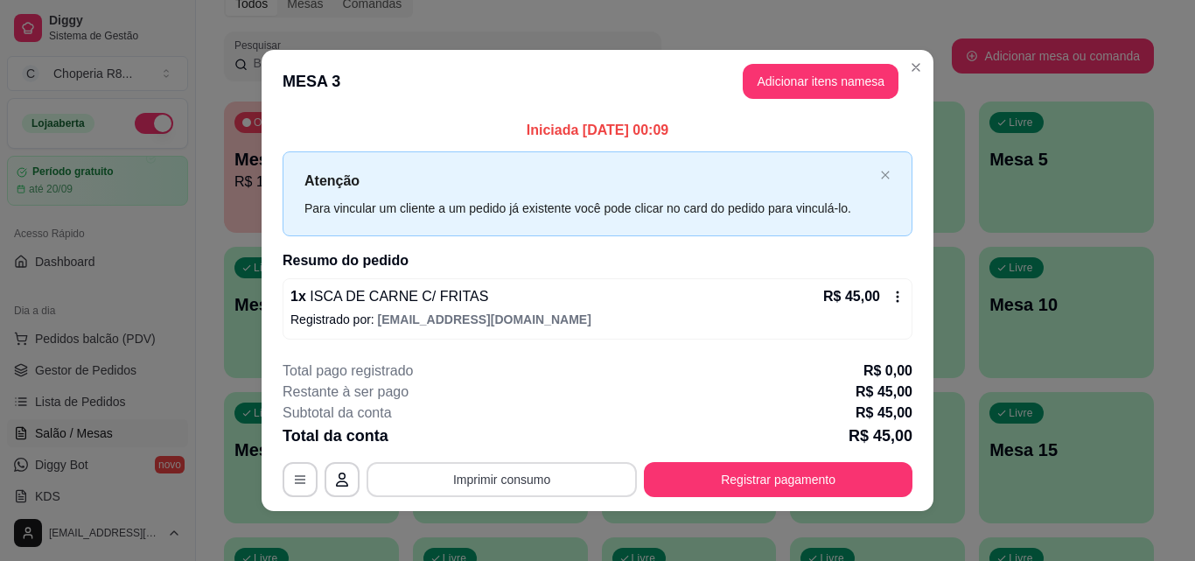
click at [564, 472] on button "Imprimir consumo" at bounding box center [501, 479] width 270 height 35
click at [522, 447] on button "IMPRESSORA" at bounding box center [500, 439] width 127 height 28
click at [930, 70] on div "**********" at bounding box center [597, 280] width 1195 height 561
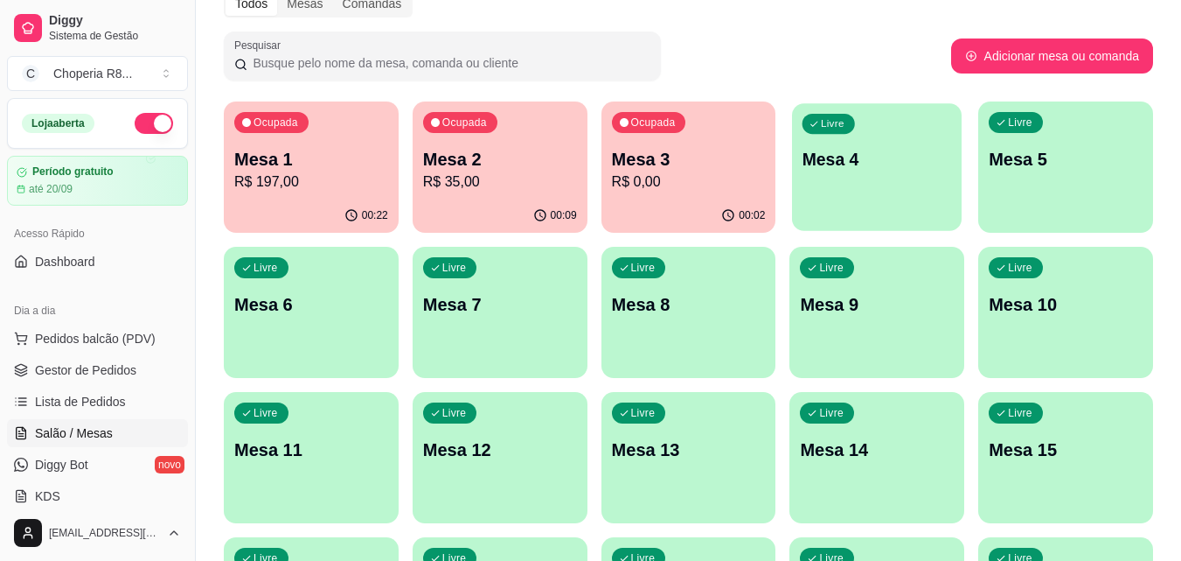
click at [831, 166] on p "Mesa 4" at bounding box center [878, 160] width 150 height 24
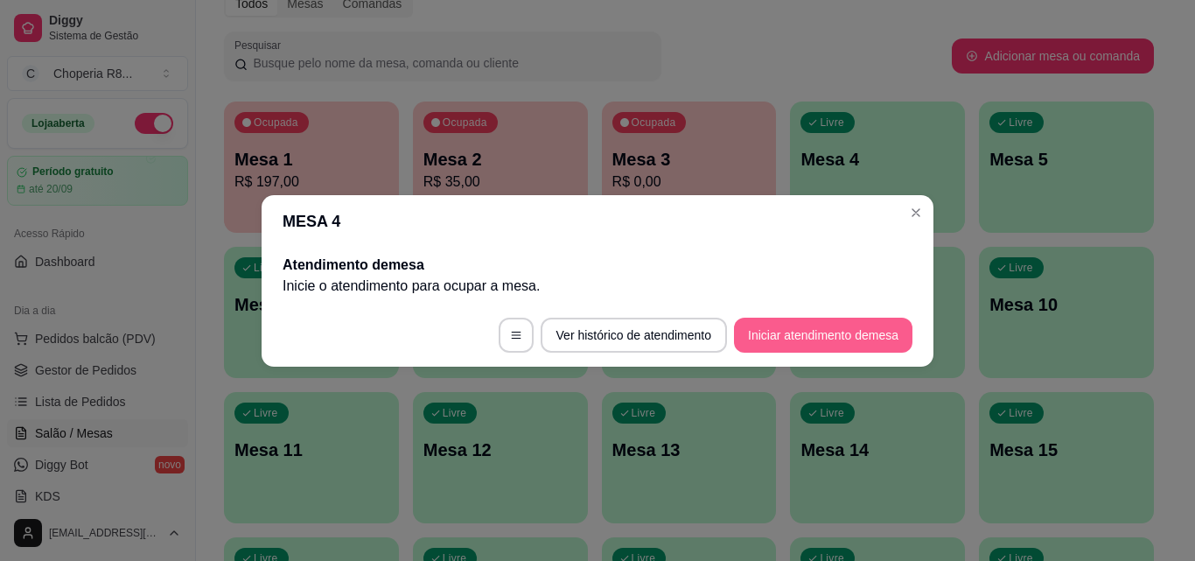
click at [791, 345] on button "Iniciar atendimento de mesa" at bounding box center [823, 334] width 178 height 35
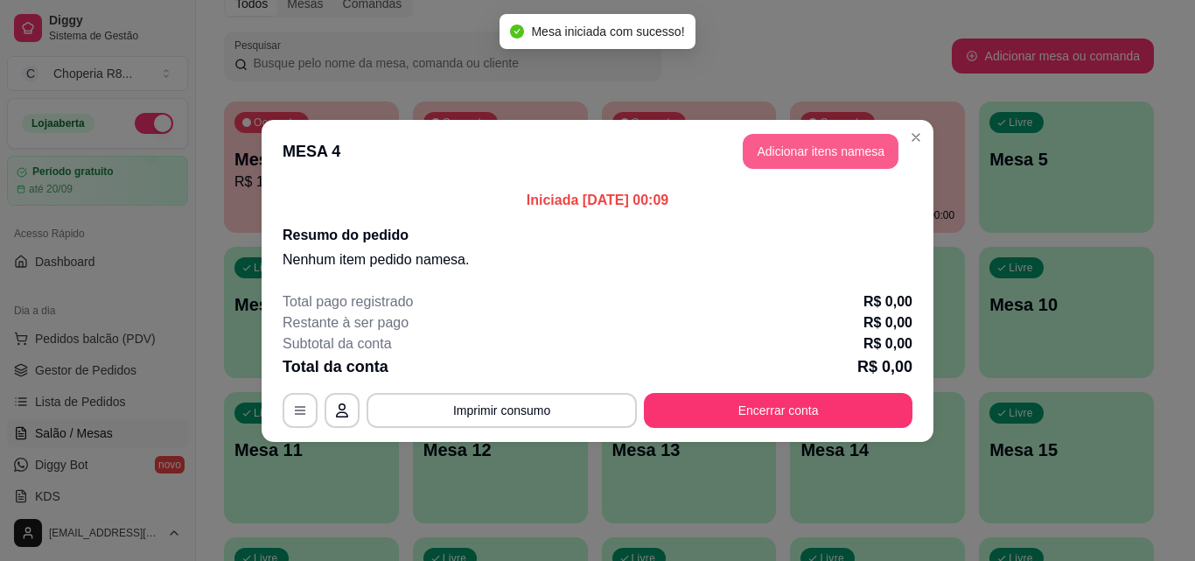
click at [839, 143] on button "Adicionar itens na mesa" at bounding box center [820, 151] width 156 height 35
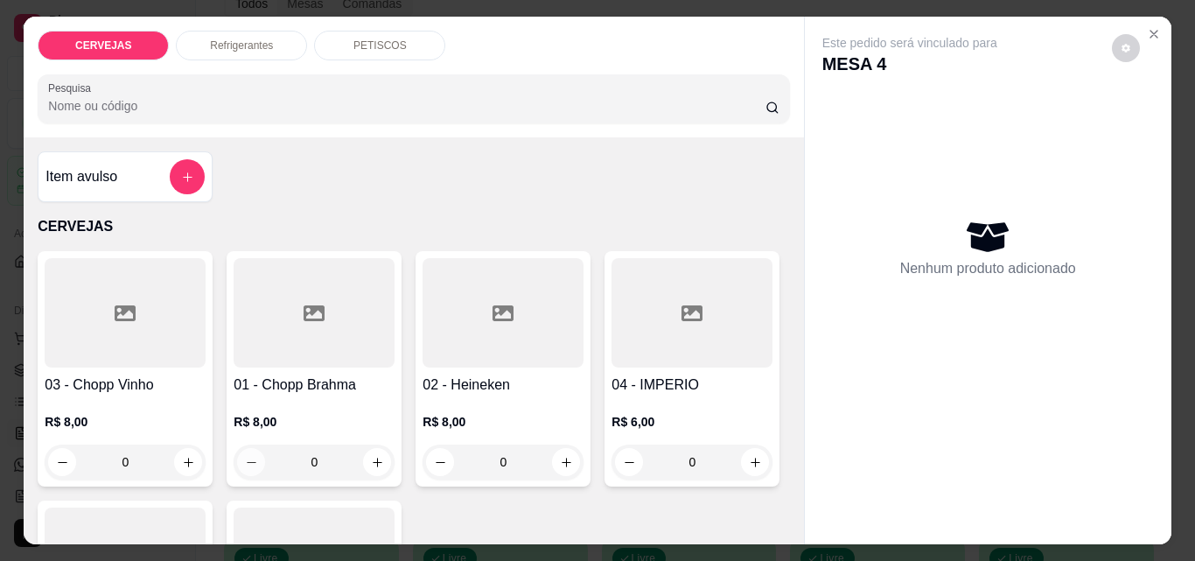
drag, startPoint x: 325, startPoint y: 464, endPoint x: 236, endPoint y: 459, distance: 89.4
click at [237, 459] on div "0" at bounding box center [314, 461] width 154 height 35
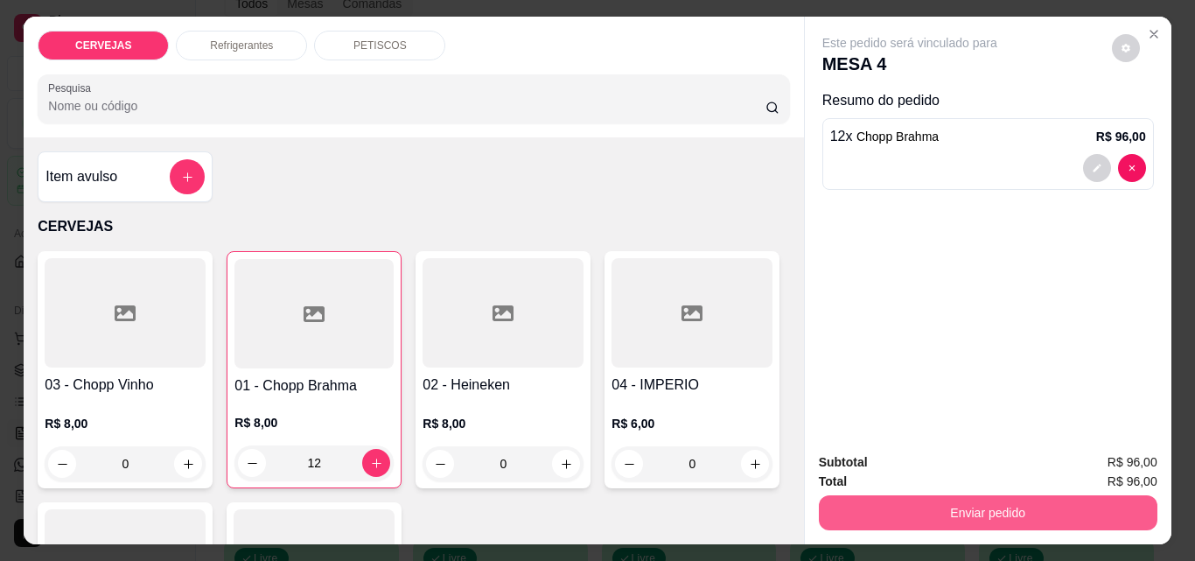
type input "12"
click at [965, 508] on button "Enviar pedido" at bounding box center [988, 512] width 338 height 35
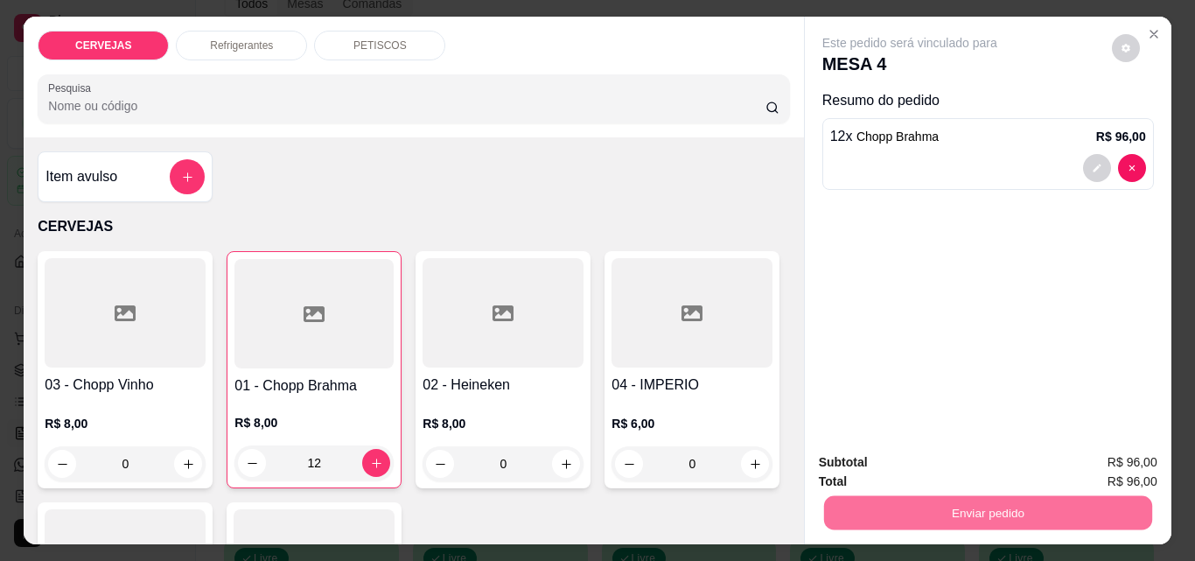
click at [915, 452] on button "Não registrar e enviar pedido" at bounding box center [929, 462] width 177 height 32
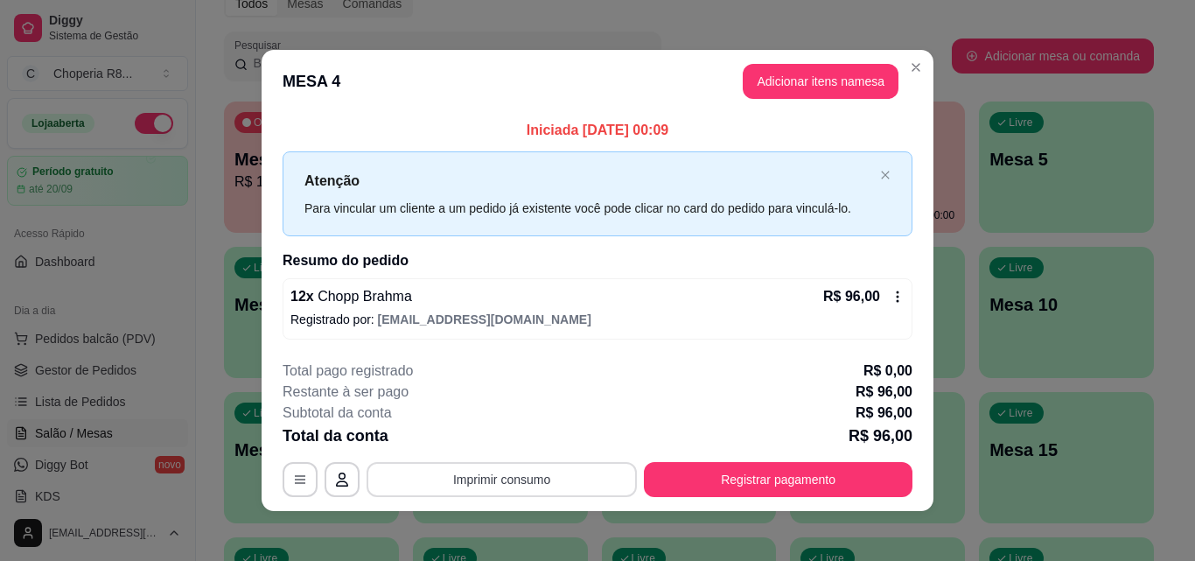
click at [474, 478] on button "Imprimir consumo" at bounding box center [501, 479] width 270 height 35
click at [484, 439] on button "IMPRESSORA" at bounding box center [500, 439] width 127 height 28
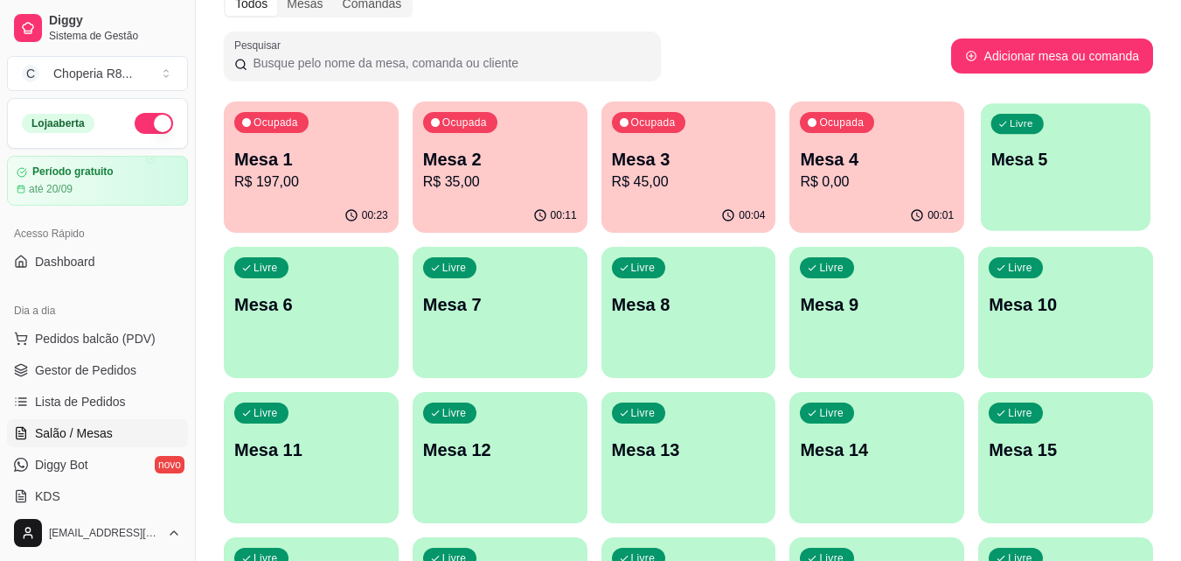
click at [1019, 155] on p "Mesa 5" at bounding box center [1067, 160] width 150 height 24
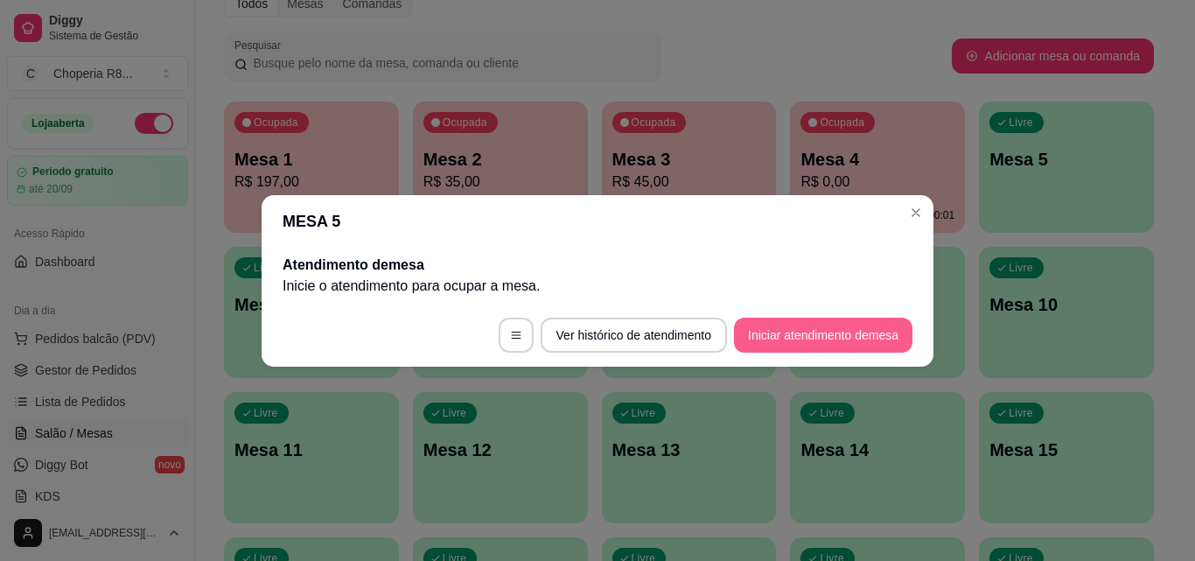
click at [778, 318] on button "Iniciar atendimento de mesa" at bounding box center [823, 334] width 178 height 35
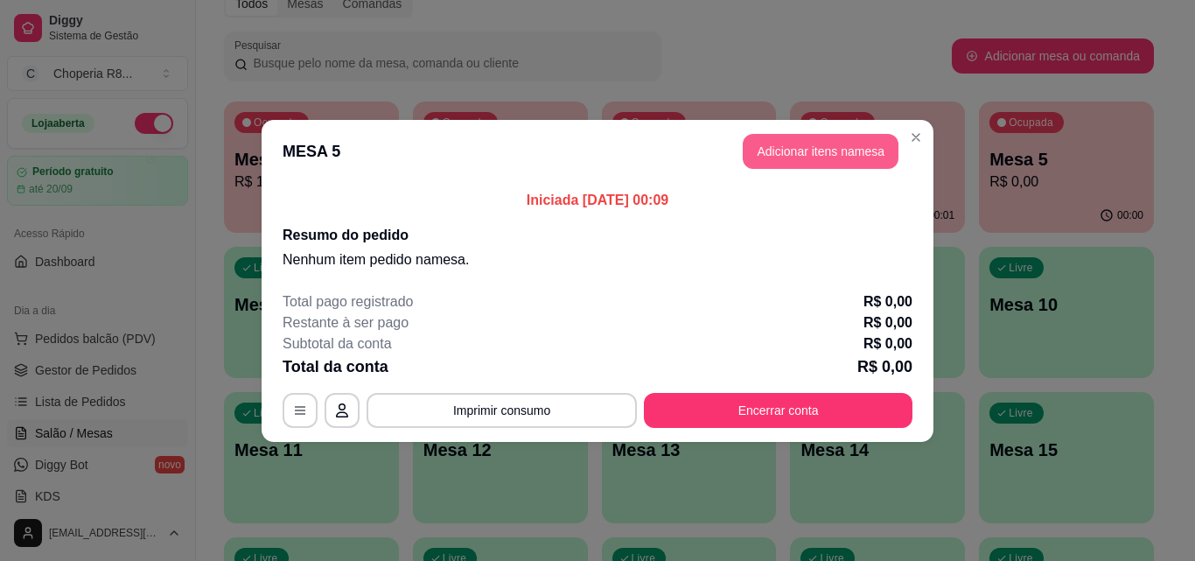
click at [806, 143] on button "Adicionar itens na mesa" at bounding box center [820, 151] width 156 height 35
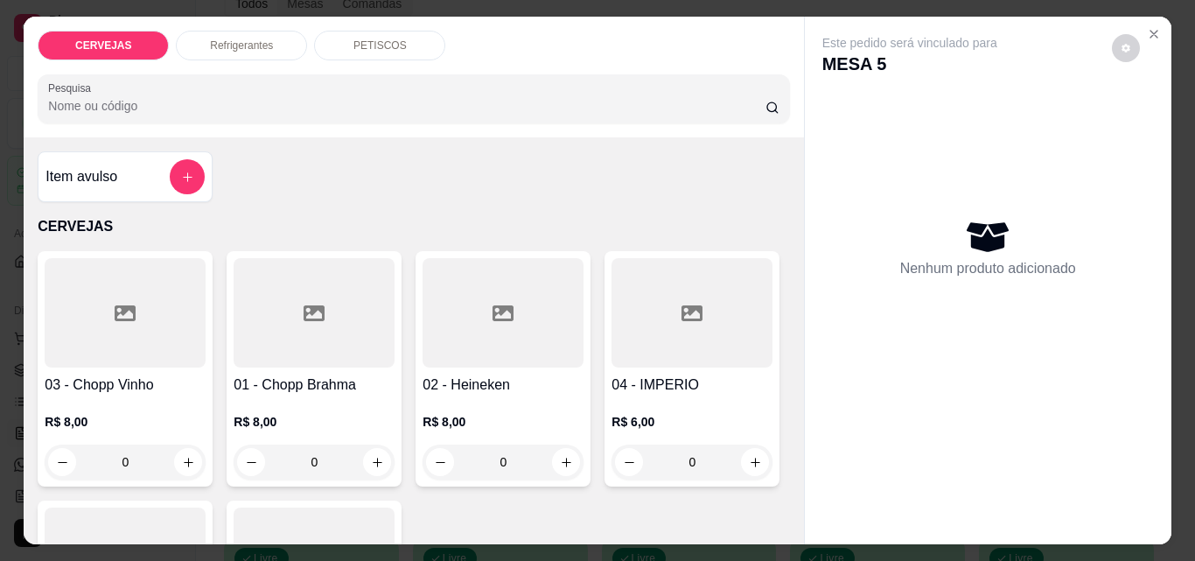
drag, startPoint x: 330, startPoint y: 449, endPoint x: 270, endPoint y: 450, distance: 59.5
click at [270, 450] on input "0" at bounding box center [314, 461] width 98 height 35
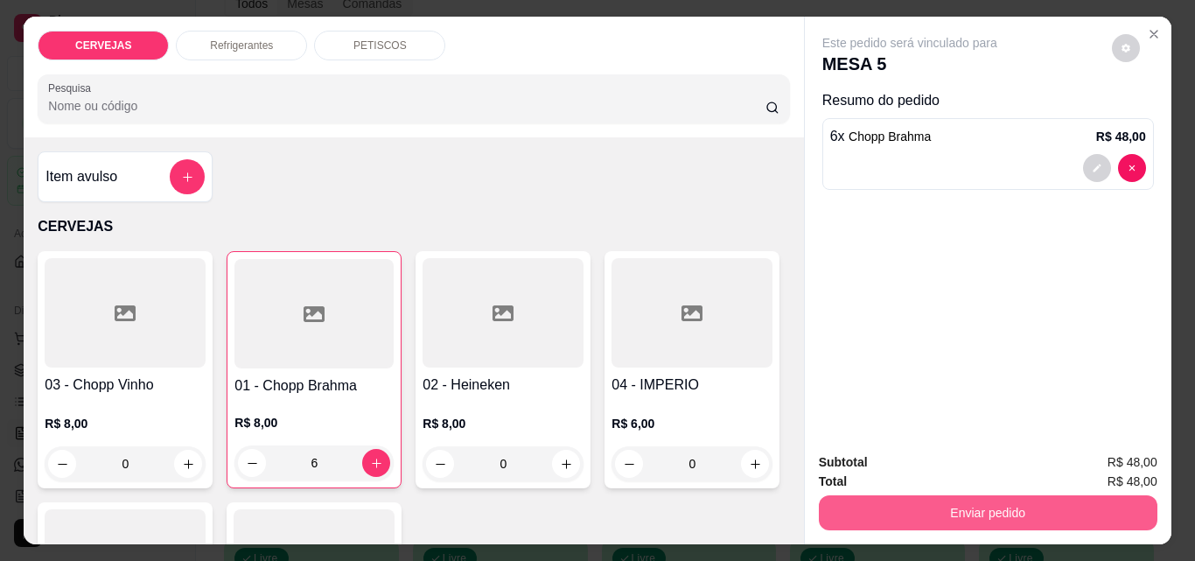
type input "6"
click at [915, 495] on button "Enviar pedido" at bounding box center [987, 512] width 328 height 34
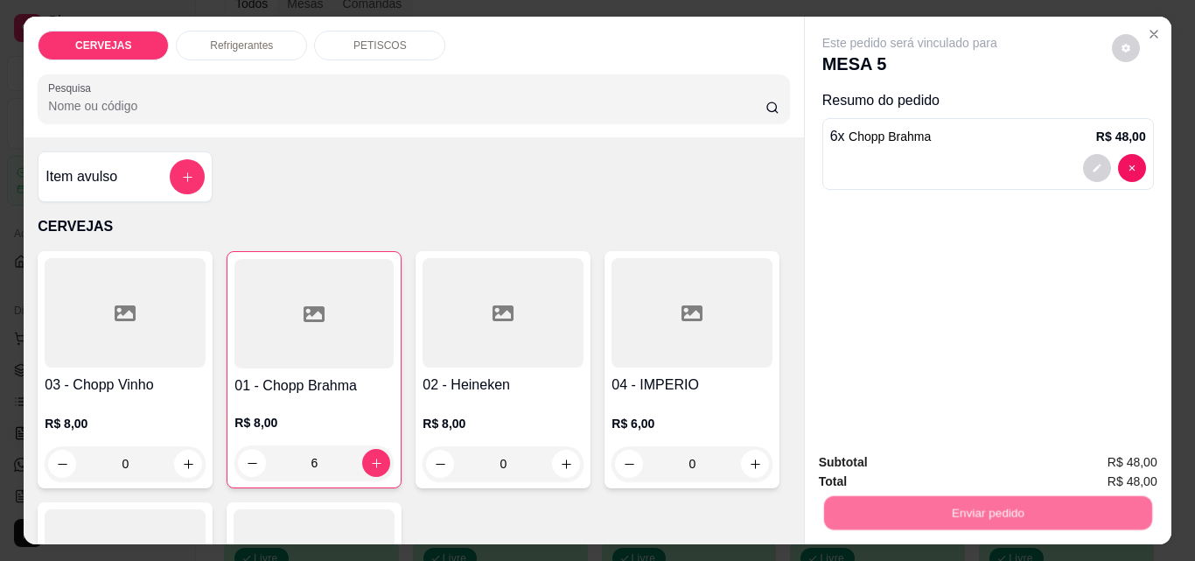
click at [874, 453] on button "Não registrar e enviar pedido" at bounding box center [930, 462] width 182 height 33
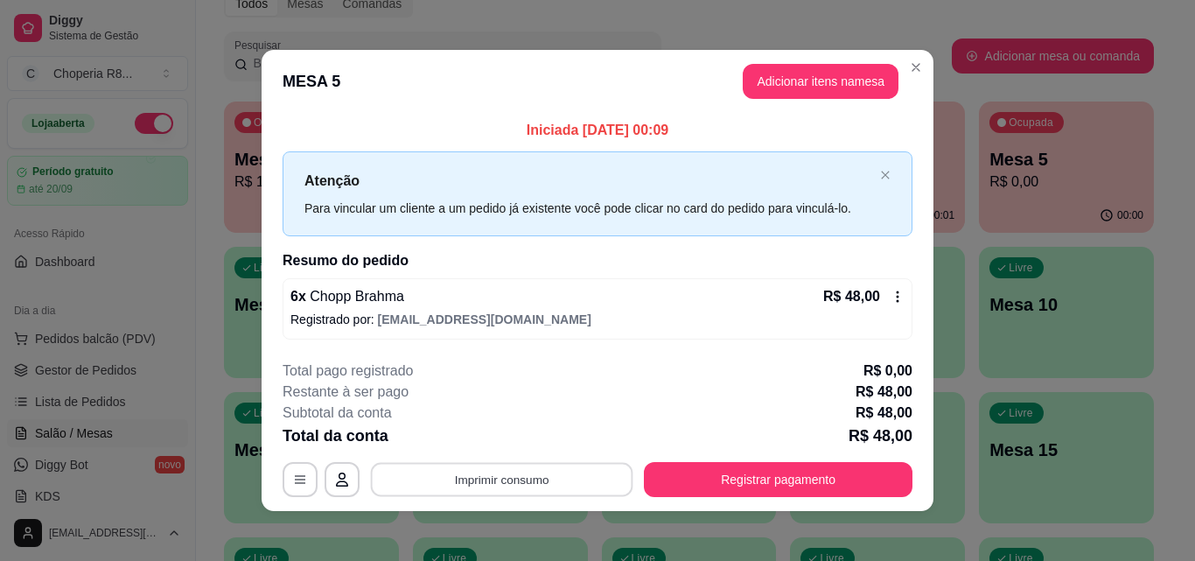
click at [594, 477] on button "Imprimir consumo" at bounding box center [502, 480] width 262 height 34
click at [553, 443] on div "Escolha a impressora IMPRESSORA" at bounding box center [501, 426] width 144 height 59
click at [544, 443] on button "IMPRESSORA" at bounding box center [500, 439] width 127 height 28
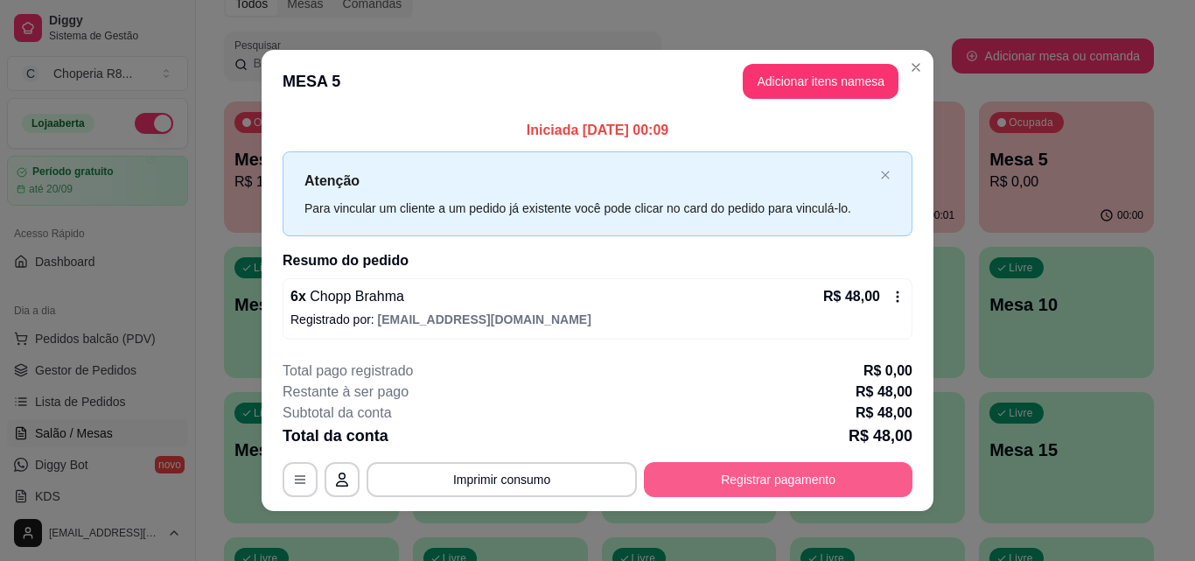
click at [749, 473] on button "Registrar pagamento" at bounding box center [778, 479] width 268 height 35
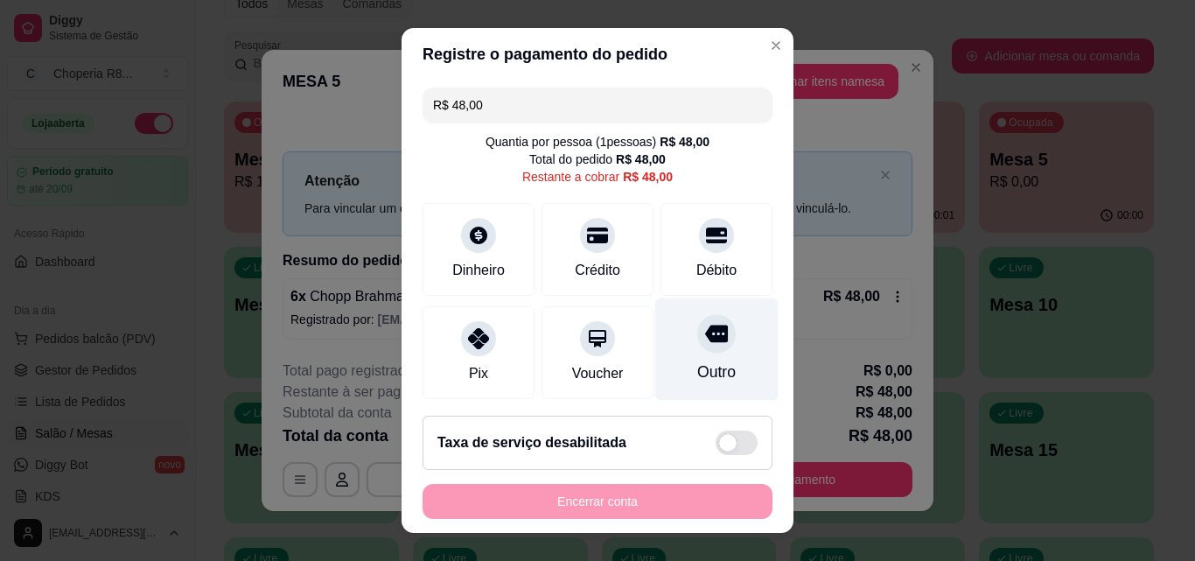
click at [666, 357] on div "Outro" at bounding box center [716, 349] width 123 height 102
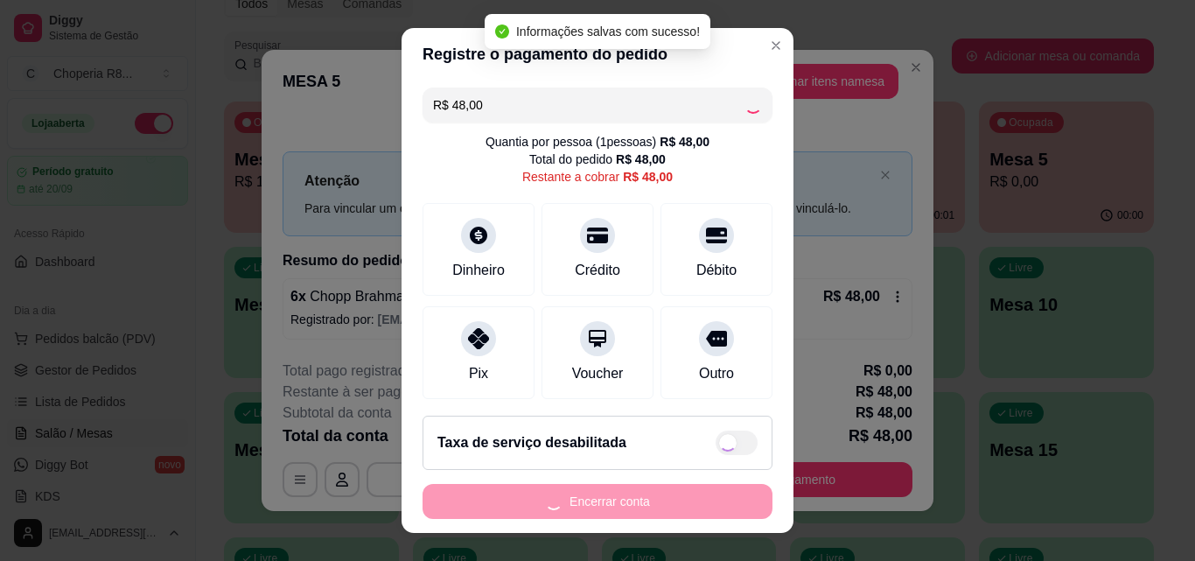
type input "R$ 0,00"
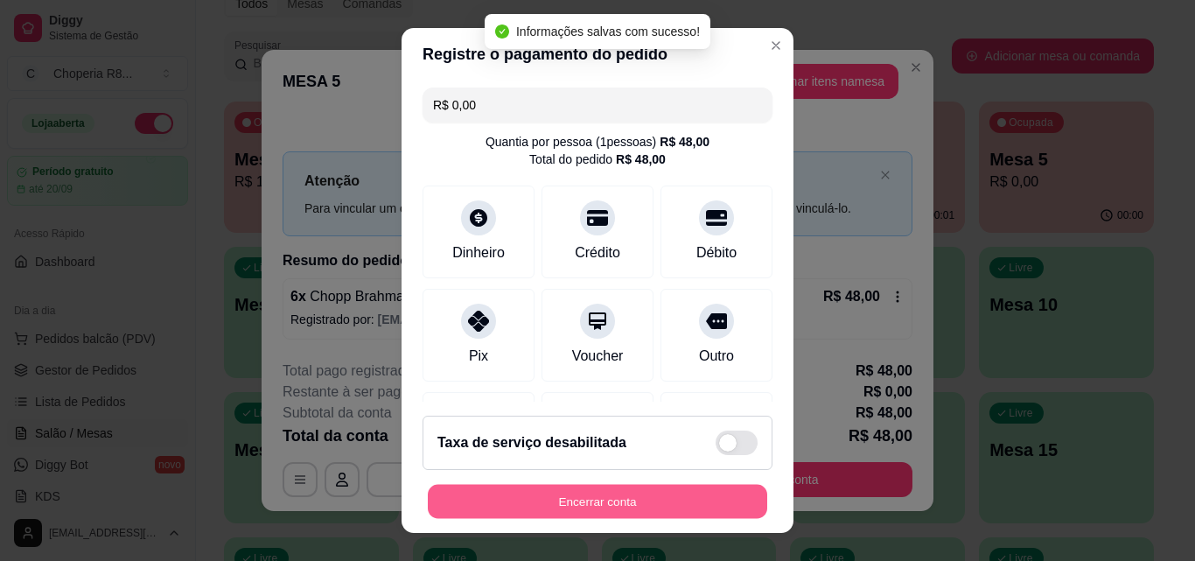
click at [684, 495] on button "Encerrar conta" at bounding box center [597, 501] width 339 height 34
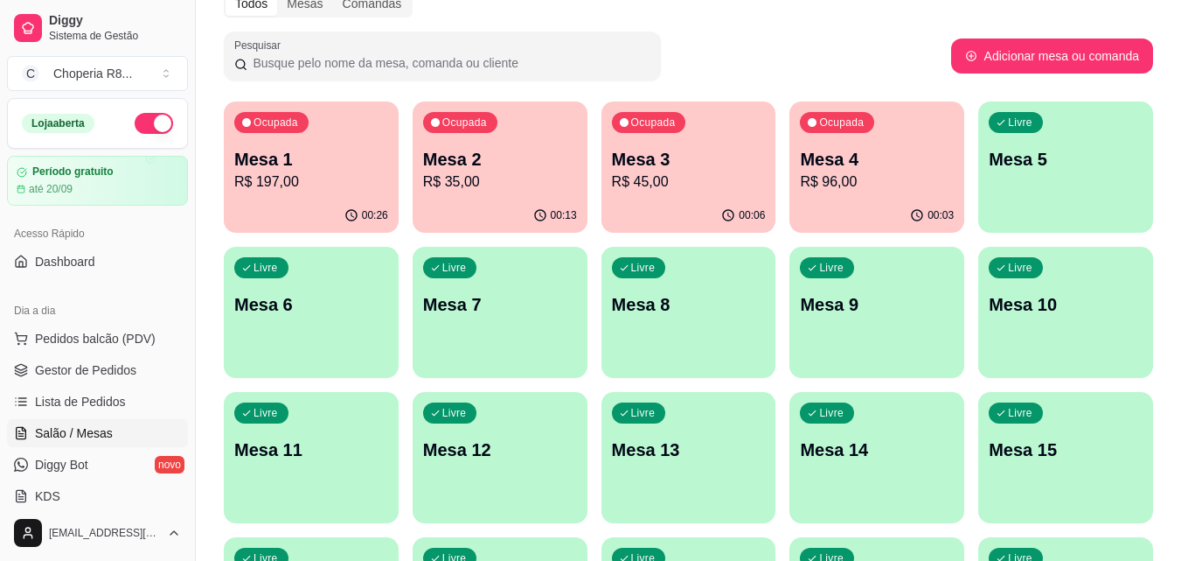
click at [995, 153] on p "Mesa 5" at bounding box center [1066, 159] width 154 height 24
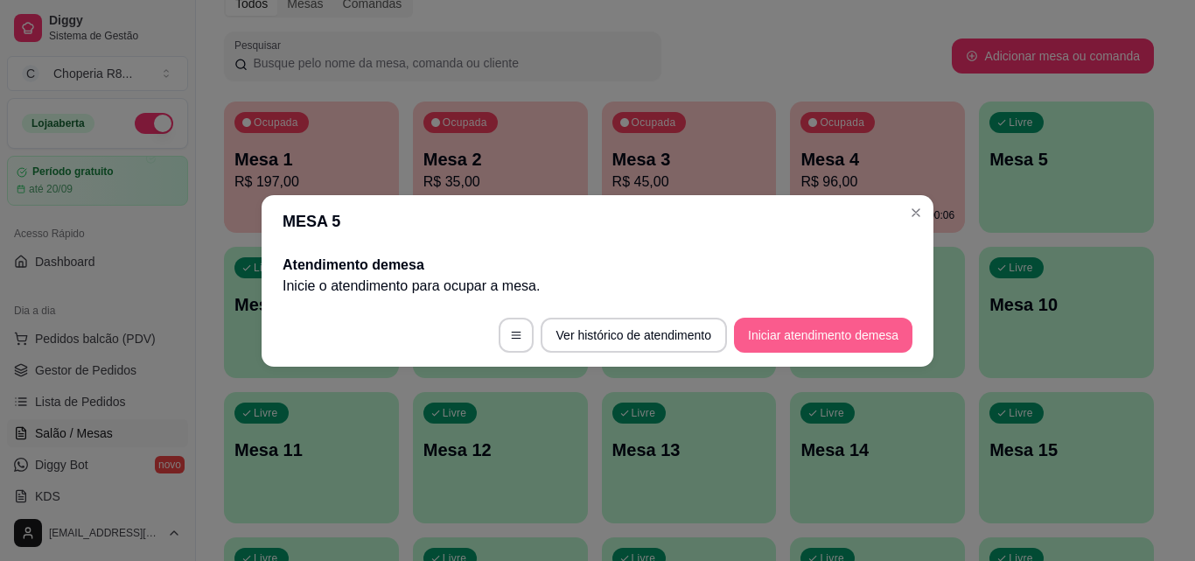
click at [804, 322] on button "Iniciar atendimento de mesa" at bounding box center [823, 334] width 178 height 35
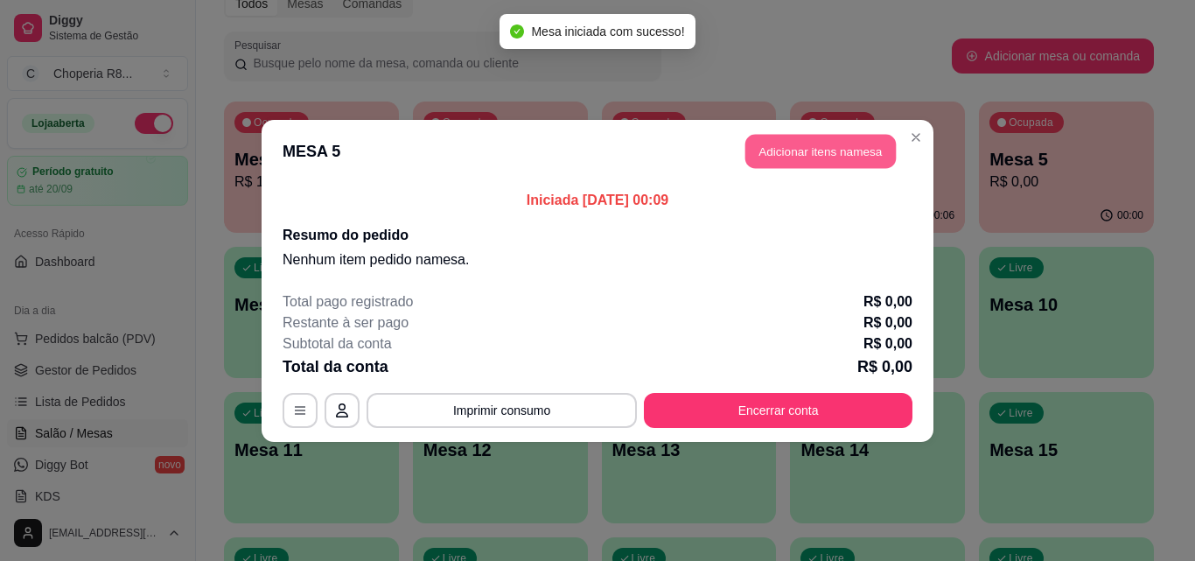
click at [825, 155] on button "Adicionar itens na mesa" at bounding box center [820, 151] width 150 height 34
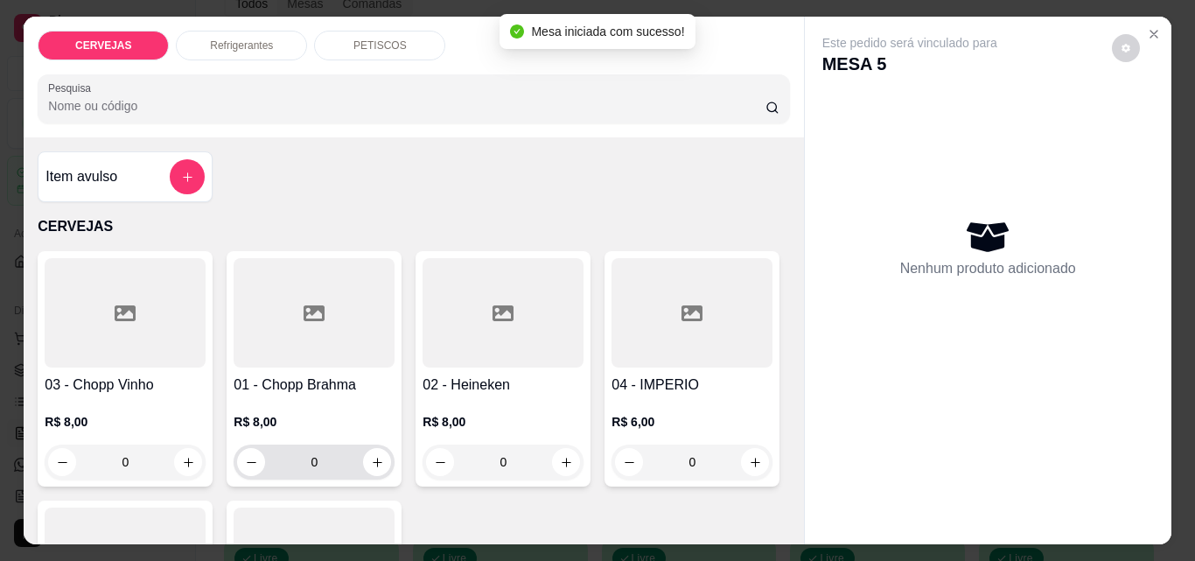
drag, startPoint x: 316, startPoint y: 459, endPoint x: 281, endPoint y: 458, distance: 35.0
click at [281, 458] on input "0" at bounding box center [314, 461] width 98 height 35
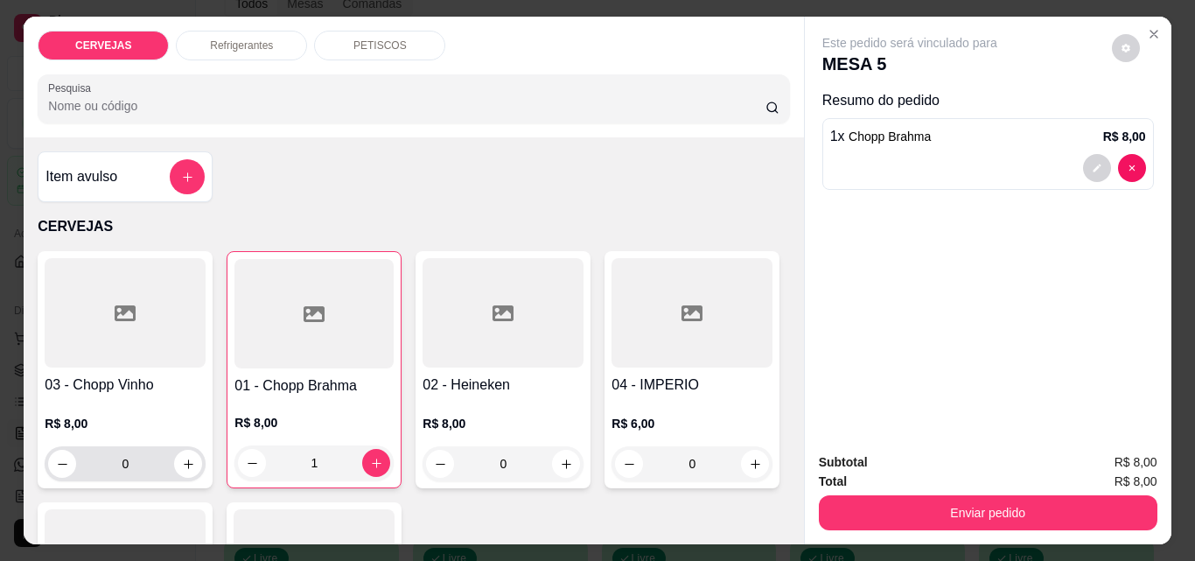
type input "1"
drag, startPoint x: 137, startPoint y: 464, endPoint x: 39, endPoint y: 464, distance: 97.9
click at [45, 464] on div "0" at bounding box center [125, 463] width 161 height 35
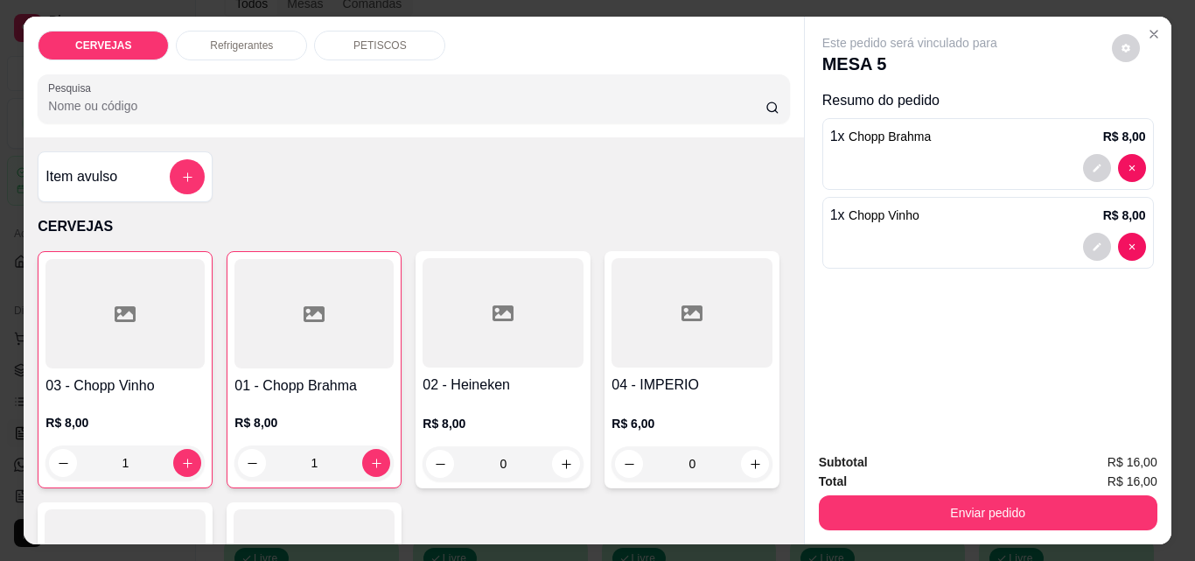
type input "1"
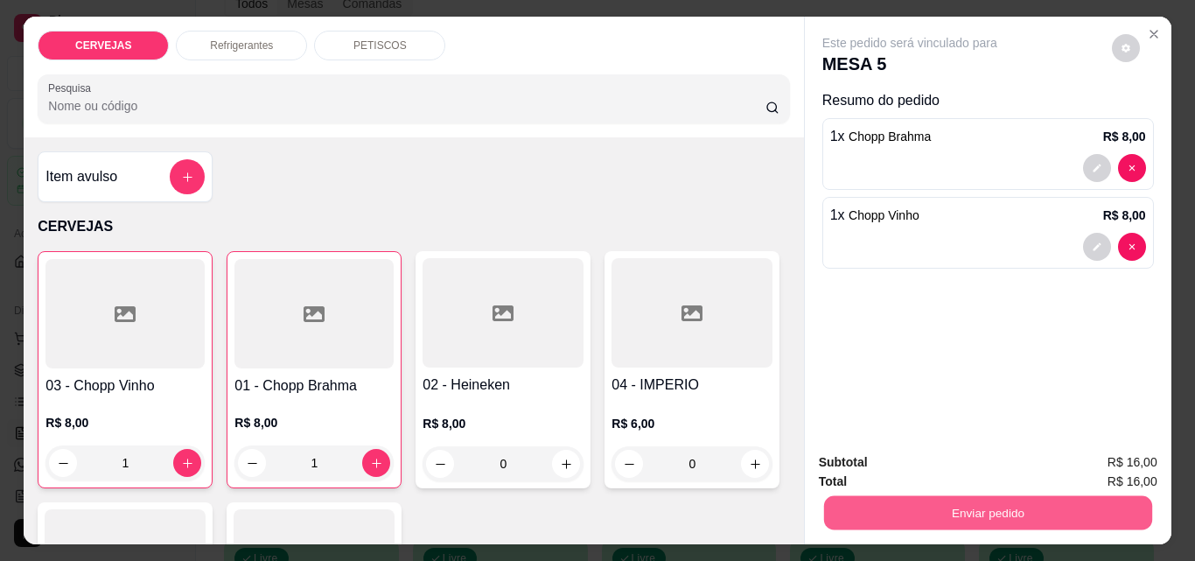
click at [933, 495] on button "Enviar pedido" at bounding box center [987, 512] width 328 height 34
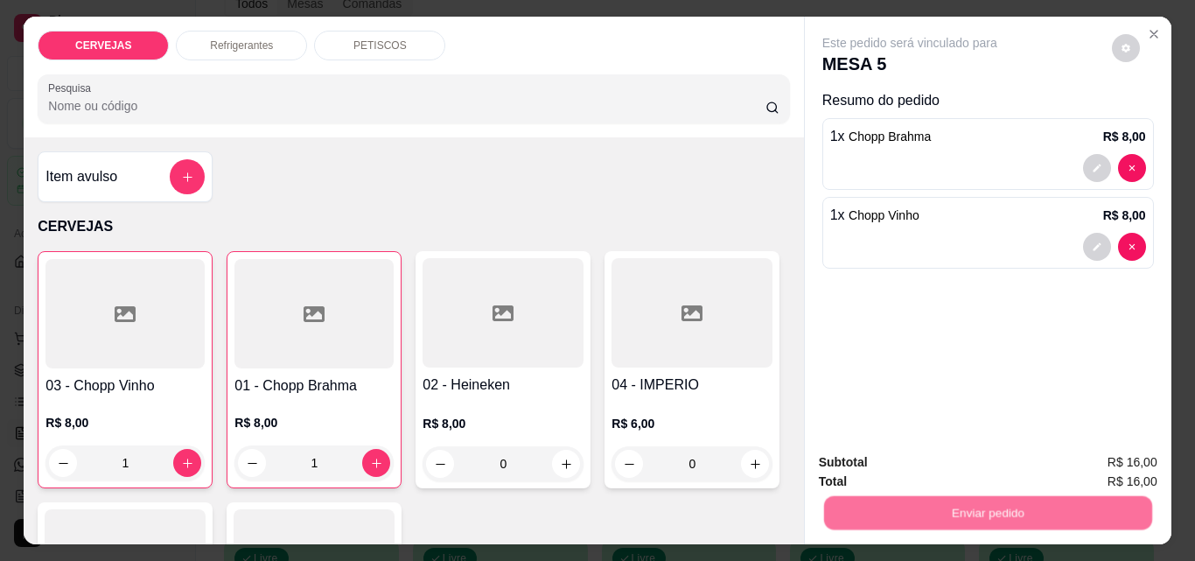
click at [882, 460] on button "Não registrar e enviar pedido" at bounding box center [930, 462] width 182 height 33
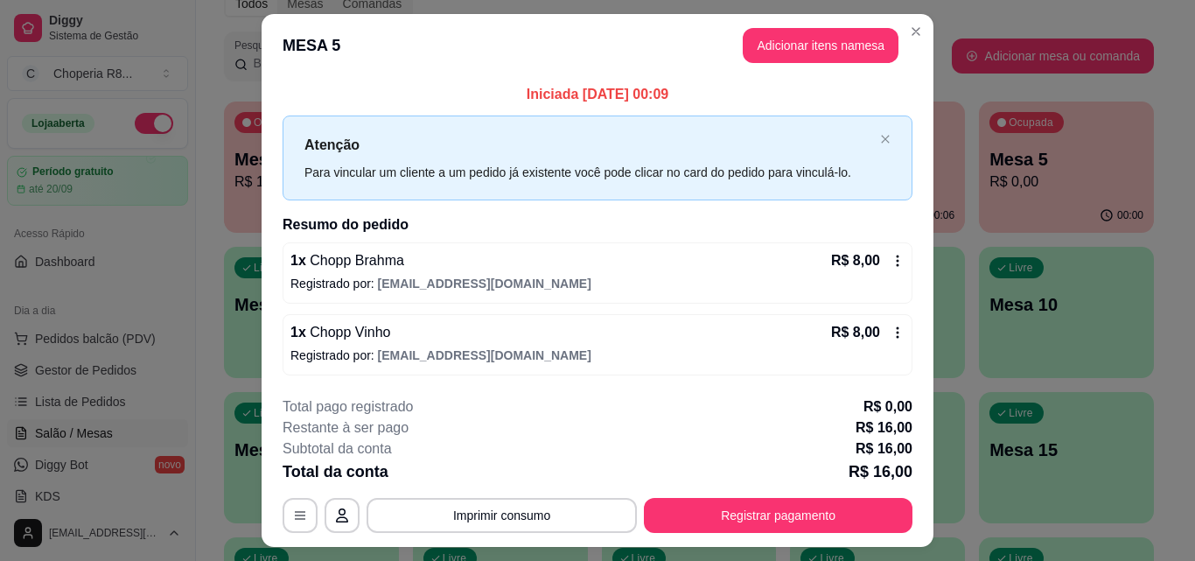
click at [495, 494] on div "**********" at bounding box center [597, 464] width 630 height 136
click at [495, 505] on button "Imprimir consumo" at bounding box center [502, 515] width 262 height 34
click at [474, 477] on button "IMPRESSORA" at bounding box center [500, 475] width 127 height 28
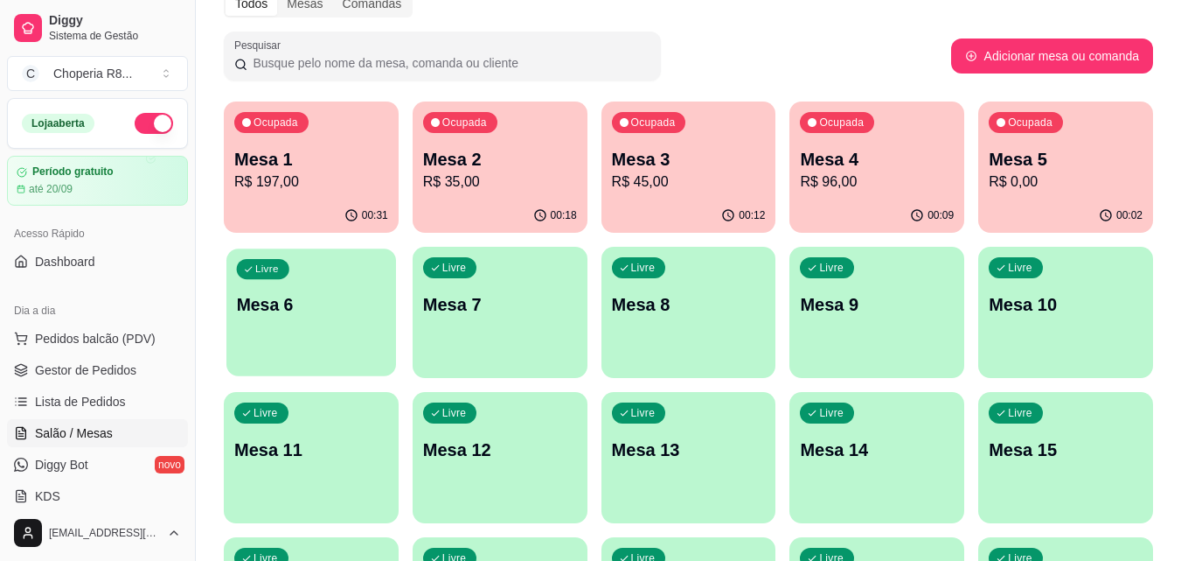
click at [288, 324] on div "Livre Mesa 6" at bounding box center [311, 301] width 170 height 107
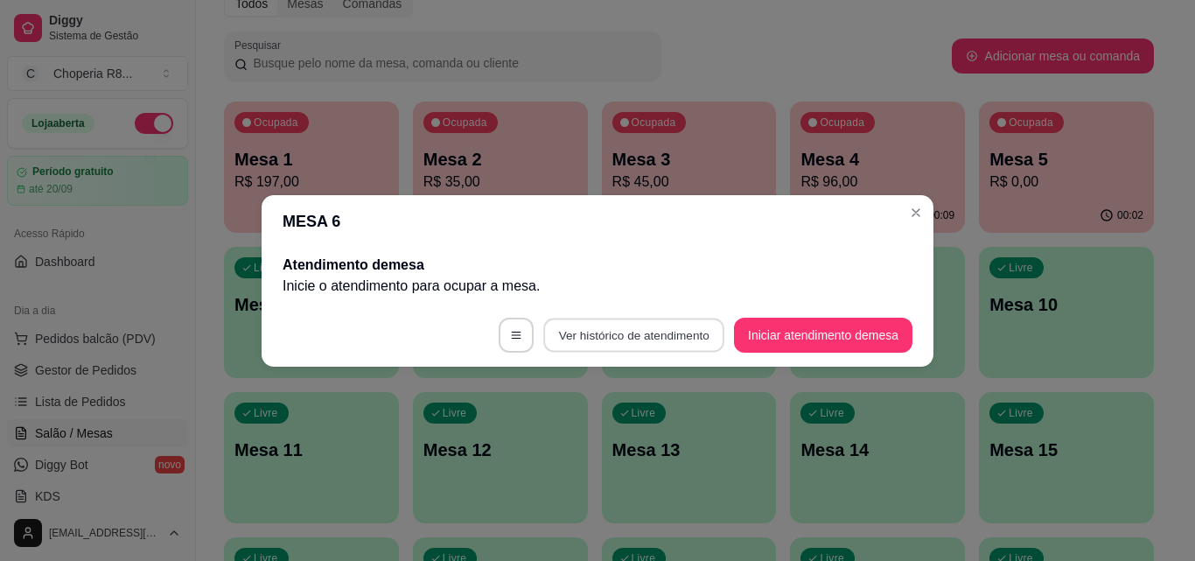
click at [585, 324] on button "Ver histórico de atendimento" at bounding box center [633, 334] width 181 height 34
click at [714, 332] on button "Ver histórico de atendimento" at bounding box center [633, 334] width 186 height 35
select select "7"
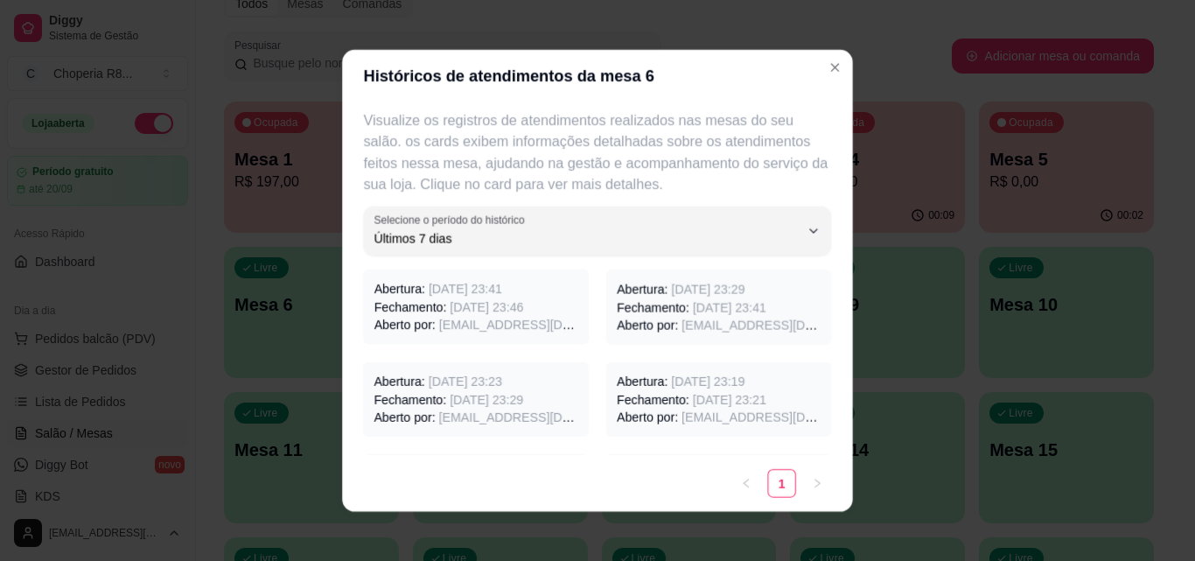
click at [750, 331] on span "[EMAIL_ADDRESS][DOMAIN_NAME]" at bounding box center [786, 324] width 210 height 14
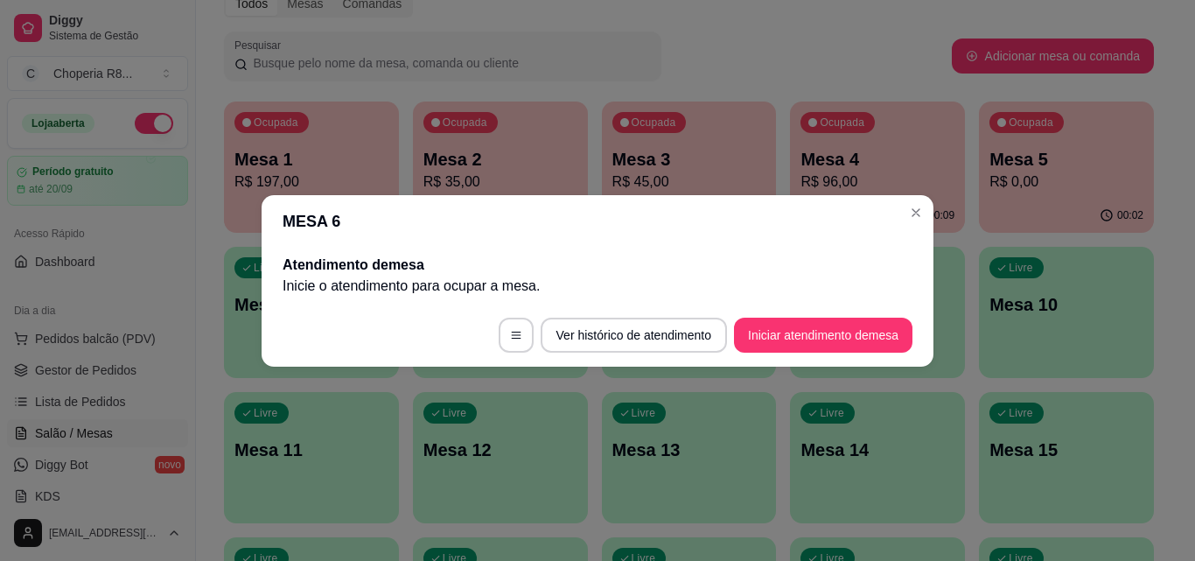
click at [849, 354] on footer "Ver histórico de atendimento Iniciar atendimento de mesa" at bounding box center [597, 334] width 672 height 63
click at [847, 345] on button "Iniciar atendimento de mesa" at bounding box center [823, 334] width 178 height 35
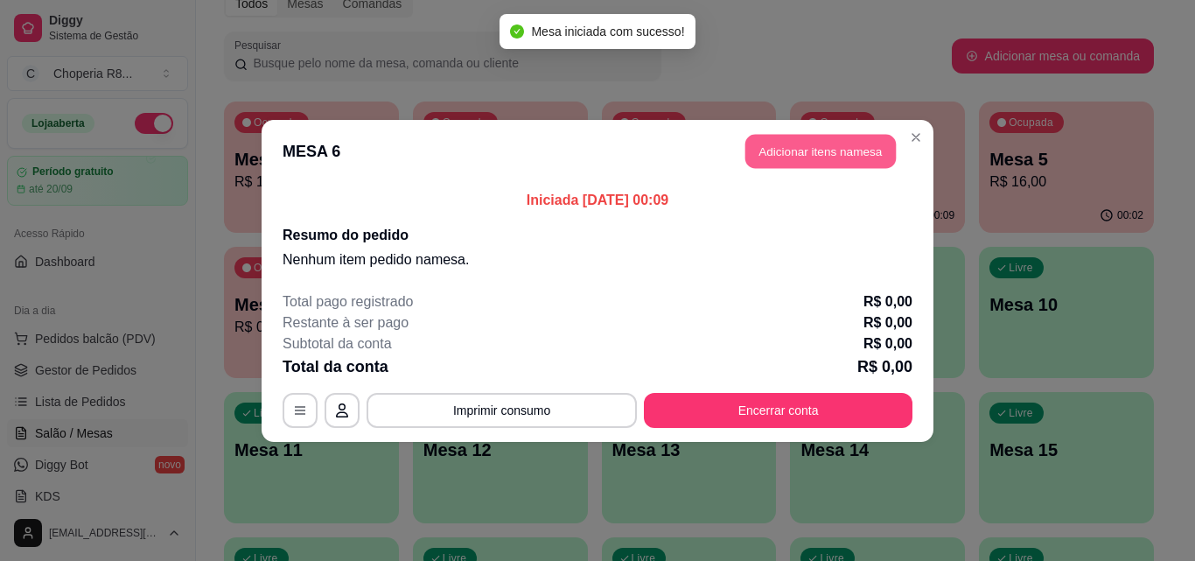
click at [821, 143] on button "Adicionar itens na mesa" at bounding box center [820, 151] width 150 height 34
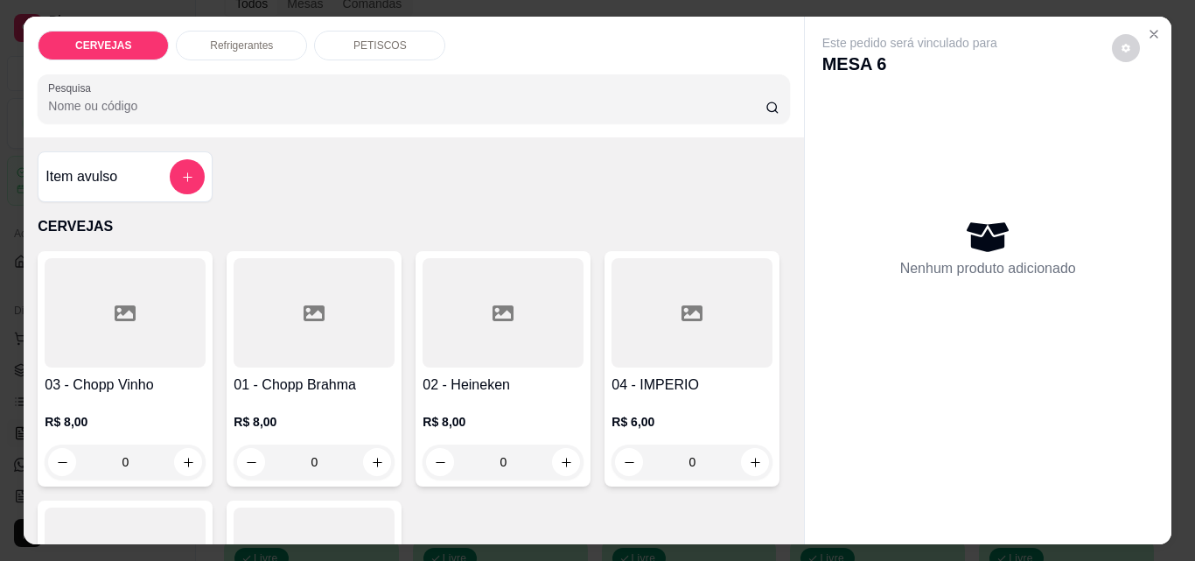
drag, startPoint x: 344, startPoint y: 463, endPoint x: 278, endPoint y: 443, distance: 68.4
click at [271, 463] on input "0" at bounding box center [314, 461] width 98 height 35
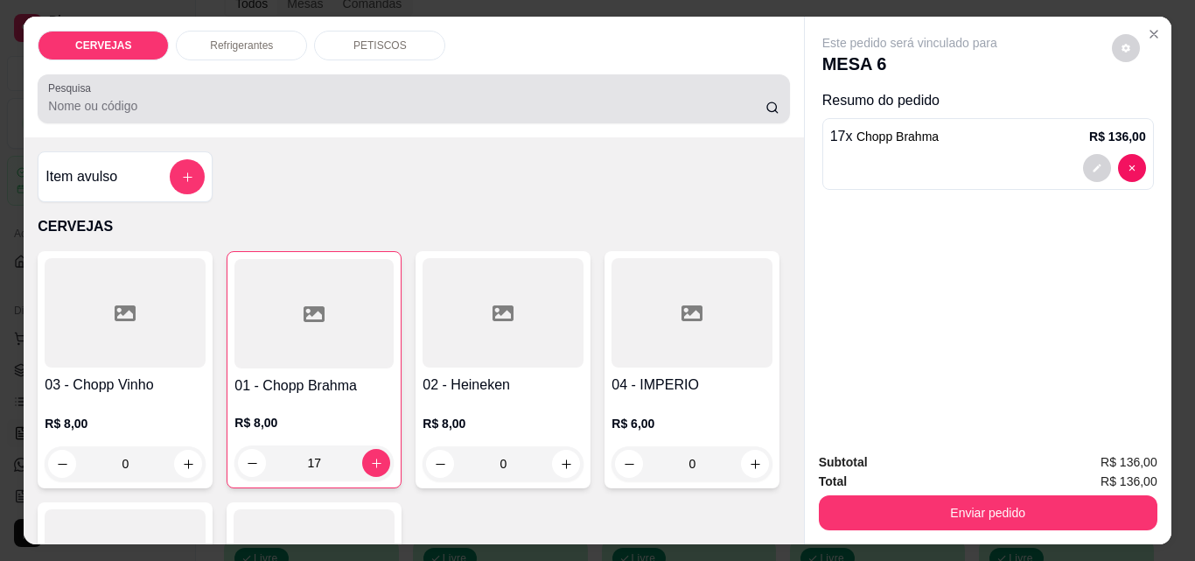
type input "17"
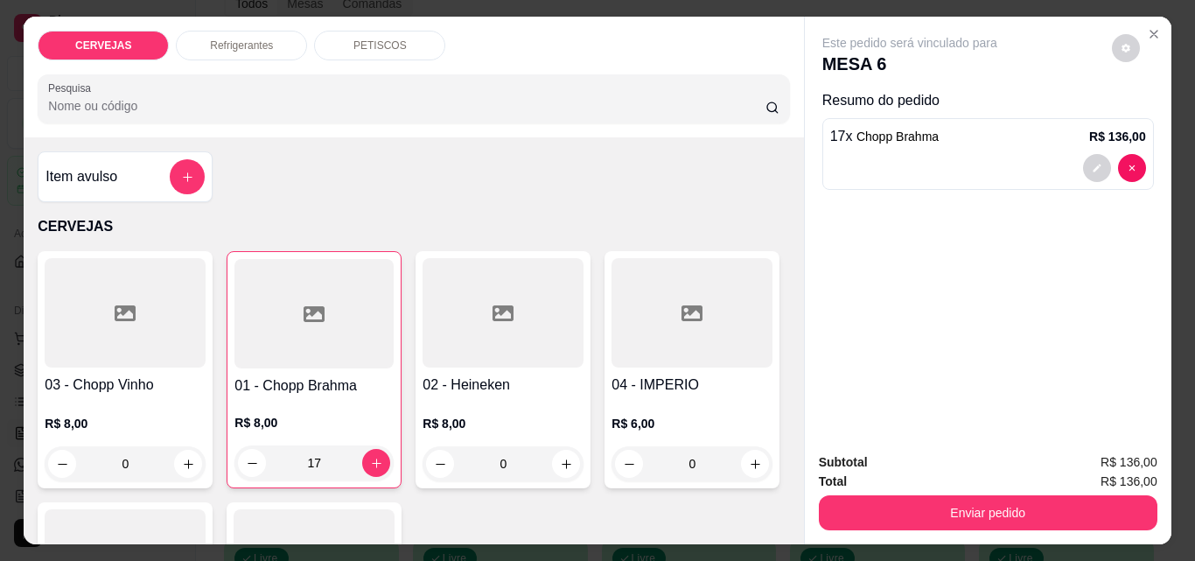
click at [357, 45] on p "PETISCOS" at bounding box center [379, 45] width 53 height 14
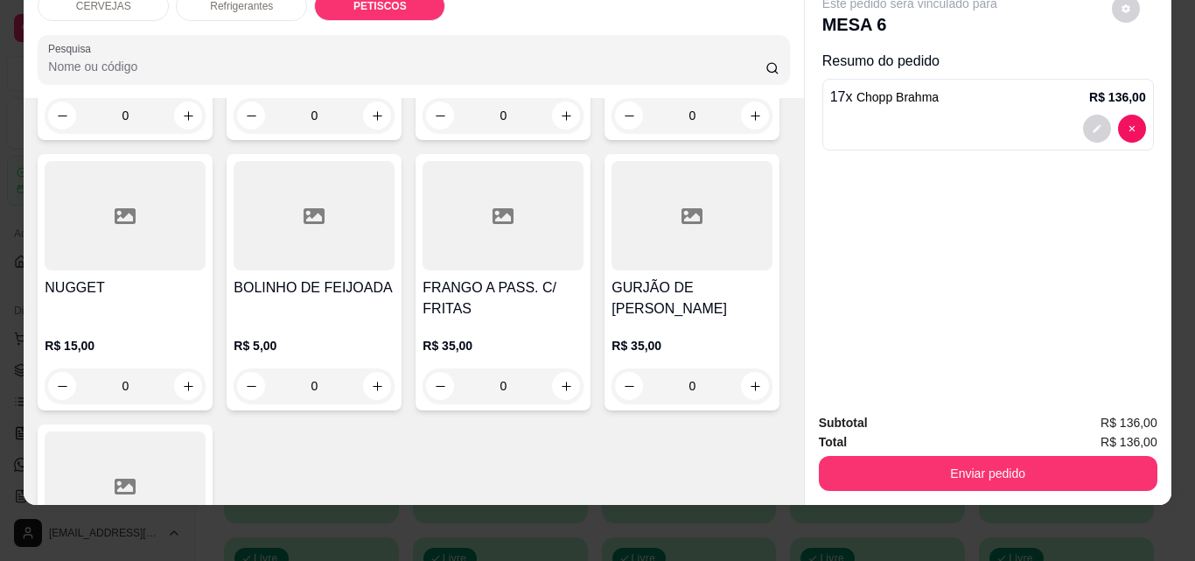
scroll to position [1794, 0]
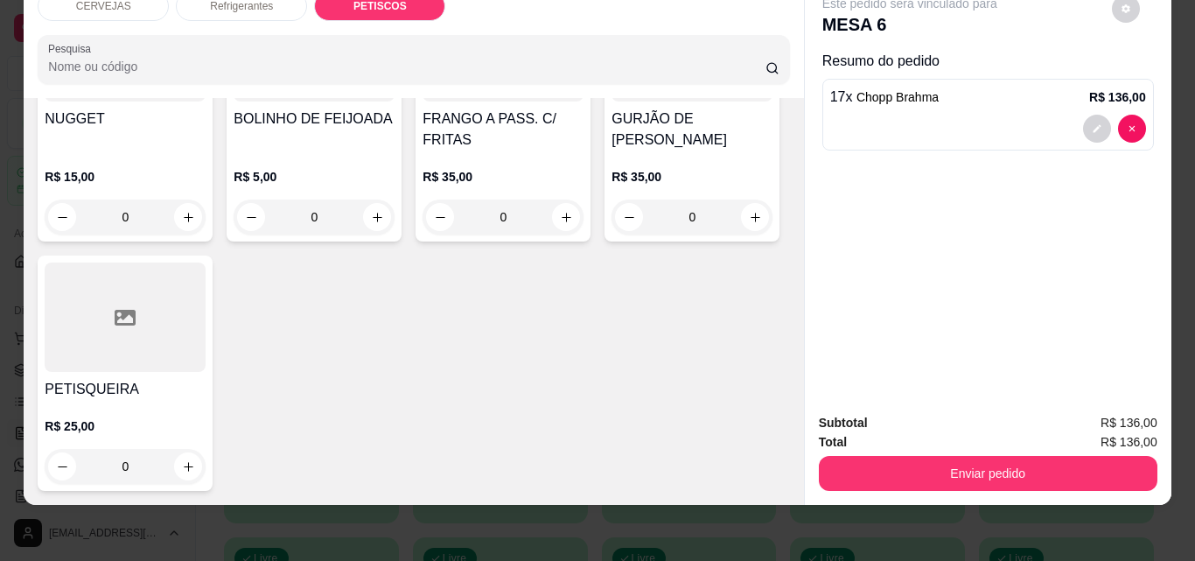
click at [611, 234] on div "0" at bounding box center [691, 216] width 161 height 35
click at [742, 231] on button "increase-product-quantity" at bounding box center [755, 217] width 27 height 27
type input "1"
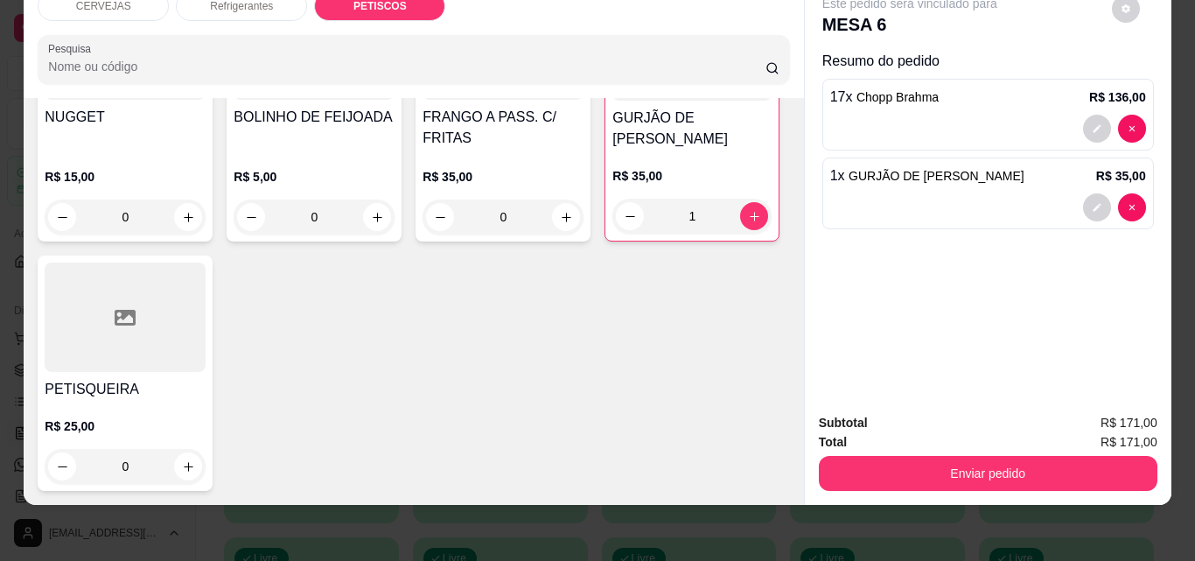
click at [946, 451] on div "Enviar pedido" at bounding box center [988, 470] width 338 height 39
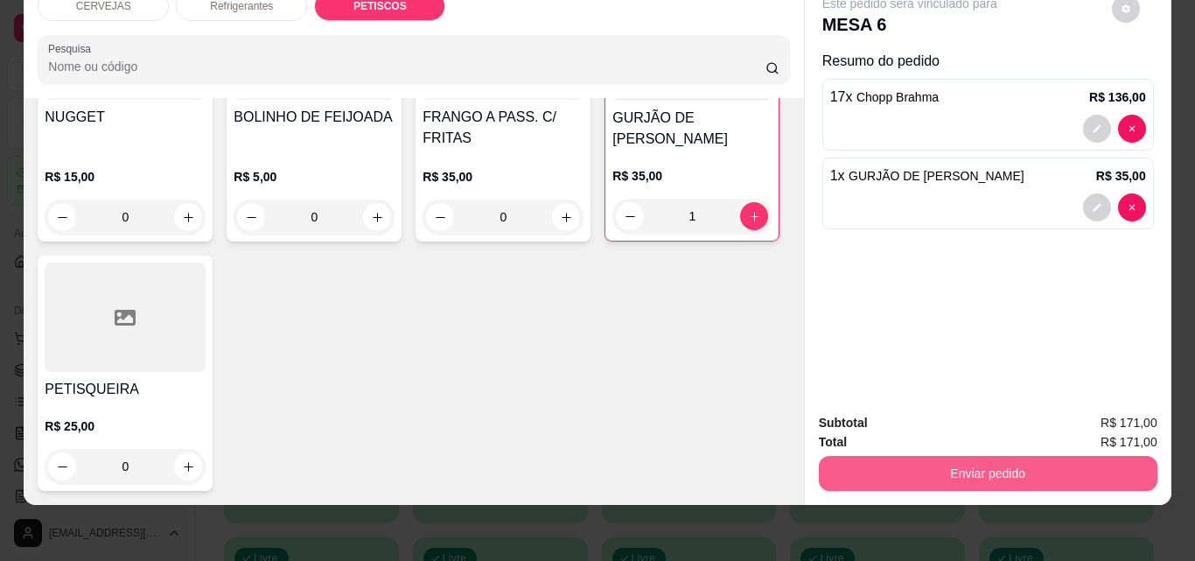
click at [946, 456] on button "Enviar pedido" at bounding box center [988, 473] width 338 height 35
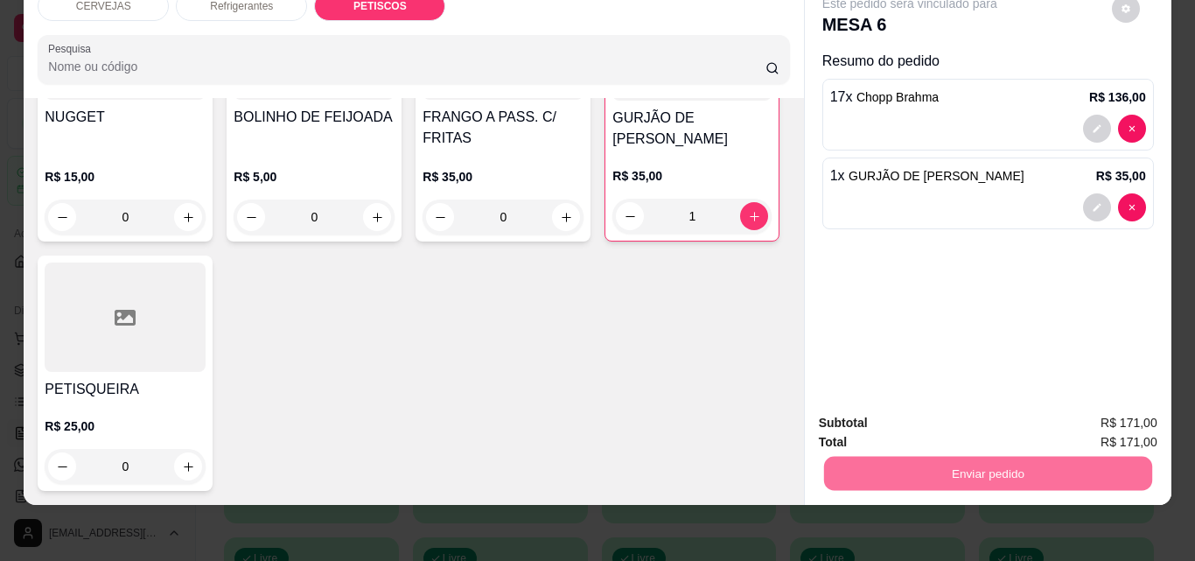
click at [944, 417] on button "Não registrar e enviar pedido" at bounding box center [930, 417] width 182 height 33
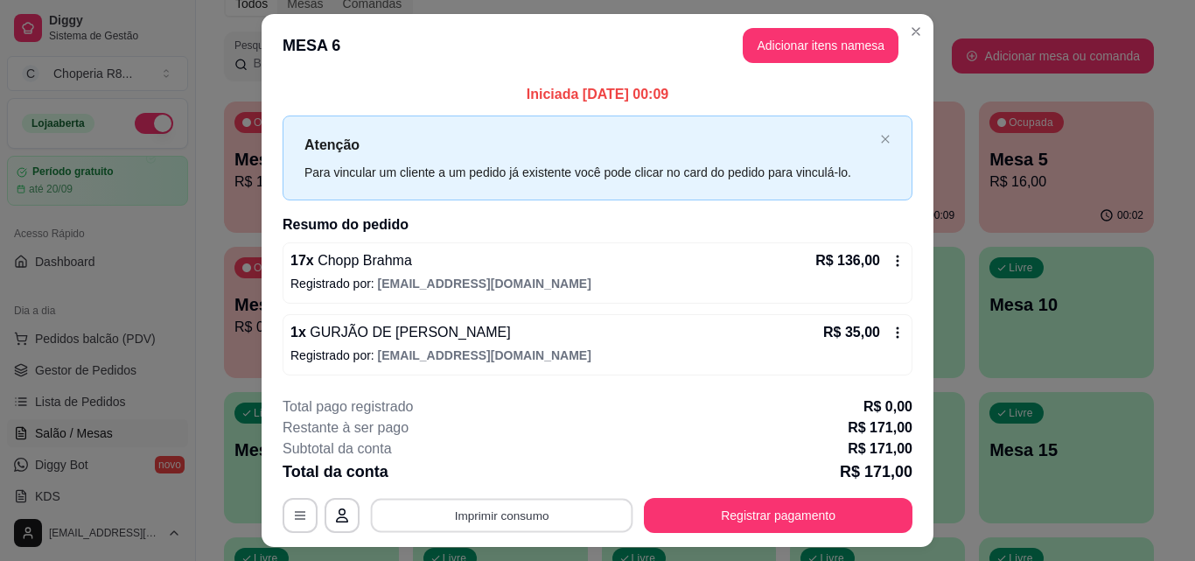
click at [452, 519] on button "Imprimir consumo" at bounding box center [502, 515] width 262 height 34
click at [443, 476] on button "IMPRESSORA" at bounding box center [500, 475] width 127 height 28
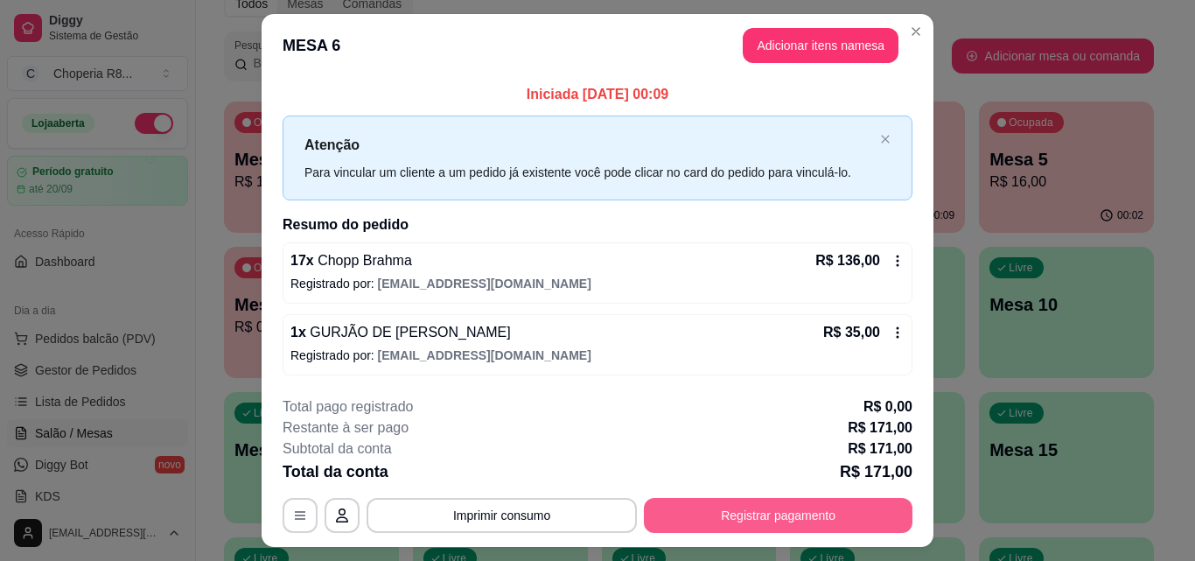
click at [772, 512] on button "Registrar pagamento" at bounding box center [778, 515] width 268 height 35
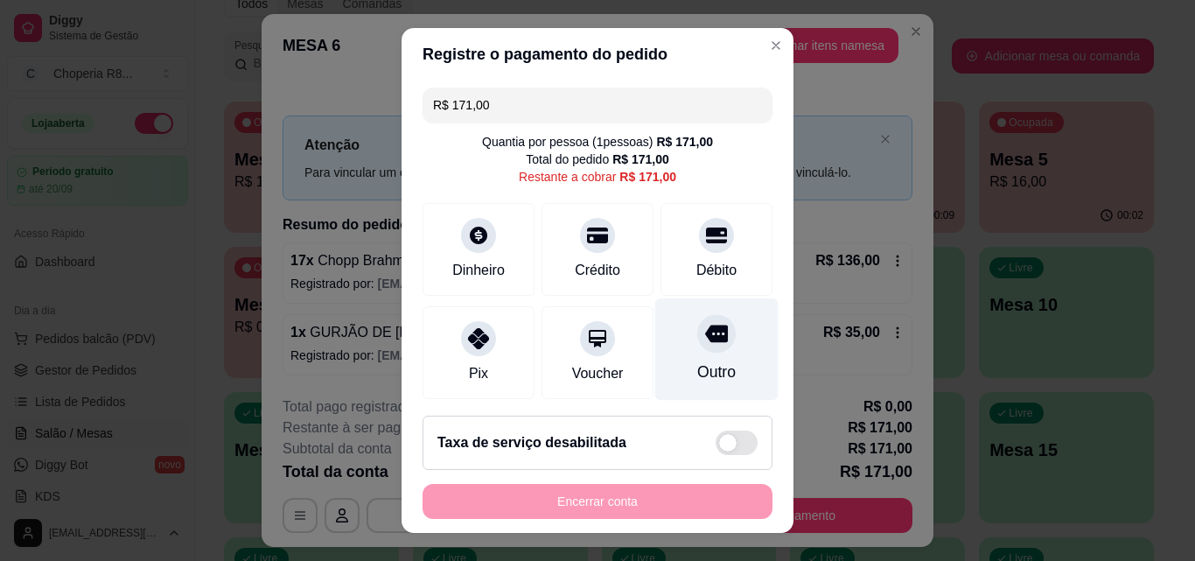
click at [714, 313] on div "Outro" at bounding box center [716, 349] width 123 height 102
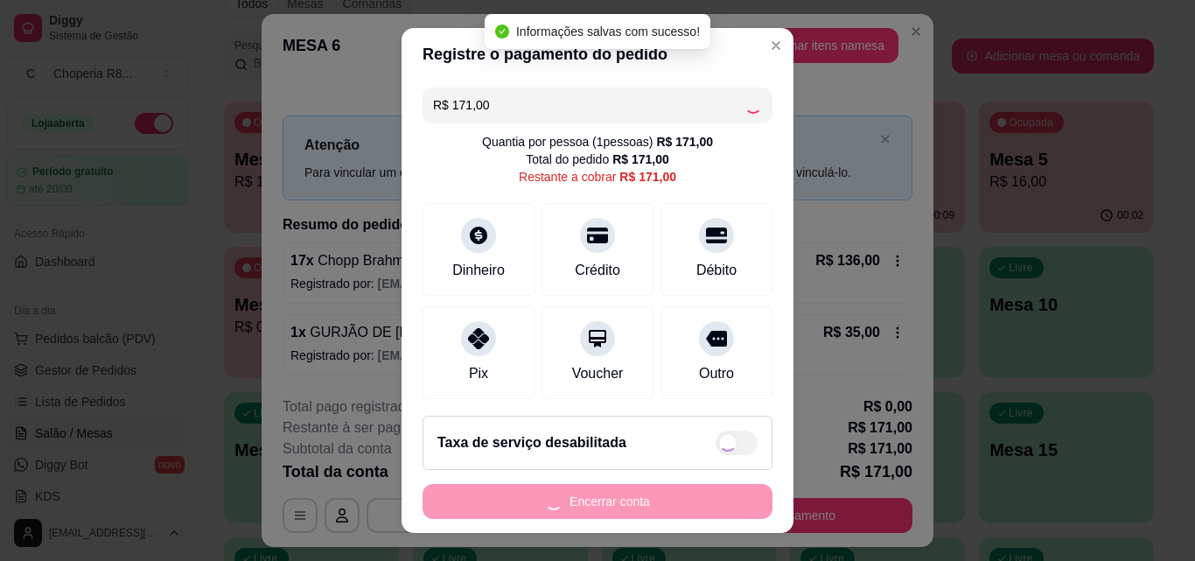
type input "R$ 0,00"
click at [596, 506] on button "Encerrar conta" at bounding box center [597, 501] width 350 height 35
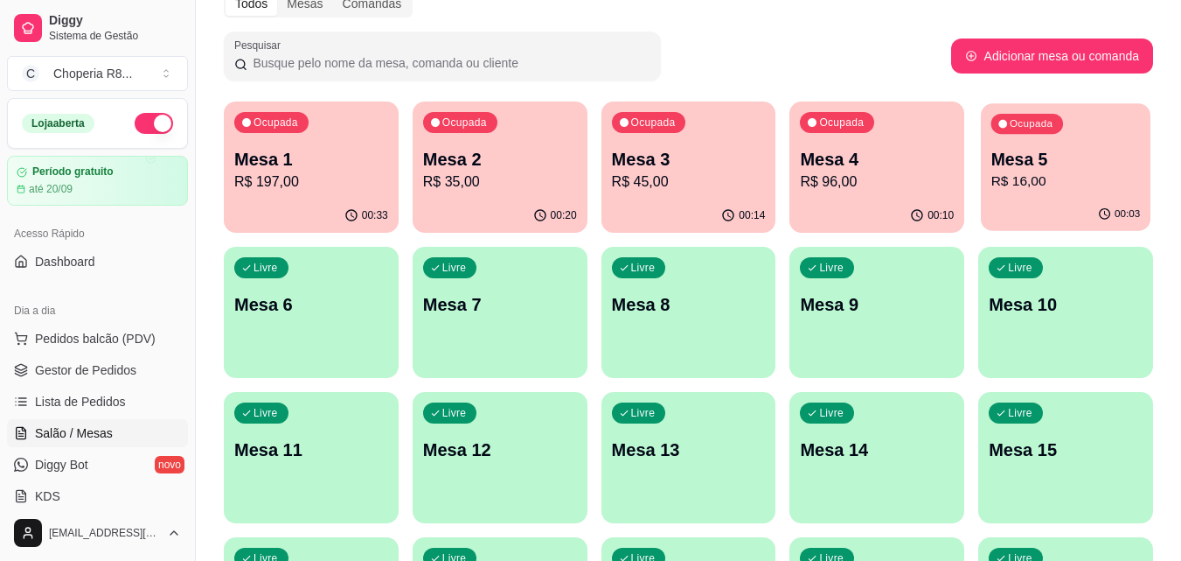
click at [1029, 164] on p "Mesa 5" at bounding box center [1067, 160] width 150 height 24
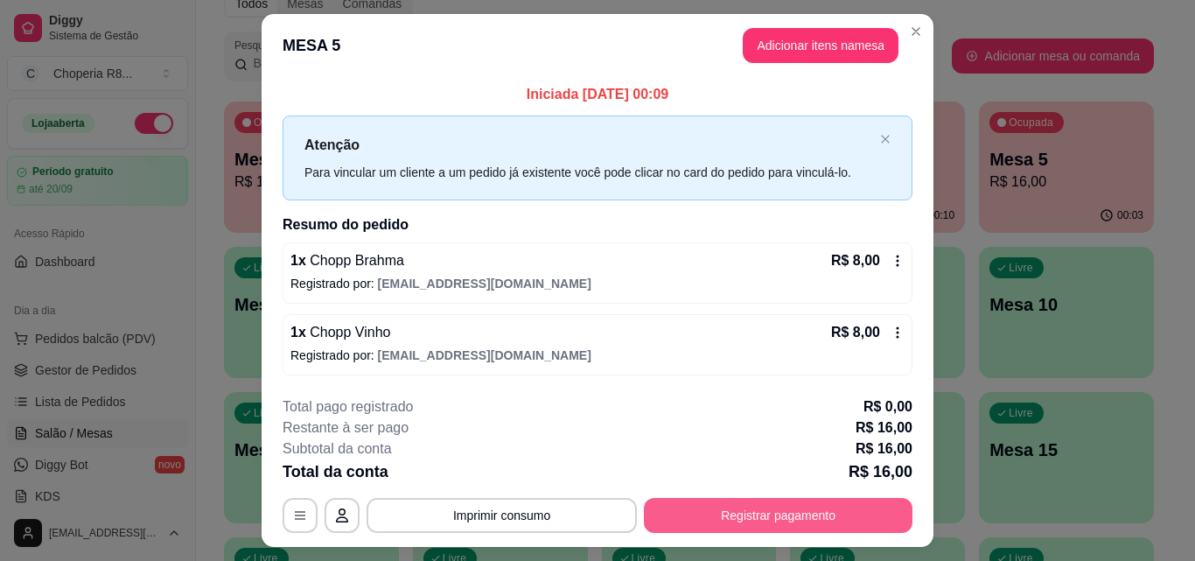
click at [835, 505] on button "Registrar pagamento" at bounding box center [778, 515] width 268 height 35
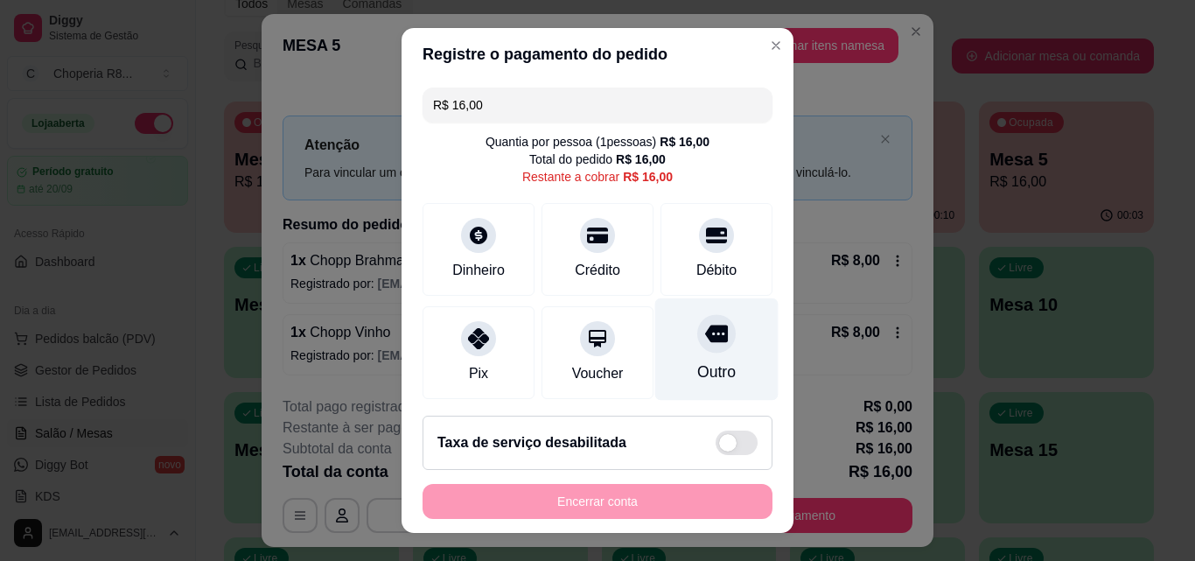
click at [697, 371] on div "Outro" at bounding box center [716, 371] width 38 height 23
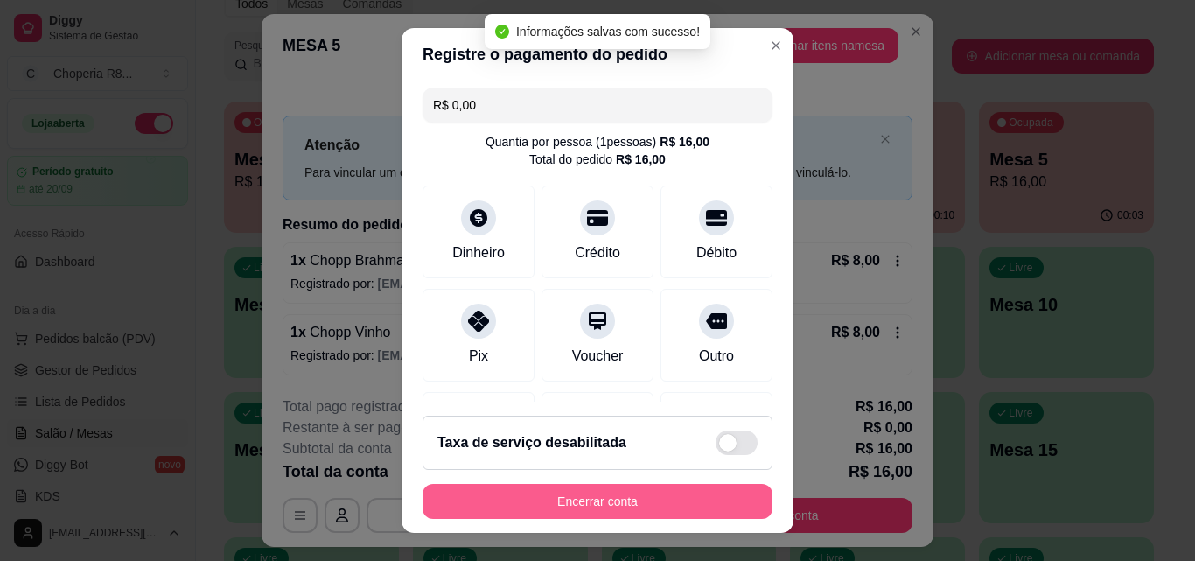
type input "R$ 0,00"
click at [669, 509] on button "Encerrar conta" at bounding box center [597, 501] width 339 height 34
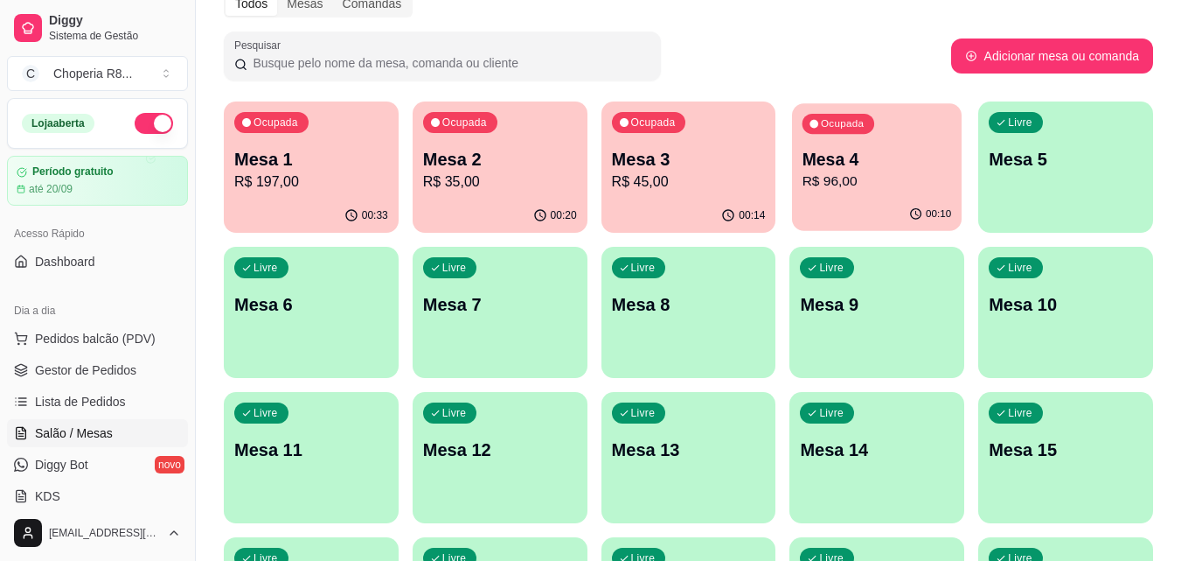
click at [913, 195] on div "Ocupada Mesa 4 R$ 96,00" at bounding box center [877, 150] width 170 height 94
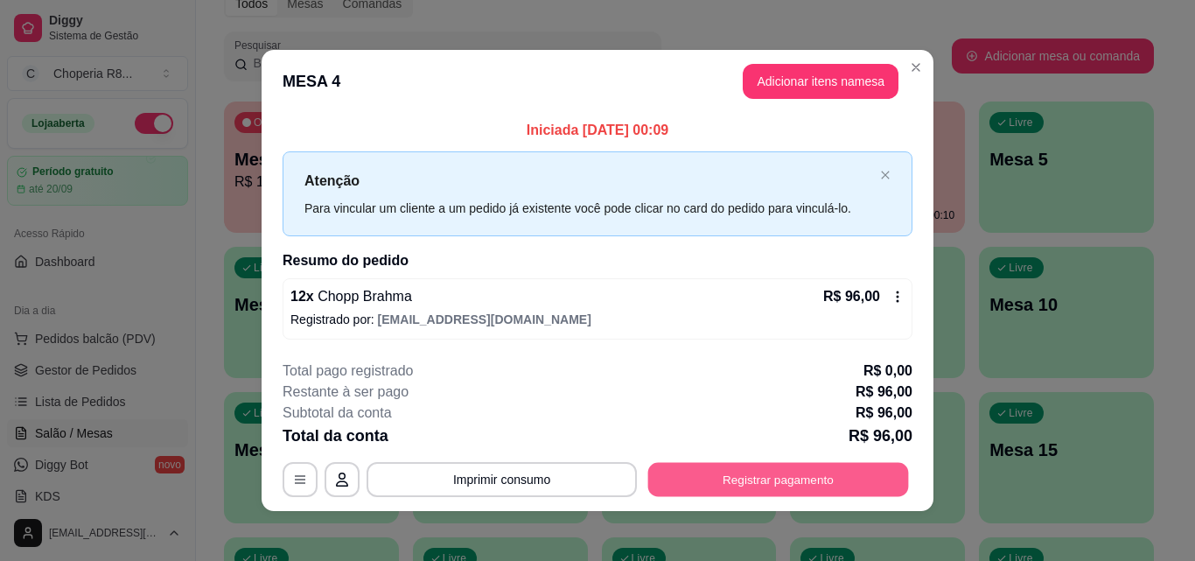
click at [816, 478] on button "Registrar pagamento" at bounding box center [778, 480] width 261 height 34
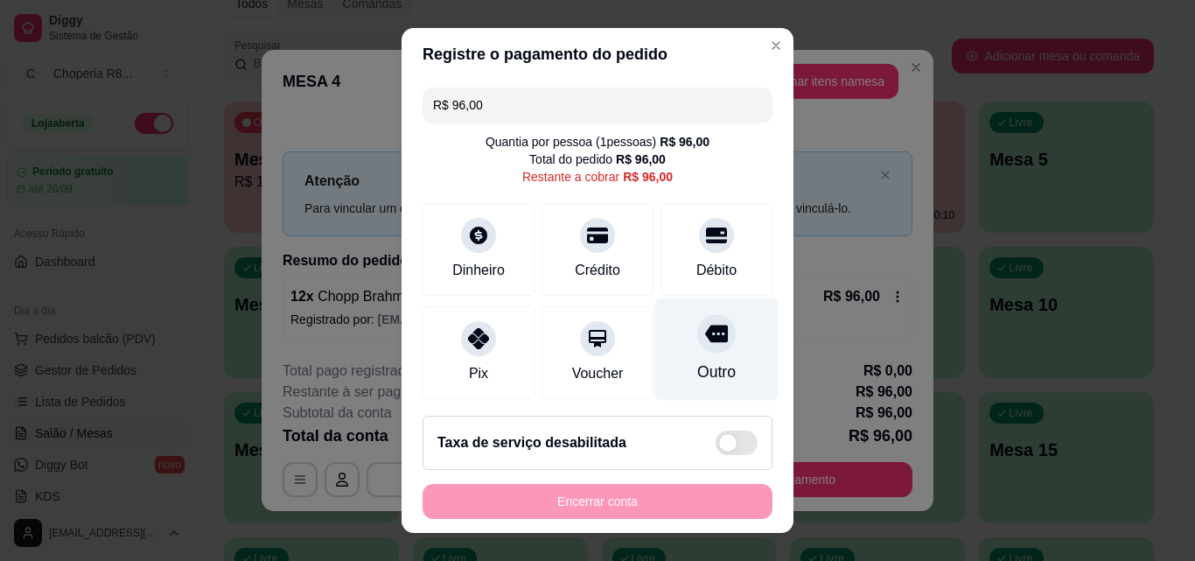
click at [705, 327] on icon at bounding box center [716, 333] width 23 height 17
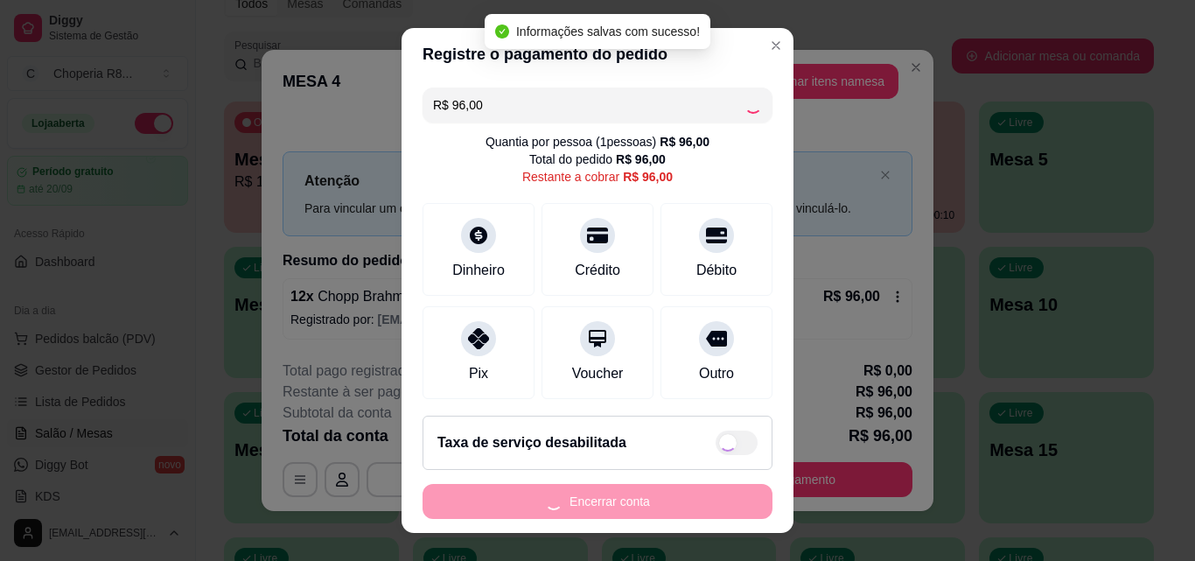
type input "R$ 0,00"
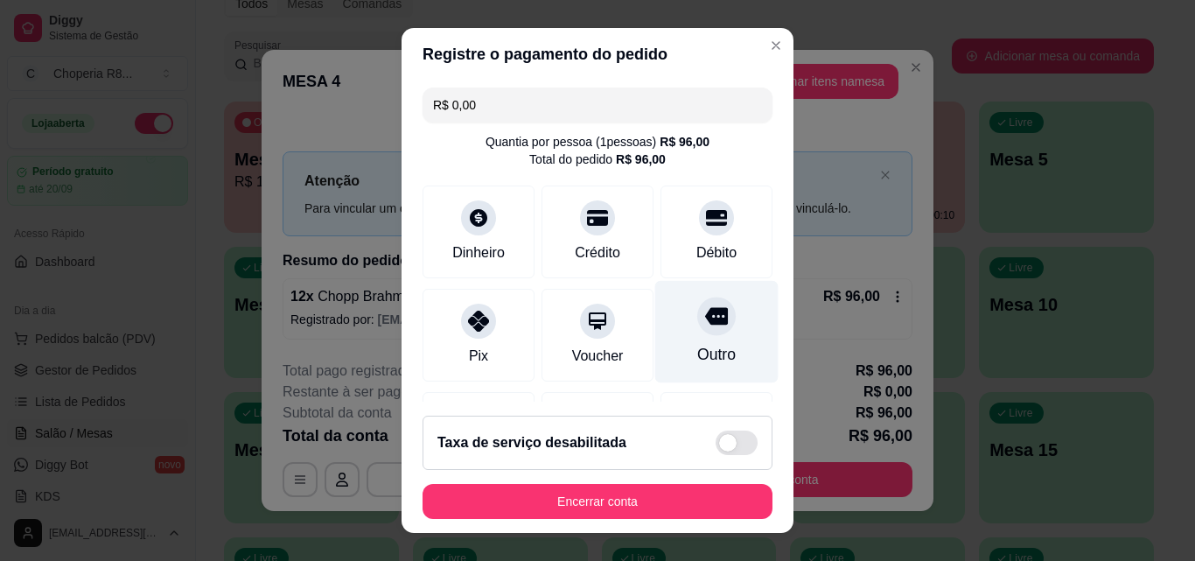
click at [736, 318] on div "Outro" at bounding box center [716, 332] width 123 height 102
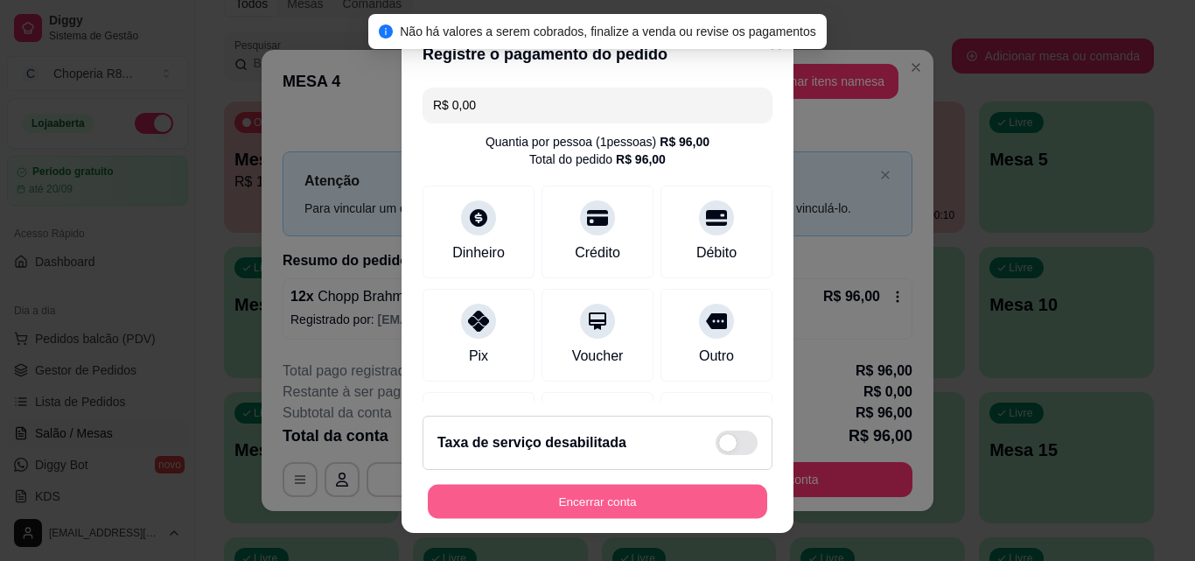
click at [699, 506] on button "Encerrar conta" at bounding box center [597, 501] width 339 height 34
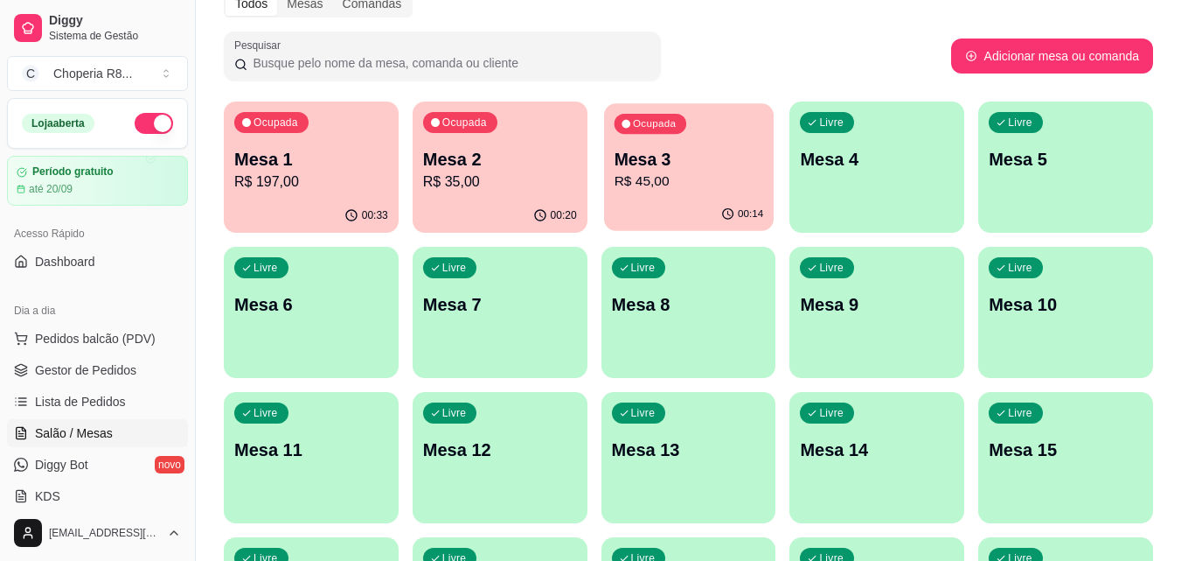
click at [710, 195] on div "Ocupada Mesa 3 R$ 45,00" at bounding box center [689, 150] width 170 height 94
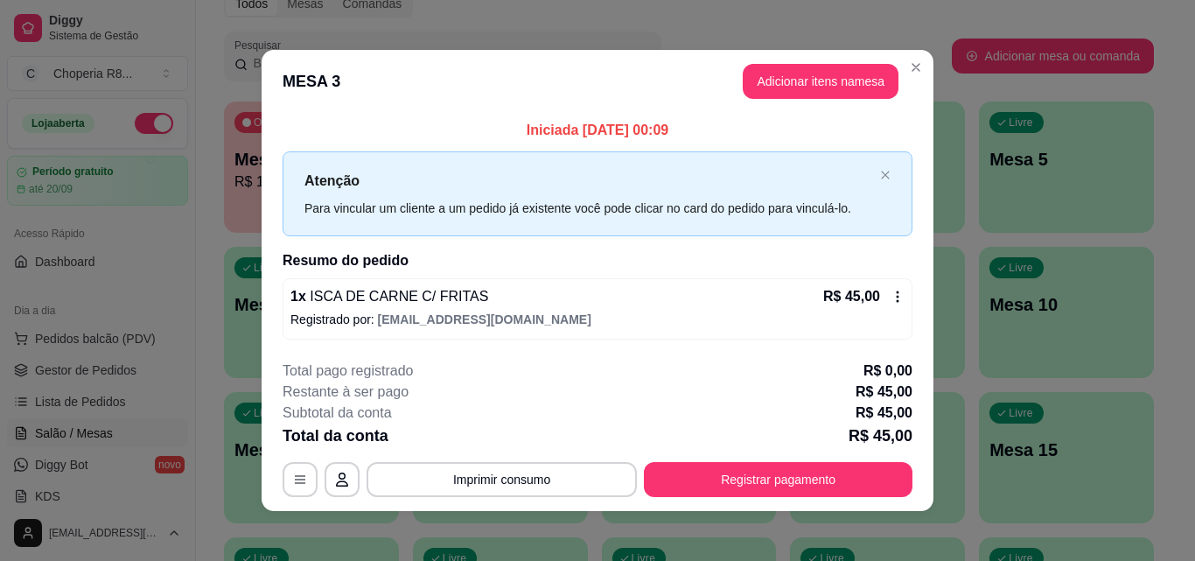
click at [746, 448] on div "Total da conta R$ 45,00" at bounding box center [597, 435] width 630 height 24
drag, startPoint x: 750, startPoint y: 460, endPoint x: 756, endPoint y: 470, distance: 11.0
click at [752, 463] on div "**********" at bounding box center [597, 428] width 630 height 136
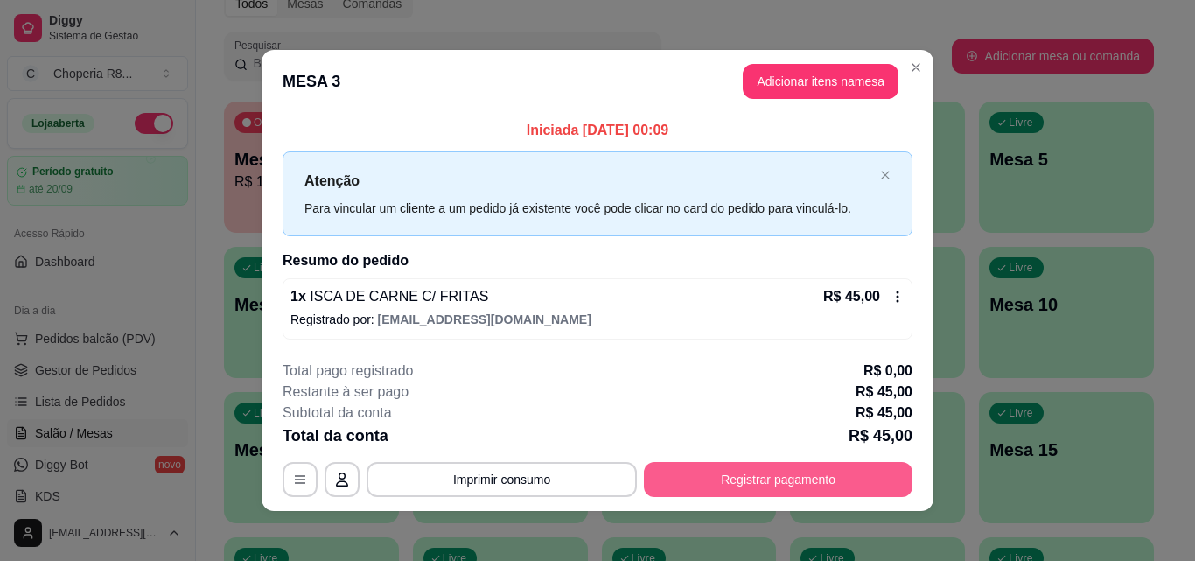
click at [770, 481] on button "Registrar pagamento" at bounding box center [778, 479] width 268 height 35
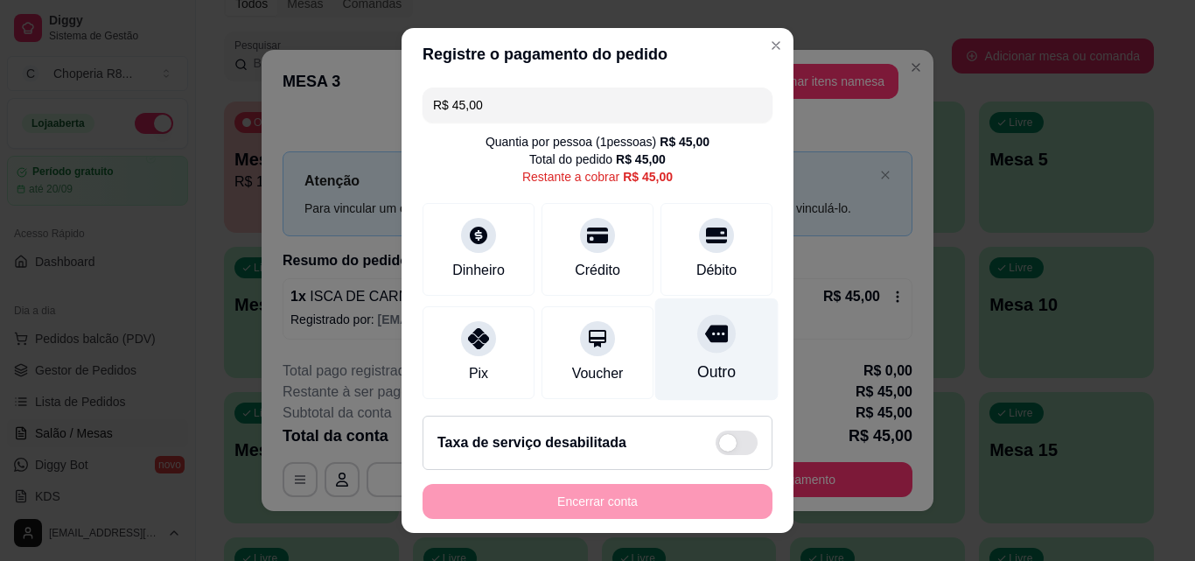
click at [709, 356] on div "Outro" at bounding box center [716, 349] width 123 height 102
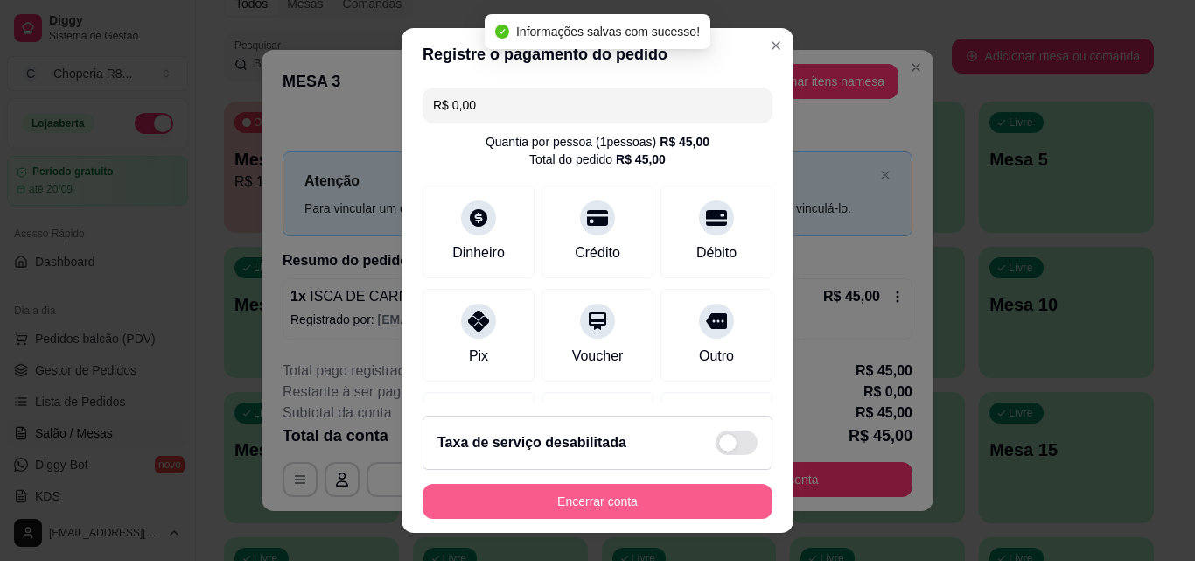
type input "R$ 0,00"
click at [701, 491] on div "Encerrar conta" at bounding box center [597, 501] width 350 height 35
click at [700, 491] on button "Encerrar conta" at bounding box center [597, 501] width 350 height 35
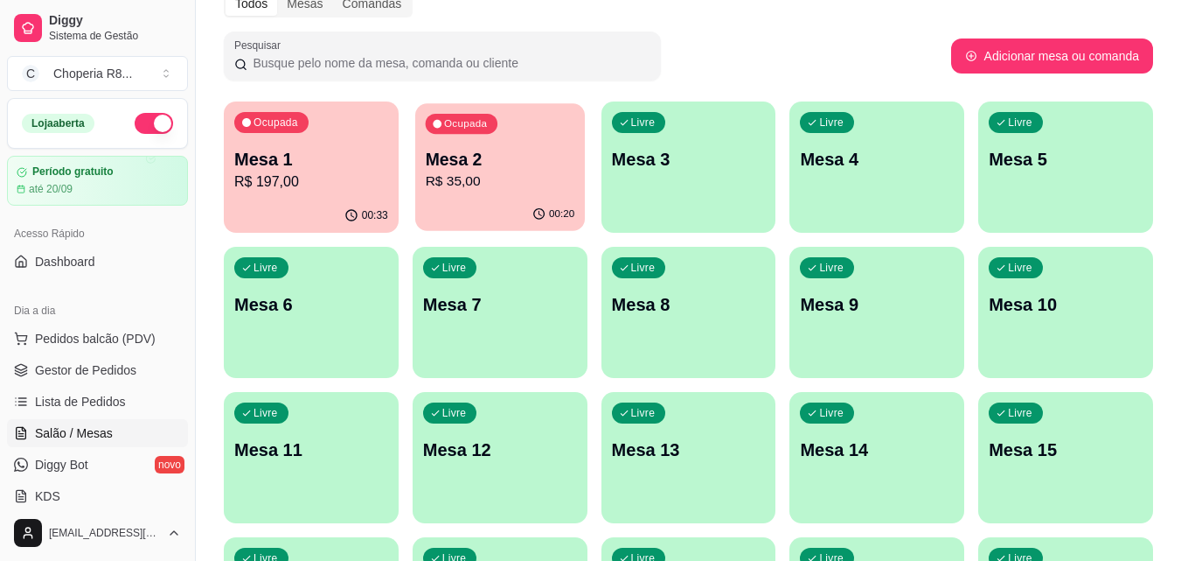
click at [540, 196] on div "Ocupada Mesa 2 R$ 35,00" at bounding box center [500, 150] width 170 height 94
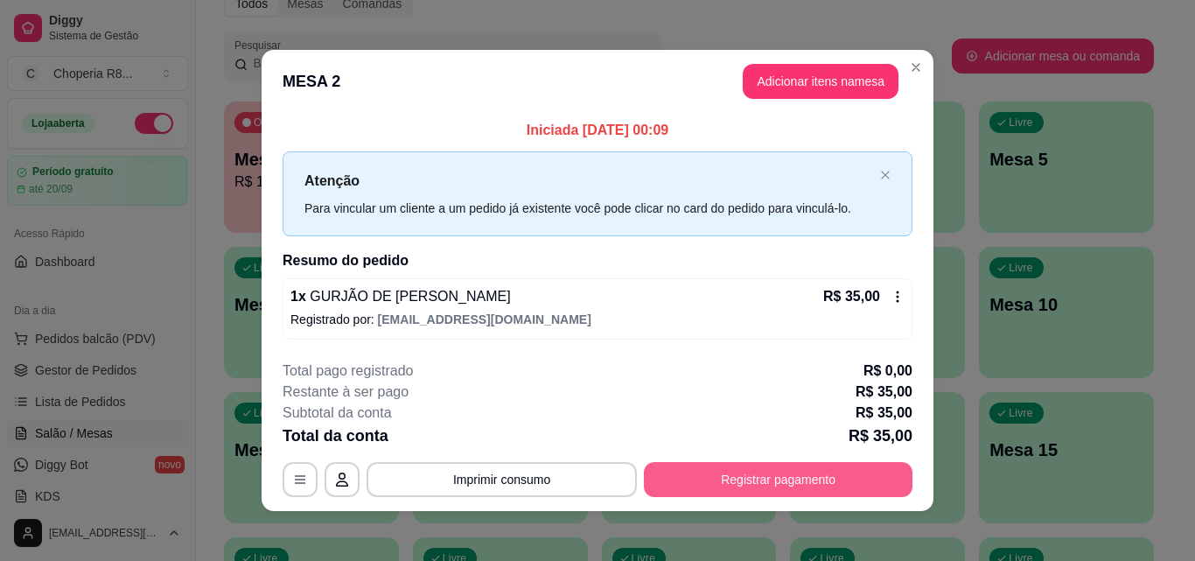
click at [862, 481] on button "Registrar pagamento" at bounding box center [778, 479] width 268 height 35
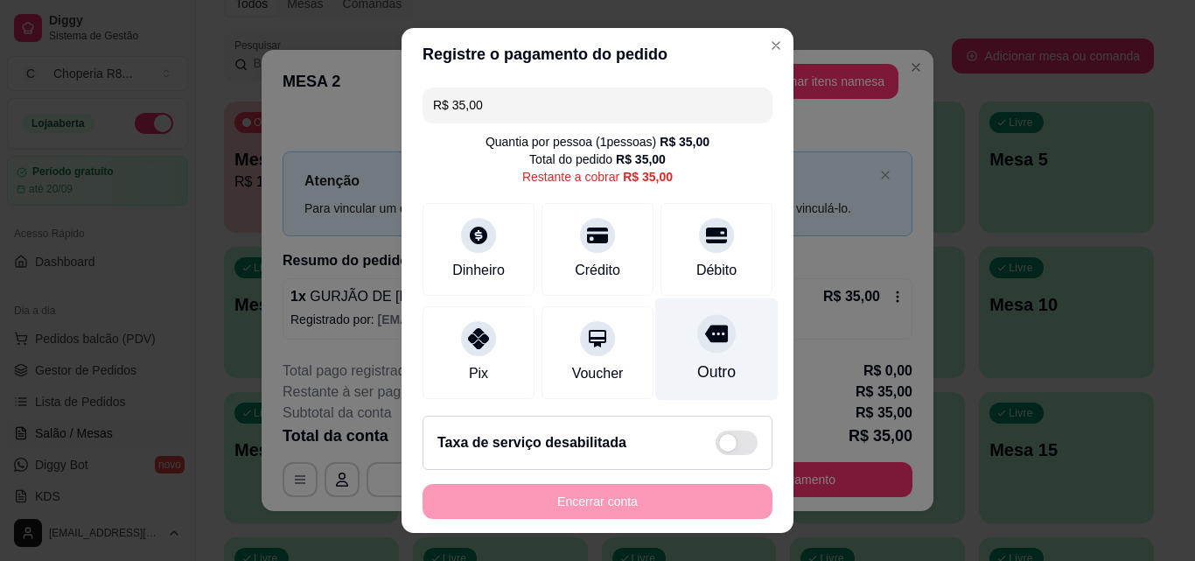
click at [705, 335] on icon at bounding box center [716, 333] width 23 height 17
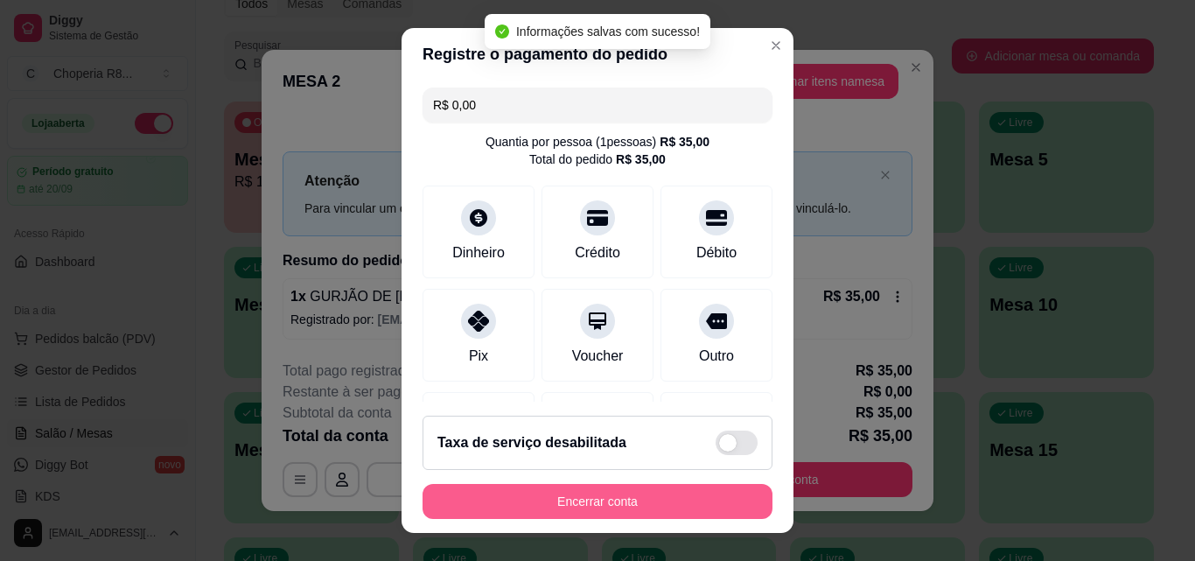
type input "R$ 0,00"
click at [705, 498] on button "Encerrar conta" at bounding box center [597, 501] width 339 height 34
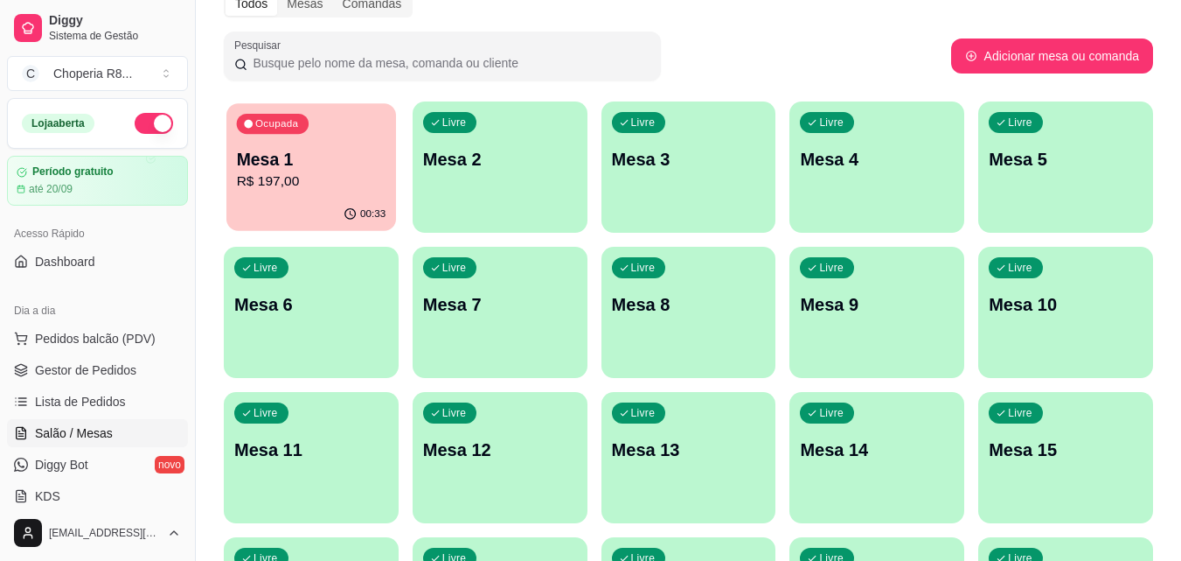
click at [350, 174] on p "R$ 197,00" at bounding box center [312, 181] width 150 height 20
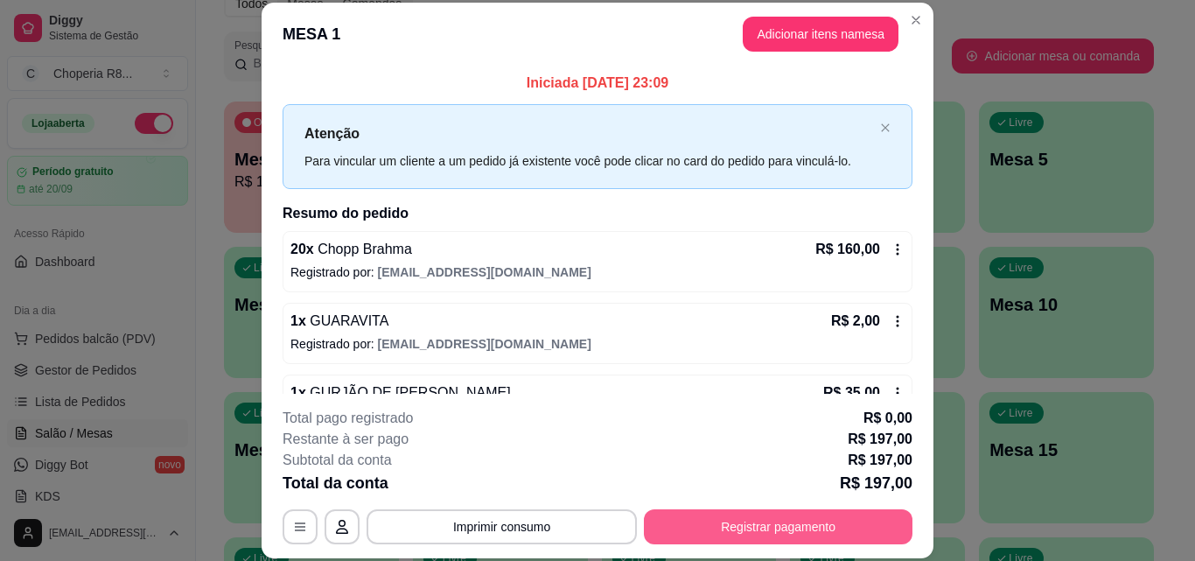
click at [834, 526] on button "Registrar pagamento" at bounding box center [778, 526] width 268 height 35
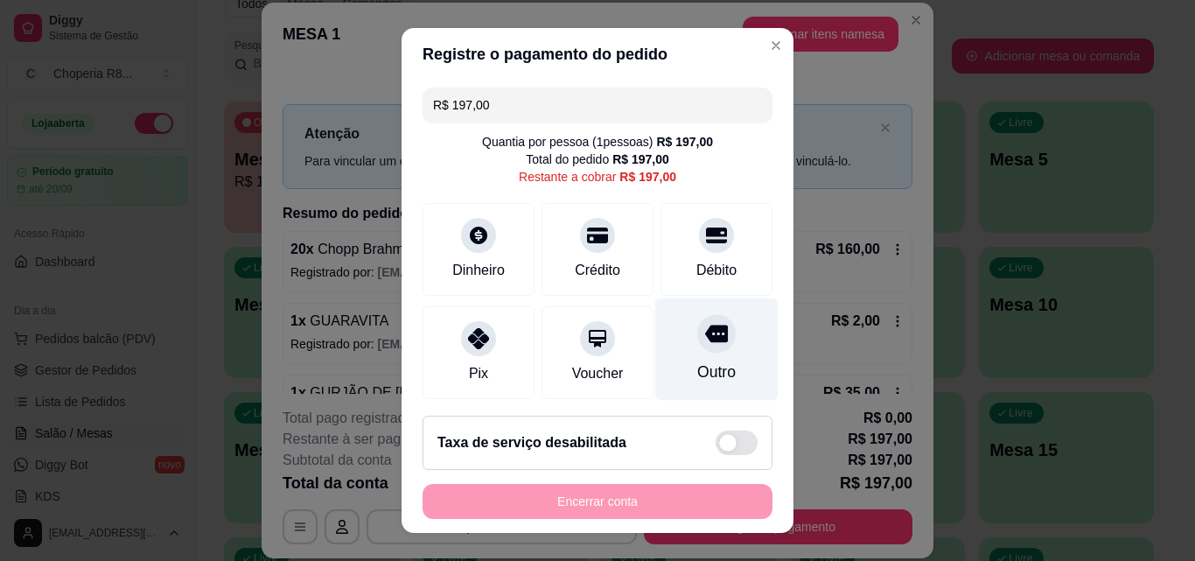
click at [697, 364] on div "Outro" at bounding box center [716, 371] width 38 height 23
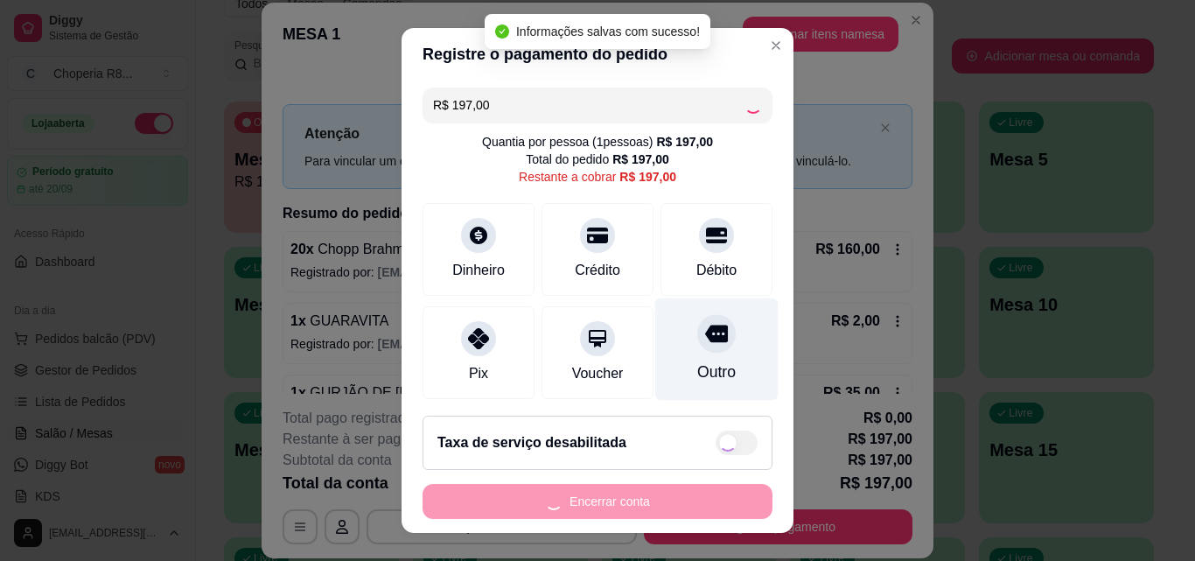
type input "R$ 0,00"
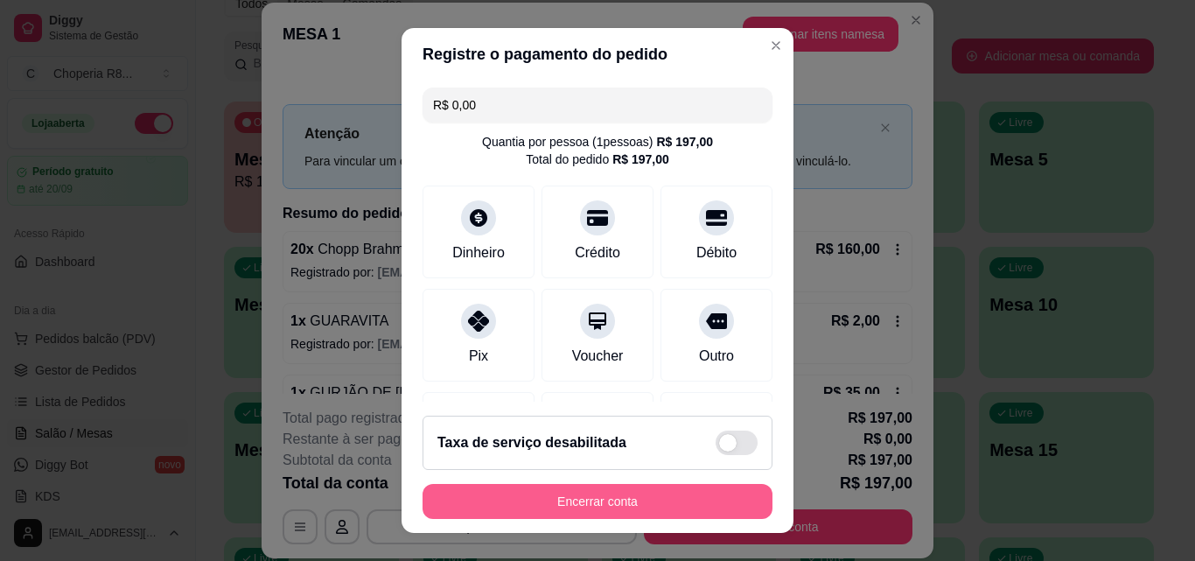
click at [691, 491] on button "Encerrar conta" at bounding box center [597, 501] width 350 height 35
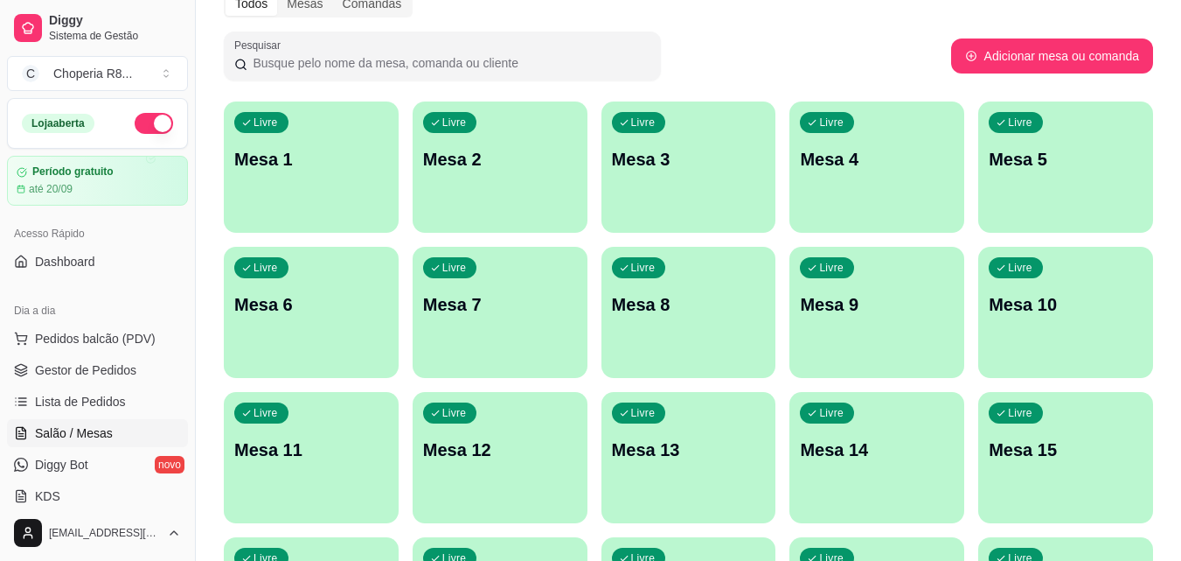
click at [333, 146] on div "Livre Mesa 1" at bounding box center [311, 156] width 175 height 110
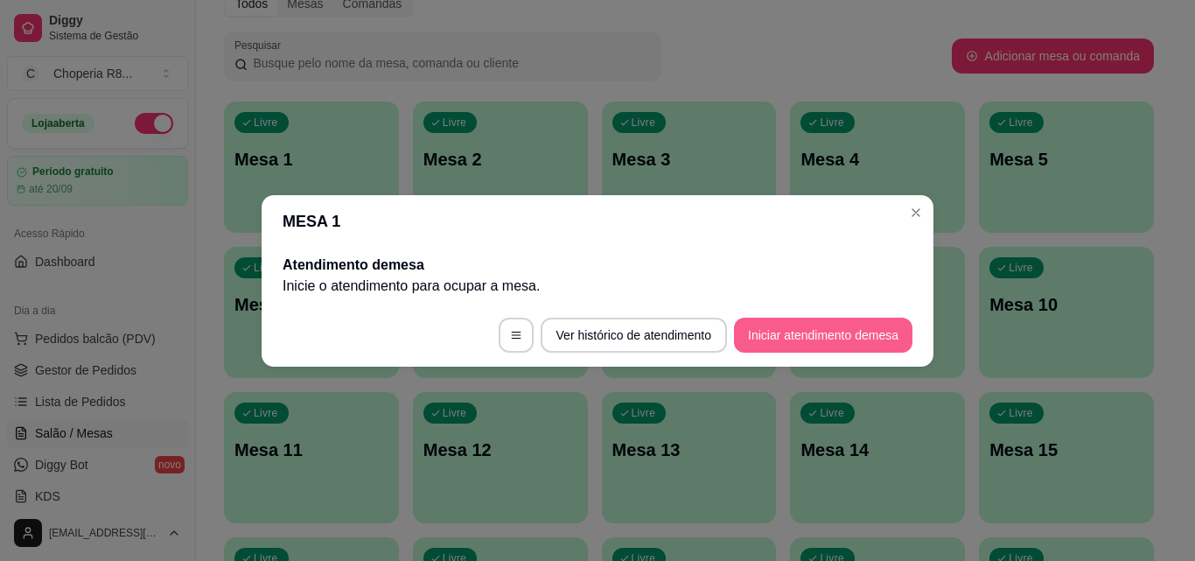
click at [760, 342] on button "Iniciar atendimento de mesa" at bounding box center [823, 334] width 178 height 35
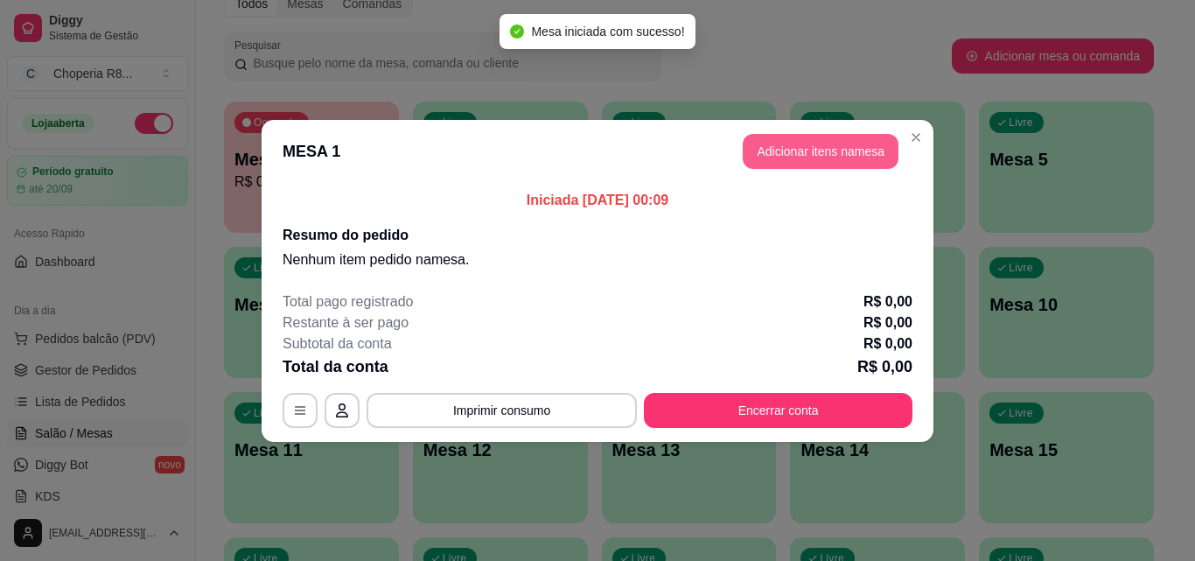
click at [861, 157] on button "Adicionar itens na mesa" at bounding box center [820, 151] width 156 height 35
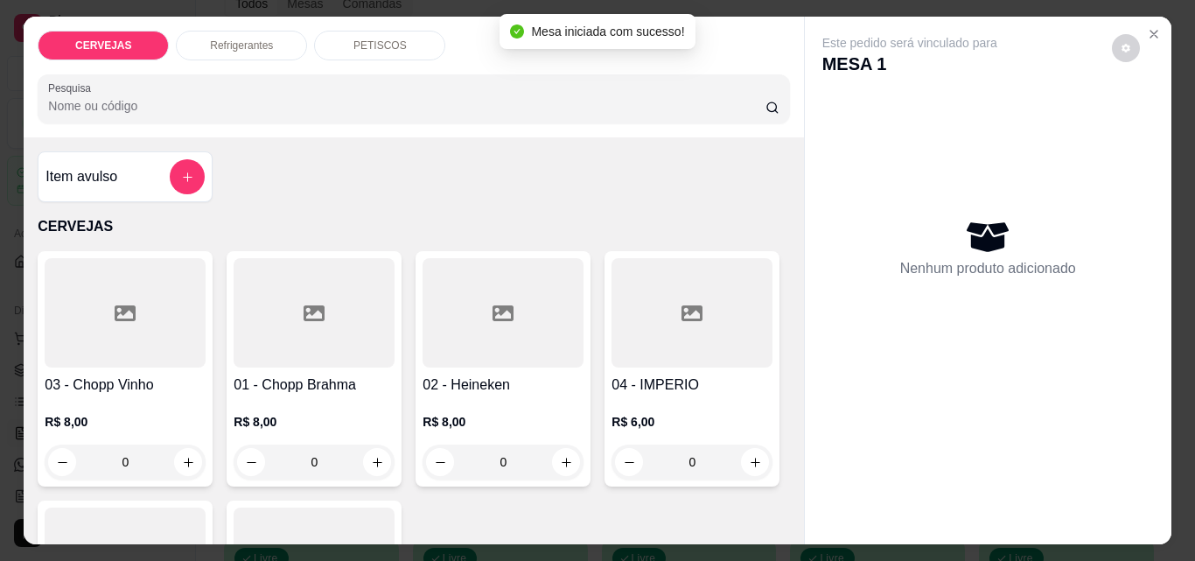
click at [358, 43] on p "PETISCOS" at bounding box center [379, 45] width 53 height 14
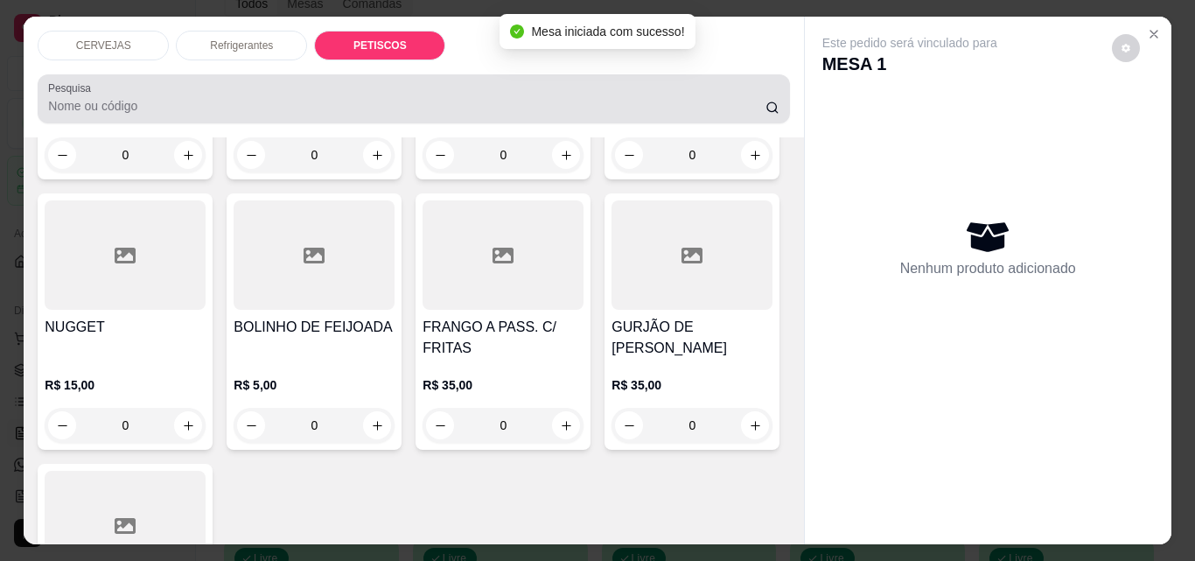
scroll to position [45, 0]
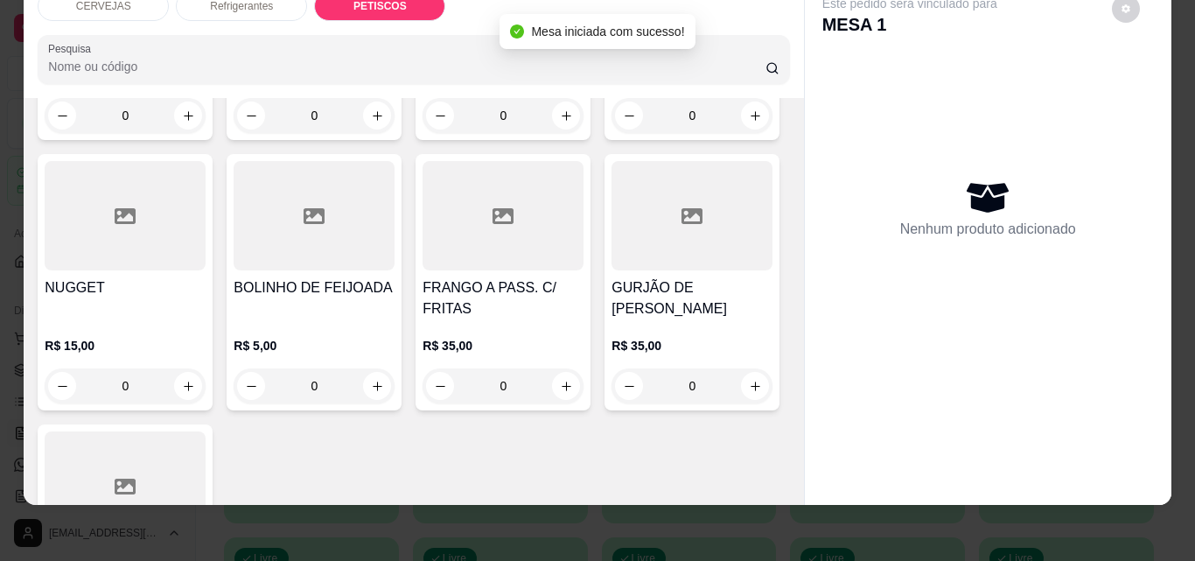
click at [567, 129] on button "increase-product-quantity" at bounding box center [566, 115] width 28 height 28
type input "1"
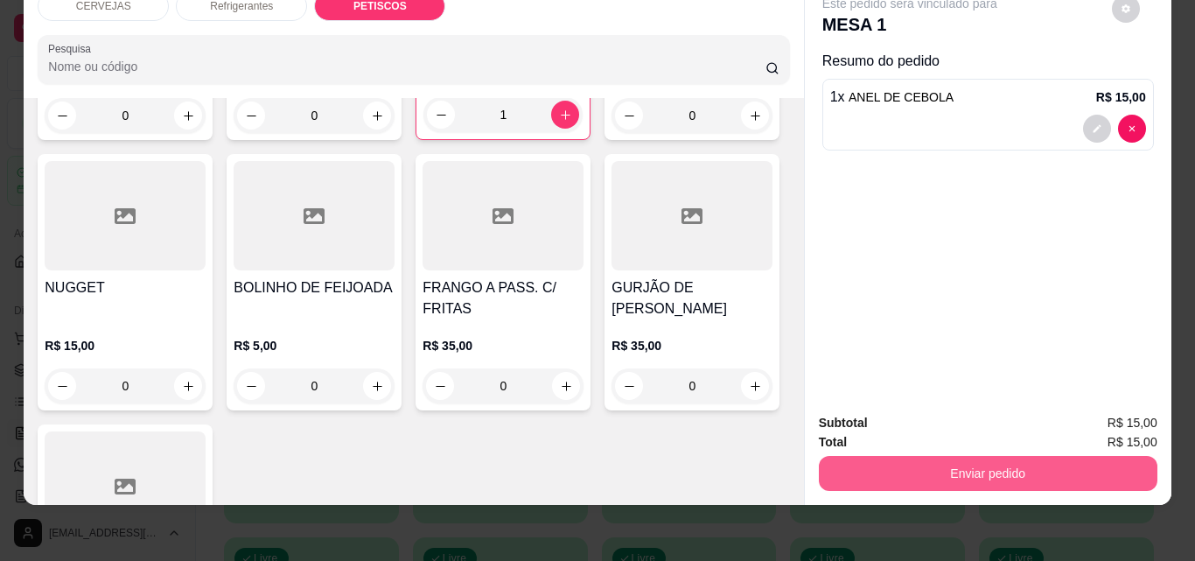
click at [956, 474] on button "Enviar pedido" at bounding box center [988, 473] width 338 height 35
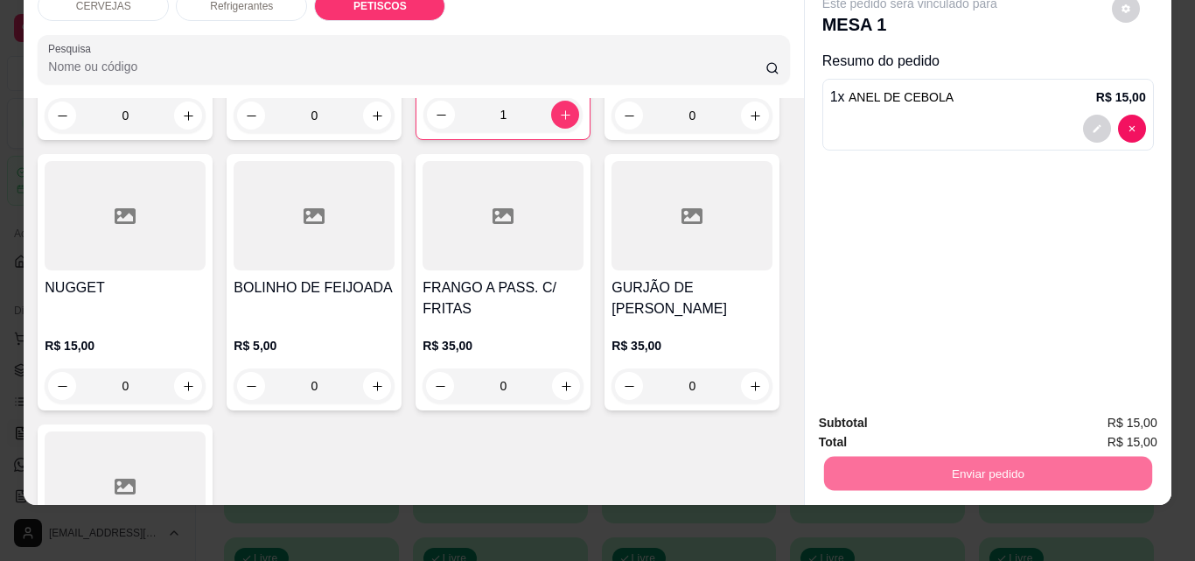
click at [912, 416] on button "Não registrar e enviar pedido" at bounding box center [930, 417] width 182 height 33
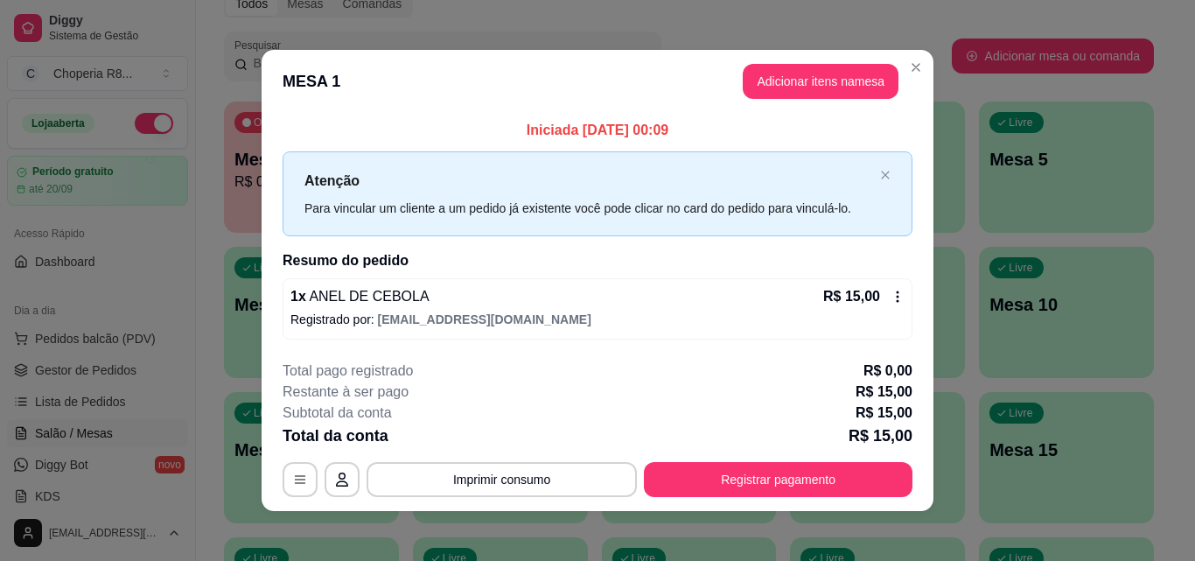
click at [491, 462] on button "Imprimir consumo" at bounding box center [501, 479] width 270 height 35
click at [499, 447] on button "IMPRESSORA" at bounding box center [500, 439] width 127 height 28
click at [784, 458] on div "**********" at bounding box center [597, 428] width 630 height 136
click at [784, 470] on button "Registrar pagamento" at bounding box center [778, 479] width 268 height 35
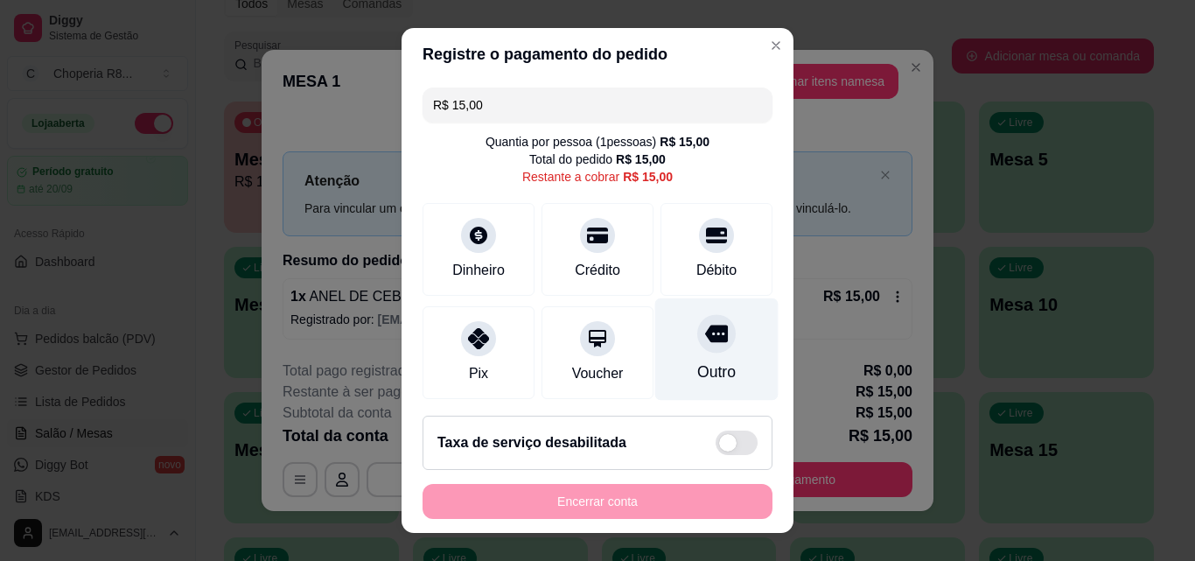
click at [691, 359] on div "Outro" at bounding box center [716, 349] width 123 height 102
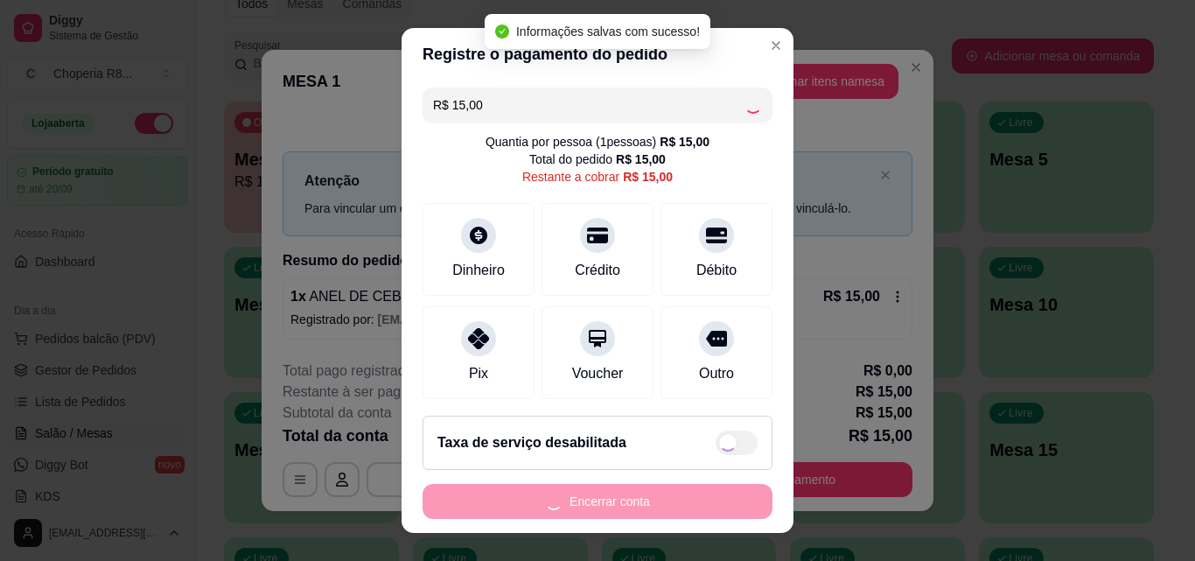
type input "R$ 0,00"
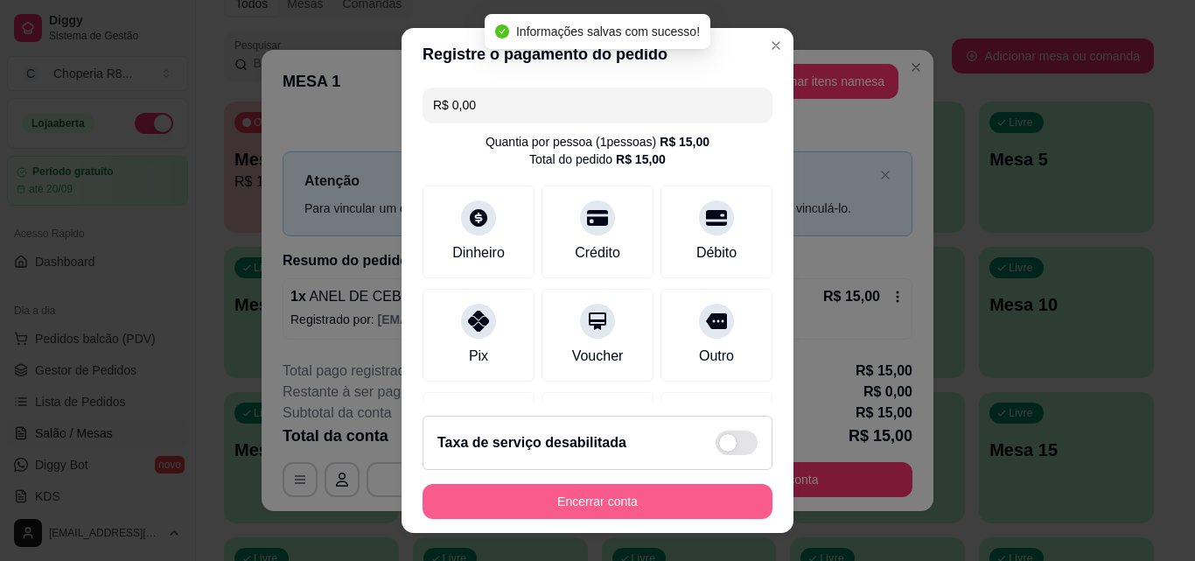
click at [691, 501] on button "Encerrar conta" at bounding box center [597, 501] width 350 height 35
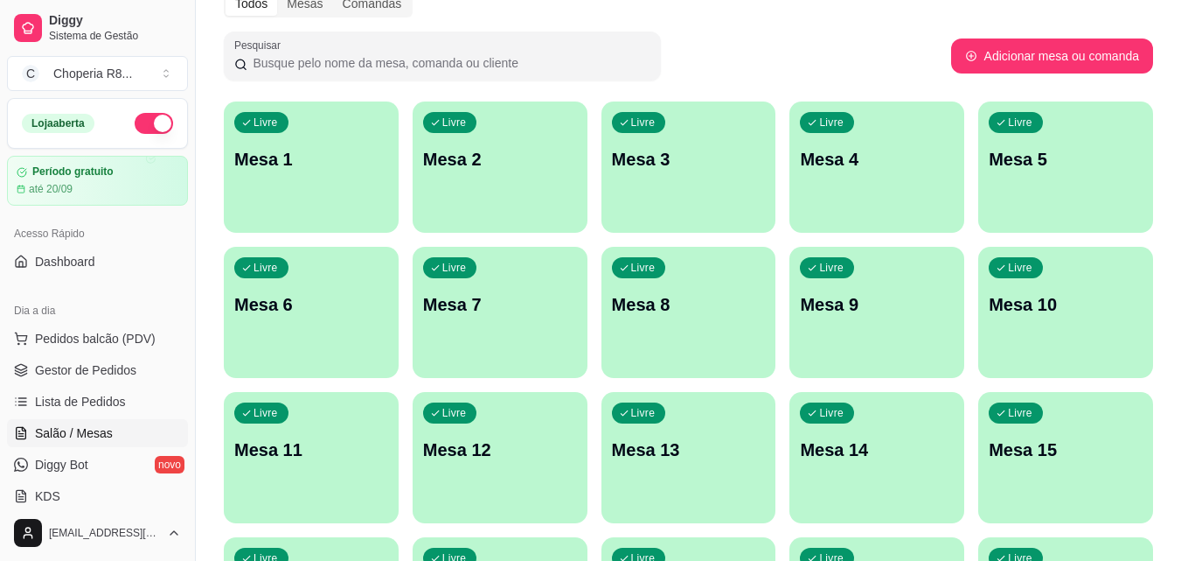
click at [278, 133] on div "Livre Mesa 1" at bounding box center [311, 156] width 175 height 110
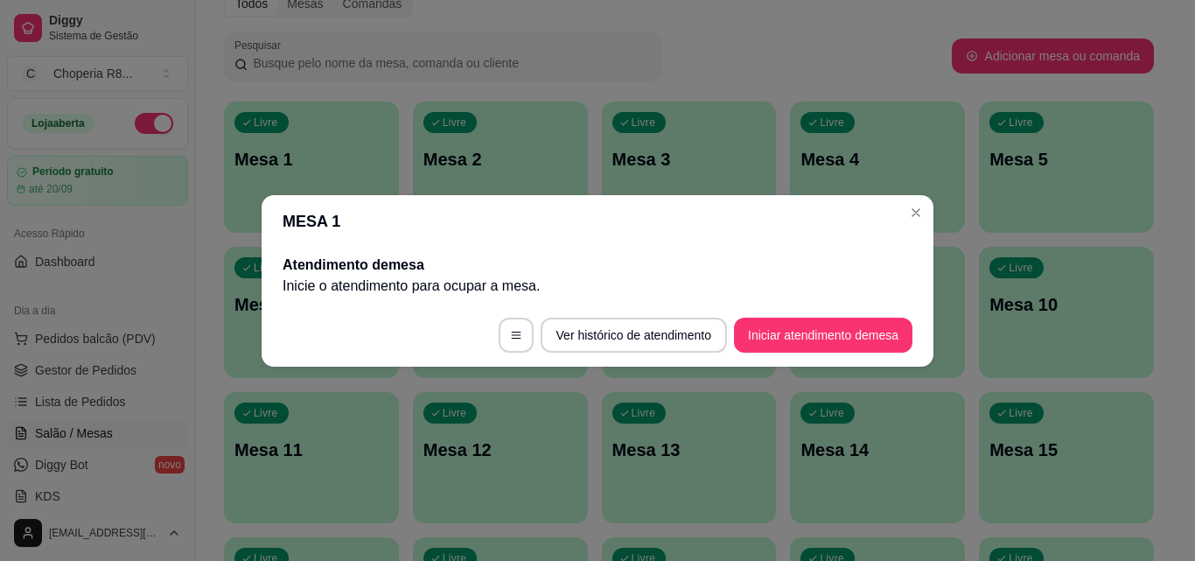
click at [856, 354] on footer "Ver histórico de atendimento Iniciar atendimento de mesa" at bounding box center [597, 334] width 672 height 63
click at [854, 344] on button "Iniciar atendimento de mesa" at bounding box center [823, 334] width 178 height 35
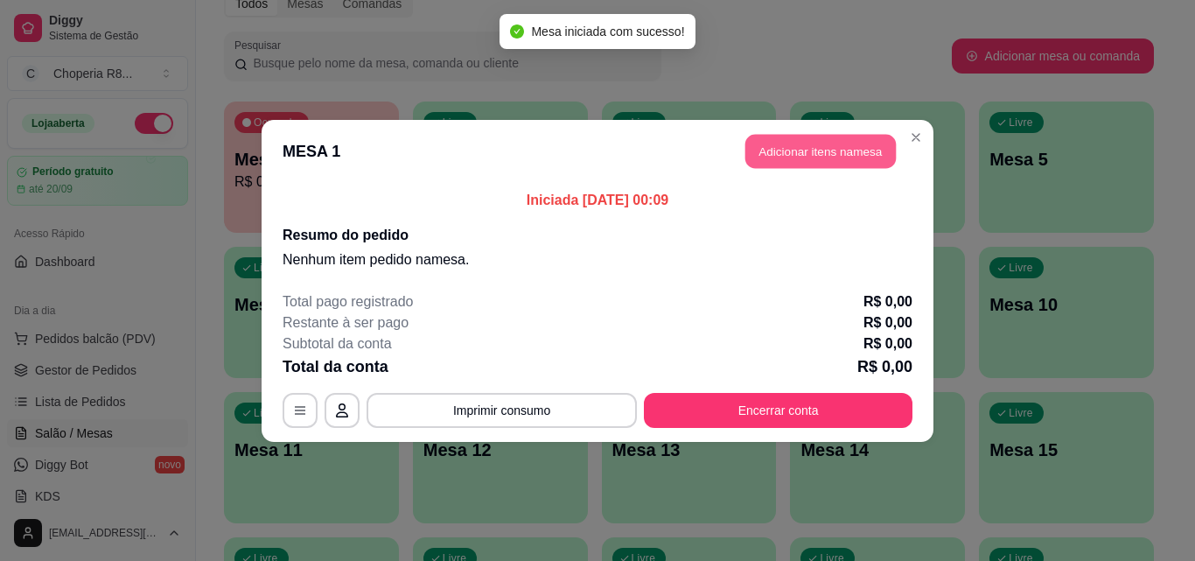
click at [842, 137] on button "Adicionar itens na mesa" at bounding box center [820, 151] width 150 height 34
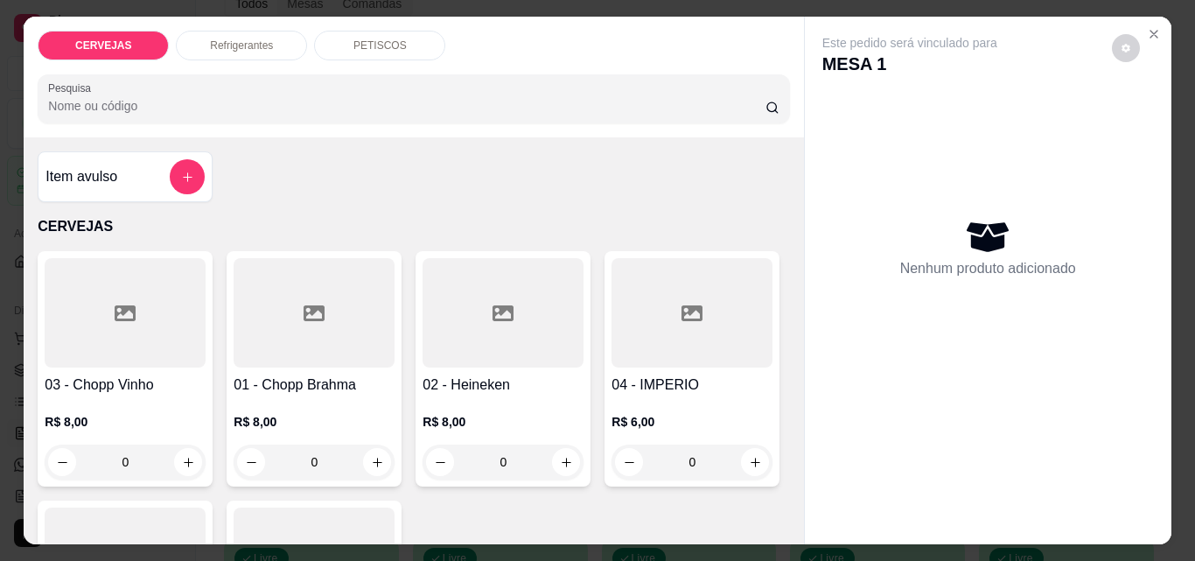
drag, startPoint x: 153, startPoint y: 461, endPoint x: 62, endPoint y: 463, distance: 91.0
click at [62, 463] on div "0" at bounding box center [125, 461] width 154 height 35
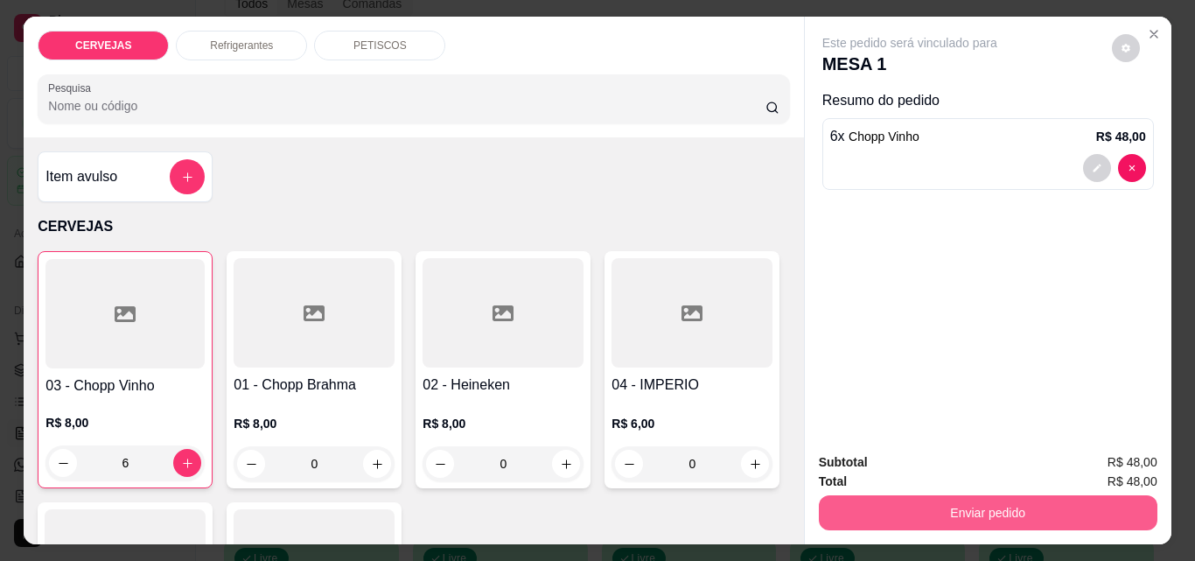
type input "6"
click at [1063, 497] on button "Enviar pedido" at bounding box center [987, 512] width 328 height 34
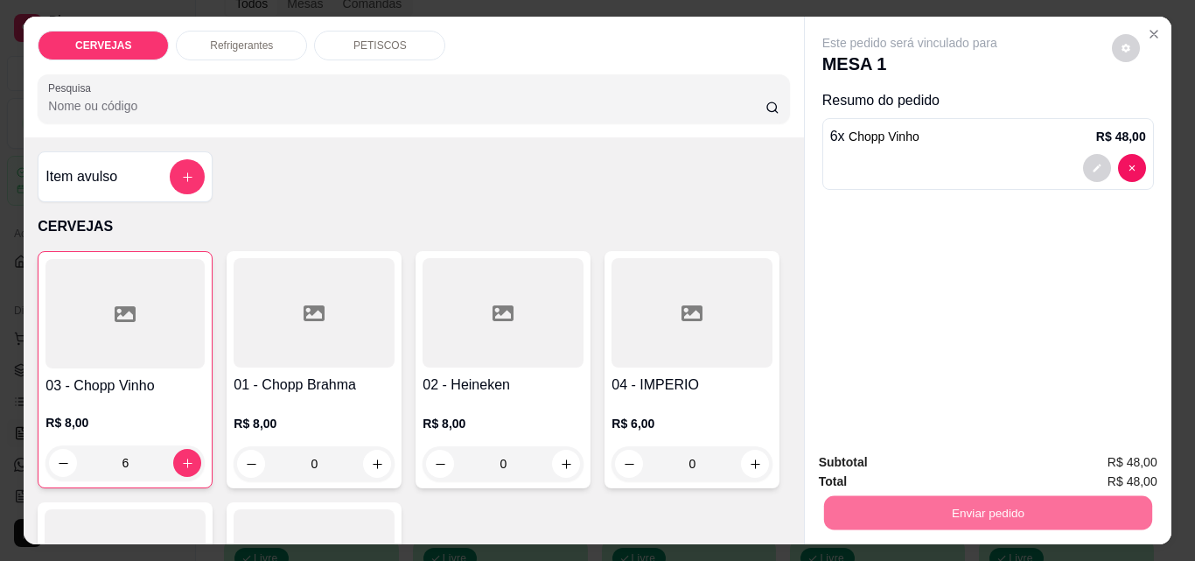
click at [1002, 465] on button "Não registrar e enviar pedido" at bounding box center [930, 462] width 182 height 33
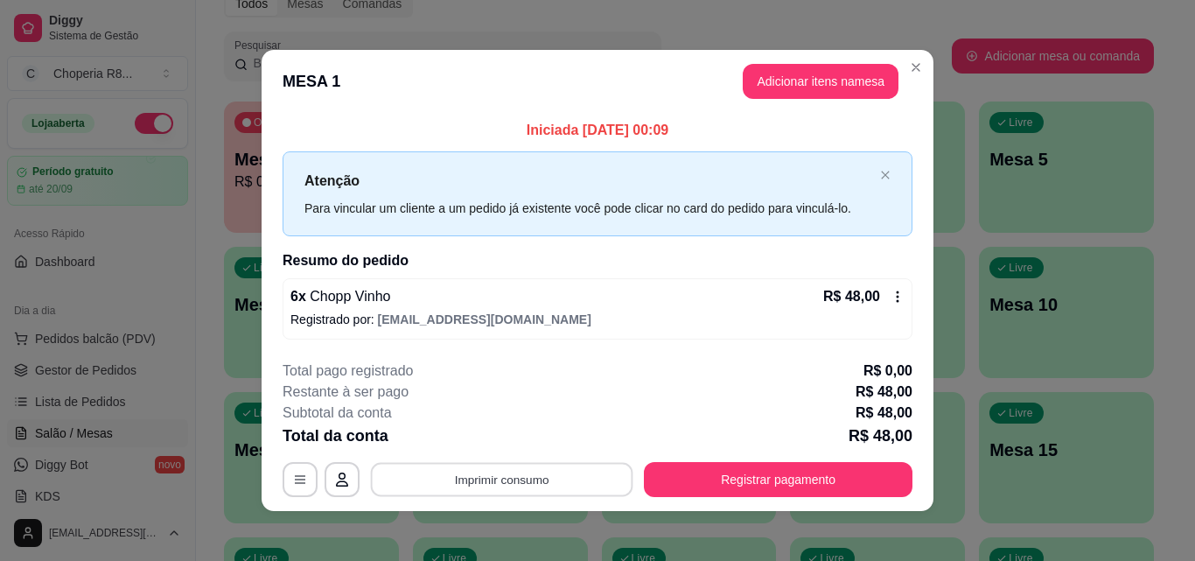
click at [470, 470] on button "Imprimir consumo" at bounding box center [502, 480] width 262 height 34
click at [508, 447] on button "IMPRESSORA" at bounding box center [500, 438] width 122 height 27
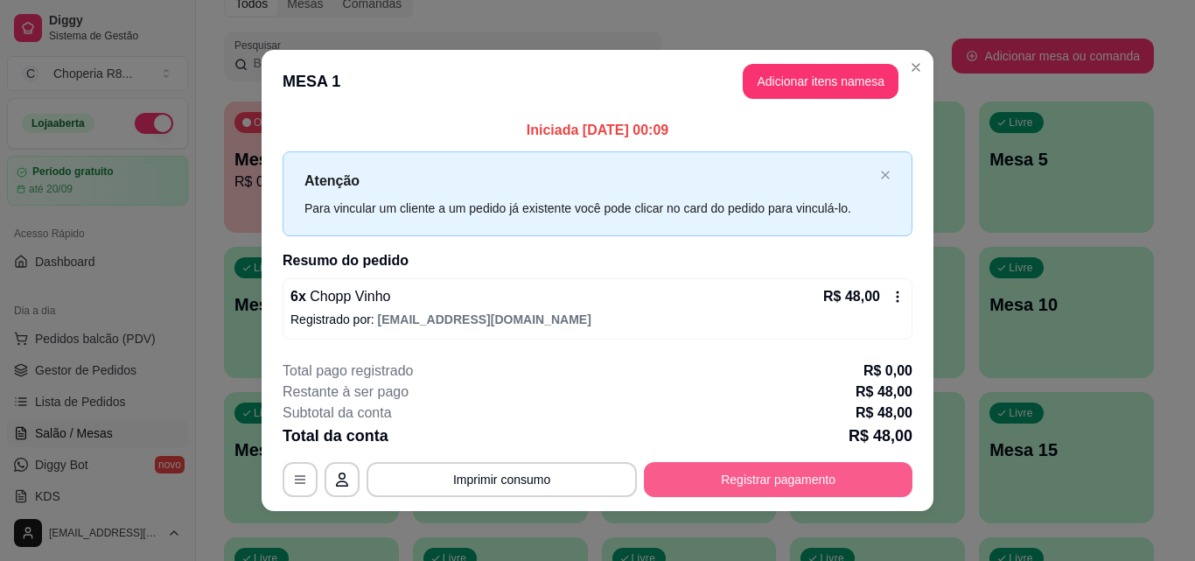
click at [796, 477] on button "Registrar pagamento" at bounding box center [778, 479] width 268 height 35
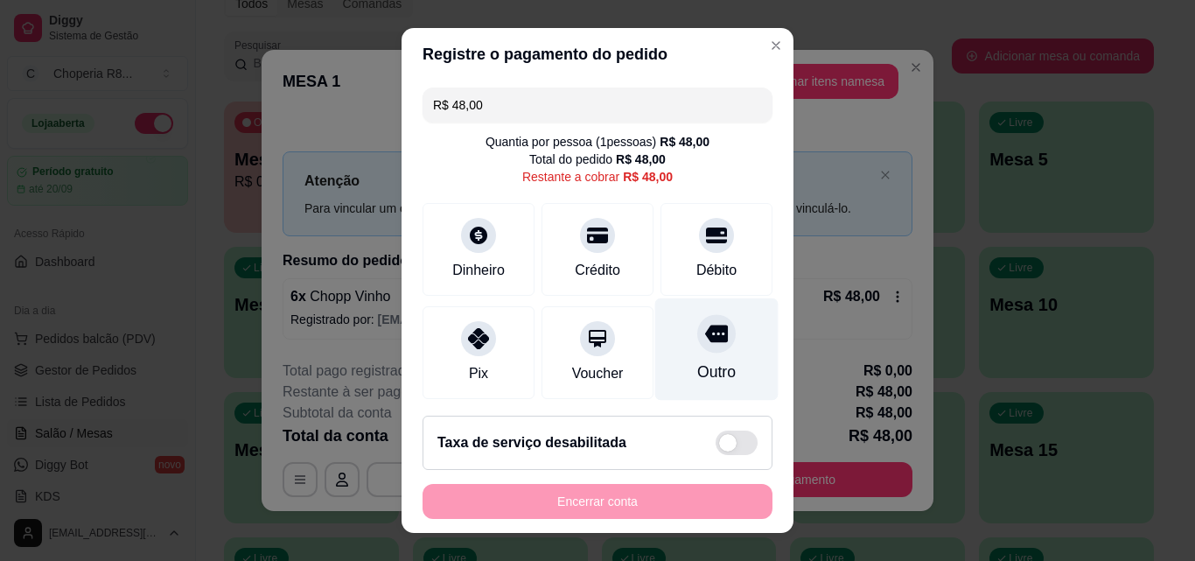
click at [713, 381] on div "Outro" at bounding box center [716, 349] width 123 height 102
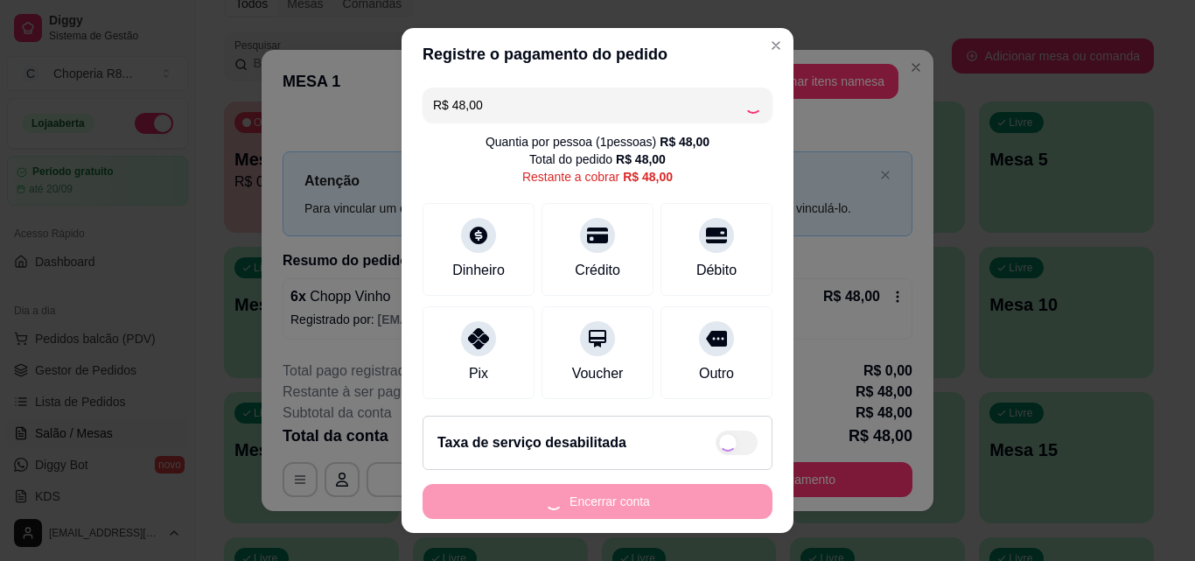
drag, startPoint x: 686, startPoint y: 485, endPoint x: 682, endPoint y: 496, distance: 11.1
click at [686, 486] on div "Encerrar conta" at bounding box center [597, 501] width 350 height 35
click at [681, 497] on div "Encerrar conta" at bounding box center [597, 501] width 350 height 35
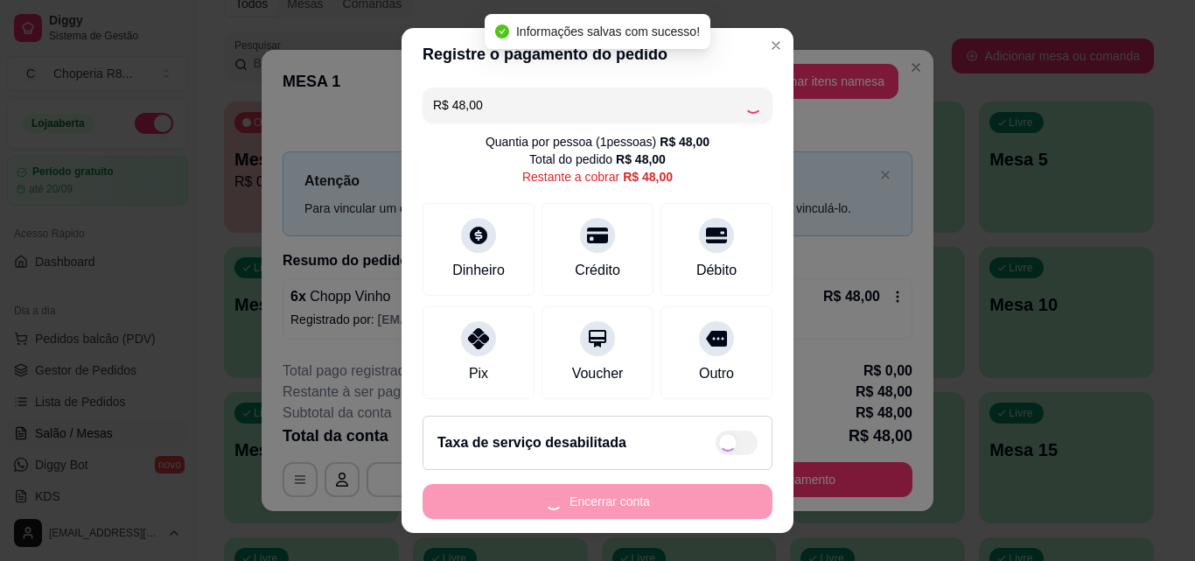
type input "R$ 0,00"
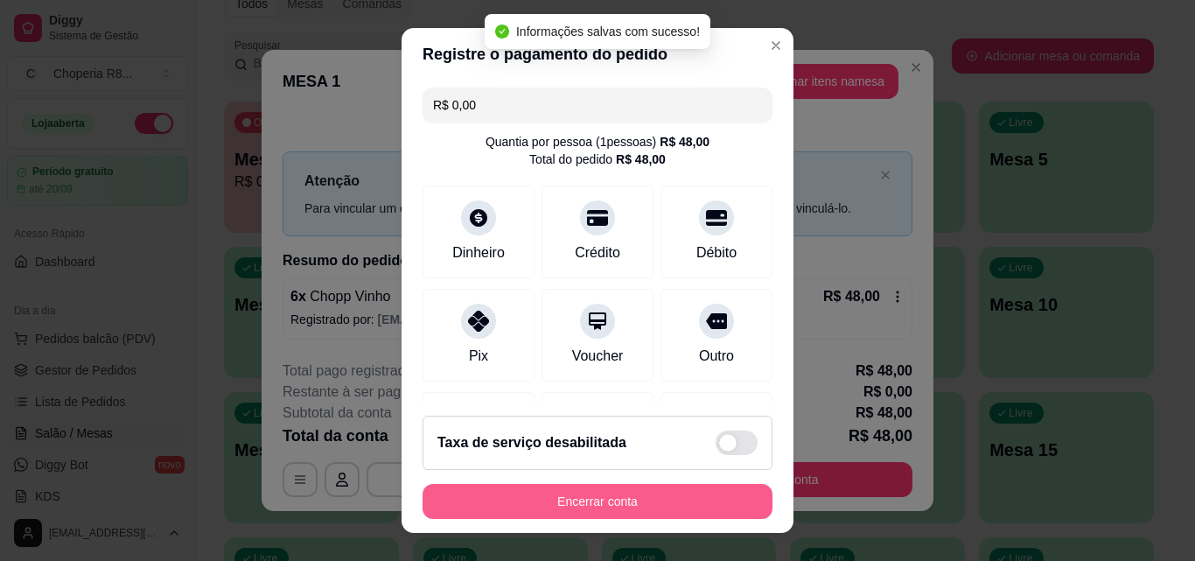
click at [614, 498] on button "Encerrar conta" at bounding box center [597, 501] width 350 height 35
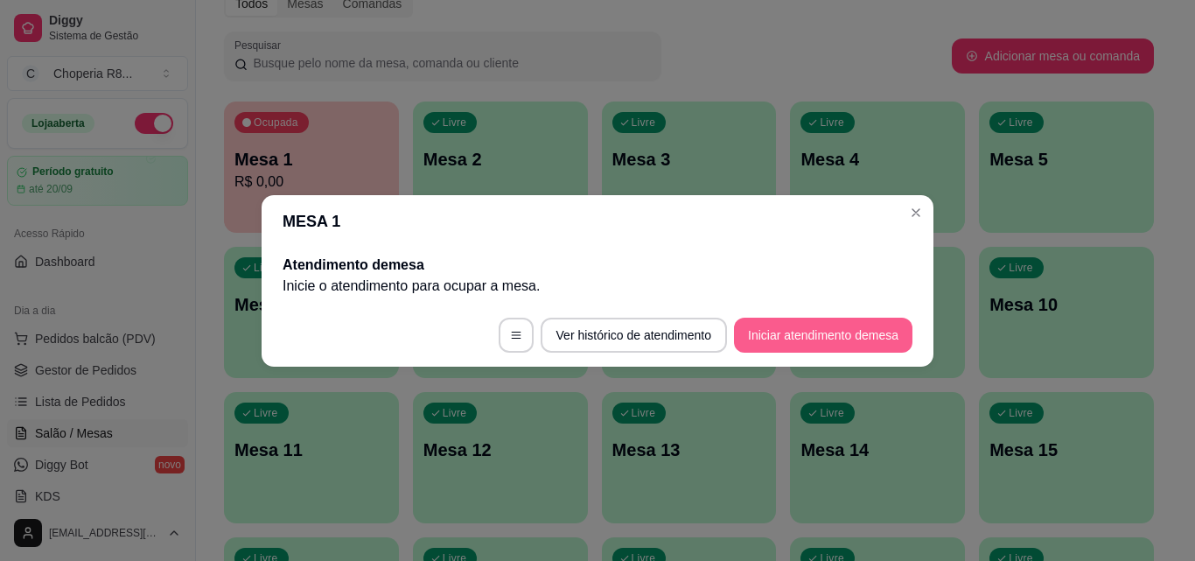
click at [842, 328] on button "Iniciar atendimento de mesa" at bounding box center [823, 334] width 178 height 35
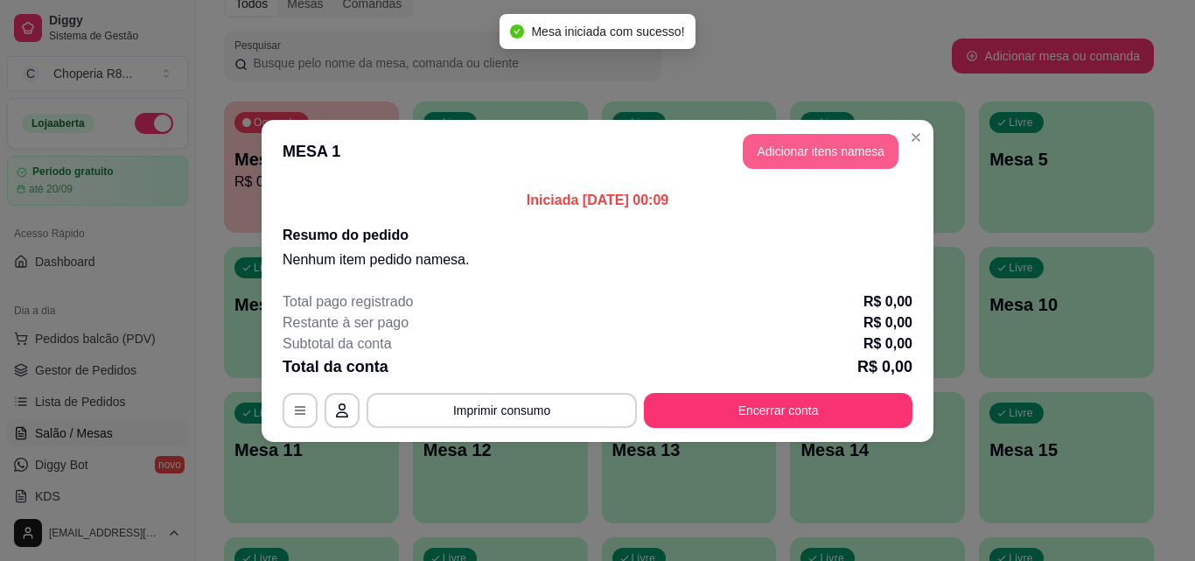
click at [811, 147] on button "Adicionar itens na mesa" at bounding box center [820, 151] width 156 height 35
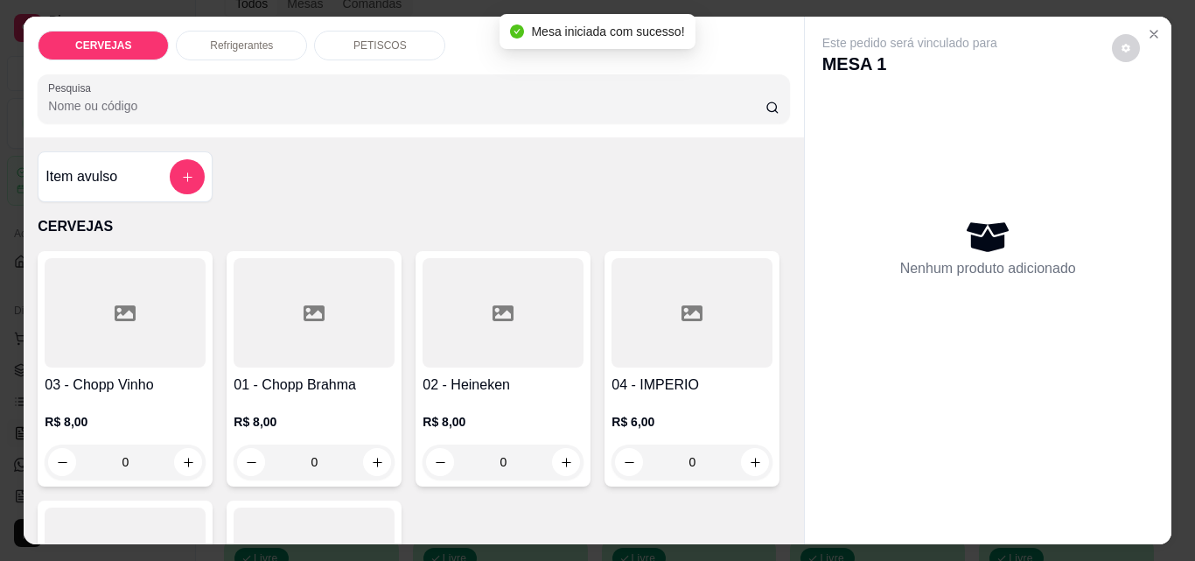
click at [363, 46] on div "PETISCOS" at bounding box center [379, 46] width 131 height 30
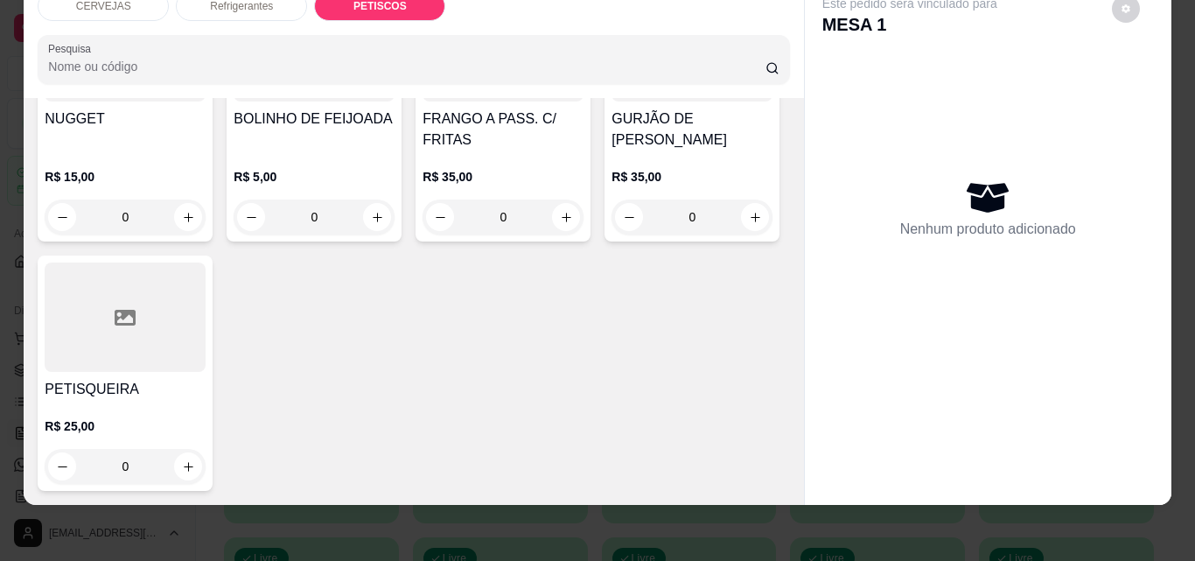
scroll to position [1792, 0]
click at [560, 224] on icon "increase-product-quantity" at bounding box center [566, 217] width 13 height 13
type input "1"
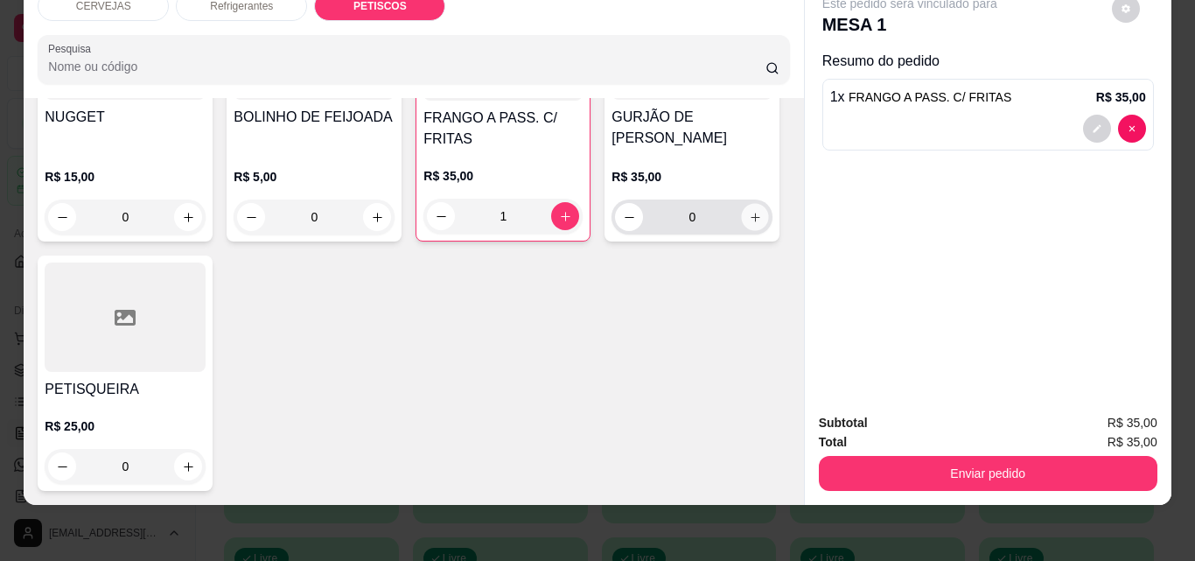
click at [749, 224] on icon "increase-product-quantity" at bounding box center [755, 217] width 13 height 13
type input "1"
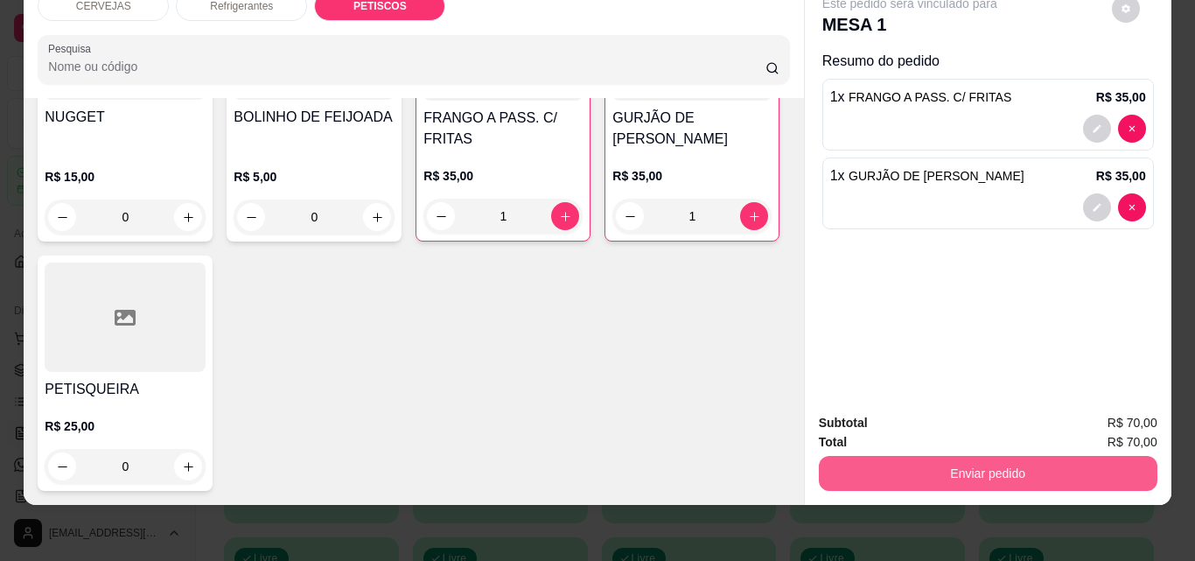
click at [1077, 456] on button "Enviar pedido" at bounding box center [988, 473] width 338 height 35
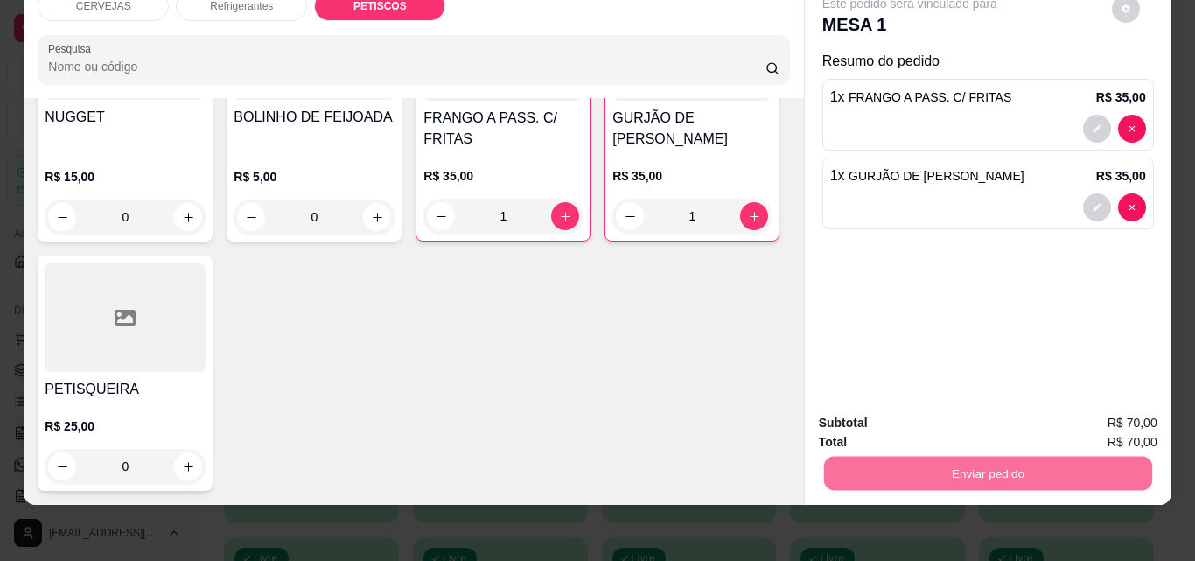
click at [859, 415] on button "Não registrar e enviar pedido" at bounding box center [930, 417] width 182 height 33
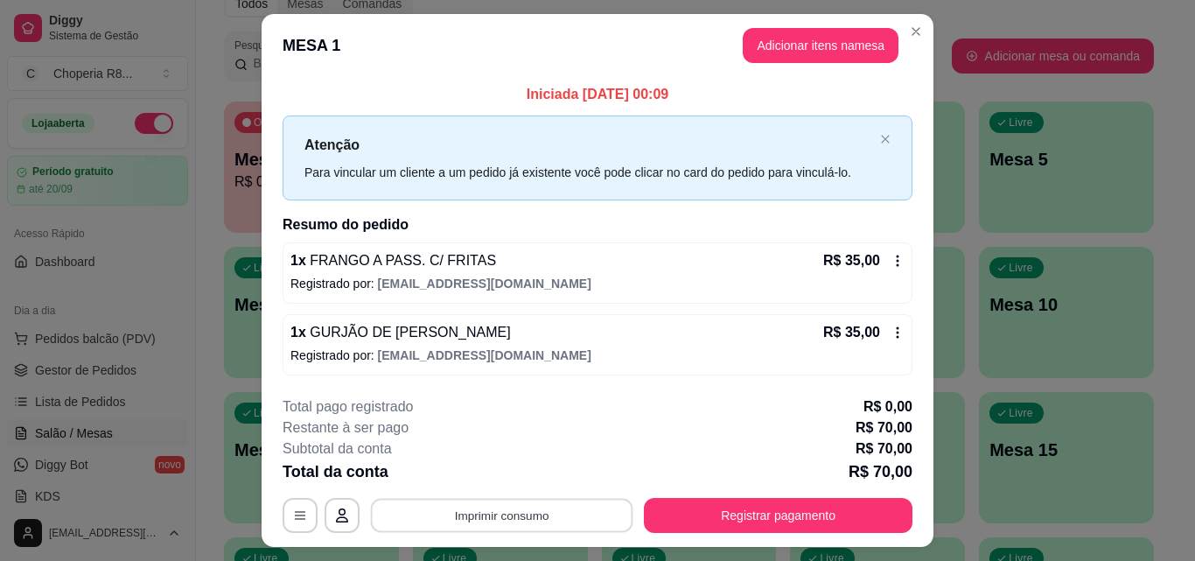
click at [568, 511] on button "Imprimir consumo" at bounding box center [502, 515] width 262 height 34
click at [513, 476] on button "IMPRESSORA" at bounding box center [500, 474] width 122 height 27
click at [502, 464] on div "Total da conta R$ 70,00" at bounding box center [597, 471] width 630 height 24
click at [548, 487] on div "**********" at bounding box center [597, 464] width 630 height 136
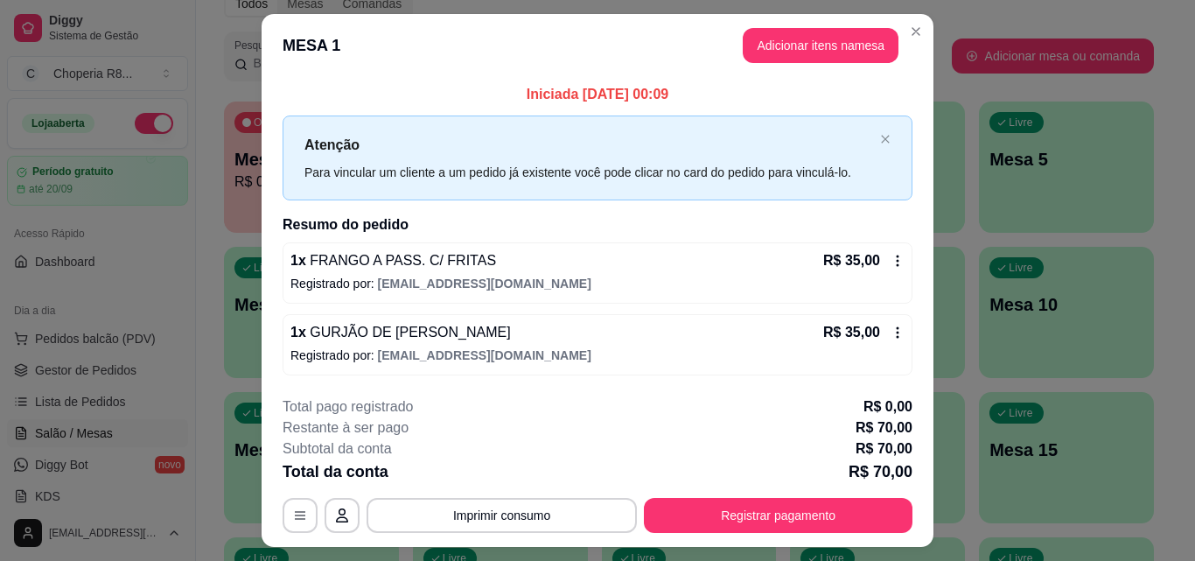
click at [547, 487] on div "**********" at bounding box center [597, 464] width 630 height 136
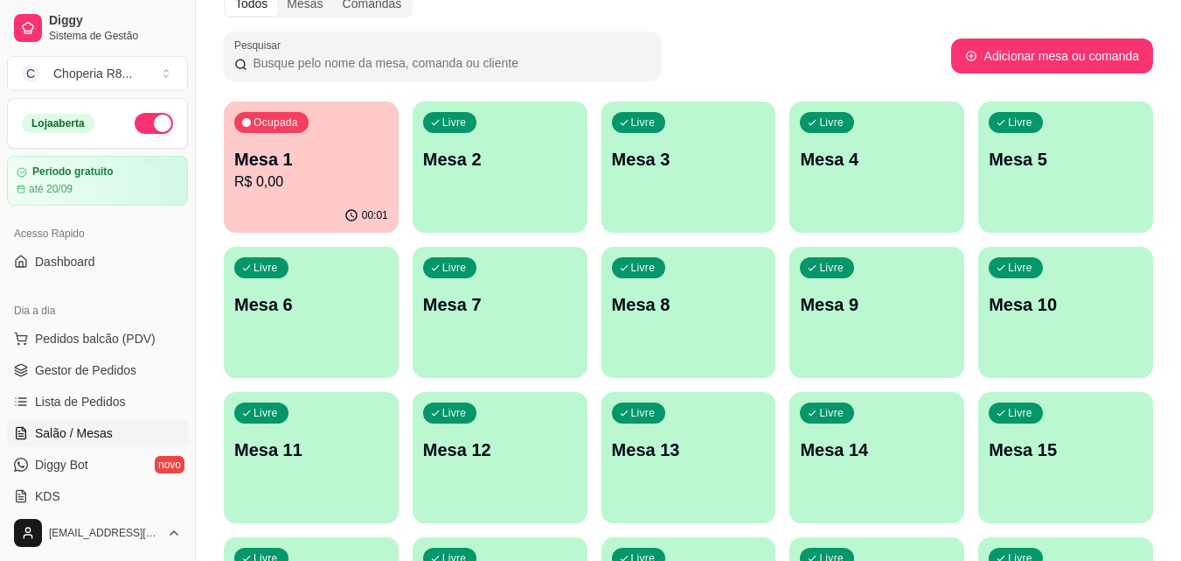
click at [530, 181] on div "Livre Mesa 2" at bounding box center [500, 156] width 175 height 110
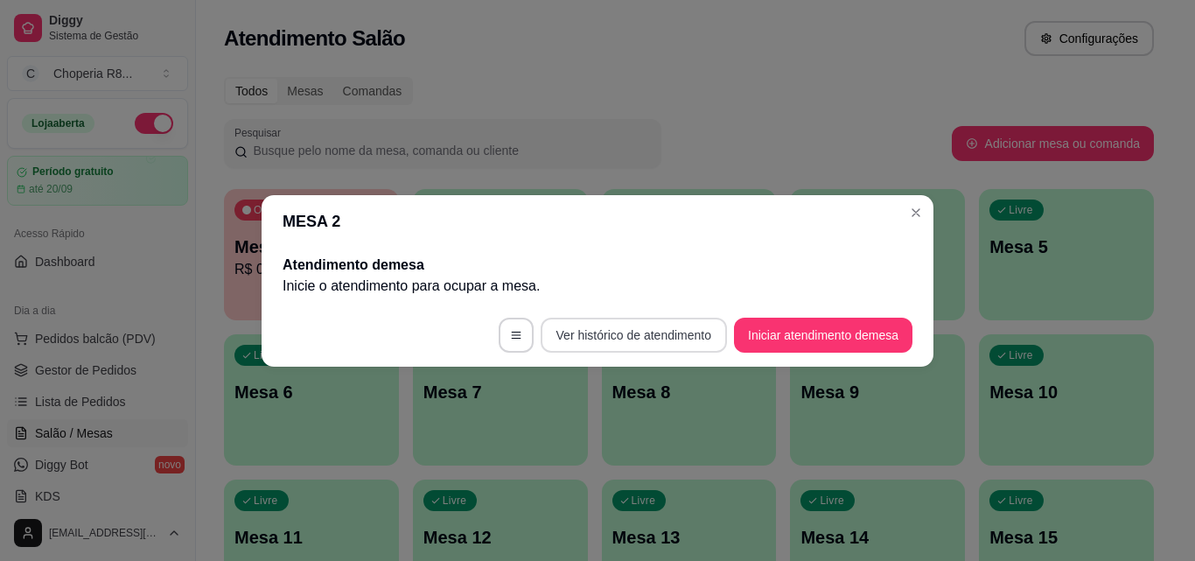
scroll to position [87, 0]
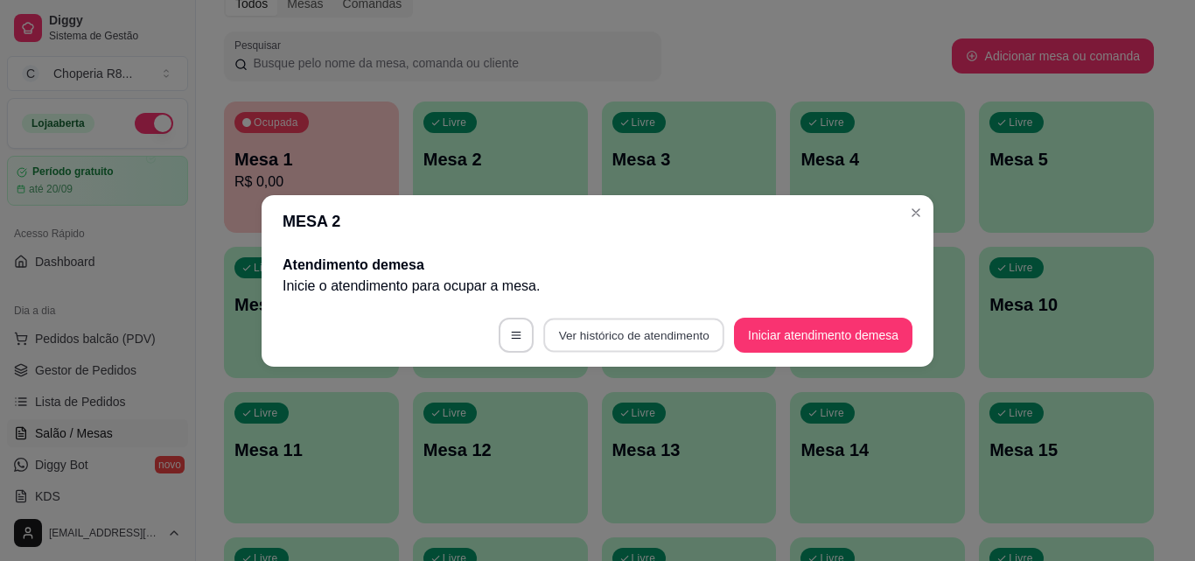
click at [679, 345] on button "Ver histórico de atendimento" at bounding box center [633, 334] width 181 height 34
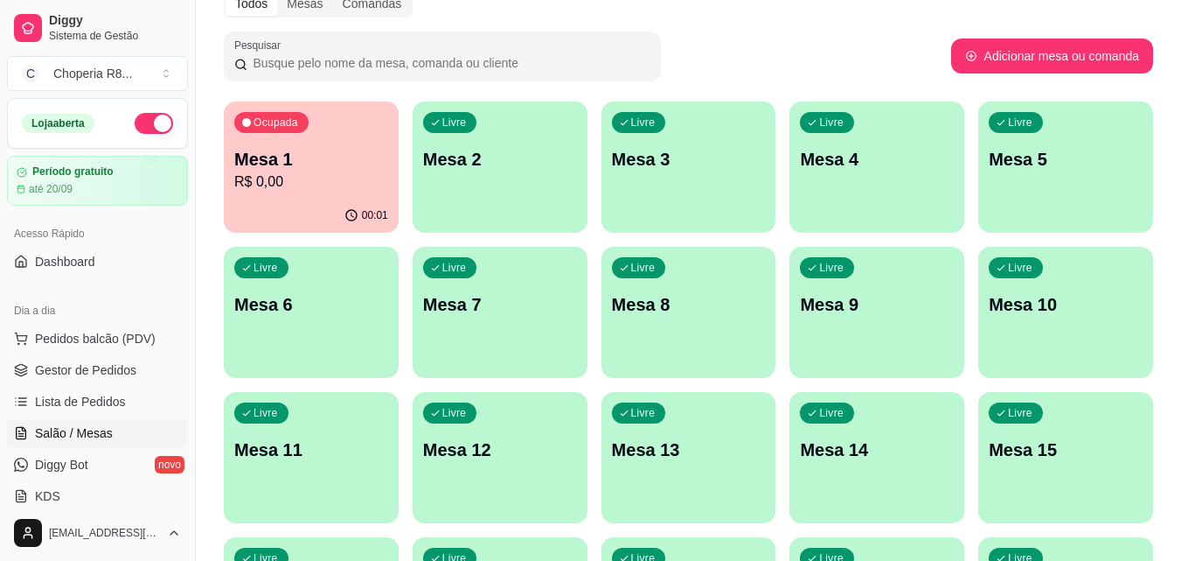
click at [568, 182] on div "Livre Mesa 2" at bounding box center [500, 156] width 175 height 110
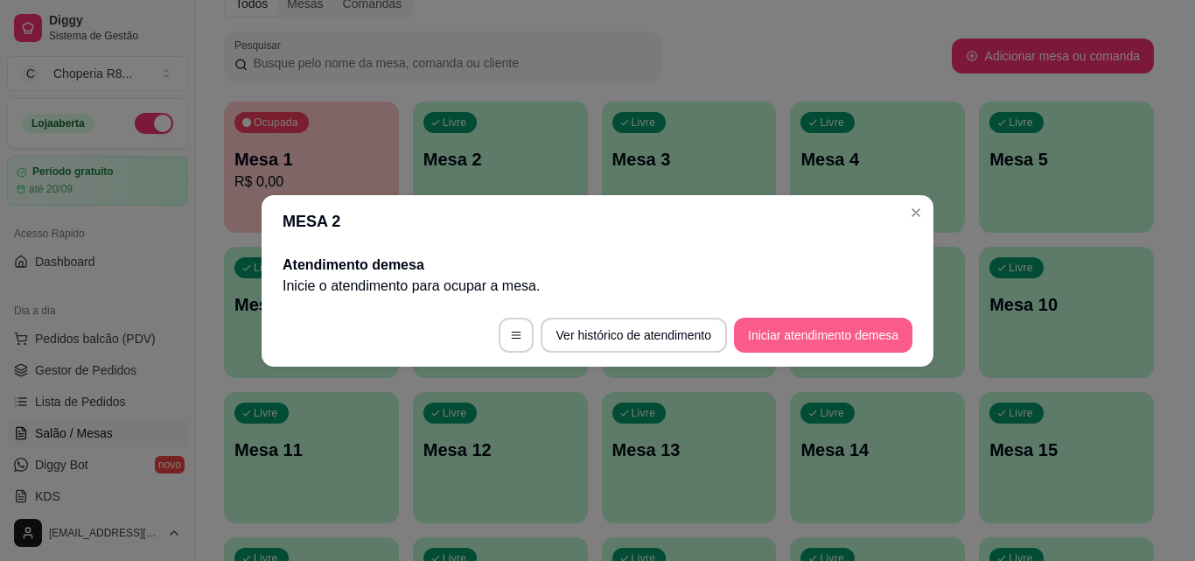
click at [882, 339] on button "Iniciar atendimento de mesa" at bounding box center [823, 334] width 178 height 35
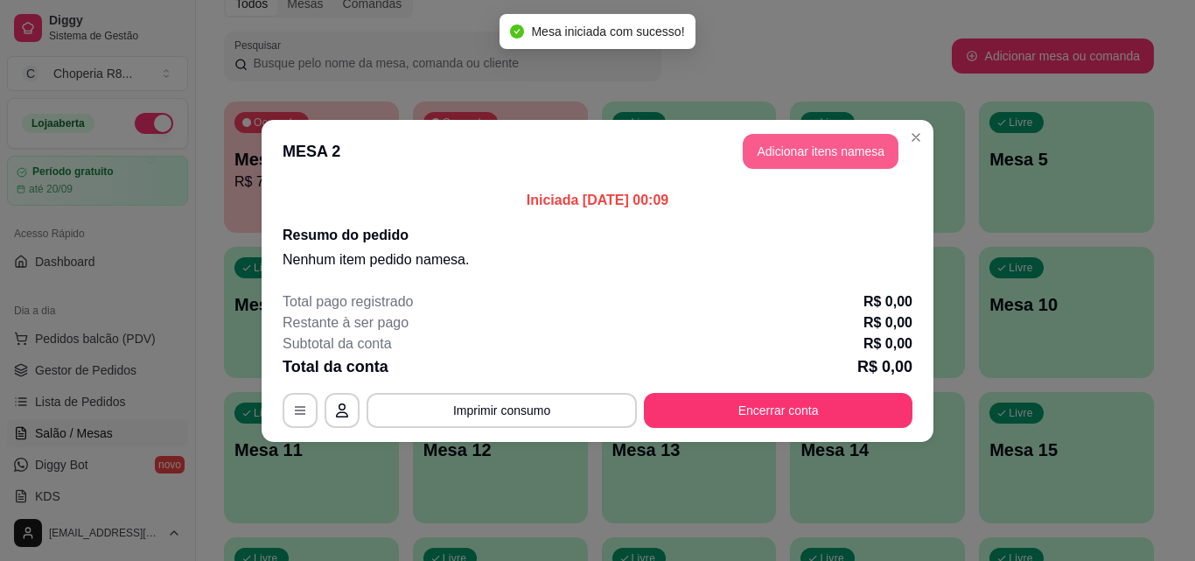
click at [821, 157] on button "Adicionar itens na mesa" at bounding box center [820, 151] width 156 height 35
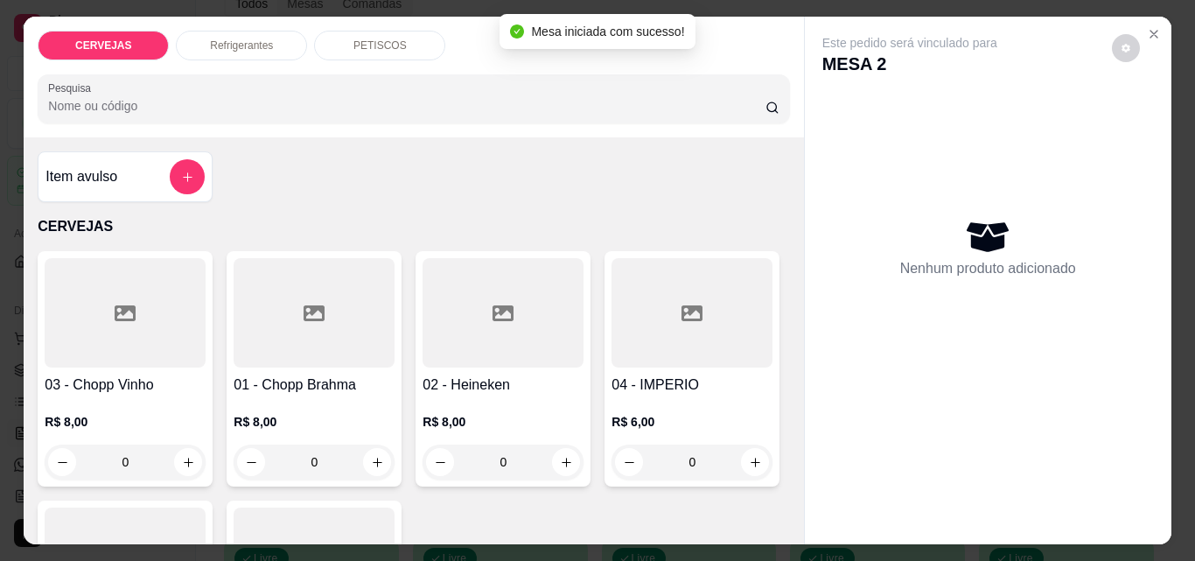
click at [387, 38] on p "PETISCOS" at bounding box center [379, 45] width 53 height 14
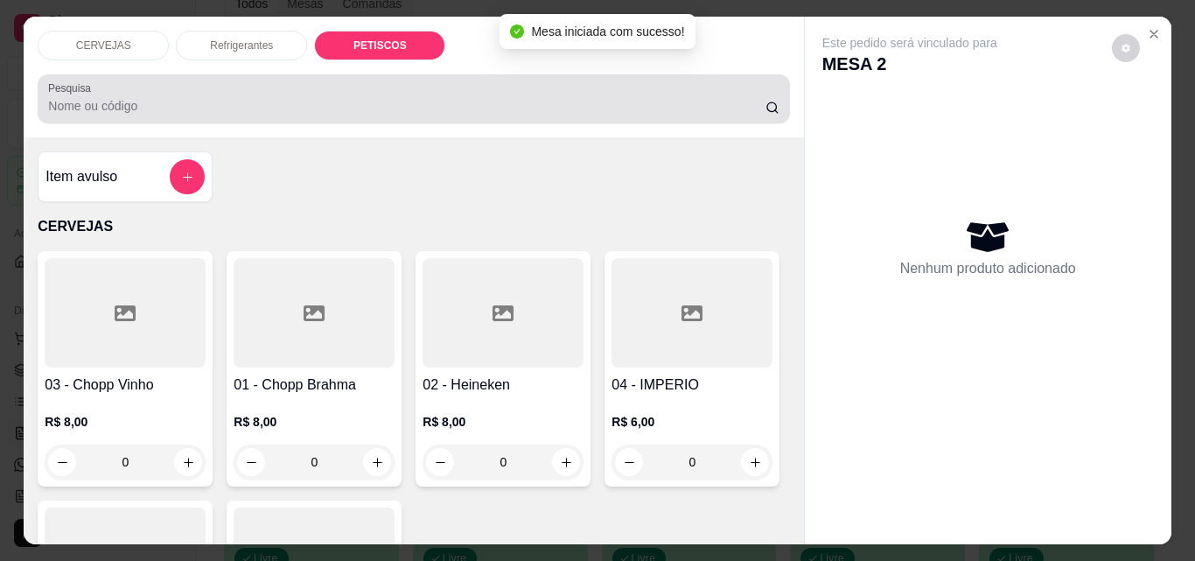
scroll to position [45, 0]
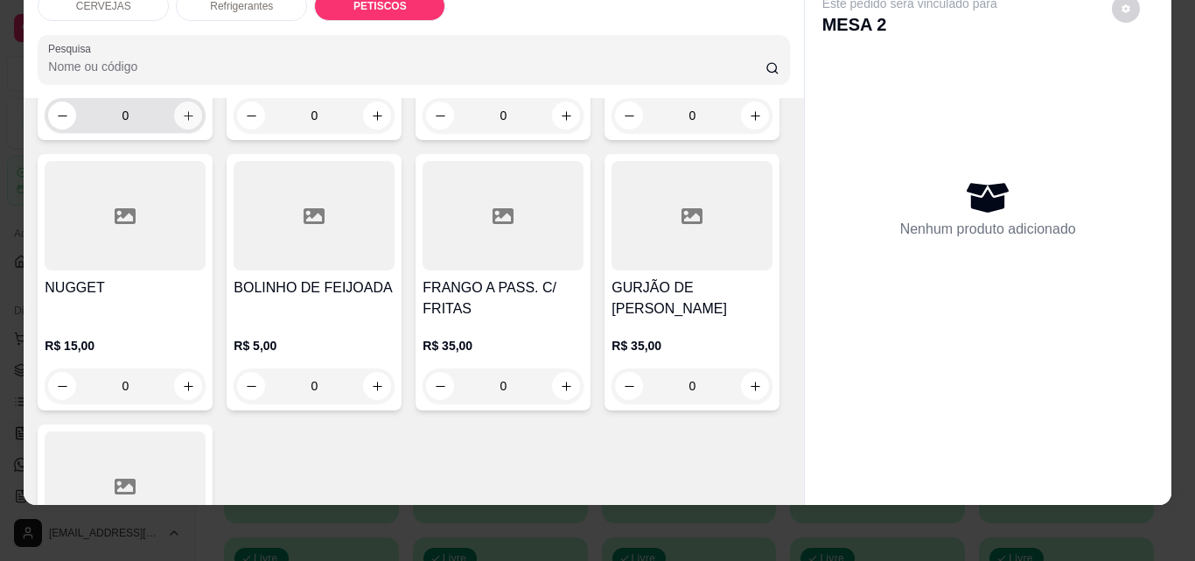
click at [185, 122] on icon "increase-product-quantity" at bounding box center [188, 115] width 13 height 13
type input "1"
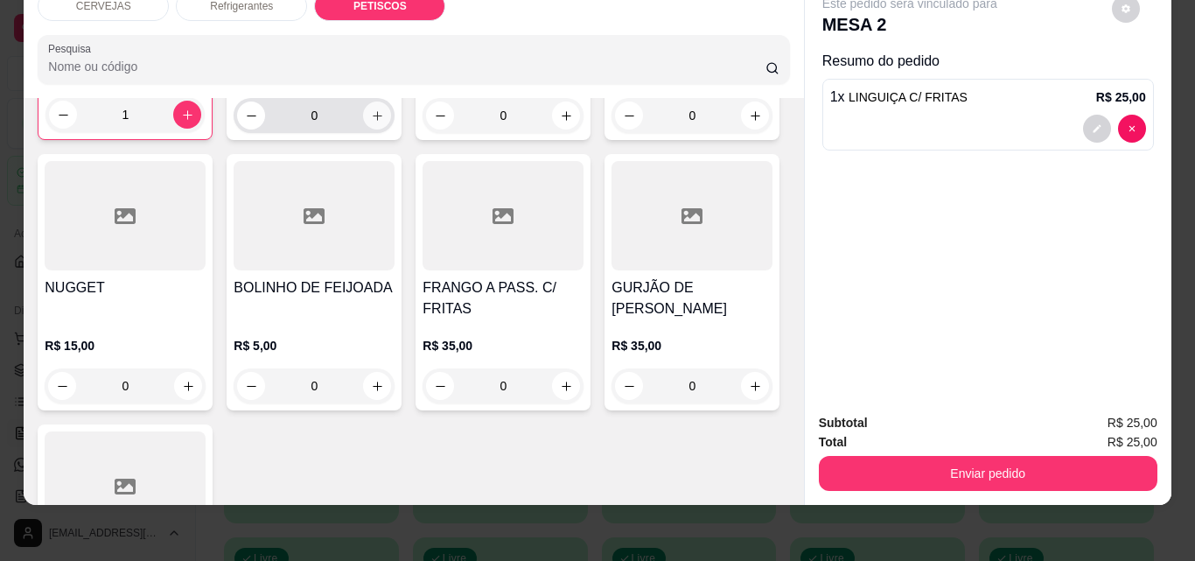
click at [366, 129] on button "increase-product-quantity" at bounding box center [377, 115] width 28 height 28
type input "1"
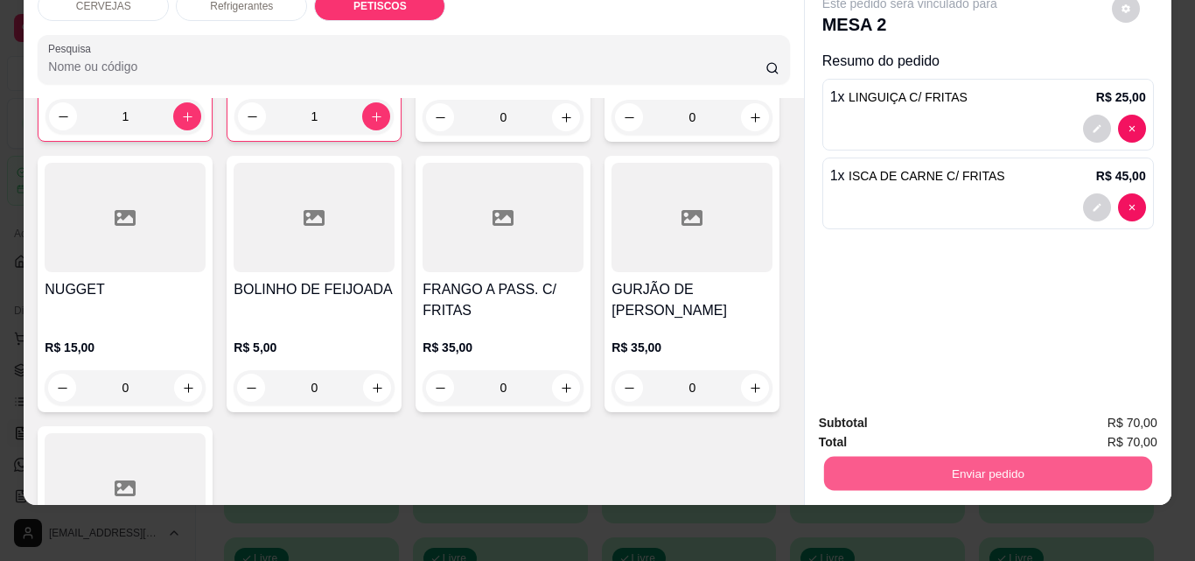
click at [990, 469] on button "Enviar pedido" at bounding box center [987, 473] width 328 height 34
click at [907, 414] on button "Não registrar e enviar pedido" at bounding box center [930, 417] width 182 height 33
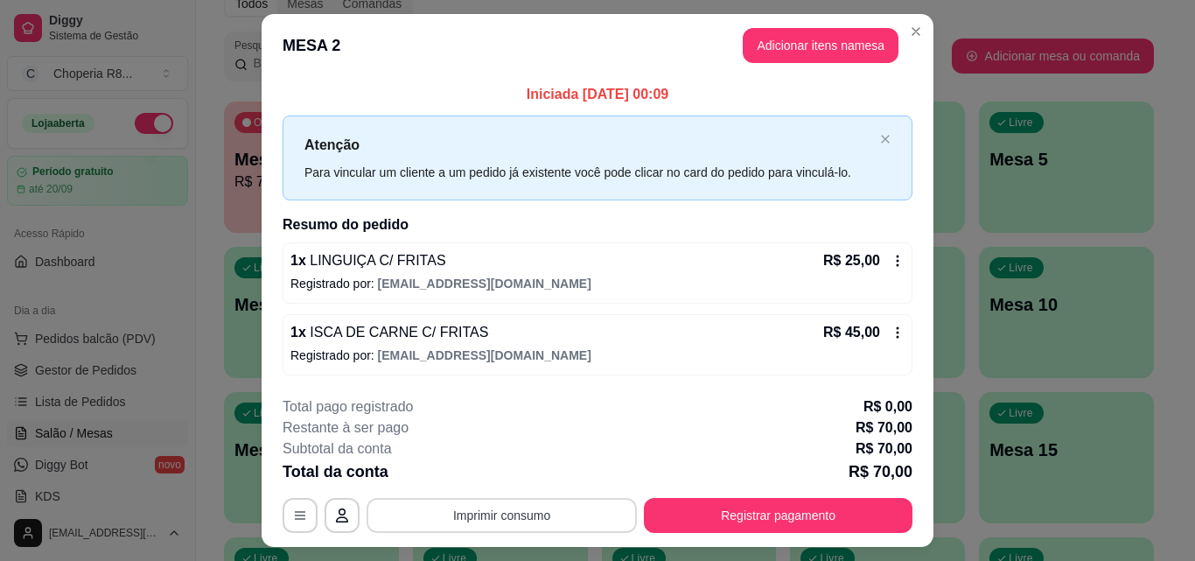
click at [584, 519] on button "Imprimir consumo" at bounding box center [501, 515] width 270 height 35
click at [533, 469] on button "IMPRESSORA" at bounding box center [500, 475] width 127 height 28
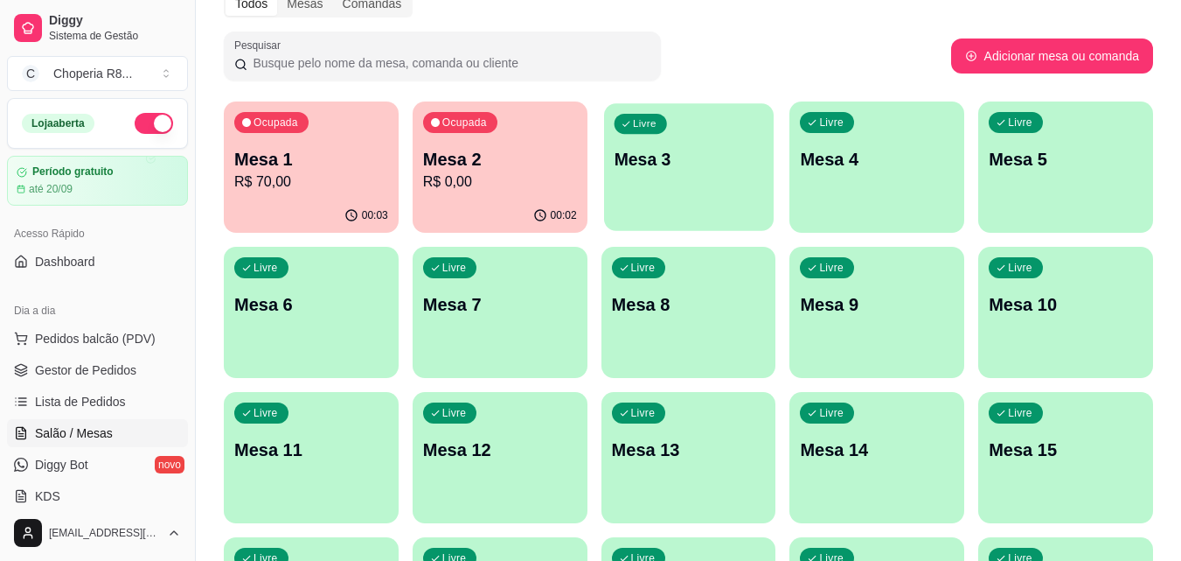
click at [666, 178] on div "Livre Mesa 3" at bounding box center [689, 156] width 170 height 107
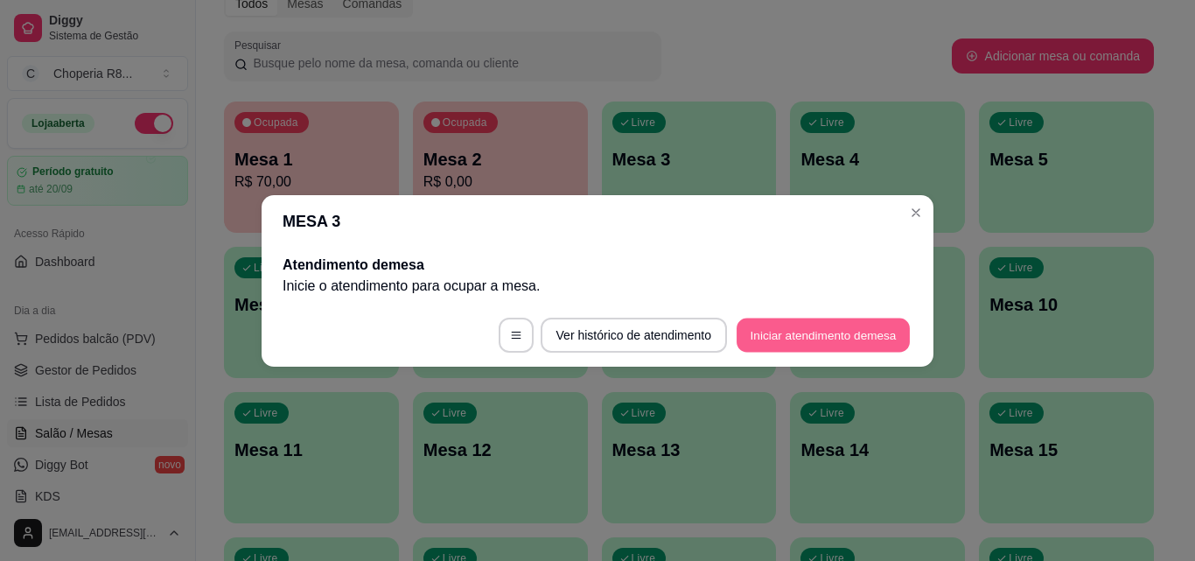
click at [817, 335] on button "Iniciar atendimento de mesa" at bounding box center [822, 334] width 173 height 34
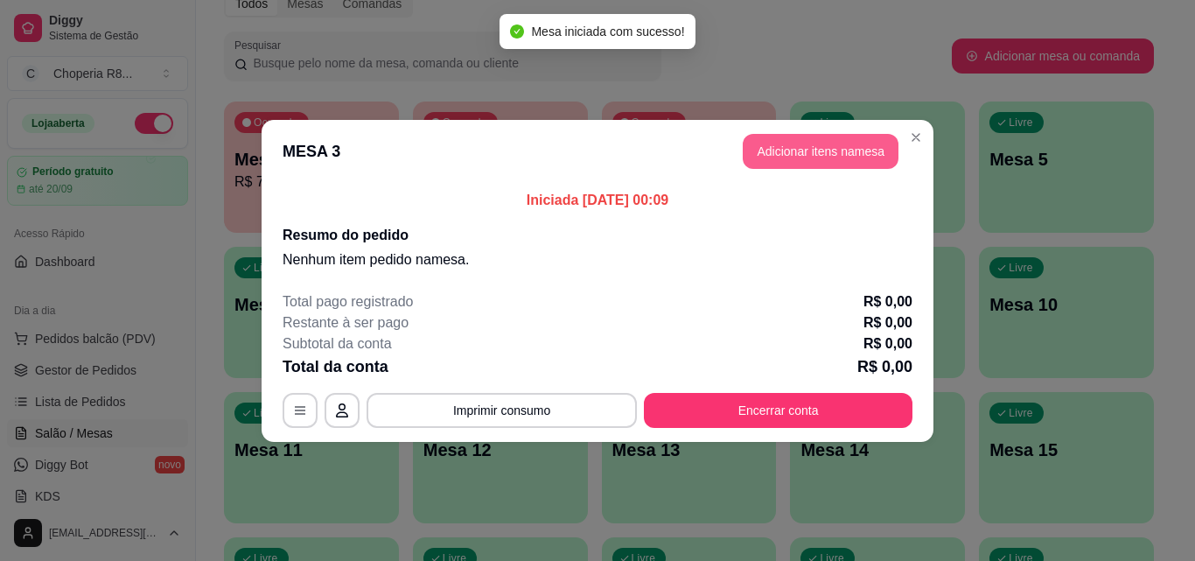
click at [794, 161] on button "Adicionar itens na mesa" at bounding box center [820, 151] width 156 height 35
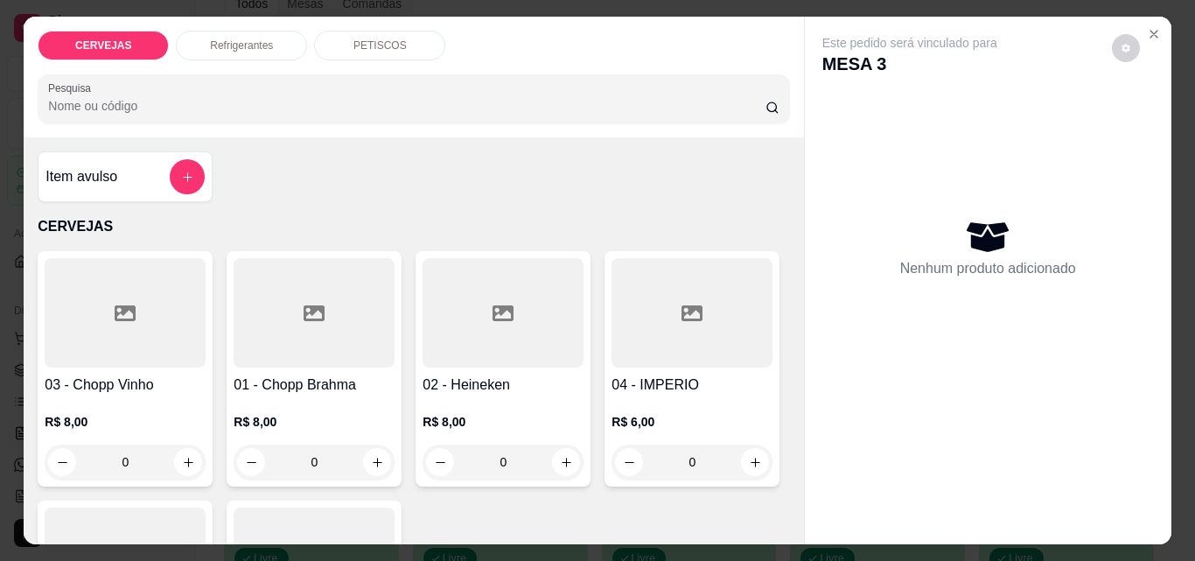
drag, startPoint x: 341, startPoint y: 455, endPoint x: 235, endPoint y: 445, distance: 106.3
click at [237, 457] on div "0" at bounding box center [314, 461] width 154 height 35
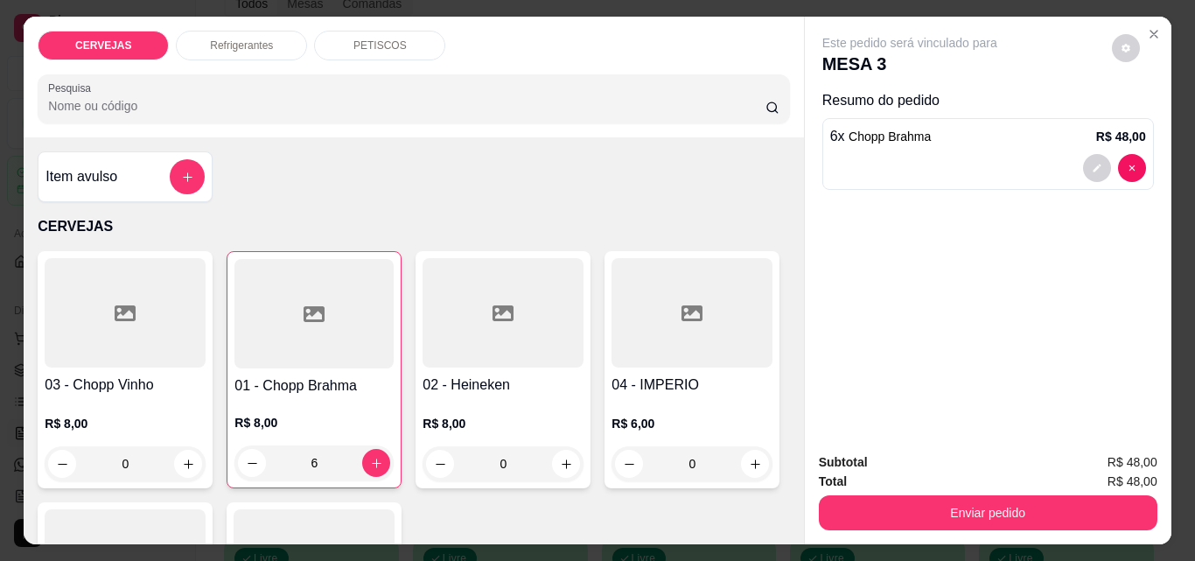
type input "6"
click at [213, 38] on p "Refrigerantes" at bounding box center [241, 45] width 63 height 14
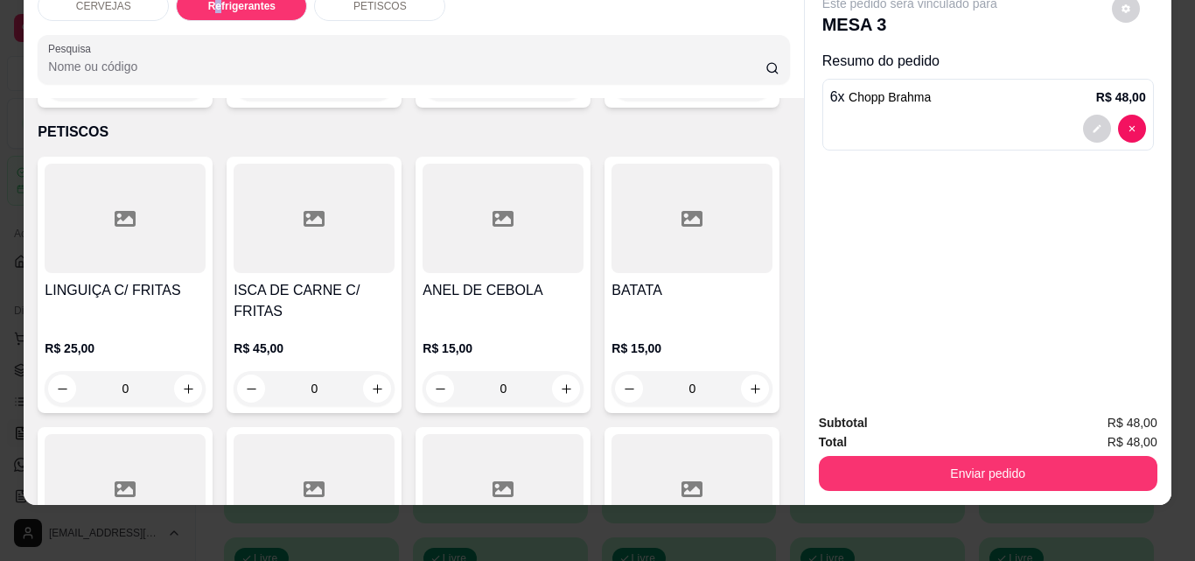
scroll to position [1139, 0]
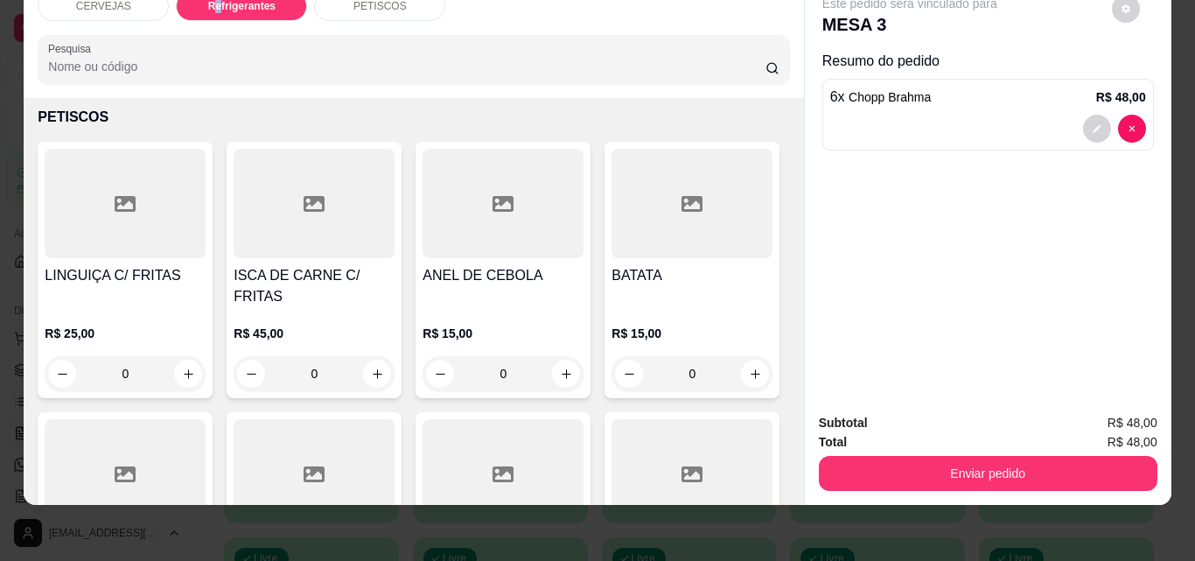
click at [560, 75] on icon "increase-product-quantity" at bounding box center [566, 68] width 13 height 13
type input "1"
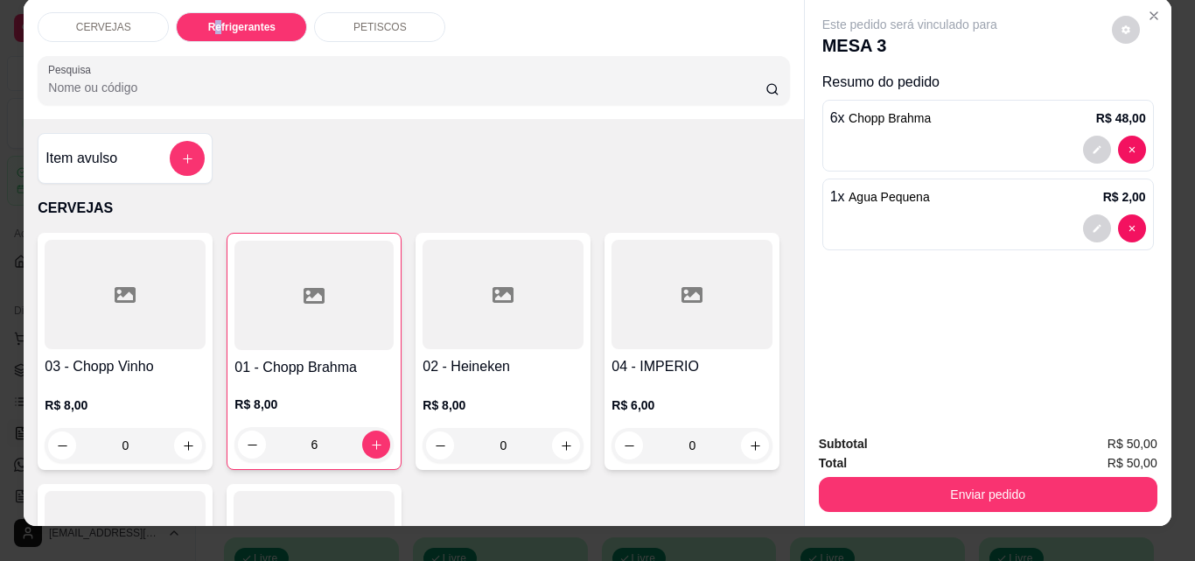
scroll to position [0, 0]
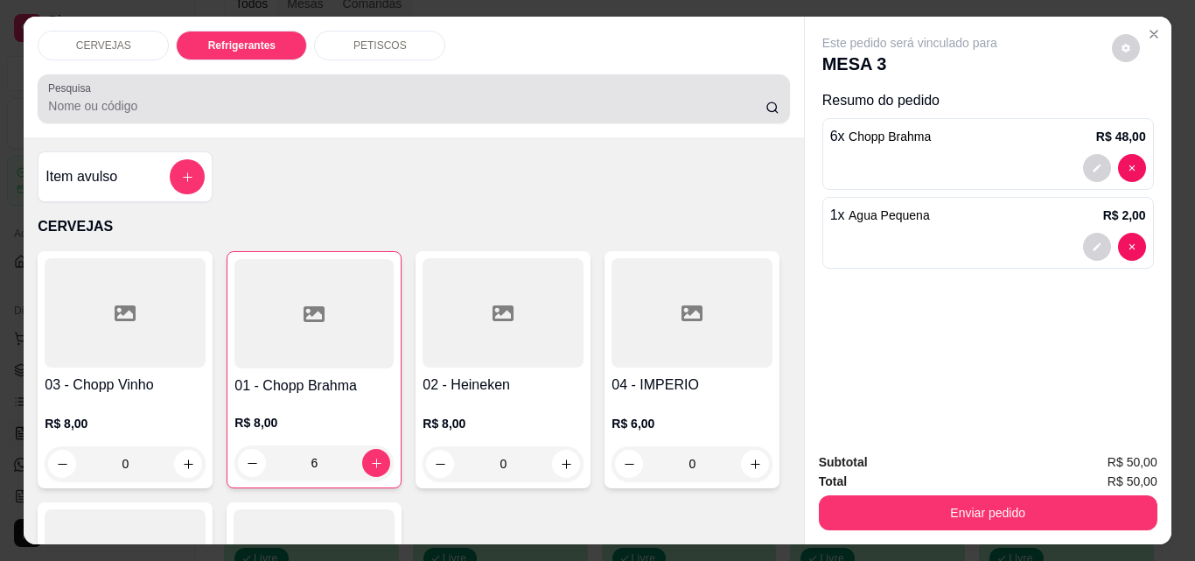
click at [359, 49] on div "PETISCOS" at bounding box center [379, 46] width 131 height 30
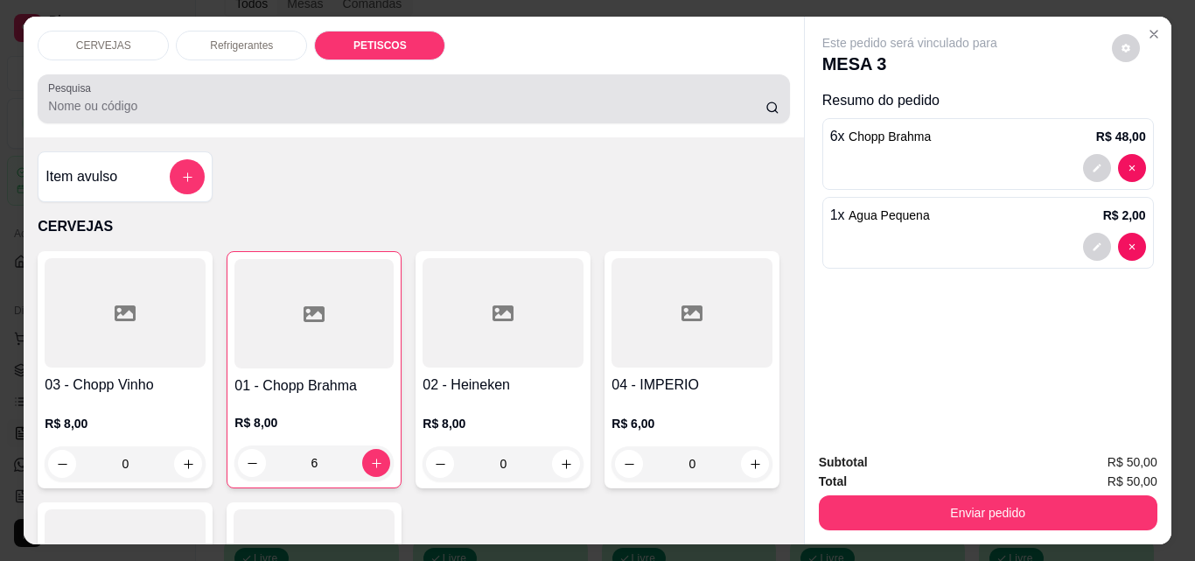
scroll to position [45, 0]
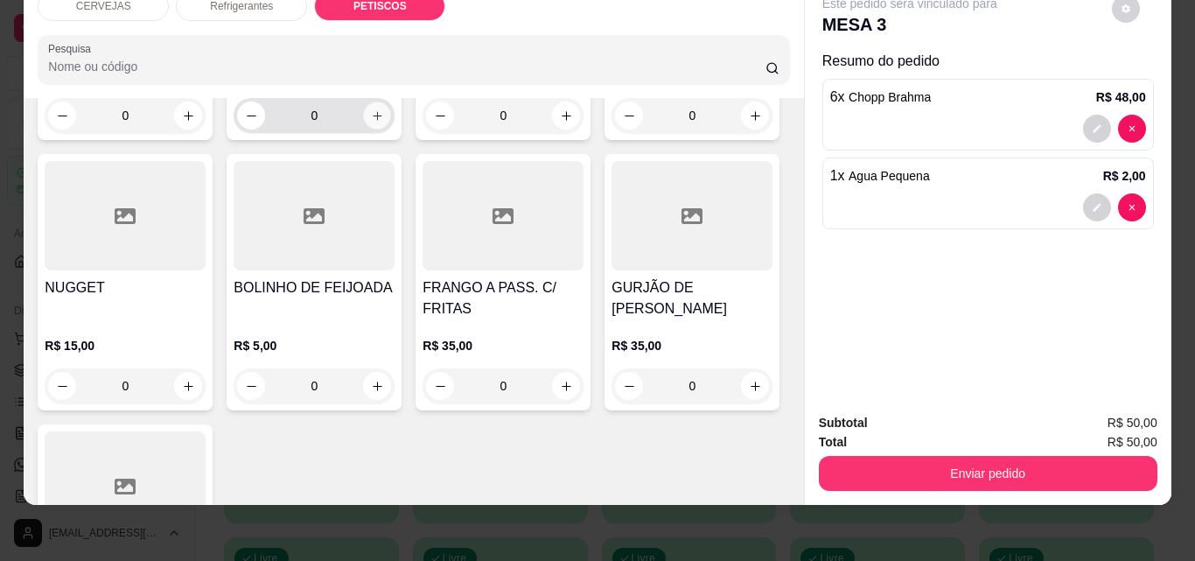
click at [371, 122] on icon "increase-product-quantity" at bounding box center [377, 115] width 13 height 13
type input "1"
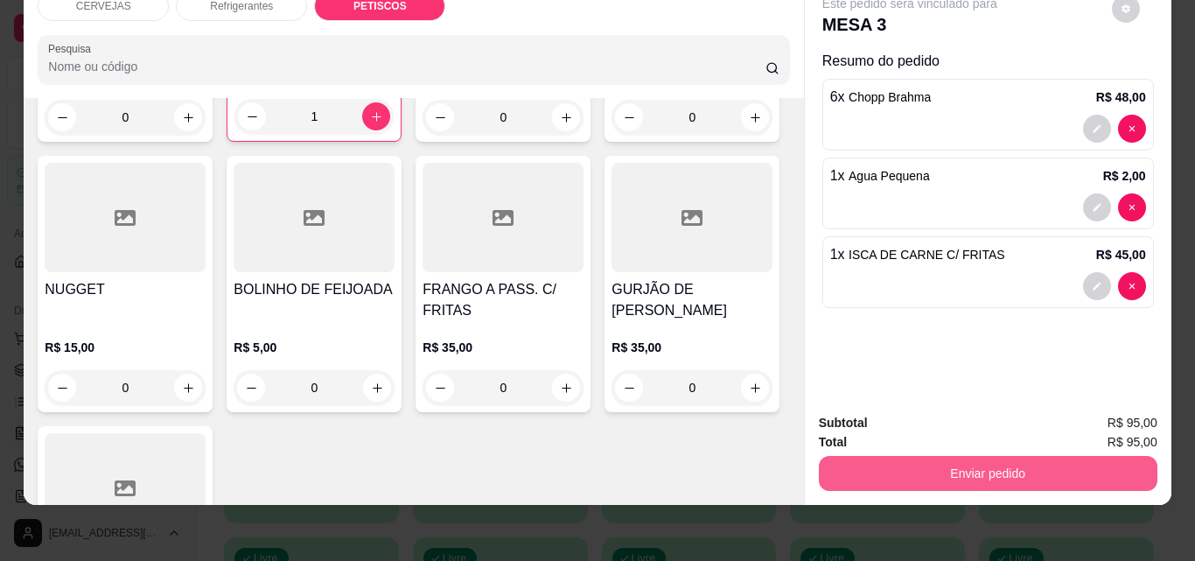
click at [1041, 463] on button "Enviar pedido" at bounding box center [988, 473] width 338 height 35
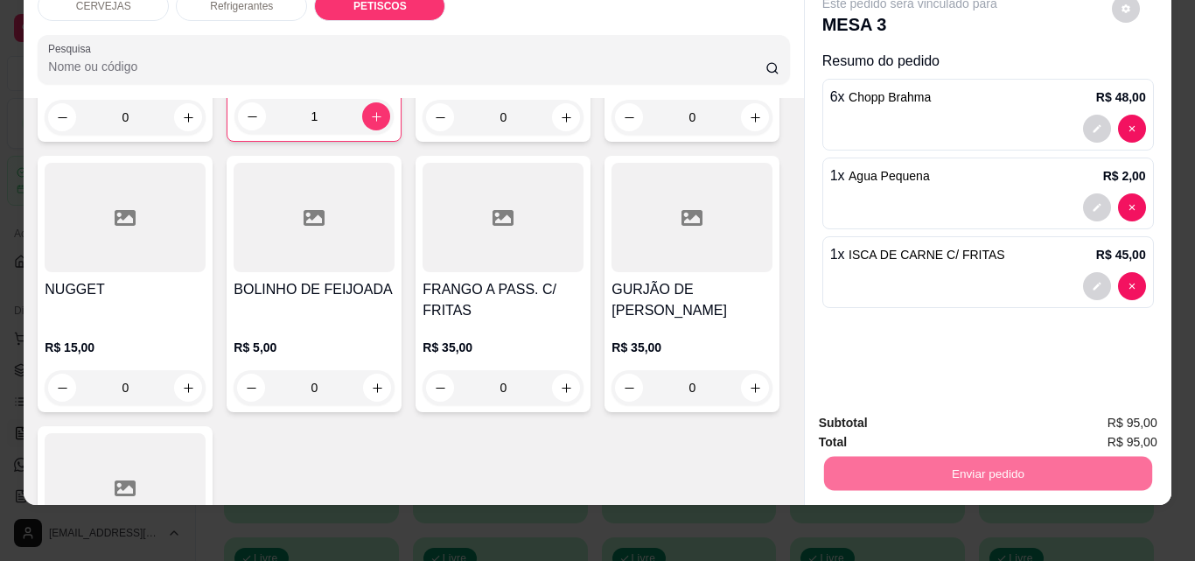
click at [952, 415] on button "Não registrar e enviar pedido" at bounding box center [930, 417] width 182 height 33
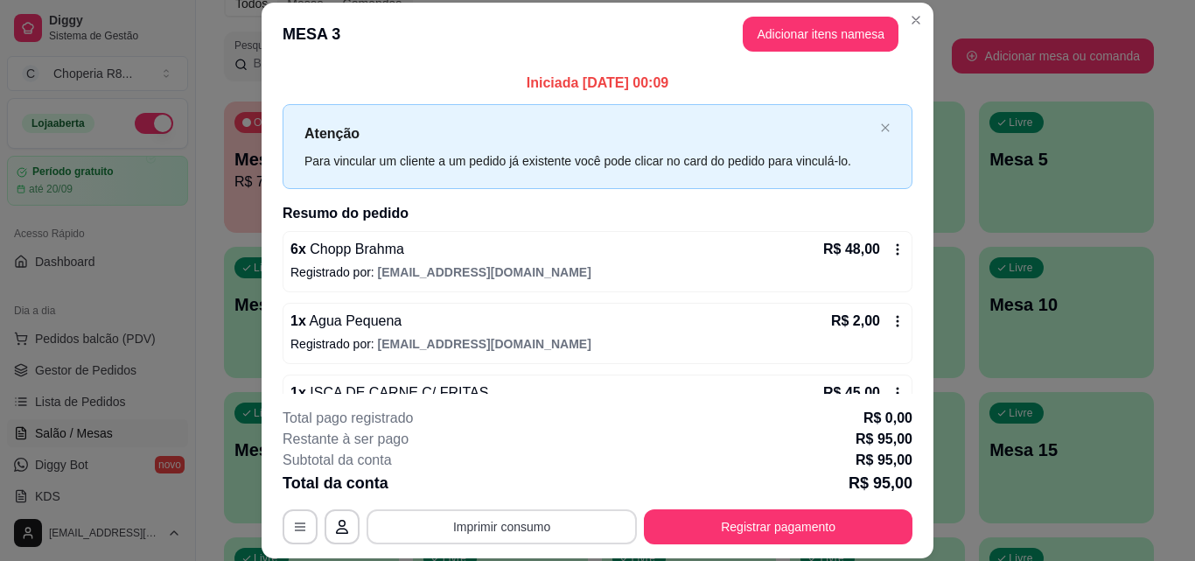
click at [547, 523] on button "Imprimir consumo" at bounding box center [501, 526] width 270 height 35
click at [533, 485] on button "IMPRESSORA" at bounding box center [500, 486] width 127 height 28
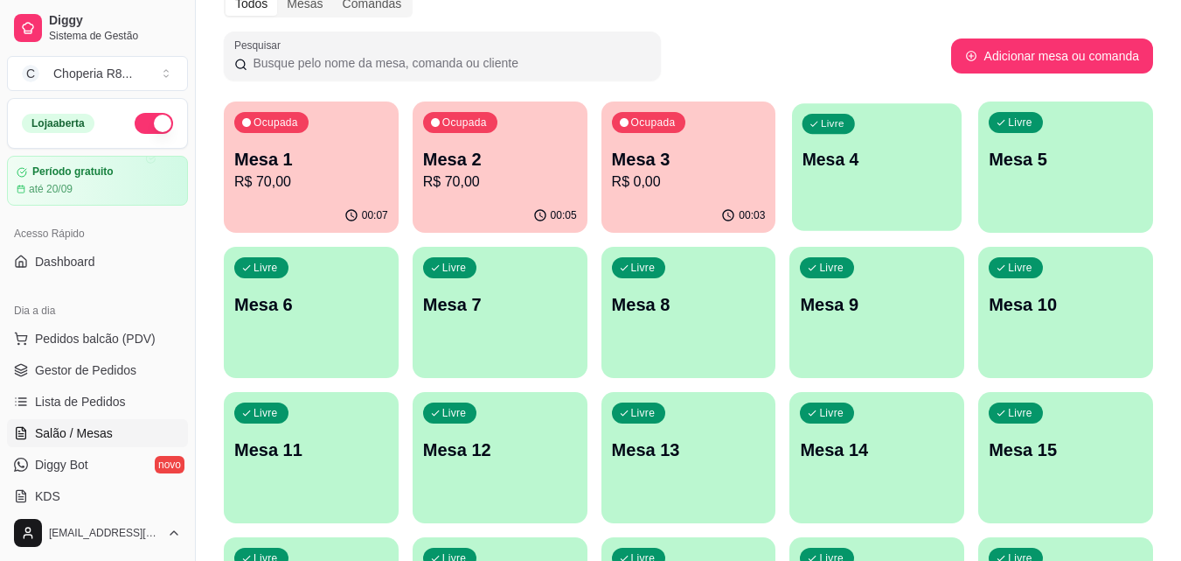
click at [875, 167] on p "Mesa 4" at bounding box center [878, 160] width 150 height 24
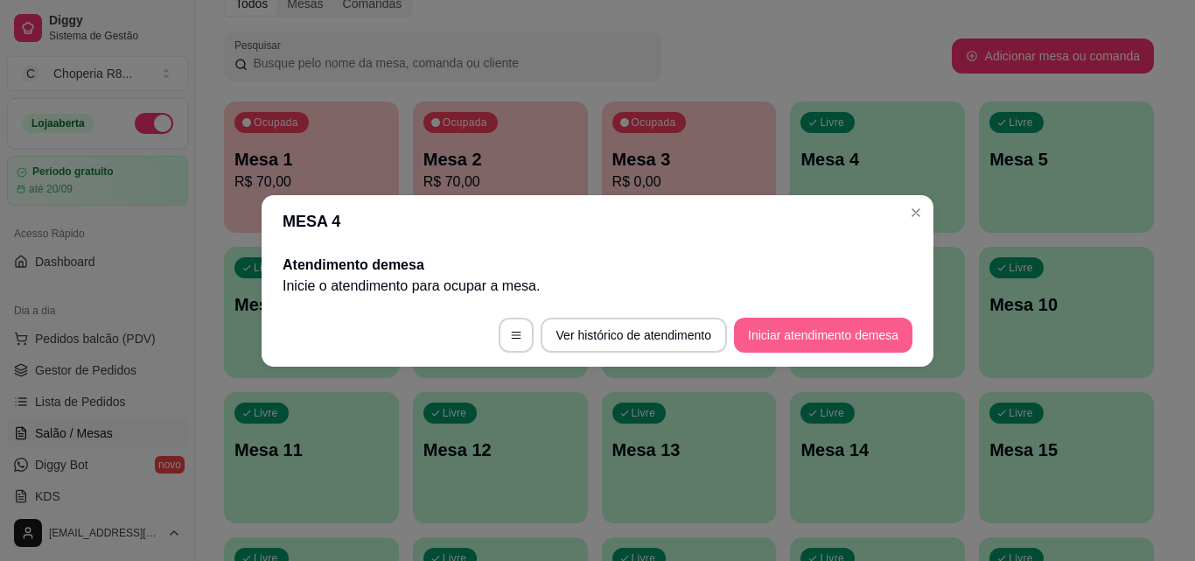
click at [831, 317] on button "Iniciar atendimento de mesa" at bounding box center [823, 334] width 178 height 35
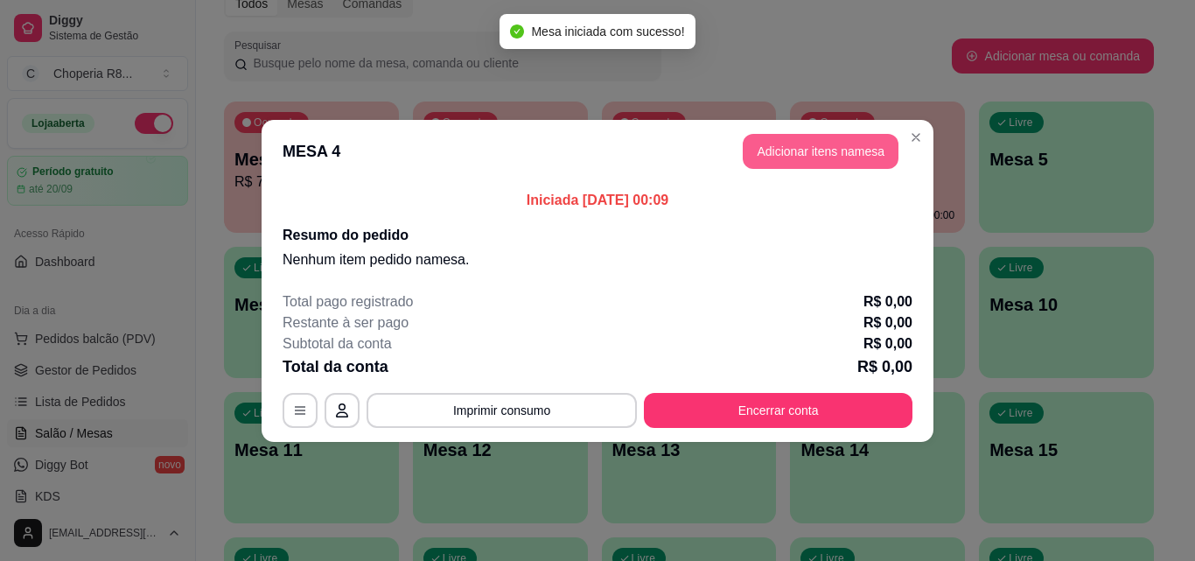
click at [799, 148] on button "Adicionar itens na mesa" at bounding box center [820, 151] width 156 height 35
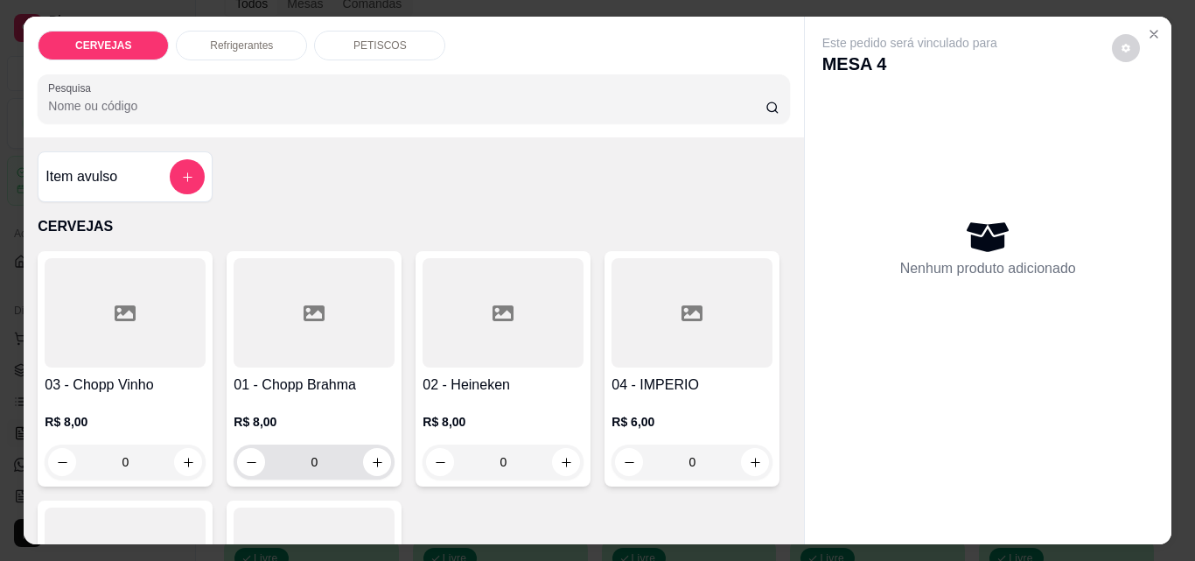
click at [237, 461] on div "0" at bounding box center [314, 461] width 154 height 35
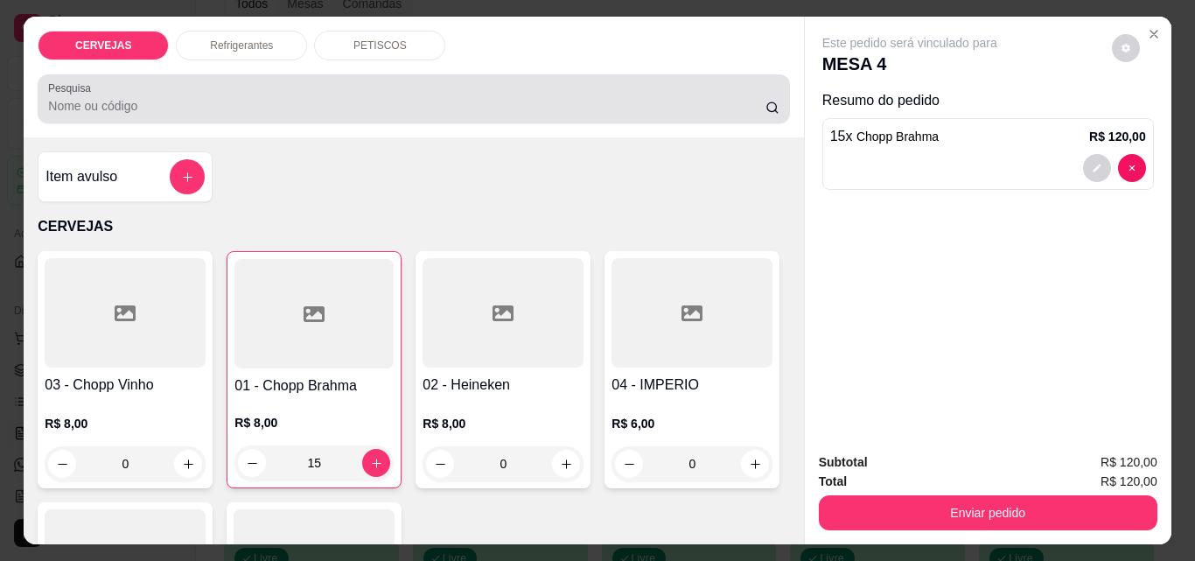
type input "15"
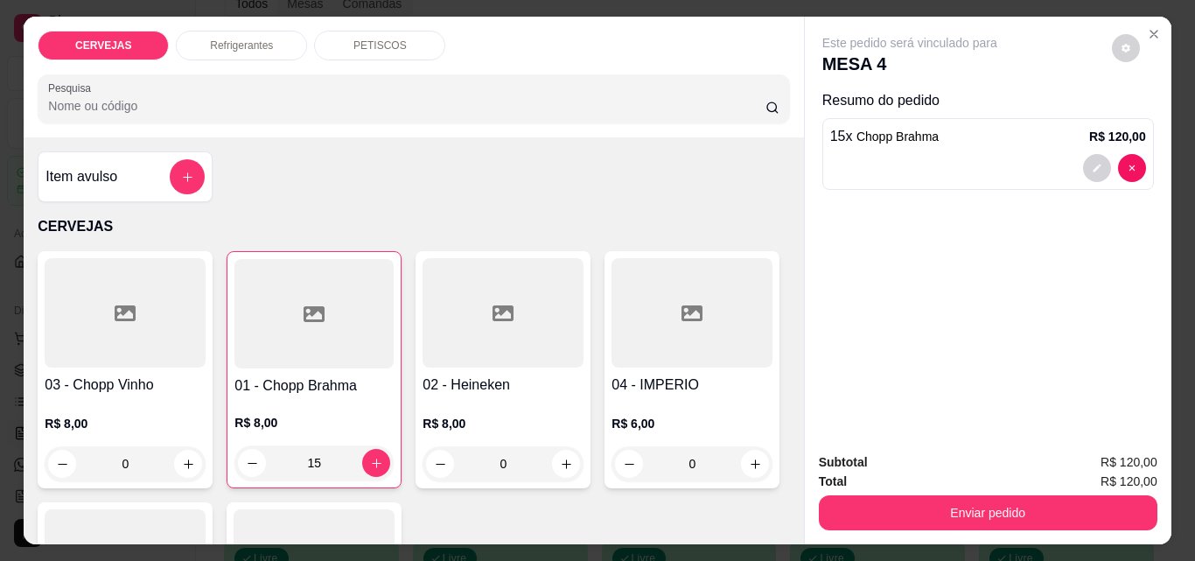
click at [275, 52] on div "Refrigerantes" at bounding box center [241, 46] width 131 height 30
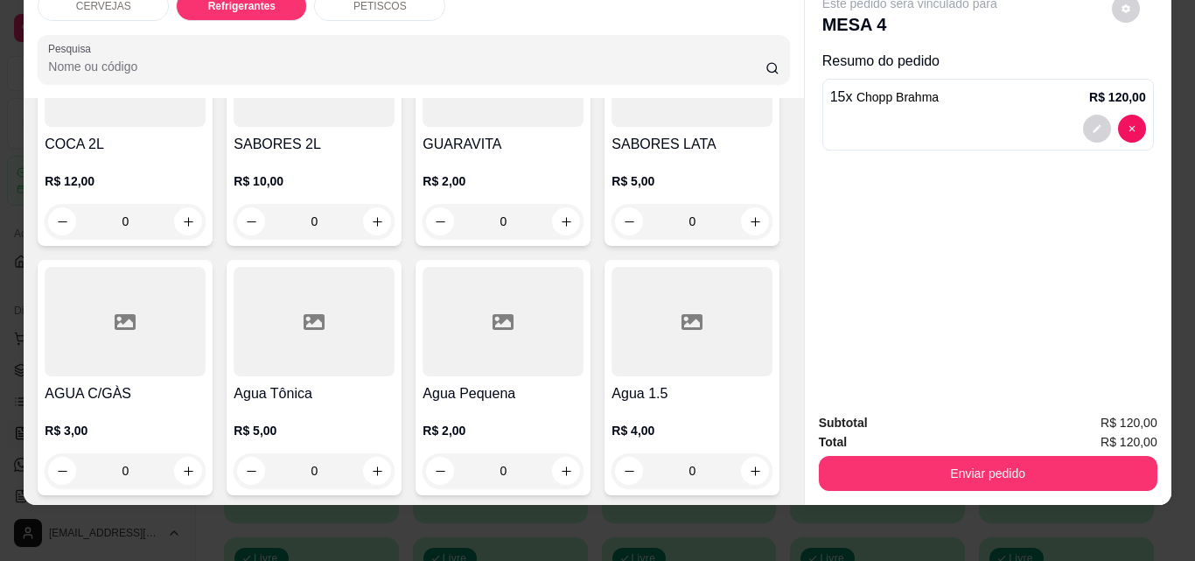
scroll to position [701, 0]
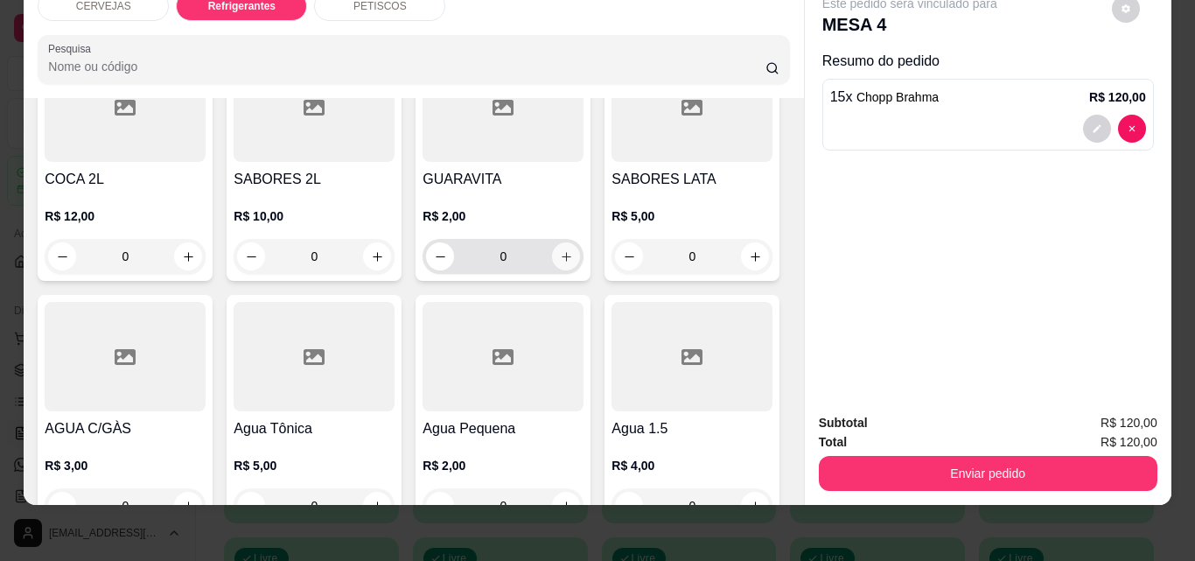
click at [564, 250] on icon "increase-product-quantity" at bounding box center [566, 256] width 13 height 13
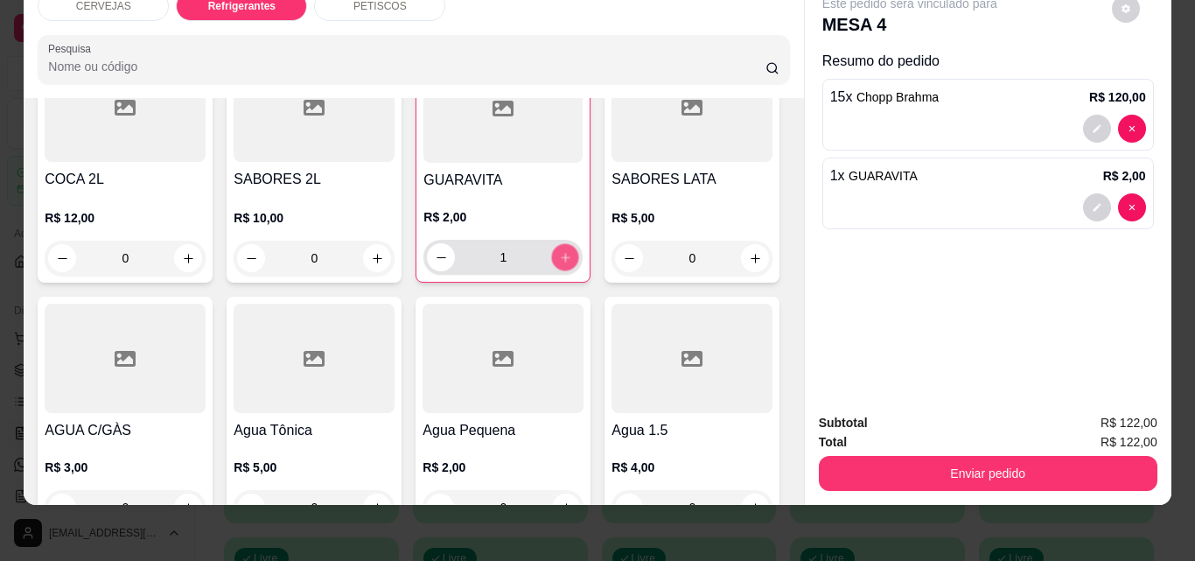
click at [564, 251] on icon "increase-product-quantity" at bounding box center [565, 257] width 13 height 13
type input "2"
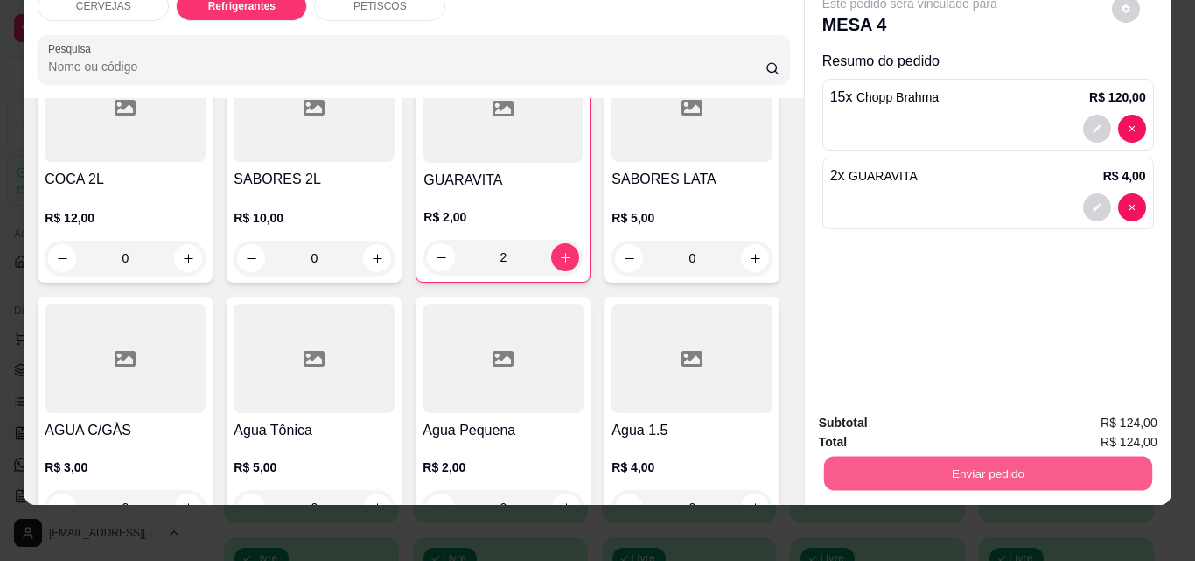
click at [894, 456] on button "Enviar pedido" at bounding box center [987, 473] width 328 height 34
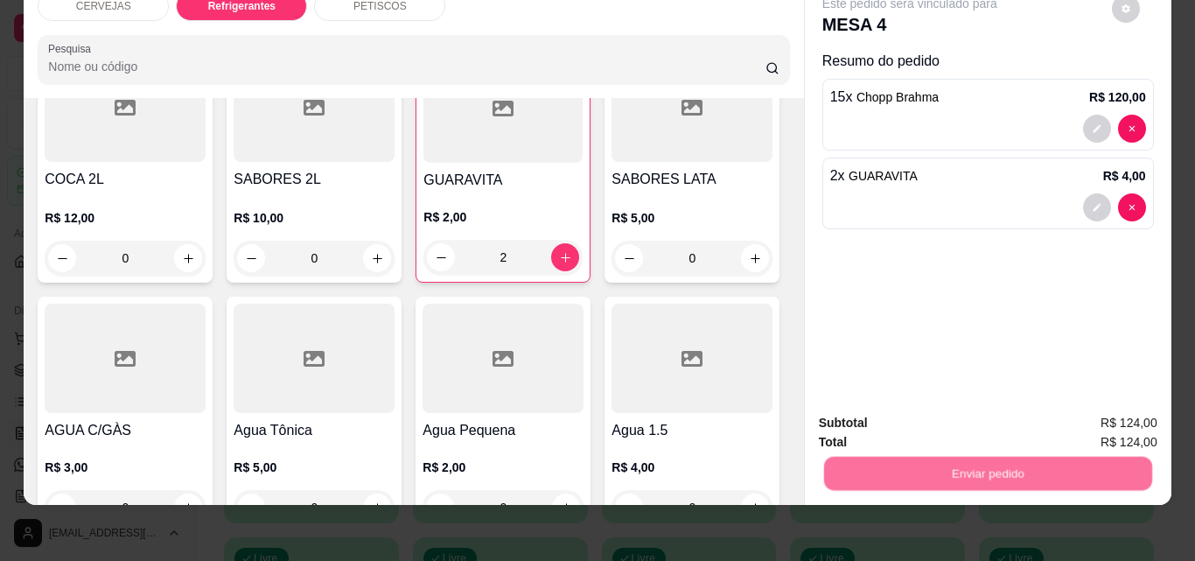
click at [891, 433] on button "Não registrar e enviar pedido" at bounding box center [930, 417] width 182 height 33
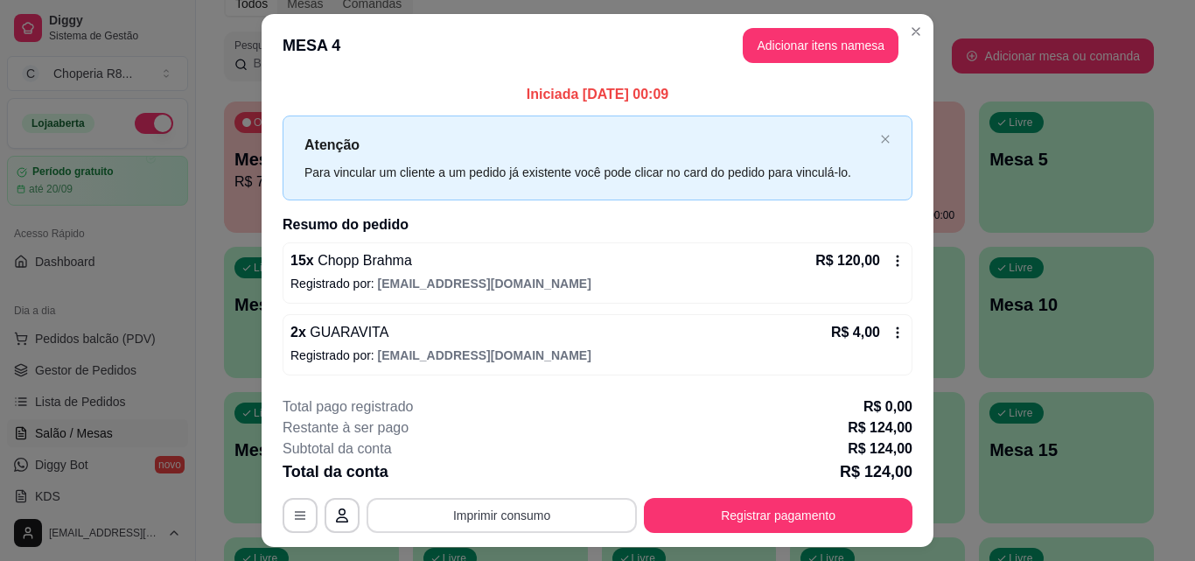
click at [533, 507] on button "Imprimir consumo" at bounding box center [501, 515] width 270 height 35
click at [513, 482] on button "IMPRESSORA" at bounding box center [500, 475] width 127 height 28
click at [846, 45] on button "Adicionar itens na mesa" at bounding box center [820, 45] width 156 height 35
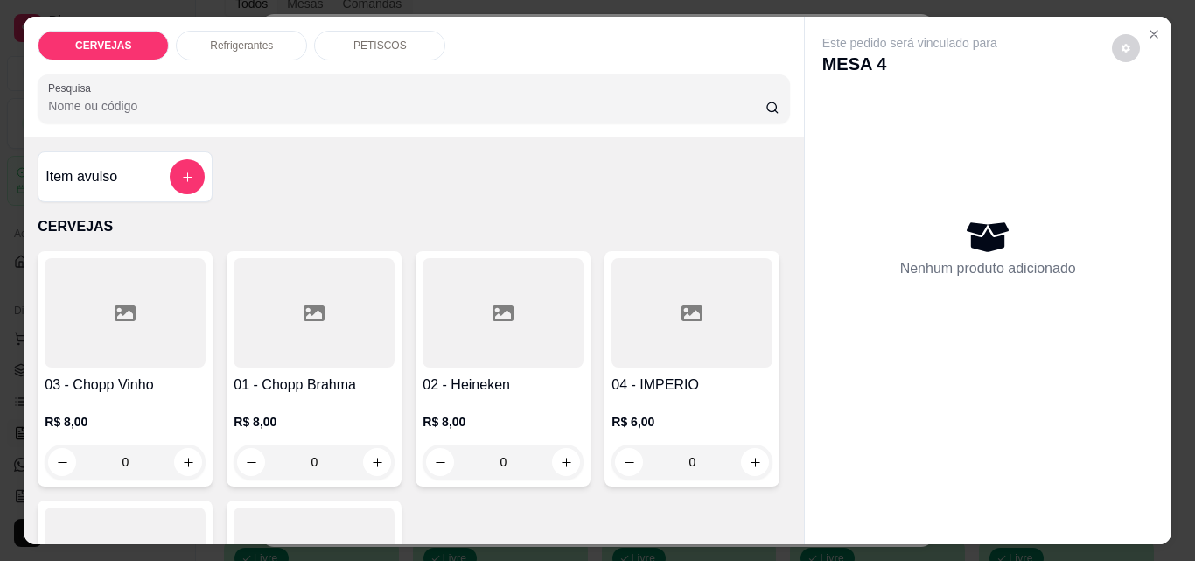
click at [353, 38] on p "PETISCOS" at bounding box center [379, 45] width 53 height 14
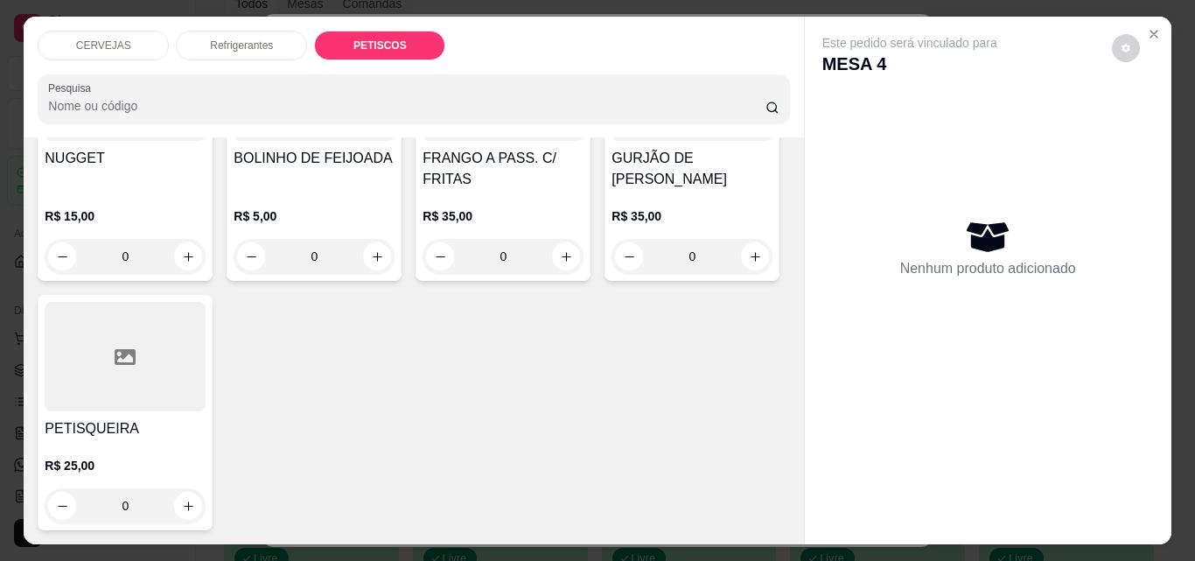
scroll to position [1792, 0]
click at [560, 263] on icon "increase-product-quantity" at bounding box center [566, 256] width 13 height 13
type input "1"
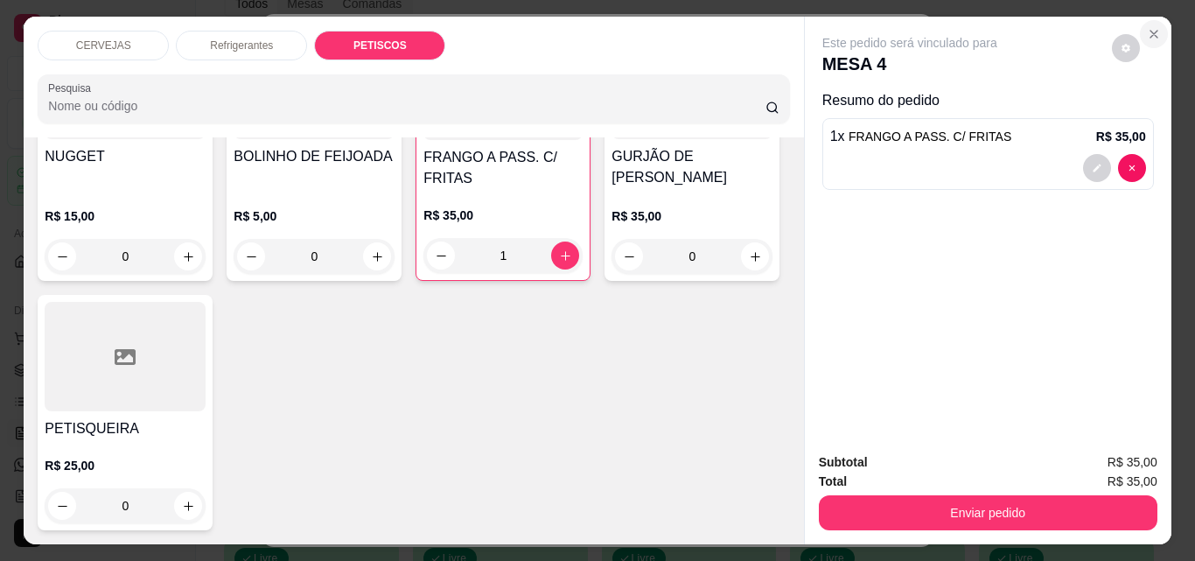
click at [721, 349] on section "CERVEJAS Refrigerantes PETISCOS Pesquisa Item avulso CERVEJAS 03 - Chopp Vinho …" at bounding box center [597, 280] width 1146 height 527
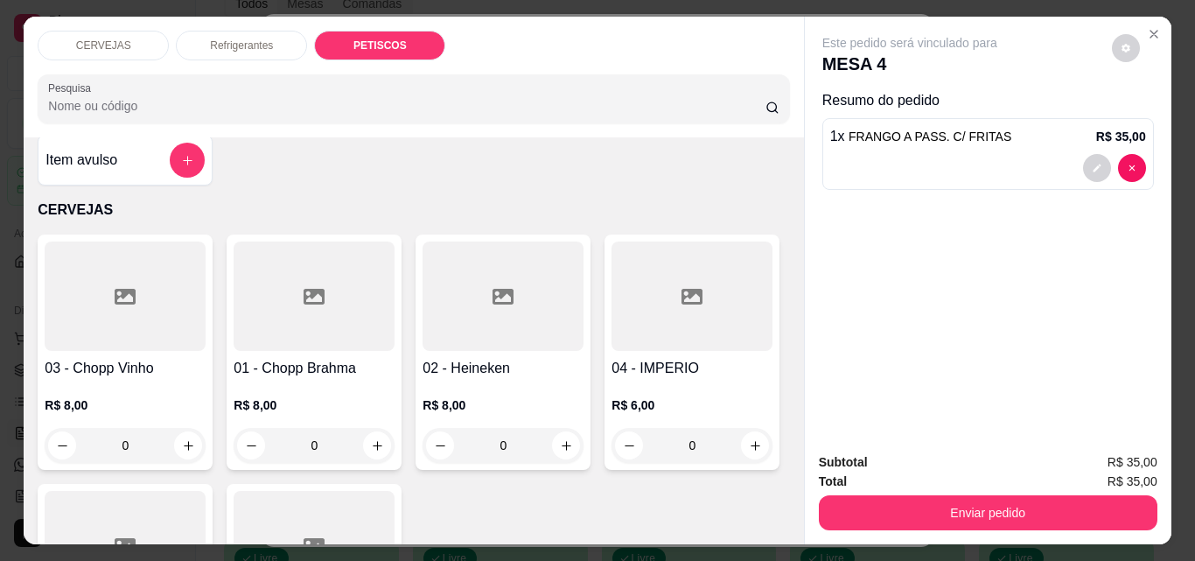
scroll to position [0, 0]
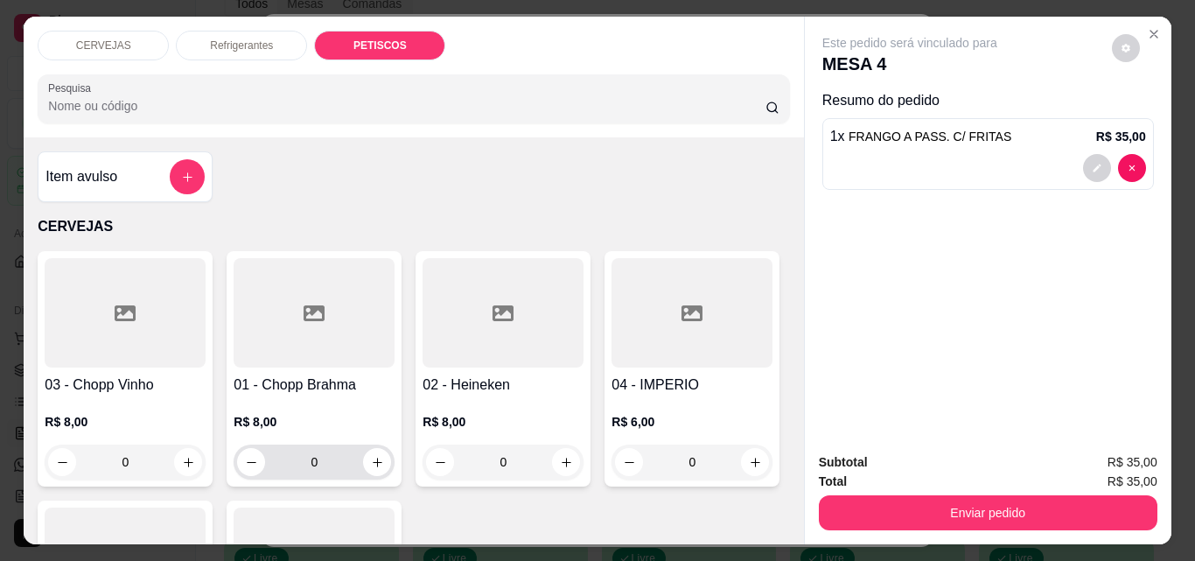
drag, startPoint x: 331, startPoint y: 449, endPoint x: 240, endPoint y: 454, distance: 90.2
click at [240, 454] on div "0" at bounding box center [314, 461] width 154 height 35
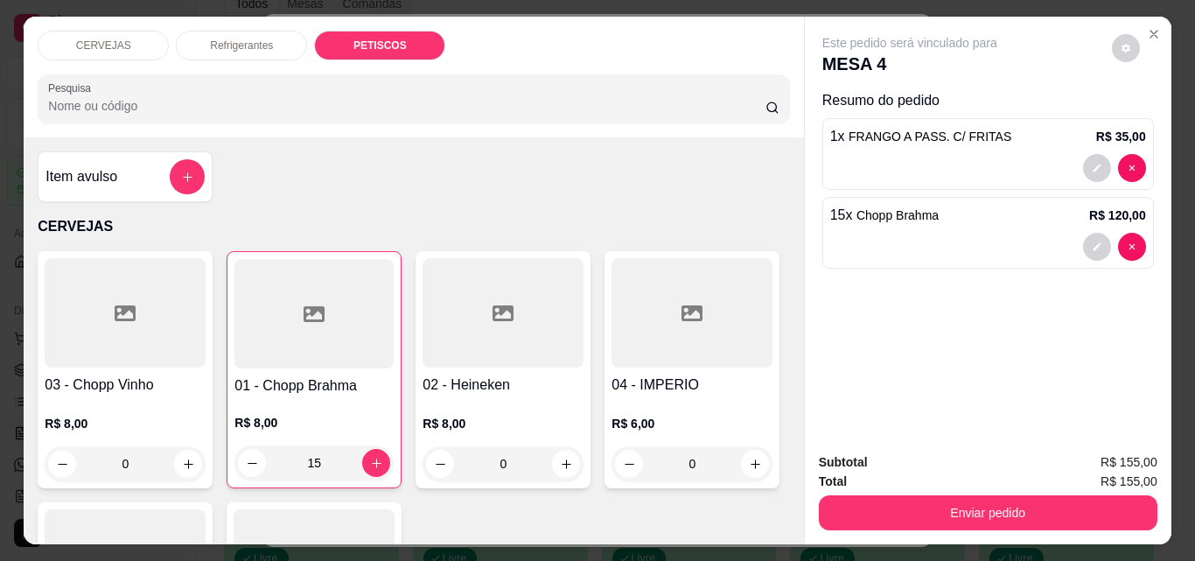
type input "15"
click at [220, 31] on div "Refrigerantes" at bounding box center [241, 46] width 131 height 30
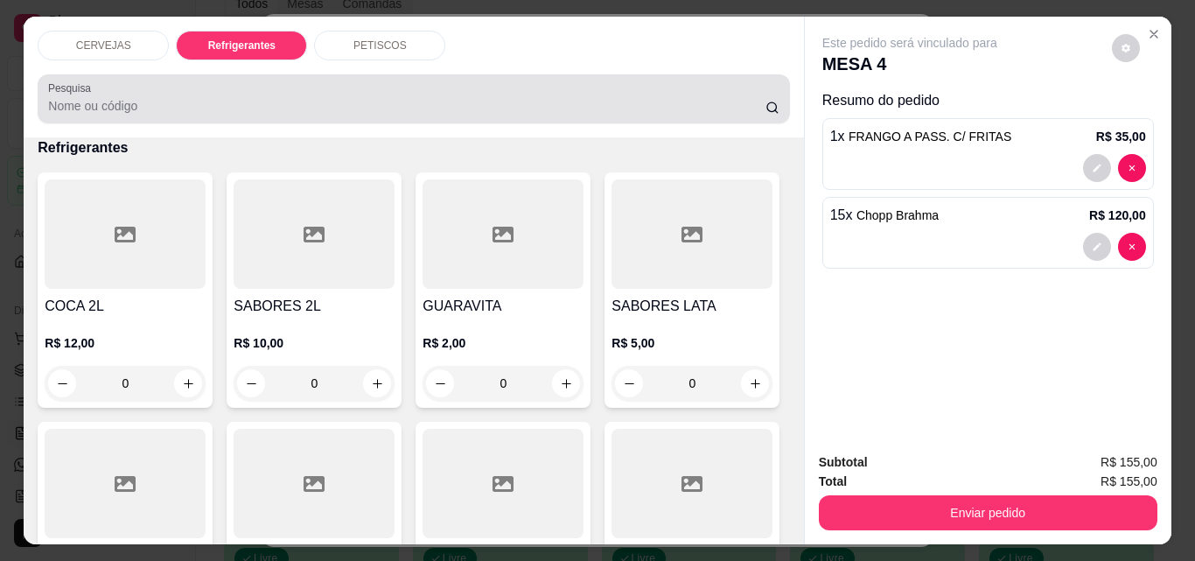
scroll to position [45, 0]
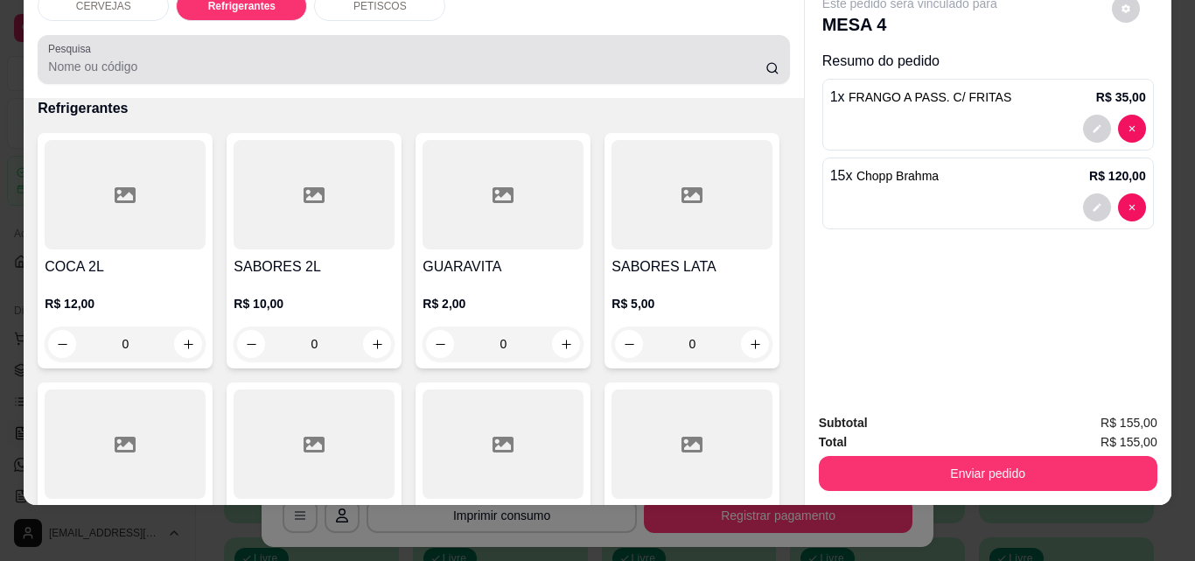
click at [230, 42] on div at bounding box center [413, 59] width 730 height 35
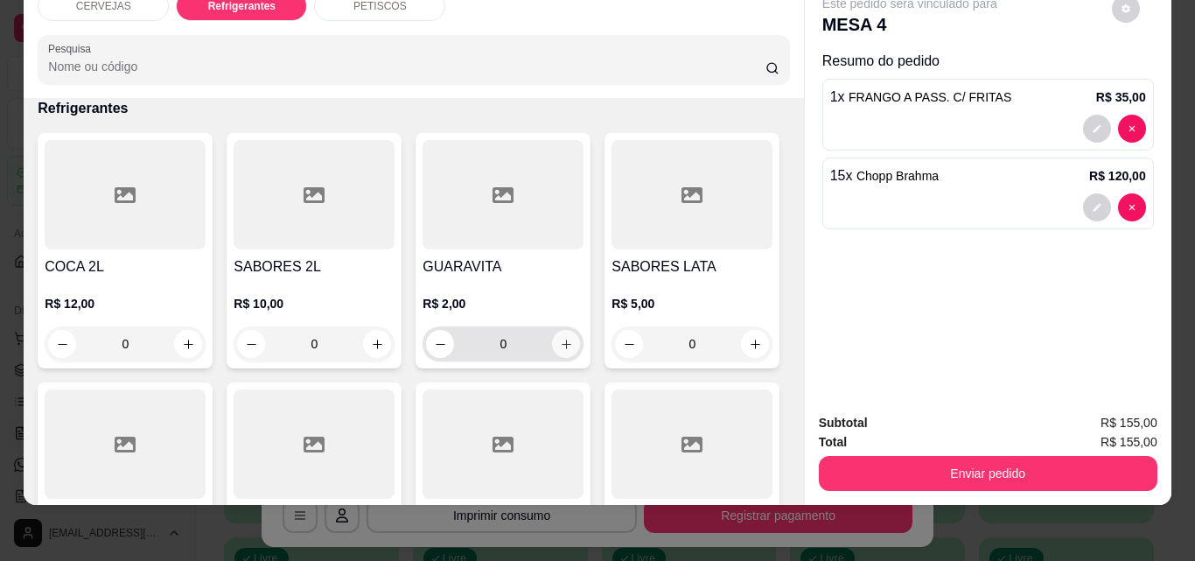
click at [552, 335] on button "increase-product-quantity" at bounding box center [566, 344] width 28 height 28
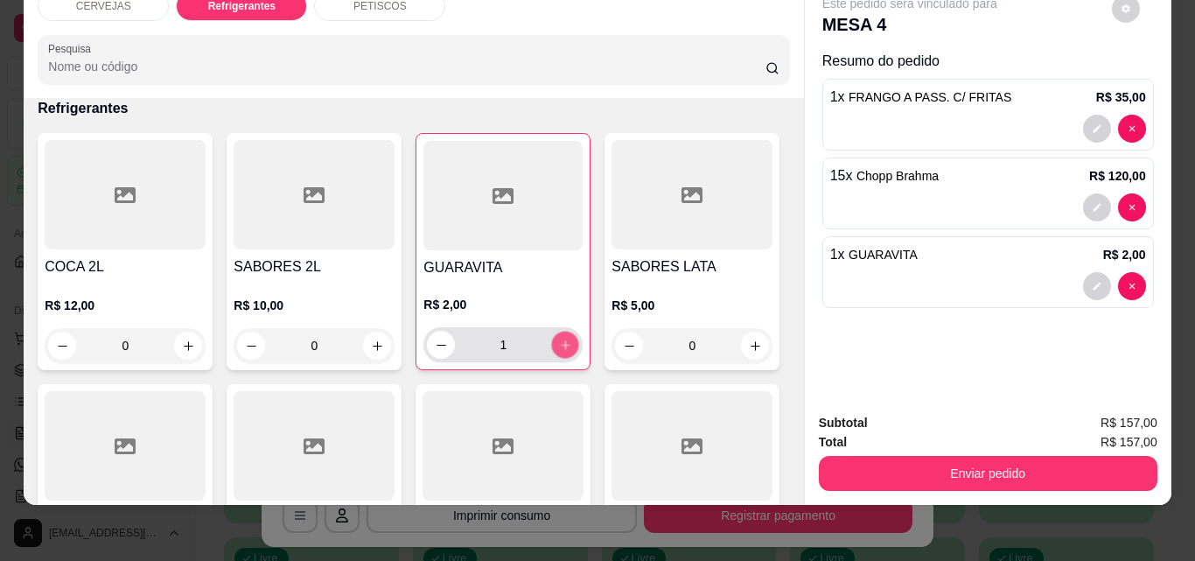
click at [559, 338] on icon "increase-product-quantity" at bounding box center [565, 344] width 13 height 13
type input "2"
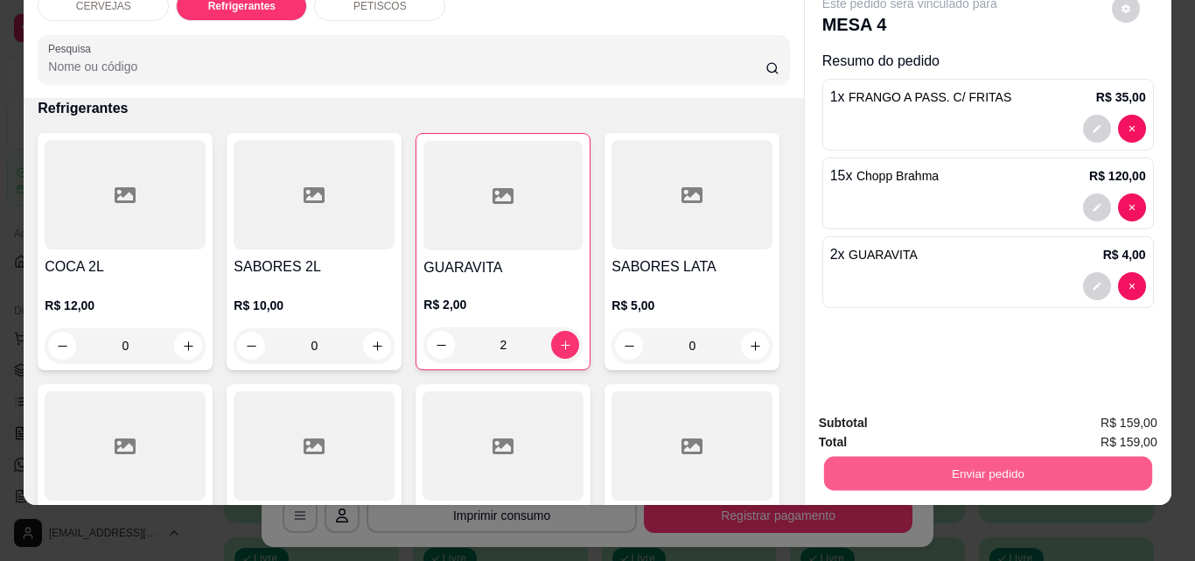
click at [1051, 456] on button "Enviar pedido" at bounding box center [987, 473] width 328 height 34
click at [1007, 415] on button "Não registrar e enviar pedido" at bounding box center [930, 417] width 182 height 33
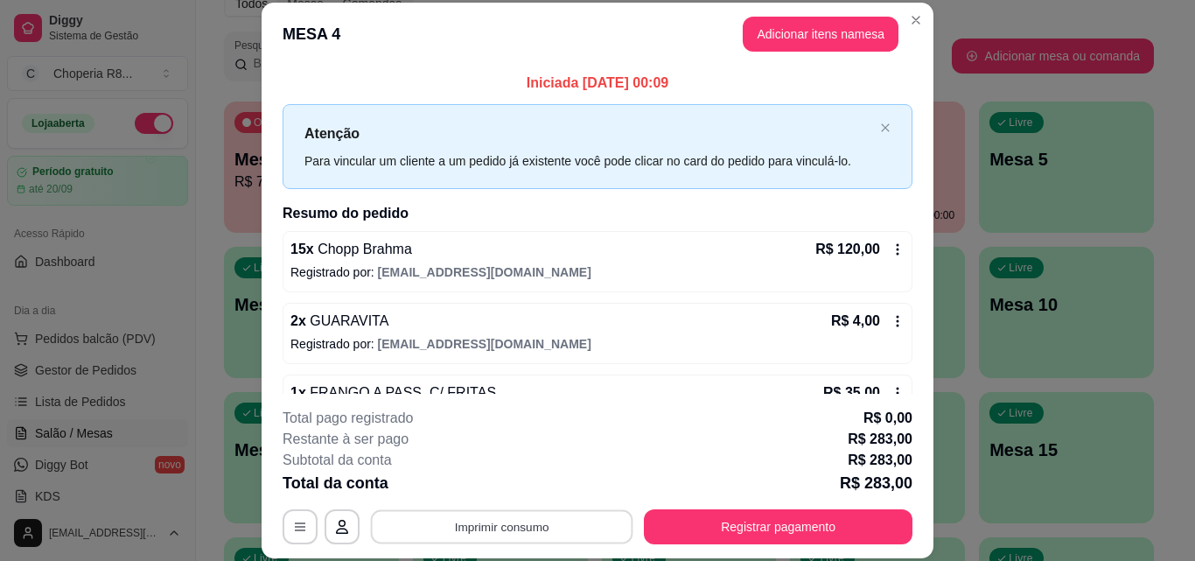
click at [603, 522] on button "Imprimir consumo" at bounding box center [502, 526] width 262 height 34
click at [542, 482] on button "IMPRESSORA" at bounding box center [500, 485] width 122 height 27
click at [521, 526] on button "Imprimir consumo" at bounding box center [501, 526] width 270 height 35
click at [512, 480] on button "IMPRESSORA" at bounding box center [500, 486] width 127 height 28
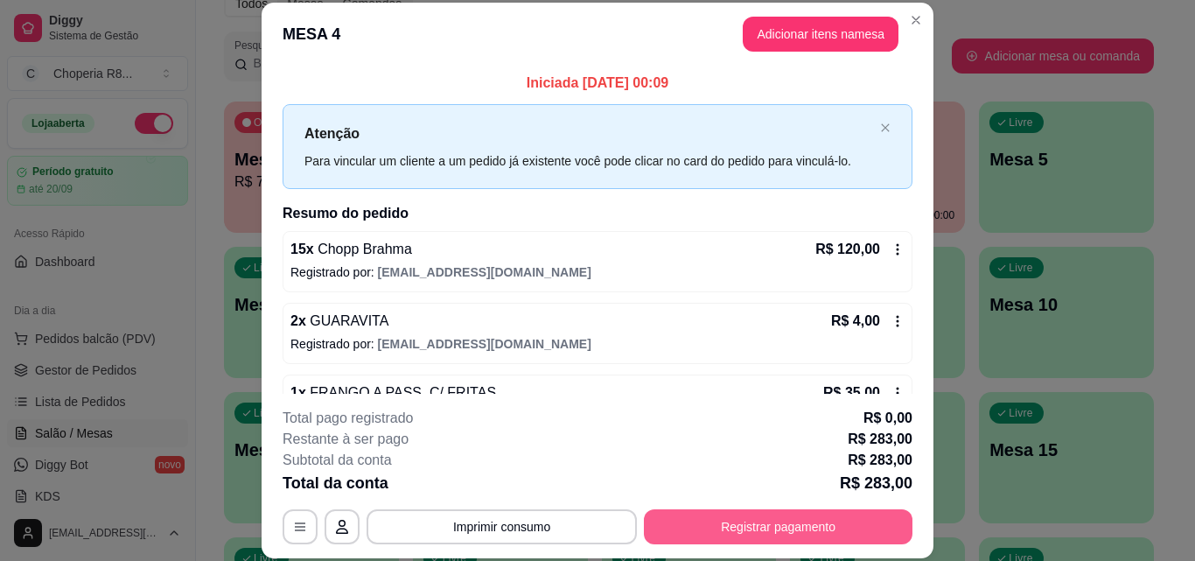
click at [759, 523] on button "Registrar pagamento" at bounding box center [778, 526] width 268 height 35
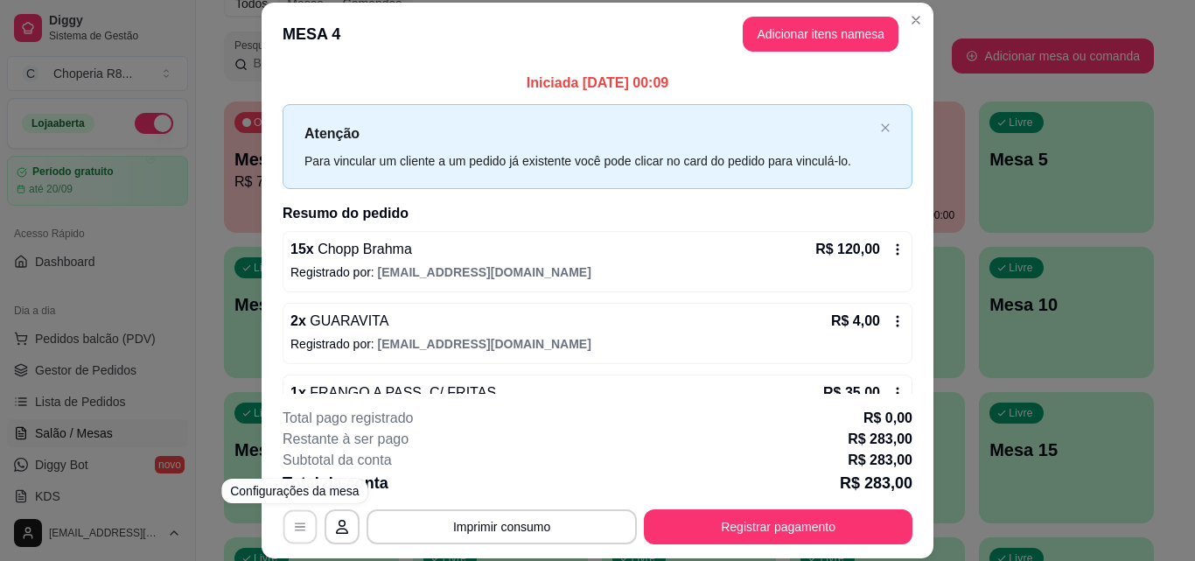
click at [296, 520] on icon "button" at bounding box center [300, 526] width 14 height 14
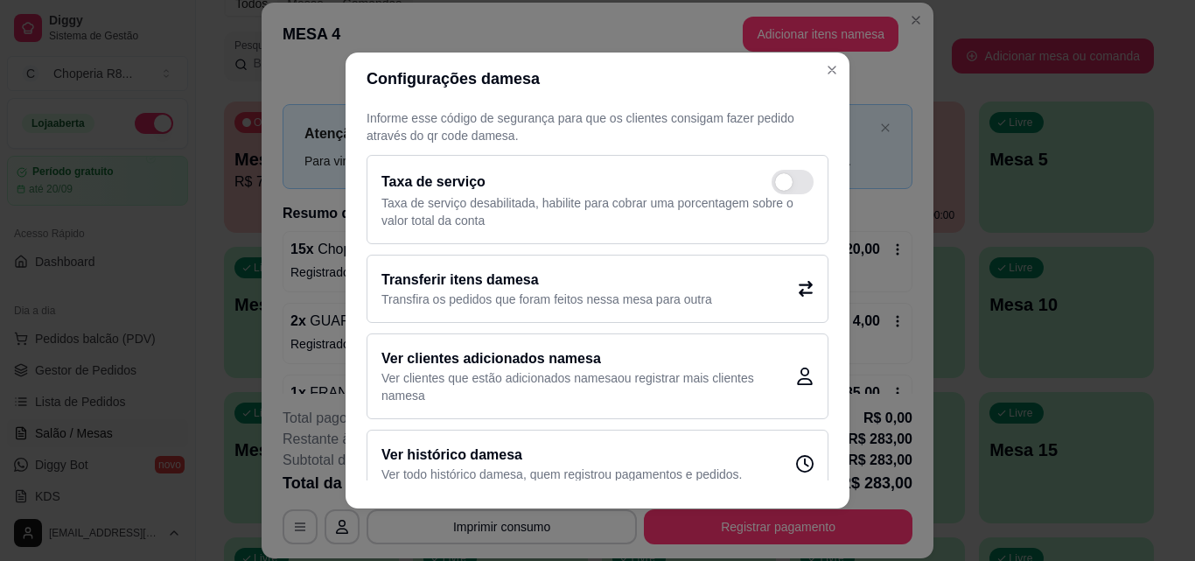
scroll to position [52, 0]
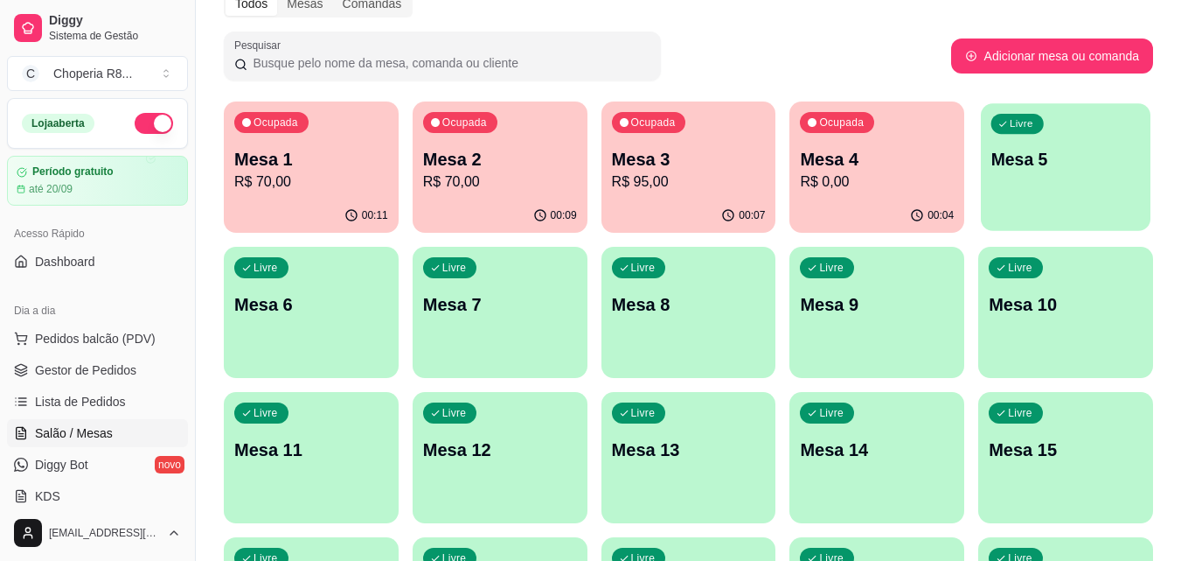
click at [1015, 191] on div "Livre Mesa 5" at bounding box center [1066, 156] width 170 height 107
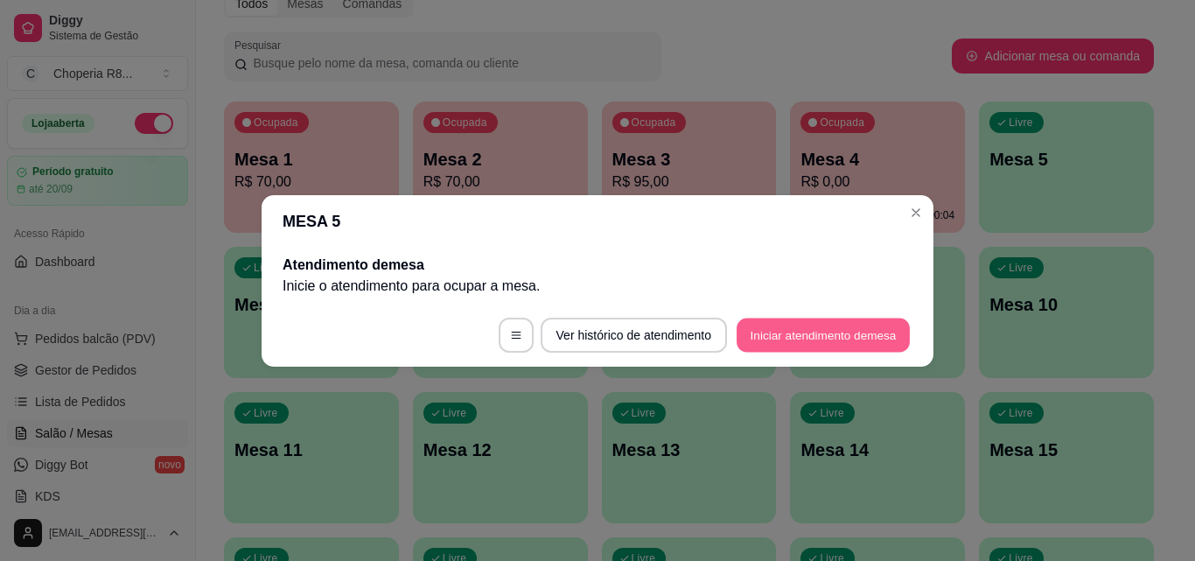
click at [839, 330] on button "Iniciar atendimento de mesa" at bounding box center [822, 334] width 173 height 34
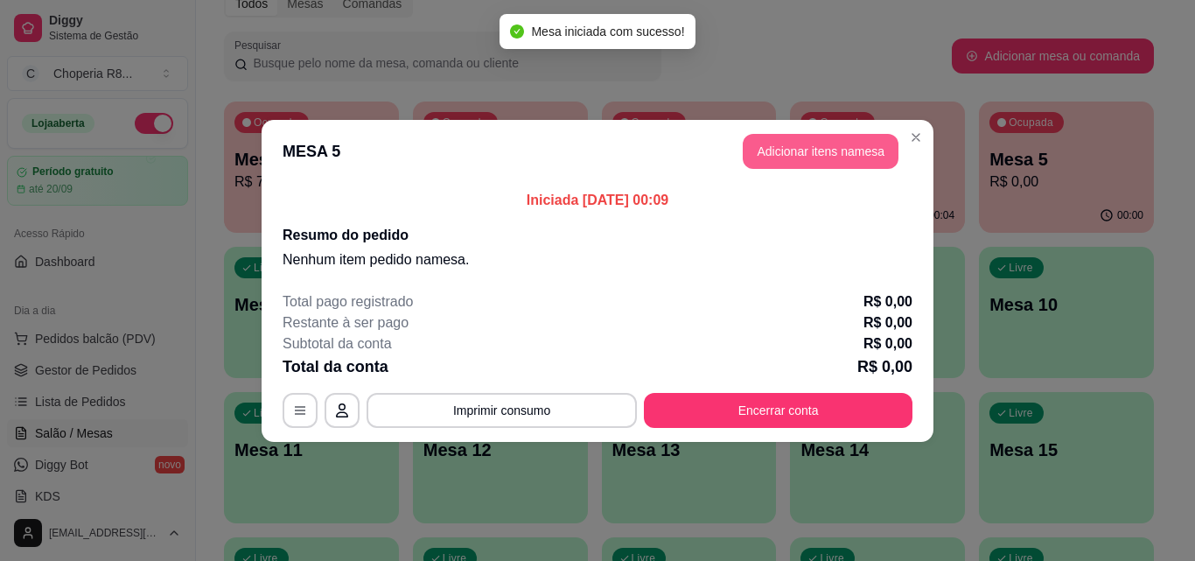
click at [833, 161] on button "Adicionar itens na mesa" at bounding box center [820, 151] width 156 height 35
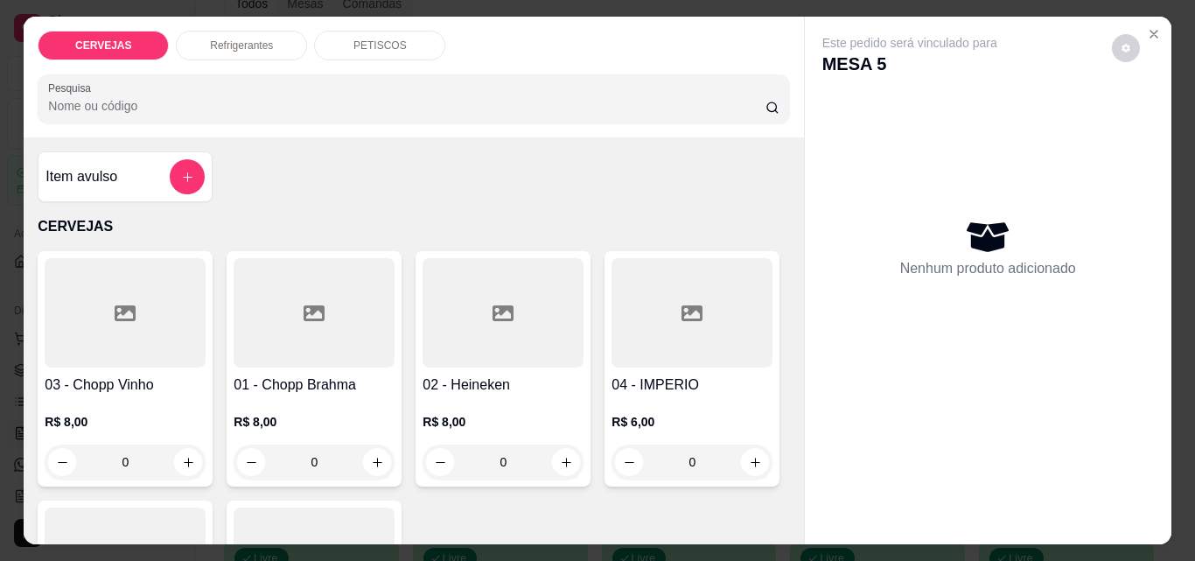
drag, startPoint x: 331, startPoint y: 457, endPoint x: 263, endPoint y: 459, distance: 67.4
click at [266, 459] on input "0" at bounding box center [314, 461] width 98 height 35
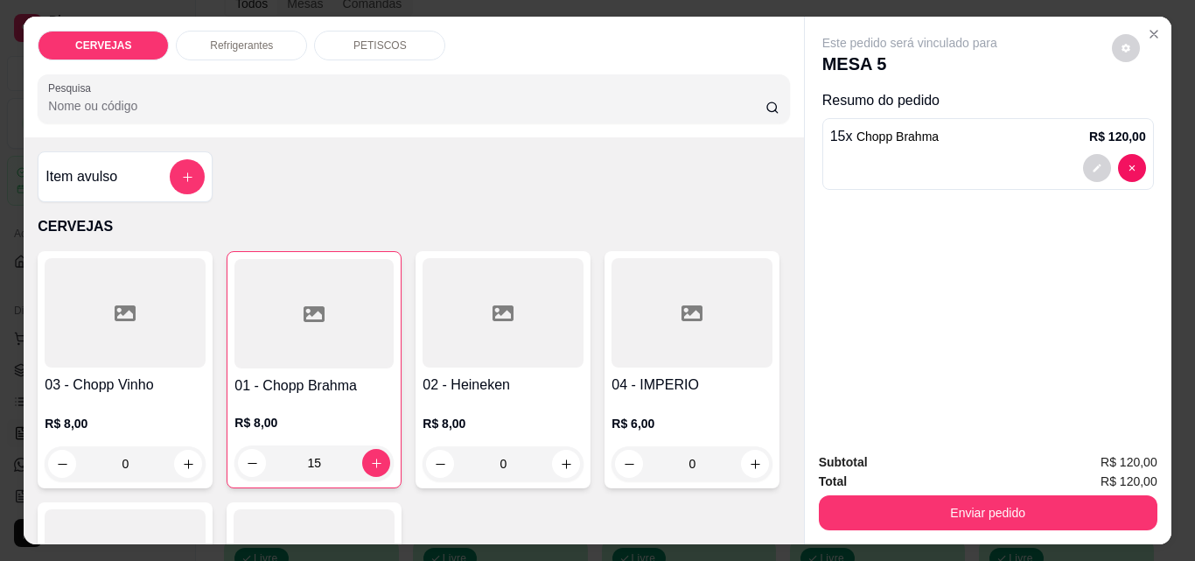
type input "15"
click at [256, 38] on p "Refrigerantes" at bounding box center [241, 45] width 63 height 14
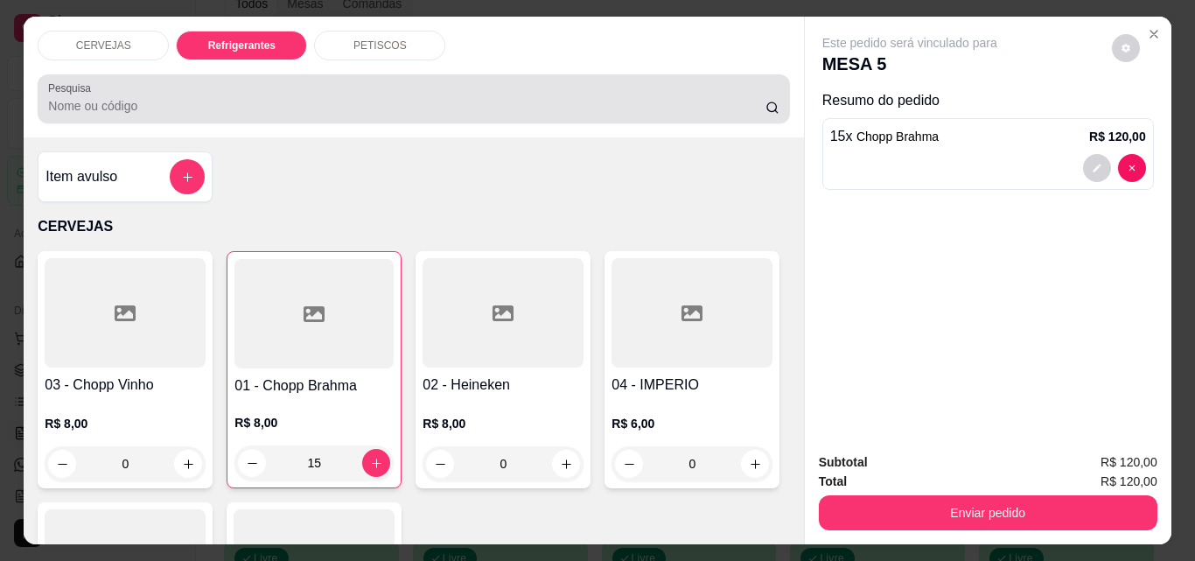
scroll to position [45, 0]
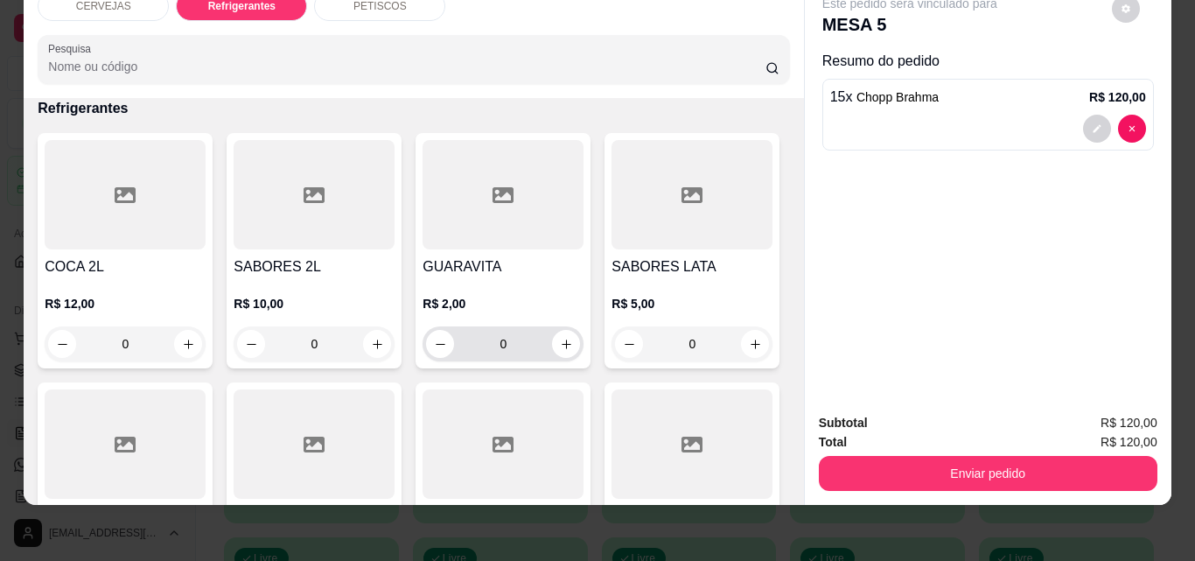
click at [569, 348] on div "0" at bounding box center [503, 343] width 154 height 35
click at [560, 338] on icon "increase-product-quantity" at bounding box center [566, 344] width 13 height 13
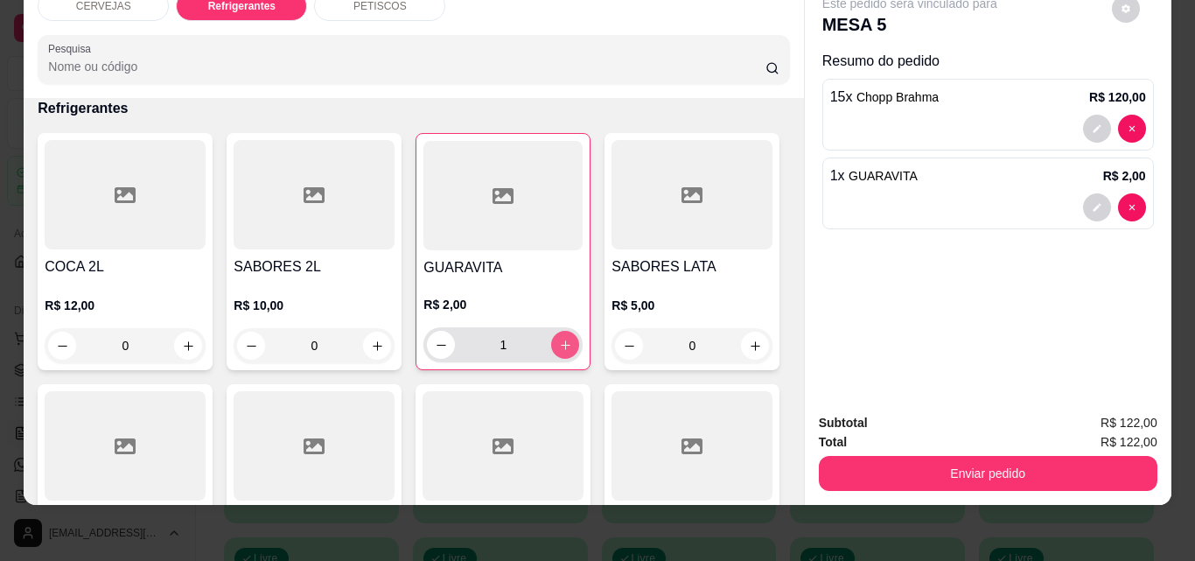
click at [561, 340] on icon "increase-product-quantity" at bounding box center [566, 345] width 10 height 10
type input "2"
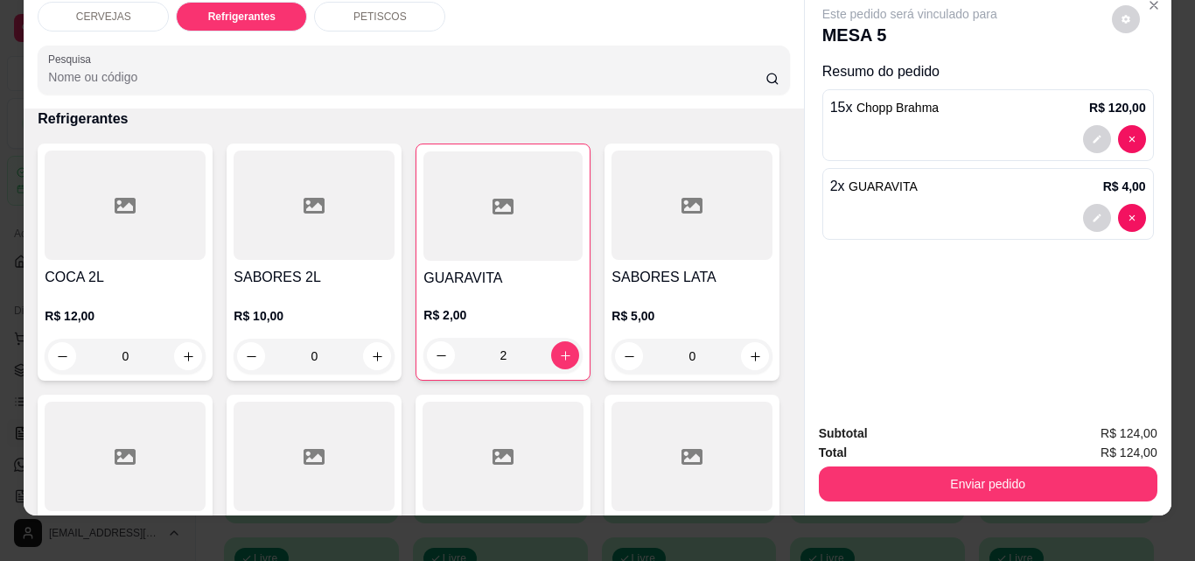
scroll to position [0, 0]
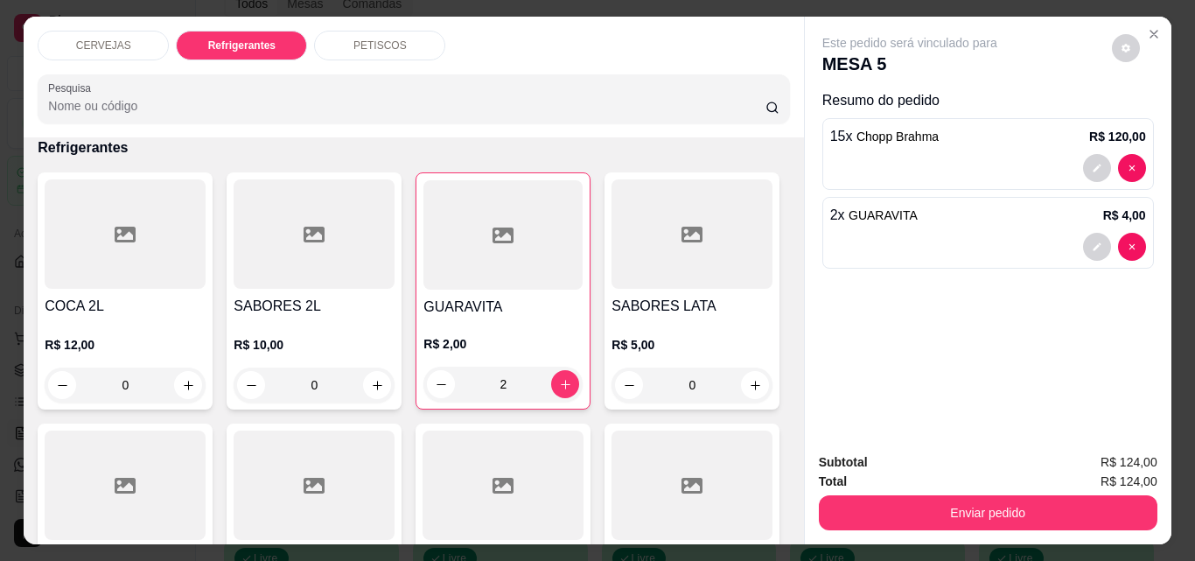
click at [388, 51] on div "PETISCOS" at bounding box center [379, 46] width 131 height 30
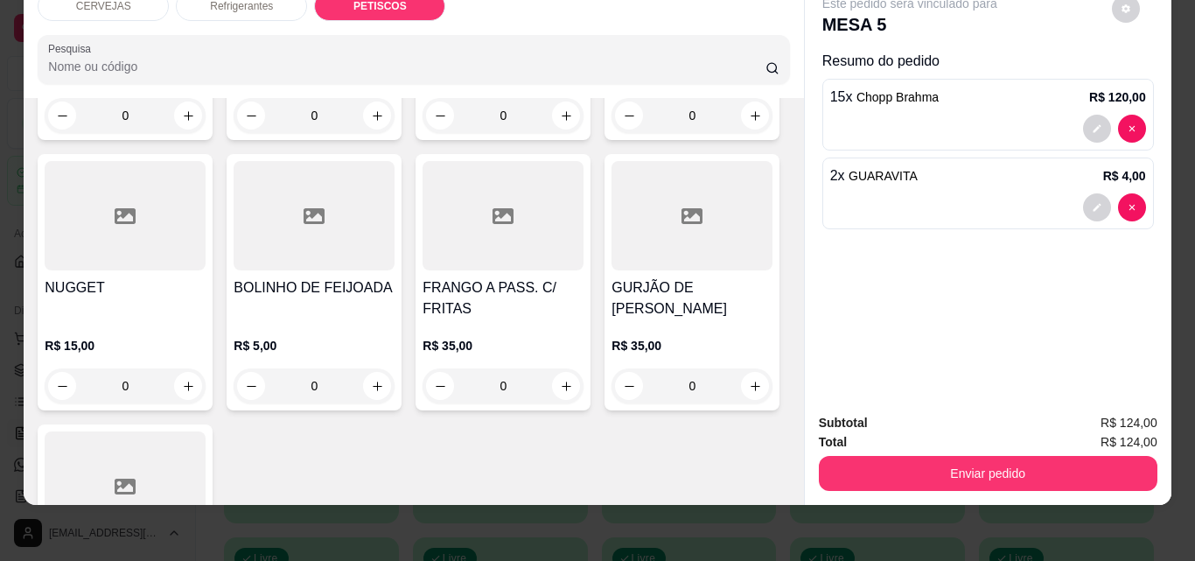
scroll to position [1795, 0]
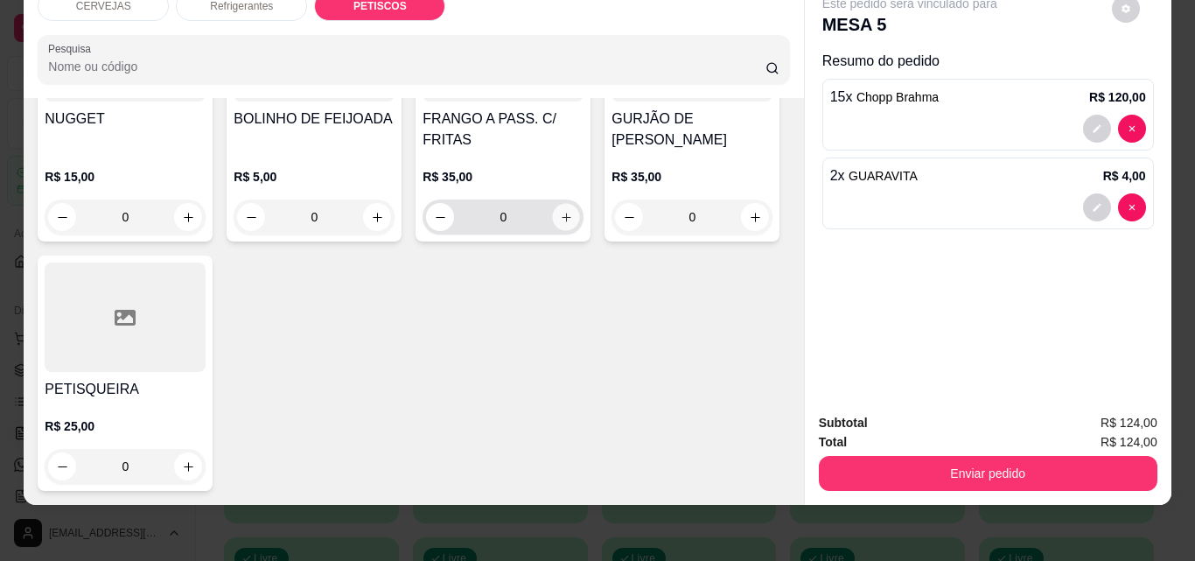
click at [560, 224] on icon "increase-product-quantity" at bounding box center [566, 217] width 13 height 13
type input "1"
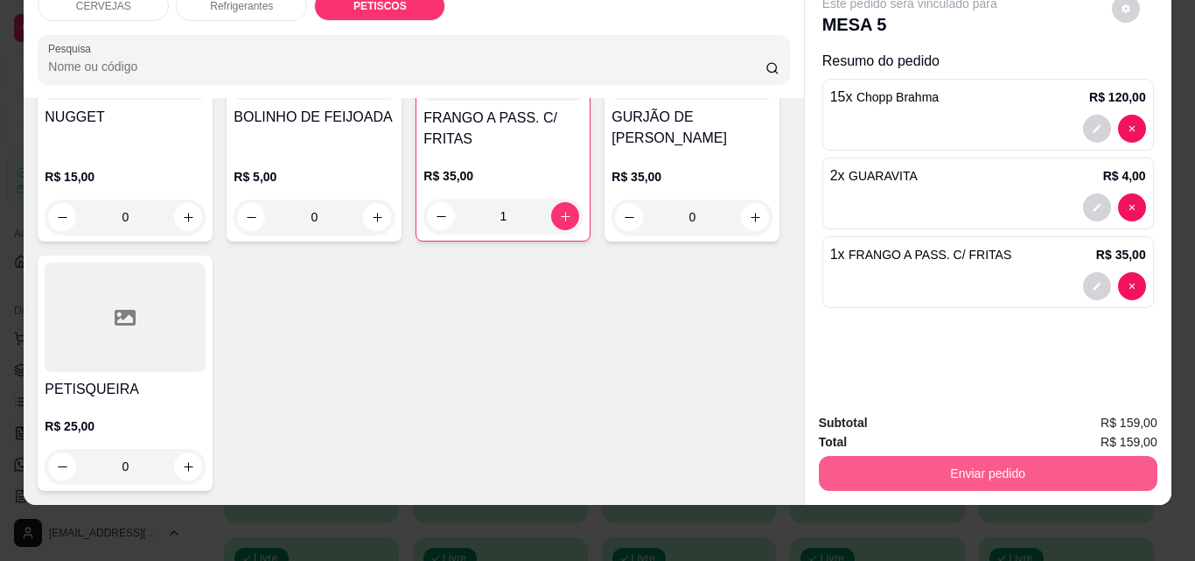
click at [853, 461] on button "Enviar pedido" at bounding box center [988, 473] width 338 height 35
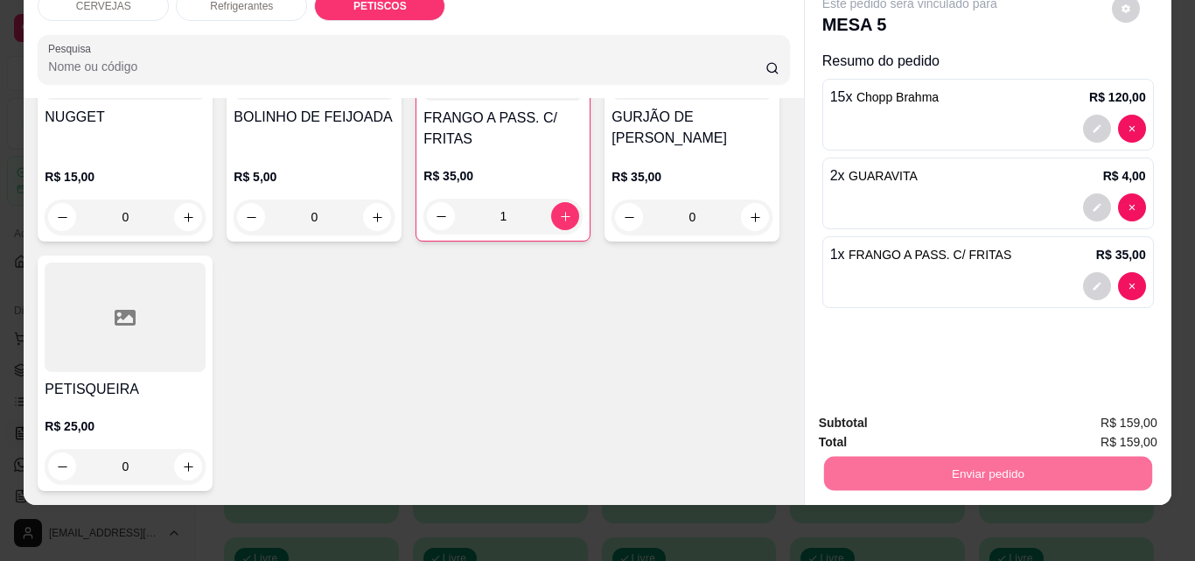
click at [983, 426] on button "Não registrar e enviar pedido" at bounding box center [930, 417] width 182 height 33
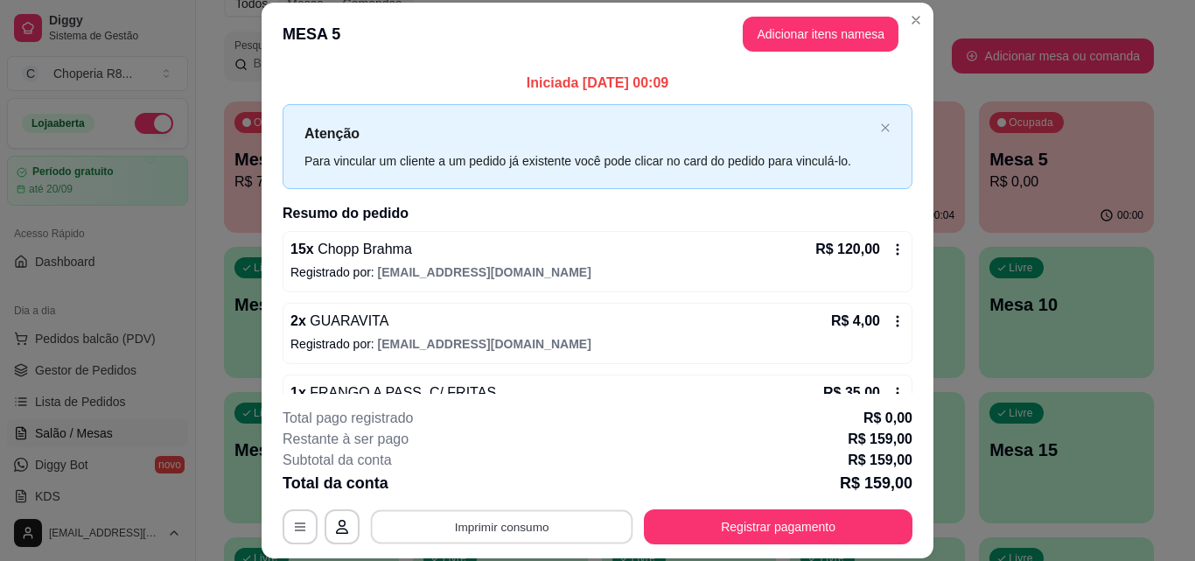
click at [553, 517] on button "Imprimir consumo" at bounding box center [502, 526] width 262 height 34
click at [531, 492] on button "IMPRESSORA" at bounding box center [500, 486] width 127 height 28
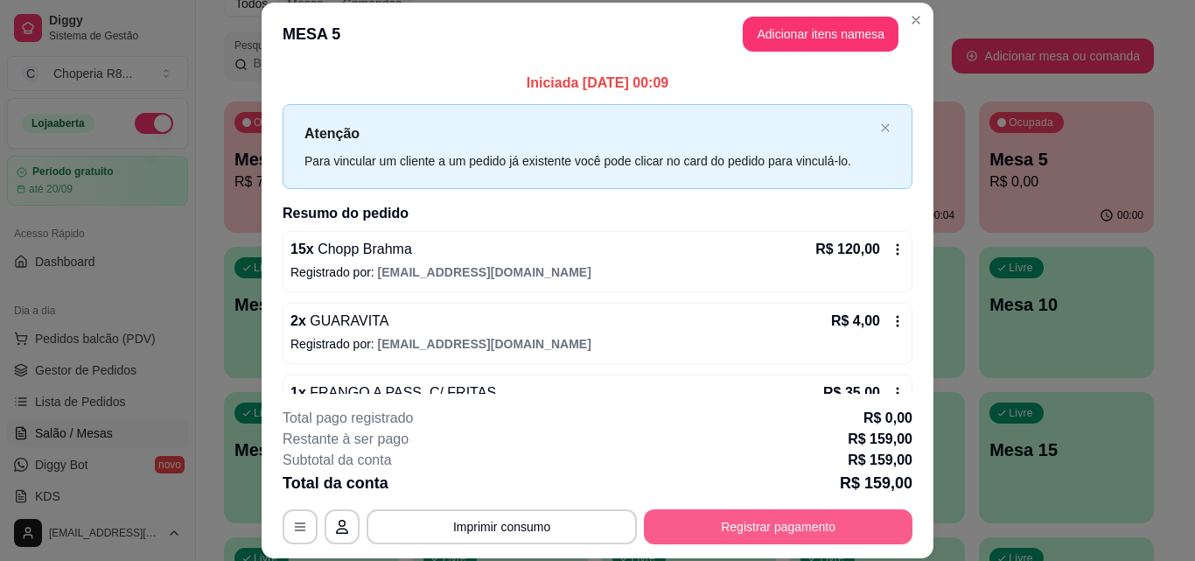
click at [701, 519] on button "Registrar pagamento" at bounding box center [778, 526] width 268 height 35
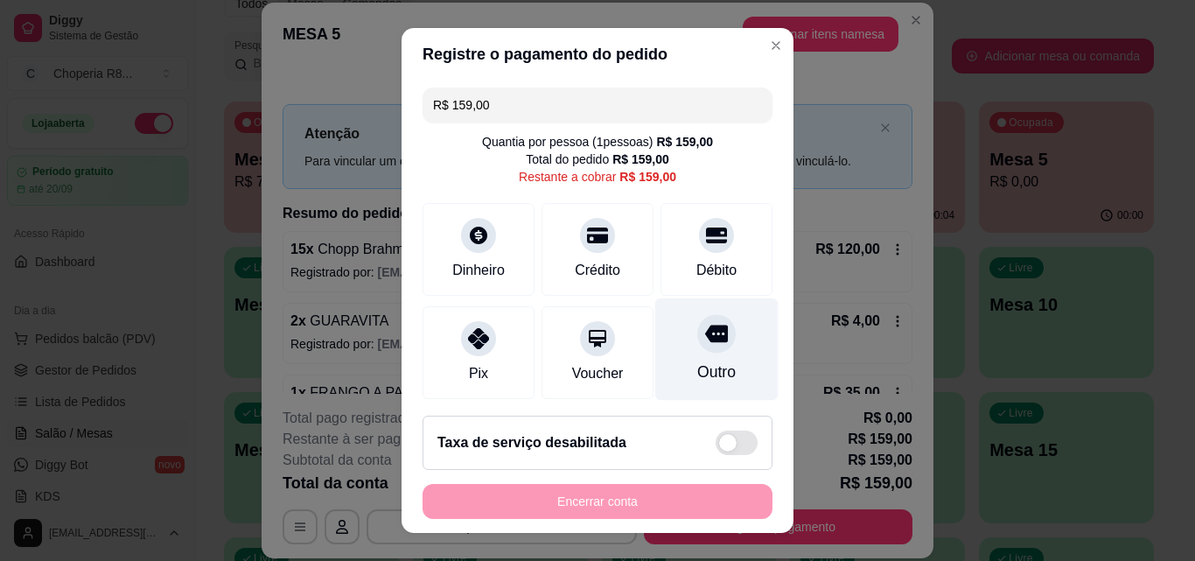
click at [705, 337] on icon at bounding box center [716, 333] width 23 height 23
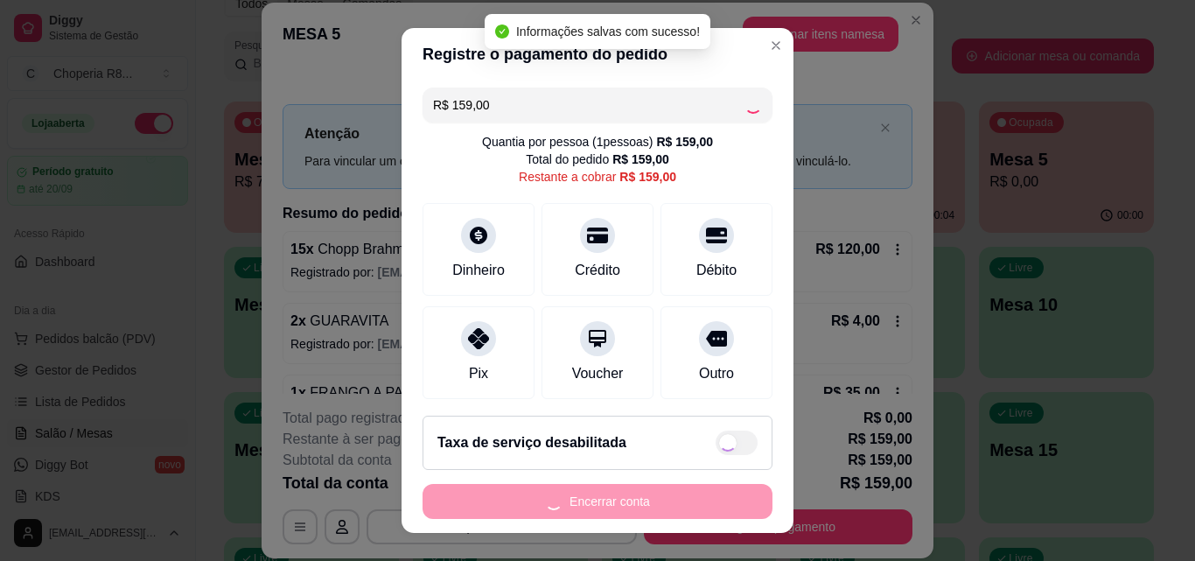
type input "R$ 0,00"
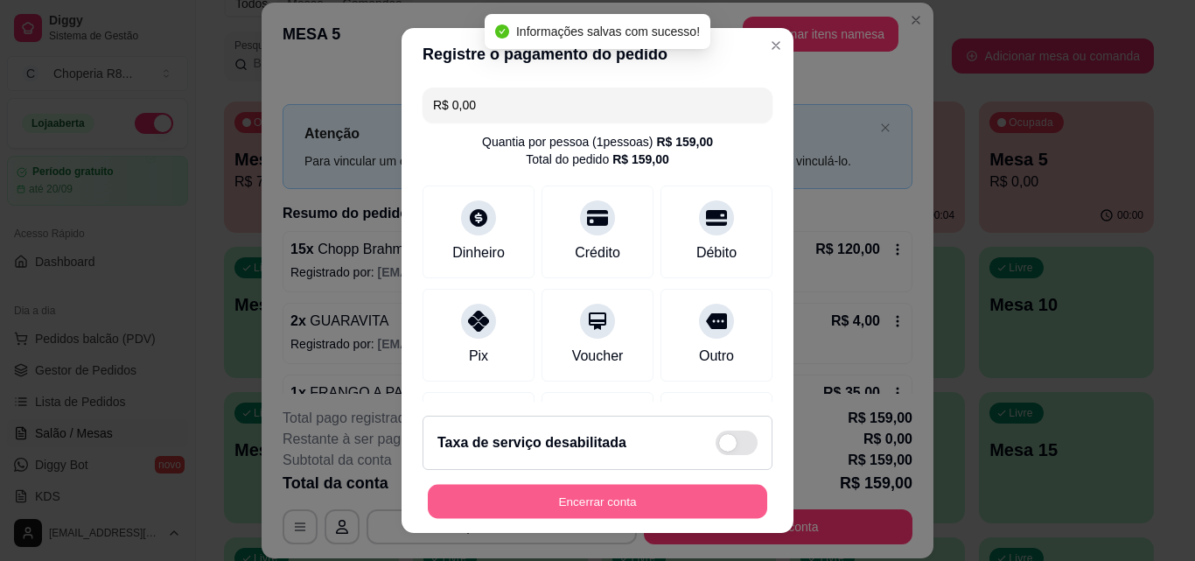
click at [632, 500] on button "Encerrar conta" at bounding box center [597, 501] width 339 height 34
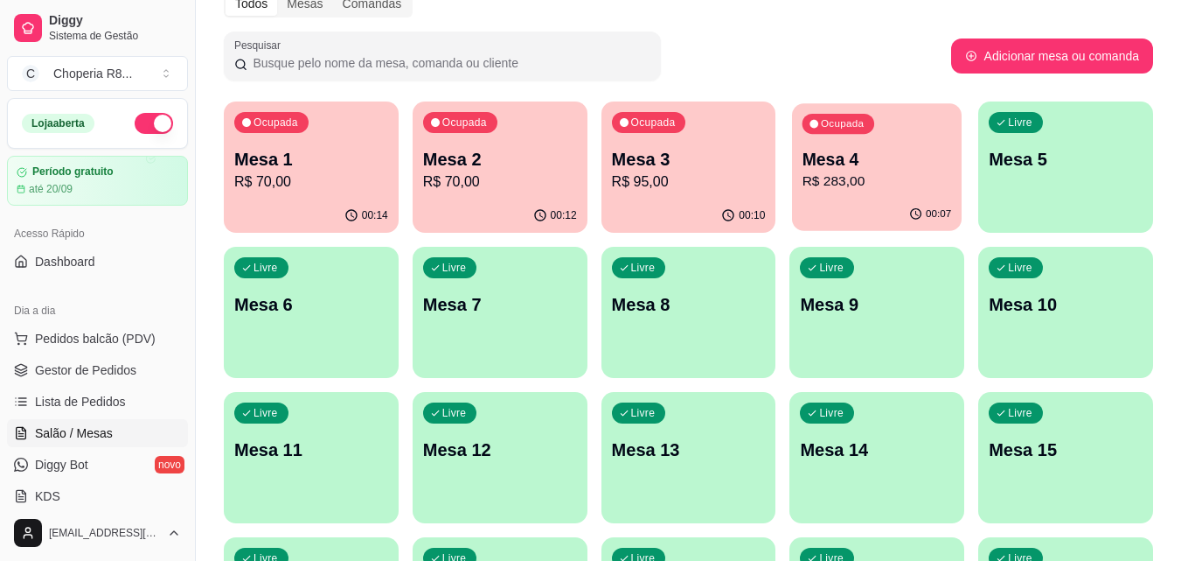
click at [930, 180] on p "R$ 283,00" at bounding box center [878, 181] width 150 height 20
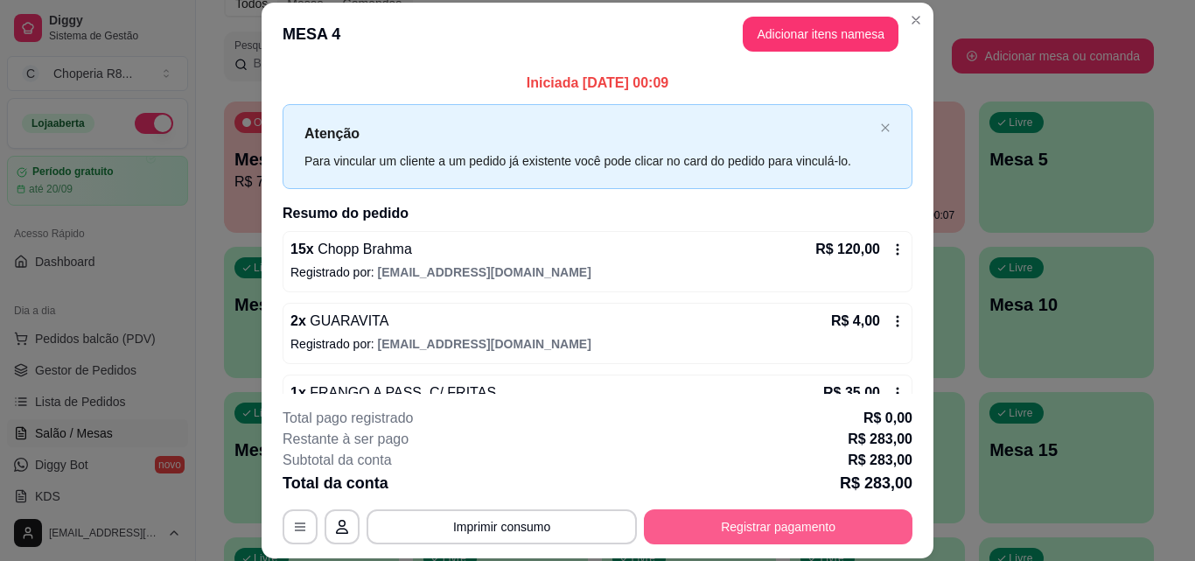
click at [815, 529] on button "Registrar pagamento" at bounding box center [778, 526] width 268 height 35
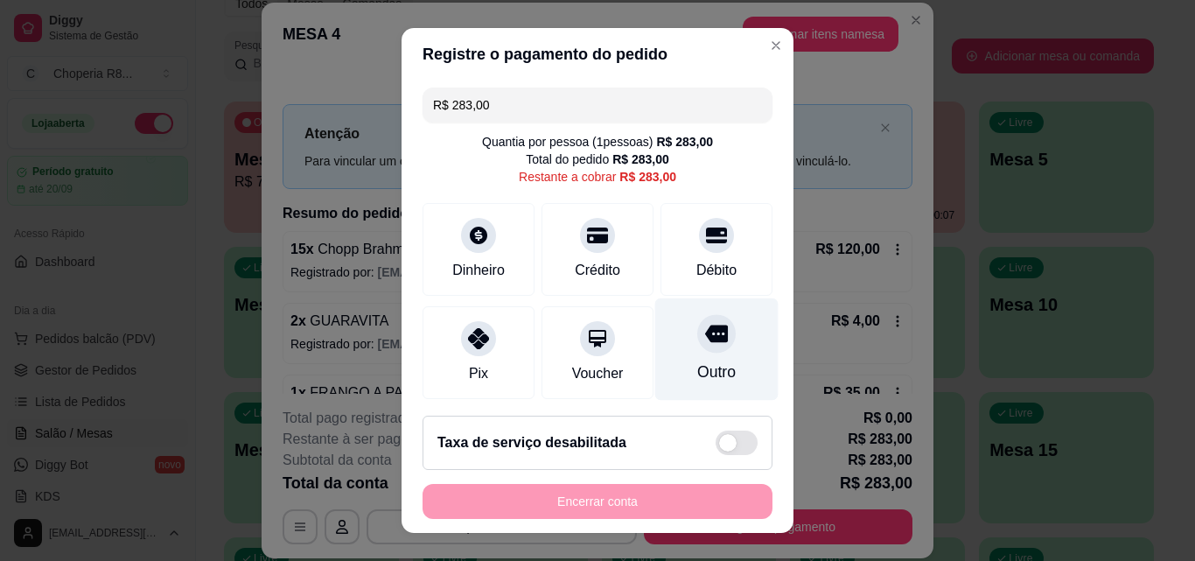
click at [700, 347] on div at bounding box center [716, 333] width 38 height 38
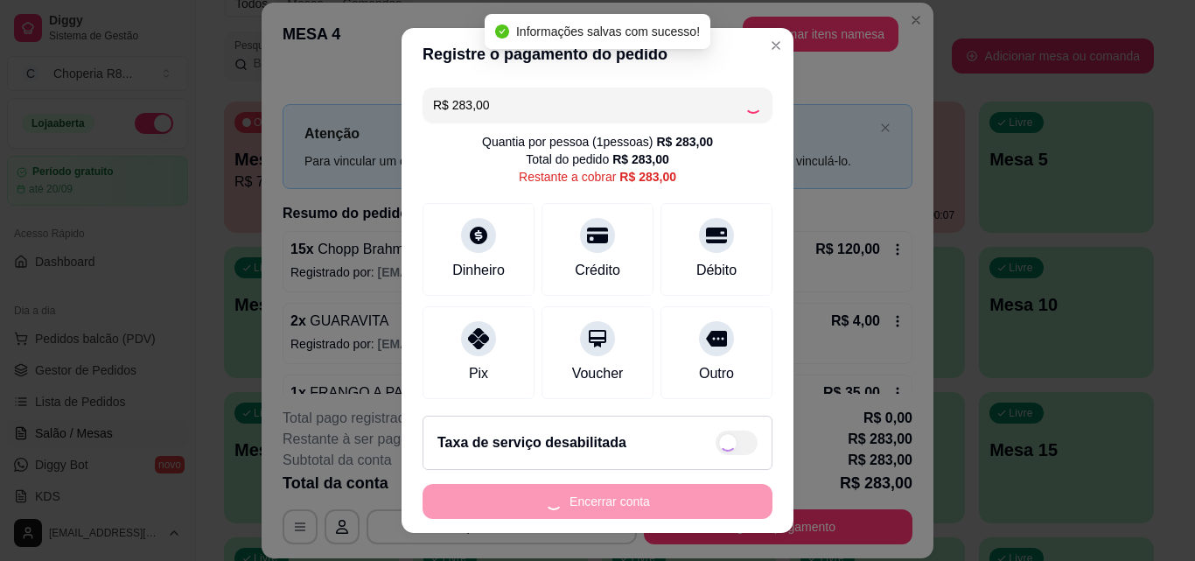
type input "R$ 0,00"
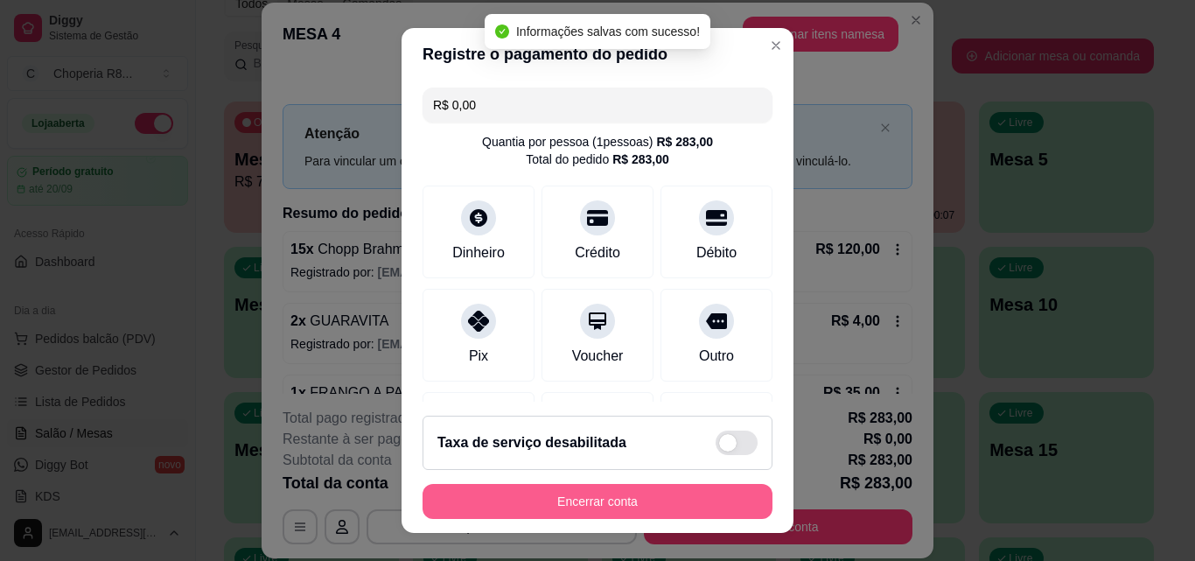
click at [679, 505] on button "Encerrar conta" at bounding box center [597, 501] width 350 height 35
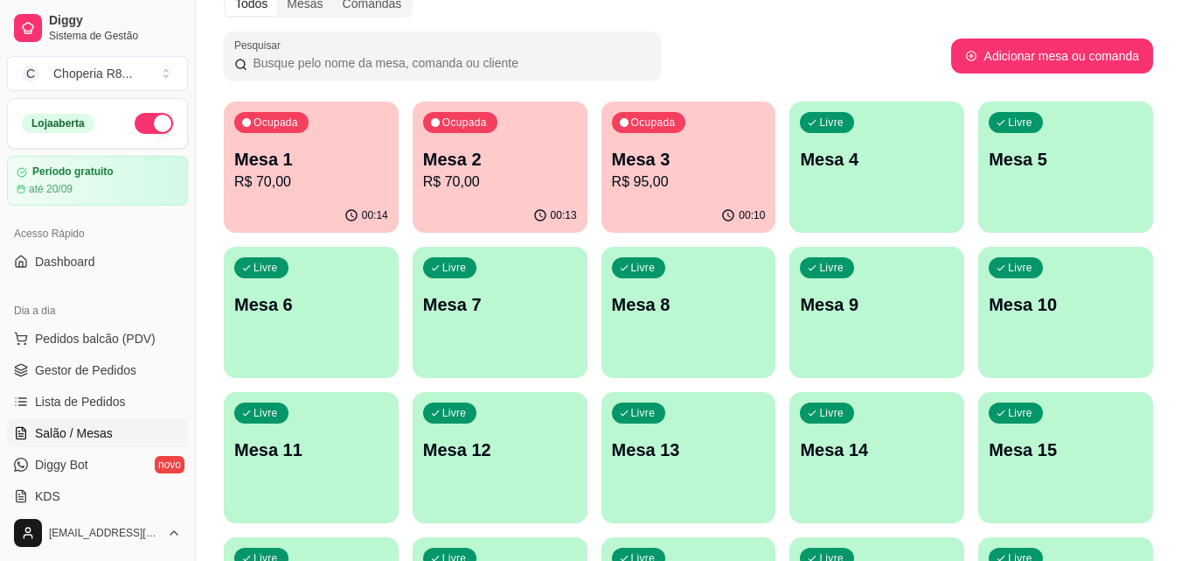
click at [739, 193] on div "Ocupada Mesa 3 R$ 95,00" at bounding box center [689, 149] width 175 height 97
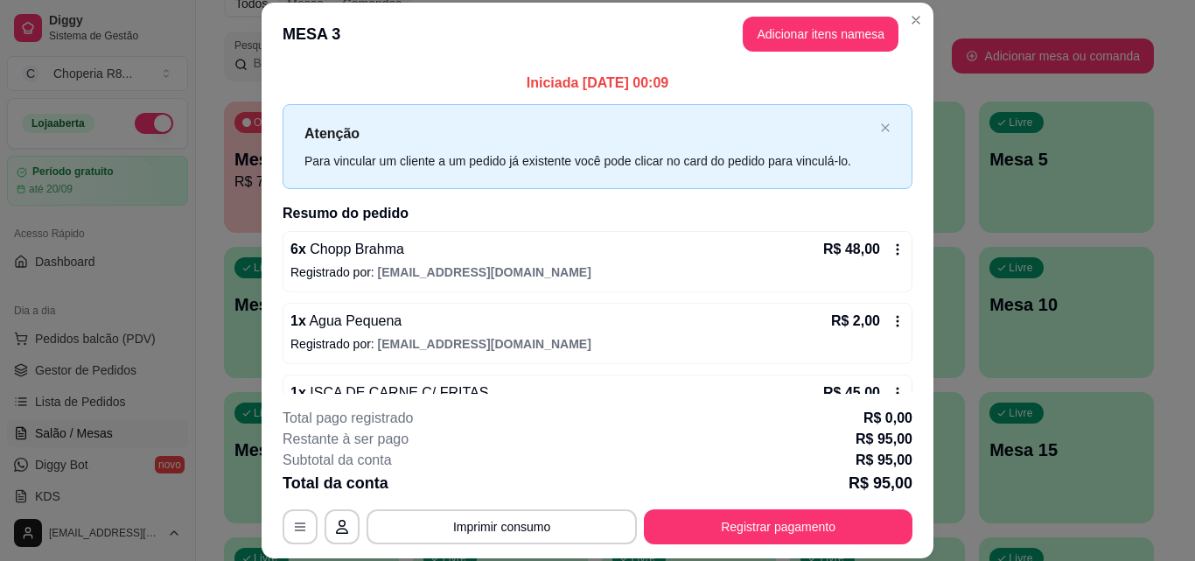
click at [806, 509] on button "Registrar pagamento" at bounding box center [778, 526] width 268 height 35
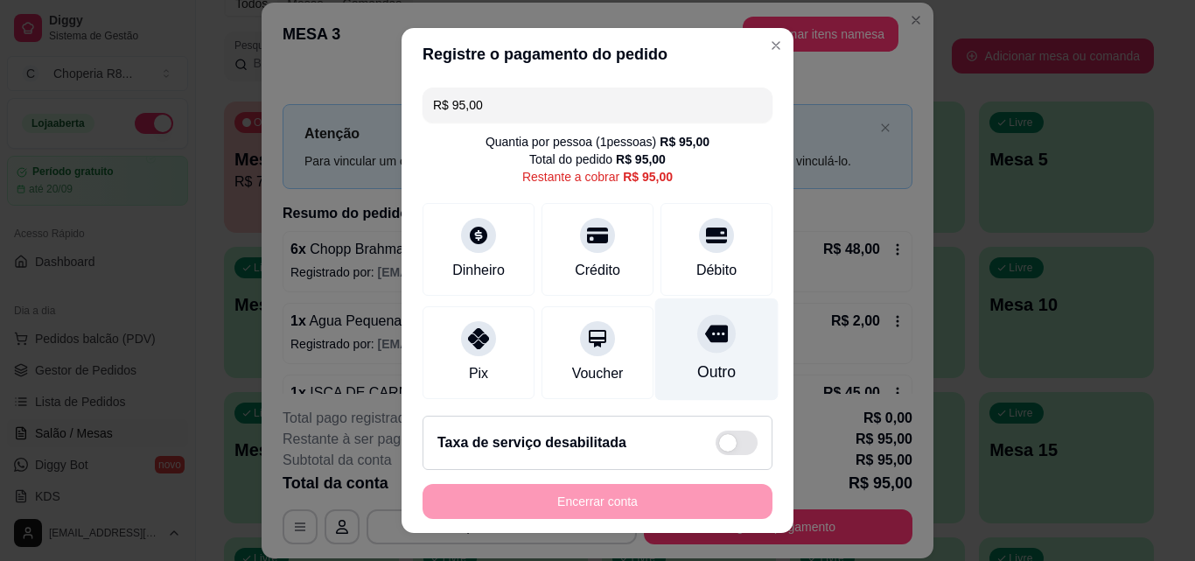
click at [719, 350] on div "Outro" at bounding box center [716, 349] width 123 height 102
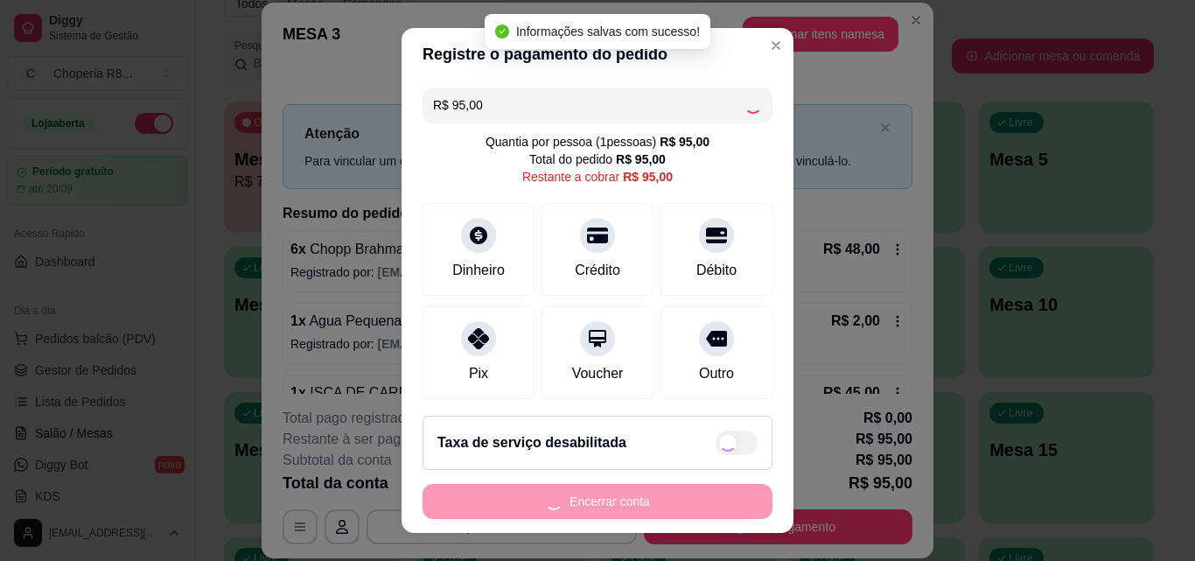
type input "R$ 0,00"
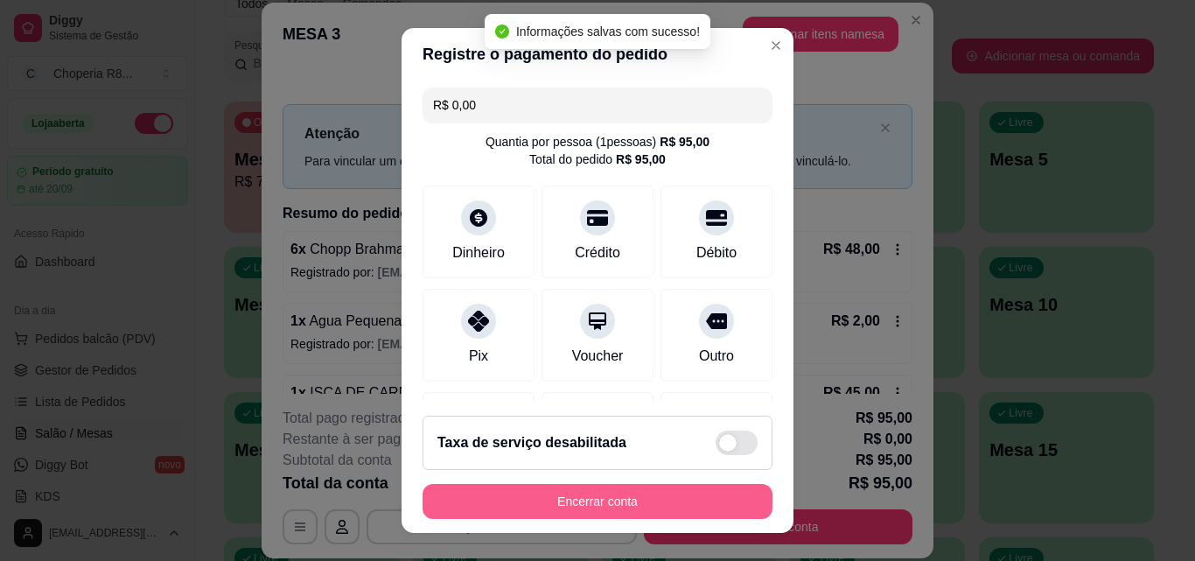
click at [699, 494] on button "Encerrar conta" at bounding box center [597, 501] width 350 height 35
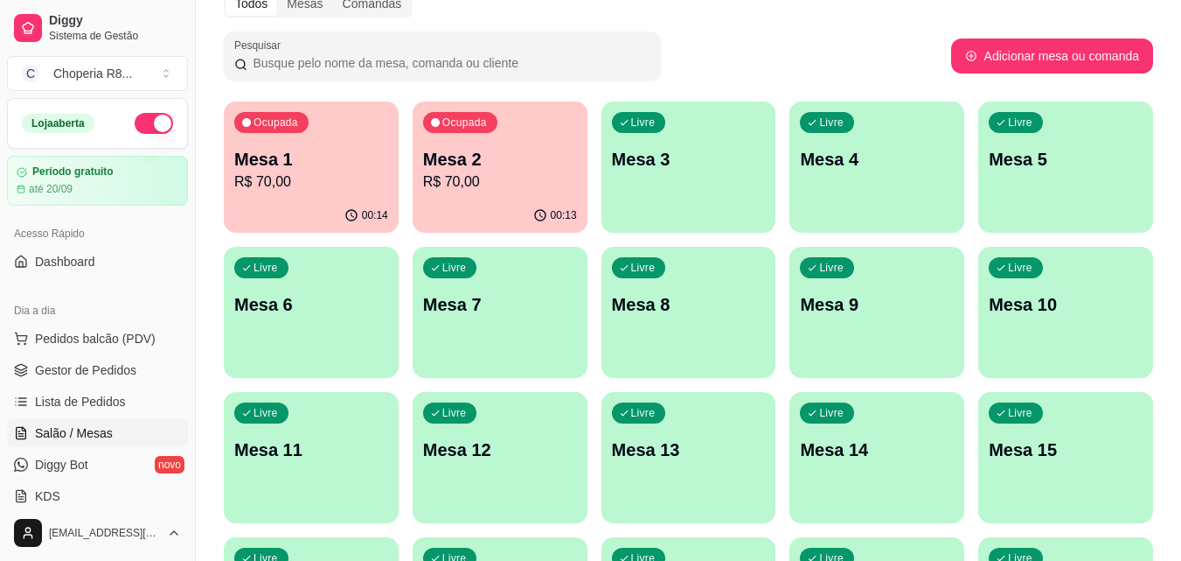
click at [550, 200] on div "00:13" at bounding box center [500, 216] width 175 height 34
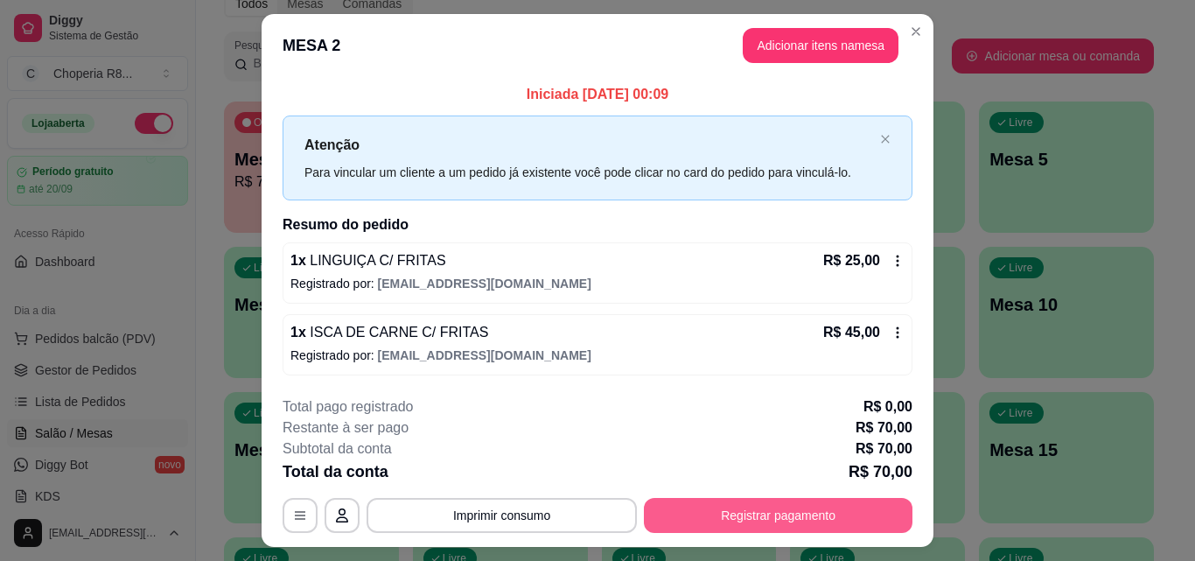
click at [776, 510] on button "Registrar pagamento" at bounding box center [778, 515] width 268 height 35
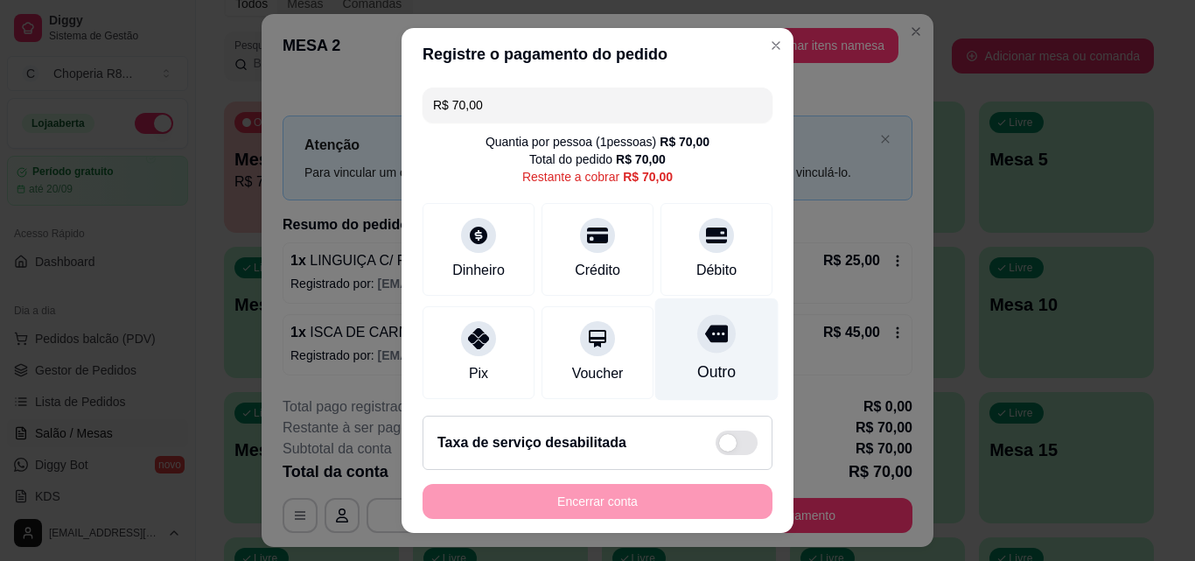
click at [711, 360] on div "Outro" at bounding box center [716, 349] width 123 height 102
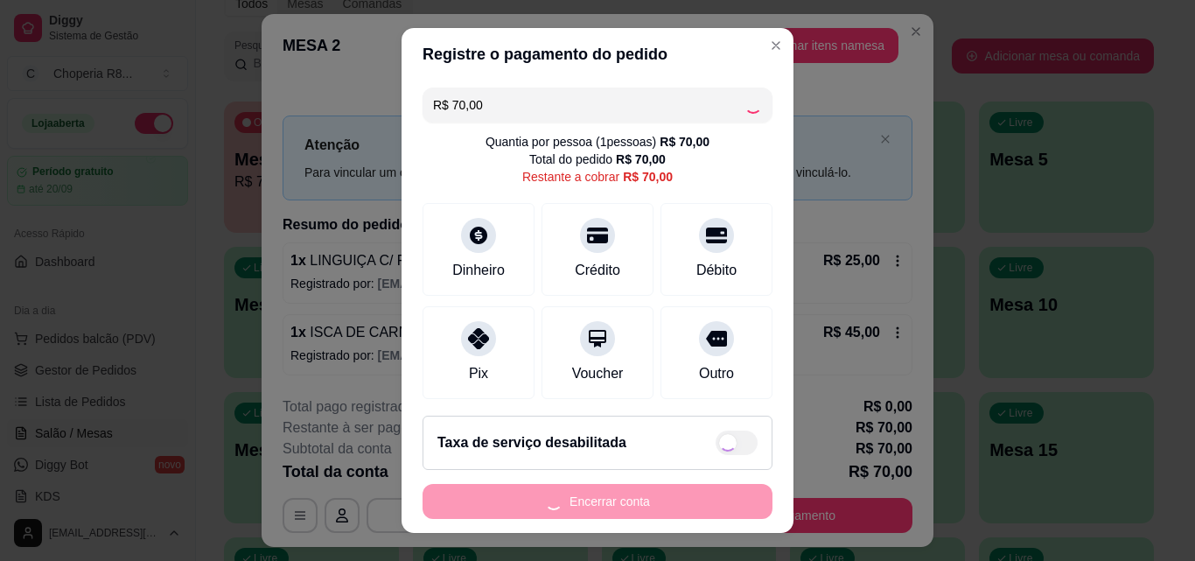
click at [694, 514] on div "Encerrar conta" at bounding box center [597, 501] width 350 height 35
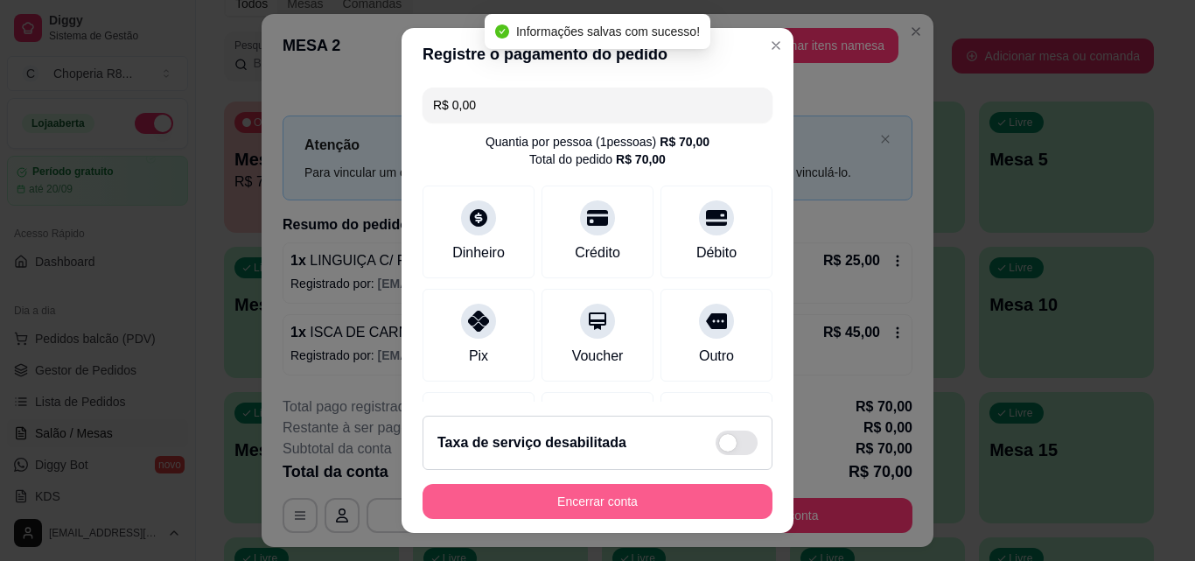
type input "R$ 0,00"
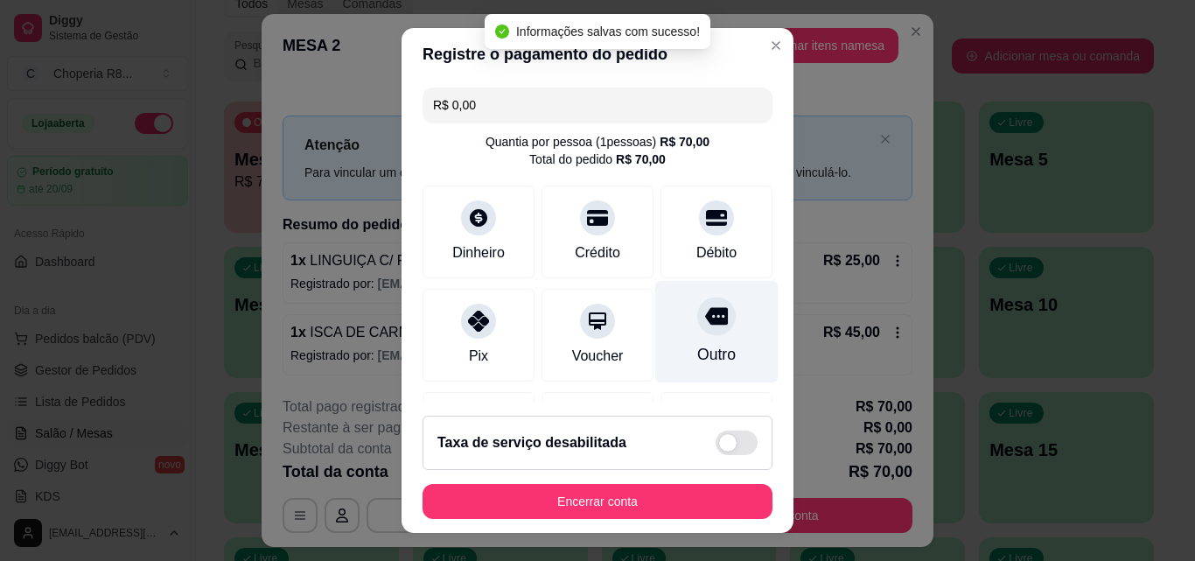
click at [697, 348] on div "Outro" at bounding box center [716, 354] width 38 height 23
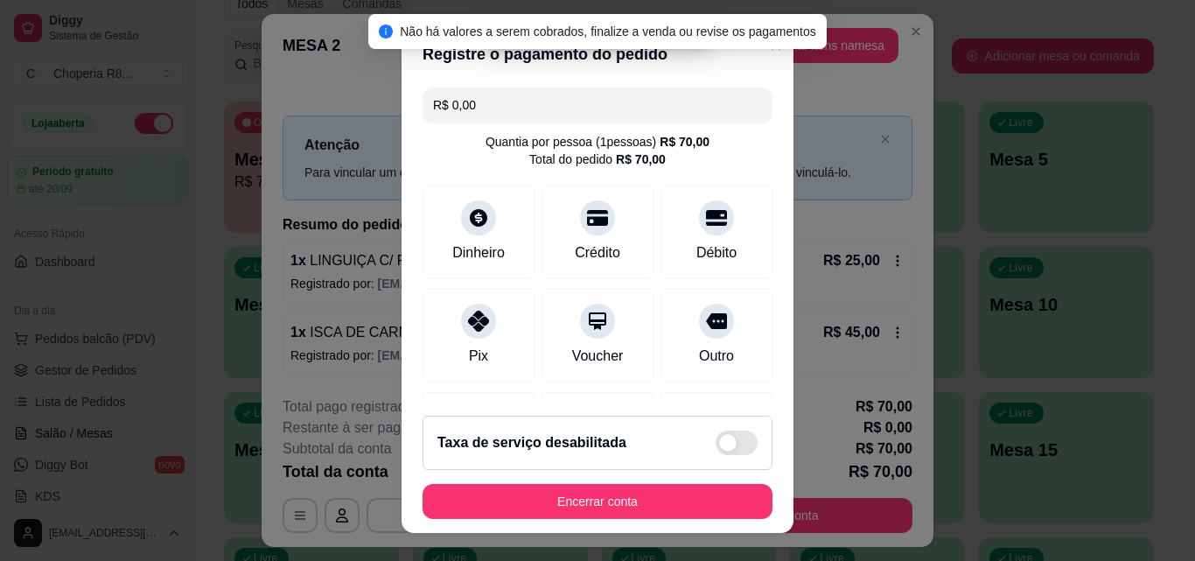
click at [775, 48] on div "Não há valores a serem cobrados, finalize a venda ou revise os pagamentos" at bounding box center [597, 31] width 458 height 35
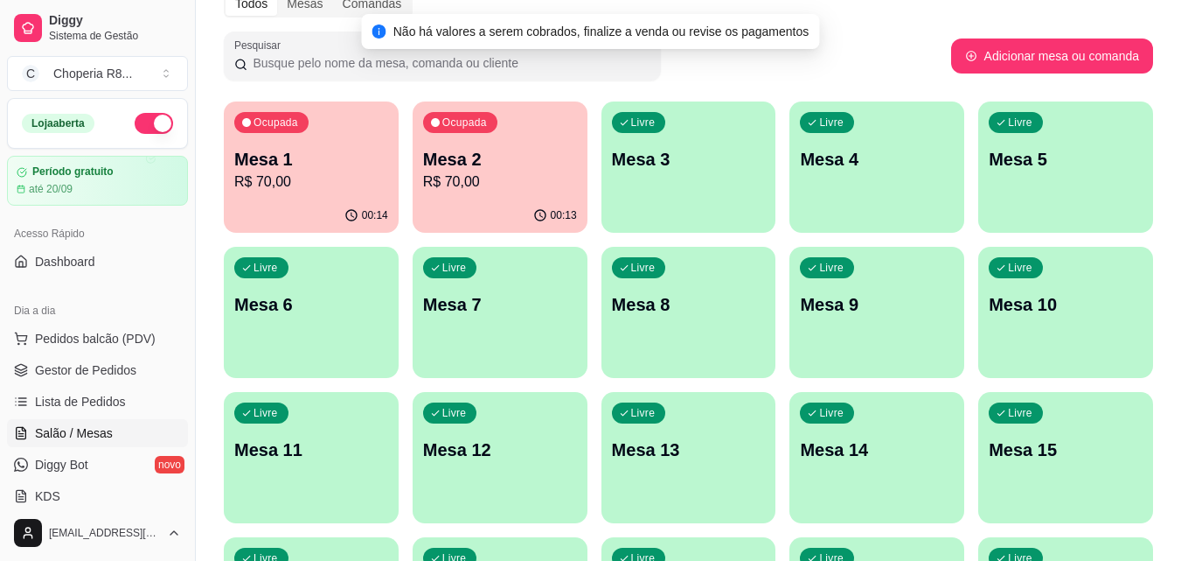
click at [475, 167] on p "Mesa 2" at bounding box center [500, 159] width 154 height 24
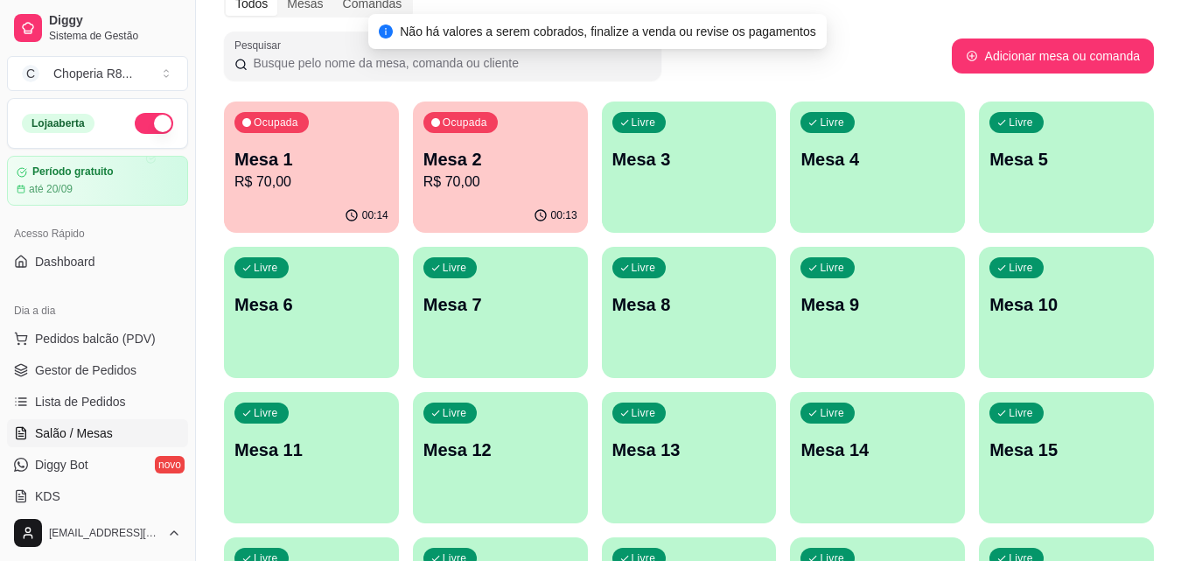
click at [674, 505] on button "Encerrar conta" at bounding box center [778, 515] width 268 height 35
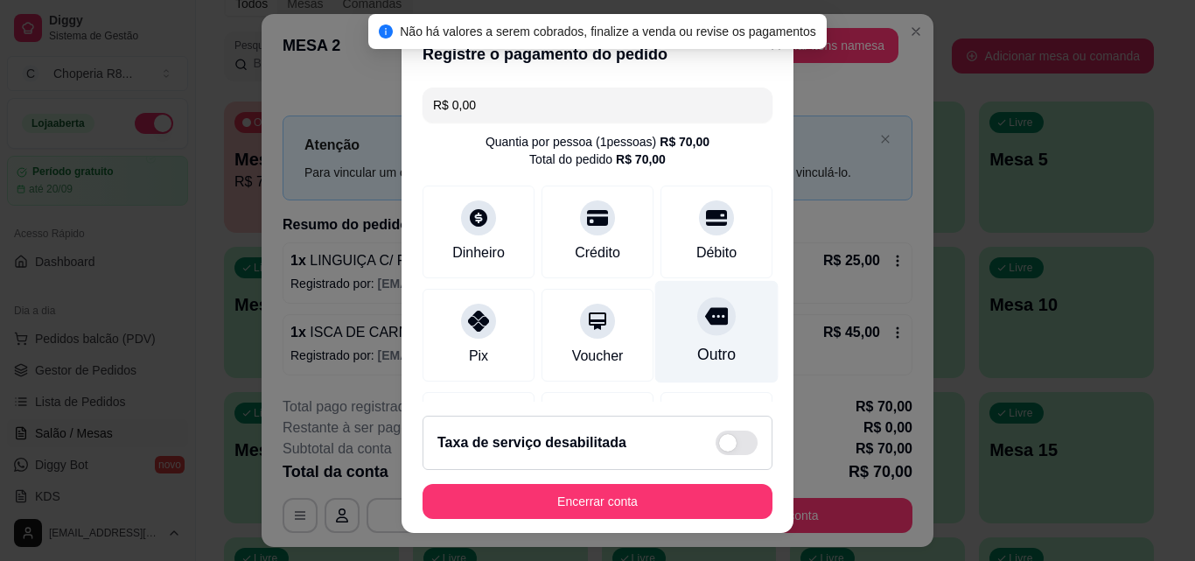
click at [705, 324] on icon at bounding box center [716, 316] width 23 height 17
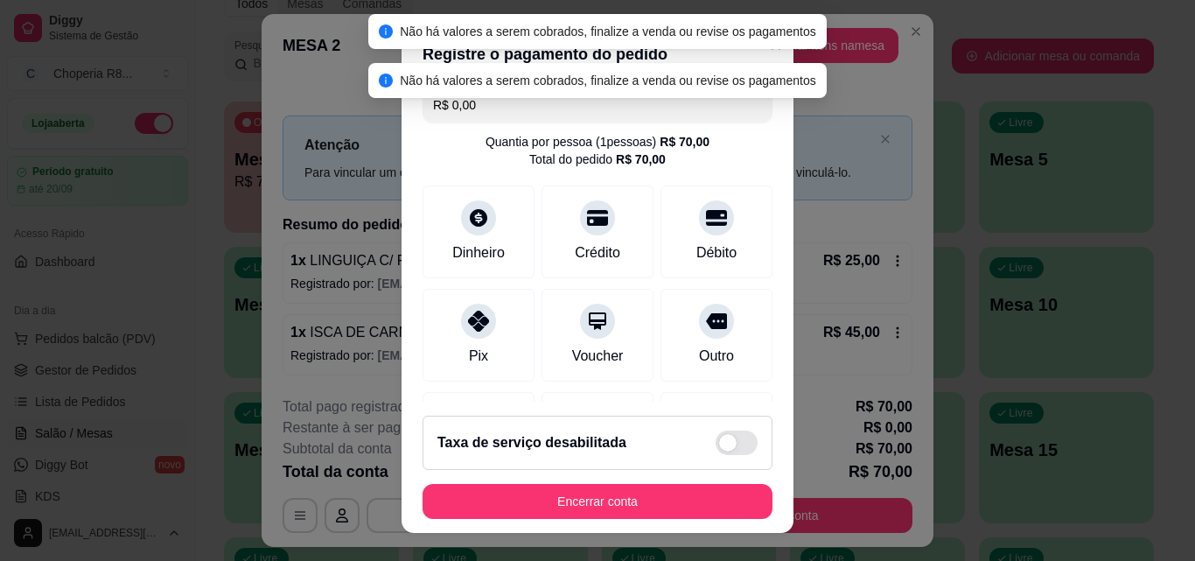
click at [642, 498] on button "Encerrar conta" at bounding box center [597, 501] width 350 height 35
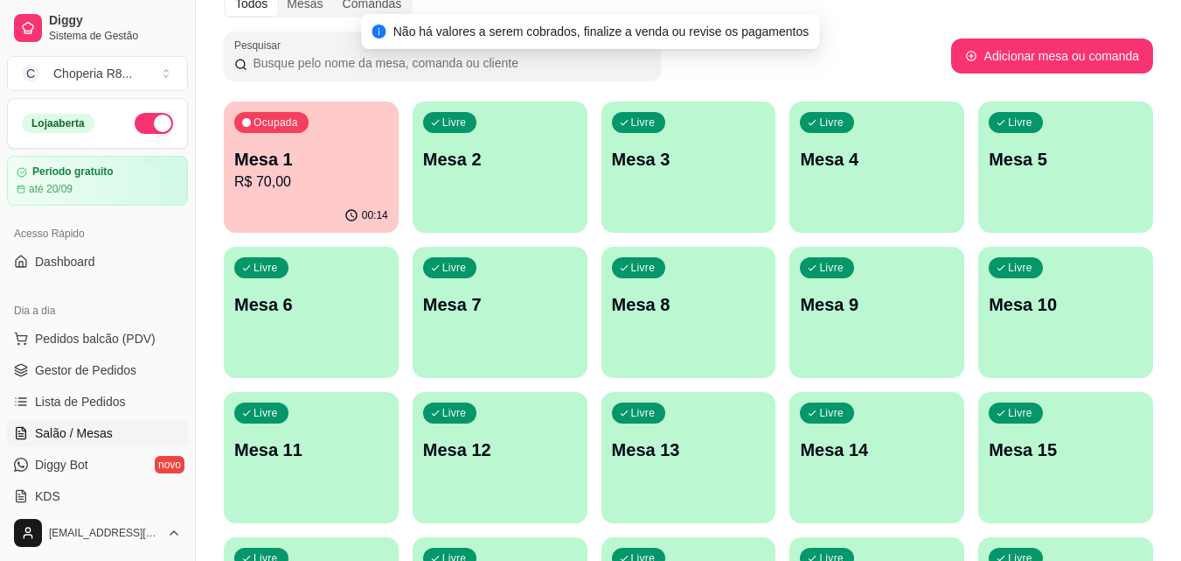
drag, startPoint x: 206, startPoint y: 191, endPoint x: 257, endPoint y: 192, distance: 50.7
click at [227, 192] on div "Todos Mesas Comandas Pesquisar Adicionar mesa ou comanda Ocupada Mesa 1 R$ 70,0…" at bounding box center [689, 334] width 986 height 710
click at [296, 192] on p "R$ 70,00" at bounding box center [312, 181] width 150 height 20
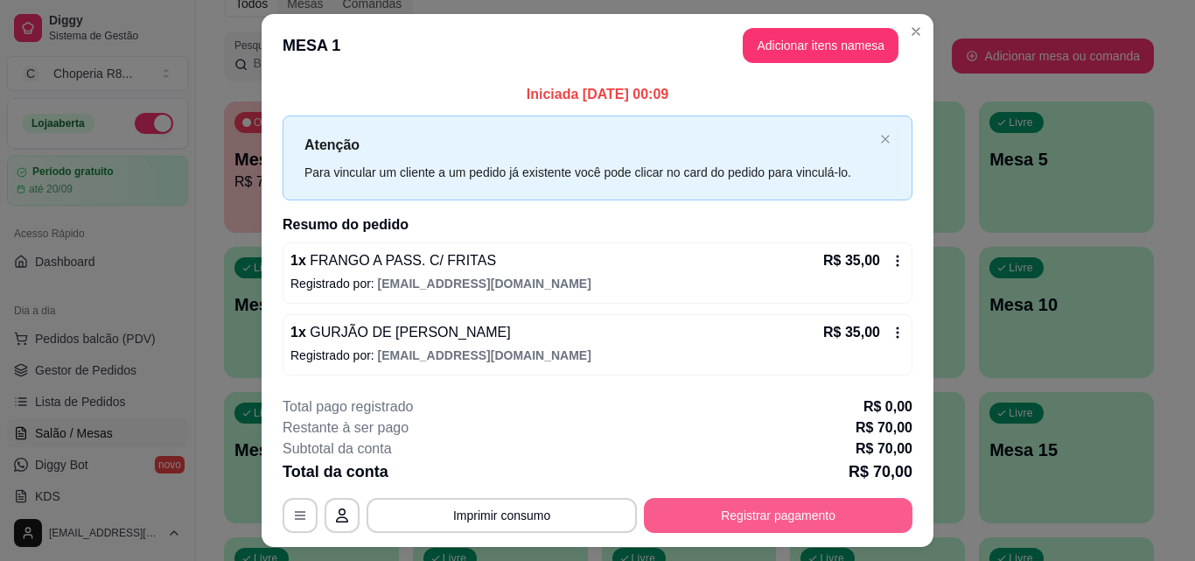
click at [786, 508] on button "Registrar pagamento" at bounding box center [778, 515] width 268 height 35
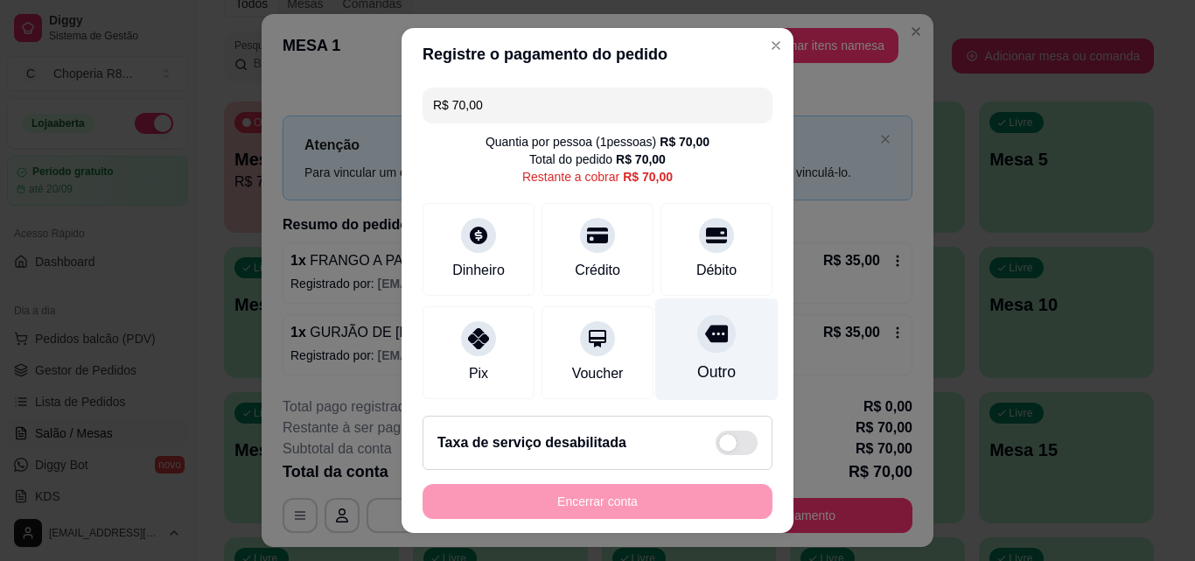
click at [697, 348] on div at bounding box center [716, 333] width 38 height 38
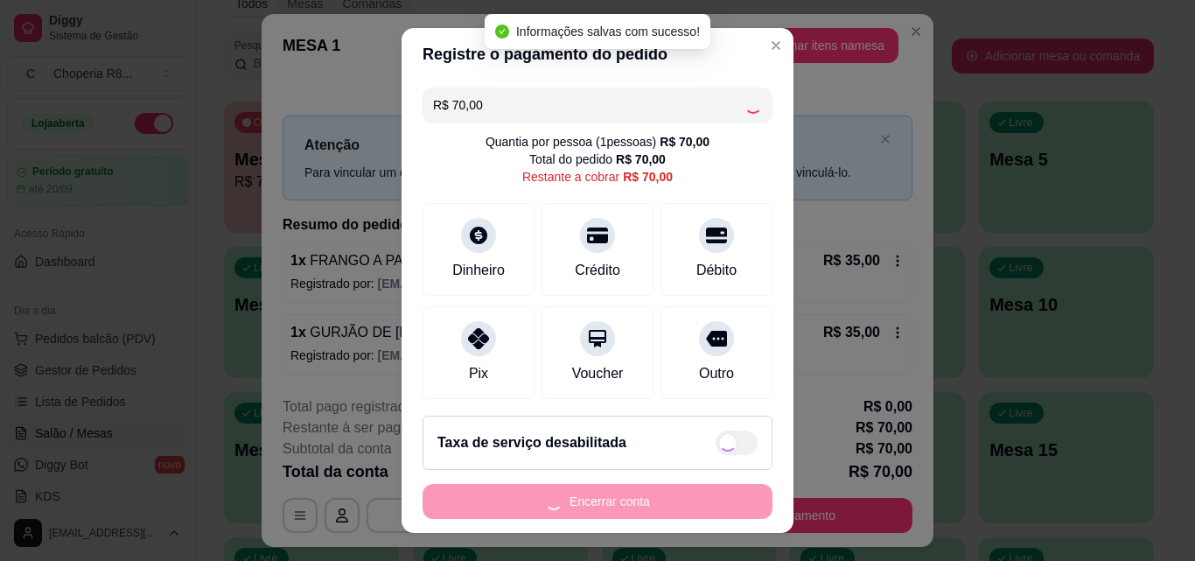
type input "R$ 0,00"
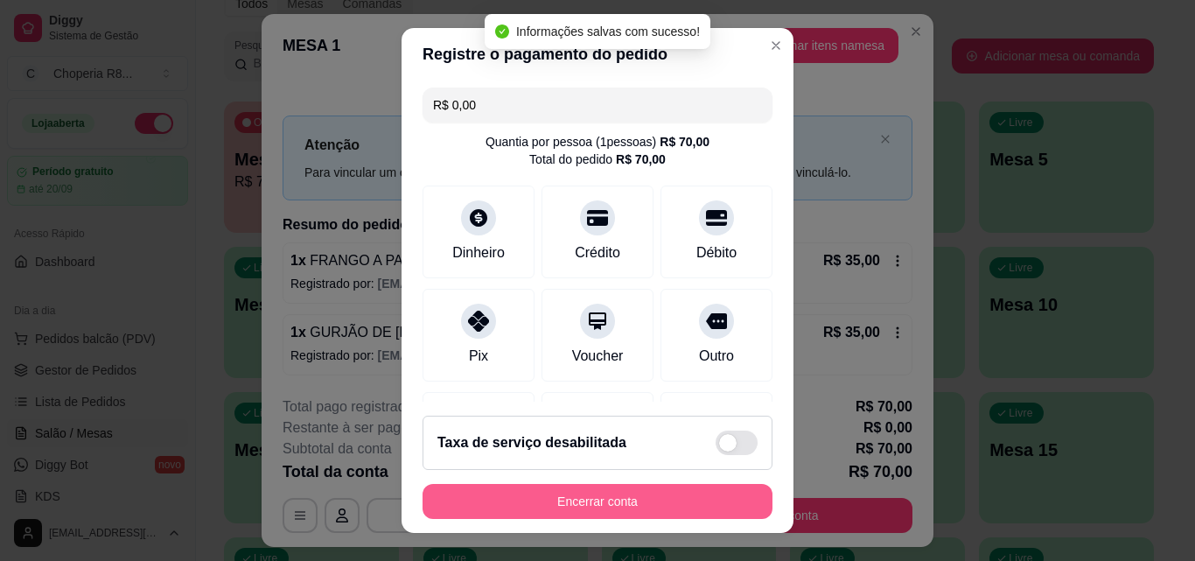
click at [709, 491] on button "Encerrar conta" at bounding box center [597, 501] width 350 height 35
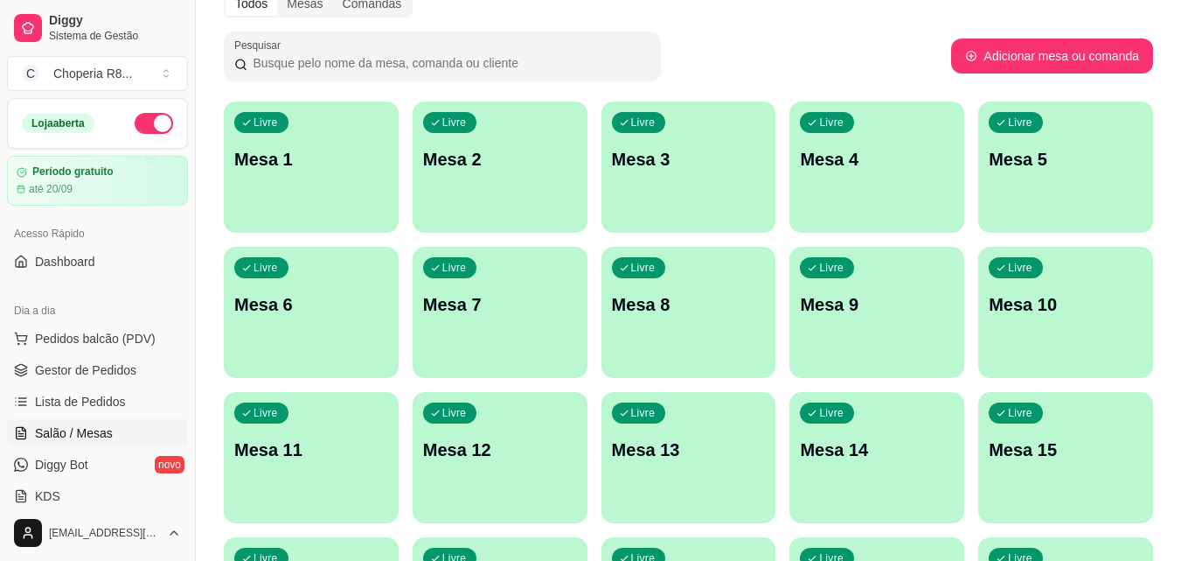
click at [653, 129] on div "Livre" at bounding box center [639, 122] width 54 height 21
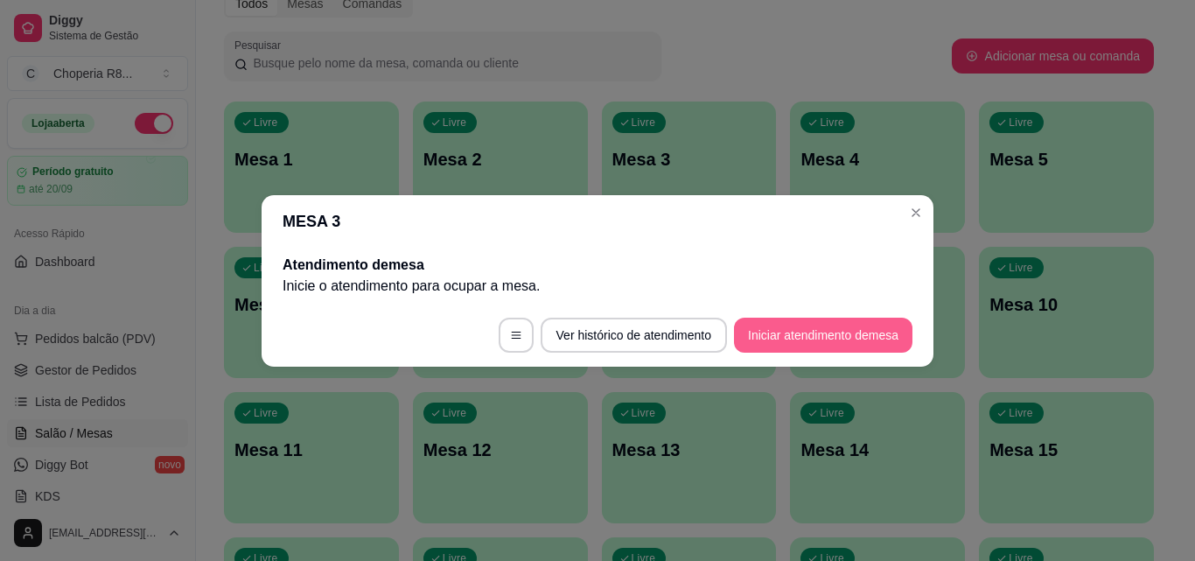
click at [803, 334] on button "Iniciar atendimento de mesa" at bounding box center [823, 334] width 178 height 35
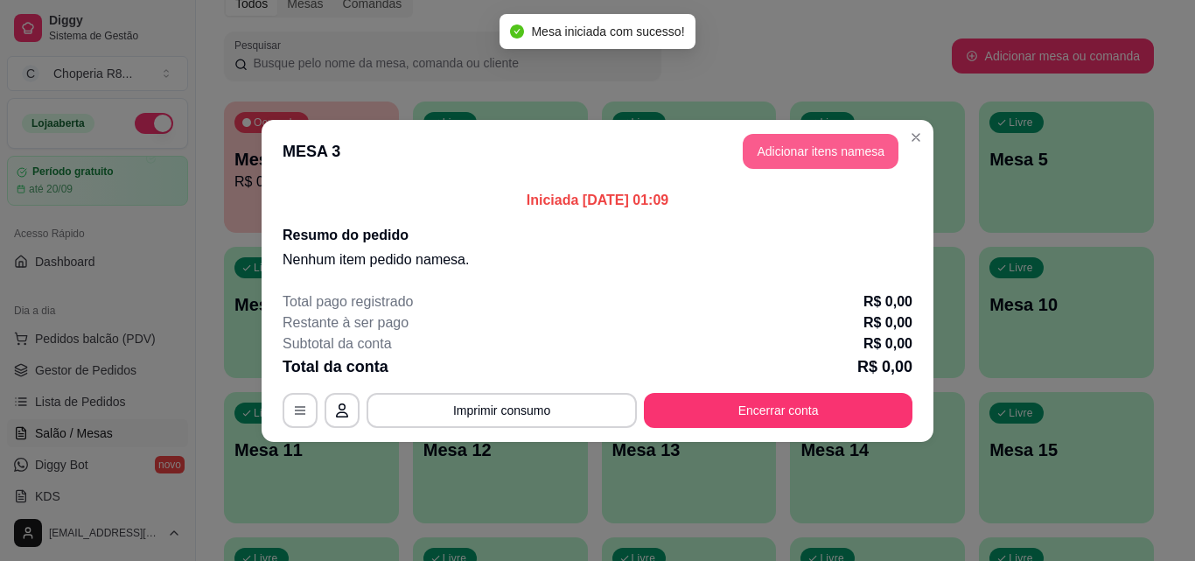
click at [770, 148] on button "Adicionar itens na mesa" at bounding box center [820, 151] width 156 height 35
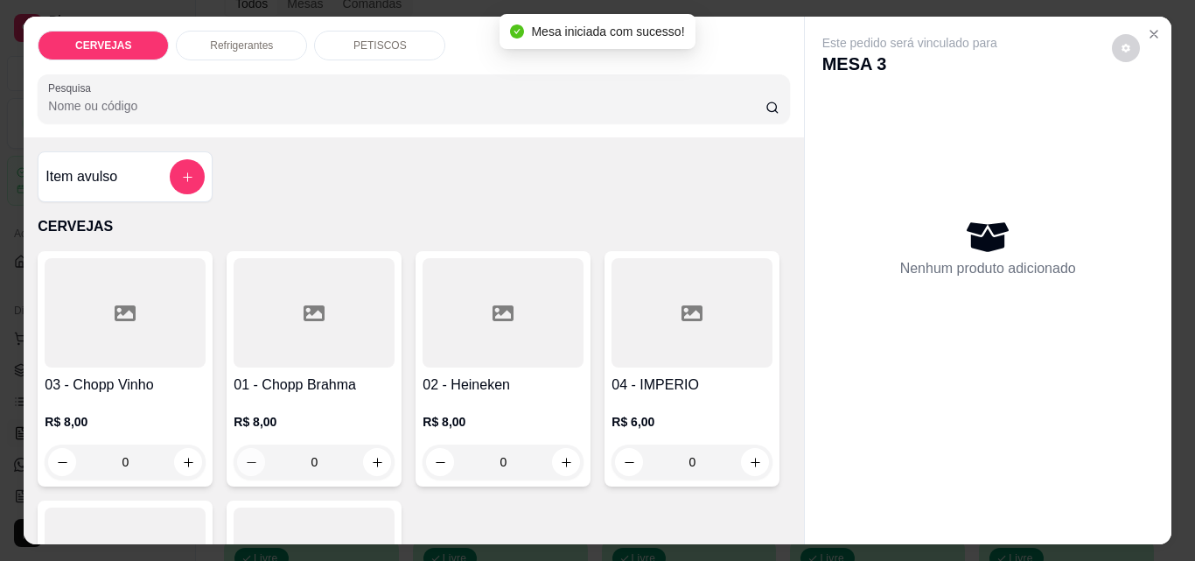
drag, startPoint x: 319, startPoint y: 458, endPoint x: 221, endPoint y: 458, distance: 97.9
click at [237, 458] on div "0" at bounding box center [314, 461] width 154 height 35
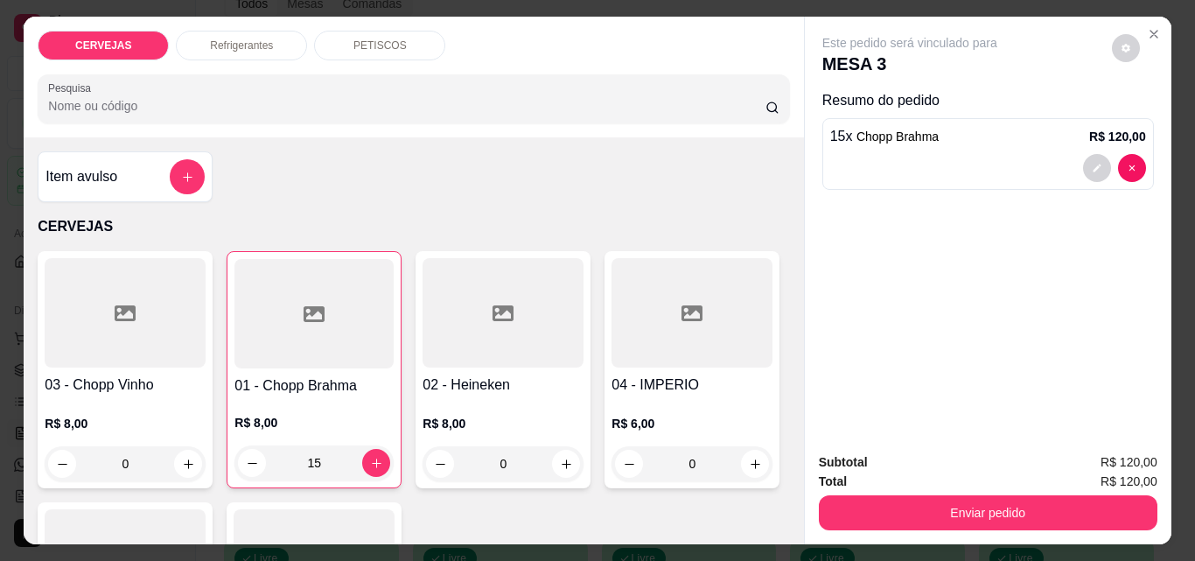
type input "15"
click at [283, 49] on div "Refrigerantes" at bounding box center [241, 46] width 131 height 30
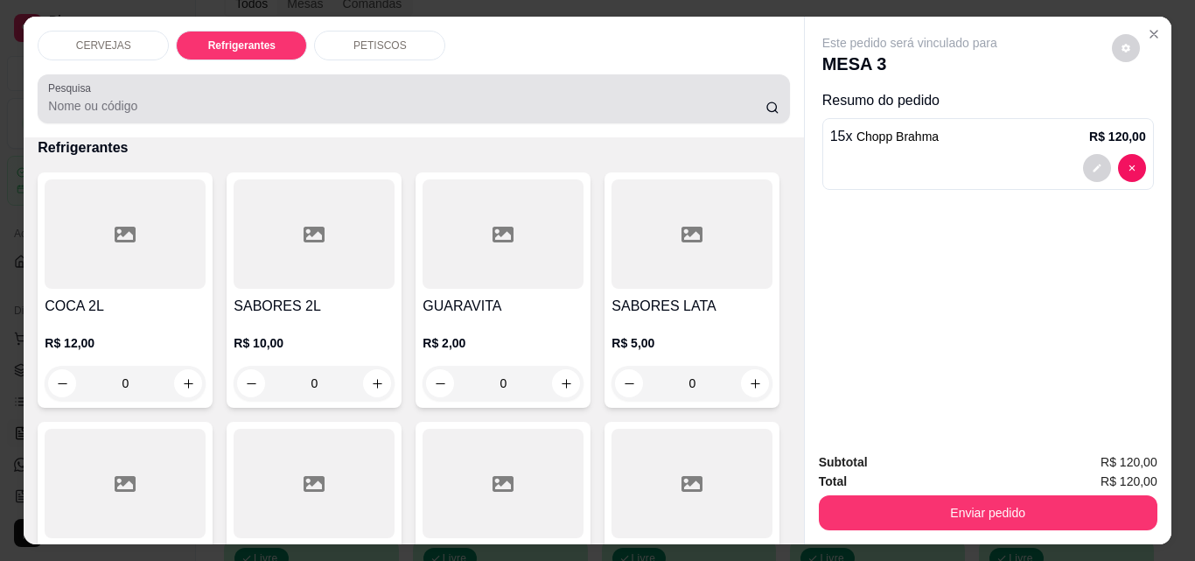
scroll to position [45, 0]
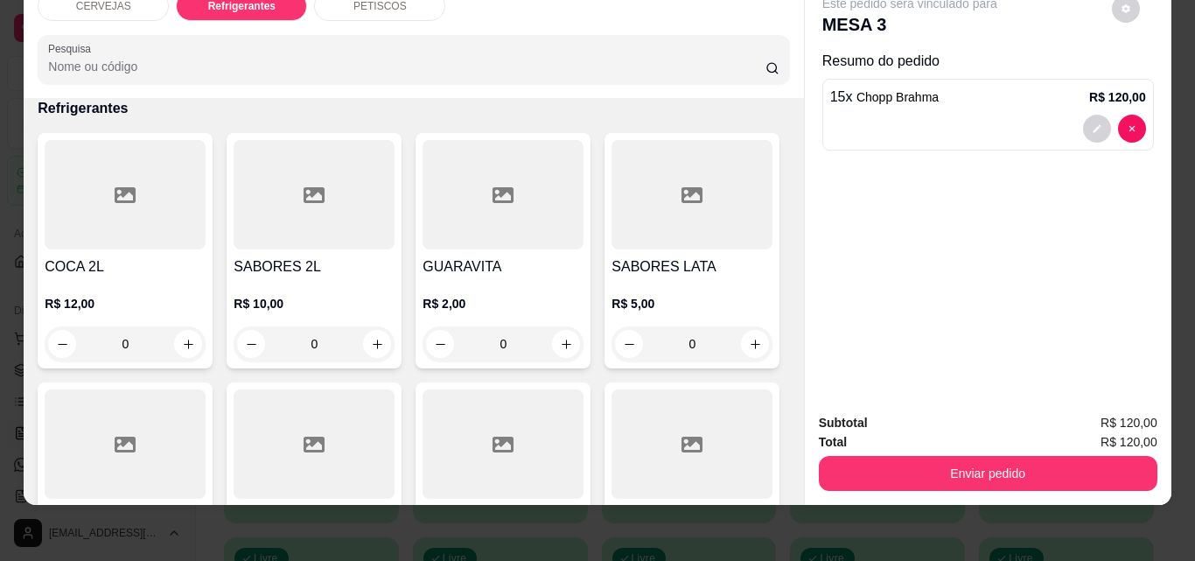
drag, startPoint x: 516, startPoint y: 341, endPoint x: 467, endPoint y: 337, distance: 49.2
click at [467, 337] on input "0" at bounding box center [503, 343] width 98 height 35
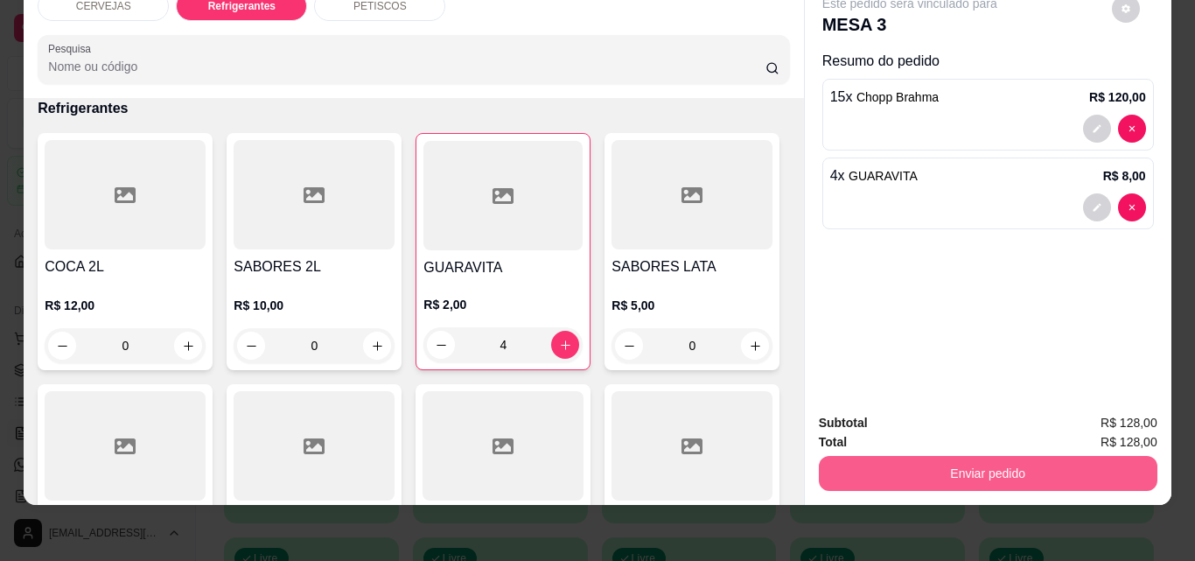
type input "4"
click at [982, 459] on button "Enviar pedido" at bounding box center [988, 473] width 338 height 35
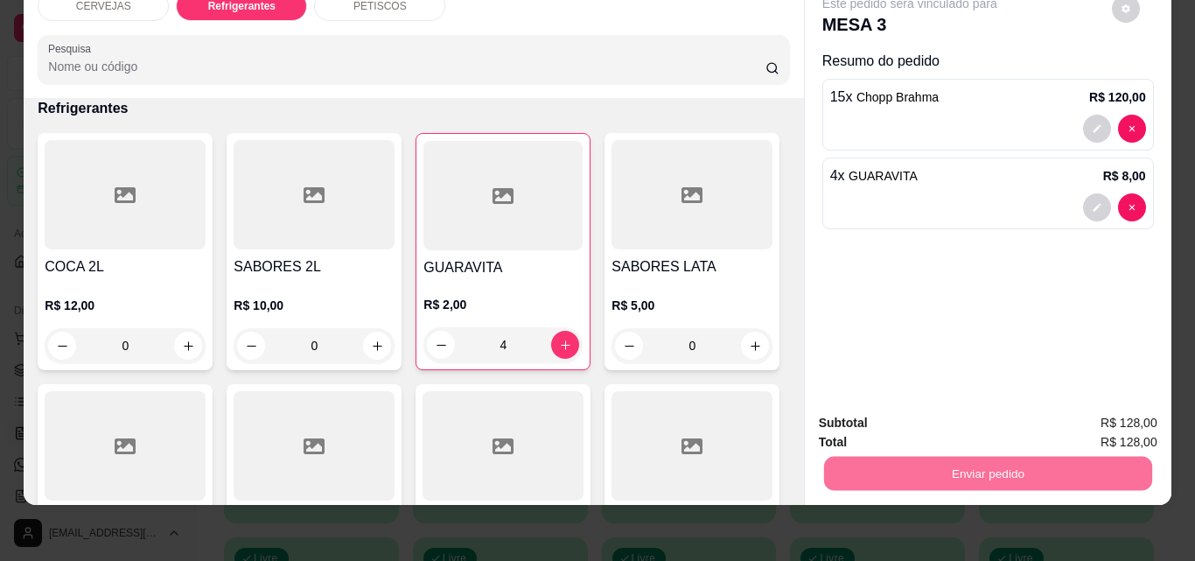
click at [947, 409] on button "Não registrar e enviar pedido" at bounding box center [930, 417] width 182 height 33
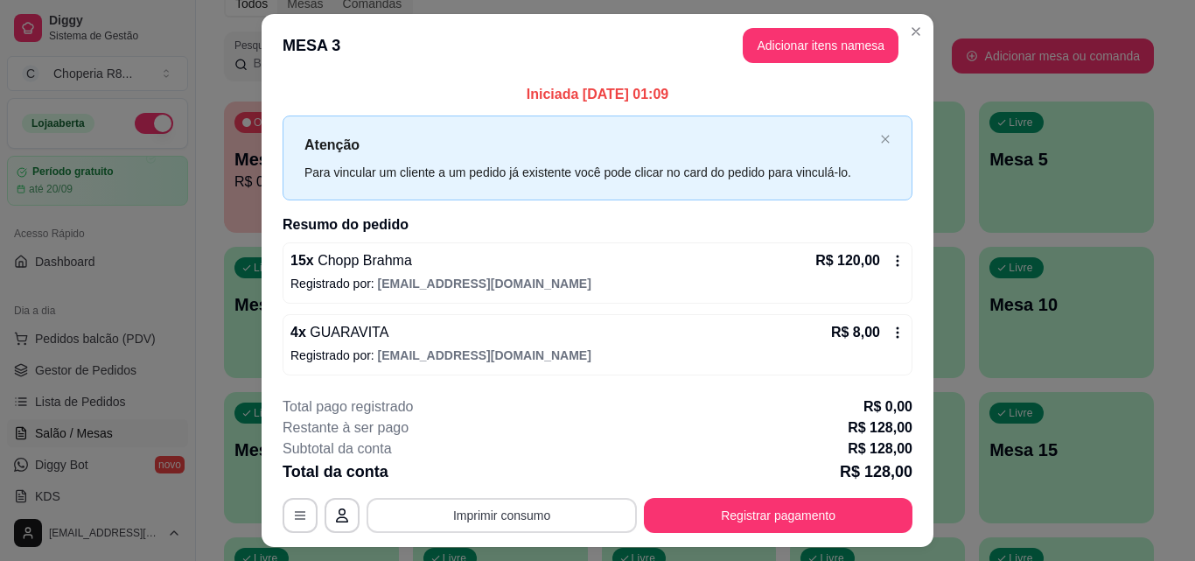
click at [606, 505] on button "Imprimir consumo" at bounding box center [501, 515] width 270 height 35
click at [528, 465] on button "IMPRESSORA" at bounding box center [500, 474] width 122 height 27
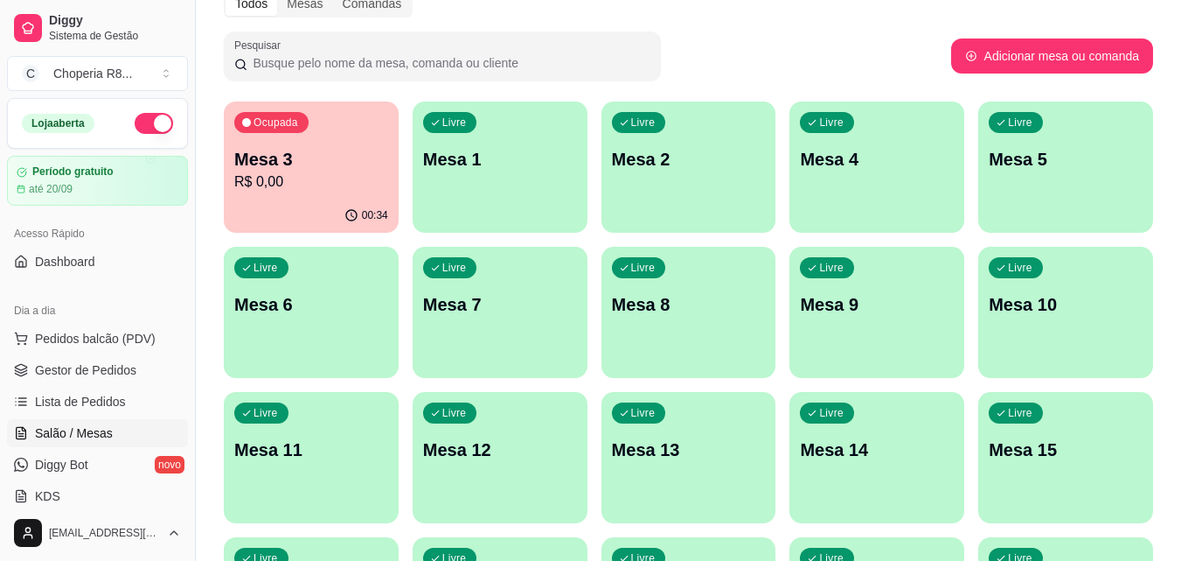
click at [338, 219] on div "00:34" at bounding box center [311, 216] width 175 height 34
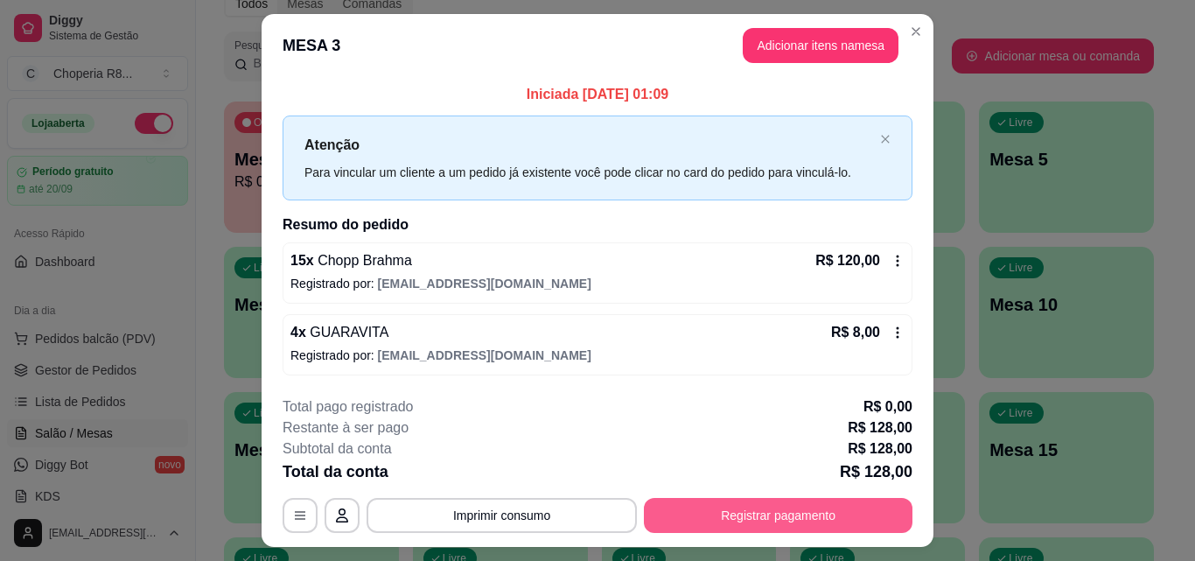
click at [837, 519] on button "Registrar pagamento" at bounding box center [778, 515] width 268 height 35
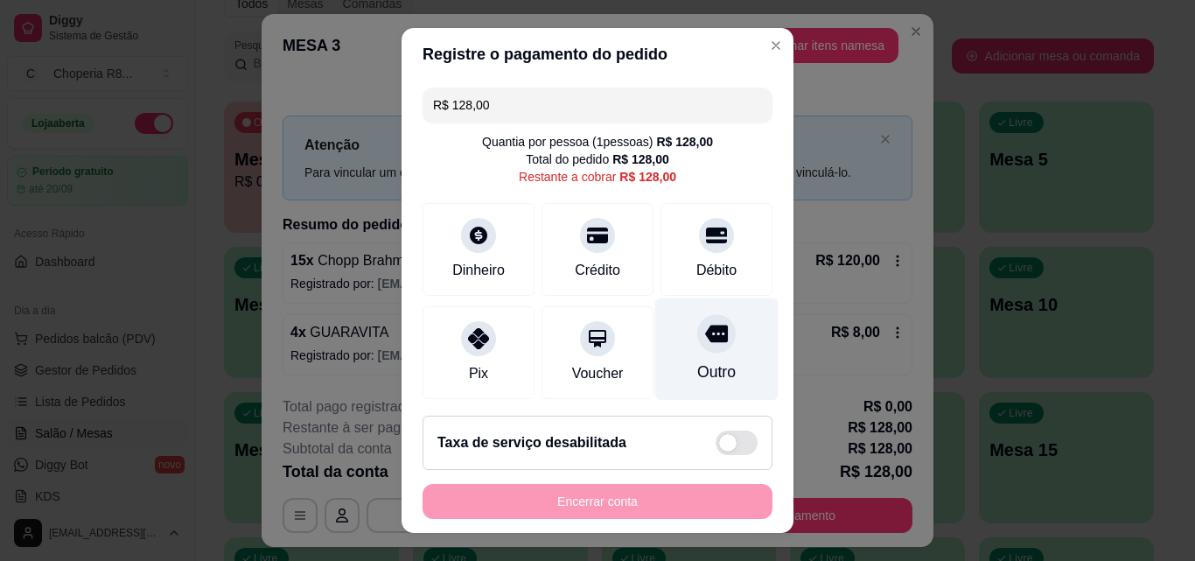
click at [702, 334] on div at bounding box center [716, 333] width 38 height 38
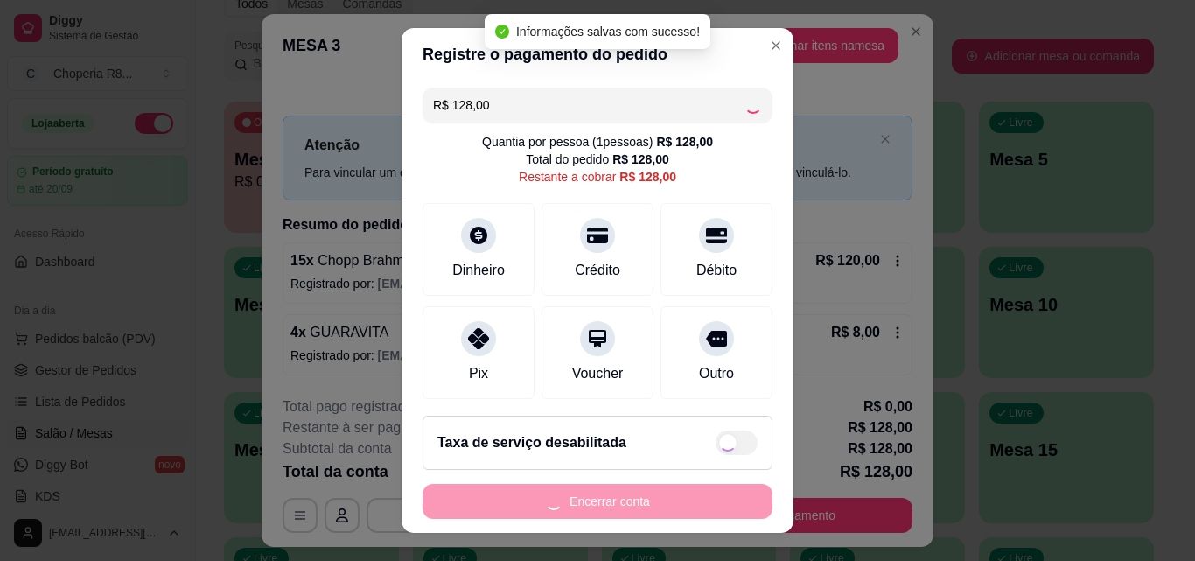
type input "R$ 0,00"
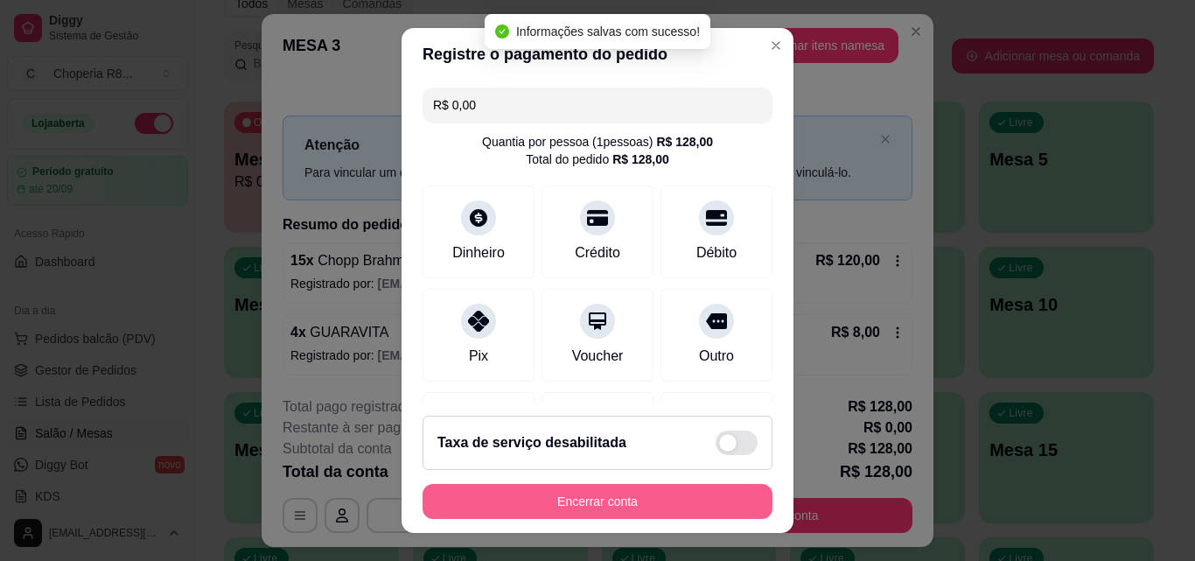
click at [686, 500] on button "Encerrar conta" at bounding box center [597, 501] width 350 height 35
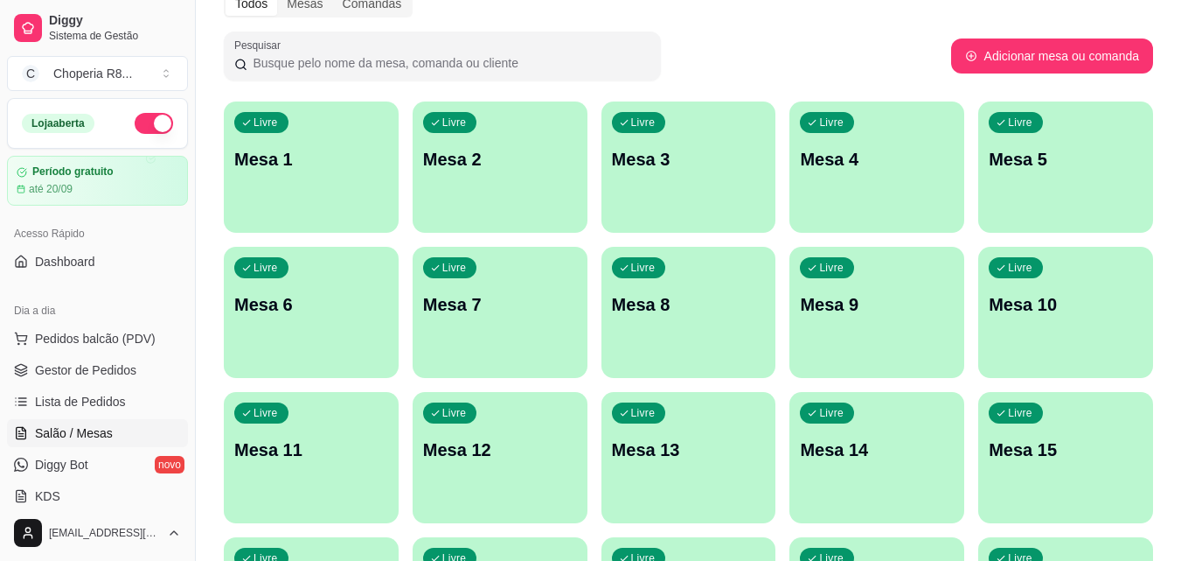
click at [346, 179] on div "Livre Mesa 1" at bounding box center [311, 156] width 175 height 110
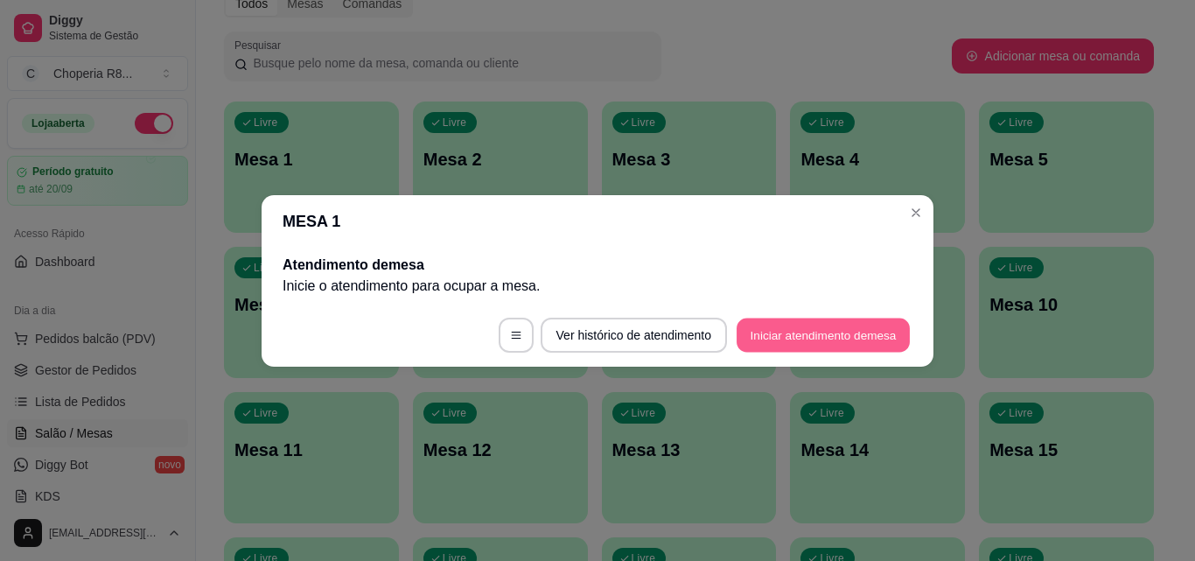
click at [831, 334] on button "Iniciar atendimento de mesa" at bounding box center [822, 334] width 173 height 34
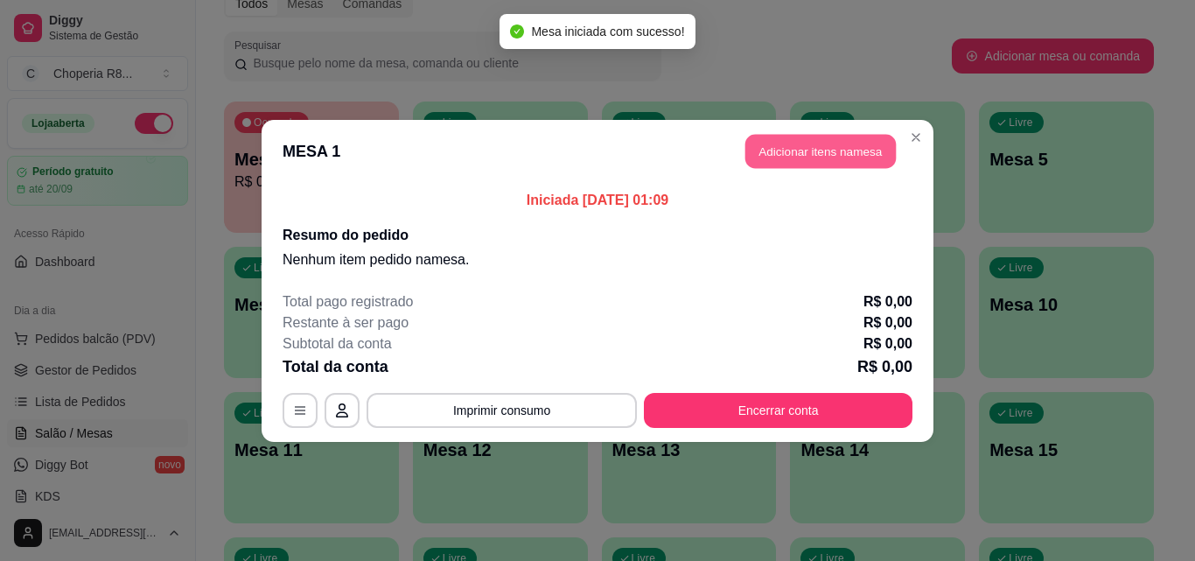
click at [851, 143] on button "Adicionar itens na mesa" at bounding box center [820, 151] width 150 height 34
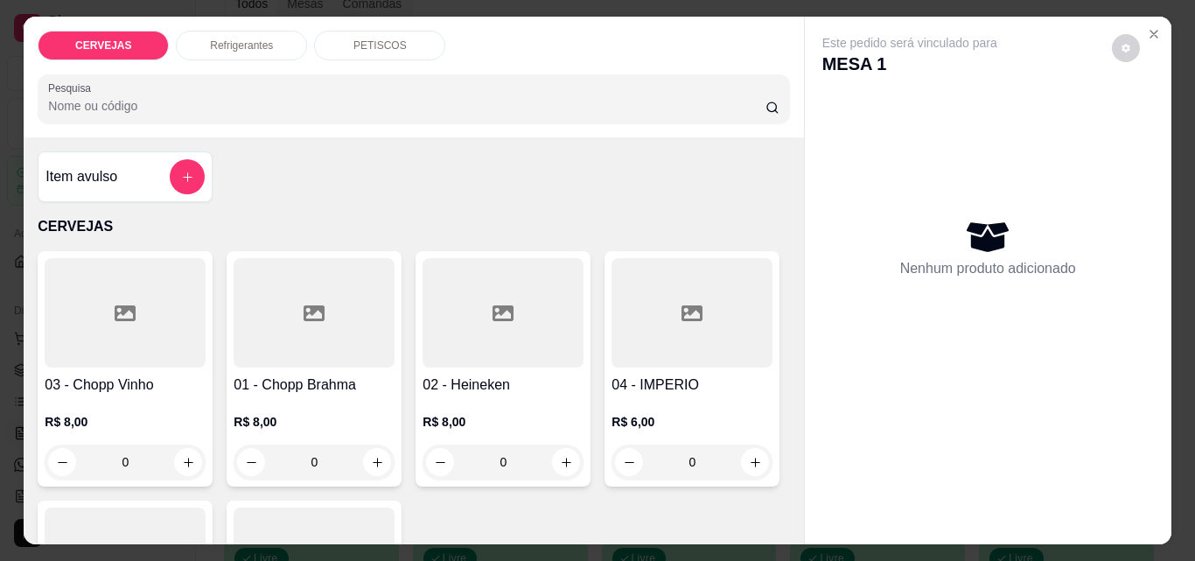
scroll to position [0, 3]
drag, startPoint x: 338, startPoint y: 451, endPoint x: 233, endPoint y: 456, distance: 105.0
click at [237, 456] on div "0" at bounding box center [314, 461] width 154 height 35
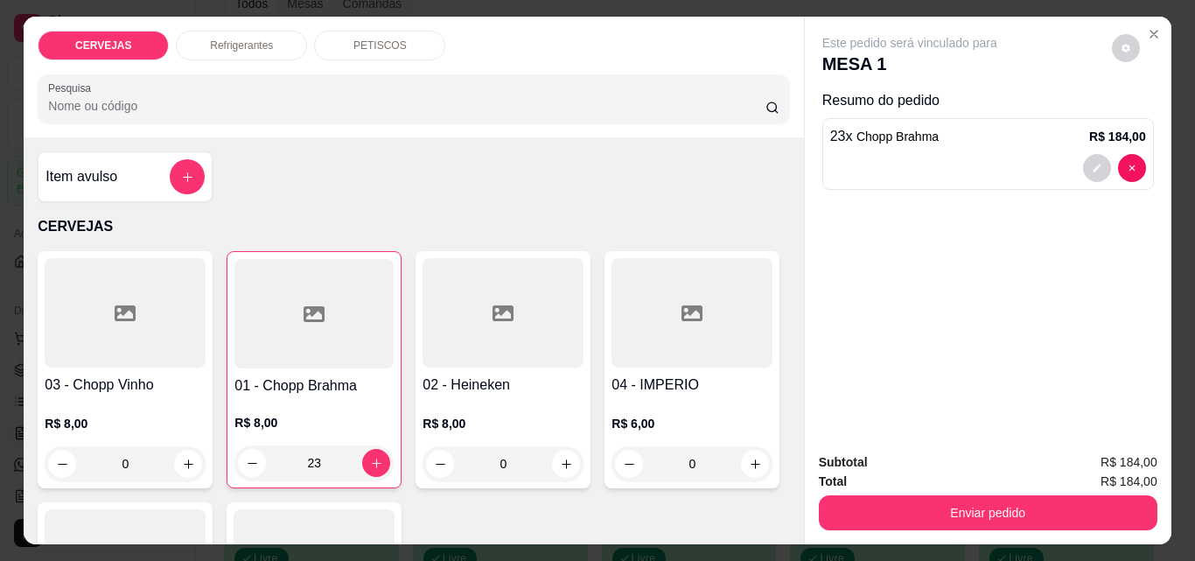
click at [335, 470] on input "23" at bounding box center [314, 462] width 96 height 35
type input "22"
click at [262, 32] on div "Refrigerantes" at bounding box center [241, 46] width 131 height 30
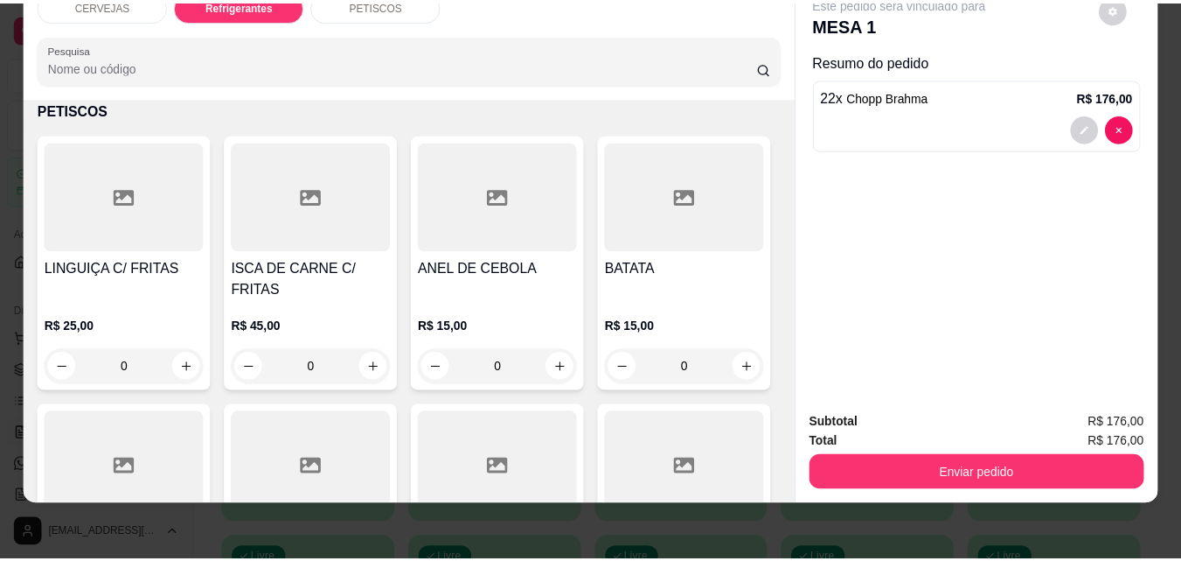
scroll to position [1139, 0]
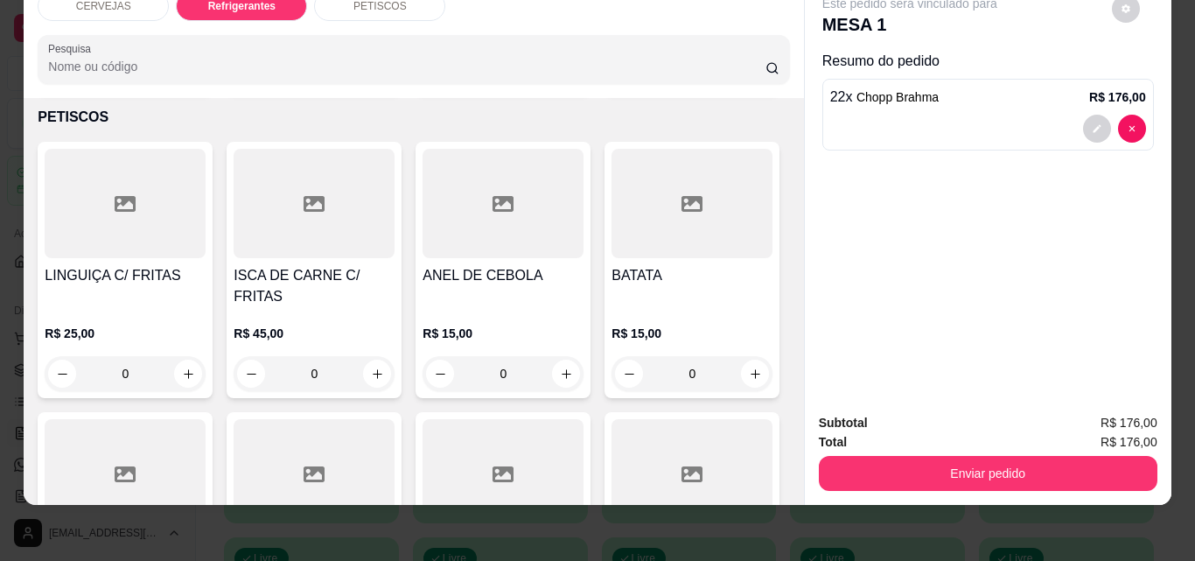
click at [552, 82] on button "increase-product-quantity" at bounding box center [566, 68] width 28 height 28
type input "1"
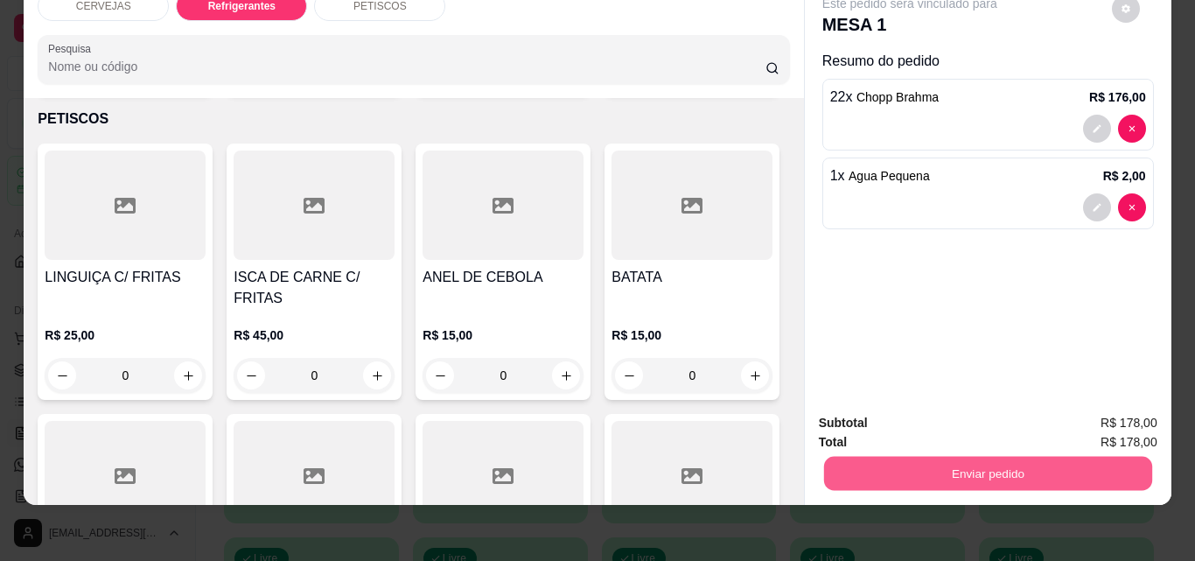
click at [955, 456] on button "Enviar pedido" at bounding box center [987, 473] width 328 height 34
click at [982, 418] on button "Não registrar e enviar pedido" at bounding box center [926, 417] width 182 height 33
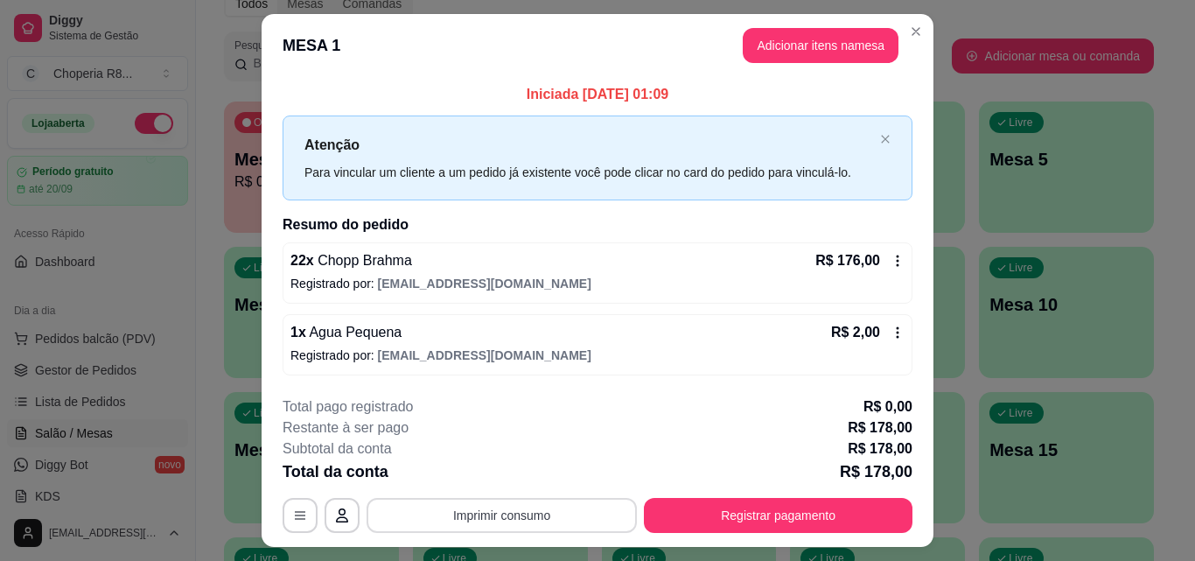
click at [519, 515] on button "Imprimir consumo" at bounding box center [501, 515] width 270 height 35
click at [525, 470] on button "IMPRESSORA" at bounding box center [500, 475] width 127 height 28
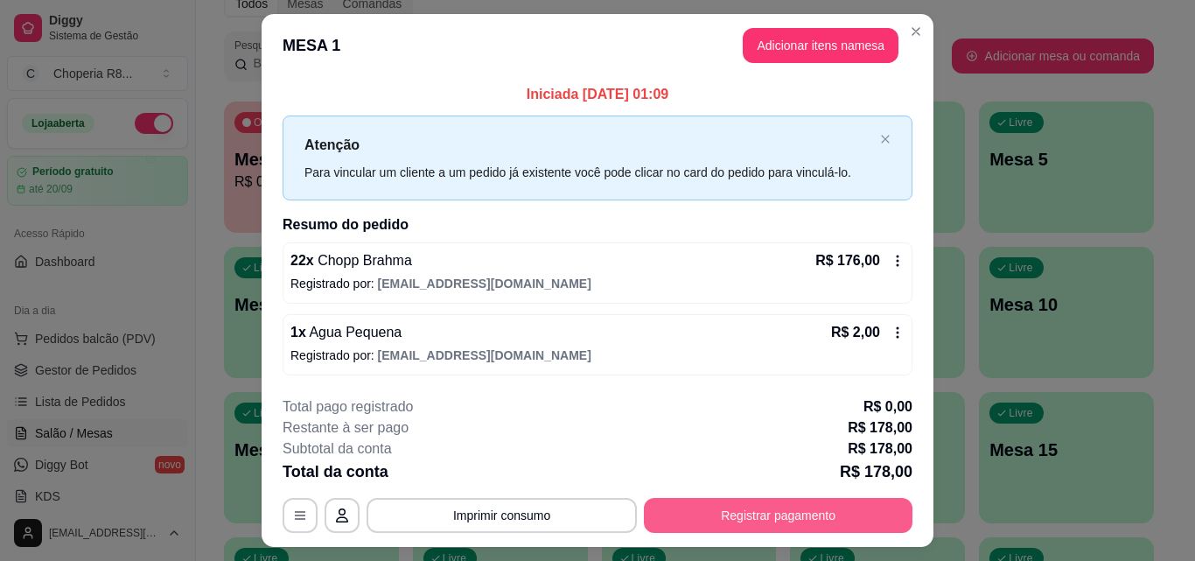
click at [707, 505] on button "Registrar pagamento" at bounding box center [778, 515] width 268 height 35
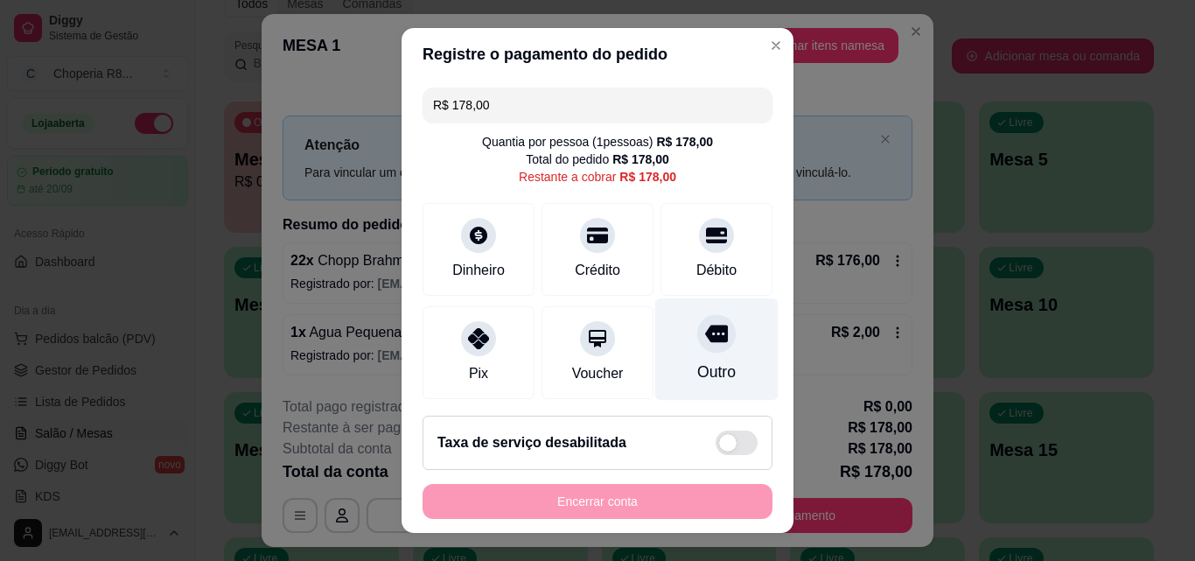
click at [705, 338] on icon at bounding box center [716, 333] width 23 height 17
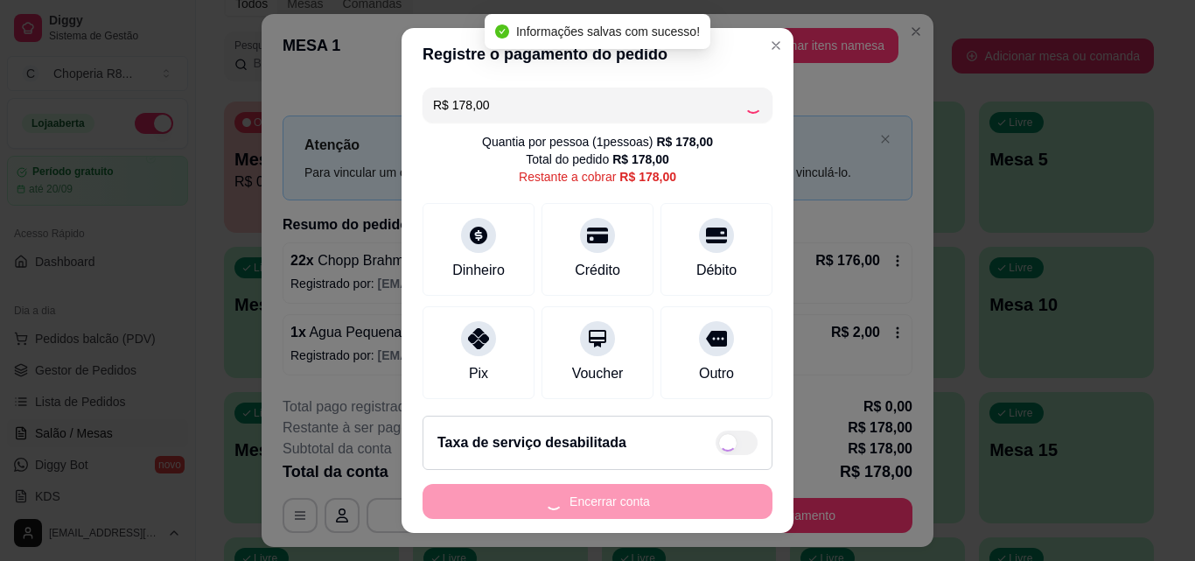
type input "R$ 0,00"
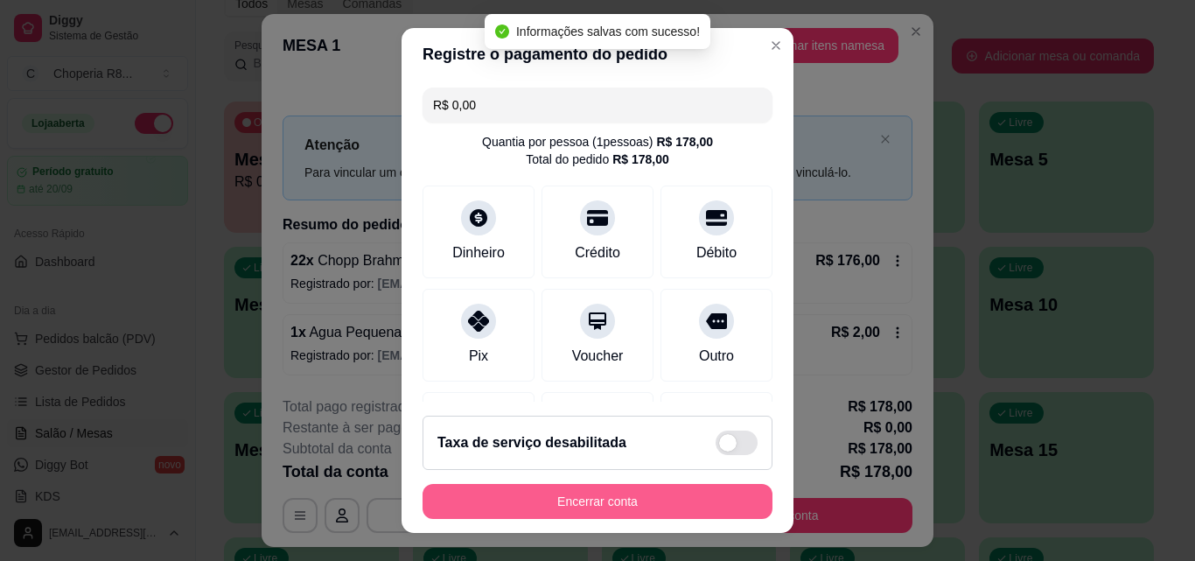
click at [675, 508] on button "Encerrar conta" at bounding box center [597, 501] width 350 height 35
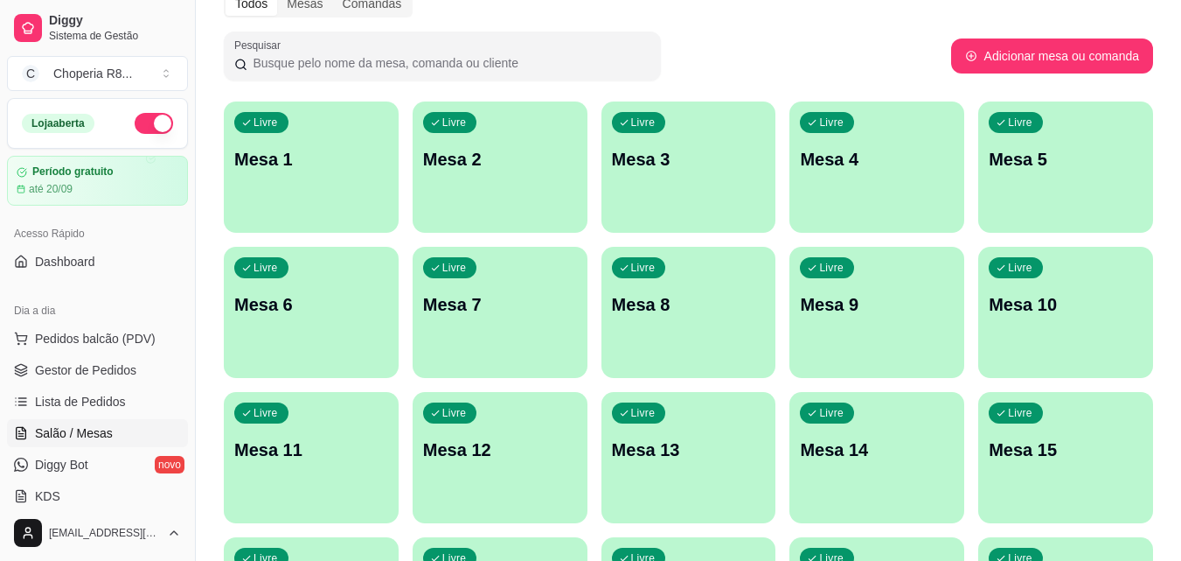
click at [307, 158] on p "Mesa 1" at bounding box center [311, 159] width 154 height 24
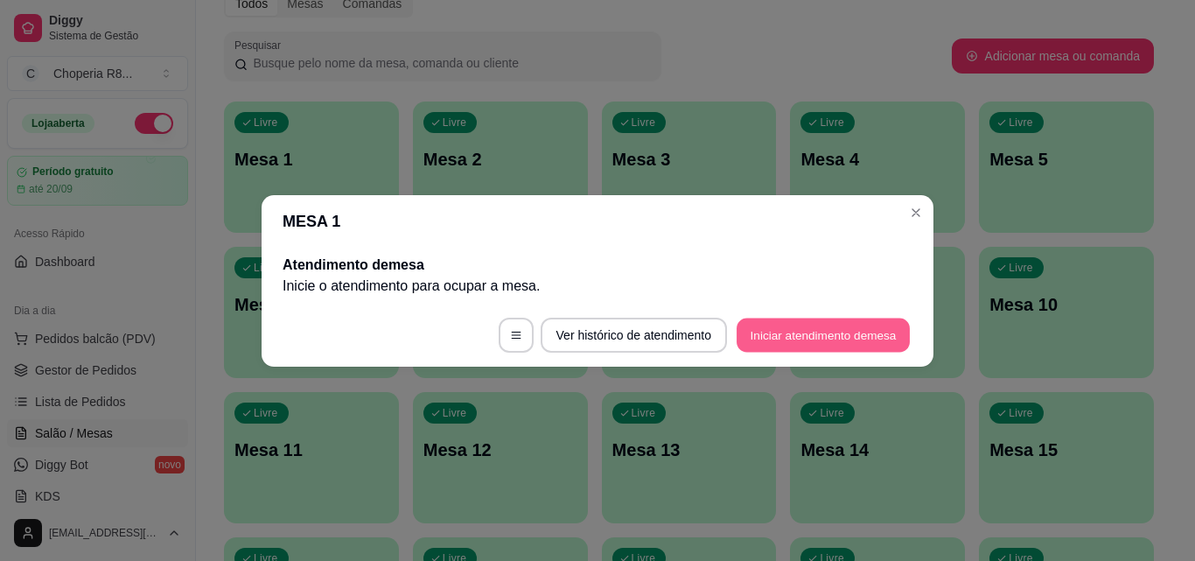
click at [767, 331] on button "Iniciar atendimento de mesa" at bounding box center [822, 334] width 173 height 34
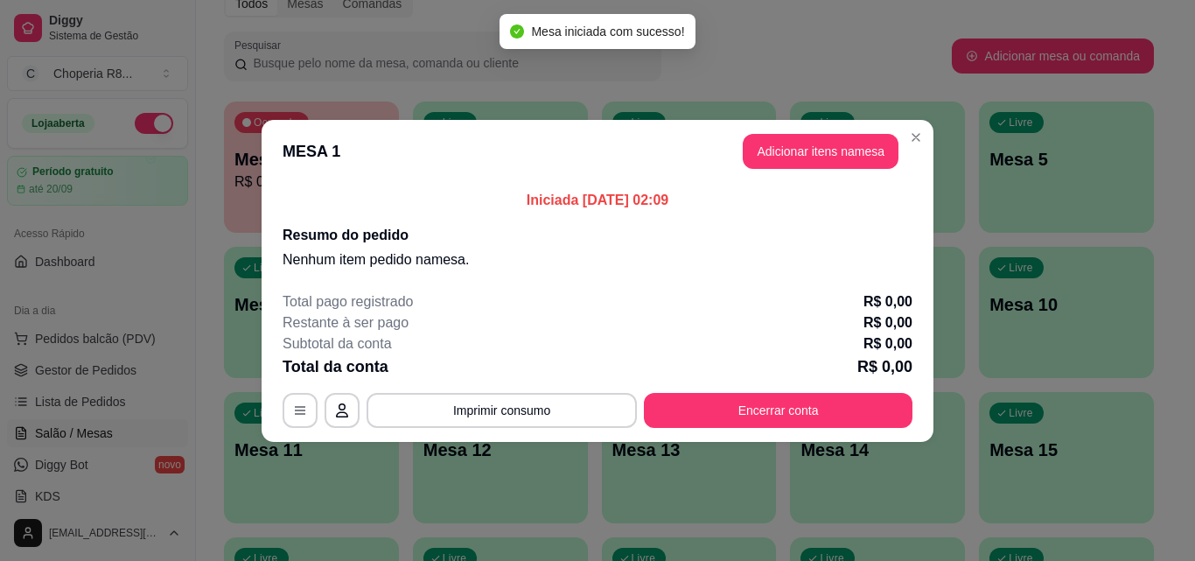
click at [870, 155] on button "Adicionar itens na mesa" at bounding box center [820, 151] width 156 height 35
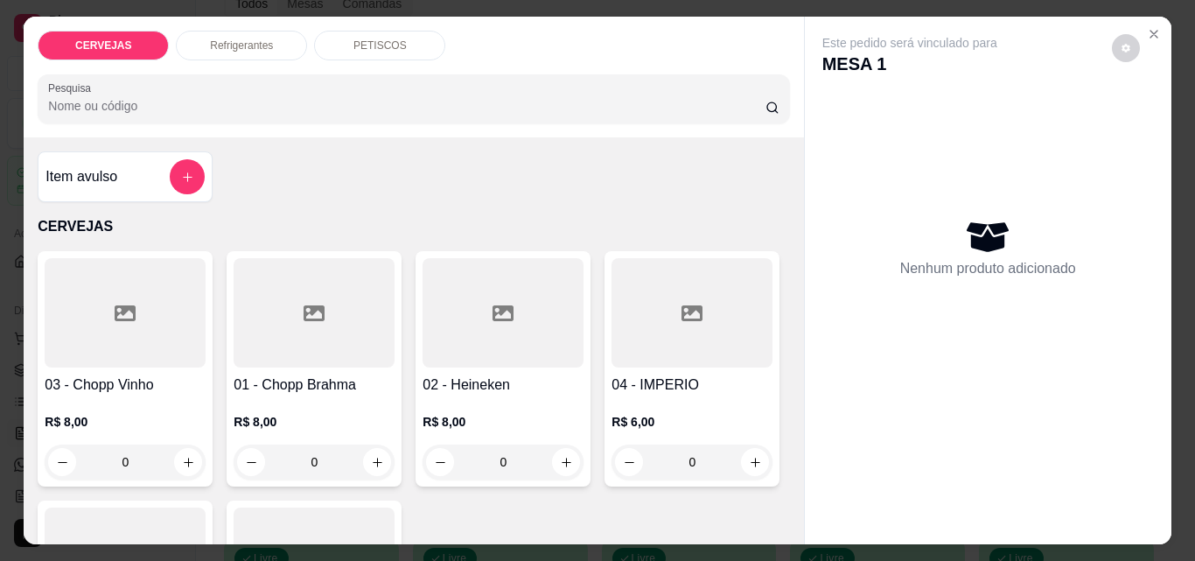
drag, startPoint x: 341, startPoint y: 454, endPoint x: 256, endPoint y: 443, distance: 85.5
click at [265, 448] on input "0" at bounding box center [314, 461] width 98 height 35
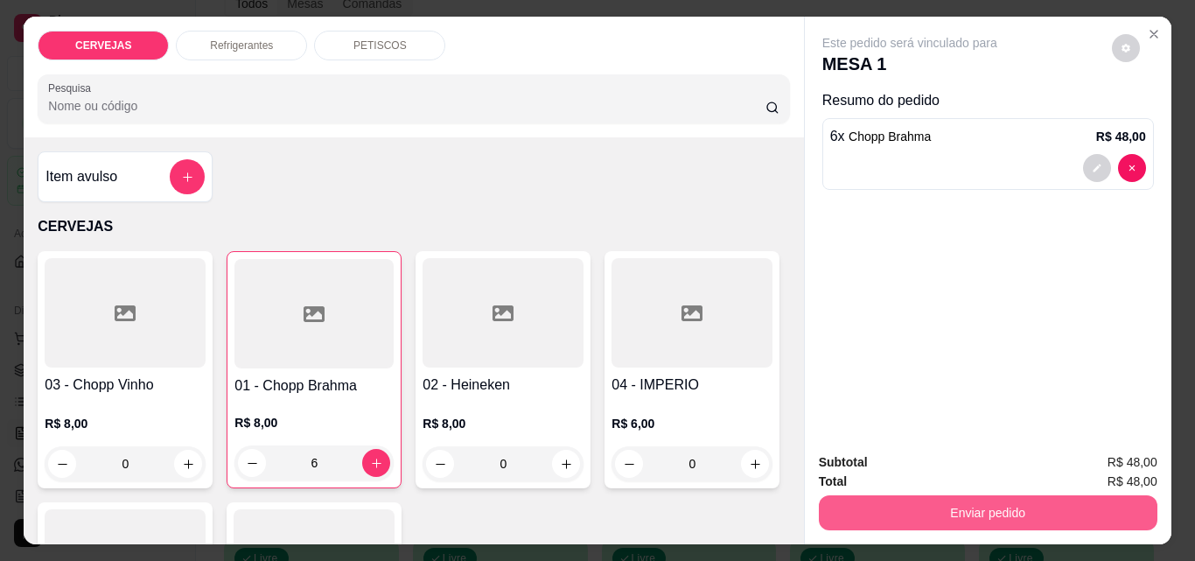
type input "6"
click at [1057, 510] on button "Enviar pedido" at bounding box center [987, 512] width 328 height 34
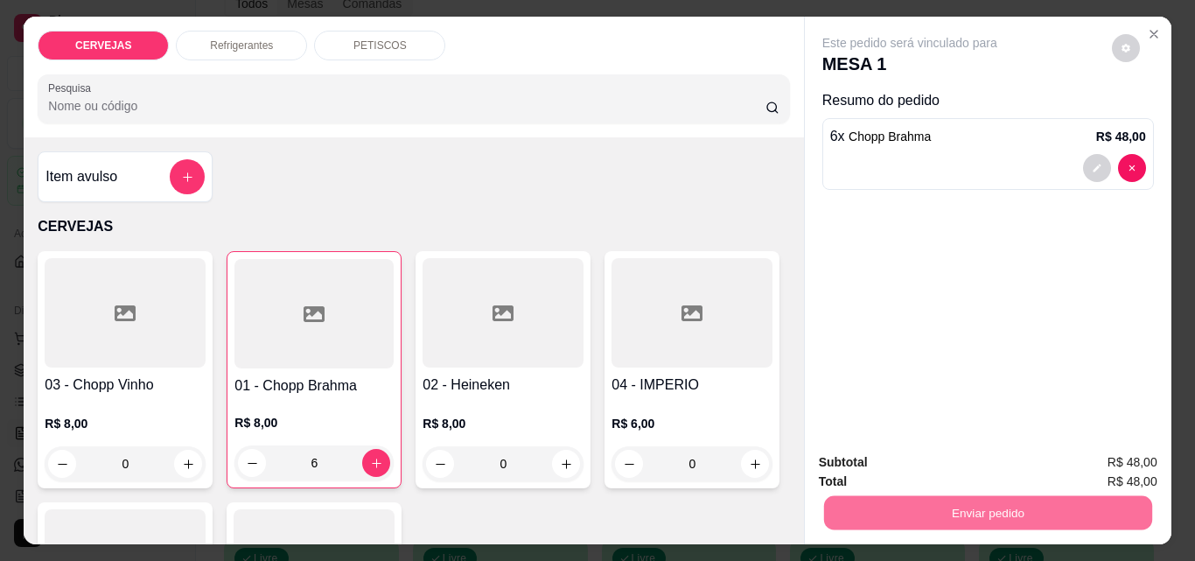
click at [1007, 464] on button "Não registrar e enviar pedido" at bounding box center [929, 462] width 177 height 32
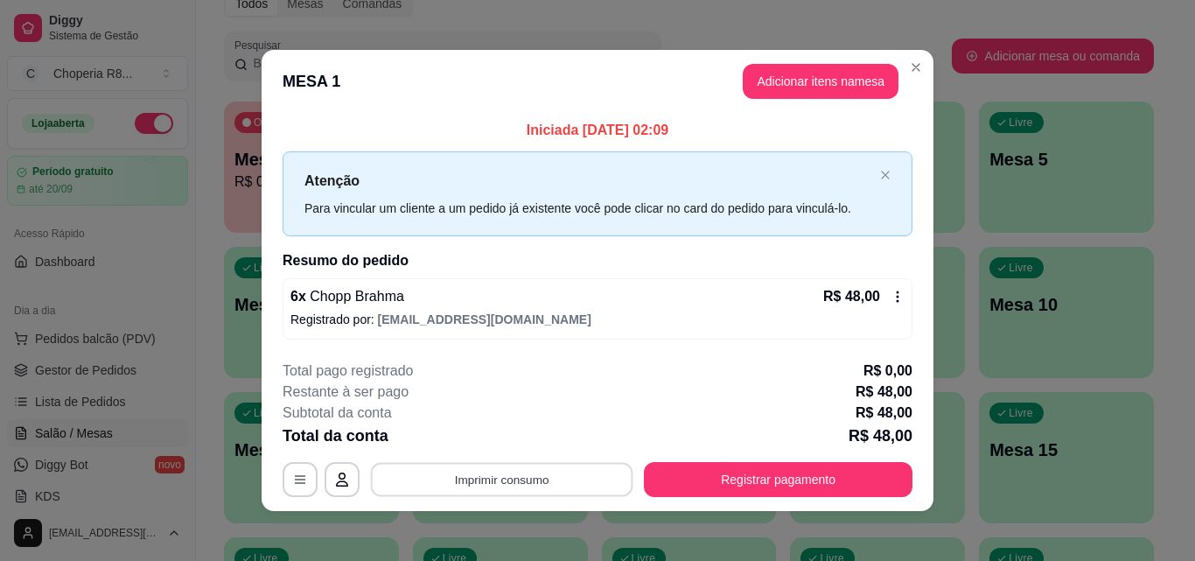
click at [446, 477] on button "Imprimir consumo" at bounding box center [502, 480] width 262 height 34
click at [529, 446] on button "IMPRESSORA" at bounding box center [500, 438] width 122 height 27
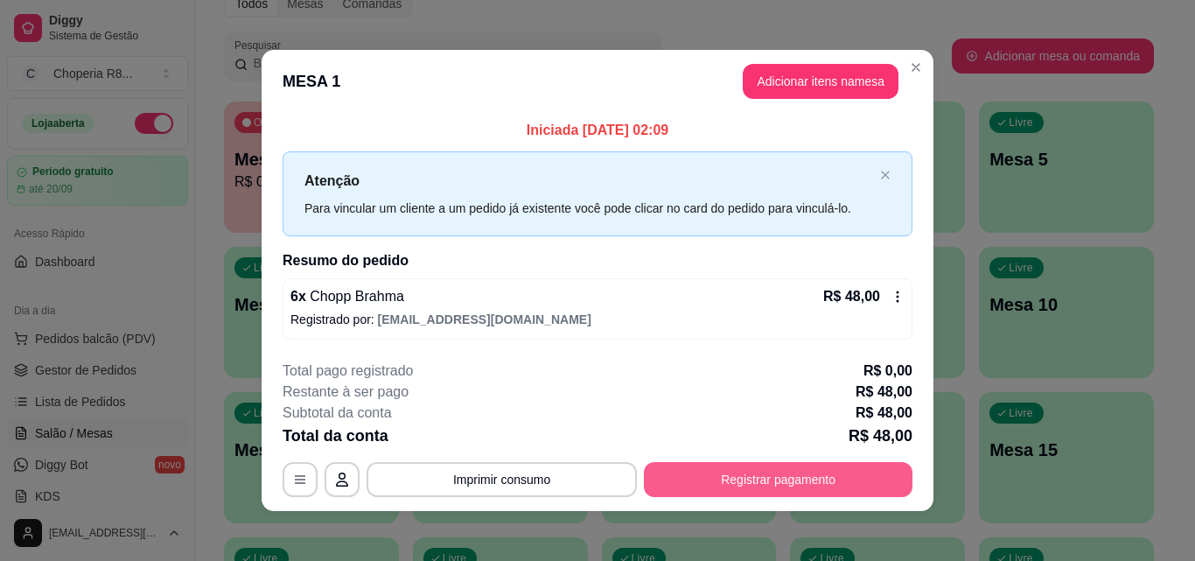
click at [754, 476] on button "Registrar pagamento" at bounding box center [778, 479] width 268 height 35
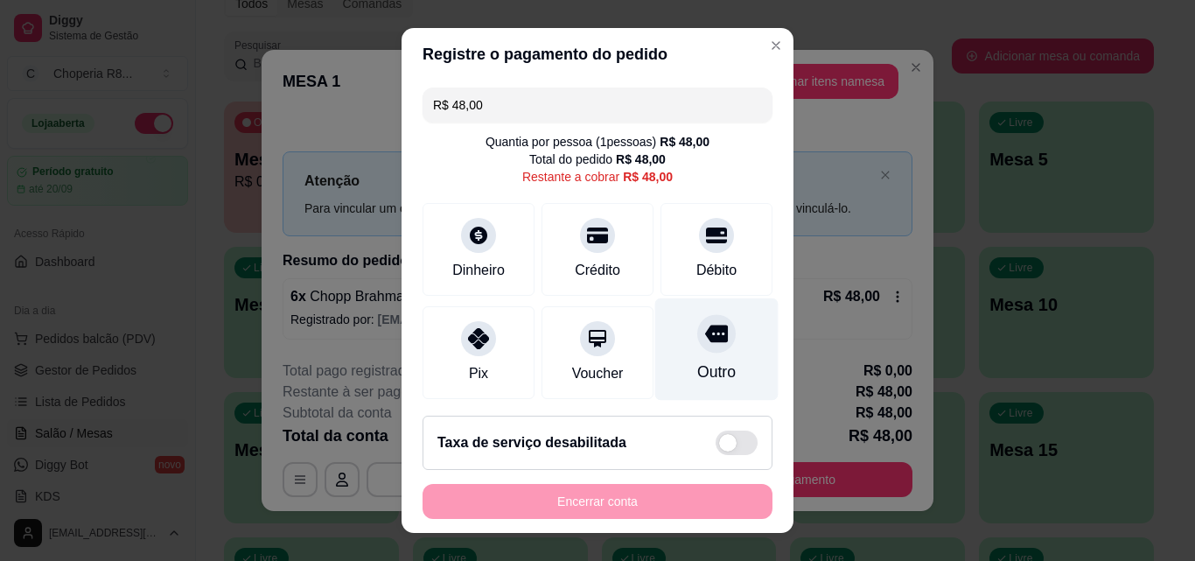
click at [705, 341] on div at bounding box center [716, 333] width 38 height 38
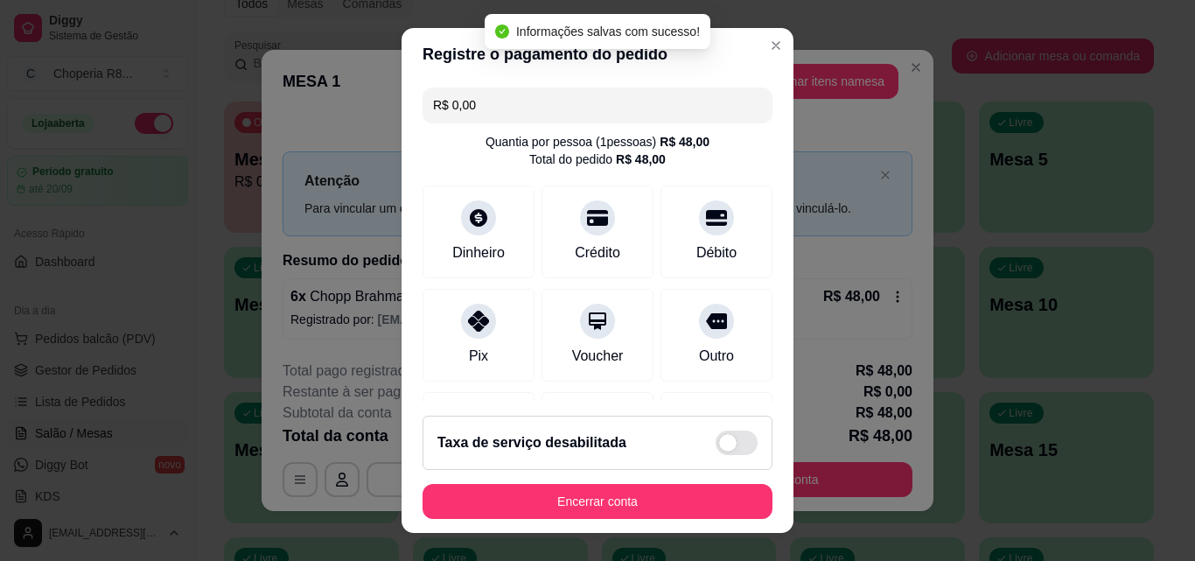
type input "R$ 0,00"
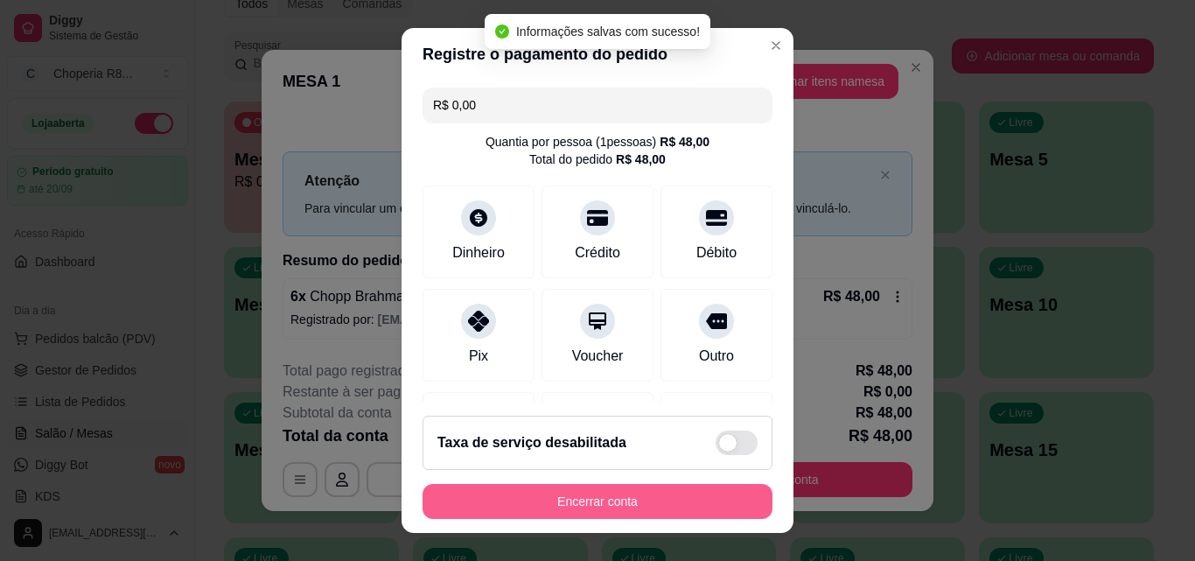
click at [620, 495] on button "Encerrar conta" at bounding box center [597, 501] width 350 height 35
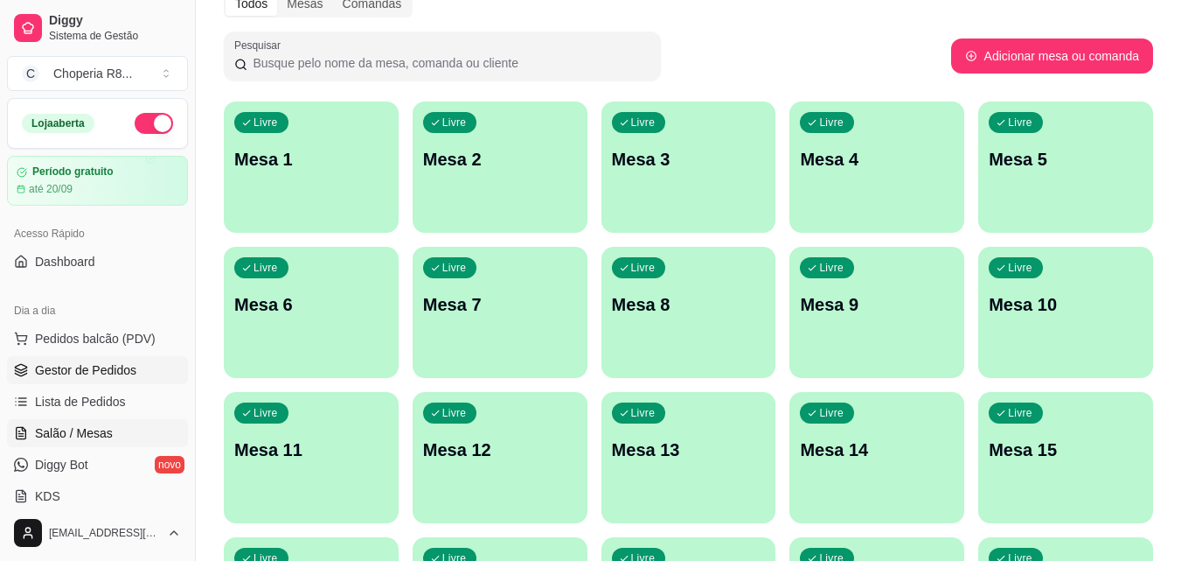
click at [129, 370] on span "Gestor de Pedidos" at bounding box center [85, 369] width 101 height 17
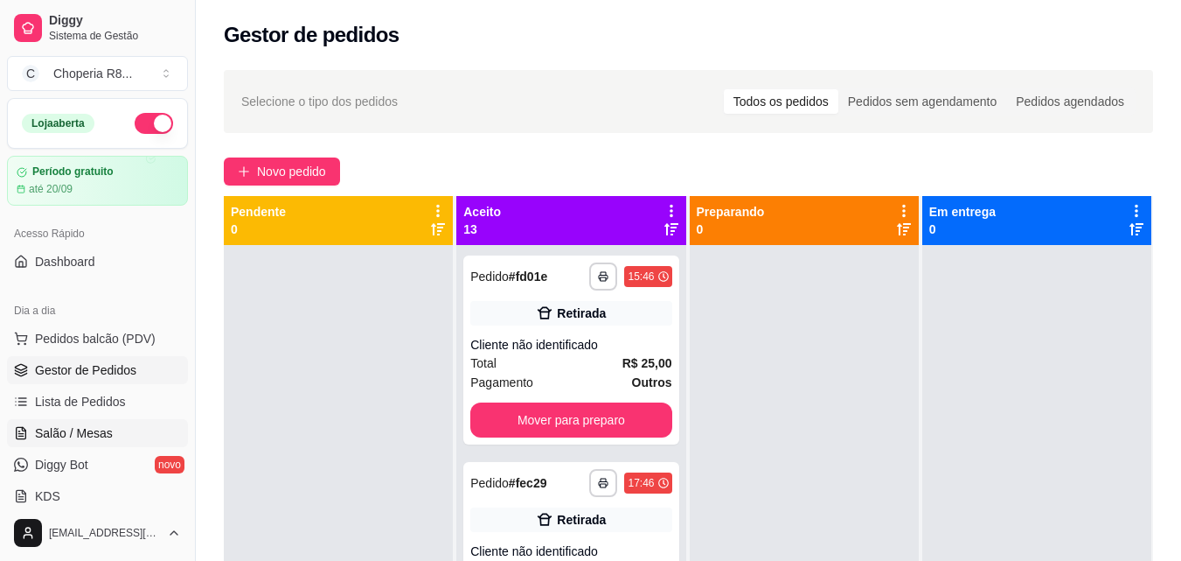
click at [93, 429] on span "Salão / Mesas" at bounding box center [74, 432] width 78 height 17
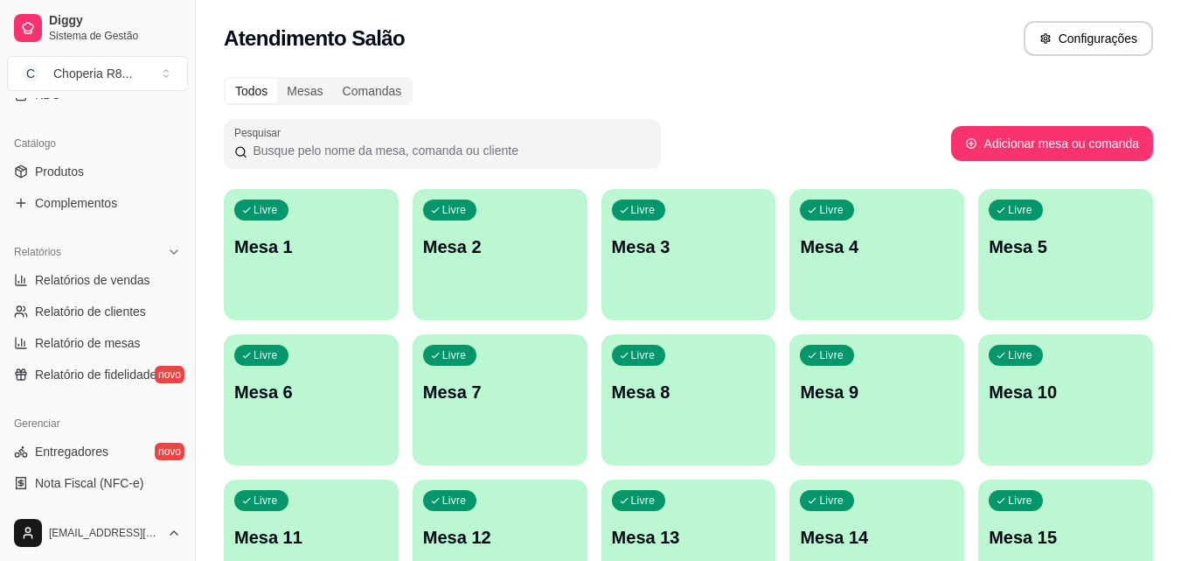
scroll to position [437, 0]
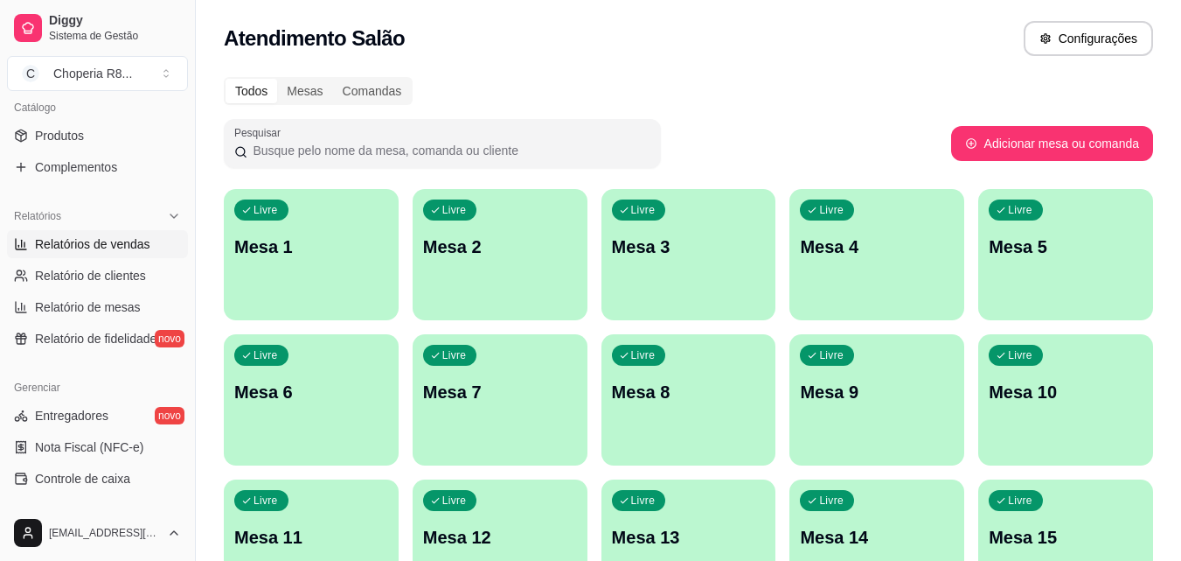
click at [122, 240] on span "Relatórios de vendas" at bounding box center [92, 243] width 115 height 17
select select "ALL"
select select "0"
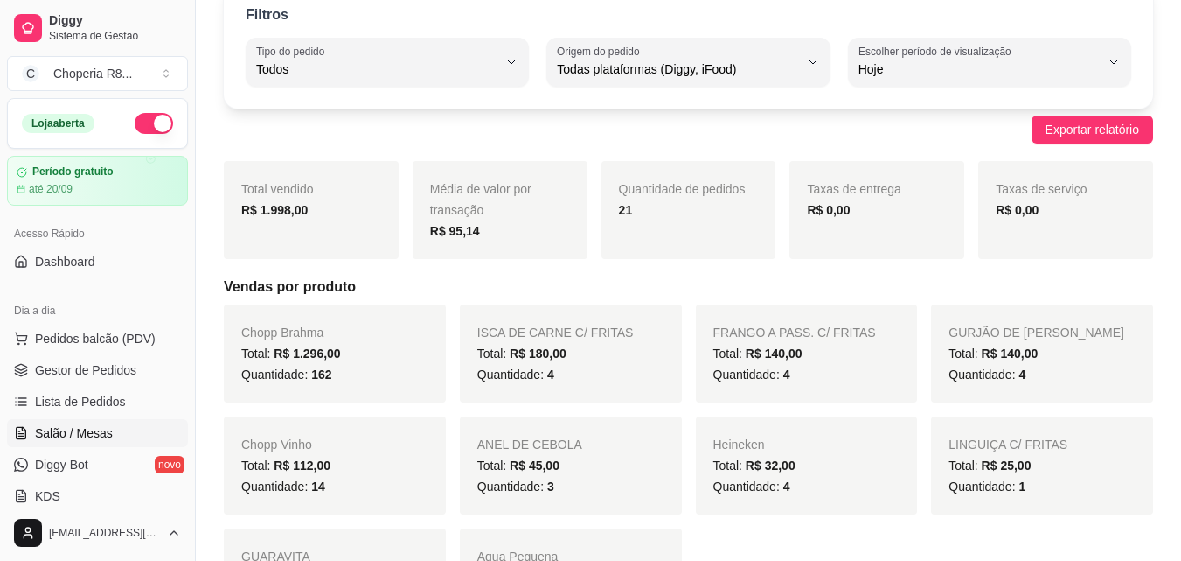
click at [91, 434] on span "Salão / Mesas" at bounding box center [74, 432] width 78 height 17
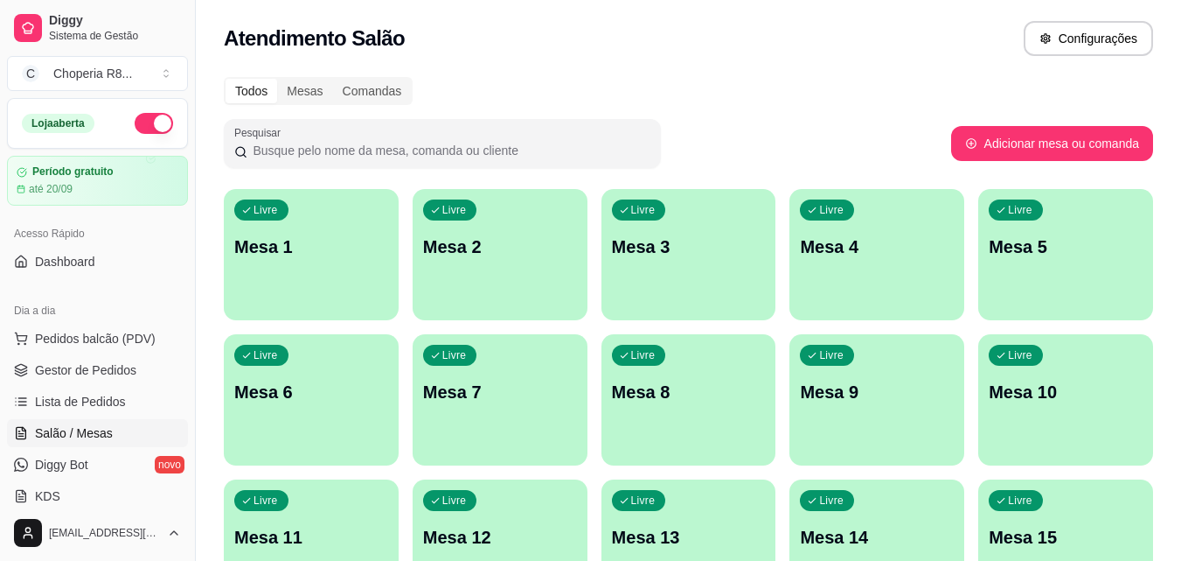
click at [301, 244] on p "Mesa 1" at bounding box center [311, 246] width 154 height 24
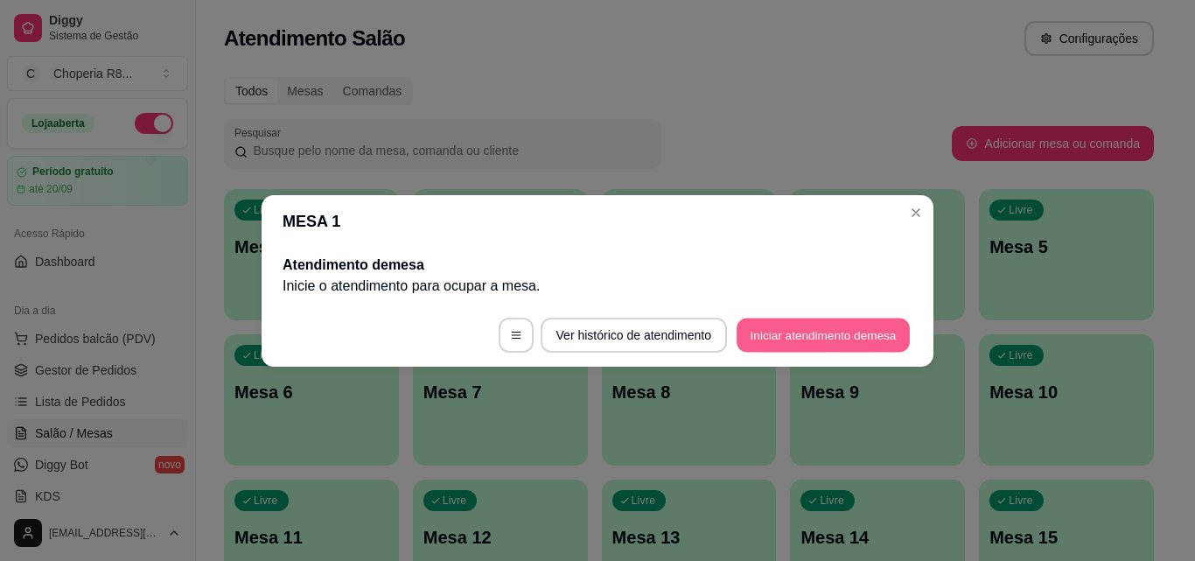
click at [739, 333] on button "Iniciar atendimento de mesa" at bounding box center [822, 334] width 173 height 34
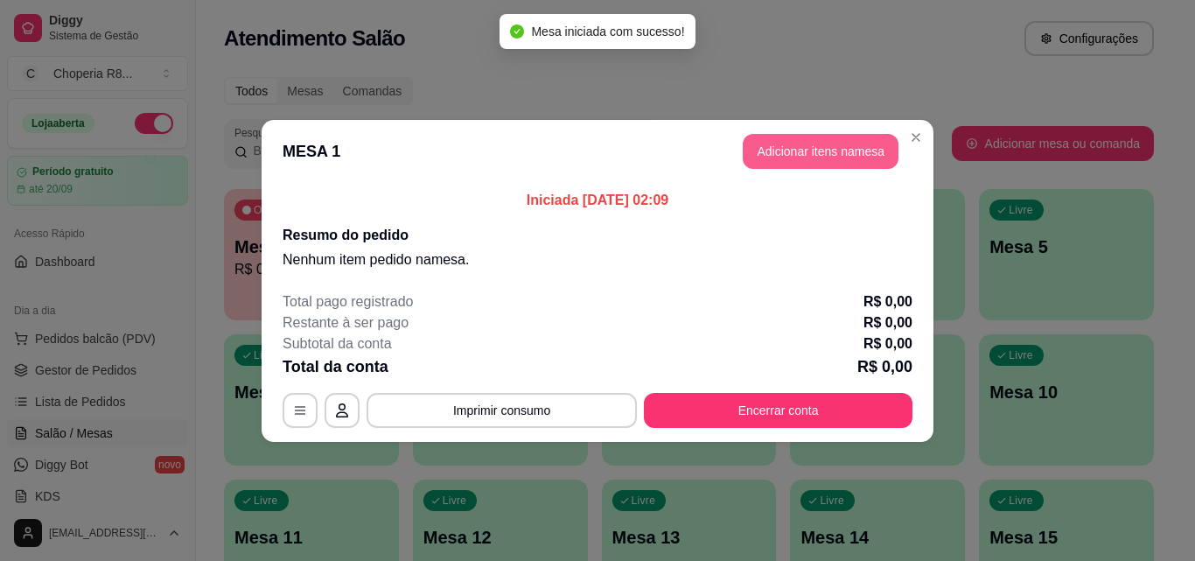
click at [796, 155] on button "Adicionar itens na mesa" at bounding box center [820, 151] width 156 height 35
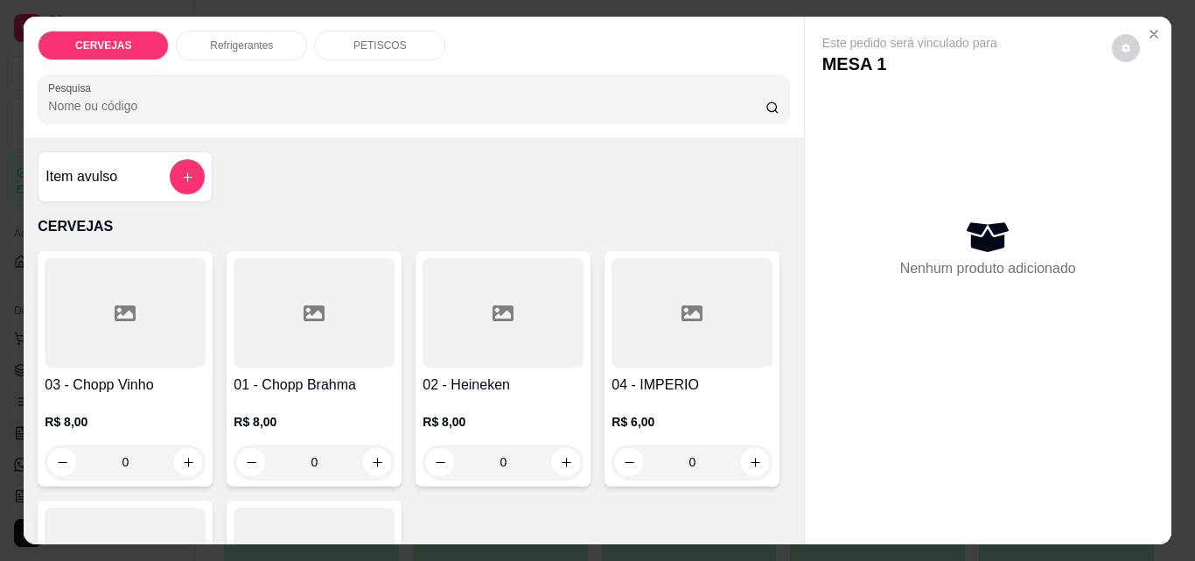
drag, startPoint x: 337, startPoint y: 464, endPoint x: 204, endPoint y: 456, distance: 133.2
click at [208, 456] on div "03 - Chopp Vinho R$ 8,00 0 01 - Chopp Brahma R$ 8,00 0 02 - Heineken R$ 8,00 0 …" at bounding box center [413, 493] width 751 height 484
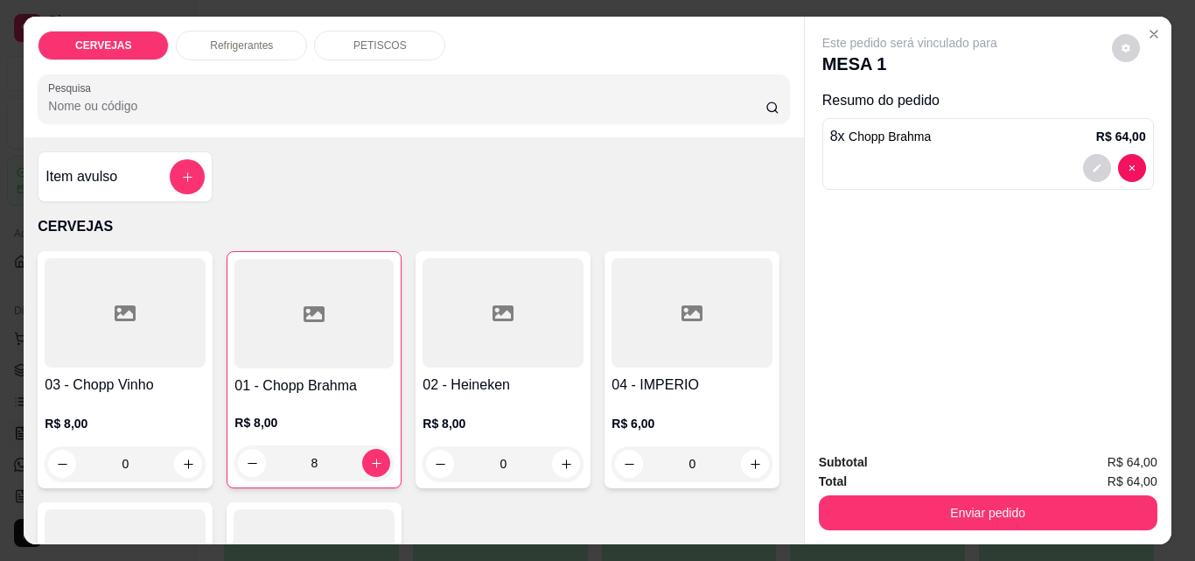
type input "8"
click at [375, 38] on p "PETISCOS" at bounding box center [379, 45] width 53 height 14
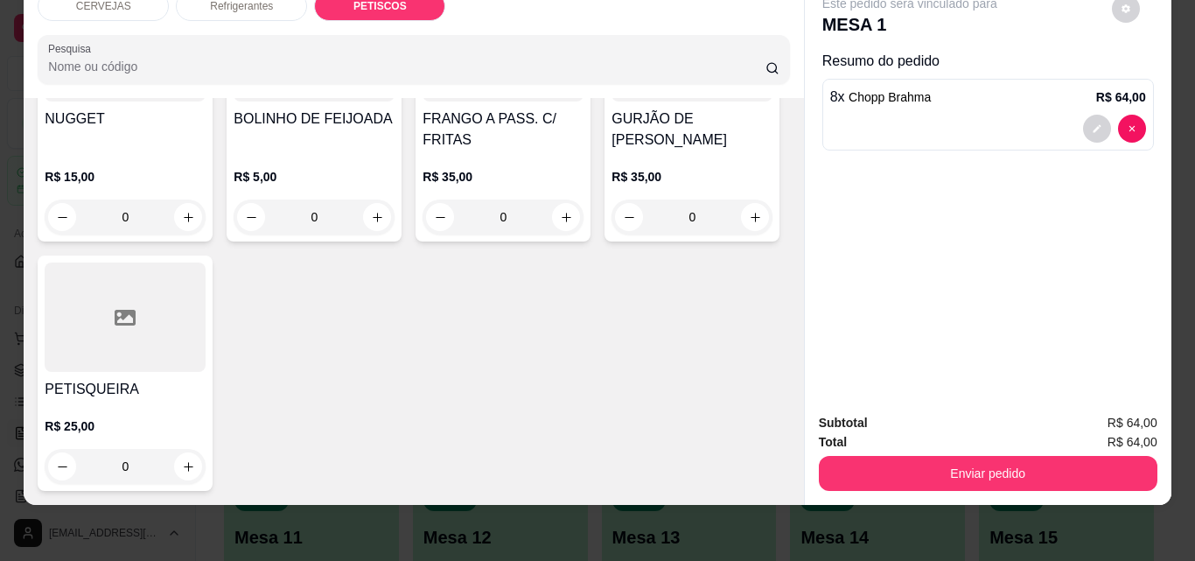
scroll to position [1794, 0]
click at [560, 224] on icon "increase-product-quantity" at bounding box center [566, 217] width 13 height 13
type input "1"
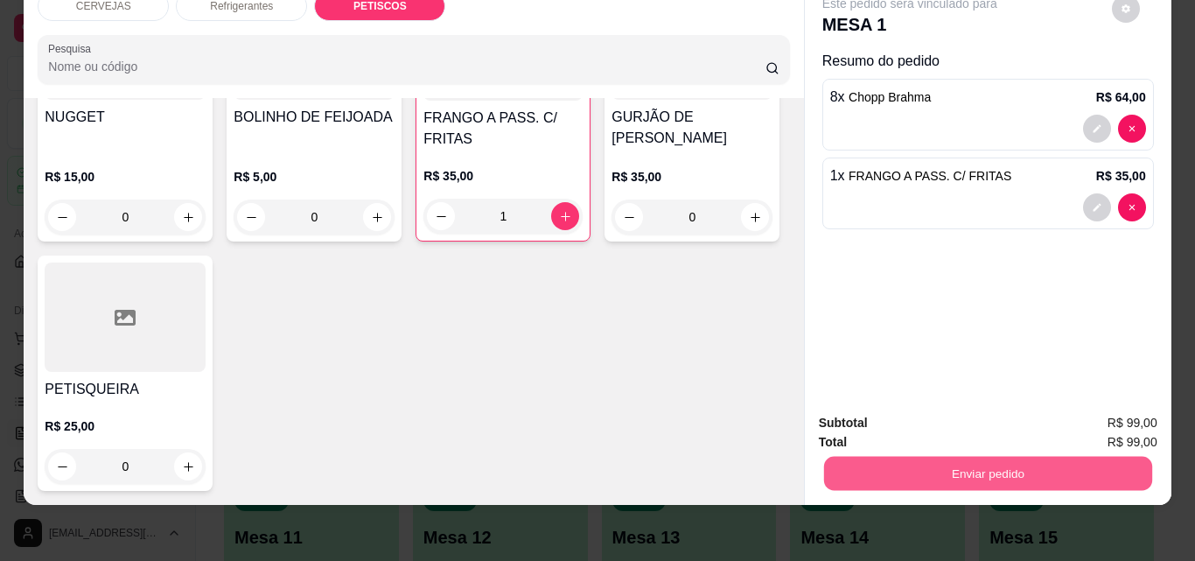
click at [1073, 456] on button "Enviar pedido" at bounding box center [987, 473] width 328 height 34
click at [965, 411] on button "Não registrar e enviar pedido" at bounding box center [929, 417] width 177 height 32
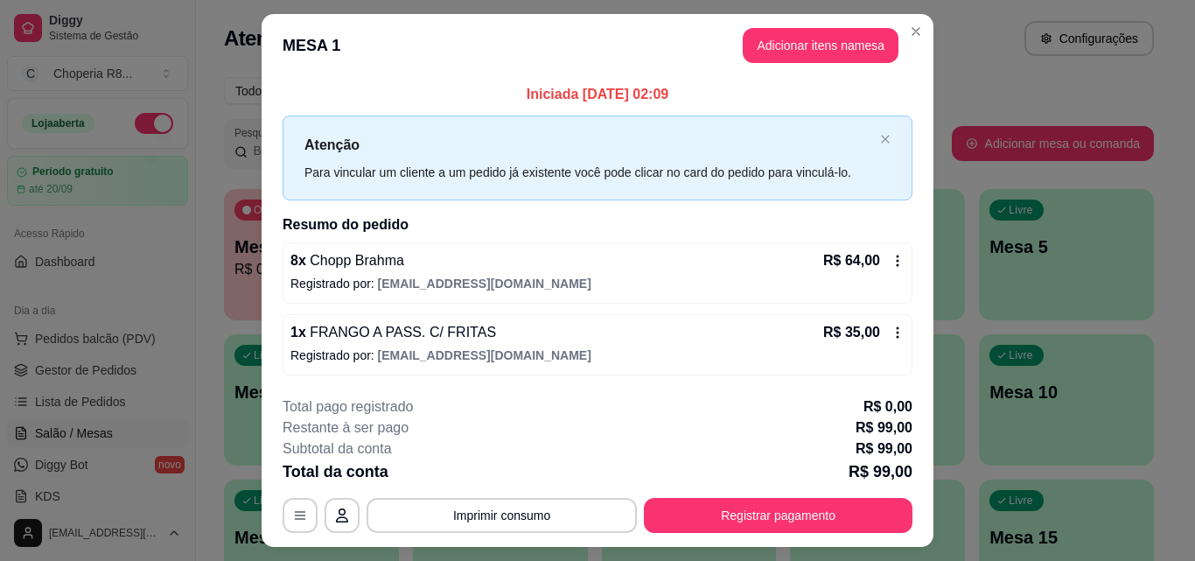
click at [526, 533] on footer "**********" at bounding box center [597, 464] width 672 height 164
click at [526, 528] on button "Imprimir consumo" at bounding box center [501, 515] width 270 height 35
click at [531, 476] on button "IMPRESSORA" at bounding box center [500, 475] width 127 height 28
click at [533, 474] on div "Total da conta R$ 99,00" at bounding box center [597, 471] width 630 height 24
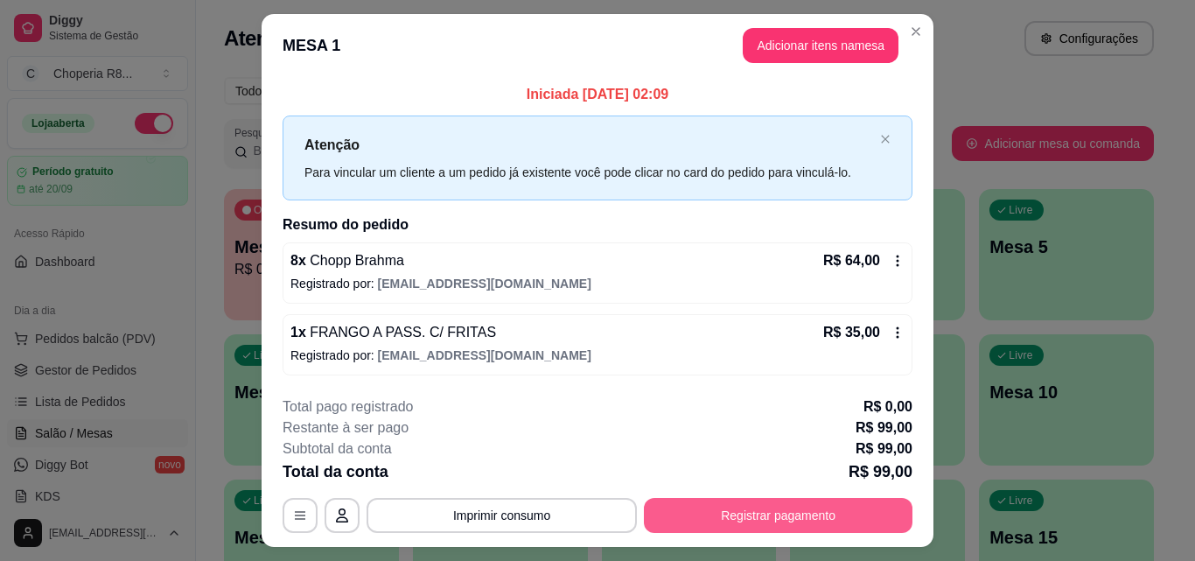
click at [756, 524] on button "Registrar pagamento" at bounding box center [778, 515] width 268 height 35
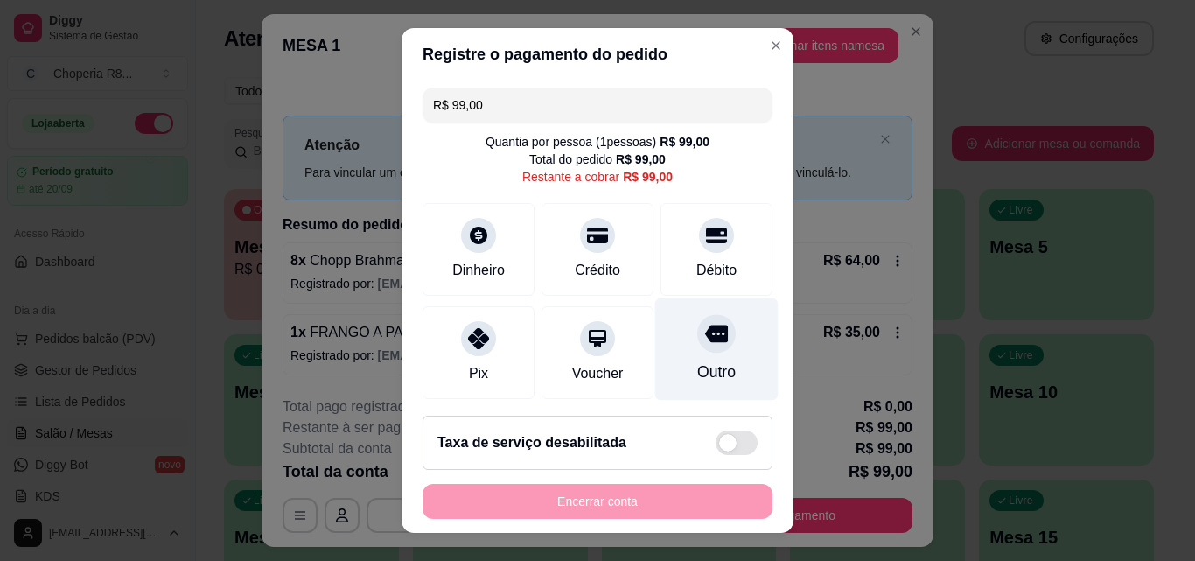
click at [702, 321] on div at bounding box center [716, 333] width 38 height 38
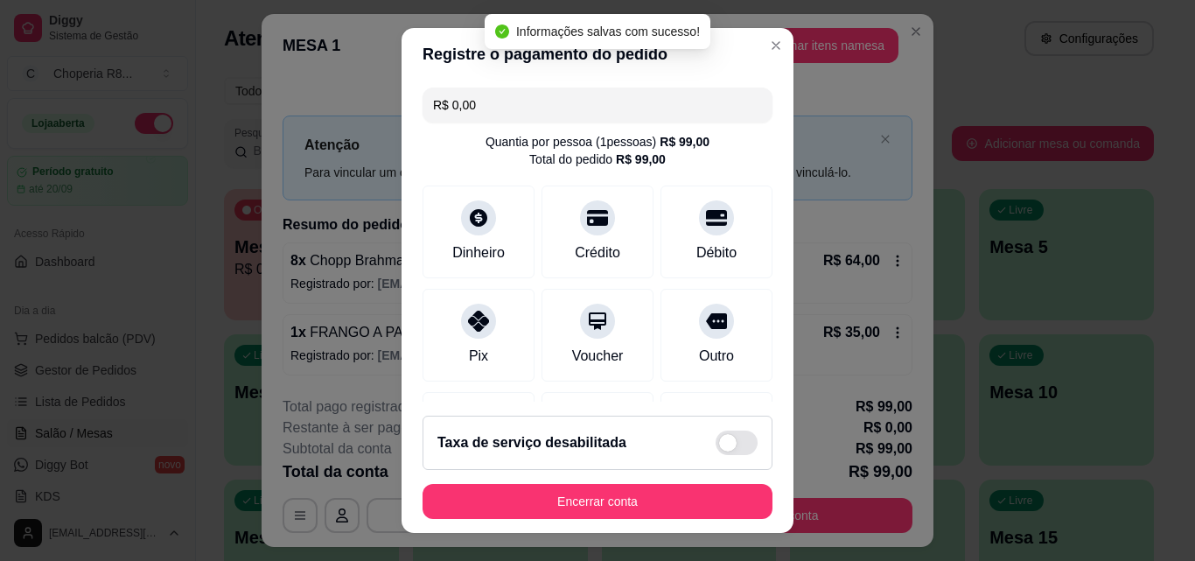
type input "R$ 0,00"
click at [680, 377] on div "Outro" at bounding box center [716, 332] width 123 height 102
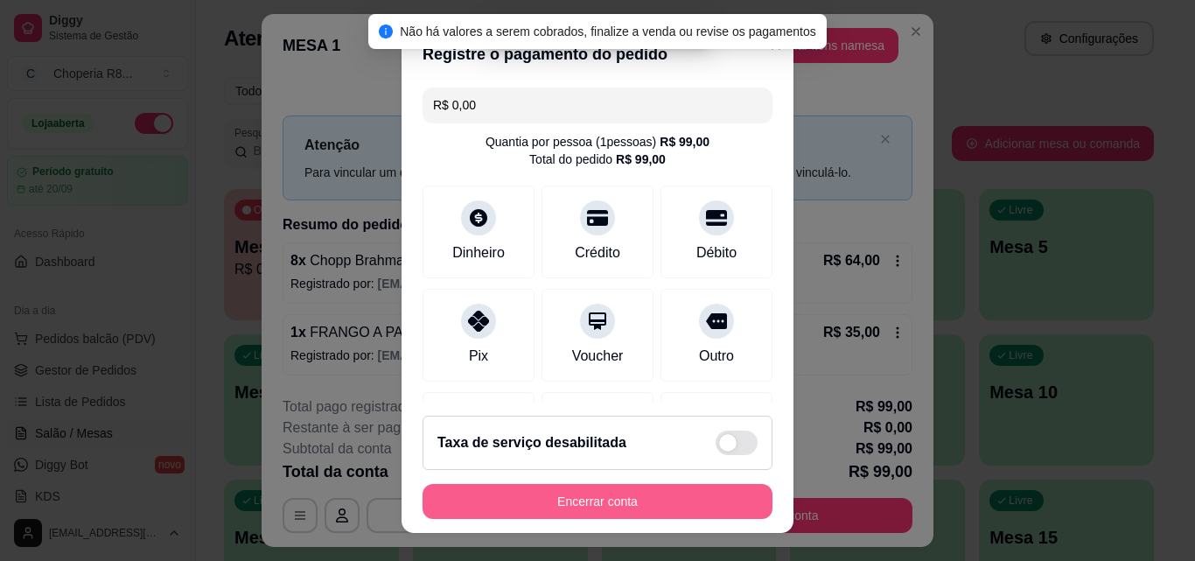
click at [678, 506] on button "Encerrar conta" at bounding box center [597, 501] width 350 height 35
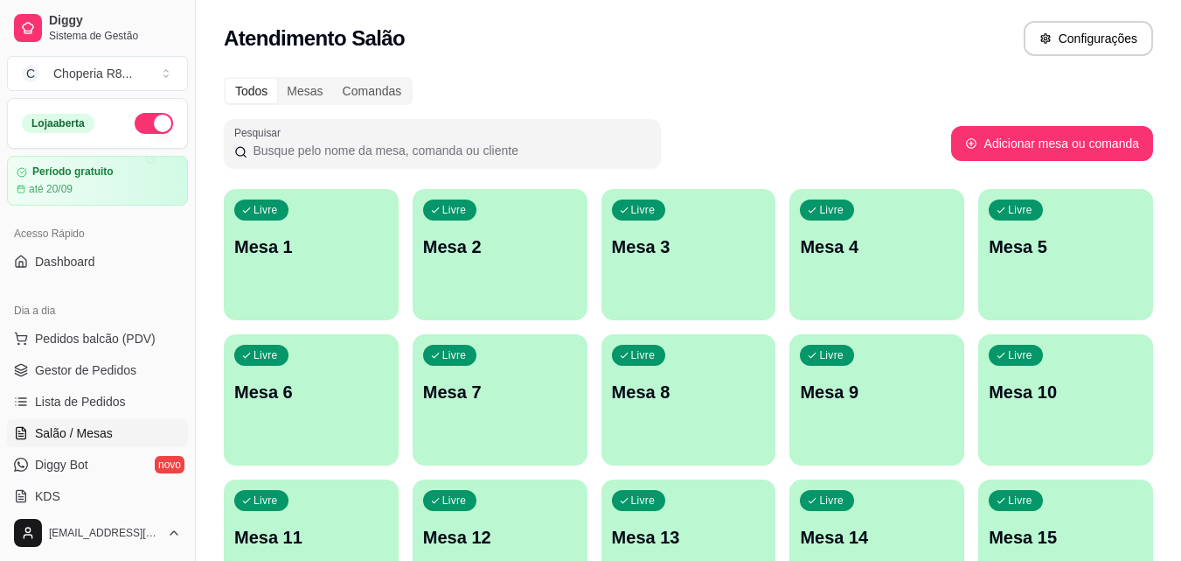
click at [352, 270] on div "Livre Mesa 1" at bounding box center [311, 244] width 175 height 110
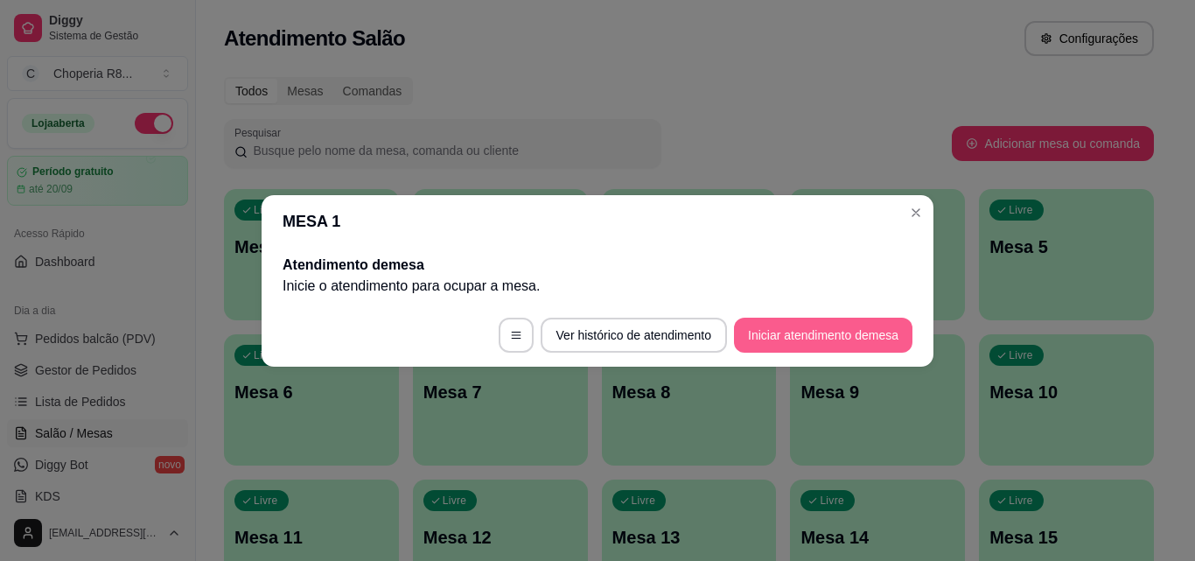
click at [817, 328] on button "Iniciar atendimento de mesa" at bounding box center [823, 334] width 178 height 35
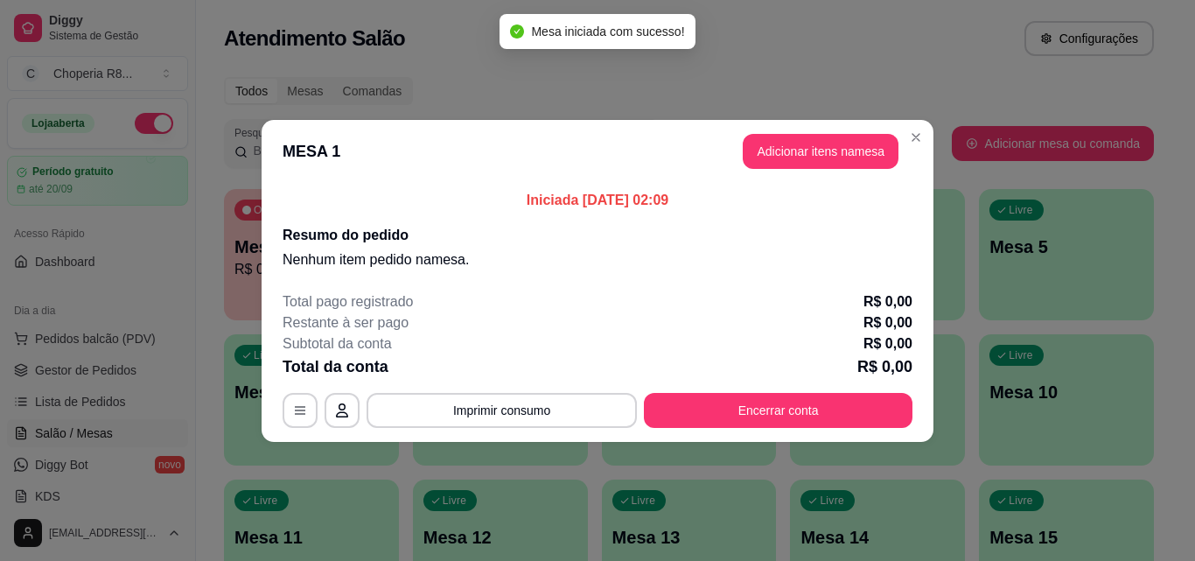
click at [832, 146] on button "Adicionar itens na mesa" at bounding box center [820, 151] width 156 height 35
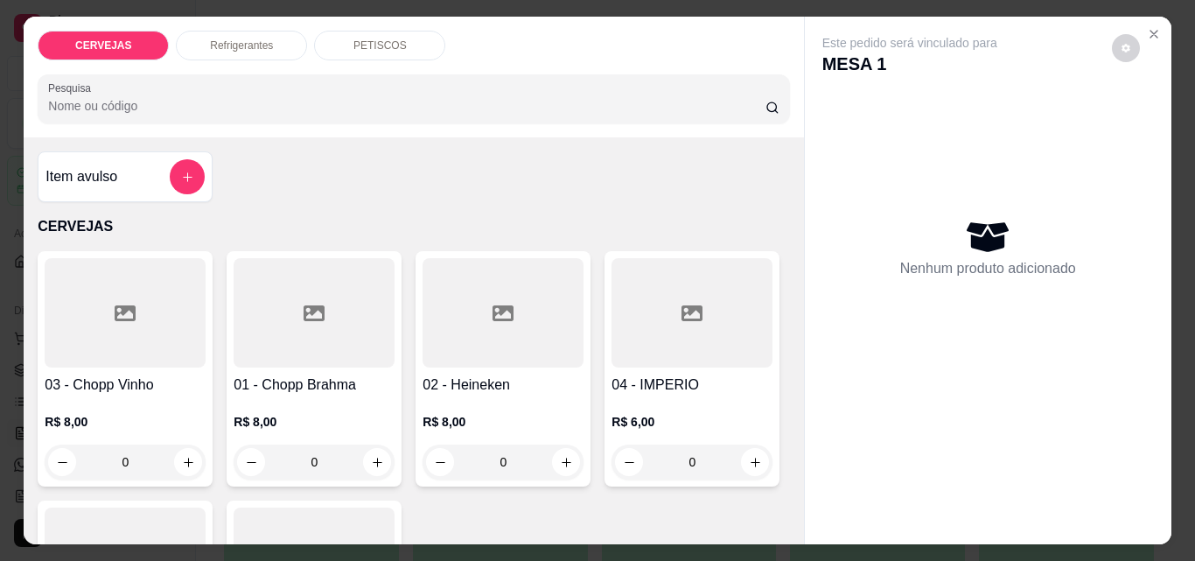
drag, startPoint x: 328, startPoint y: 448, endPoint x: 253, endPoint y: 449, distance: 75.2
click at [254, 447] on div "0" at bounding box center [314, 461] width 154 height 35
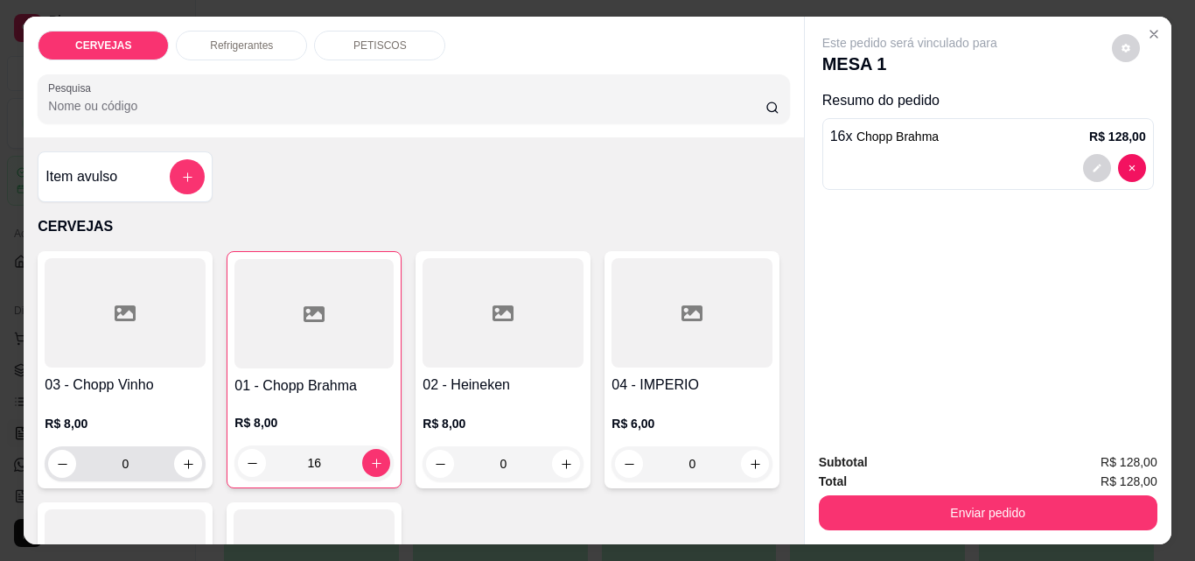
type input "16"
drag, startPoint x: 167, startPoint y: 471, endPoint x: 72, endPoint y: 471, distance: 95.3
click at [76, 471] on input "0" at bounding box center [125, 463] width 98 height 35
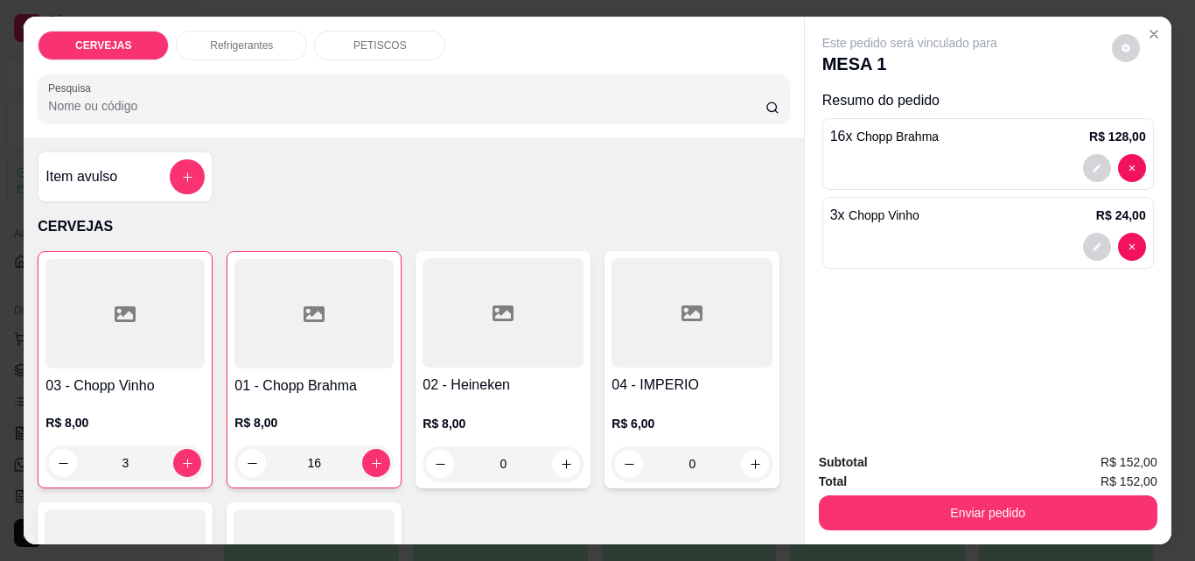
type input "3"
click at [397, 31] on div "PETISCOS" at bounding box center [379, 46] width 131 height 30
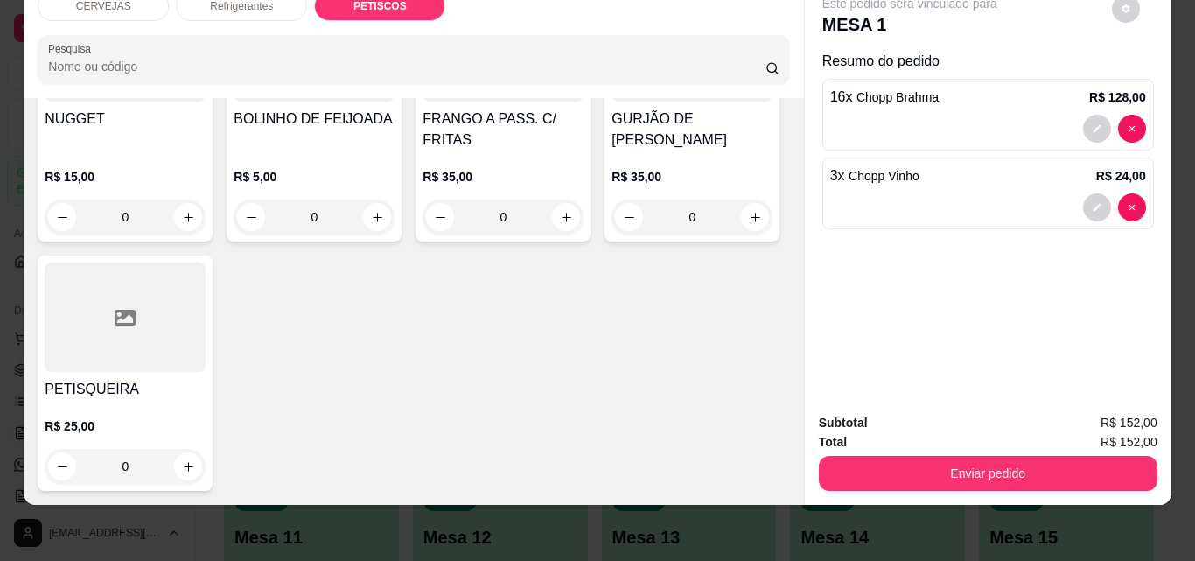
drag, startPoint x: 123, startPoint y: 461, endPoint x: 108, endPoint y: 464, distance: 16.1
click at [454, 234] on input "0" at bounding box center [503, 216] width 98 height 35
drag, startPoint x: 326, startPoint y: 462, endPoint x: 234, endPoint y: 447, distance: 93.0
click at [615, 234] on div "0" at bounding box center [692, 216] width 154 height 35
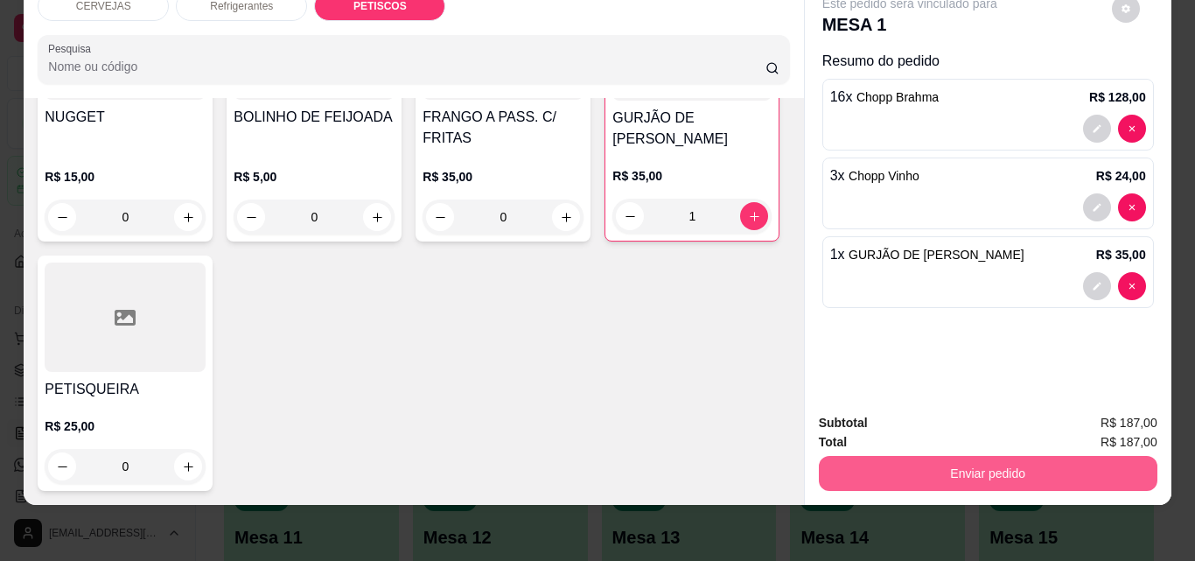
type input "1"
click at [944, 456] on button "Enviar pedido" at bounding box center [988, 473] width 338 height 35
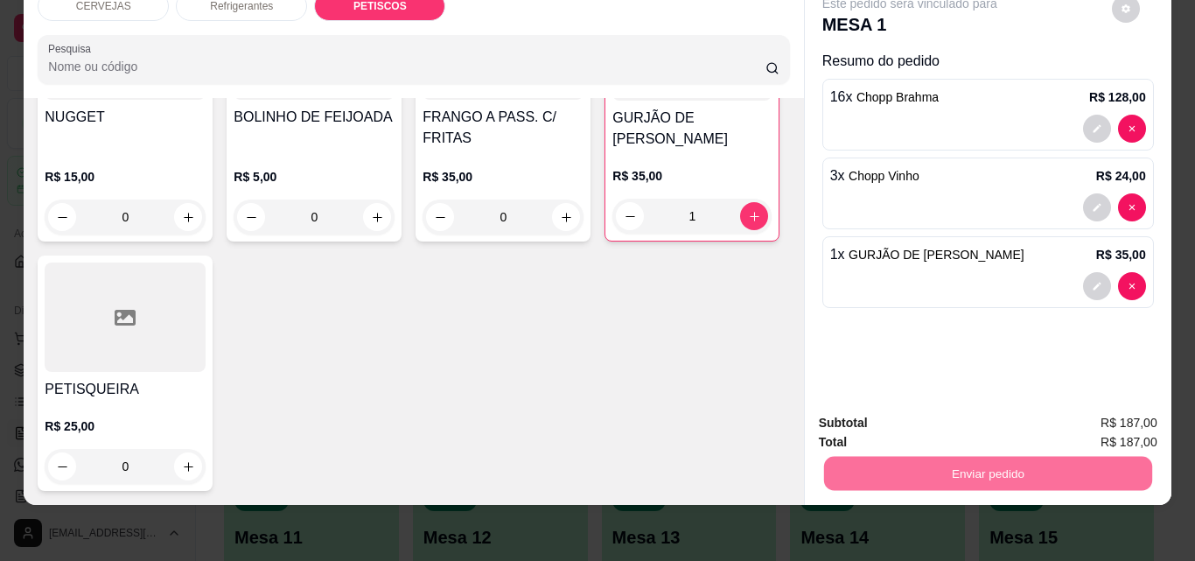
click at [1035, 413] on button "Sim, quero registrar" at bounding box center [1096, 417] width 126 height 32
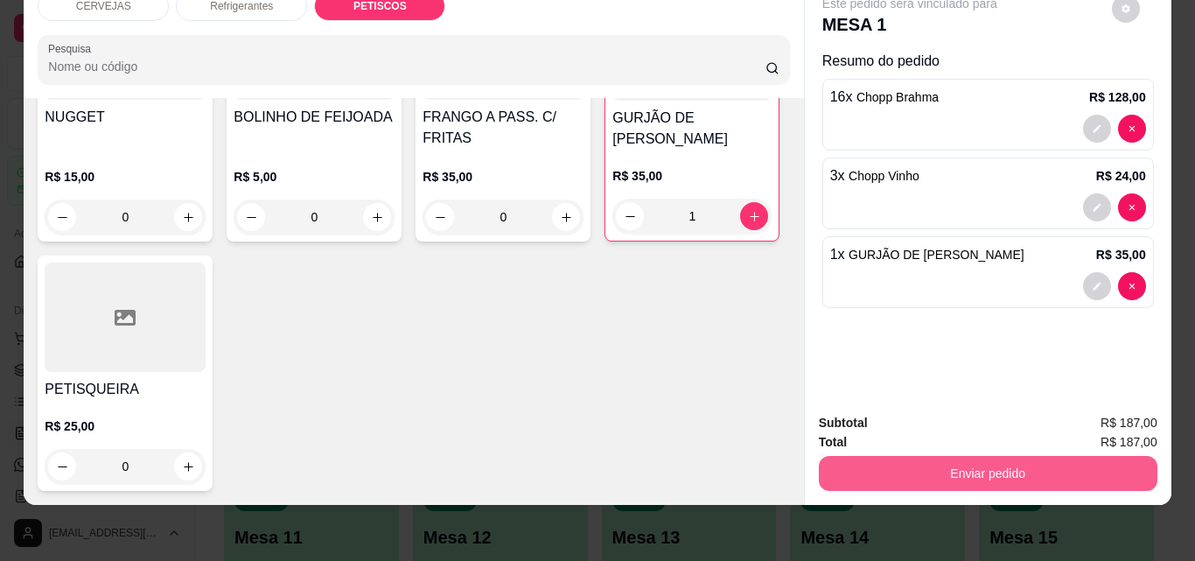
click at [993, 456] on button "Enviar pedido" at bounding box center [988, 473] width 338 height 35
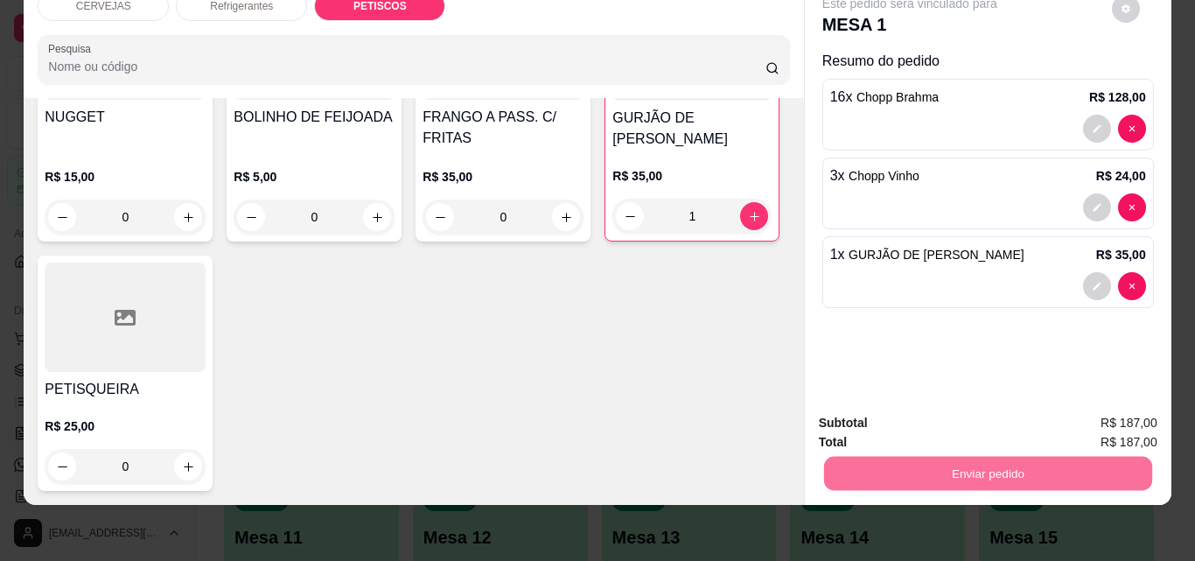
click at [917, 418] on button "Não registrar e enviar pedido" at bounding box center [930, 417] width 182 height 33
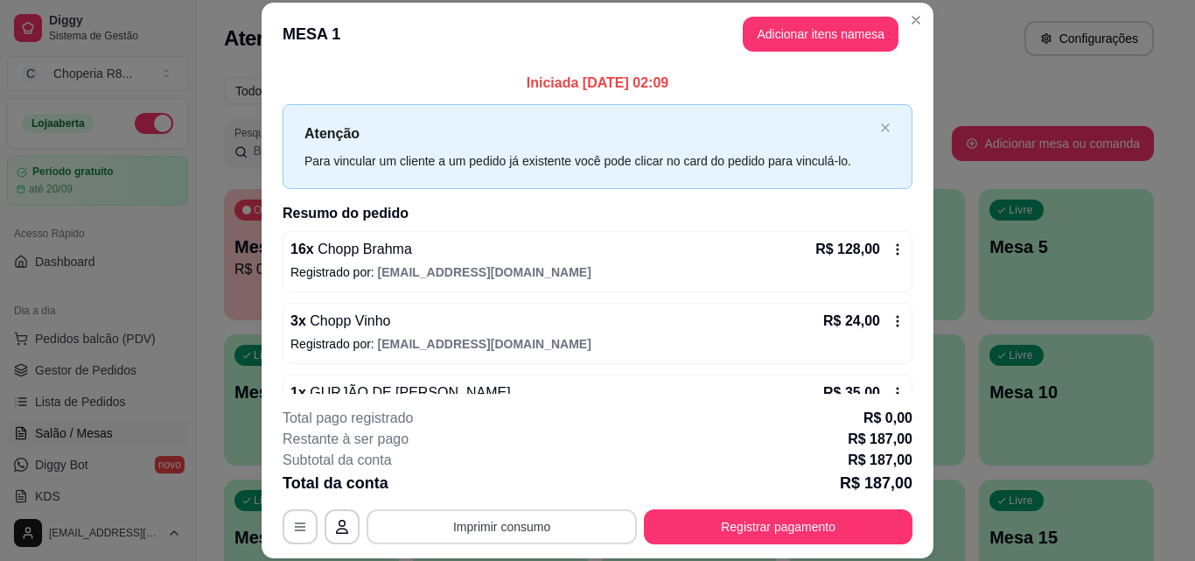
click at [429, 523] on button "Imprimir consumo" at bounding box center [501, 526] width 270 height 35
click at [470, 489] on button "IMPRESSORA" at bounding box center [500, 485] width 122 height 27
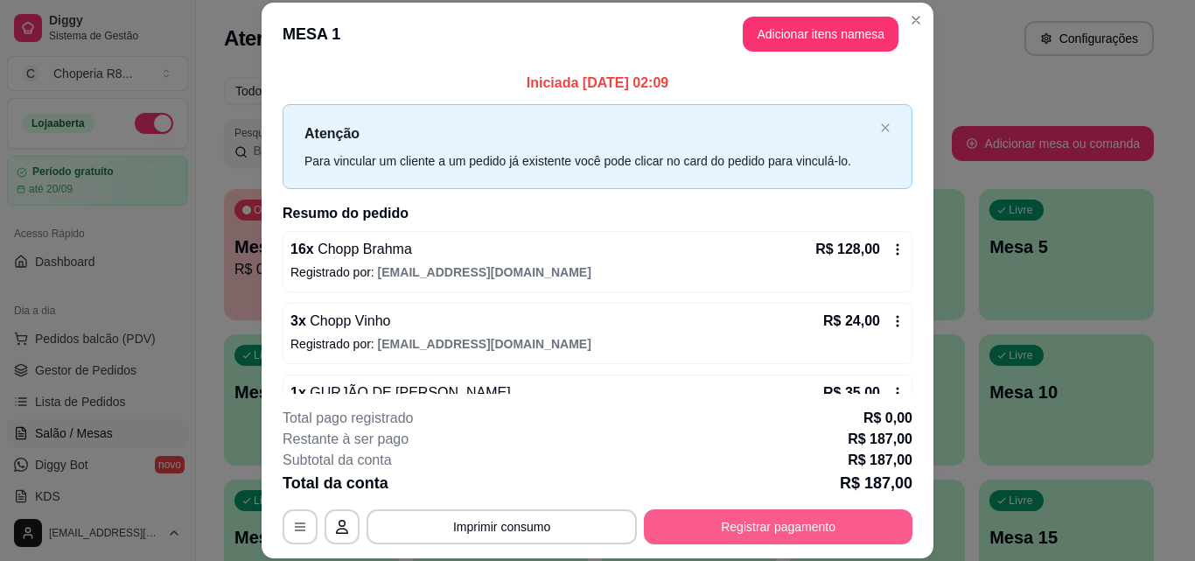
click at [781, 512] on button "Registrar pagamento" at bounding box center [778, 526] width 268 height 35
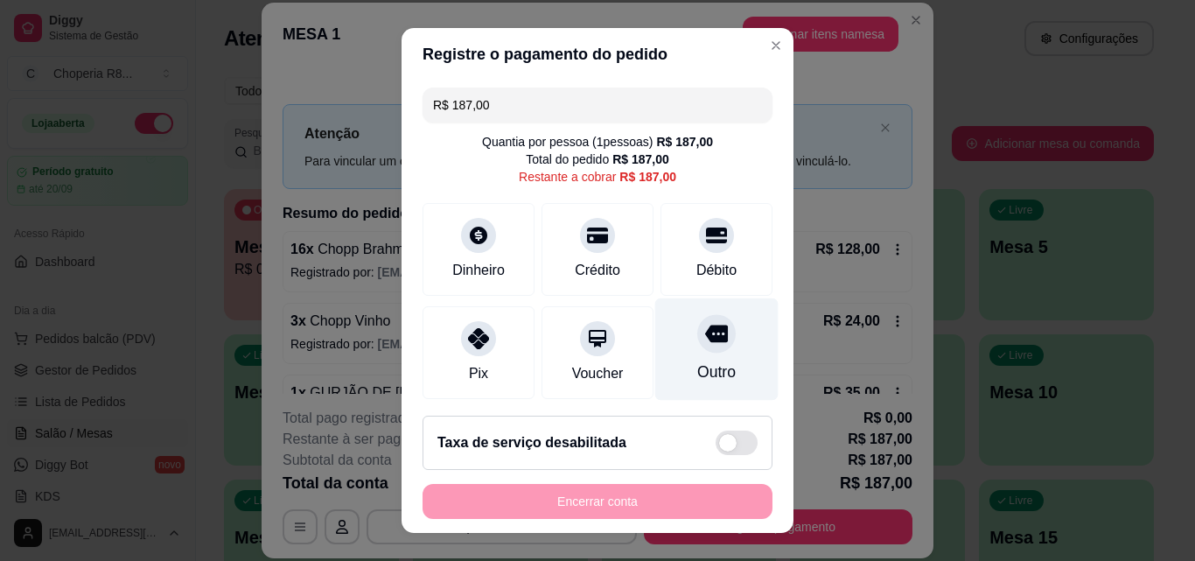
click at [698, 375] on div "Outro" at bounding box center [716, 371] width 38 height 23
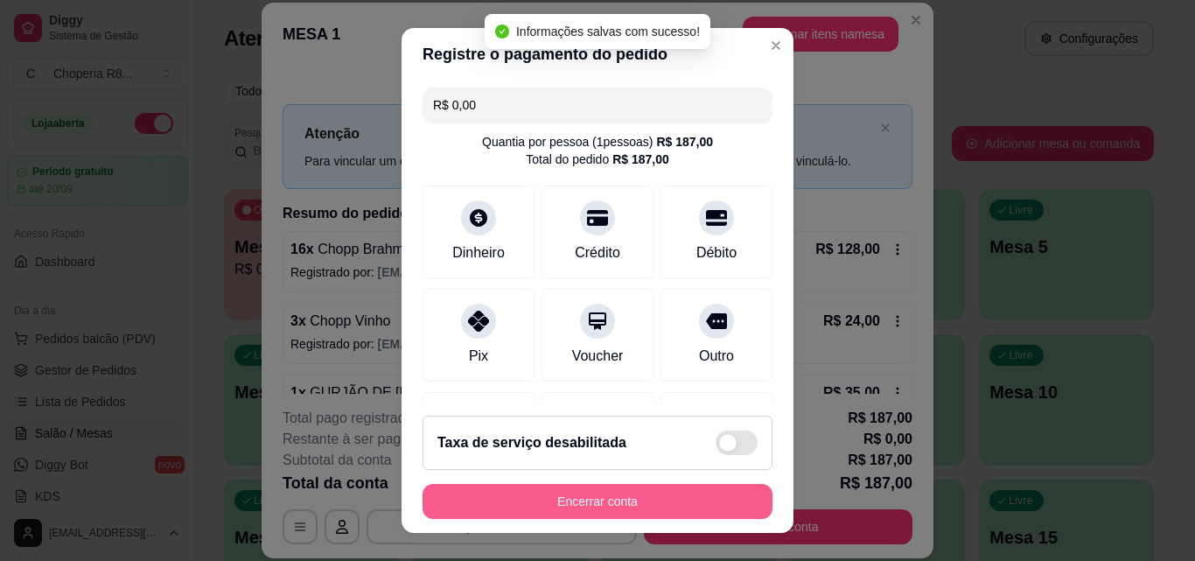
type input "R$ 0,00"
click at [682, 486] on button "Encerrar conta" at bounding box center [597, 501] width 350 height 35
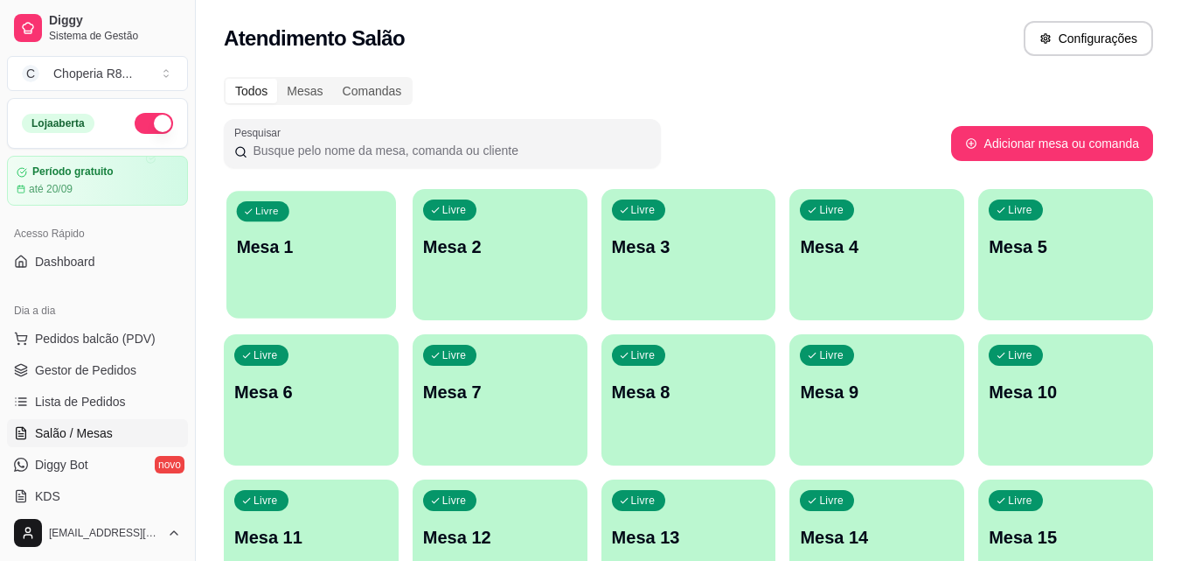
click at [324, 261] on div "Livre Mesa 1" at bounding box center [311, 244] width 170 height 107
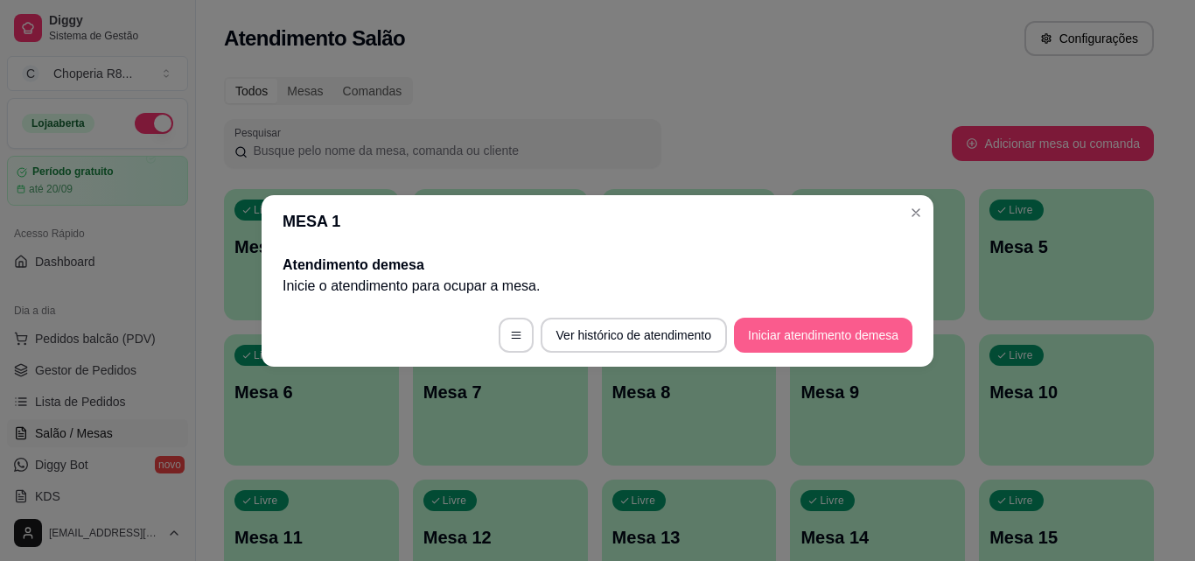
click at [798, 326] on button "Iniciar atendimento de mesa" at bounding box center [823, 334] width 178 height 35
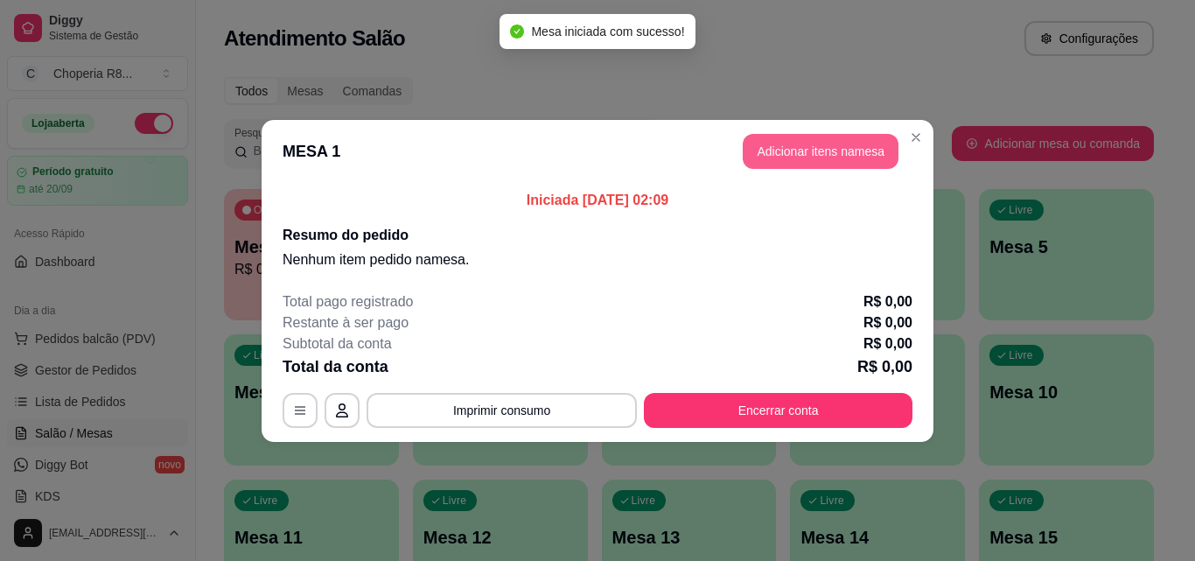
click at [862, 155] on button "Adicionar itens na mesa" at bounding box center [820, 151] width 156 height 35
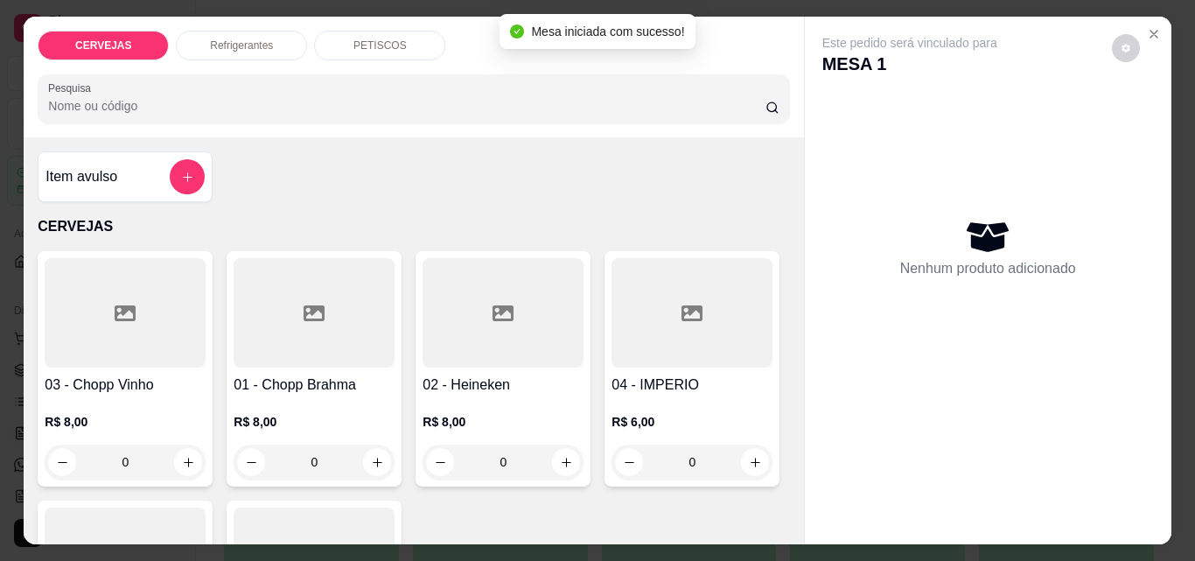
click at [265, 469] on input "0" at bounding box center [314, 461] width 98 height 35
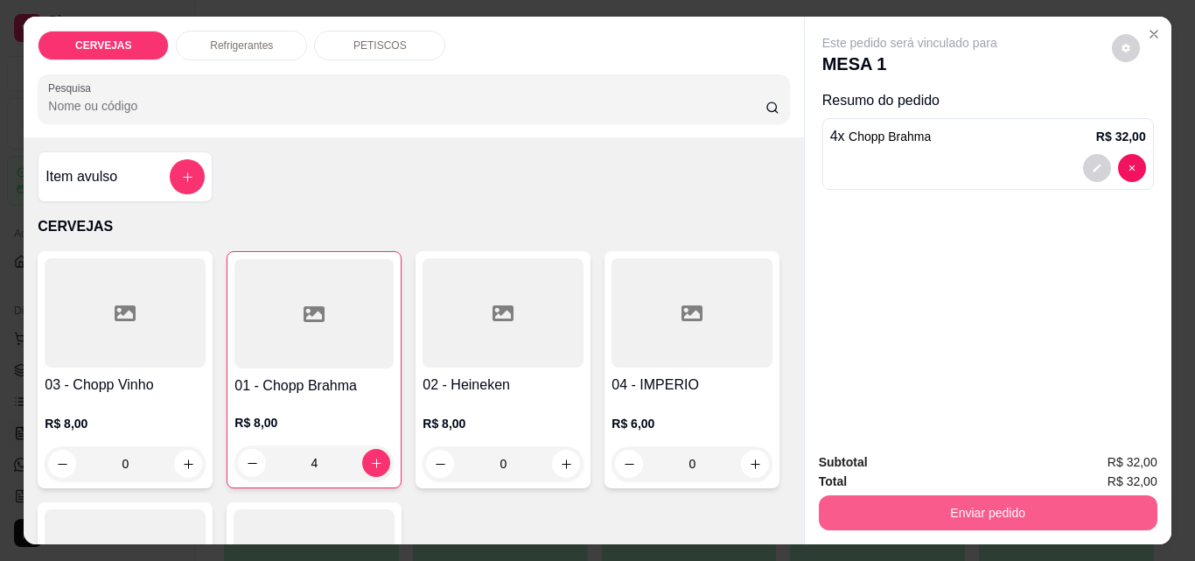
type input "4"
click at [912, 514] on button "Enviar pedido" at bounding box center [987, 512] width 328 height 34
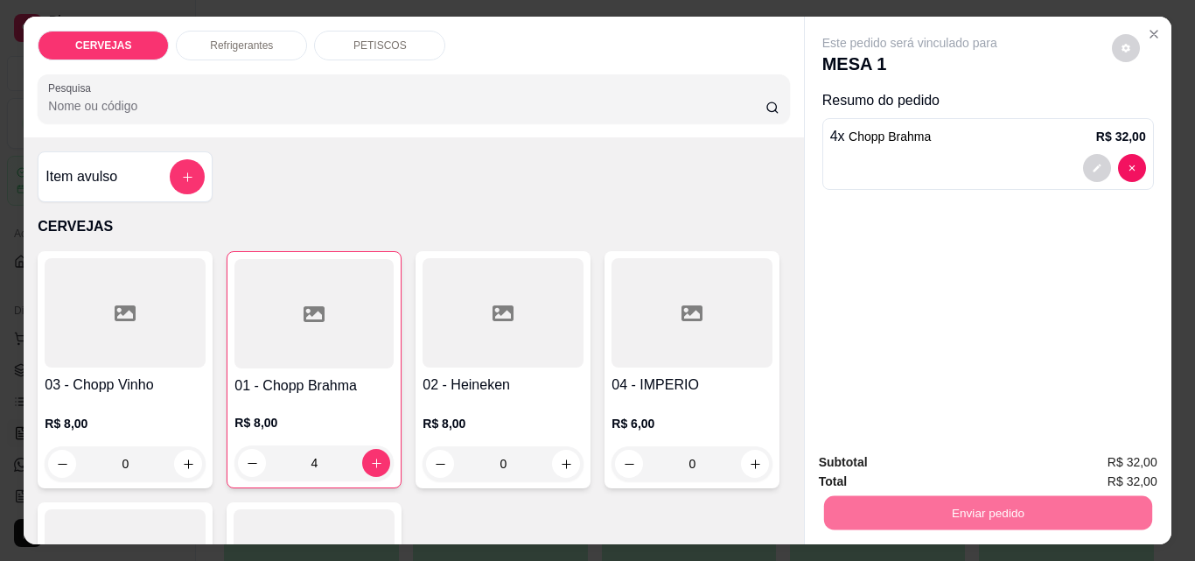
click at [981, 471] on button "Não registrar e enviar pedido" at bounding box center [929, 462] width 177 height 32
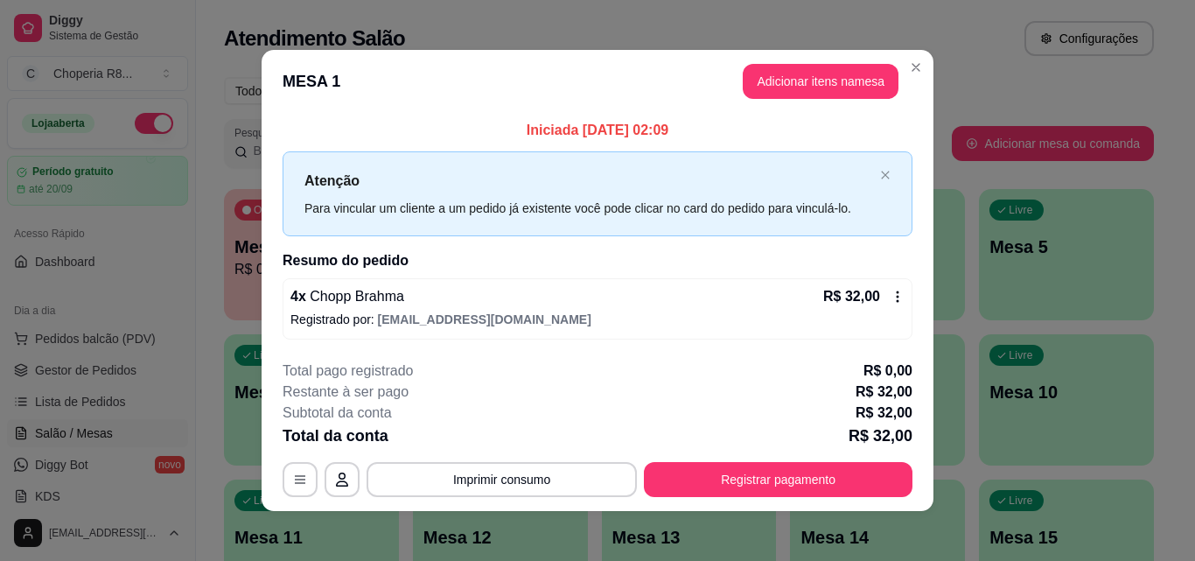
click at [591, 503] on footer "**********" at bounding box center [597, 428] width 672 height 164
click at [589, 485] on button "Imprimir consumo" at bounding box center [501, 479] width 270 height 35
click at [491, 434] on button "IMPRESSORA" at bounding box center [500, 438] width 122 height 27
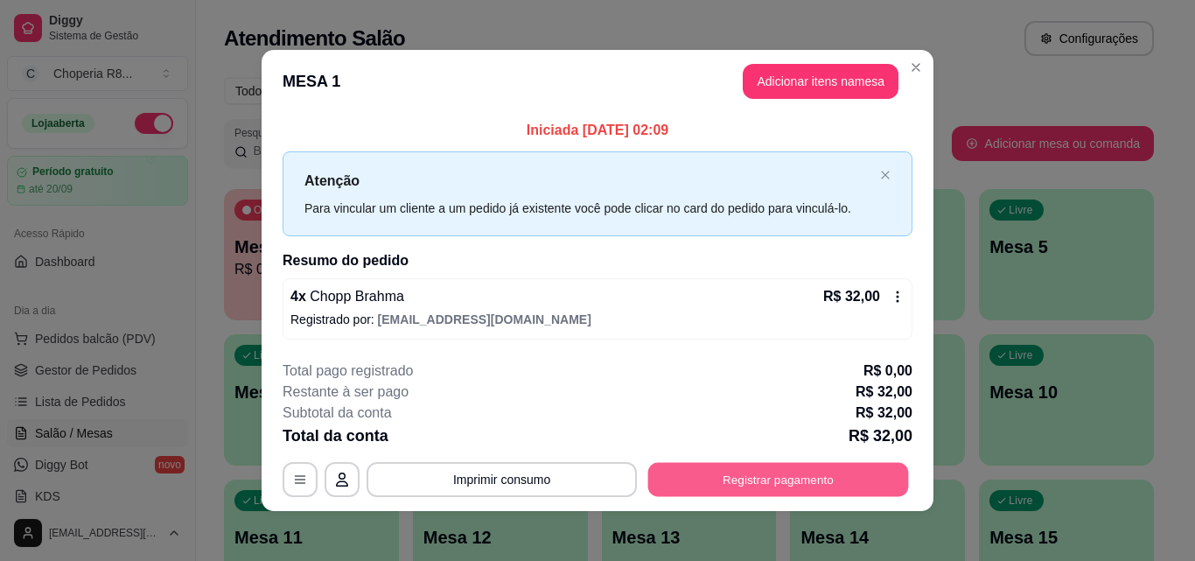
click at [737, 471] on button "Registrar pagamento" at bounding box center [778, 480] width 261 height 34
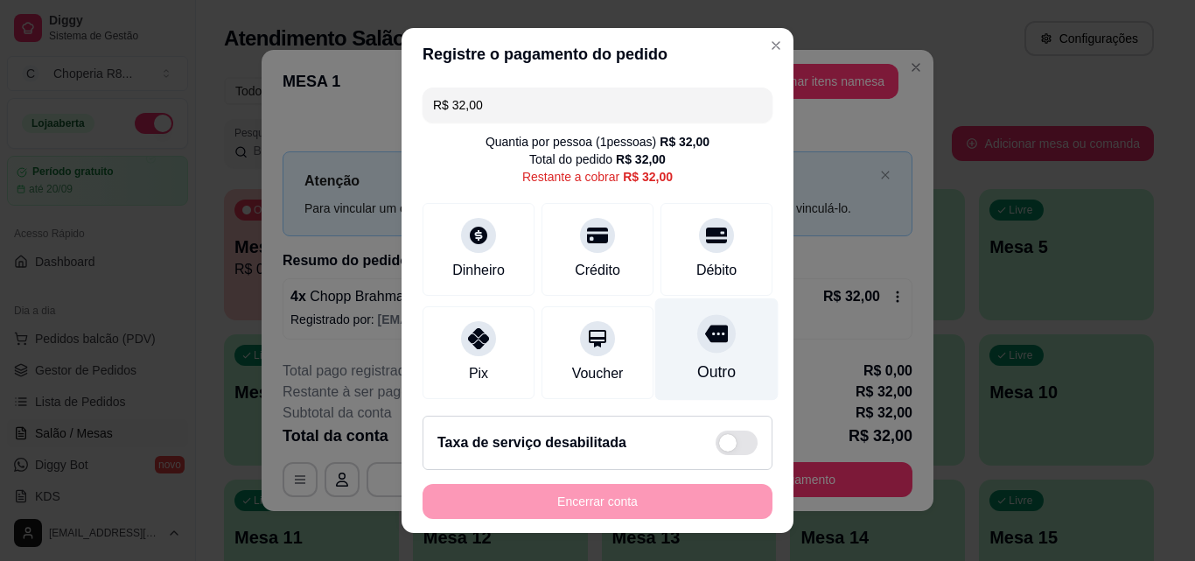
click at [697, 376] on div "Outro" at bounding box center [716, 371] width 38 height 23
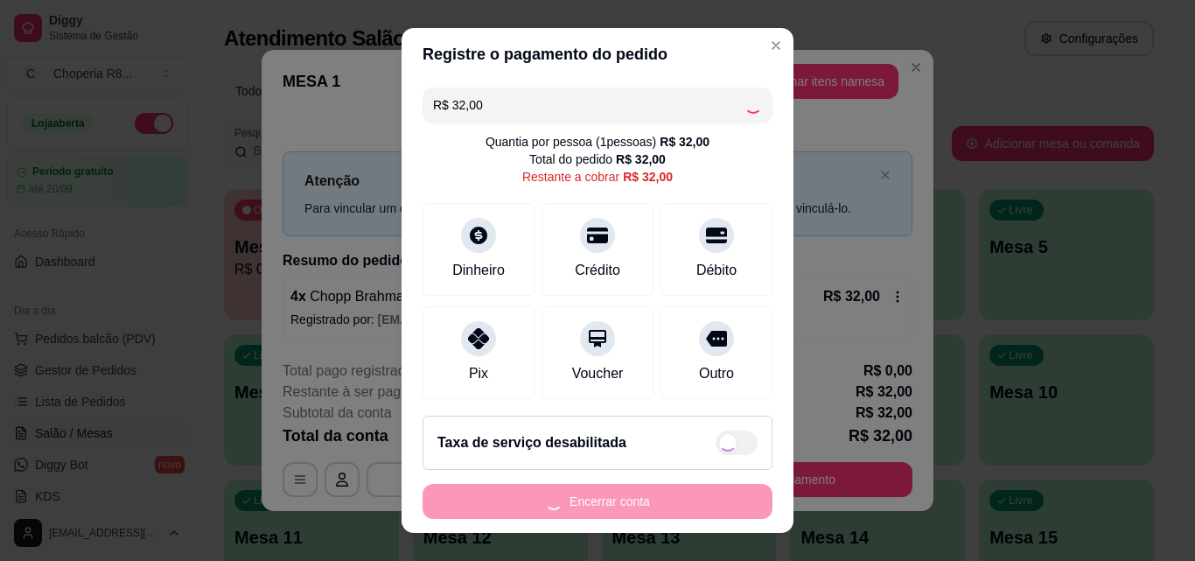
click at [711, 492] on div "Encerrar conta" at bounding box center [597, 501] width 350 height 35
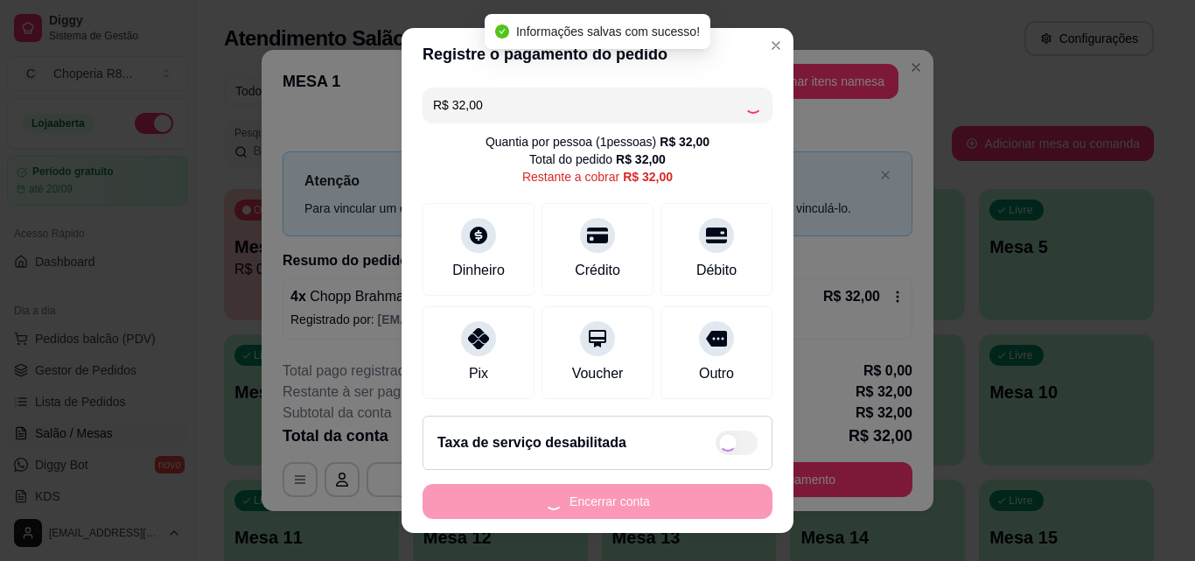
type input "R$ 0,00"
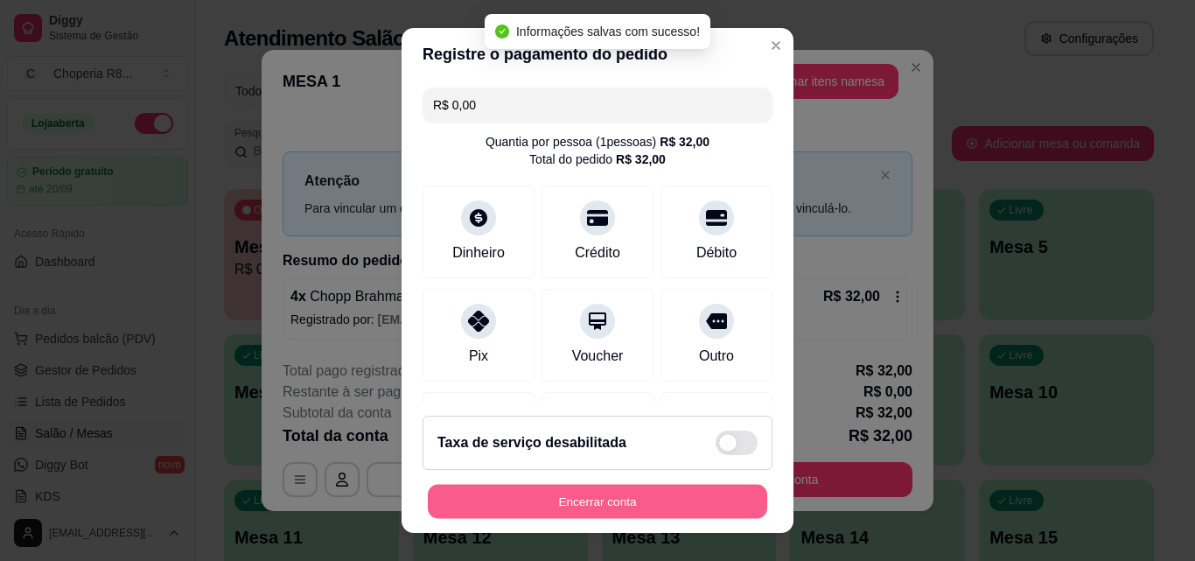
click at [711, 492] on button "Encerrar conta" at bounding box center [597, 501] width 339 height 34
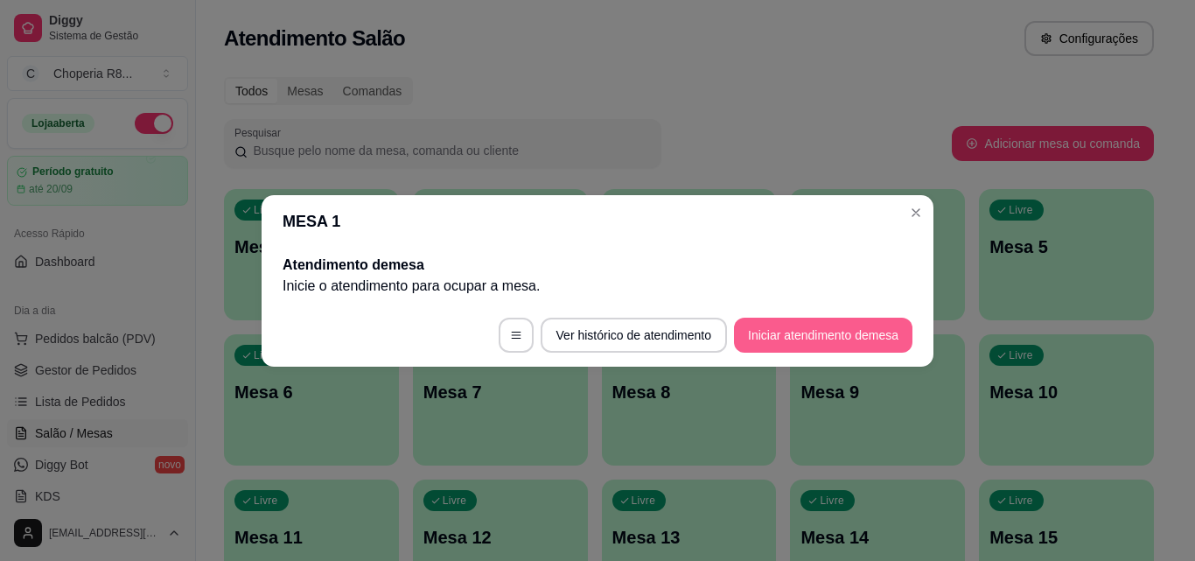
click at [814, 333] on button "Iniciar atendimento de mesa" at bounding box center [823, 334] width 178 height 35
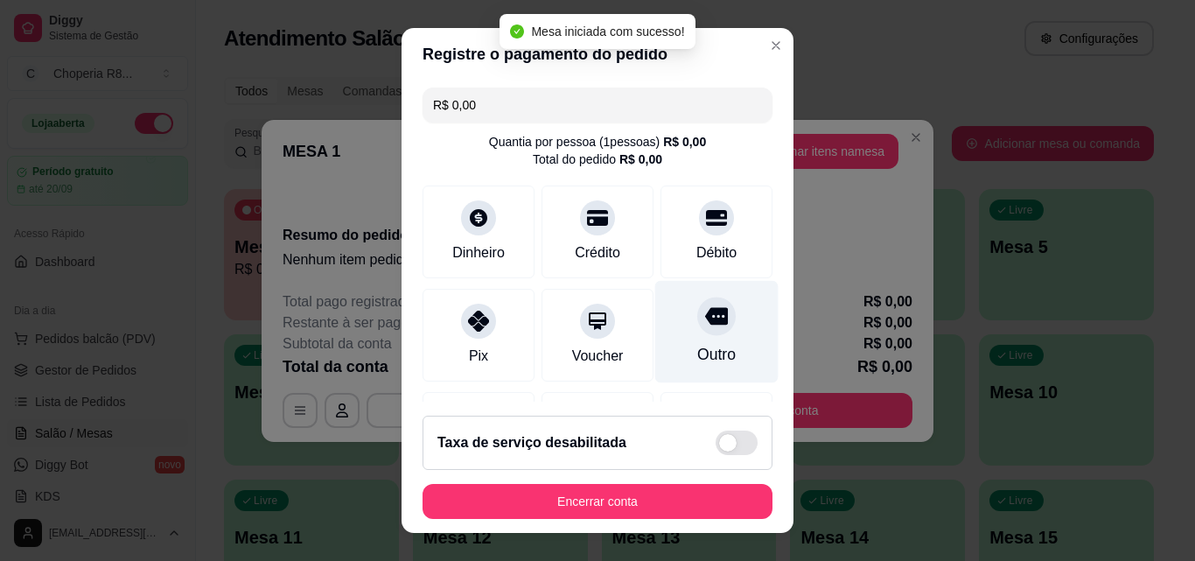
click at [713, 341] on div "Outro" at bounding box center [716, 332] width 123 height 102
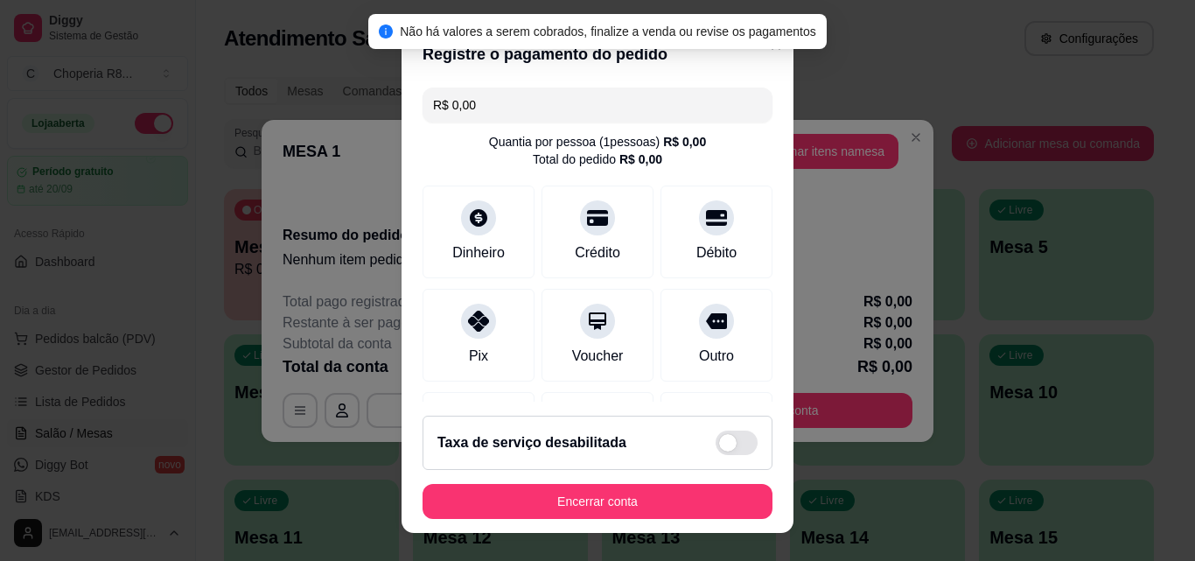
click at [685, 519] on footer "Taxa de serviço desabilitada Encerrar conta" at bounding box center [597, 466] width 392 height 131
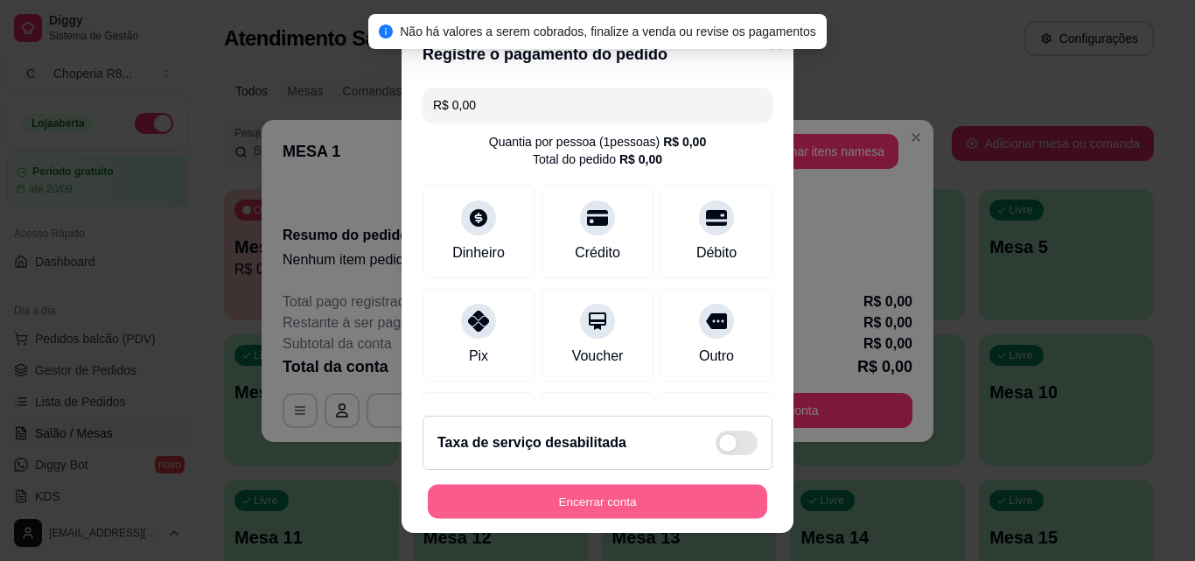
click at [682, 512] on button "Encerrar conta" at bounding box center [597, 501] width 339 height 34
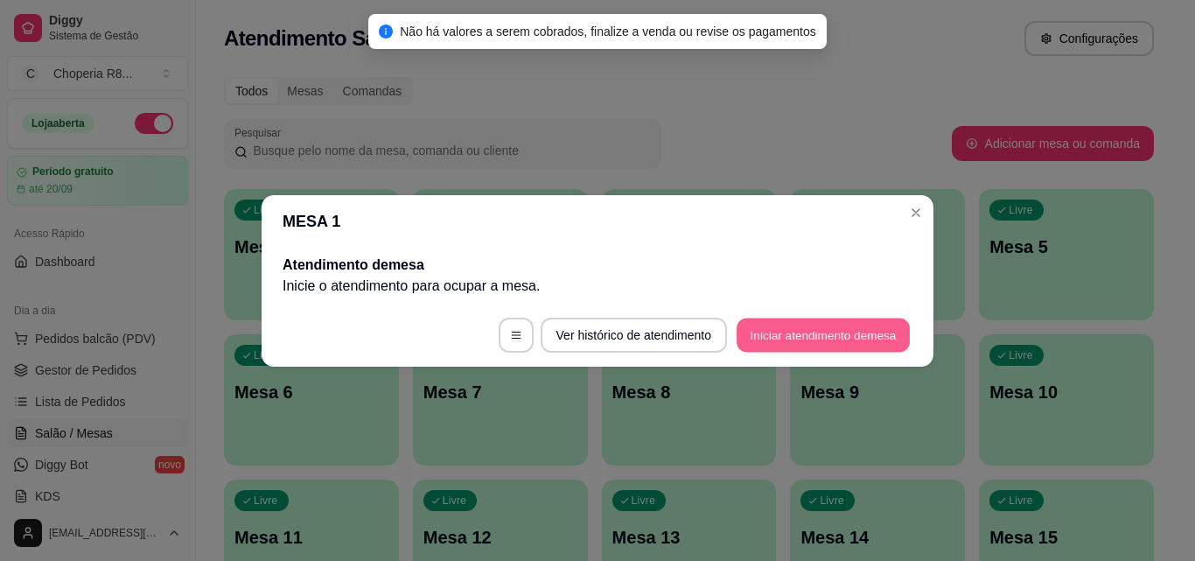
click at [766, 342] on button "Iniciar atendimento de mesa" at bounding box center [822, 334] width 173 height 34
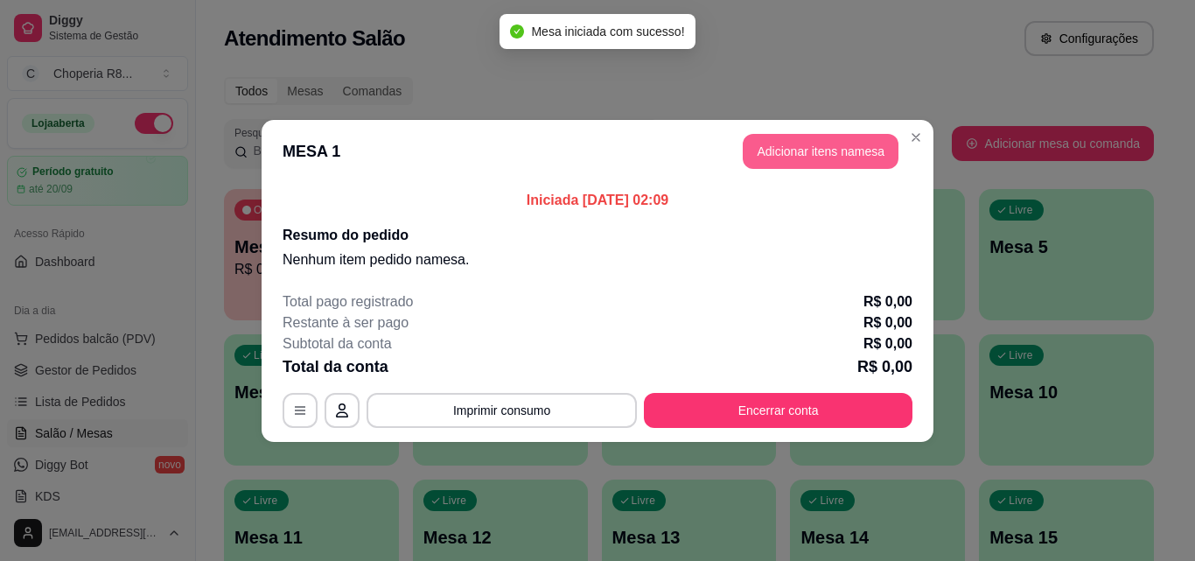
click at [799, 150] on button "Adicionar itens na mesa" at bounding box center [820, 151] width 156 height 35
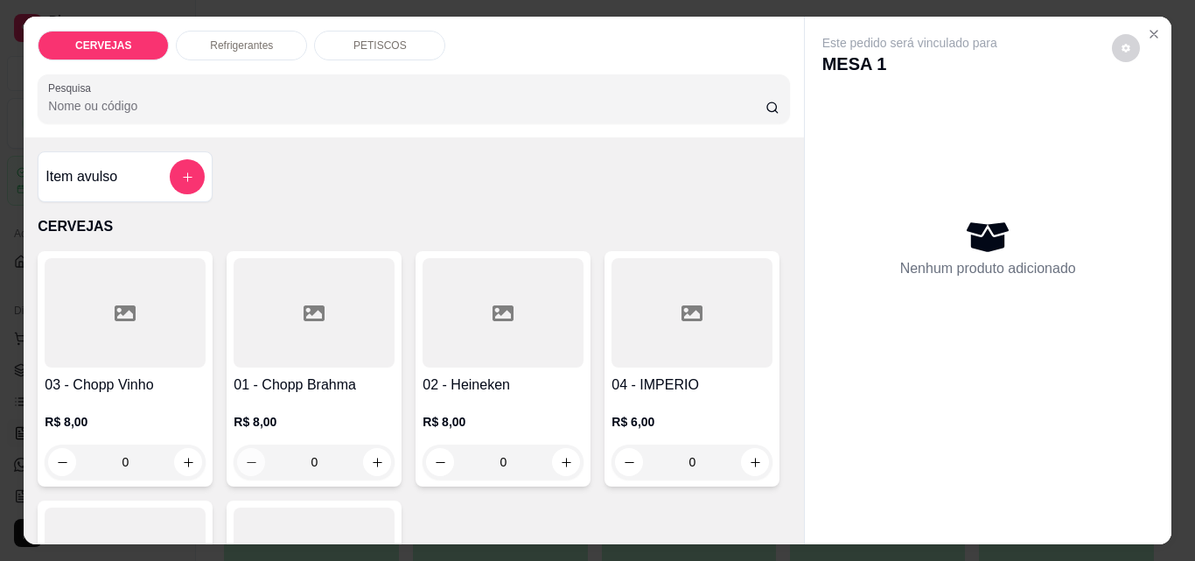
drag, startPoint x: 333, startPoint y: 450, endPoint x: 249, endPoint y: 456, distance: 84.2
click at [249, 456] on div "0" at bounding box center [314, 461] width 154 height 35
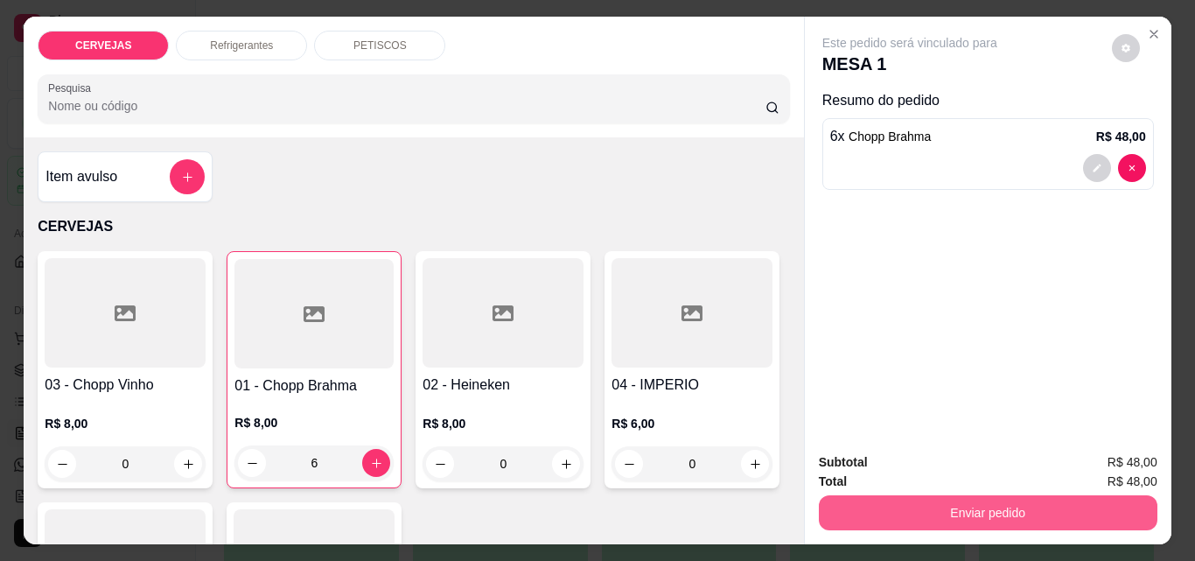
type input "6"
click at [851, 500] on button "Enviar pedido" at bounding box center [987, 512] width 328 height 34
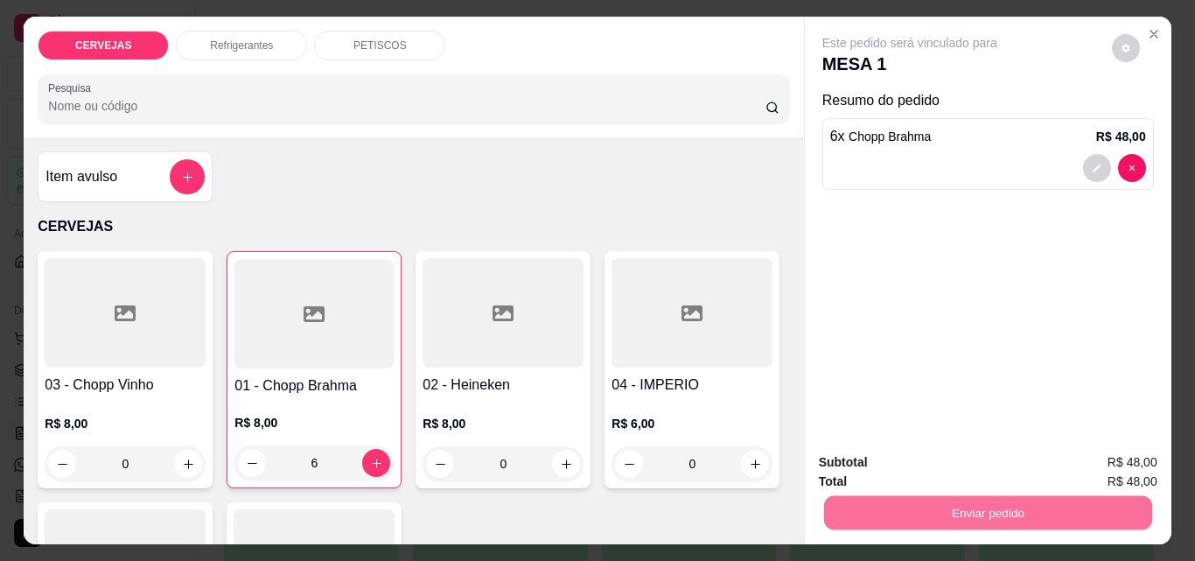
click at [860, 465] on button "Não registrar e enviar pedido" at bounding box center [929, 462] width 177 height 32
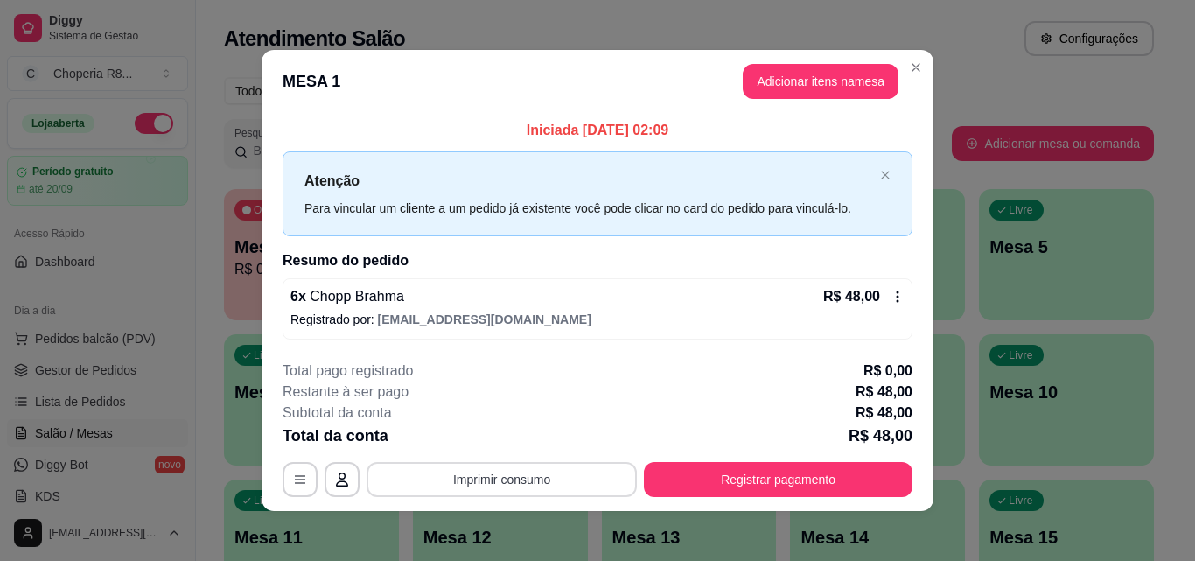
click at [529, 479] on button "Imprimir consumo" at bounding box center [501, 479] width 270 height 35
click at [512, 443] on button "IMPRESSORA" at bounding box center [500, 438] width 122 height 27
click at [813, 461] on div "**********" at bounding box center [597, 428] width 630 height 136
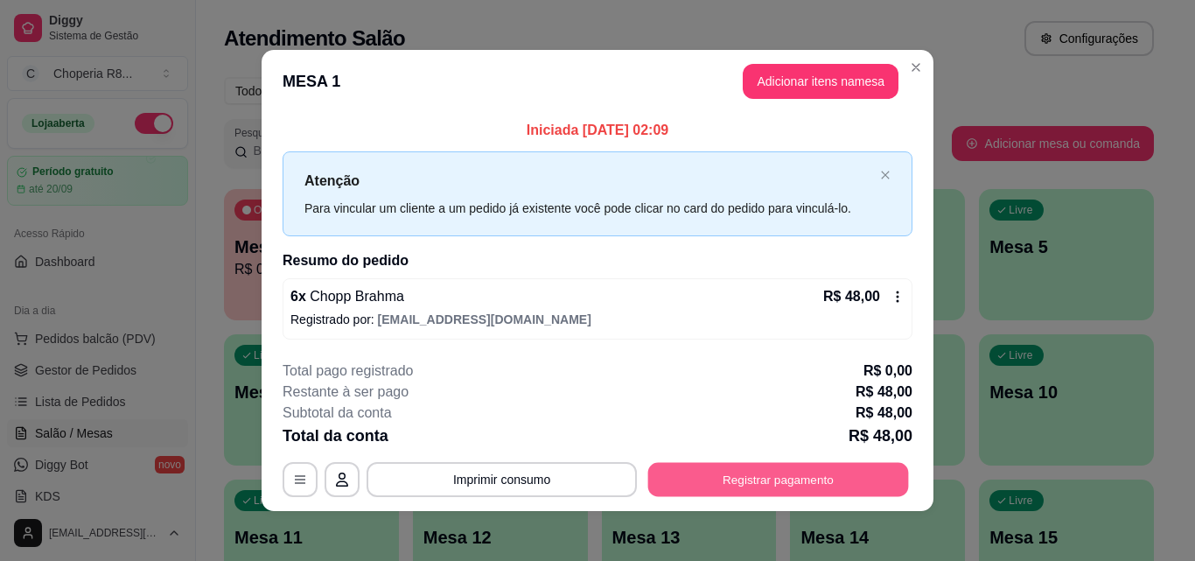
click at [810, 478] on button "Registrar pagamento" at bounding box center [778, 480] width 261 height 34
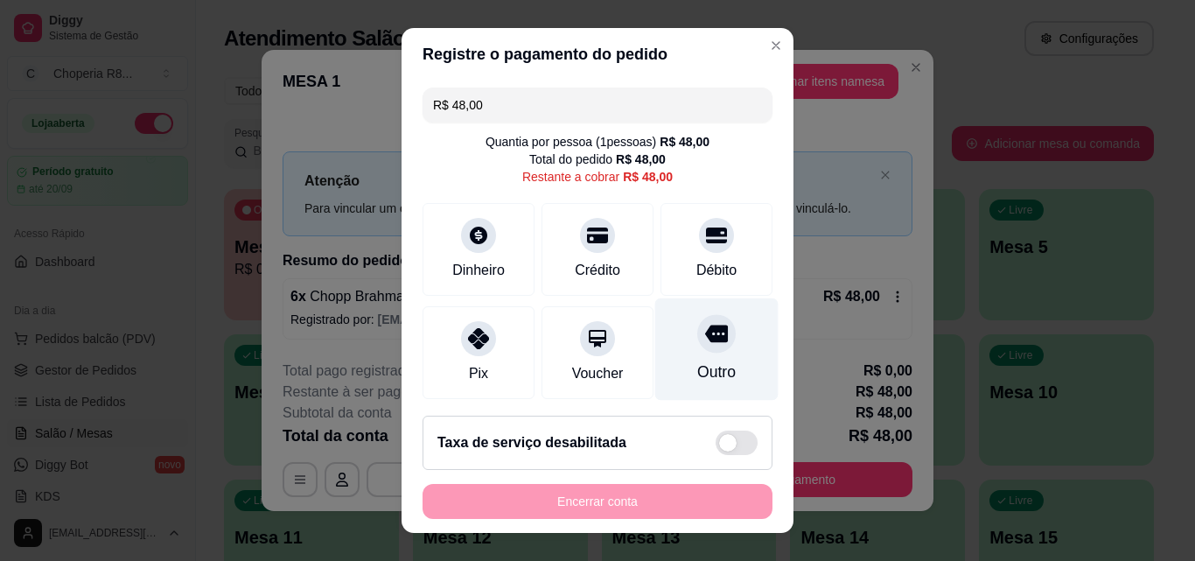
click at [666, 329] on div "Outro" at bounding box center [716, 349] width 123 height 102
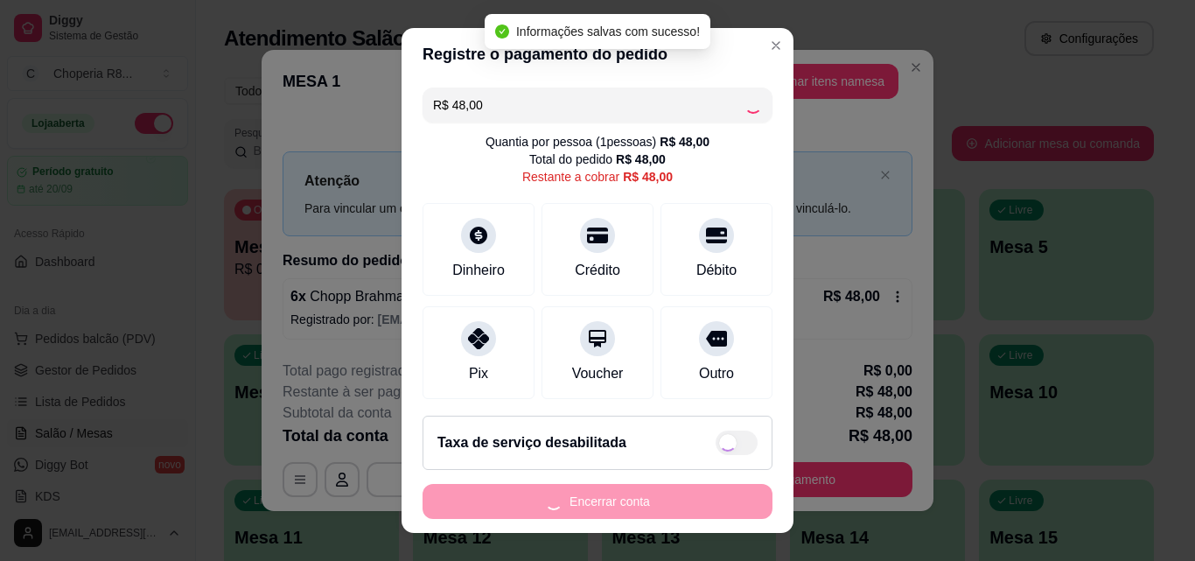
click at [702, 484] on div "Encerrar conta" at bounding box center [597, 501] width 350 height 35
type input "R$ 0,00"
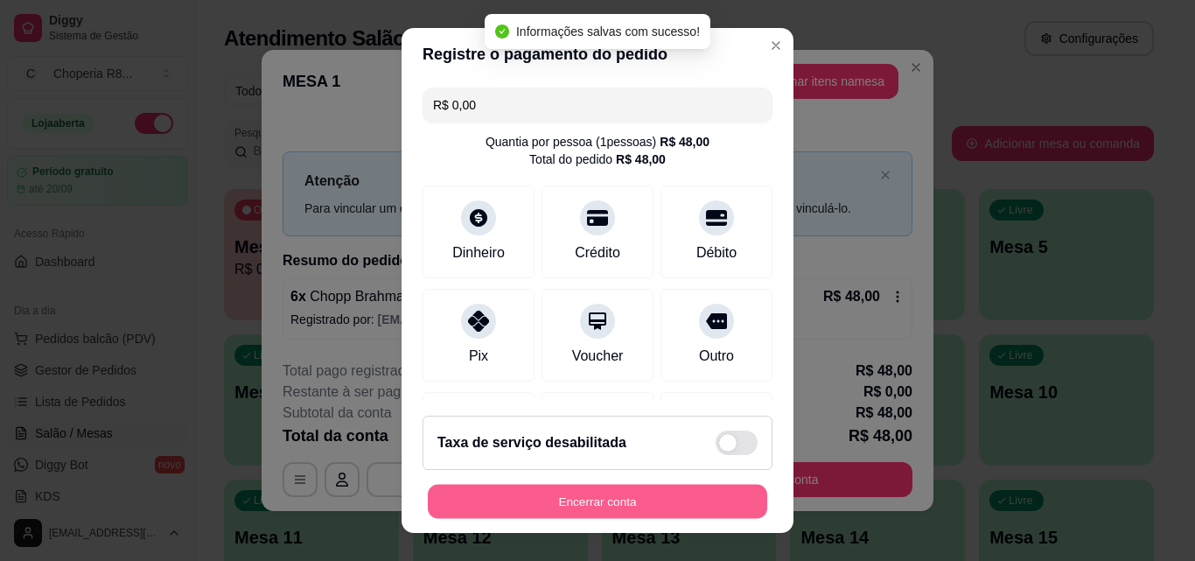
click at [702, 486] on button "Encerrar conta" at bounding box center [597, 501] width 339 height 34
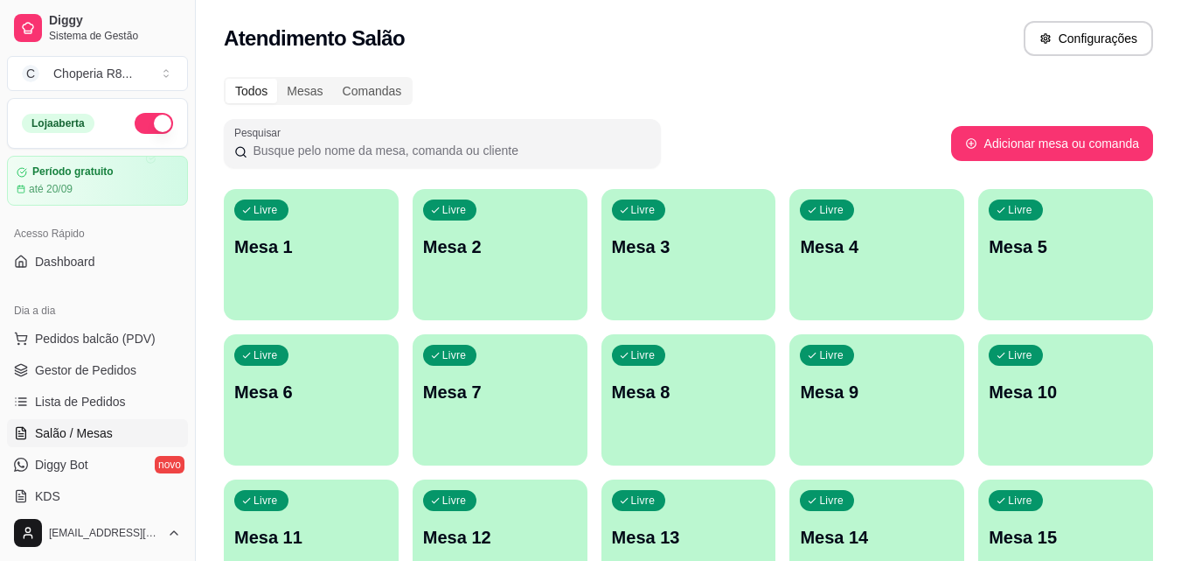
click at [339, 254] on p "Mesa 1" at bounding box center [311, 246] width 154 height 24
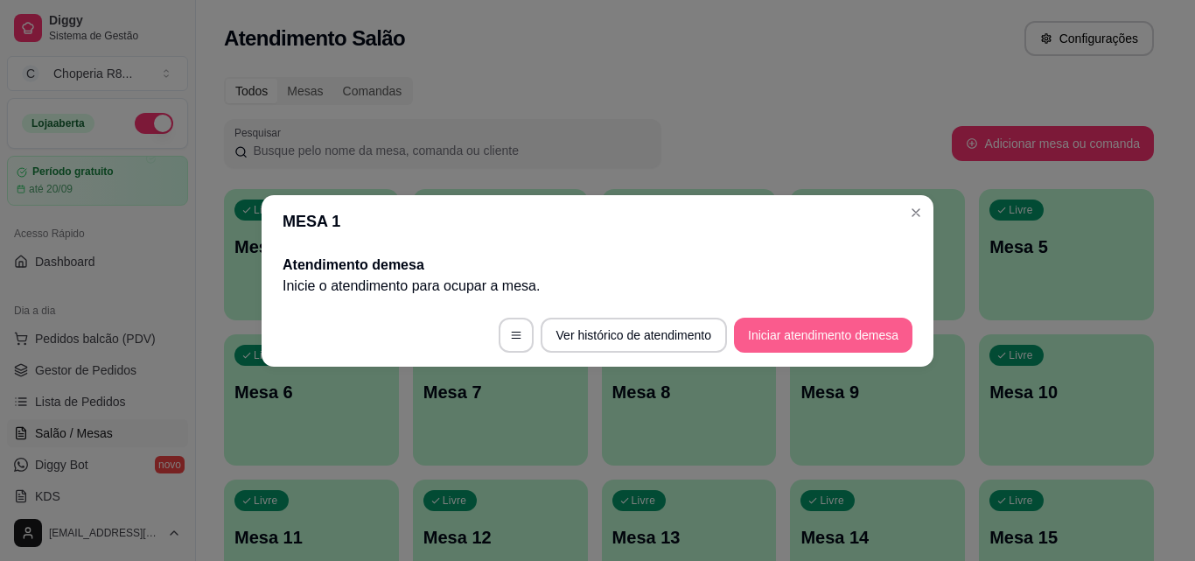
click at [781, 345] on button "Iniciar atendimento de mesa" at bounding box center [823, 334] width 178 height 35
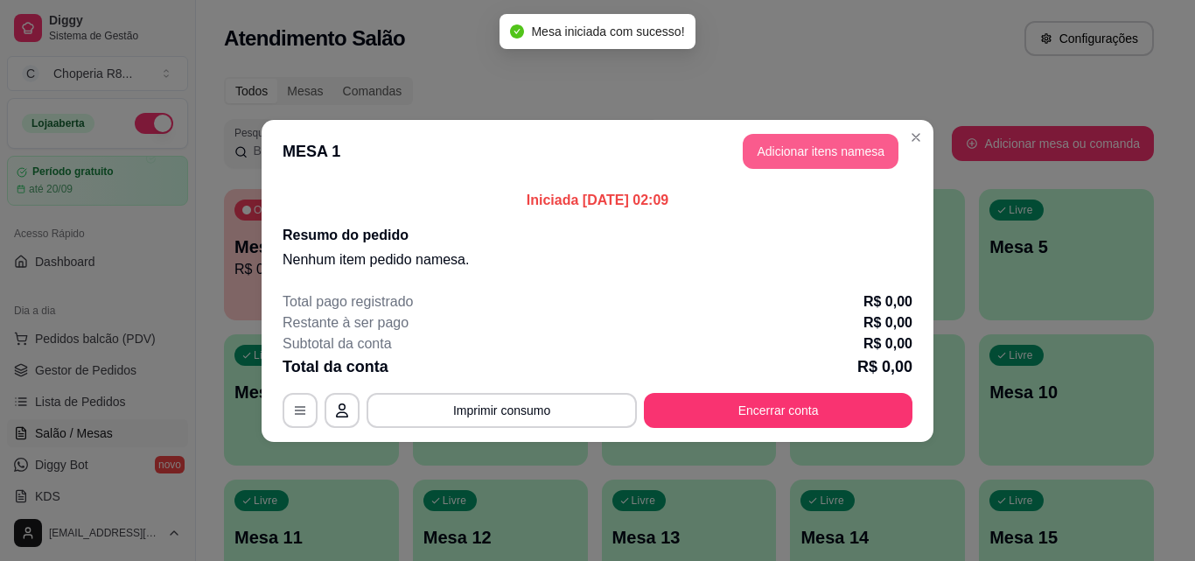
click at [850, 138] on button "Adicionar itens na mesa" at bounding box center [820, 151] width 156 height 35
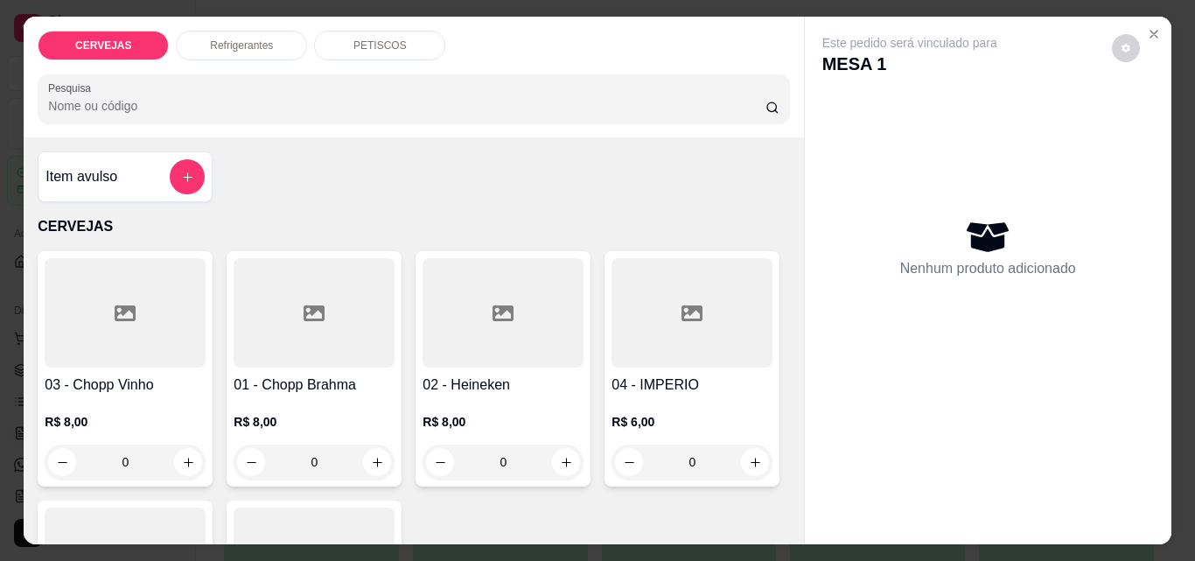
drag, startPoint x: 324, startPoint y: 456, endPoint x: 265, endPoint y: 456, distance: 59.5
click at [265, 456] on input "0" at bounding box center [314, 461] width 98 height 35
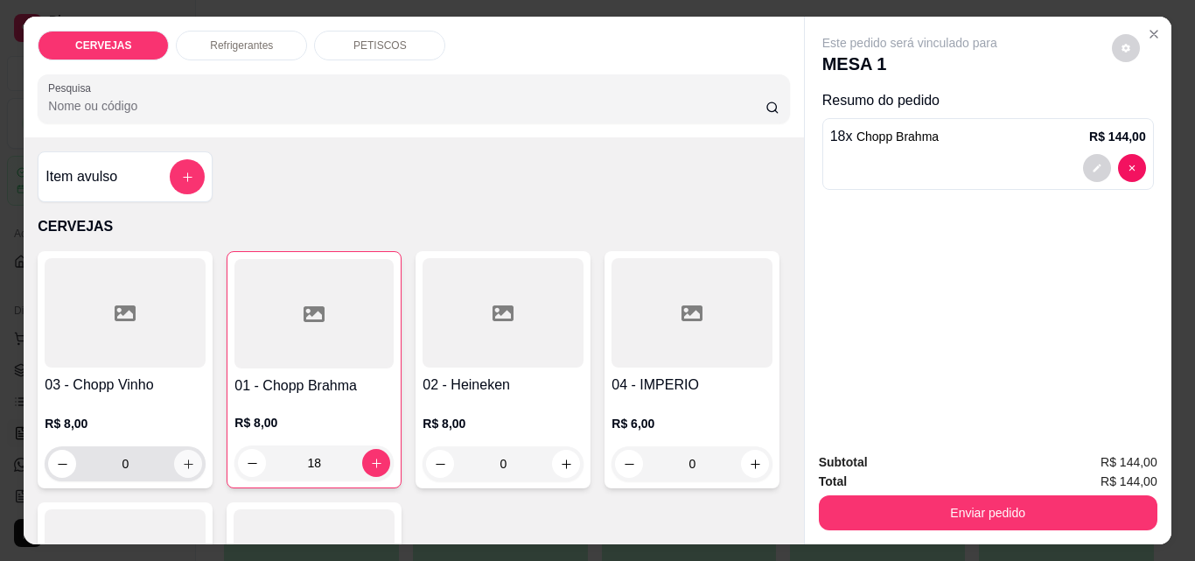
type input "18"
click at [174, 456] on button "increase-product-quantity" at bounding box center [188, 464] width 28 height 28
type input "1"
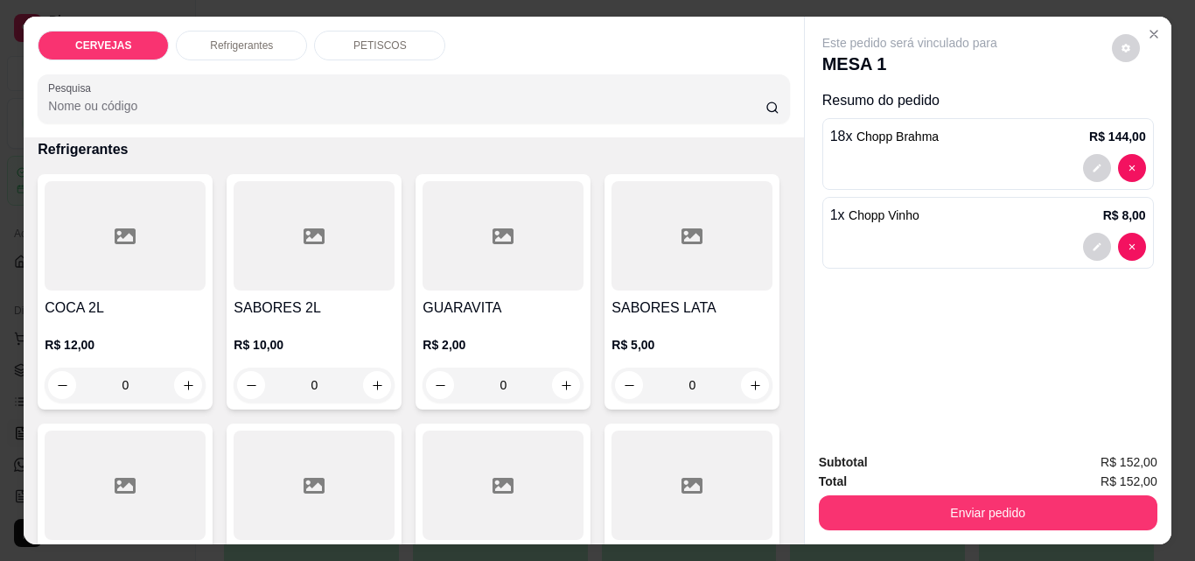
click at [374, 40] on p "PETISCOS" at bounding box center [379, 45] width 53 height 14
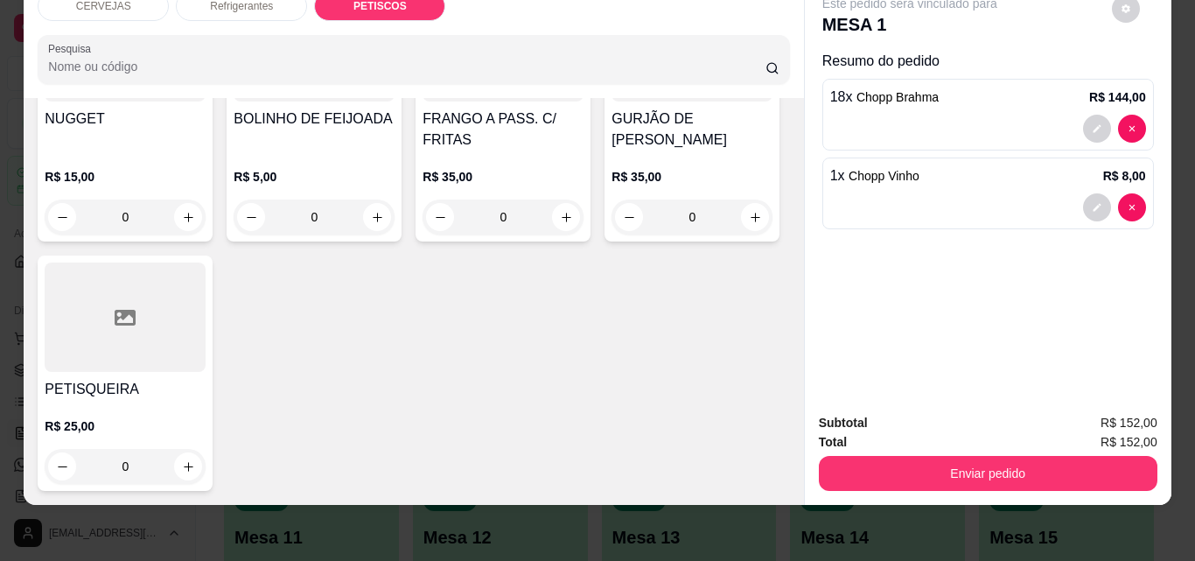
scroll to position [1707, 0]
click at [202, 231] on button "increase-product-quantity" at bounding box center [188, 217] width 27 height 27
type input "1"
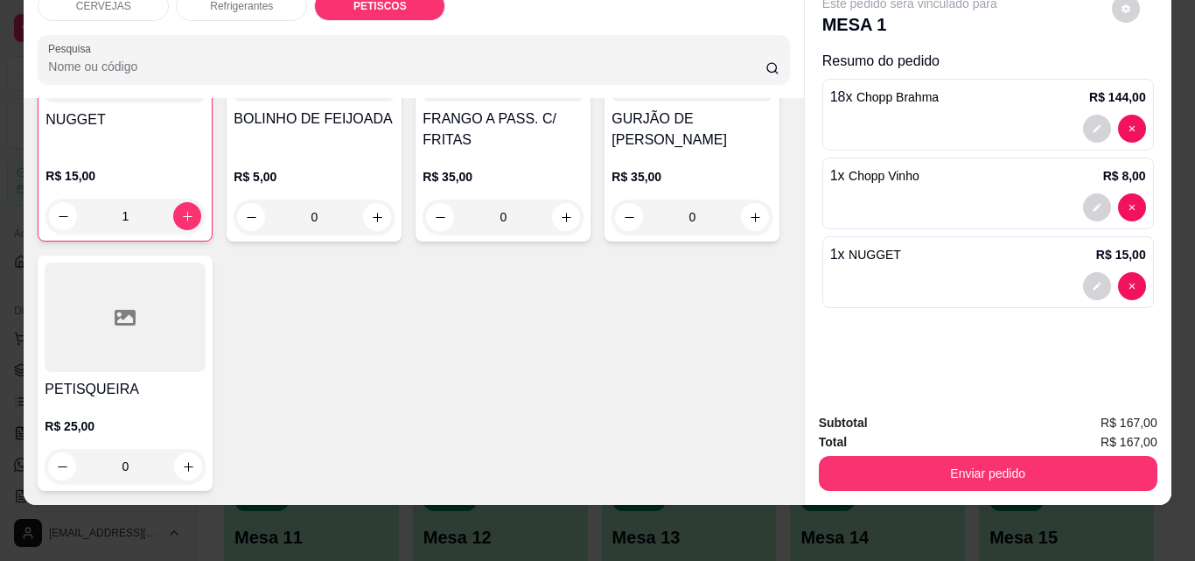
scroll to position [1795, 0]
click at [391, 203] on button "increase-product-quantity" at bounding box center [377, 217] width 28 height 28
type input "1"
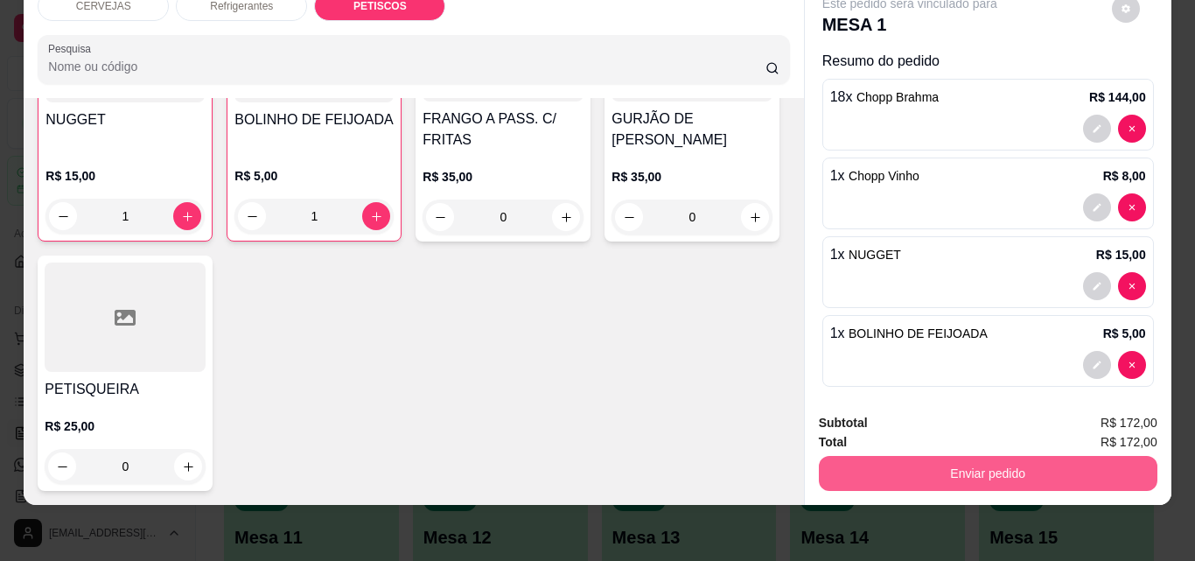
click at [872, 456] on button "Enviar pedido" at bounding box center [988, 473] width 338 height 35
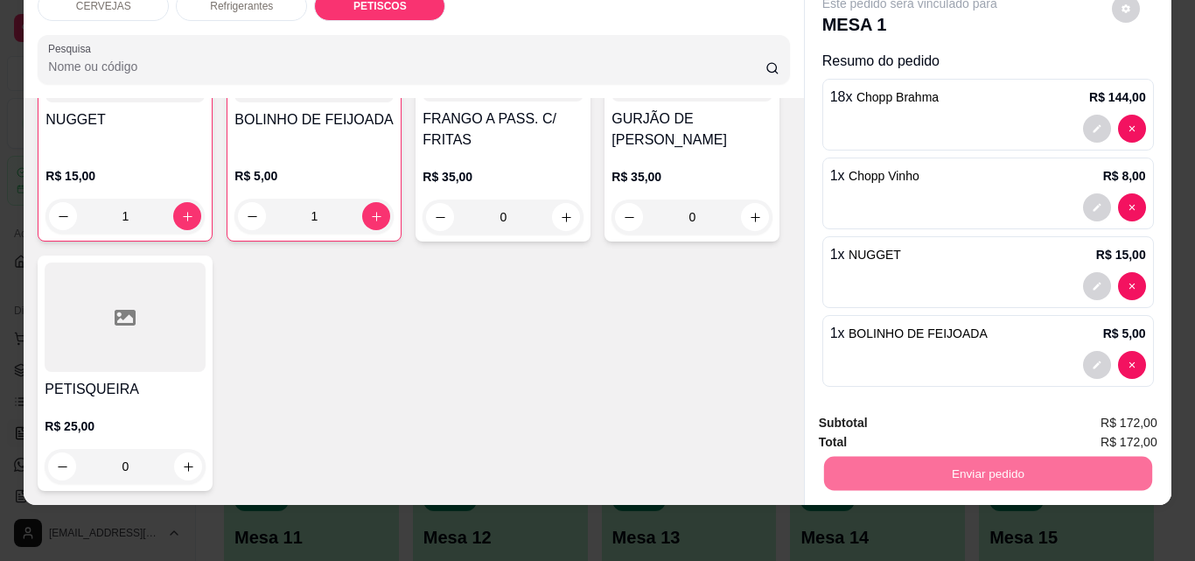
click at [896, 427] on button "Não registrar e enviar pedido" at bounding box center [930, 417] width 182 height 33
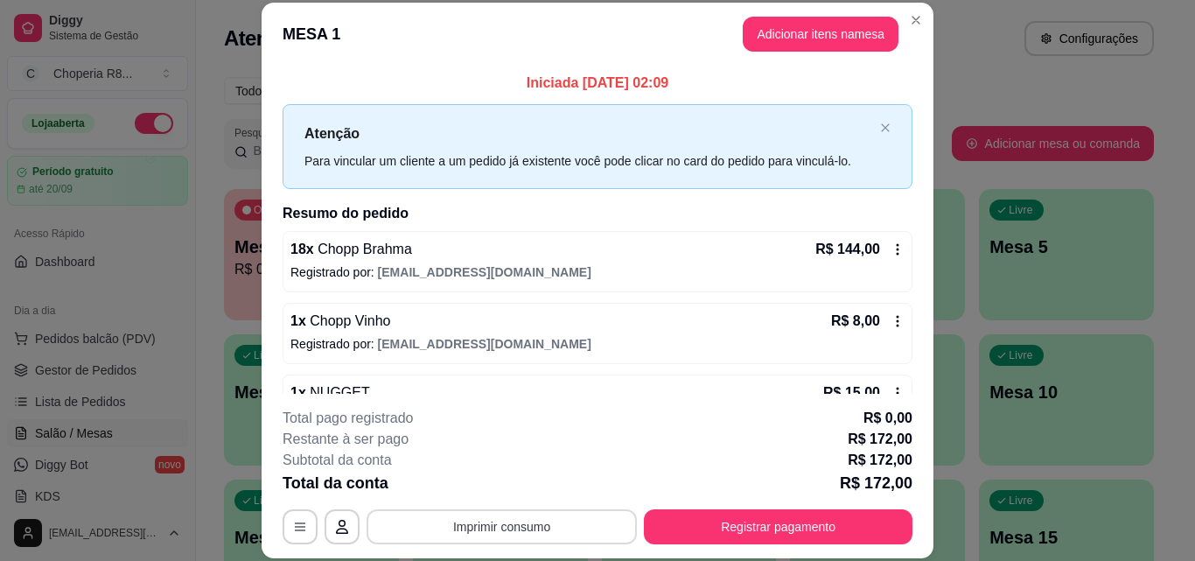
click at [555, 526] on button "Imprimir consumo" at bounding box center [501, 526] width 270 height 35
click at [505, 495] on button "IMPRESSORA" at bounding box center [500, 486] width 127 height 28
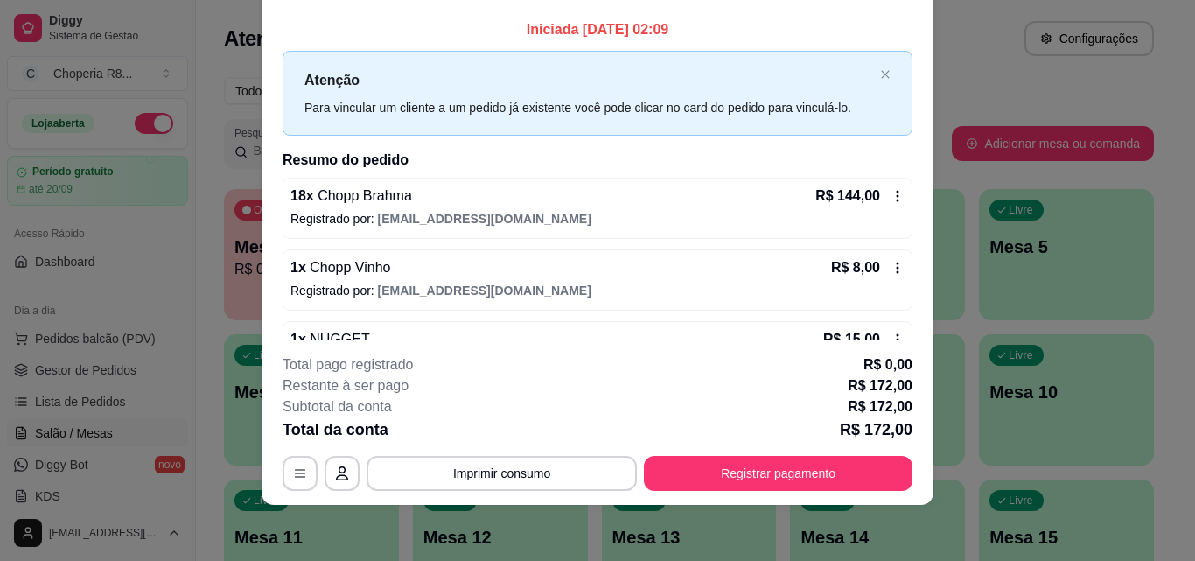
scroll to position [121, 0]
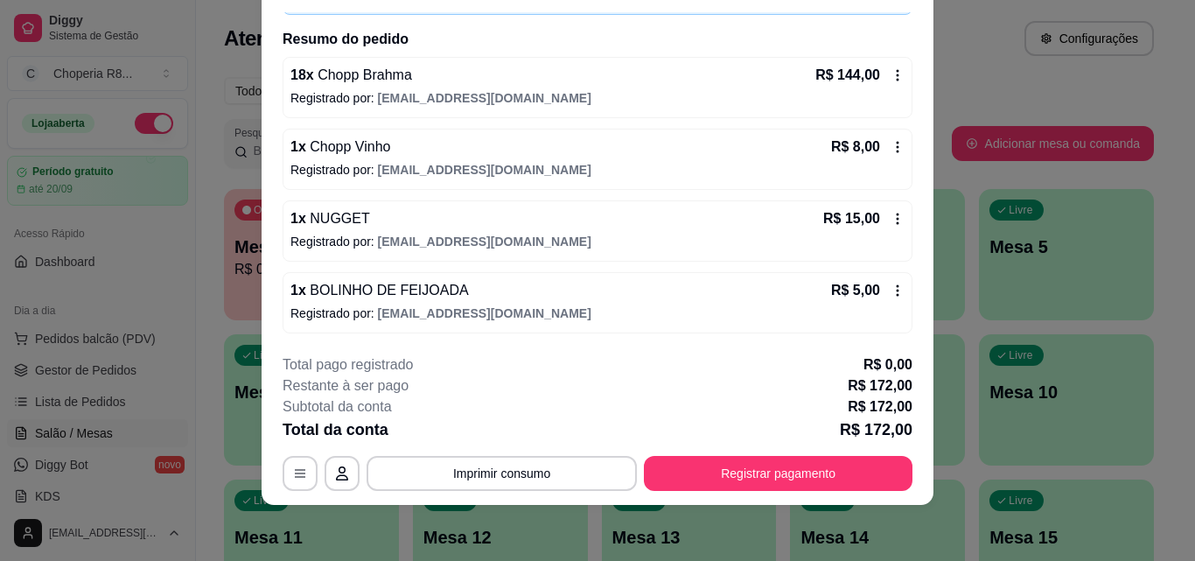
click at [767, 466] on button "Registrar pagamento" at bounding box center [778, 473] width 268 height 35
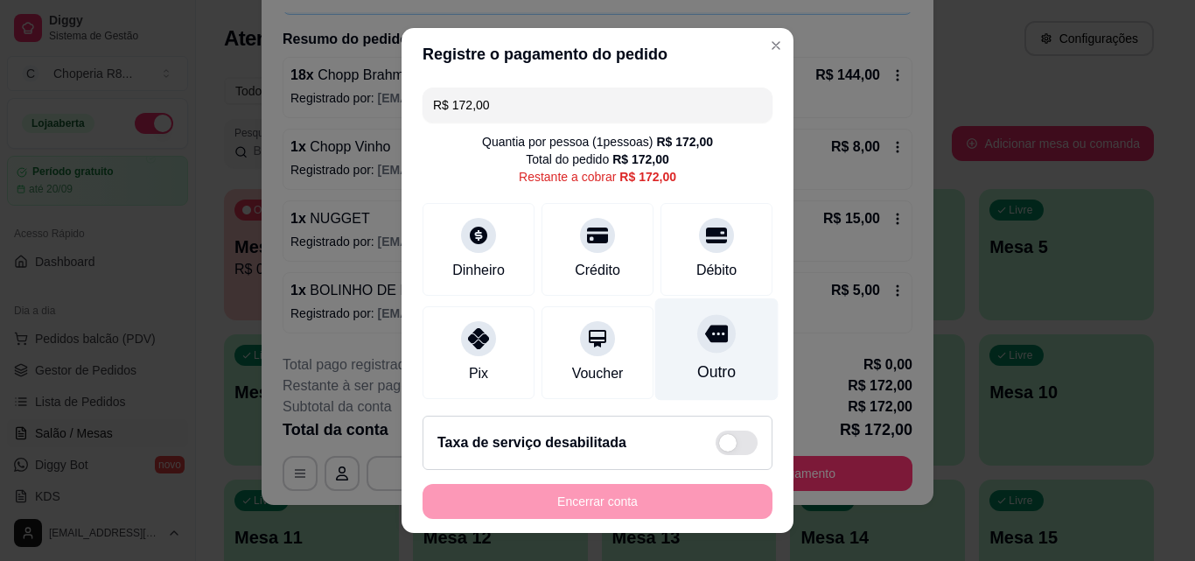
click at [706, 361] on div "Outro" at bounding box center [716, 349] width 123 height 102
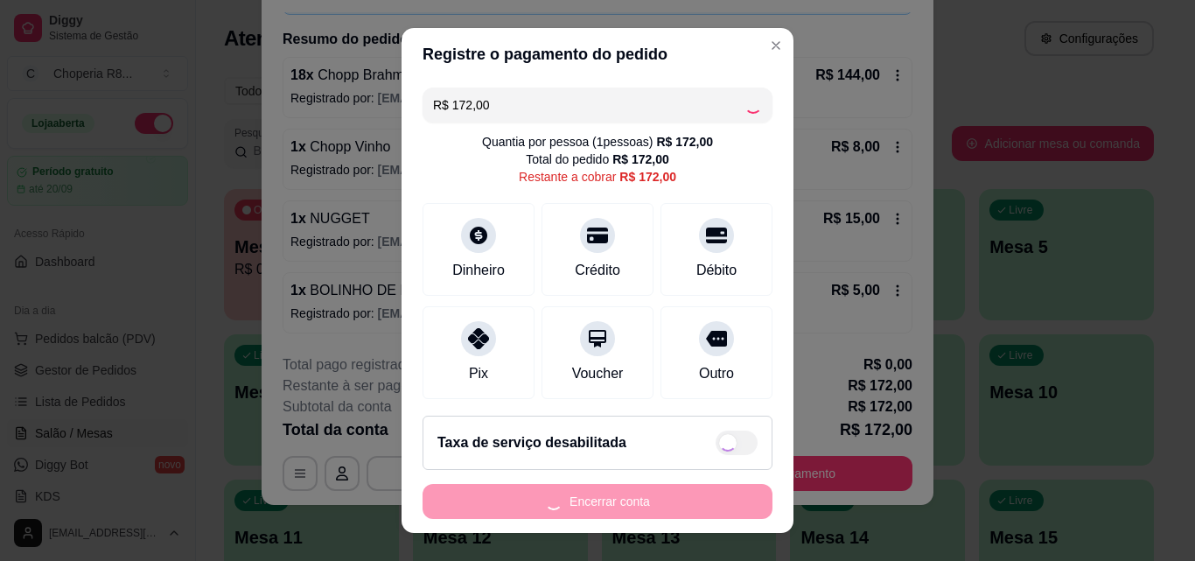
type input "R$ 0,00"
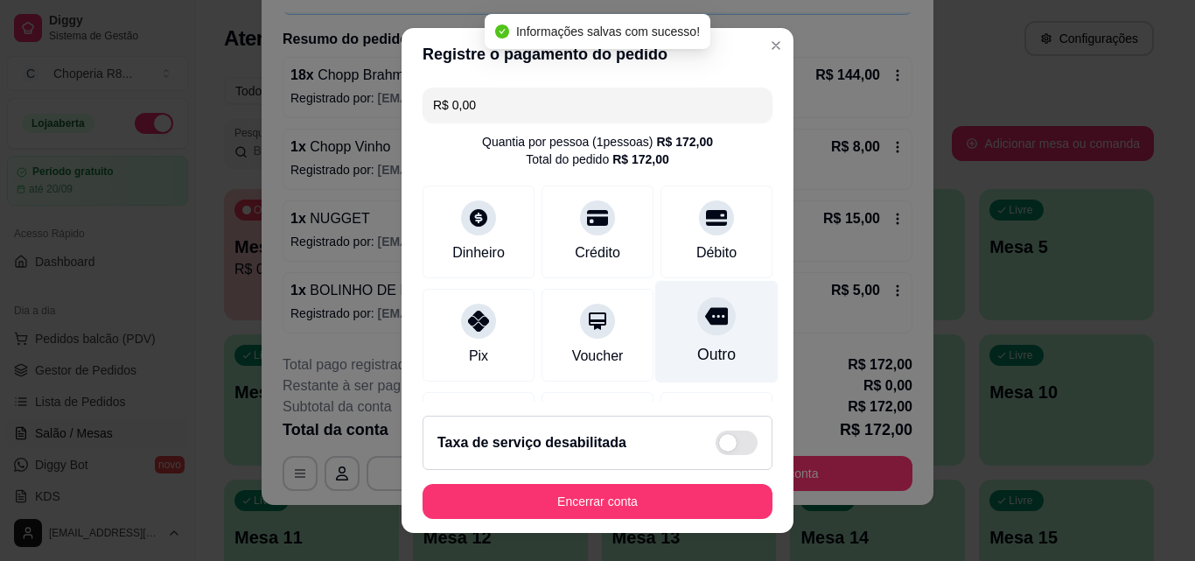
click at [670, 339] on div "Outro" at bounding box center [716, 332] width 123 height 102
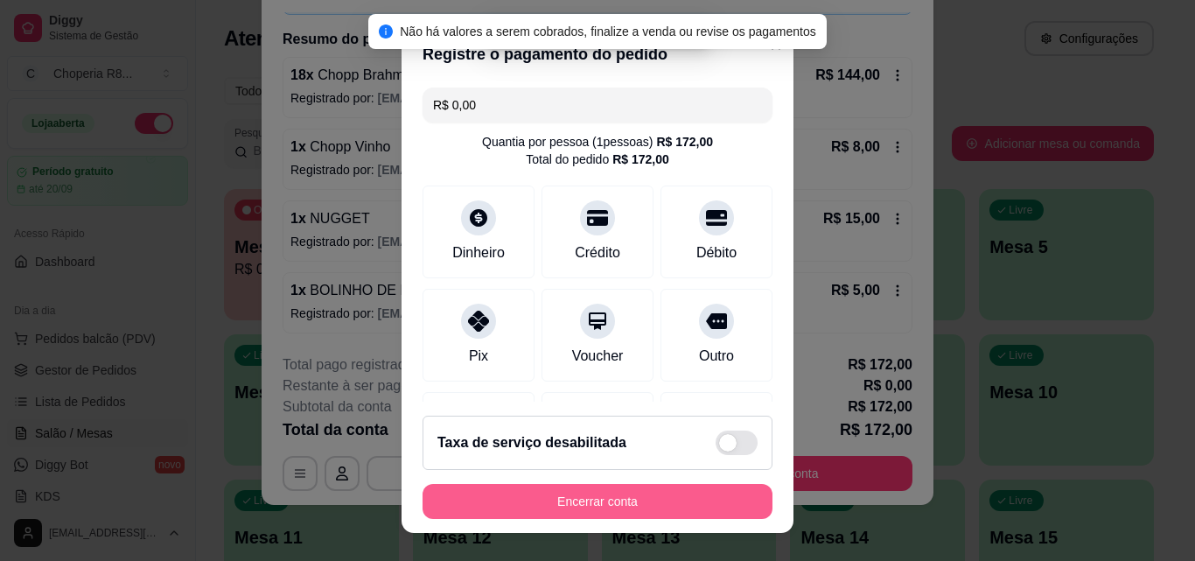
click at [586, 491] on button "Encerrar conta" at bounding box center [597, 501] width 350 height 35
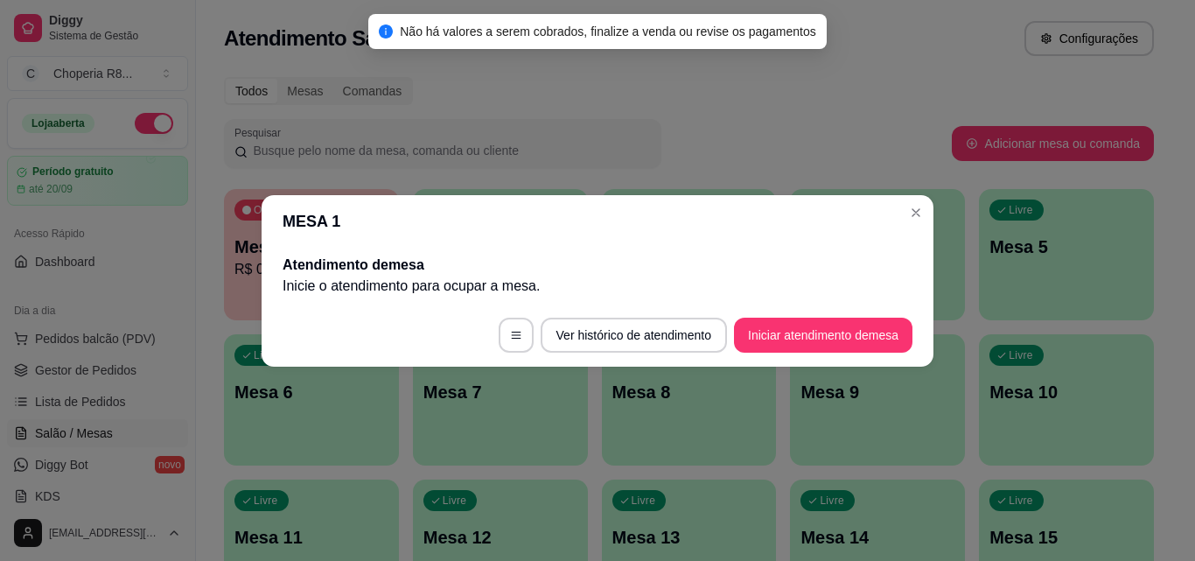
scroll to position [0, 0]
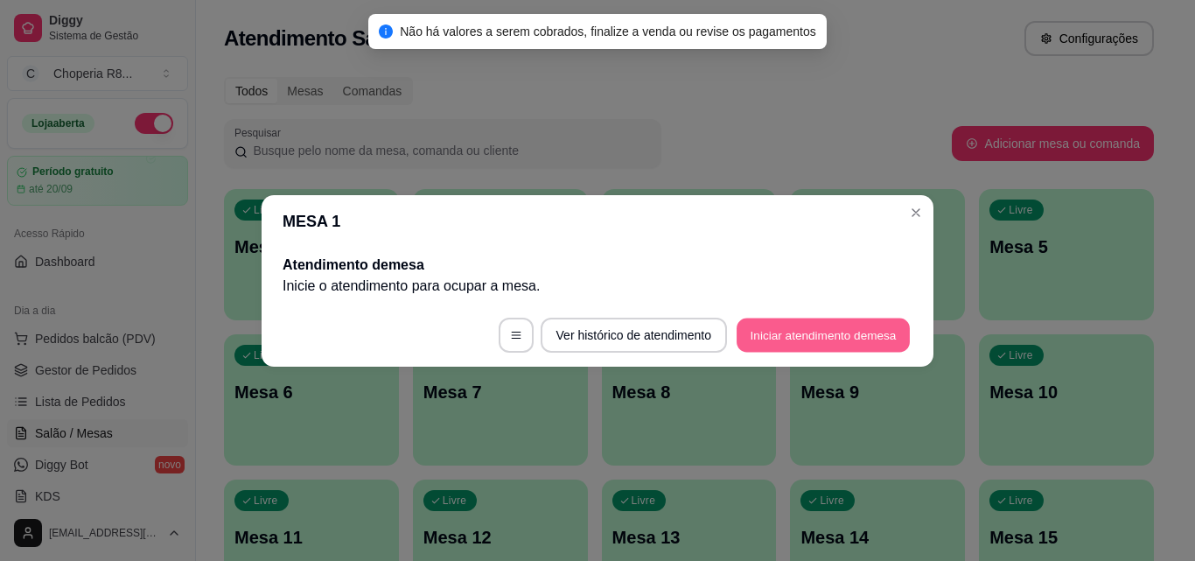
click at [799, 338] on button "Iniciar atendimento de mesa" at bounding box center [822, 334] width 173 height 34
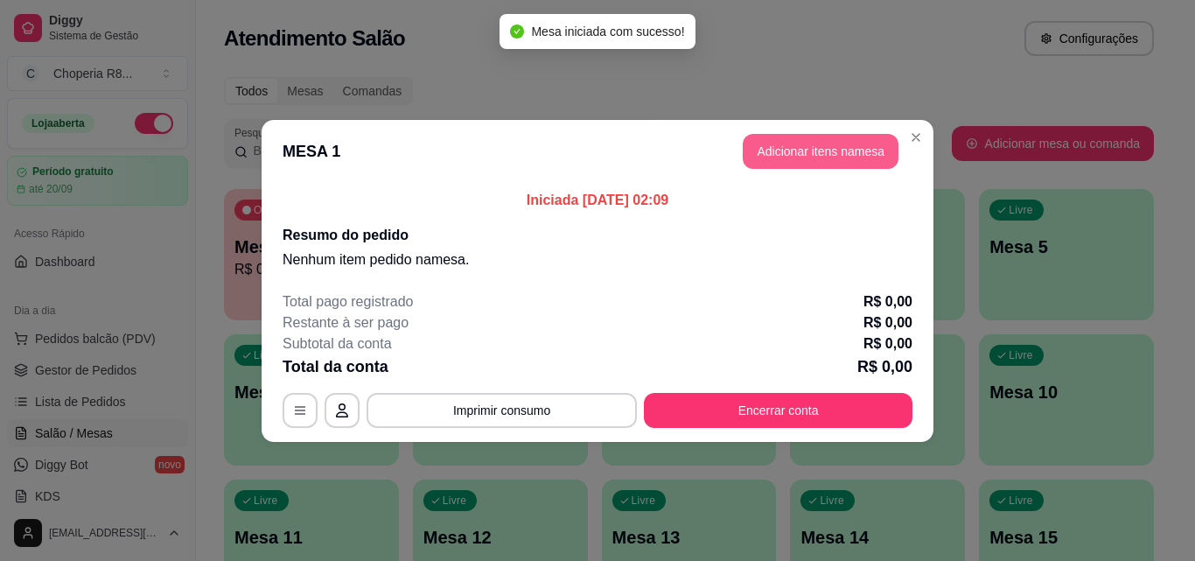
click at [820, 151] on button "Adicionar itens na mesa" at bounding box center [820, 151] width 156 height 35
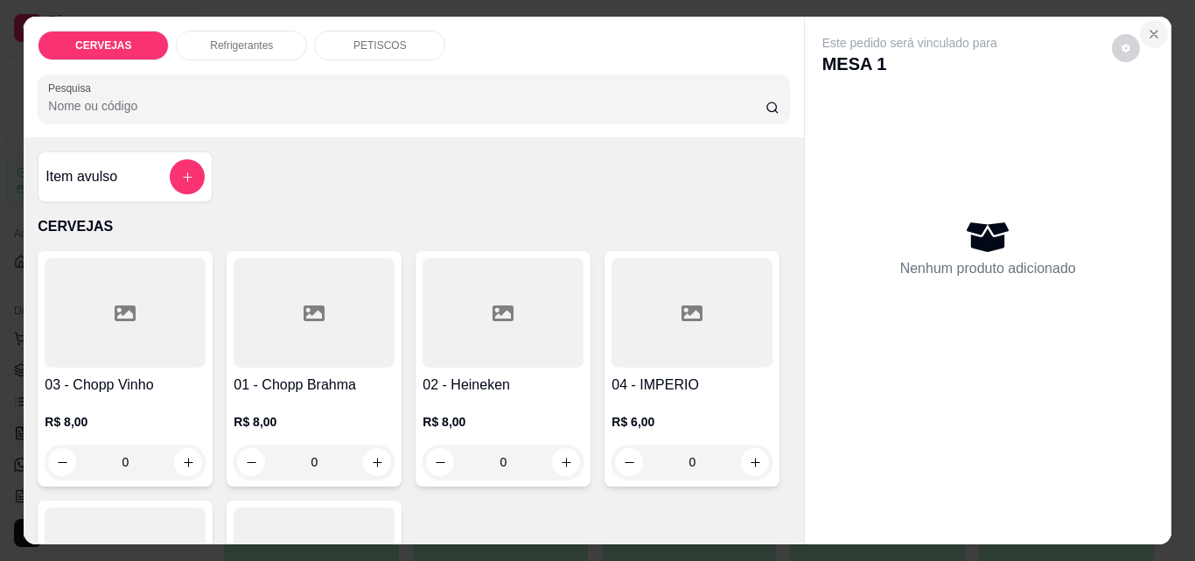
click at [1150, 31] on icon "Close" at bounding box center [1153, 34] width 7 height 7
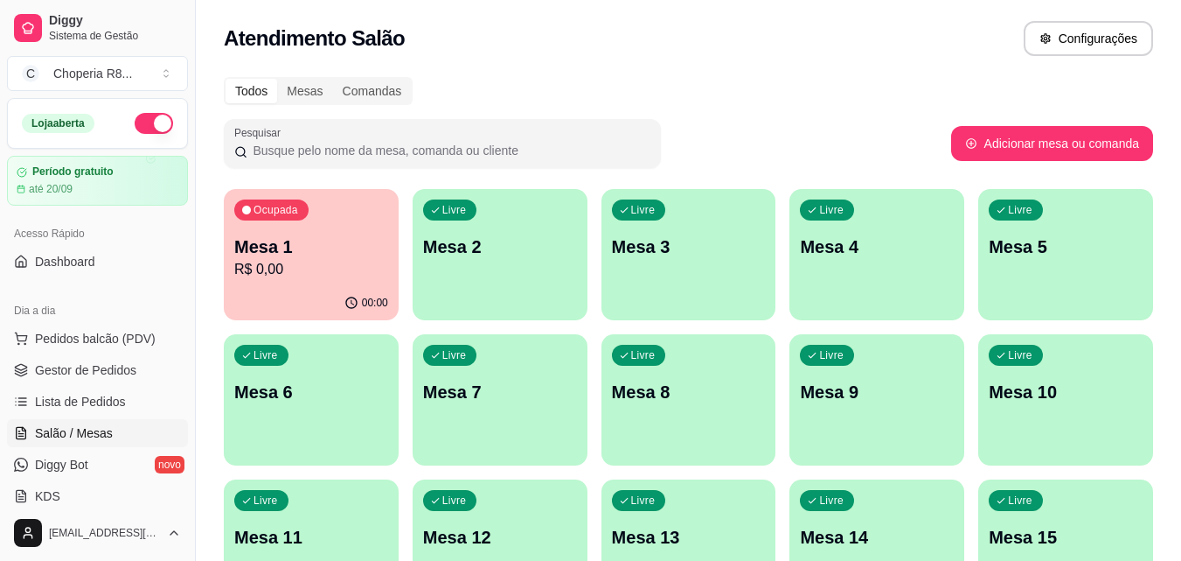
click at [347, 276] on p "R$ 0,00" at bounding box center [311, 269] width 154 height 21
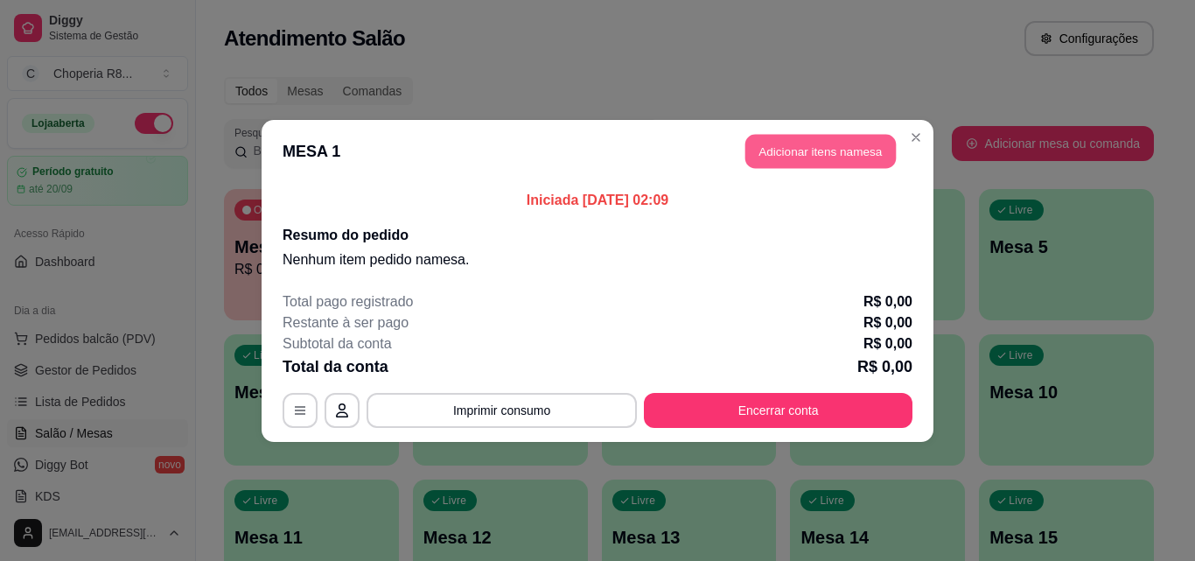
click at [798, 145] on button "Adicionar itens na mesa" at bounding box center [820, 151] width 150 height 34
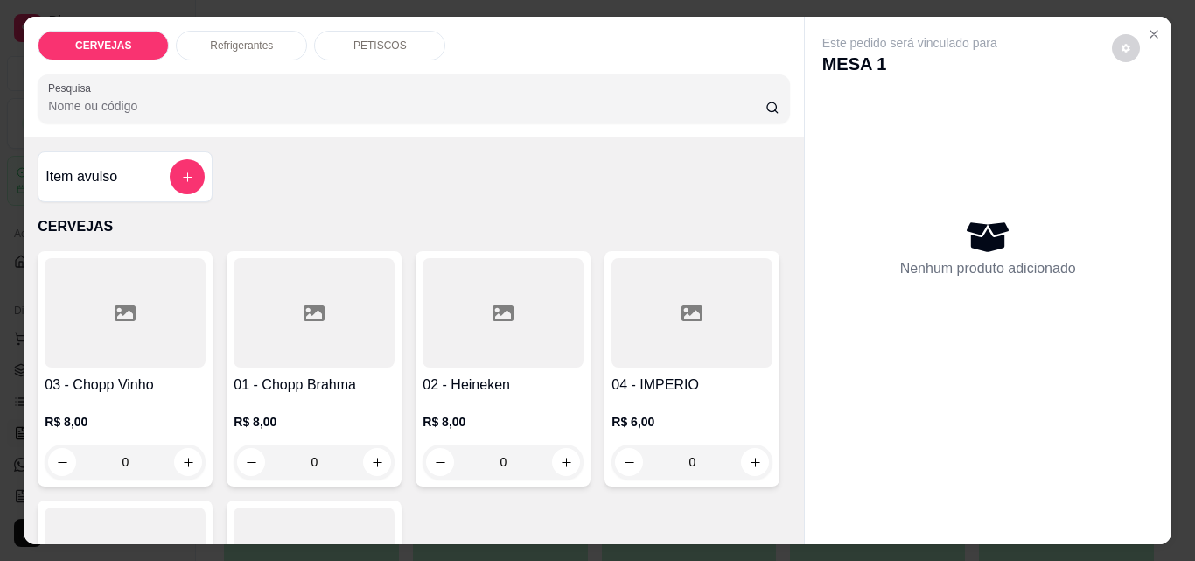
drag, startPoint x: 336, startPoint y: 459, endPoint x: 282, endPoint y: 454, distance: 54.5
click at [282, 454] on input "0" at bounding box center [314, 461] width 98 height 35
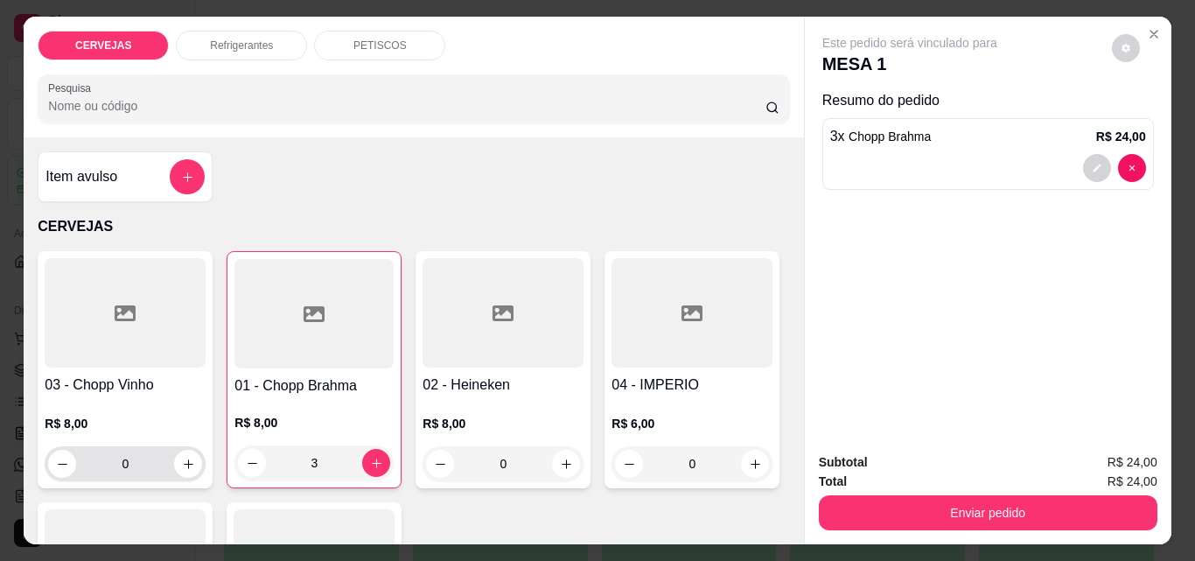
type input "3"
drag, startPoint x: 144, startPoint y: 460, endPoint x: 20, endPoint y: 465, distance: 124.3
click at [24, 465] on div "Item avulso CERVEJAS 03 - Chopp Vinho R$ 8,00 0 01 - Chopp Brahma R$ 8,00 3 02 …" at bounding box center [413, 340] width 779 height 407
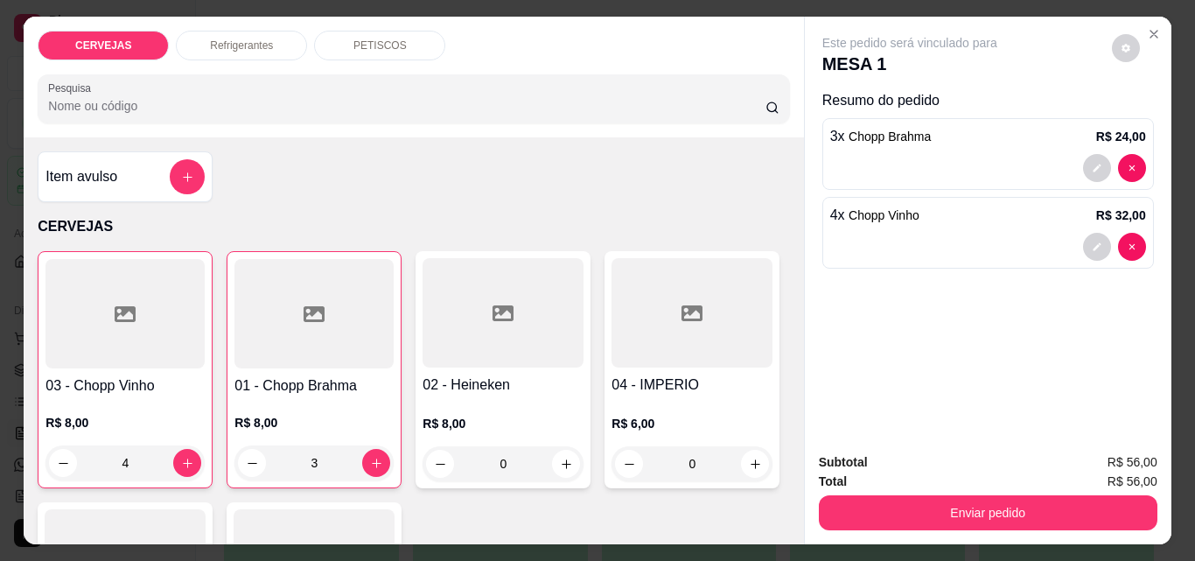
type input "4"
click at [277, 40] on div "Refrigerantes" at bounding box center [241, 46] width 131 height 30
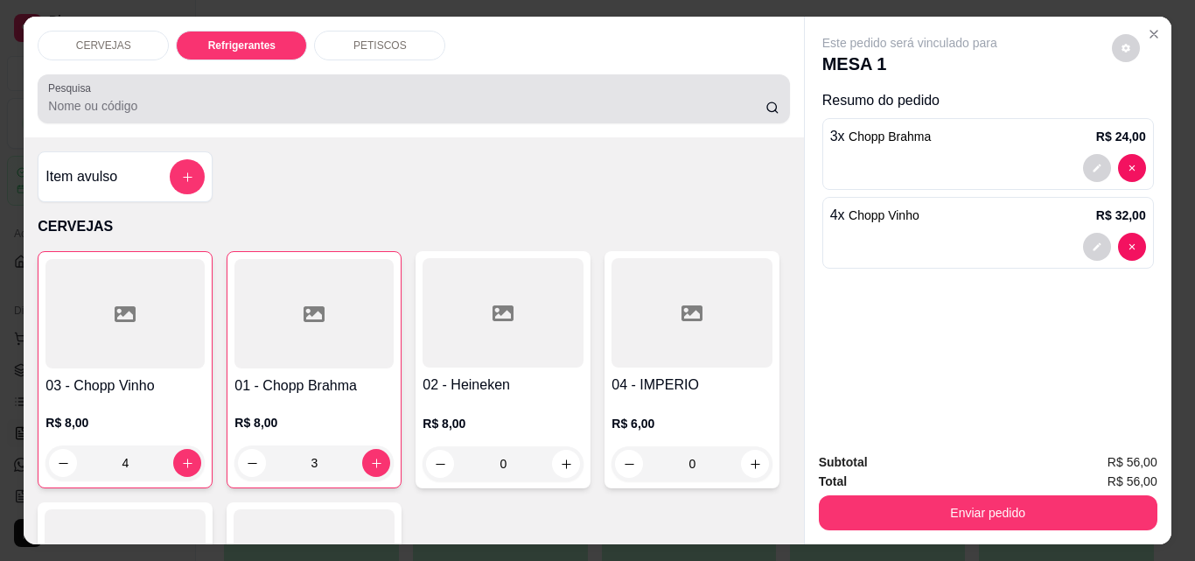
scroll to position [45, 0]
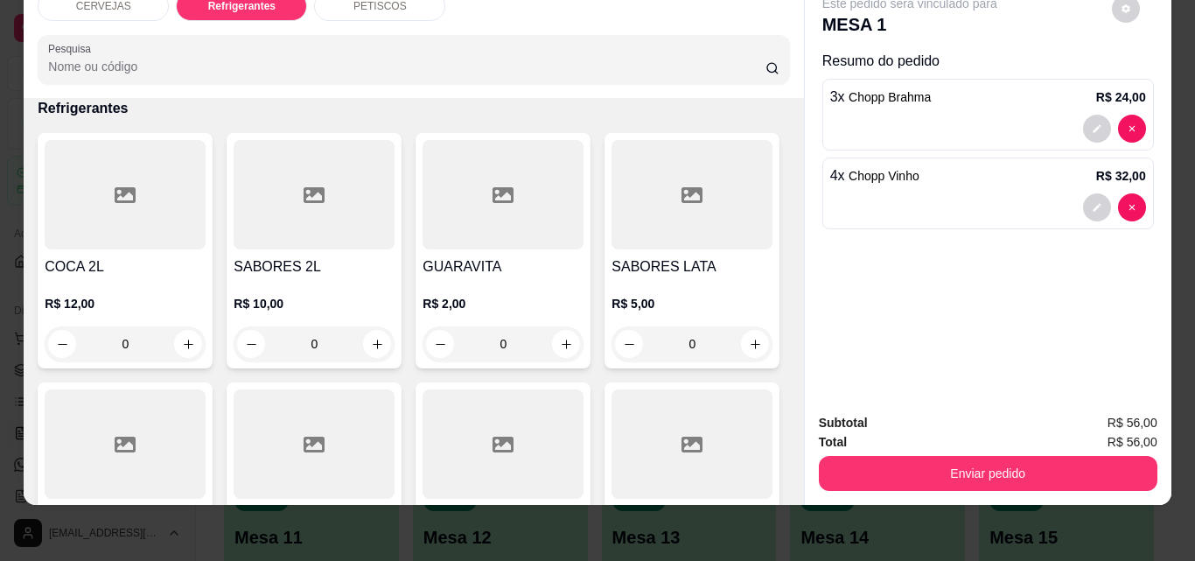
click at [588, 331] on div "COCA 2L R$ 12,00 0 SABORES 2L R$ 10,00 0 GUARAVITA R$ 2,00 0 SABORES LATA R$ 5,…" at bounding box center [413, 375] width 751 height 484
click at [575, 326] on div "0" at bounding box center [502, 343] width 161 height 35
click at [568, 331] on button "increase-product-quantity" at bounding box center [566, 344] width 27 height 27
type input "1"
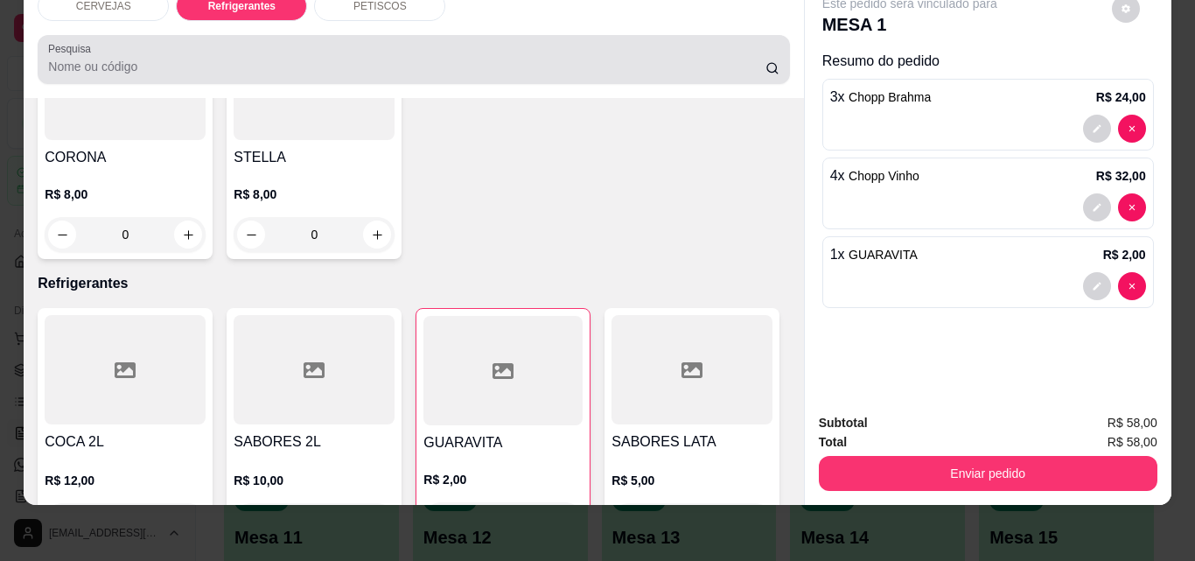
scroll to position [0, 0]
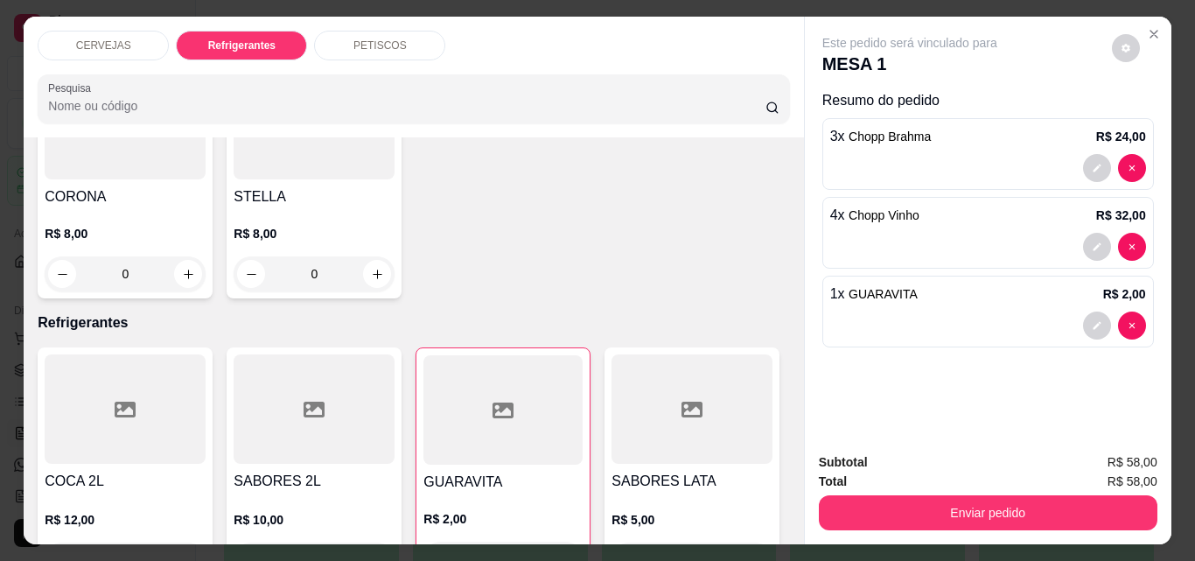
click at [351, 31] on div "PETISCOS" at bounding box center [379, 46] width 131 height 30
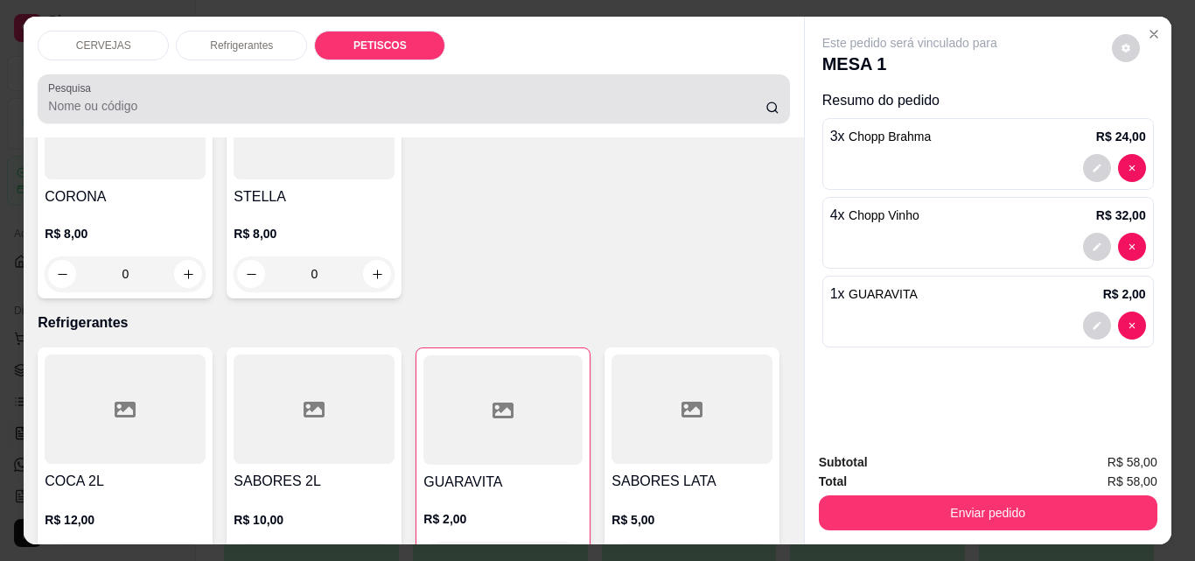
scroll to position [45, 0]
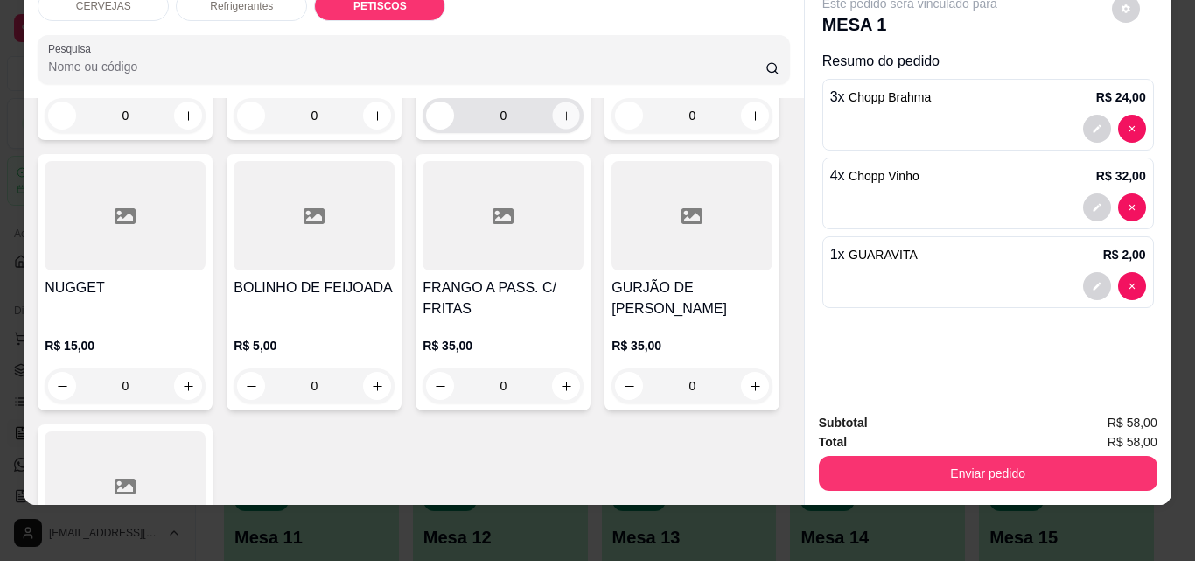
click at [560, 122] on icon "increase-product-quantity" at bounding box center [566, 115] width 13 height 13
type input "1"
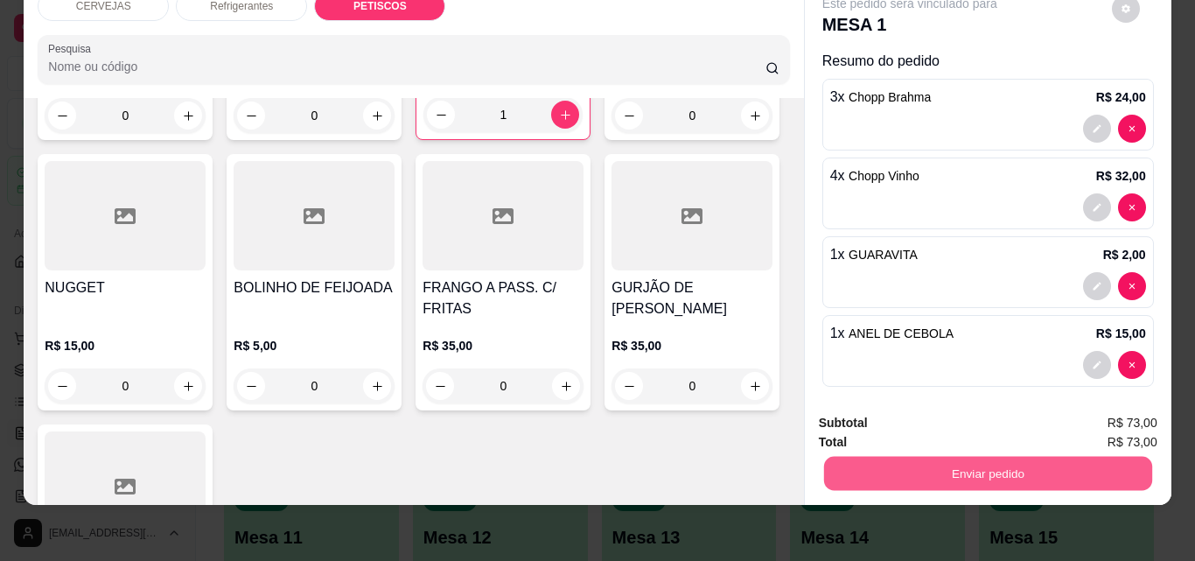
click at [885, 456] on button "Enviar pedido" at bounding box center [987, 473] width 328 height 34
click at [899, 410] on button "Não registrar e enviar pedido" at bounding box center [929, 417] width 177 height 32
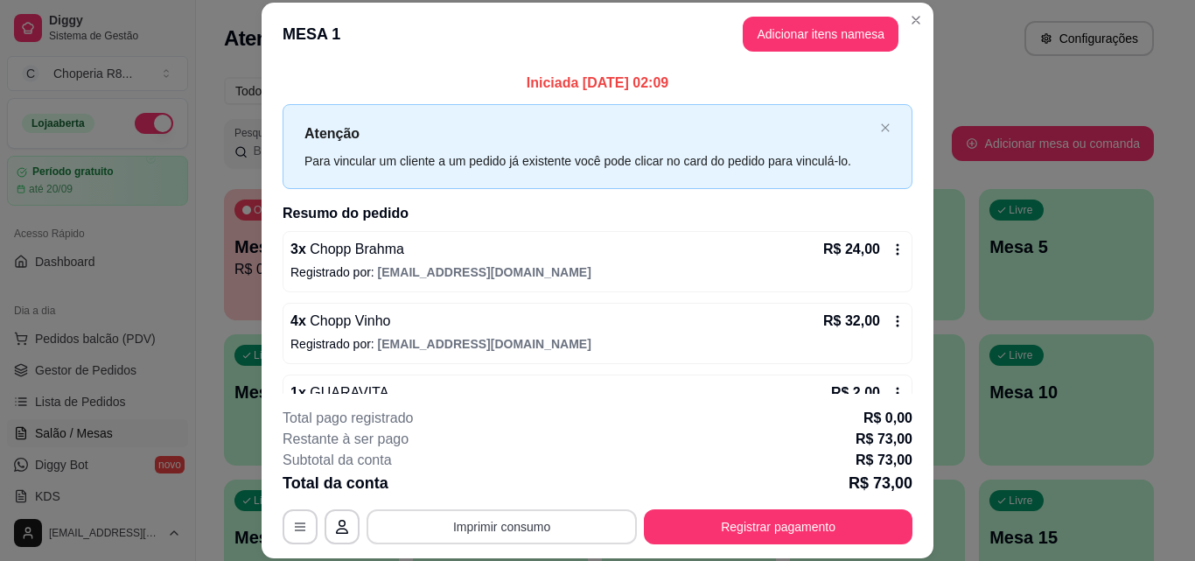
click at [555, 524] on button "Imprimir consumo" at bounding box center [501, 526] width 270 height 35
click at [534, 483] on button "IMPRESSORA" at bounding box center [500, 485] width 122 height 27
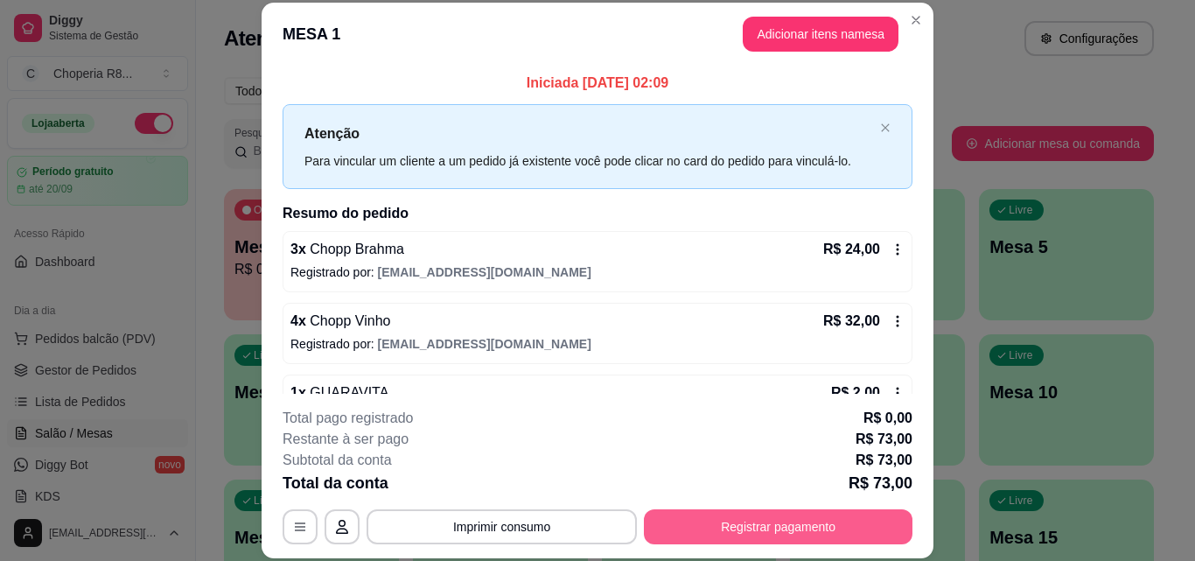
click at [728, 535] on button "Registrar pagamento" at bounding box center [778, 526] width 268 height 35
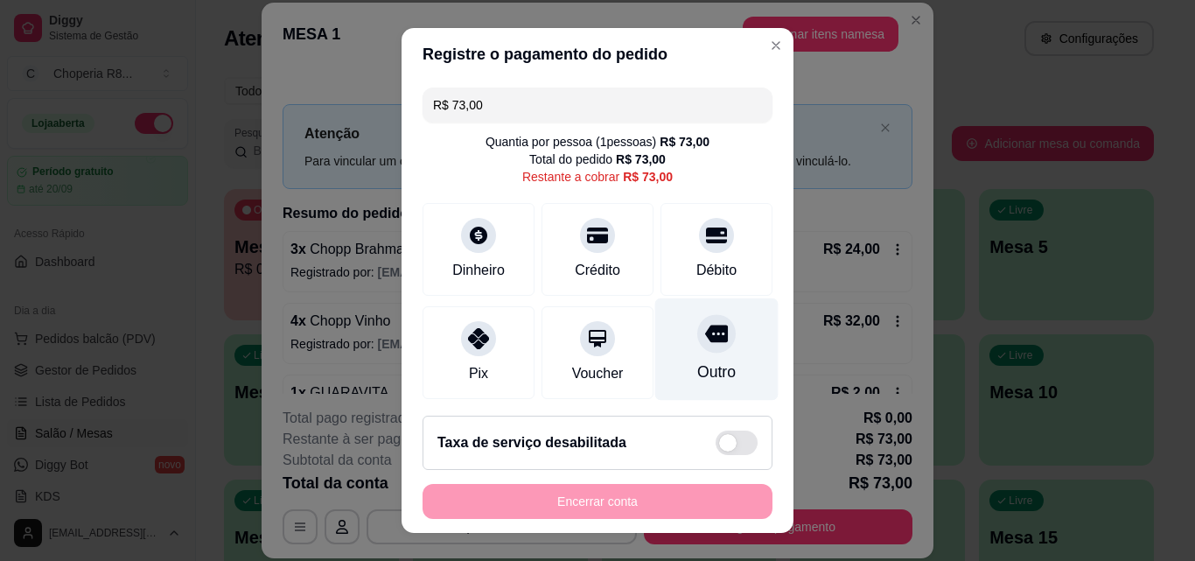
click at [696, 357] on div "Outro" at bounding box center [716, 349] width 123 height 102
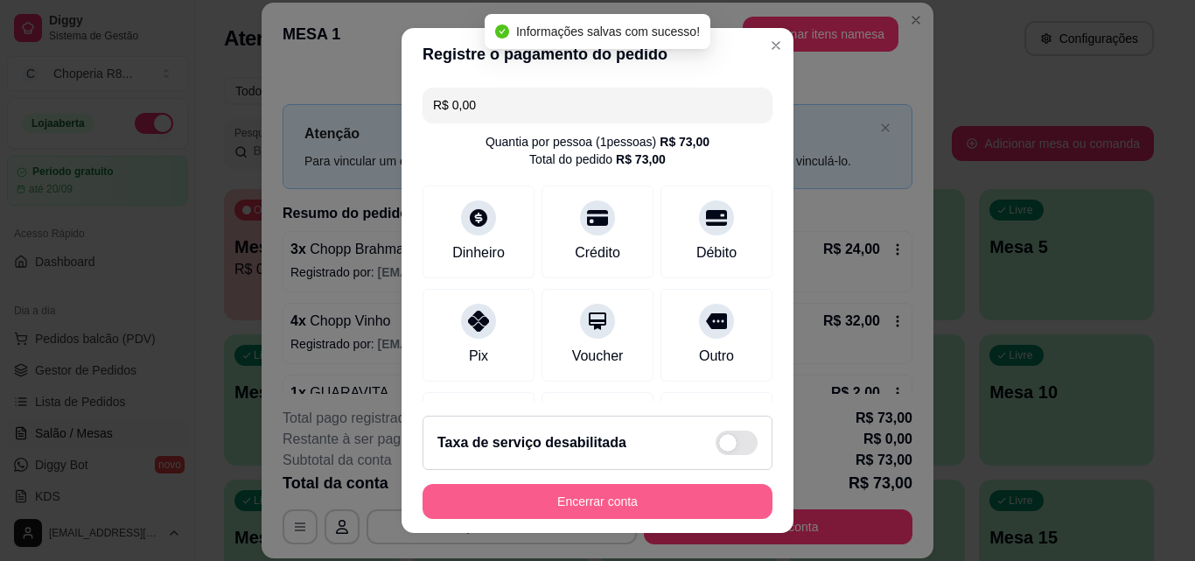
type input "R$ 0,00"
click at [636, 494] on button "Encerrar conta" at bounding box center [597, 501] width 350 height 35
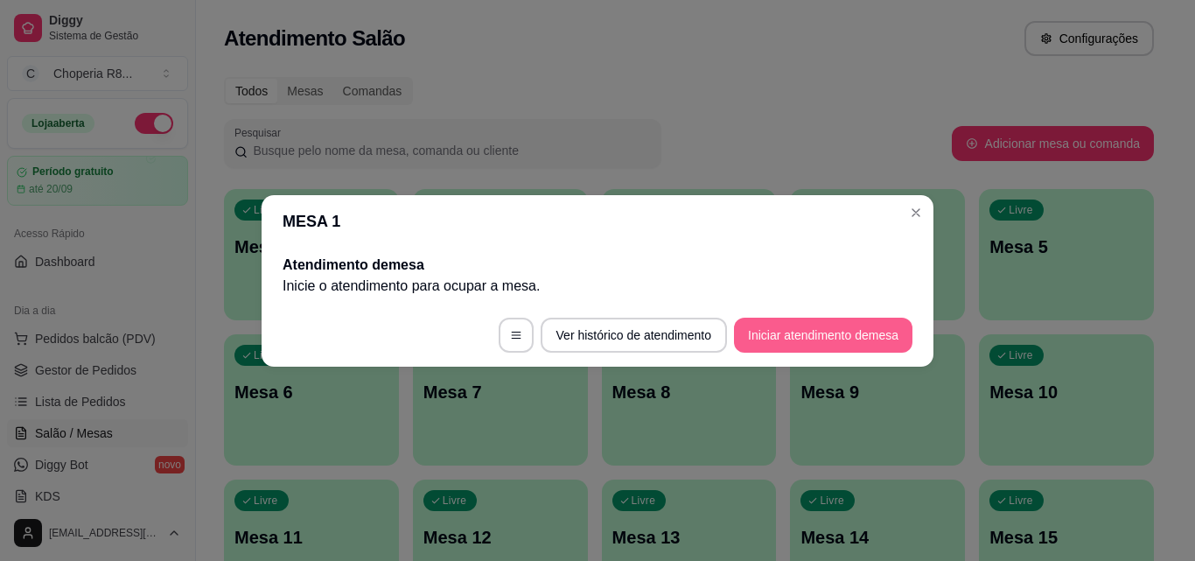
click at [807, 338] on button "Iniciar atendimento de mesa" at bounding box center [823, 334] width 178 height 35
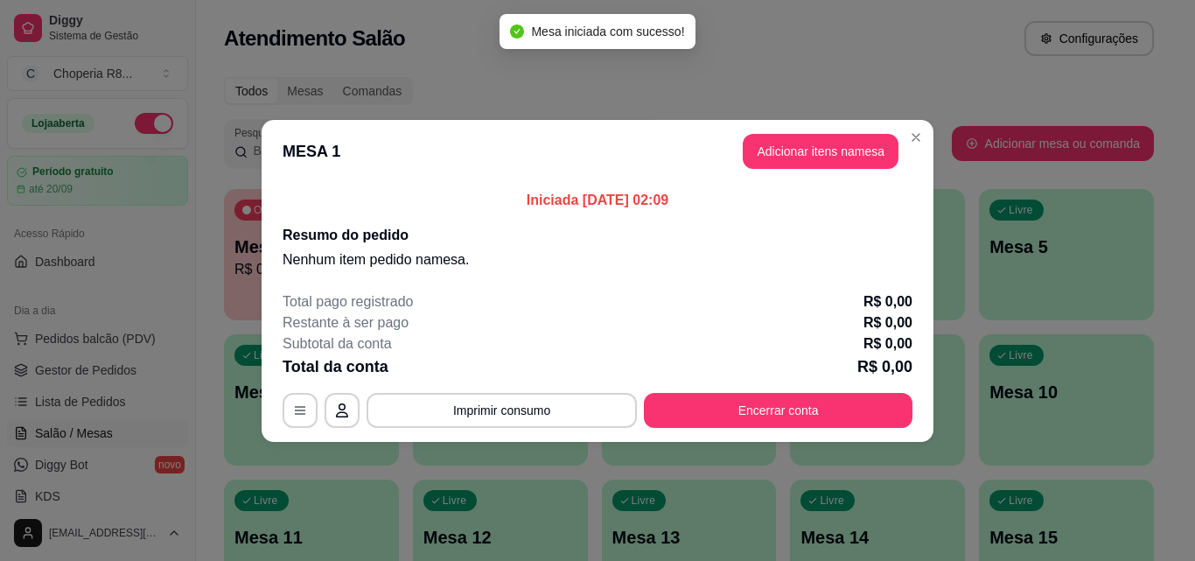
click at [791, 143] on button "Adicionar itens na mesa" at bounding box center [820, 151] width 156 height 35
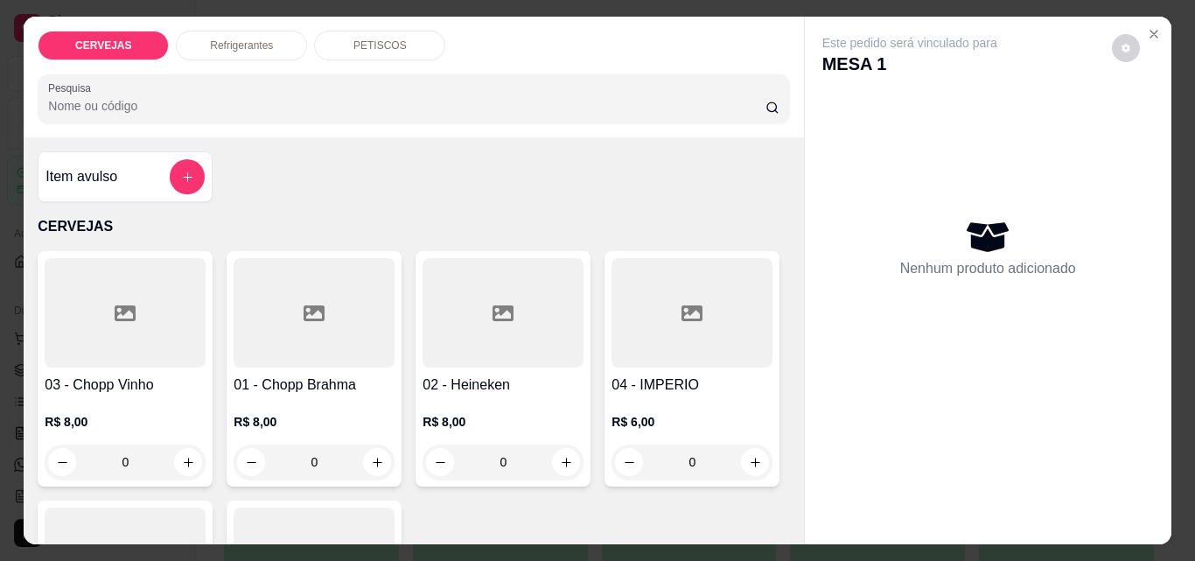
drag, startPoint x: 323, startPoint y: 450, endPoint x: 250, endPoint y: 450, distance: 72.6
click at [250, 450] on div "0" at bounding box center [314, 461] width 154 height 35
click at [381, 454] on button "increase-product-quantity" at bounding box center [377, 462] width 28 height 28
type input "1"
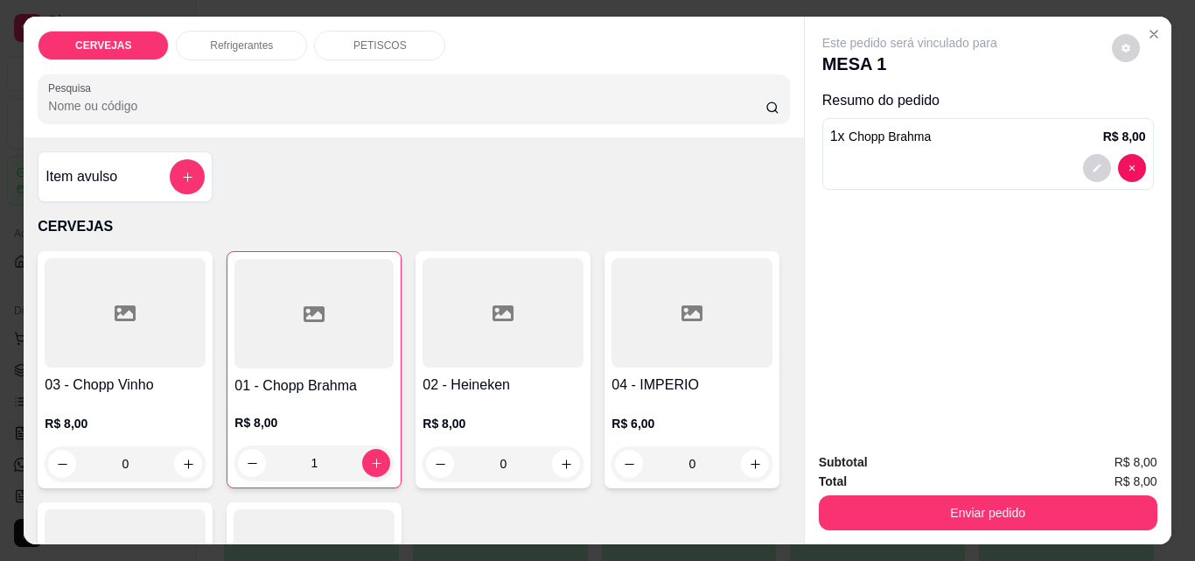
click at [238, 51] on div "Refrigerantes" at bounding box center [241, 46] width 131 height 30
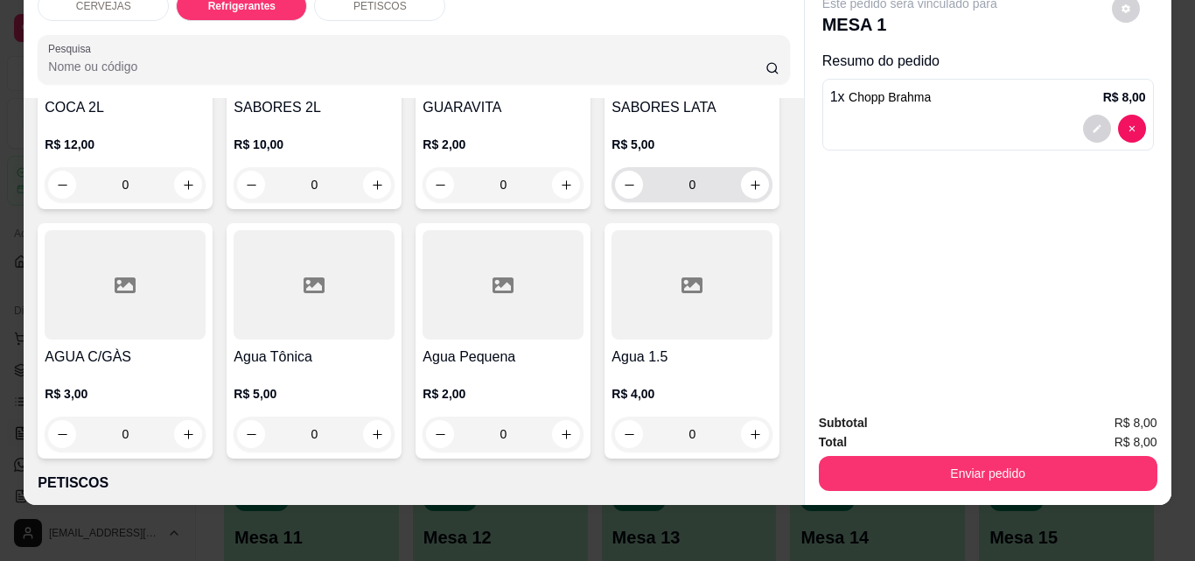
scroll to position [789, 0]
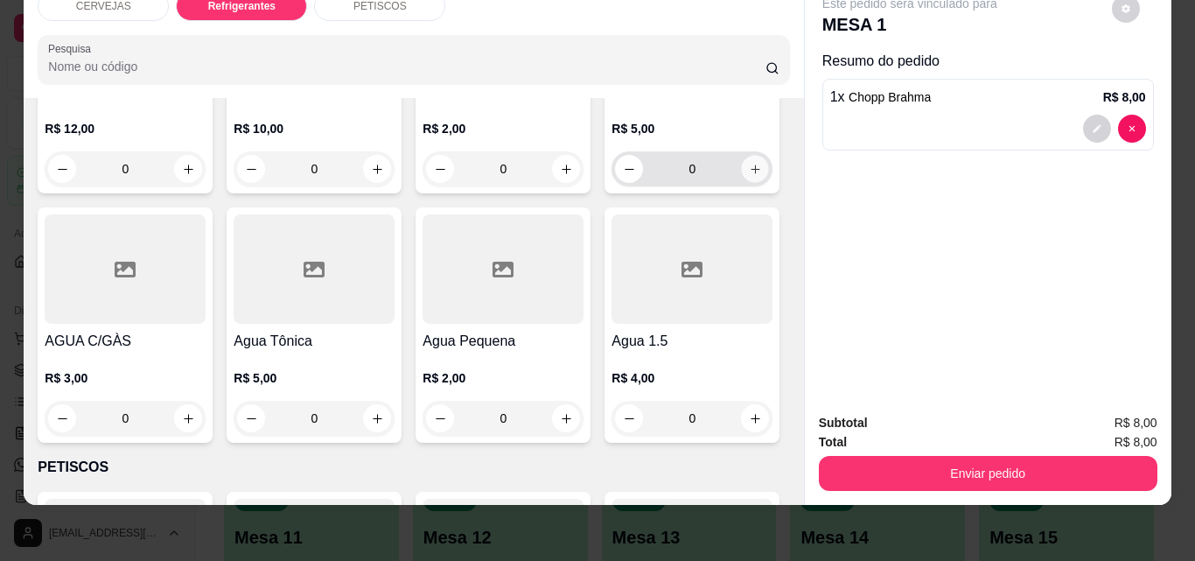
click at [742, 183] on button "increase-product-quantity" at bounding box center [755, 169] width 27 height 27
type input "1"
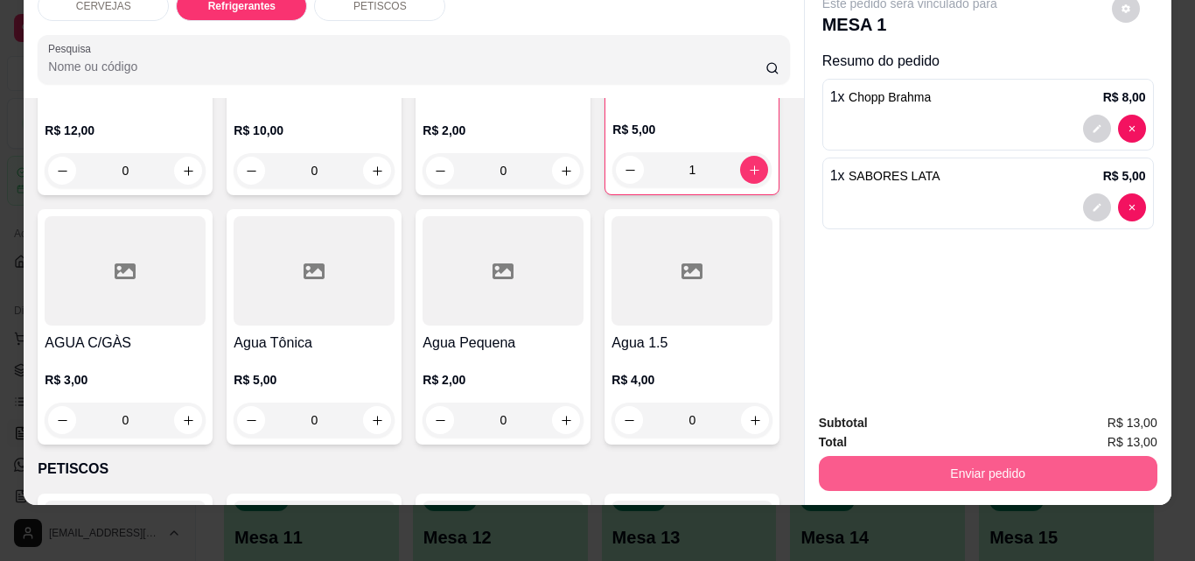
click at [869, 456] on button "Enviar pedido" at bounding box center [988, 473] width 338 height 35
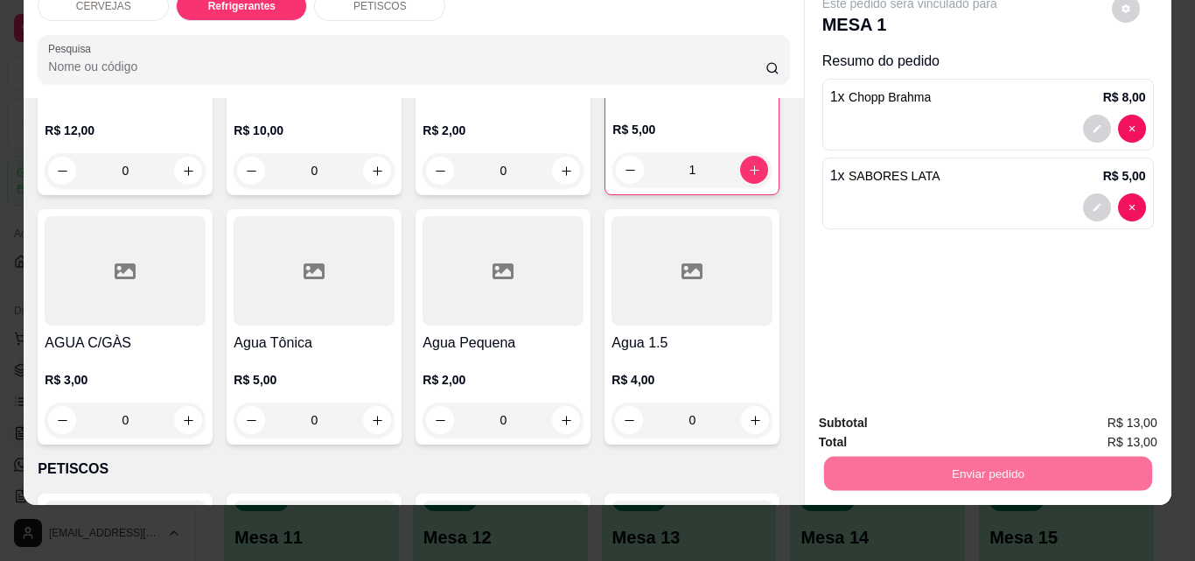
click at [884, 408] on button "Não registrar e enviar pedido" at bounding box center [930, 417] width 182 height 33
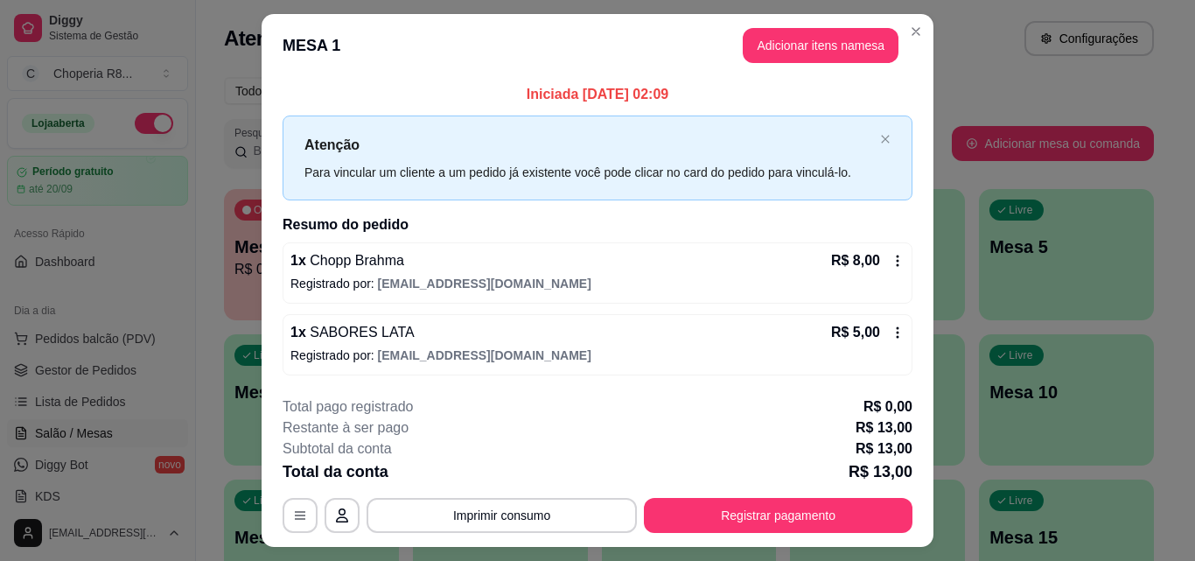
click at [603, 504] on button "Imprimir consumo" at bounding box center [501, 515] width 270 height 35
click at [530, 463] on button "IMPRESSORA" at bounding box center [500, 475] width 127 height 28
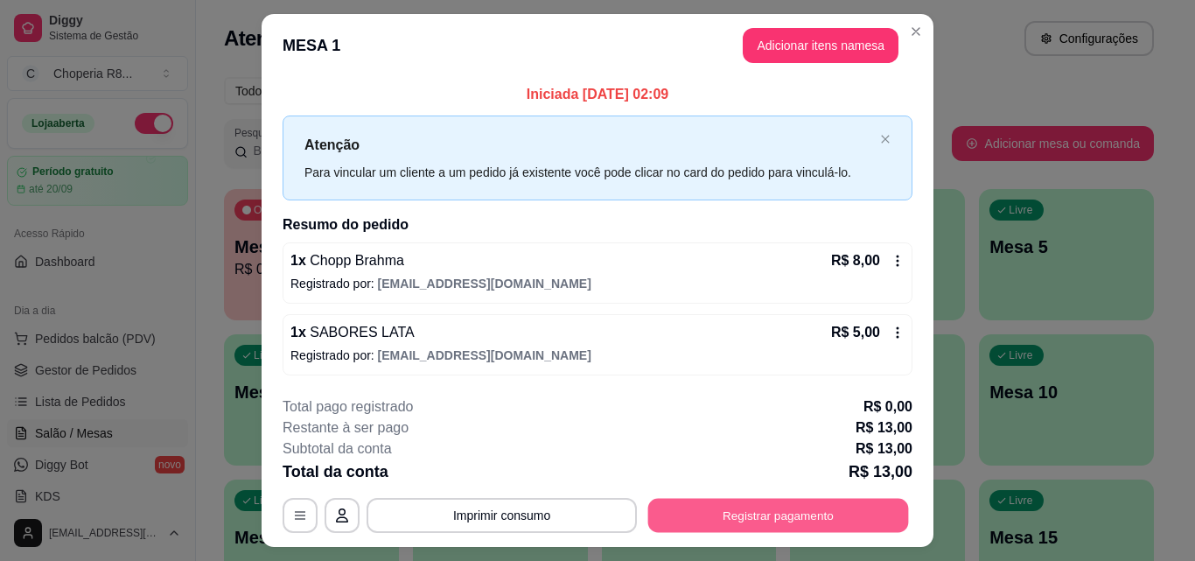
click at [765, 518] on button "Registrar pagamento" at bounding box center [778, 515] width 261 height 34
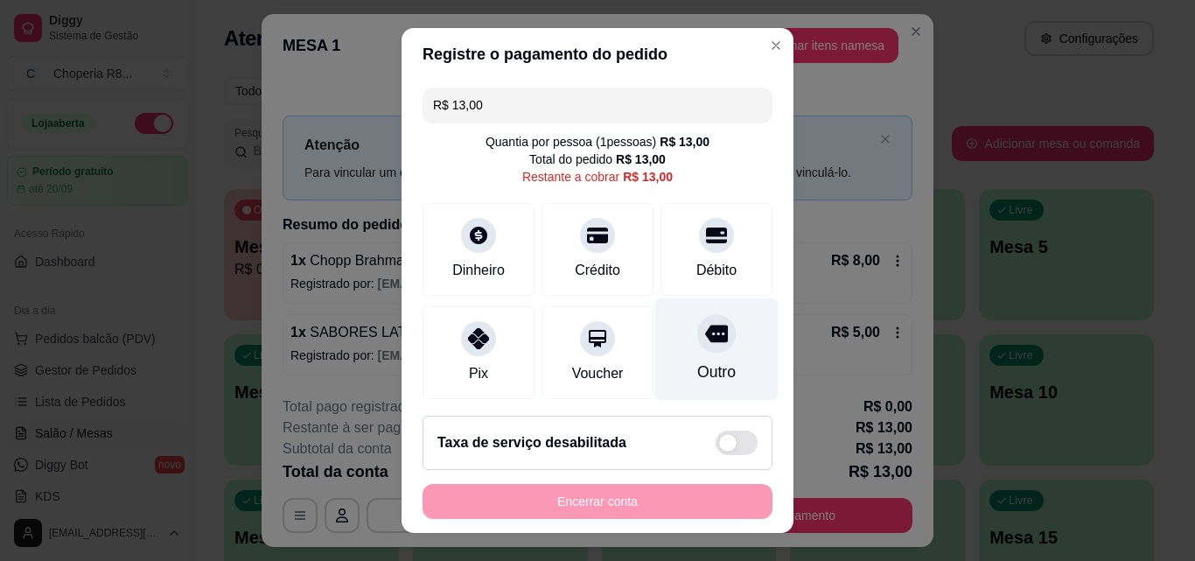
click at [697, 365] on div "Outro" at bounding box center [716, 371] width 38 height 23
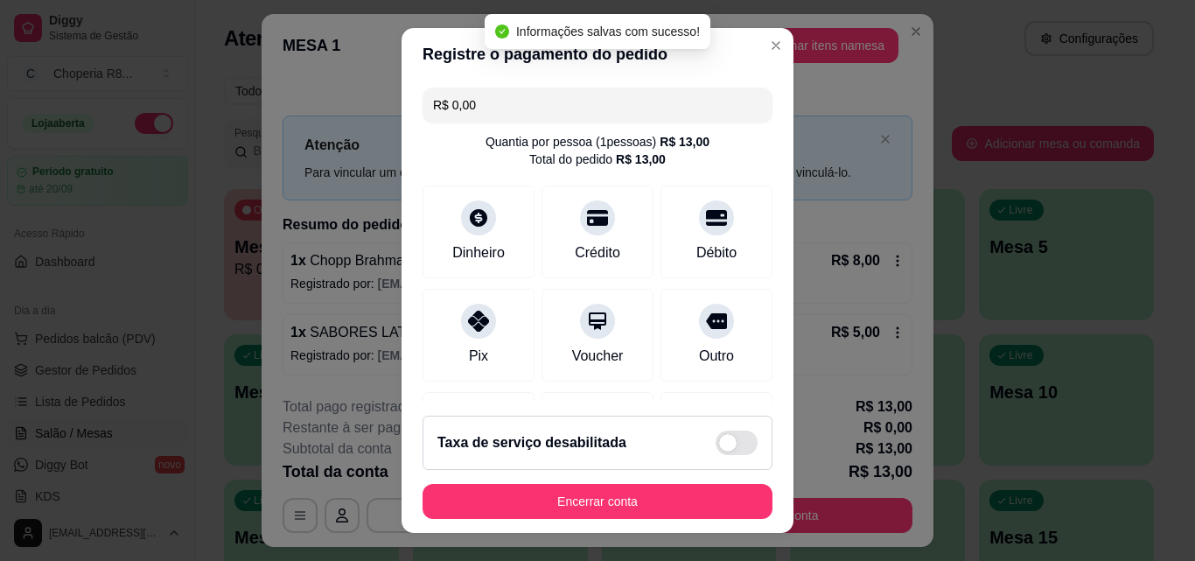
type input "R$ 0,00"
click at [645, 510] on button "Encerrar conta" at bounding box center [597, 501] width 350 height 35
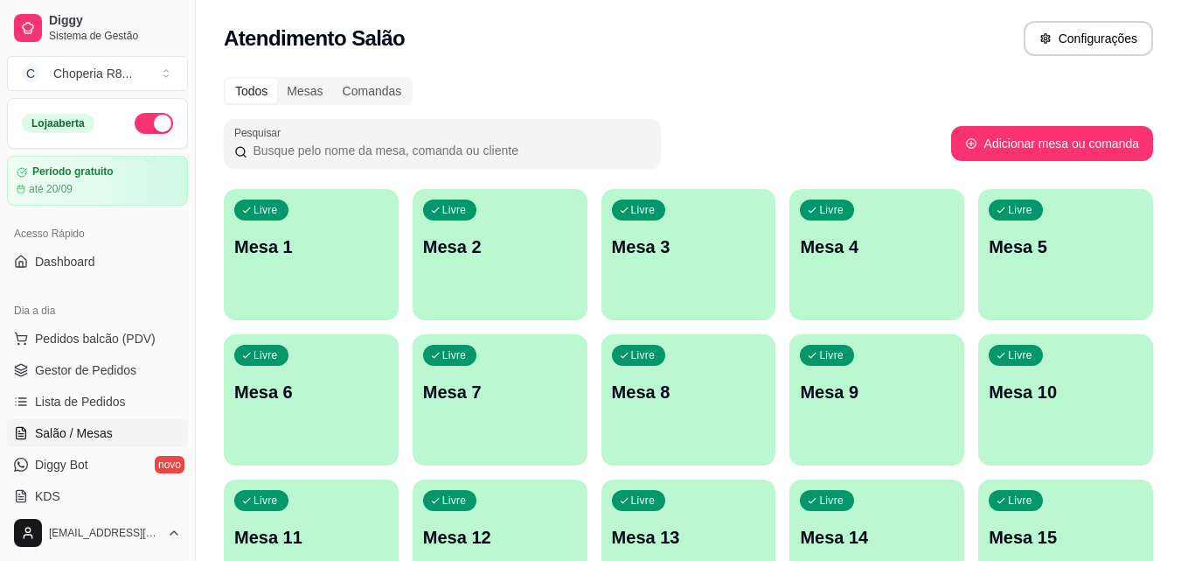
click at [400, 326] on div "Livre Mesa 1 Livre Mesa 2 Livre Mesa 3 Livre Mesa 4 Livre Mesa 5 Livre Mesa 6 L…" at bounding box center [689, 472] width 930 height 567
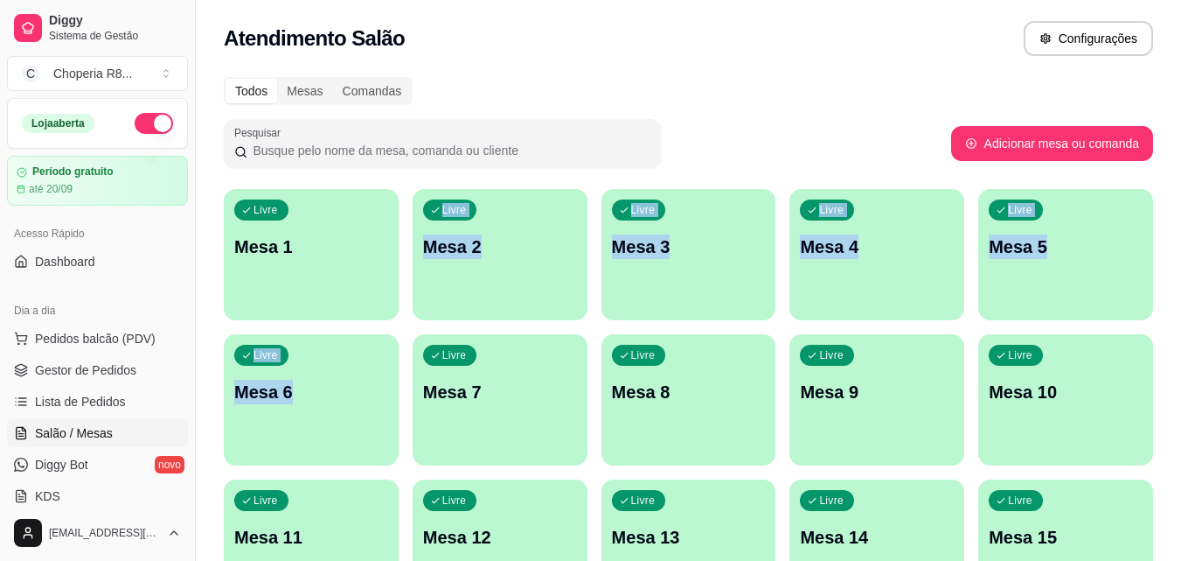
click at [366, 283] on div "Livre Mesa 1" at bounding box center [311, 244] width 175 height 110
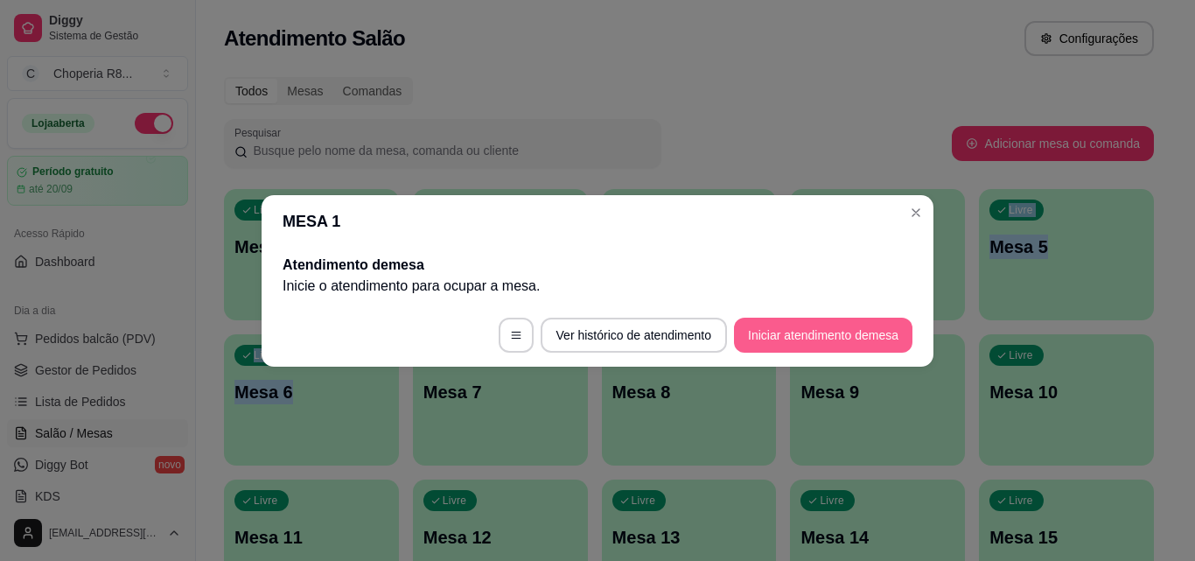
click at [802, 336] on button "Iniciar atendimento de mesa" at bounding box center [823, 334] width 178 height 35
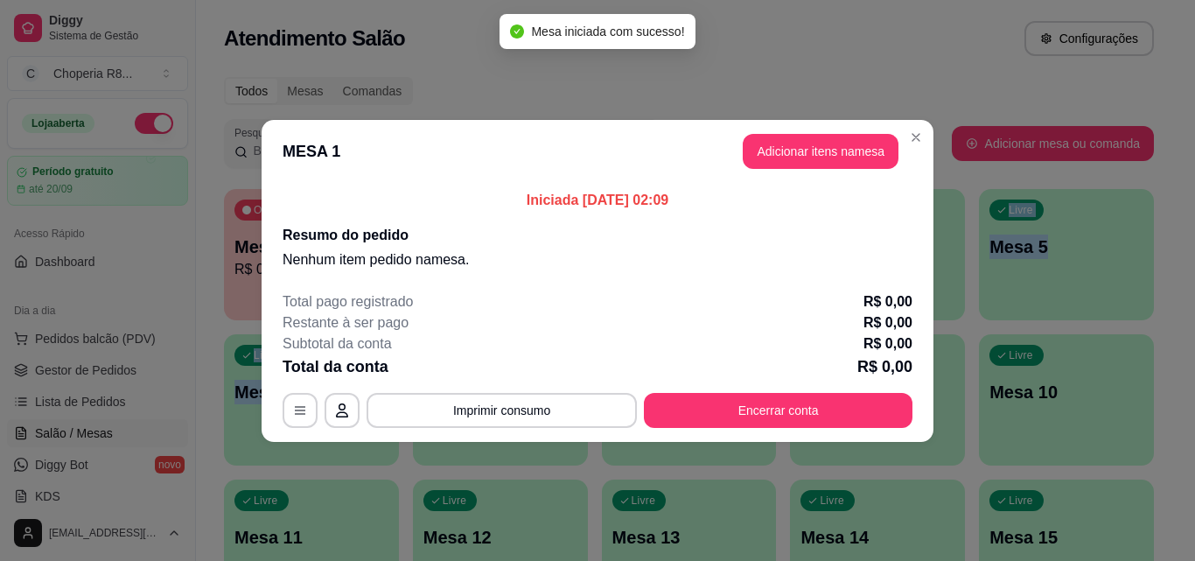
click at [790, 190] on section "MESA 1 Adicionar itens na mesa Iniciada 06/09/2025 às 02:09 Resumo do pedido Ne…" at bounding box center [597, 281] width 672 height 322
click at [799, 150] on button "Adicionar itens na mesa" at bounding box center [820, 151] width 150 height 34
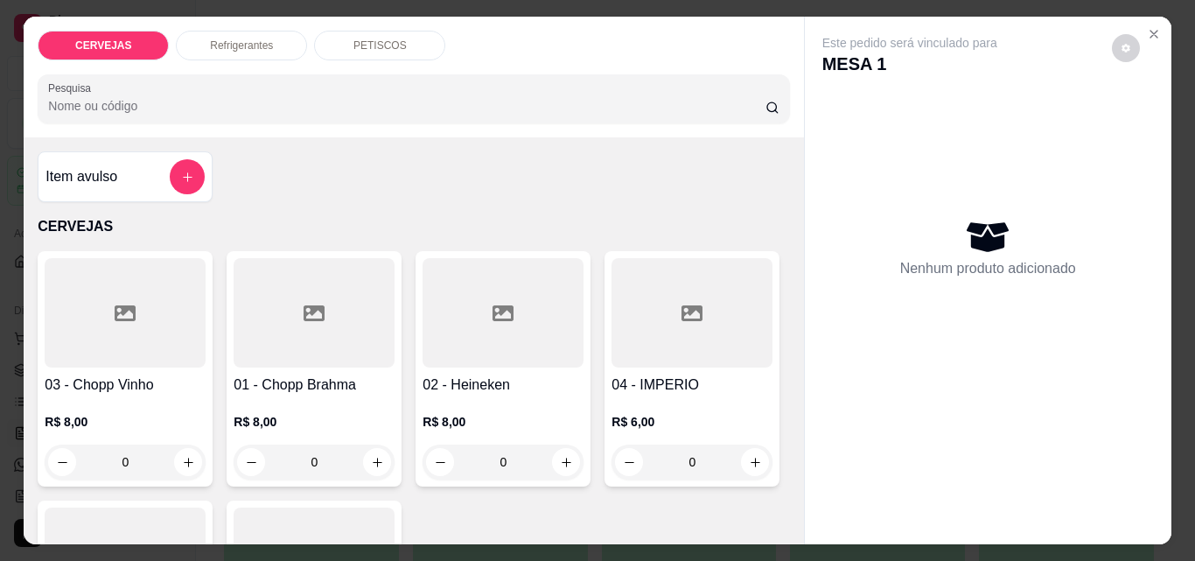
drag, startPoint x: 334, startPoint y: 454, endPoint x: 254, endPoint y: 451, distance: 80.5
click at [265, 456] on input "0" at bounding box center [314, 461] width 98 height 35
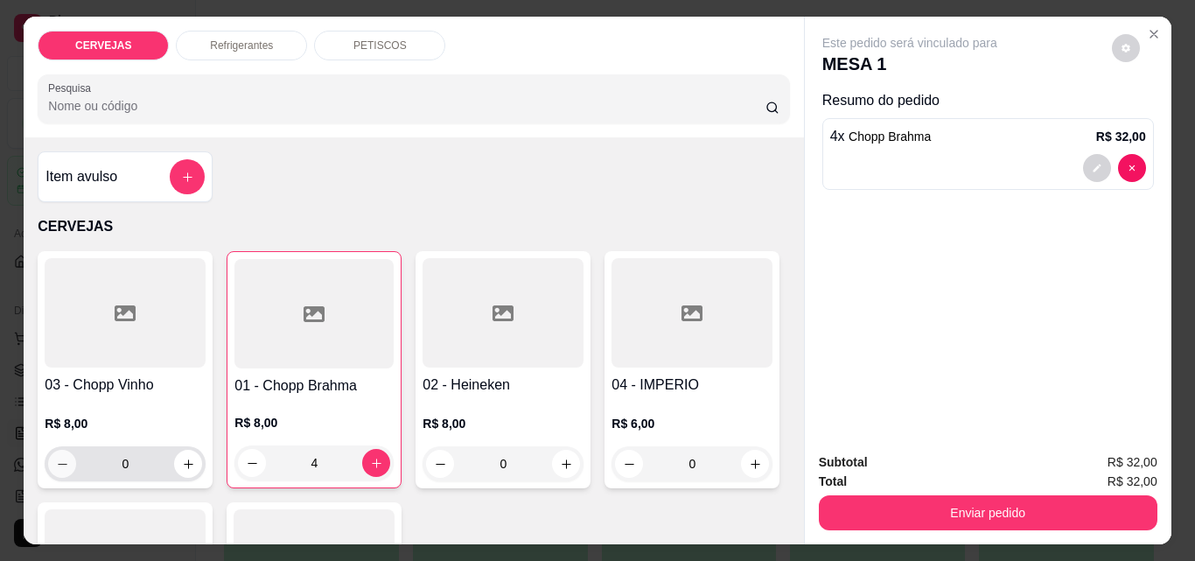
type input "4"
click at [49, 451] on button "decrease-product-quantity" at bounding box center [62, 463] width 27 height 27
click at [195, 455] on button "increase-product-quantity" at bounding box center [188, 463] width 27 height 27
type input "1"
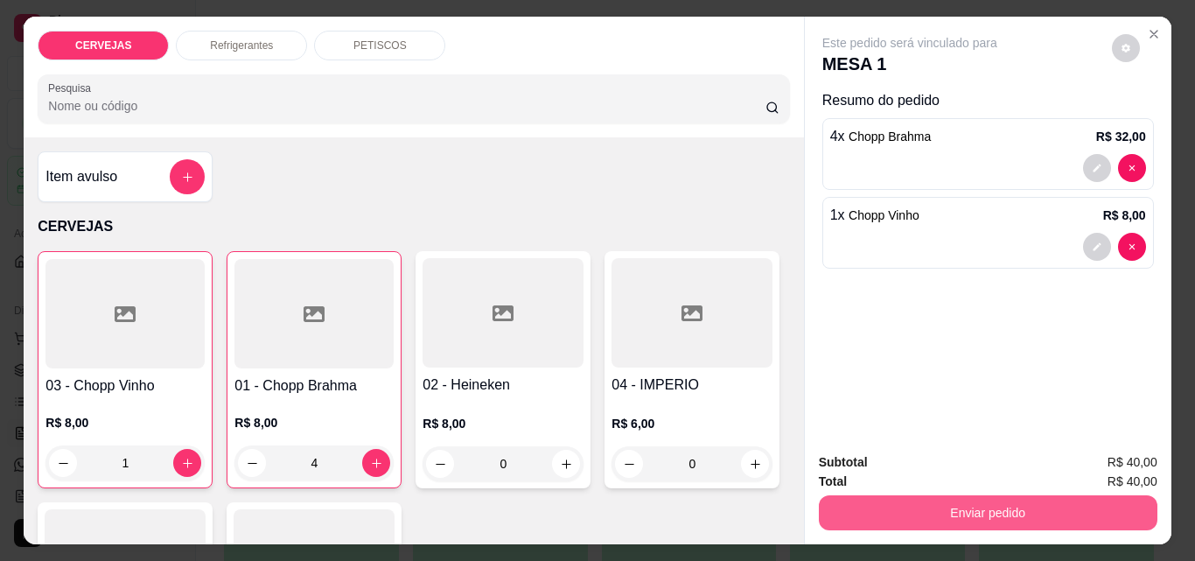
click at [935, 496] on button "Enviar pedido" at bounding box center [988, 512] width 338 height 35
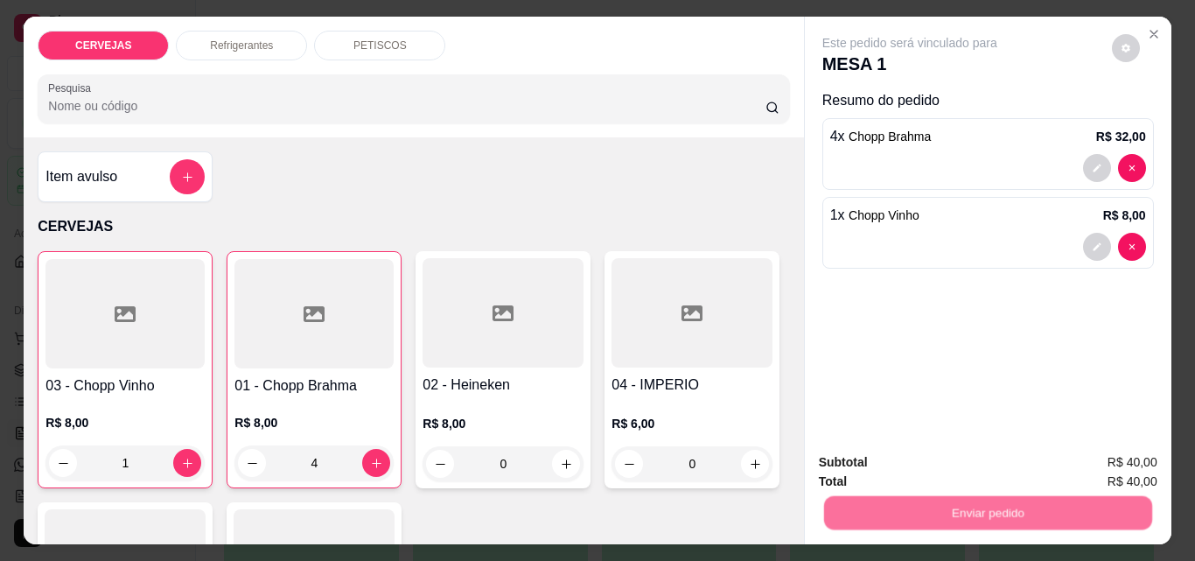
click at [921, 470] on button "Não registrar e enviar pedido" at bounding box center [930, 462] width 182 height 33
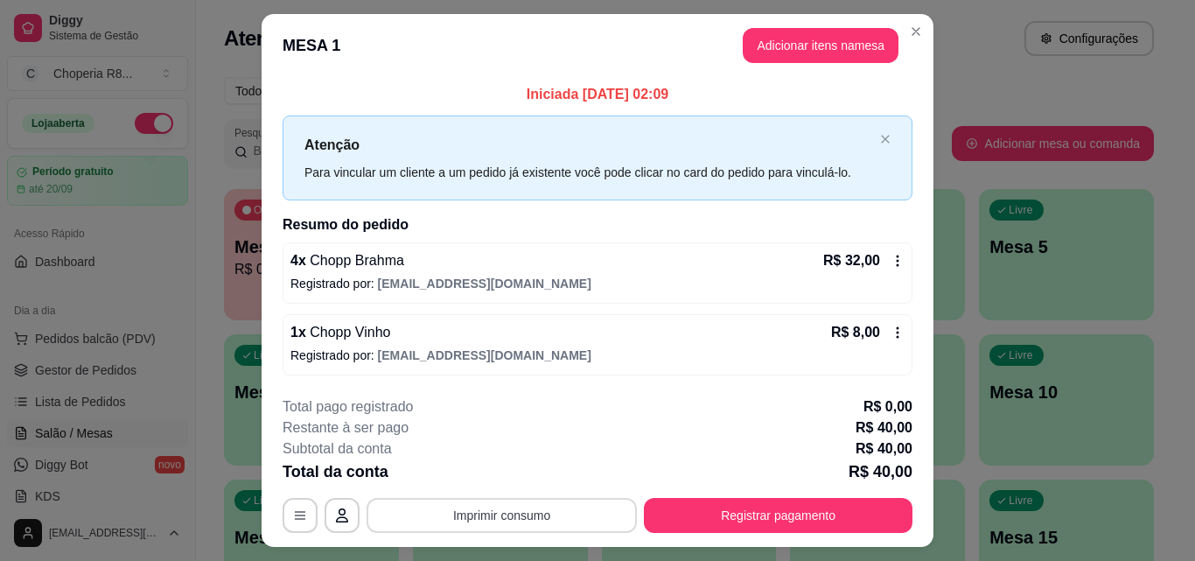
click at [528, 511] on button "Imprimir consumo" at bounding box center [501, 515] width 270 height 35
click at [466, 468] on button "IMPRESSORA" at bounding box center [500, 475] width 127 height 28
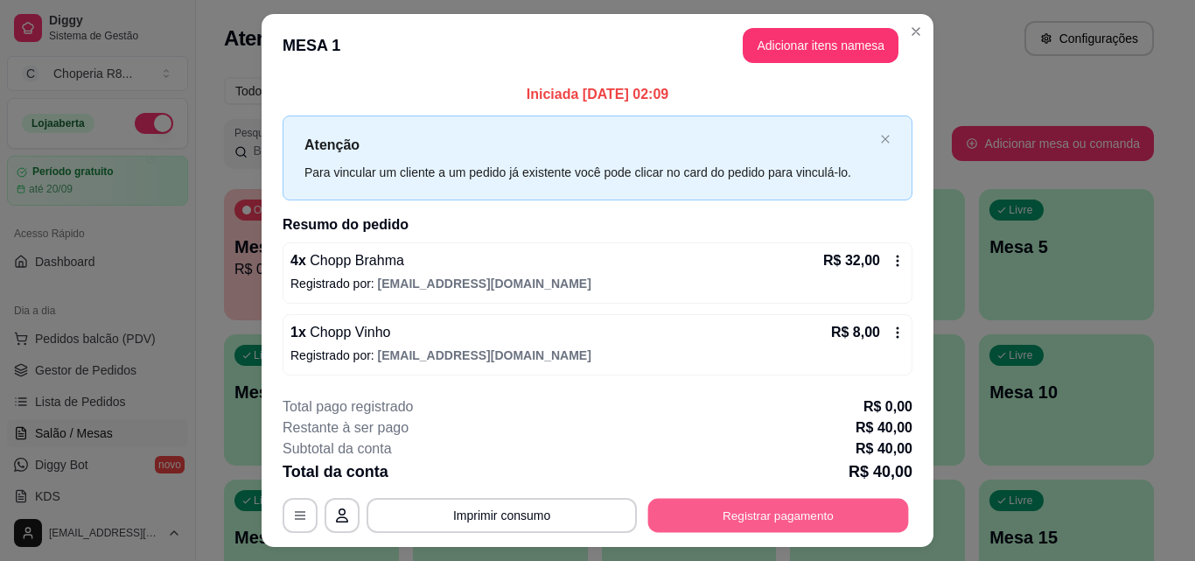
click at [777, 500] on button "Registrar pagamento" at bounding box center [778, 515] width 261 height 34
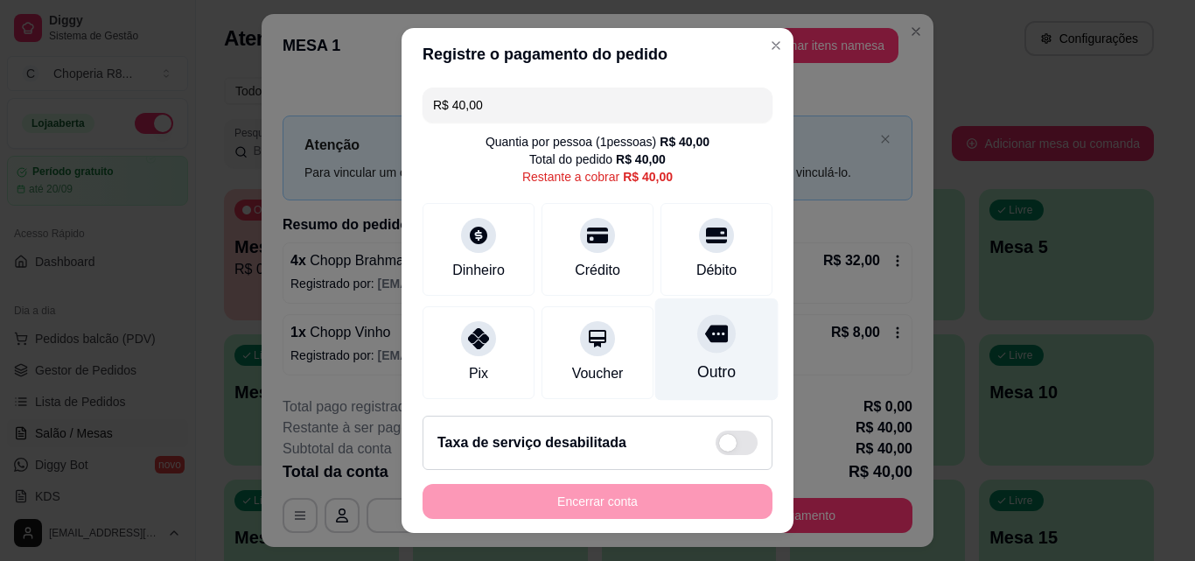
click at [714, 352] on div "Outro" at bounding box center [716, 349] width 123 height 102
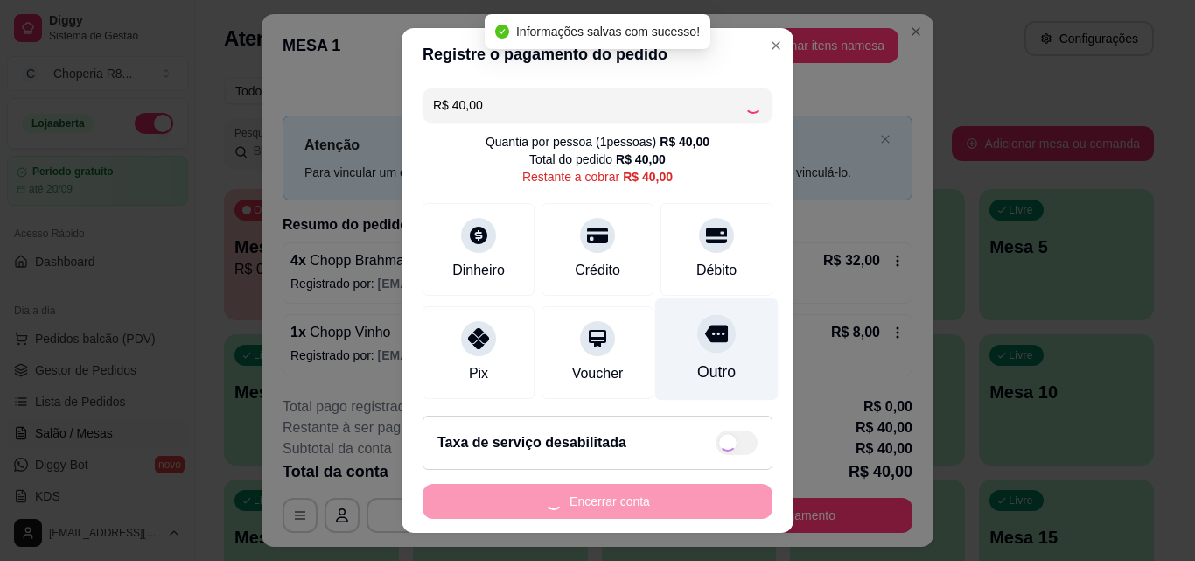
type input "R$ 0,00"
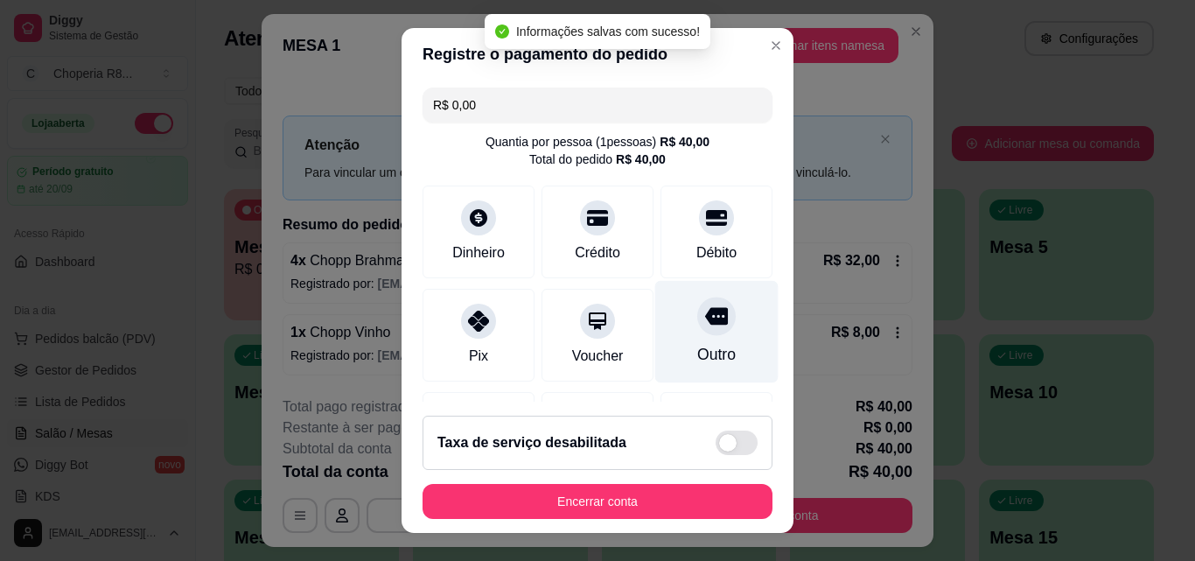
click at [688, 341] on div "Outro" at bounding box center [716, 332] width 123 height 102
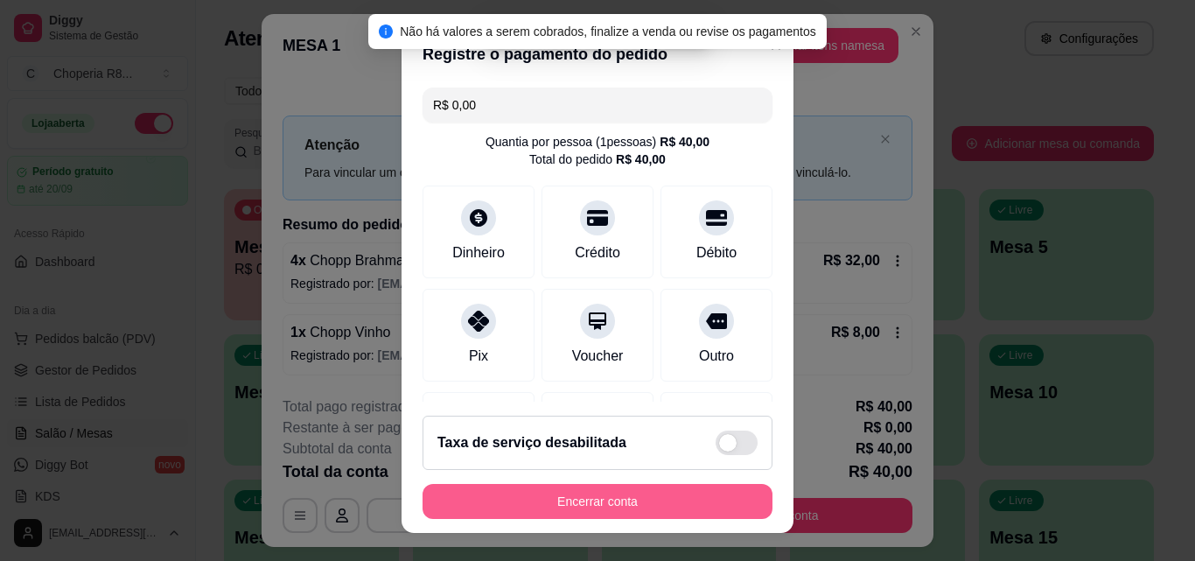
click at [682, 495] on button "Encerrar conta" at bounding box center [597, 501] width 350 height 35
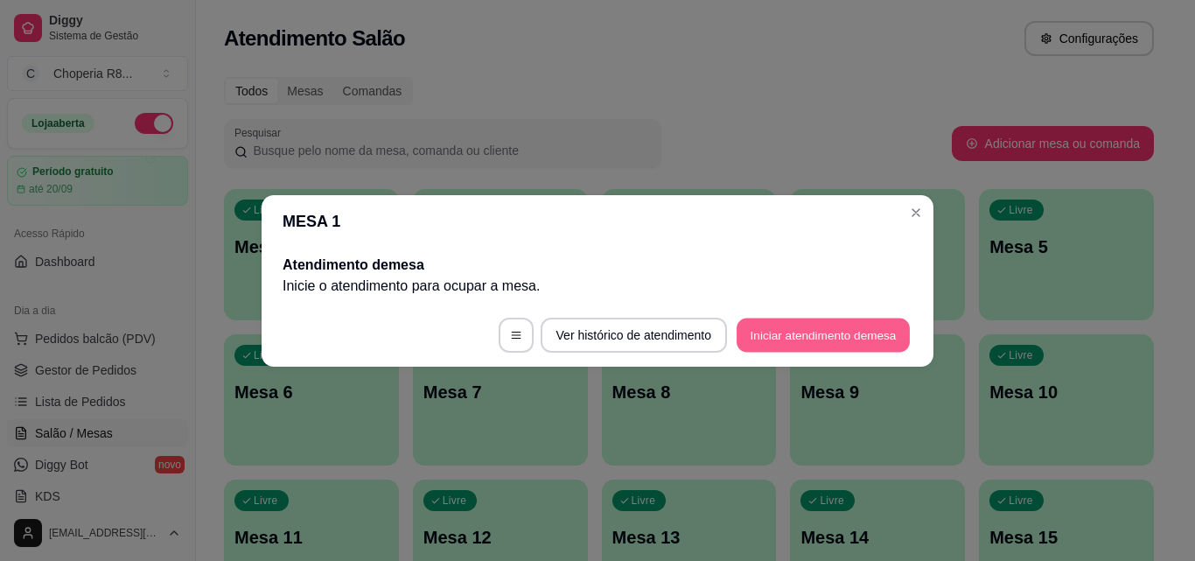
click at [826, 326] on button "Iniciar atendimento de mesa" at bounding box center [822, 334] width 173 height 34
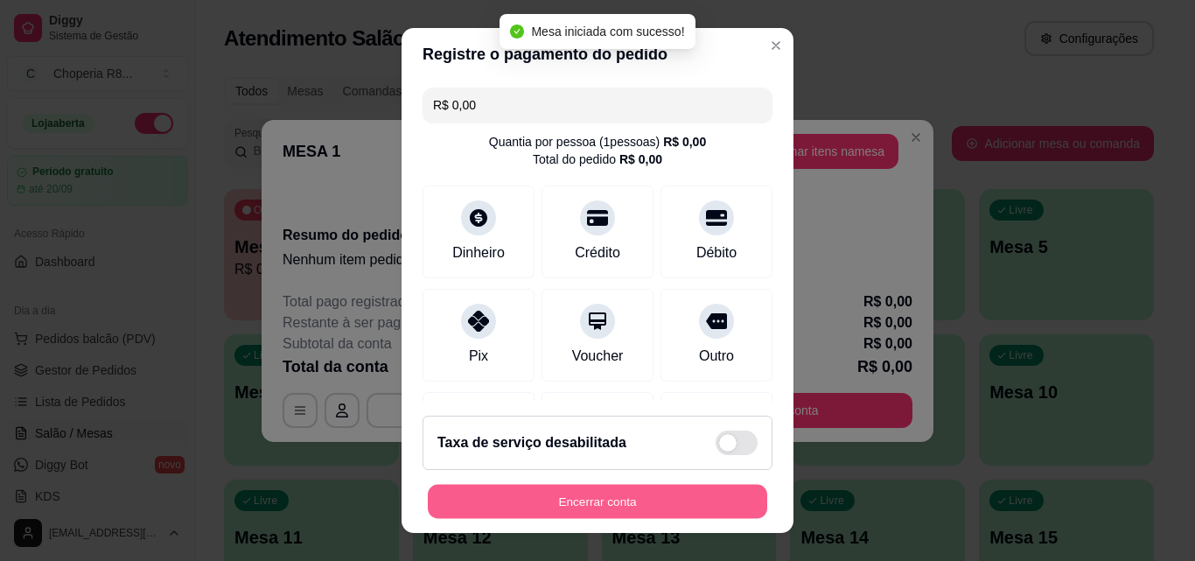
click at [637, 494] on button "Encerrar conta" at bounding box center [597, 501] width 339 height 34
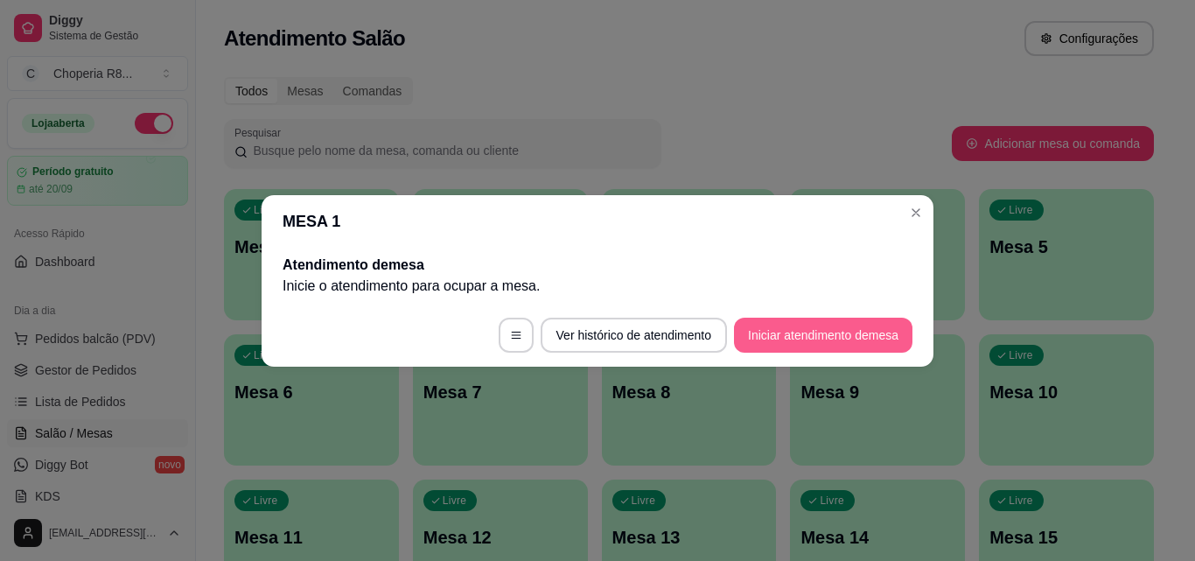
click at [826, 331] on button "Iniciar atendimento de mesa" at bounding box center [823, 334] width 178 height 35
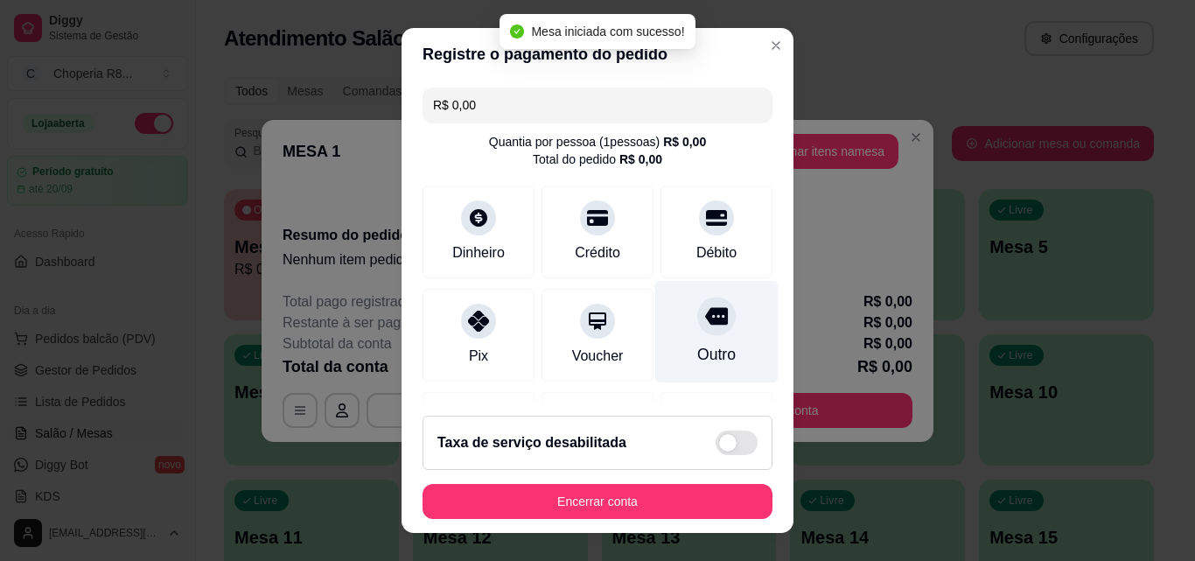
click at [697, 331] on div at bounding box center [716, 315] width 38 height 38
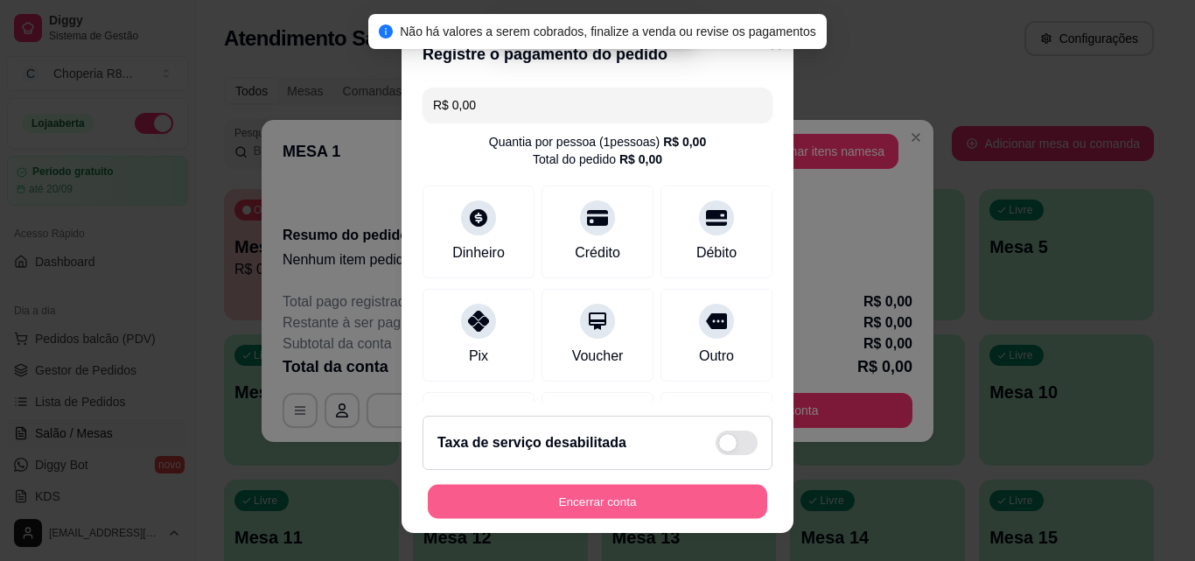
click at [641, 505] on button "Encerrar conta" at bounding box center [597, 501] width 339 height 34
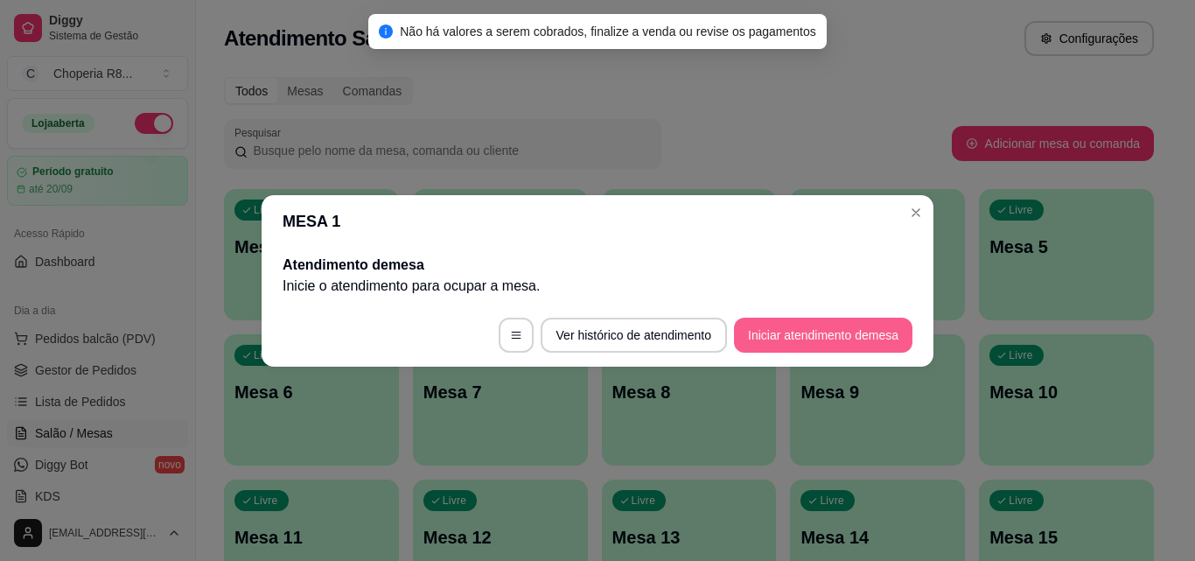
click at [772, 335] on button "Iniciar atendimento de mesa" at bounding box center [823, 334] width 178 height 35
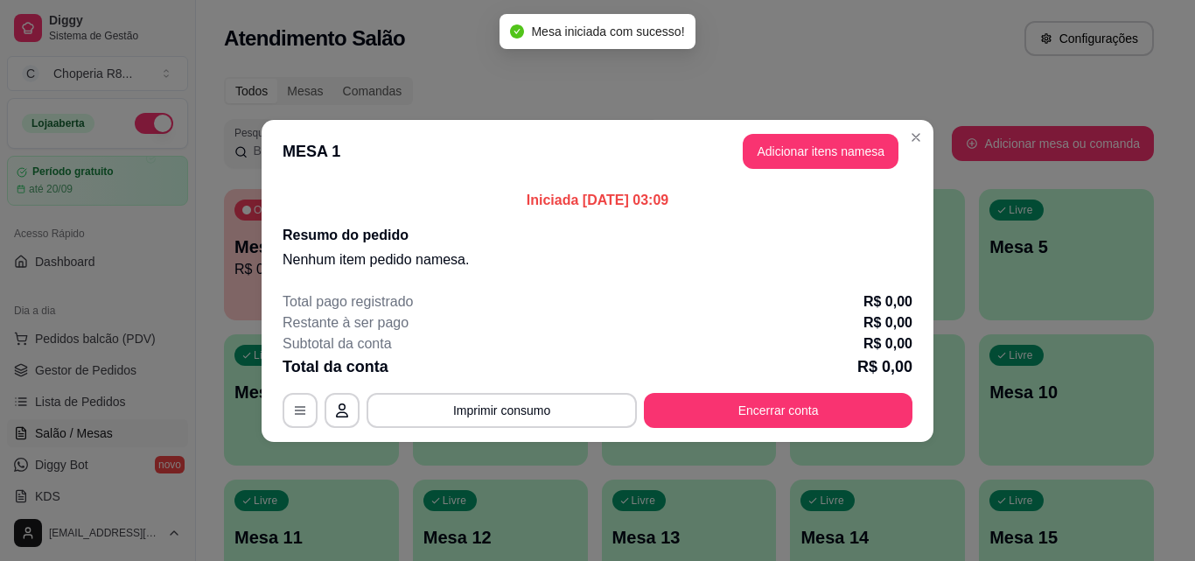
click at [785, 172] on header "MESA 1 Adicionar itens na mesa" at bounding box center [597, 151] width 672 height 63
click at [790, 163] on button "Adicionar itens na mesa" at bounding box center [820, 151] width 150 height 34
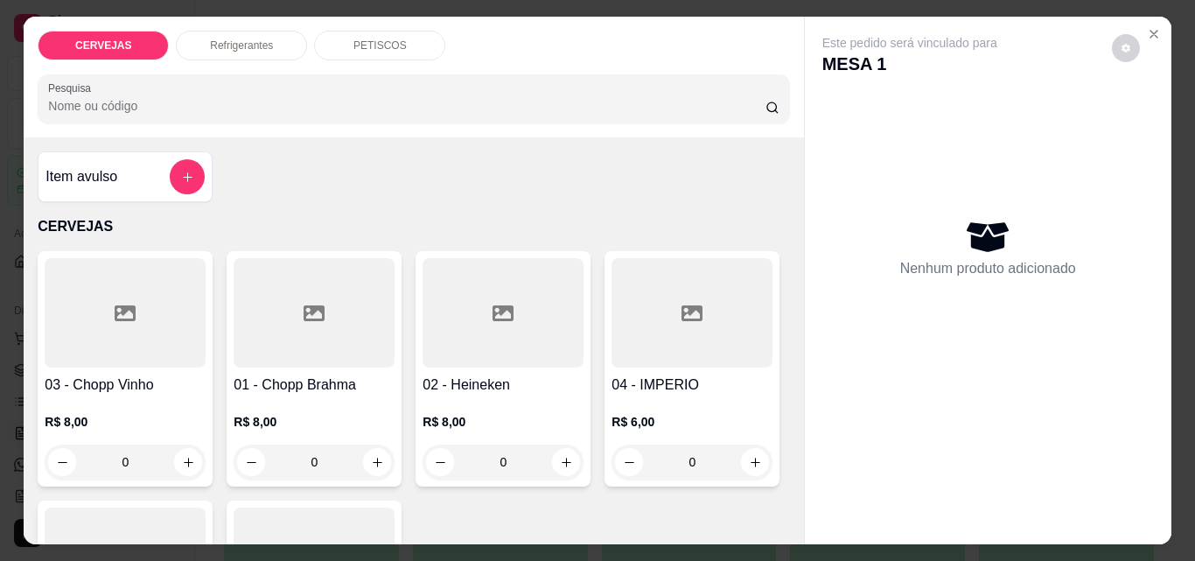
click at [272, 38] on div "Refrigerantes" at bounding box center [241, 46] width 131 height 30
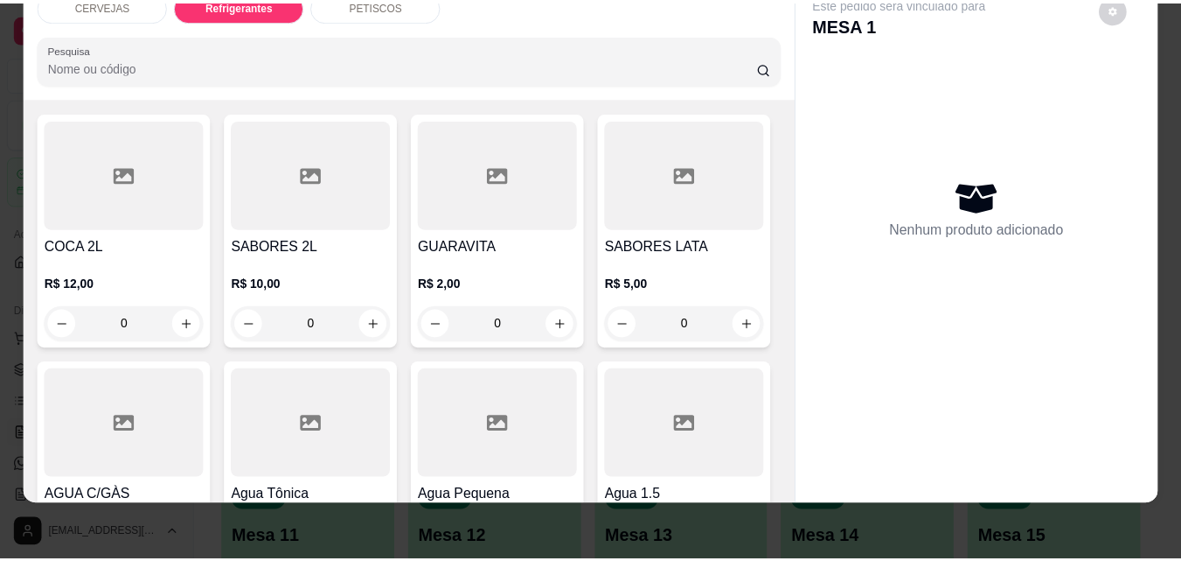
scroll to position [875, 0]
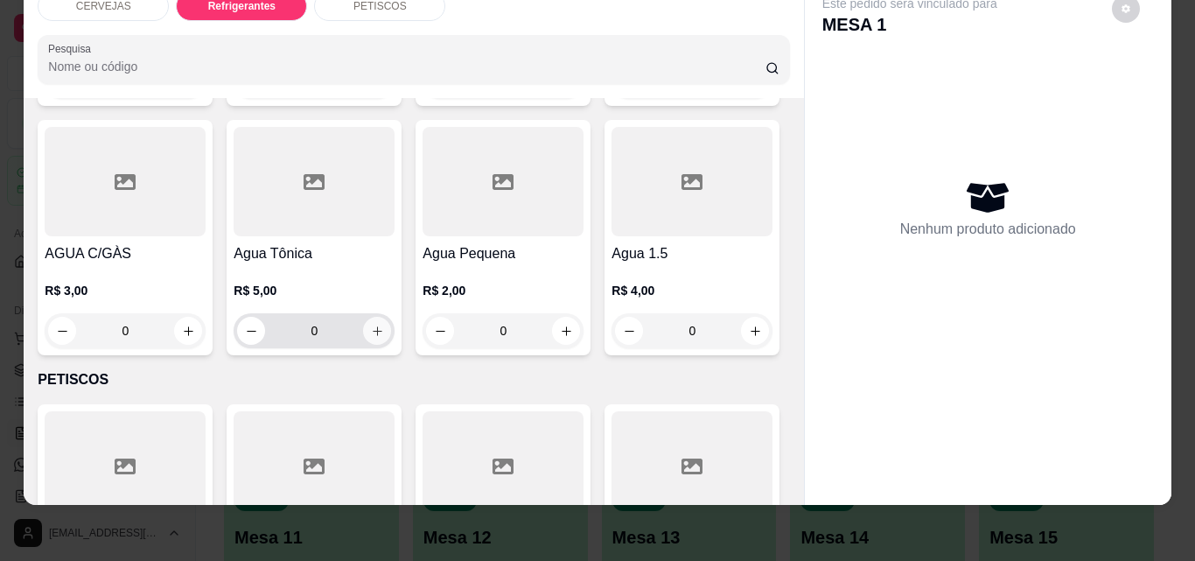
click at [382, 326] on icon "increase-product-quantity" at bounding box center [378, 331] width 10 height 10
type input "1"
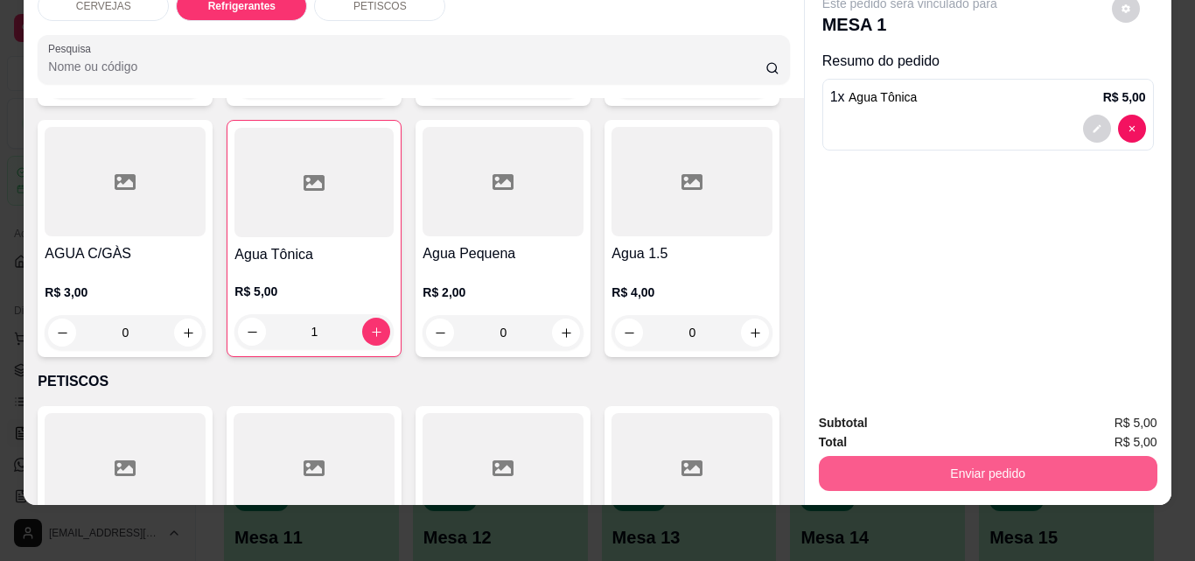
click at [1019, 456] on button "Enviar pedido" at bounding box center [988, 473] width 338 height 35
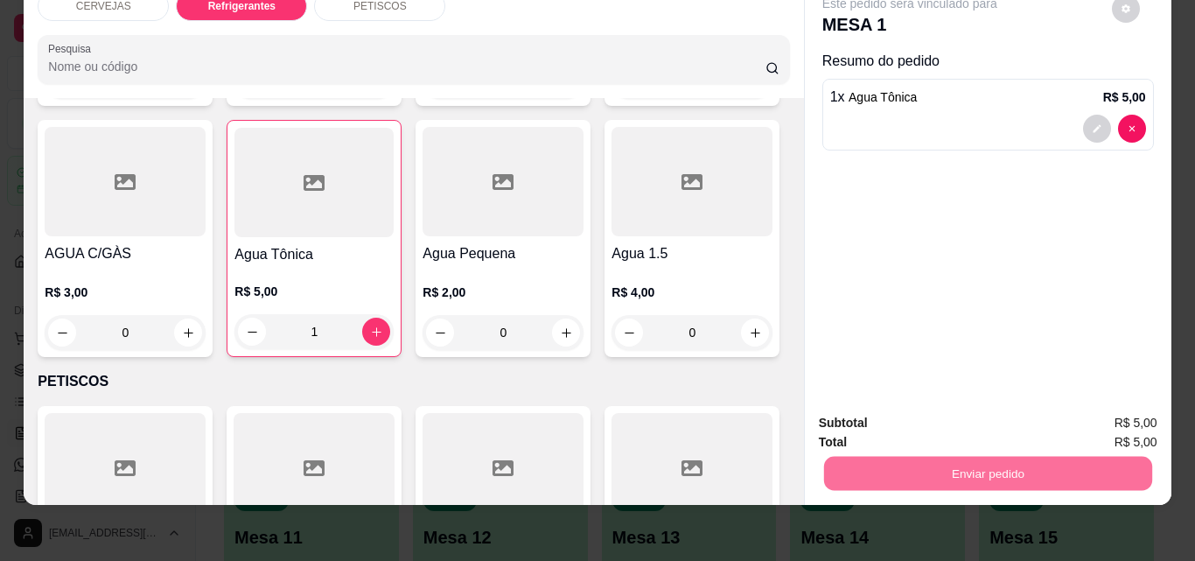
click at [872, 418] on button "Não registrar e enviar pedido" at bounding box center [929, 417] width 177 height 32
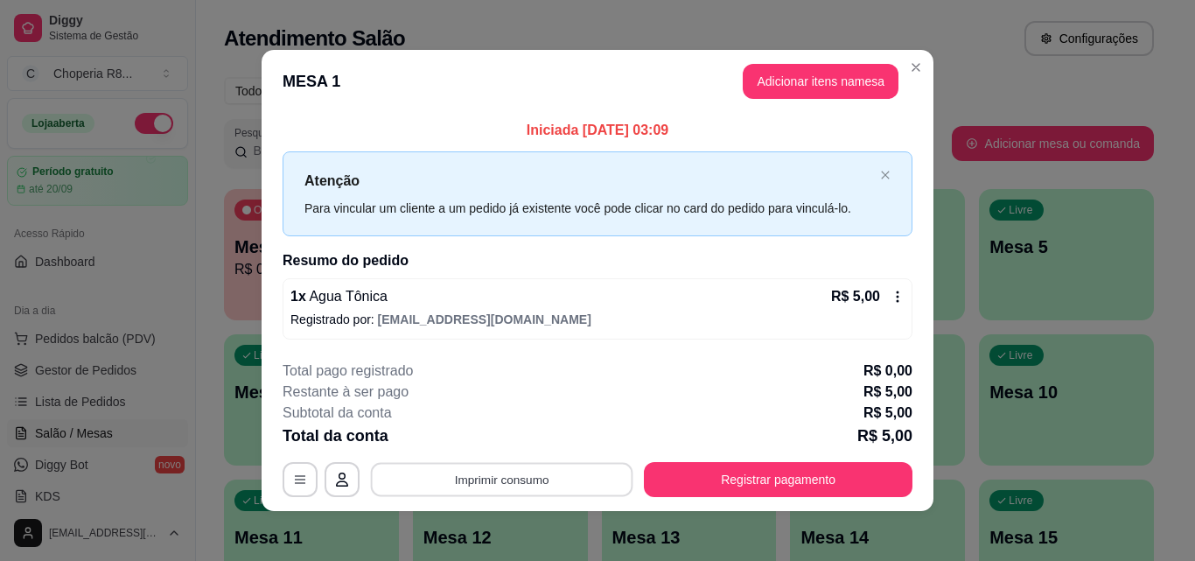
click at [466, 483] on button "Imprimir consumo" at bounding box center [502, 480] width 262 height 34
click at [483, 437] on button "IMPRESSORA" at bounding box center [500, 438] width 122 height 27
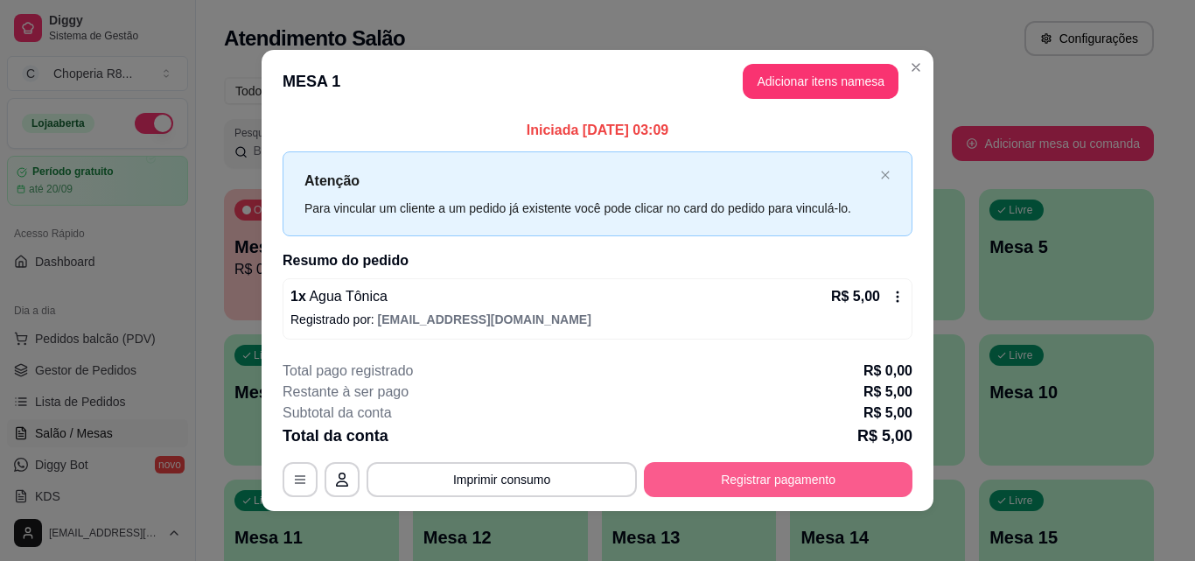
click at [720, 489] on button "Registrar pagamento" at bounding box center [778, 479] width 268 height 35
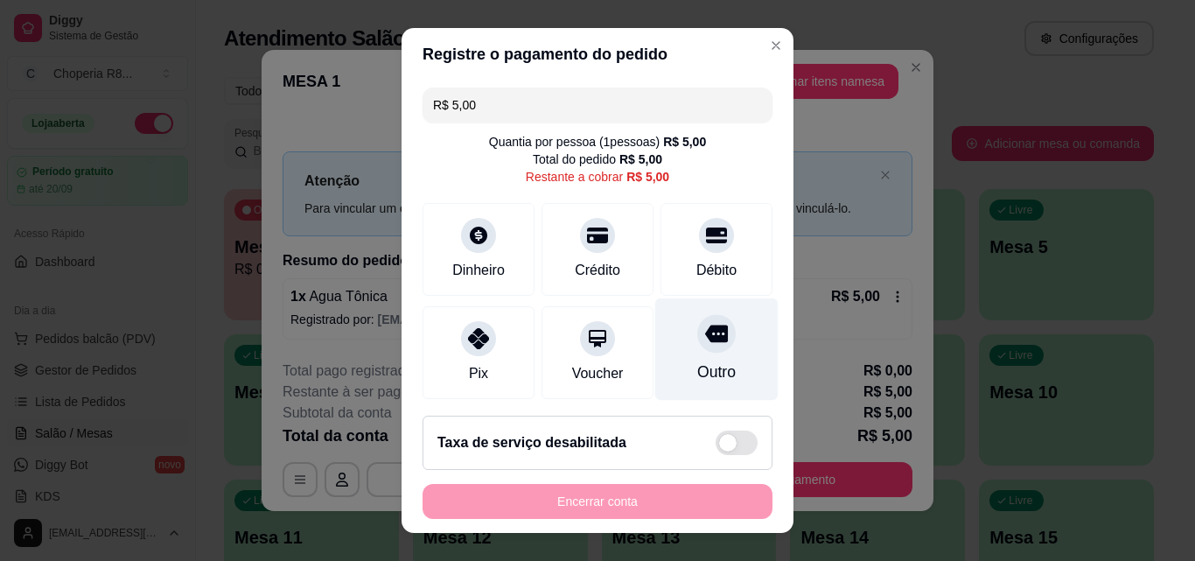
click at [714, 331] on div "Outro" at bounding box center [716, 349] width 123 height 102
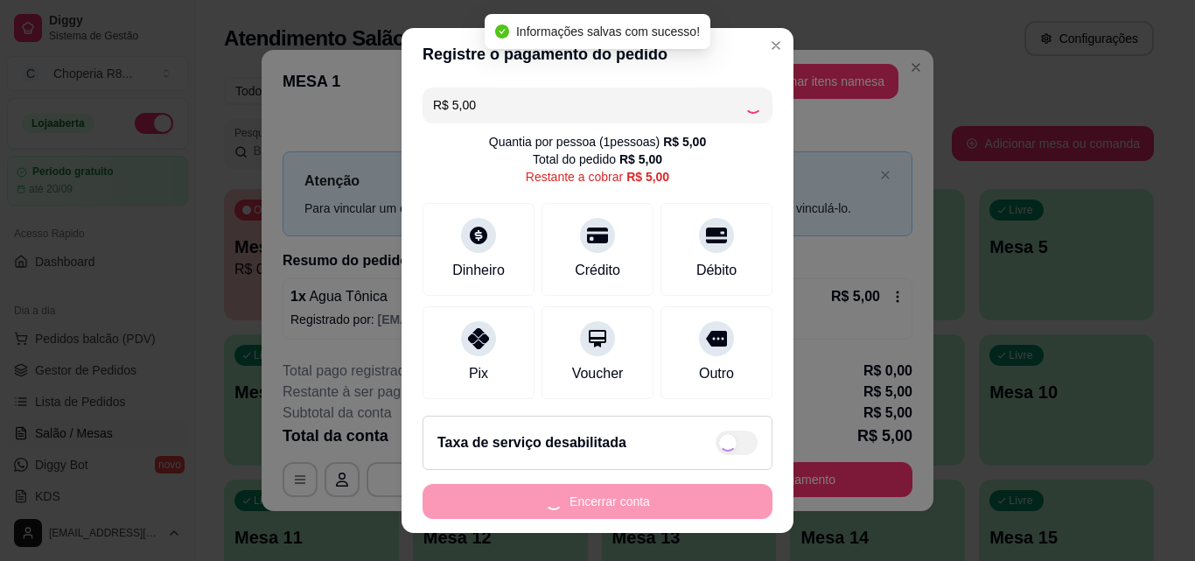
type input "R$ 0,00"
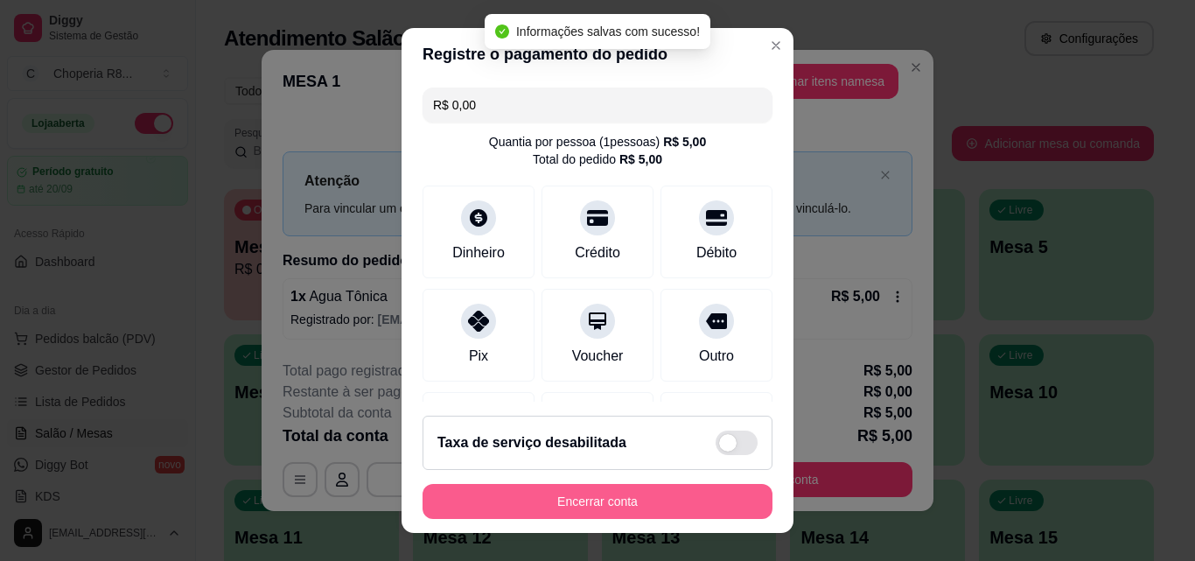
click at [658, 499] on button "Encerrar conta" at bounding box center [597, 501] width 350 height 35
